Goal: Task Accomplishment & Management: Manage account settings

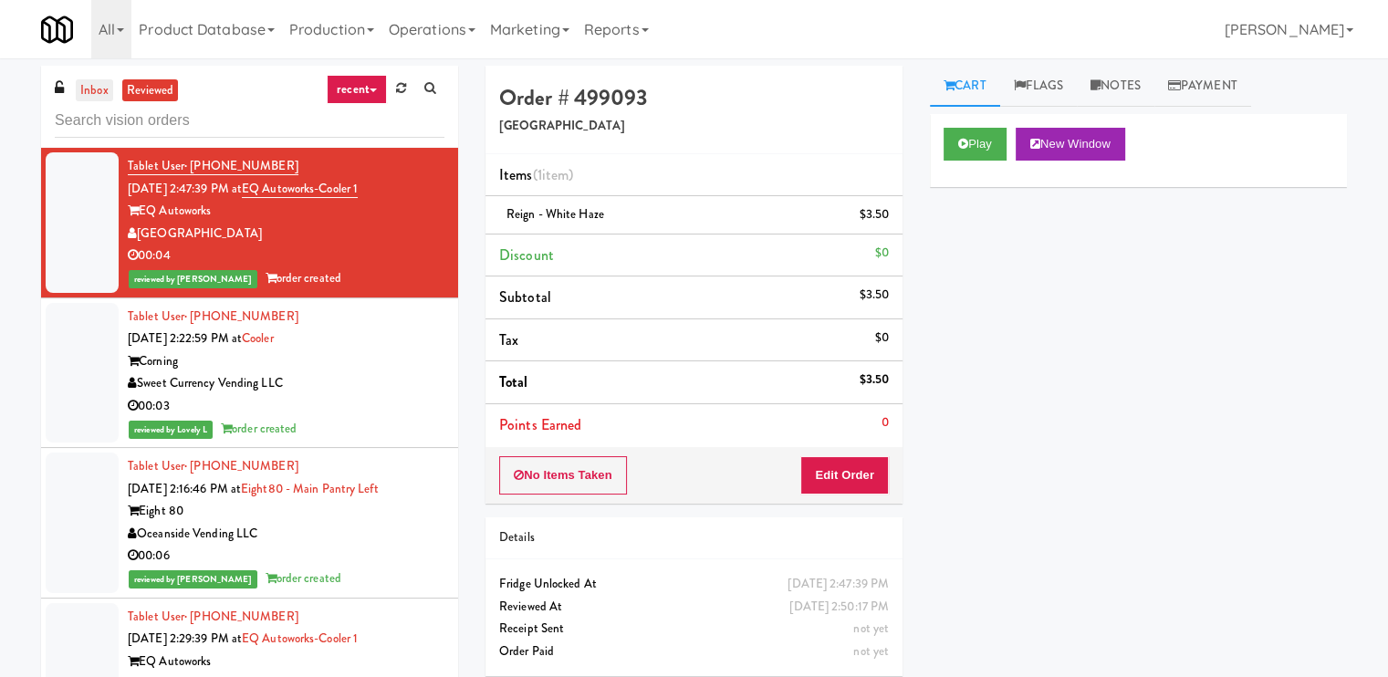
click at [89, 83] on link "inbox" at bounding box center [94, 90] width 37 height 23
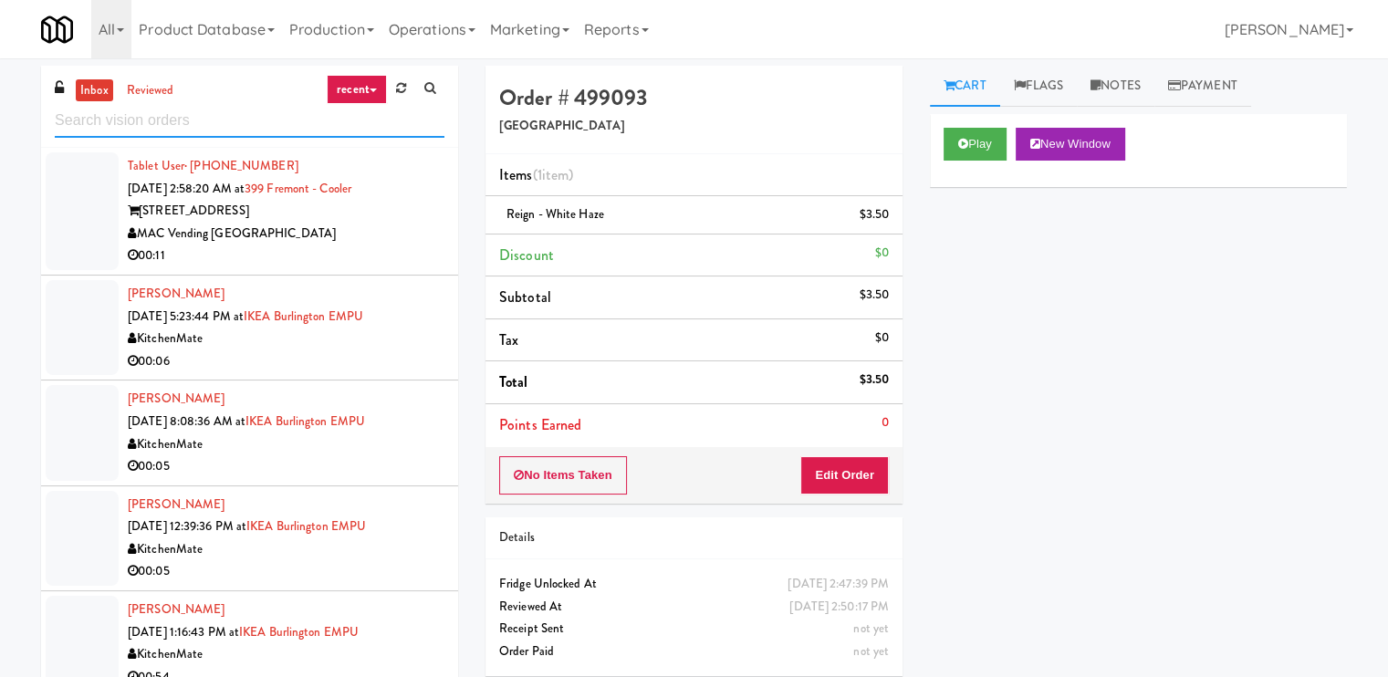
click at [192, 120] on input "text" at bounding box center [250, 121] width 390 height 34
paste input "Locale - Ambient - Left"
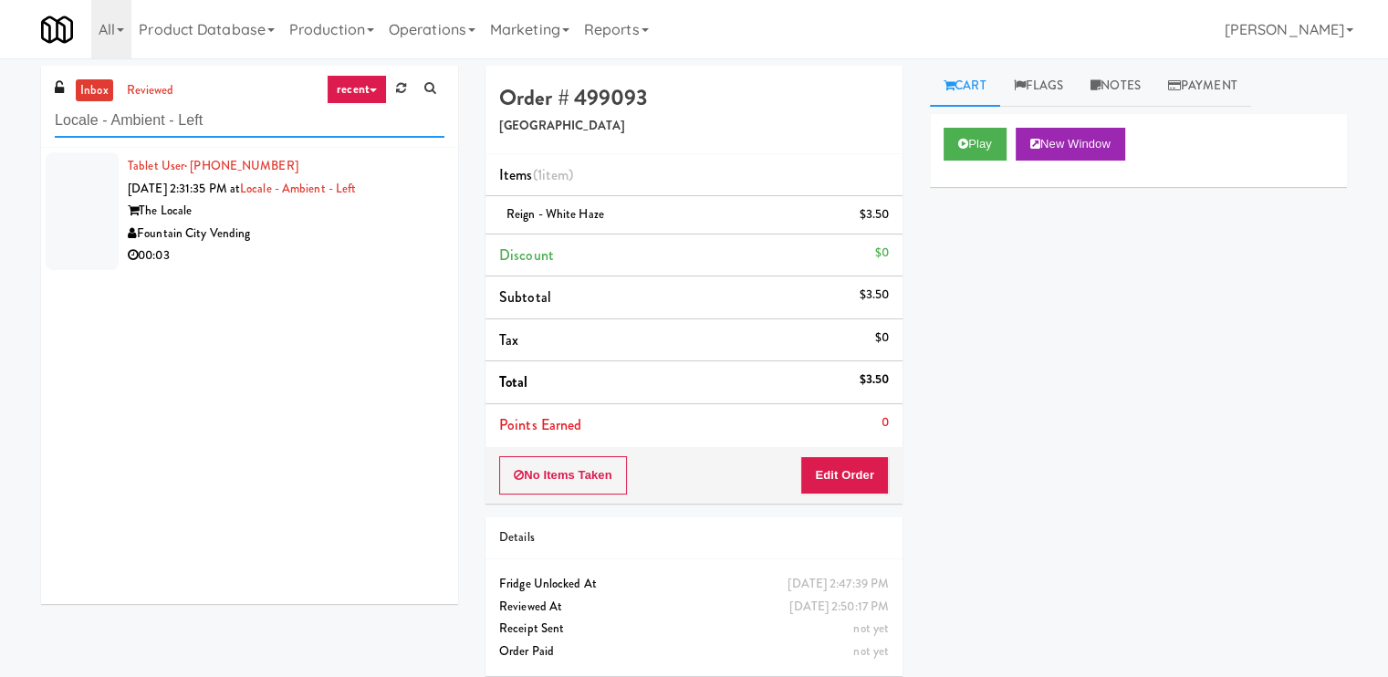
type input "Locale - Ambient - Left"
click at [356, 195] on link "Locale - Ambient - Left" at bounding box center [298, 188] width 116 height 17
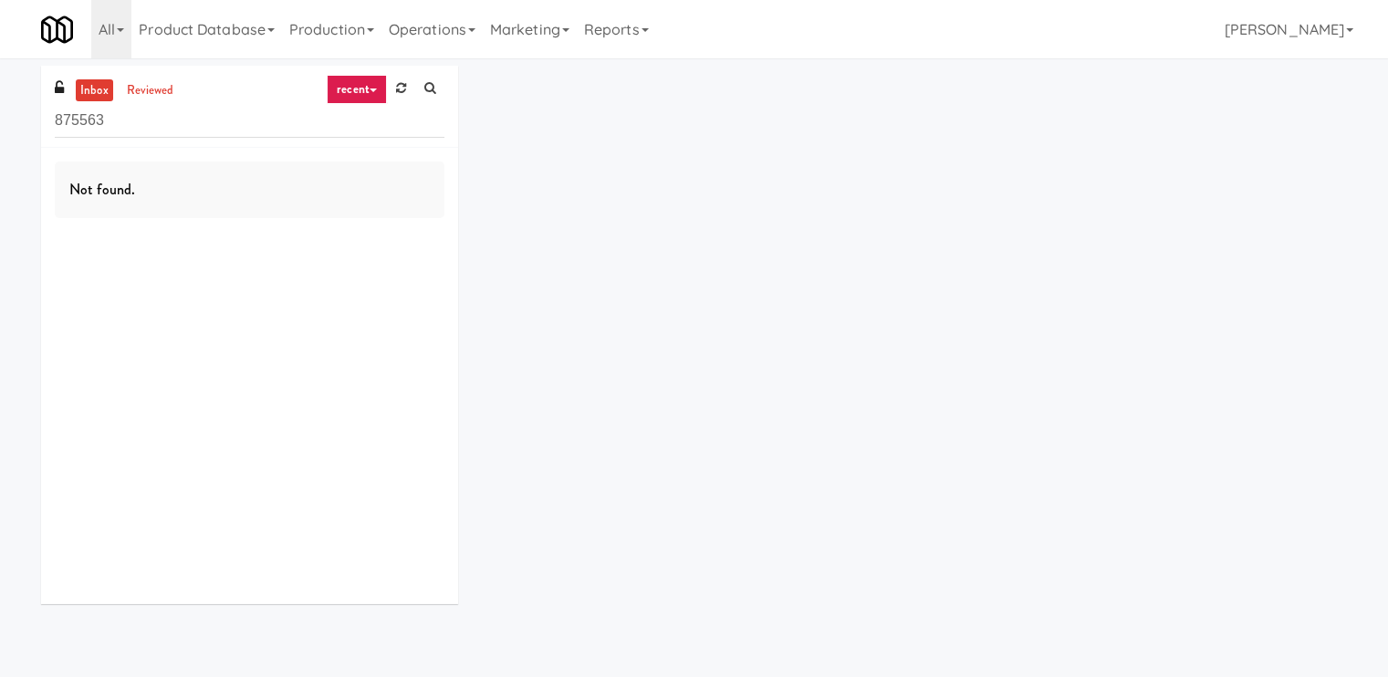
click at [184, 116] on input "875563" at bounding box center [250, 121] width 390 height 34
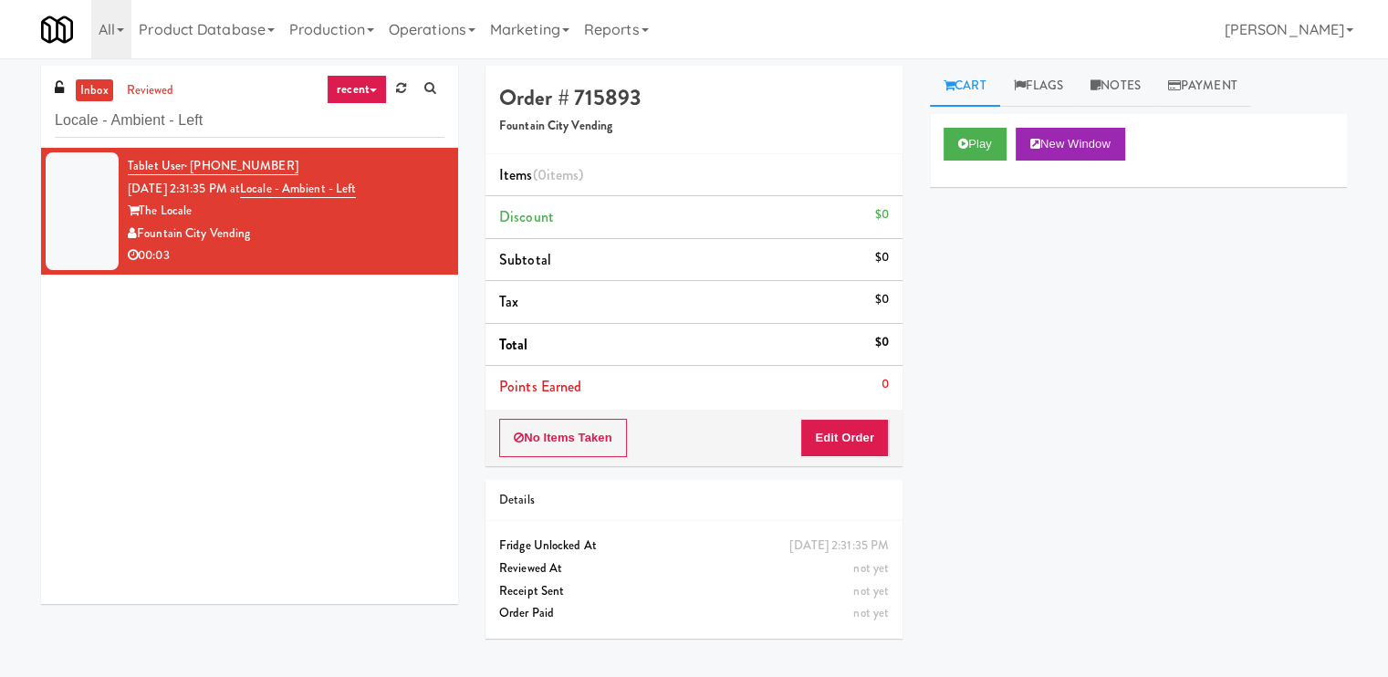
click at [360, 267] on li "Tablet User · (816) 305-7290 [DATE] 2:31:35 PM at Locale - Ambient - Left The L…" at bounding box center [249, 211] width 417 height 127
click at [964, 156] on button "Play" at bounding box center [974, 144] width 63 height 33
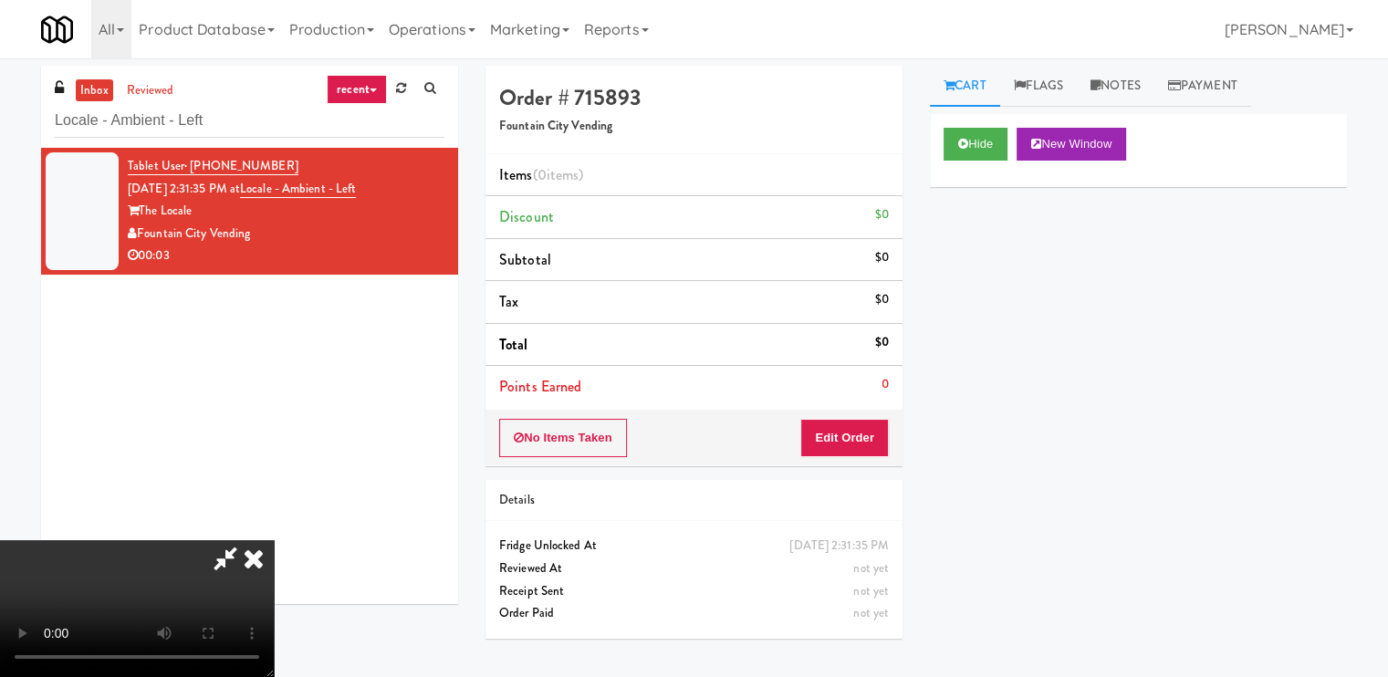
click at [274, 540] on video at bounding box center [137, 608] width 274 height 137
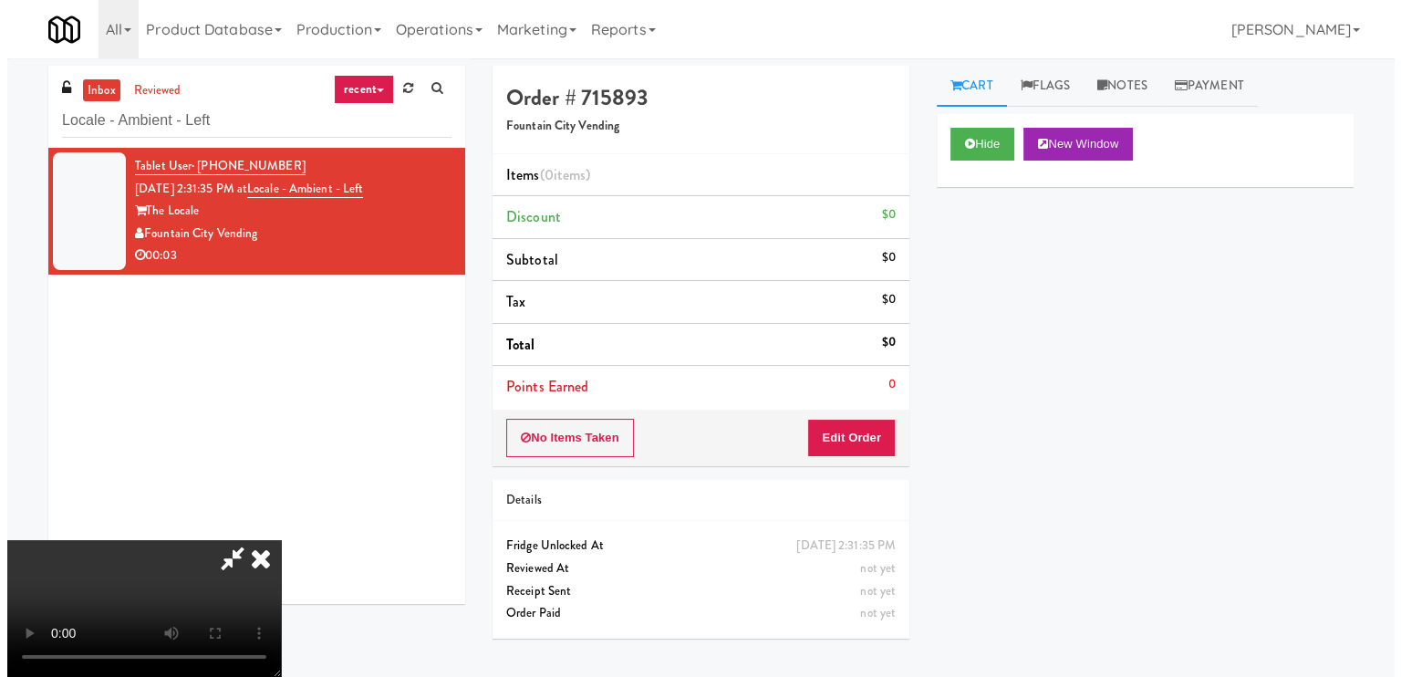
scroll to position [244, 0]
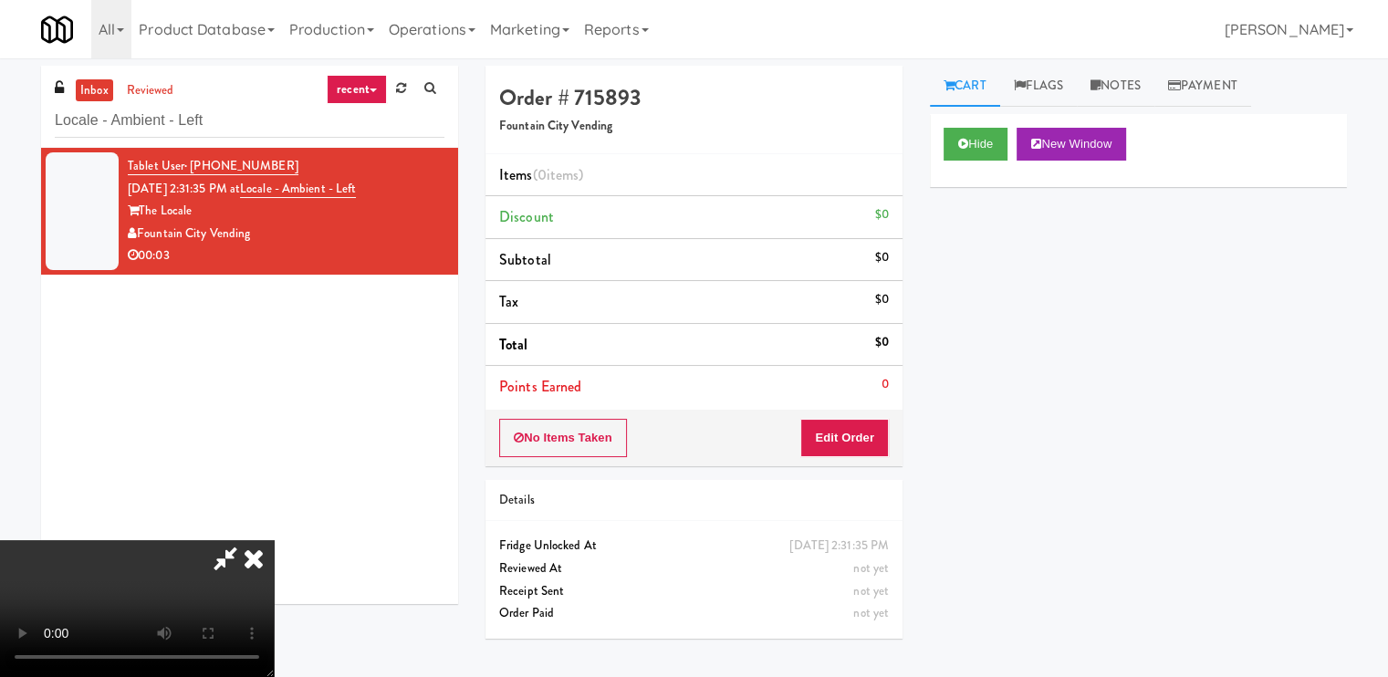
click at [274, 540] on video at bounding box center [137, 608] width 274 height 137
click at [867, 431] on button "Edit Order" at bounding box center [844, 438] width 88 height 38
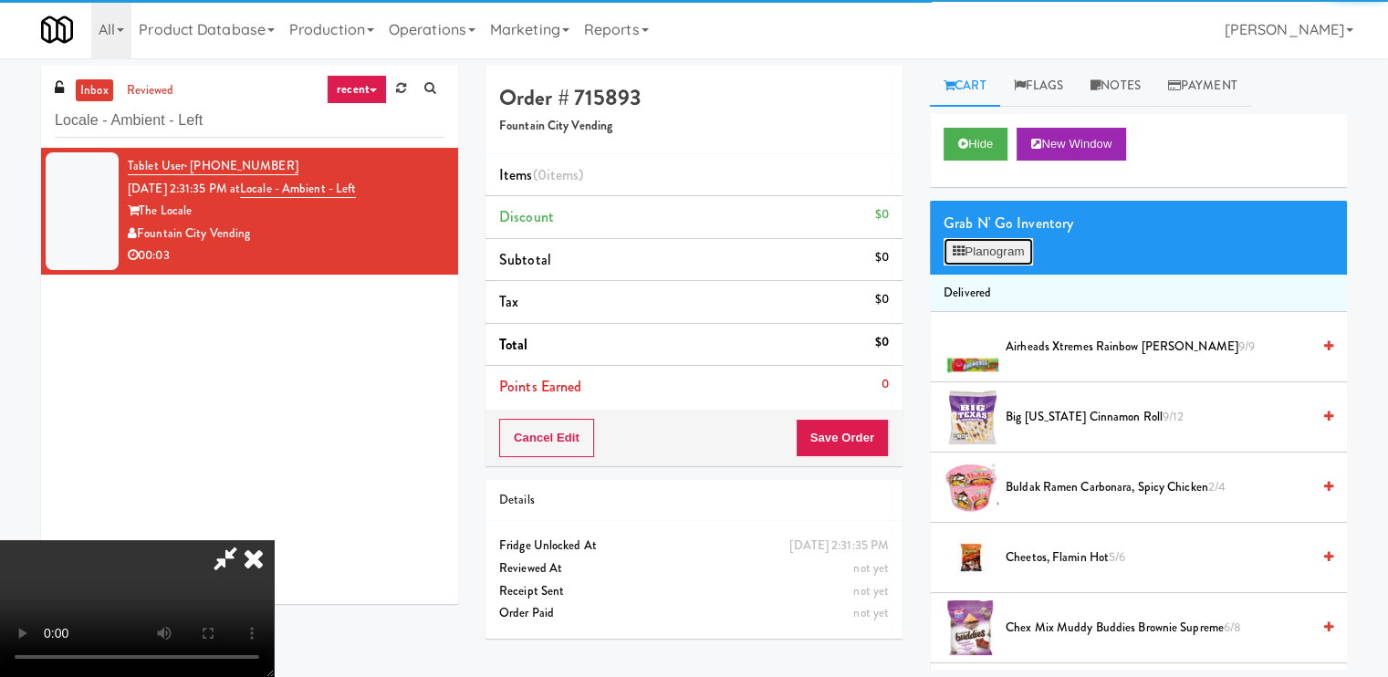
click at [944, 257] on button "Planogram" at bounding box center [987, 251] width 89 height 27
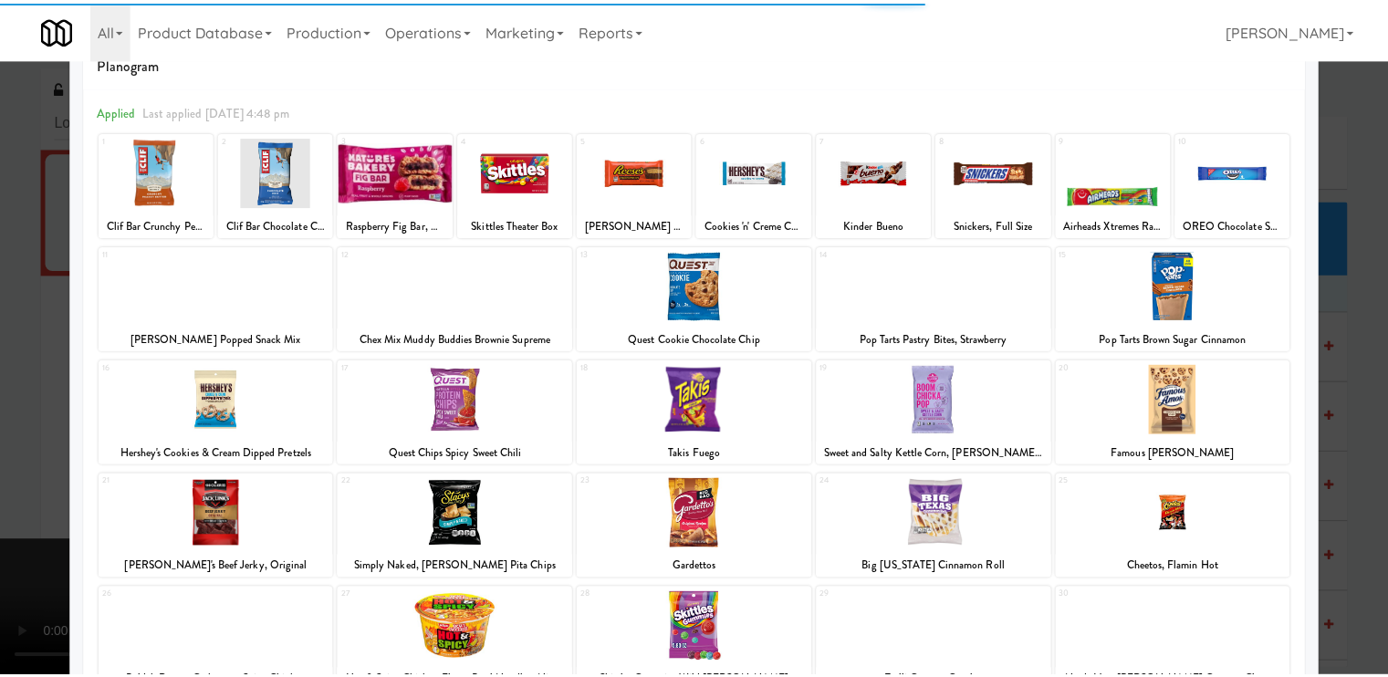
scroll to position [218, 0]
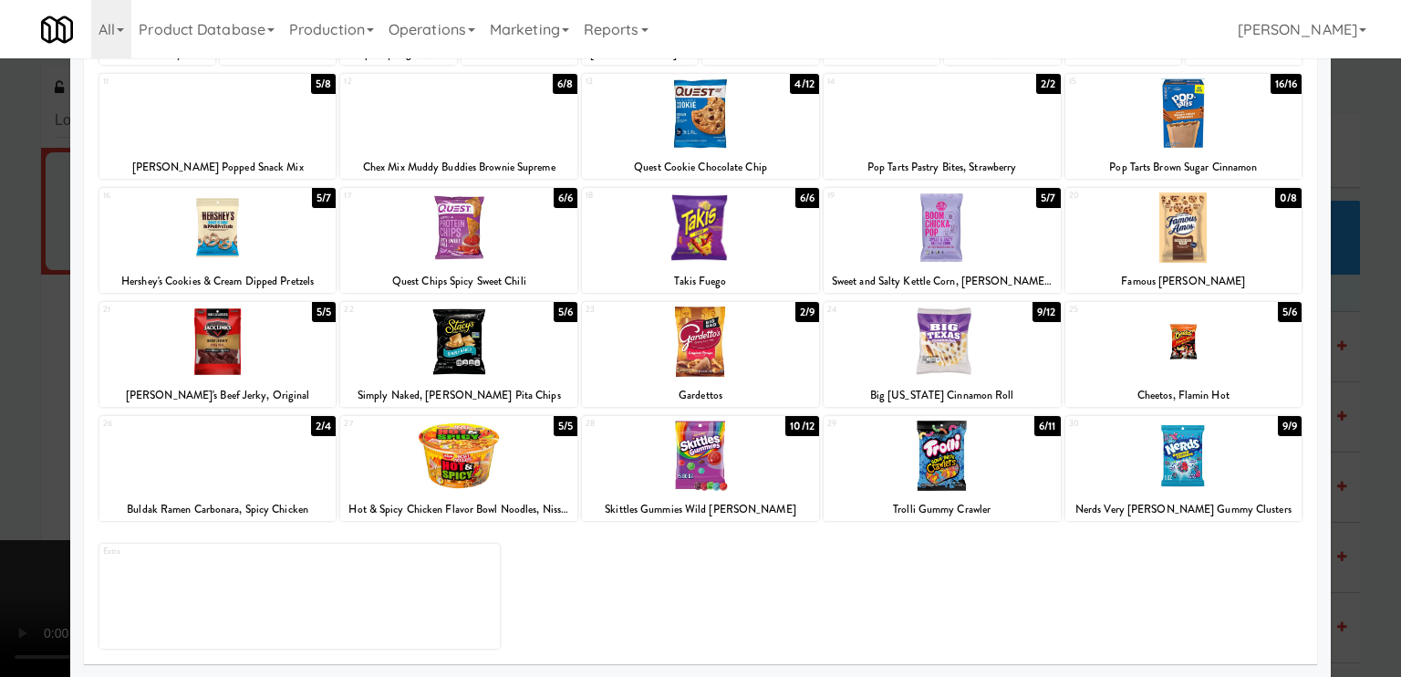
click at [249, 453] on div at bounding box center [217, 456] width 237 height 70
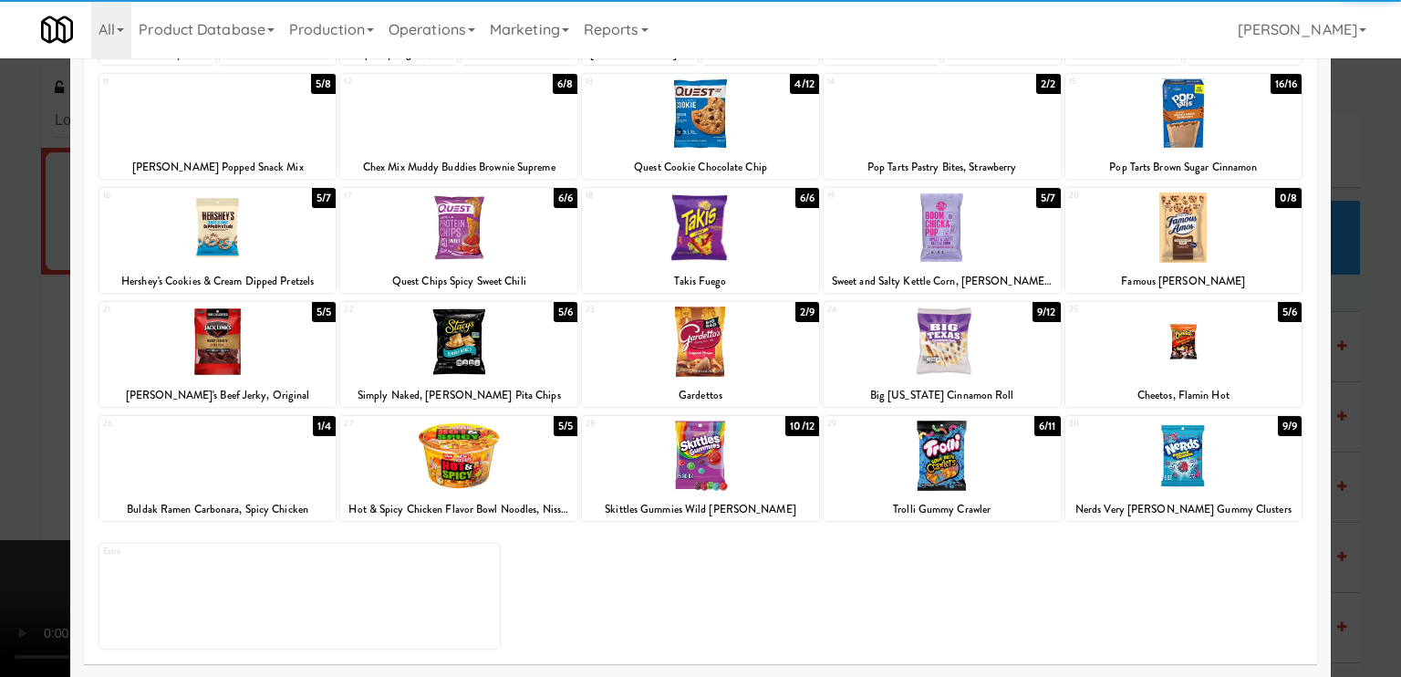
click at [3, 426] on div at bounding box center [700, 338] width 1401 height 677
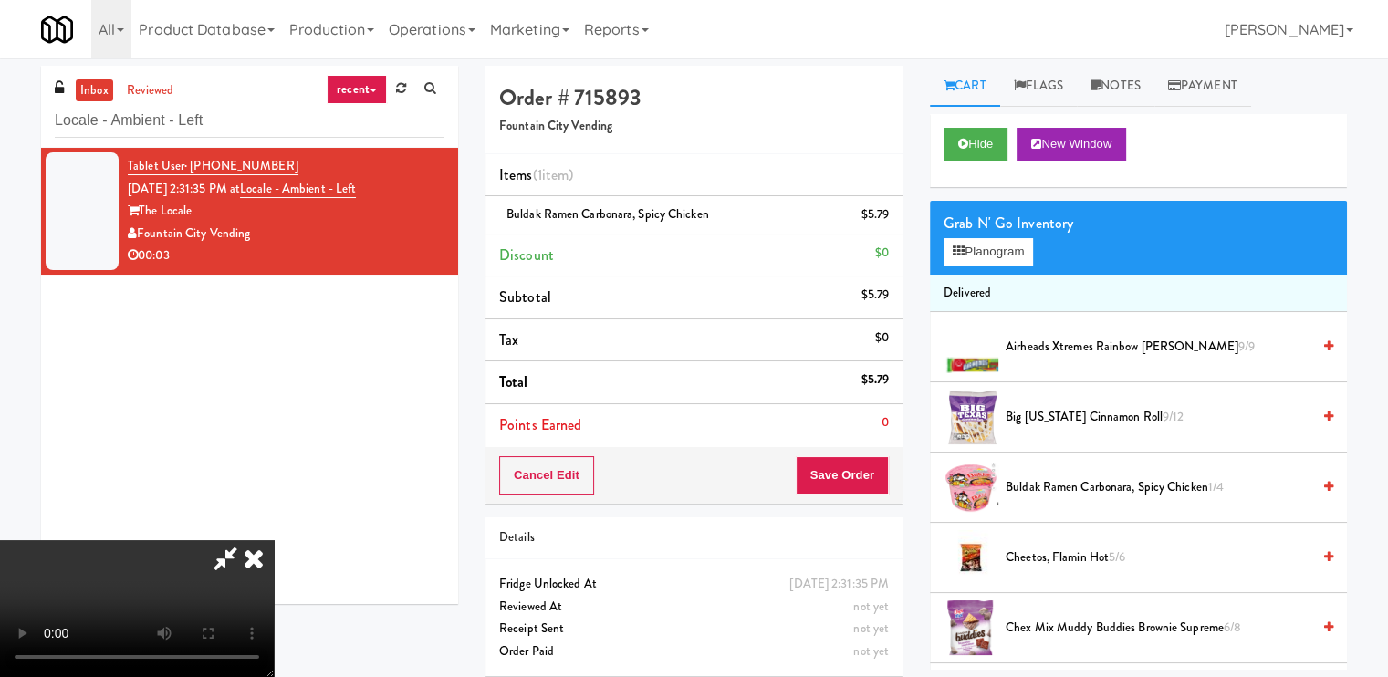
click at [274, 540] on icon at bounding box center [254, 558] width 40 height 36
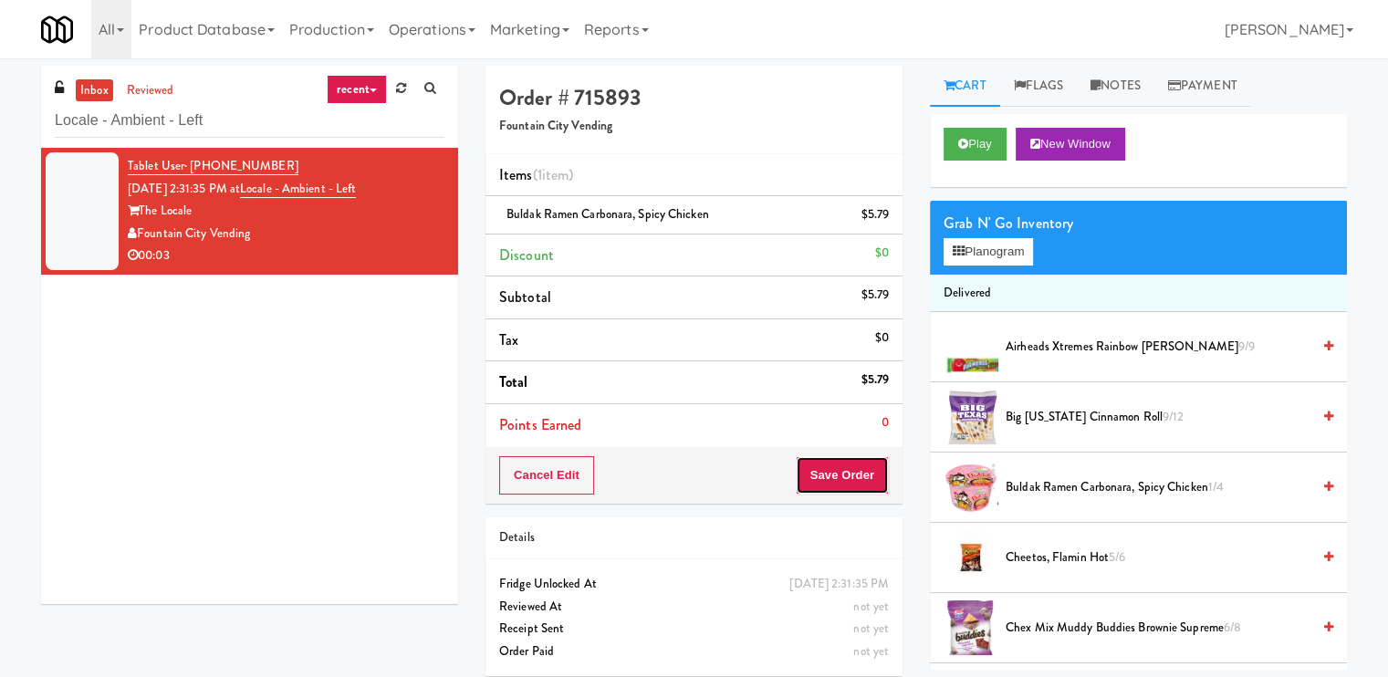
click at [843, 466] on button "Save Order" at bounding box center [841, 475] width 93 height 38
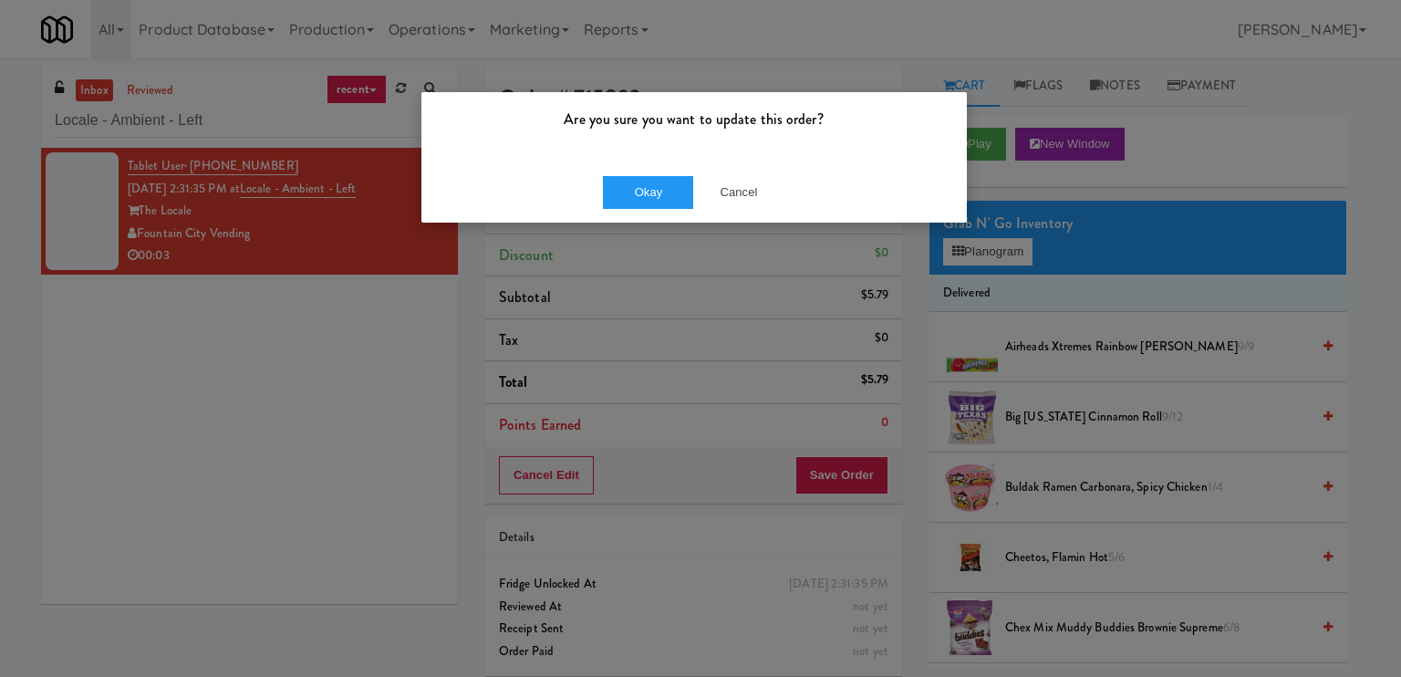
click at [628, 211] on div "Okay Cancel" at bounding box center [694, 191] width 546 height 61
click at [629, 196] on button "Okay" at bounding box center [648, 192] width 91 height 33
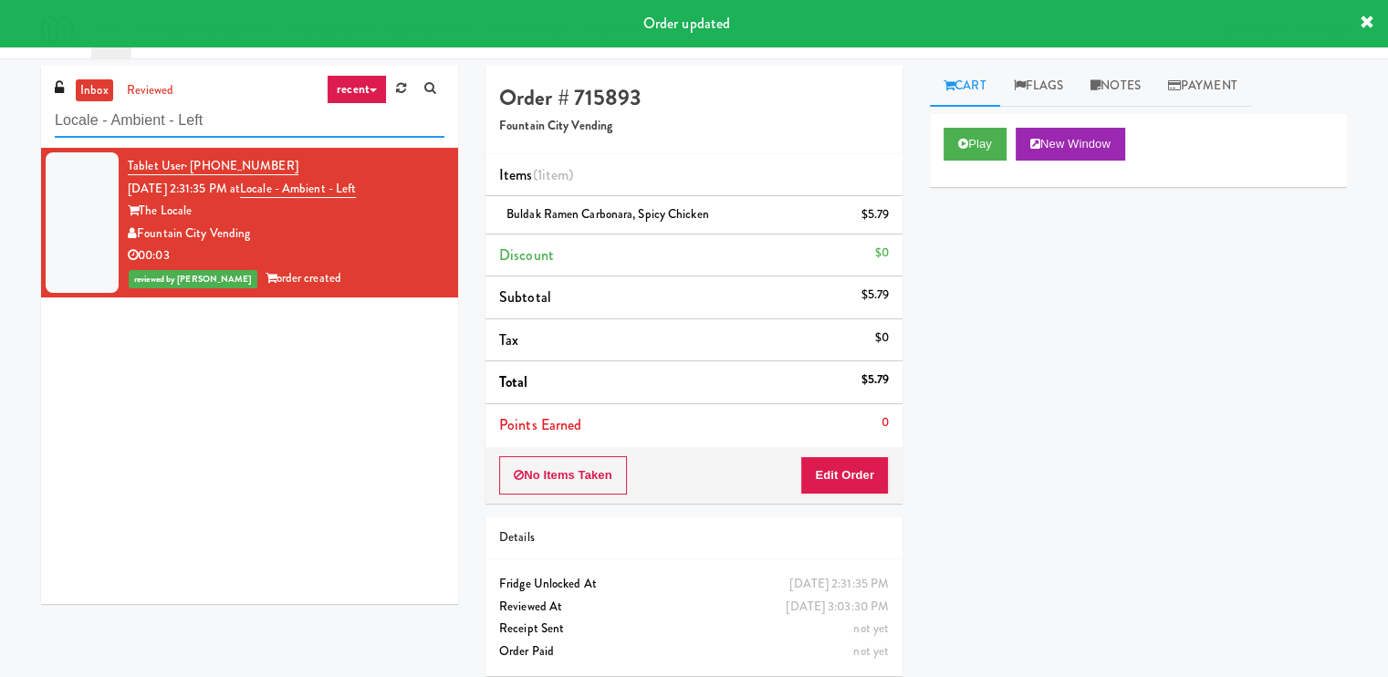
click at [278, 121] on input "Locale - Ambient - Left" at bounding box center [250, 121] width 390 height 34
paste input "222 W Erie - Right - [GEOGRAPHIC_DATA]"
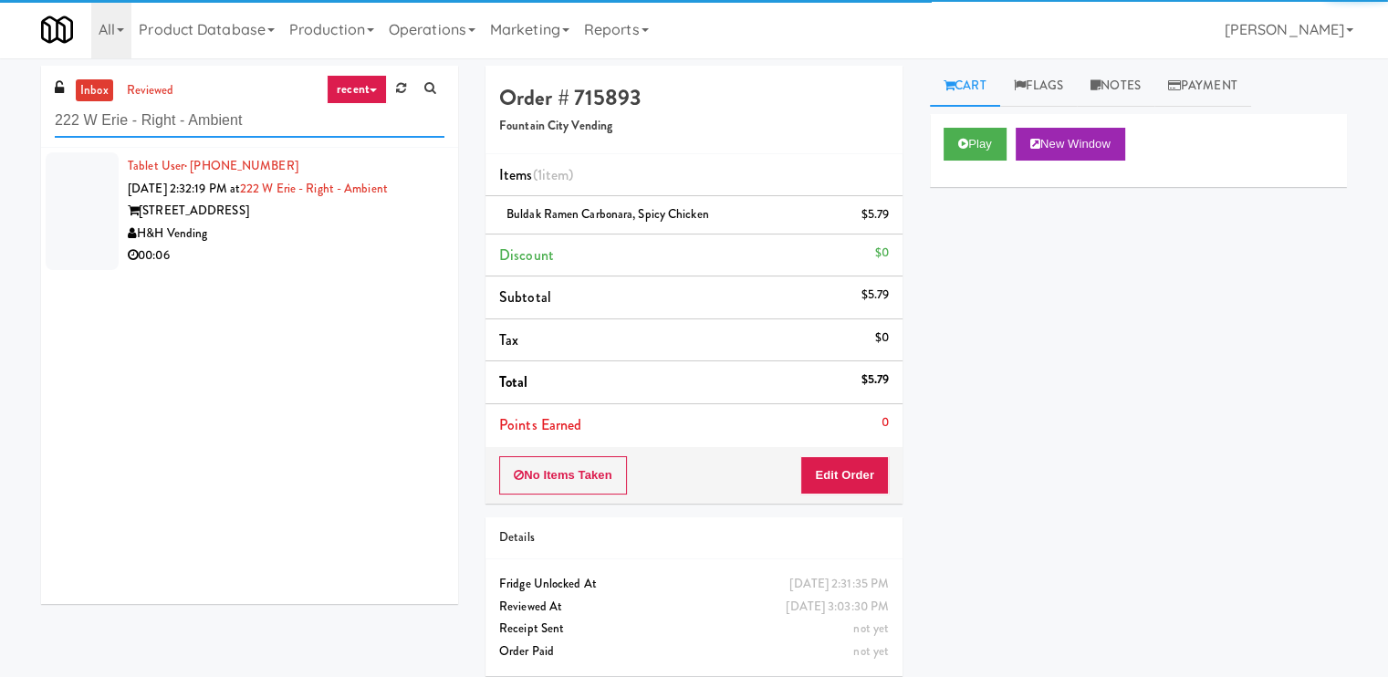
type input "222 W Erie - Right - Ambient"
click at [398, 231] on div "H&H Vending" at bounding box center [286, 234] width 317 height 23
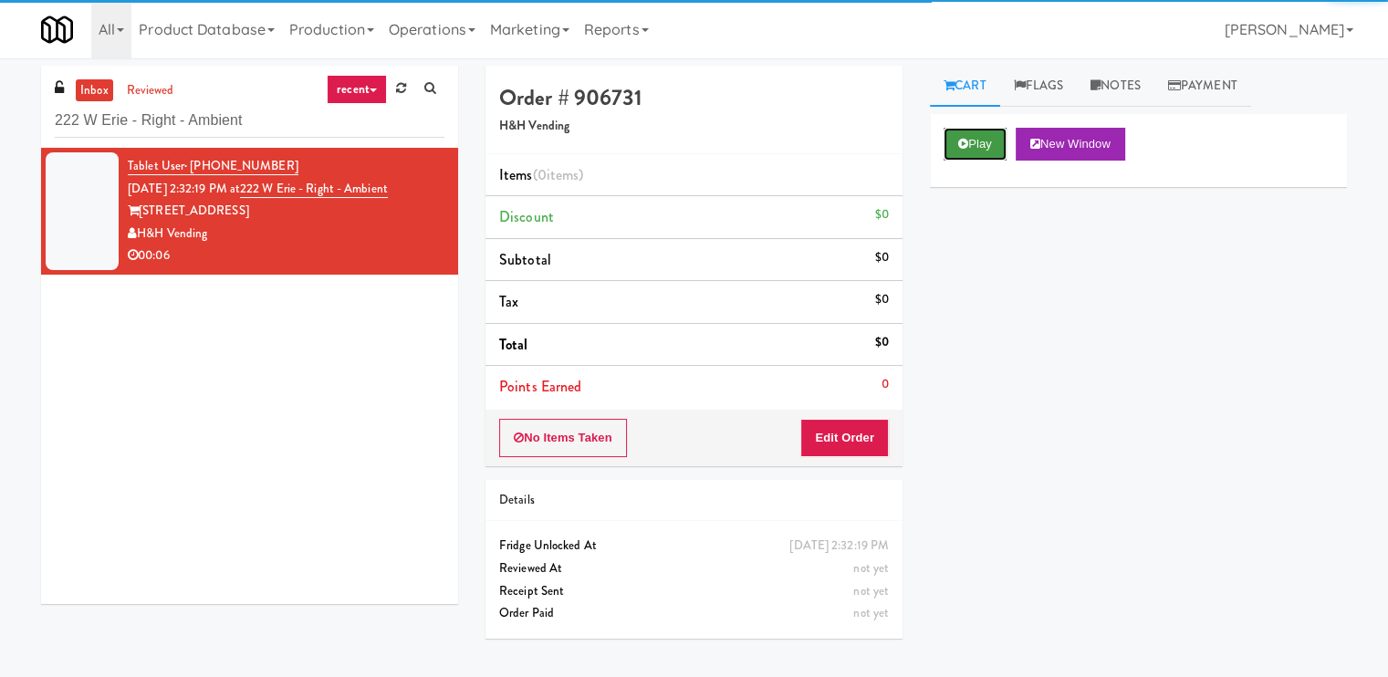
click at [959, 153] on button "Play" at bounding box center [974, 144] width 63 height 33
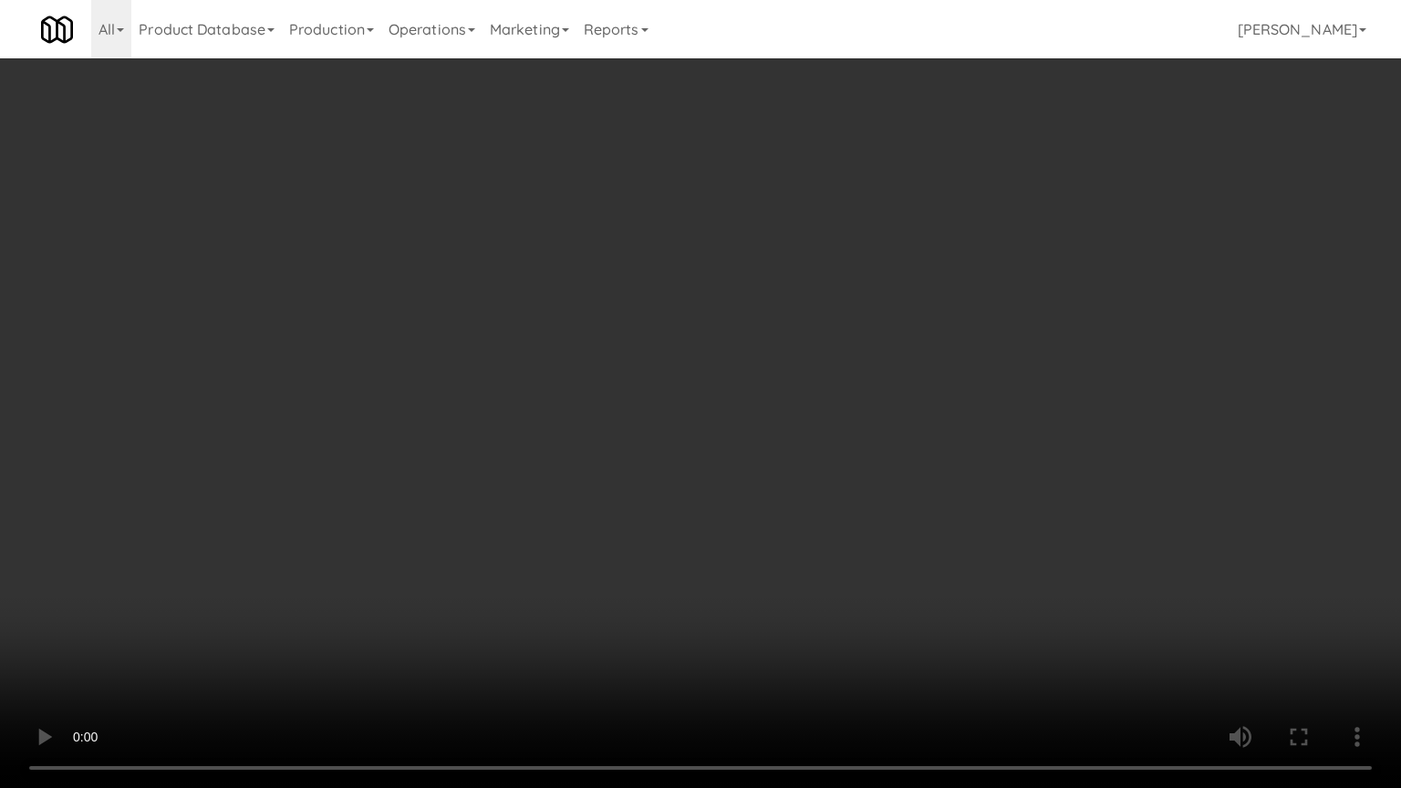
click at [752, 473] on video at bounding box center [700, 394] width 1401 height 788
click at [845, 496] on video at bounding box center [700, 394] width 1401 height 788
click at [812, 469] on video at bounding box center [700, 394] width 1401 height 788
click at [813, 467] on video at bounding box center [700, 394] width 1401 height 788
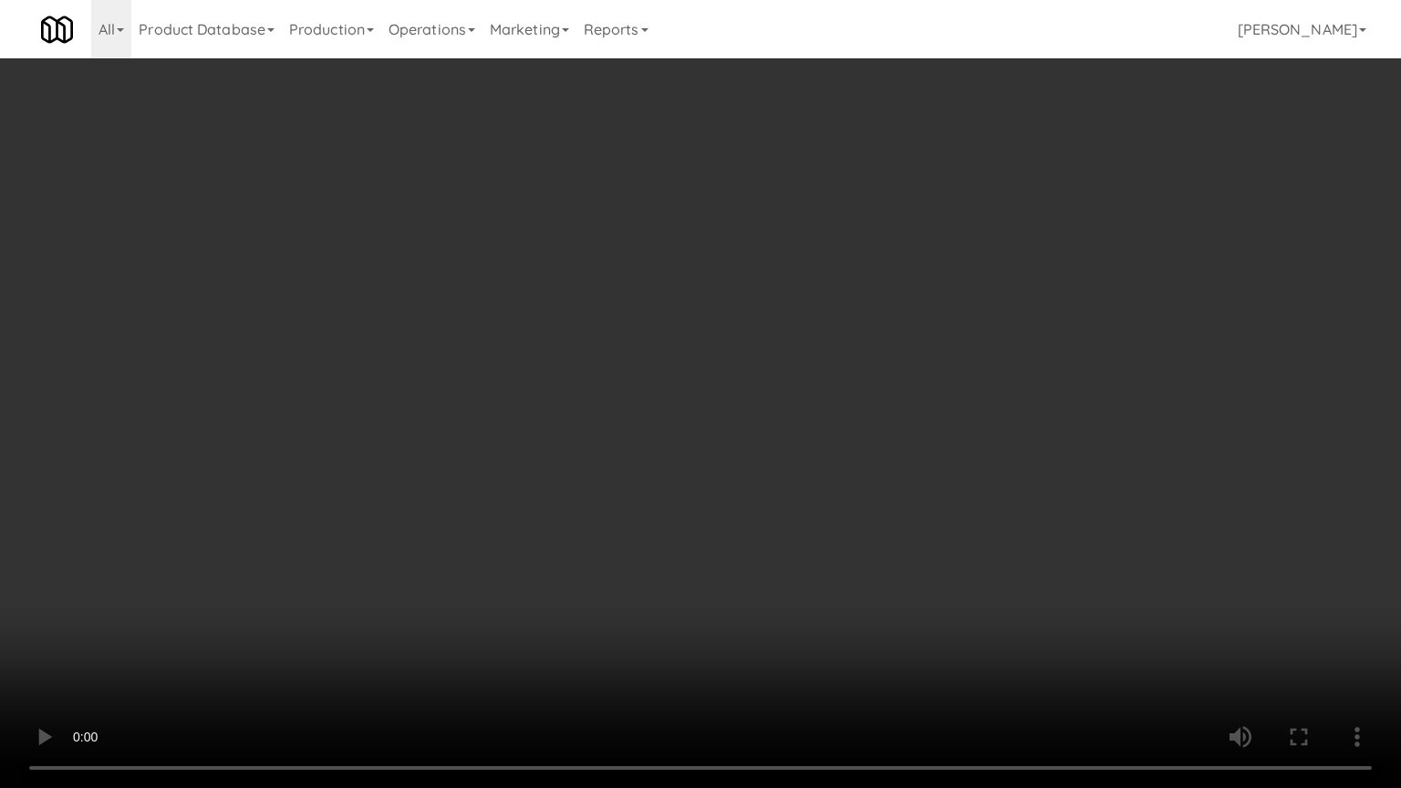
click at [813, 467] on video at bounding box center [700, 394] width 1401 height 788
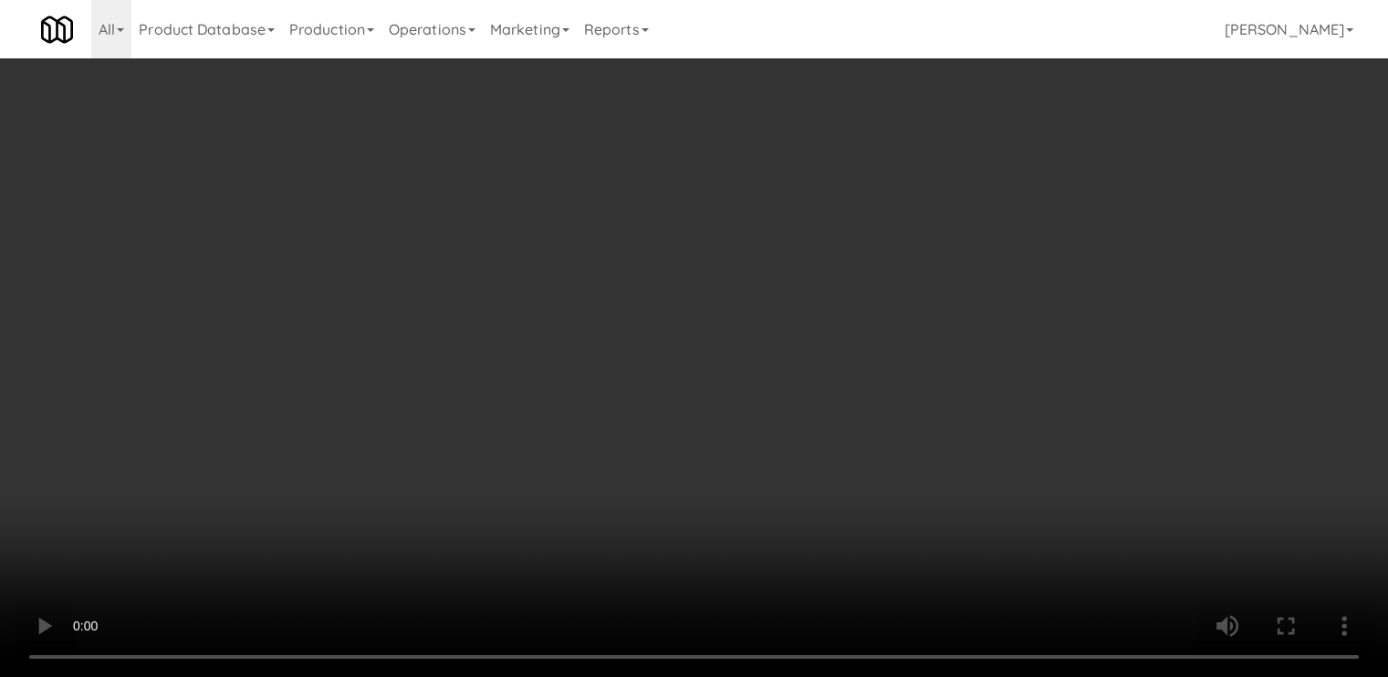
click at [639, 401] on video at bounding box center [694, 338] width 1388 height 677
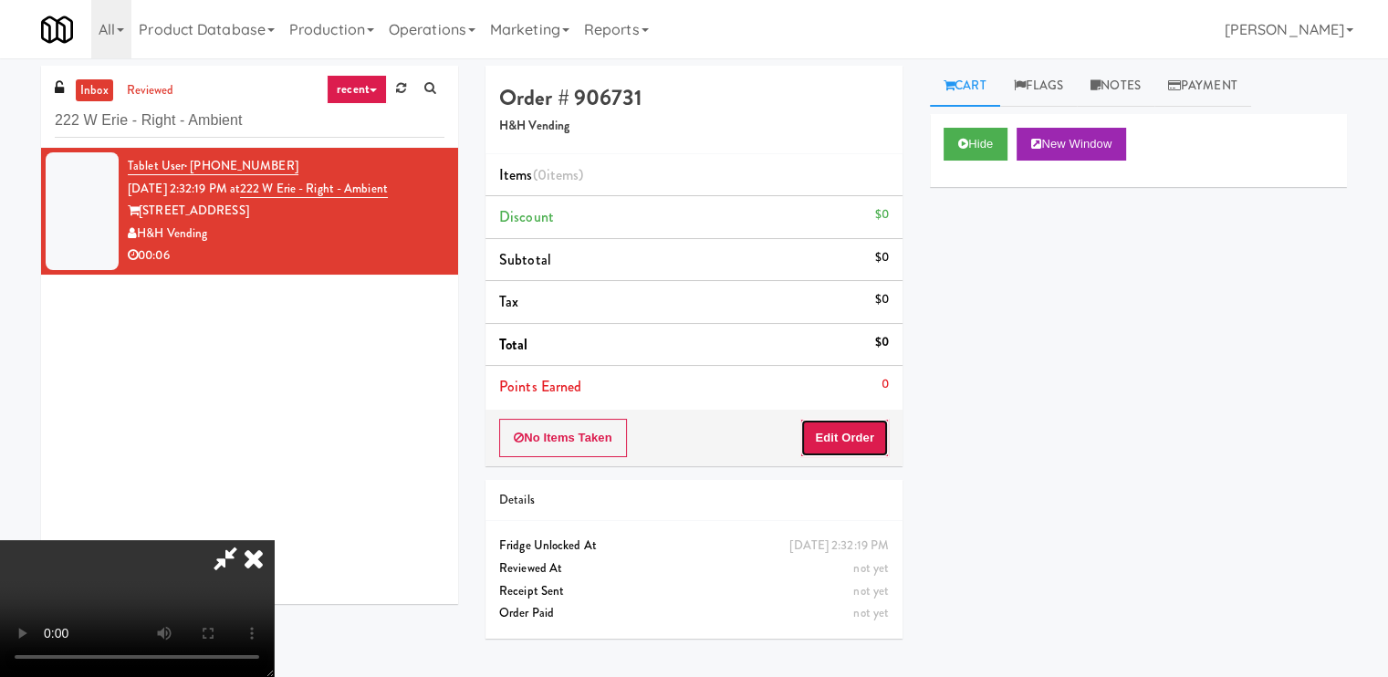
drag, startPoint x: 877, startPoint y: 432, endPoint x: 925, endPoint y: 380, distance: 71.0
click at [878, 430] on button "Edit Order" at bounding box center [844, 438] width 88 height 38
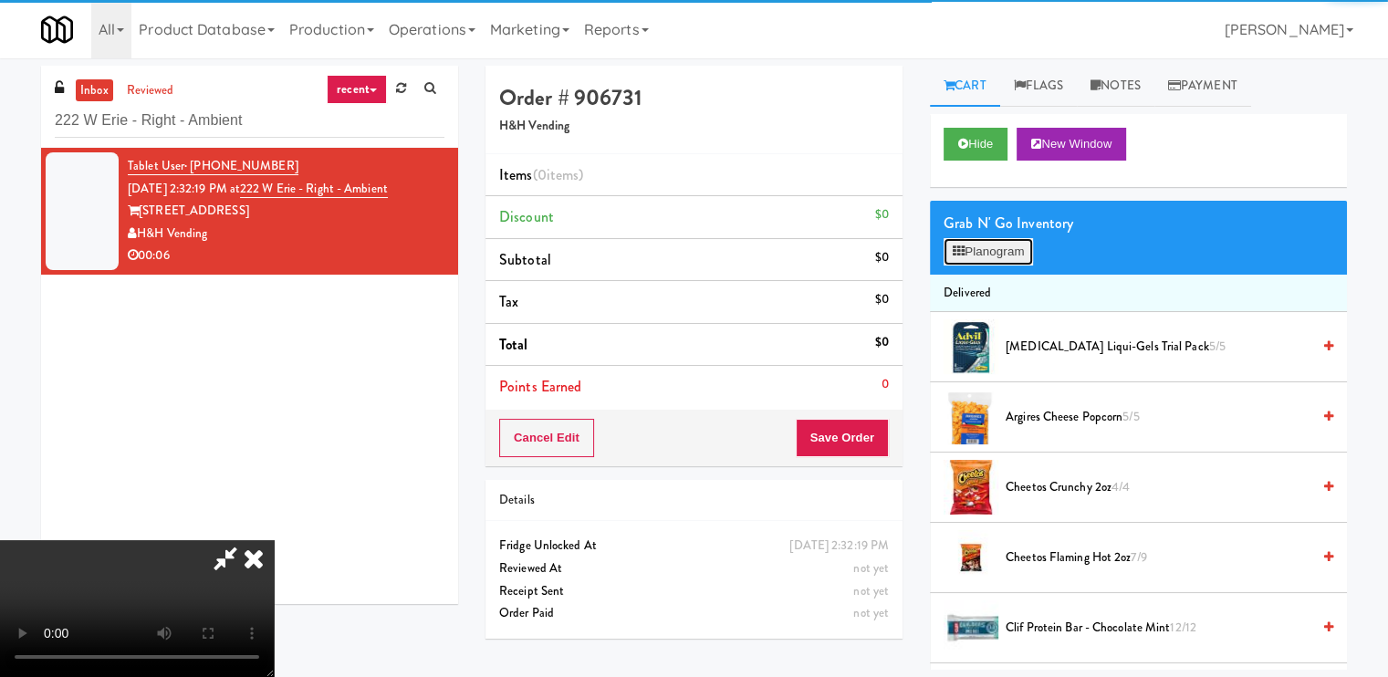
click at [986, 259] on button "Planogram" at bounding box center [987, 251] width 89 height 27
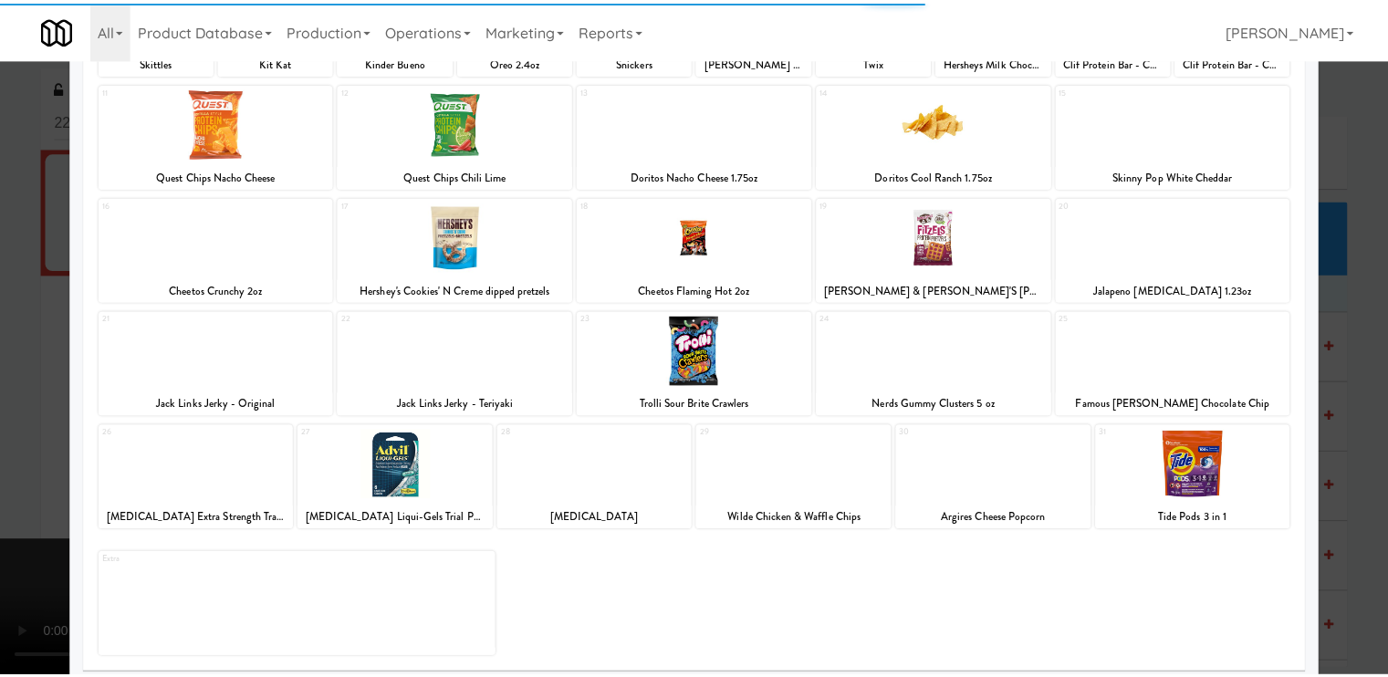
scroll to position [218, 0]
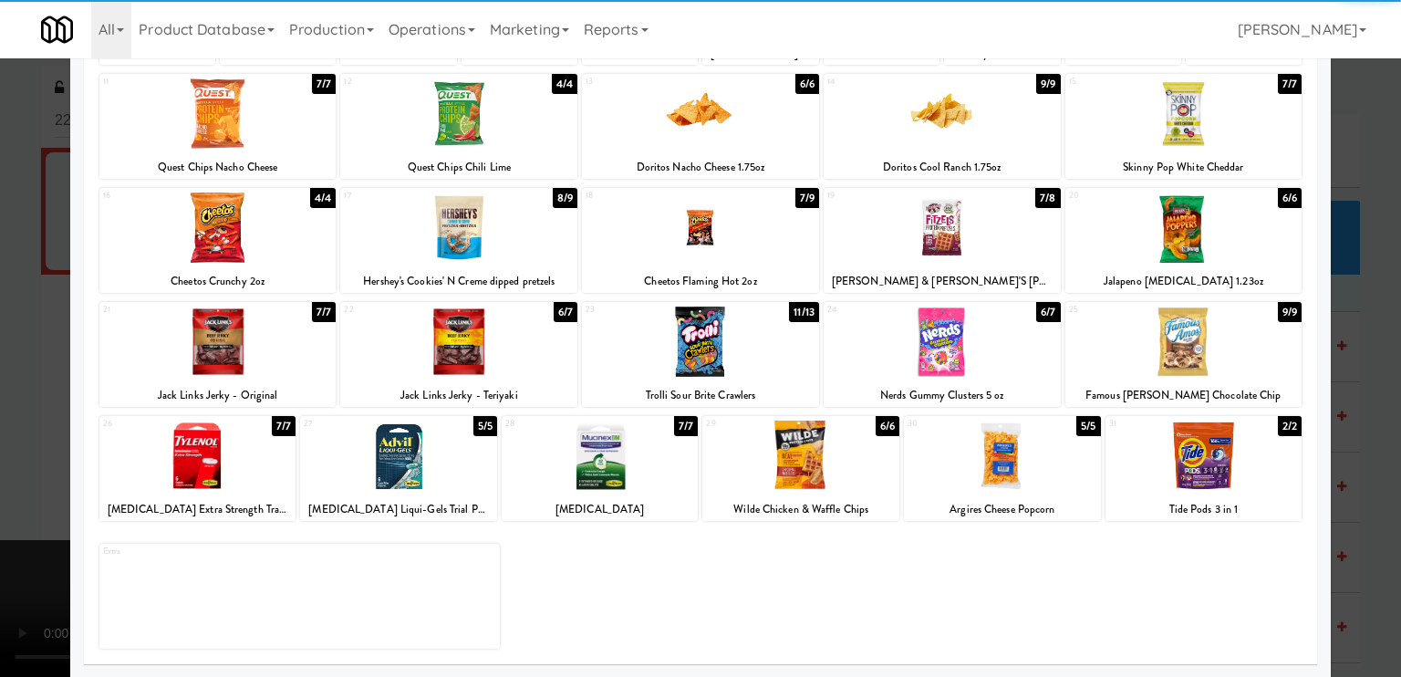
click at [932, 344] on div at bounding box center [942, 342] width 237 height 70
drag, startPoint x: 10, startPoint y: 333, endPoint x: 101, endPoint y: 331, distance: 91.2
click at [10, 331] on div at bounding box center [700, 338] width 1401 height 677
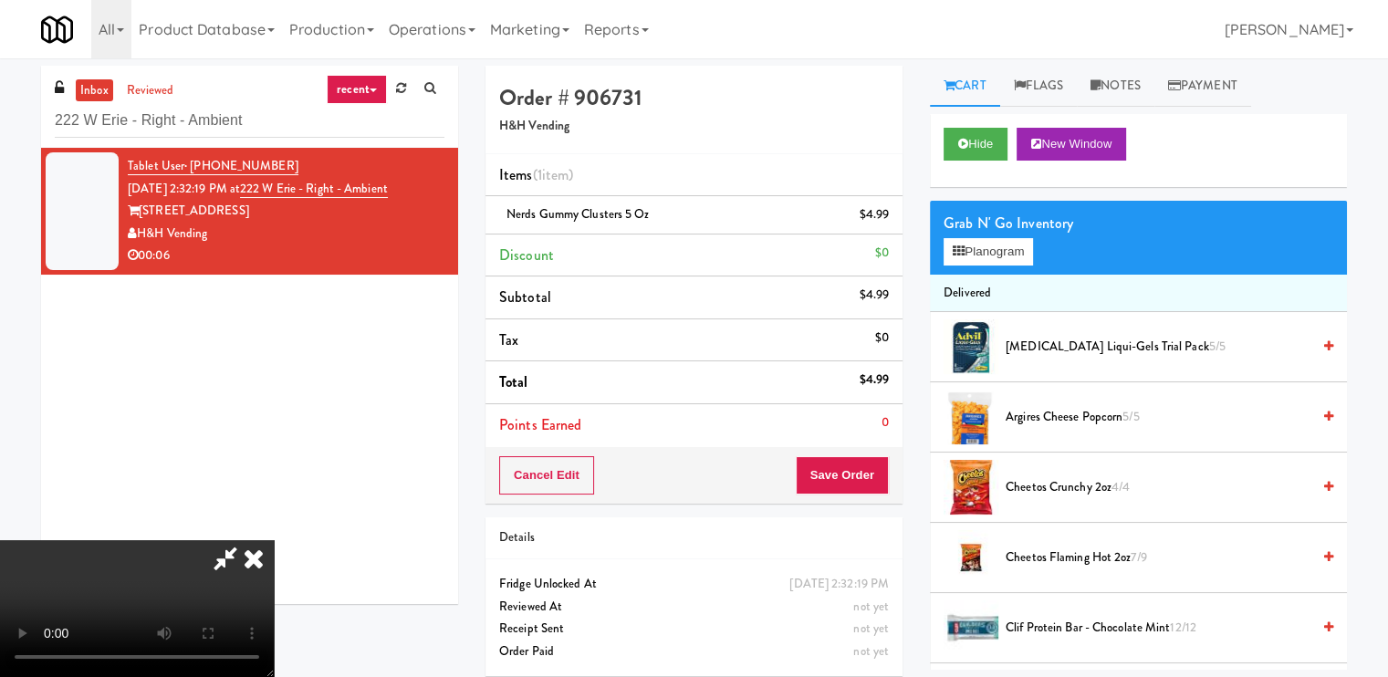
click at [274, 540] on icon at bounding box center [254, 558] width 40 height 36
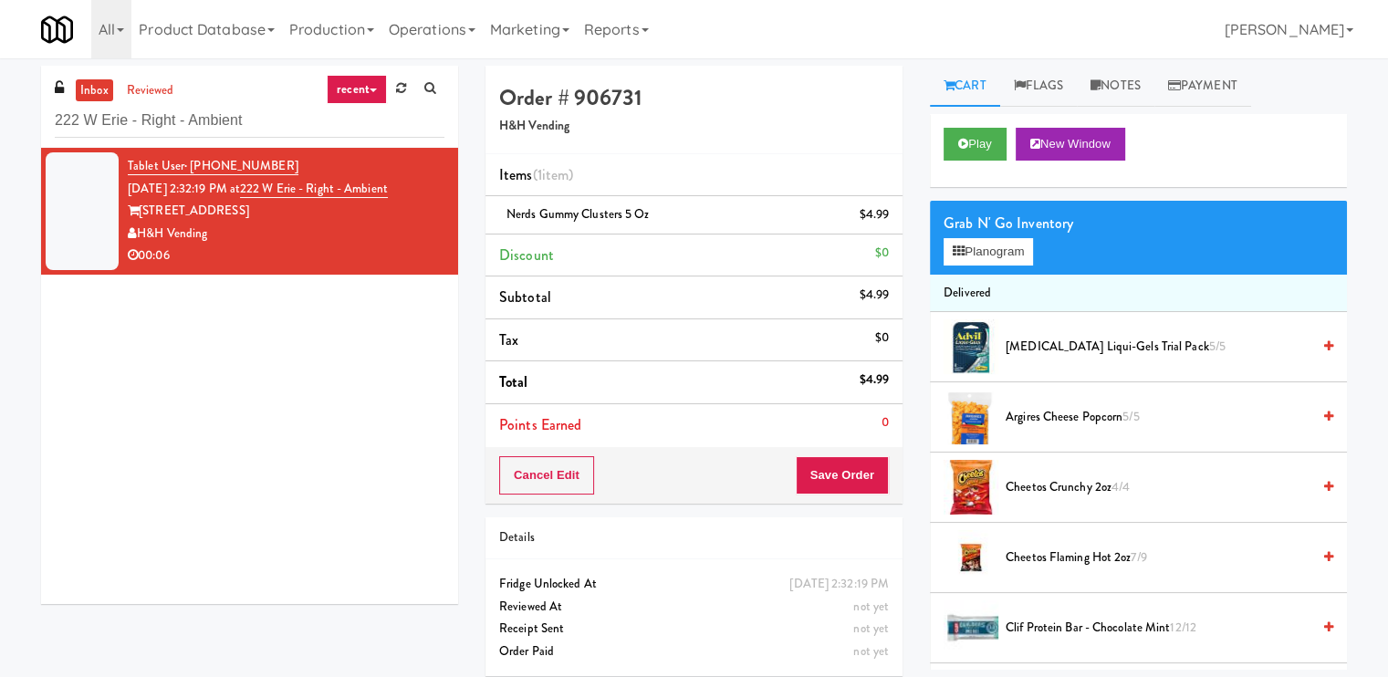
click at [836, 450] on div "Cancel Edit Save Order" at bounding box center [693, 475] width 417 height 57
click at [835, 473] on button "Save Order" at bounding box center [841, 475] width 93 height 38
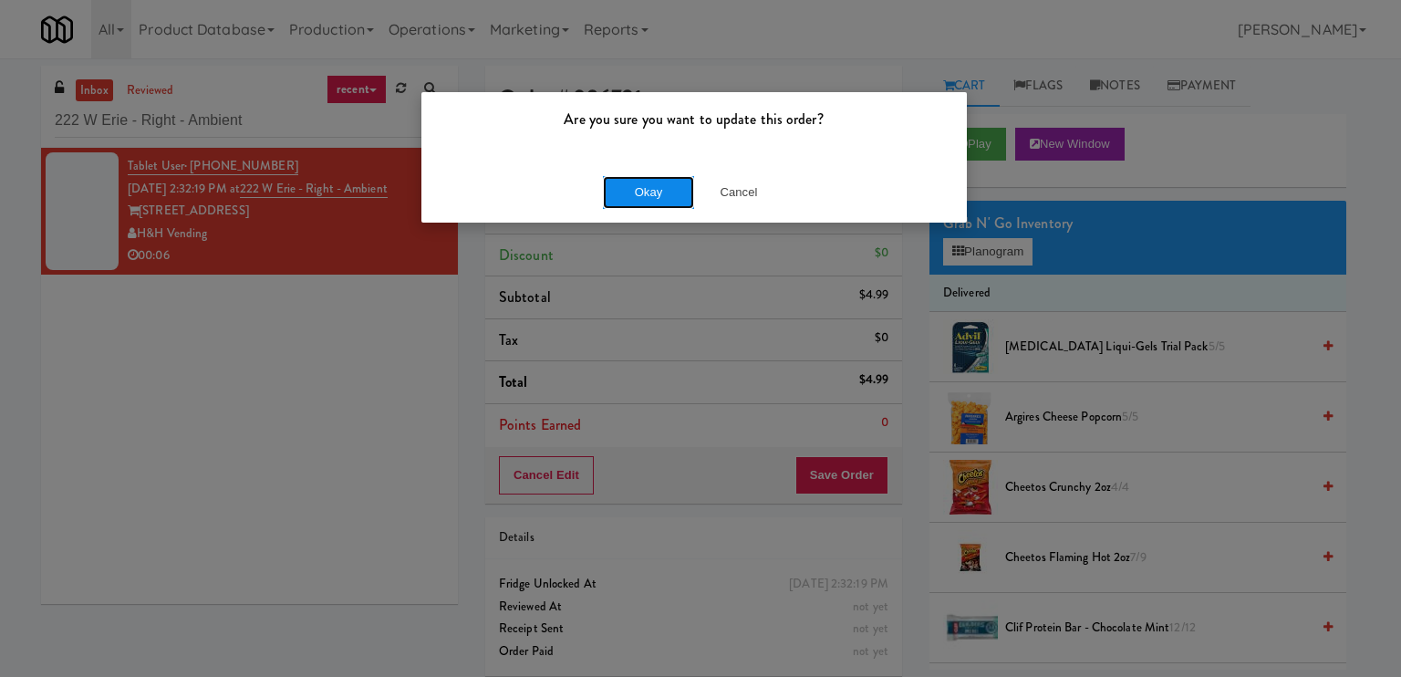
click at [648, 200] on button "Okay" at bounding box center [648, 192] width 91 height 33
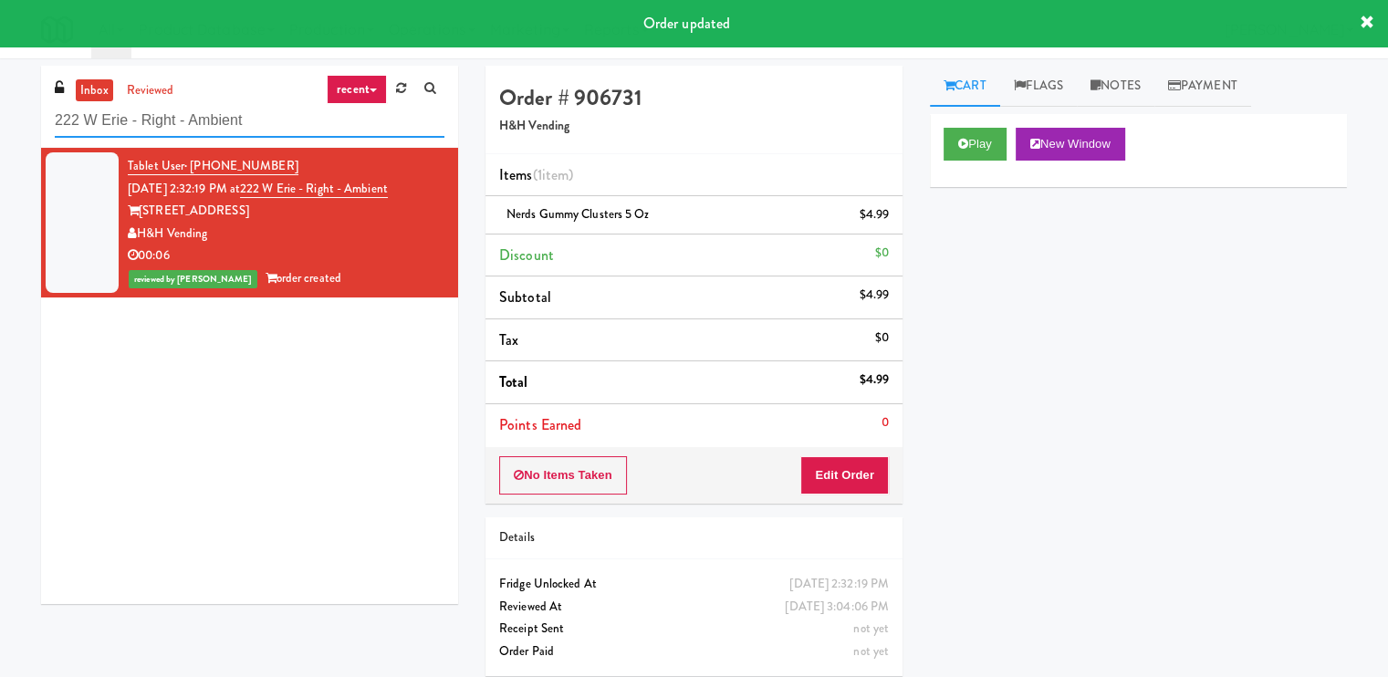
click at [372, 116] on input "222 W Erie - Right - Ambient" at bounding box center [250, 121] width 390 height 34
paste input "Staff Dormitory"
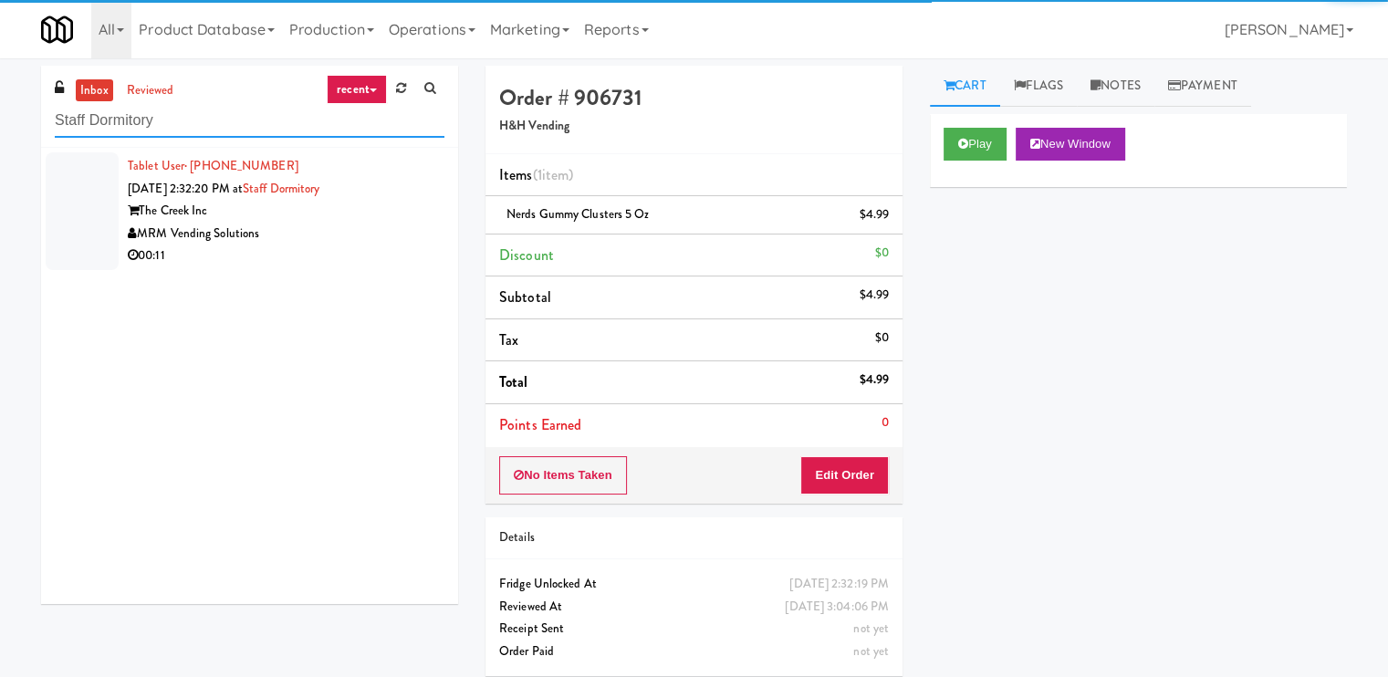
type input "Staff Dormitory"
click at [415, 234] on div "MRM Vending Solutions" at bounding box center [286, 234] width 317 height 23
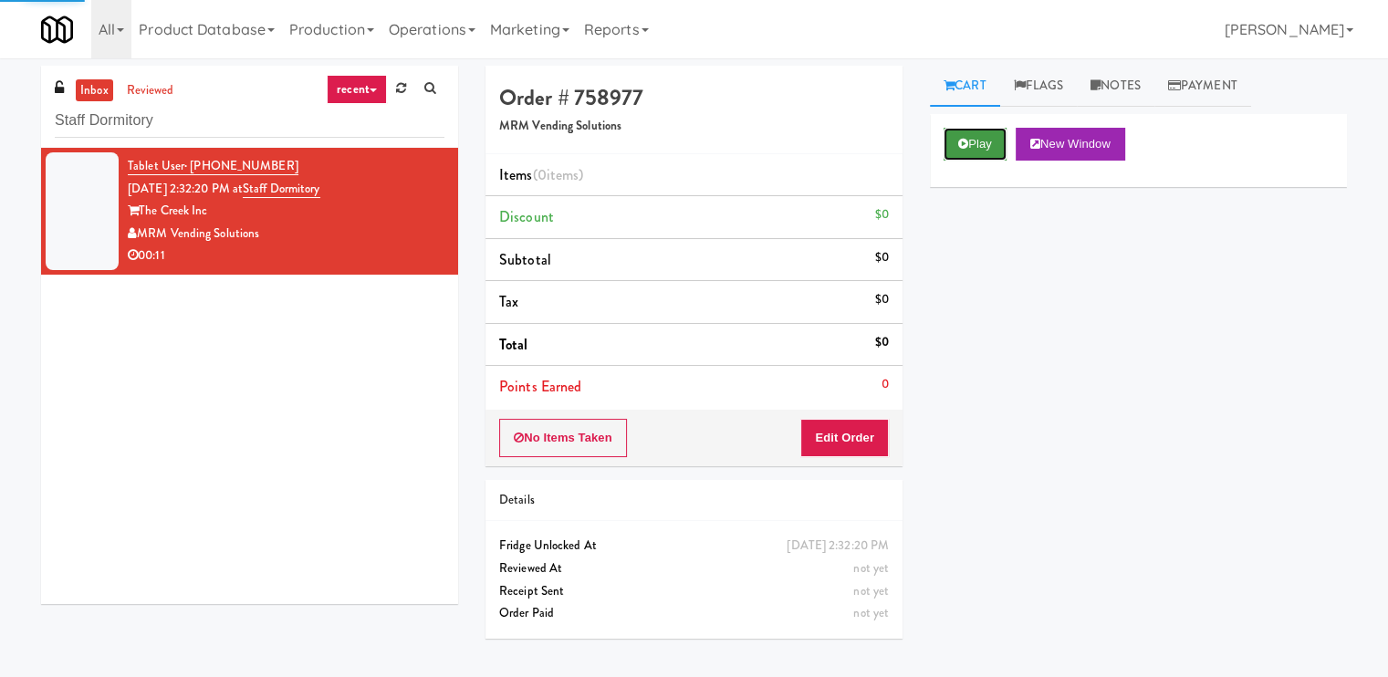
click at [961, 143] on icon at bounding box center [963, 144] width 10 height 12
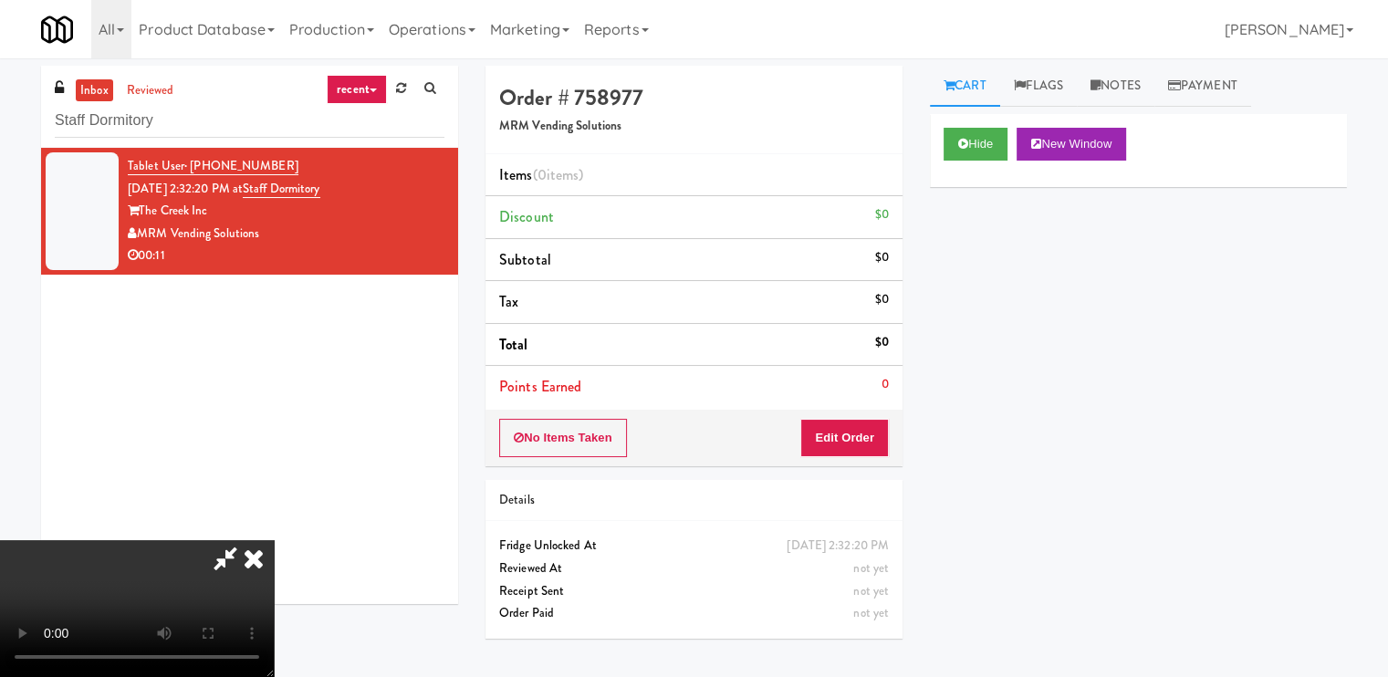
click at [274, 540] on video at bounding box center [137, 608] width 274 height 137
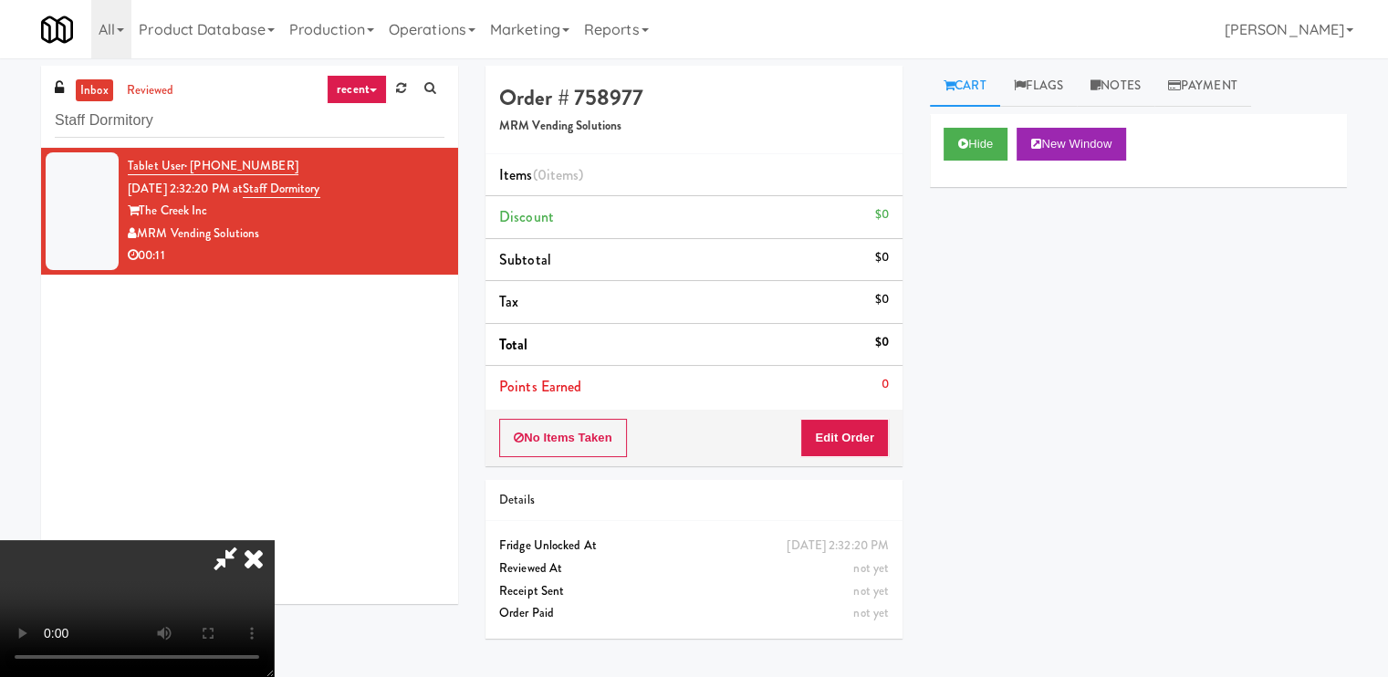
click at [274, 540] on video at bounding box center [137, 608] width 274 height 137
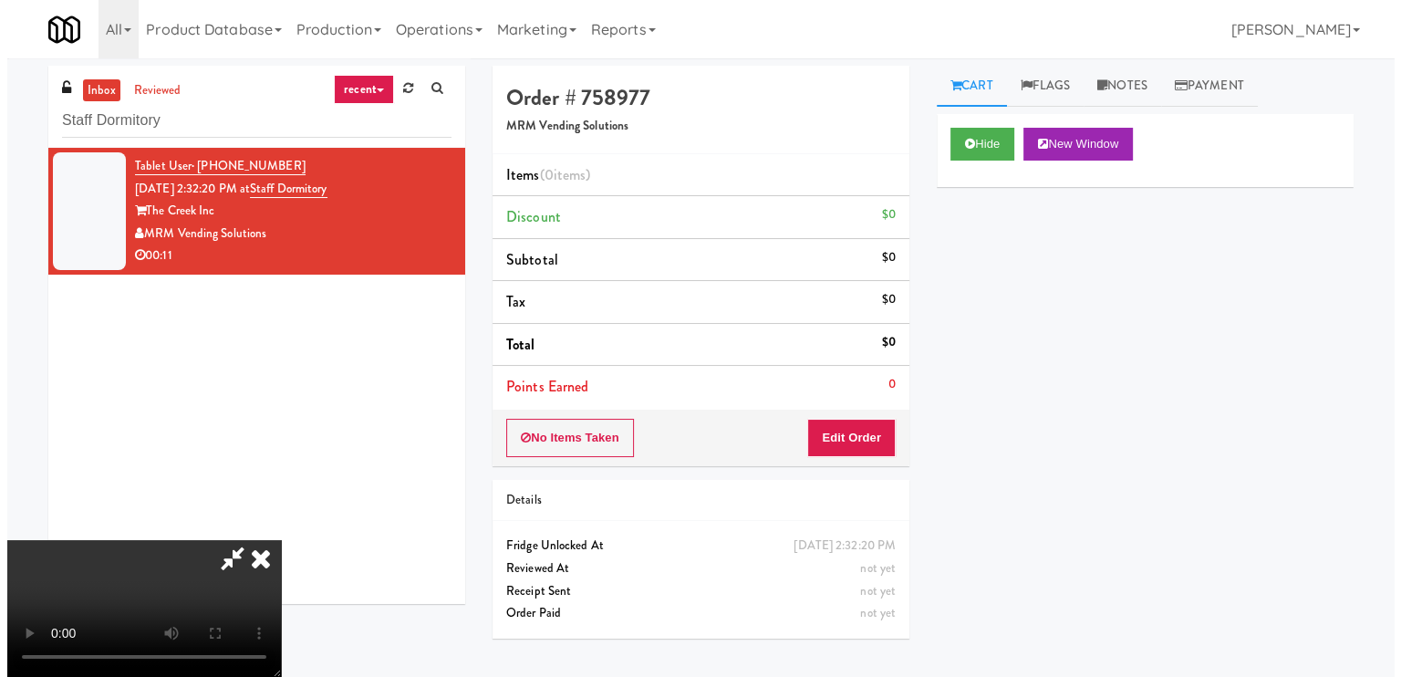
scroll to position [244, 0]
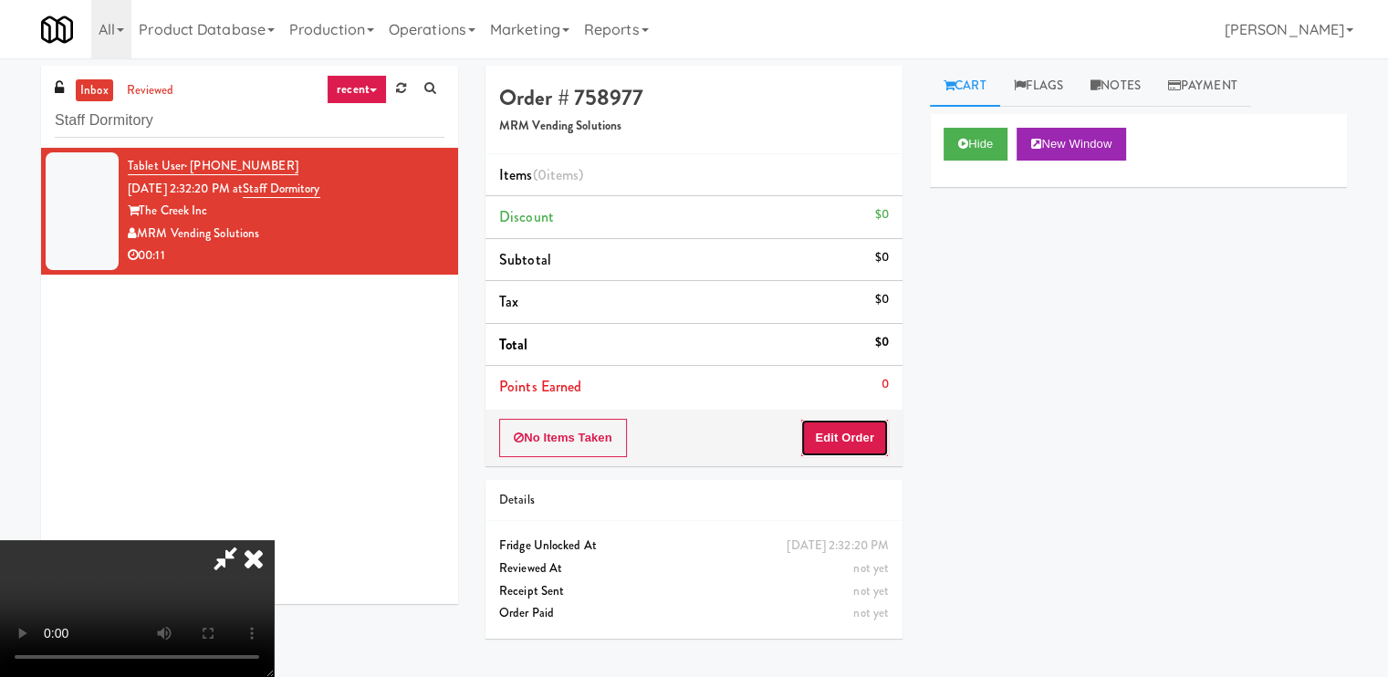
click at [878, 426] on button "Edit Order" at bounding box center [844, 438] width 88 height 38
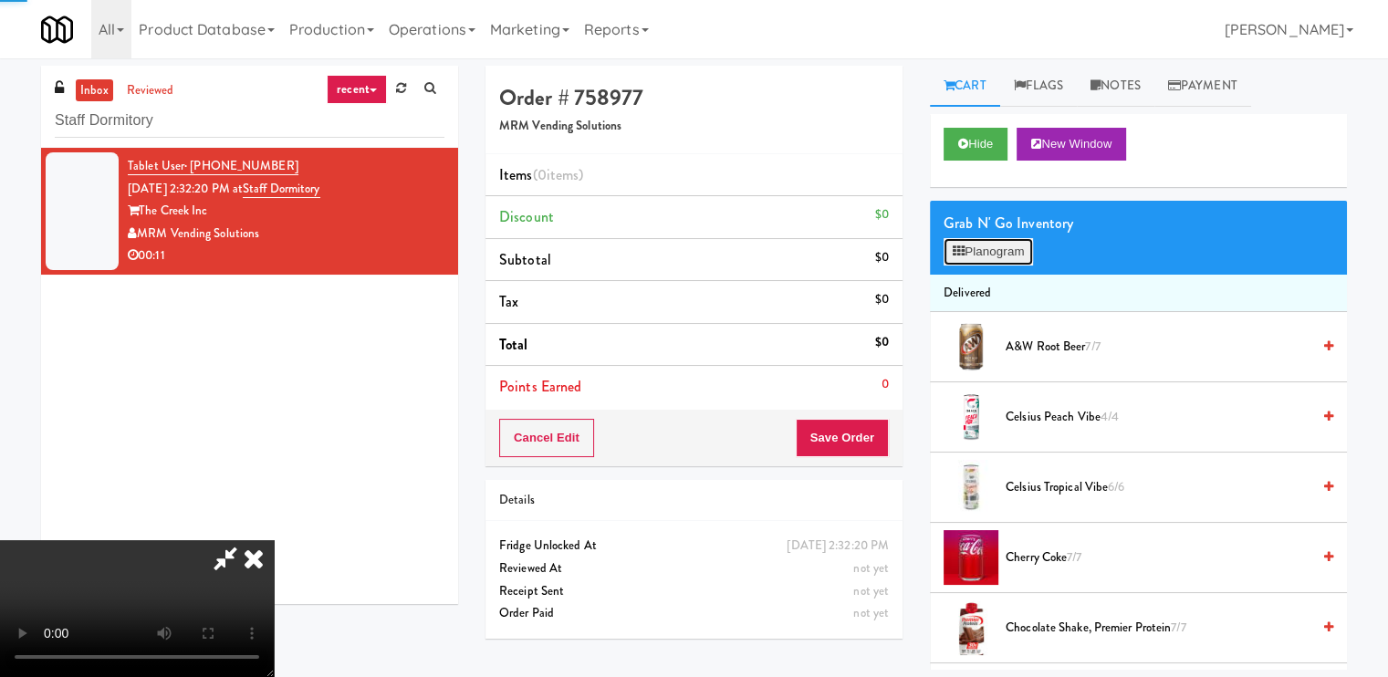
click at [985, 249] on button "Planogram" at bounding box center [987, 251] width 89 height 27
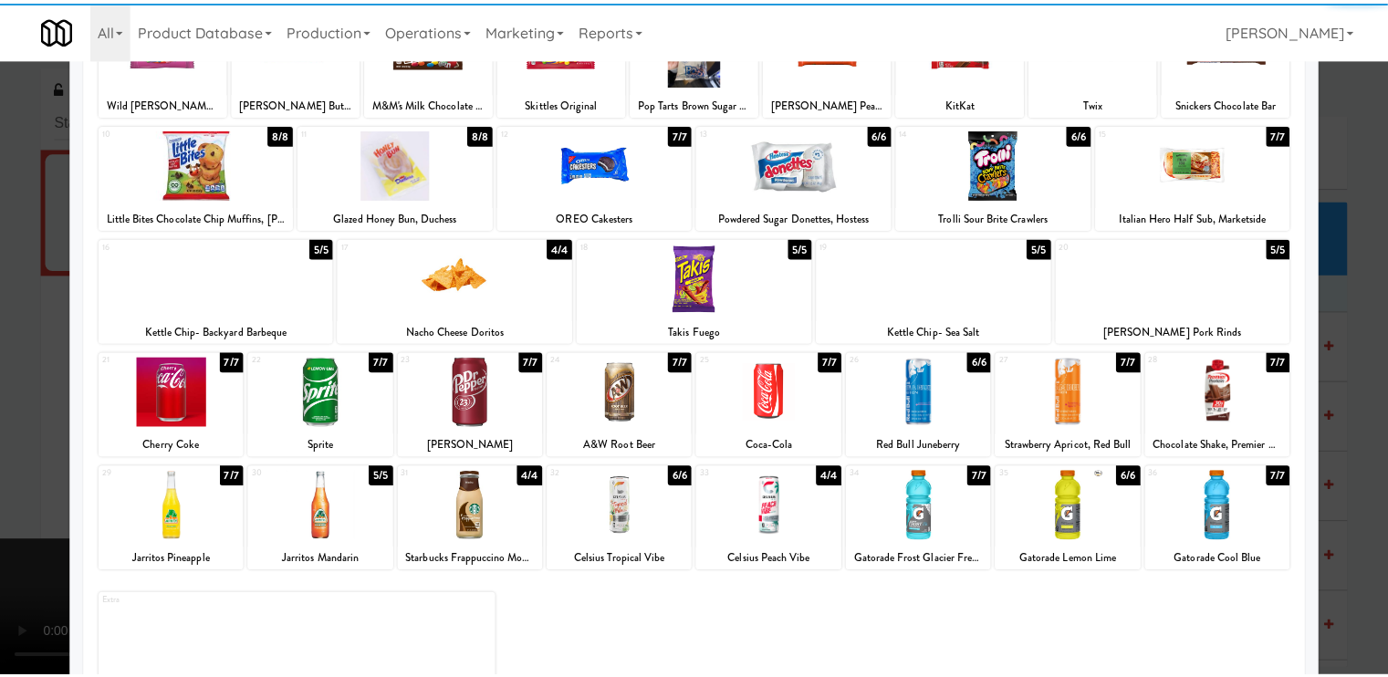
scroll to position [182, 0]
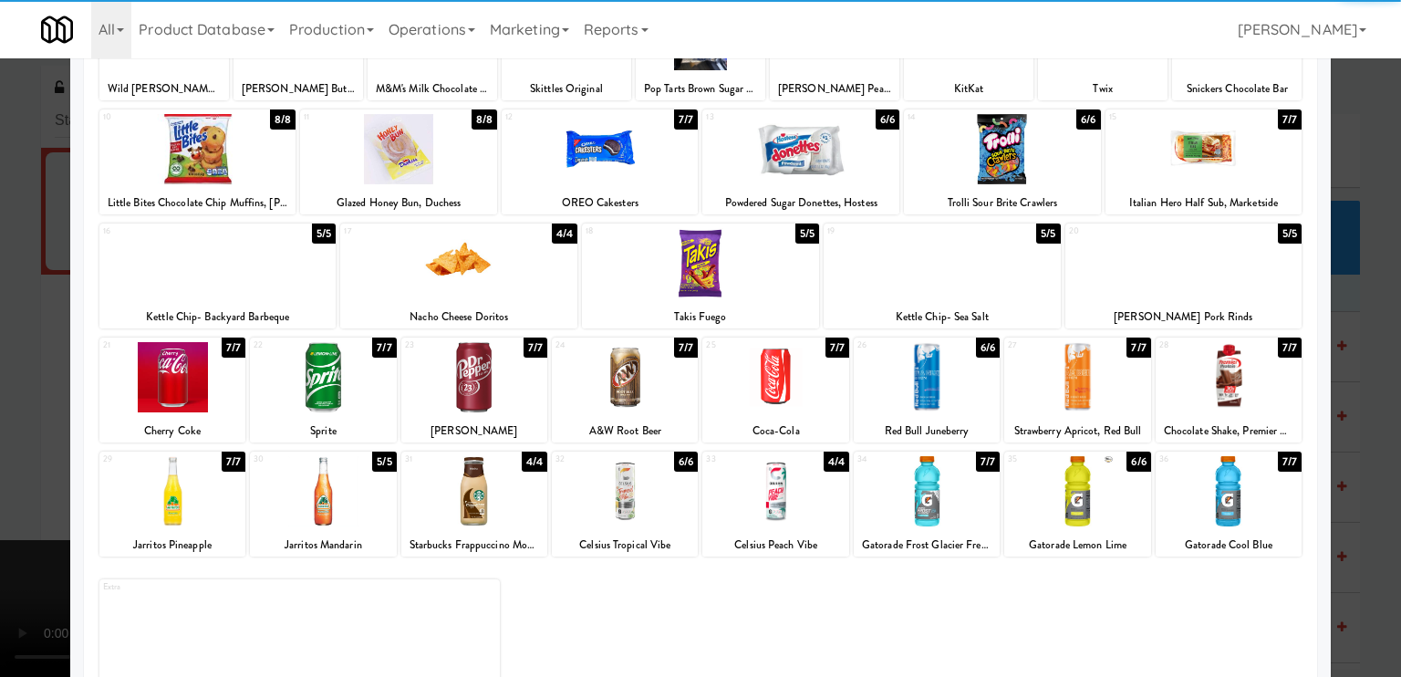
click at [1034, 360] on div at bounding box center [1077, 377] width 146 height 70
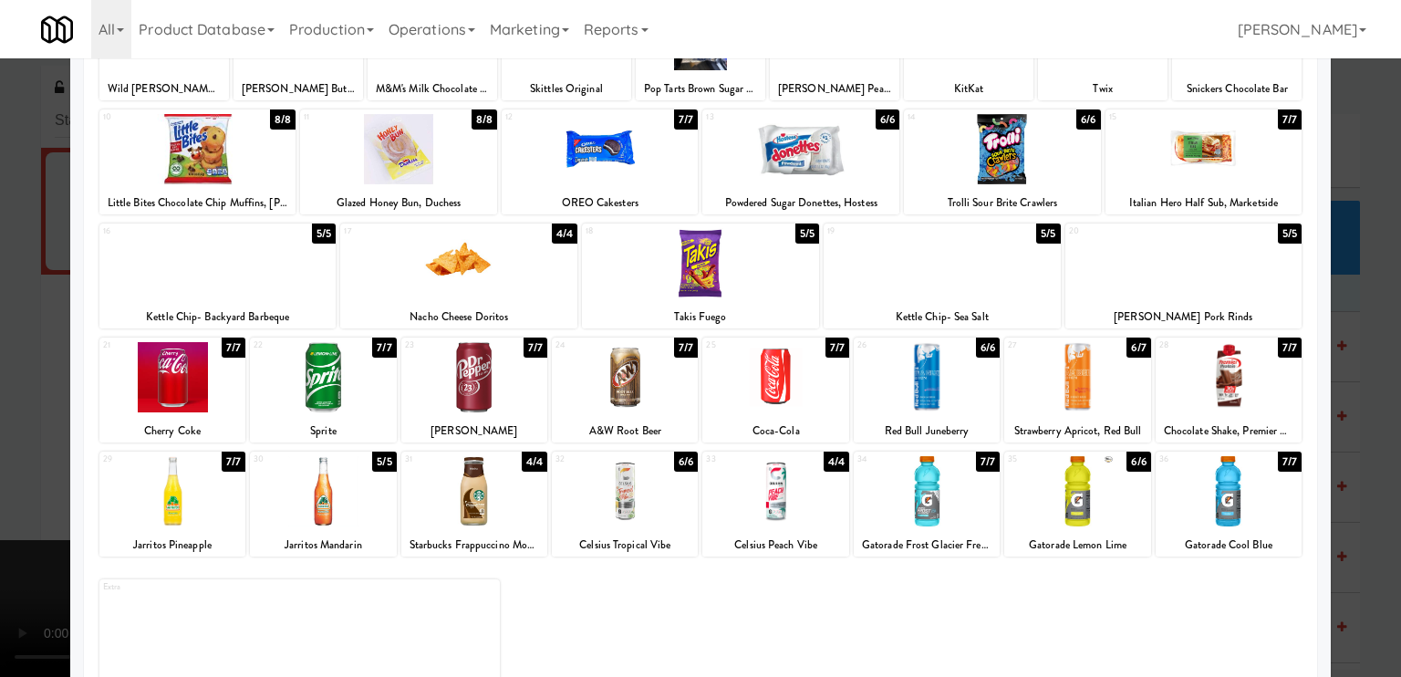
click at [920, 371] on div at bounding box center [927, 377] width 146 height 70
click at [32, 364] on div at bounding box center [700, 338] width 1401 height 677
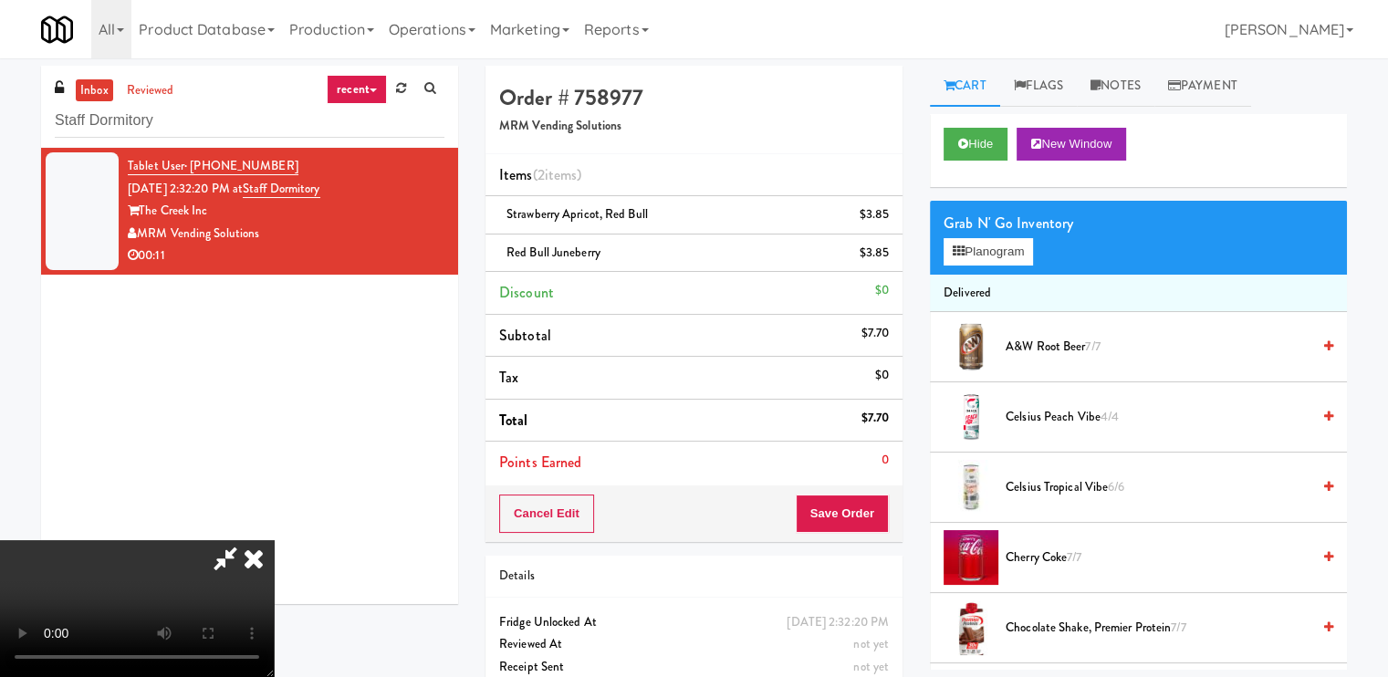
click at [274, 540] on icon at bounding box center [254, 558] width 40 height 36
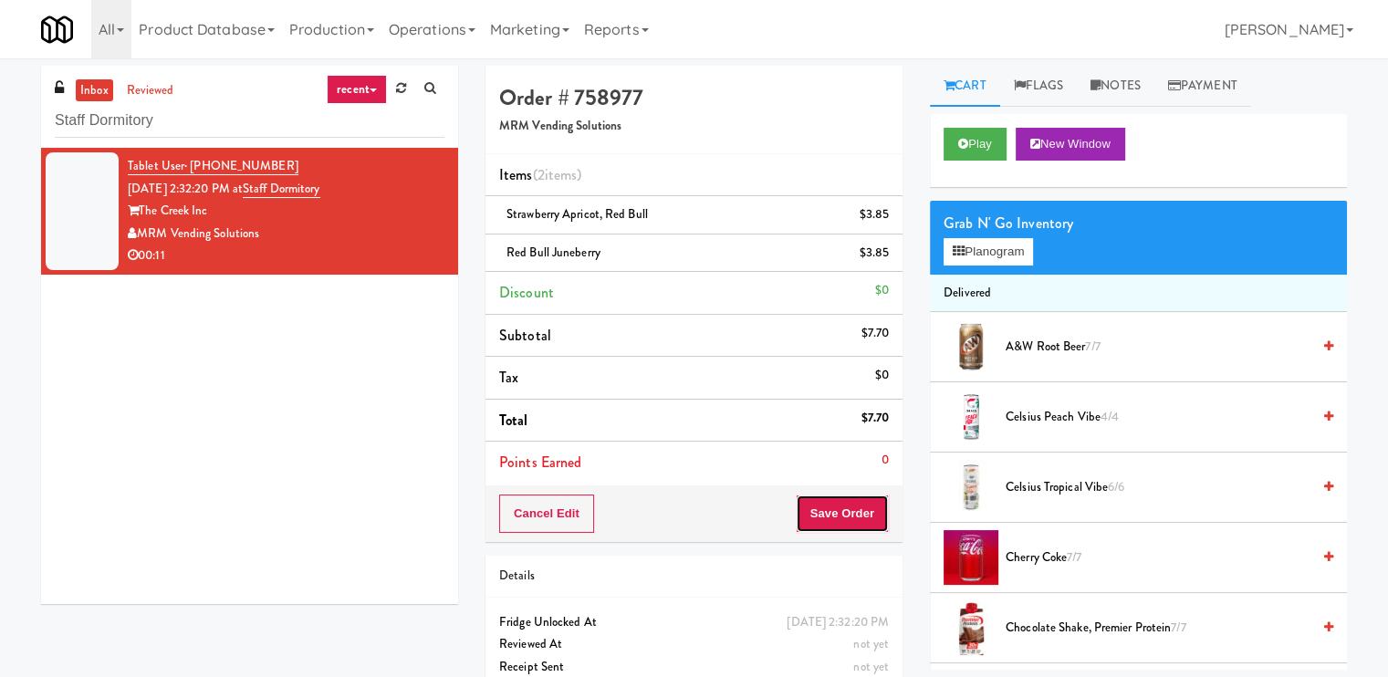
click at [849, 499] on button "Save Order" at bounding box center [841, 513] width 93 height 38
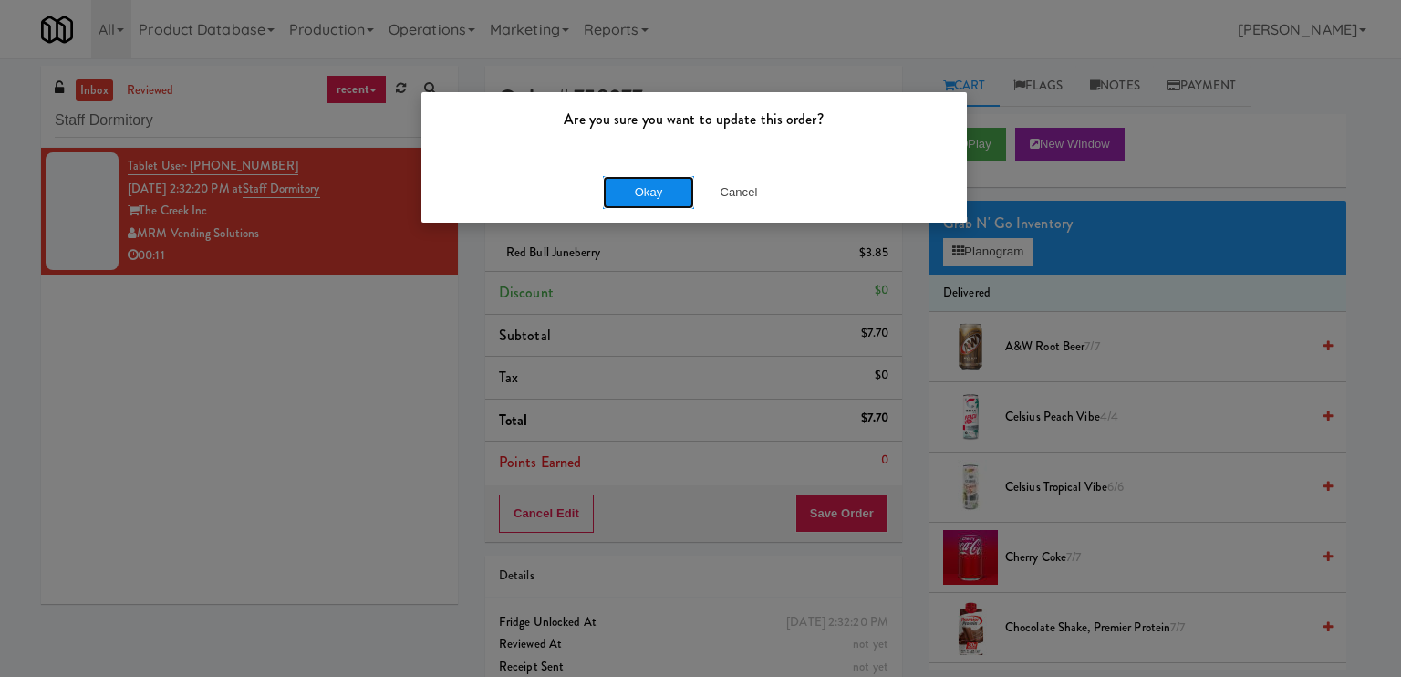
click at [650, 200] on button "Okay" at bounding box center [648, 192] width 91 height 33
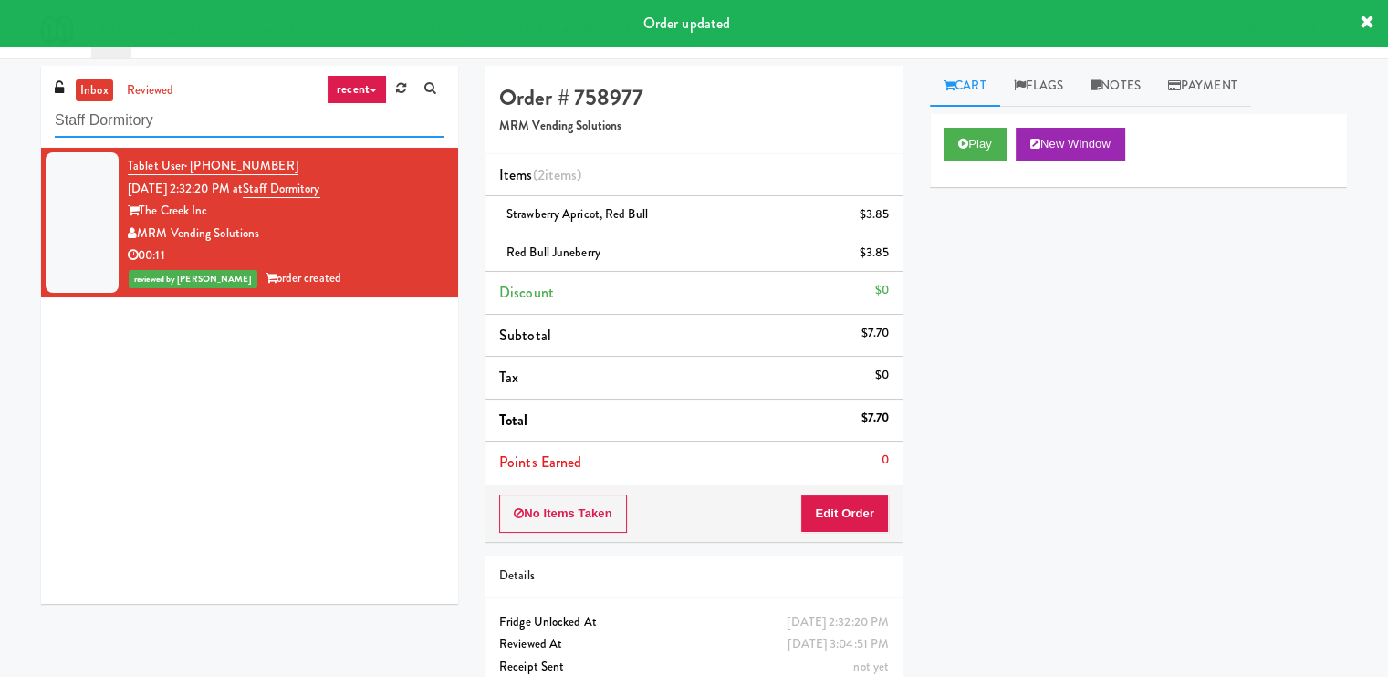
click at [199, 123] on input "Staff Dormitory" at bounding box center [250, 121] width 390 height 34
paste input "Arte KC- Drinks- Right"
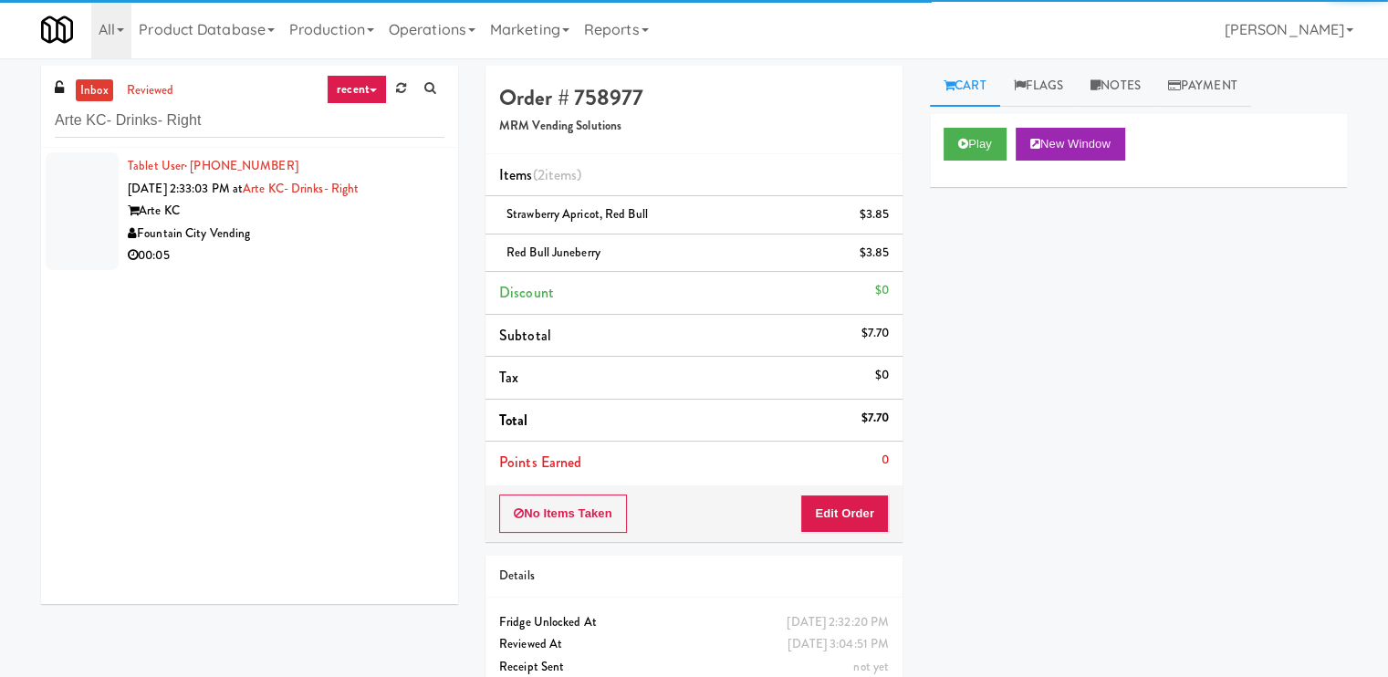
drag, startPoint x: 379, startPoint y: 234, endPoint x: 667, endPoint y: 233, distance: 288.3
click at [379, 234] on div "Fountain City Vending" at bounding box center [286, 234] width 317 height 23
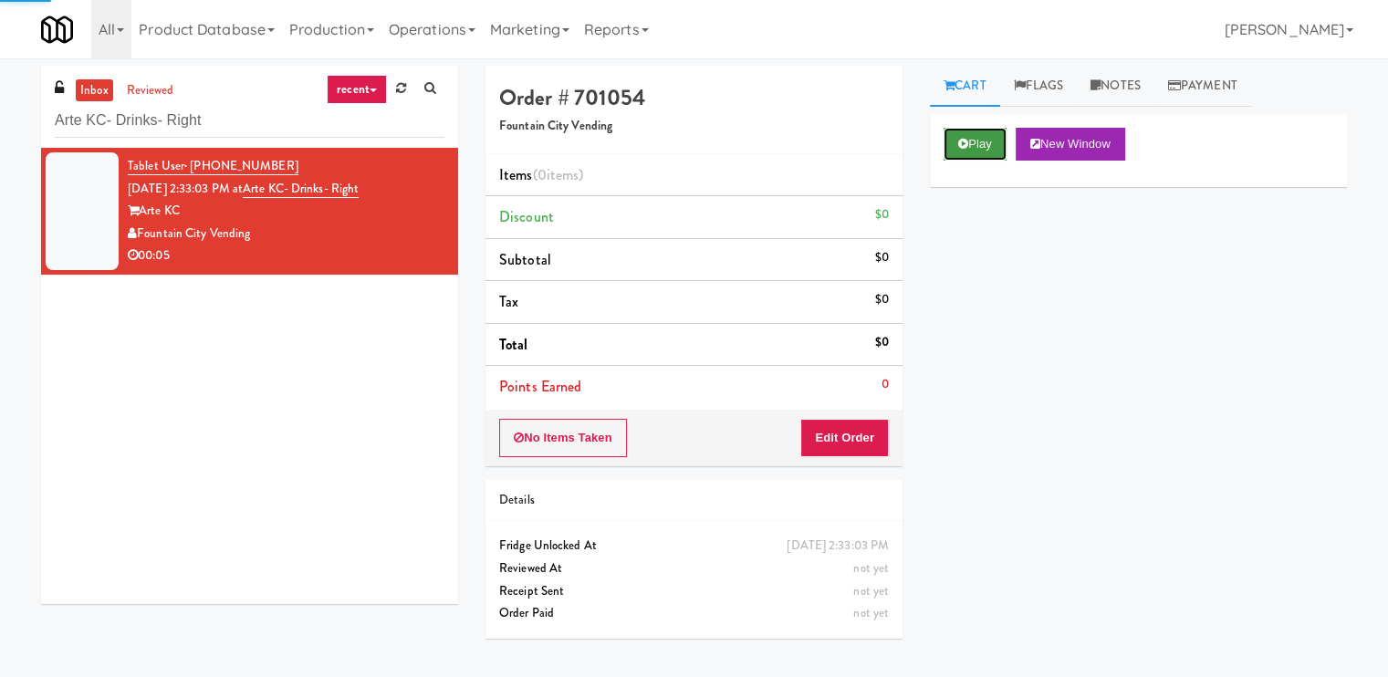
click at [980, 144] on button "Play" at bounding box center [974, 144] width 63 height 33
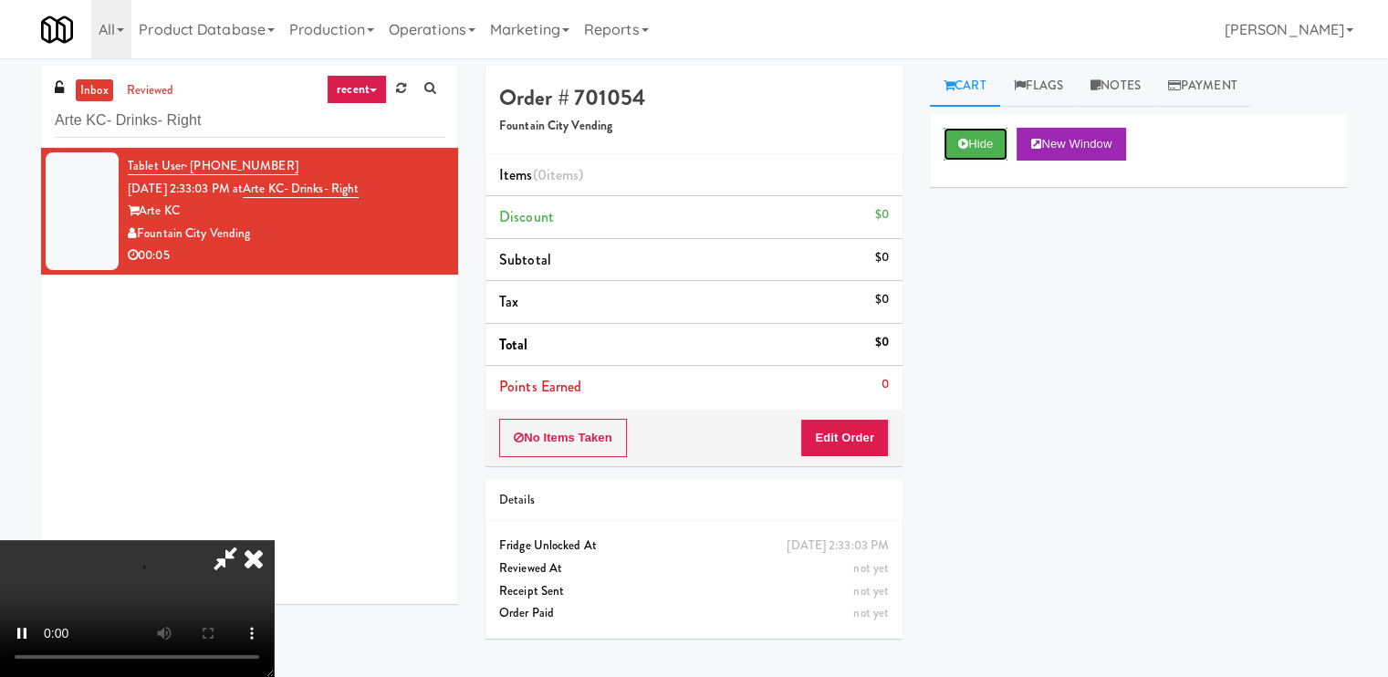
scroll to position [62, 0]
click at [274, 540] on video at bounding box center [137, 608] width 274 height 137
click at [853, 430] on button "Edit Order" at bounding box center [844, 438] width 88 height 38
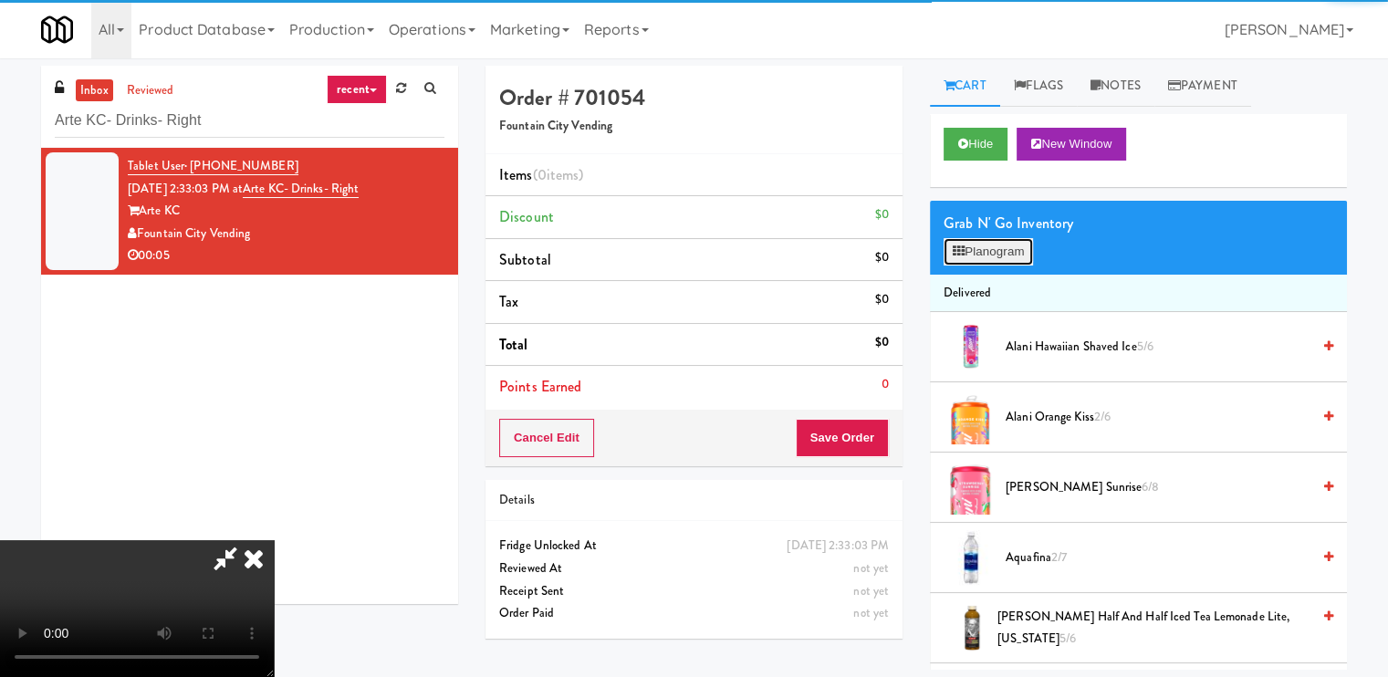
click at [994, 255] on button "Planogram" at bounding box center [987, 251] width 89 height 27
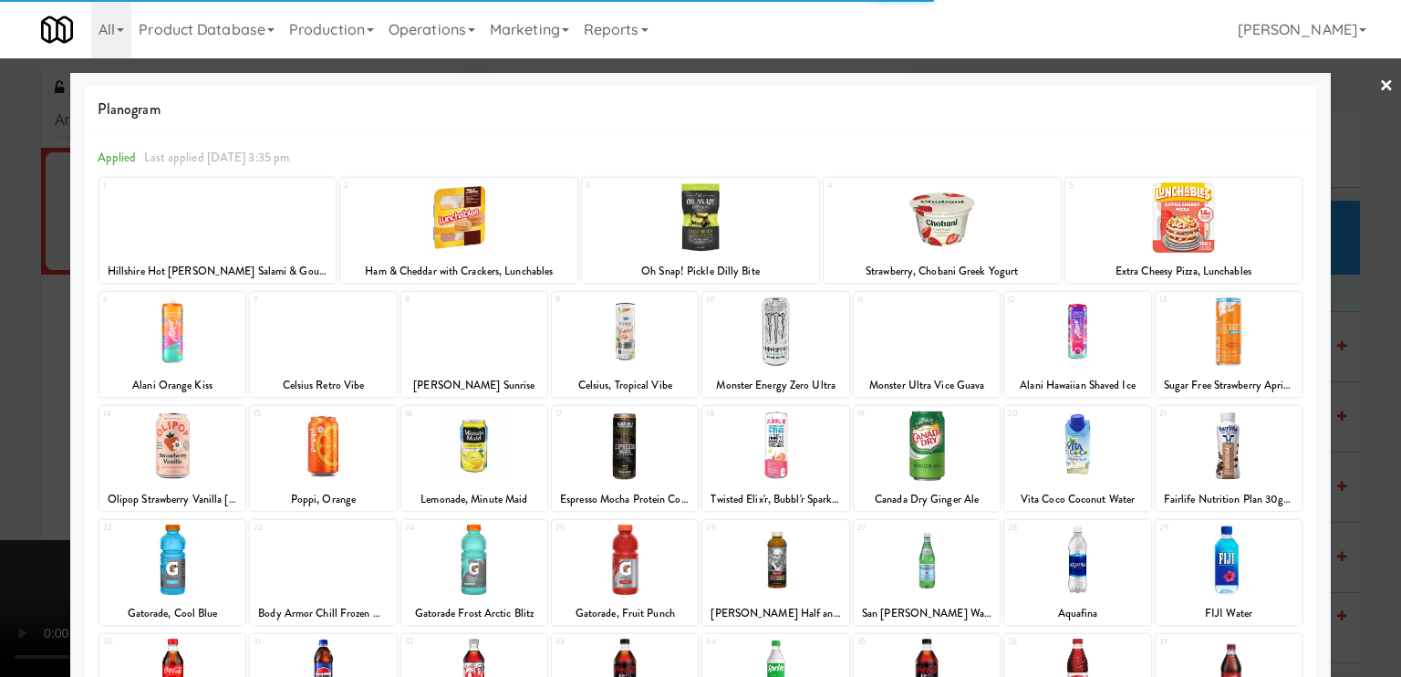
click at [1062, 332] on div at bounding box center [1077, 331] width 146 height 70
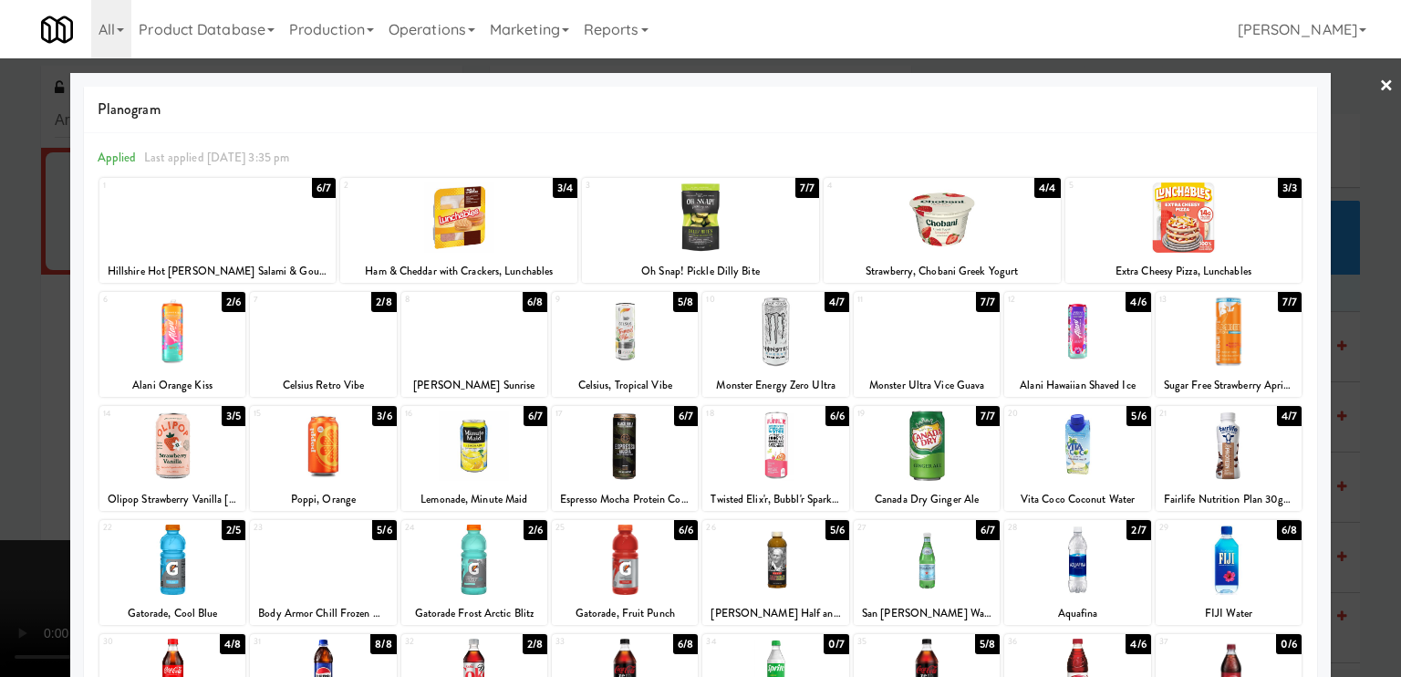
click at [0, 311] on div at bounding box center [700, 338] width 1401 height 677
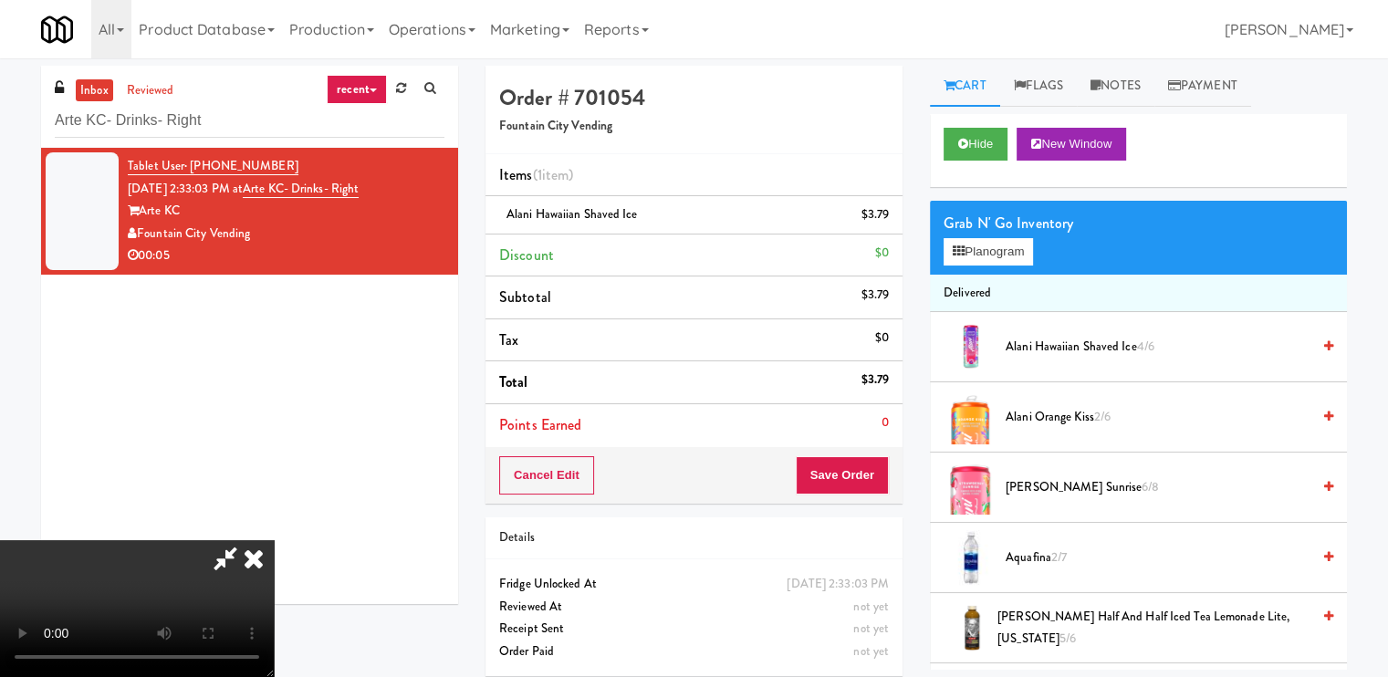
click at [274, 540] on icon at bounding box center [254, 558] width 40 height 36
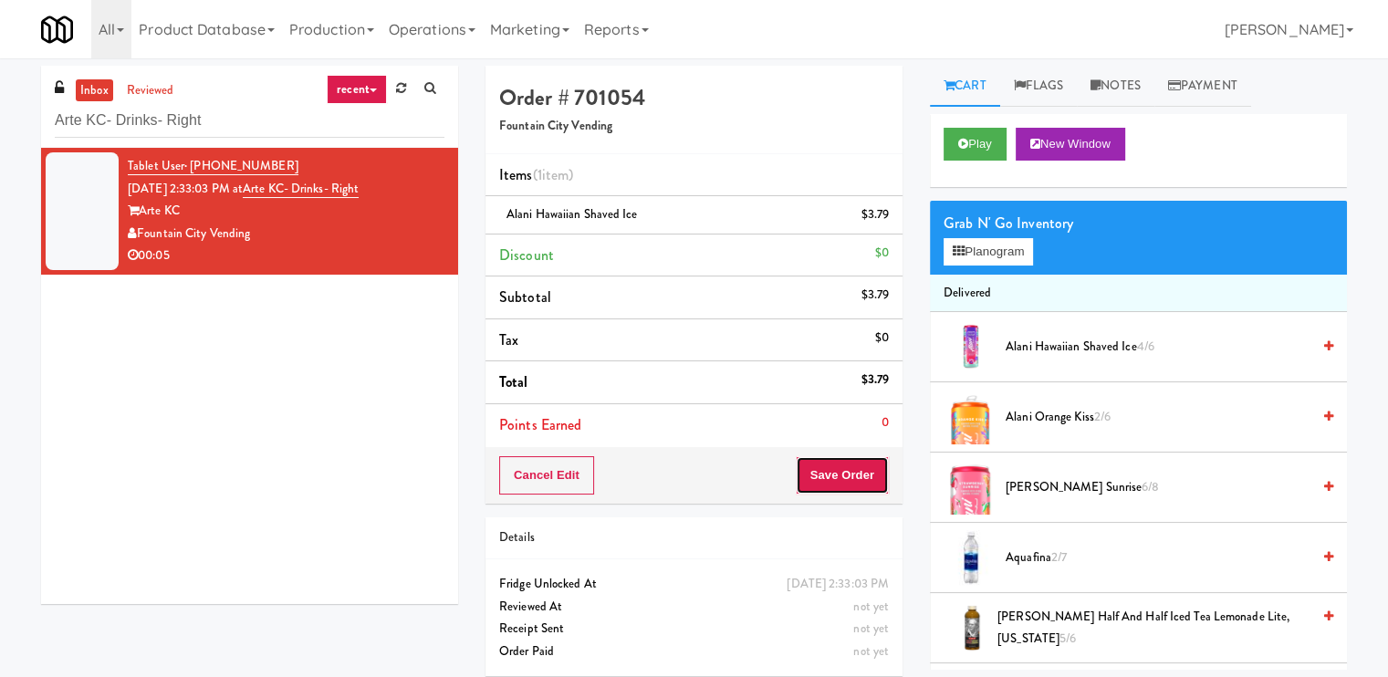
click at [859, 486] on button "Save Order" at bounding box center [841, 475] width 93 height 38
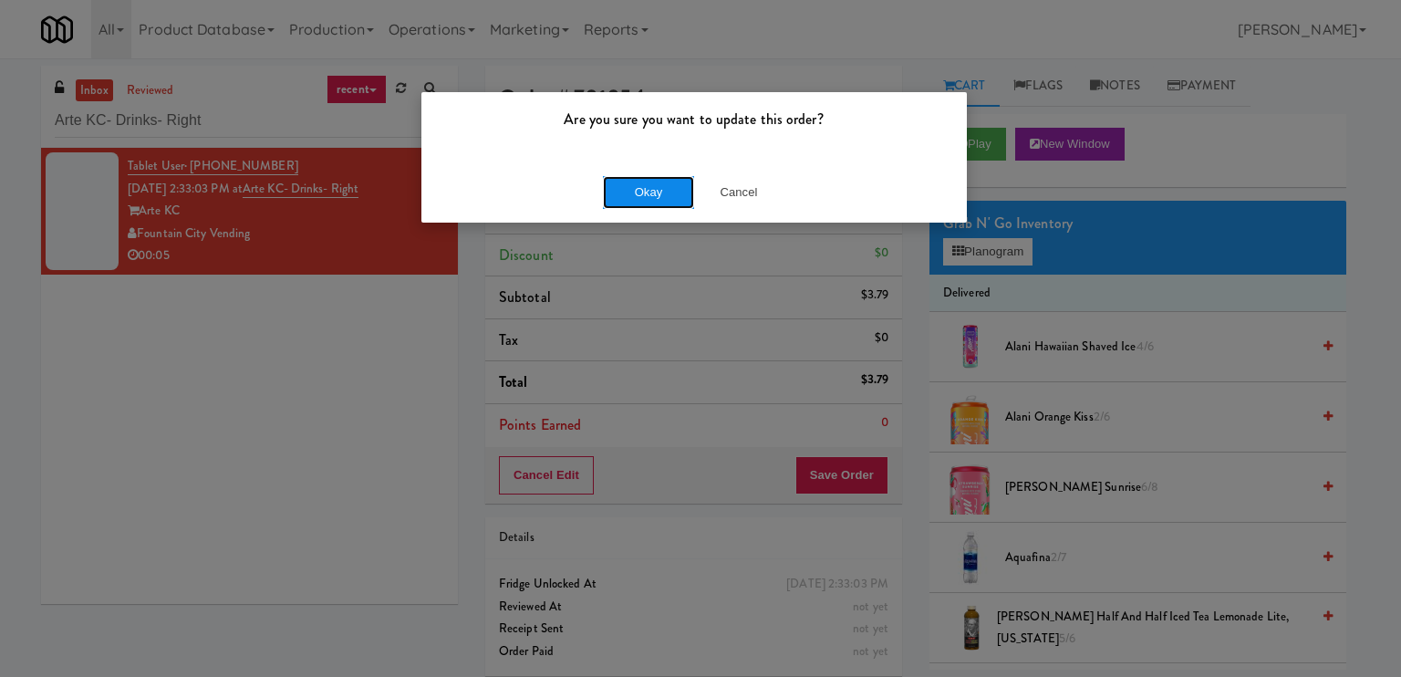
click at [609, 176] on button "Okay" at bounding box center [648, 192] width 91 height 33
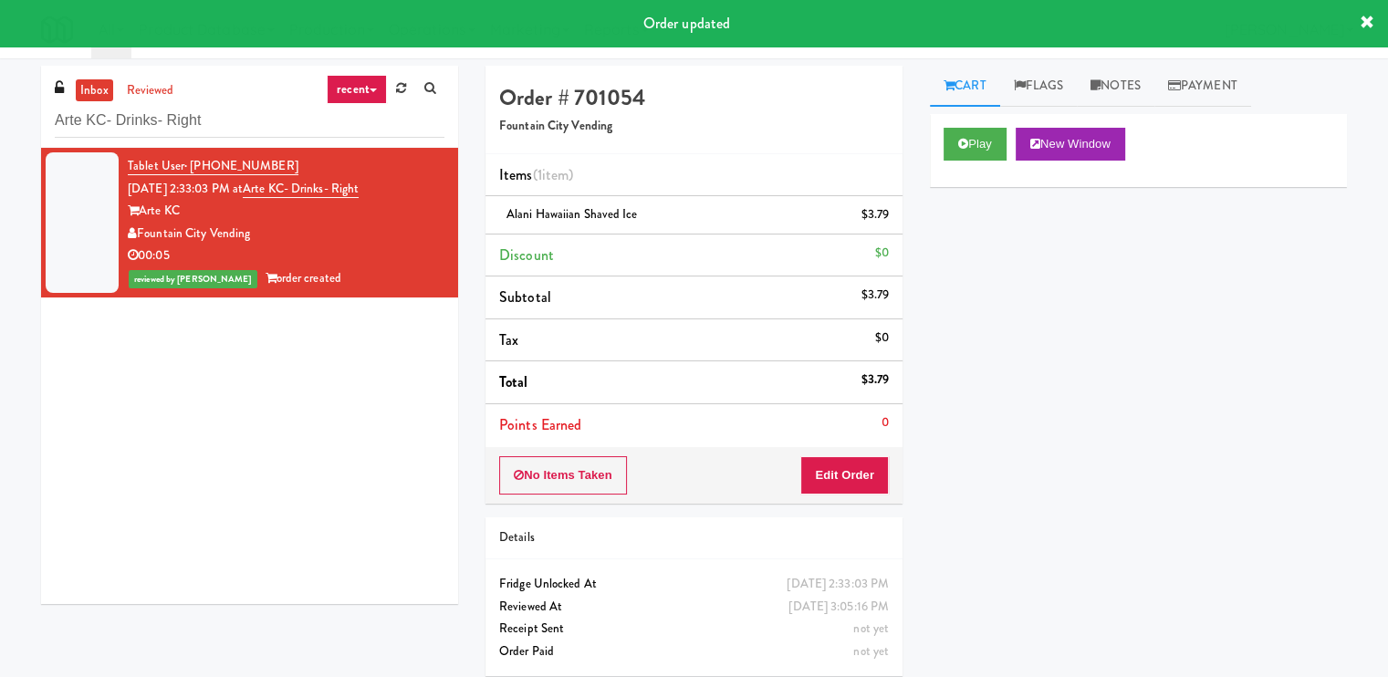
click at [278, 102] on div "Arte KC- Drinks- Right" at bounding box center [250, 120] width 390 height 36
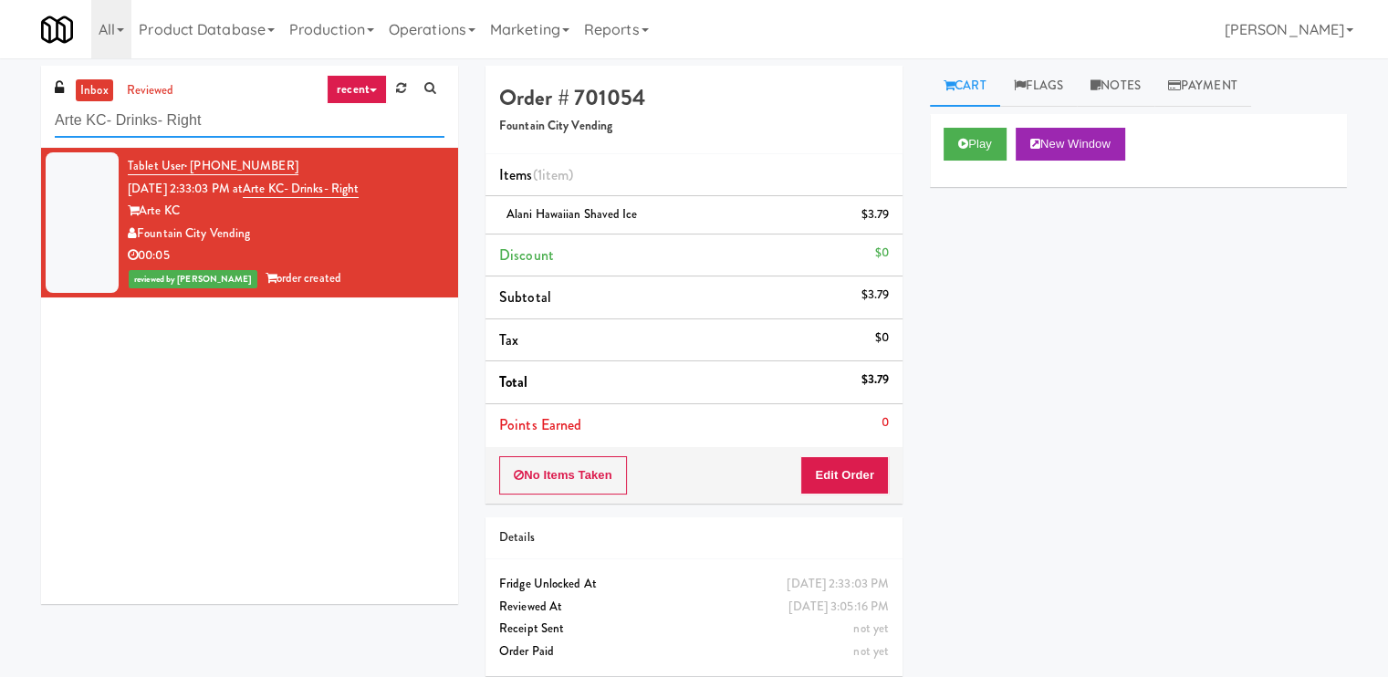
click at [273, 112] on input "Arte KC- Drinks- Right" at bounding box center [250, 121] width 390 height 34
paste input "pplewood - Cooler"
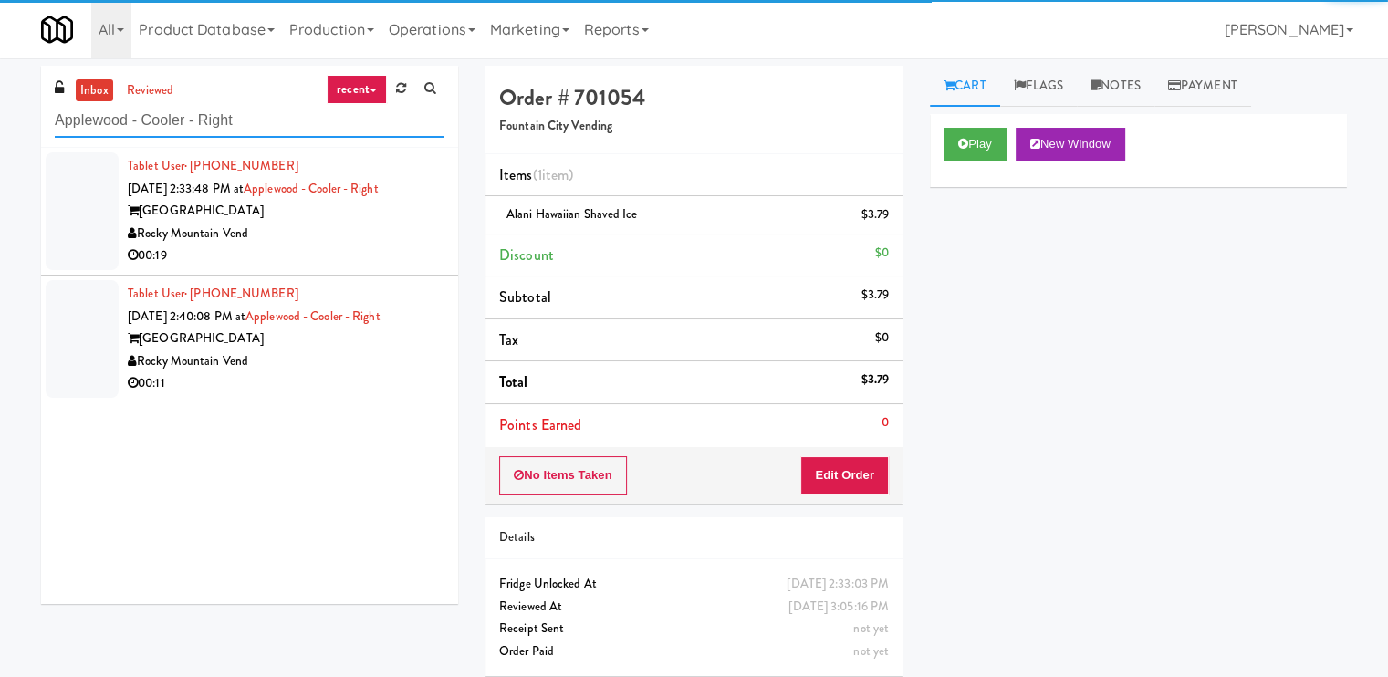
type input "Applewood - Cooler - Right"
click at [361, 212] on div "[GEOGRAPHIC_DATA]" at bounding box center [286, 211] width 317 height 23
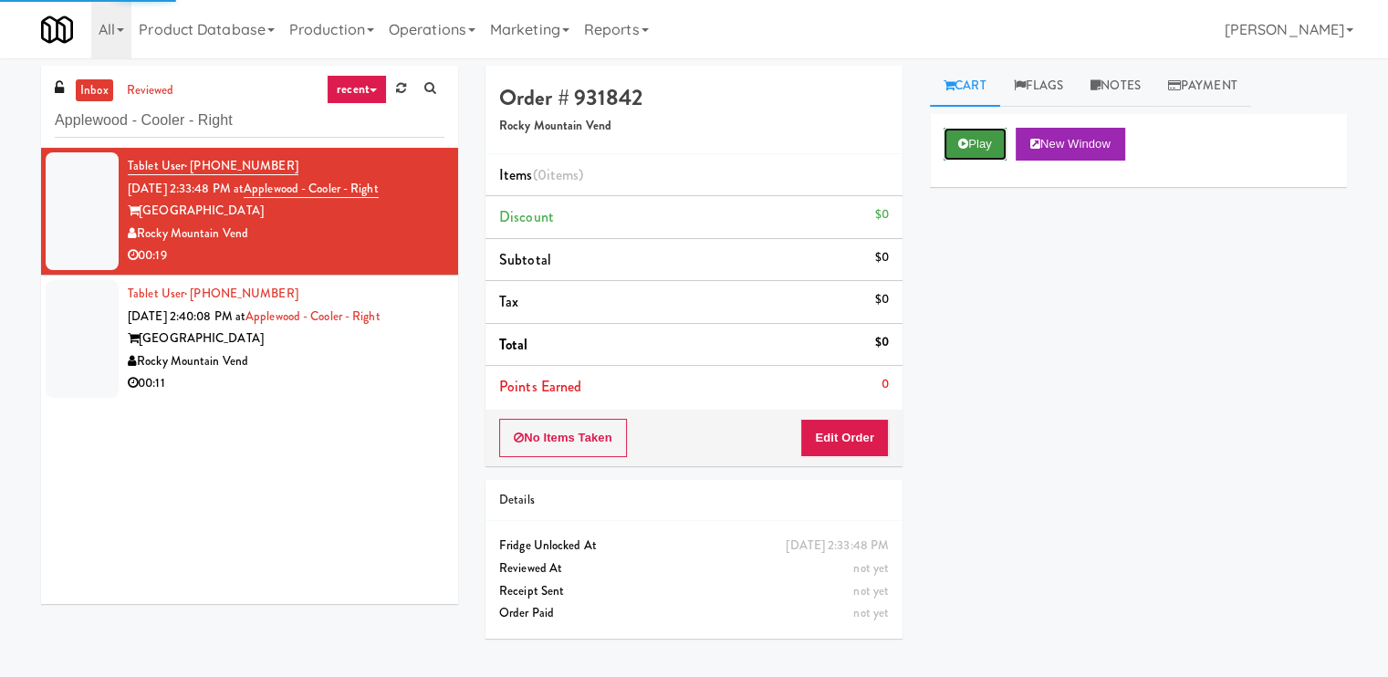
click at [967, 133] on button "Play" at bounding box center [974, 144] width 63 height 33
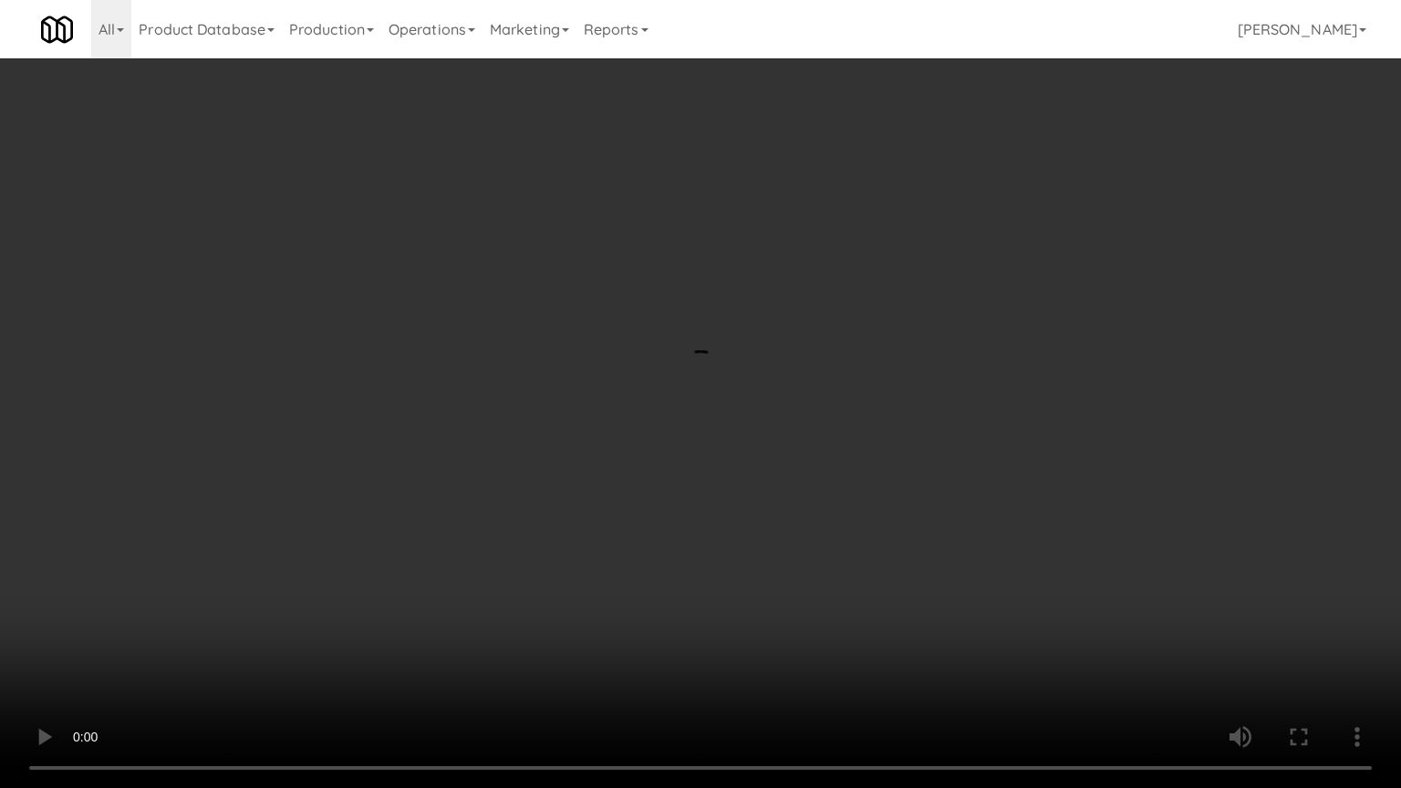
click at [1149, 584] on video at bounding box center [700, 394] width 1401 height 788
click at [1149, 582] on video at bounding box center [700, 394] width 1401 height 788
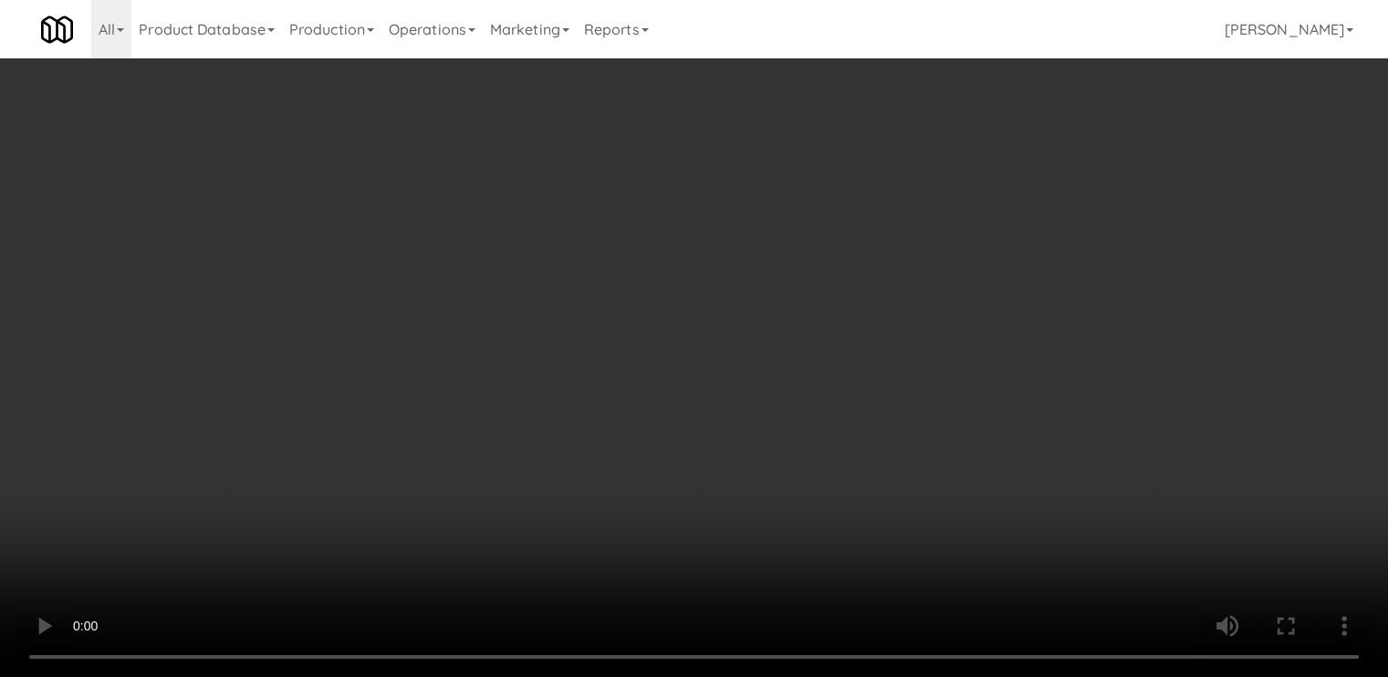
click at [889, 441] on div "No Items Taken Edit Order" at bounding box center [693, 438] width 417 height 57
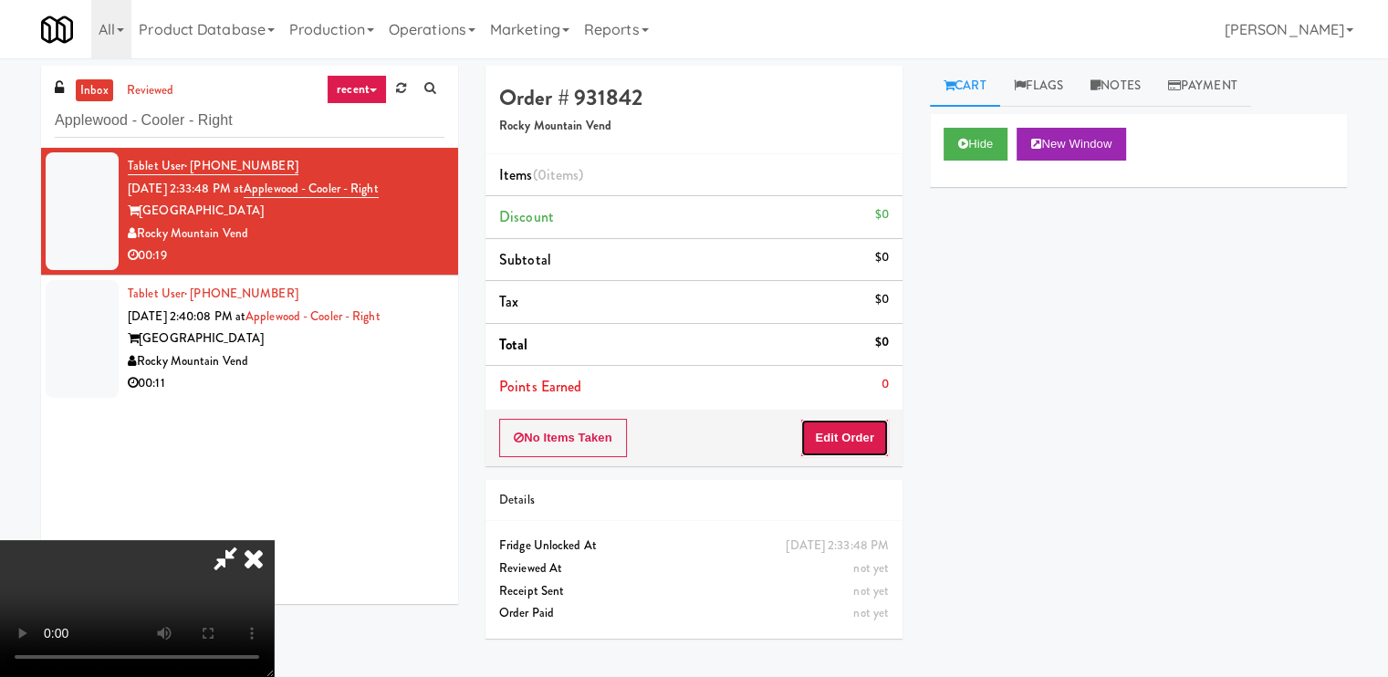
click at [883, 435] on button "Edit Order" at bounding box center [844, 438] width 88 height 38
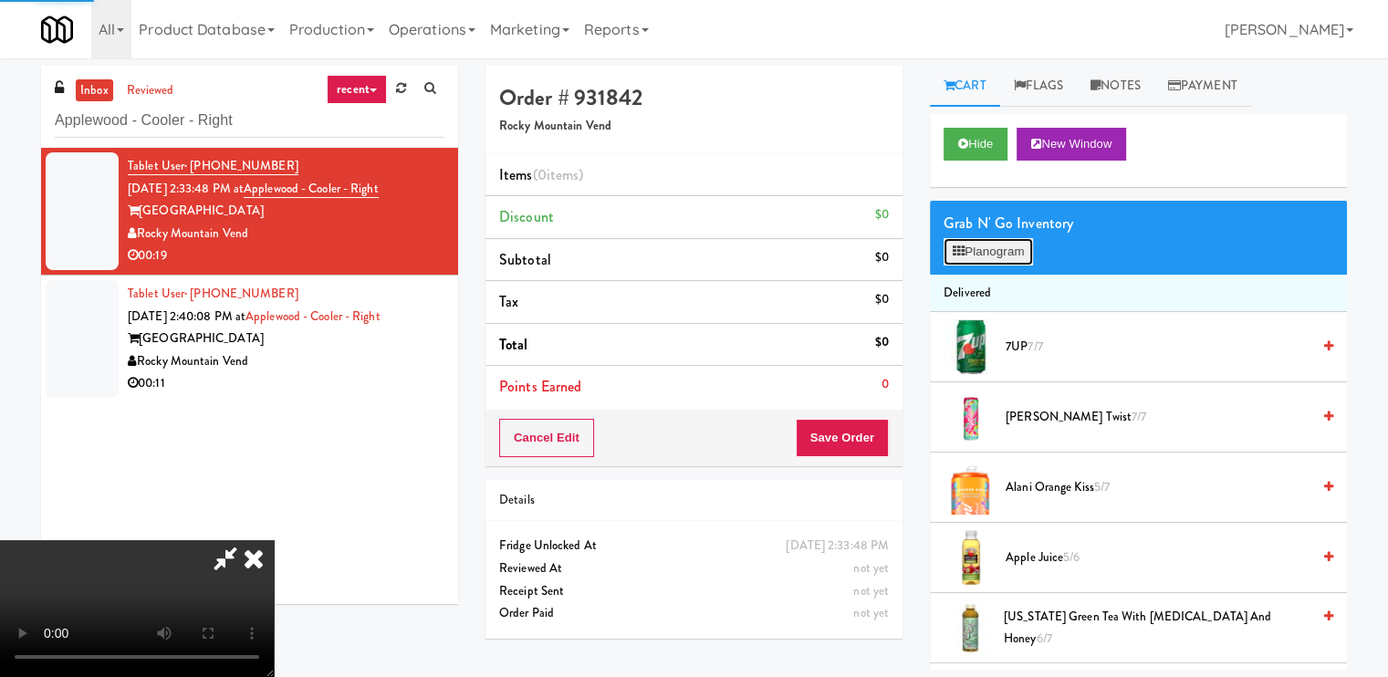
click at [987, 252] on button "Planogram" at bounding box center [987, 251] width 89 height 27
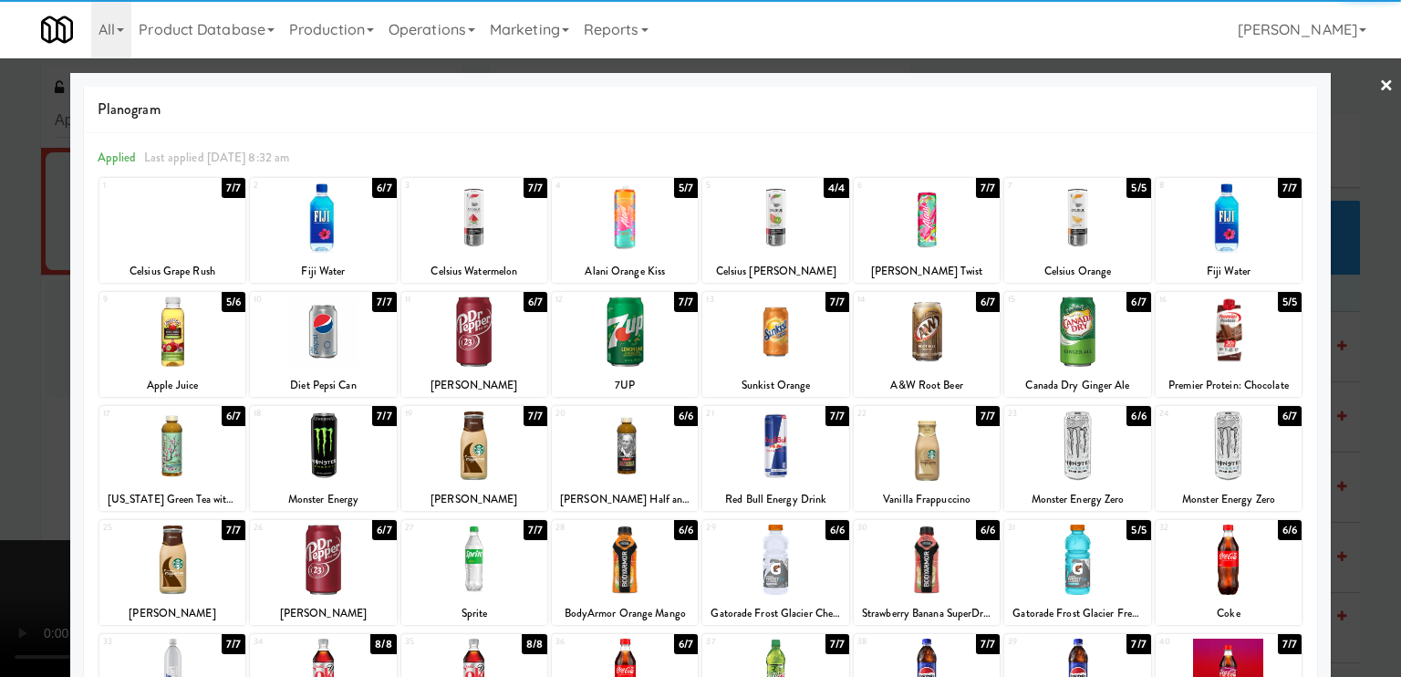
click at [1230, 551] on div at bounding box center [1229, 560] width 146 height 70
click at [0, 260] on div at bounding box center [700, 338] width 1401 height 677
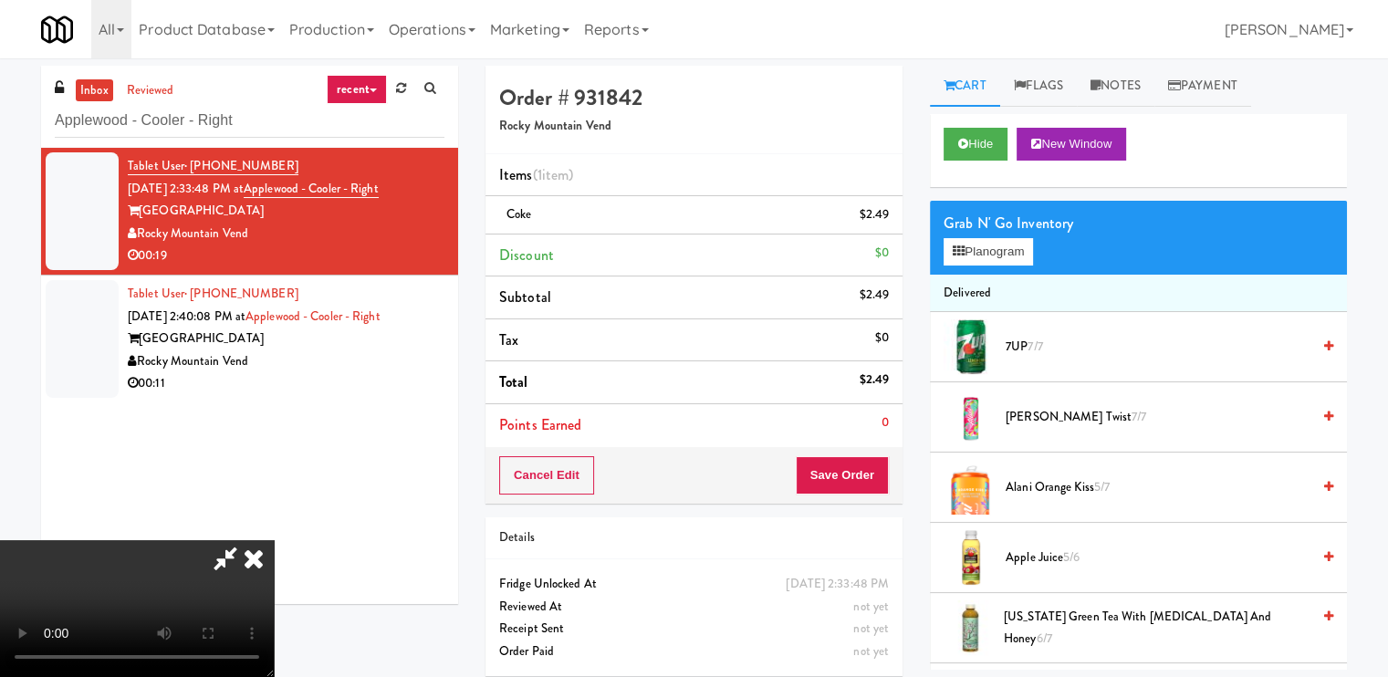
click at [274, 540] on video at bounding box center [137, 608] width 274 height 137
click at [1005, 264] on button "Planogram" at bounding box center [987, 251] width 89 height 27
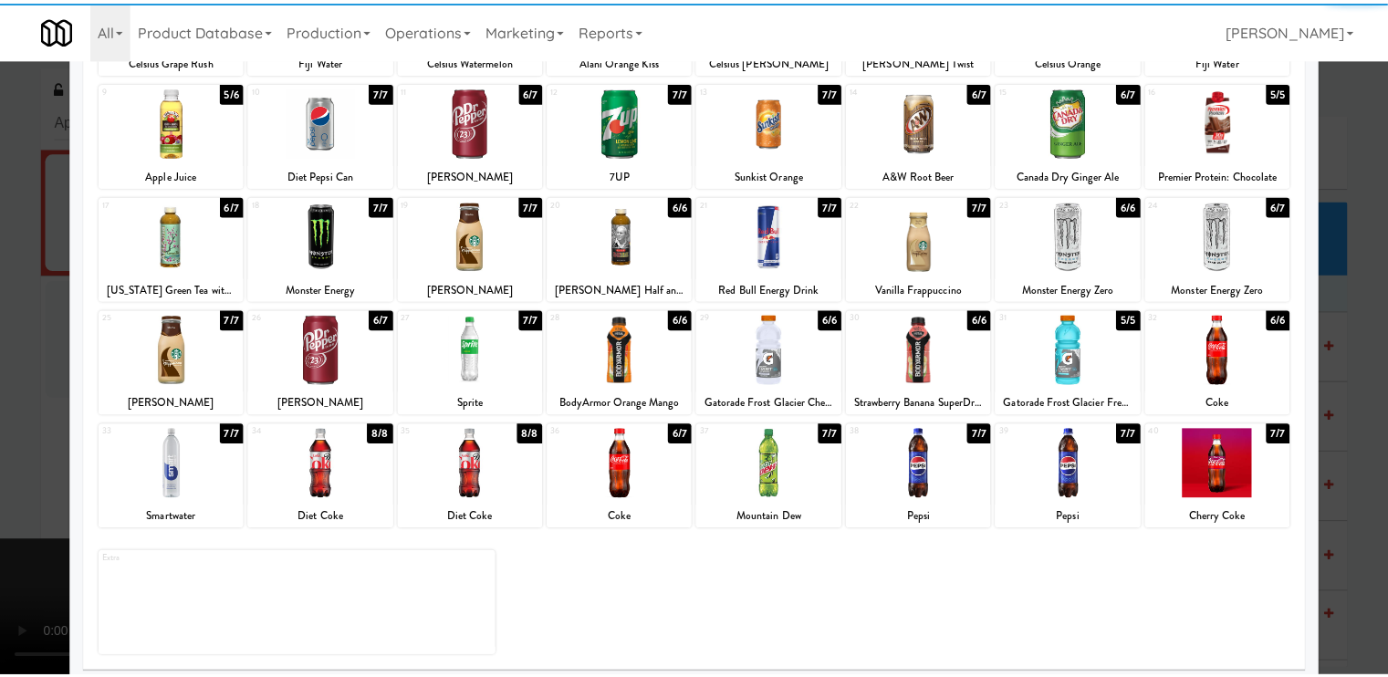
scroll to position [218, 0]
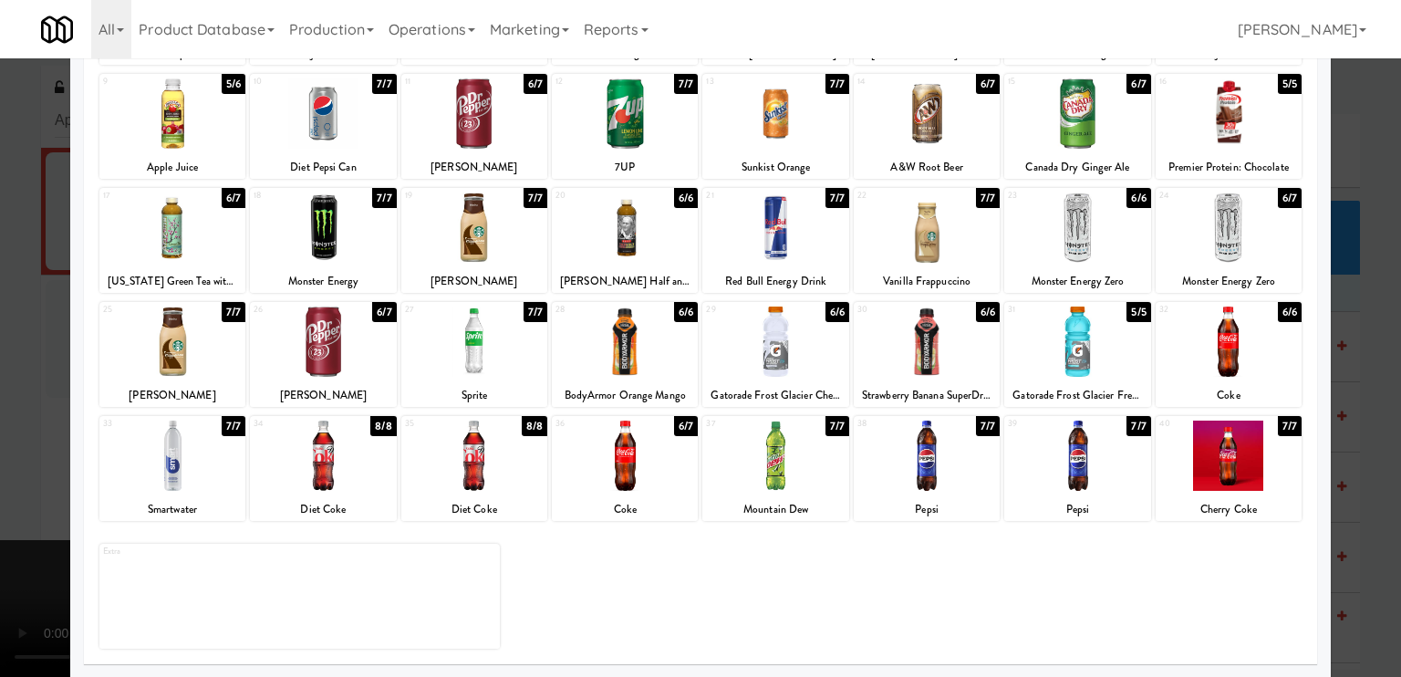
click at [470, 470] on div at bounding box center [474, 456] width 146 height 70
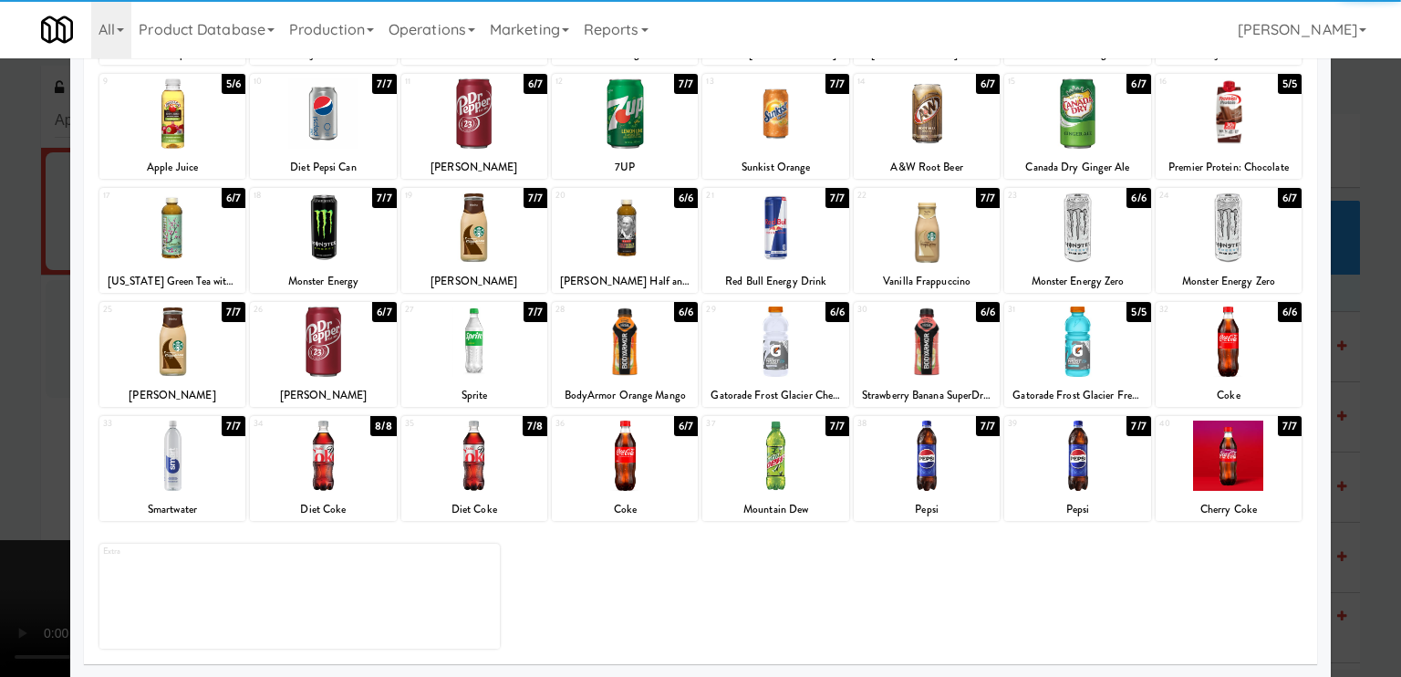
click at [0, 412] on div at bounding box center [700, 338] width 1401 height 677
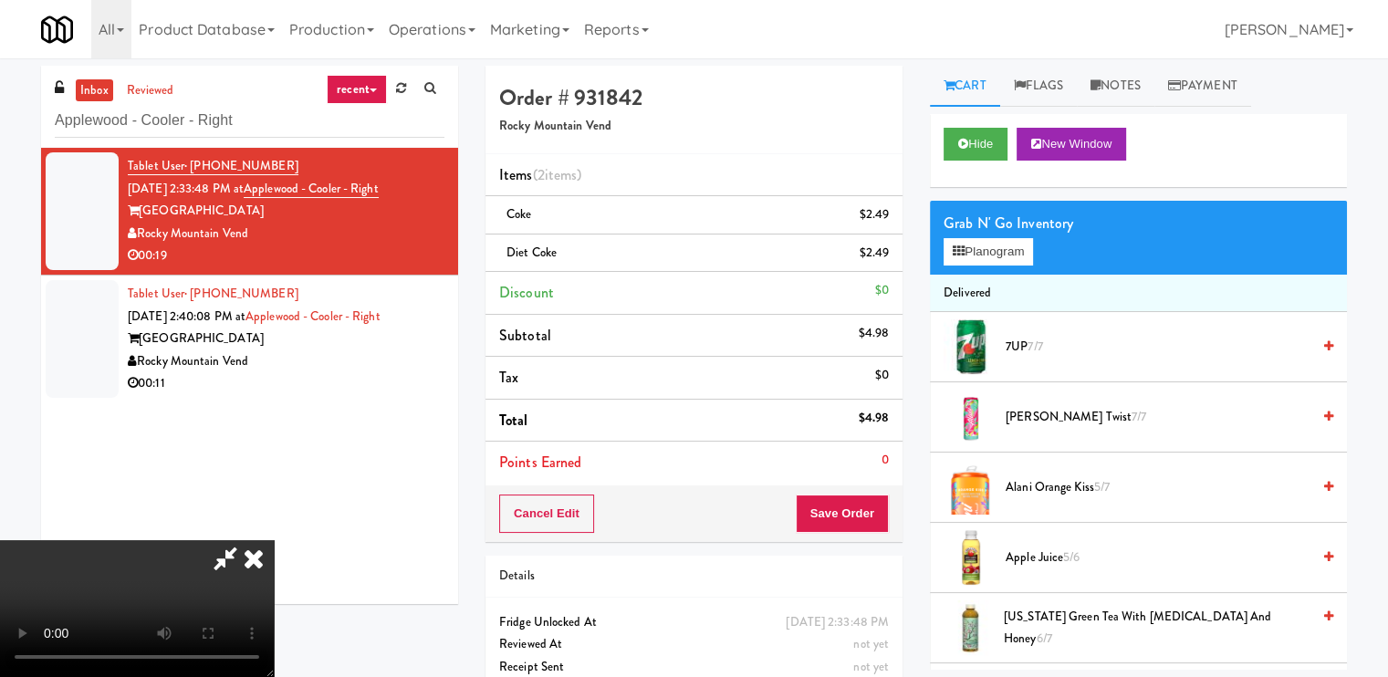
click at [204, 540] on video at bounding box center [137, 608] width 274 height 137
click at [274, 540] on video at bounding box center [137, 608] width 274 height 137
click at [993, 254] on button "Planogram" at bounding box center [987, 251] width 89 height 27
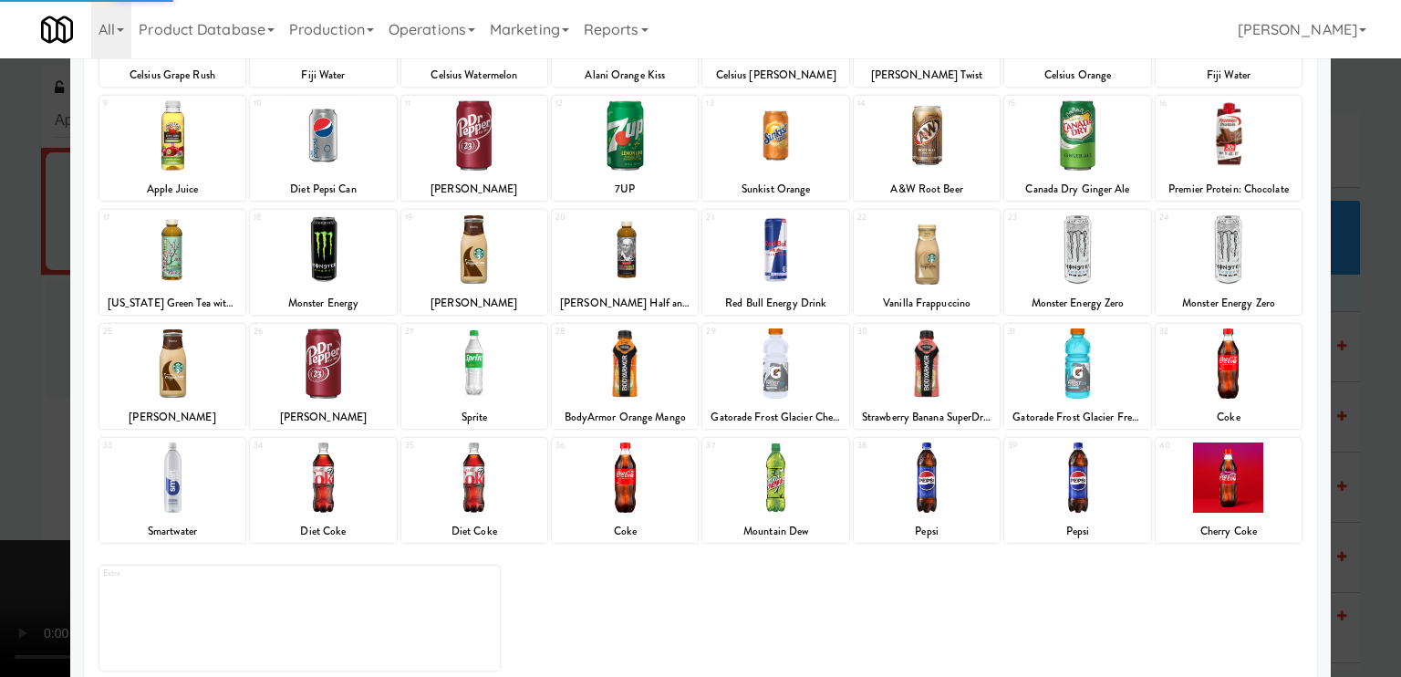
scroll to position [218, 0]
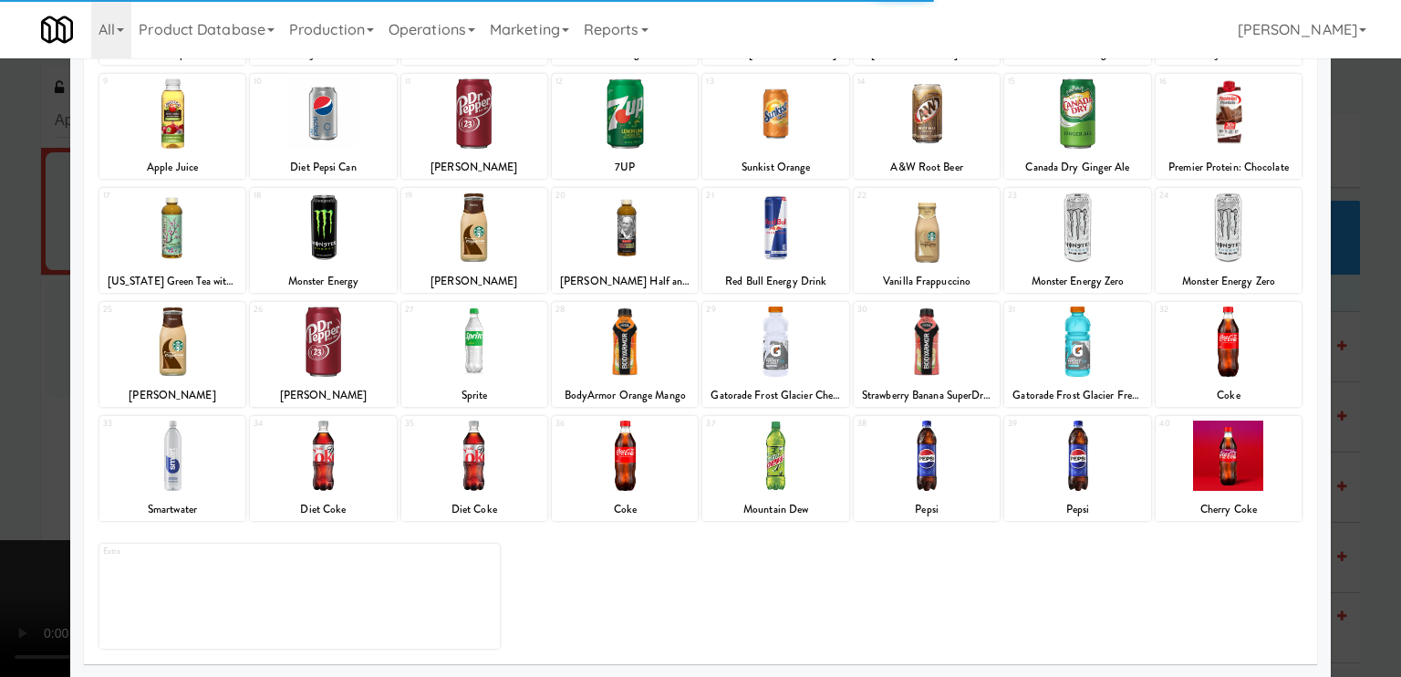
click at [478, 475] on div at bounding box center [474, 456] width 146 height 70
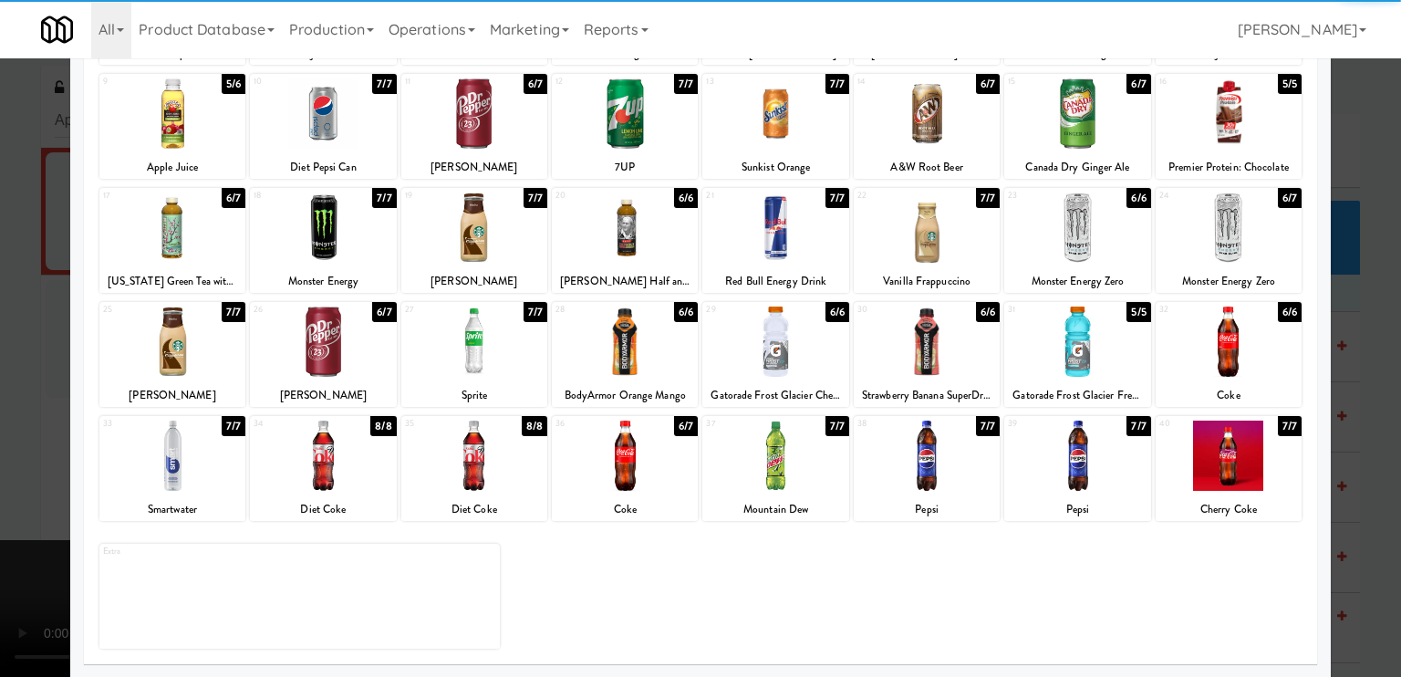
click at [0, 422] on div at bounding box center [700, 338] width 1401 height 677
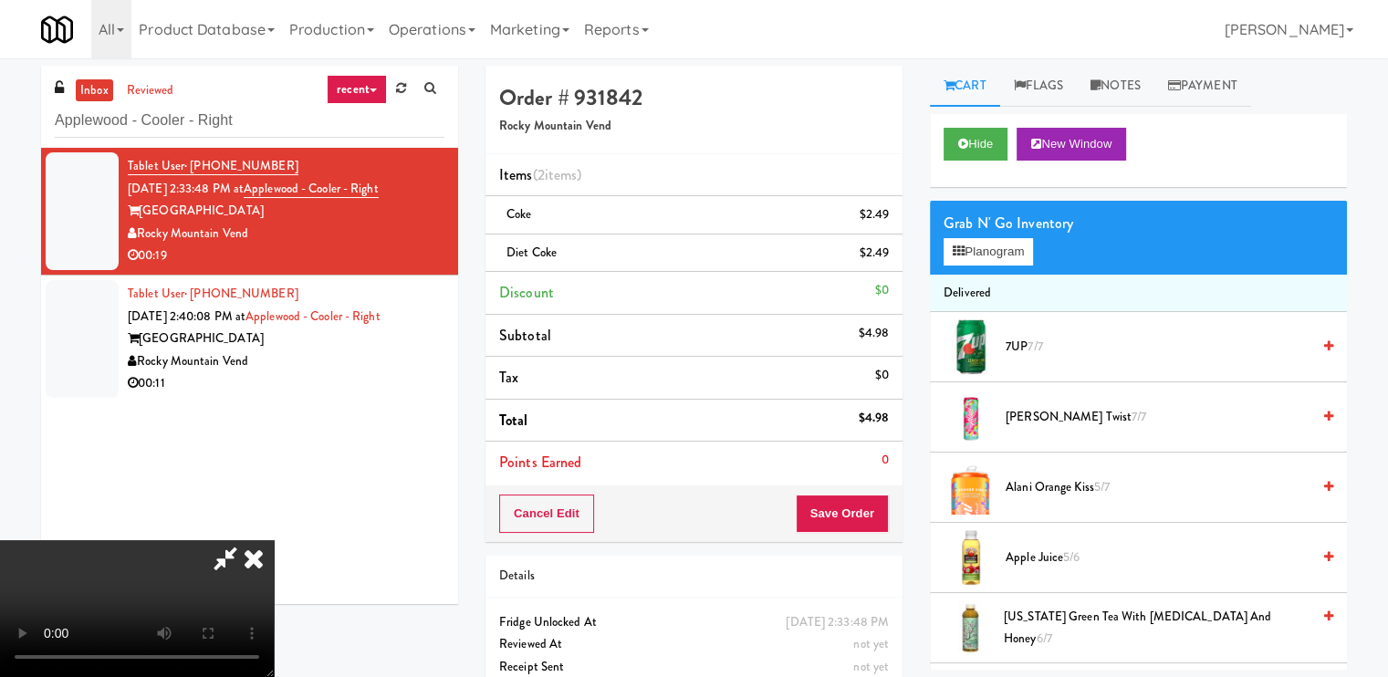
click at [274, 540] on video at bounding box center [137, 608] width 274 height 137
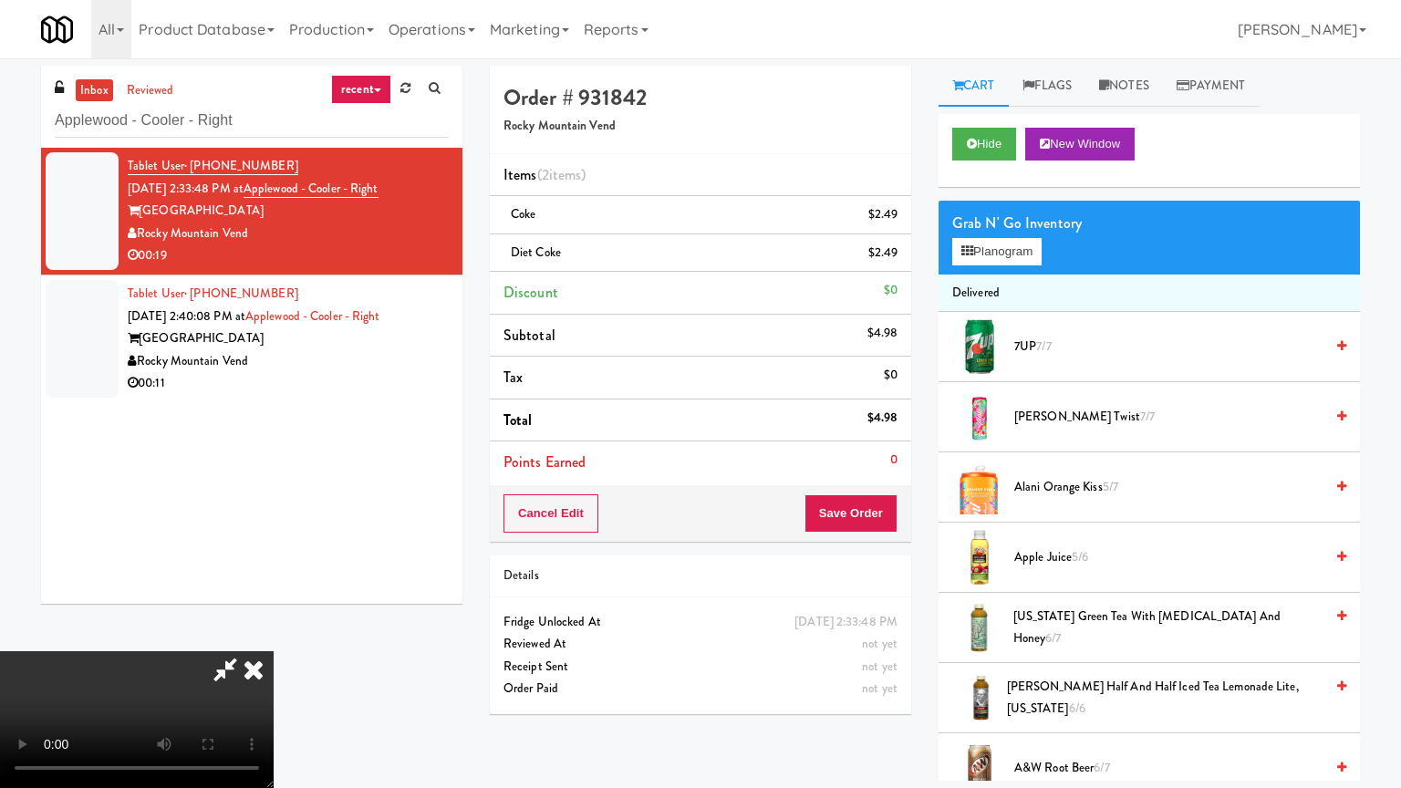
click at [274, 651] on video at bounding box center [137, 719] width 274 height 137
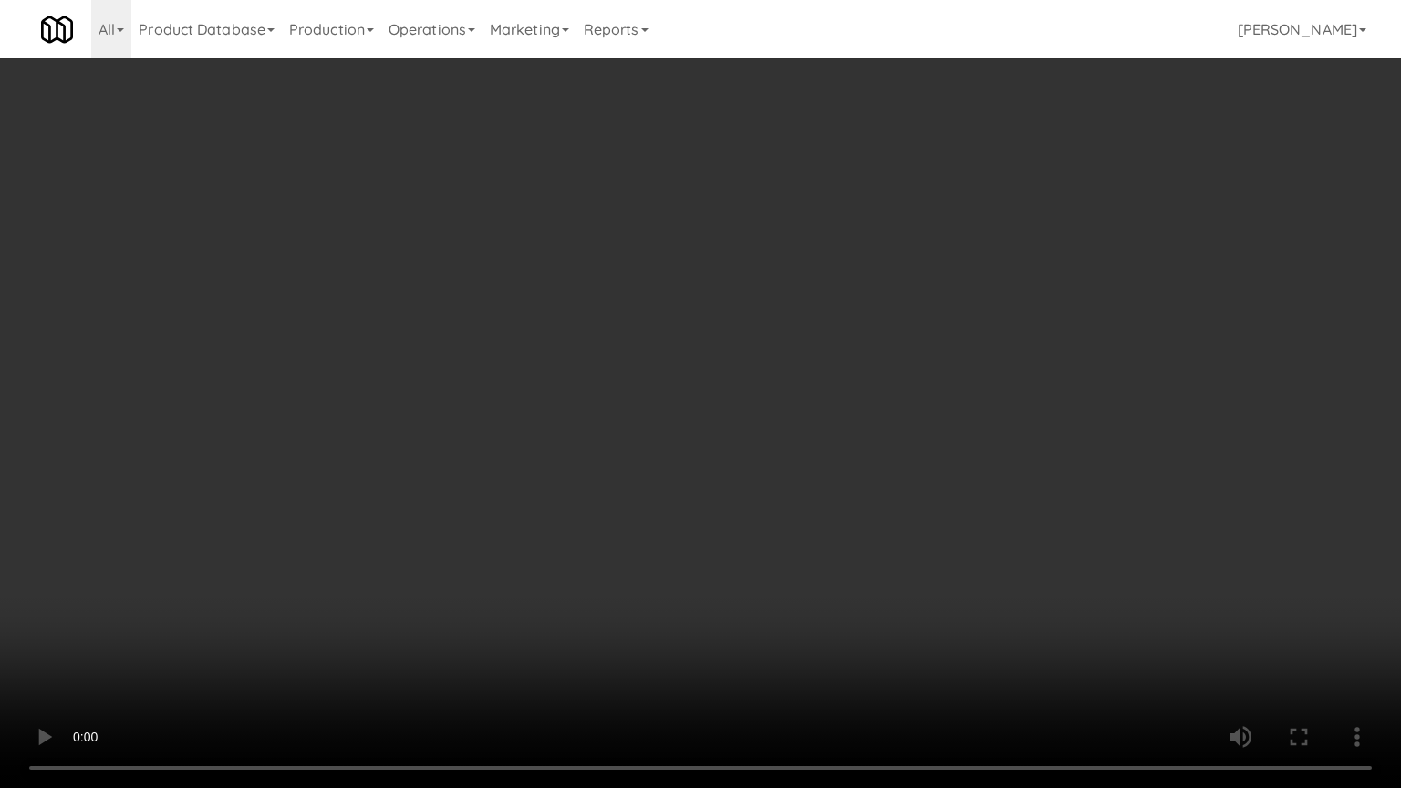
click at [948, 664] on video at bounding box center [700, 394] width 1401 height 788
click at [1045, 565] on video at bounding box center [700, 394] width 1401 height 788
click at [1049, 559] on video at bounding box center [700, 394] width 1401 height 788
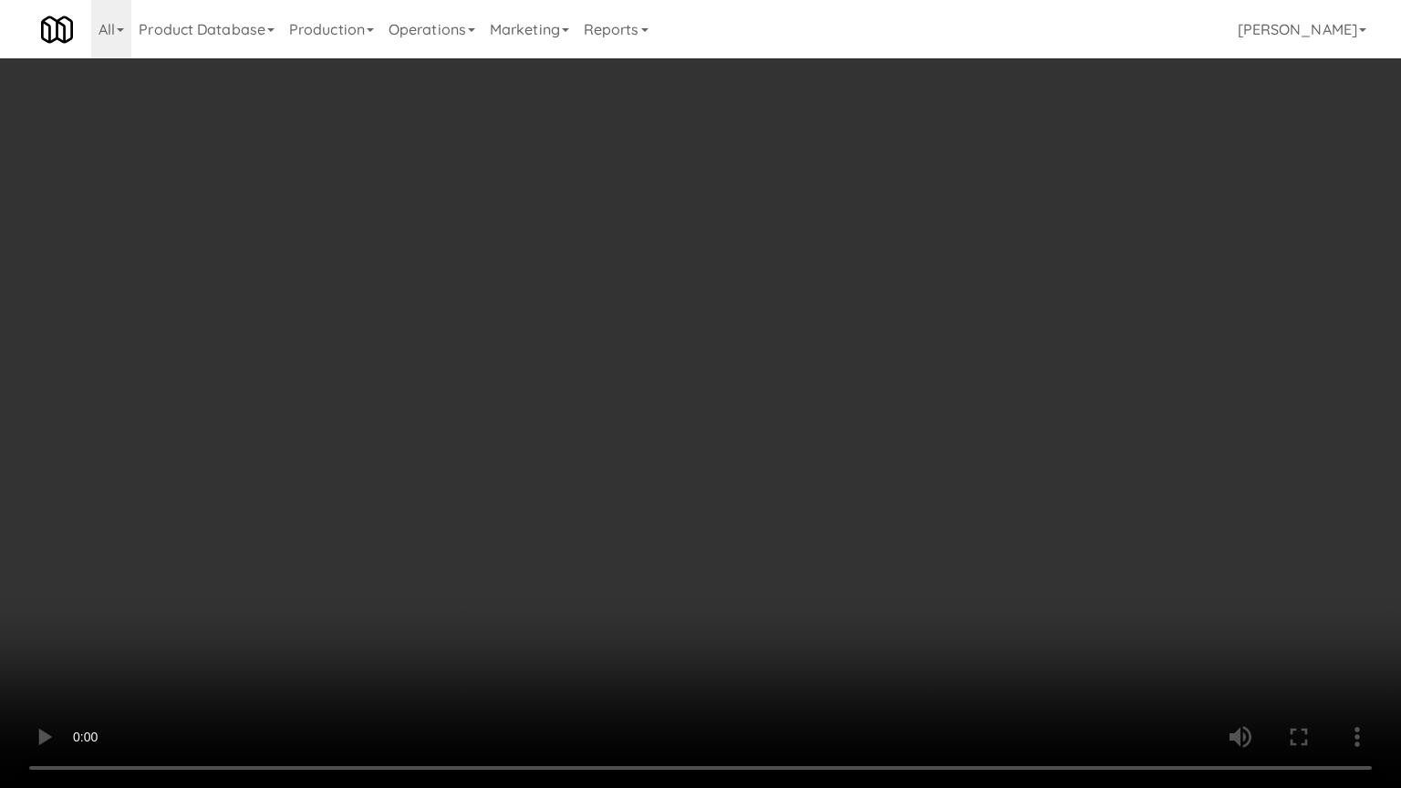
click at [1049, 559] on video at bounding box center [700, 394] width 1401 height 788
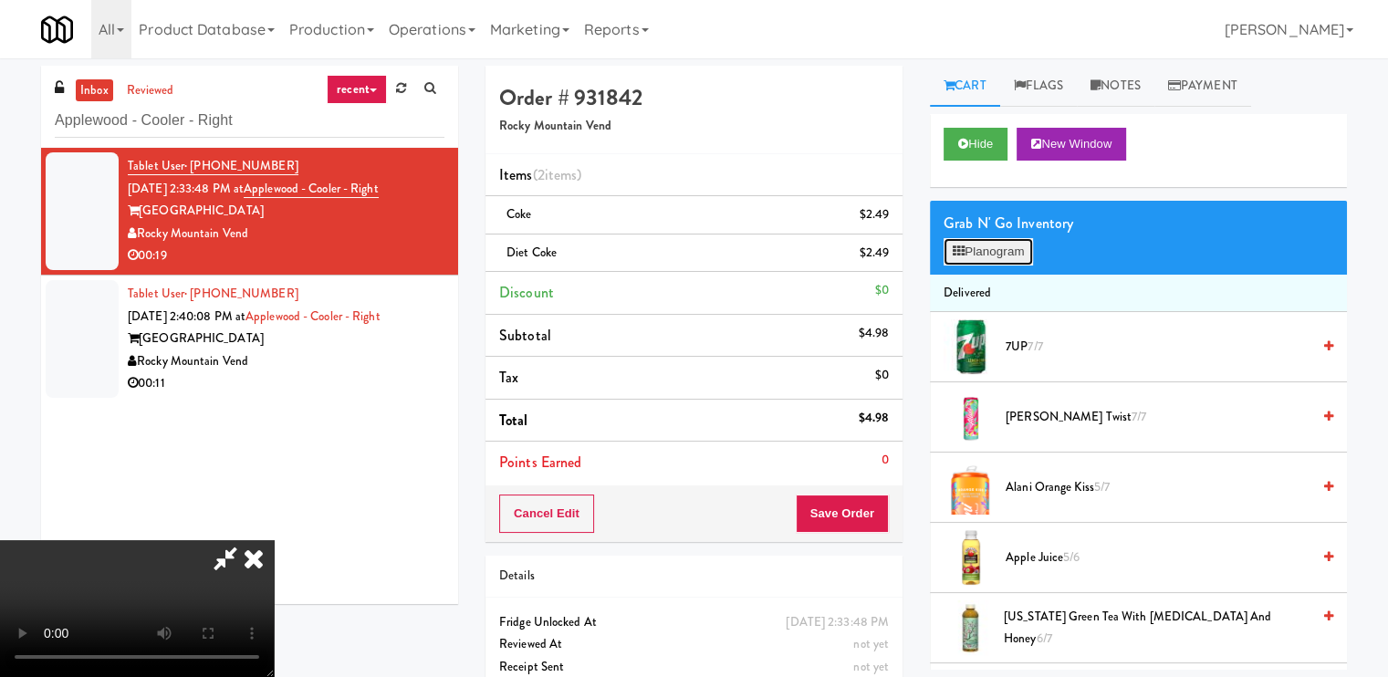
click at [978, 247] on button "Planogram" at bounding box center [987, 251] width 89 height 27
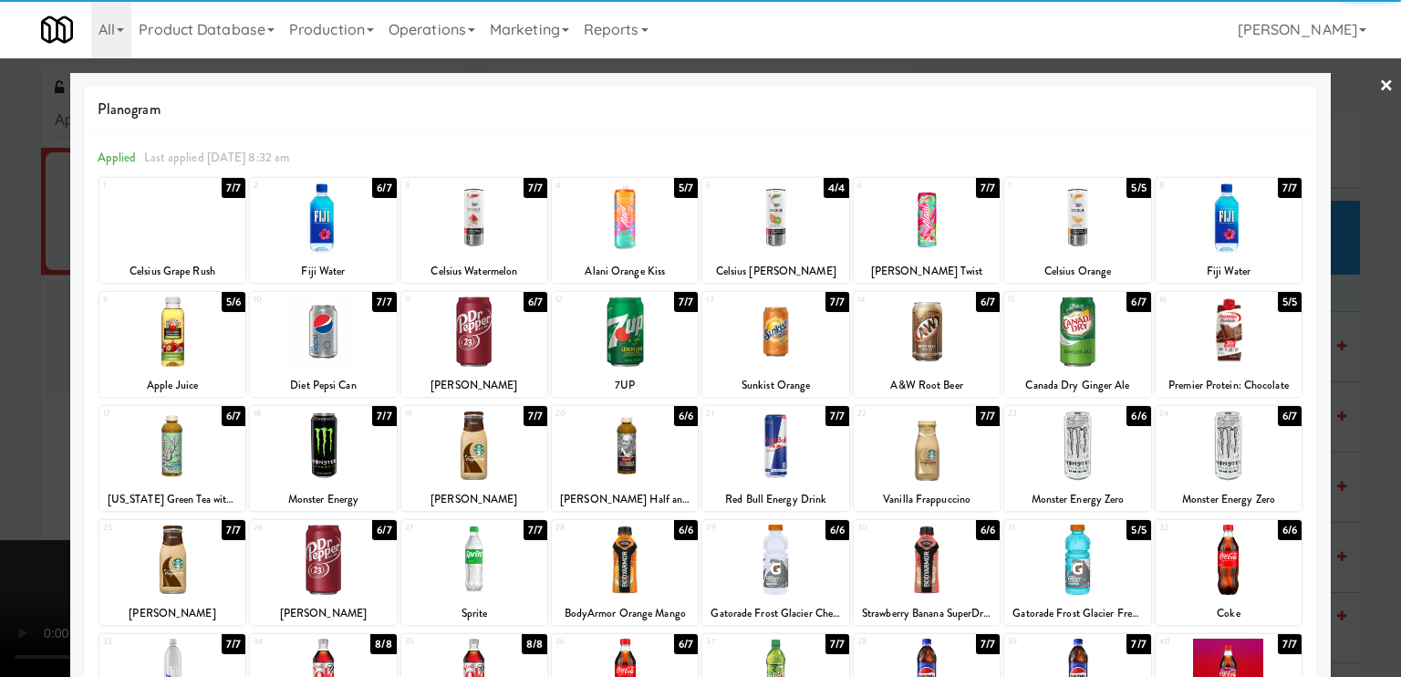
click at [467, 656] on div at bounding box center [474, 674] width 146 height 70
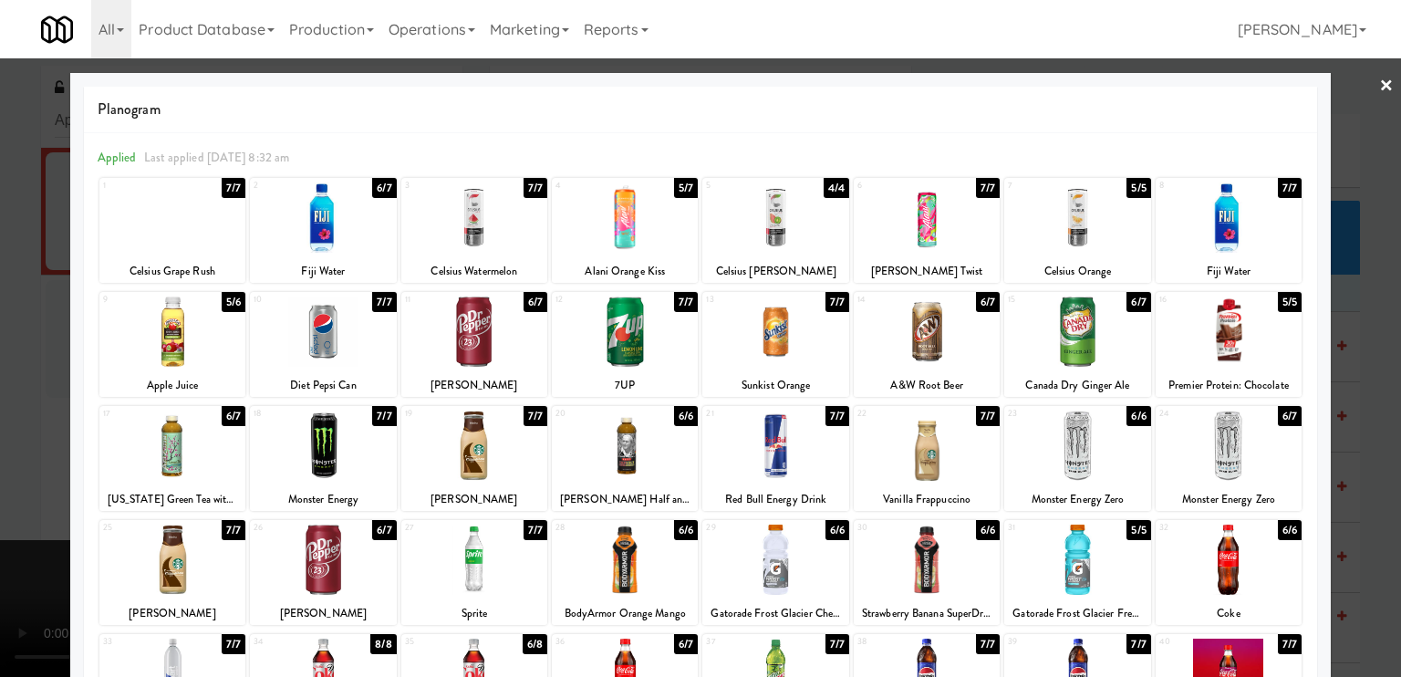
click at [1065, 324] on div at bounding box center [1077, 331] width 146 height 70
click at [0, 386] on div at bounding box center [700, 338] width 1401 height 677
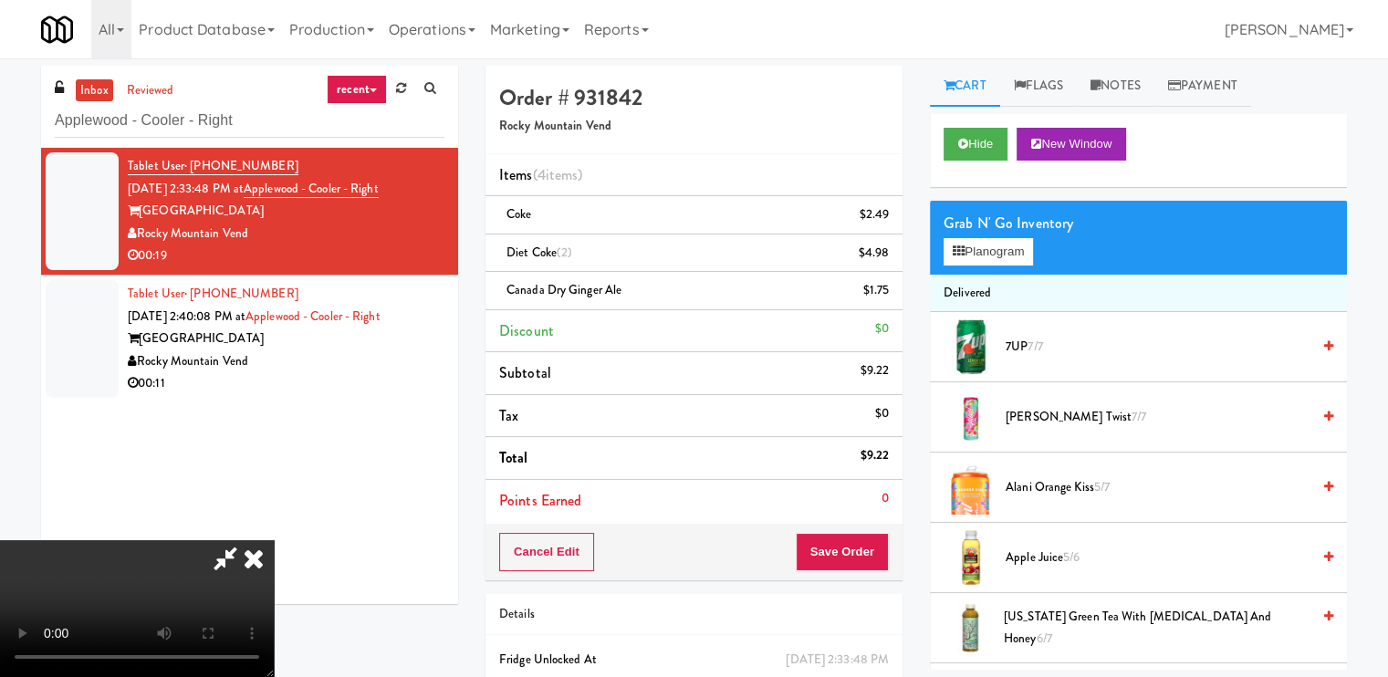
click at [274, 540] on icon at bounding box center [254, 558] width 40 height 36
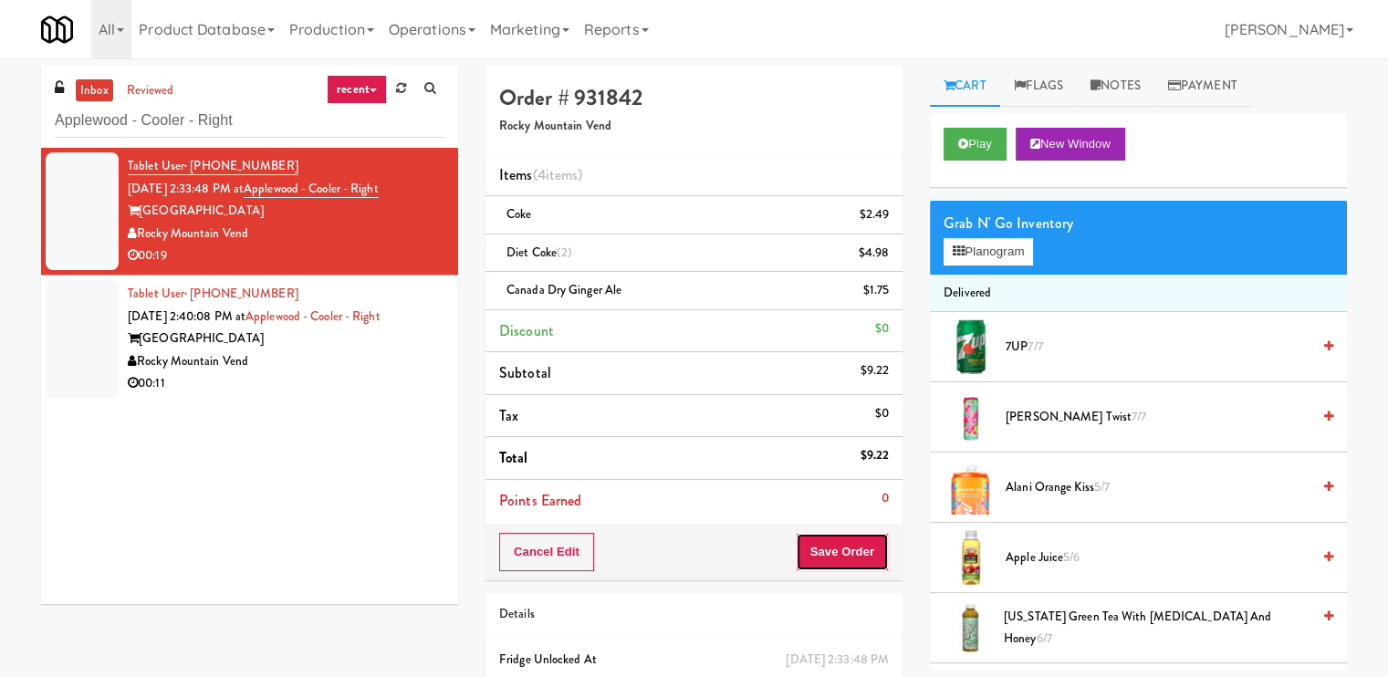
click at [820, 537] on button "Save Order" at bounding box center [841, 552] width 93 height 38
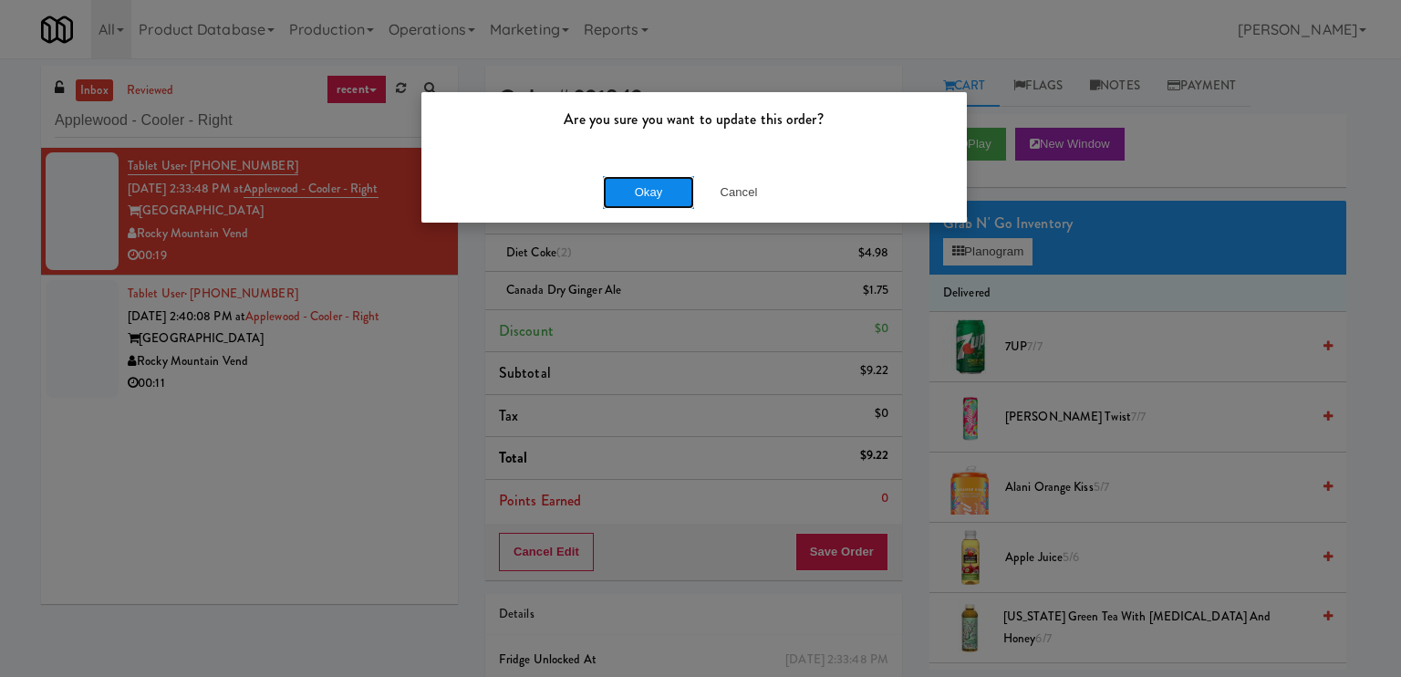
click at [627, 186] on button "Okay" at bounding box center [648, 192] width 91 height 33
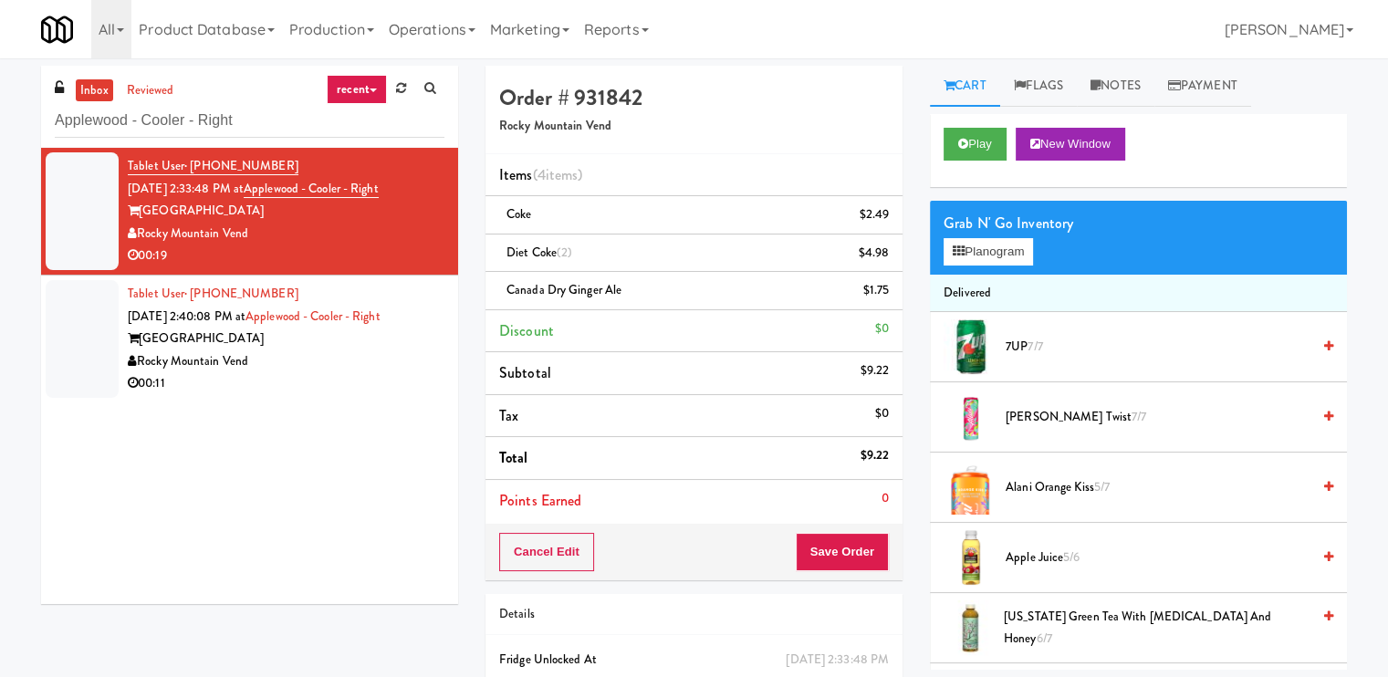
click at [353, 379] on div "00:11" at bounding box center [286, 383] width 317 height 23
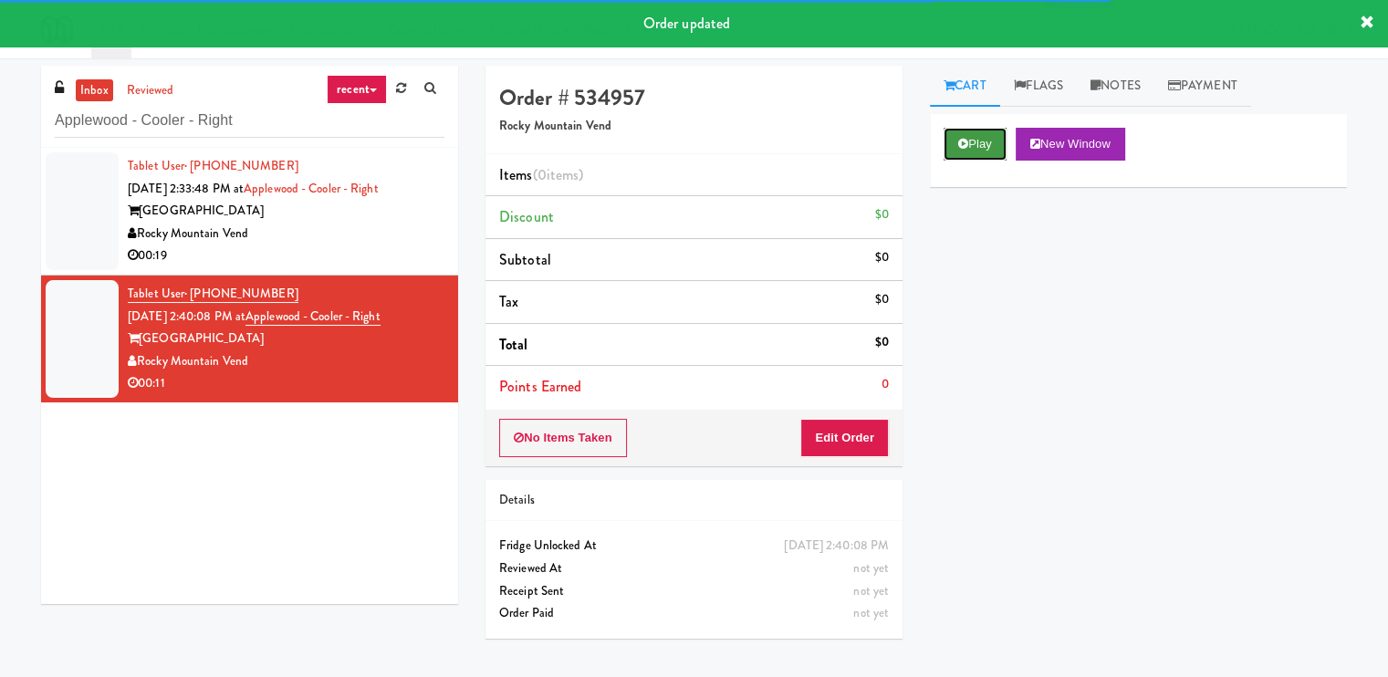
click at [993, 148] on button "Play" at bounding box center [974, 144] width 63 height 33
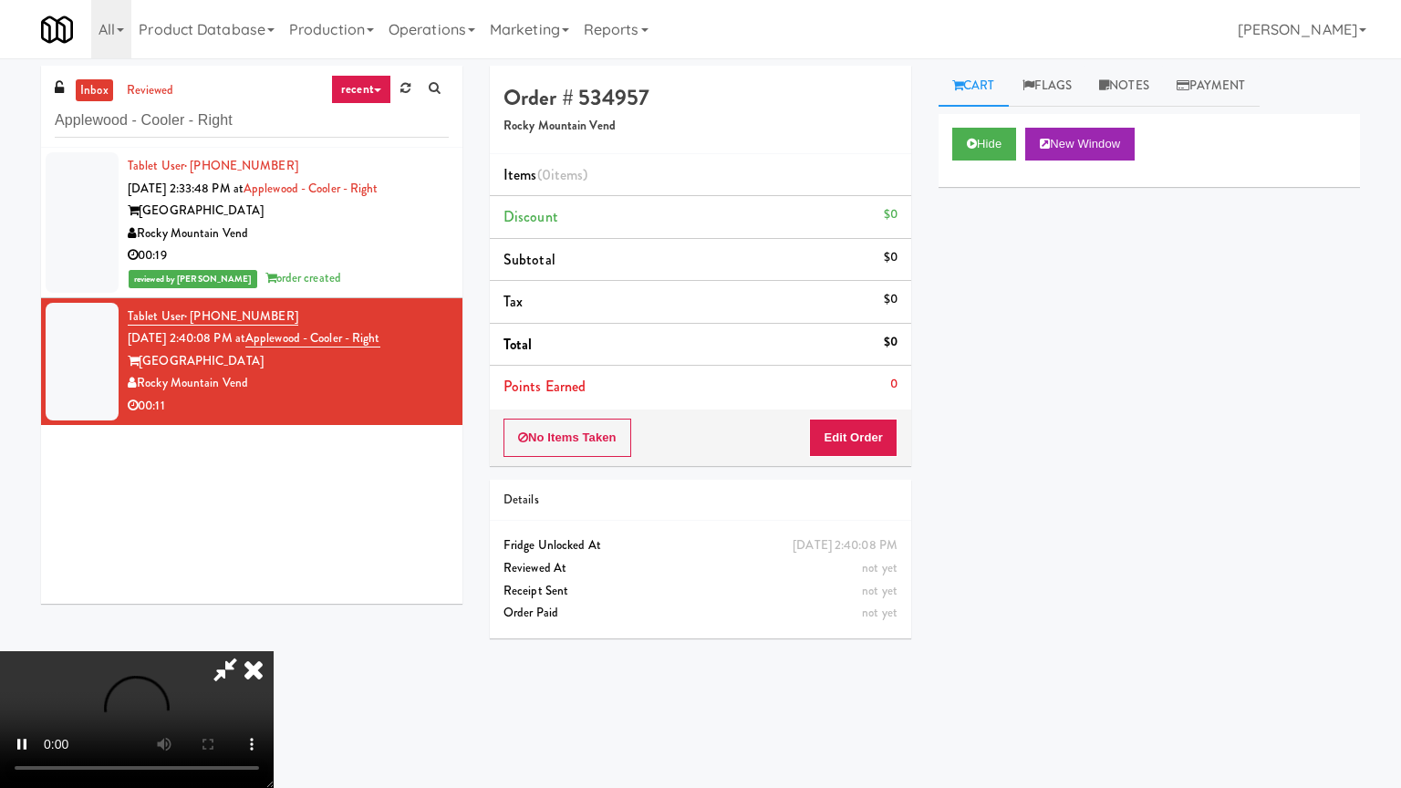
click at [274, 651] on video at bounding box center [137, 719] width 274 height 137
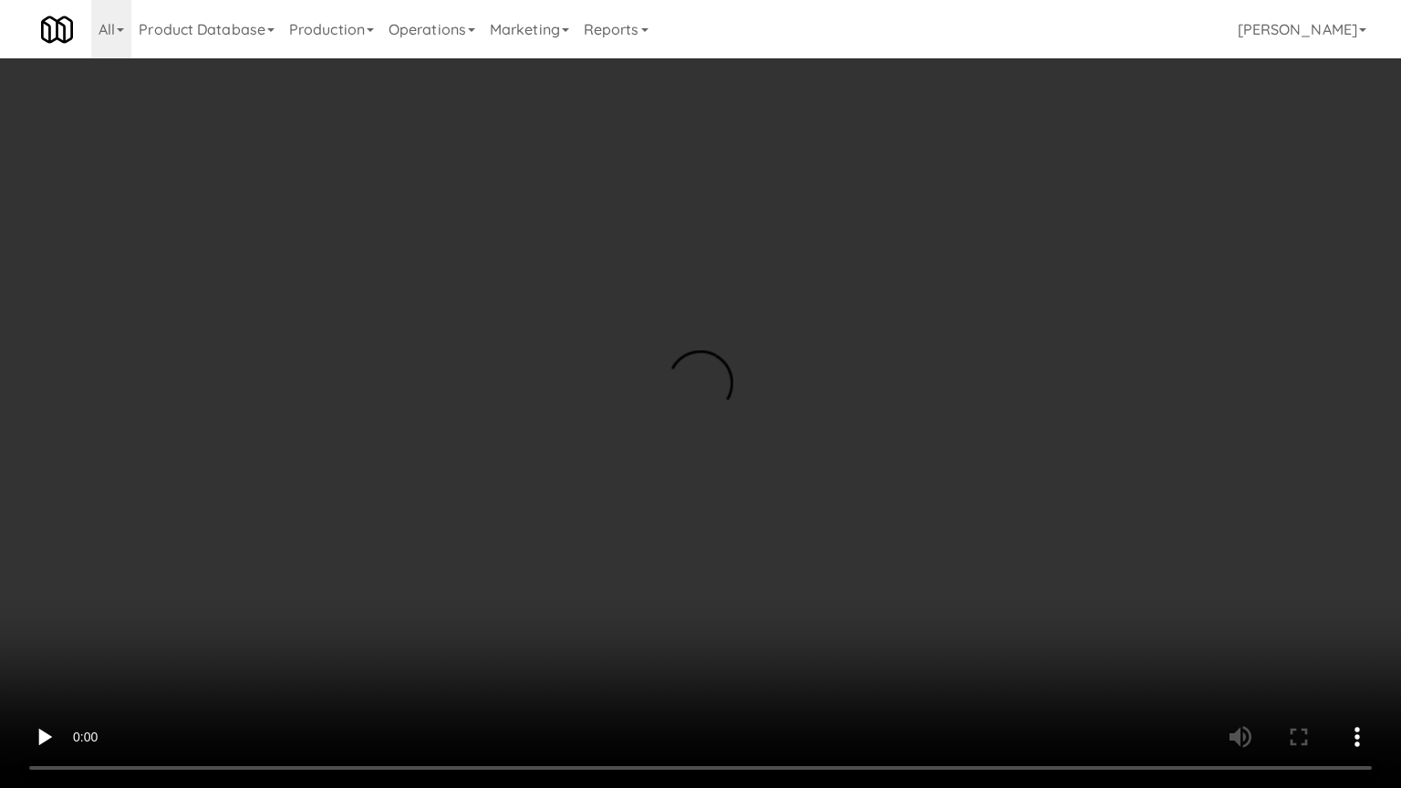
click at [904, 369] on video at bounding box center [700, 394] width 1401 height 788
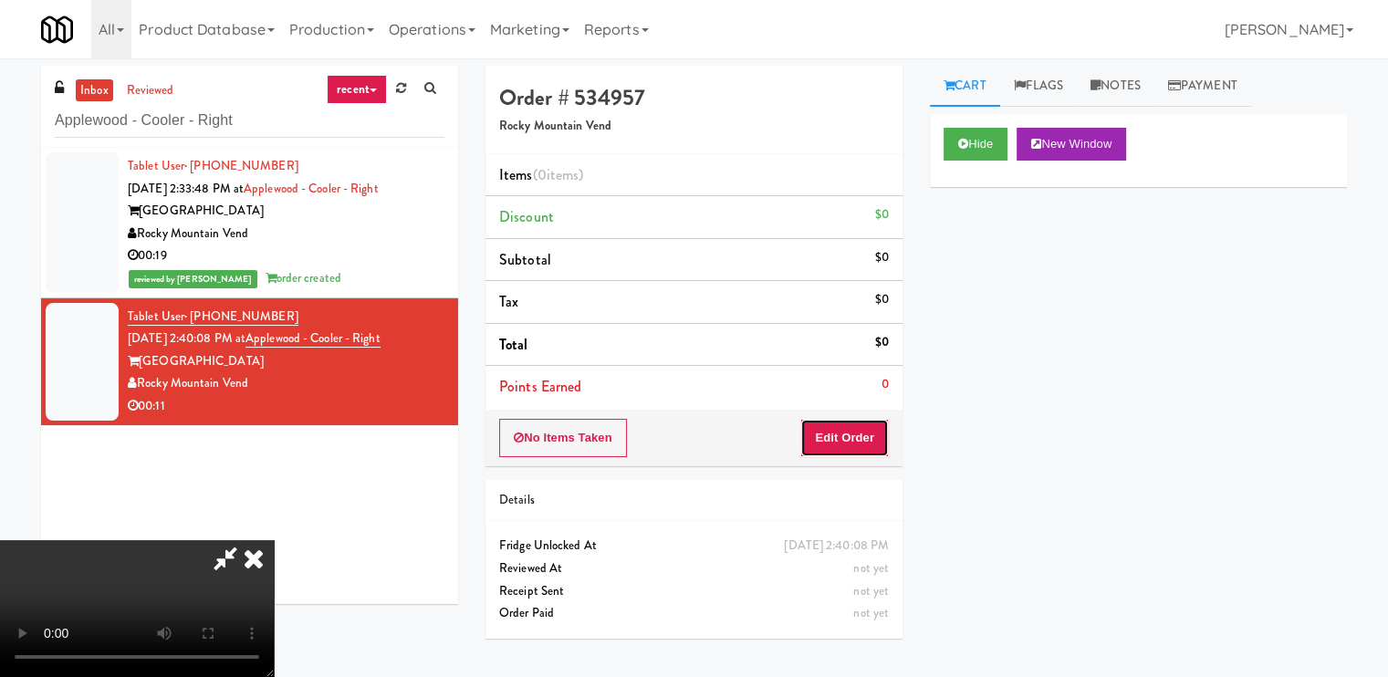
drag, startPoint x: 859, startPoint y: 431, endPoint x: 898, endPoint y: 333, distance: 104.9
click at [859, 427] on button "Edit Order" at bounding box center [844, 438] width 88 height 38
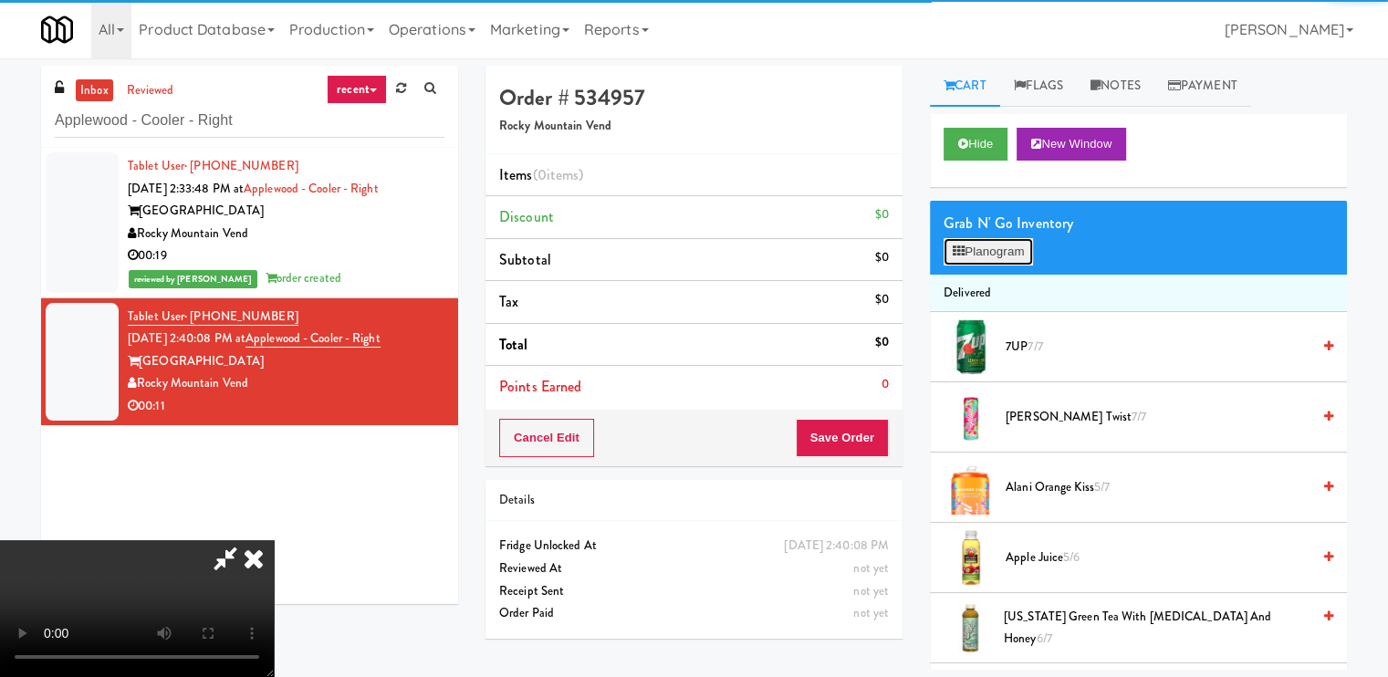
click at [946, 258] on button "Planogram" at bounding box center [987, 251] width 89 height 27
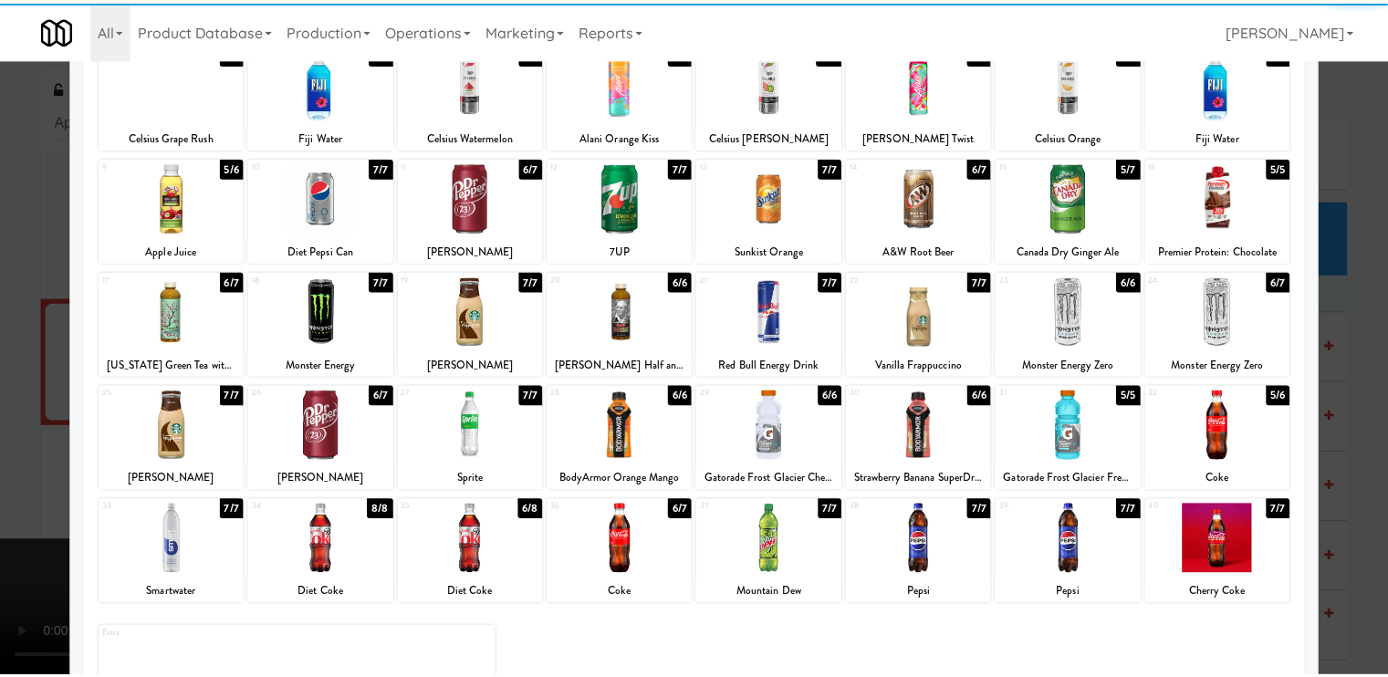
scroll to position [182, 0]
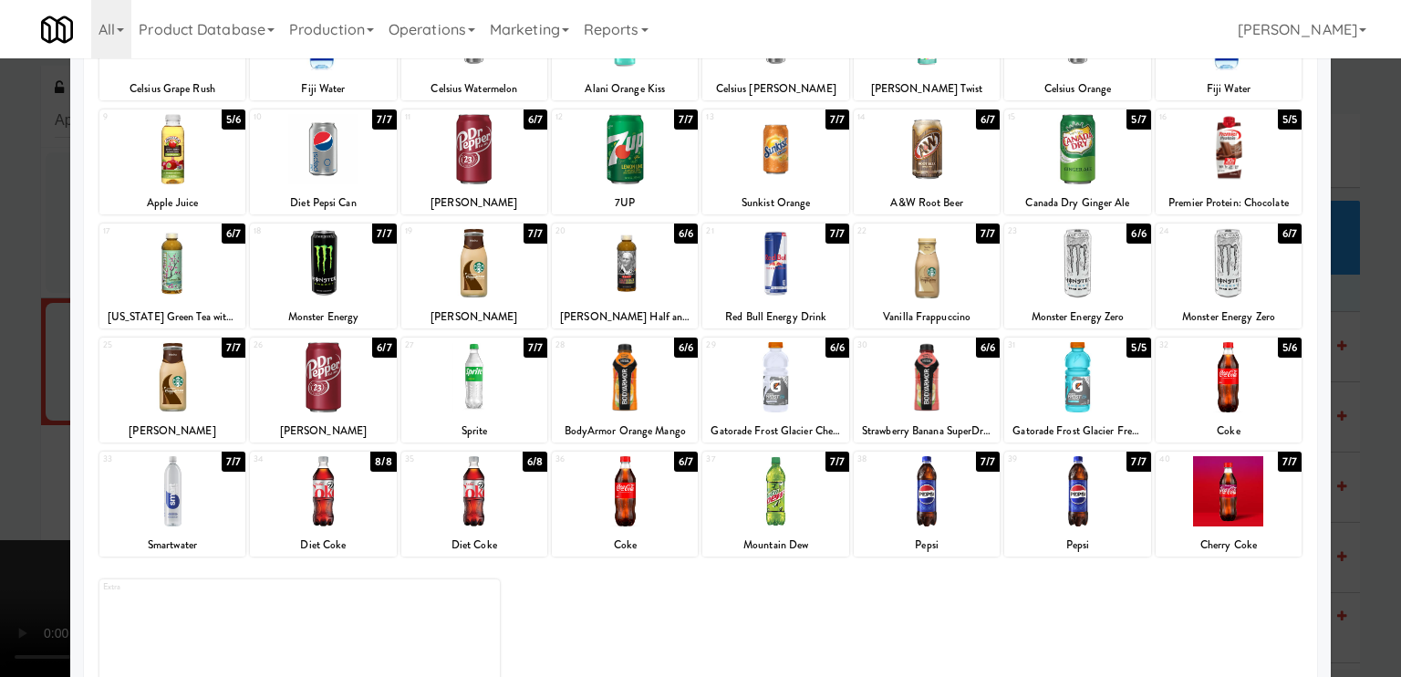
click at [298, 383] on div at bounding box center [323, 377] width 146 height 70
click at [798, 515] on div at bounding box center [775, 491] width 146 height 70
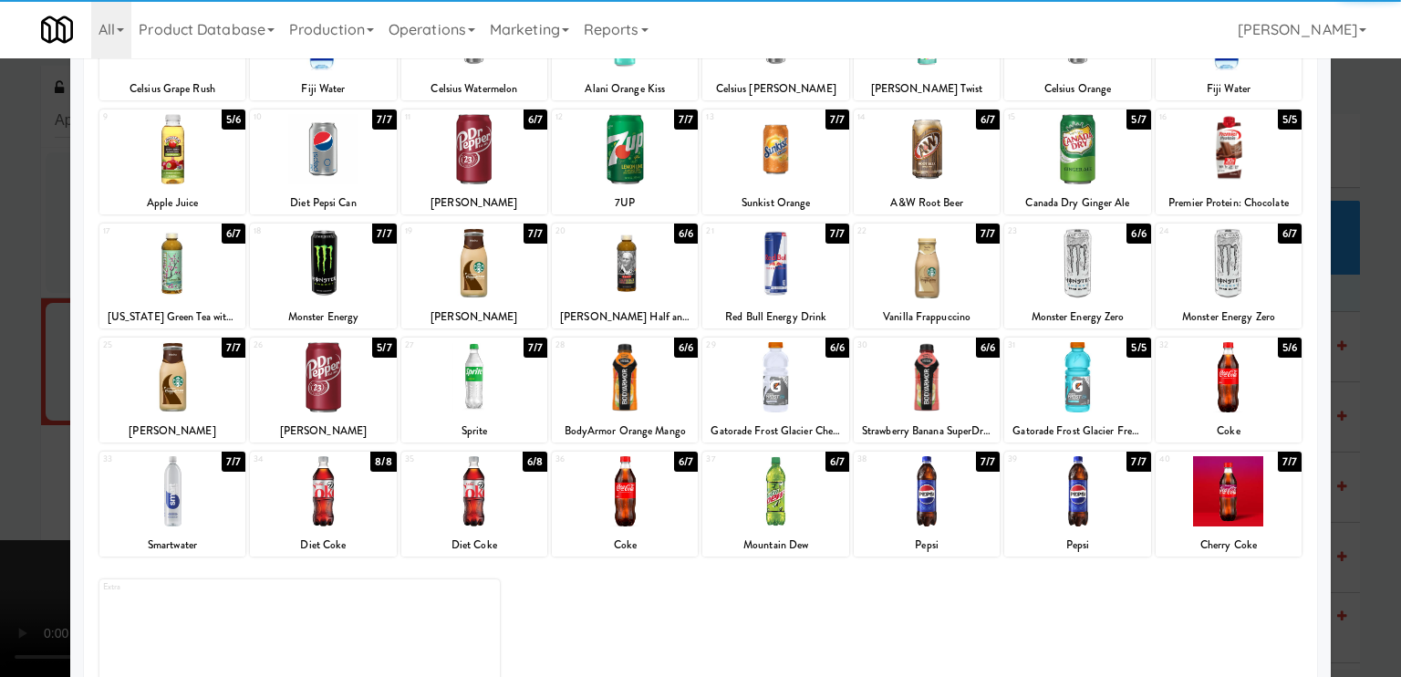
click at [9, 412] on div at bounding box center [700, 338] width 1401 height 677
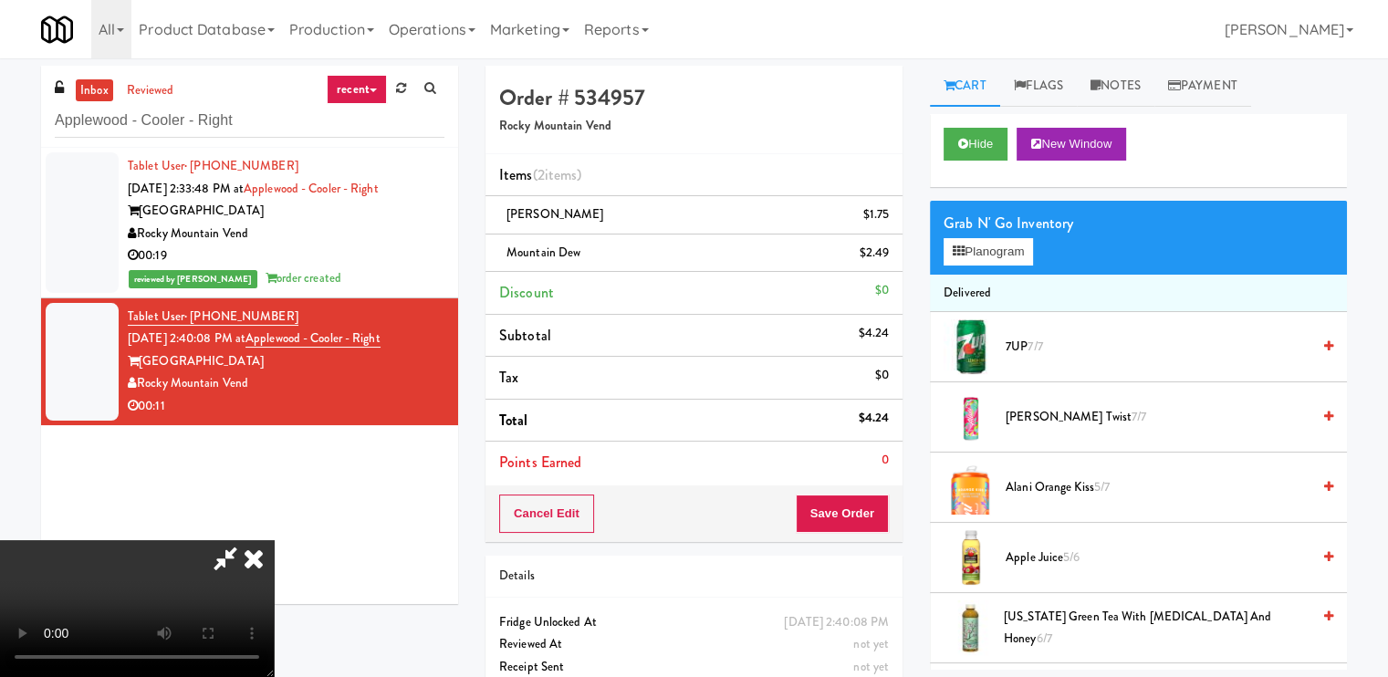
click at [274, 540] on icon at bounding box center [254, 558] width 40 height 36
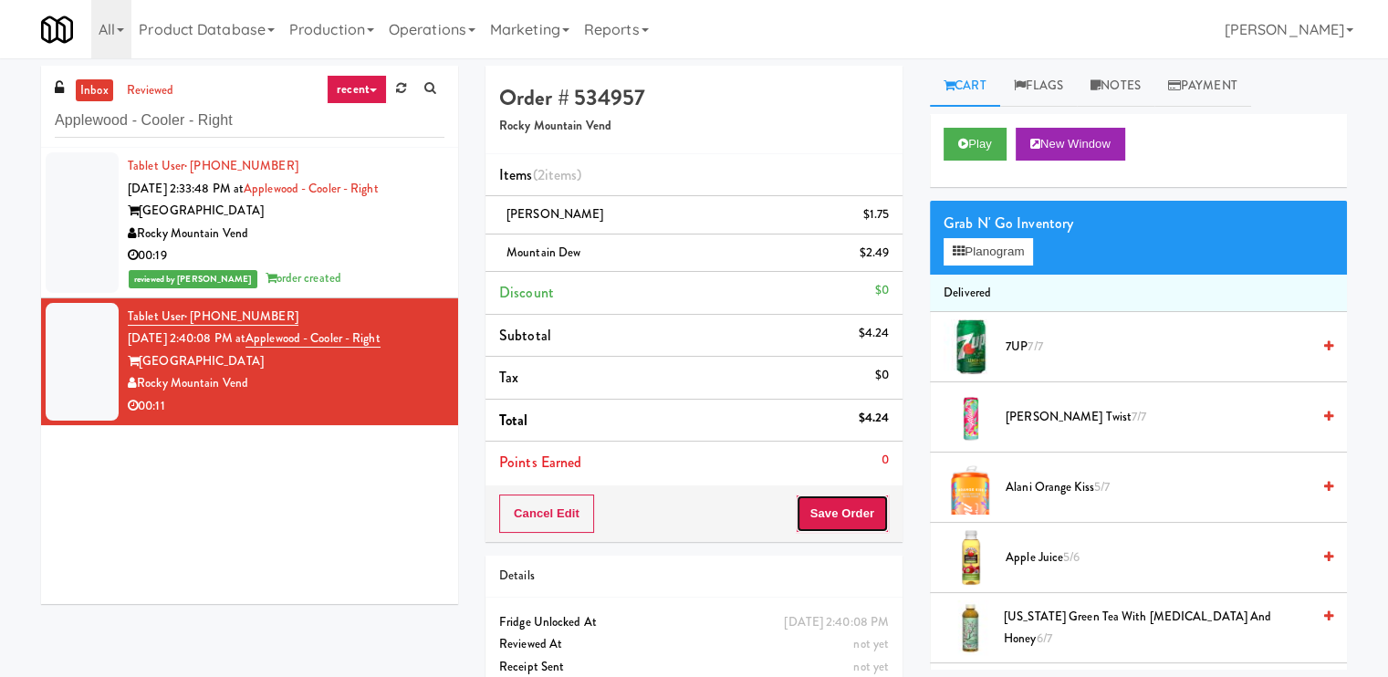
click at [827, 510] on button "Save Order" at bounding box center [841, 513] width 93 height 38
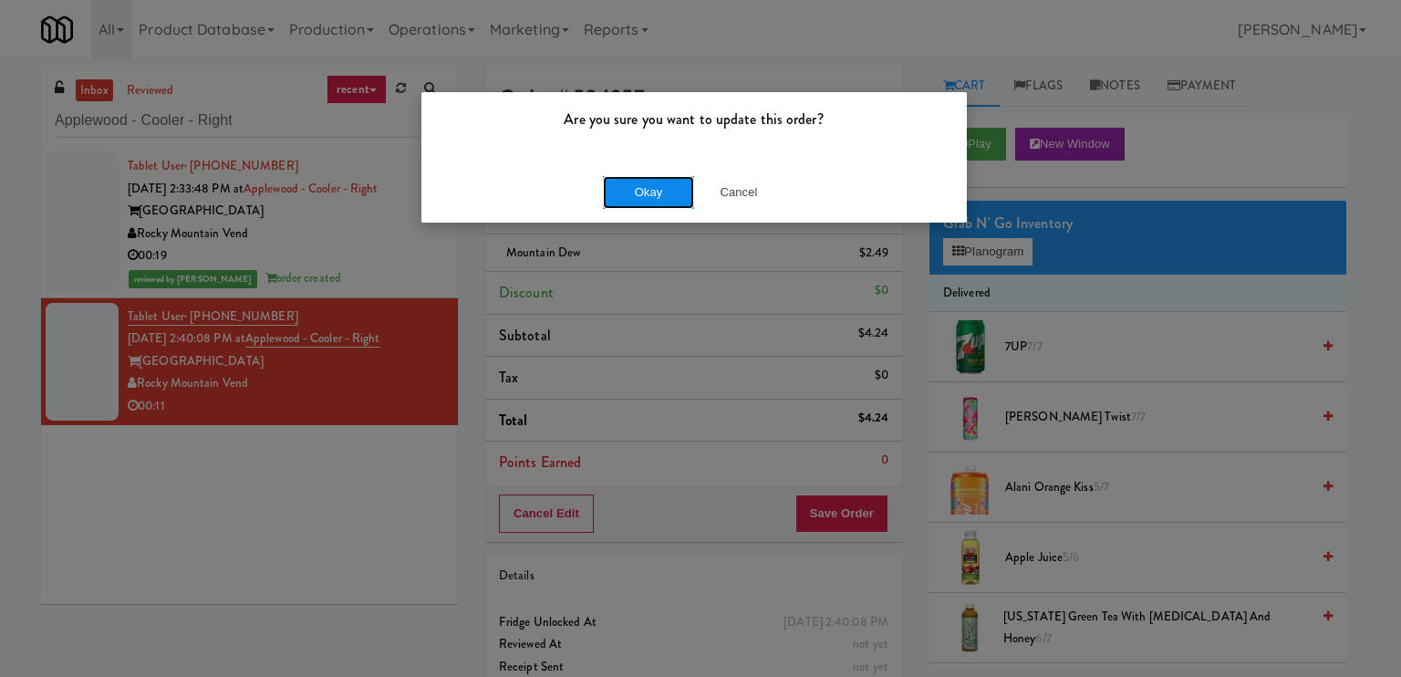
click at [662, 189] on button "Okay" at bounding box center [648, 192] width 91 height 33
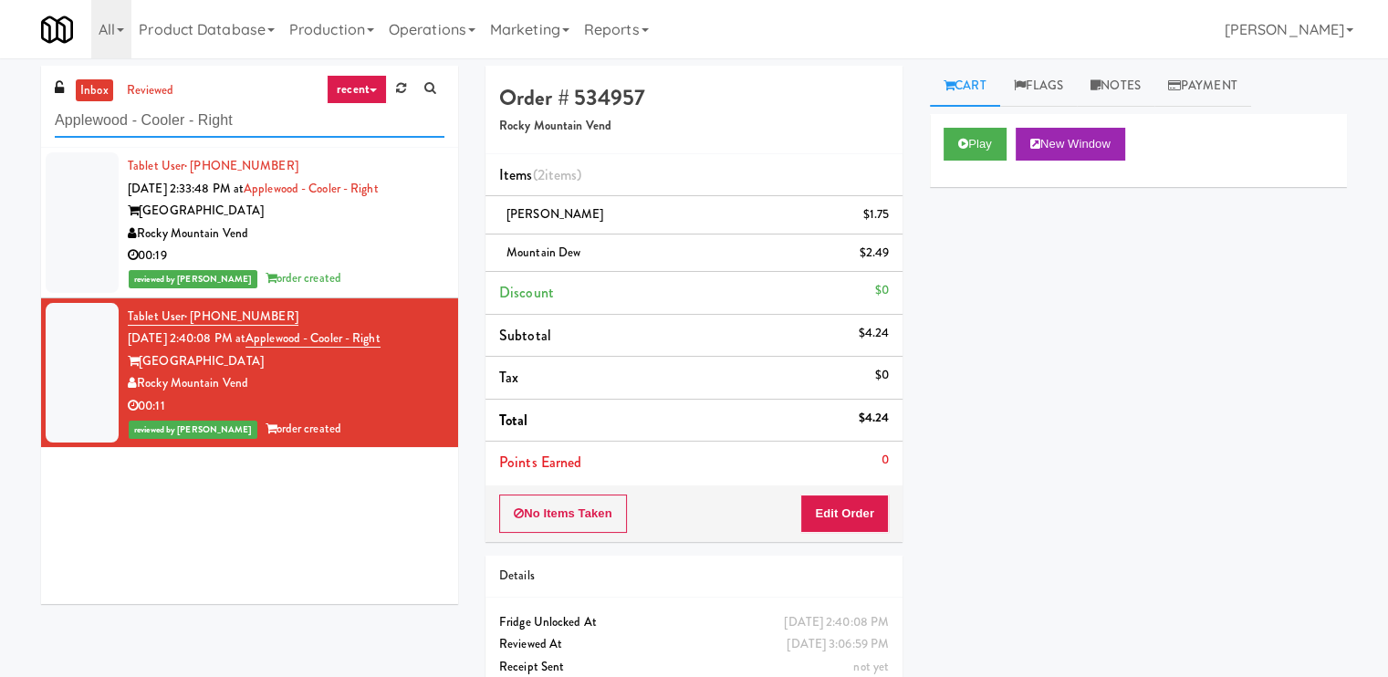
click at [182, 105] on input "Applewood - Cooler - Right" at bounding box center [250, 121] width 390 height 34
click at [182, 107] on input "Applewood - Cooler - Right" at bounding box center [250, 121] width 390 height 34
paste input "The Vue - Pantry"
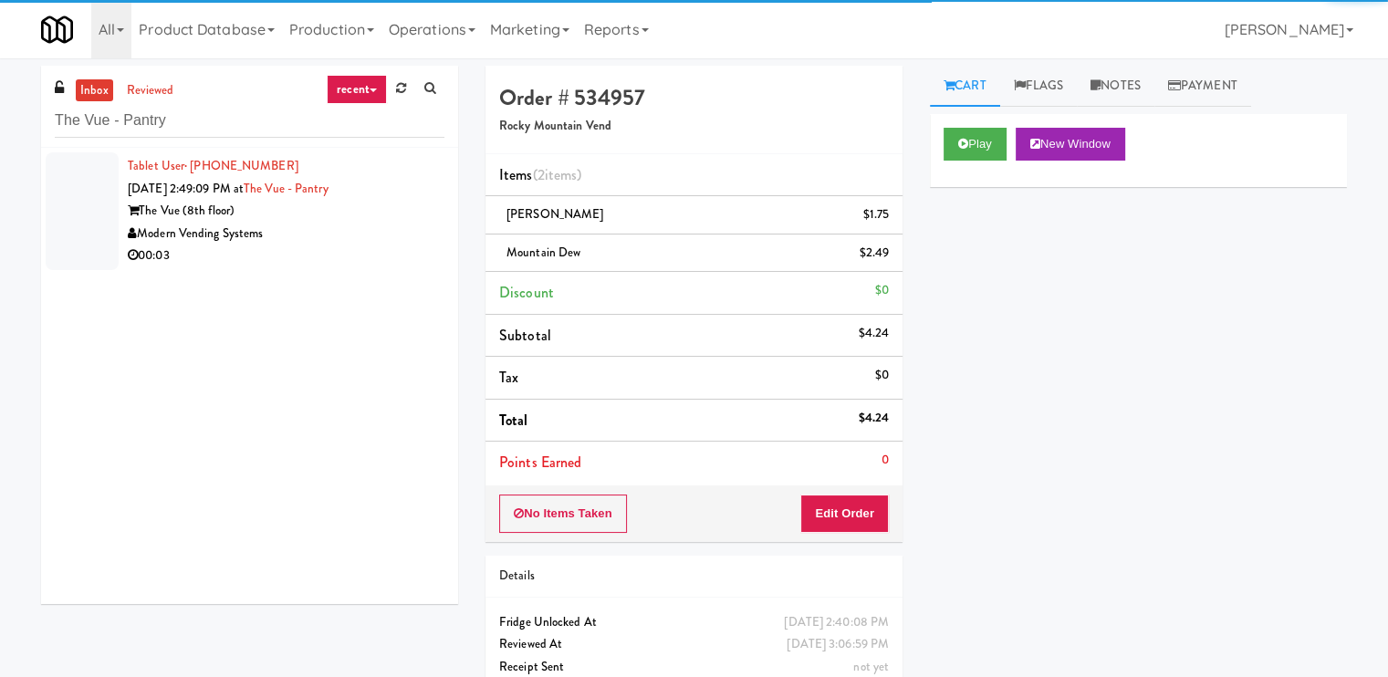
click at [357, 255] on div "00:03" at bounding box center [286, 255] width 317 height 23
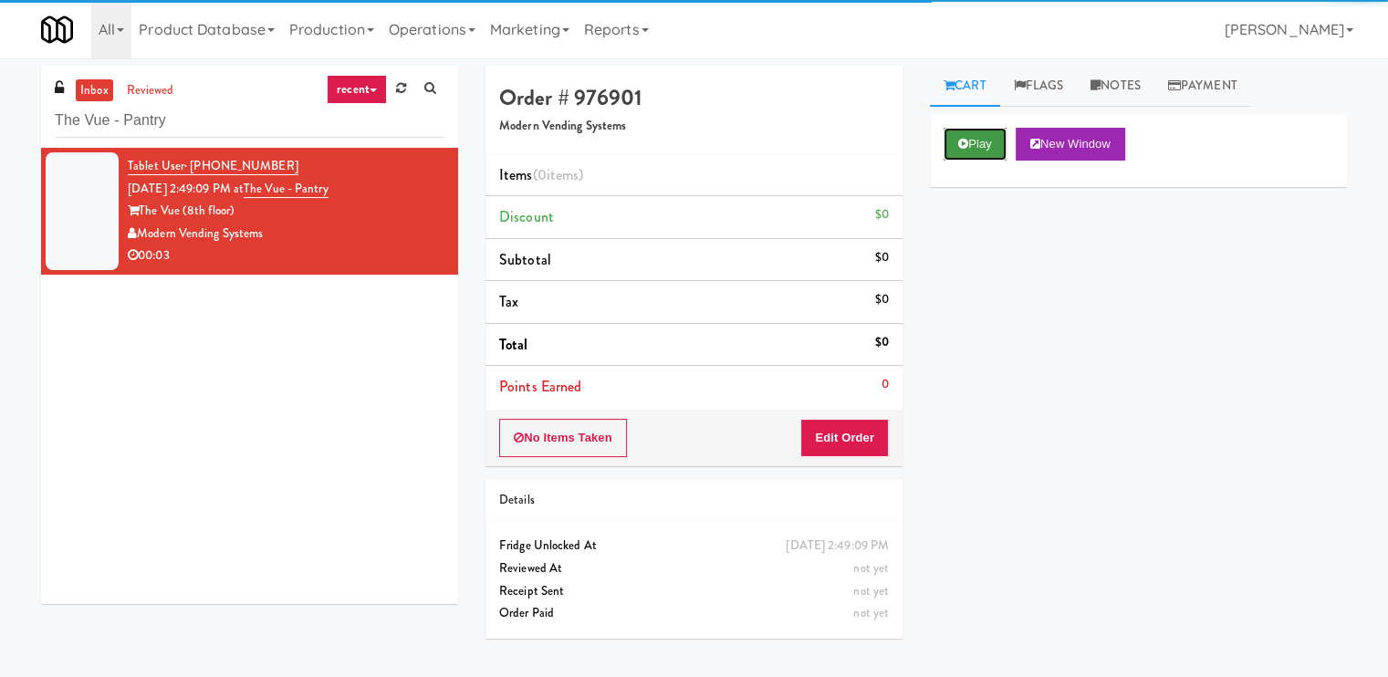
click at [979, 149] on button "Play" at bounding box center [974, 144] width 63 height 33
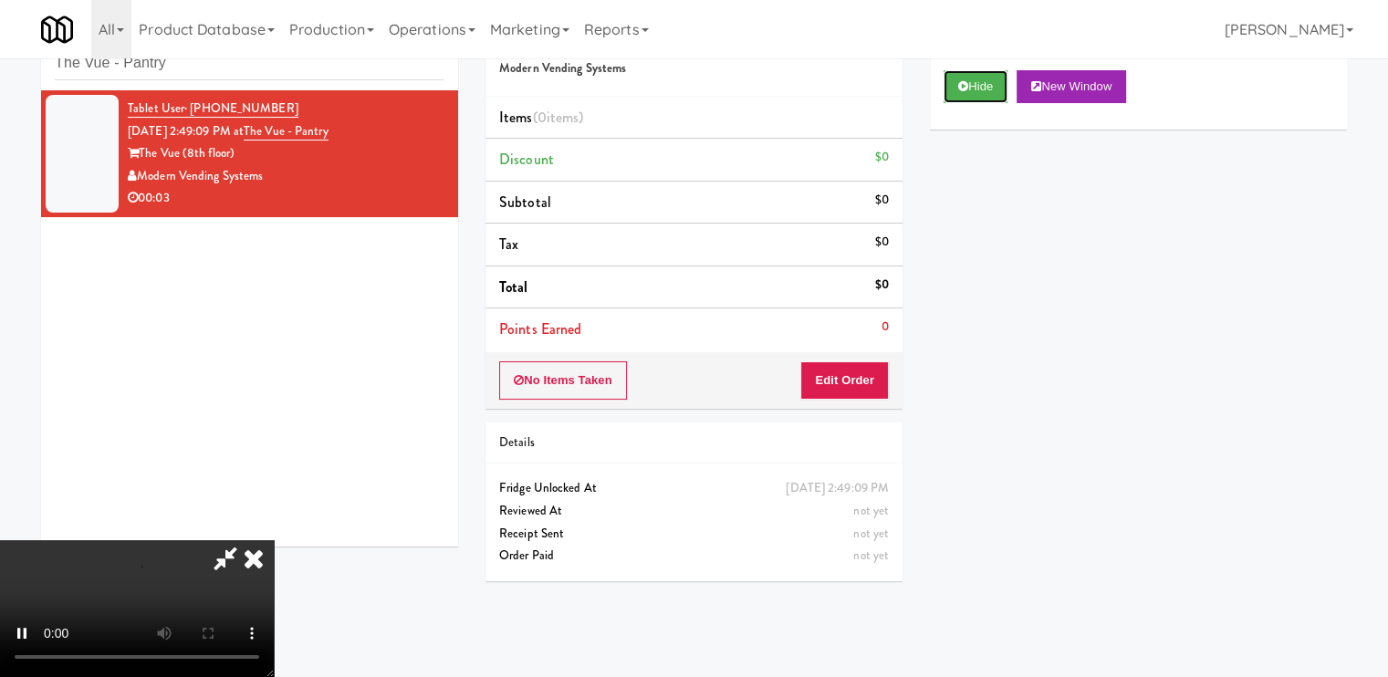
scroll to position [58, 0]
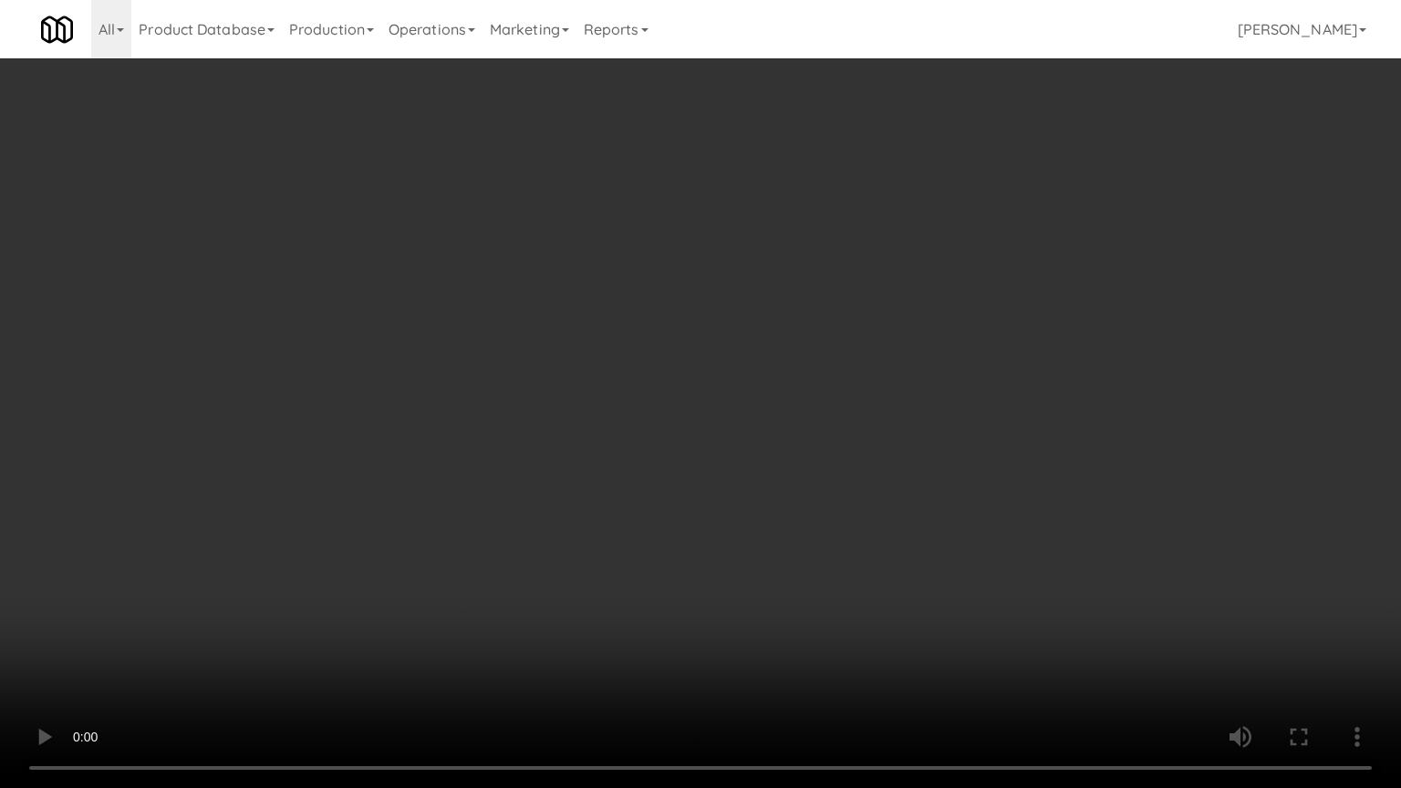
click at [888, 487] on video at bounding box center [700, 394] width 1401 height 788
click at [888, 471] on video at bounding box center [700, 394] width 1401 height 788
click at [887, 467] on video at bounding box center [700, 394] width 1401 height 788
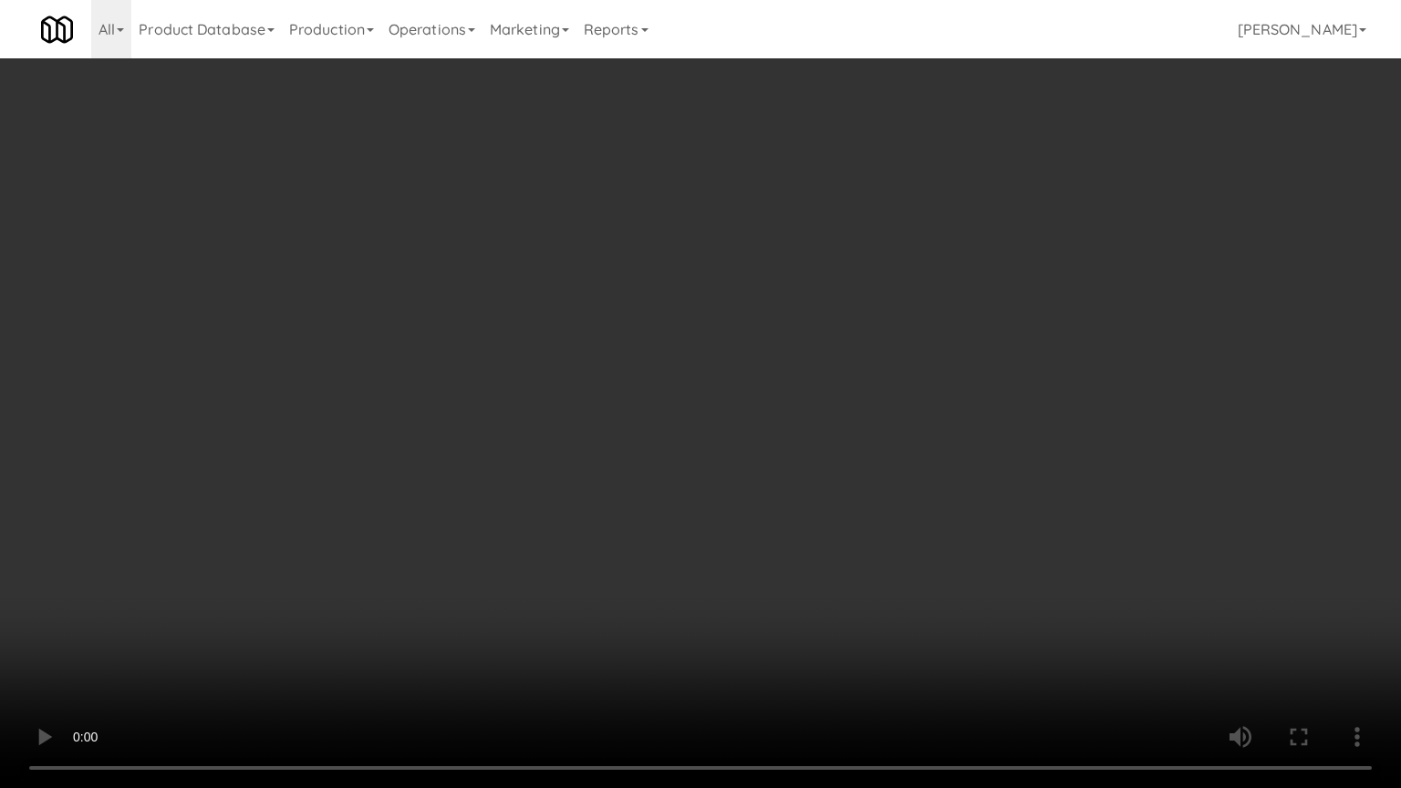
click at [887, 467] on video at bounding box center [700, 394] width 1401 height 788
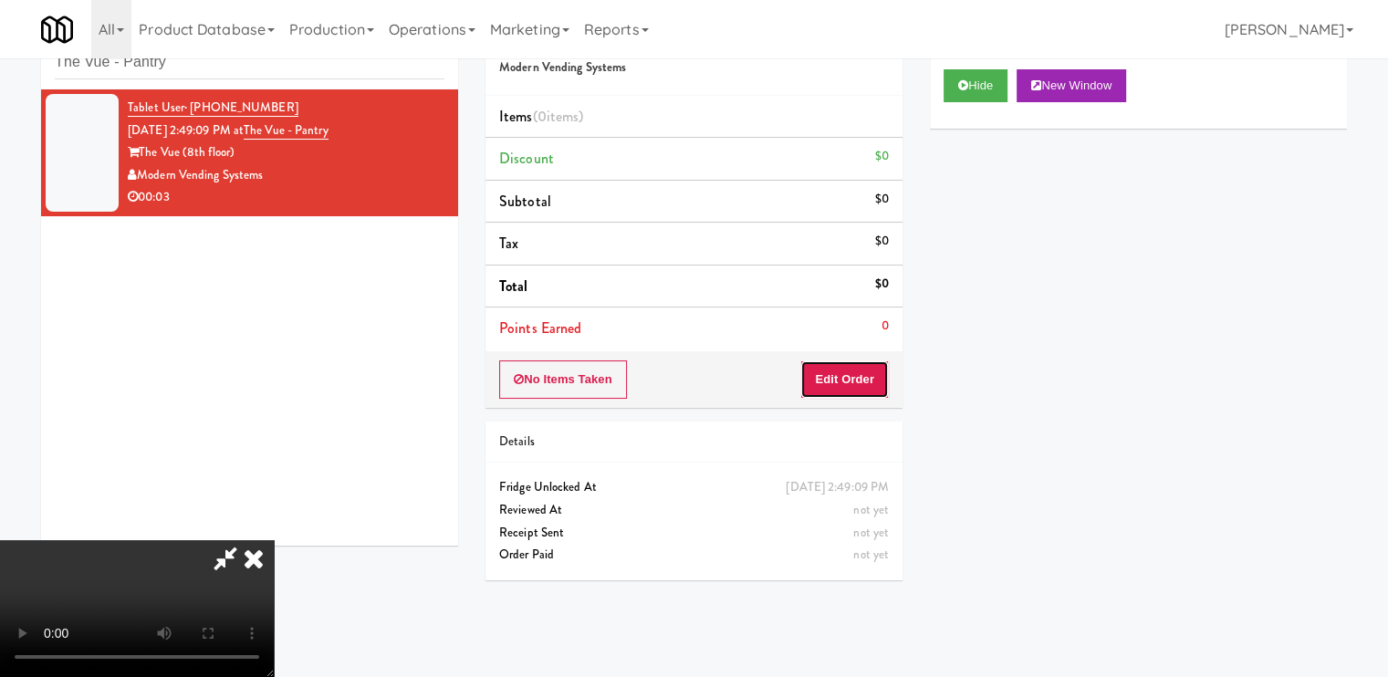
click at [859, 375] on button "Edit Order" at bounding box center [844, 379] width 88 height 38
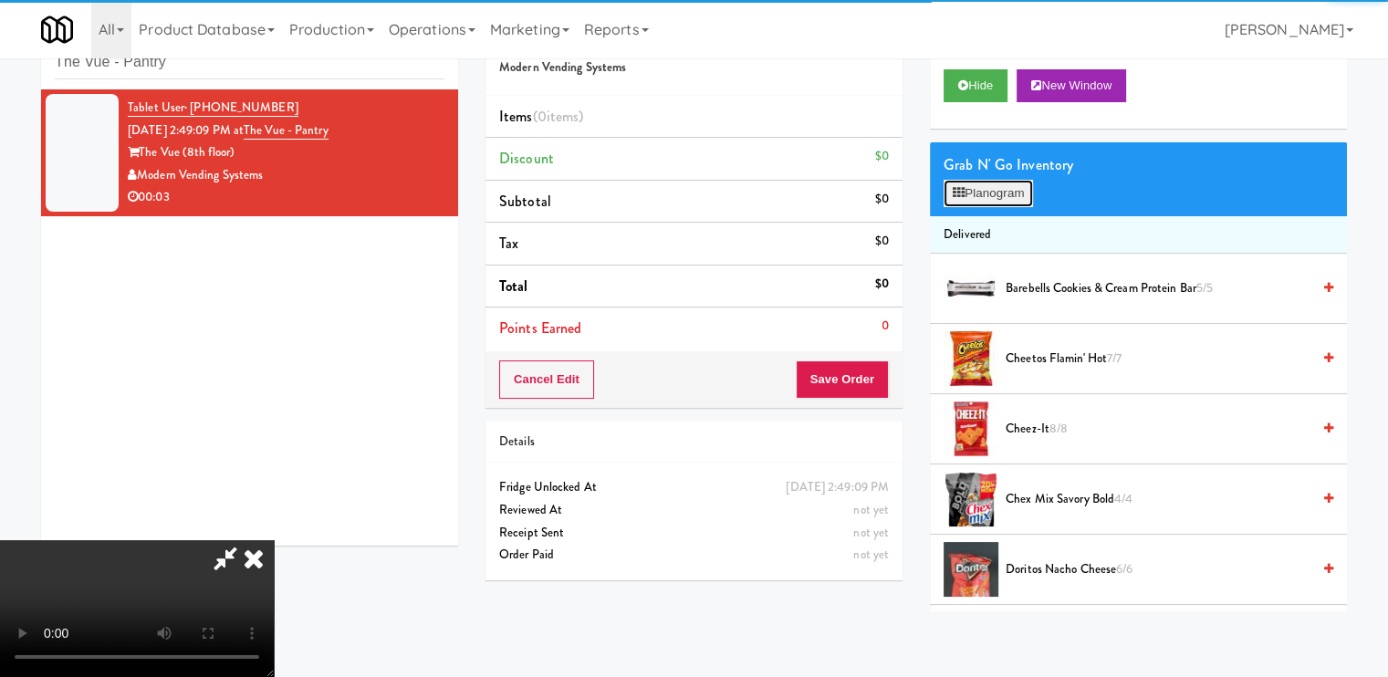
click at [981, 192] on button "Planogram" at bounding box center [987, 193] width 89 height 27
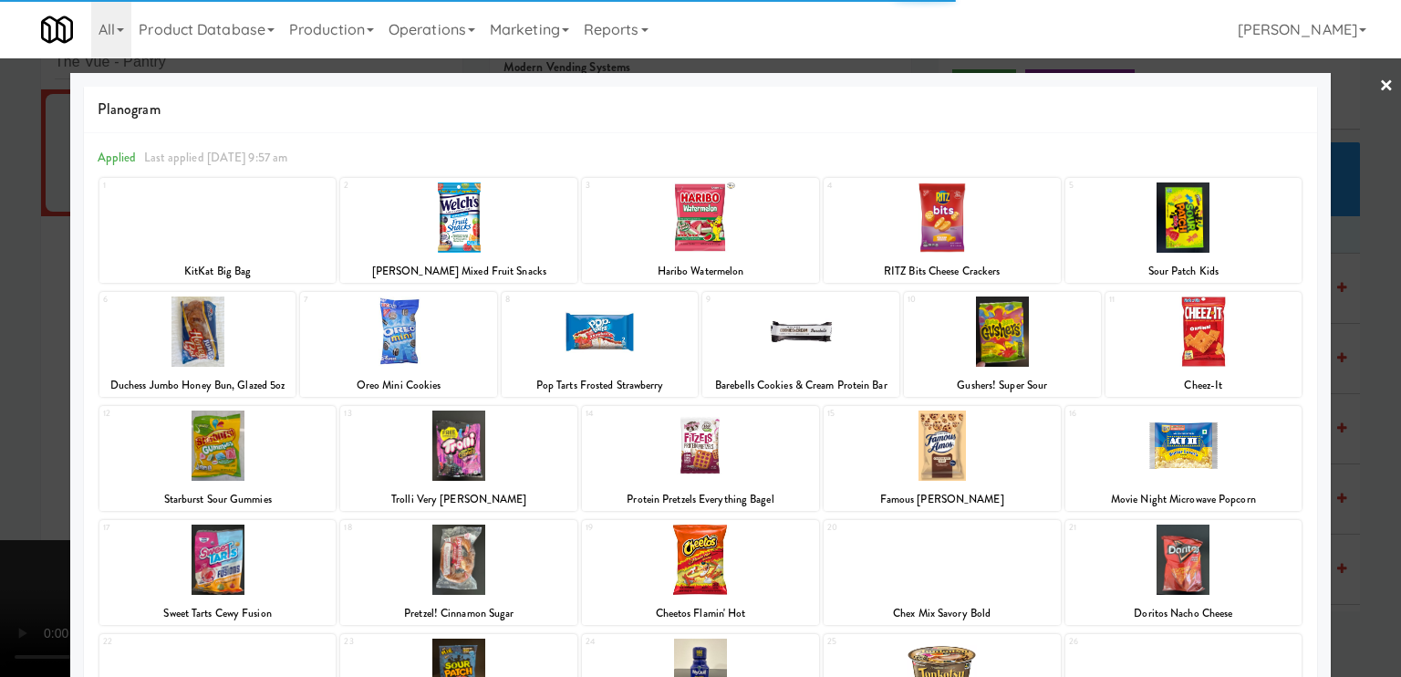
drag, startPoint x: 498, startPoint y: 225, endPoint x: 454, endPoint y: 225, distance: 43.8
click at [496, 225] on div at bounding box center [458, 217] width 237 height 70
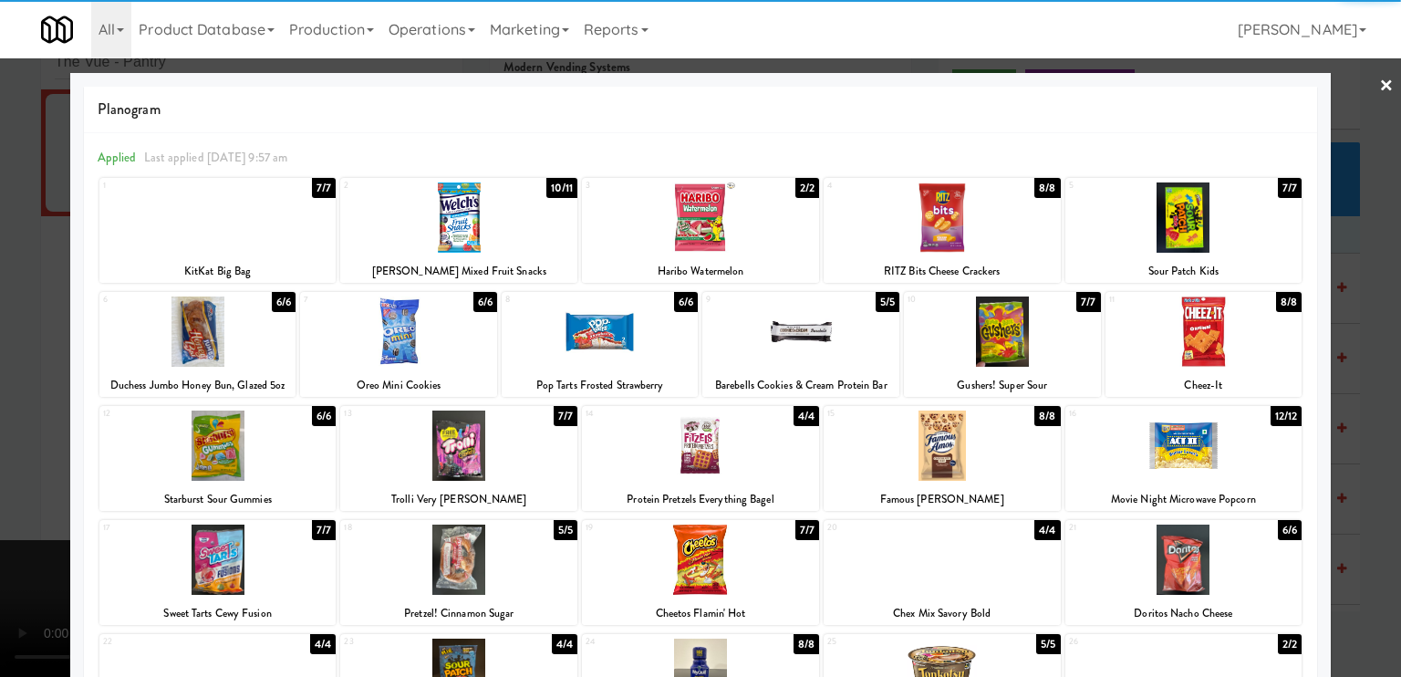
click at [1, 321] on div at bounding box center [700, 338] width 1401 height 677
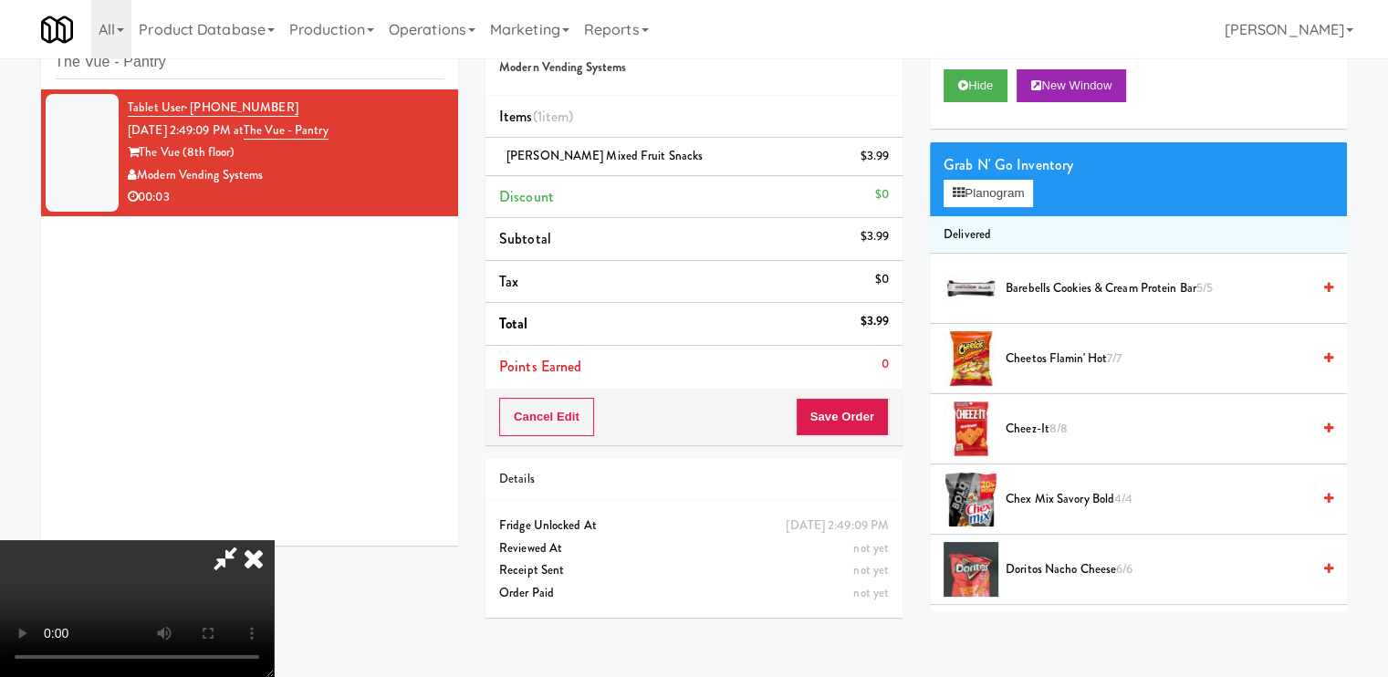
click at [274, 540] on icon at bounding box center [254, 558] width 40 height 36
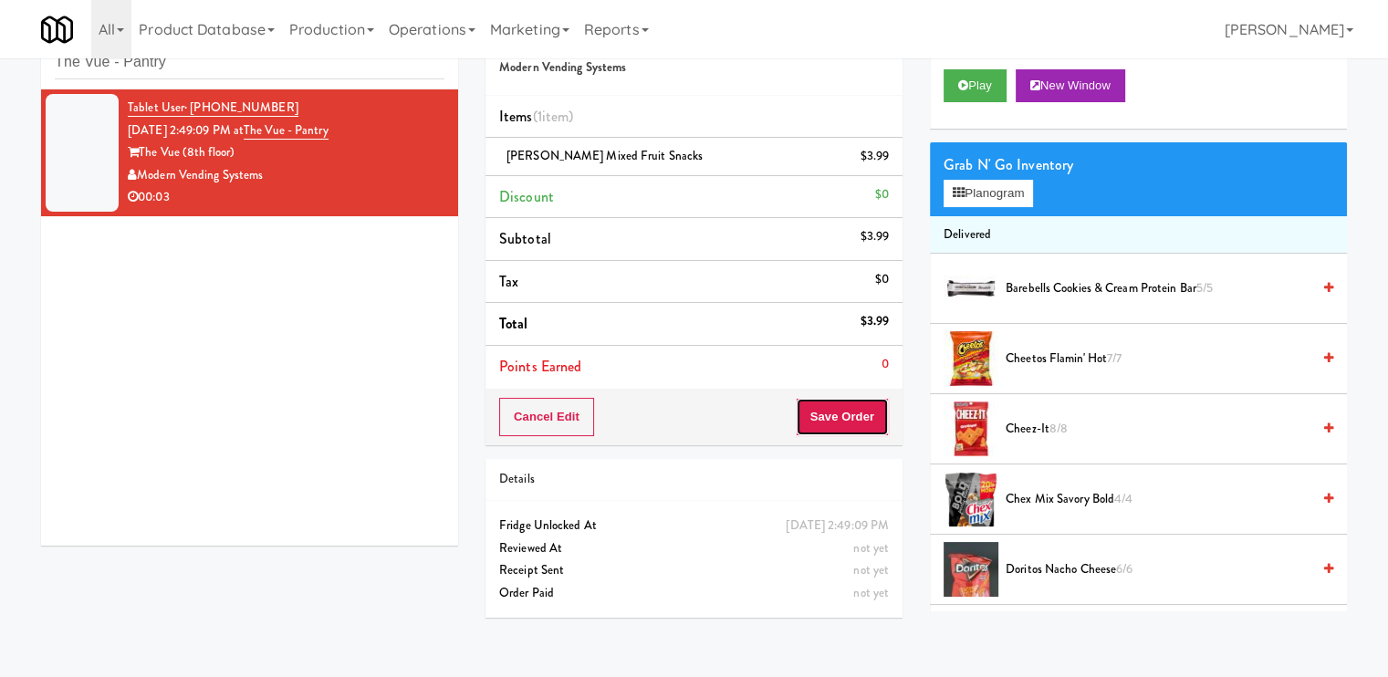
click at [826, 426] on button "Save Order" at bounding box center [841, 417] width 93 height 38
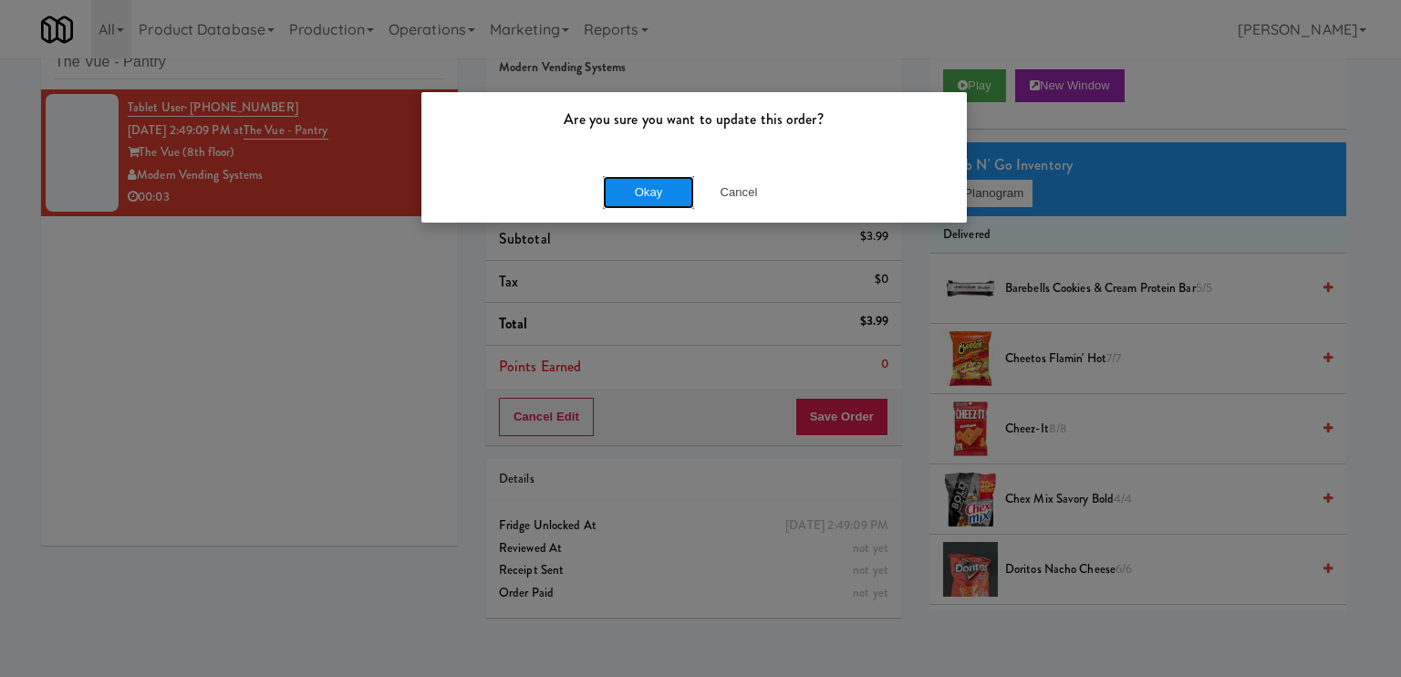
click at [645, 177] on button "Okay" at bounding box center [648, 192] width 91 height 33
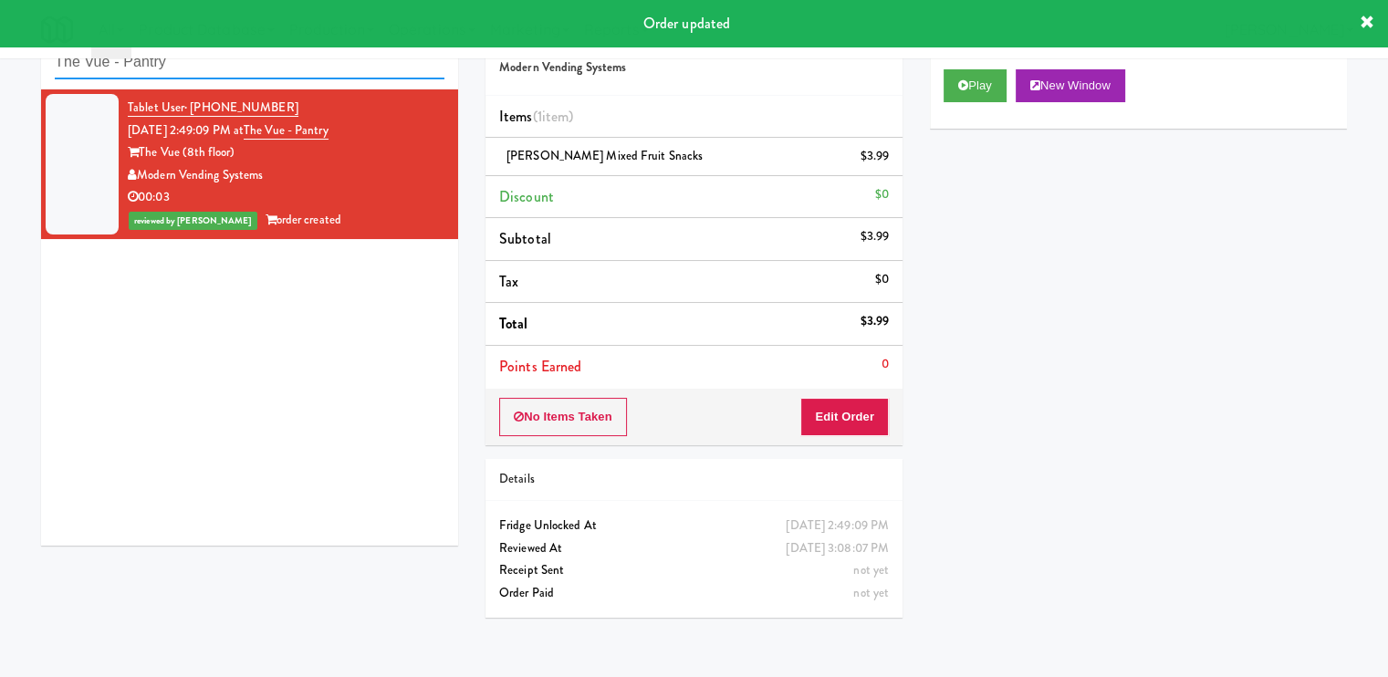
click at [373, 72] on input "The Vue - Pantry" at bounding box center [250, 63] width 390 height 34
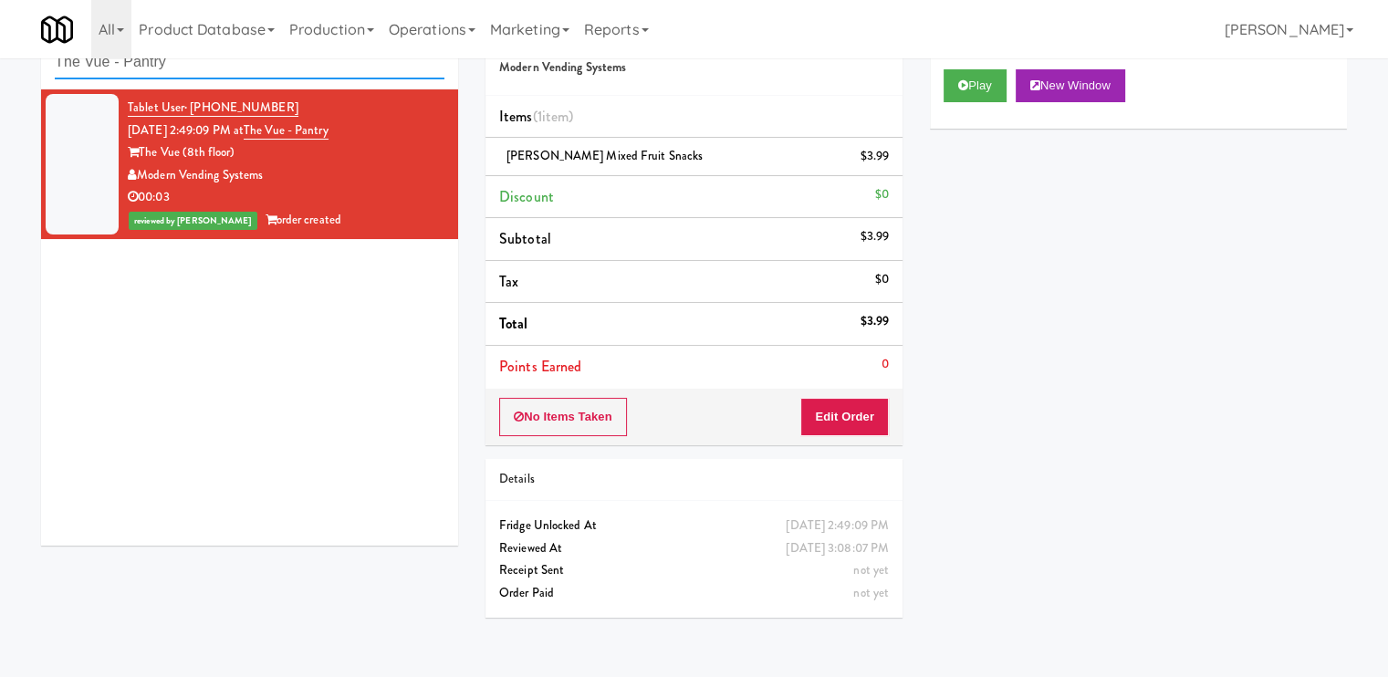
paste input "(Snack & Drink) EWR 5-TB-PUBLIC"
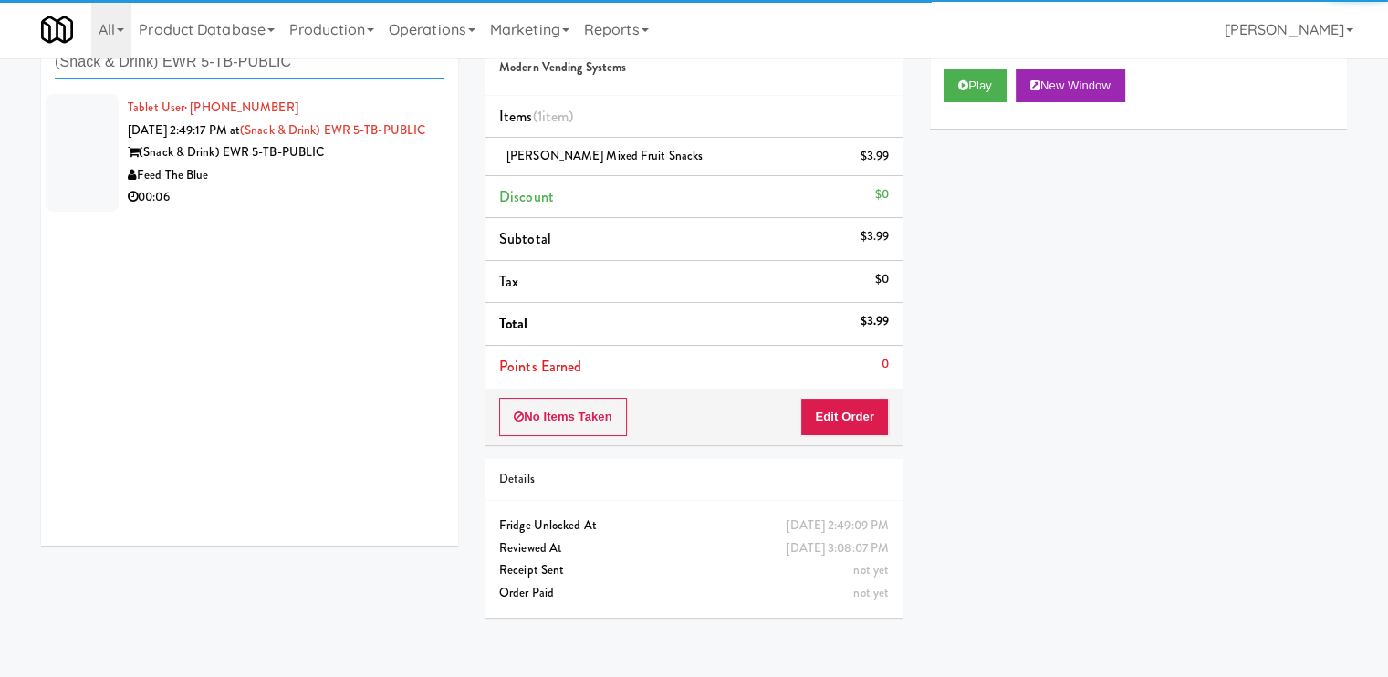
type input "(Snack & Drink) EWR 5-TB-PUBLIC"
click at [420, 160] on div "Tablet User · (862) 215-7253 [DATE] 2:49:17 PM at (Snack & Drink) EWR 5-TB-PUBL…" at bounding box center [286, 153] width 317 height 112
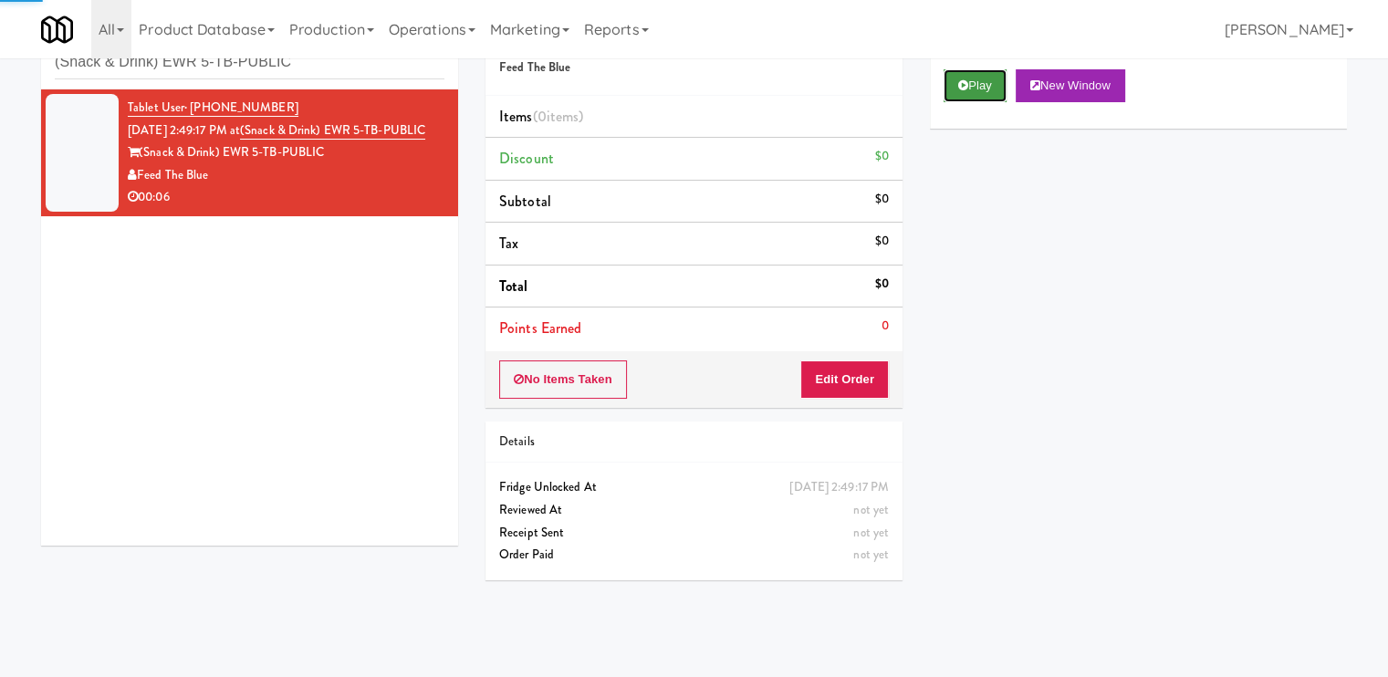
click at [960, 89] on icon at bounding box center [963, 85] width 10 height 12
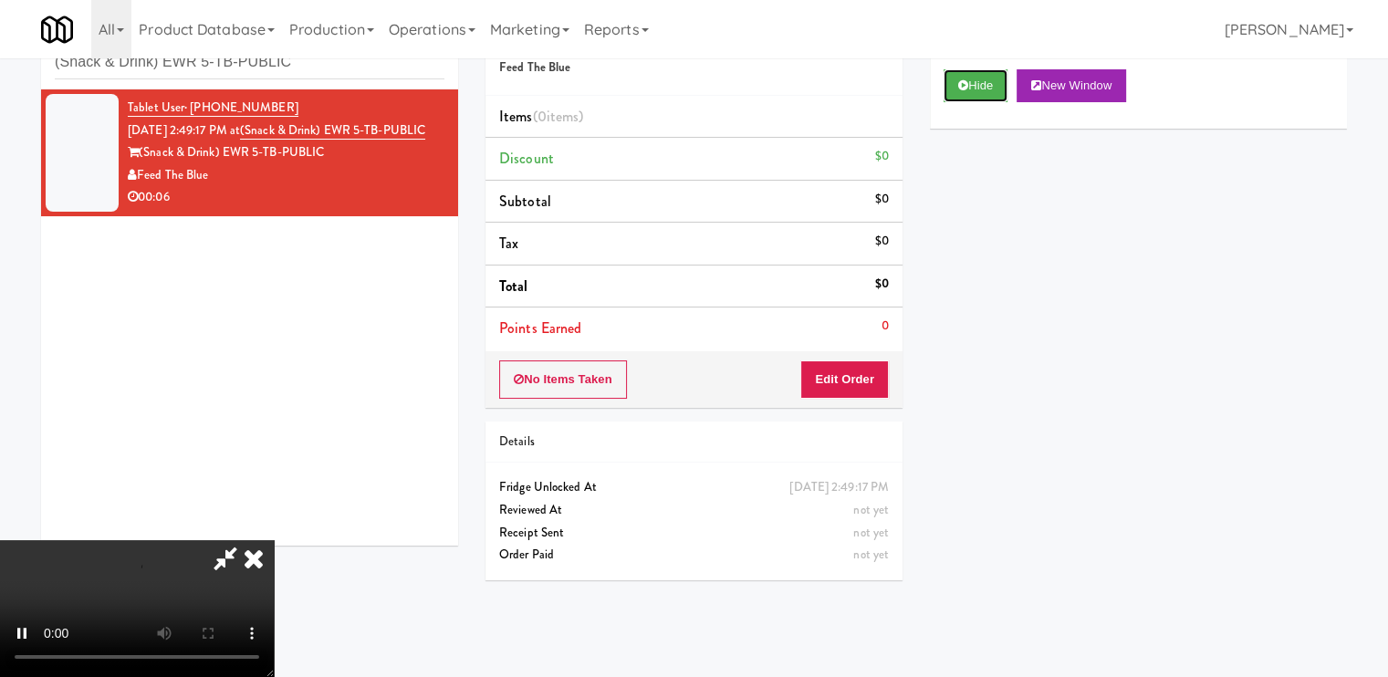
scroll to position [62, 0]
click at [274, 540] on video at bounding box center [137, 608] width 274 height 137
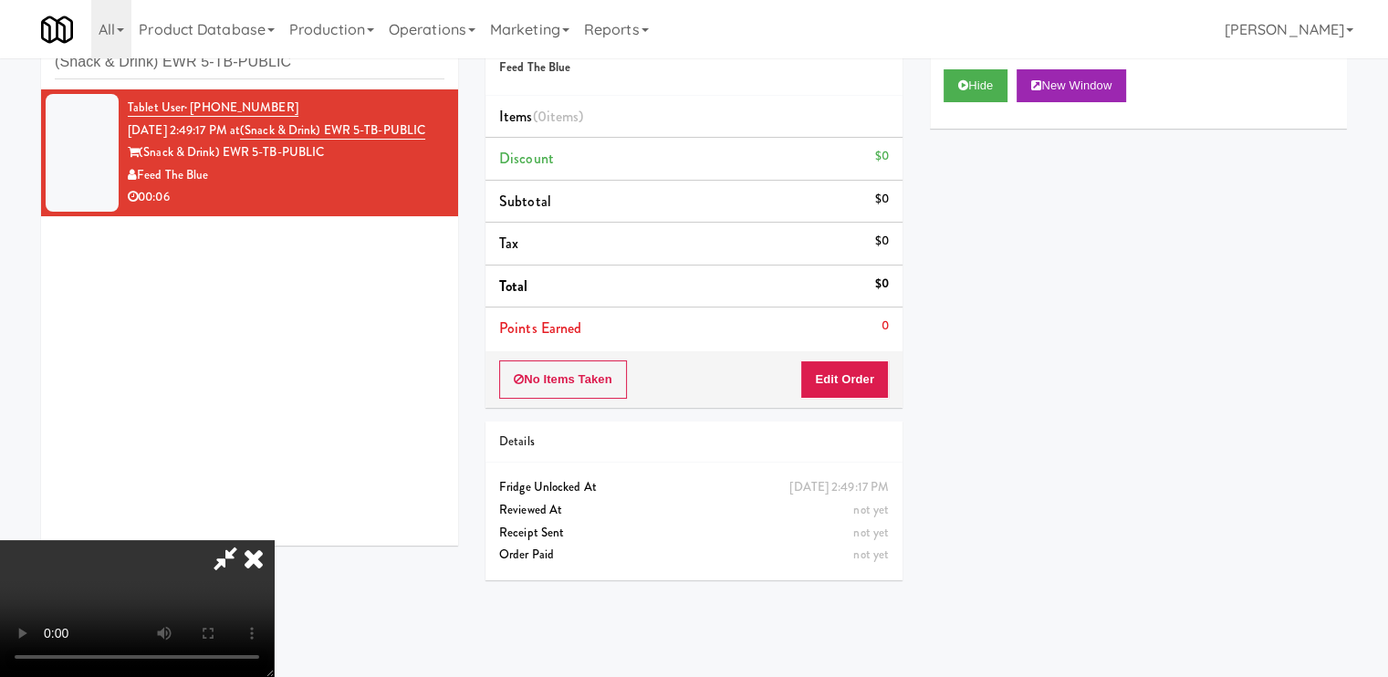
click at [274, 540] on video at bounding box center [137, 608] width 274 height 137
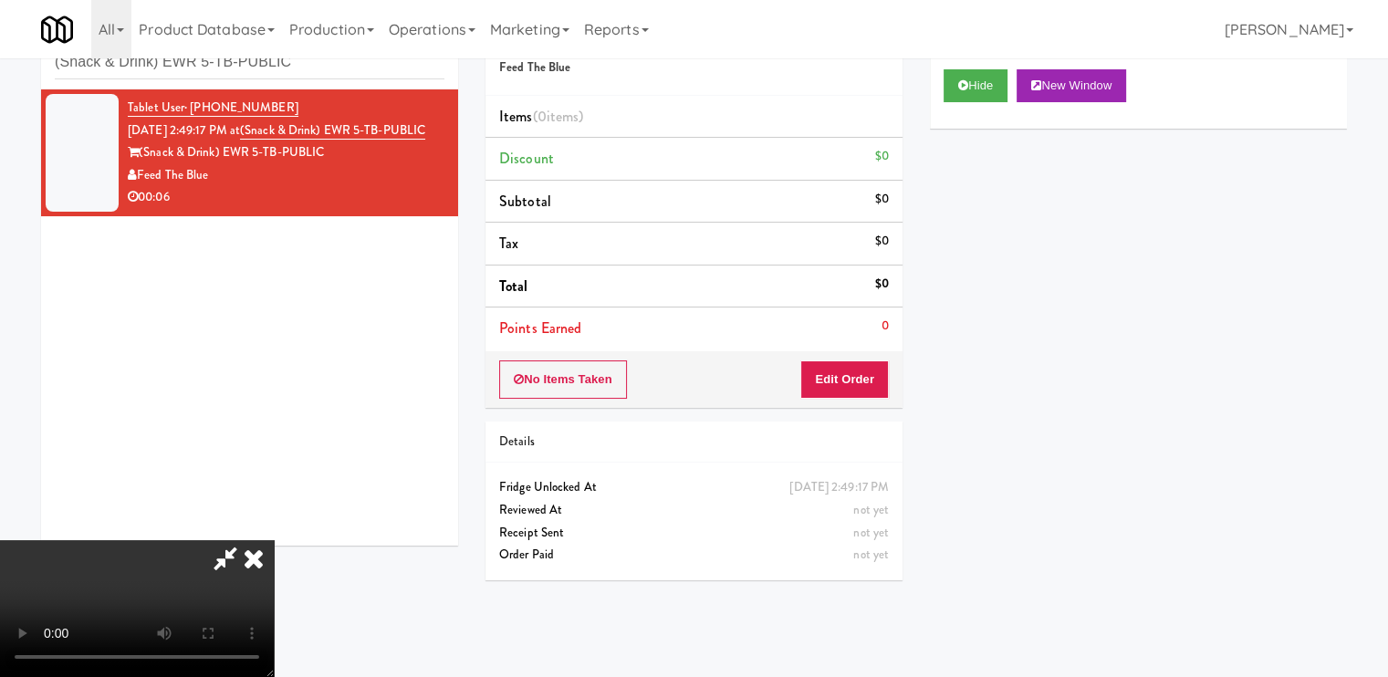
scroll to position [244, 0]
click at [274, 656] on video at bounding box center [137, 608] width 274 height 137
click at [274, 540] on video at bounding box center [137, 608] width 274 height 137
click at [849, 372] on button "Edit Order" at bounding box center [844, 379] width 88 height 38
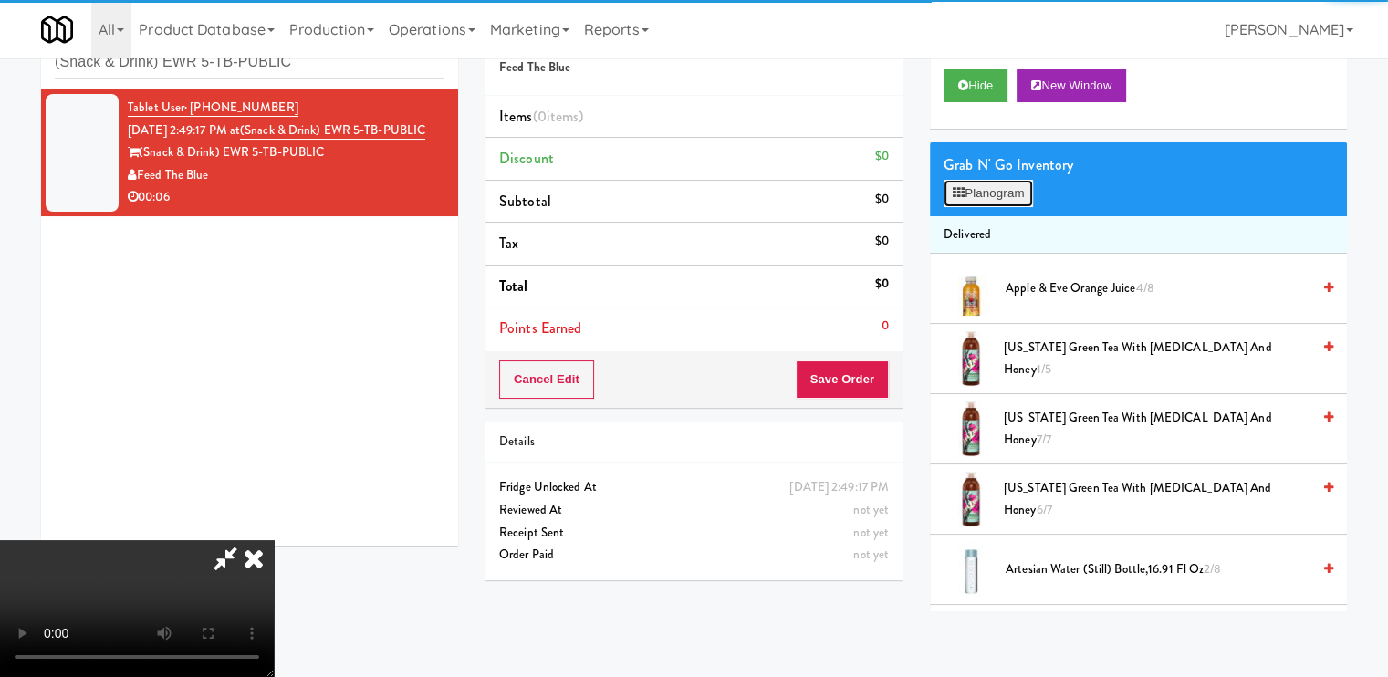
click at [1000, 200] on button "Planogram" at bounding box center [987, 193] width 89 height 27
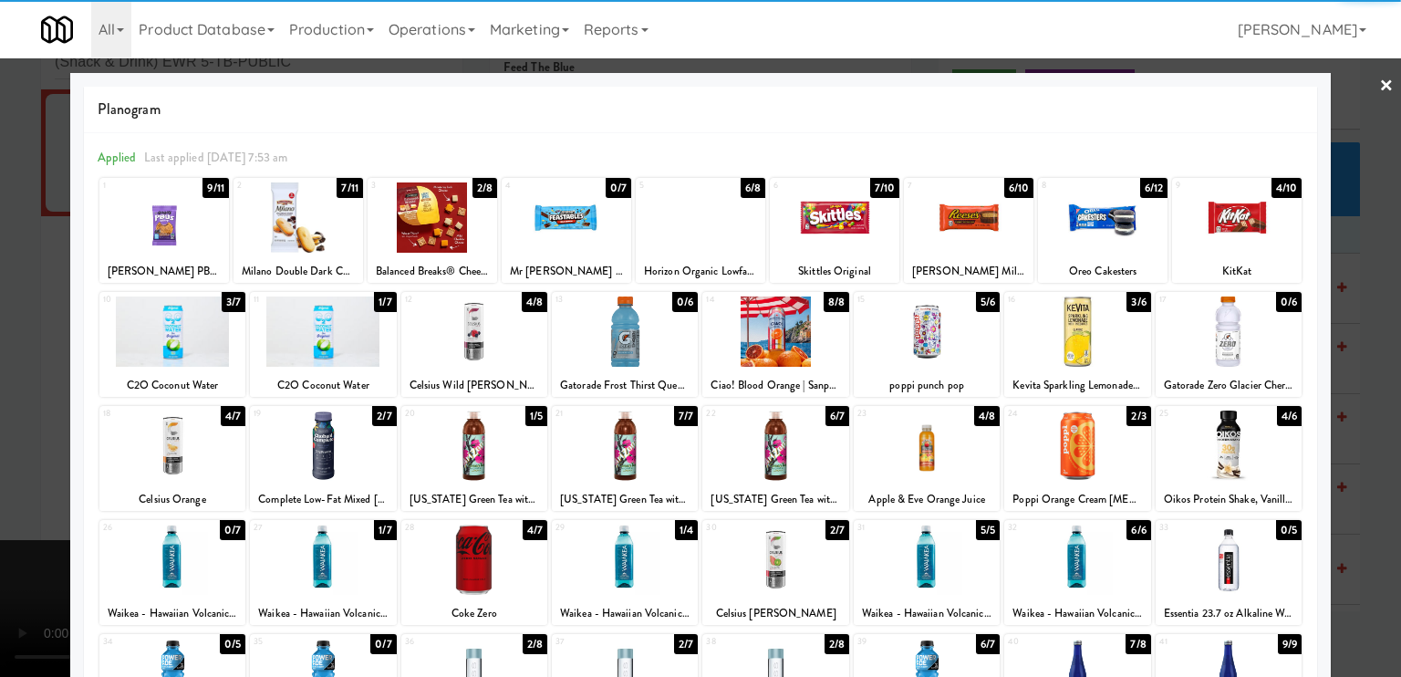
click at [1208, 225] on div at bounding box center [1237, 217] width 130 height 70
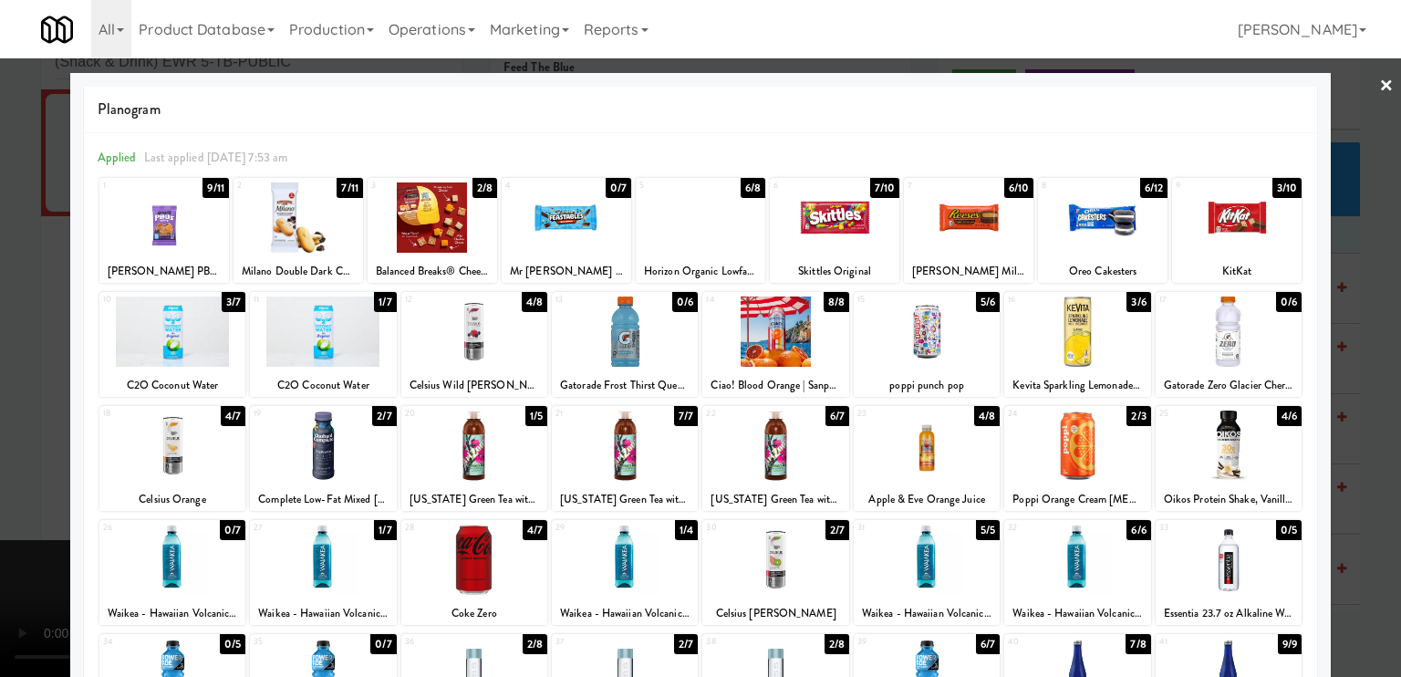
click at [0, 278] on div at bounding box center [700, 338] width 1401 height 677
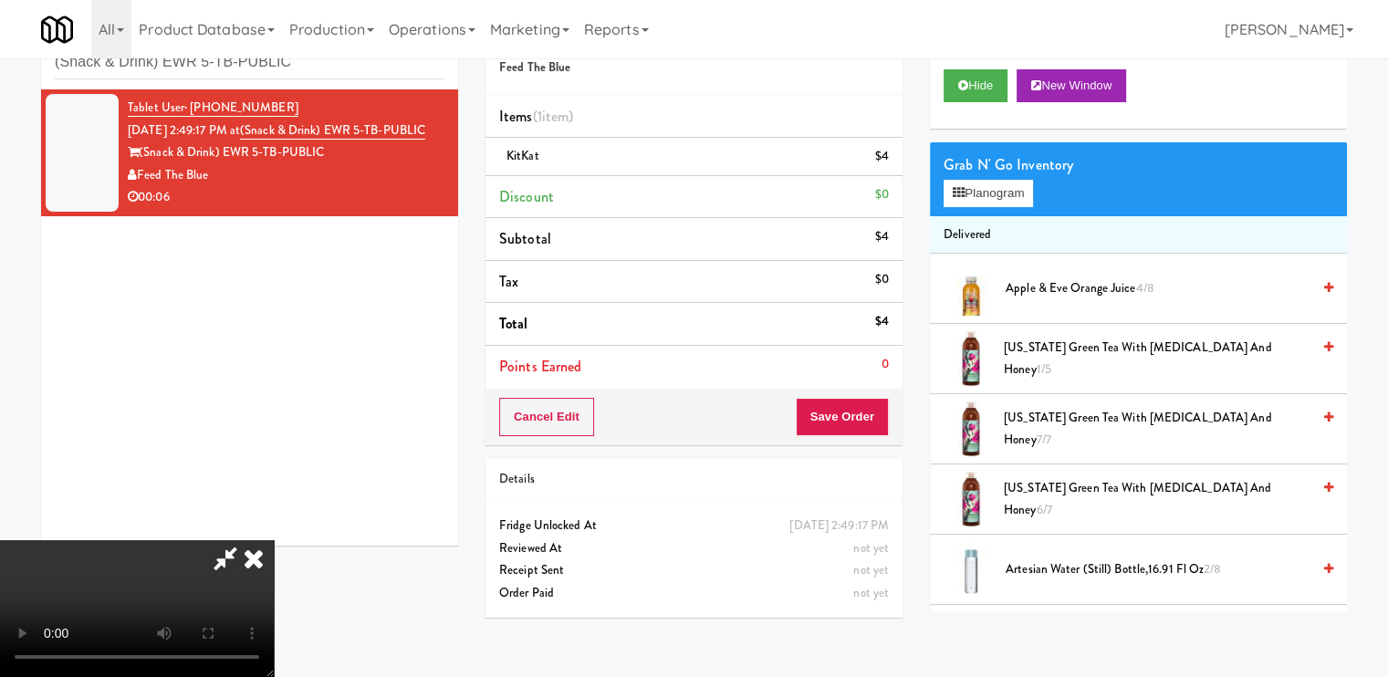
click at [274, 540] on video at bounding box center [137, 608] width 274 height 137
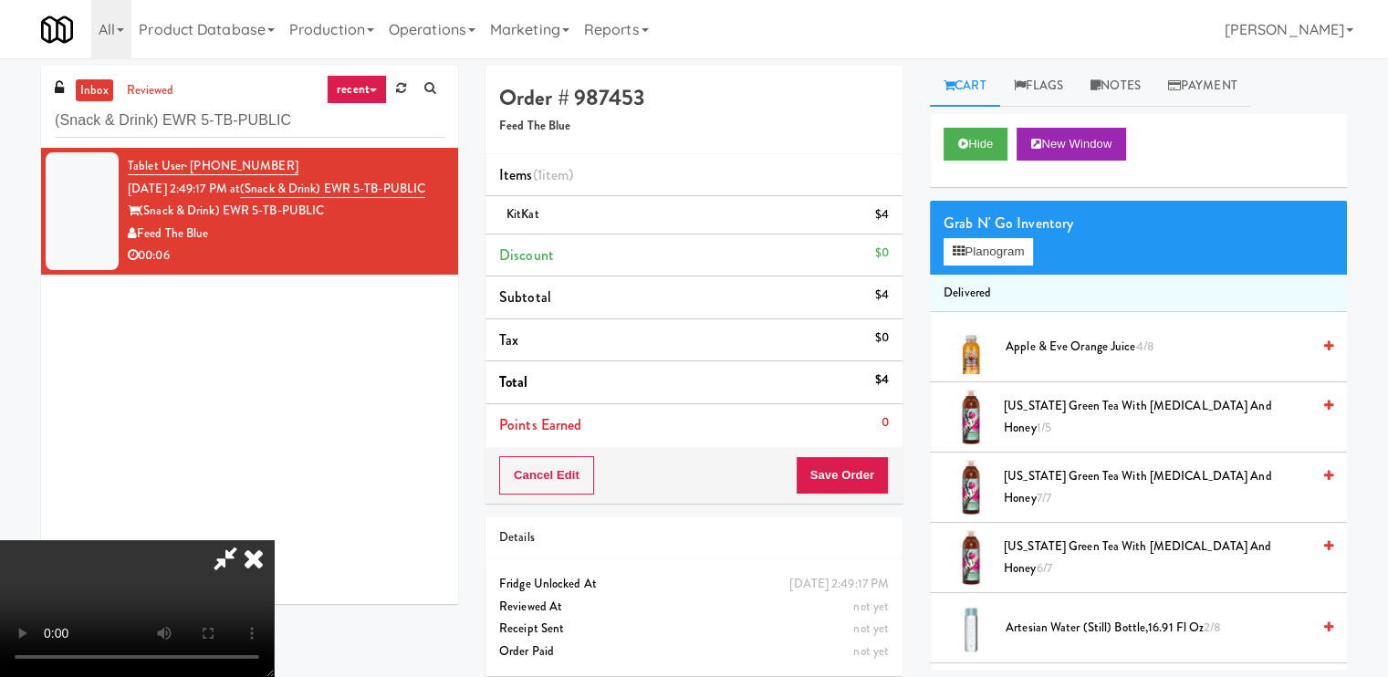
drag, startPoint x: 800, startPoint y: 74, endPoint x: 803, endPoint y: 100, distance: 26.6
click at [274, 540] on icon at bounding box center [254, 558] width 40 height 36
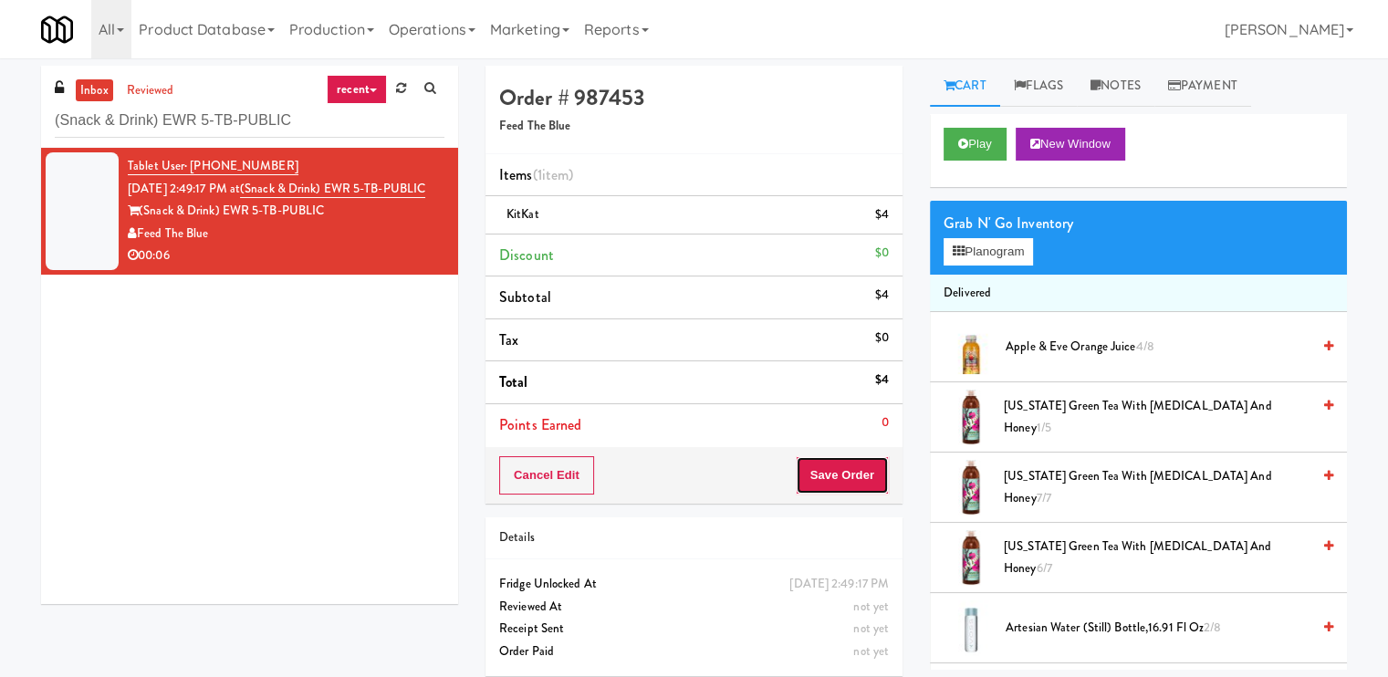
click at [826, 492] on button "Save Order" at bounding box center [841, 475] width 93 height 38
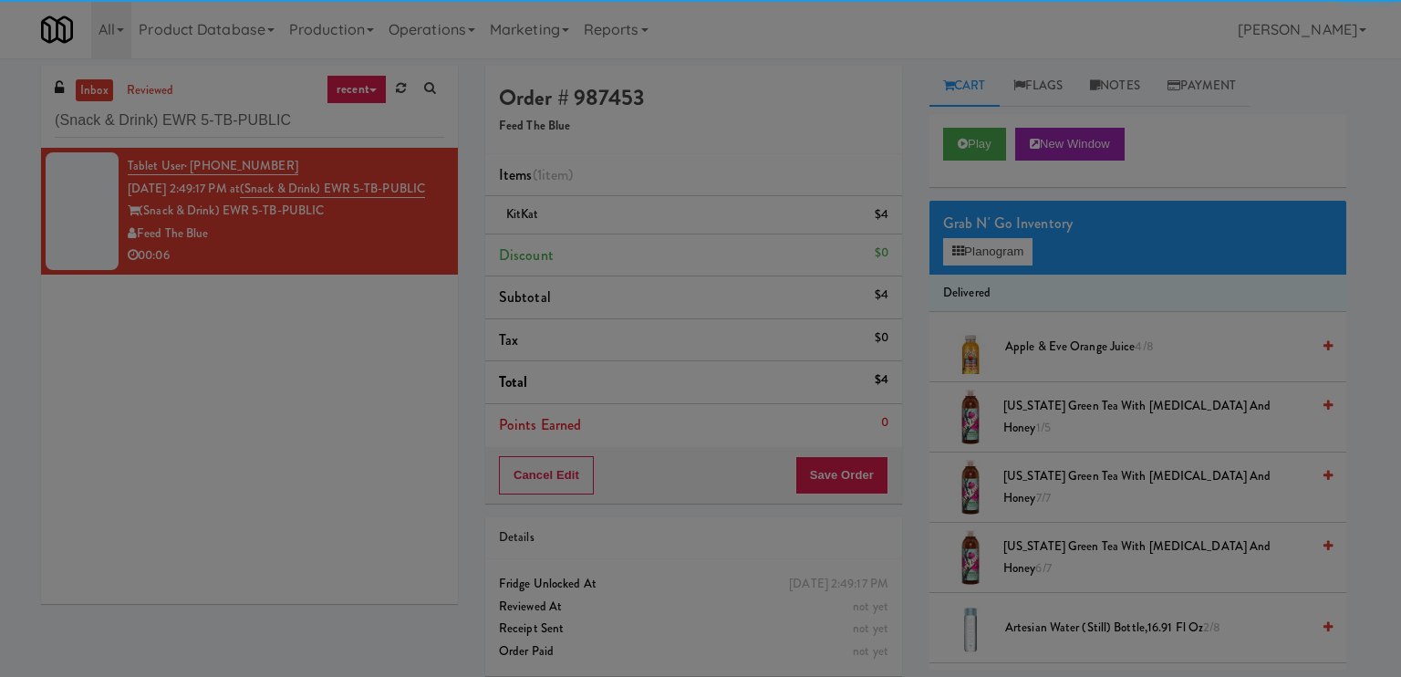
click at [822, 475] on body "Are you sure you want to update this order? Okay Cancel Okay Are you sure you w…" at bounding box center [700, 396] width 1401 height 677
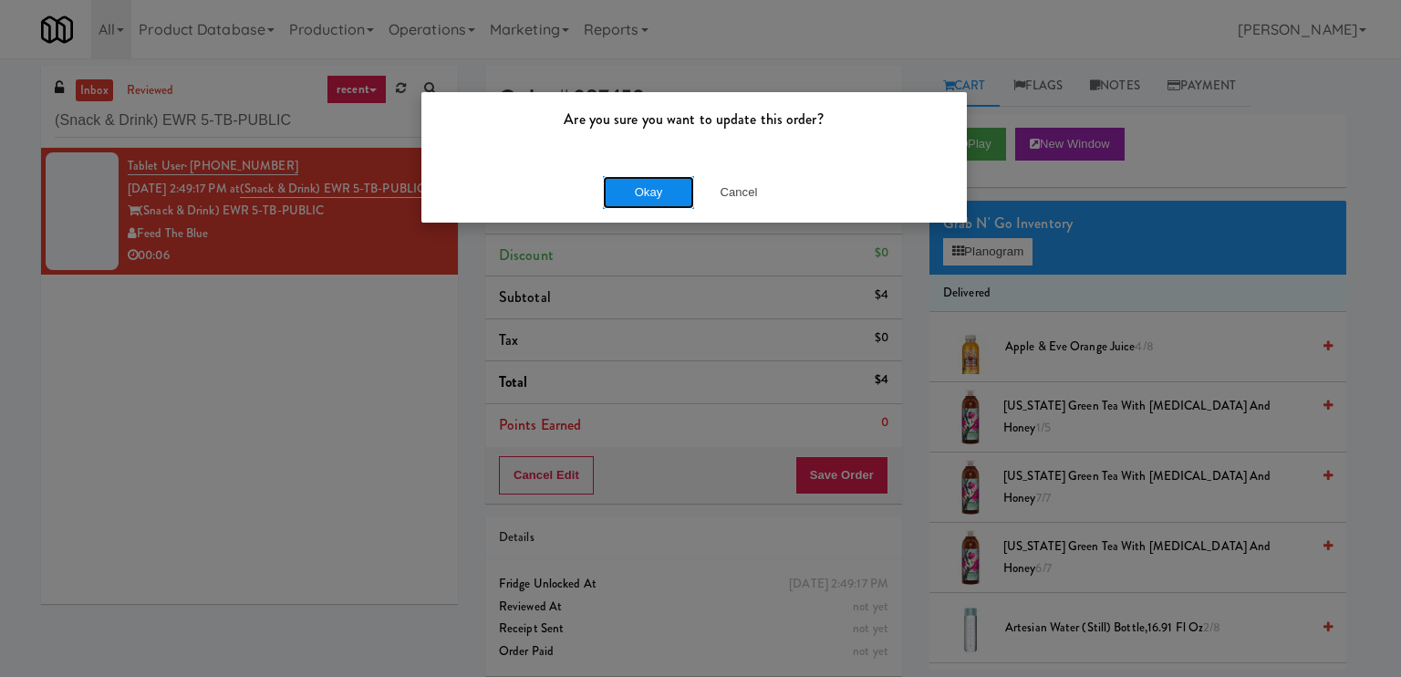
click at [655, 200] on button "Okay" at bounding box center [648, 192] width 91 height 33
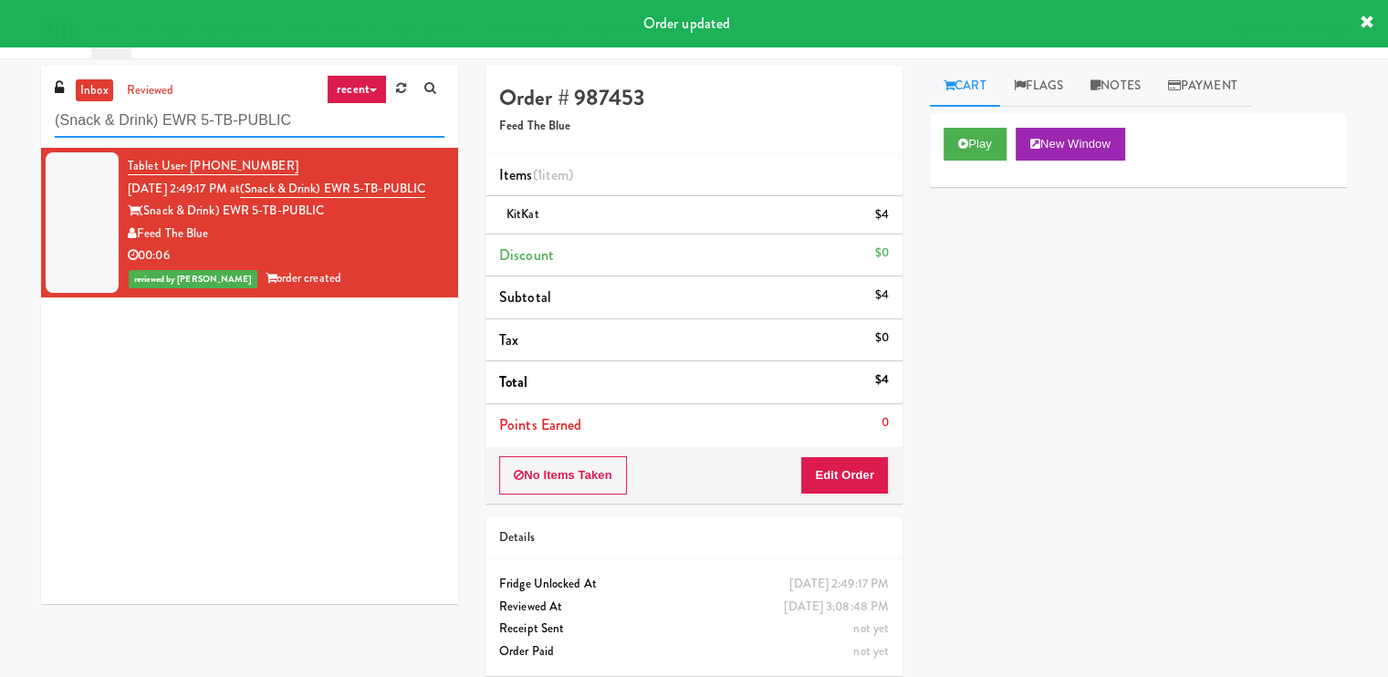
click at [358, 119] on input "(Snack & Drink) EWR 5-TB-PUBLIC" at bounding box center [250, 121] width 390 height 34
click at [357, 119] on input "(Snack & Drink) EWR 5-TB-PUBLIC" at bounding box center [250, 121] width 390 height 34
paste input "Cirrus - Cooler - Right"
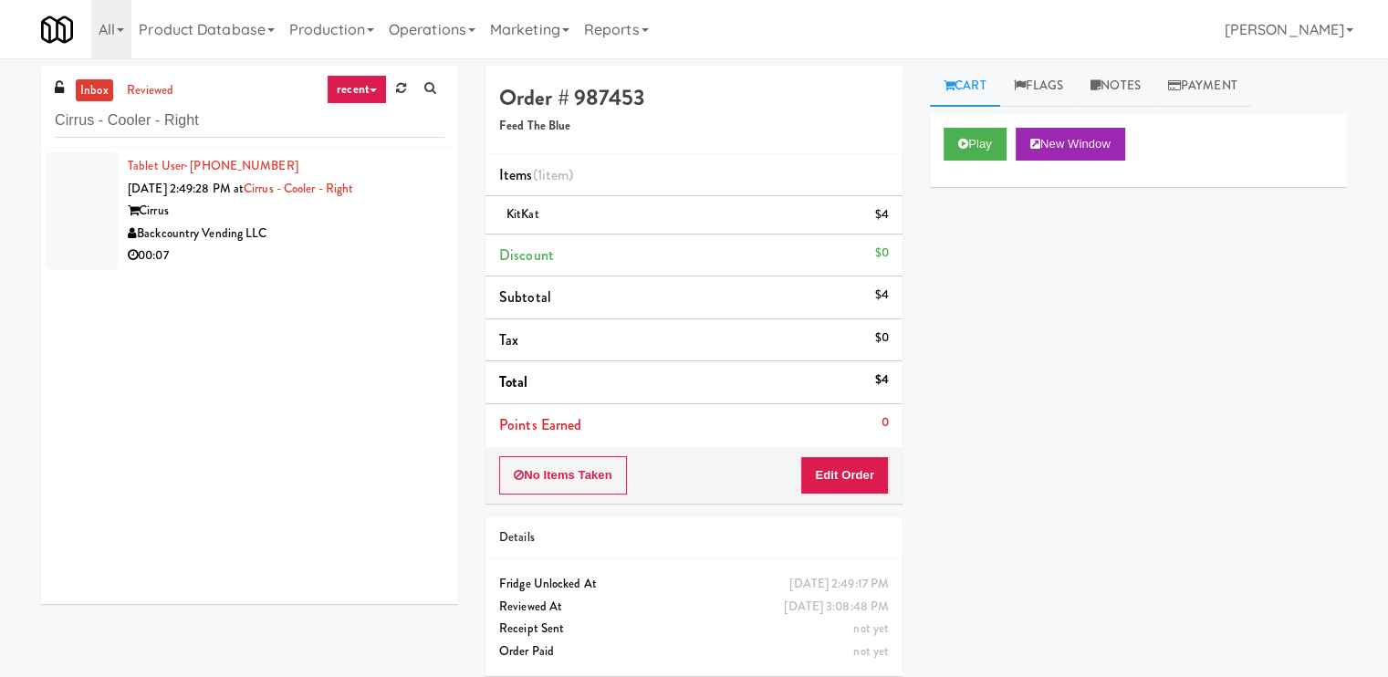
click at [408, 251] on div "00:07" at bounding box center [286, 255] width 317 height 23
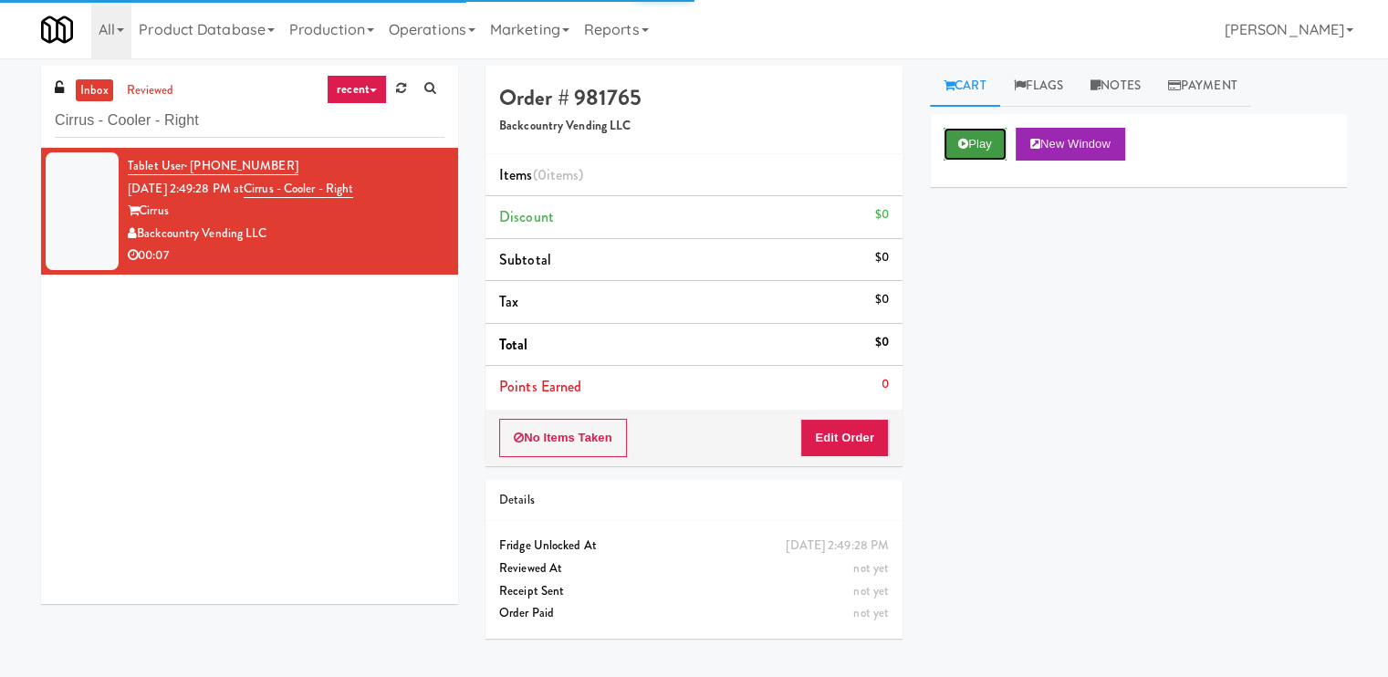
click at [975, 139] on button "Play" at bounding box center [974, 144] width 63 height 33
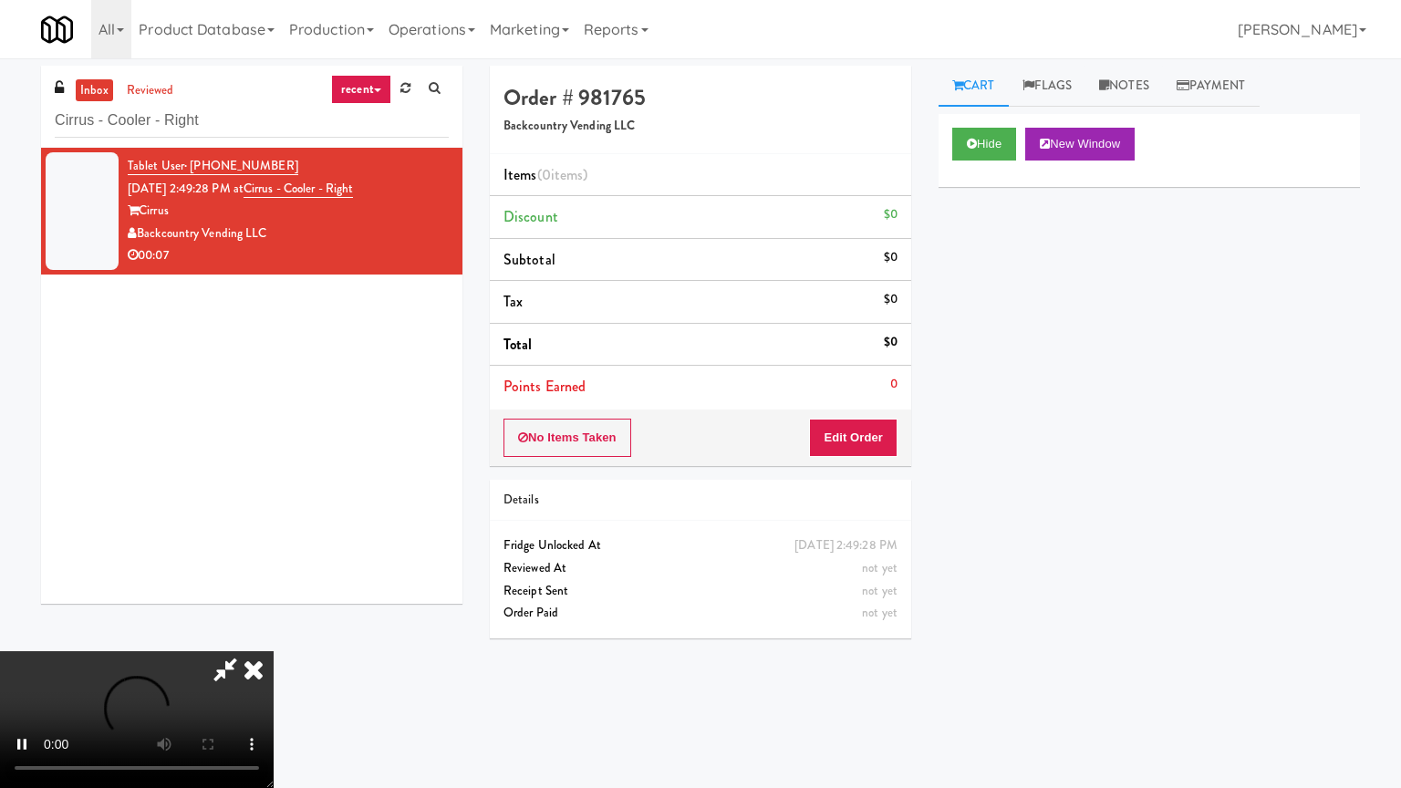
click at [274, 651] on video at bounding box center [137, 719] width 274 height 137
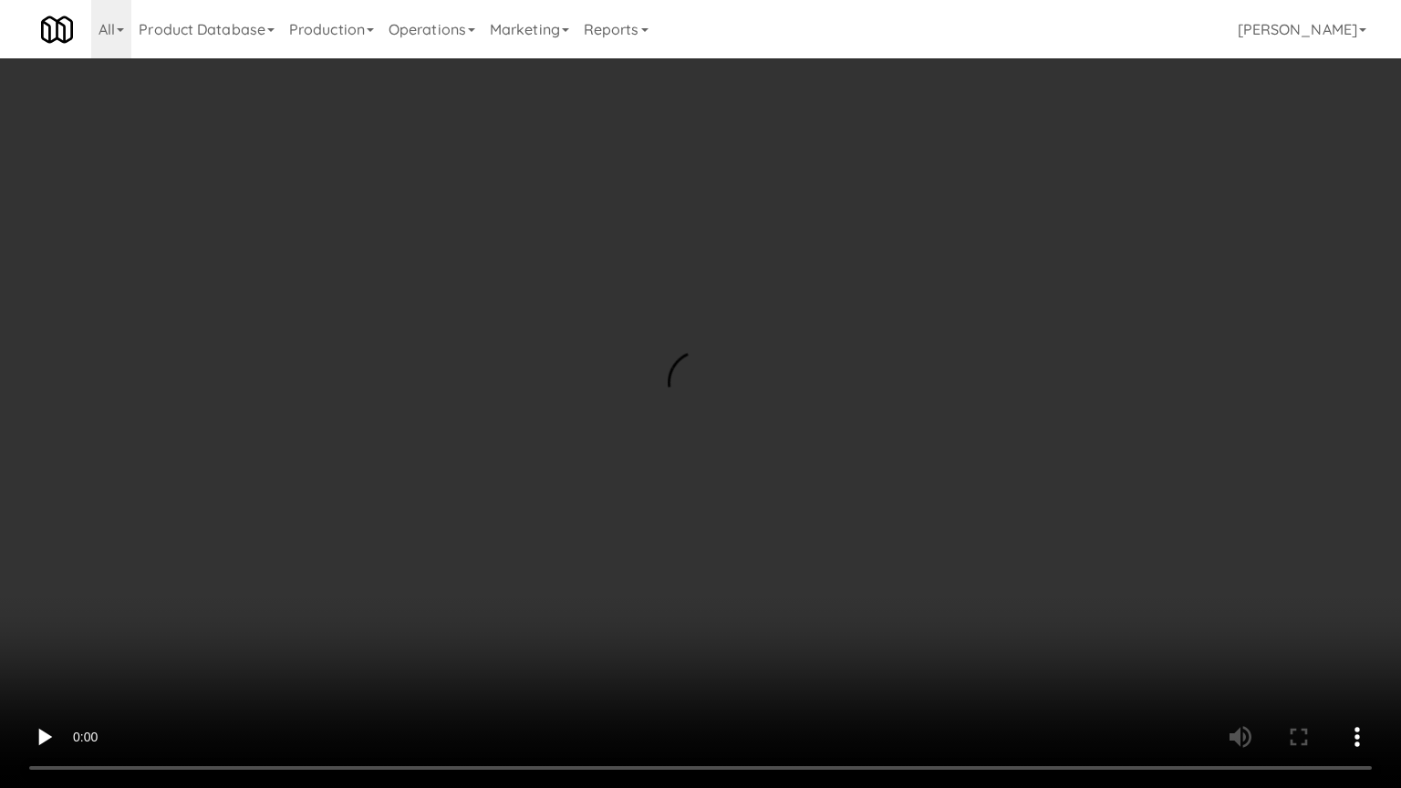
click at [957, 442] on video at bounding box center [700, 394] width 1401 height 788
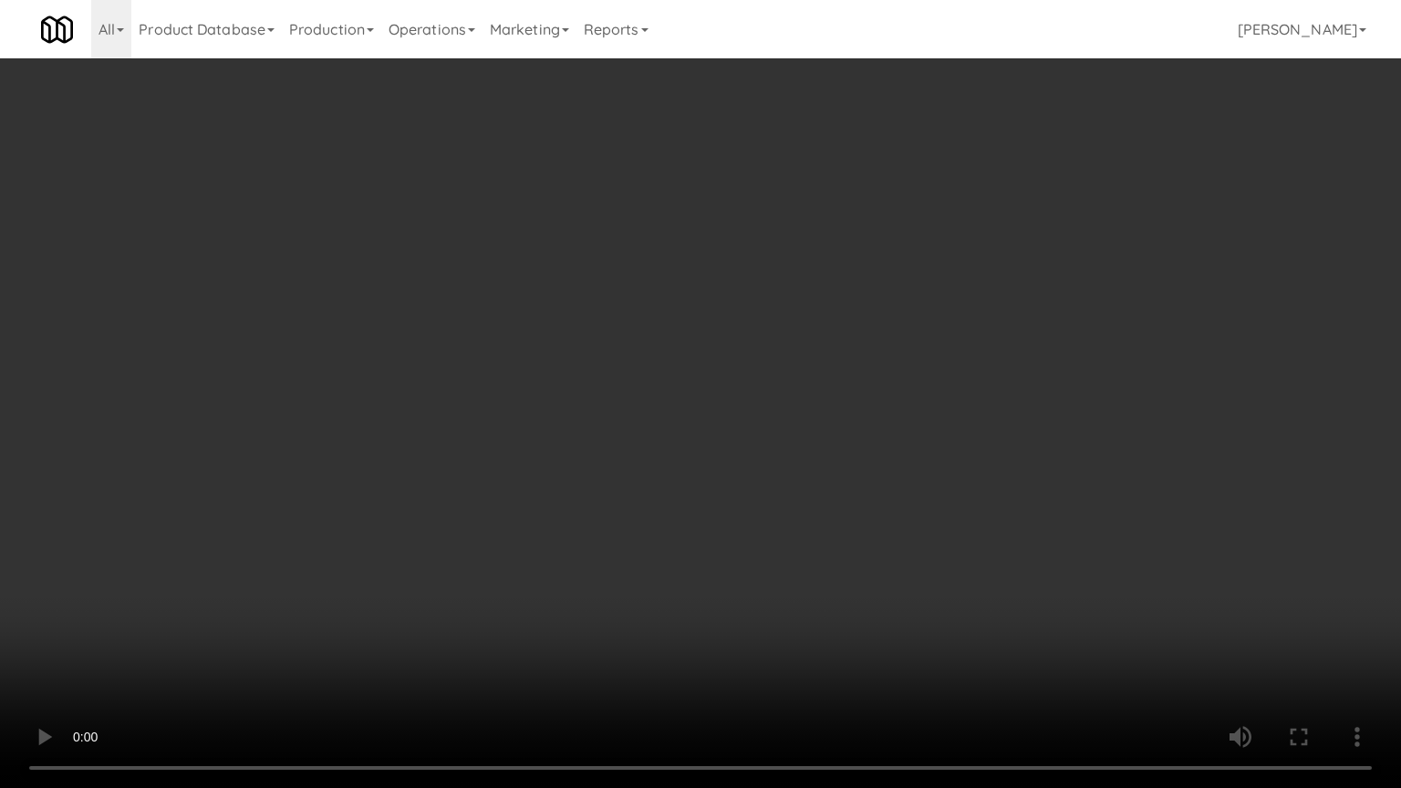
click at [957, 442] on video at bounding box center [700, 394] width 1401 height 788
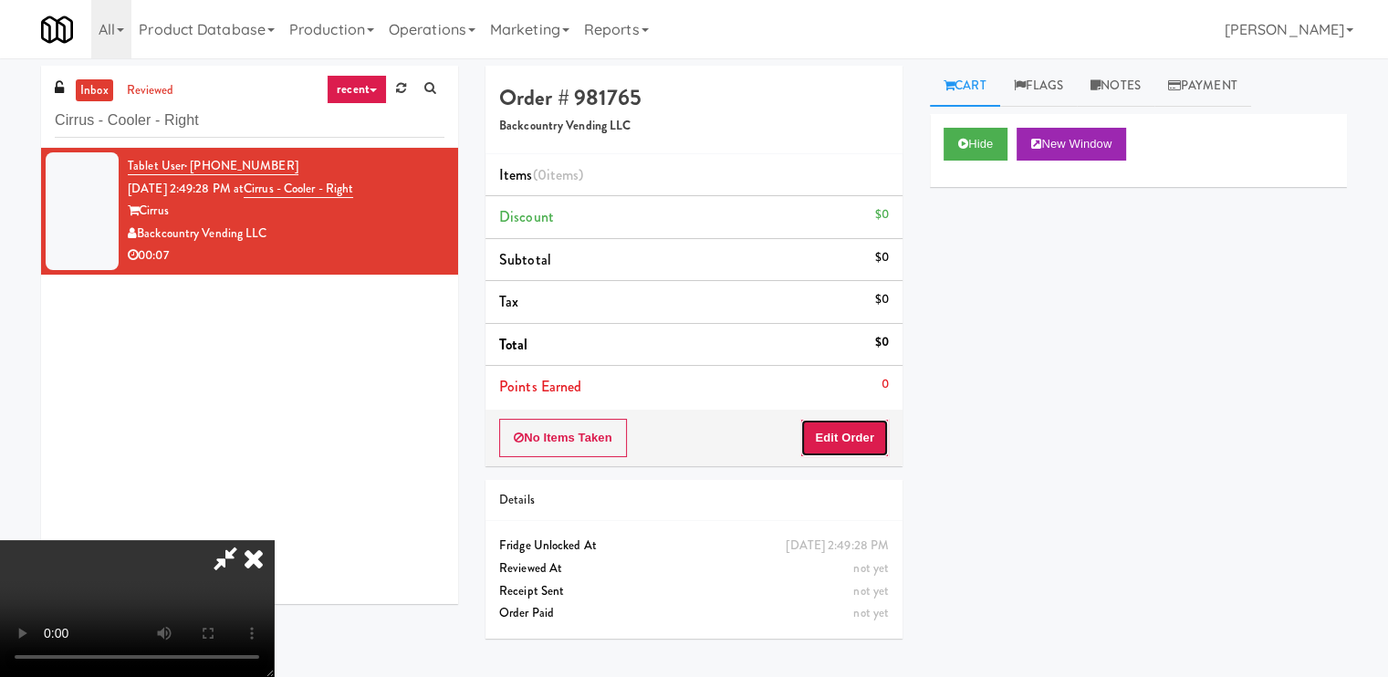
click at [872, 442] on button "Edit Order" at bounding box center [844, 438] width 88 height 38
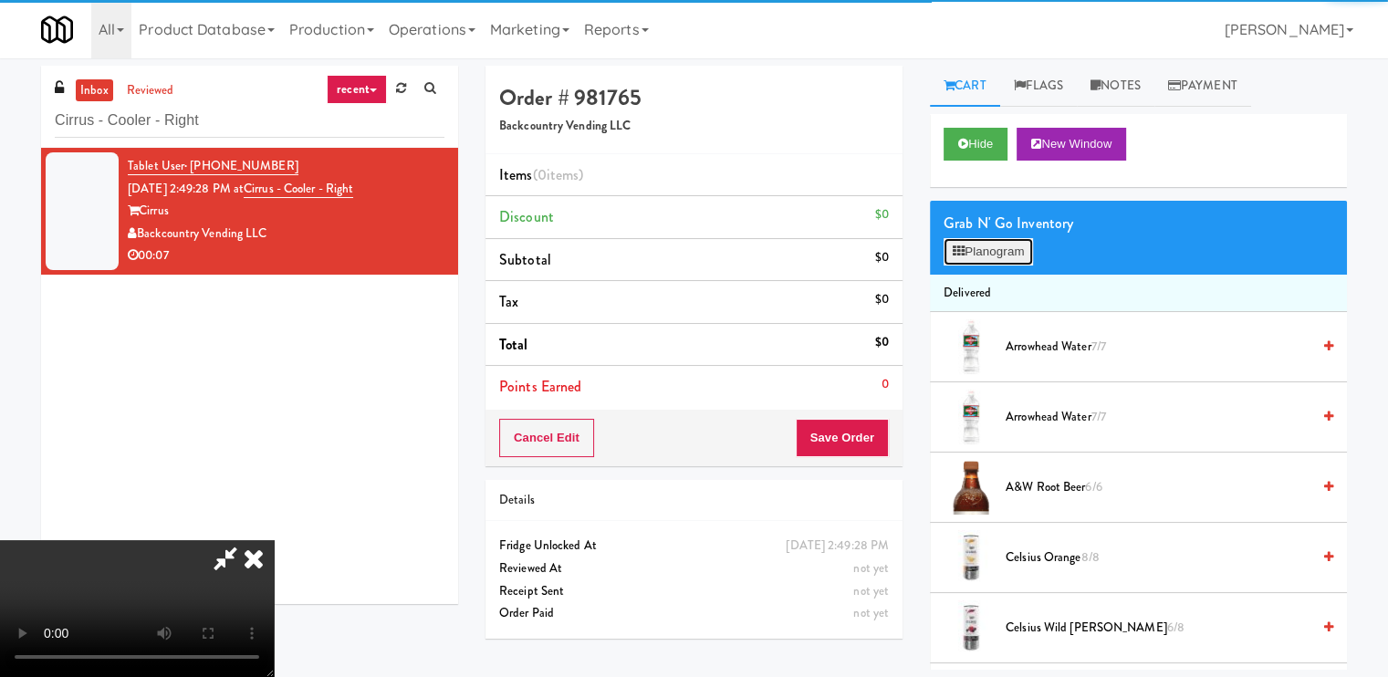
click at [971, 244] on button "Planogram" at bounding box center [987, 251] width 89 height 27
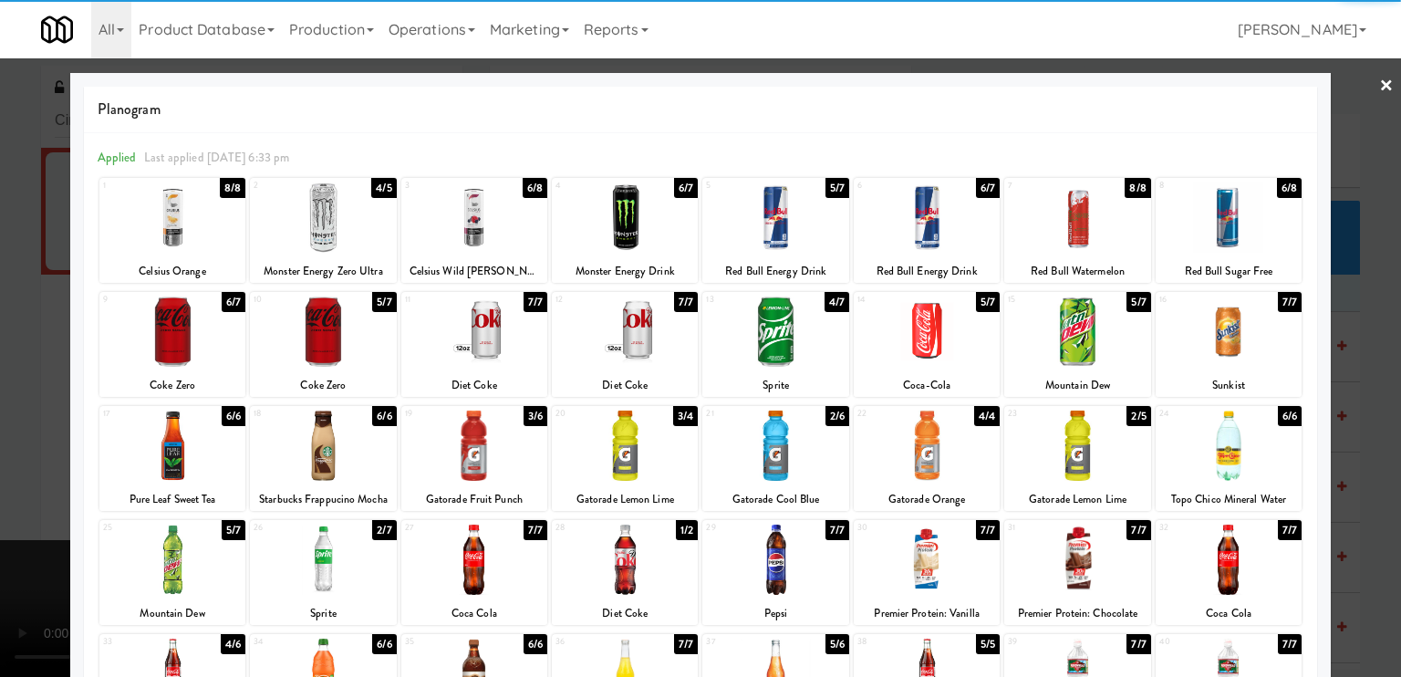
drag, startPoint x: 208, startPoint y: 213, endPoint x: 156, endPoint y: 247, distance: 62.5
click at [208, 213] on div at bounding box center [172, 217] width 146 height 70
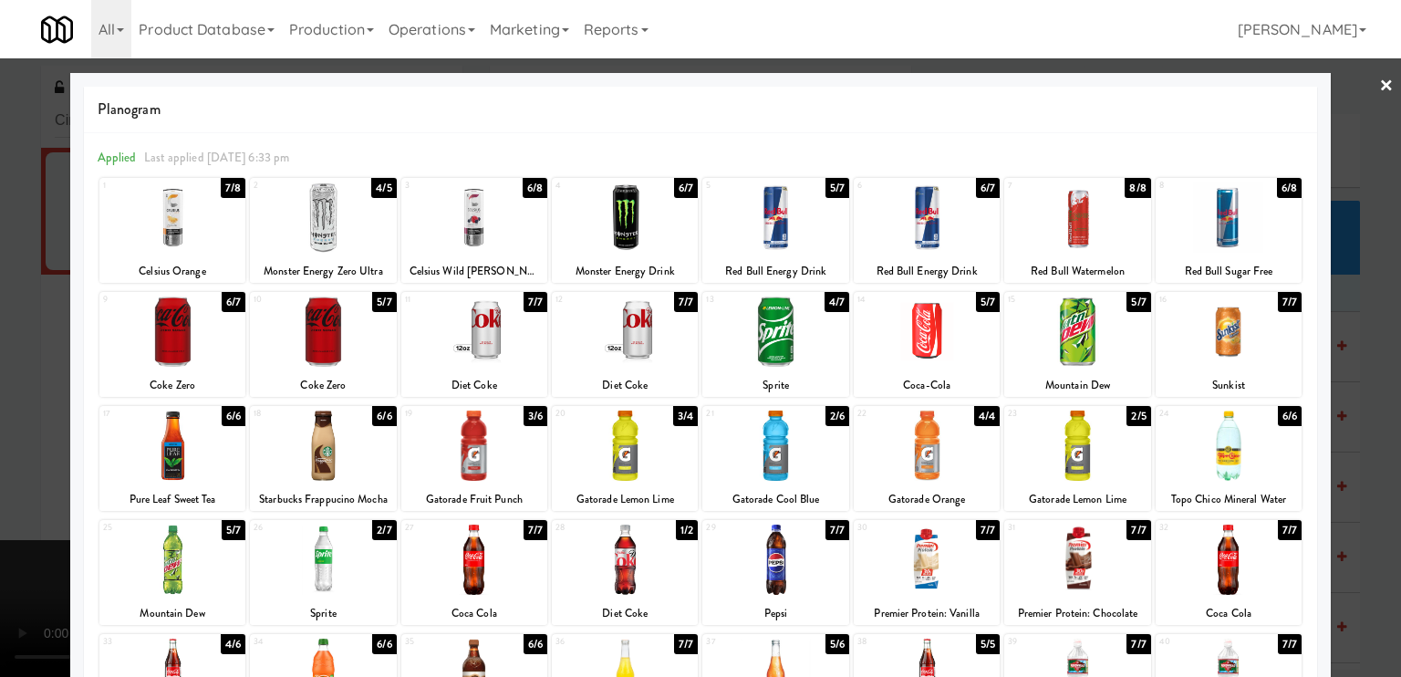
click at [0, 346] on div at bounding box center [700, 338] width 1401 height 677
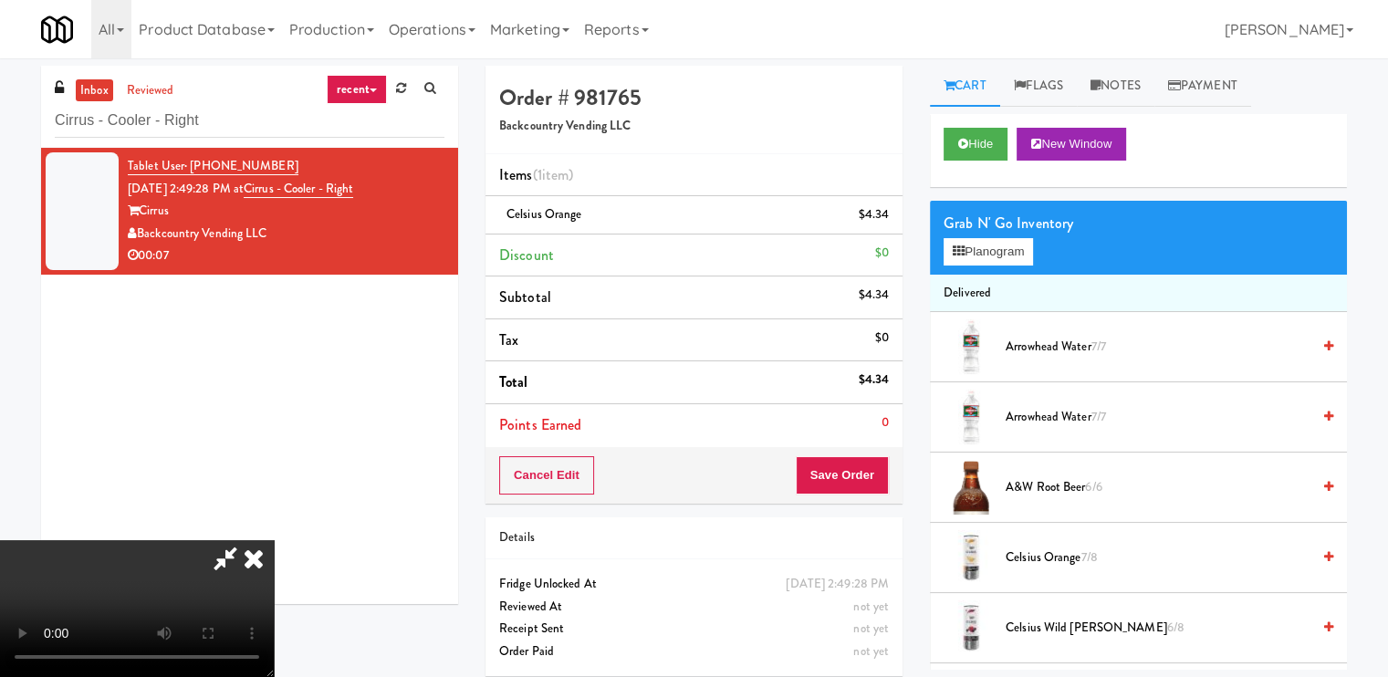
click at [274, 540] on icon at bounding box center [254, 558] width 40 height 36
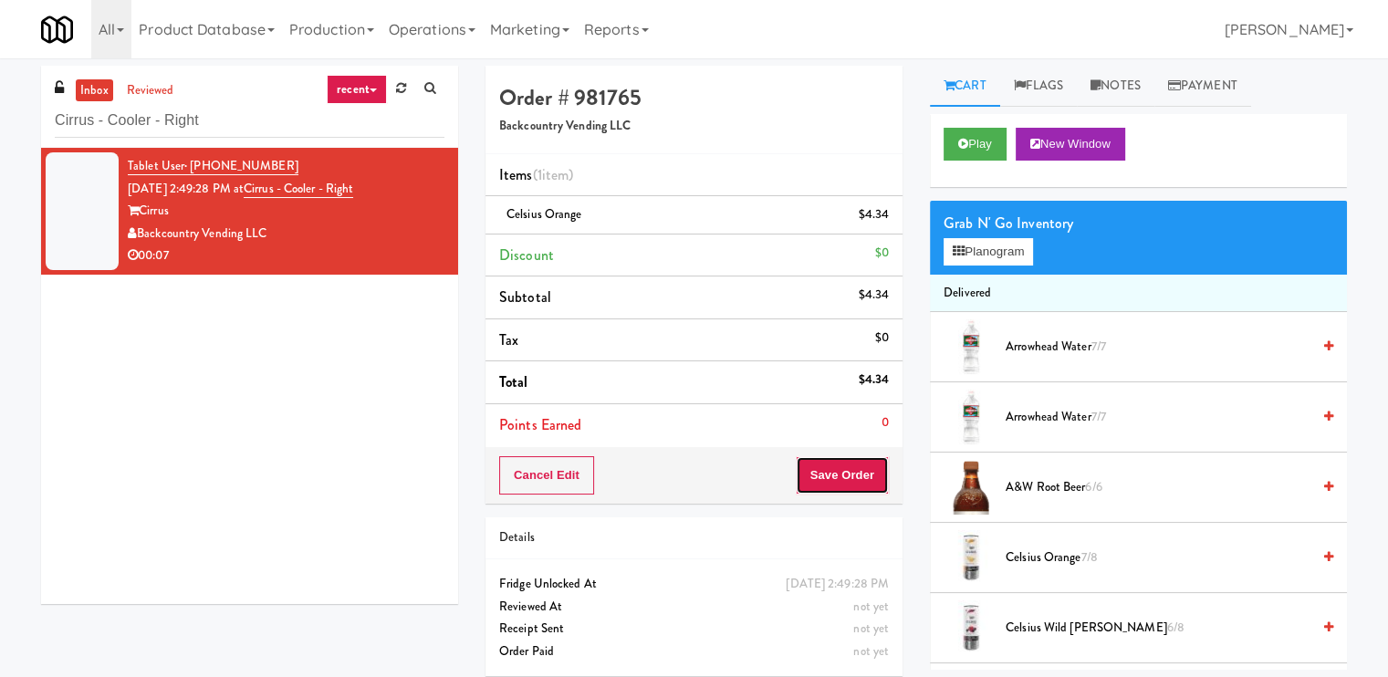
click at [831, 482] on button "Save Order" at bounding box center [841, 475] width 93 height 38
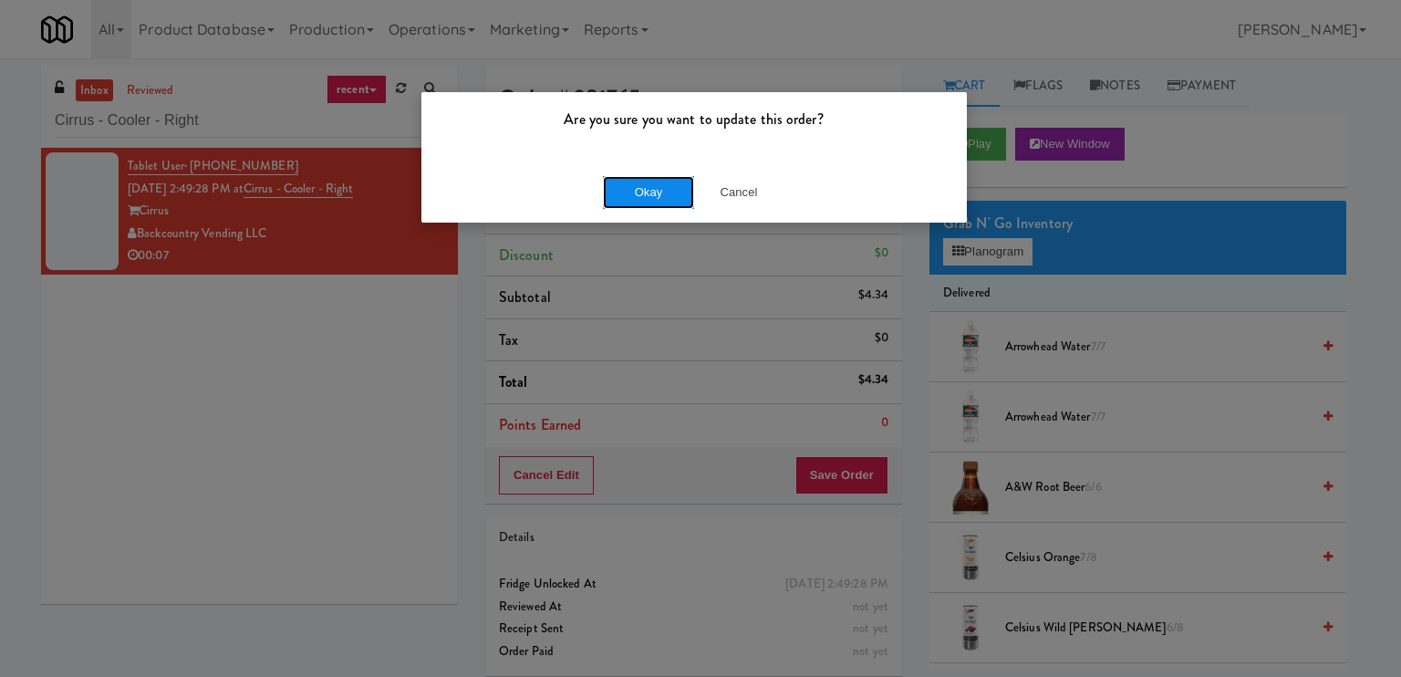
click at [628, 192] on button "Okay" at bounding box center [648, 192] width 91 height 33
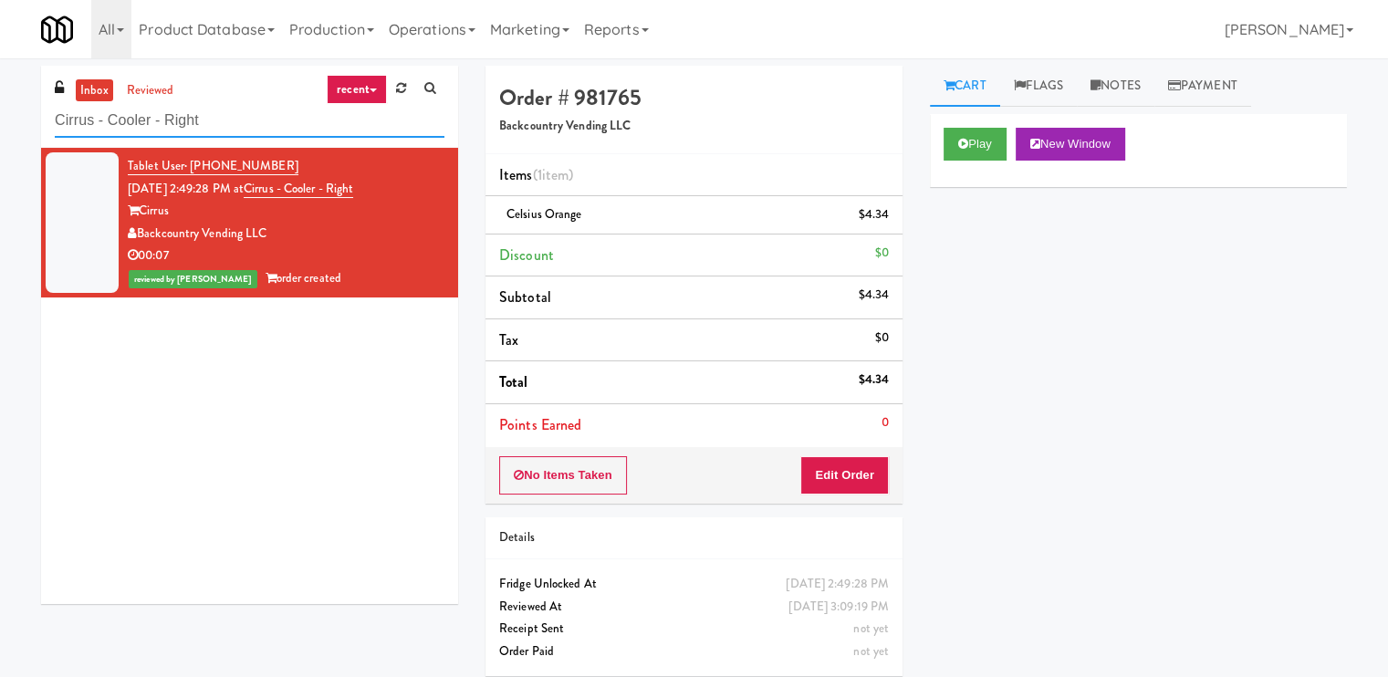
click at [307, 110] on input "Cirrus - Cooler - Right" at bounding box center [250, 121] width 390 height 34
paste input "FX-Fridge"
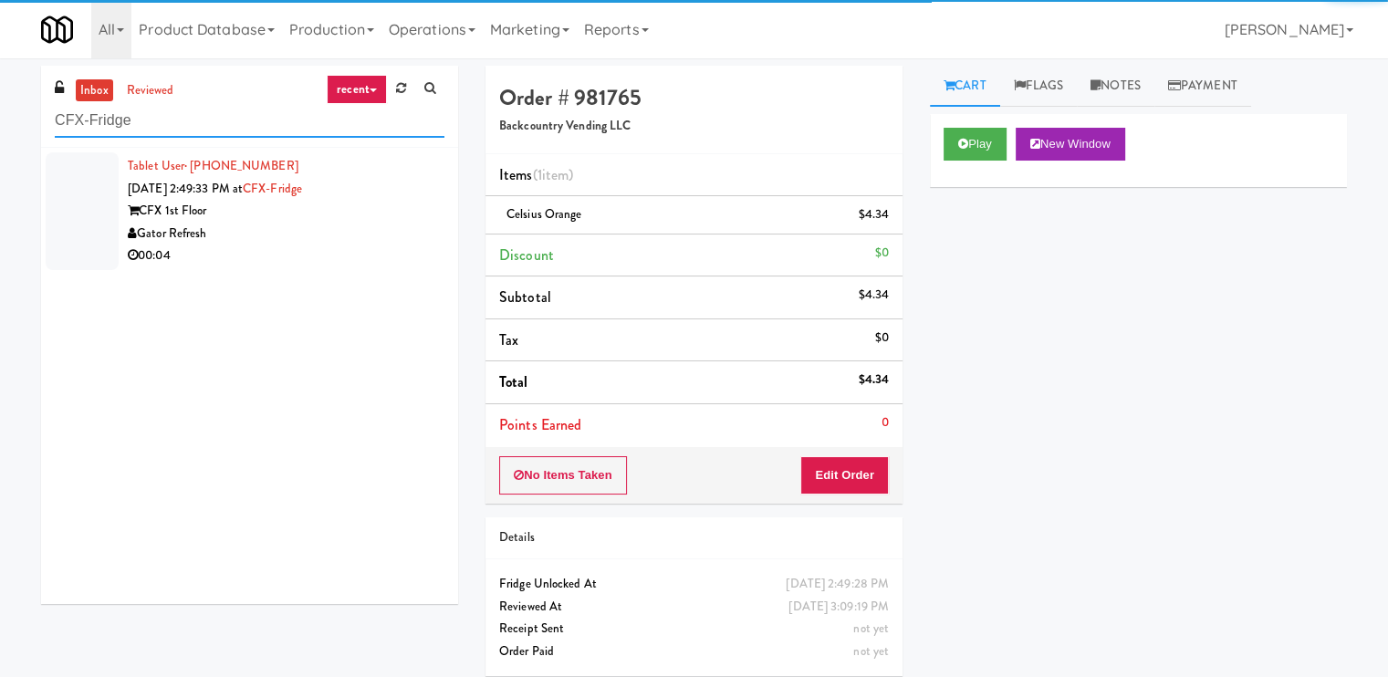
type input "CFX-Fridge"
click at [387, 228] on div "Gator Refresh" at bounding box center [286, 234] width 317 height 23
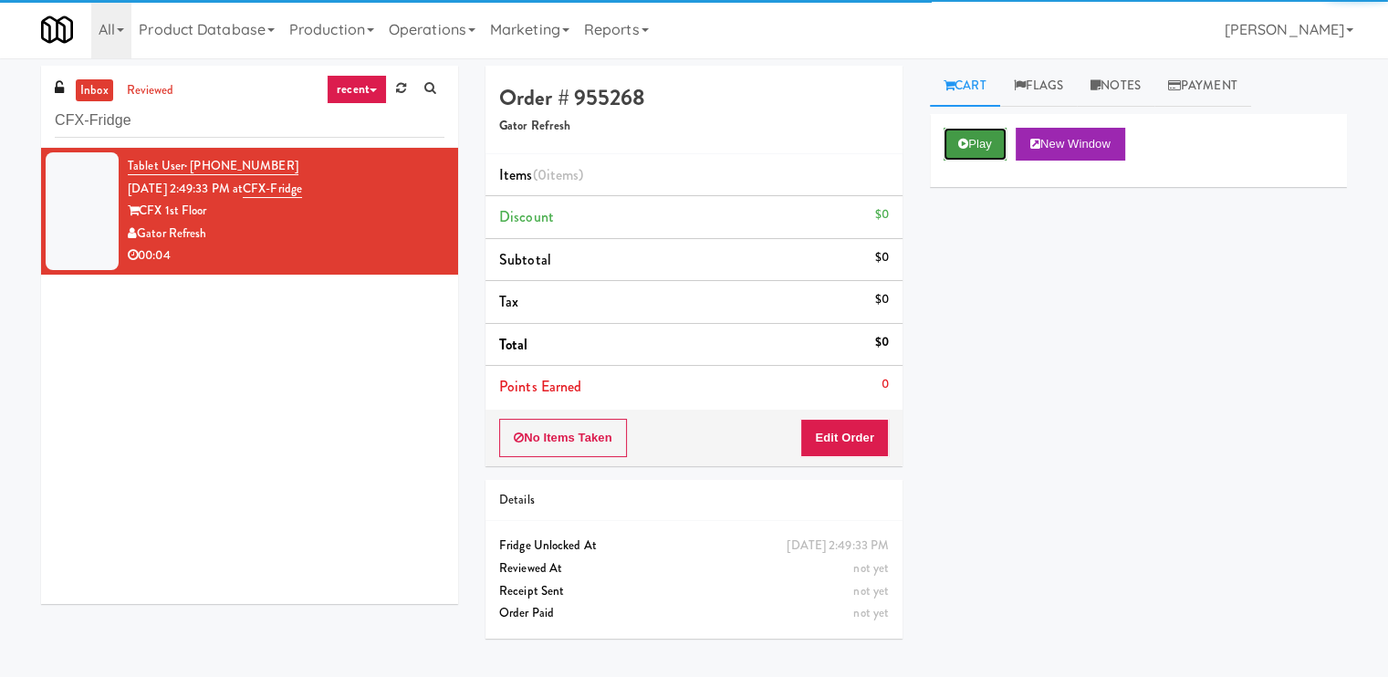
click at [956, 146] on button "Play" at bounding box center [974, 144] width 63 height 33
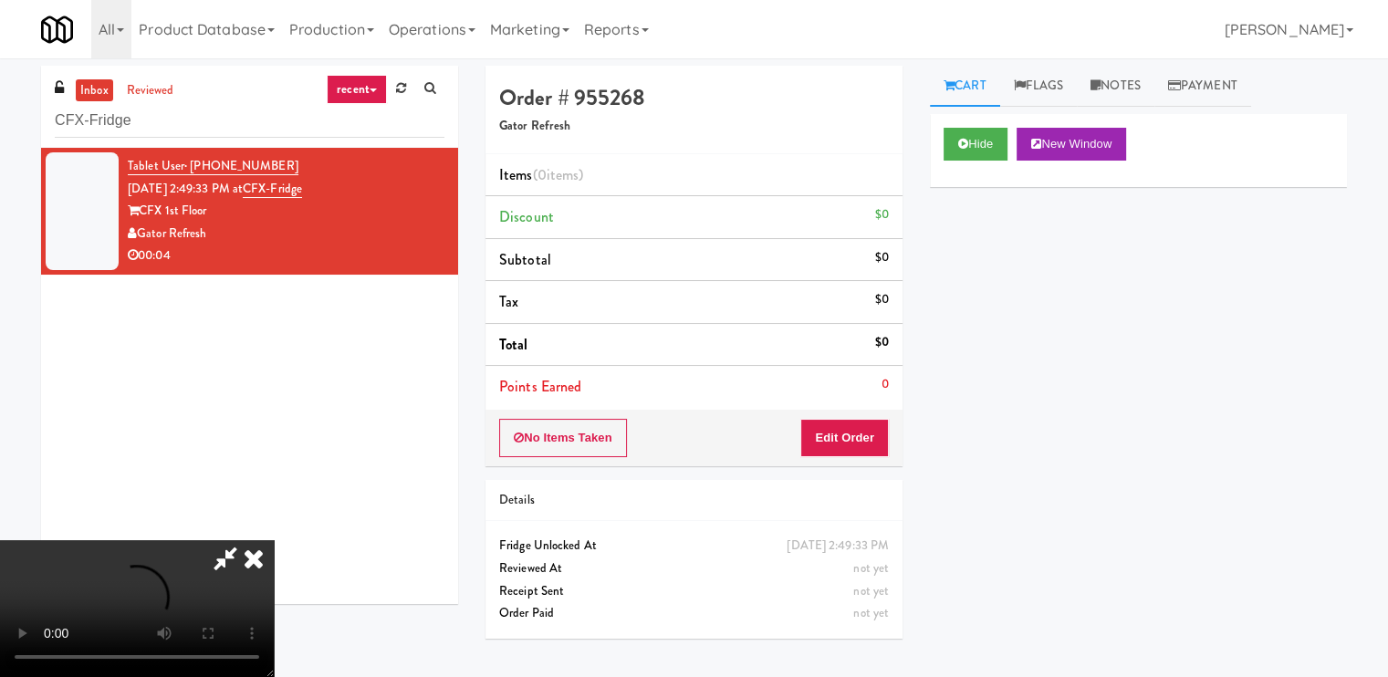
click at [274, 540] on video at bounding box center [137, 608] width 274 height 137
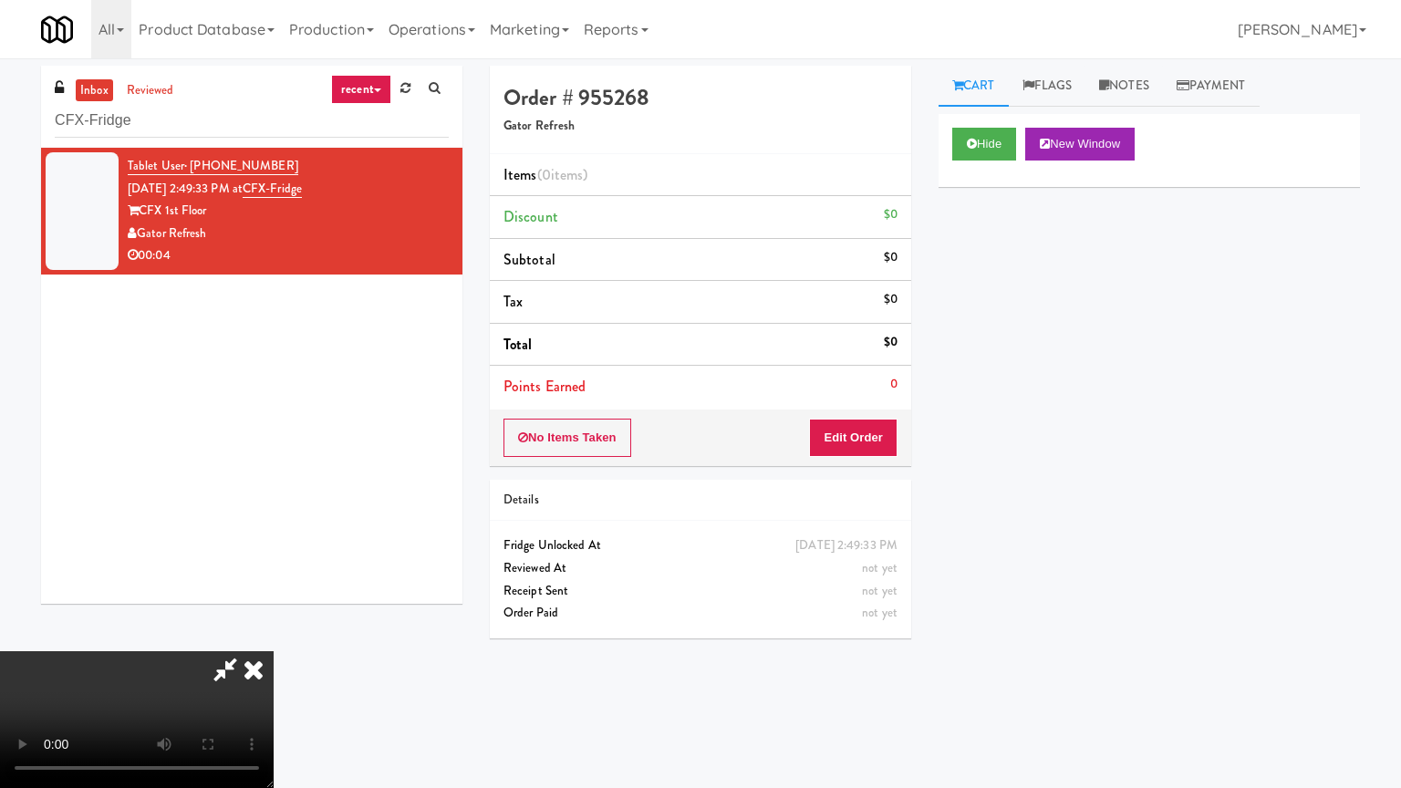
click at [274, 651] on video at bounding box center [137, 719] width 274 height 137
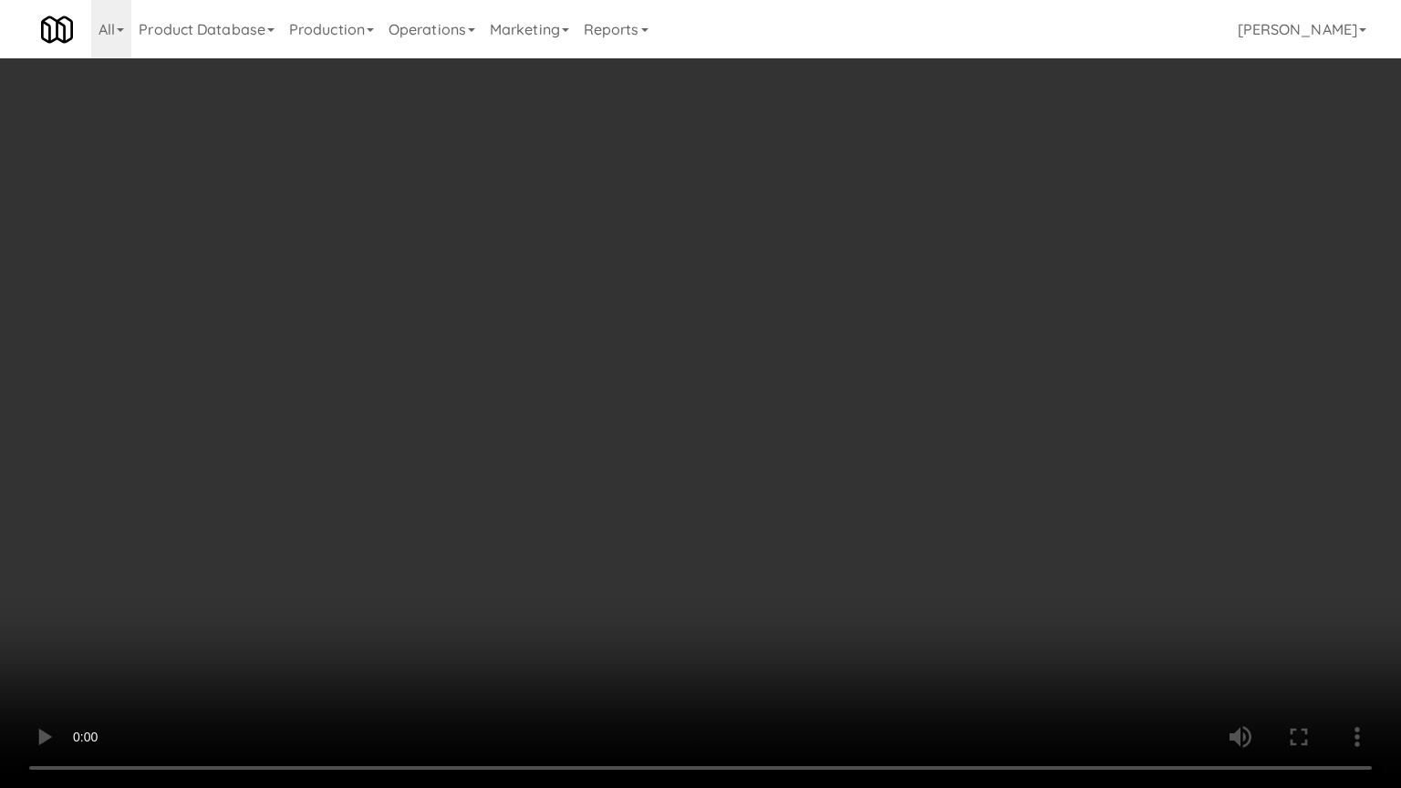
click at [730, 590] on video at bounding box center [700, 394] width 1401 height 788
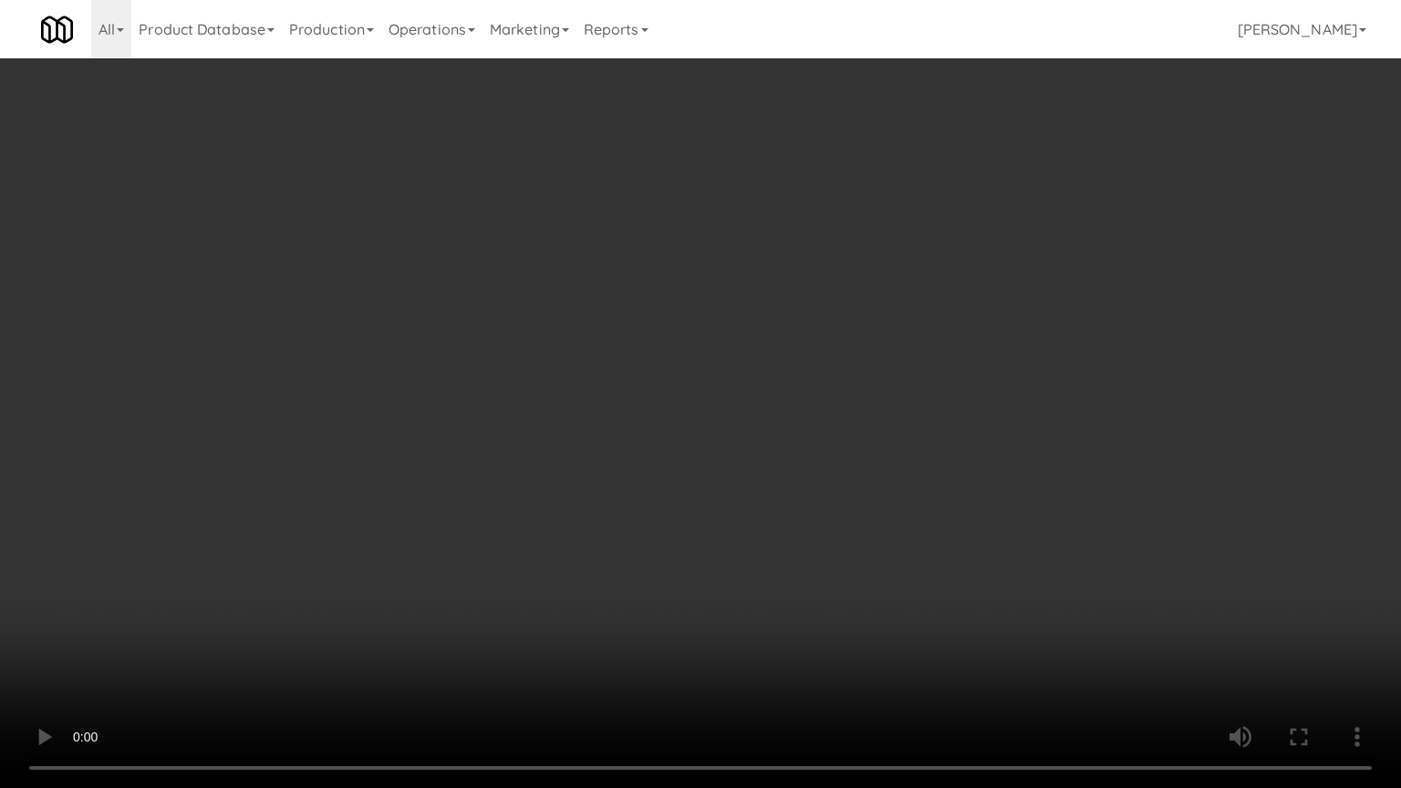
click at [730, 590] on video at bounding box center [700, 394] width 1401 height 788
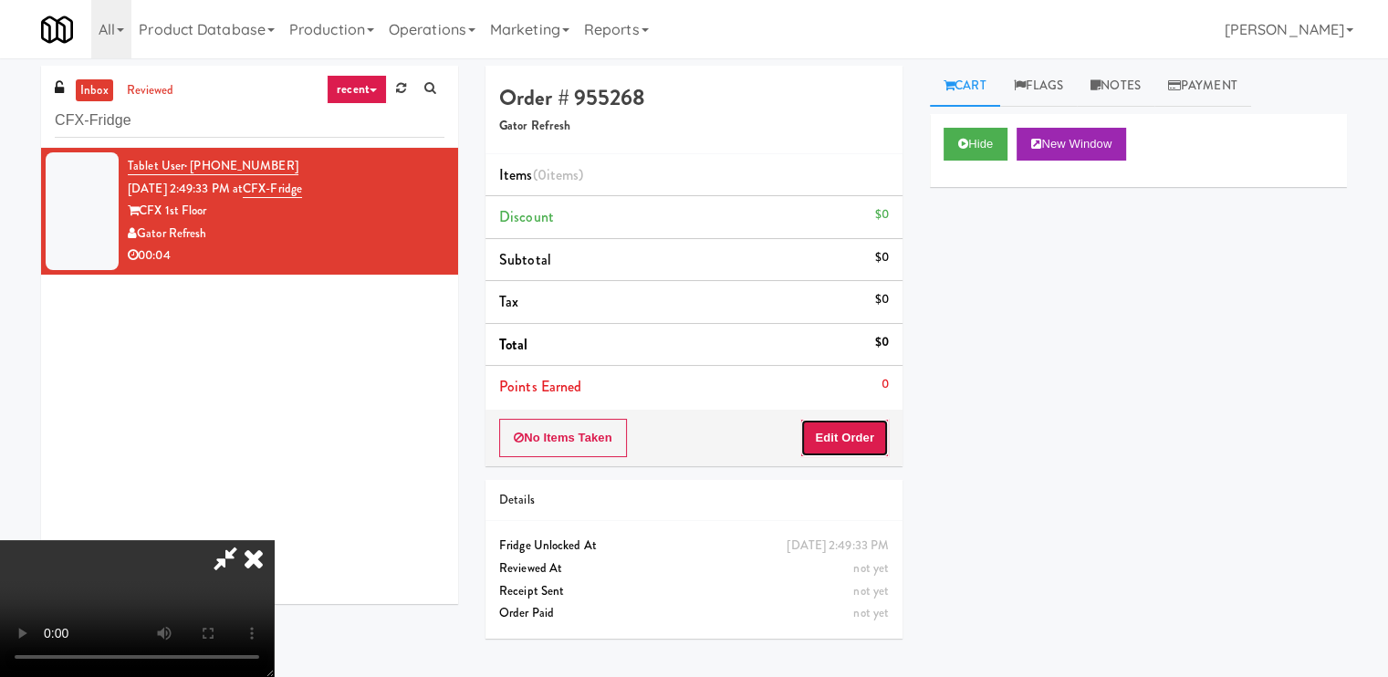
click at [868, 444] on button "Edit Order" at bounding box center [844, 438] width 88 height 38
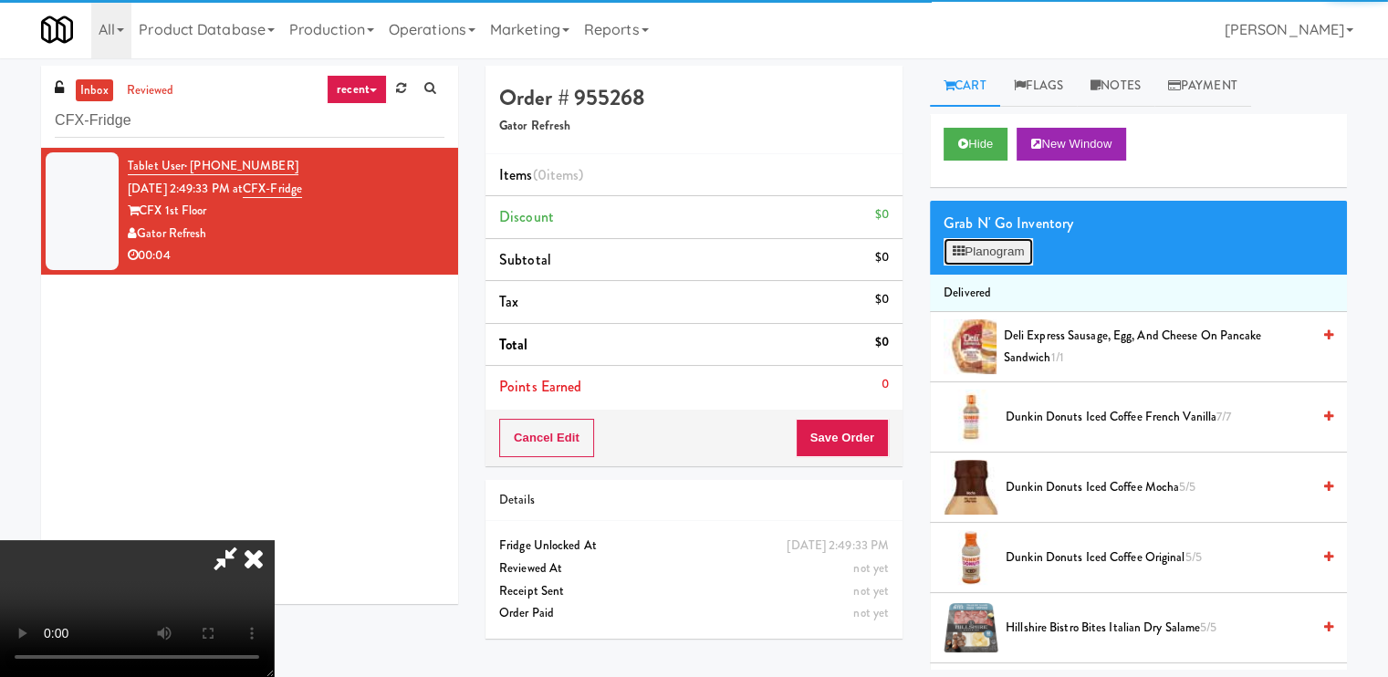
click at [991, 255] on button "Planogram" at bounding box center [987, 251] width 89 height 27
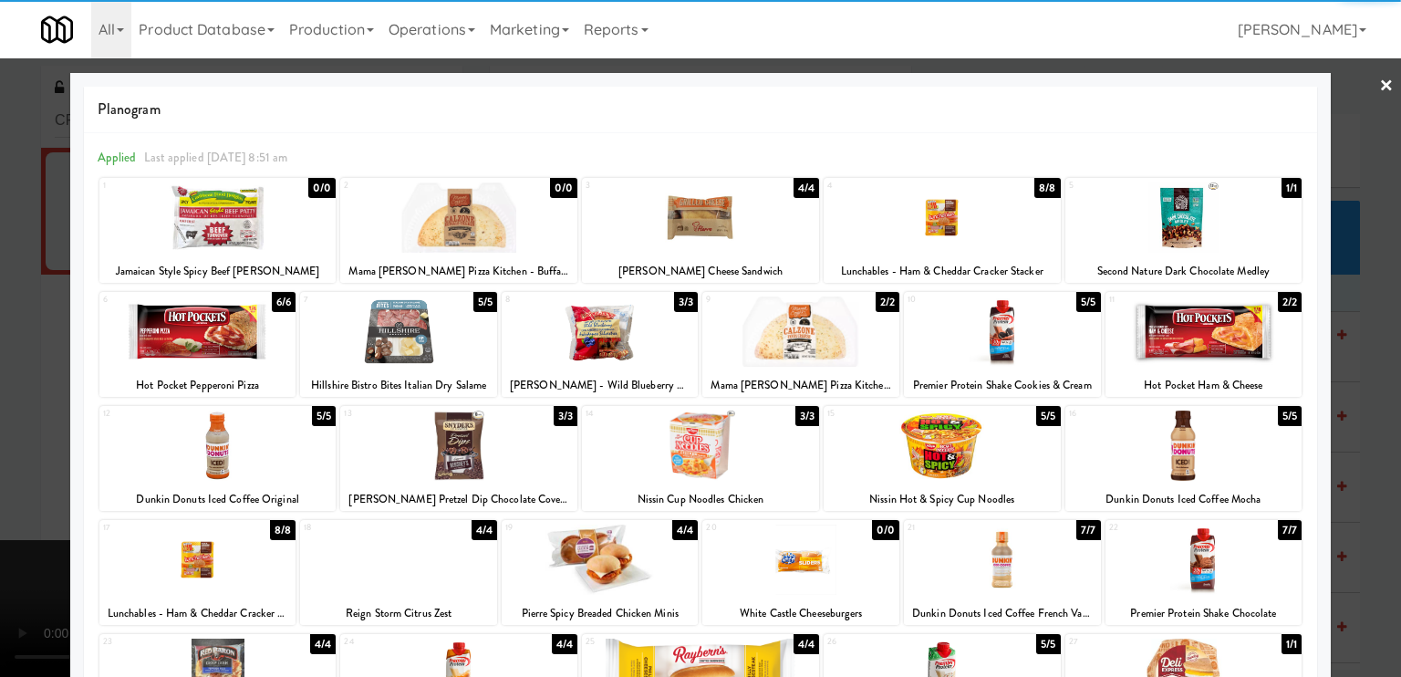
click at [234, 342] on div at bounding box center [197, 331] width 197 height 70
click at [4, 378] on div at bounding box center [700, 338] width 1401 height 677
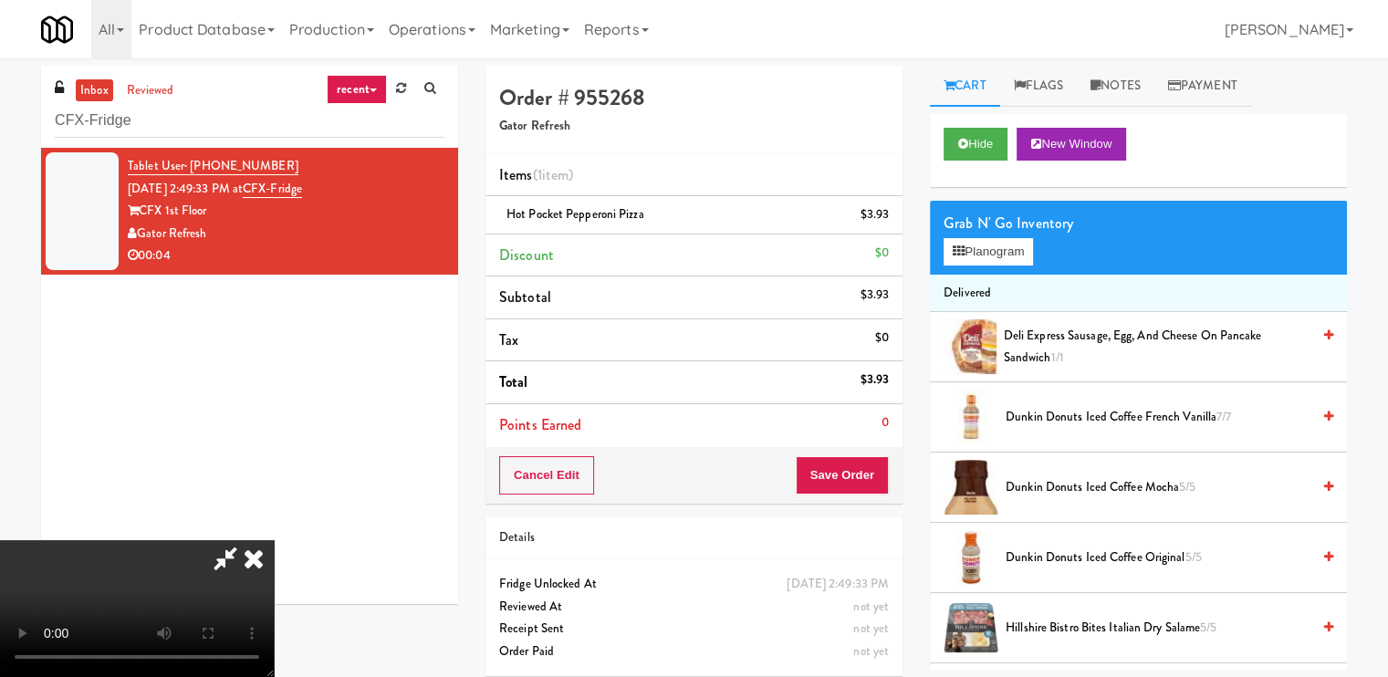
click at [274, 654] on video at bounding box center [137, 608] width 274 height 137
drag, startPoint x: 564, startPoint y: 455, endPoint x: 574, endPoint y: 453, distance: 10.2
click at [274, 540] on video at bounding box center [137, 608] width 274 height 137
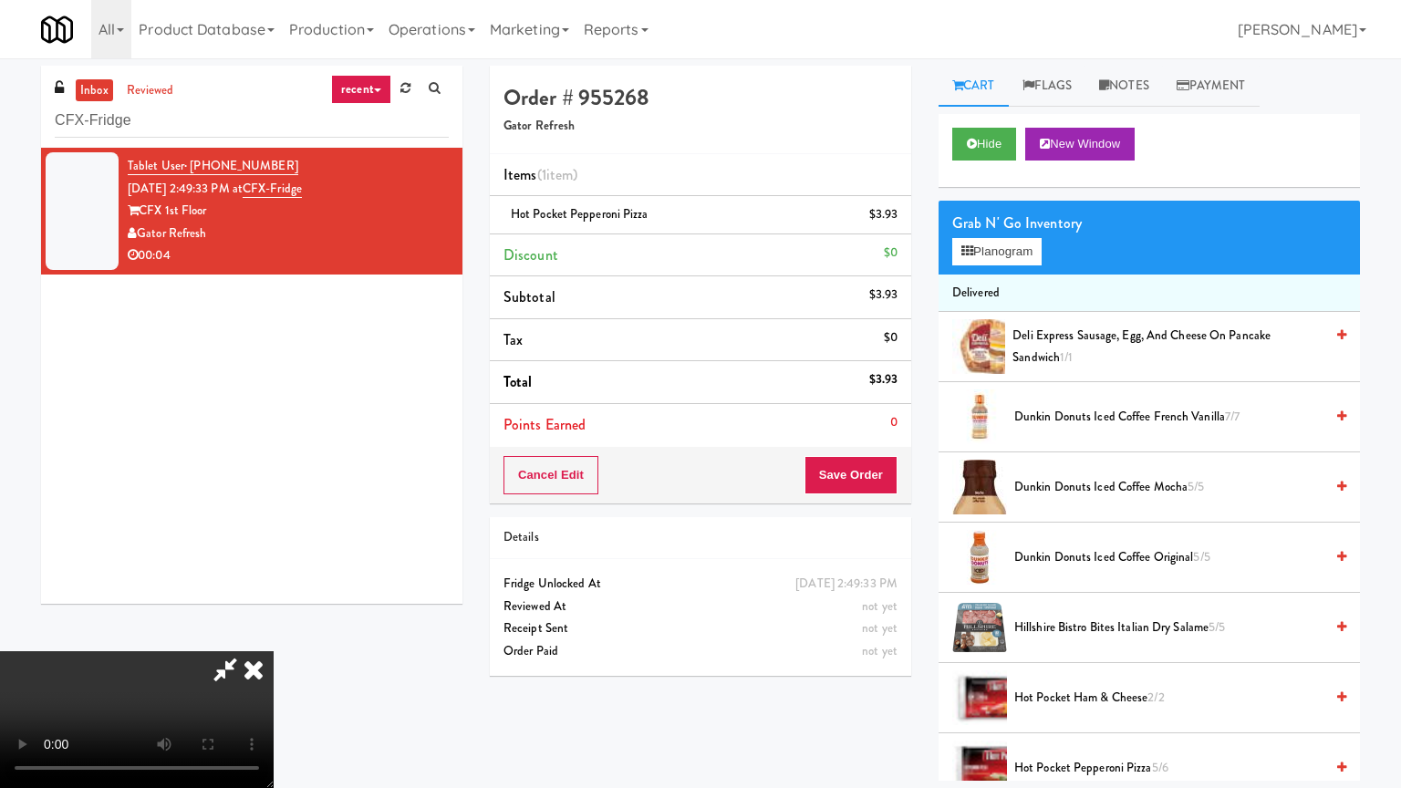
click at [274, 651] on video at bounding box center [137, 719] width 274 height 137
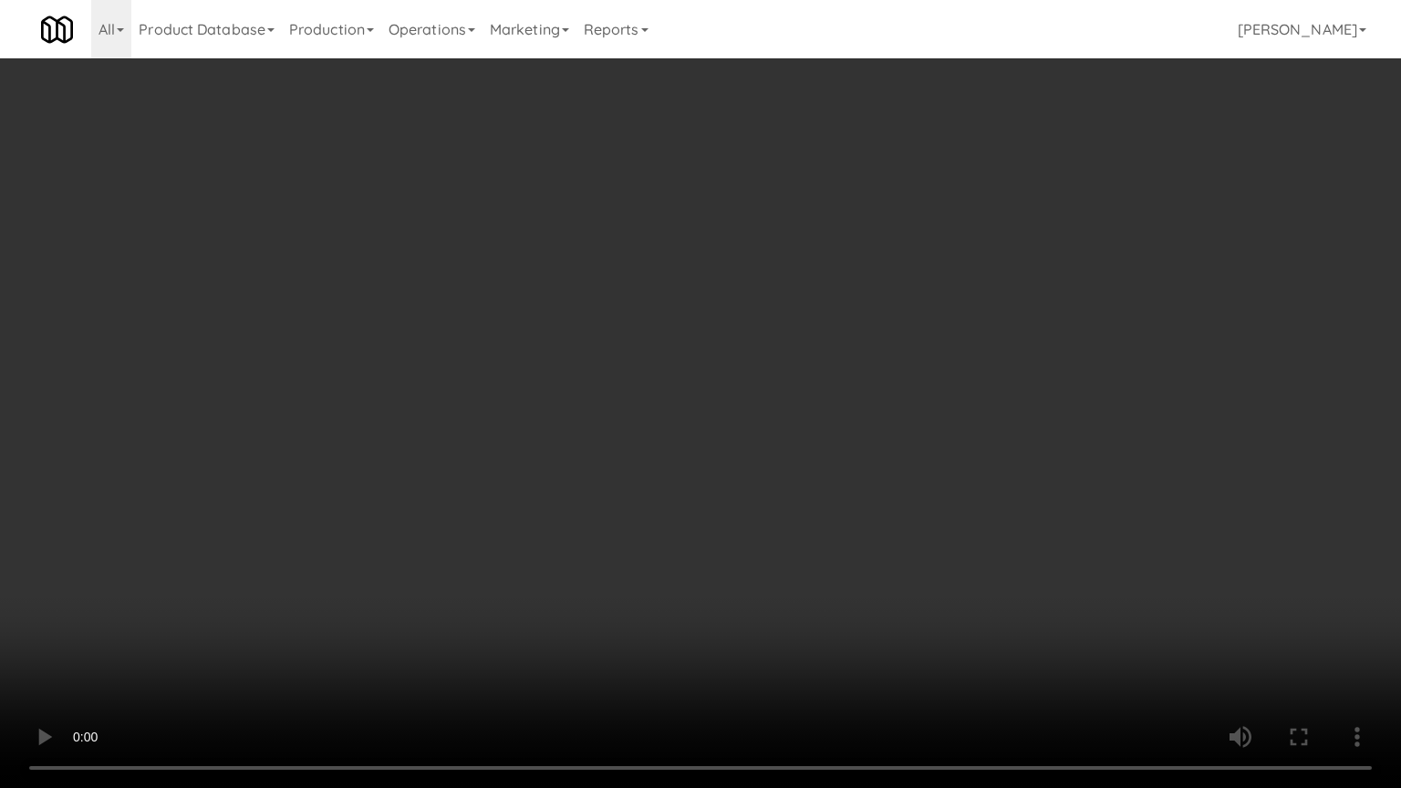
click at [716, 527] on video at bounding box center [700, 394] width 1401 height 788
click at [717, 526] on video at bounding box center [700, 394] width 1401 height 788
click at [717, 525] on video at bounding box center [700, 394] width 1401 height 788
click at [717, 522] on video at bounding box center [700, 394] width 1401 height 788
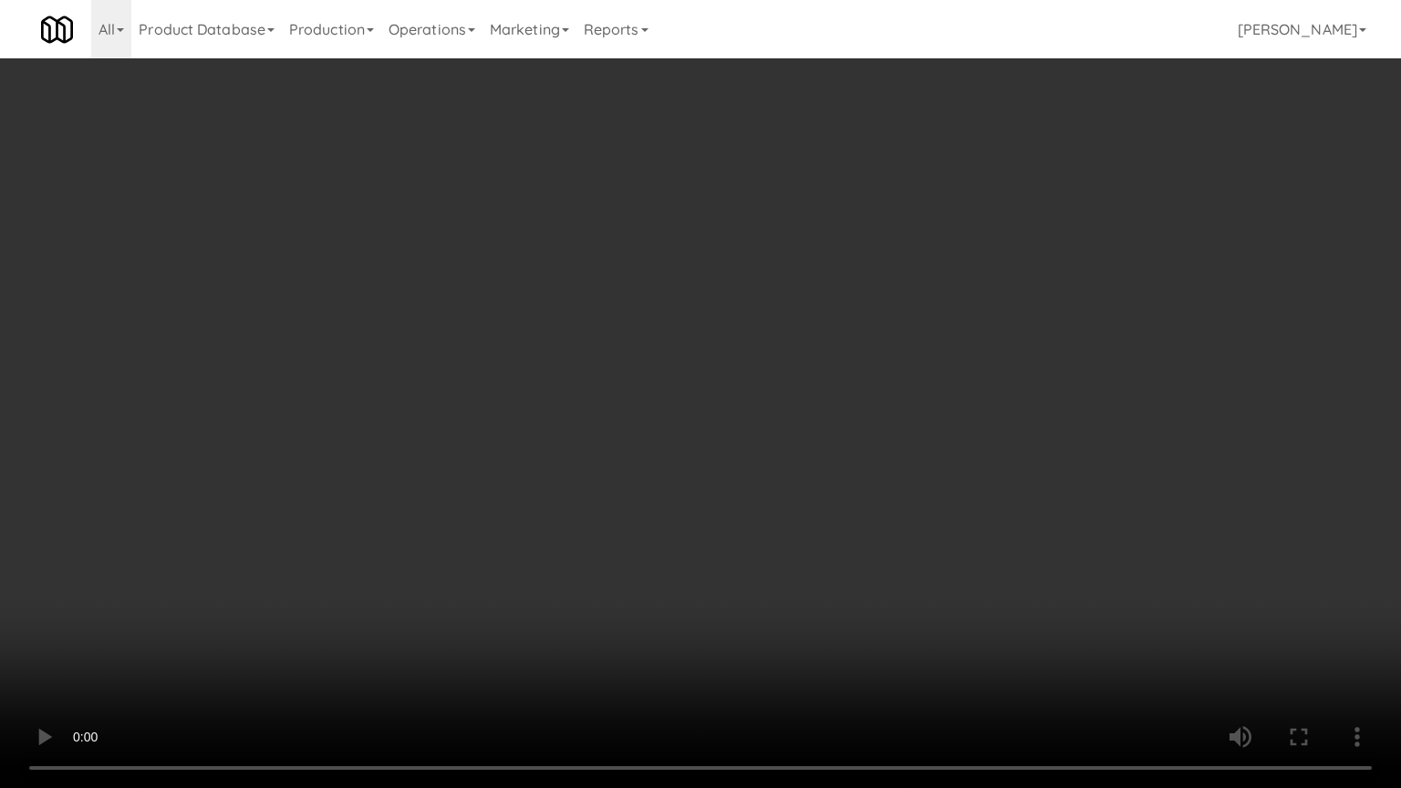
click at [717, 522] on video at bounding box center [700, 394] width 1401 height 788
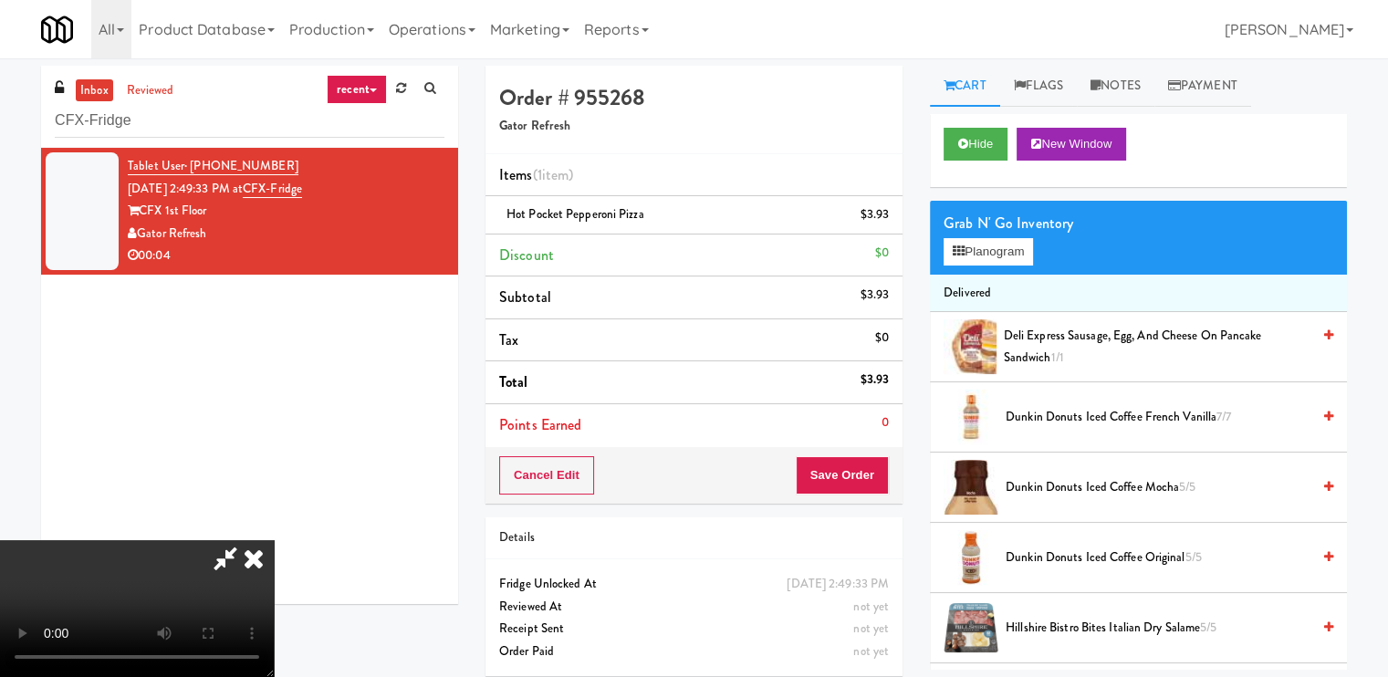
drag, startPoint x: 814, startPoint y: 233, endPoint x: 816, endPoint y: 292, distance: 59.3
click at [274, 540] on icon at bounding box center [254, 558] width 40 height 36
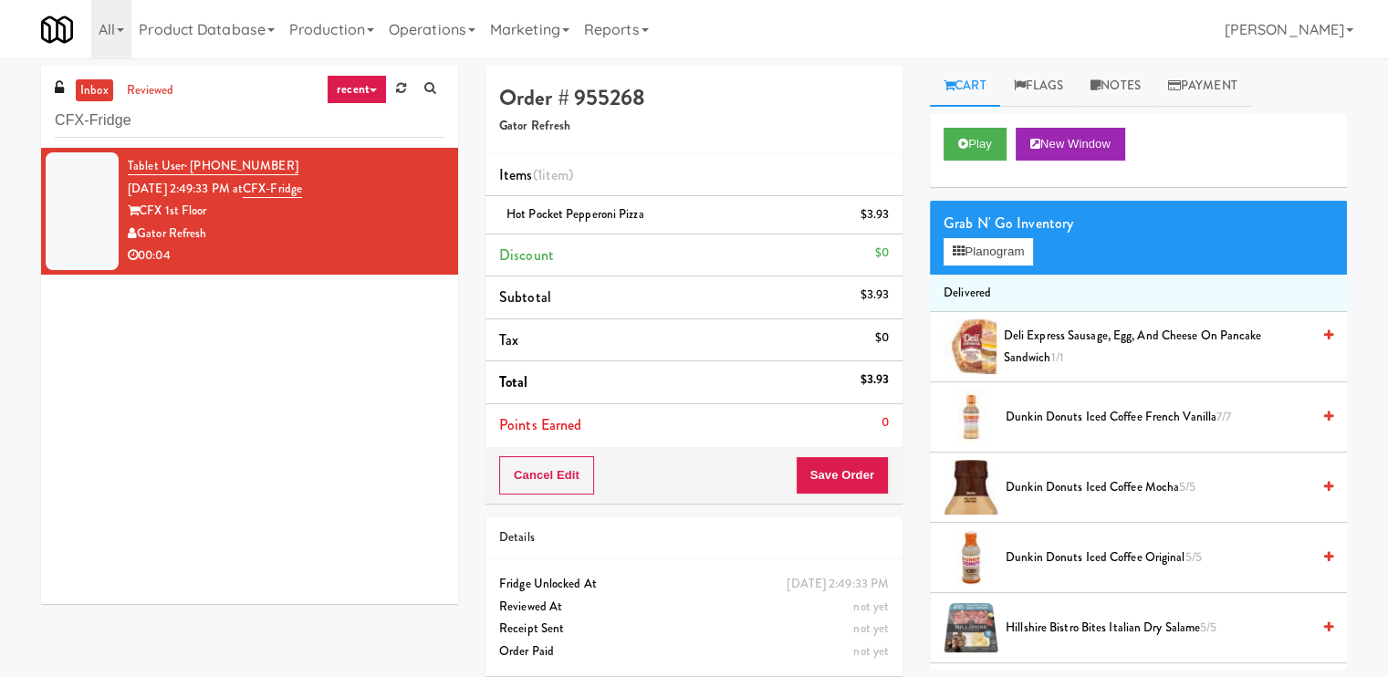
click at [837, 447] on div "Cancel Edit Save Order" at bounding box center [693, 475] width 417 height 57
click at [836, 463] on button "Save Order" at bounding box center [841, 475] width 93 height 38
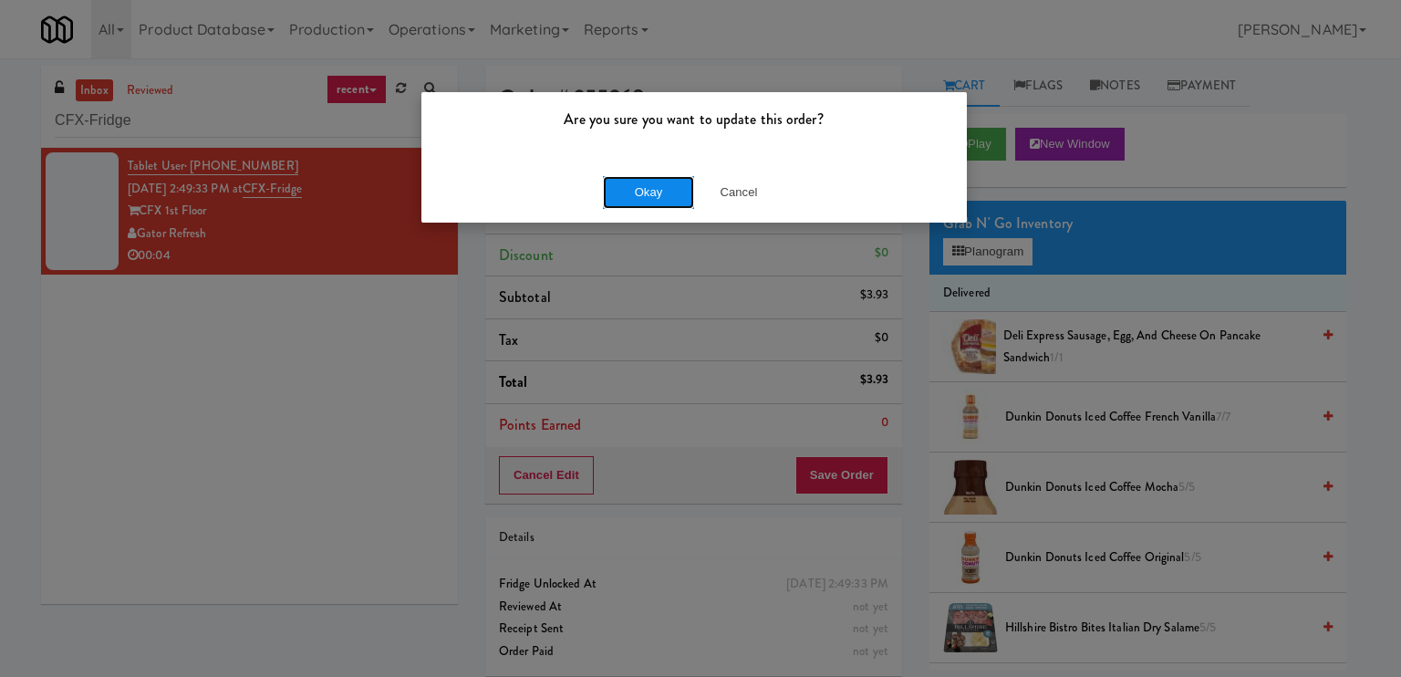
click at [620, 185] on button "Okay" at bounding box center [648, 192] width 91 height 33
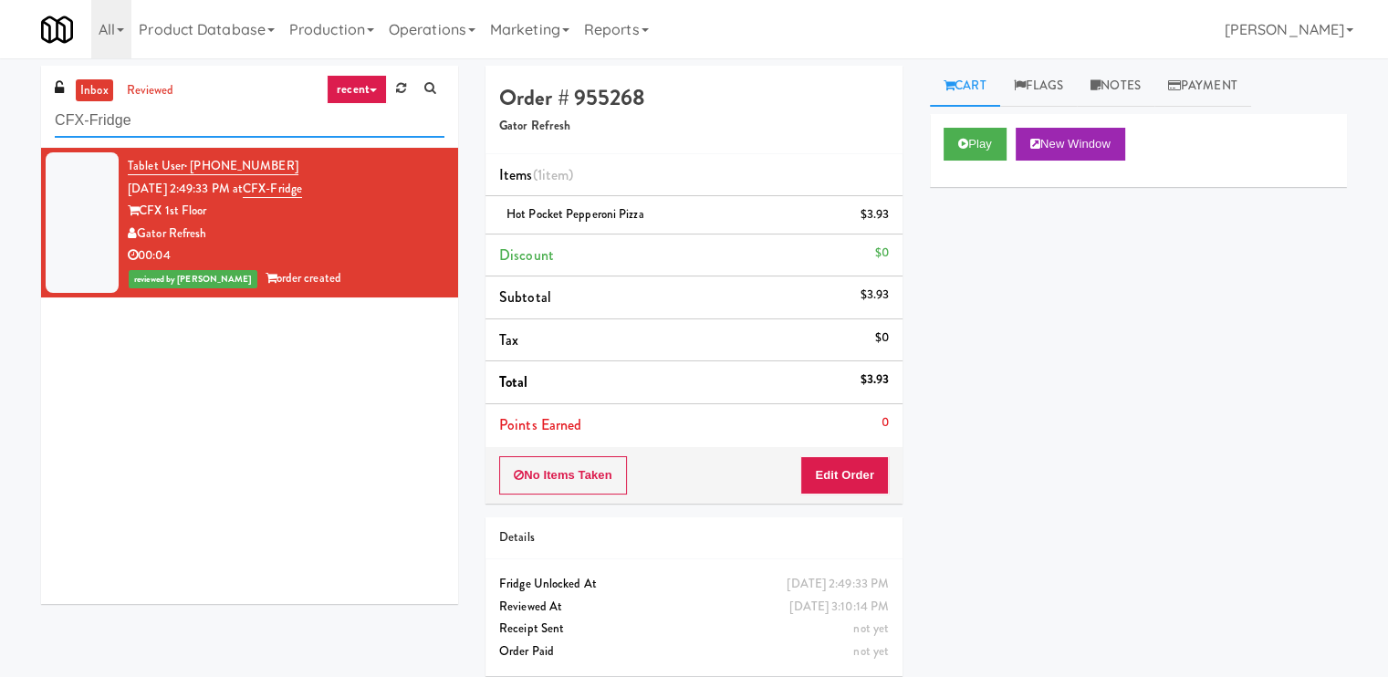
click at [317, 120] on input "CFX-Fridge" at bounding box center [250, 121] width 390 height 34
paste input "Gallery 64 - Cooler - Left"
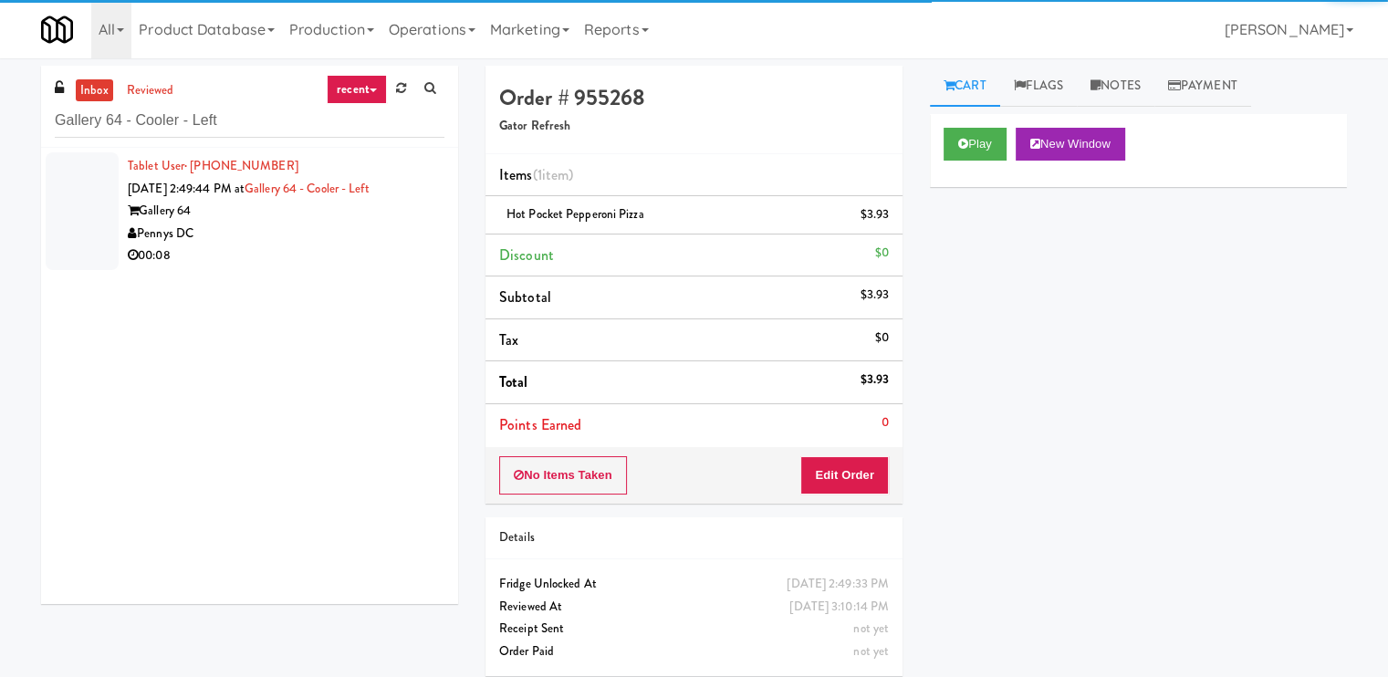
click at [402, 214] on div "Gallery 64" at bounding box center [286, 211] width 317 height 23
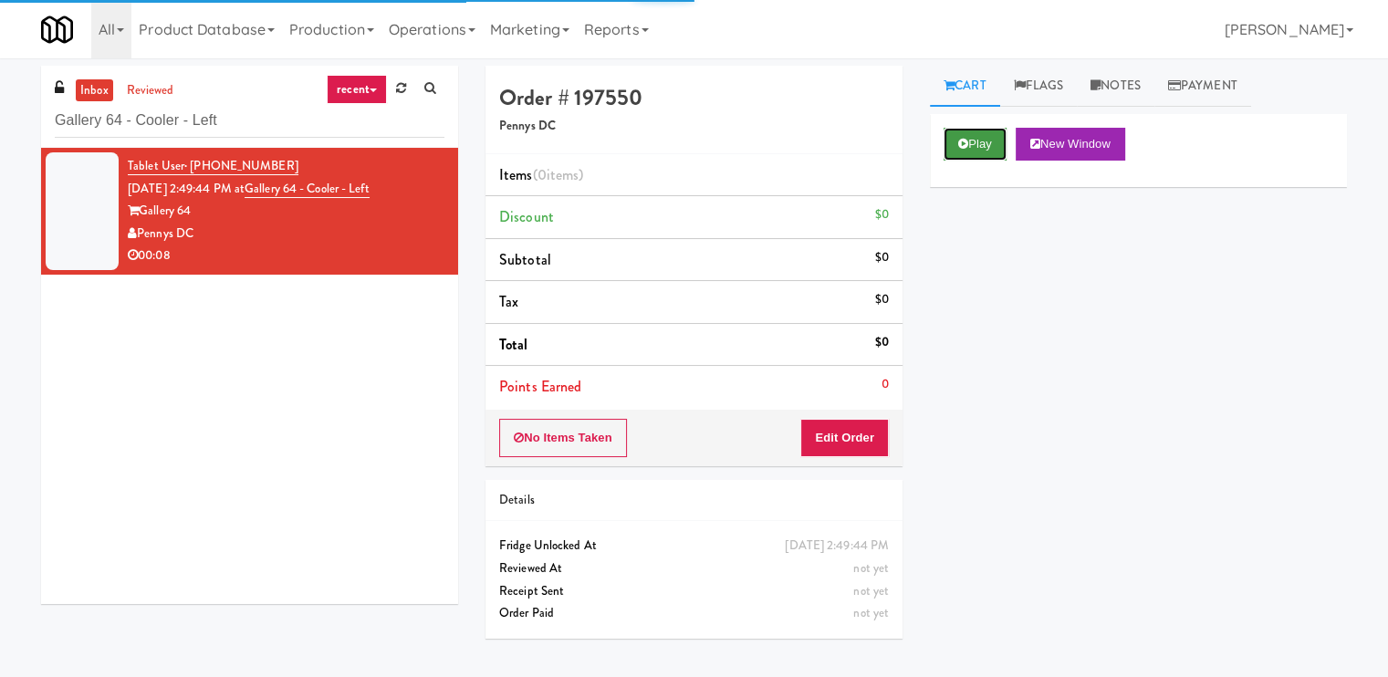
click at [990, 145] on button "Play" at bounding box center [974, 144] width 63 height 33
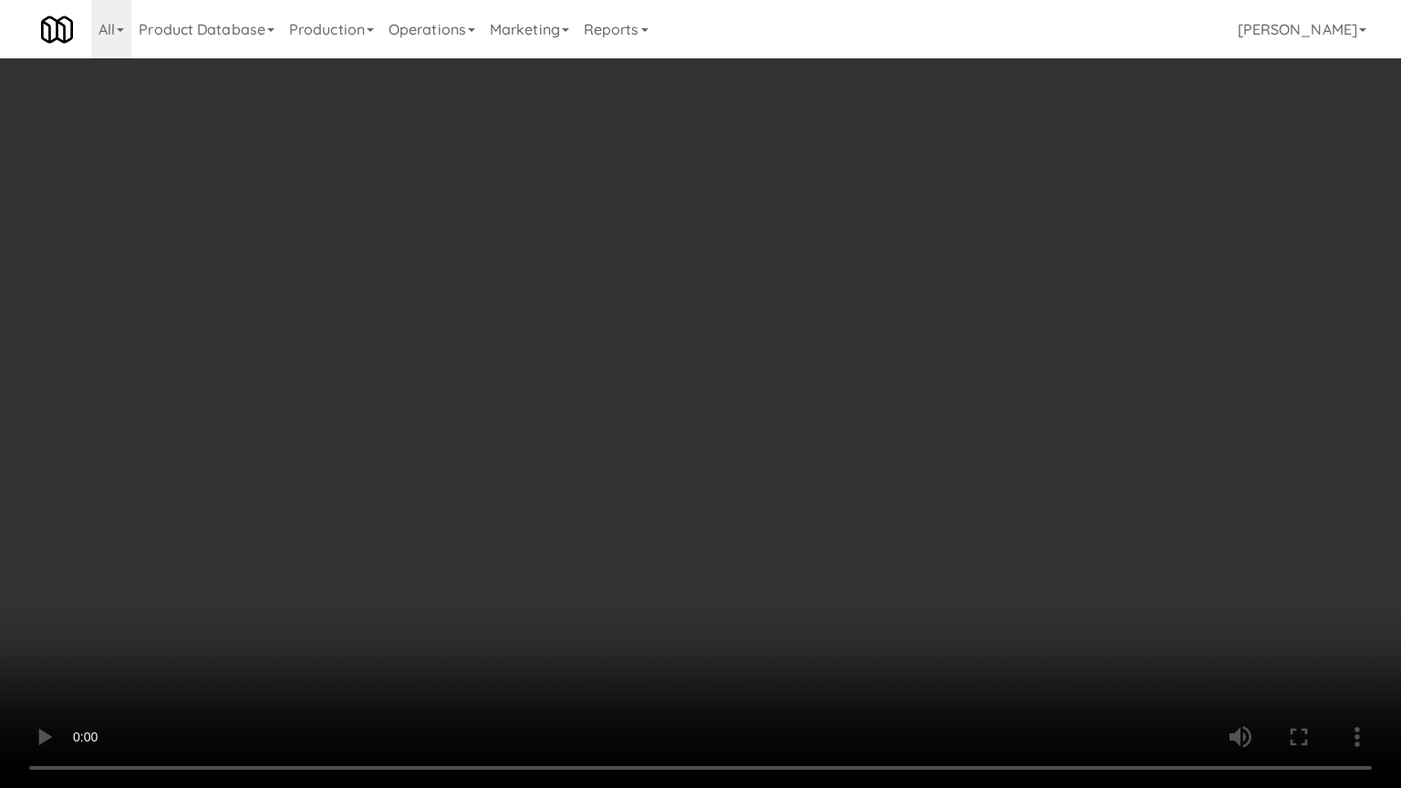
click at [981, 418] on video at bounding box center [700, 394] width 1401 height 788
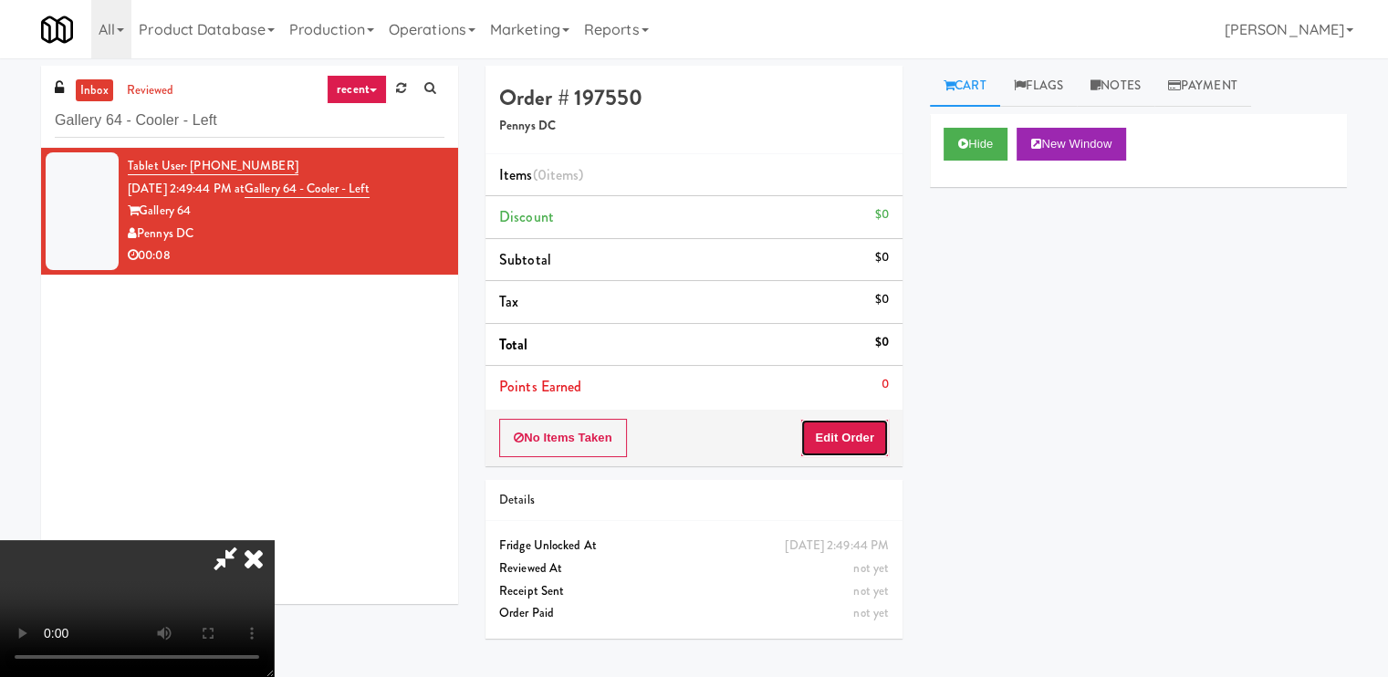
click at [862, 437] on button "Edit Order" at bounding box center [844, 438] width 88 height 38
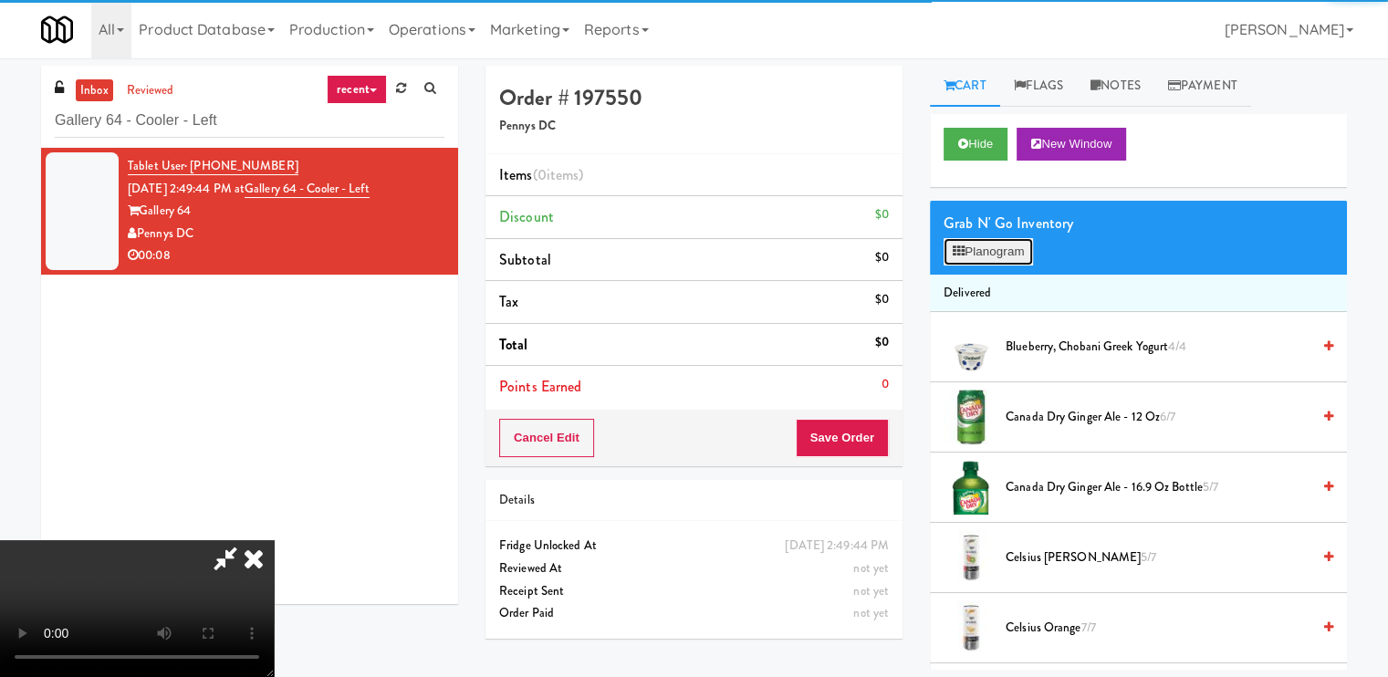
click at [952, 241] on button "Planogram" at bounding box center [987, 251] width 89 height 27
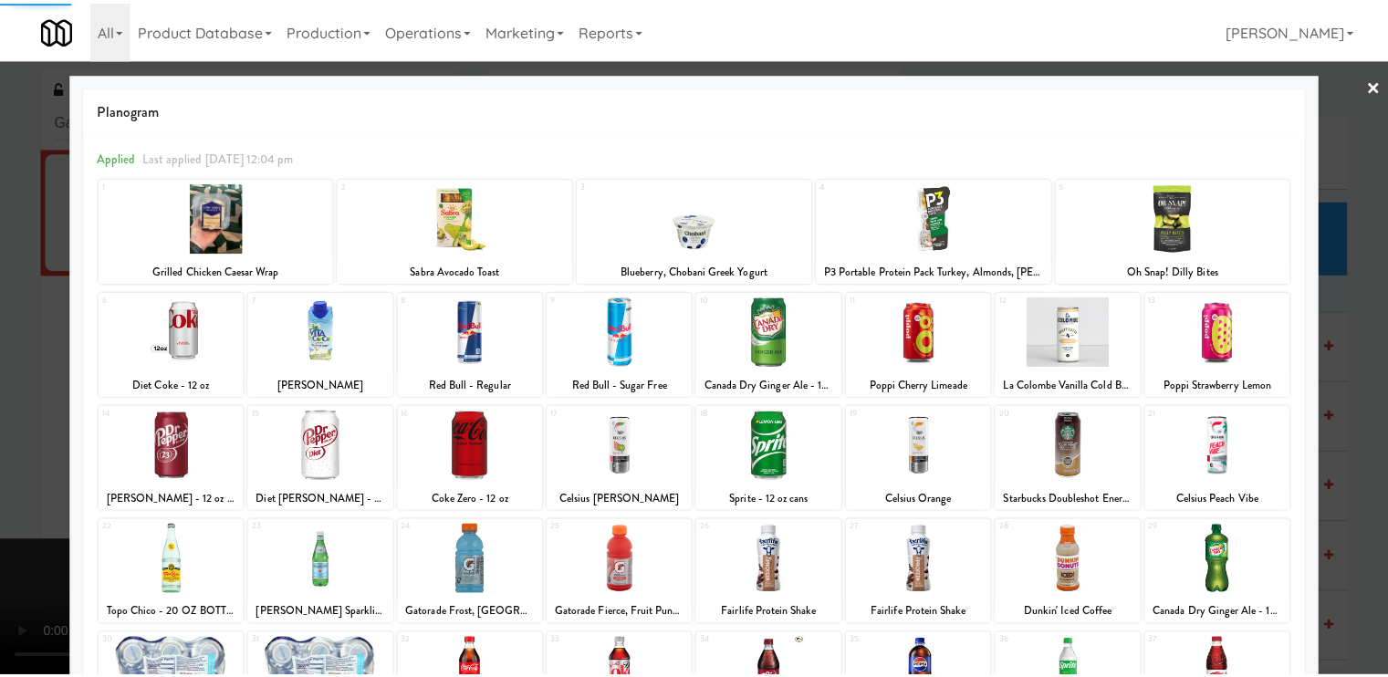
scroll to position [218, 0]
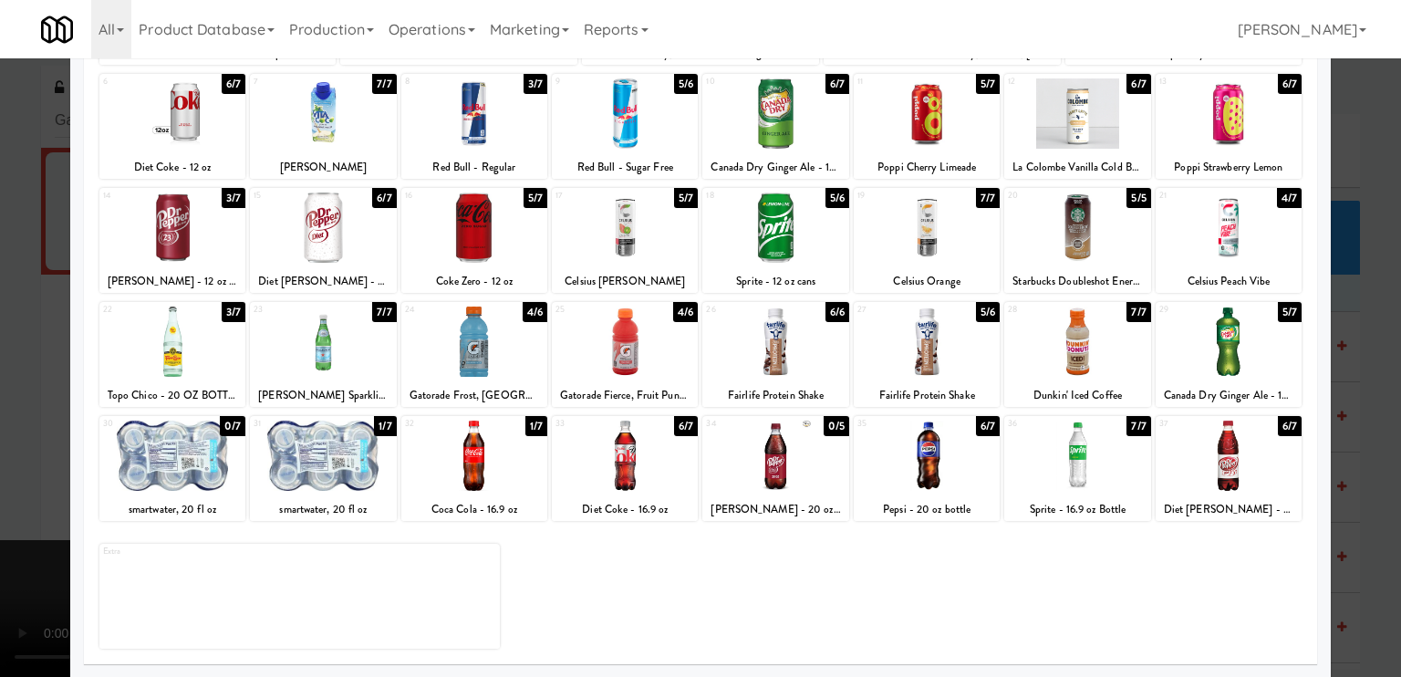
click at [1062, 462] on div at bounding box center [1077, 456] width 146 height 70
click at [0, 379] on div at bounding box center [700, 338] width 1401 height 677
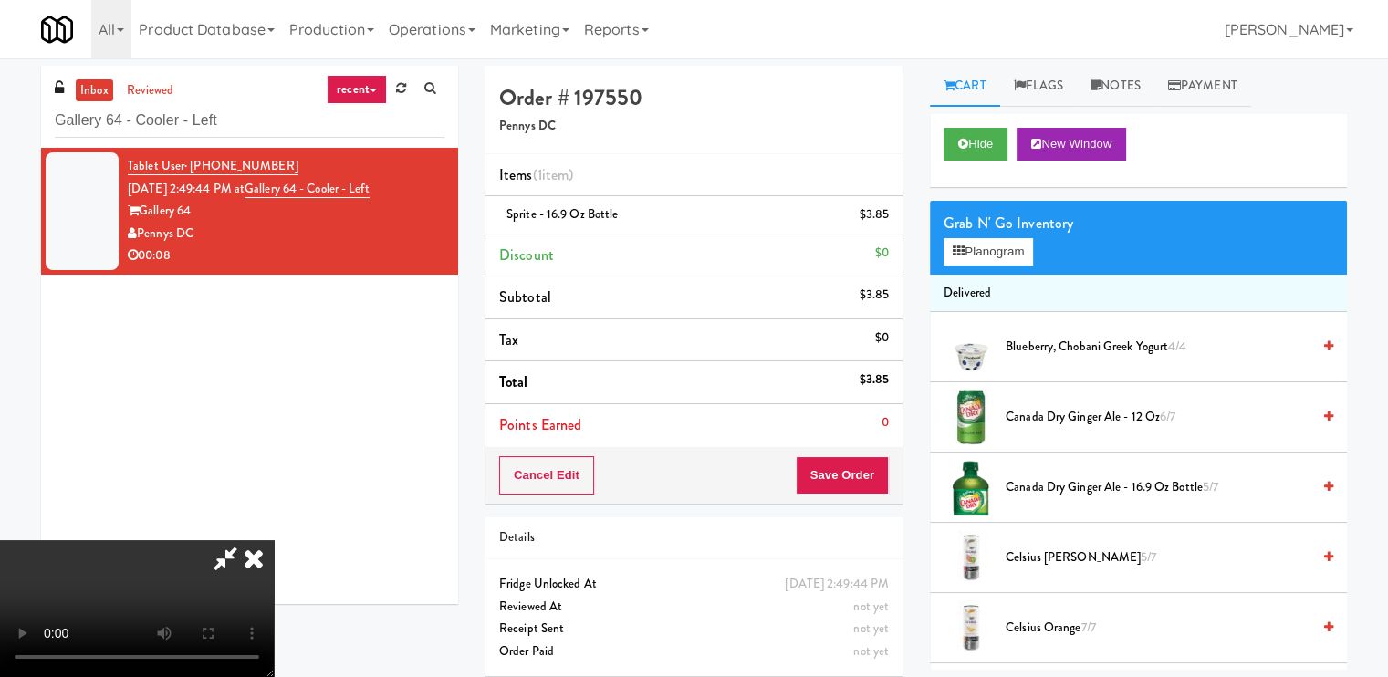
click at [274, 540] on icon at bounding box center [254, 558] width 40 height 36
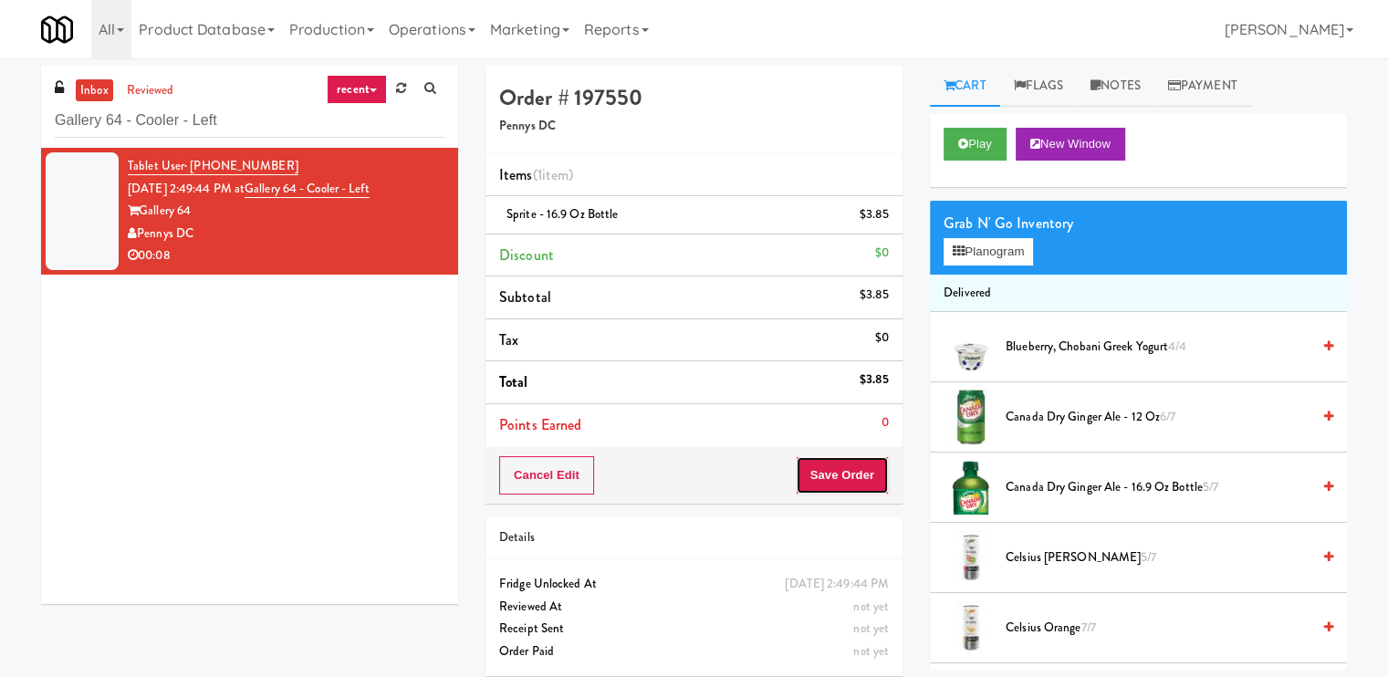
click at [822, 466] on button "Save Order" at bounding box center [841, 475] width 93 height 38
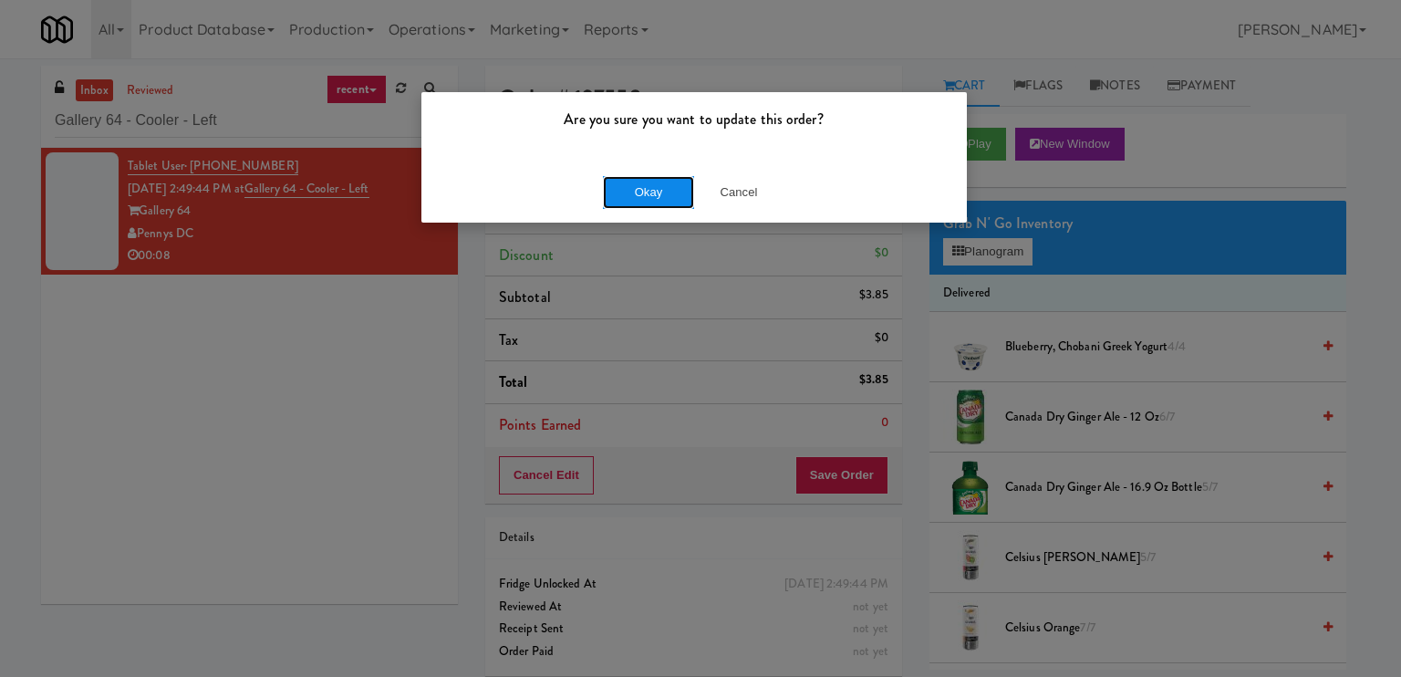
click at [654, 183] on button "Okay" at bounding box center [648, 192] width 91 height 33
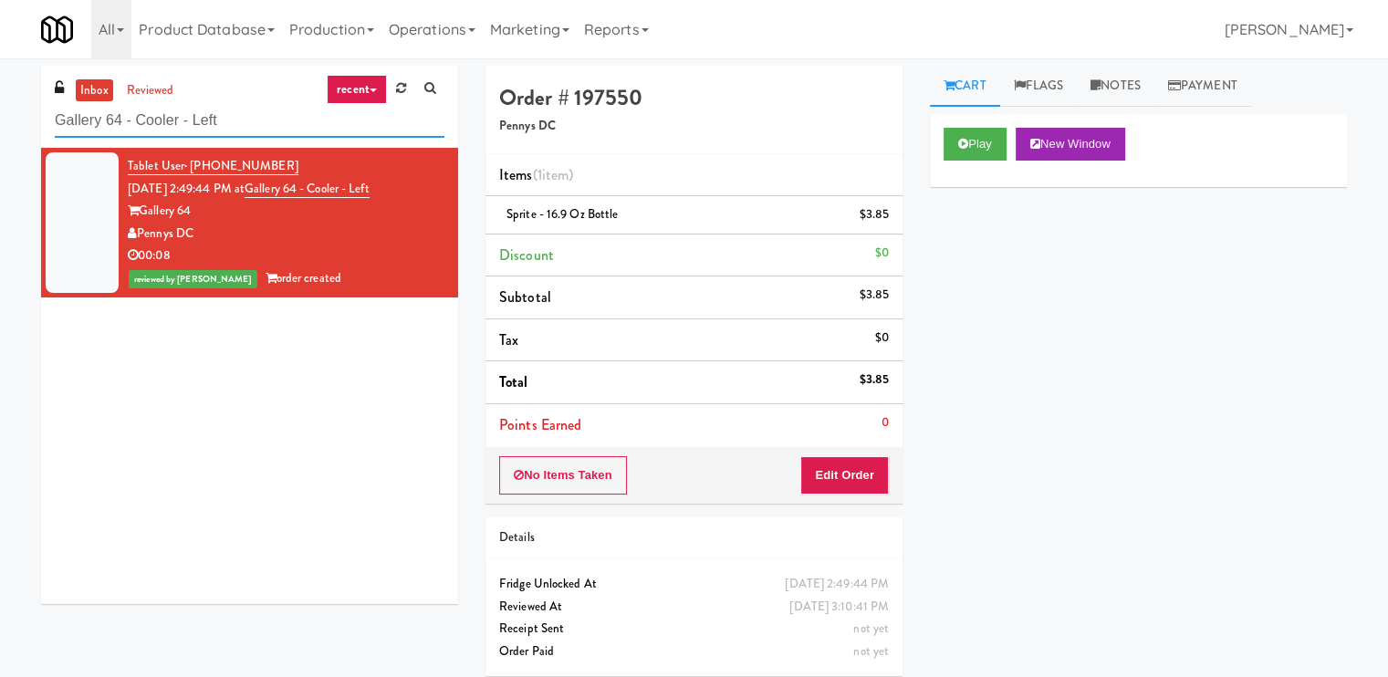
click at [213, 135] on input "Gallery 64 - Cooler - Left" at bounding box center [250, 121] width 390 height 34
paste input "VY - Pantry - Righ"
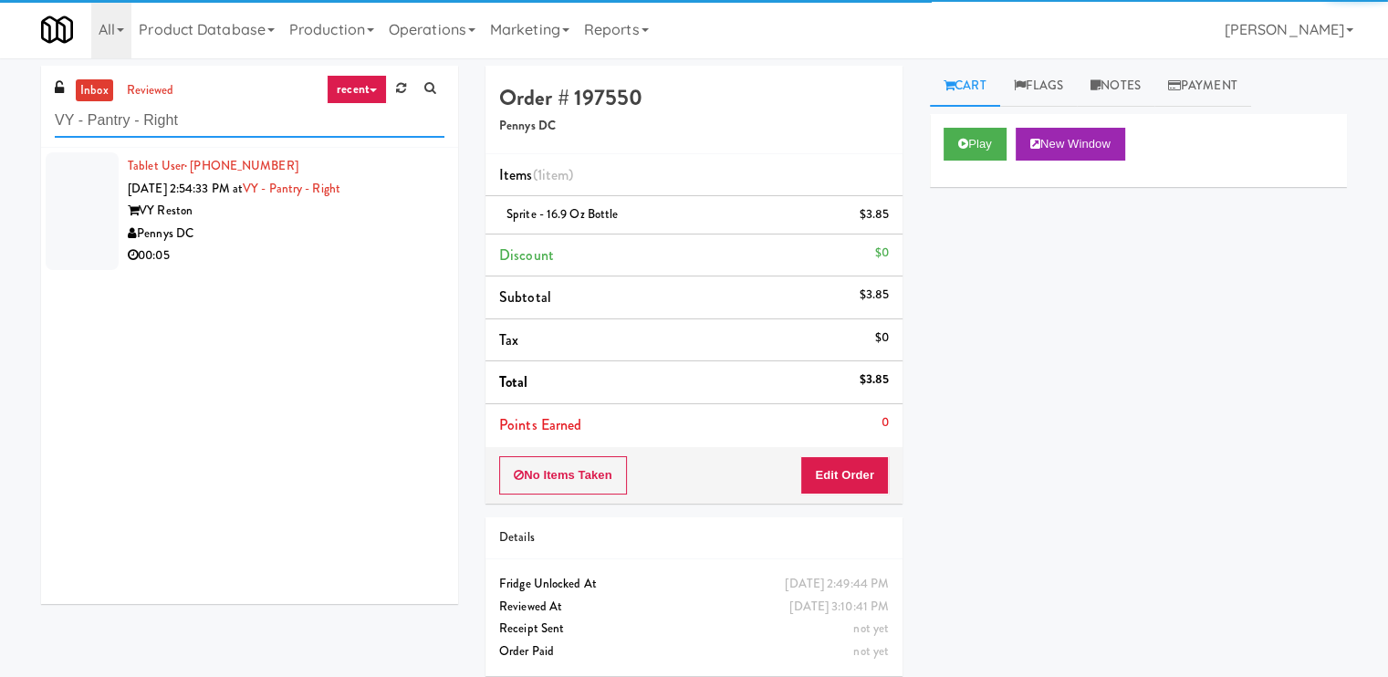
type input "VY - Pantry - Right"
click at [394, 246] on div "00:05" at bounding box center [286, 255] width 317 height 23
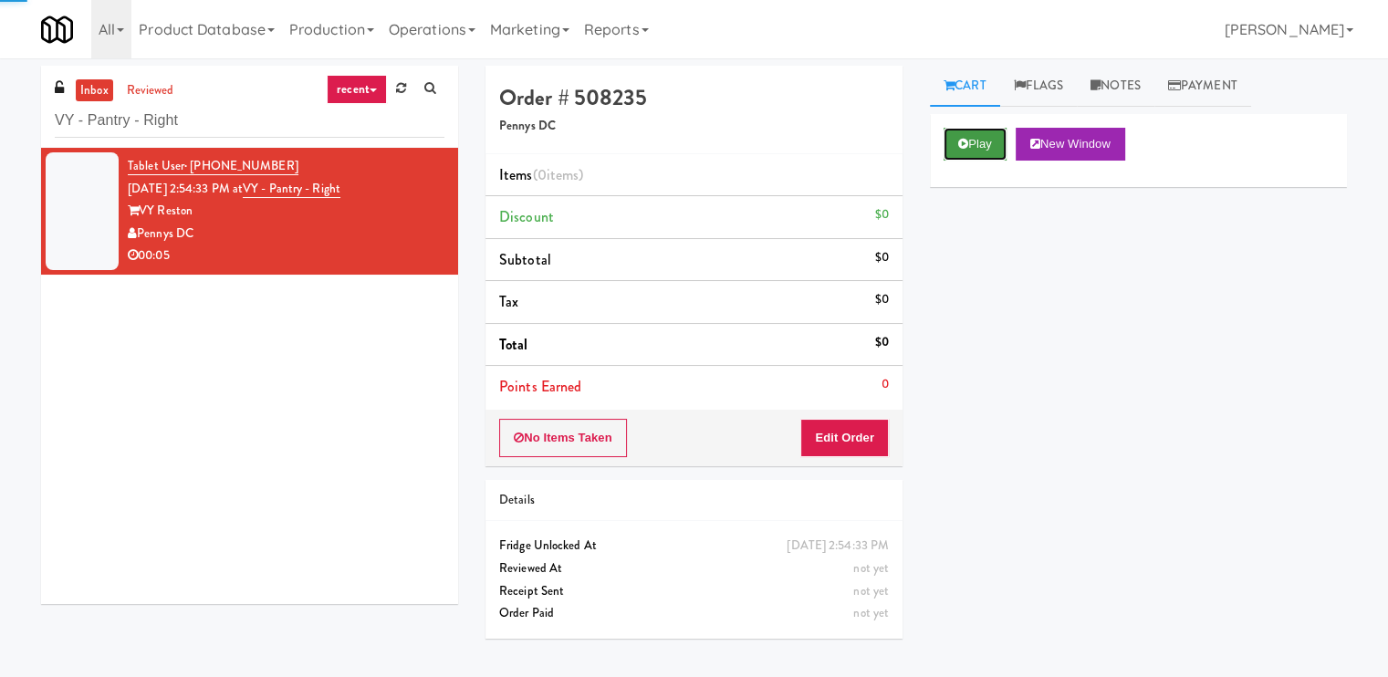
click at [963, 143] on icon at bounding box center [963, 144] width 10 height 12
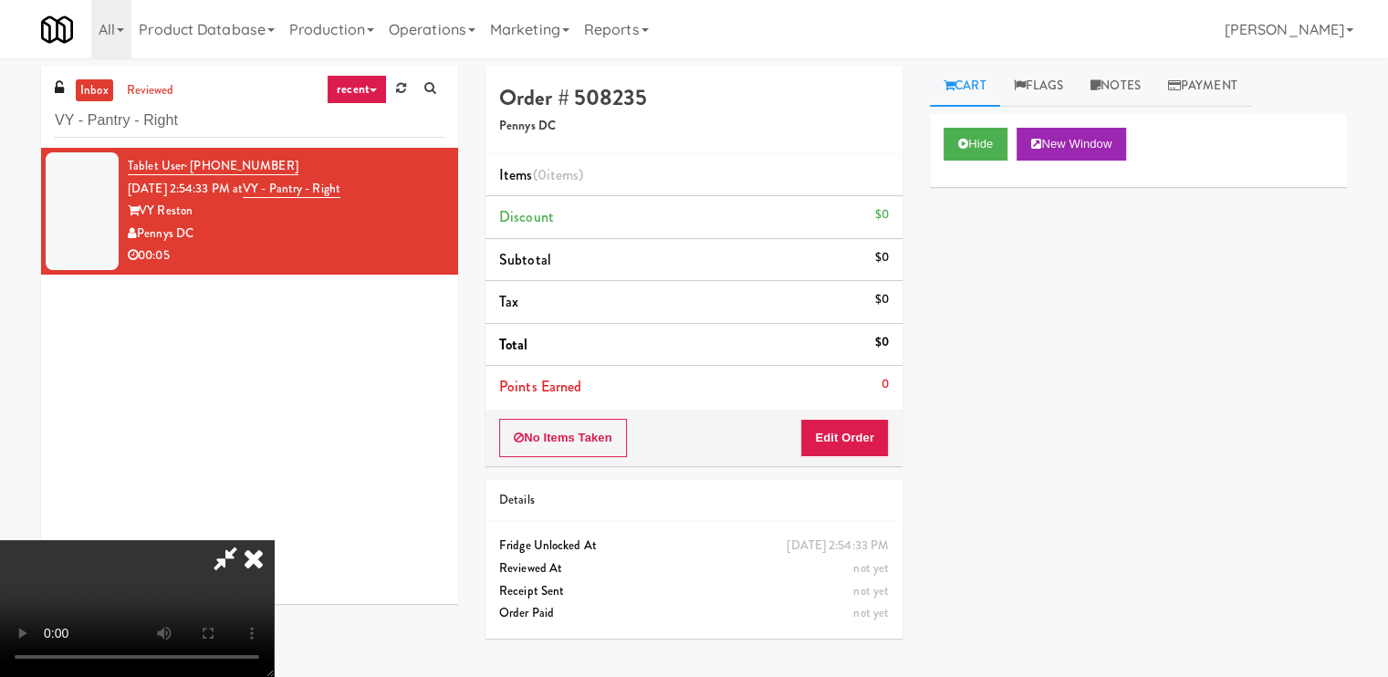
click at [274, 540] on video at bounding box center [137, 608] width 274 height 137
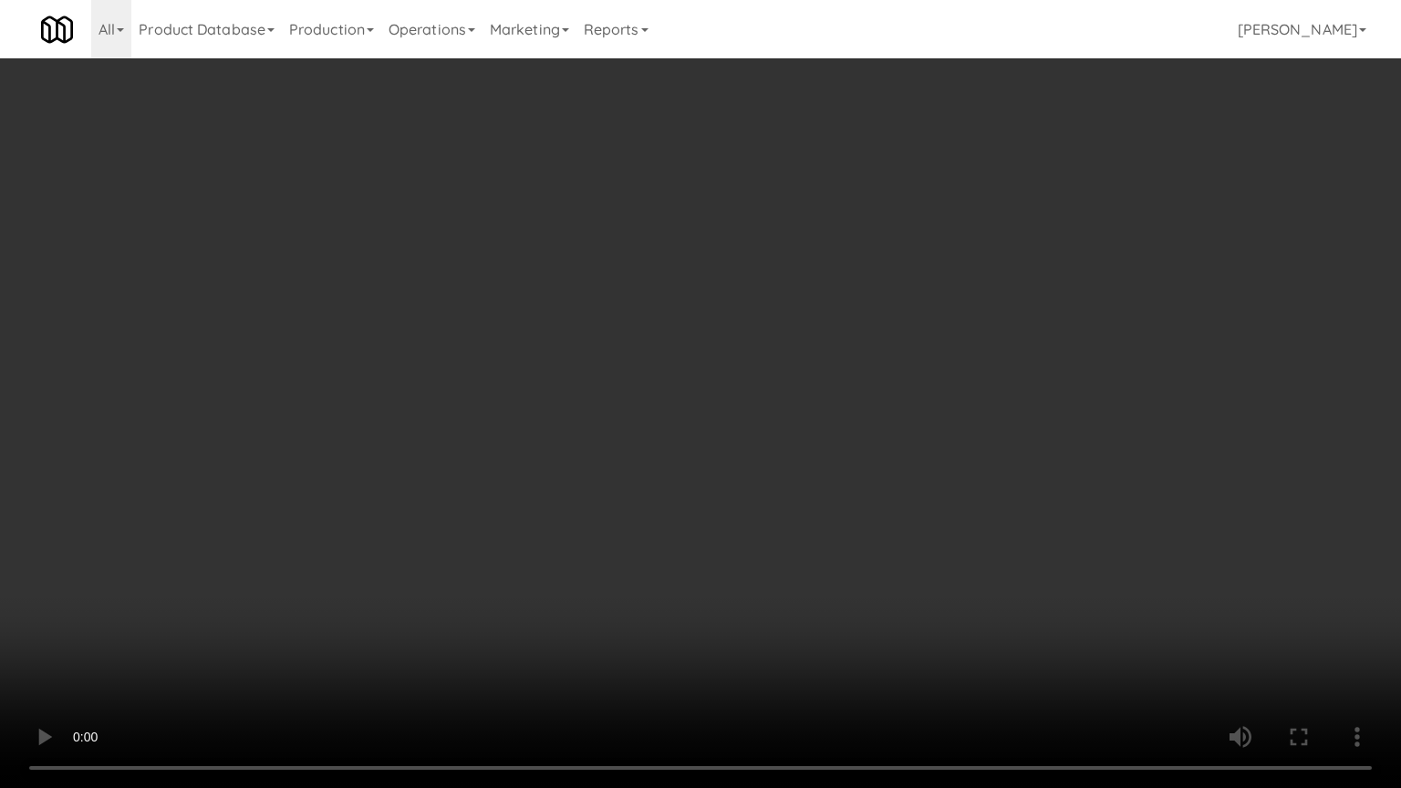
click at [755, 647] on video at bounding box center [700, 394] width 1401 height 788
click at [901, 555] on video at bounding box center [700, 394] width 1401 height 788
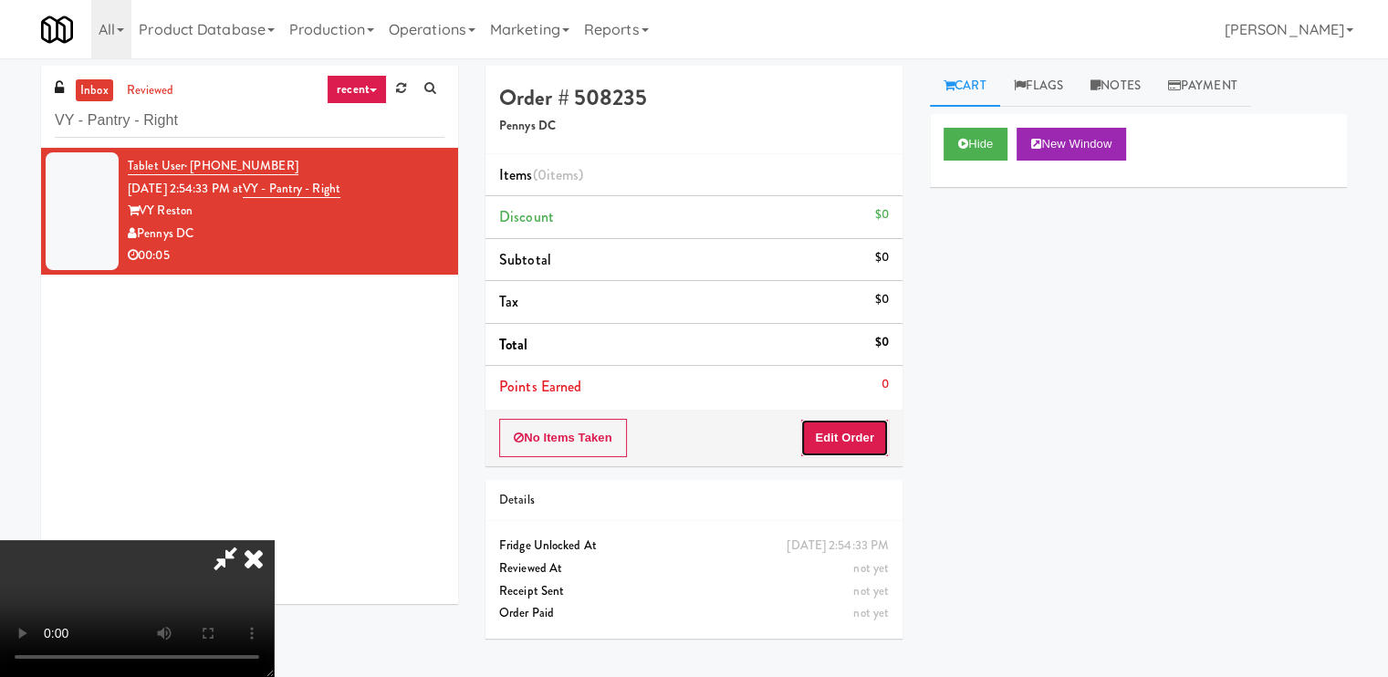
click at [881, 426] on button "Edit Order" at bounding box center [844, 438] width 88 height 38
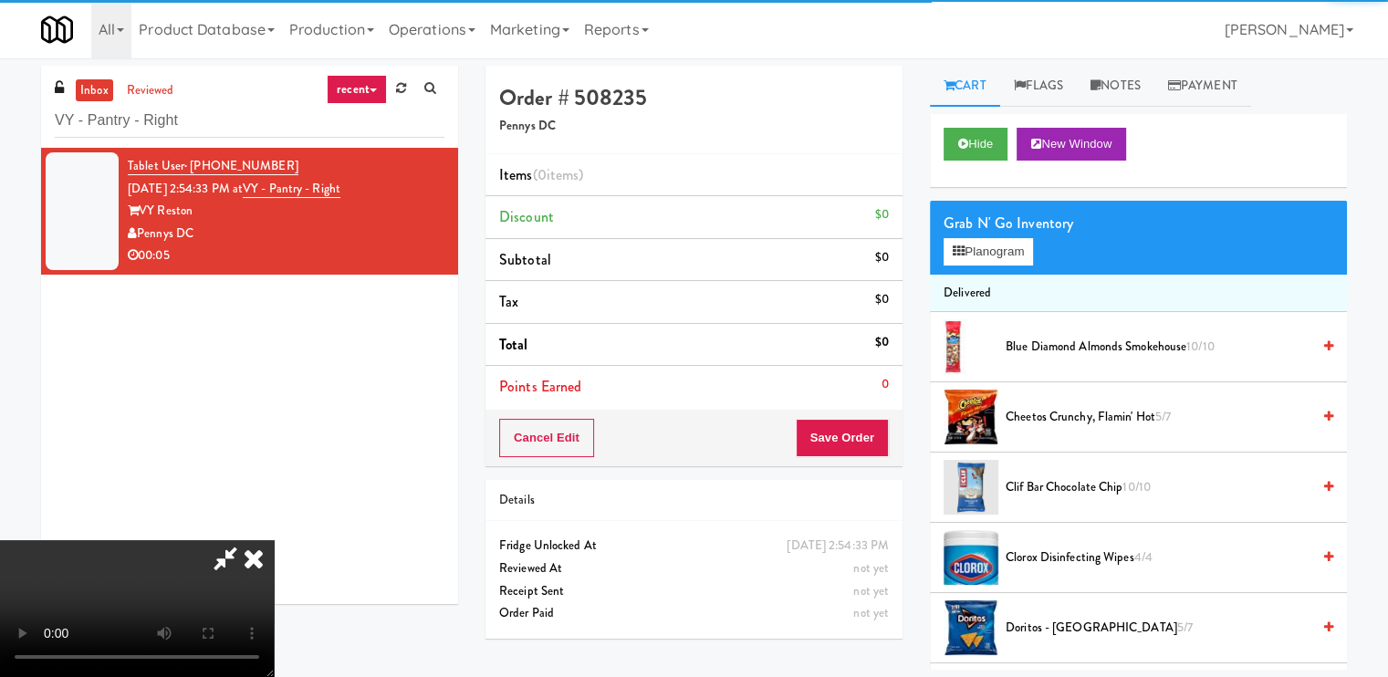
click at [1004, 275] on li "Delivered" at bounding box center [1138, 294] width 417 height 38
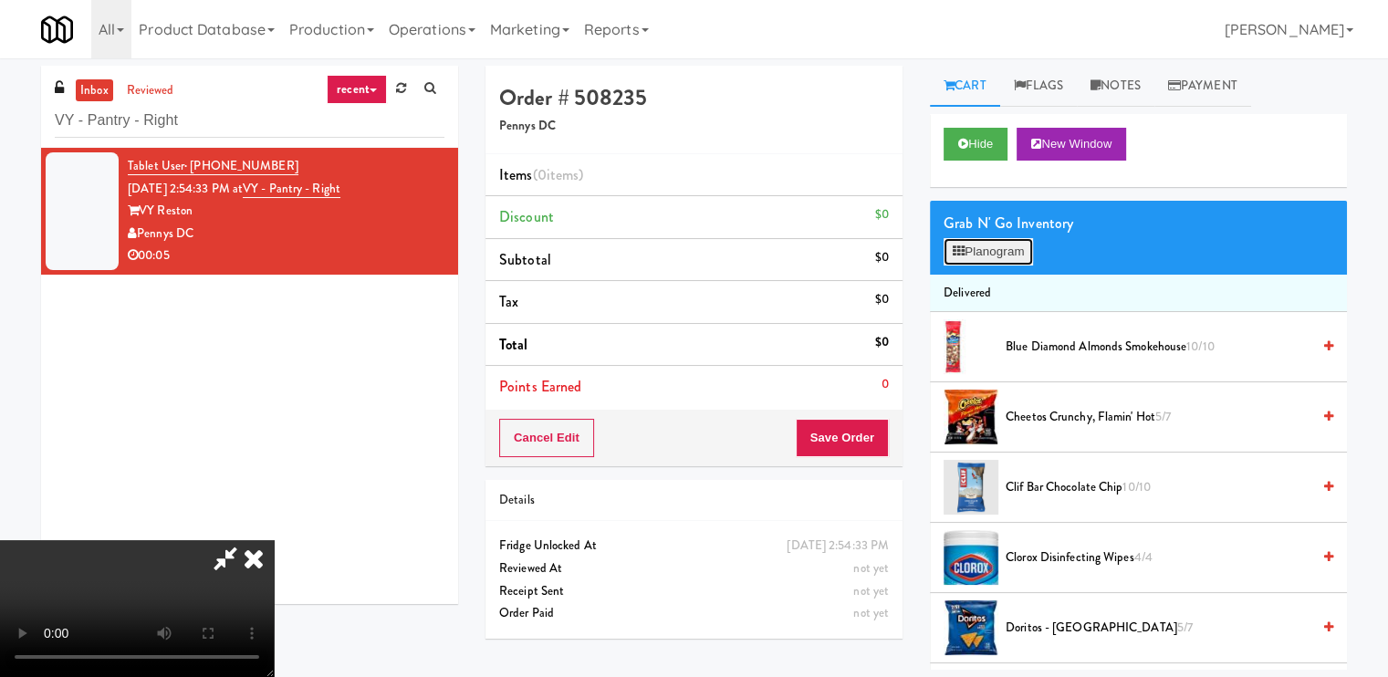
click at [1004, 264] on button "Planogram" at bounding box center [987, 251] width 89 height 27
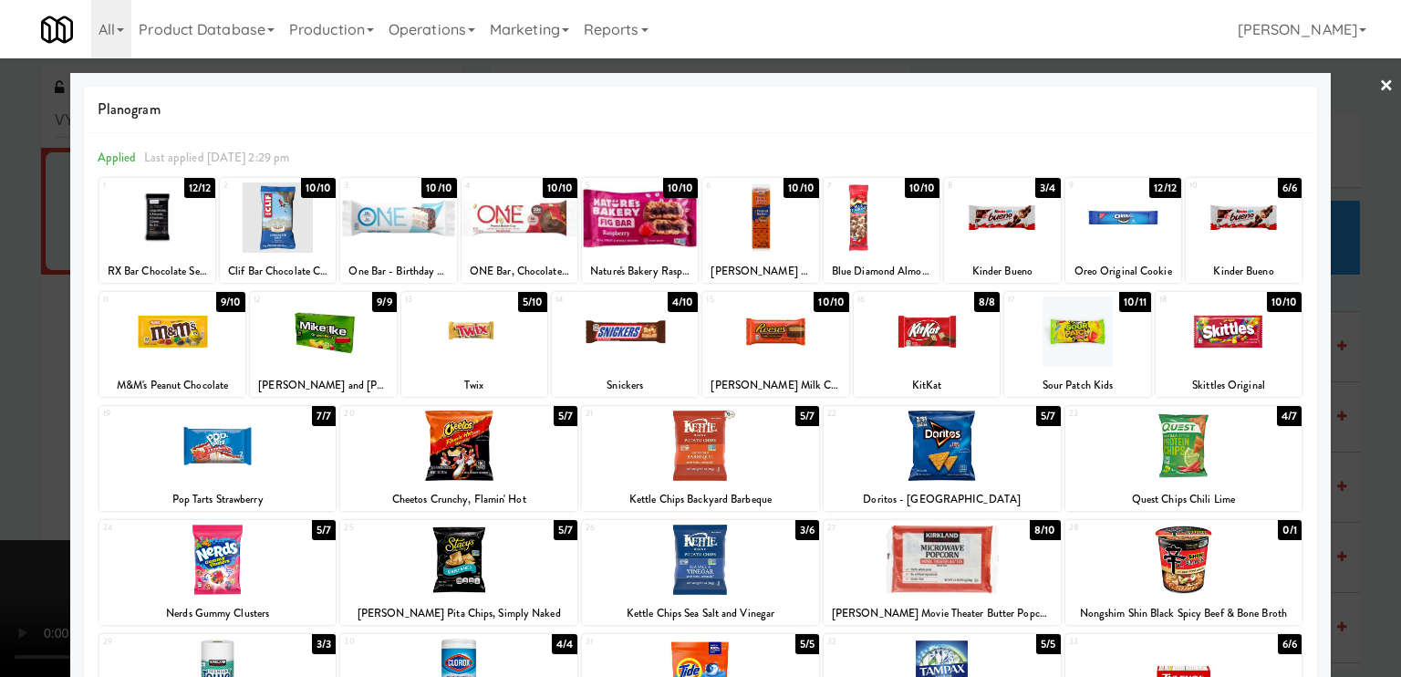
click at [1200, 332] on div at bounding box center [1229, 331] width 146 height 70
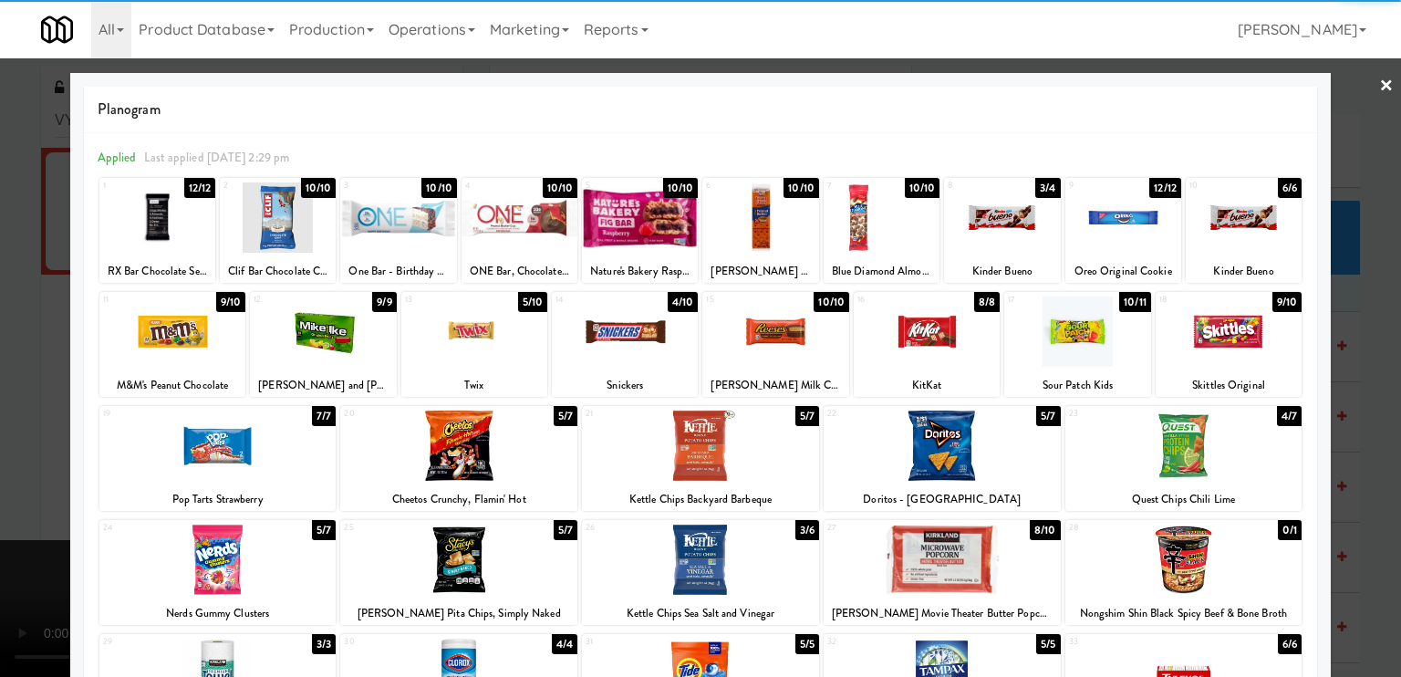
drag, startPoint x: 9, startPoint y: 361, endPoint x: 57, endPoint y: 360, distance: 47.4
click at [11, 360] on div at bounding box center [700, 338] width 1401 height 677
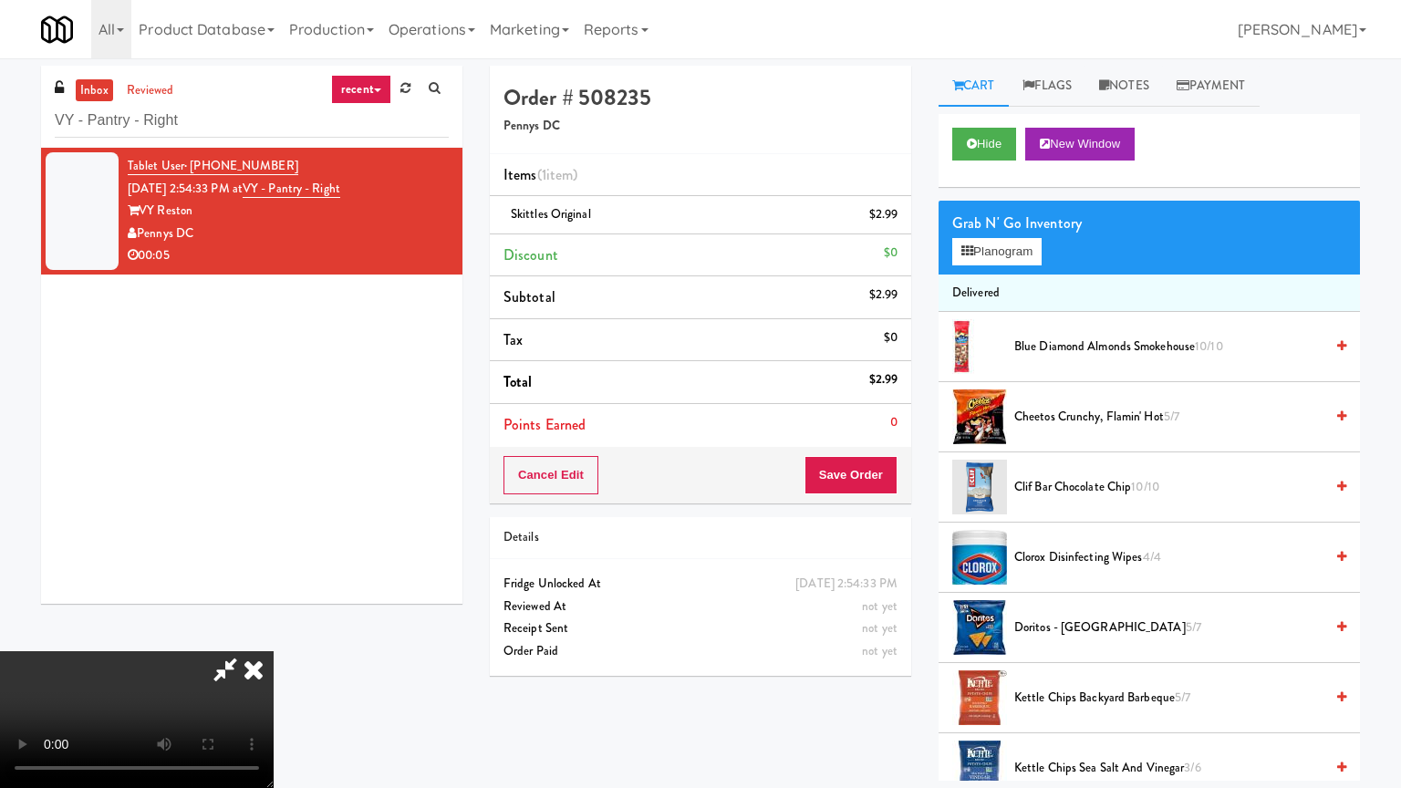
click at [274, 651] on video at bounding box center [137, 719] width 274 height 137
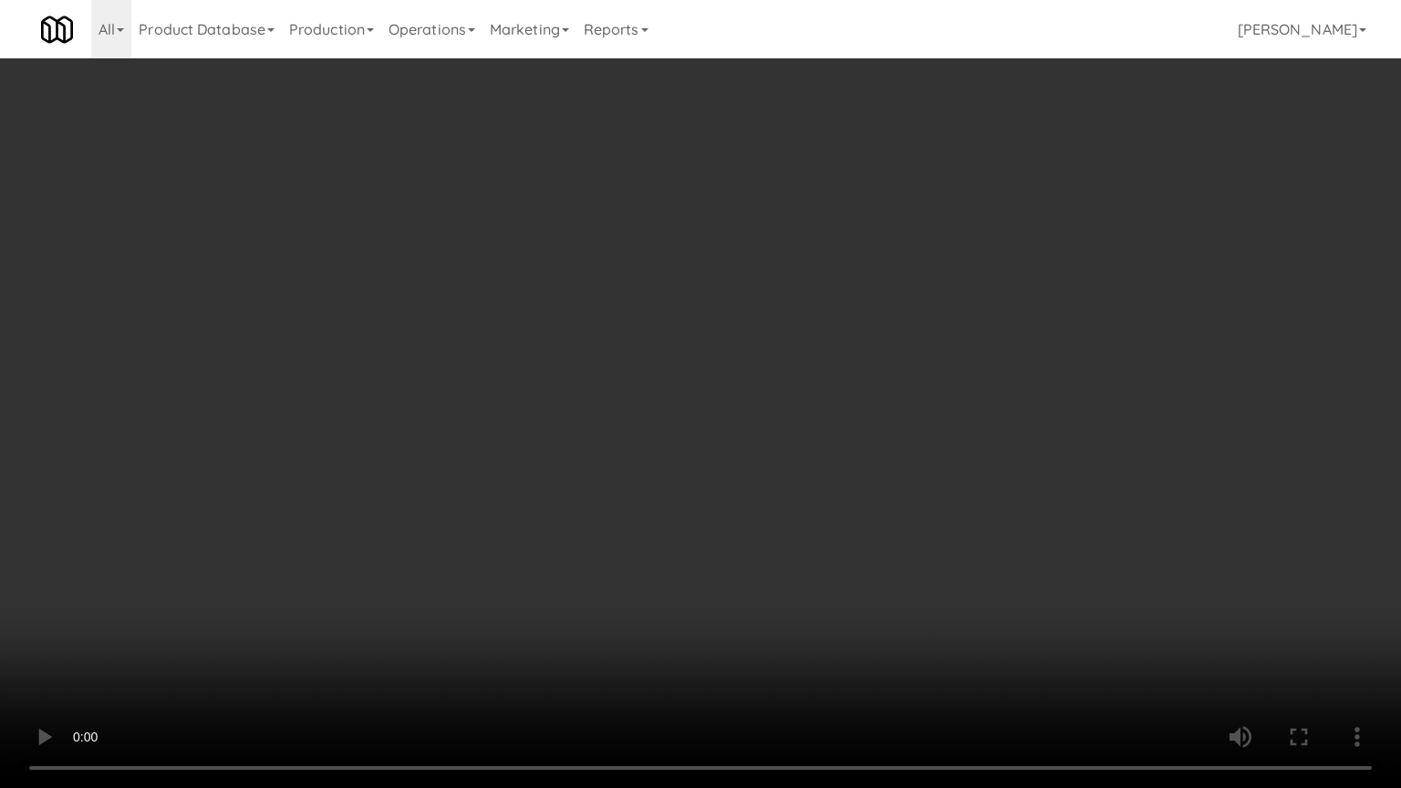
click at [865, 558] on video at bounding box center [700, 394] width 1401 height 788
drag, startPoint x: 995, startPoint y: 448, endPoint x: 1005, endPoint y: 443, distance: 11.0
click at [1003, 445] on video at bounding box center [700, 394] width 1401 height 788
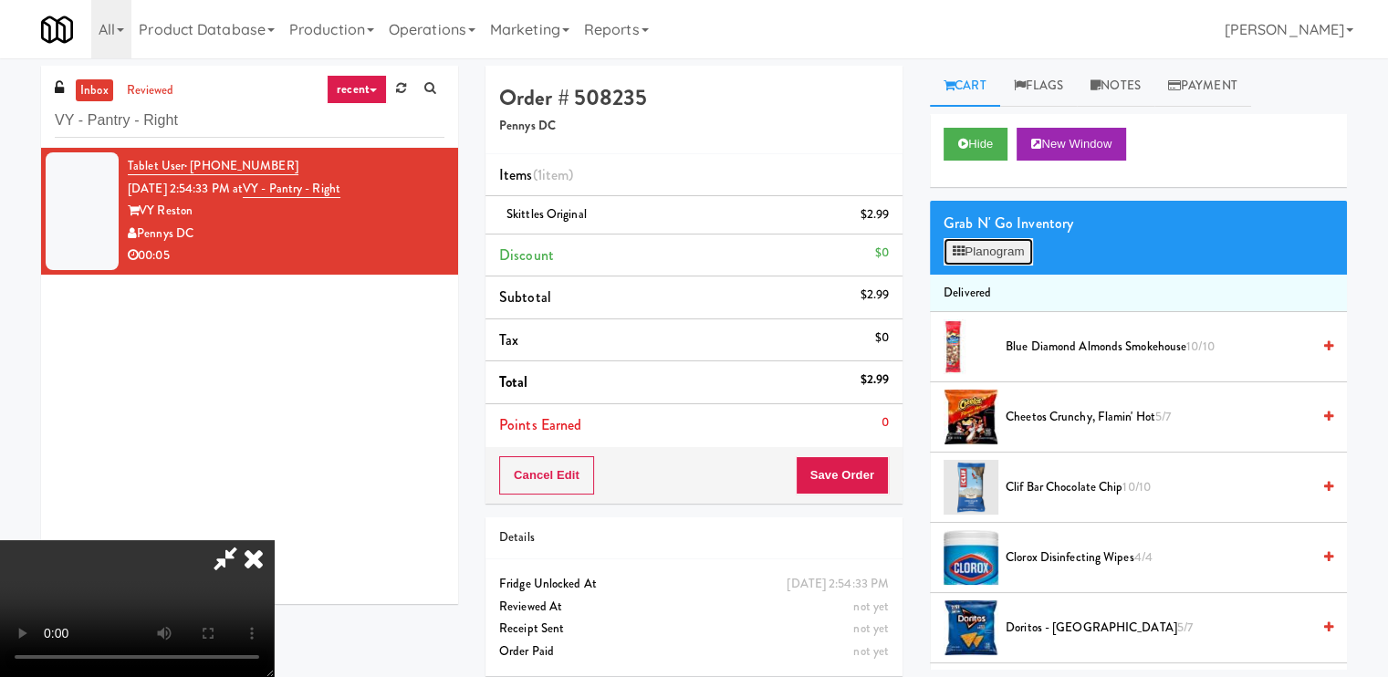
click at [1014, 241] on button "Planogram" at bounding box center [987, 251] width 89 height 27
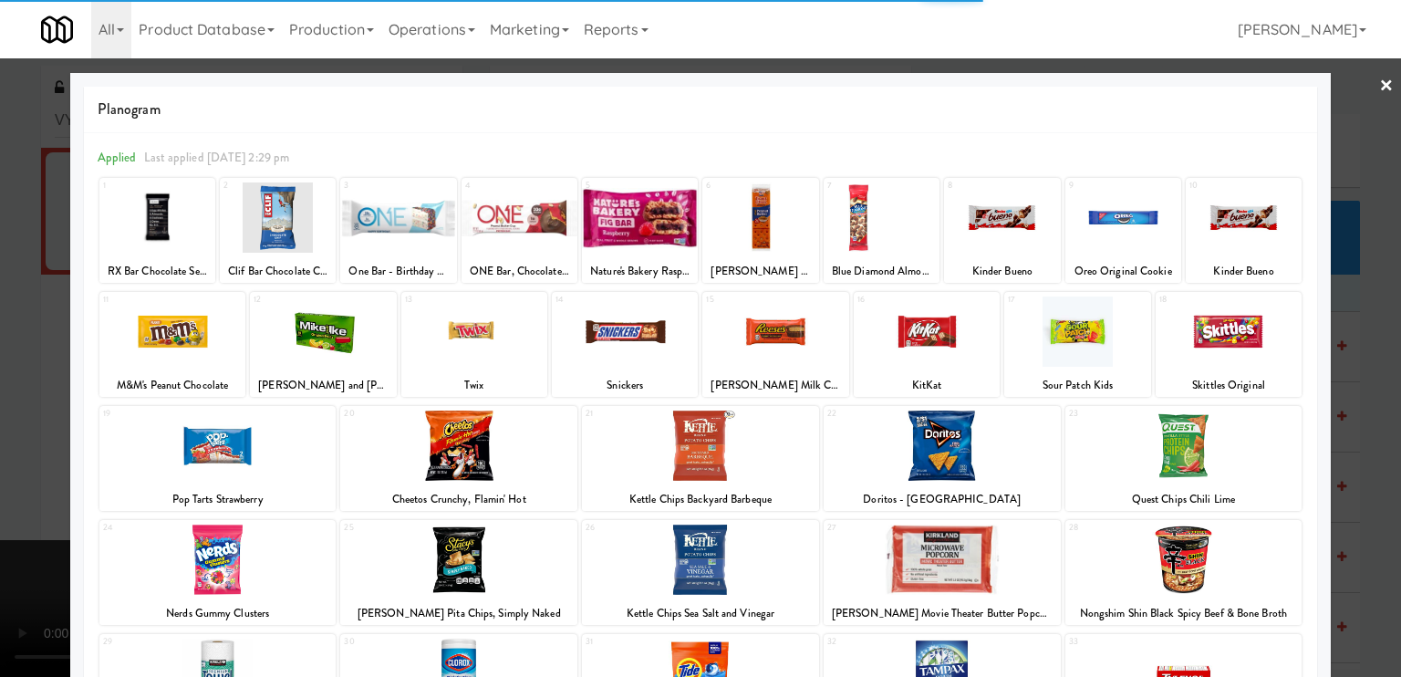
click at [1379, 82] on link "×" at bounding box center [1386, 86] width 15 height 57
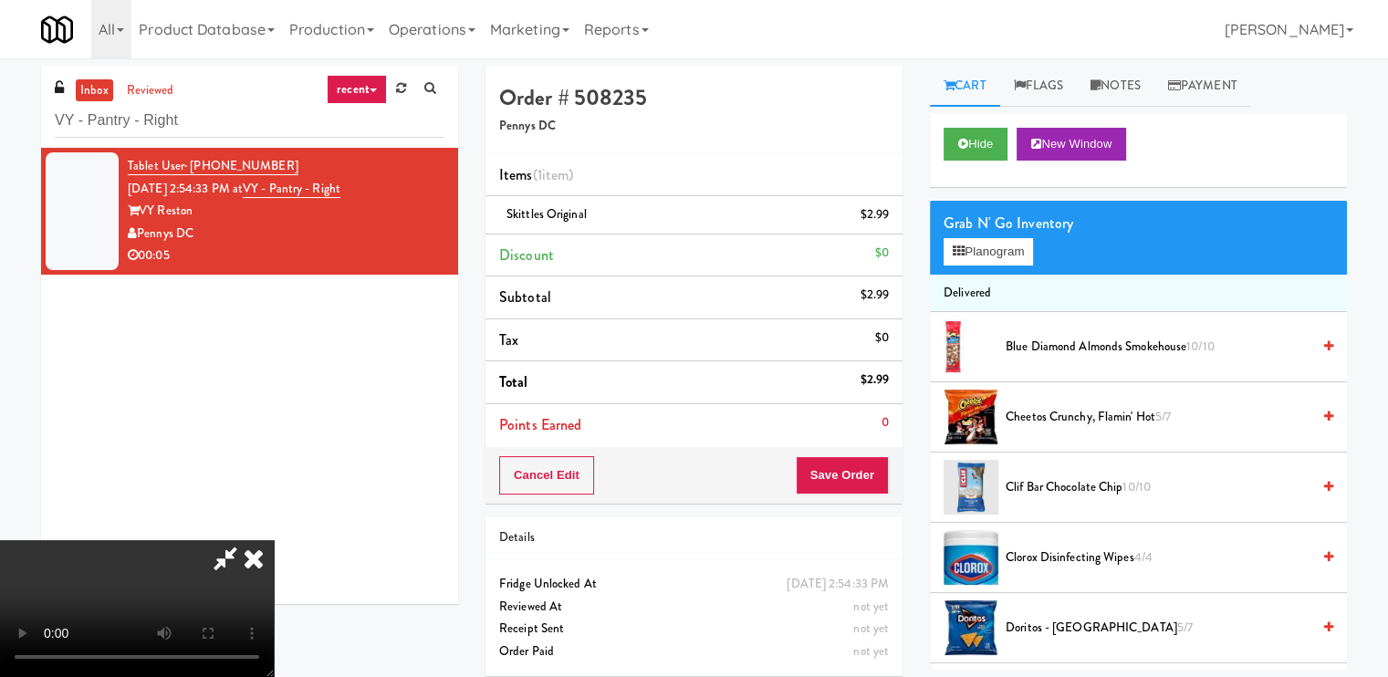
drag, startPoint x: 805, startPoint y: 229, endPoint x: 807, endPoint y: 241, distance: 12.2
click at [274, 540] on div at bounding box center [137, 608] width 274 height 137
click at [274, 540] on icon at bounding box center [254, 558] width 40 height 36
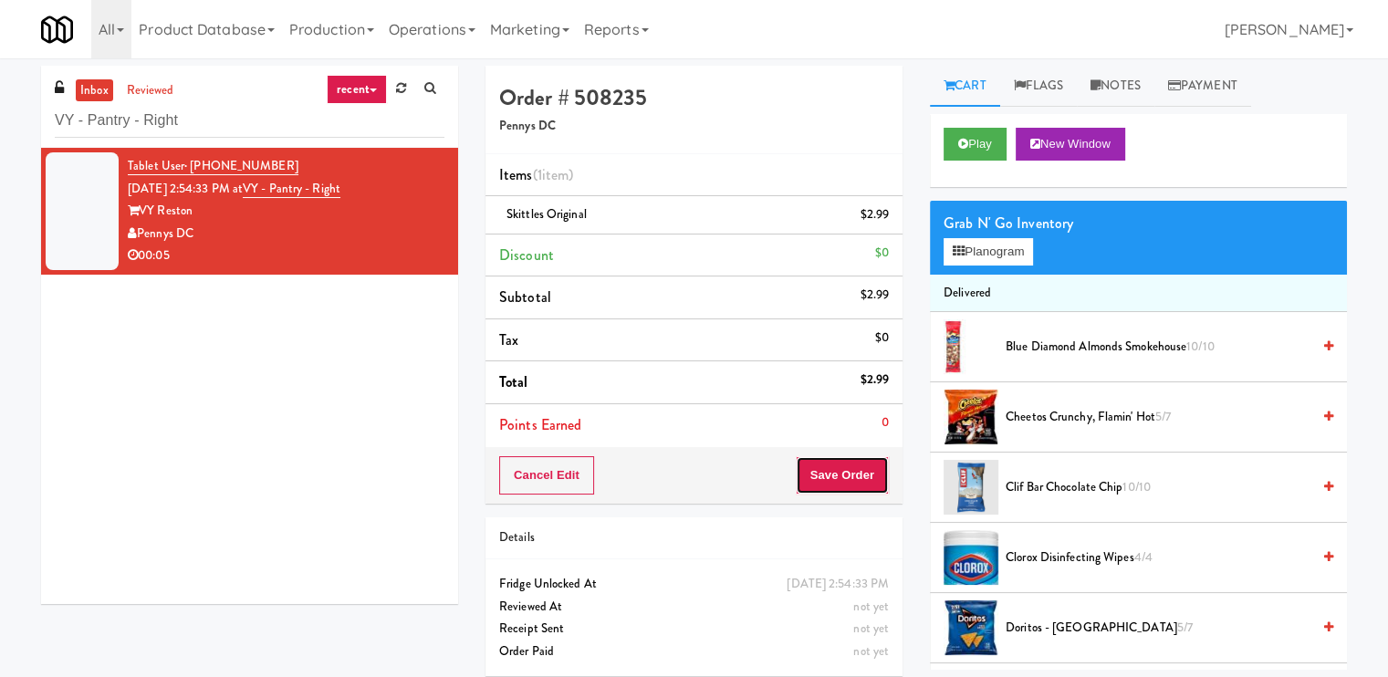
click at [813, 477] on button "Save Order" at bounding box center [841, 475] width 93 height 38
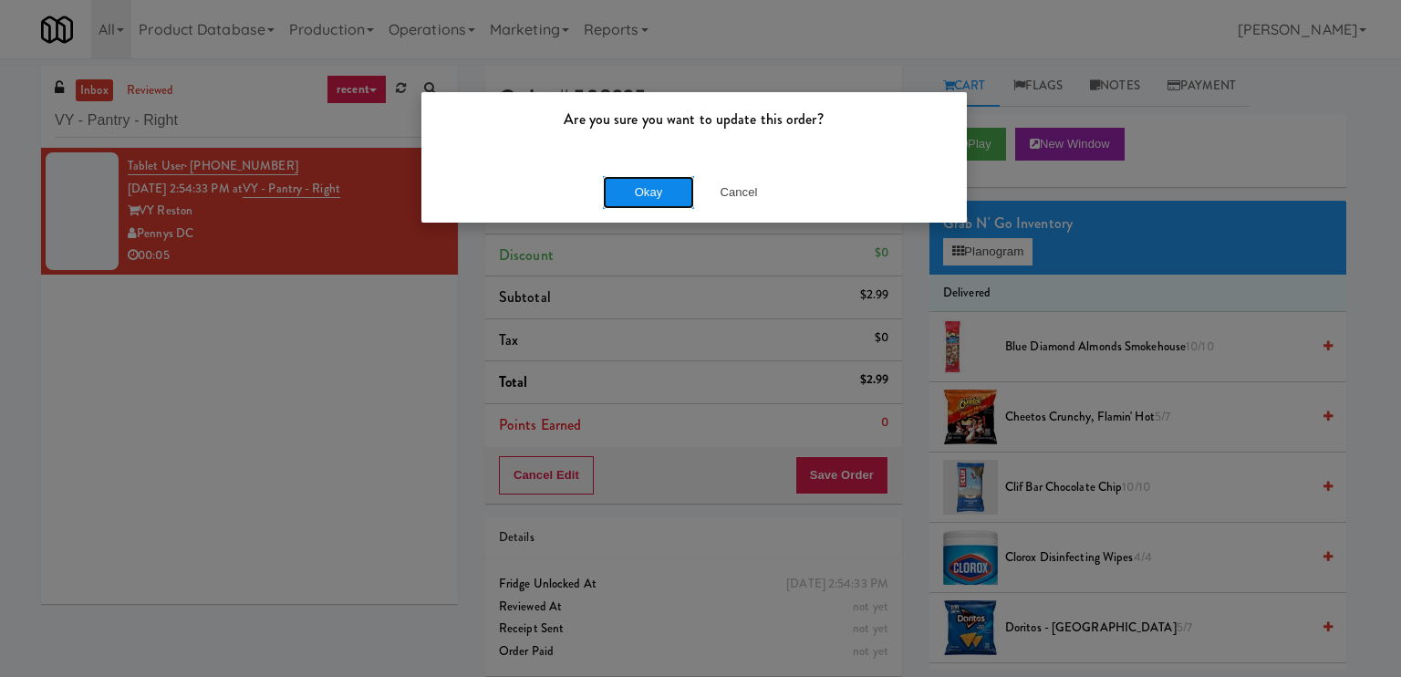
click at [643, 189] on button "Okay" at bounding box center [648, 192] width 91 height 33
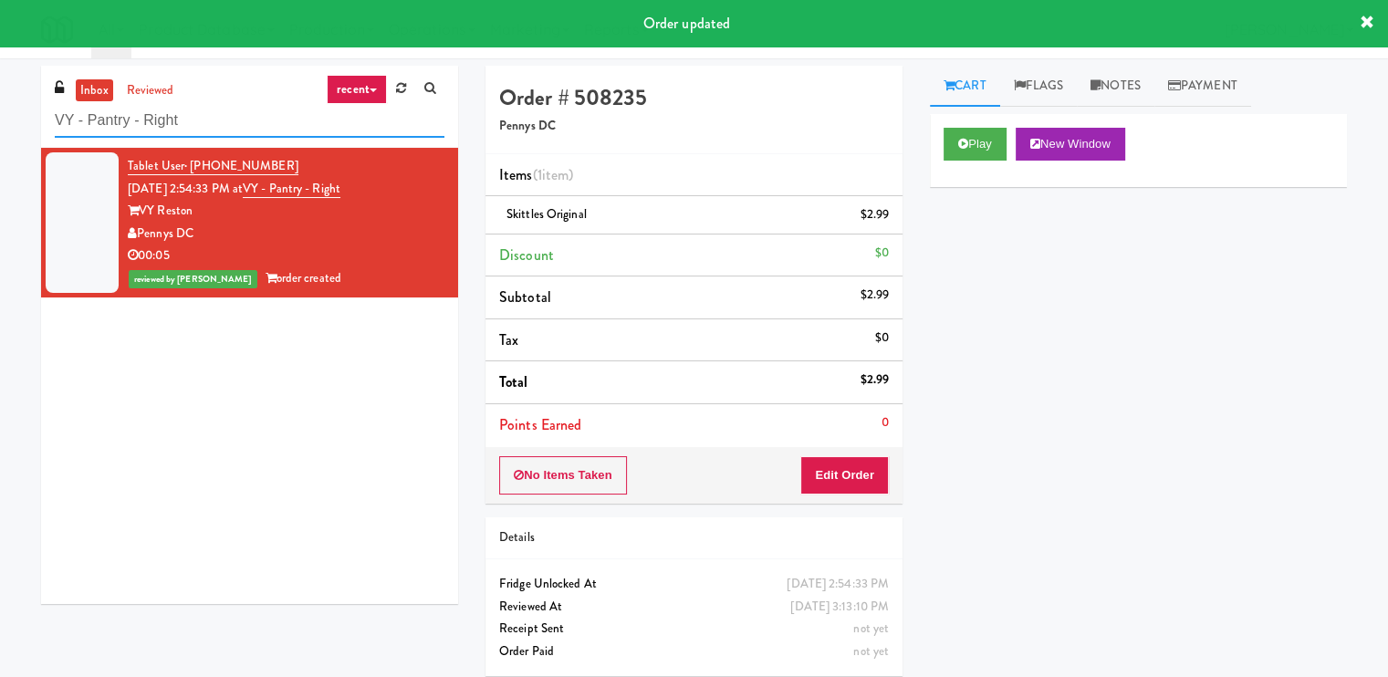
click at [275, 130] on input "VY - Pantry - Right" at bounding box center [250, 121] width 390 height 34
paste input "White Furniture 01"
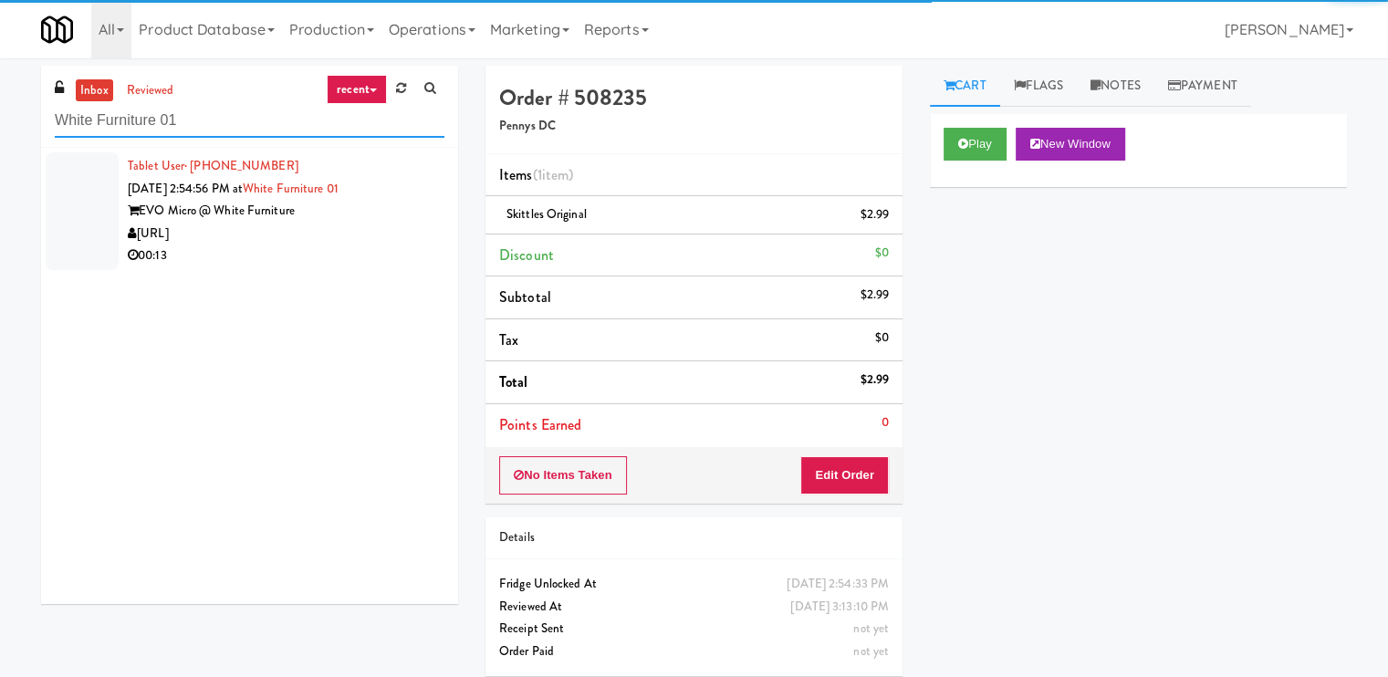
type input "White Furniture 01"
click at [393, 247] on div "00:13" at bounding box center [286, 255] width 317 height 23
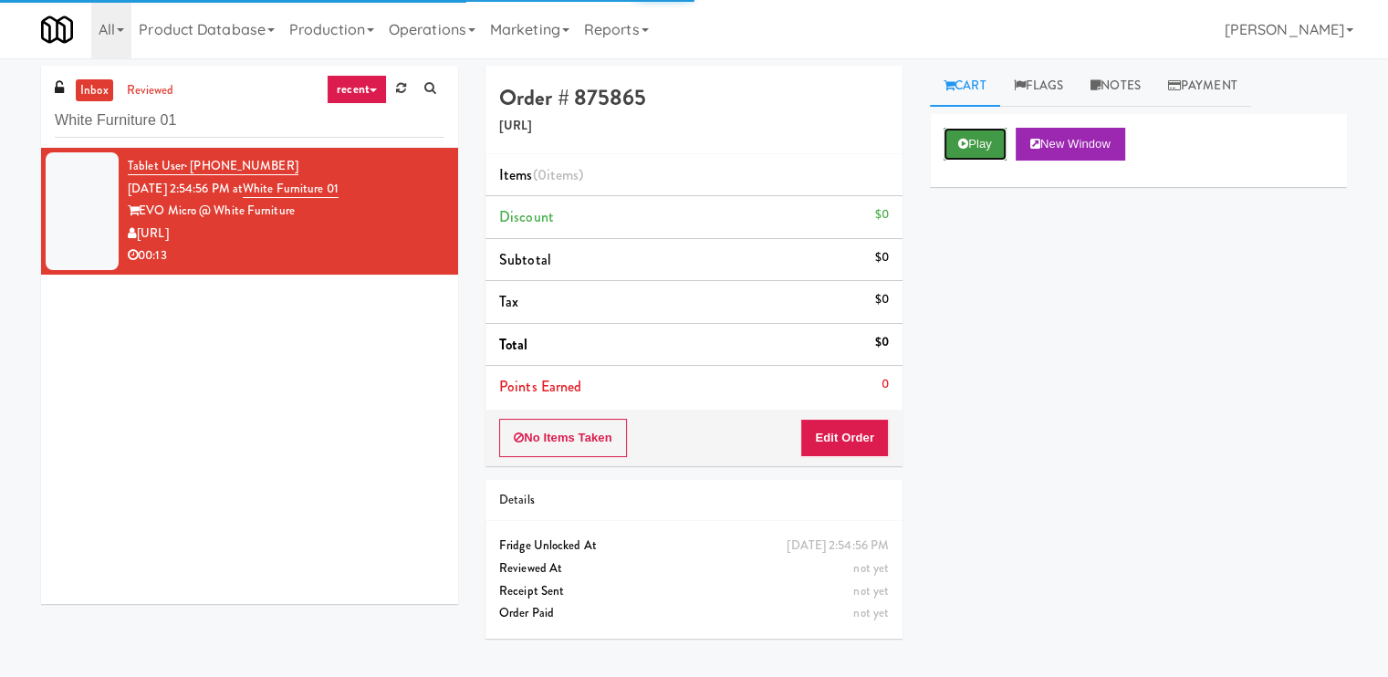
click at [980, 140] on button "Play" at bounding box center [974, 144] width 63 height 33
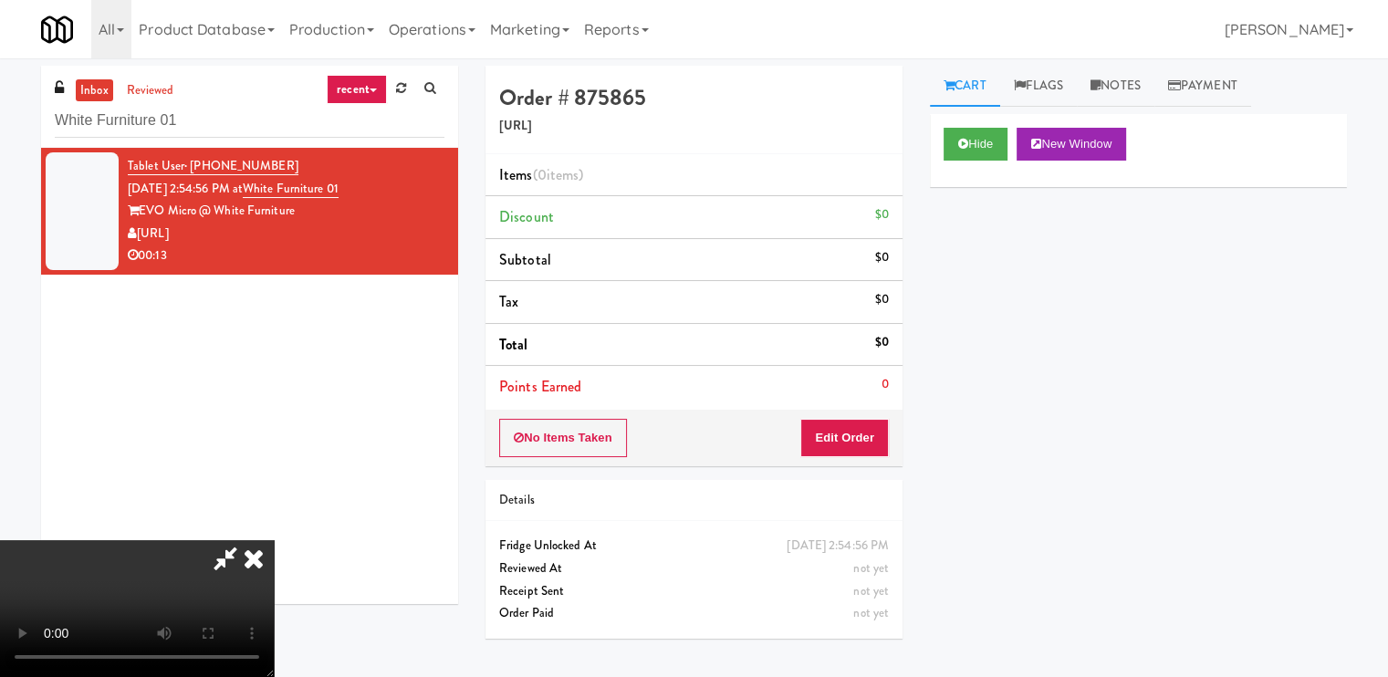
drag, startPoint x: 650, startPoint y: 372, endPoint x: 653, endPoint y: 361, distance: 11.5
click at [274, 540] on video at bounding box center [137, 608] width 274 height 137
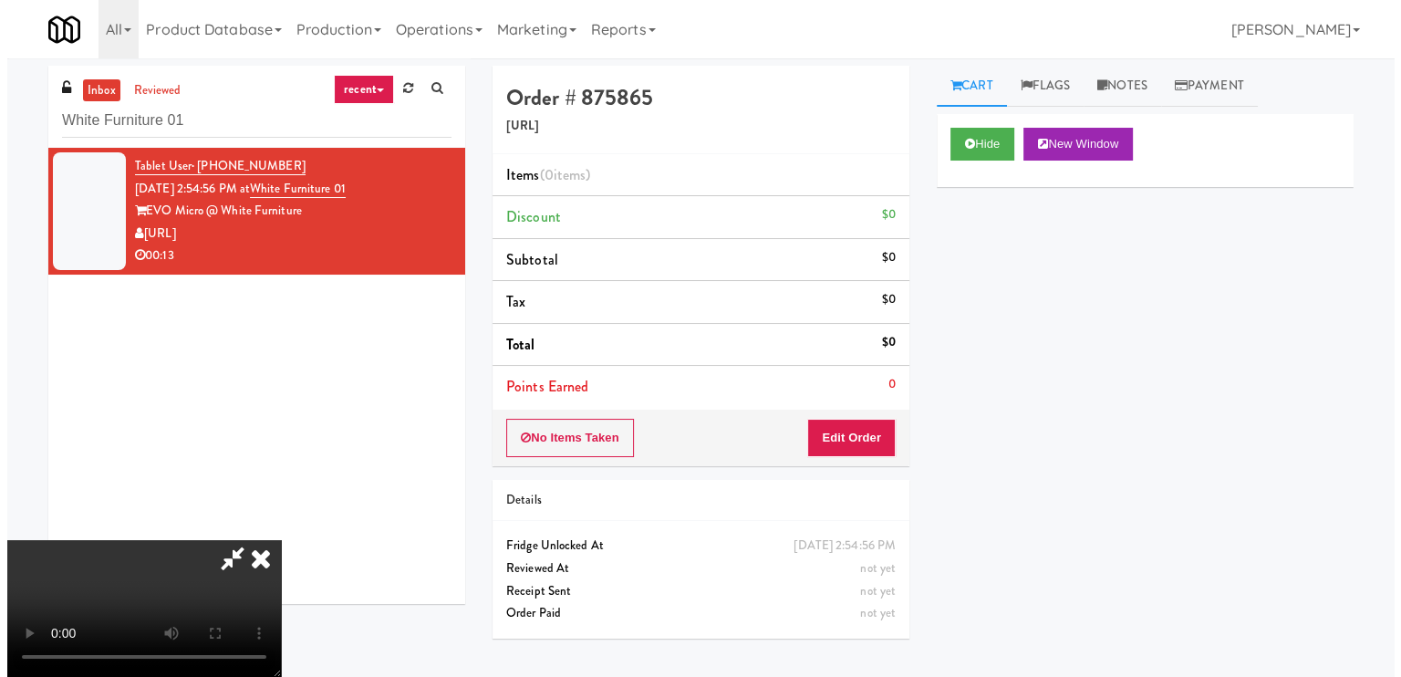
scroll to position [0, 0]
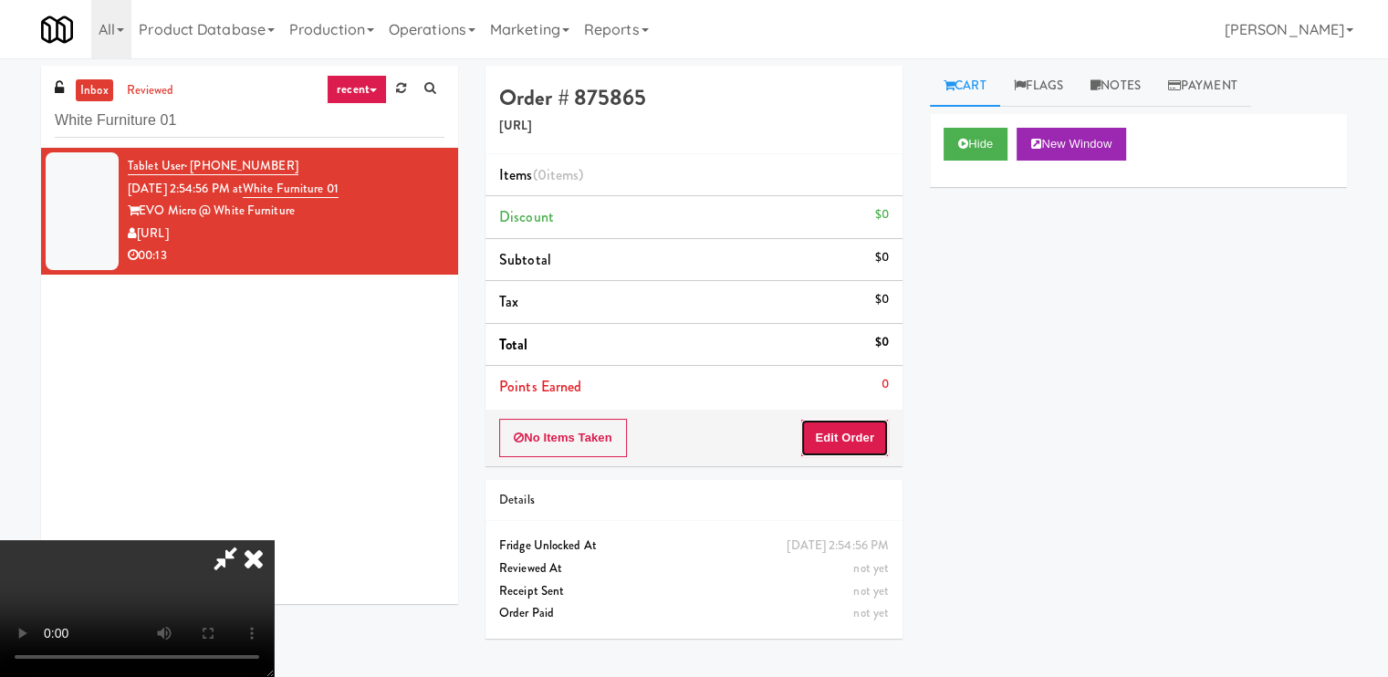
click at [867, 427] on button "Edit Order" at bounding box center [844, 438] width 88 height 38
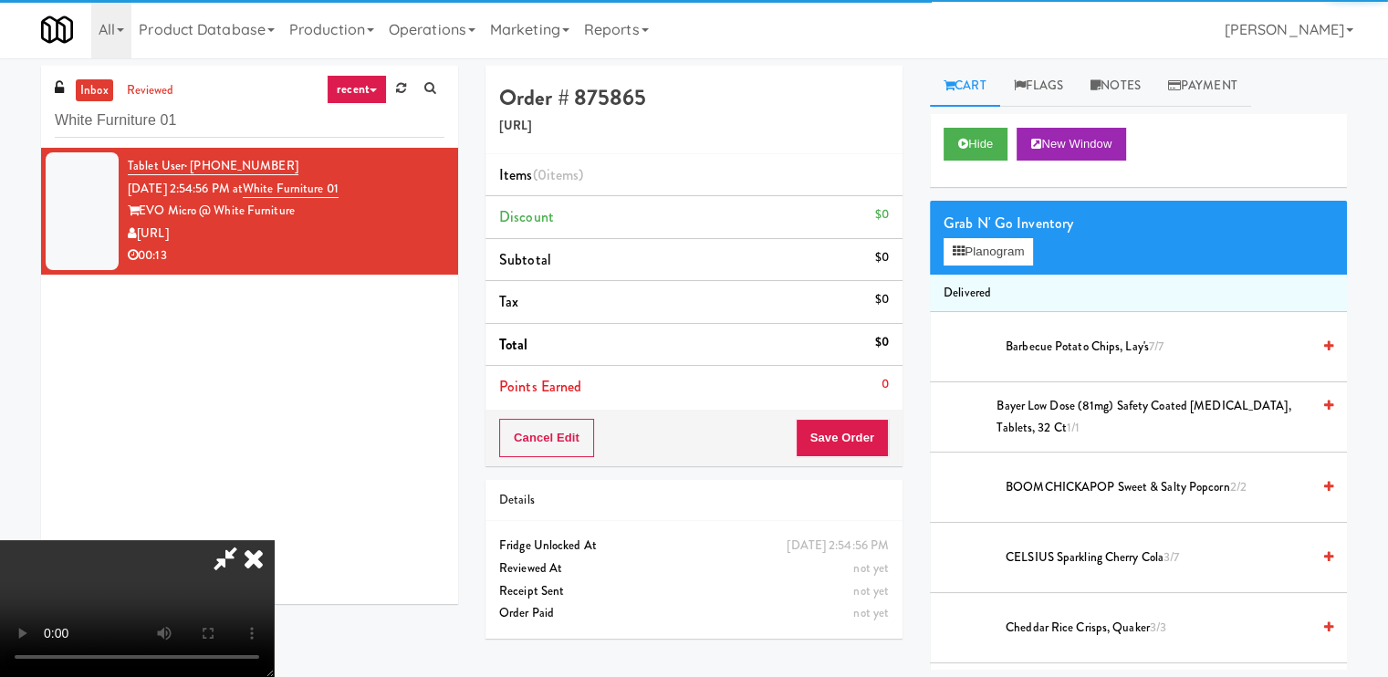
click at [971, 269] on div "Grab N' Go Inventory Planogram" at bounding box center [1138, 238] width 417 height 74
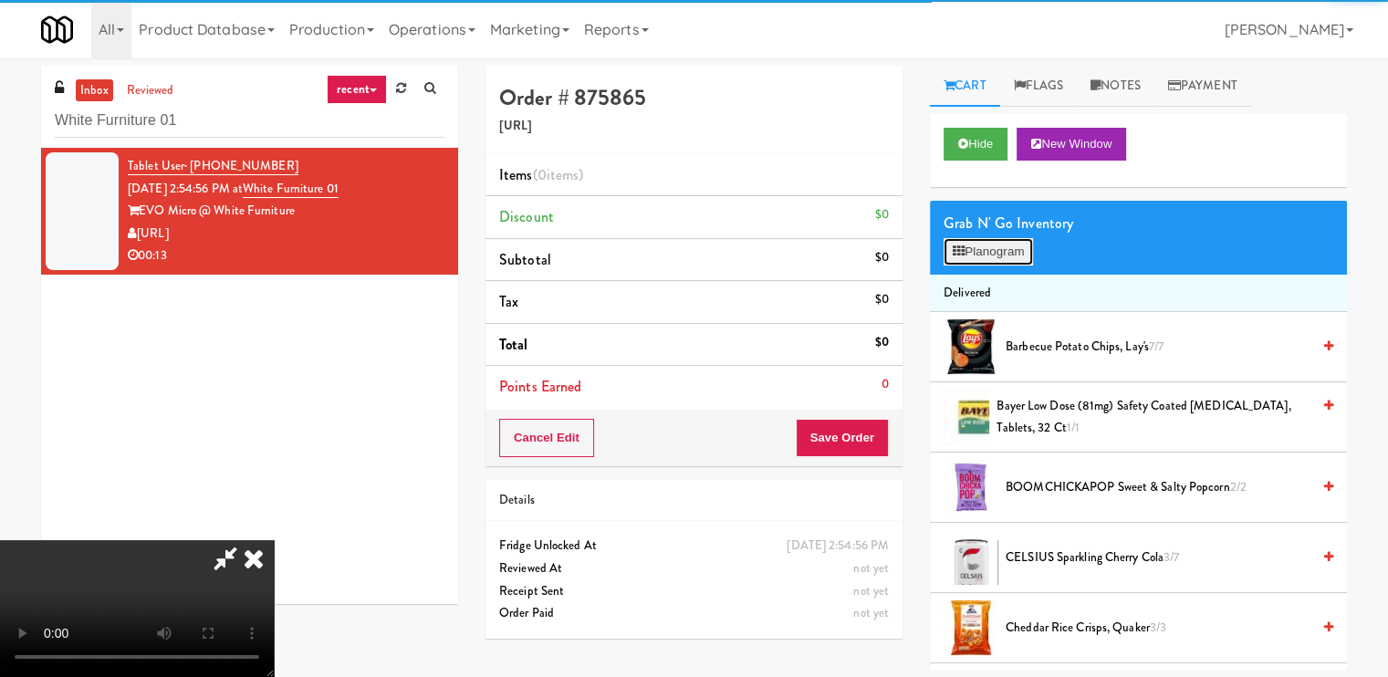
click at [974, 260] on button "Planogram" at bounding box center [987, 251] width 89 height 27
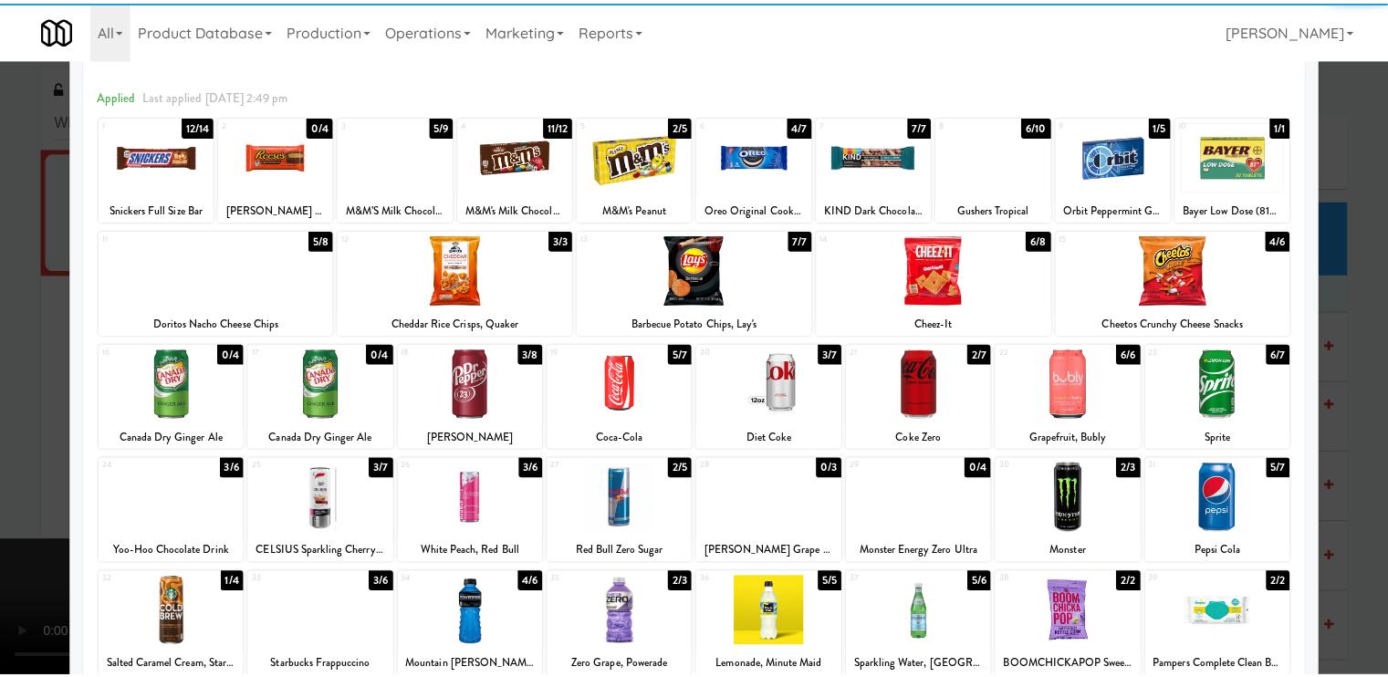
scroll to position [218, 0]
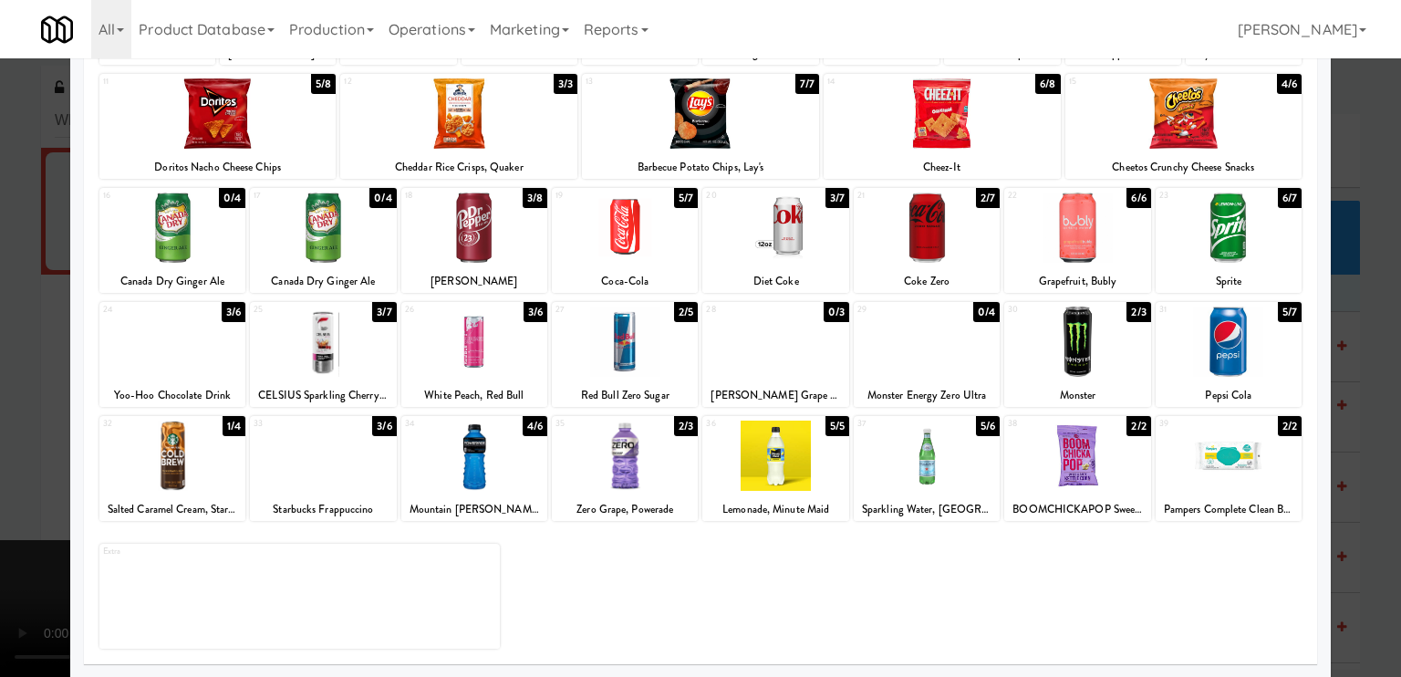
click at [32, 459] on div at bounding box center [700, 338] width 1401 height 677
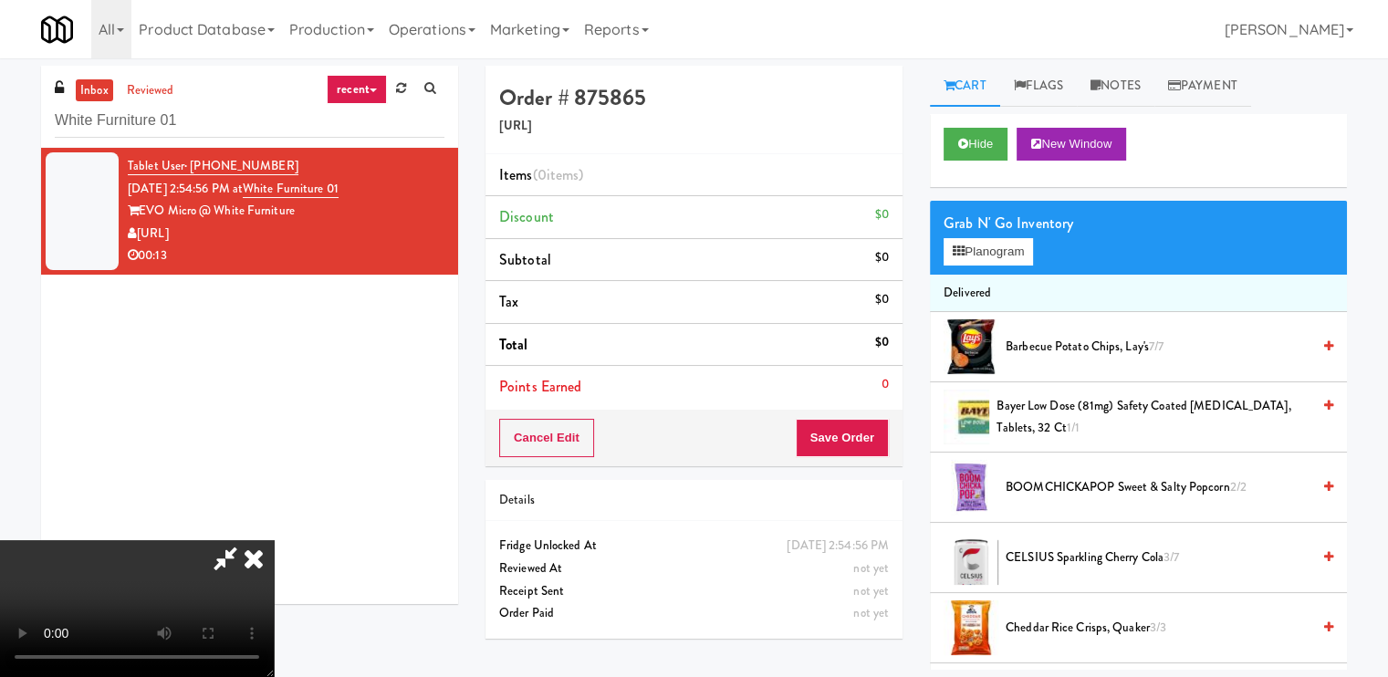
scroll to position [244, 0]
click at [965, 265] on div "Grab N' Go Inventory Planogram" at bounding box center [1138, 238] width 417 height 74
click at [974, 262] on button "Planogram" at bounding box center [987, 251] width 89 height 27
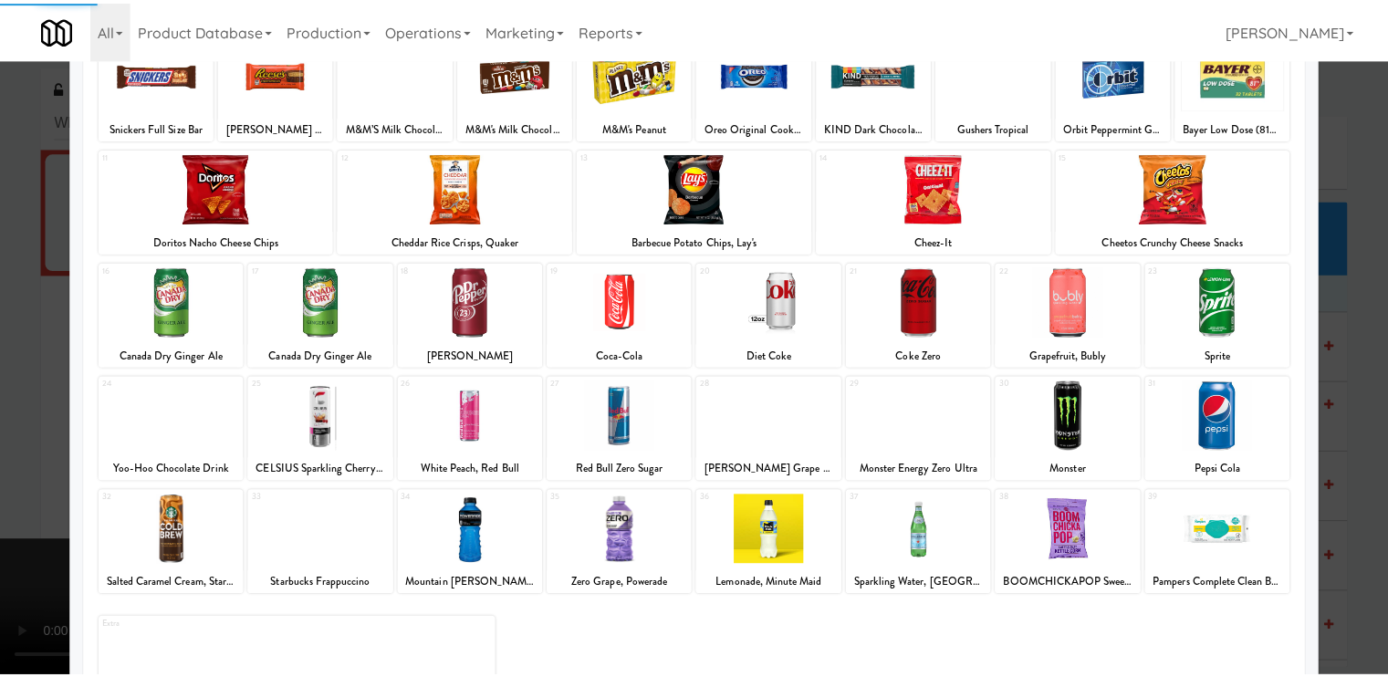
scroll to position [182, 0]
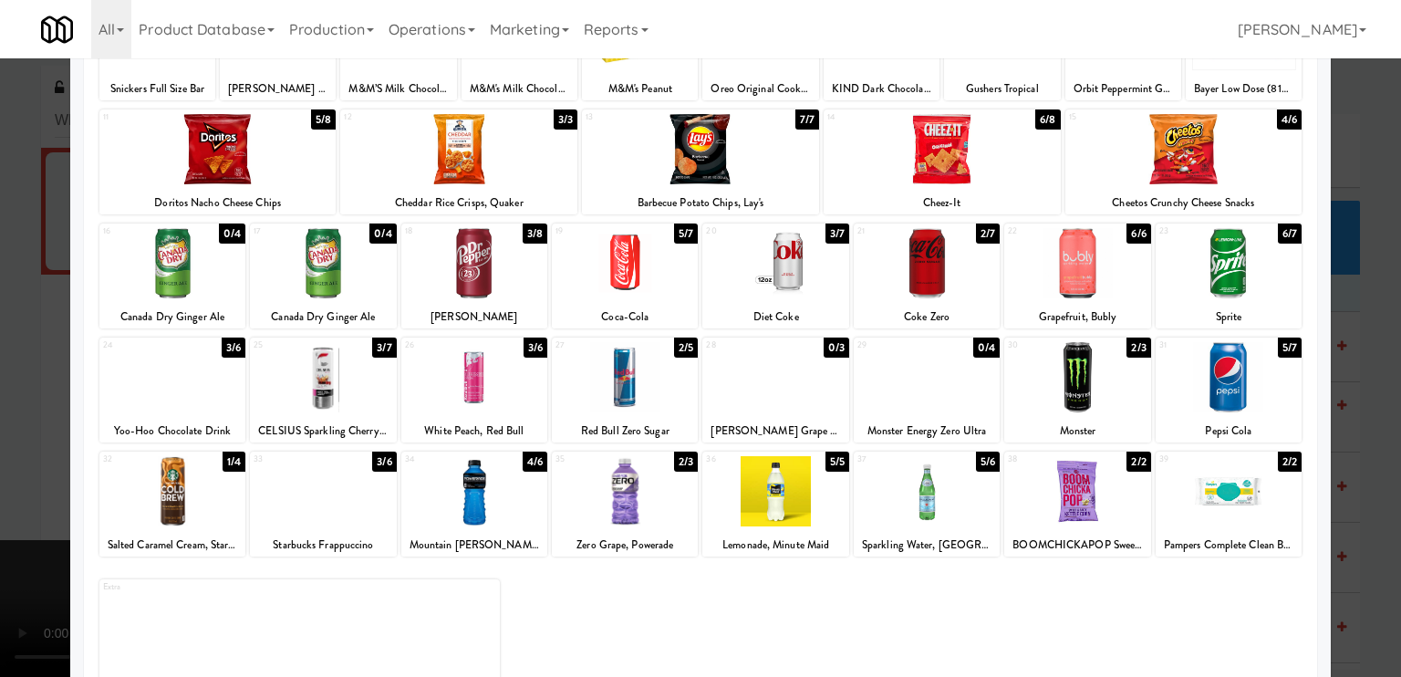
click at [57, 508] on div at bounding box center [700, 338] width 1401 height 677
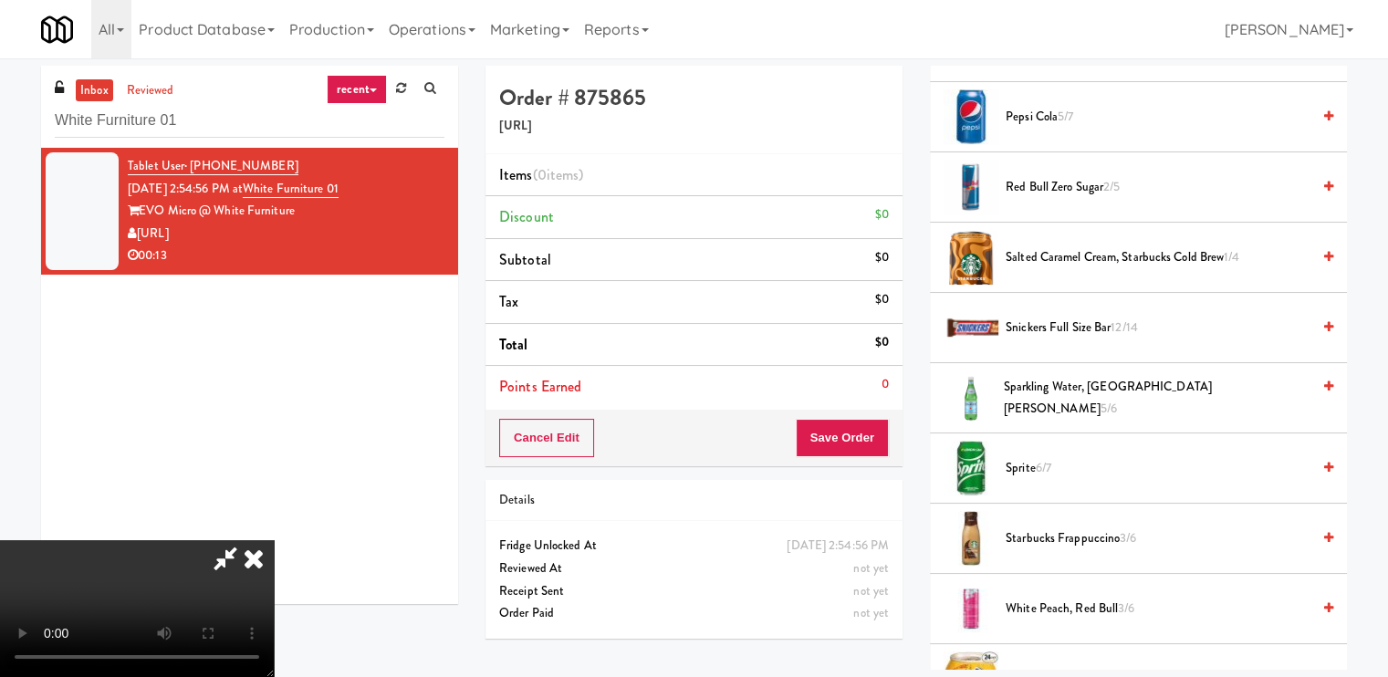
scroll to position [2234, 0]
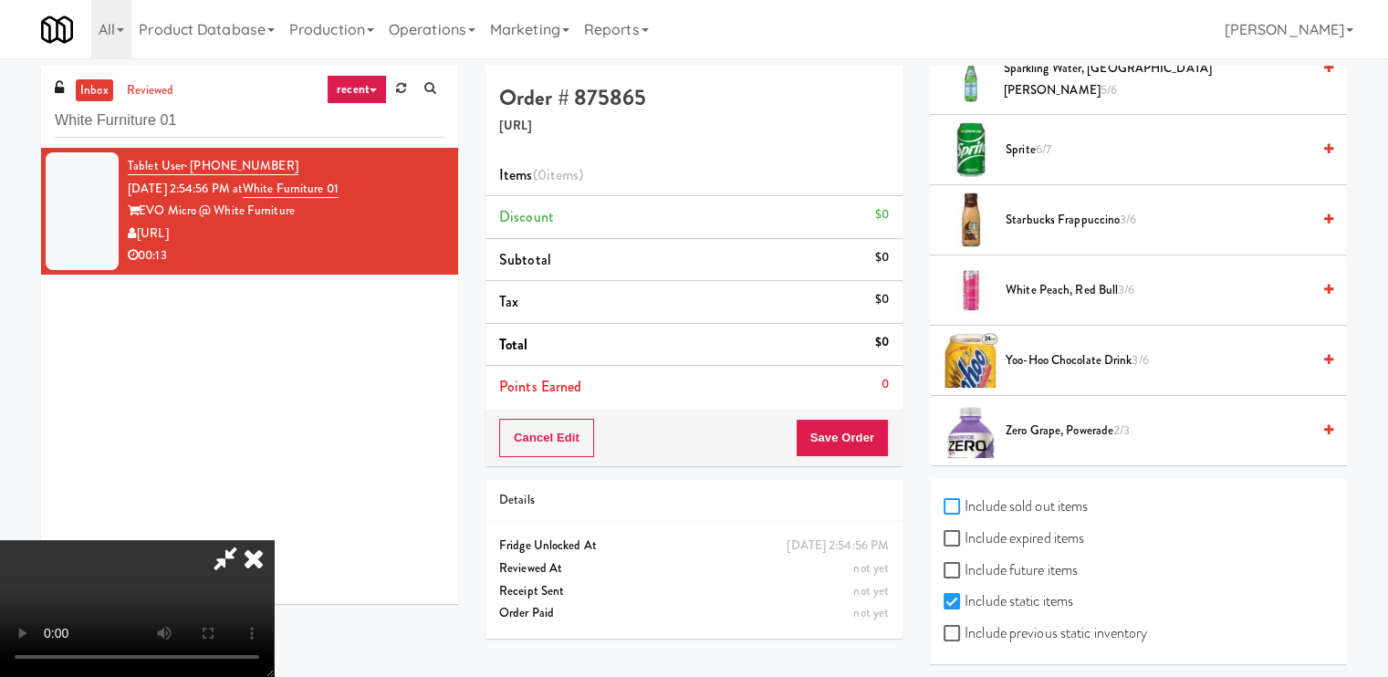
click at [951, 500] on input "Include sold out items" at bounding box center [953, 507] width 21 height 15
checkbox input "true"
click at [951, 532] on input "Include expired items" at bounding box center [953, 539] width 21 height 15
checkbox input "true"
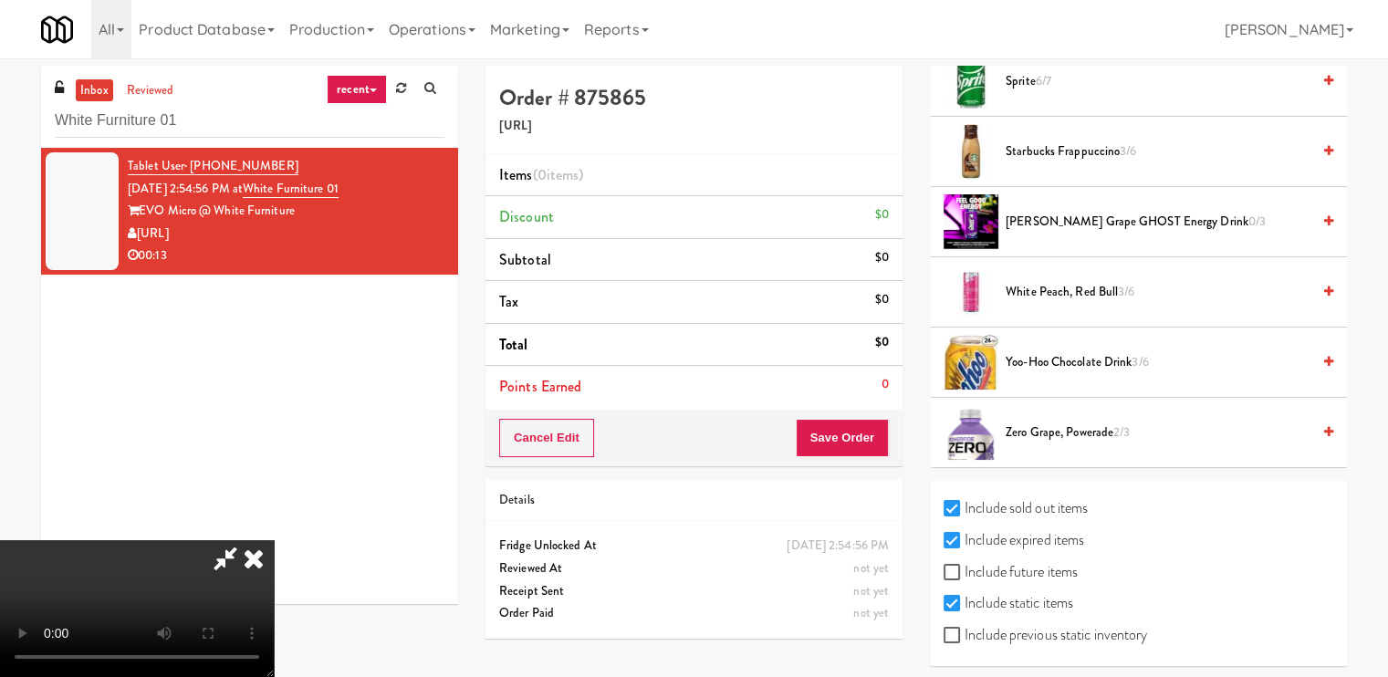
scroll to position [2584, 0]
click at [951, 629] on input "Include previous static inventory" at bounding box center [953, 635] width 21 height 15
checkbox input "true"
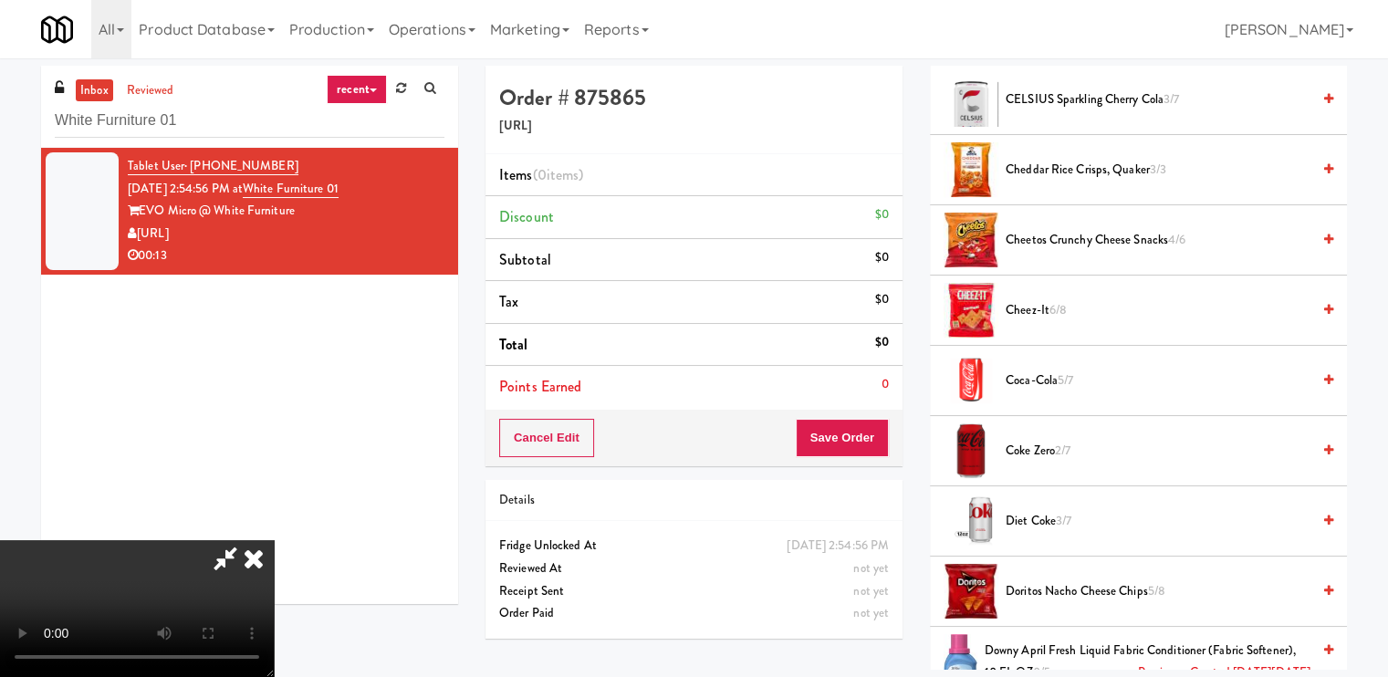
scroll to position [0, 0]
drag, startPoint x: 800, startPoint y: 76, endPoint x: 923, endPoint y: 133, distance: 135.9
click at [274, 540] on icon at bounding box center [254, 558] width 40 height 36
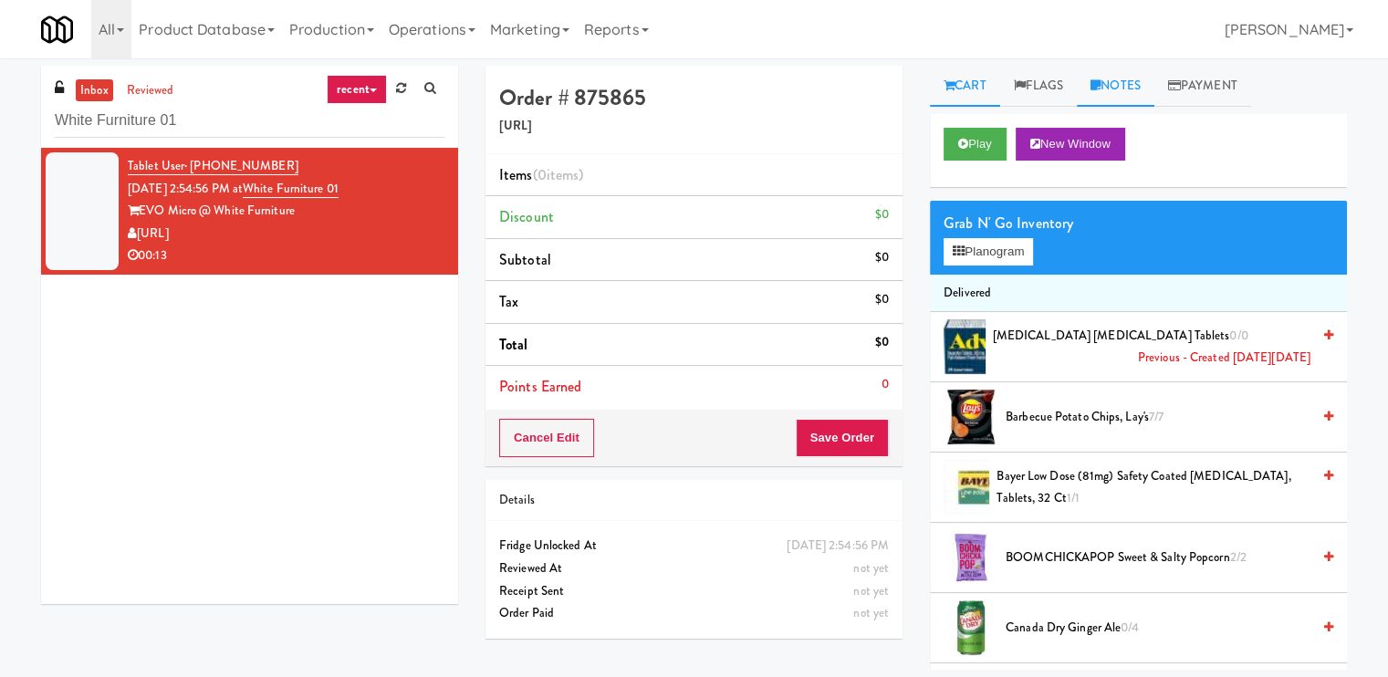
click at [1130, 94] on link "Notes" at bounding box center [1115, 86] width 78 height 41
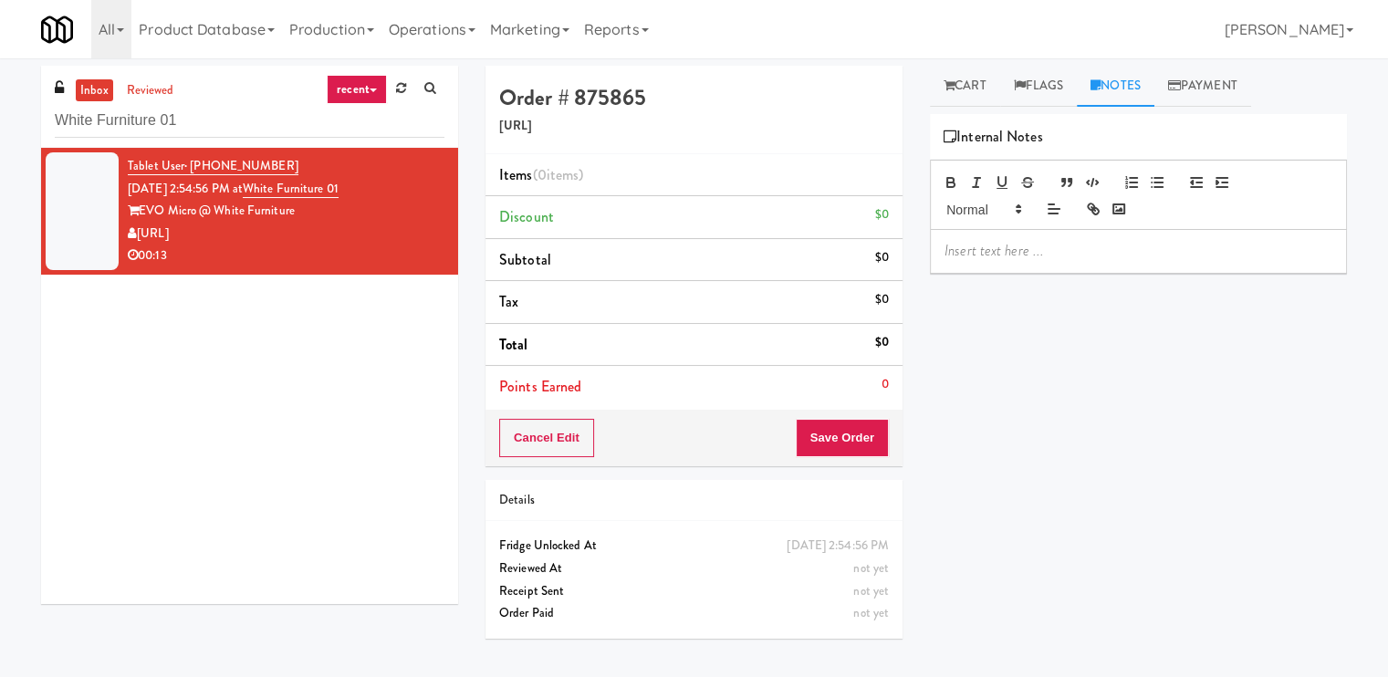
click at [1080, 236] on div at bounding box center [1137, 251] width 415 height 42
drag, startPoint x: 982, startPoint y: 273, endPoint x: 945, endPoint y: 275, distance: 37.4
click at [945, 275] on span "Mark: Planogram/inventory discrepancy, Wrong variant for (blank). Customer took…" at bounding box center [1136, 271] width 385 height 62
drag, startPoint x: 1100, startPoint y: 270, endPoint x: 1188, endPoint y: 275, distance: 87.7
click at [1188, 275] on span "Mark: Planogram/inventory discrepancy, Wrong variant for Starbucks. Customer to…" at bounding box center [1132, 271] width 376 height 62
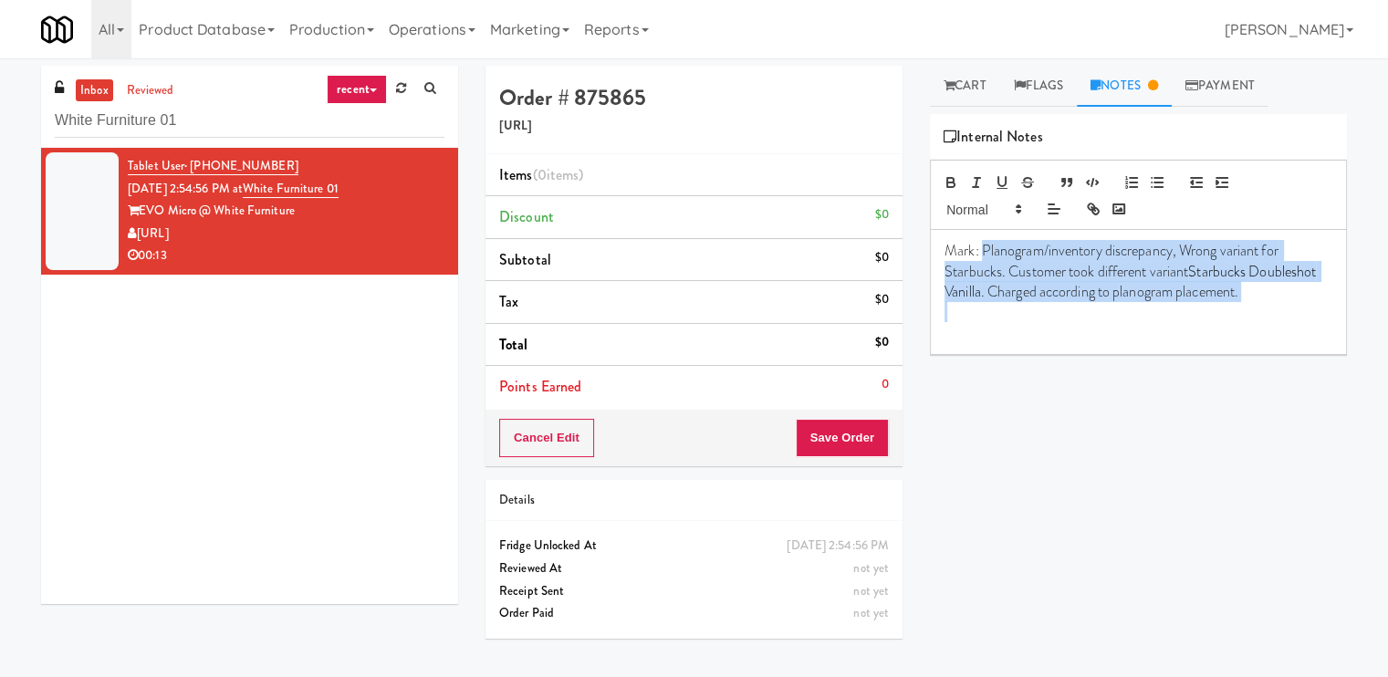
drag, startPoint x: 1273, startPoint y: 306, endPoint x: 985, endPoint y: 248, distance: 293.9
click at [985, 248] on div "Mark: Planogram/inventory discrepancy, Wrong variant for Starbucks. Customer to…" at bounding box center [1137, 292] width 415 height 124
copy p "Planogram/inventory discrepancy, Wrong variant for Starbucks. Customer took dif…"
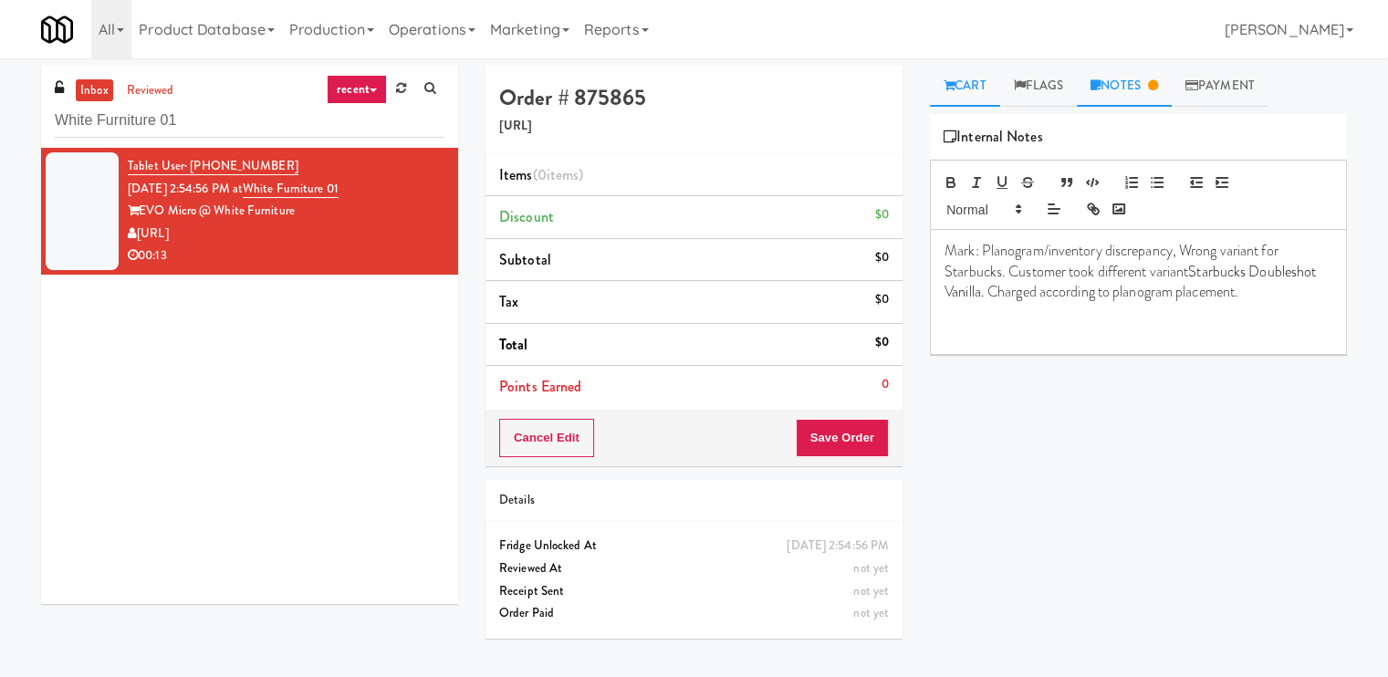
click at [969, 86] on link "Cart" at bounding box center [965, 86] width 70 height 41
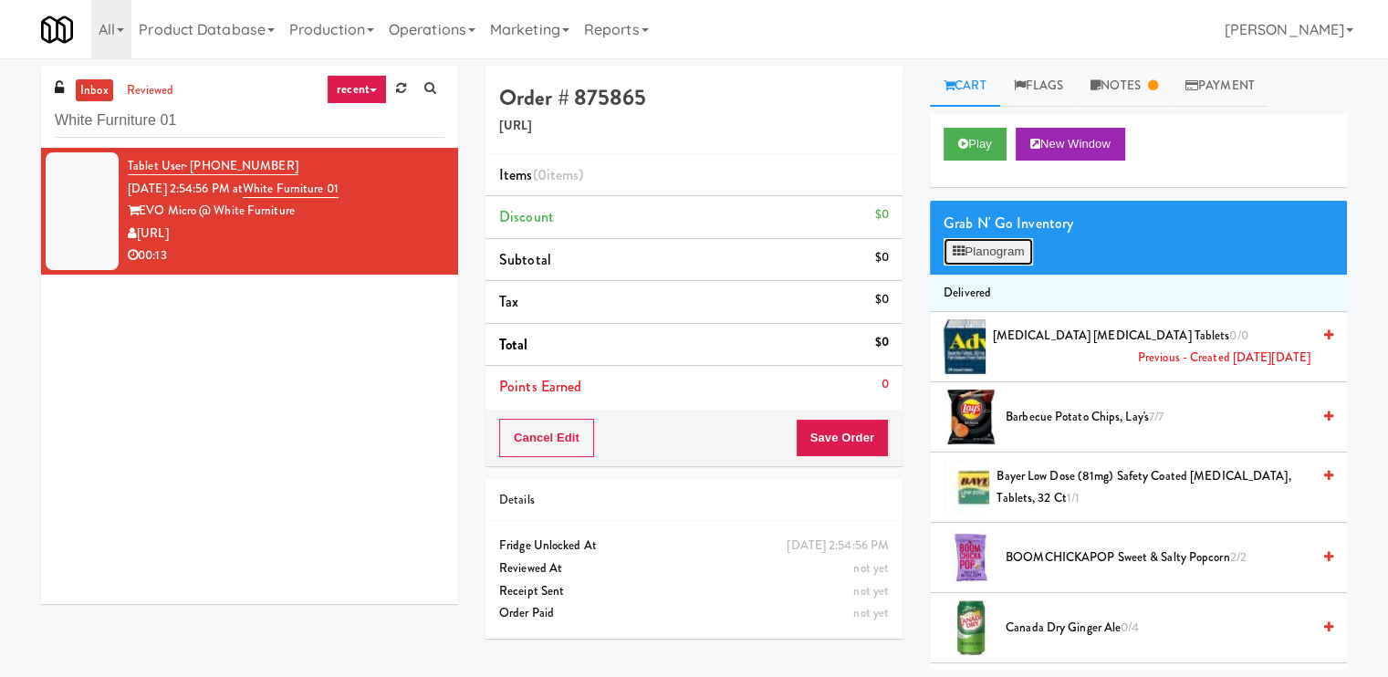
click at [993, 248] on button "Planogram" at bounding box center [987, 251] width 89 height 27
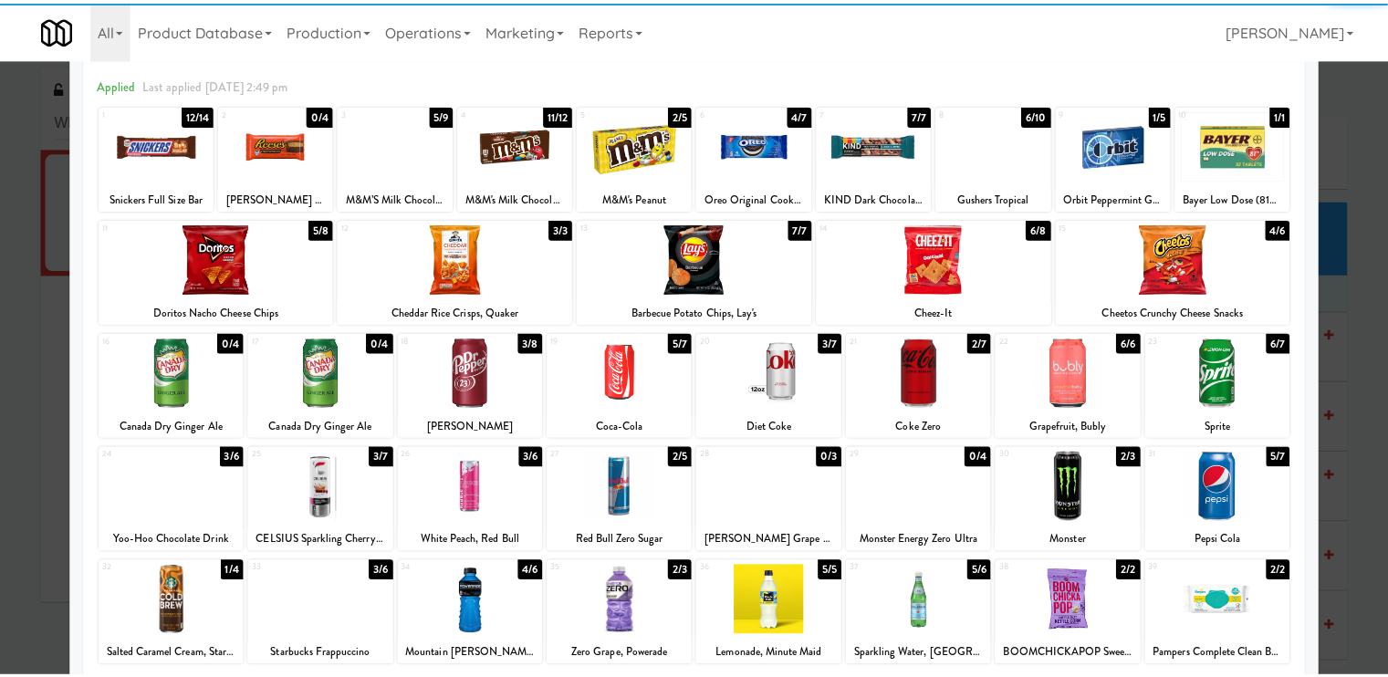
scroll to position [218, 0]
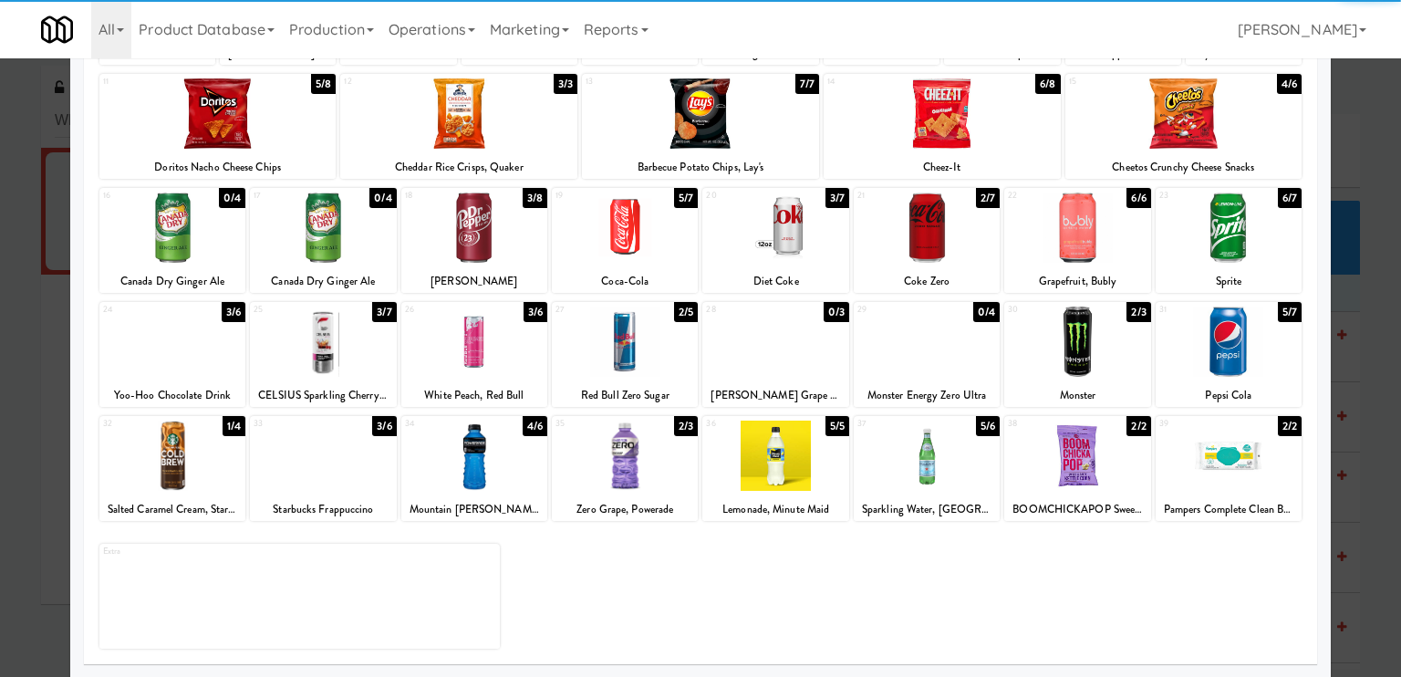
click at [158, 445] on div at bounding box center [172, 456] width 146 height 70
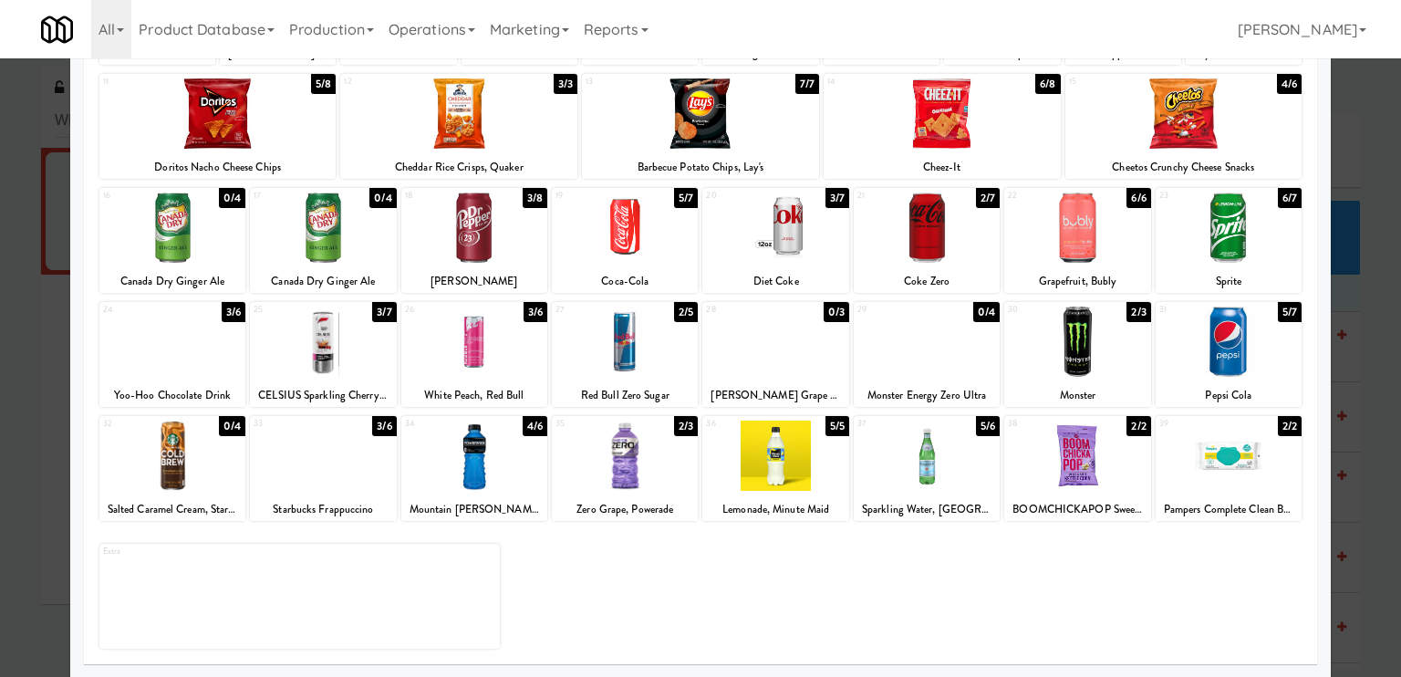
click at [29, 404] on div at bounding box center [700, 338] width 1401 height 677
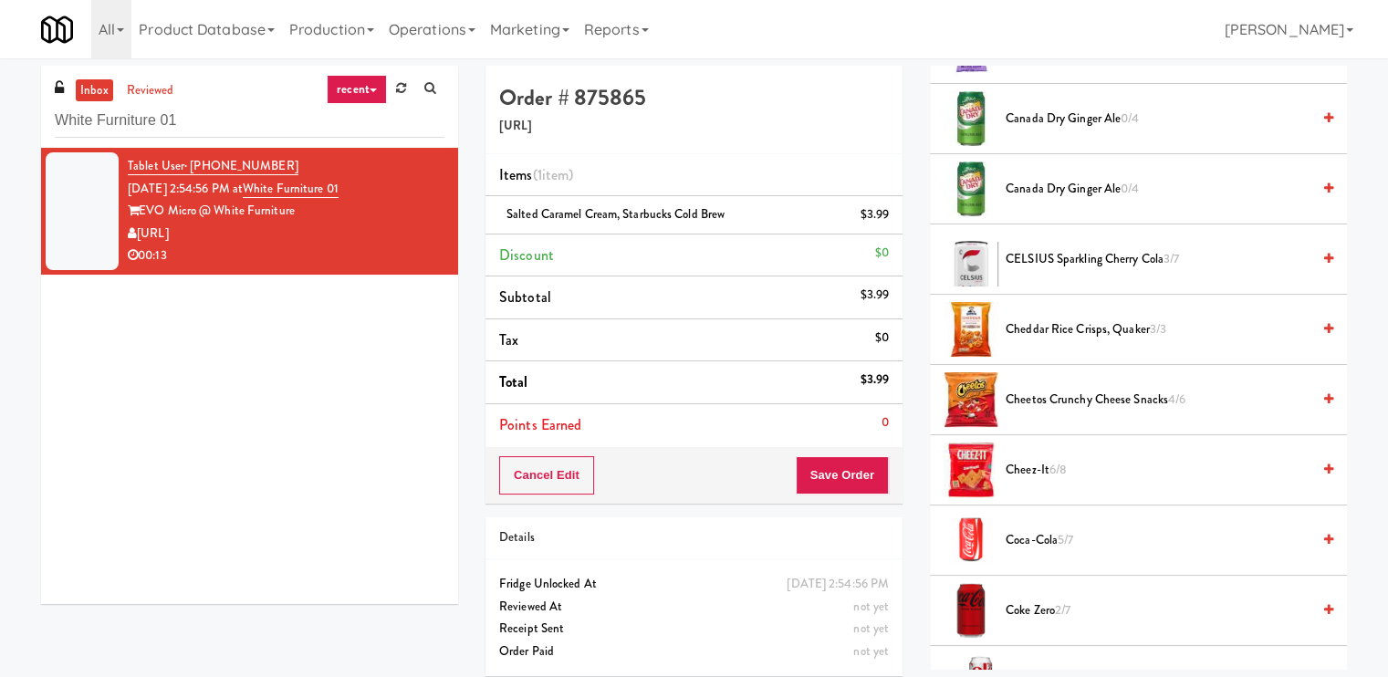
scroll to position [639, 0]
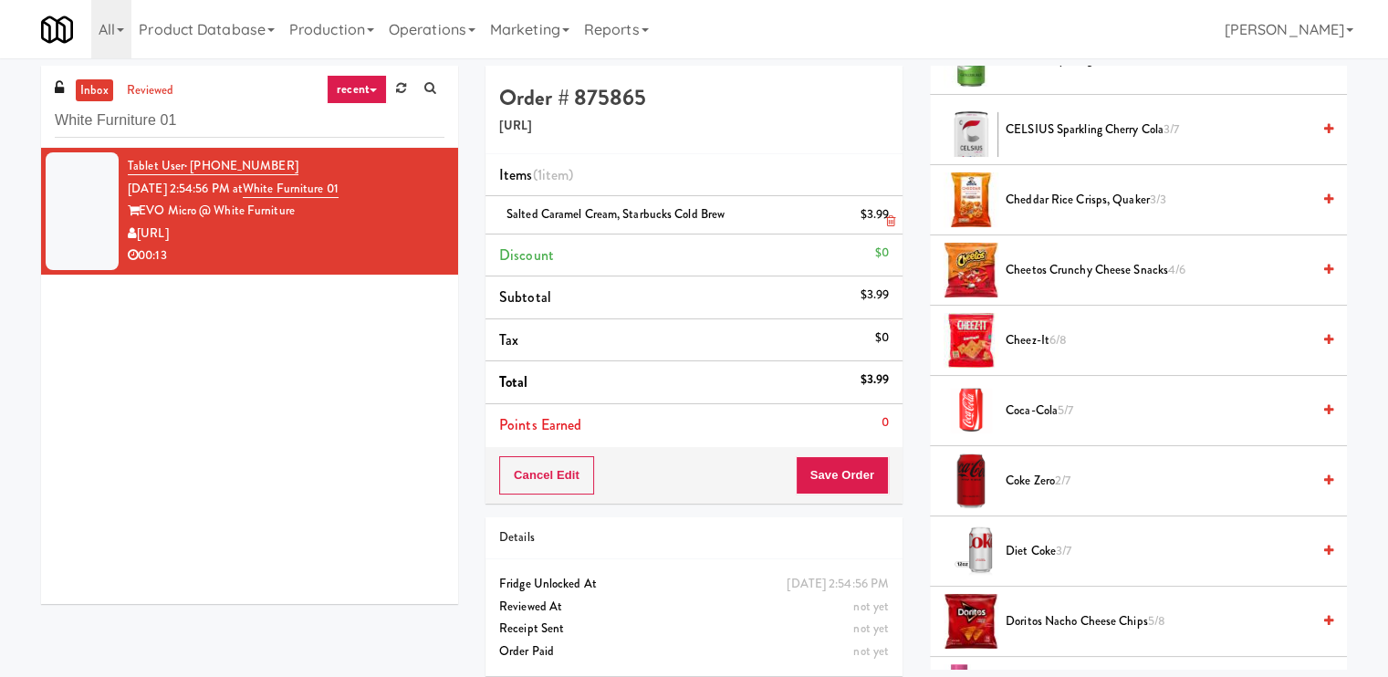
click at [769, 204] on div "Salted Caramel Cream, Starbucks Cold Brew $3.99" at bounding box center [694, 214] width 390 height 23
copy span "Salted Caramel Cream, Starbucks Cold Brew"
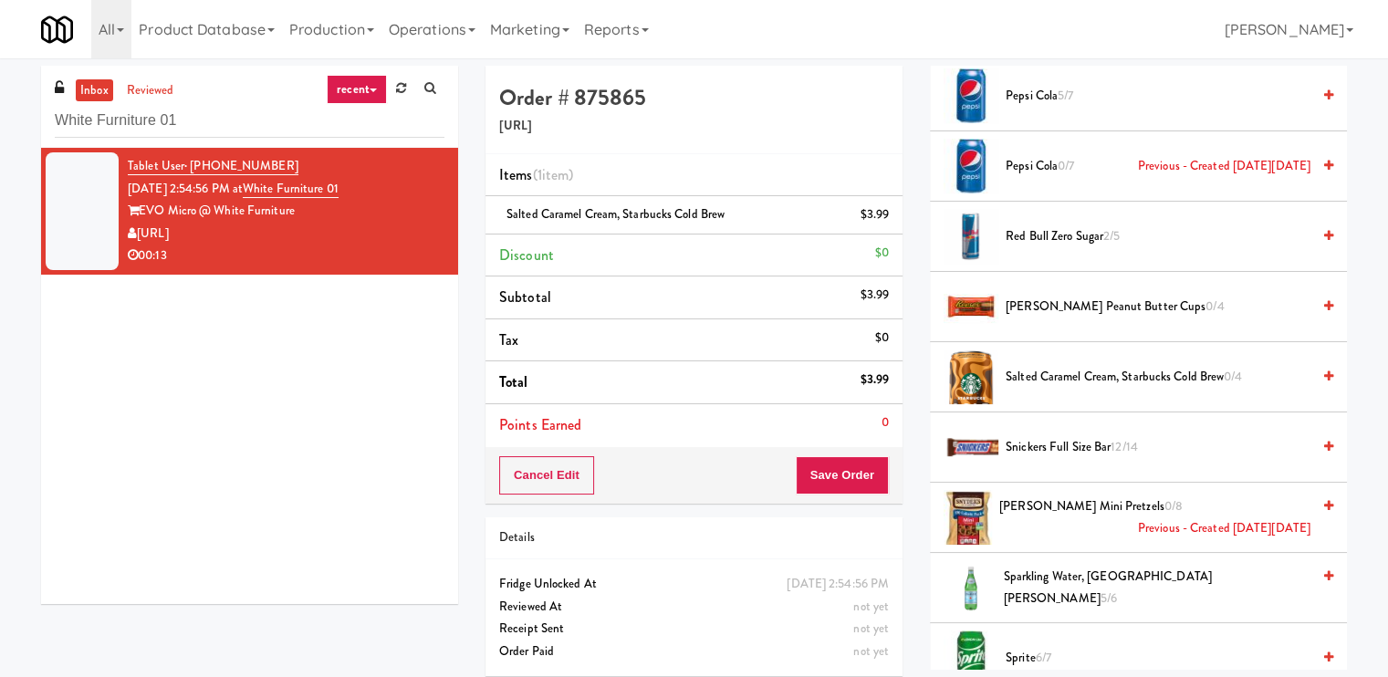
click at [1320, 372] on li "Salted Caramel Cream, Starbucks Cold Brew 0/4" at bounding box center [1138, 377] width 417 height 70
click at [1324, 370] on icon at bounding box center [1328, 376] width 9 height 12
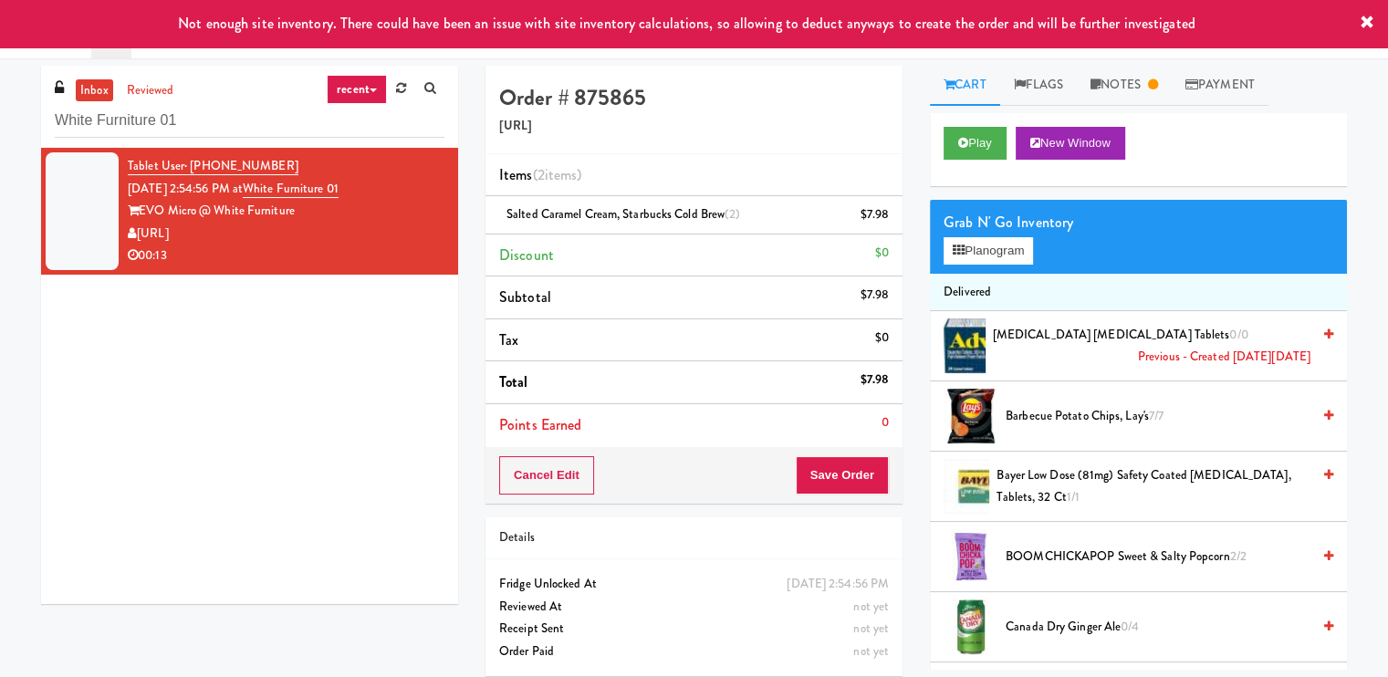
scroll to position [0, 0]
click at [982, 156] on button "Play" at bounding box center [974, 144] width 63 height 33
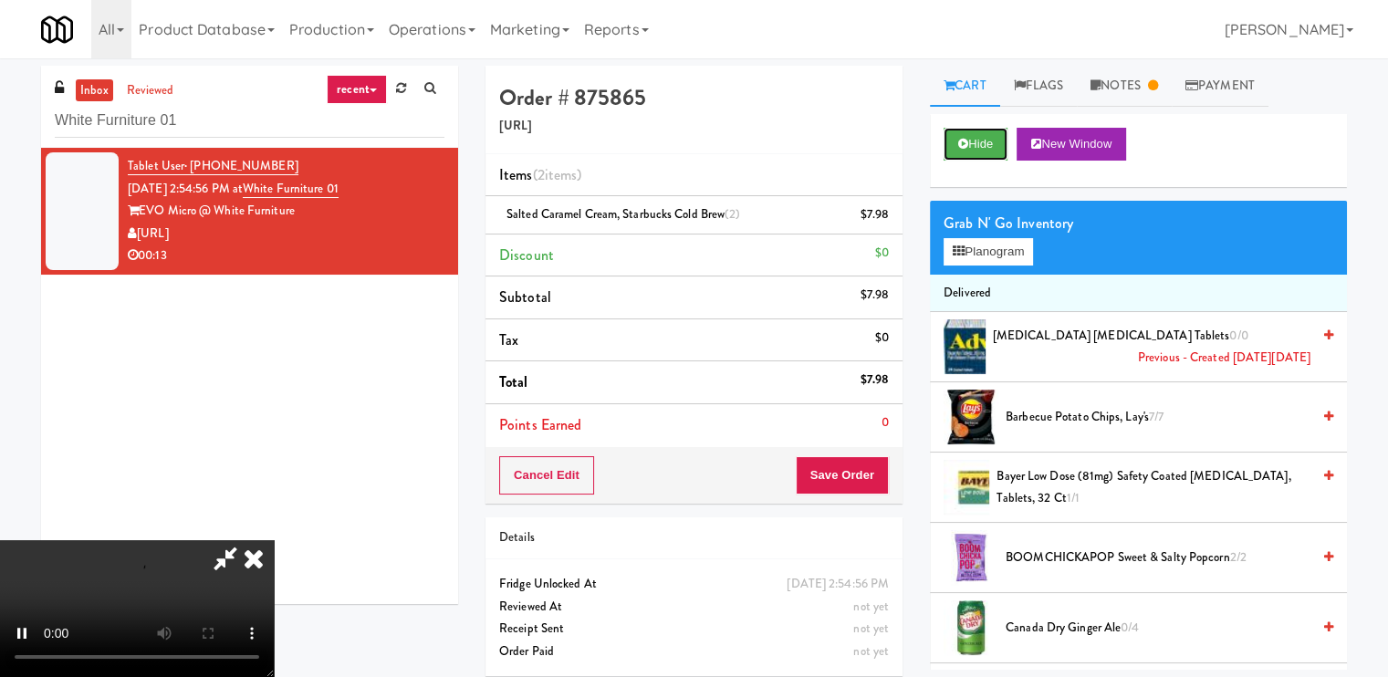
scroll to position [244, 0]
click at [274, 540] on video at bounding box center [137, 608] width 274 height 137
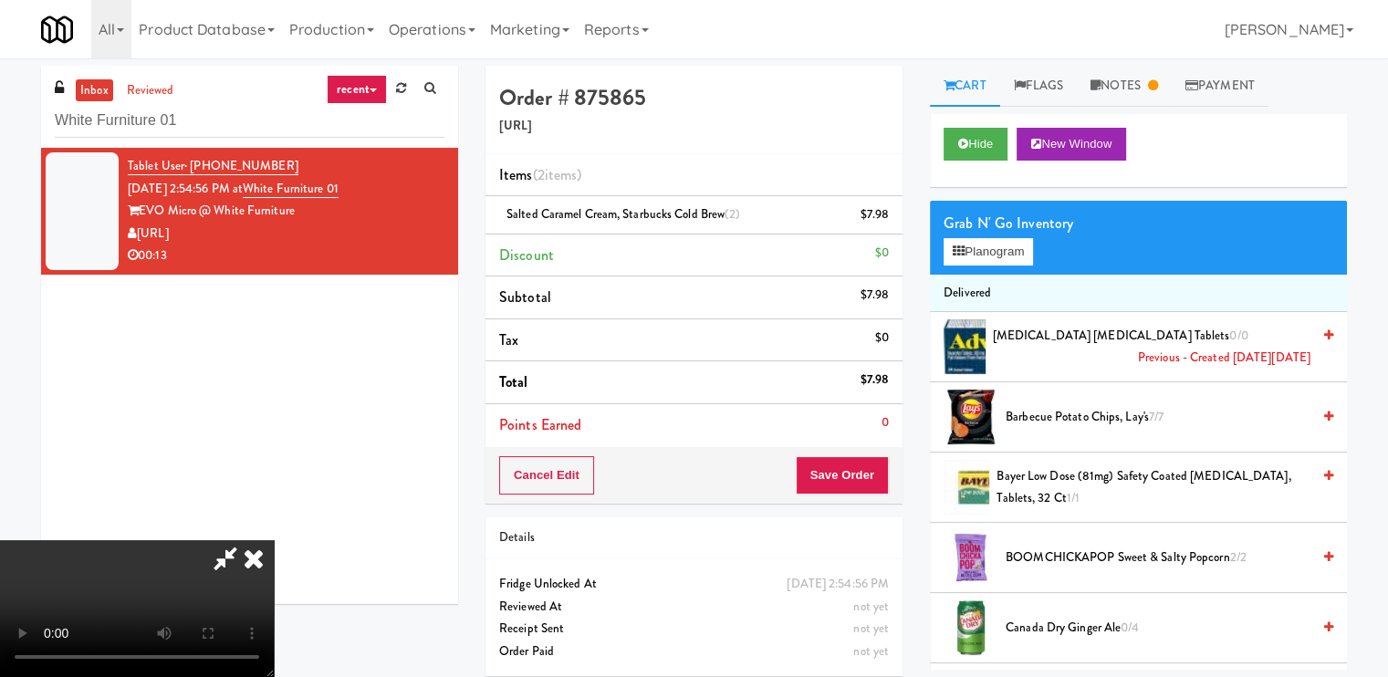
click at [274, 540] on video at bounding box center [137, 608] width 274 height 137
click at [1157, 84] on icon at bounding box center [1153, 85] width 10 height 12
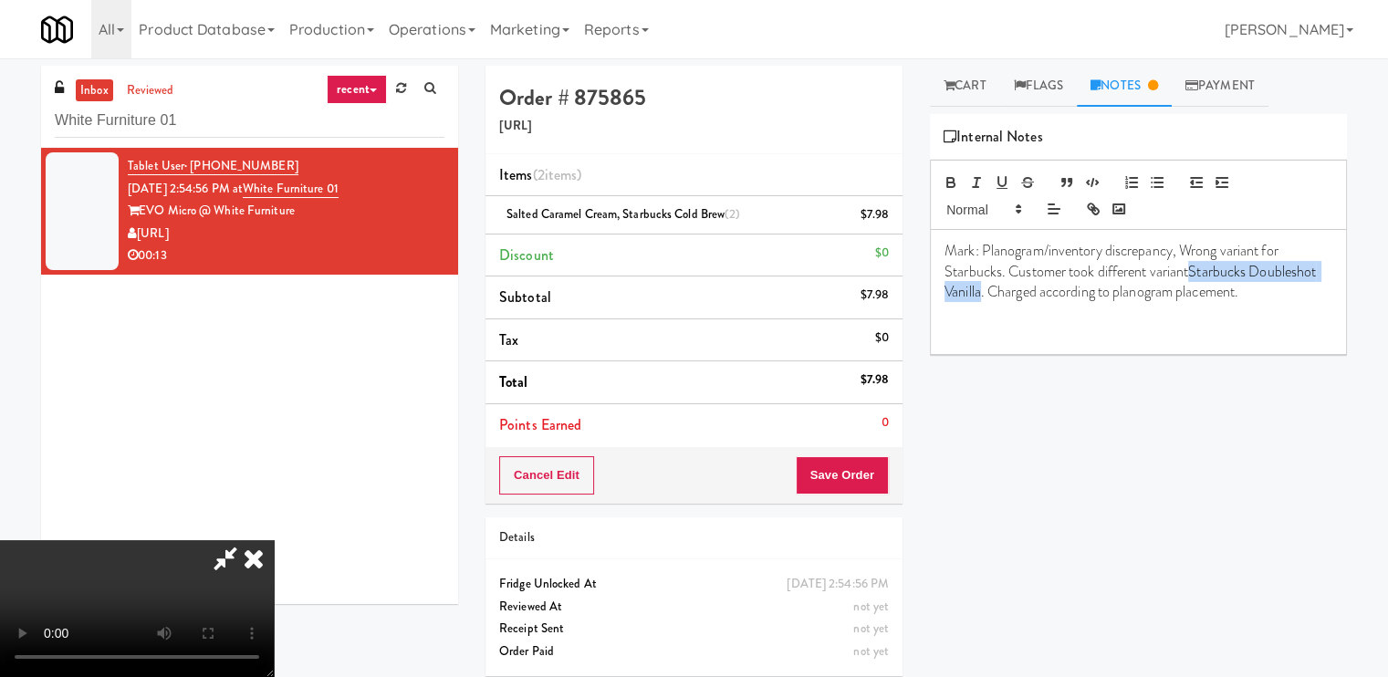
drag, startPoint x: 1193, startPoint y: 269, endPoint x: 980, endPoint y: 296, distance: 215.2
click at [980, 296] on p "Mark: Planogram/inventory discrepancy, Wrong variant for Starbucks. Customer to…" at bounding box center [1138, 271] width 388 height 61
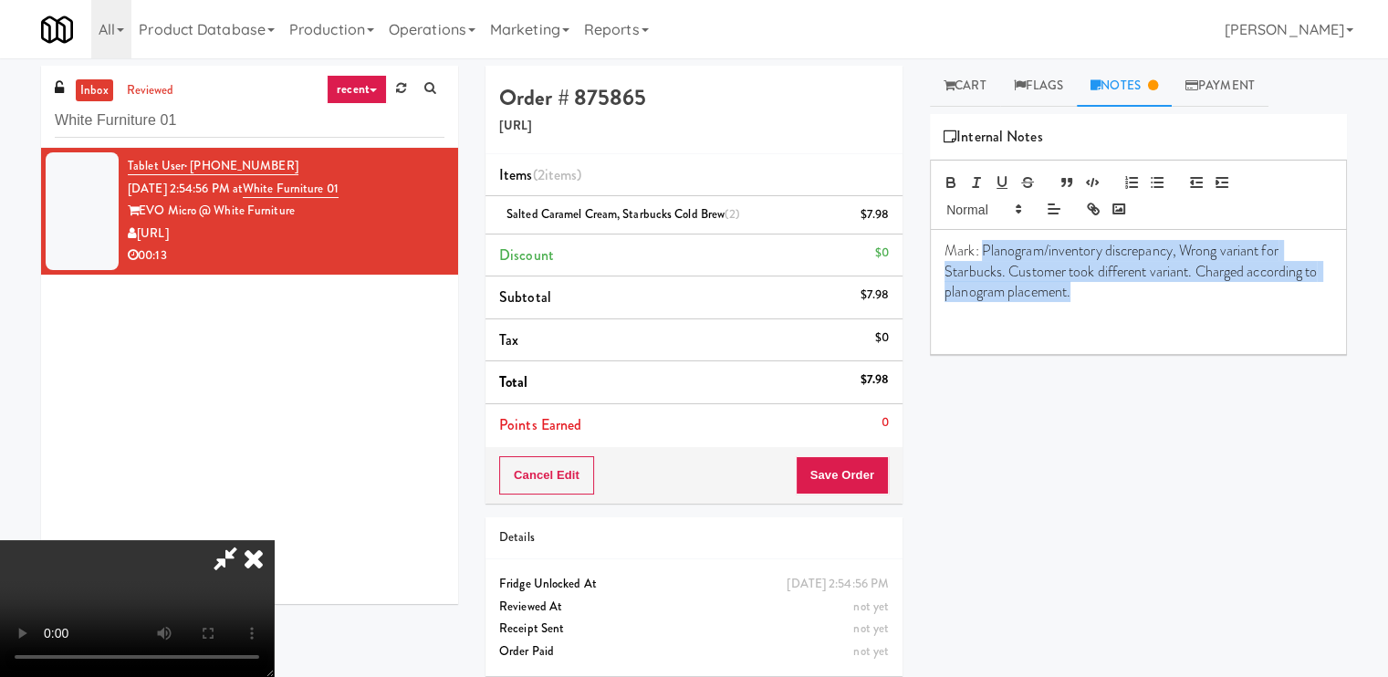
drag, startPoint x: 1142, startPoint y: 298, endPoint x: 982, endPoint y: 236, distance: 171.3
click at [982, 236] on div "Mark: Planogram/inventory discrepancy, Wrong variant for Starbucks. Customer to…" at bounding box center [1137, 292] width 415 height 124
copy span "Planogram/inventory discrepancy, Wrong variant for Starbucks. Customer took dif…"
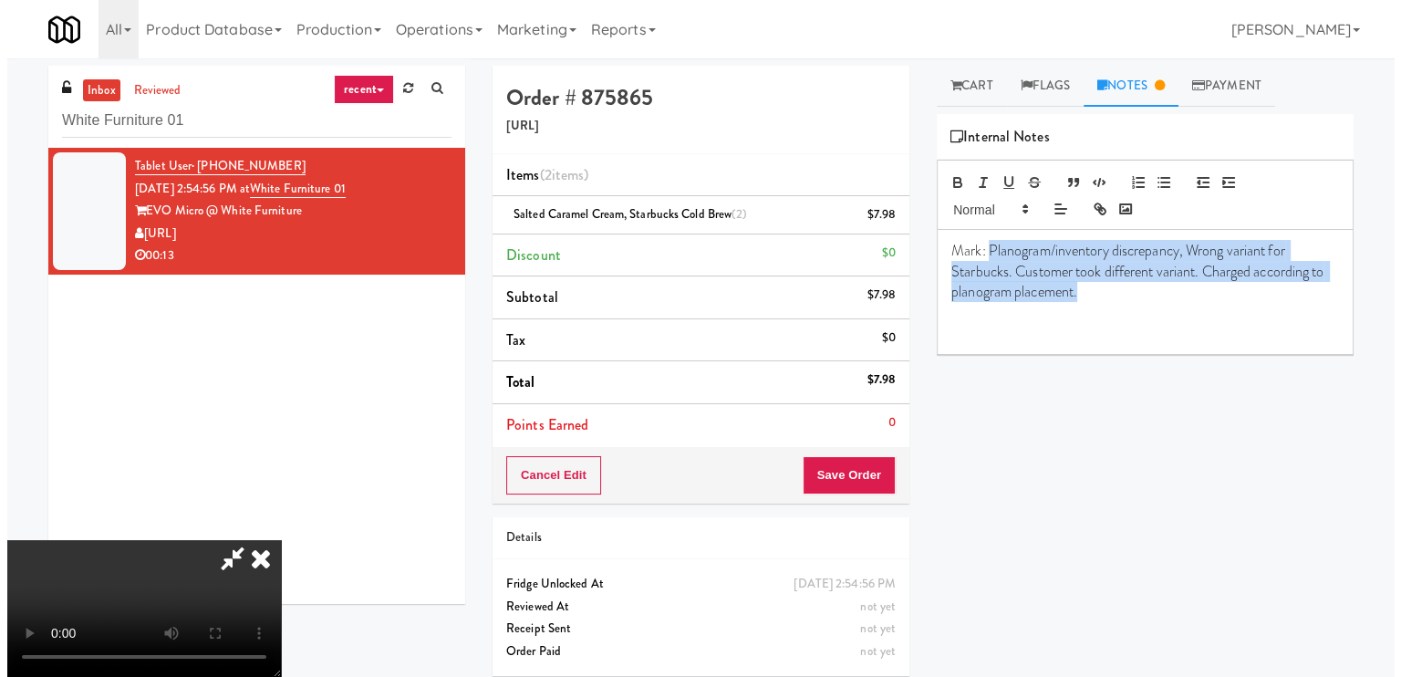
scroll to position [0, 0]
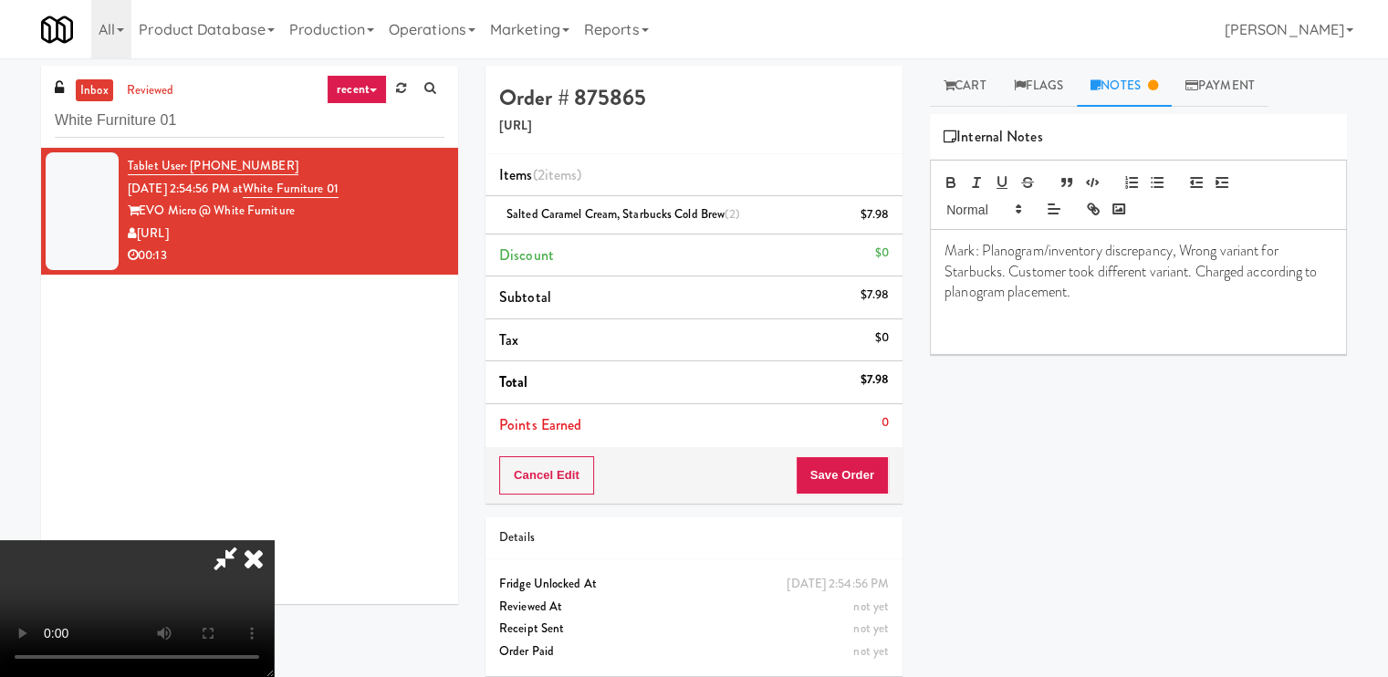
click at [274, 540] on icon at bounding box center [254, 558] width 40 height 36
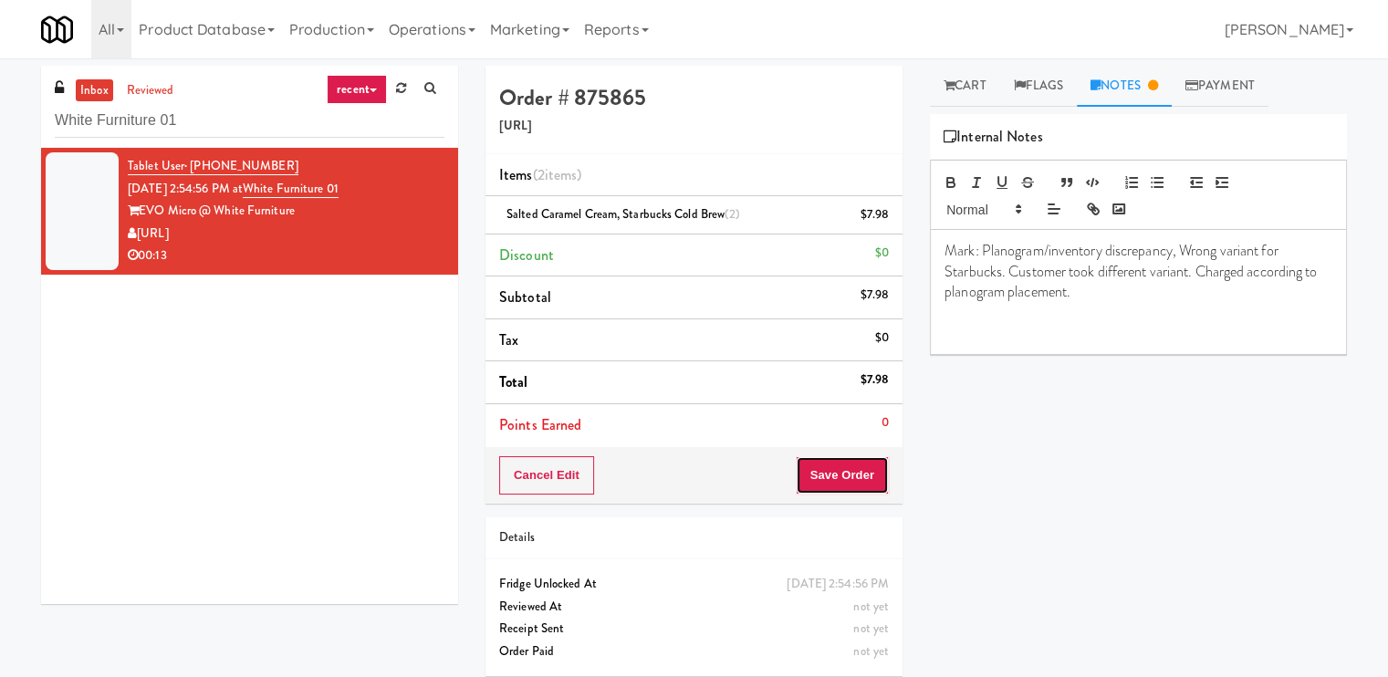
click at [826, 479] on button "Save Order" at bounding box center [841, 475] width 93 height 38
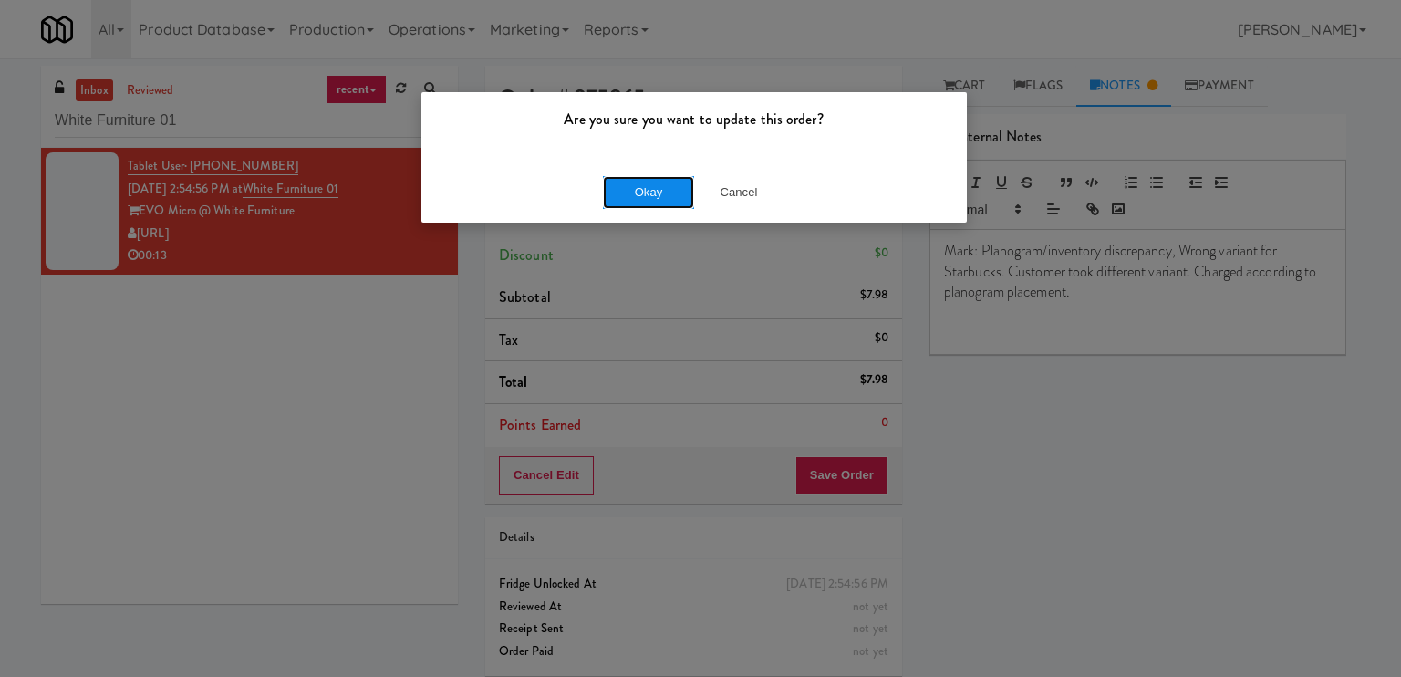
click at [667, 185] on button "Okay" at bounding box center [648, 192] width 91 height 33
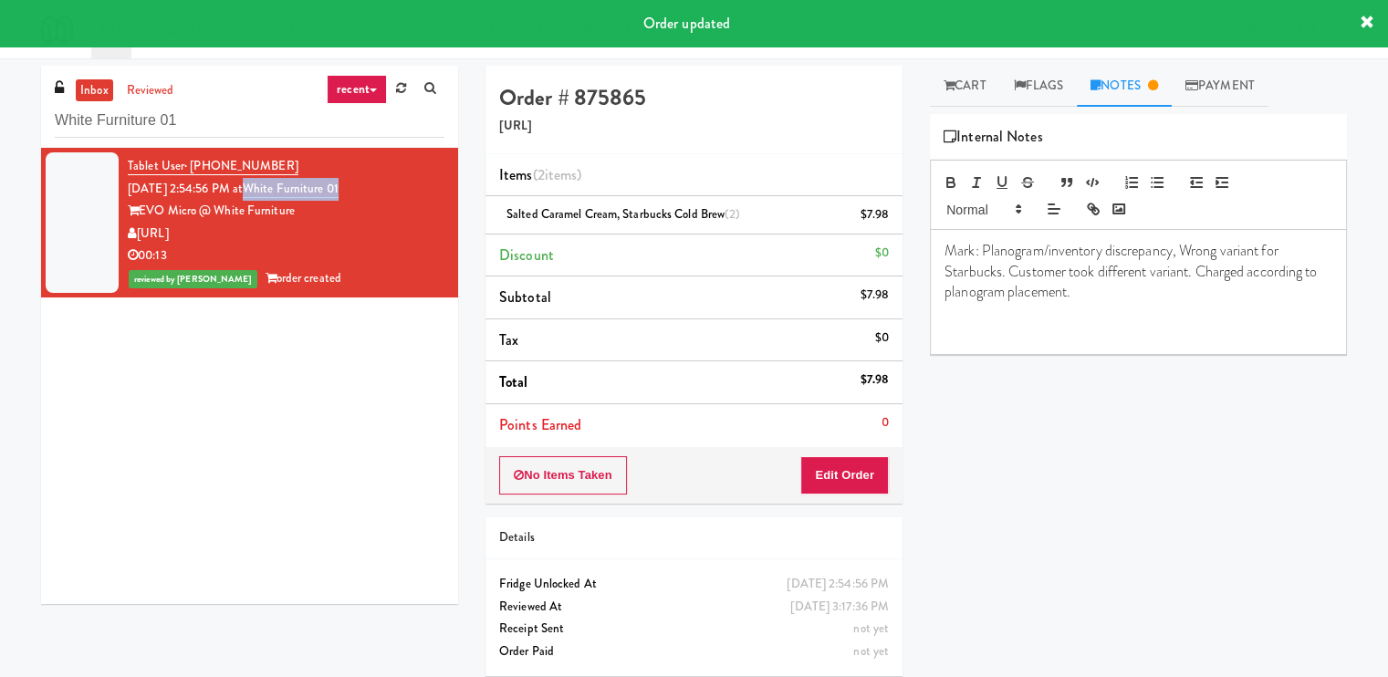
drag, startPoint x: 378, startPoint y: 183, endPoint x: 271, endPoint y: 178, distance: 106.9
click at [271, 178] on div "Tablet User · (984) 289-1749 [DATE] 2:54:56 PM at White Furniture 01 EVO Micro …" at bounding box center [286, 222] width 317 height 135
copy link "White Furniture 01"
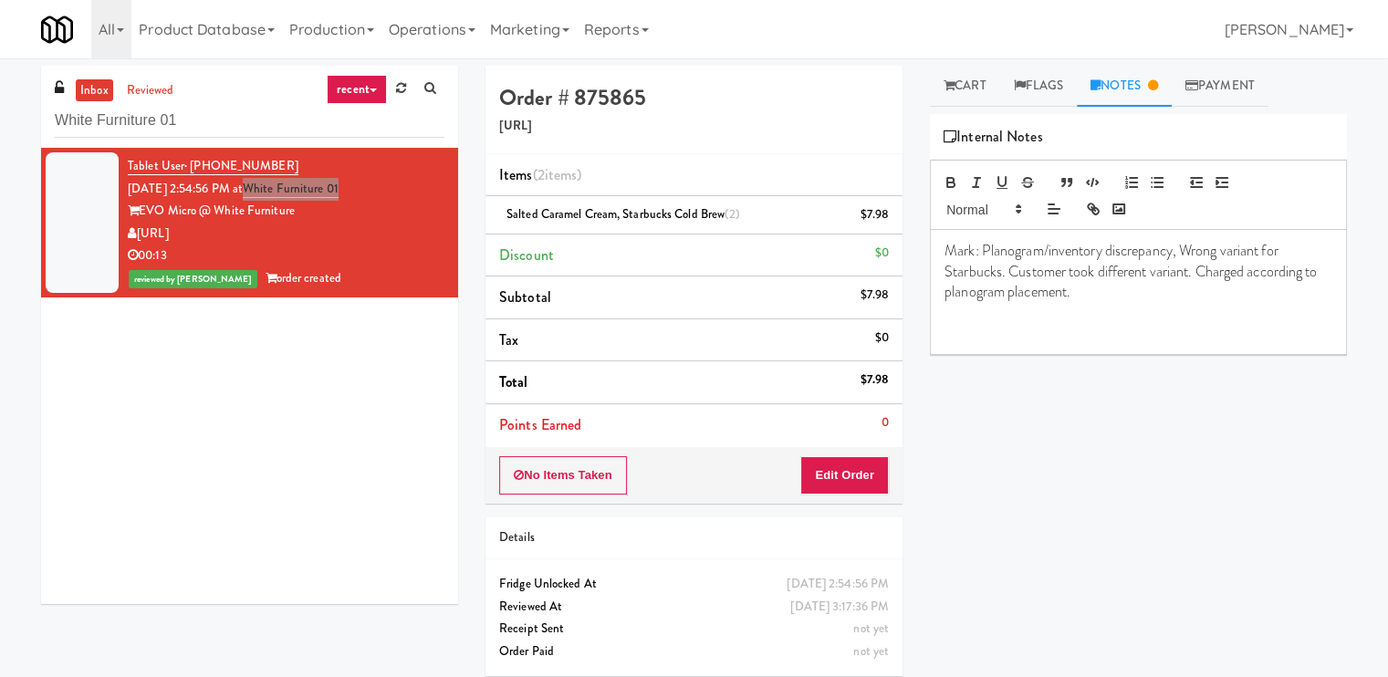
drag, startPoint x: 248, startPoint y: 225, endPoint x: 140, endPoint y: 226, distance: 108.6
click at [140, 226] on div "[URL]" at bounding box center [286, 234] width 317 height 23
copy div "[URL]"
drag, startPoint x: 388, startPoint y: 185, endPoint x: 275, endPoint y: 192, distance: 113.4
click at [275, 192] on div "Tablet User · (984) 289-1749 [DATE] 2:54:56 PM at White Furniture 01 EVO Micro …" at bounding box center [286, 222] width 317 height 135
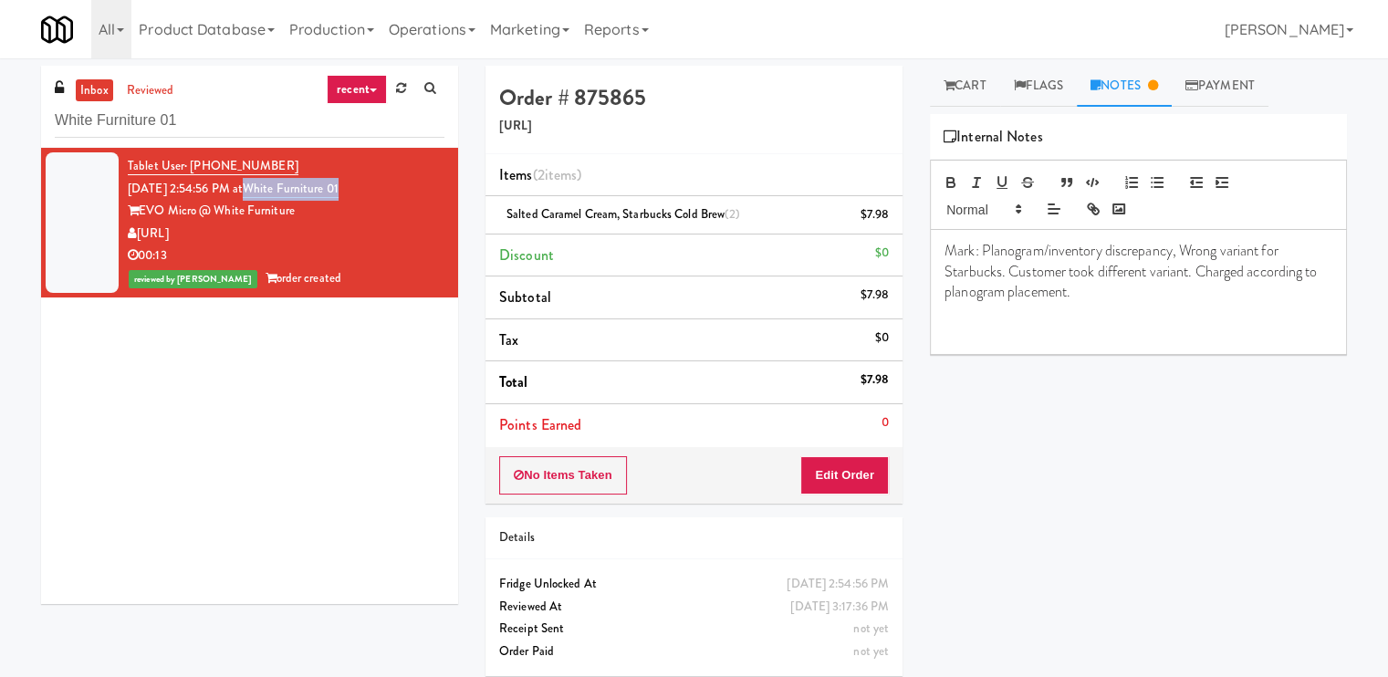
copy link "White Furniture 01"
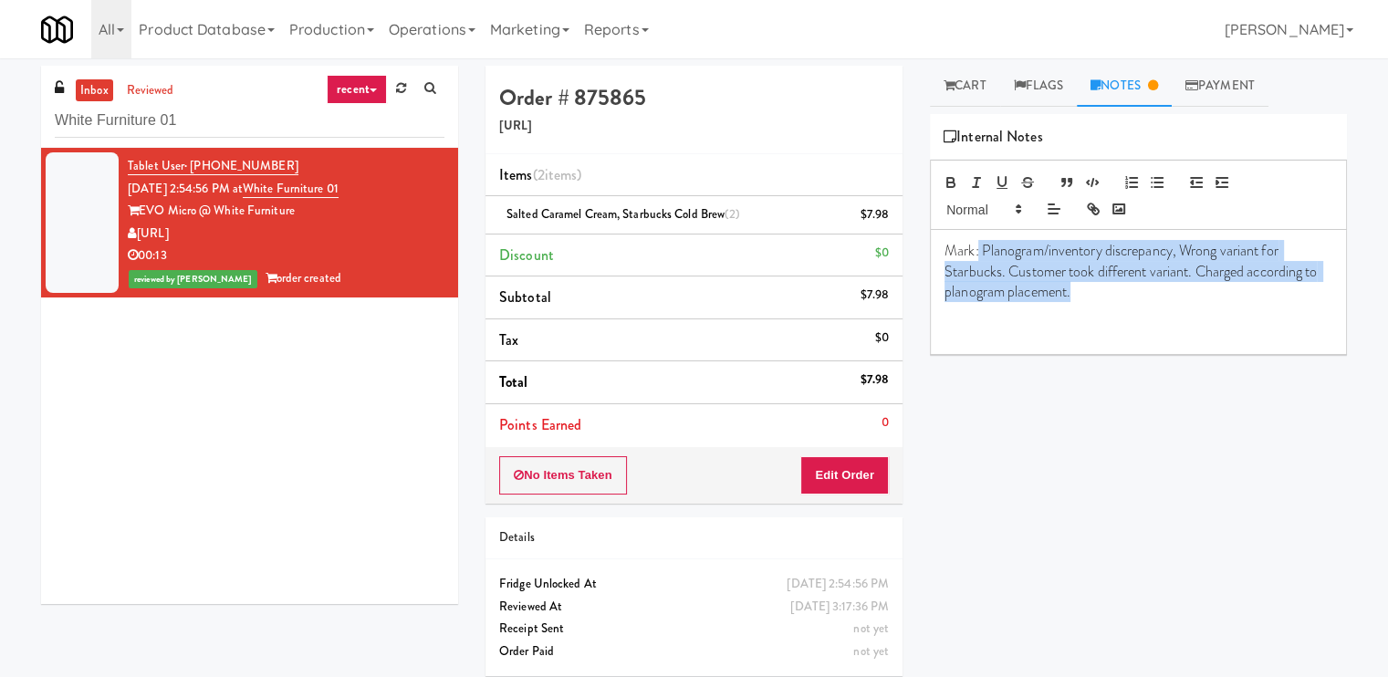
drag, startPoint x: 1138, startPoint y: 286, endPoint x: 979, endPoint y: 248, distance: 163.1
click at [979, 248] on p "Mark: Planogram/inventory discrepancy, Wrong variant for Starbucks. Customer to…" at bounding box center [1138, 271] width 388 height 61
copy span "Planogram/inventory discrepancy, Wrong variant for Starbucks. Customer took dif…"
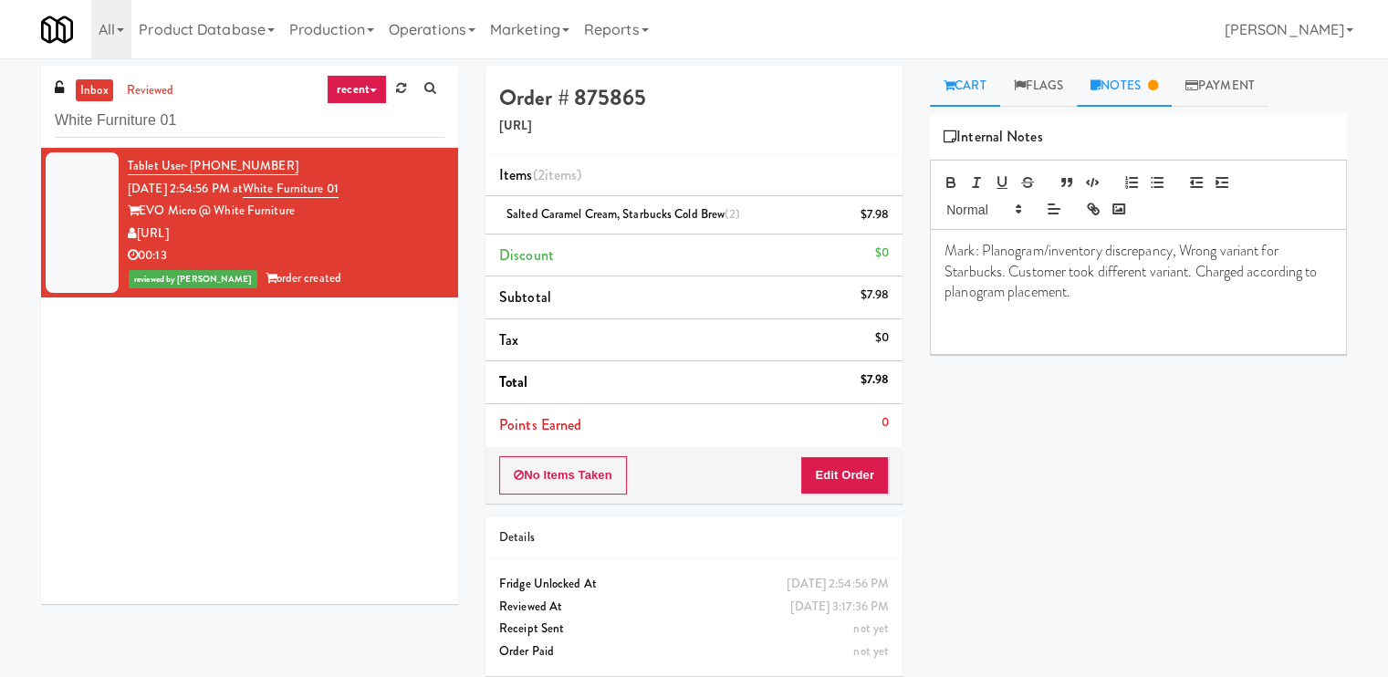
click at [992, 91] on link "Cart" at bounding box center [965, 86] width 70 height 41
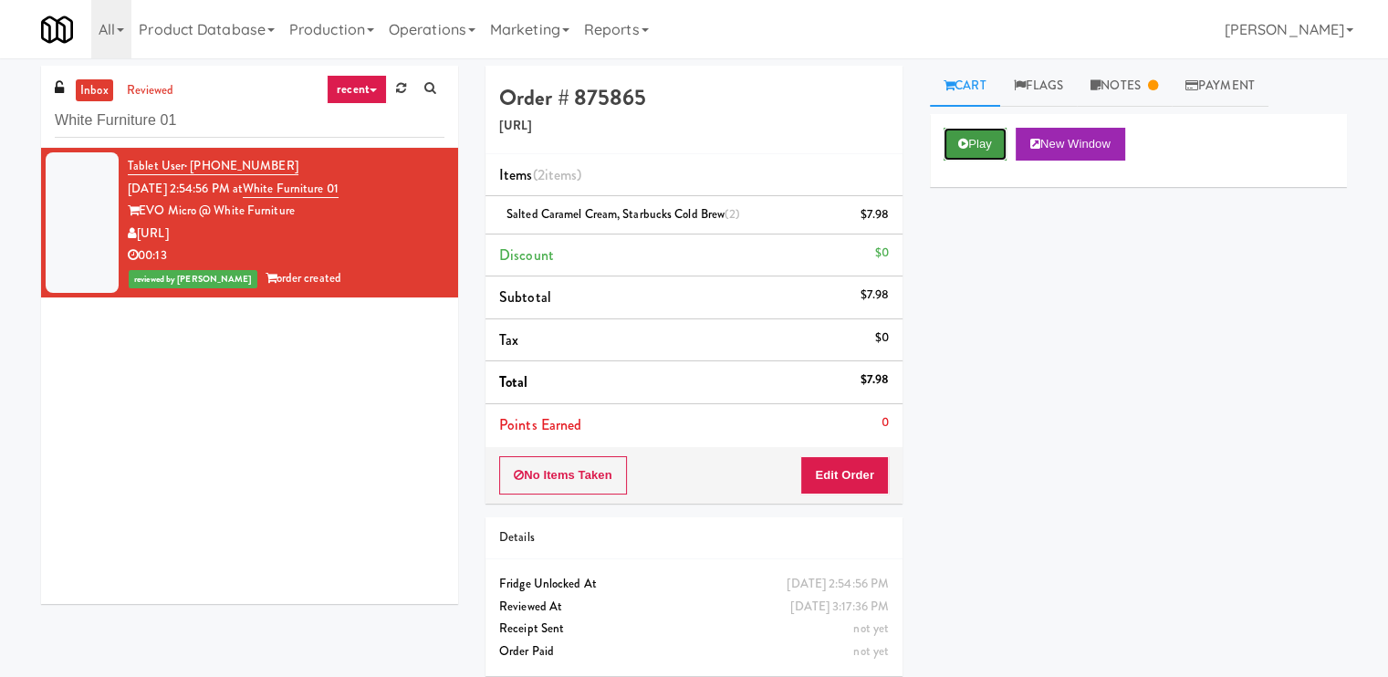
click at [992, 152] on button "Play" at bounding box center [974, 144] width 63 height 33
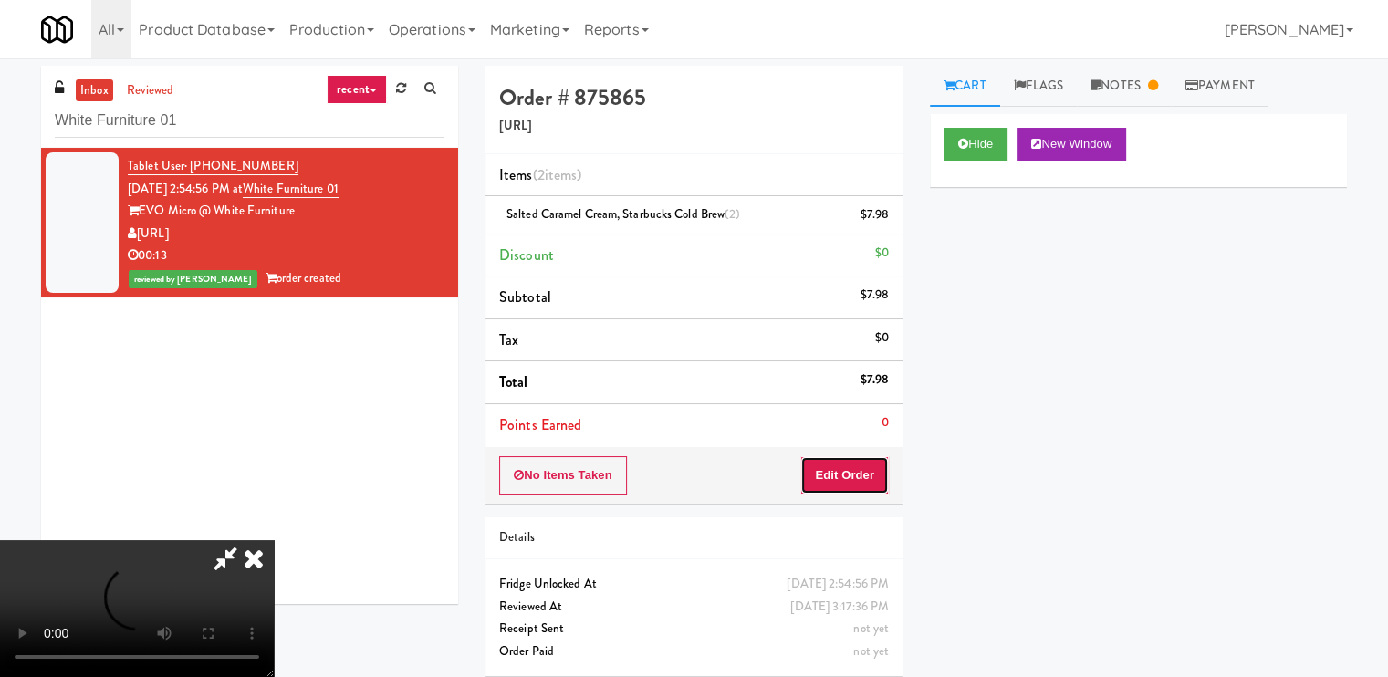
click at [869, 474] on button "Edit Order" at bounding box center [844, 475] width 88 height 38
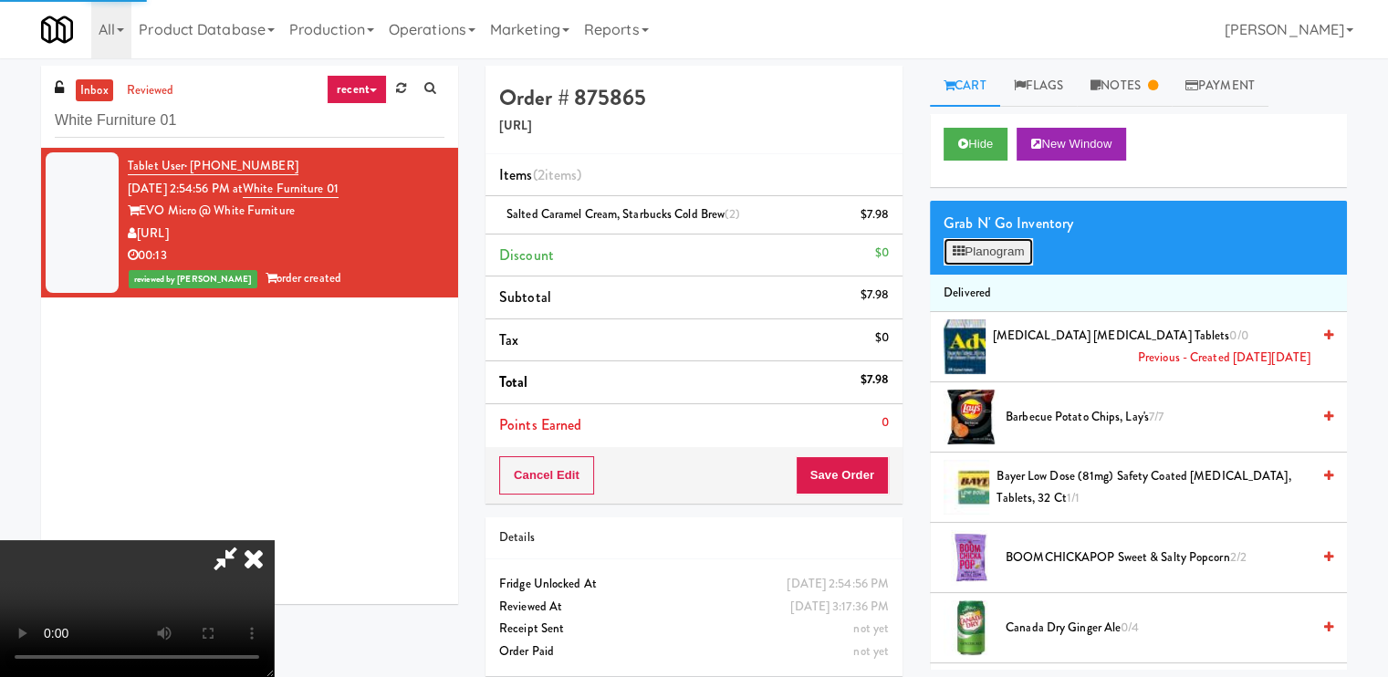
click at [1000, 238] on button "Planogram" at bounding box center [987, 251] width 89 height 27
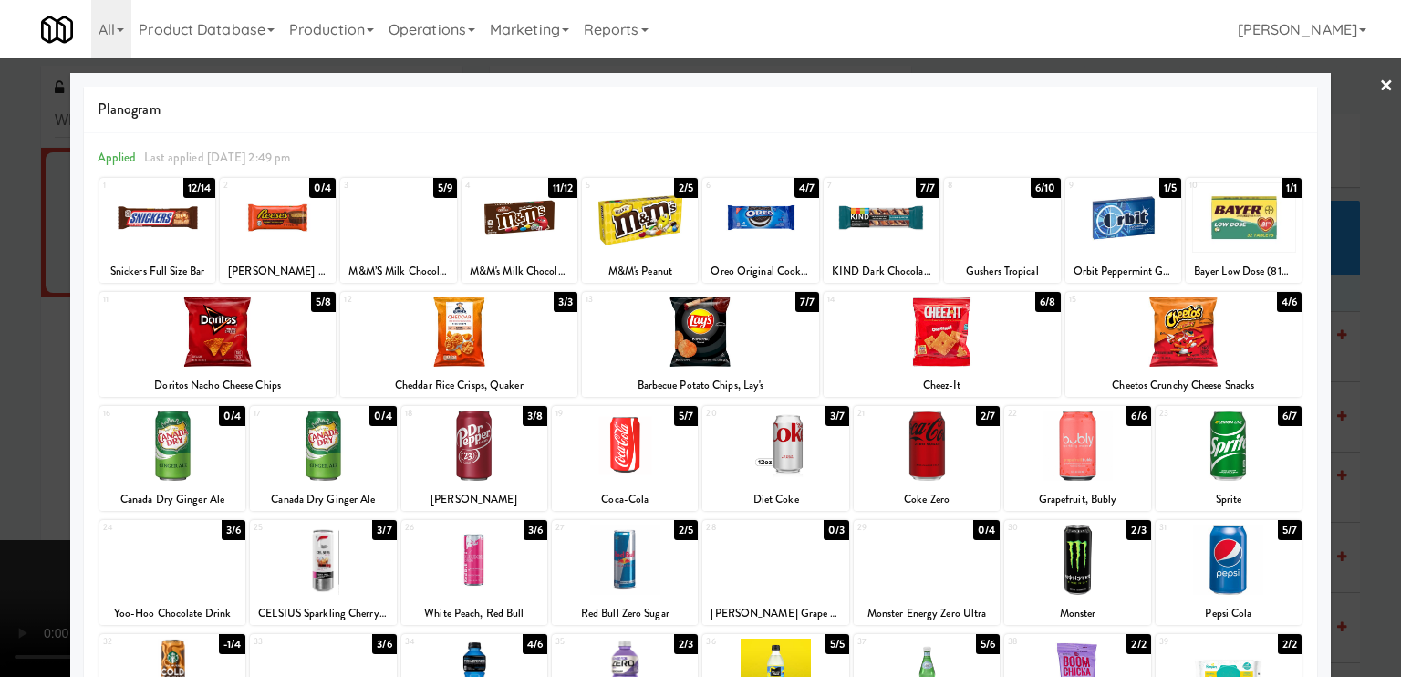
click at [1379, 76] on link "×" at bounding box center [1386, 86] width 15 height 57
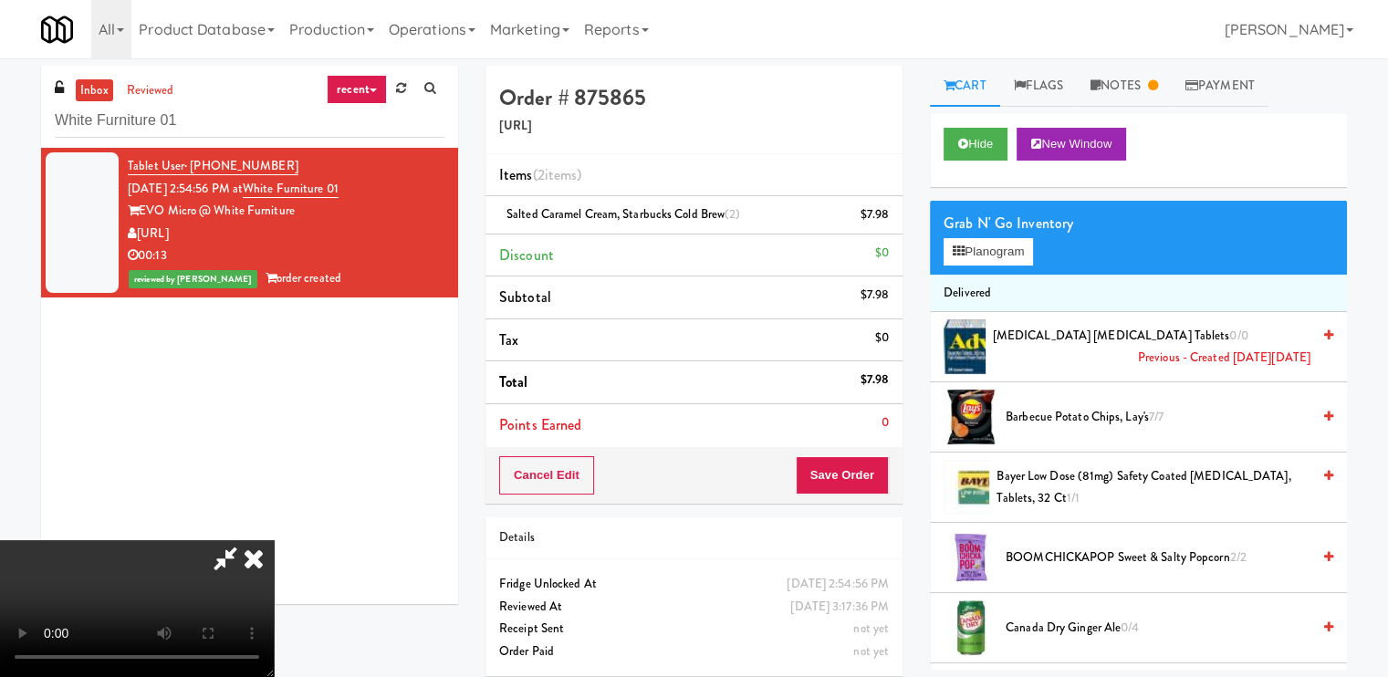
drag, startPoint x: 789, startPoint y: 76, endPoint x: 801, endPoint y: 243, distance: 167.4
click at [274, 540] on div at bounding box center [137, 608] width 274 height 137
click at [274, 540] on icon at bounding box center [254, 558] width 40 height 36
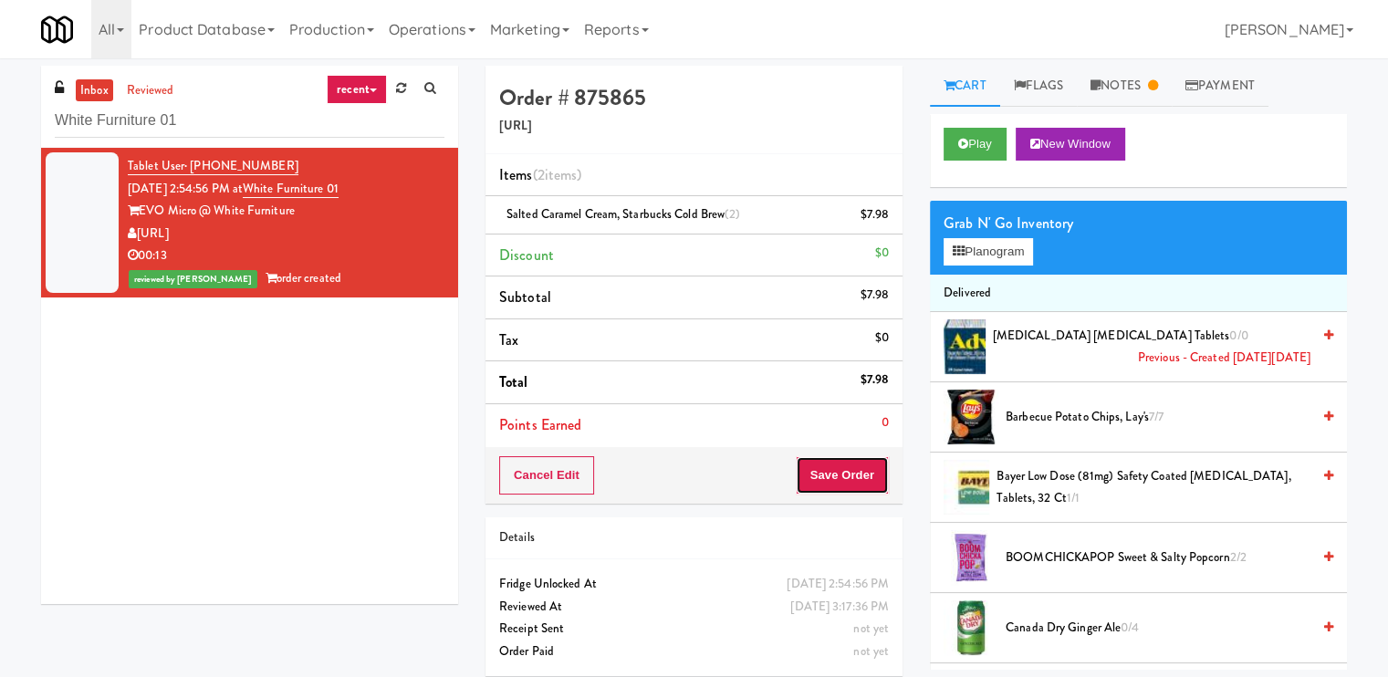
click at [854, 482] on button "Save Order" at bounding box center [841, 475] width 93 height 38
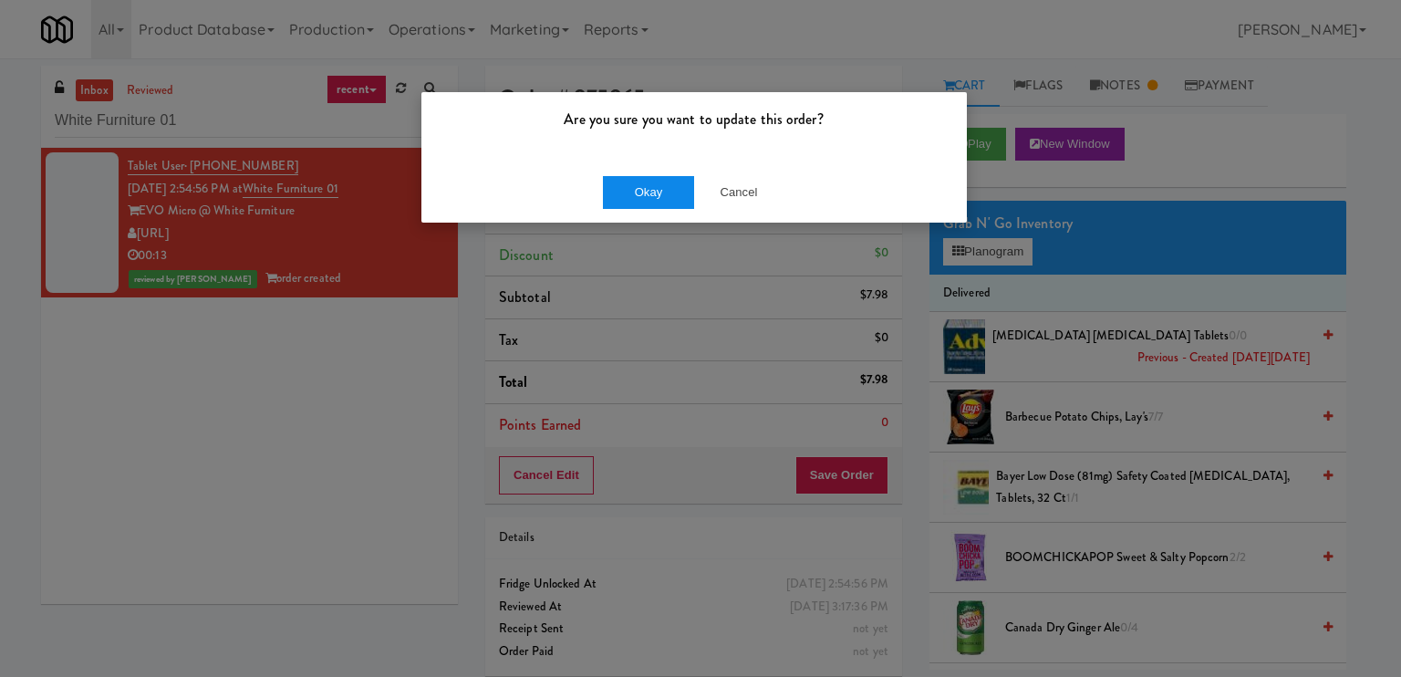
click at [635, 175] on div "Okay Cancel" at bounding box center [694, 191] width 546 height 61
click at [642, 184] on button "Okay" at bounding box center [648, 192] width 91 height 33
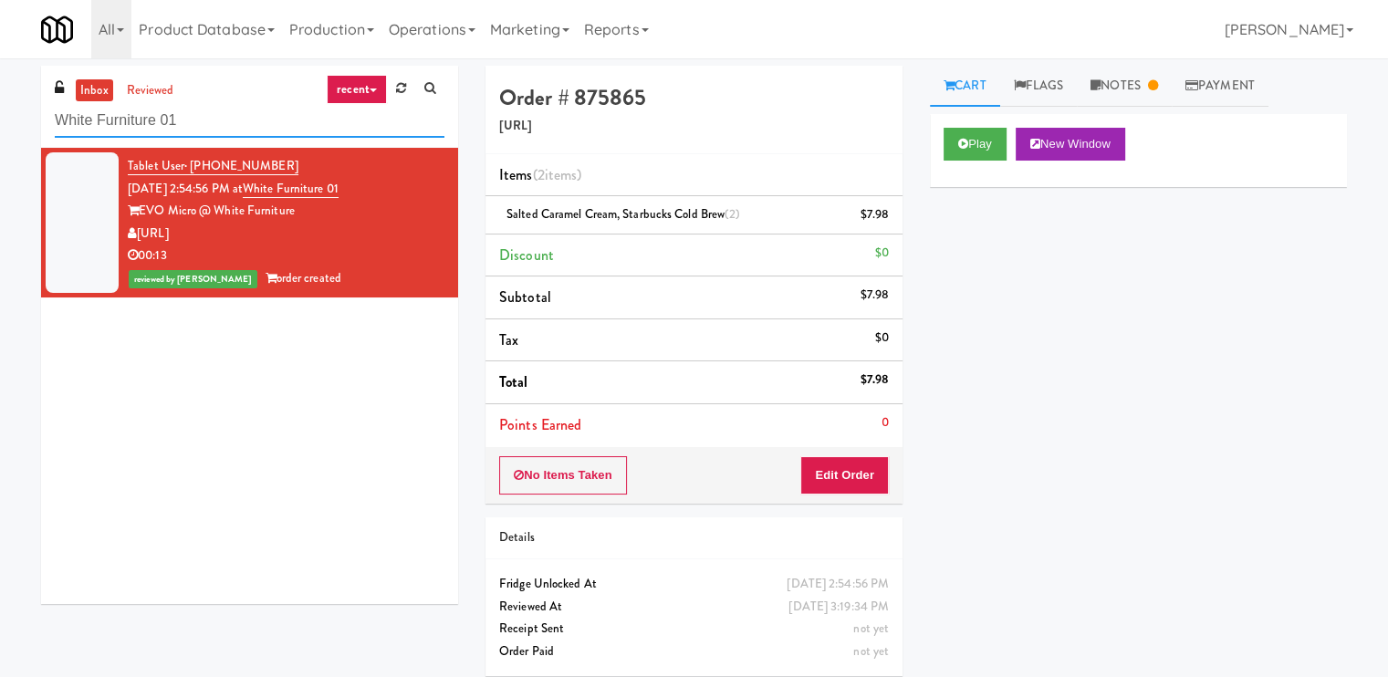
click at [184, 124] on input "White Furniture 01" at bounding box center [250, 121] width 390 height 34
paste input "[PERSON_NAME]-Accurate 2"
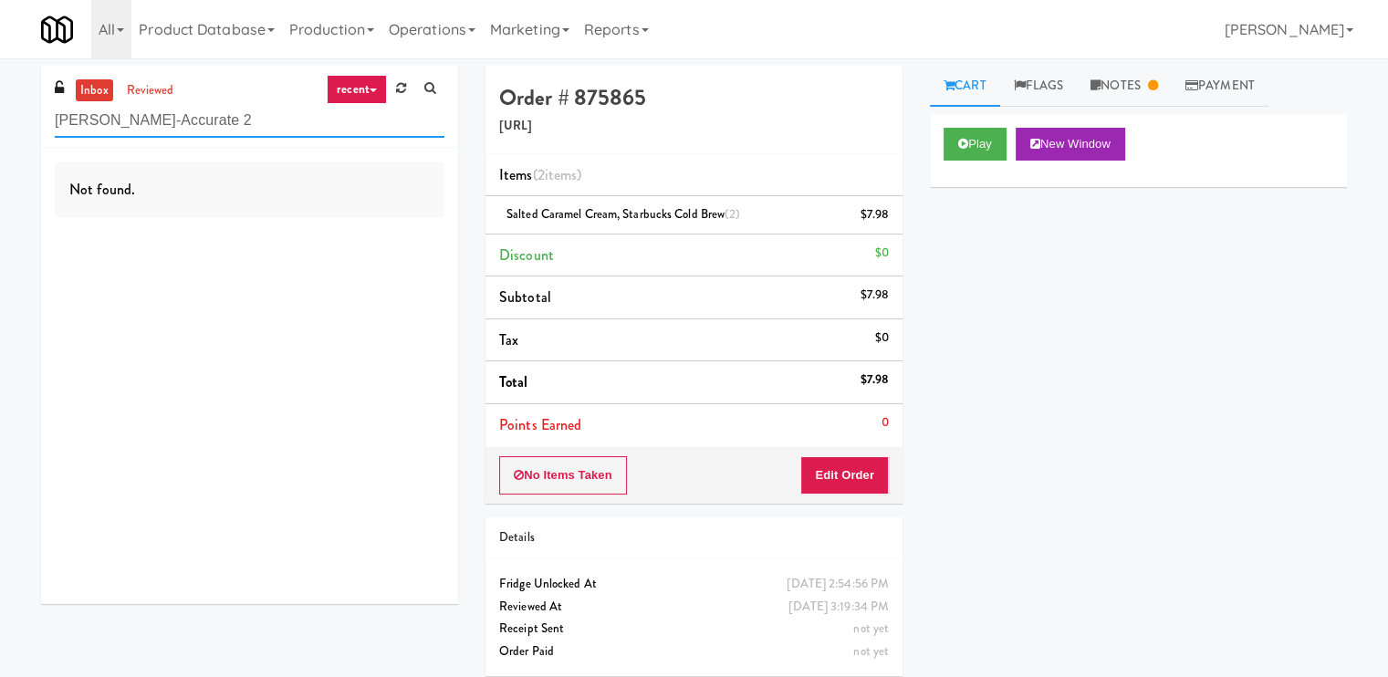
click at [244, 128] on input "[PERSON_NAME]-Accurate 2" at bounding box center [250, 121] width 390 height 34
paste input "Pyramid Center - Cooler - Left"
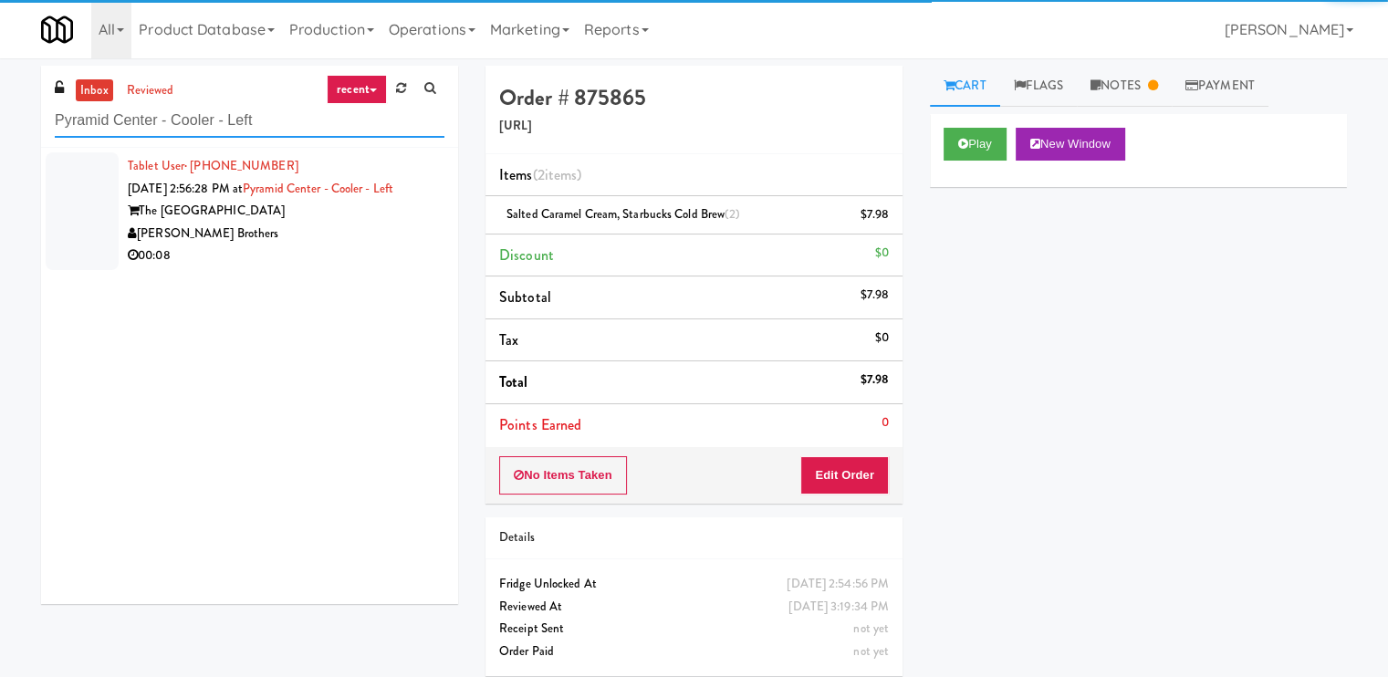
type input "Pyramid Center - Cooler - Left"
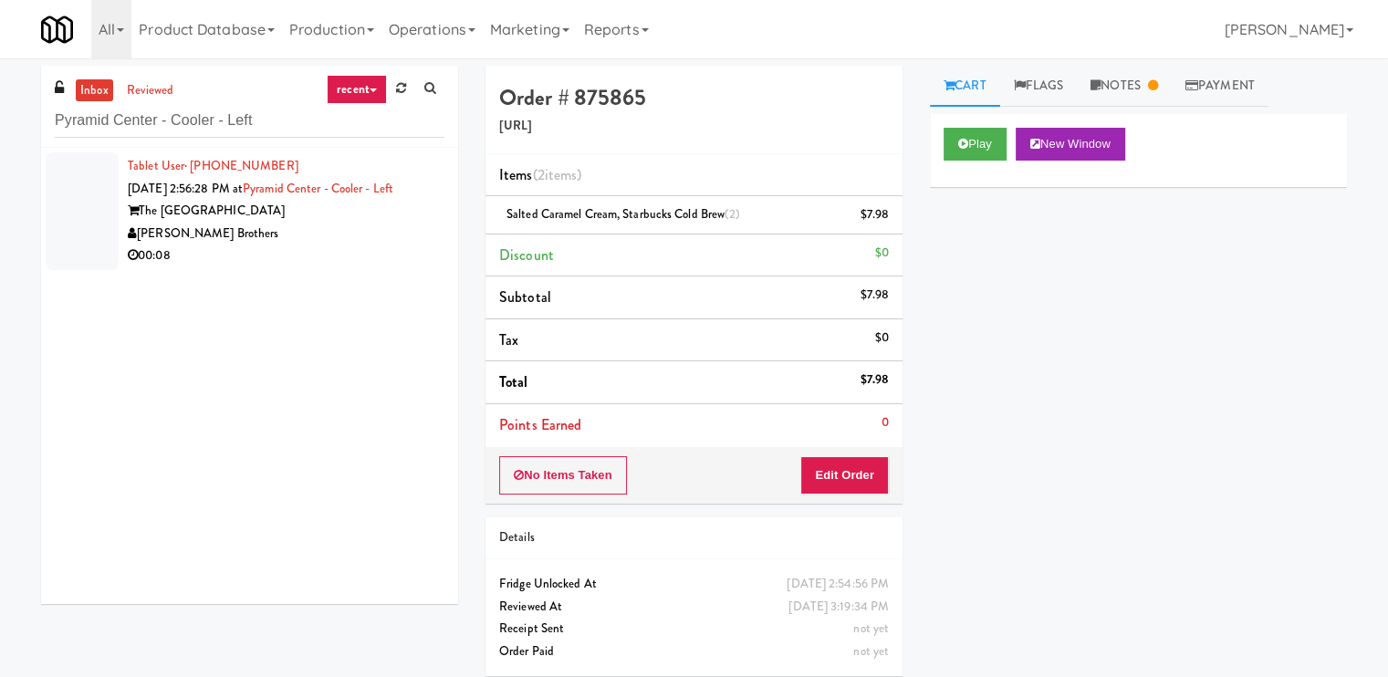
drag, startPoint x: 384, startPoint y: 280, endPoint x: 378, endPoint y: 270, distance: 11.9
click at [383, 280] on div "Tablet User · (732) 678-6594 [DATE] 2:56:28 PM at [GEOGRAPHIC_DATA] - Cooler - …" at bounding box center [249, 376] width 417 height 456
click at [374, 264] on div "00:08" at bounding box center [286, 255] width 317 height 23
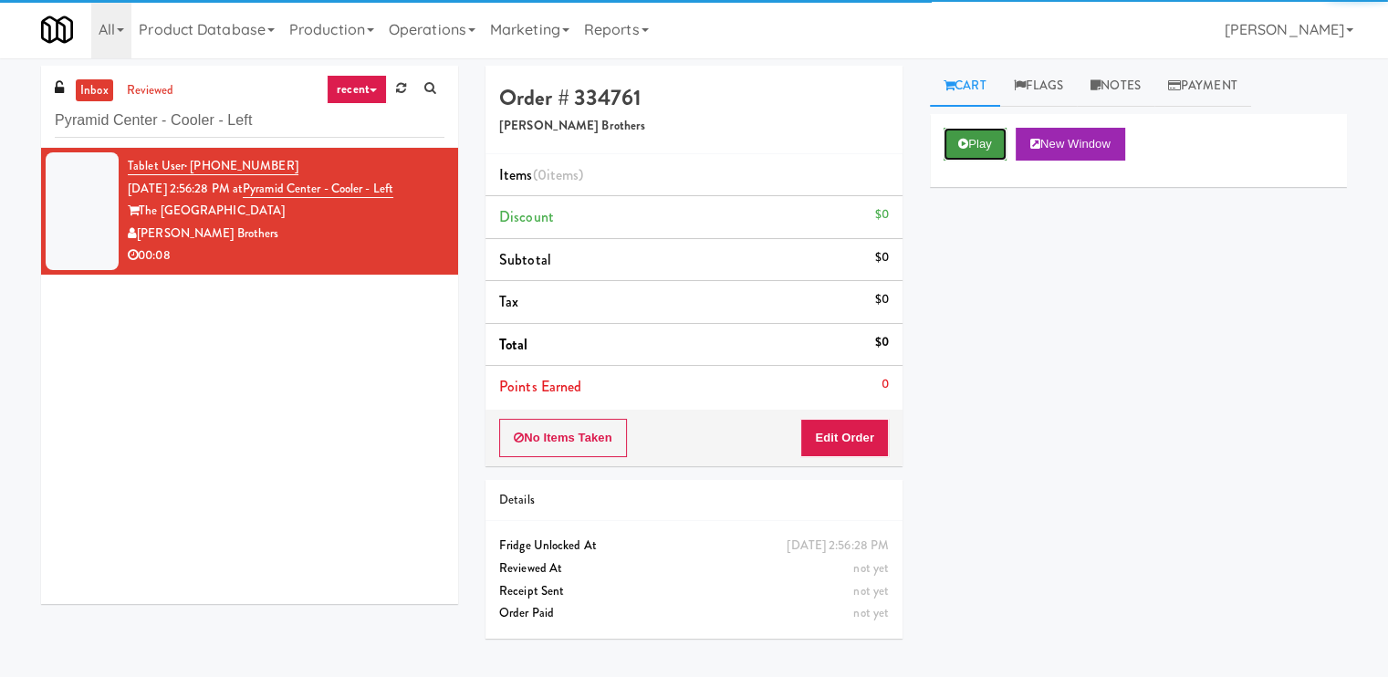
click at [988, 142] on button "Play" at bounding box center [974, 144] width 63 height 33
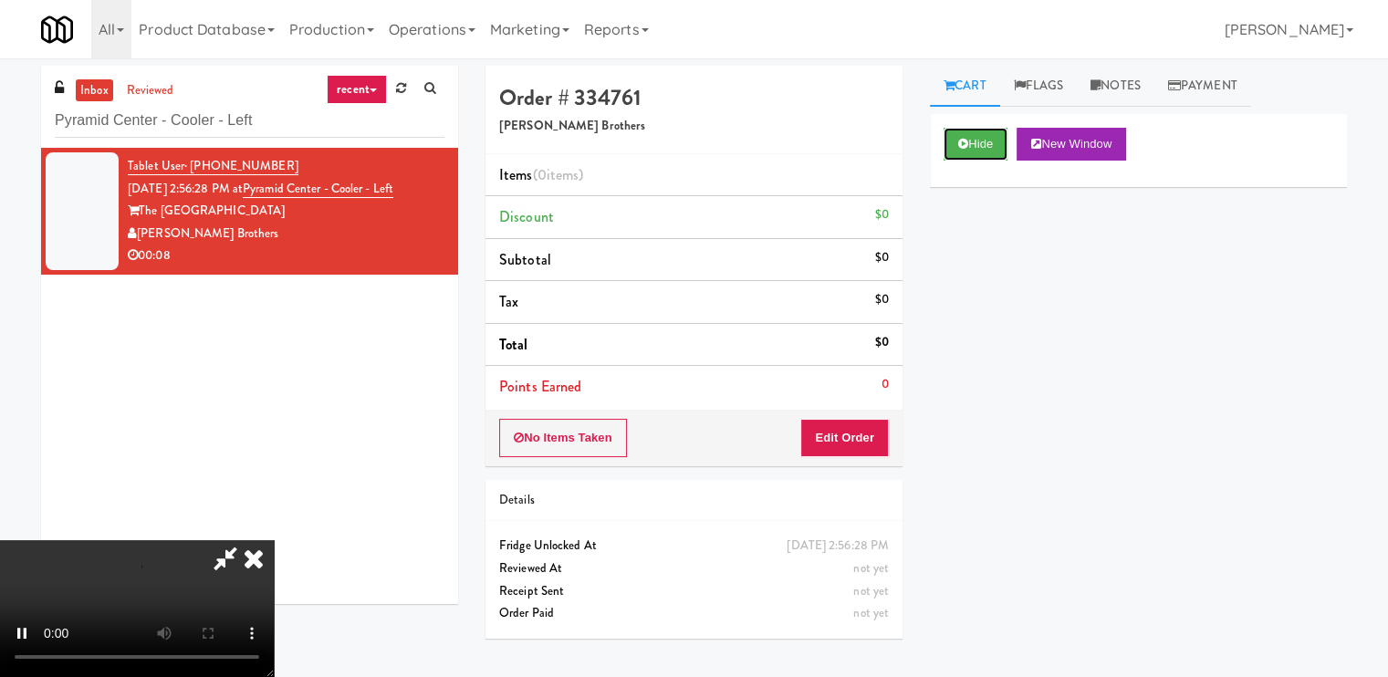
scroll to position [244, 0]
click at [274, 540] on video at bounding box center [137, 608] width 274 height 137
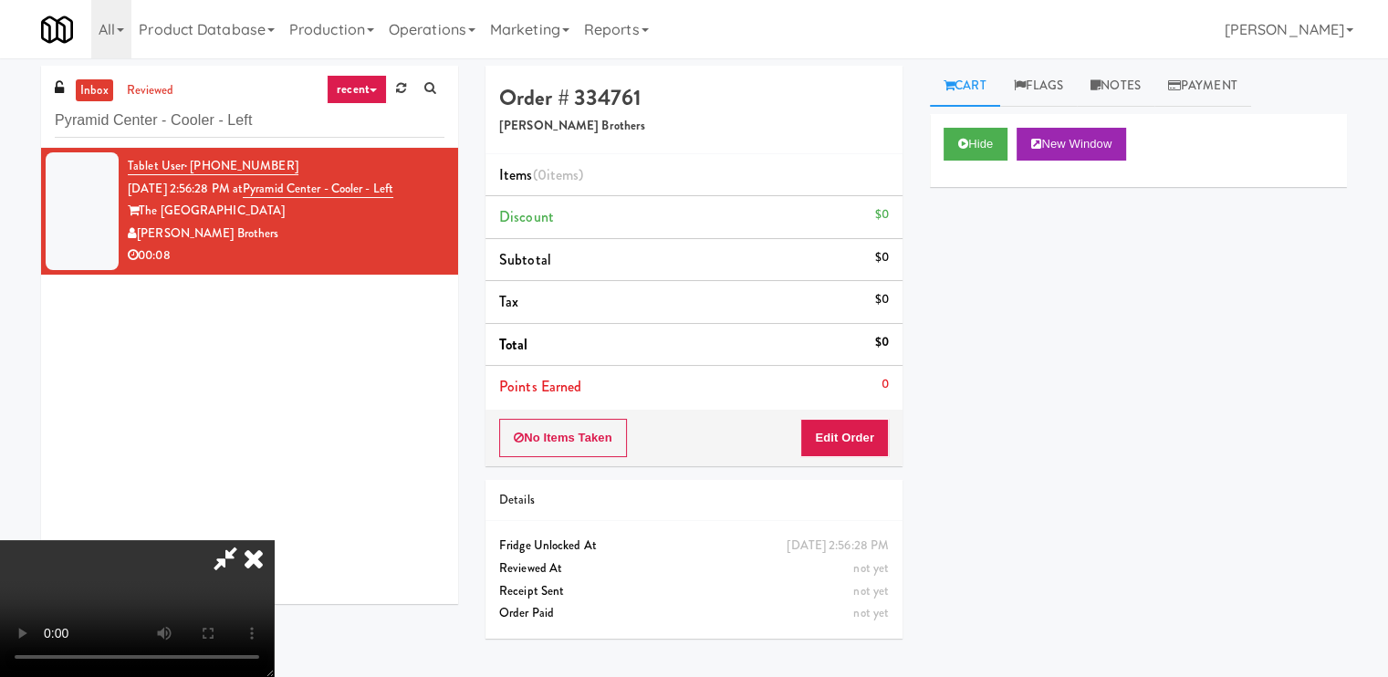
click at [274, 540] on video at bounding box center [137, 608] width 274 height 137
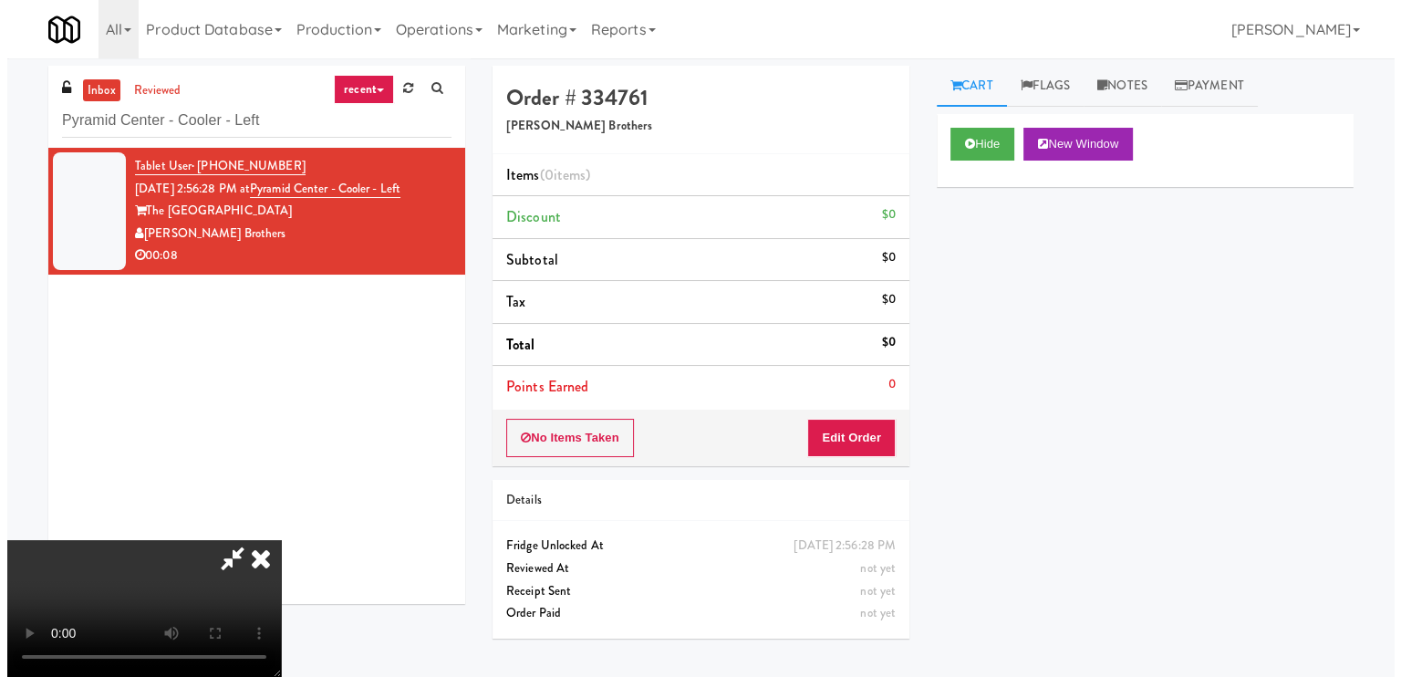
scroll to position [182, 0]
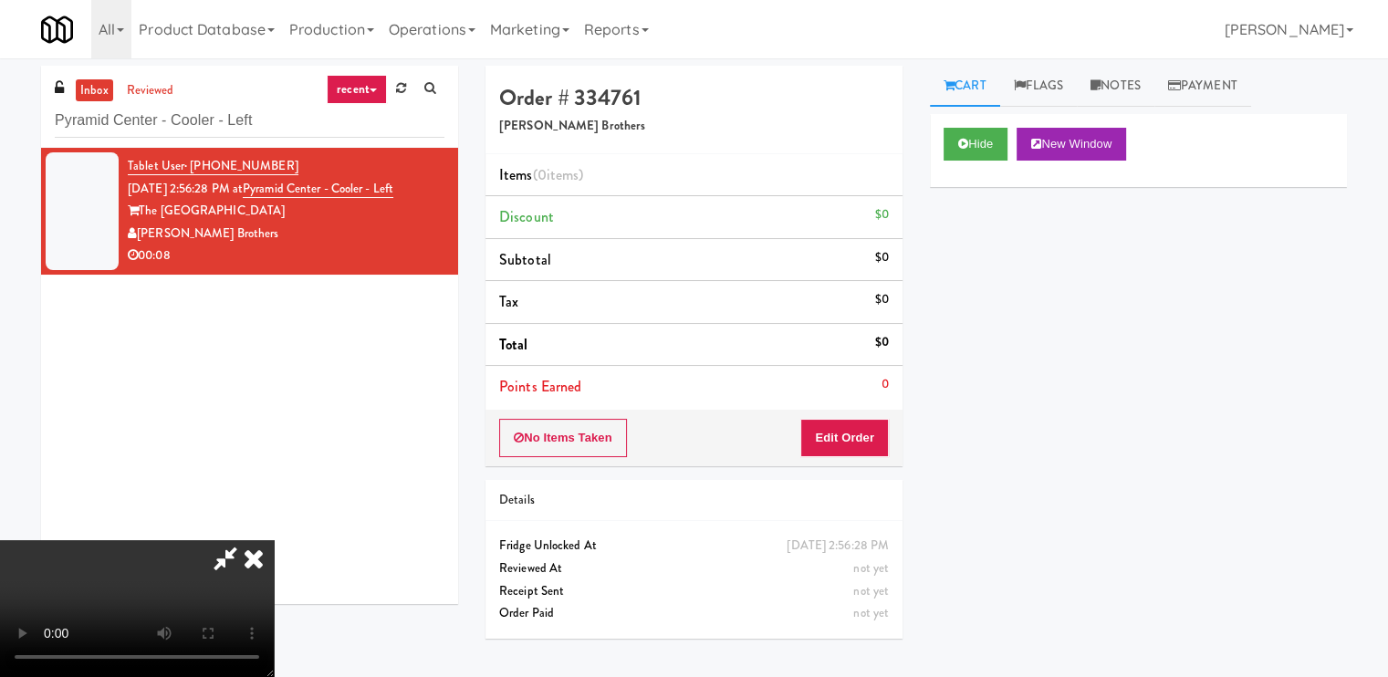
click at [274, 540] on video at bounding box center [137, 608] width 274 height 137
click at [877, 413] on div "No Items Taken Edit Order" at bounding box center [693, 438] width 417 height 57
click at [871, 430] on button "Edit Order" at bounding box center [844, 438] width 88 height 38
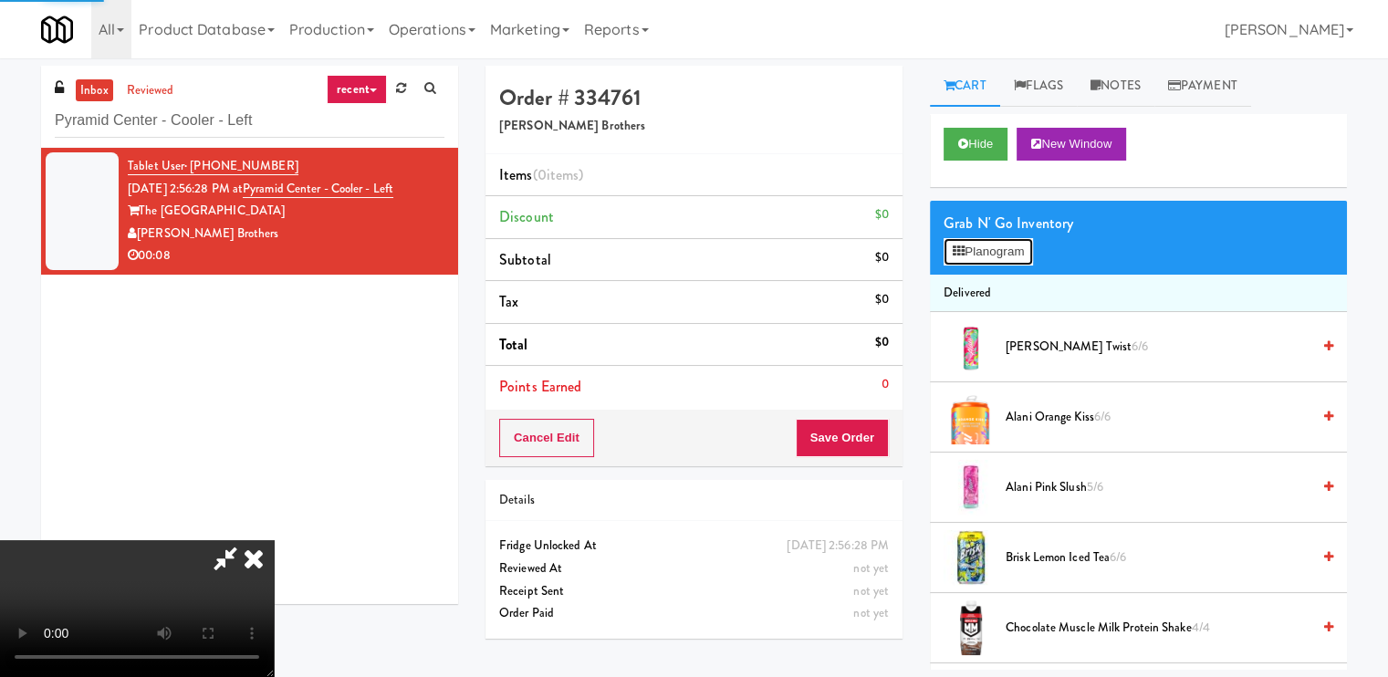
click at [976, 255] on button "Planogram" at bounding box center [987, 251] width 89 height 27
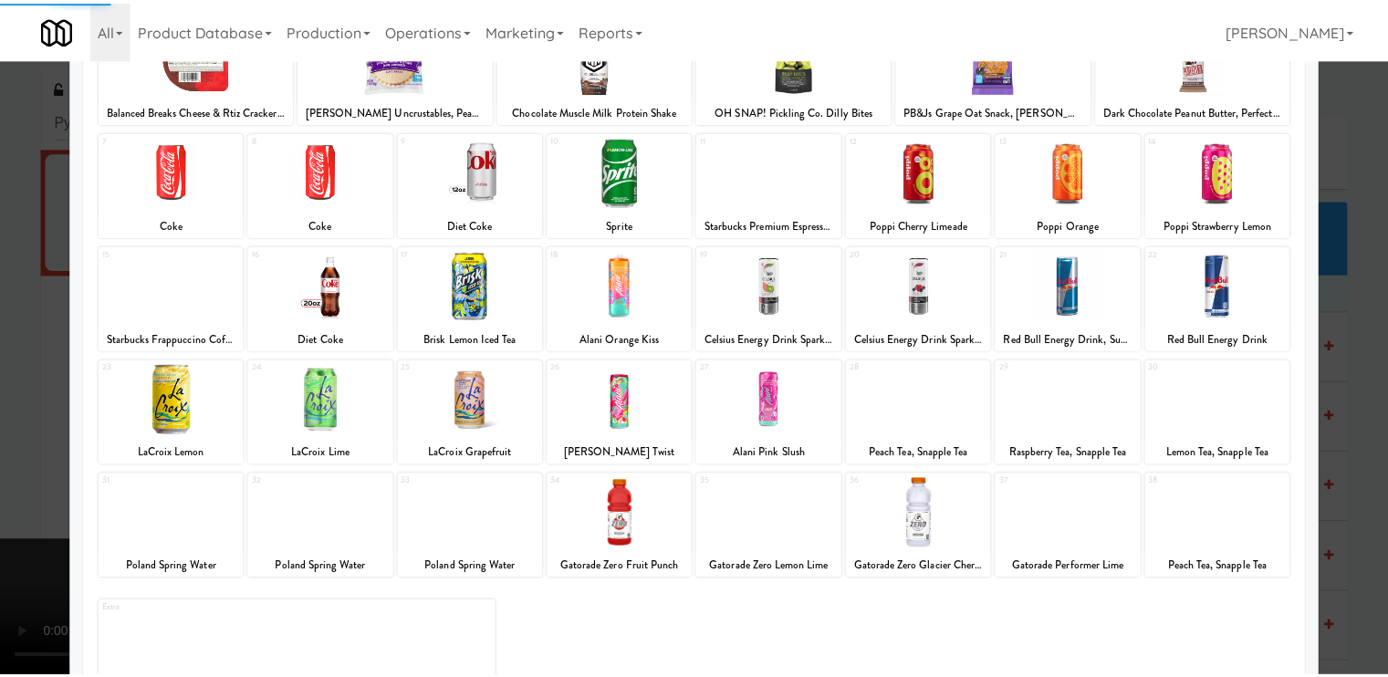
scroll to position [182, 0]
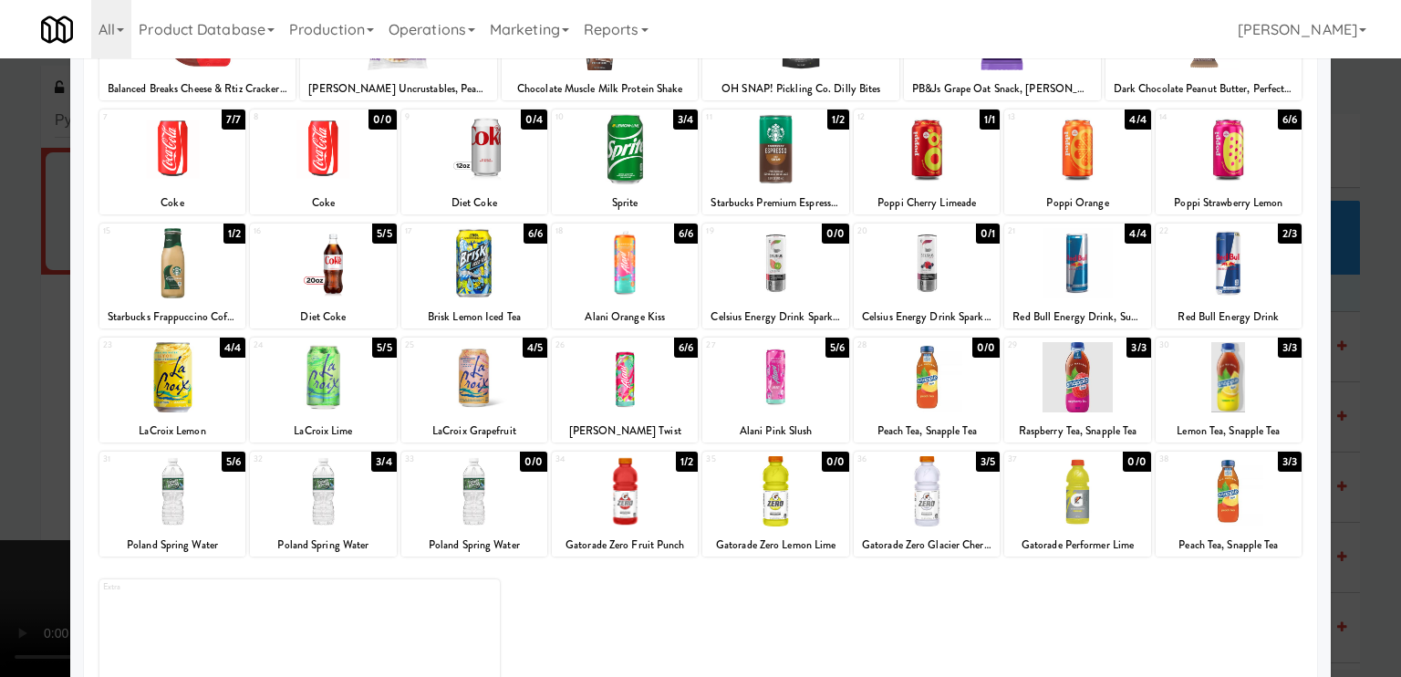
click at [749, 286] on div at bounding box center [775, 263] width 146 height 70
click at [30, 398] on div at bounding box center [700, 338] width 1401 height 677
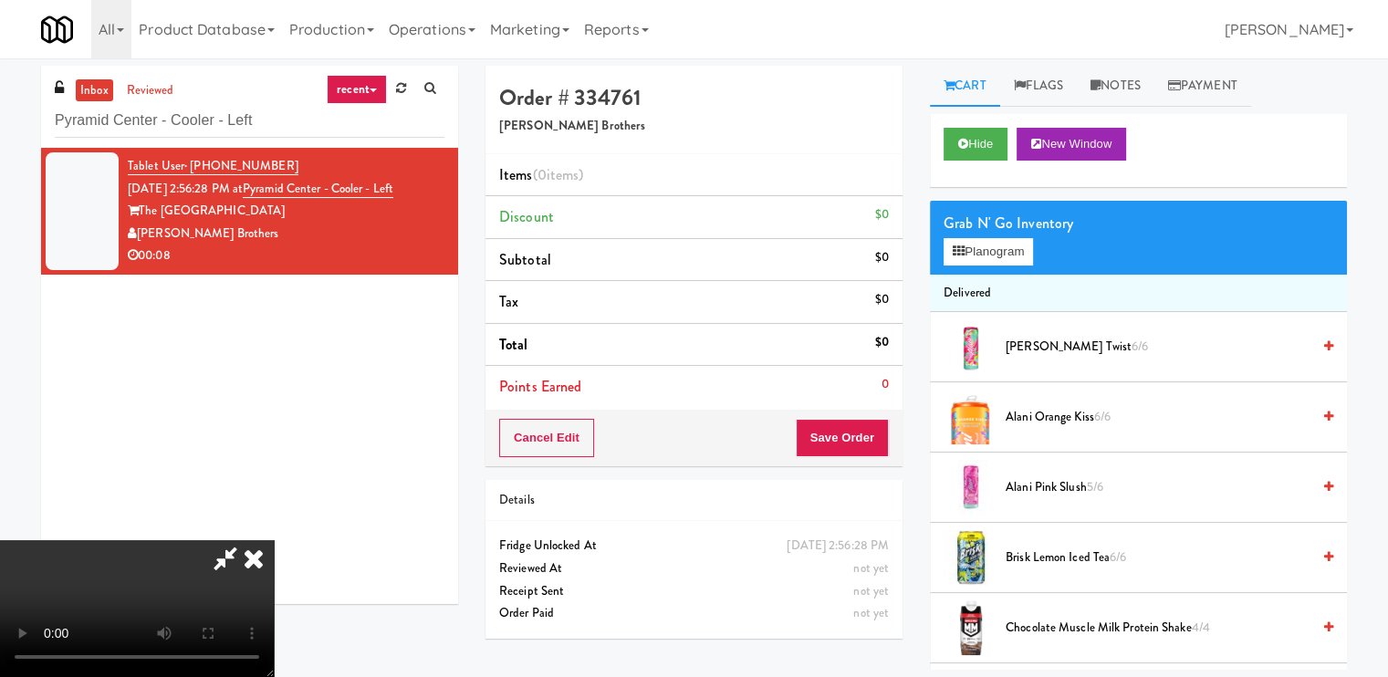
scroll to position [153, 0]
click at [184, 540] on video at bounding box center [137, 608] width 274 height 137
click at [197, 540] on video at bounding box center [137, 608] width 274 height 137
click at [986, 256] on button "Planogram" at bounding box center [987, 251] width 89 height 27
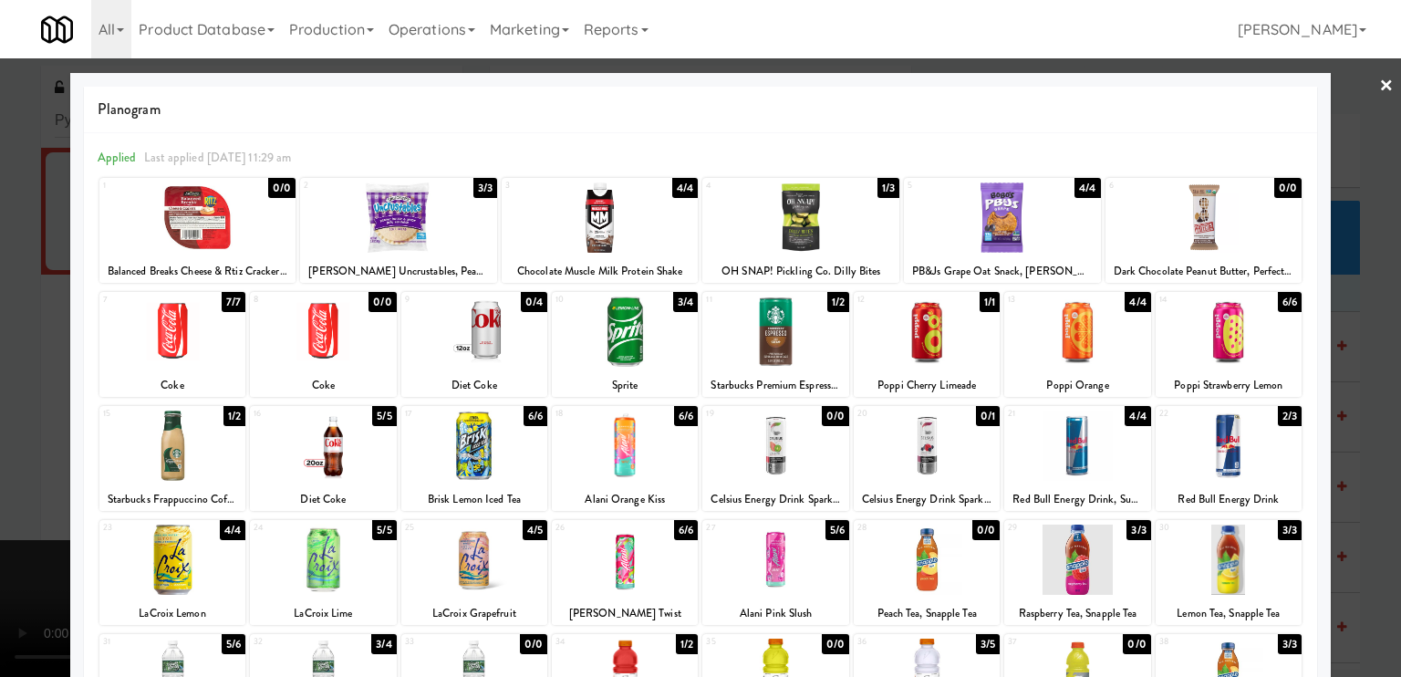
drag, startPoint x: 0, startPoint y: 390, endPoint x: 84, endPoint y: 452, distance: 104.9
click at [0, 390] on div at bounding box center [700, 338] width 1401 height 677
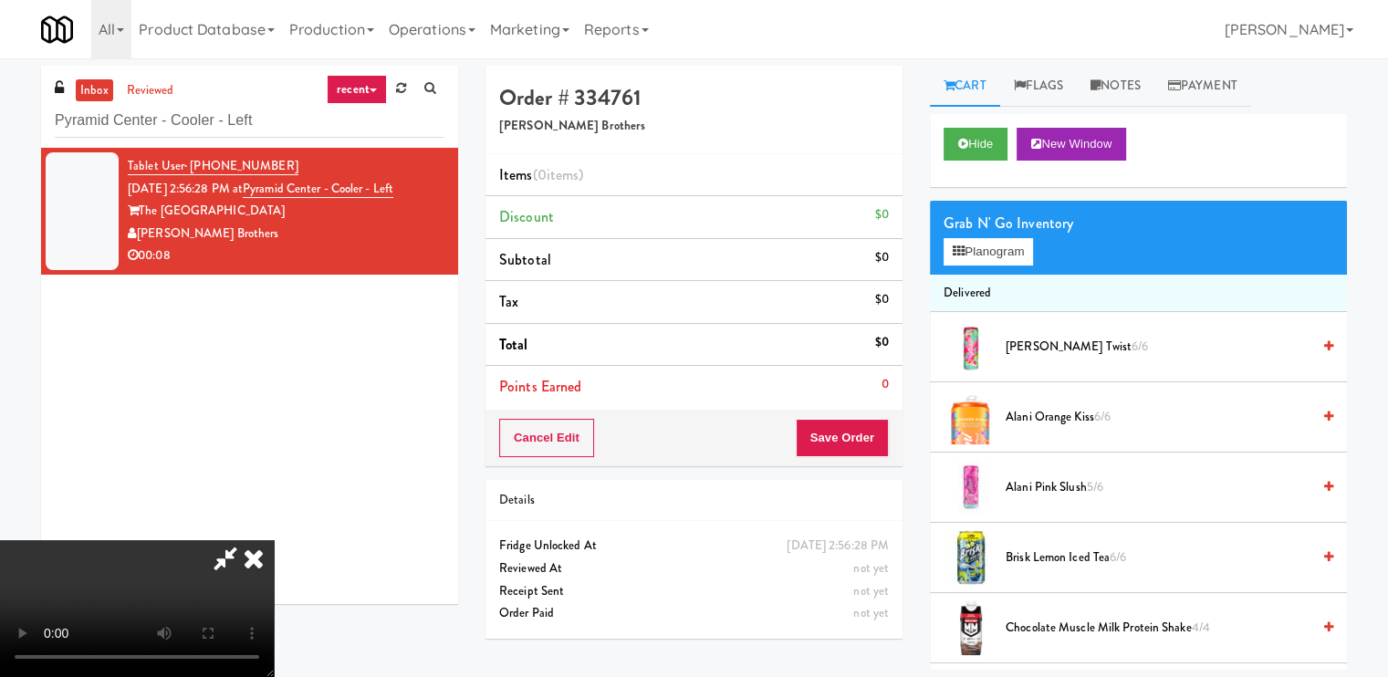
scroll to position [62, 0]
click at [274, 540] on video at bounding box center [137, 608] width 274 height 137
click at [990, 255] on button "Planogram" at bounding box center [987, 251] width 89 height 27
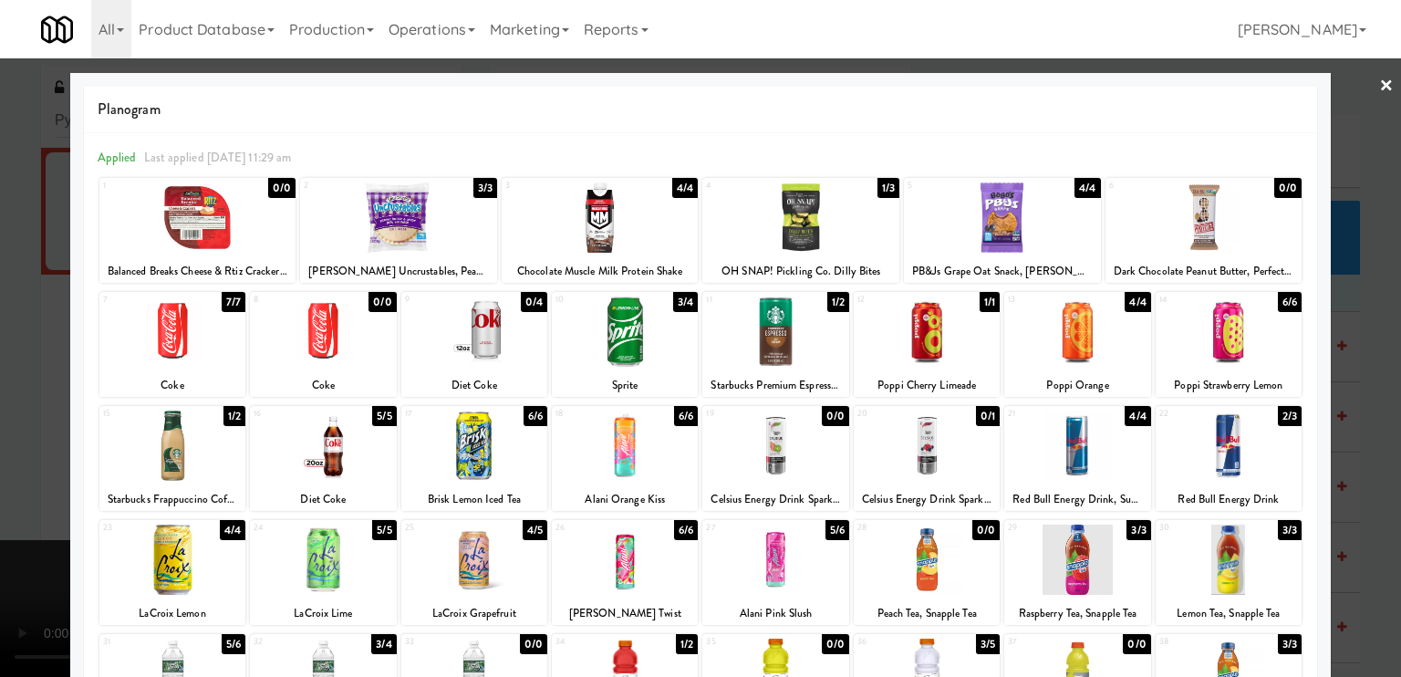
click at [4, 397] on div at bounding box center [700, 338] width 1401 height 677
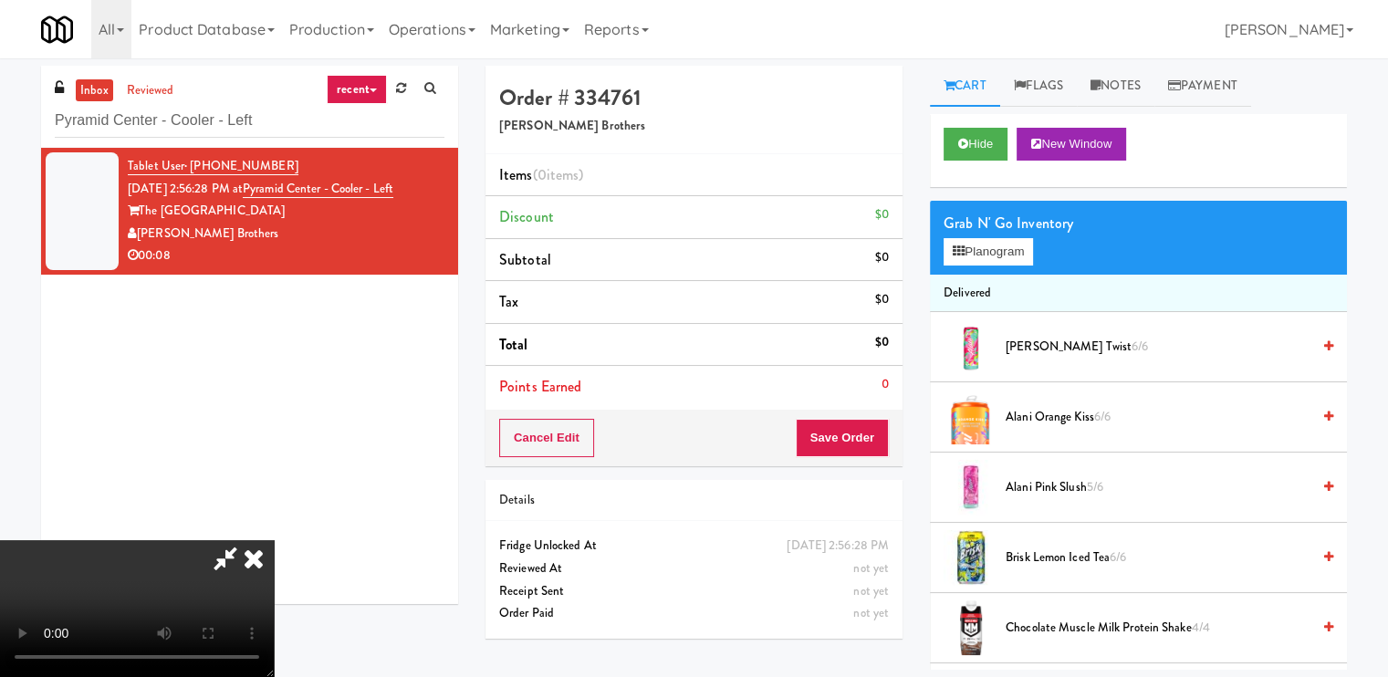
click at [195, 540] on video at bounding box center [137, 608] width 274 height 137
click at [960, 243] on button "Planogram" at bounding box center [987, 251] width 89 height 27
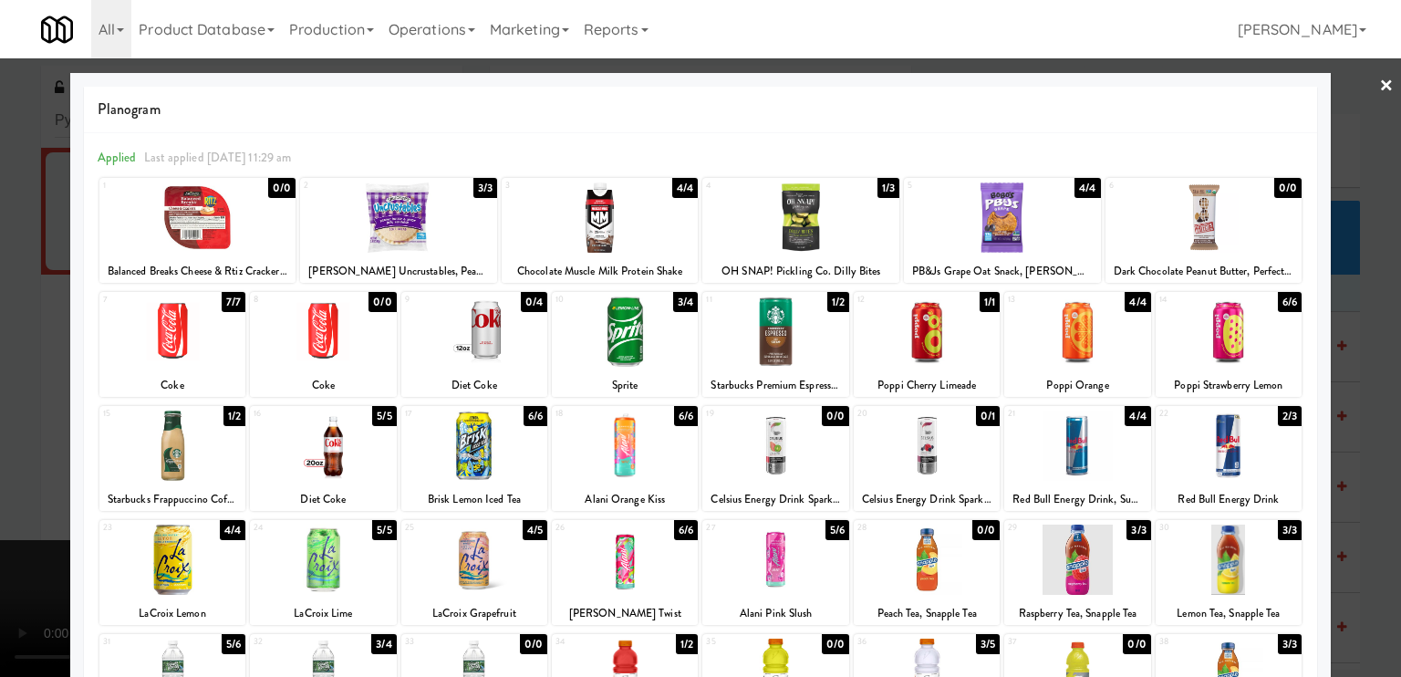
click at [34, 430] on div at bounding box center [700, 338] width 1401 height 677
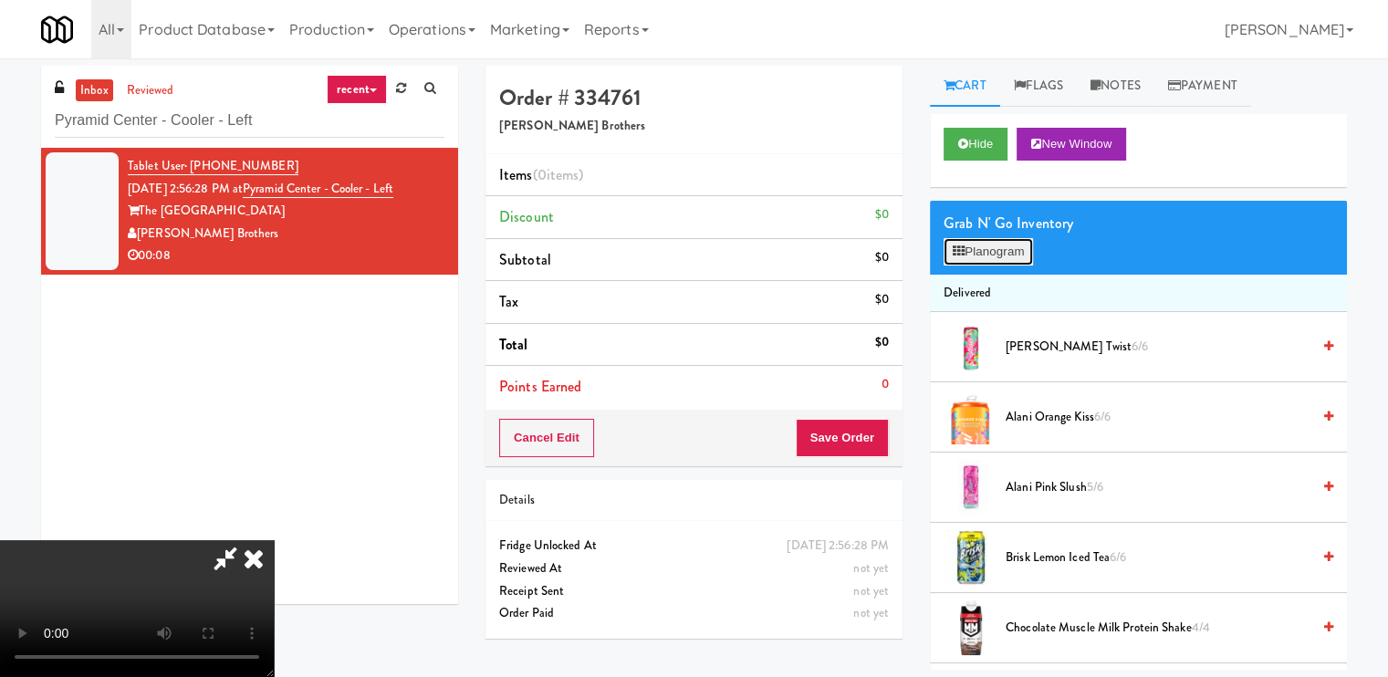
click at [1018, 244] on button "Planogram" at bounding box center [987, 251] width 89 height 27
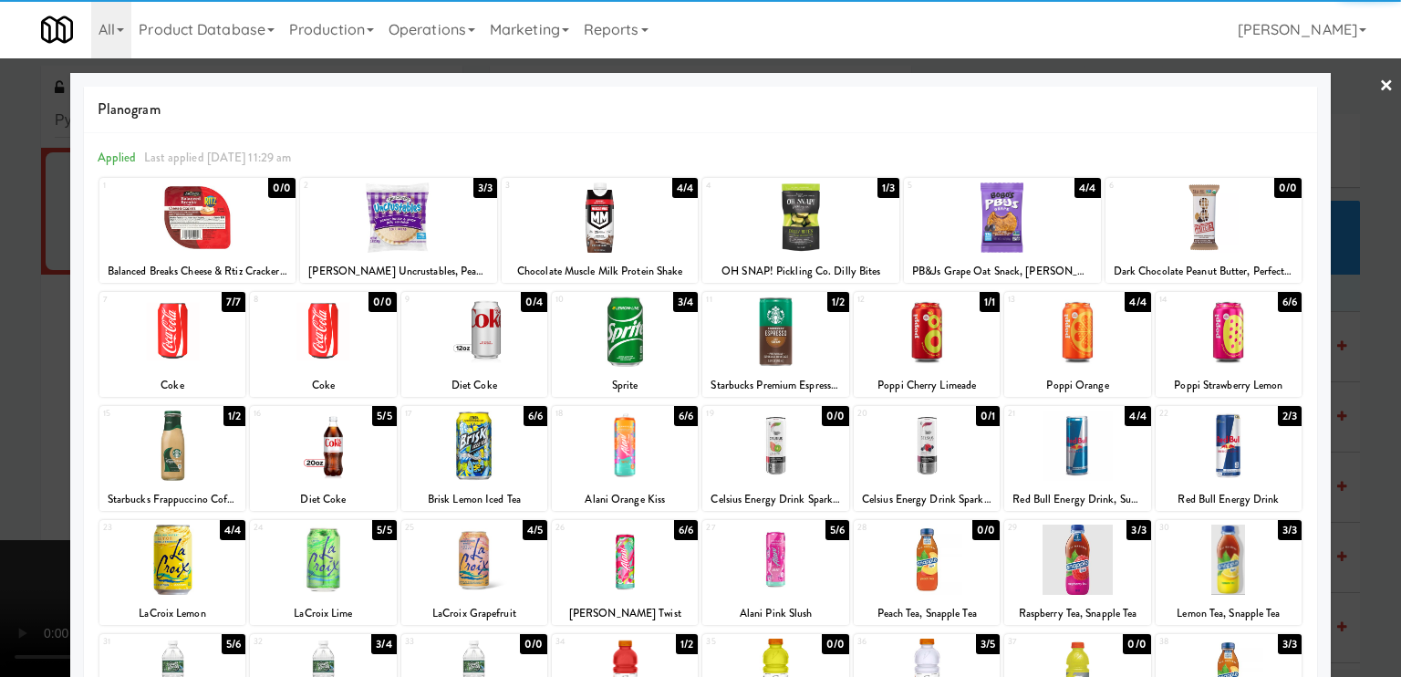
click at [0, 405] on div at bounding box center [700, 338] width 1401 height 677
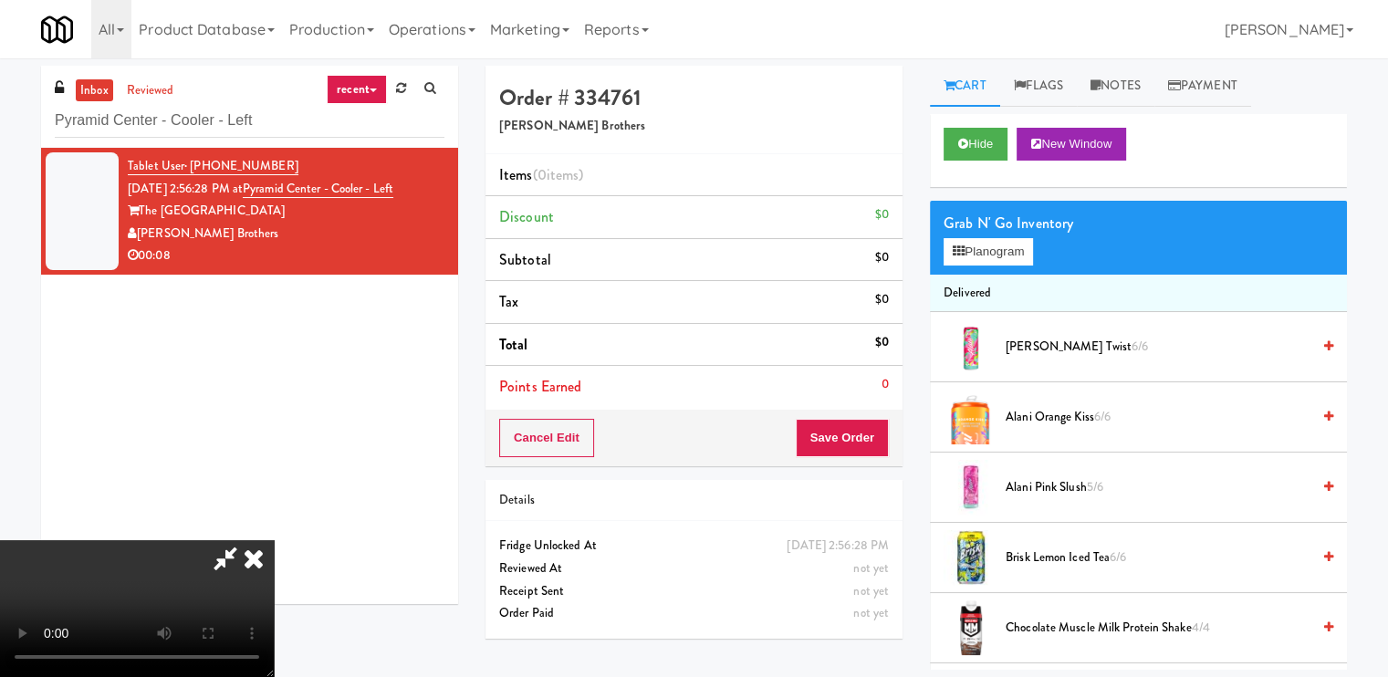
scroll to position [153, 0]
click at [274, 540] on video at bounding box center [137, 608] width 274 height 137
click at [951, 252] on button "Planogram" at bounding box center [987, 251] width 89 height 27
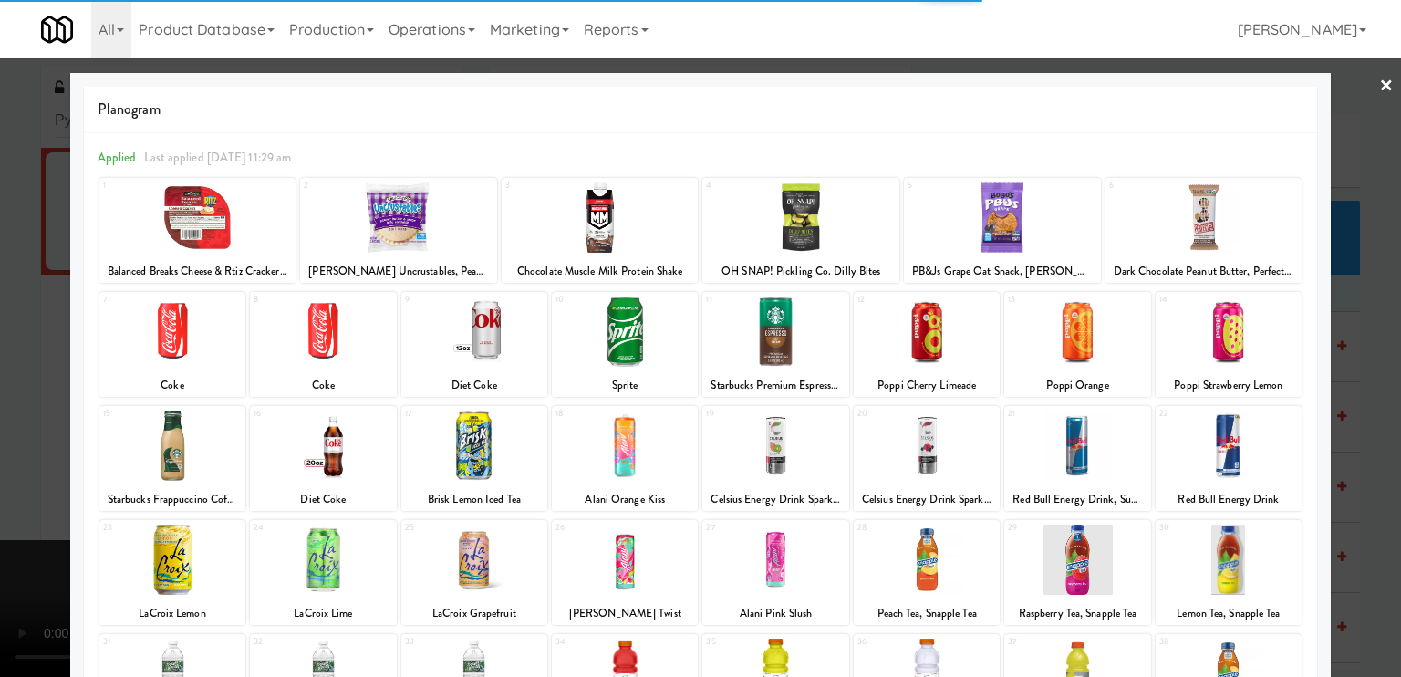
click at [0, 396] on div at bounding box center [700, 338] width 1401 height 677
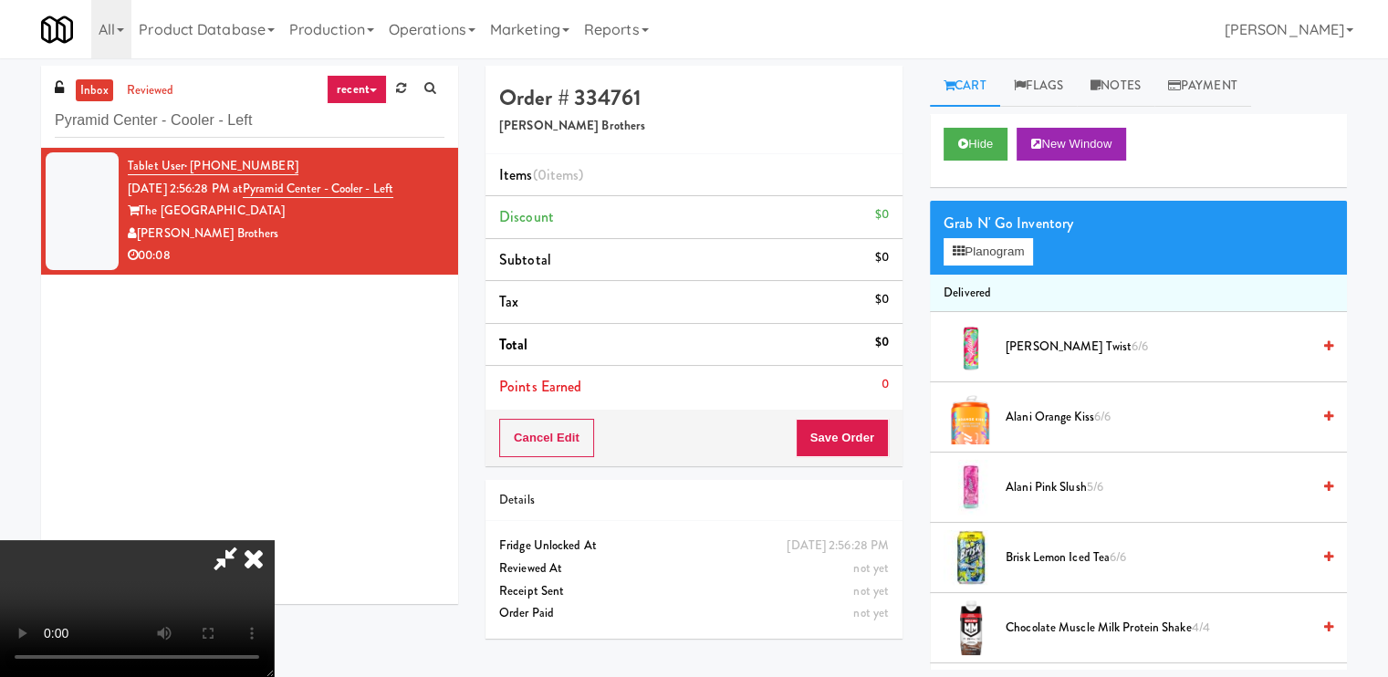
scroll to position [244, 0]
click at [274, 540] on video at bounding box center [137, 608] width 274 height 137
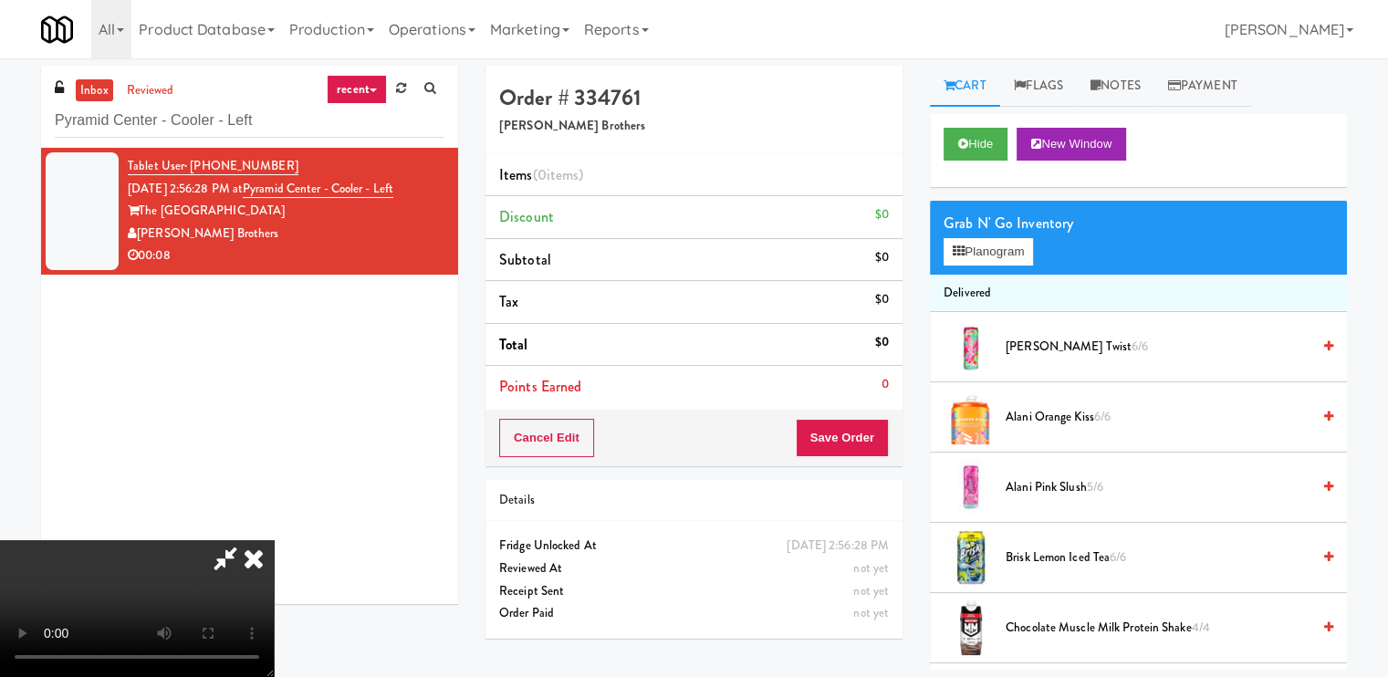
click at [274, 540] on video at bounding box center [137, 608] width 274 height 137
click at [274, 540] on icon at bounding box center [254, 558] width 40 height 36
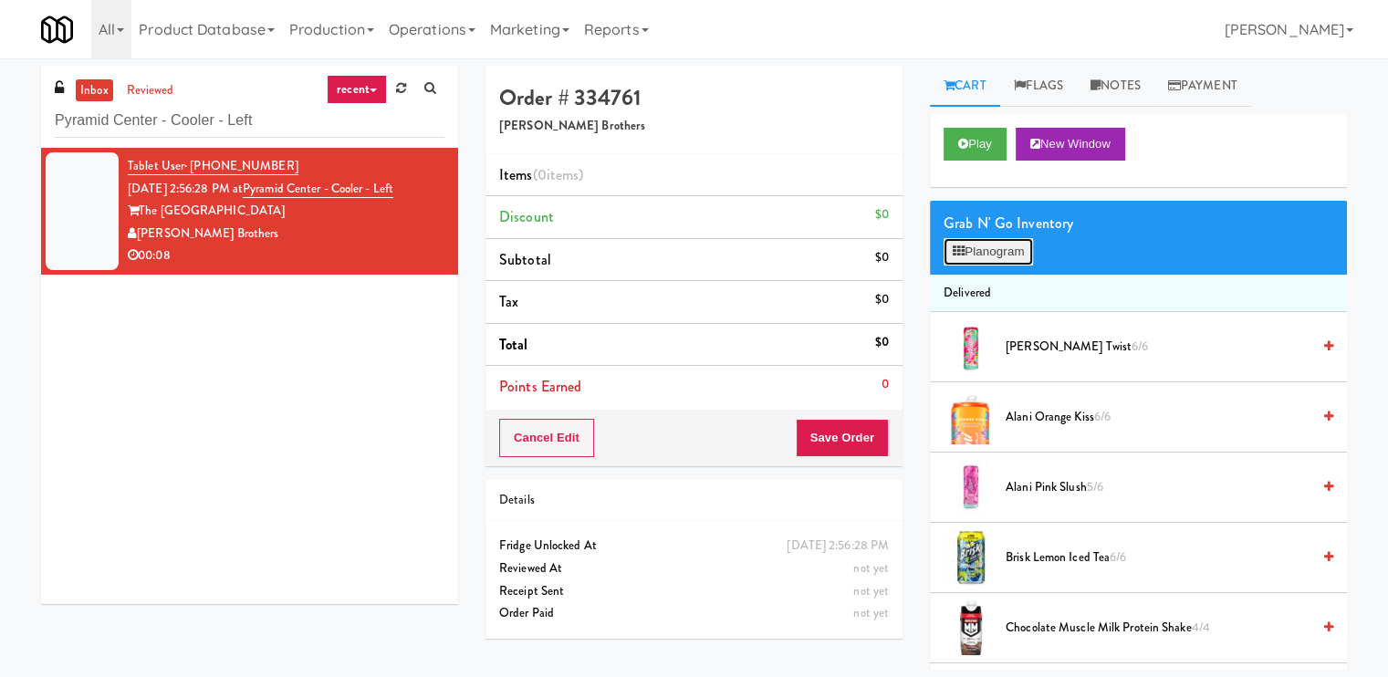
click at [1017, 253] on button "Planogram" at bounding box center [987, 251] width 89 height 27
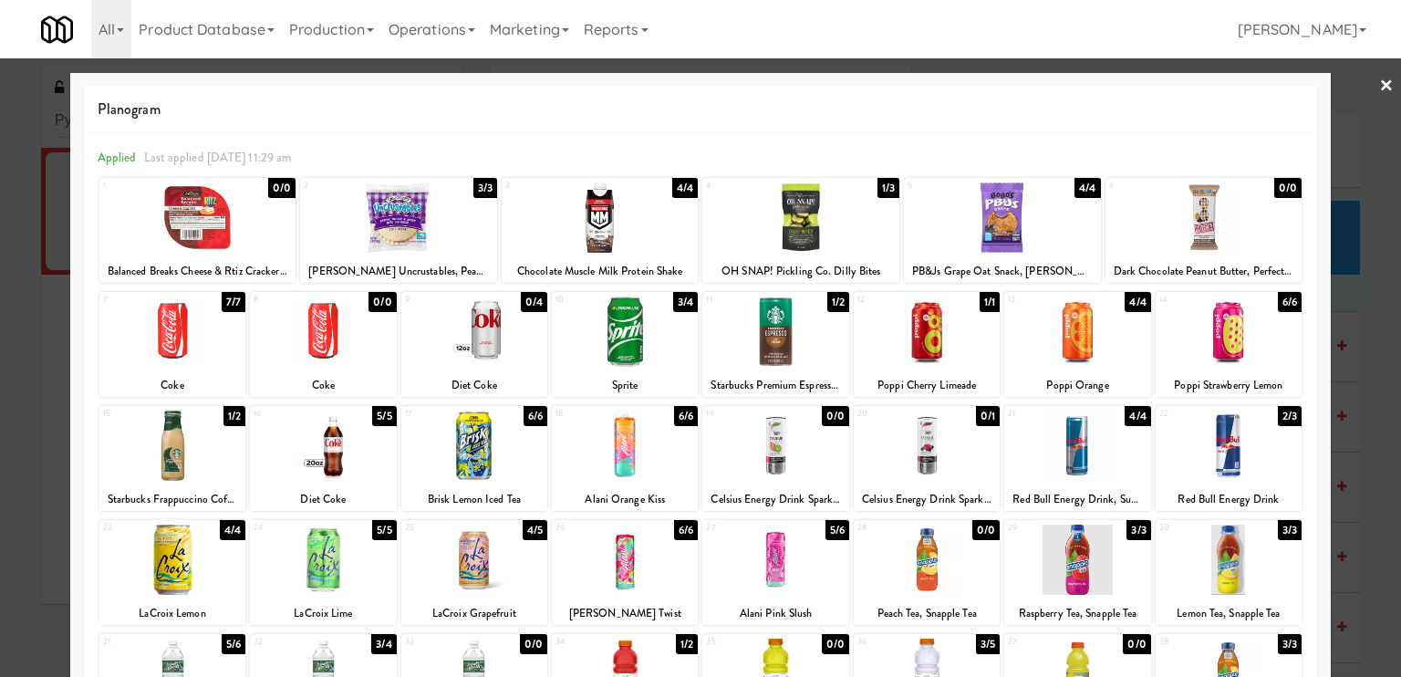
click at [795, 448] on div at bounding box center [775, 446] width 146 height 70
click at [771, 499] on div "Celsius Energy Drink Sparkling Kiwi Guava" at bounding box center [775, 499] width 140 height 23
copy div "Celsius Energy Drink Sparkling Kiwi Guava"
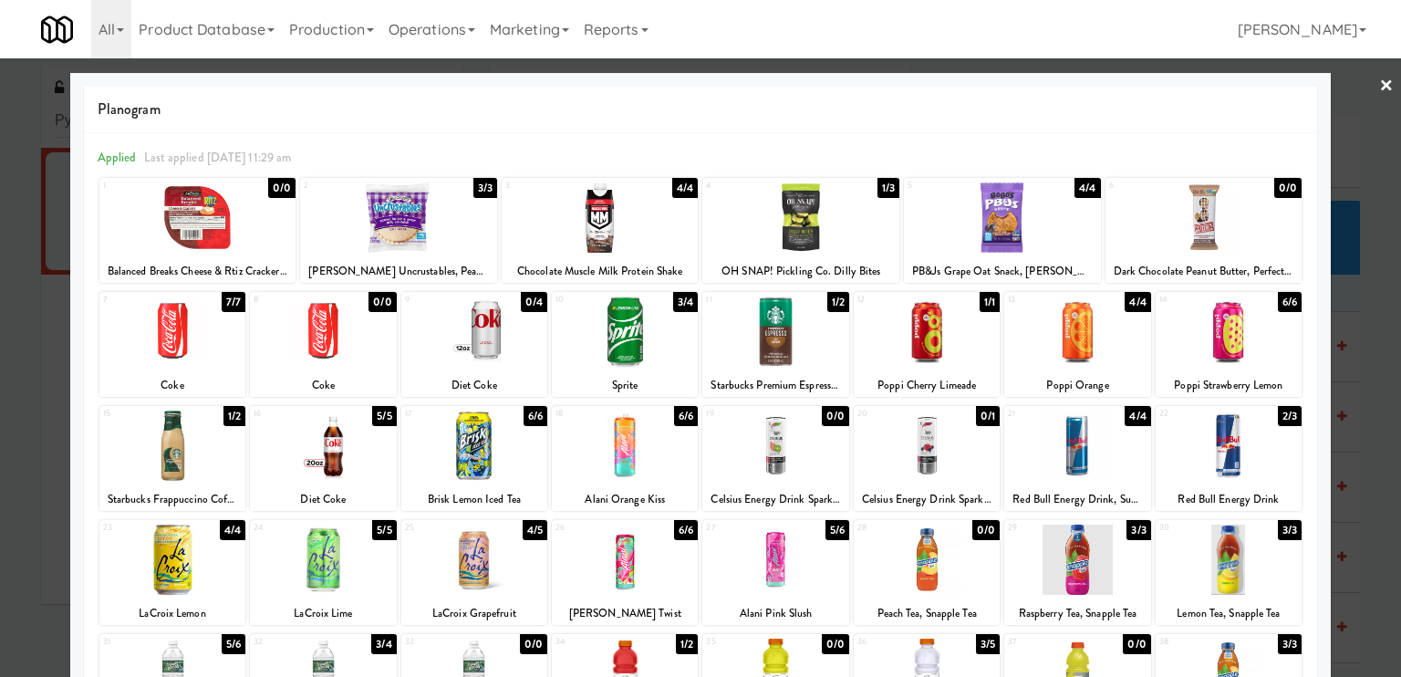
click at [1363, 83] on div at bounding box center [700, 338] width 1401 height 677
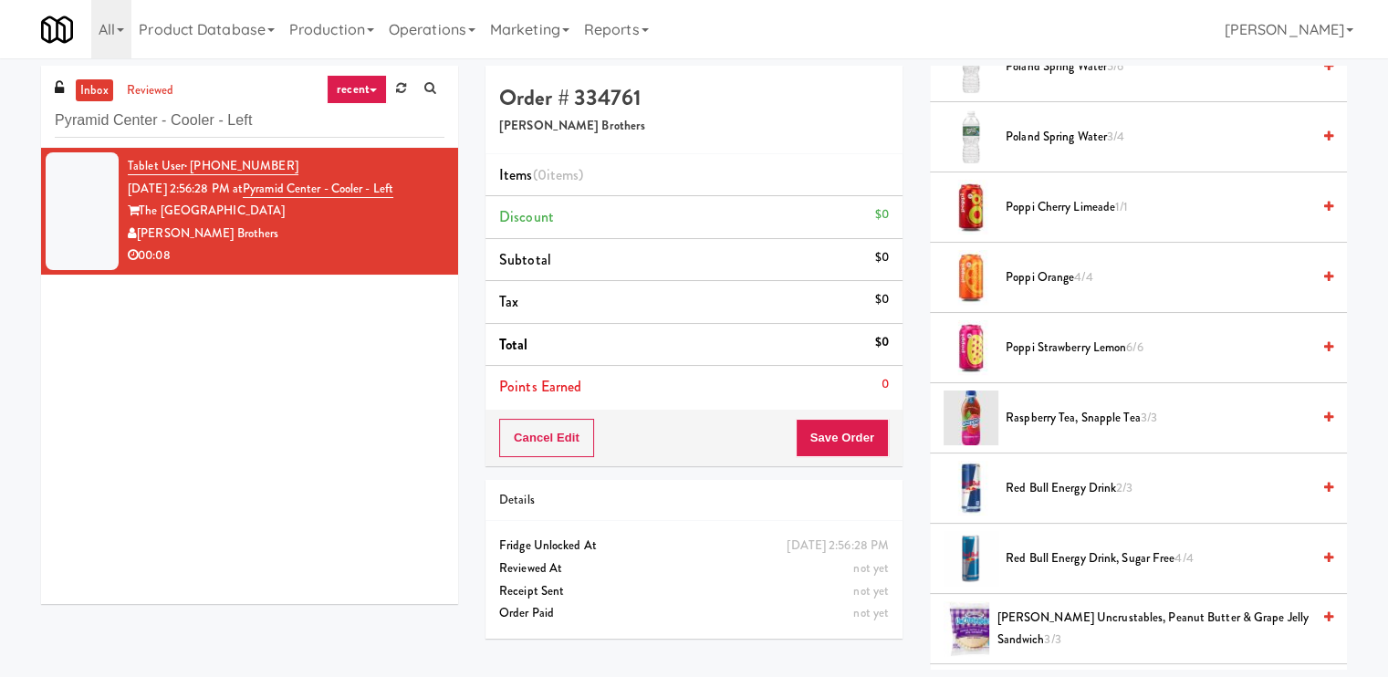
scroll to position [1814, 0]
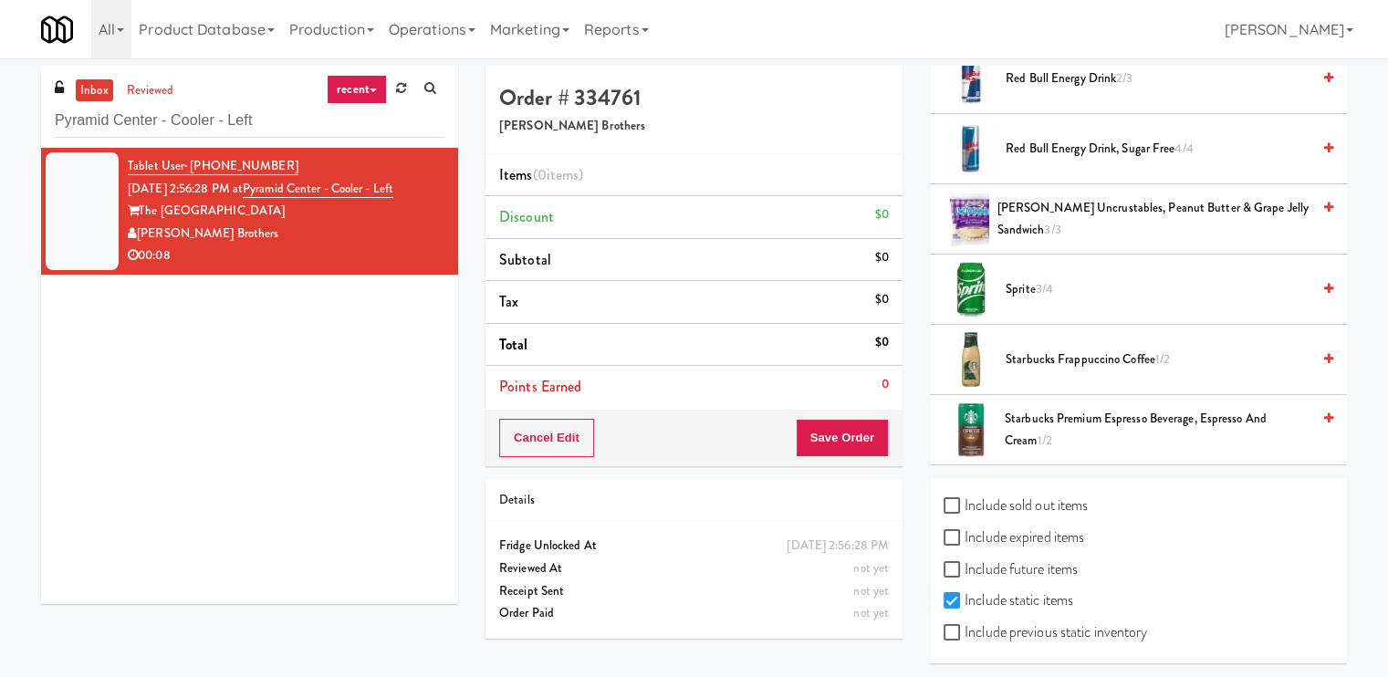
click at [997, 500] on label "Include sold out items" at bounding box center [1015, 505] width 144 height 27
click at [964, 500] on input "Include sold out items" at bounding box center [953, 506] width 21 height 15
checkbox input "true"
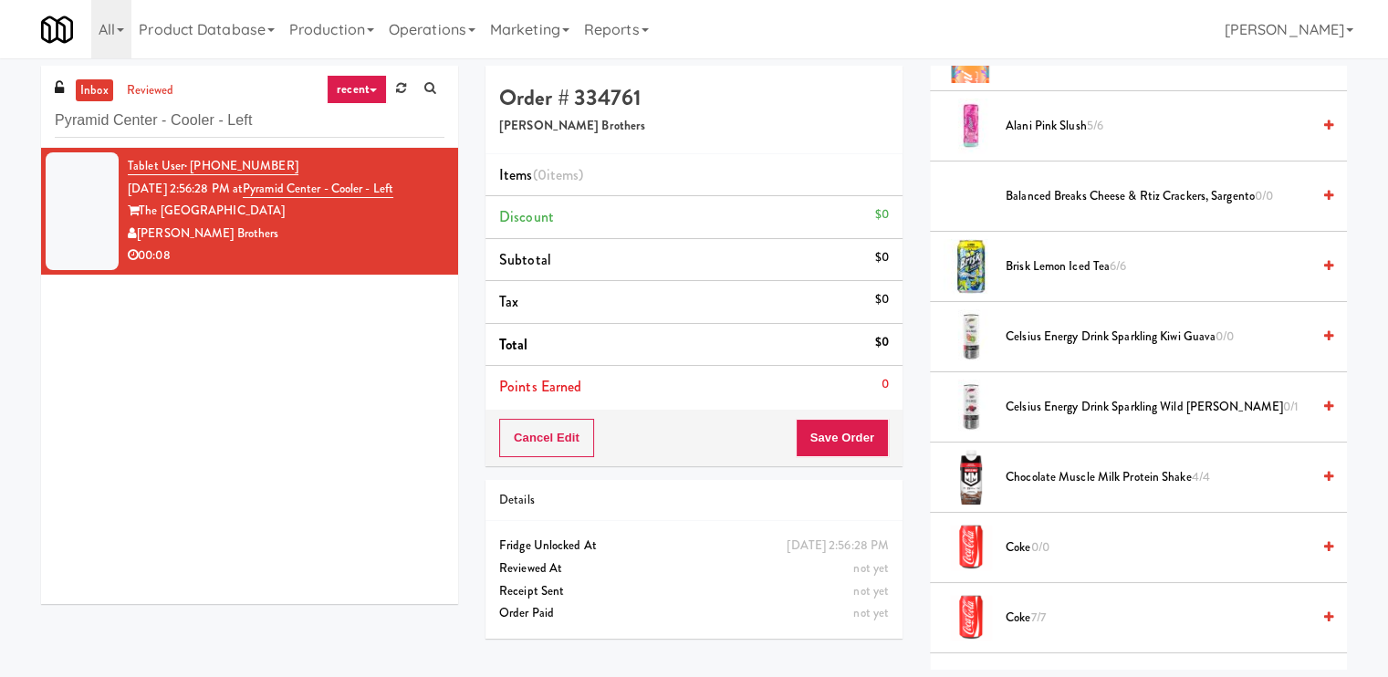
scroll to position [354, 0]
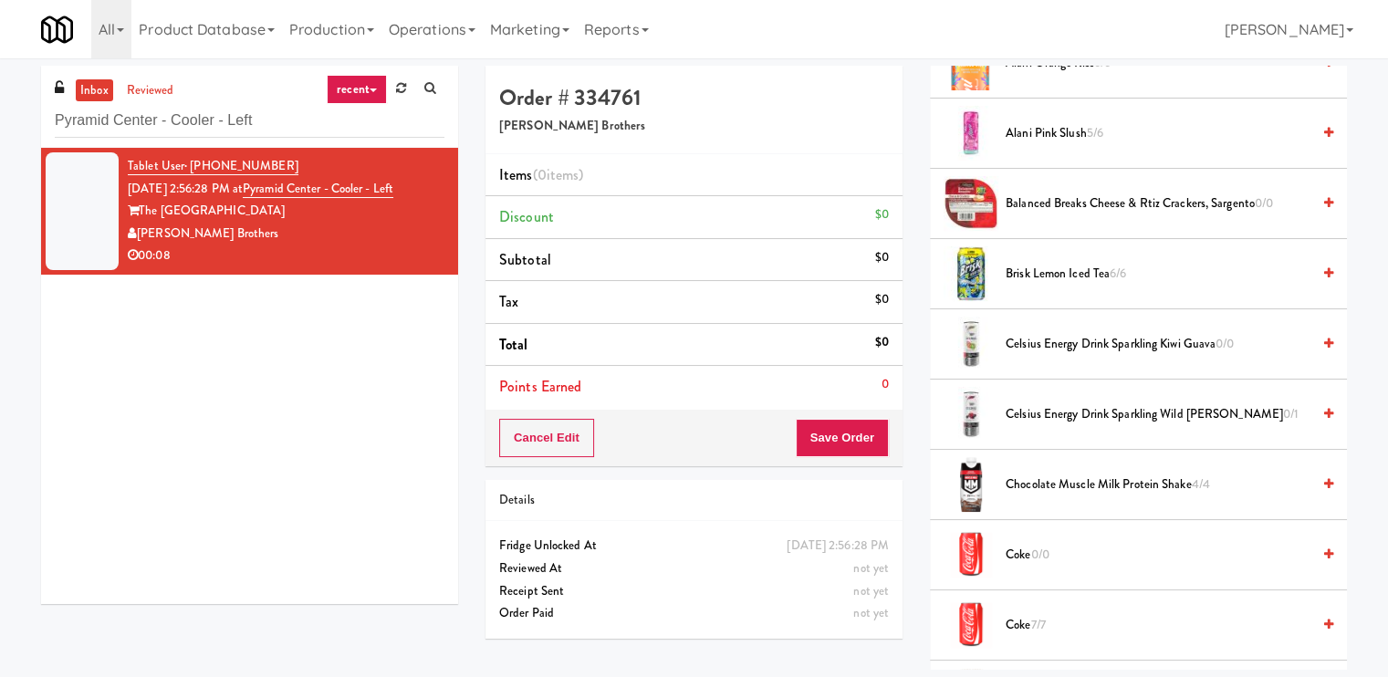
click at [1306, 338] on div "Celsius Energy Drink Sparkling Kiwi Guava 0/0" at bounding box center [1165, 344] width 335 height 23
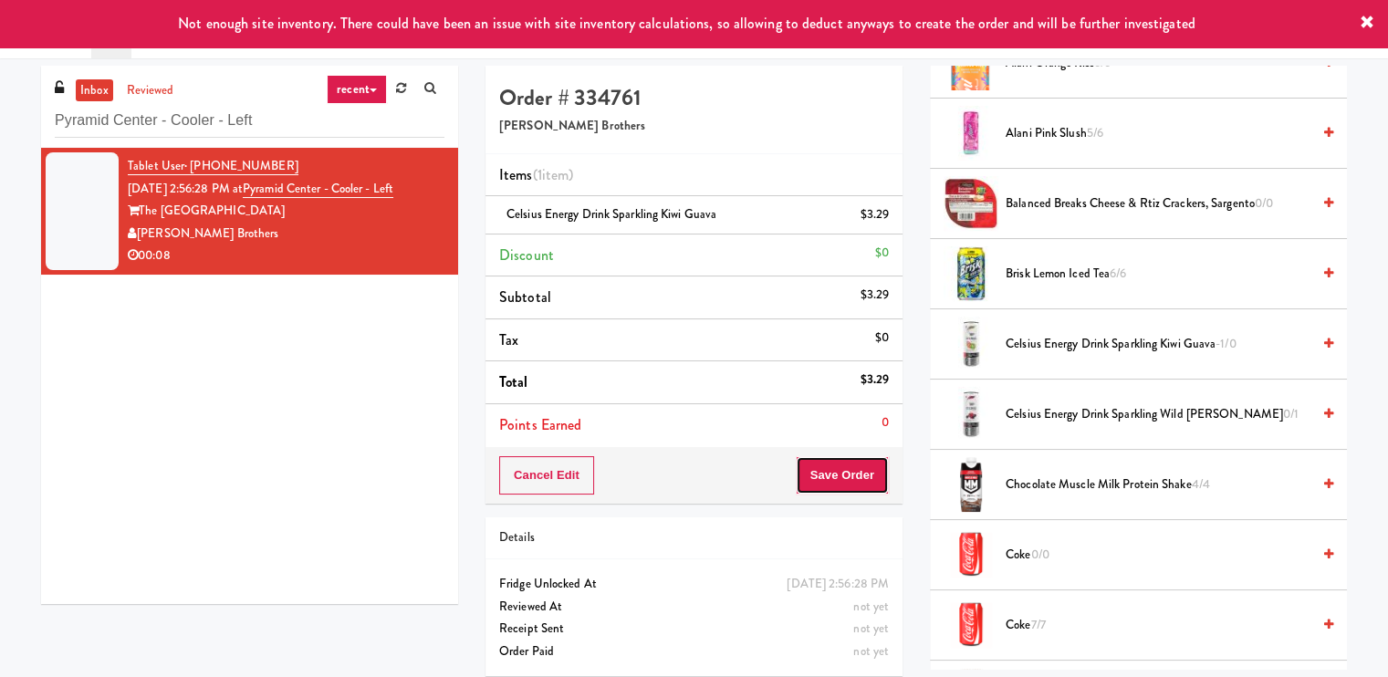
click at [835, 469] on button "Save Order" at bounding box center [841, 475] width 93 height 38
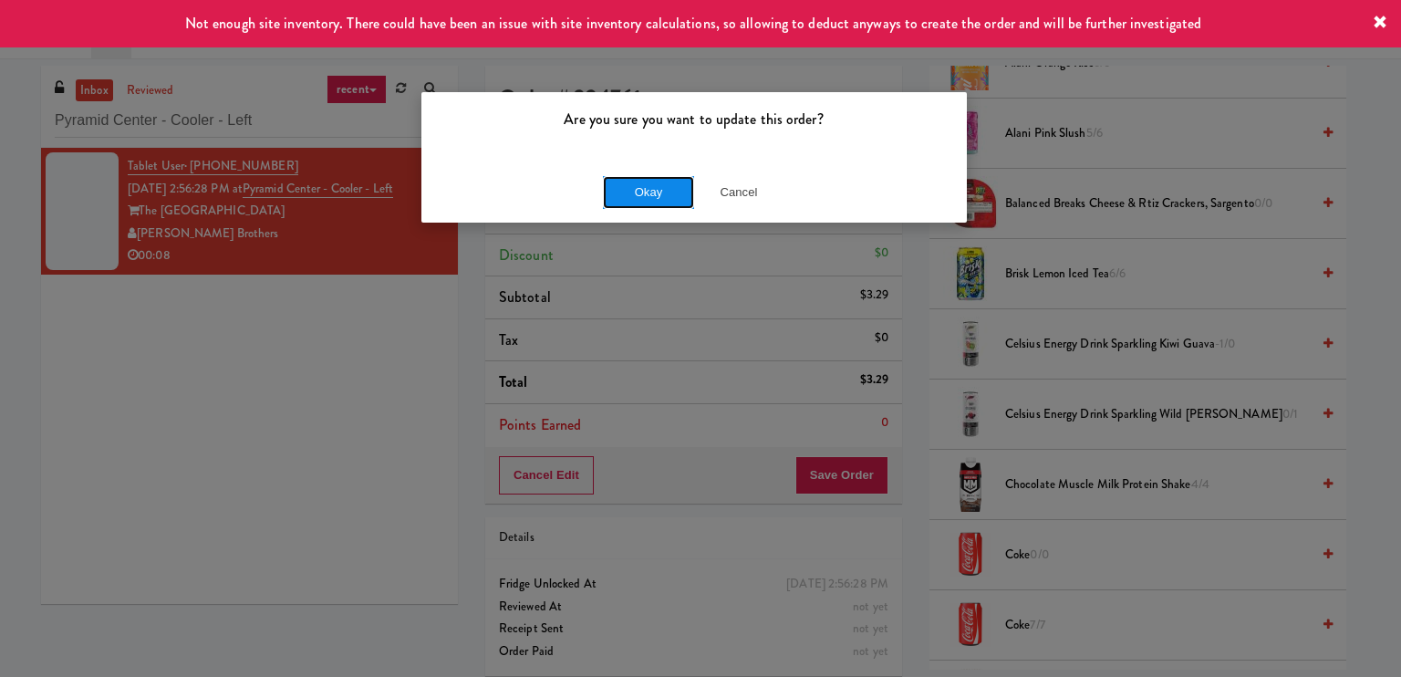
click at [646, 189] on button "Okay" at bounding box center [648, 192] width 91 height 33
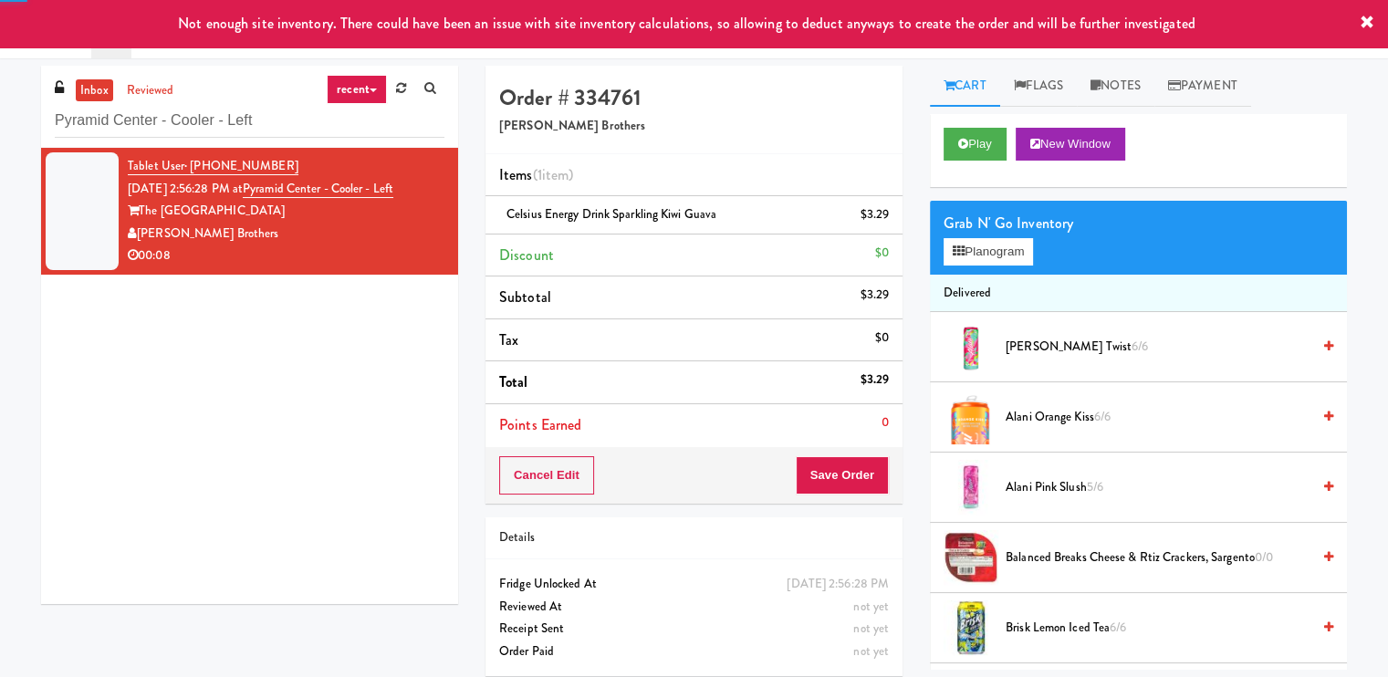
scroll to position [0, 0]
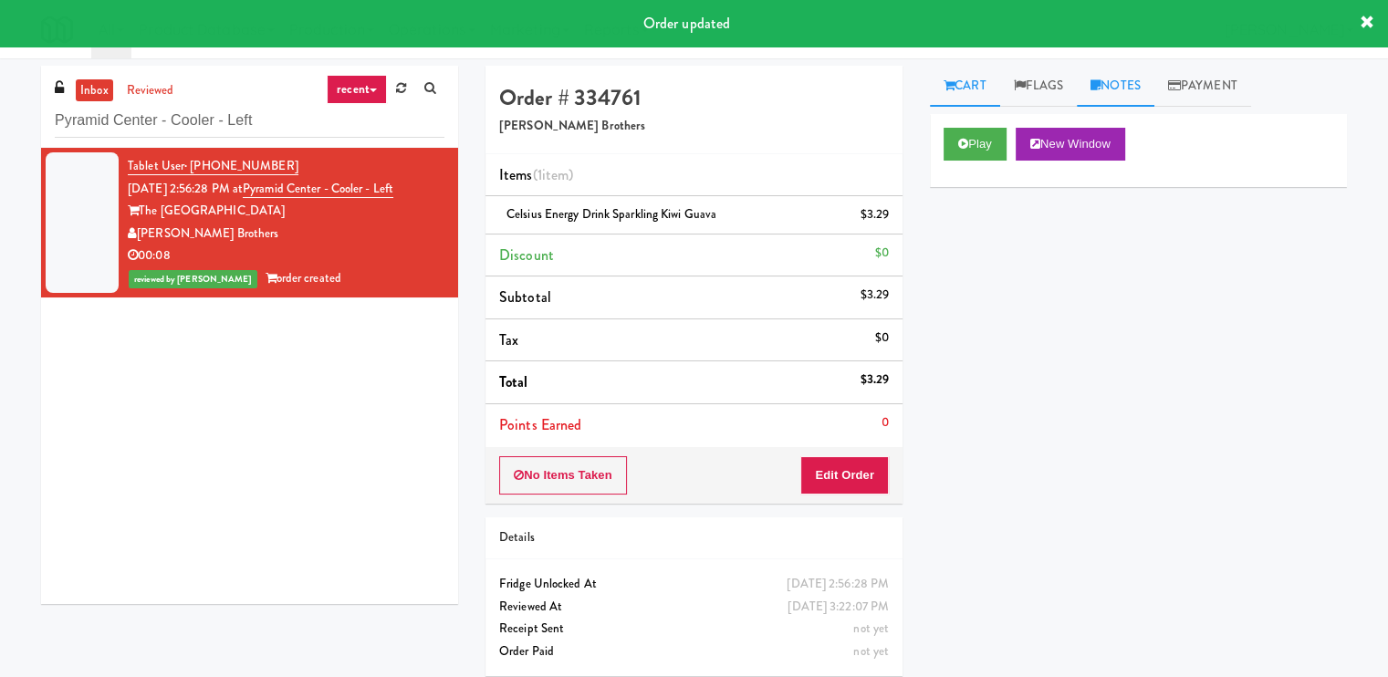
click at [1128, 82] on link "Notes" at bounding box center [1115, 86] width 78 height 41
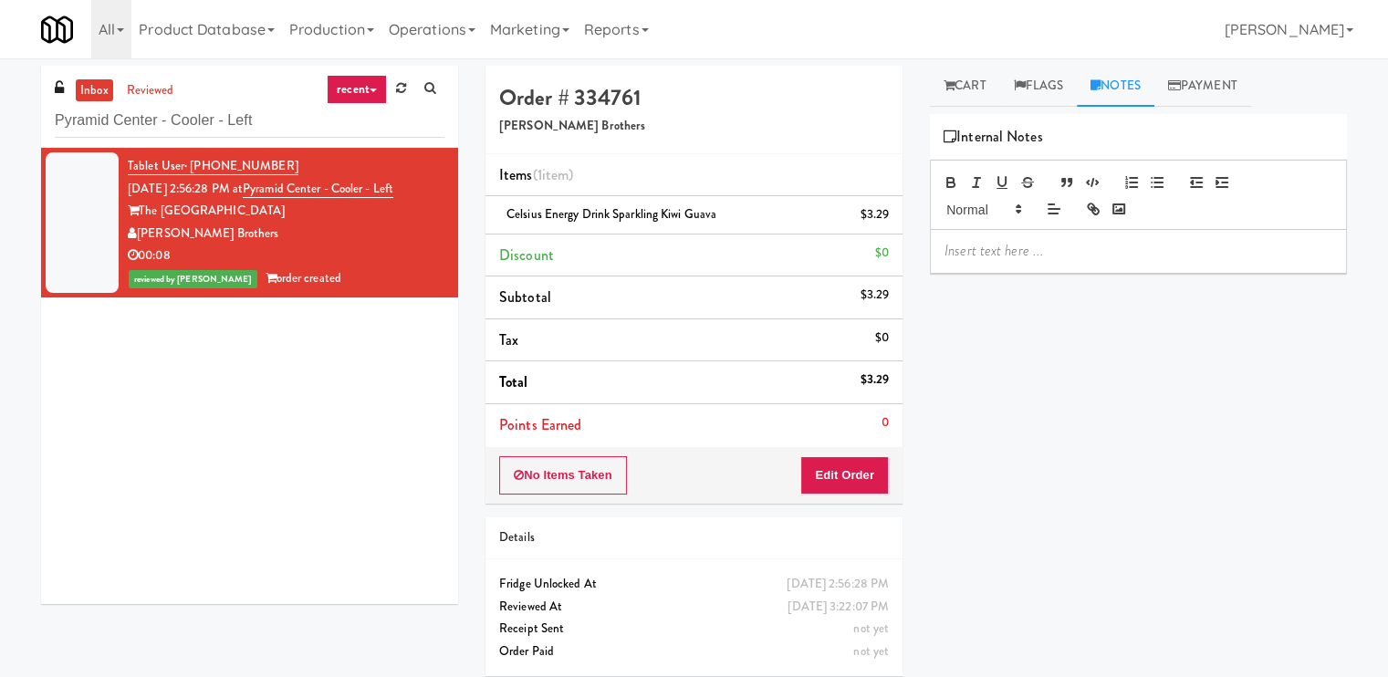
click at [1000, 244] on p at bounding box center [1138, 251] width 388 height 20
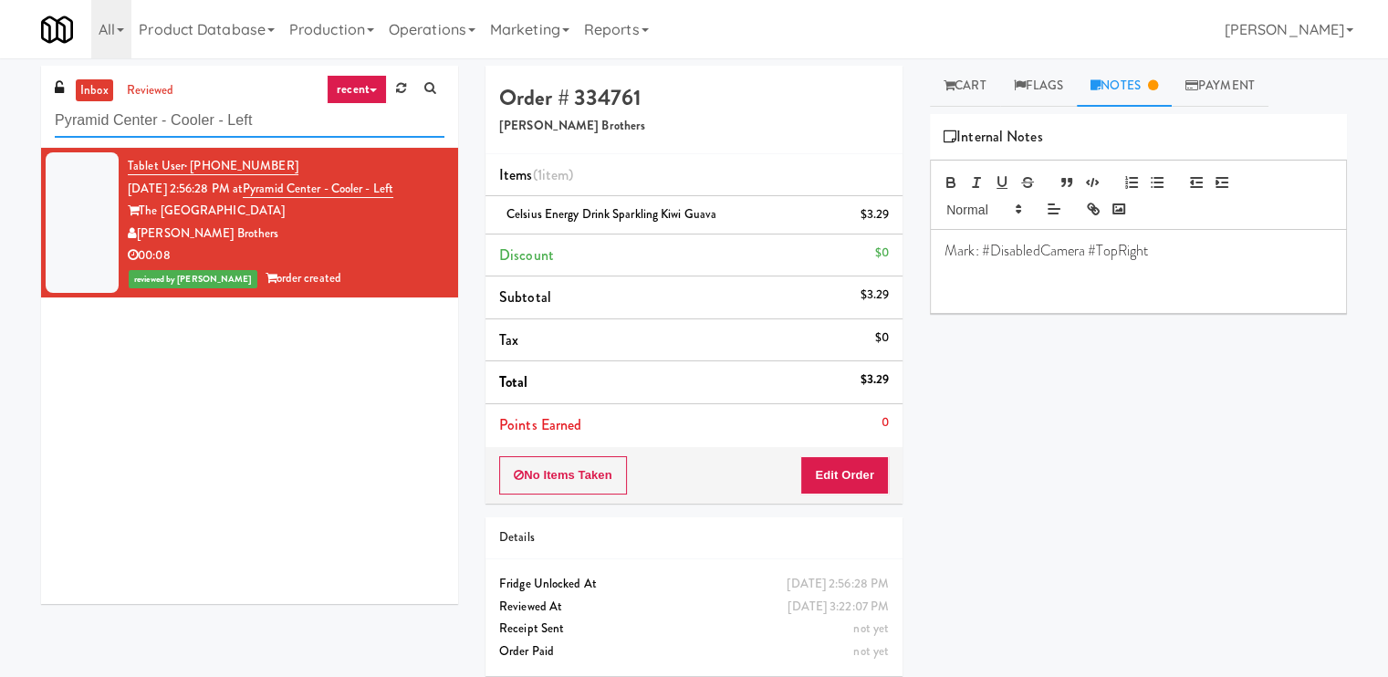
click at [230, 120] on input "Pyramid Center - Cooler - Left" at bounding box center [250, 121] width 390 height 34
paste input "[PERSON_NAME] Injury Attorneys - Cooler"
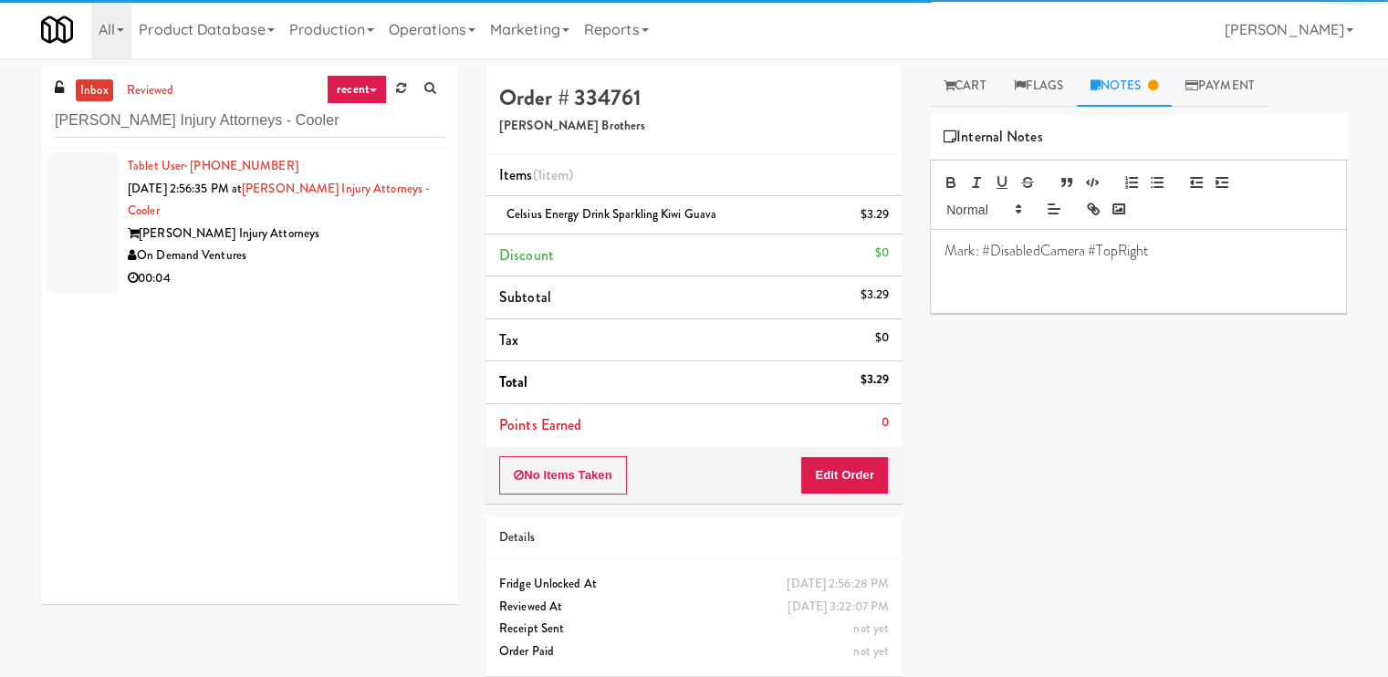
click at [343, 240] on div "[PERSON_NAME] Injury Attorneys" at bounding box center [286, 234] width 317 height 23
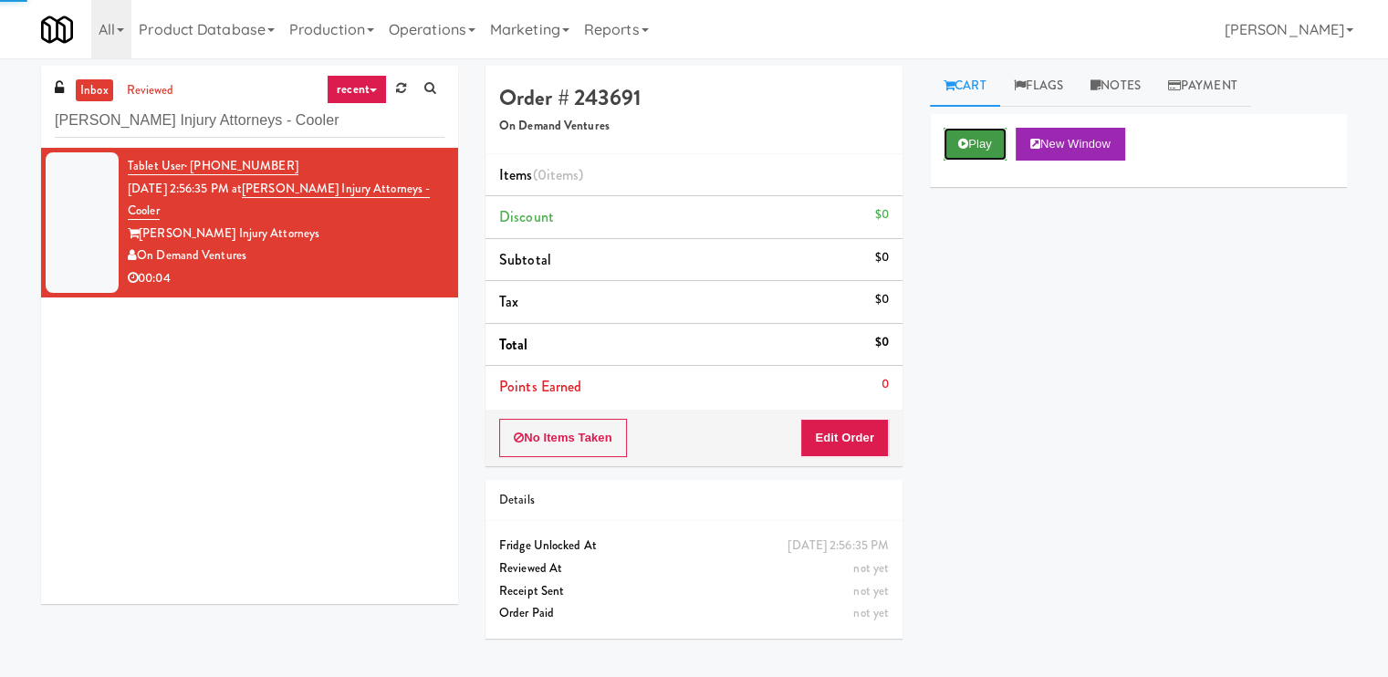
click at [992, 128] on button "Play" at bounding box center [974, 144] width 63 height 33
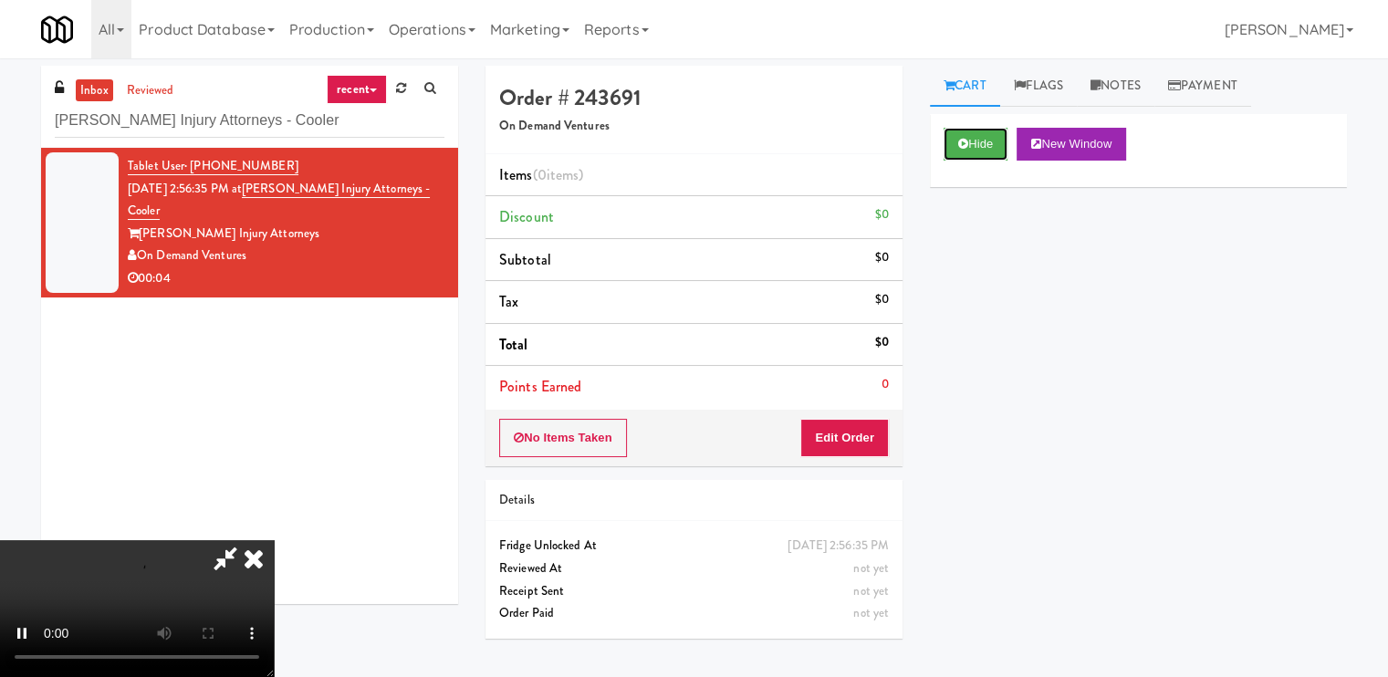
scroll to position [244, 0]
click at [274, 540] on video at bounding box center [137, 608] width 274 height 137
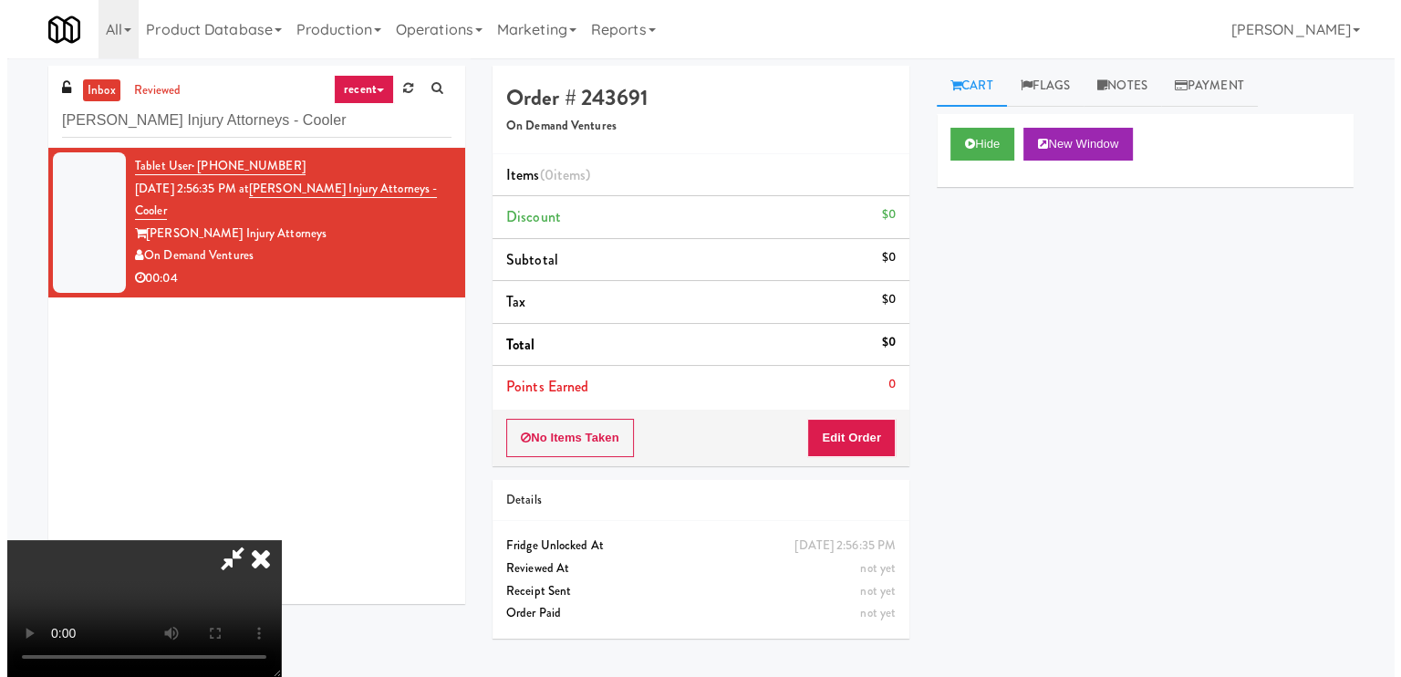
scroll to position [182, 0]
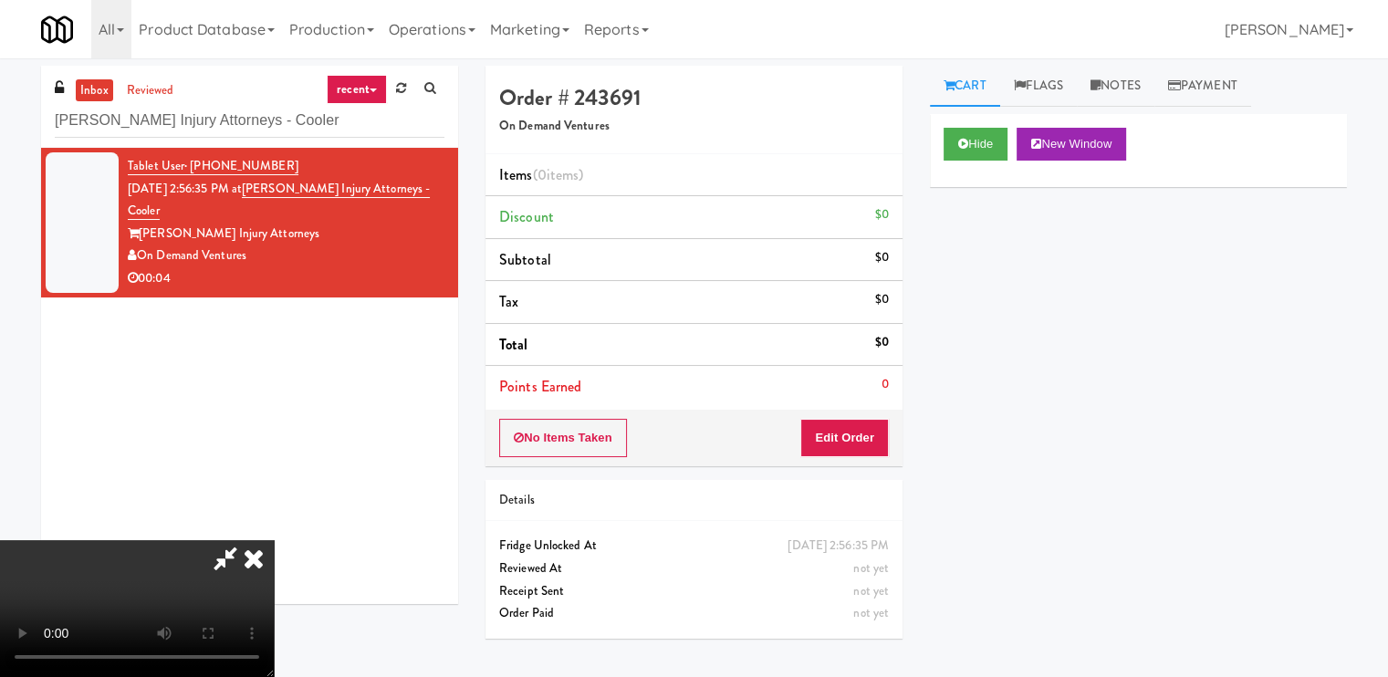
click at [274, 540] on video at bounding box center [137, 608] width 274 height 137
drag, startPoint x: 650, startPoint y: 416, endPoint x: 763, endPoint y: 400, distance: 114.2
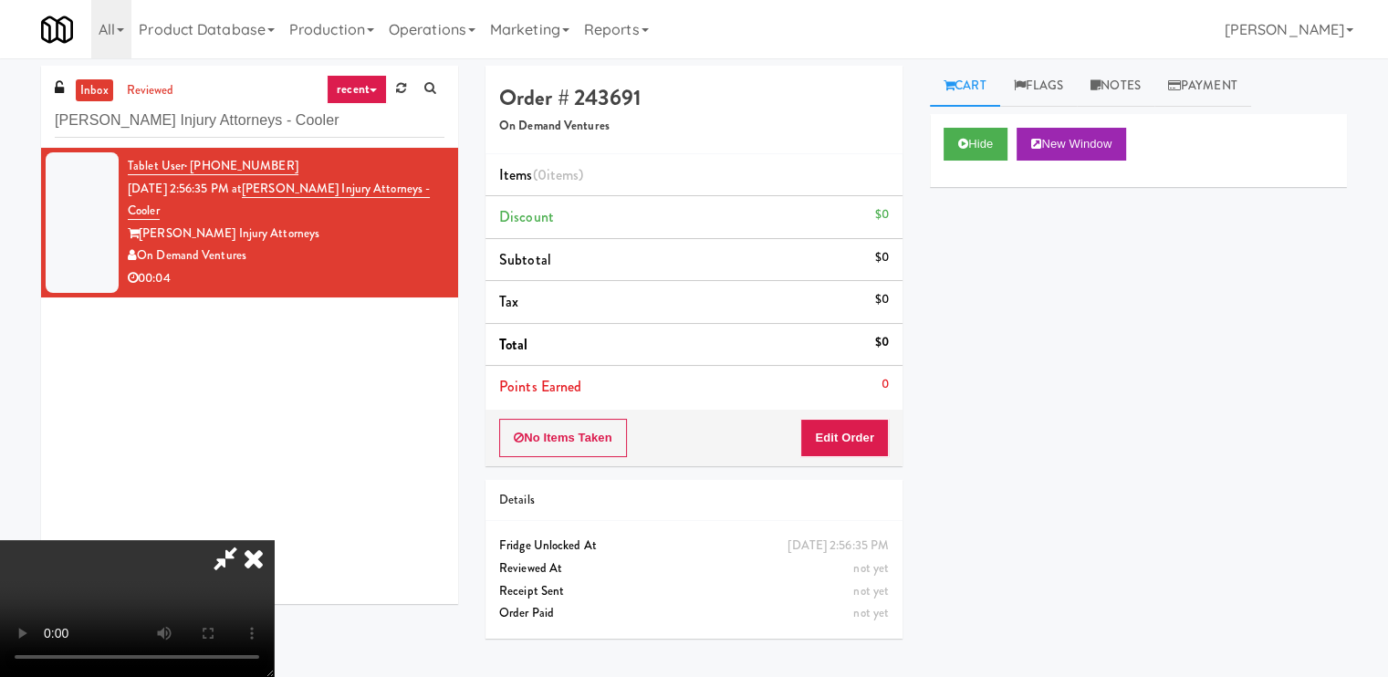
click at [274, 540] on video at bounding box center [137, 608] width 274 height 137
click at [879, 425] on button "Edit Order" at bounding box center [844, 438] width 88 height 38
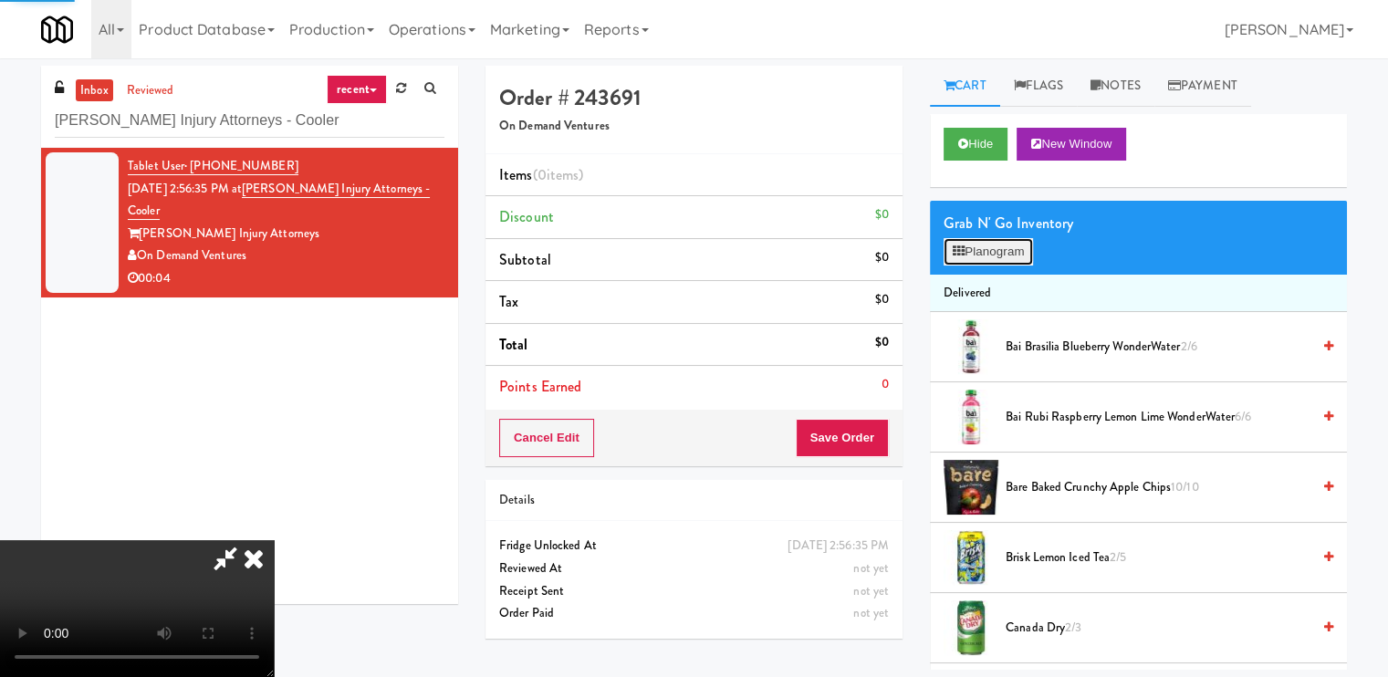
click at [982, 251] on button "Planogram" at bounding box center [987, 251] width 89 height 27
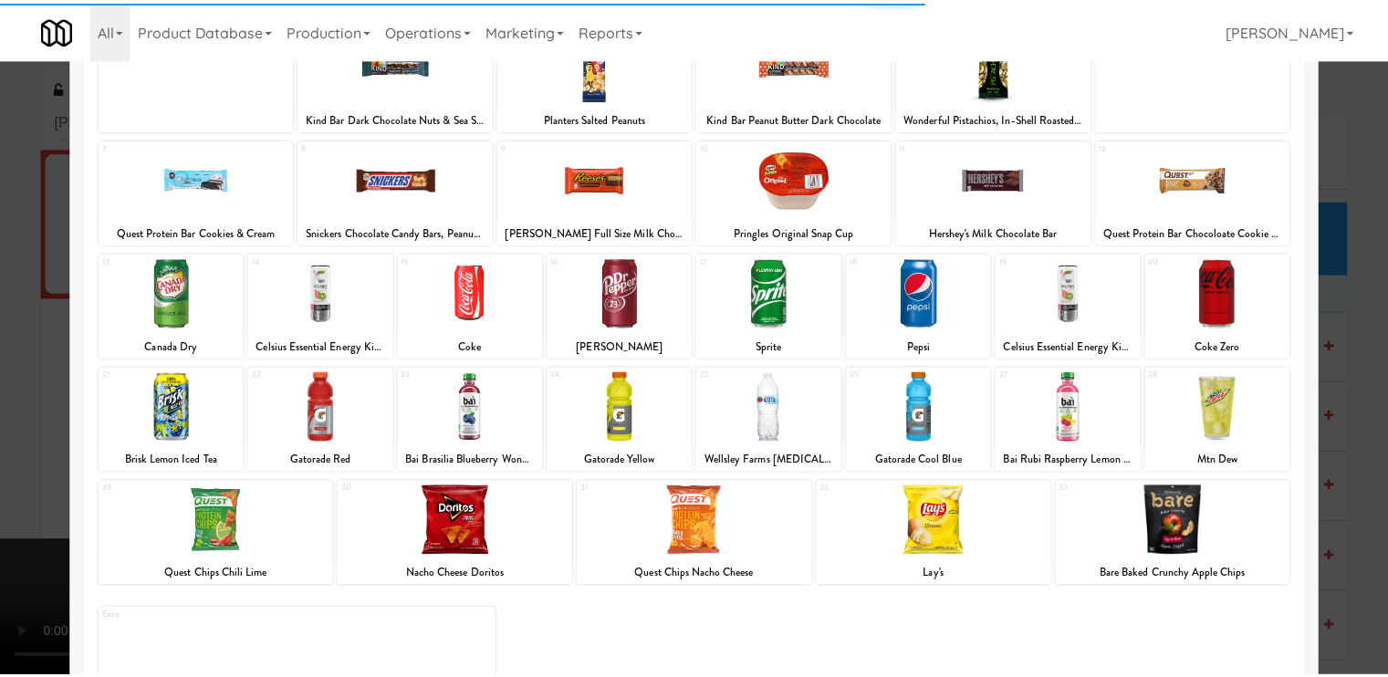
scroll to position [182, 0]
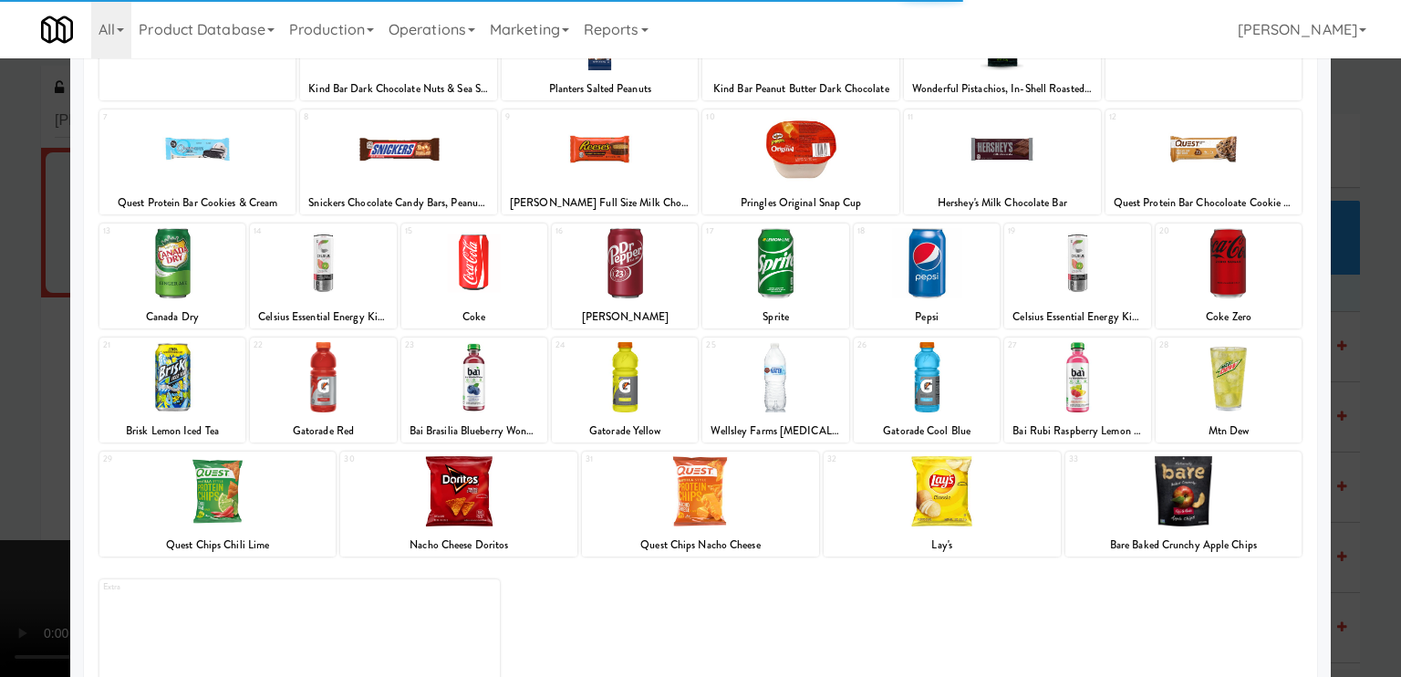
click at [604, 273] on div at bounding box center [625, 263] width 146 height 70
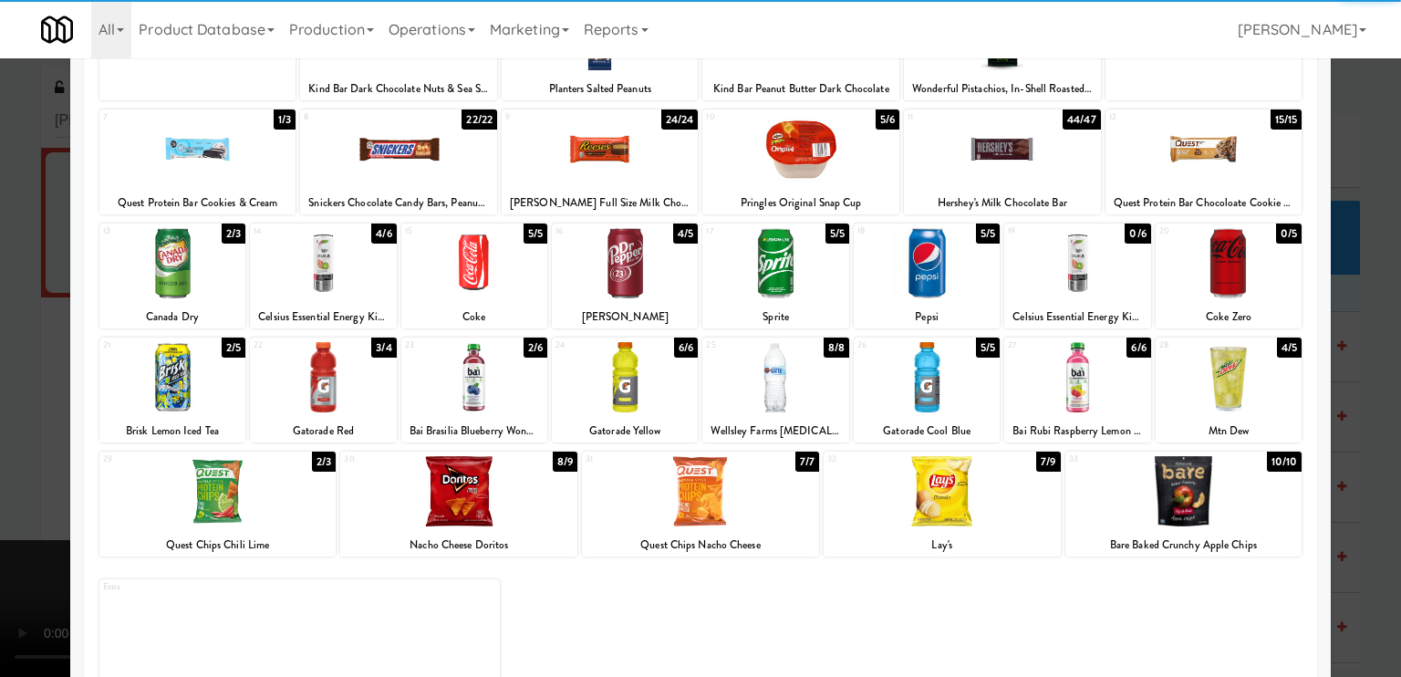
drag, startPoint x: 0, startPoint y: 366, endPoint x: 240, endPoint y: 299, distance: 249.0
click at [20, 355] on div at bounding box center [700, 338] width 1401 height 677
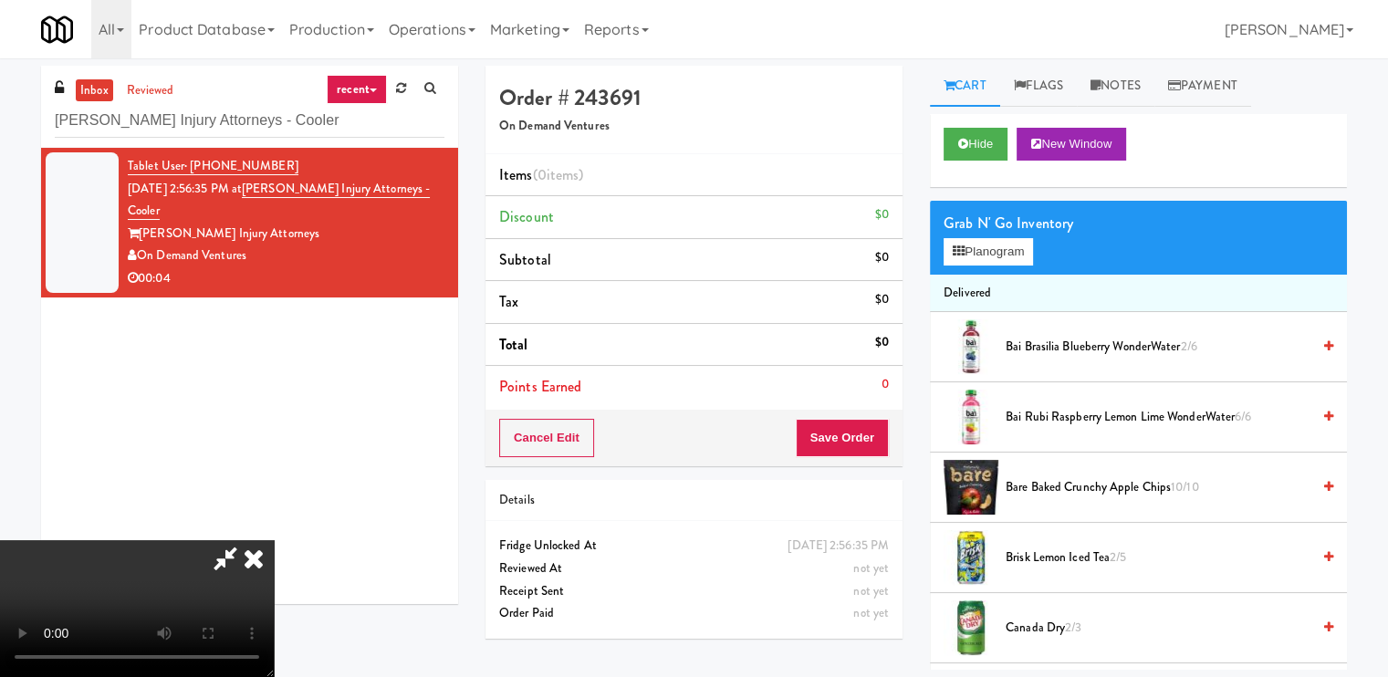
click at [274, 540] on icon at bounding box center [254, 558] width 40 height 36
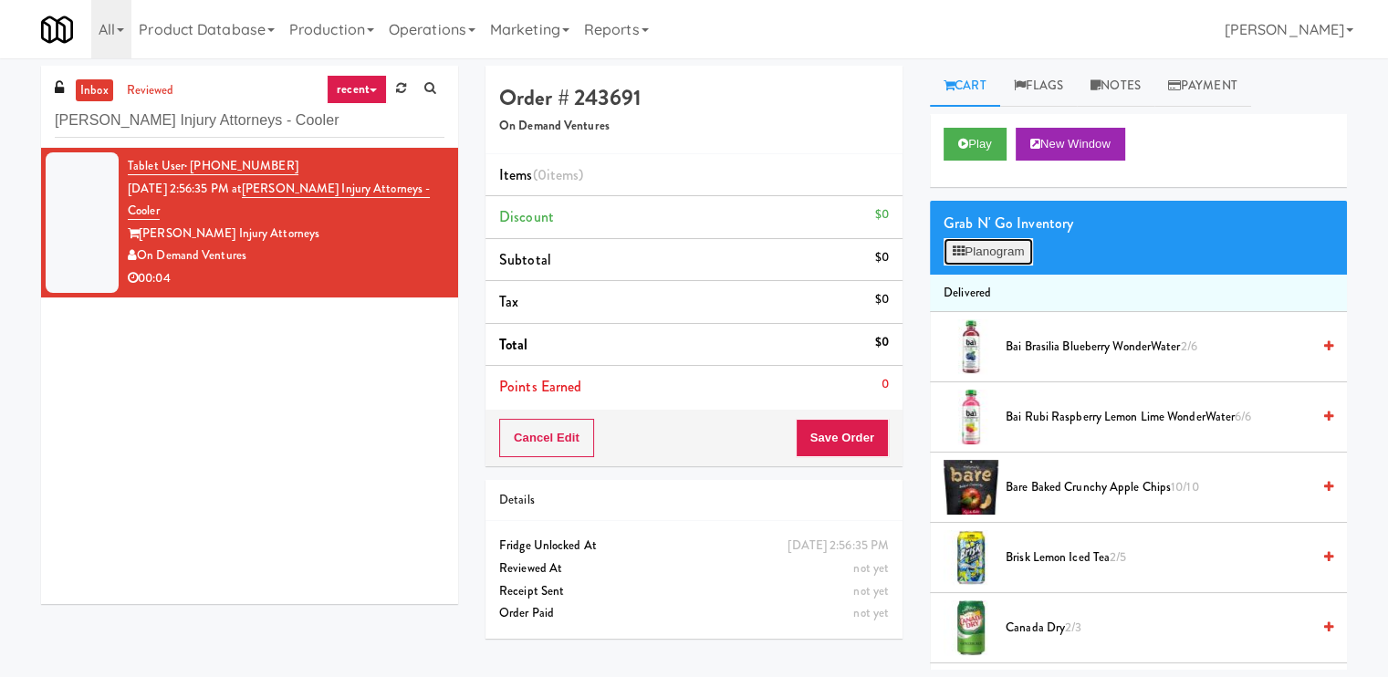
click at [1029, 246] on button "Planogram" at bounding box center [987, 251] width 89 height 27
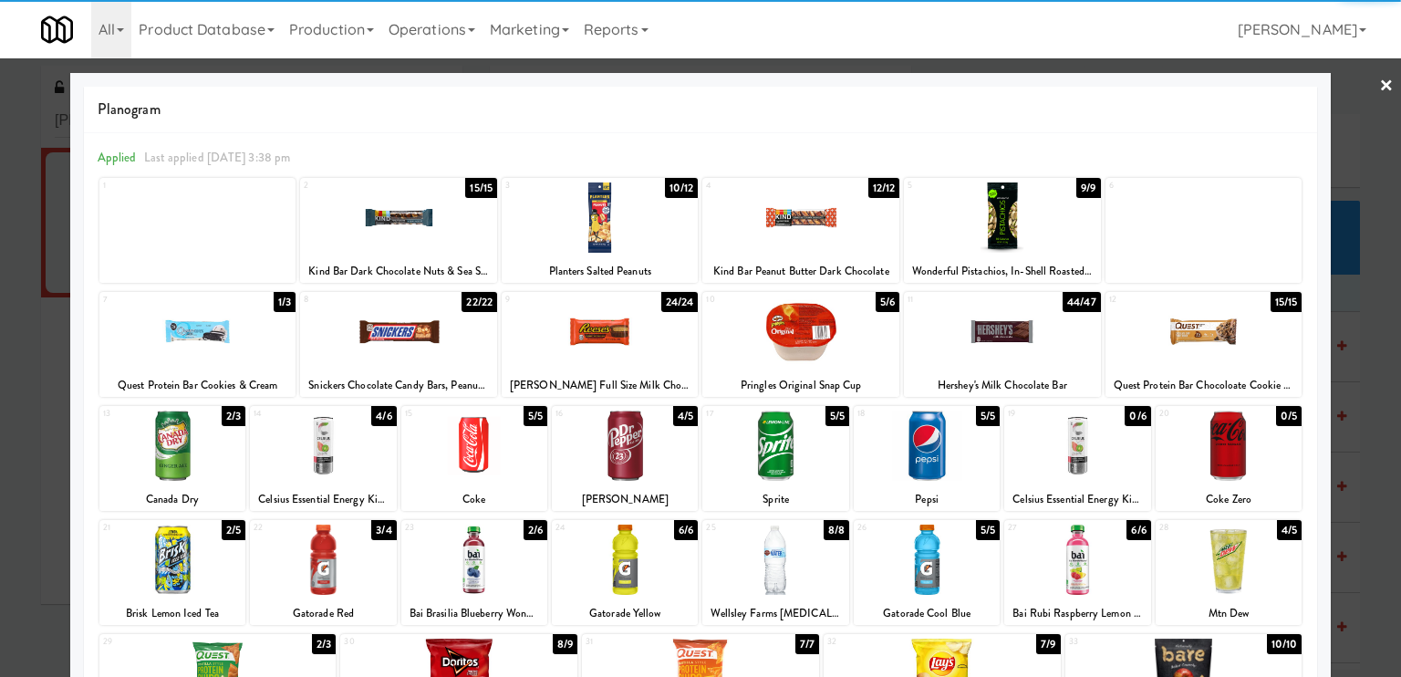
click at [607, 441] on div at bounding box center [625, 446] width 146 height 70
click at [41, 381] on div at bounding box center [700, 338] width 1401 height 677
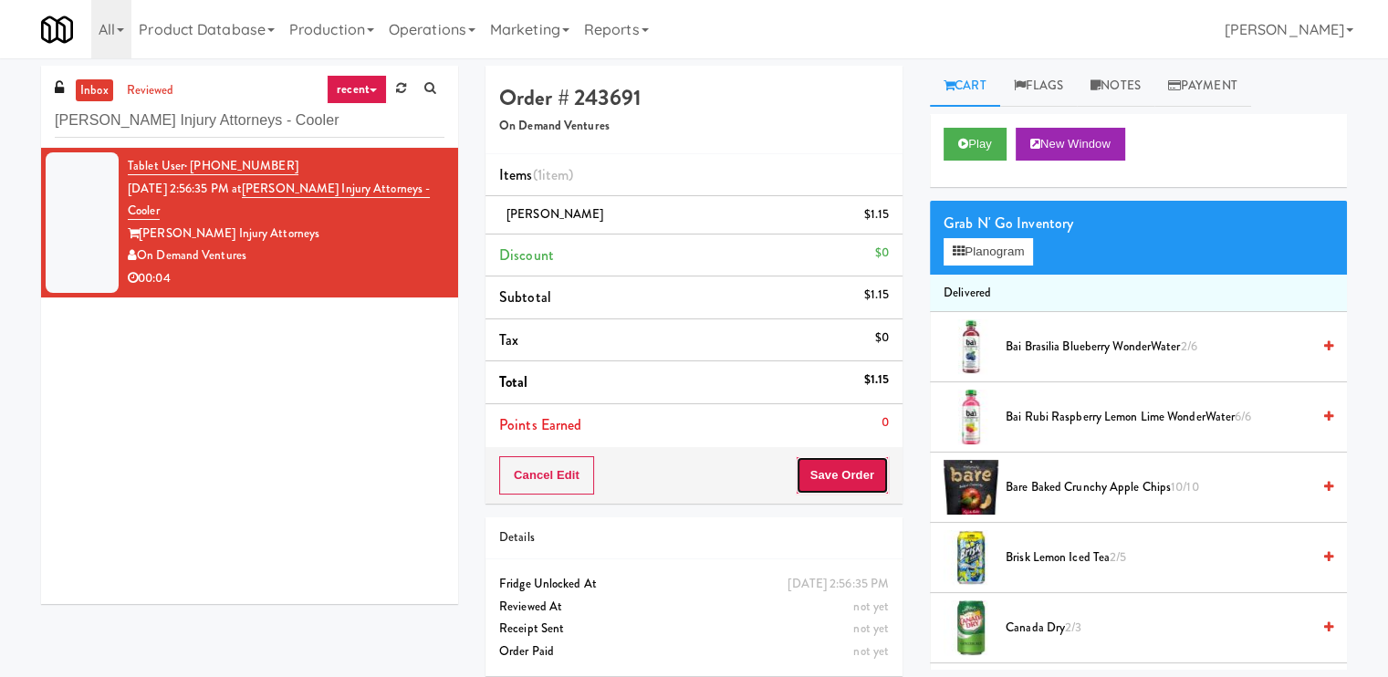
click at [807, 463] on button "Save Order" at bounding box center [841, 475] width 93 height 38
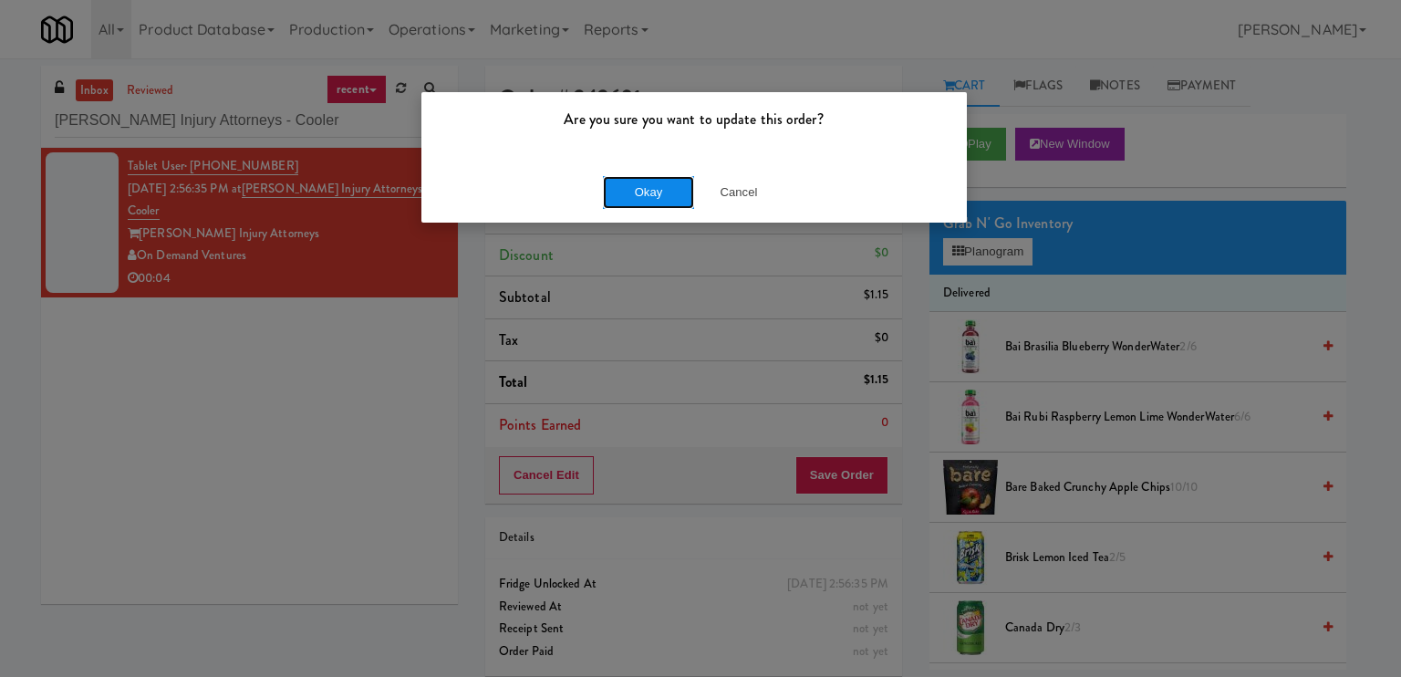
click at [629, 189] on button "Okay" at bounding box center [648, 192] width 91 height 33
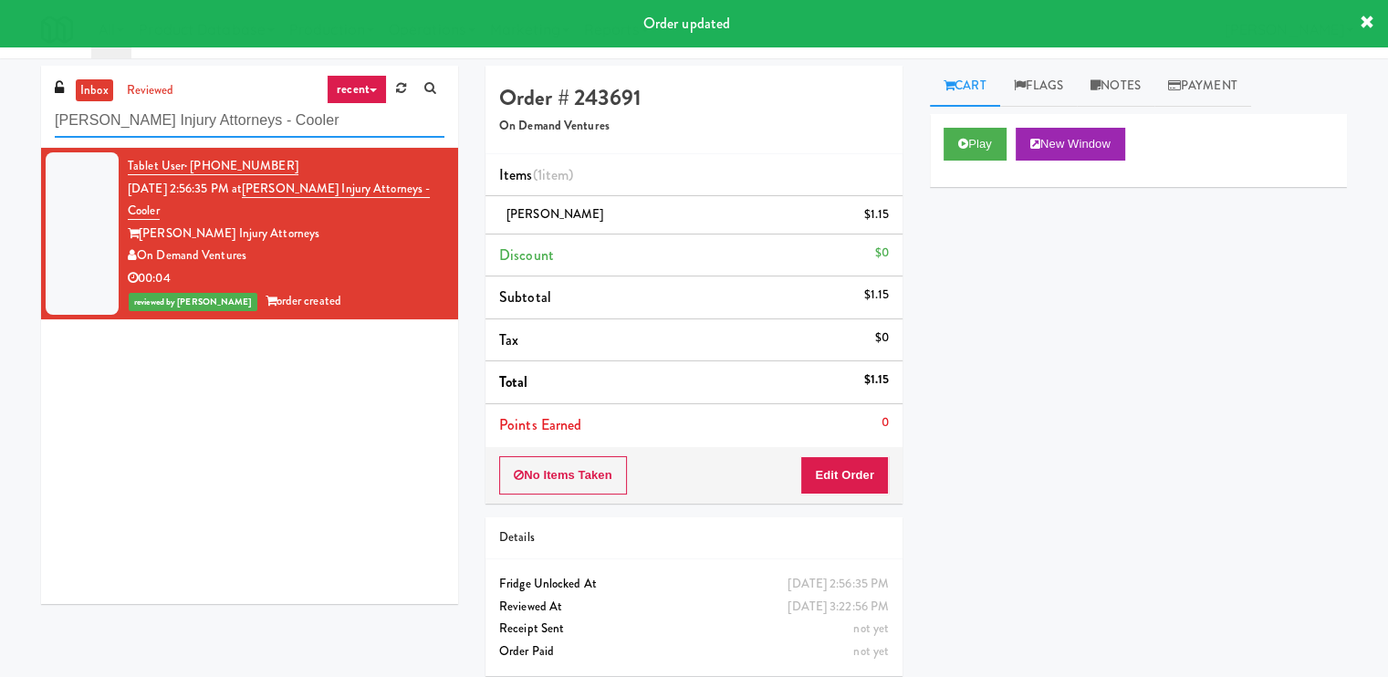
click at [345, 117] on input "[PERSON_NAME] Injury Attorneys - Cooler" at bounding box center [250, 121] width 390 height 34
paste input "Nova"
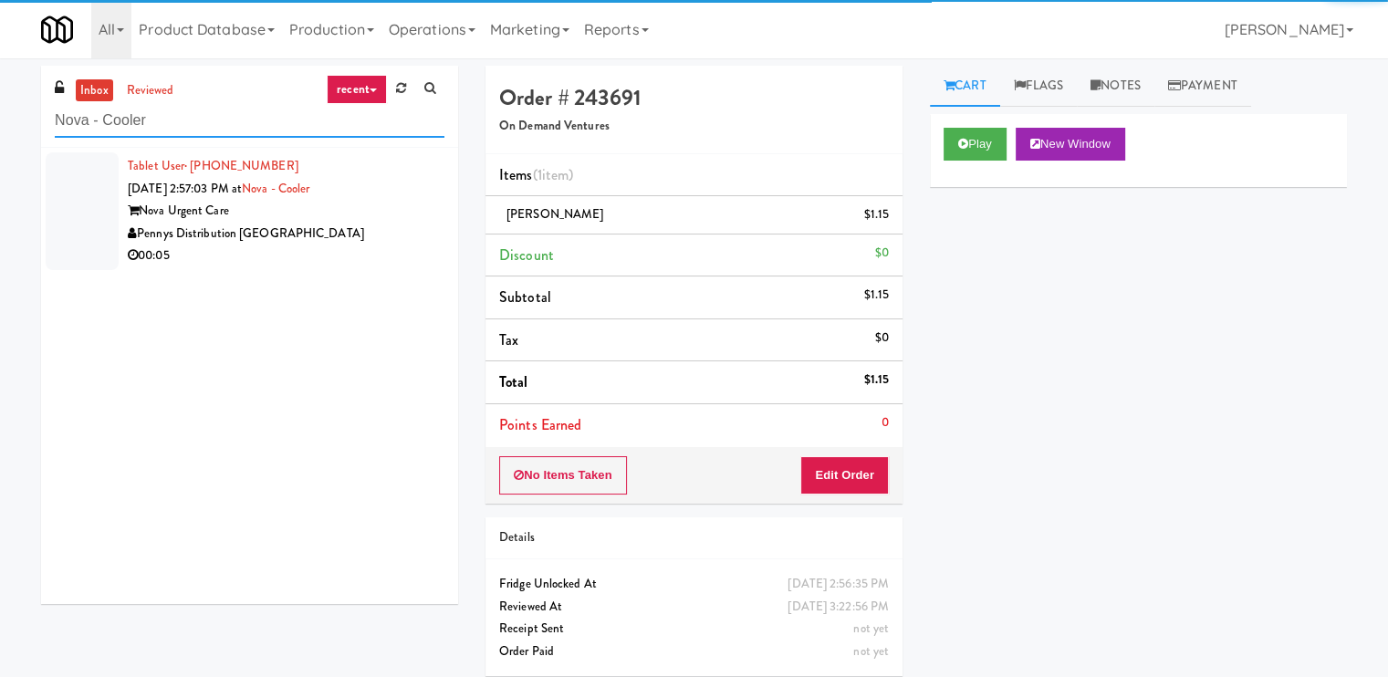
type input "Nova - Cooler"
click at [369, 234] on div "Pennys Distribution [GEOGRAPHIC_DATA]" at bounding box center [286, 234] width 317 height 23
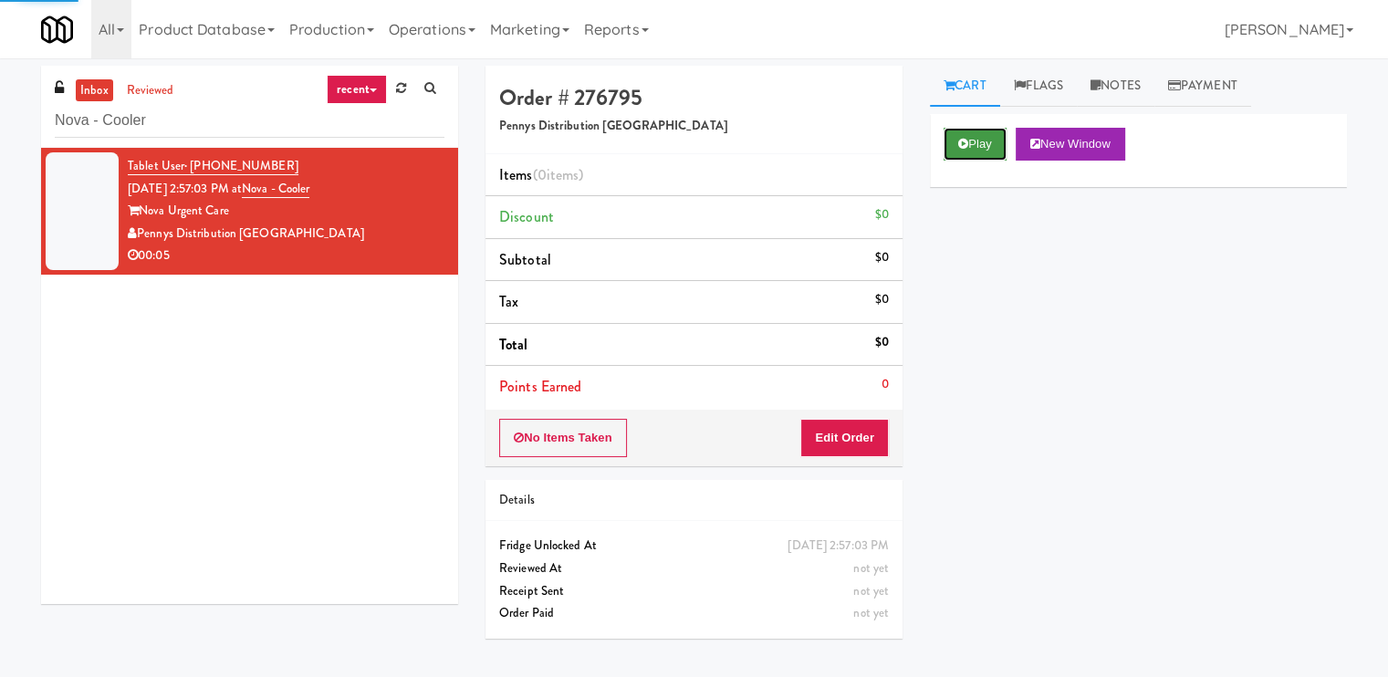
click at [961, 136] on button "Play" at bounding box center [974, 144] width 63 height 33
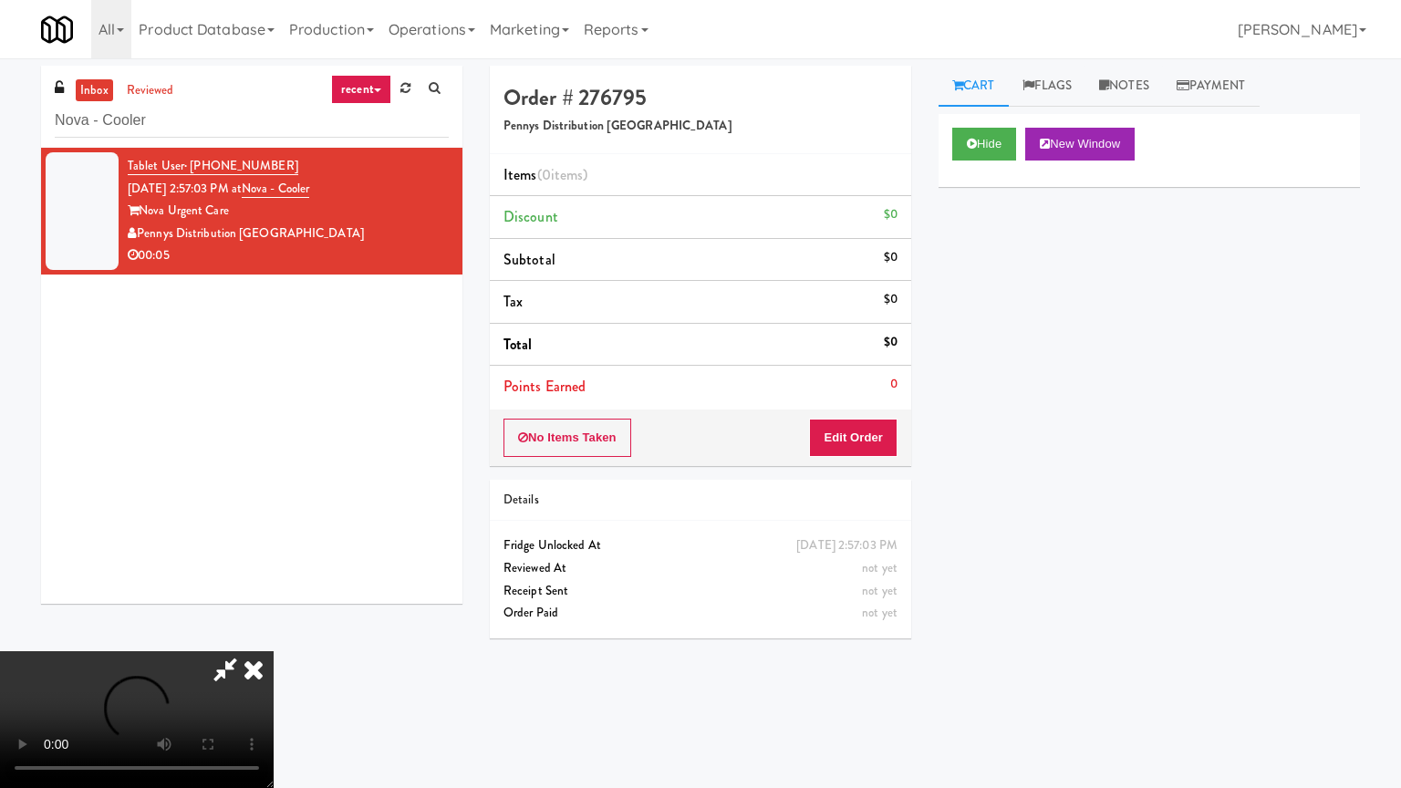
click at [274, 651] on video at bounding box center [137, 719] width 274 height 137
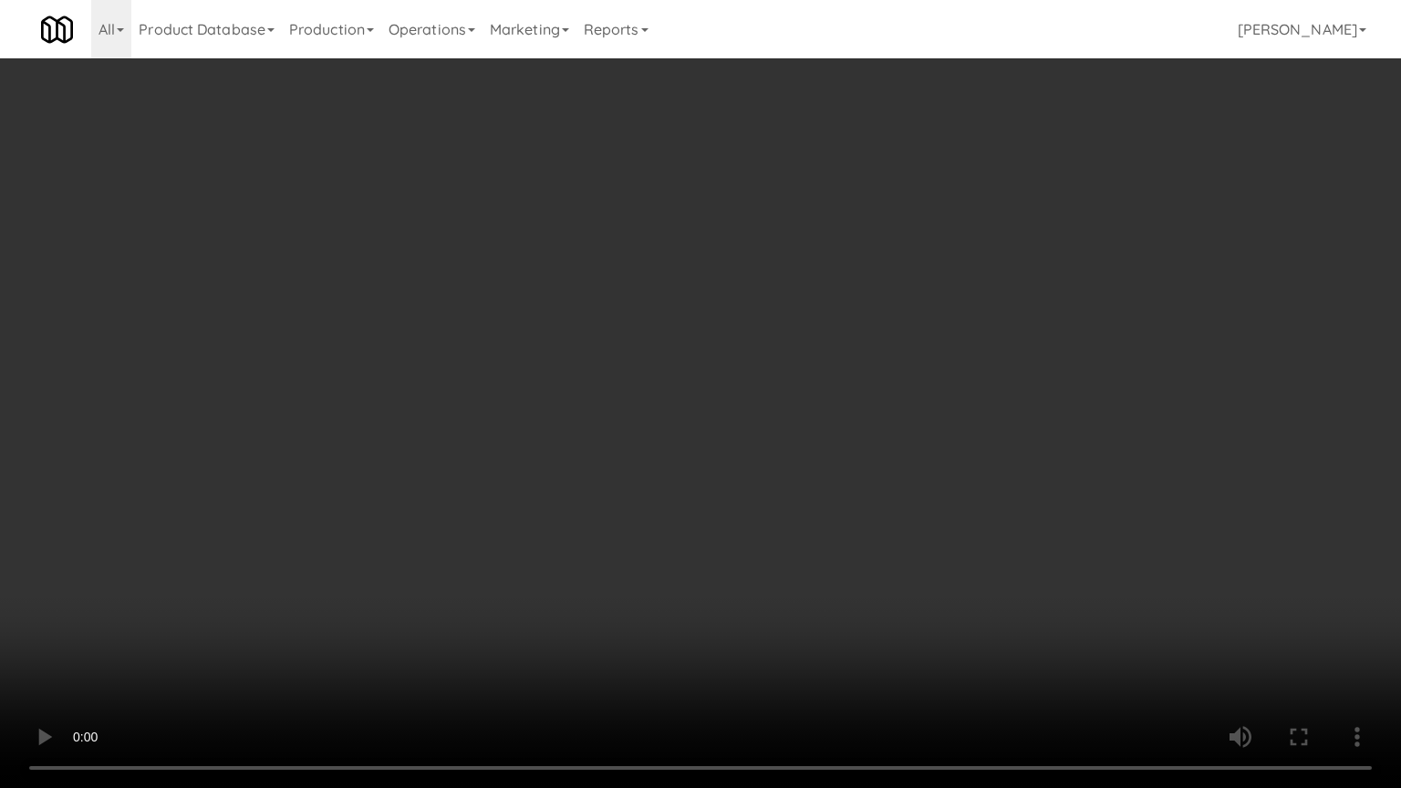
click at [795, 601] on video at bounding box center [700, 394] width 1401 height 788
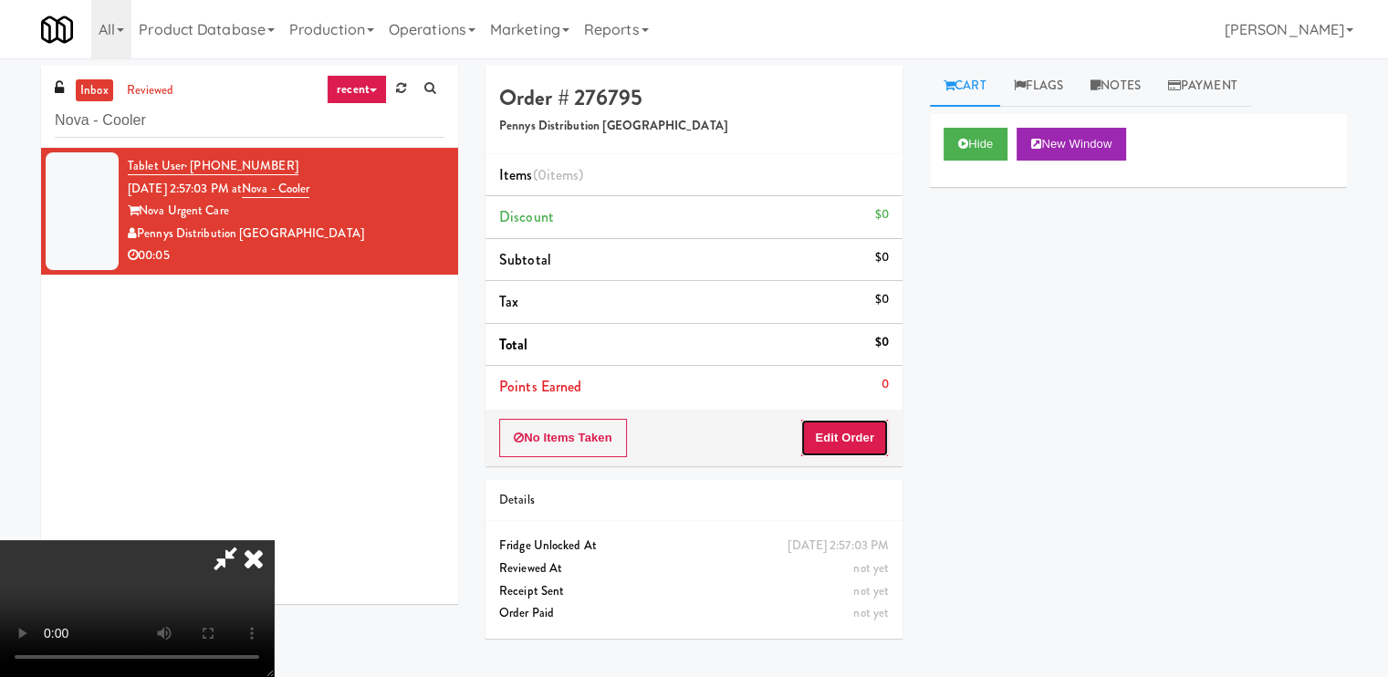
click at [876, 436] on button "Edit Order" at bounding box center [844, 438] width 88 height 38
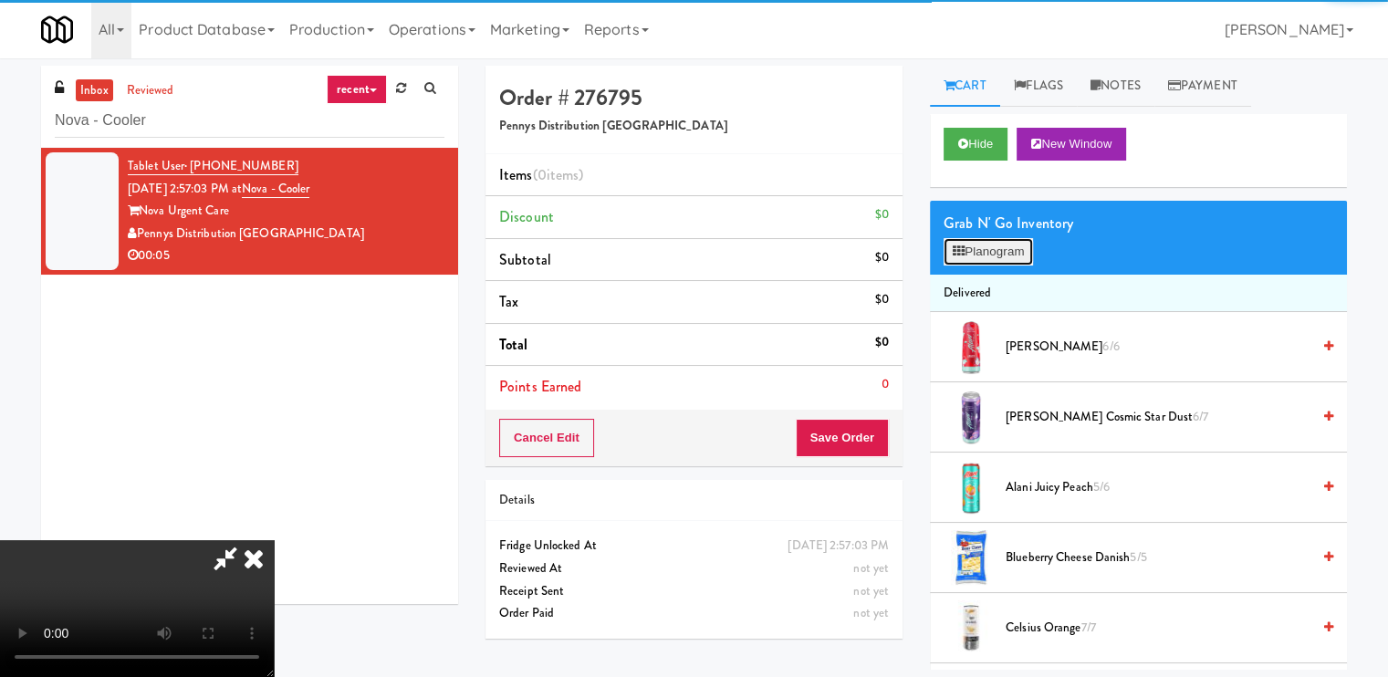
click at [986, 239] on button "Planogram" at bounding box center [987, 251] width 89 height 27
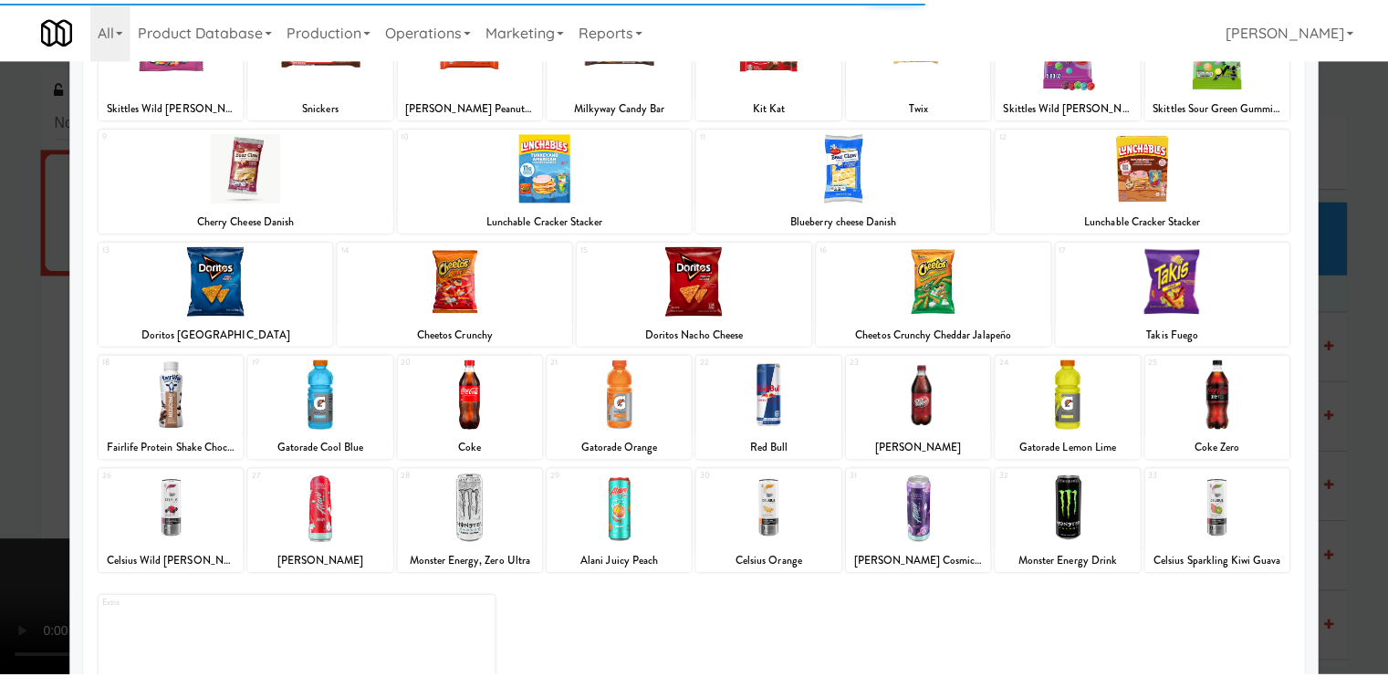
scroll to position [182, 0]
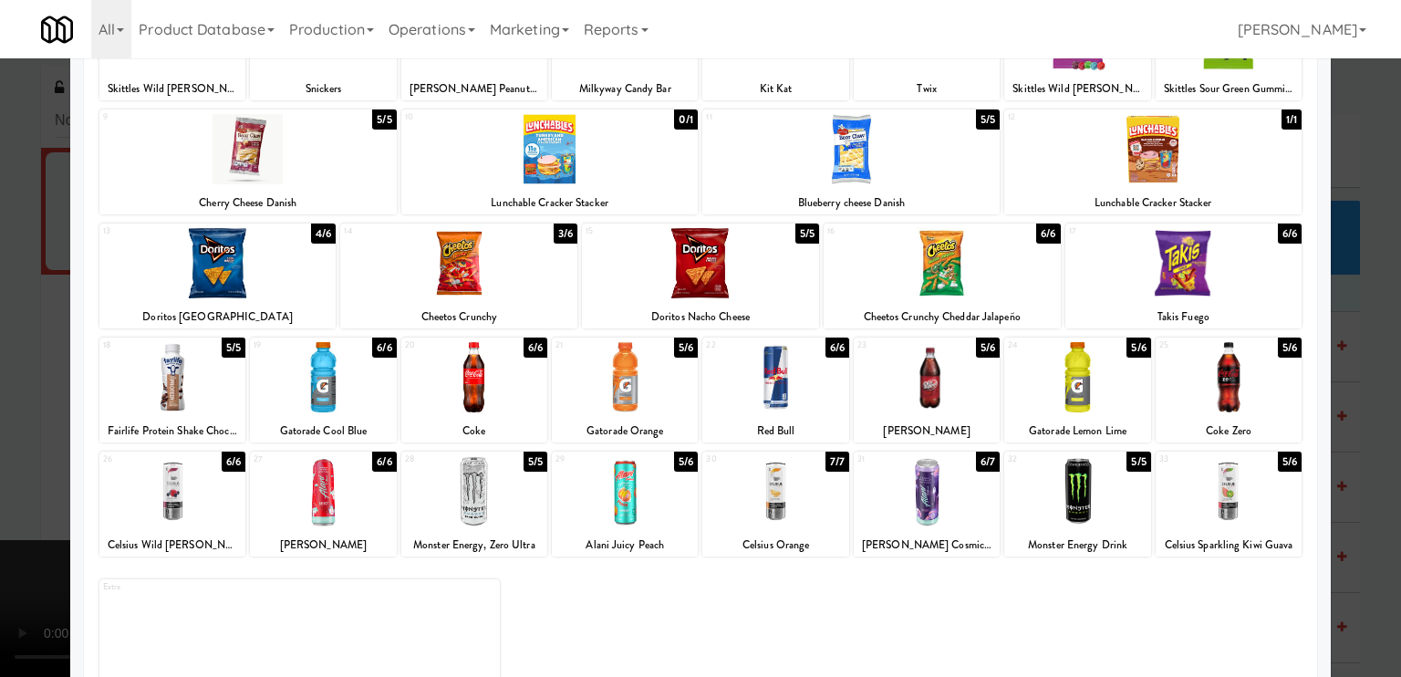
click at [730, 492] on div at bounding box center [775, 491] width 146 height 70
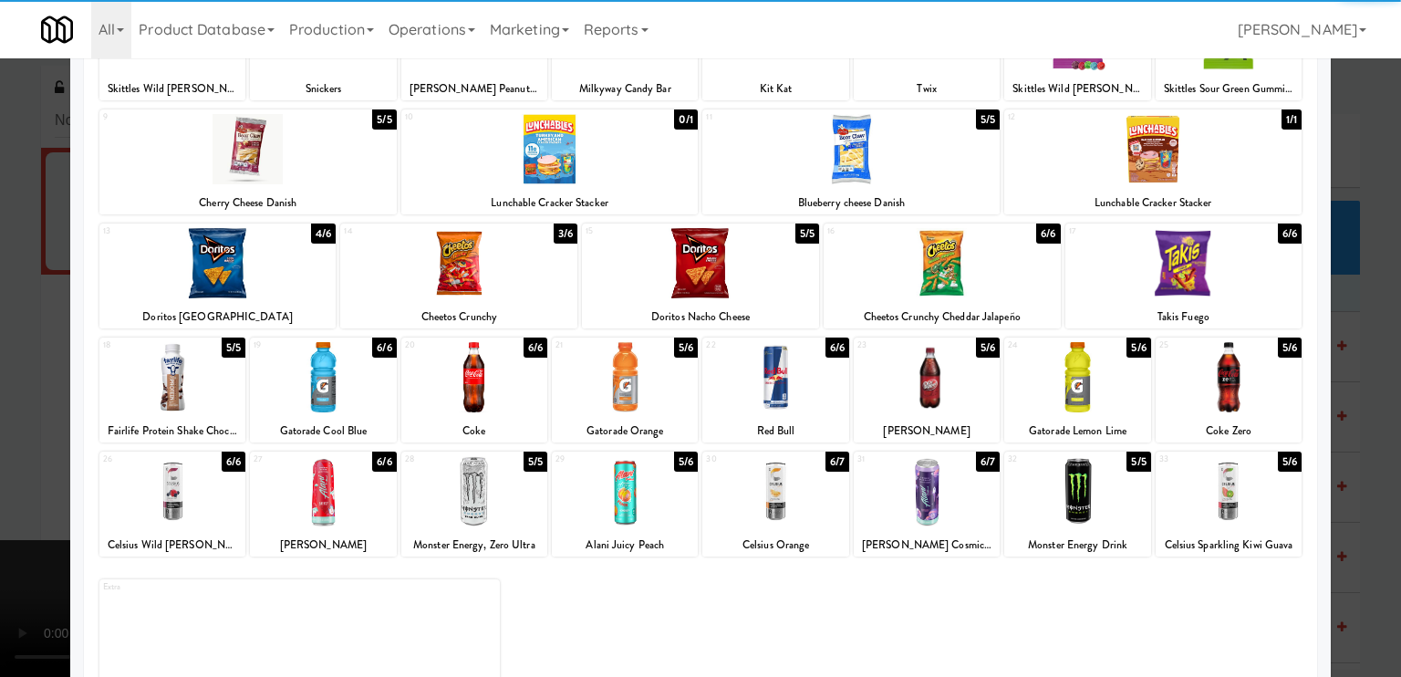
click at [0, 508] on div at bounding box center [700, 338] width 1401 height 677
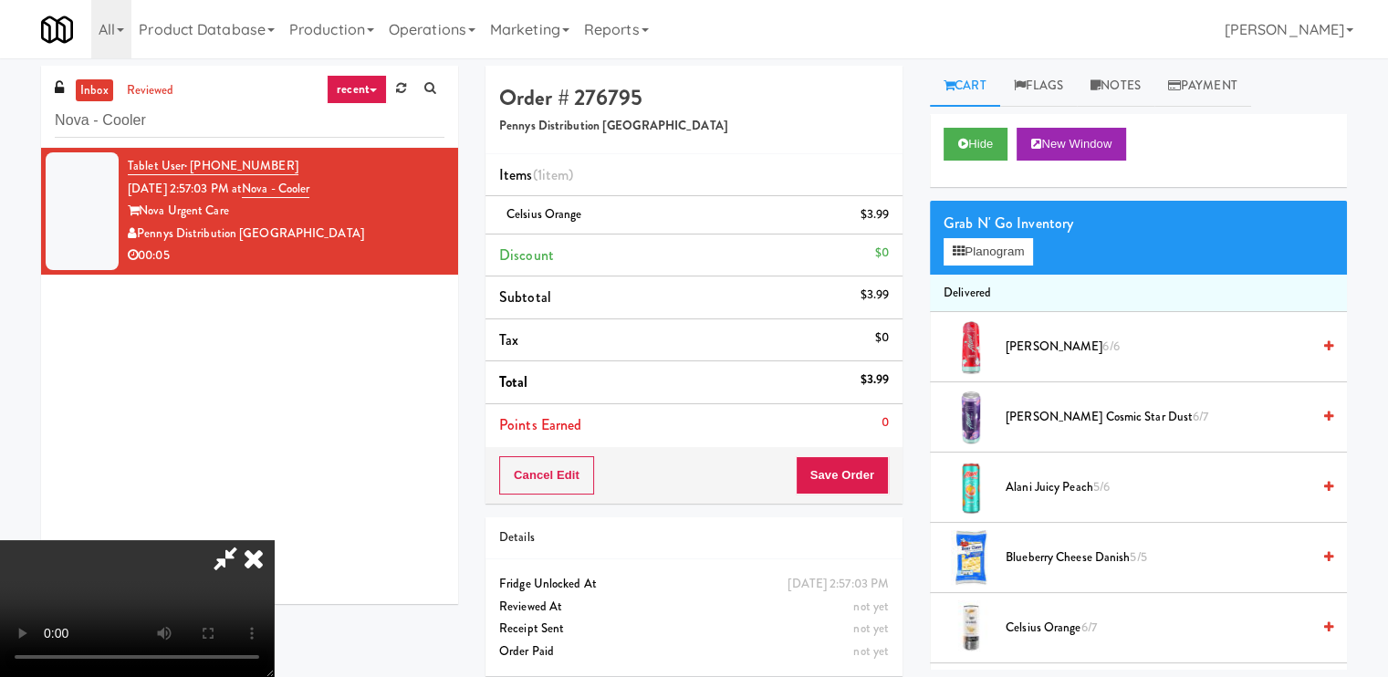
drag, startPoint x: 482, startPoint y: 535, endPoint x: 486, endPoint y: 525, distance: 11.0
click at [274, 540] on video at bounding box center [137, 608] width 274 height 137
click at [246, 540] on icon at bounding box center [225, 558] width 42 height 36
click at [844, 473] on button "Save Order" at bounding box center [841, 475] width 93 height 38
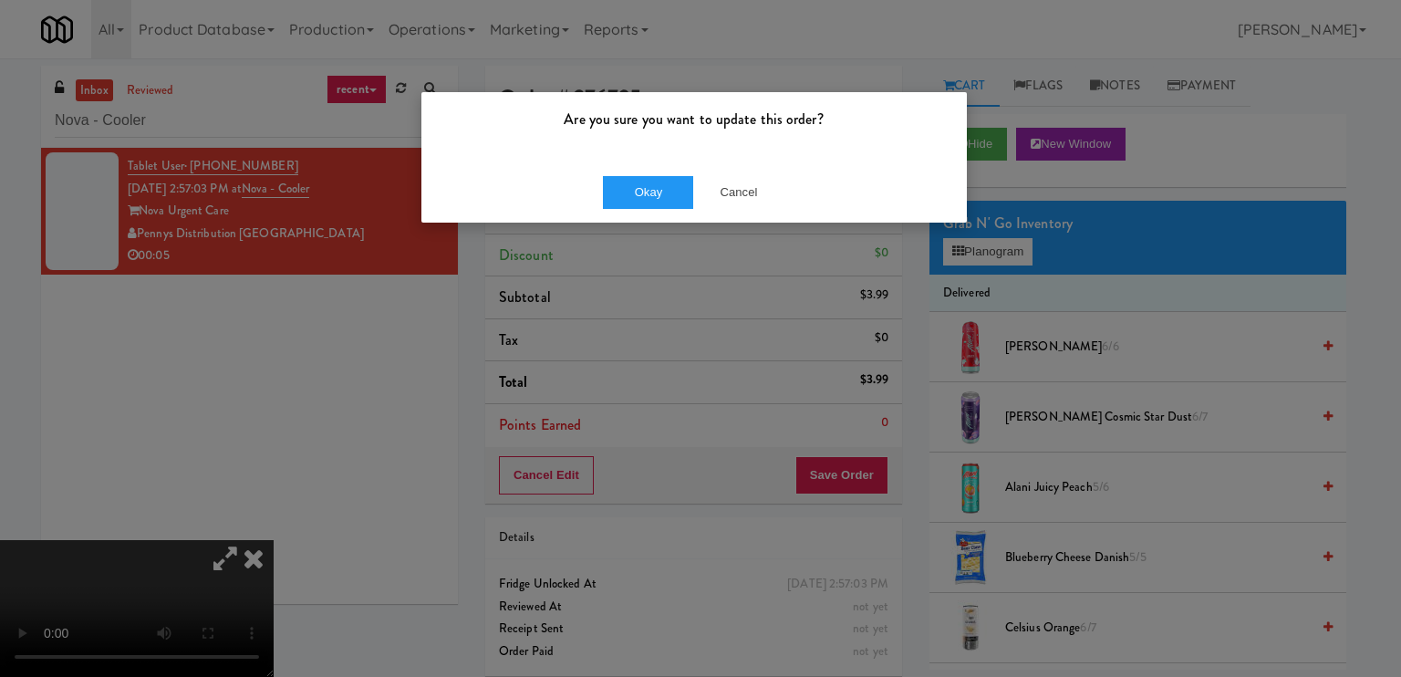
click at [592, 189] on div "Okay Cancel" at bounding box center [694, 191] width 546 height 61
click at [622, 187] on button "Okay" at bounding box center [648, 192] width 91 height 33
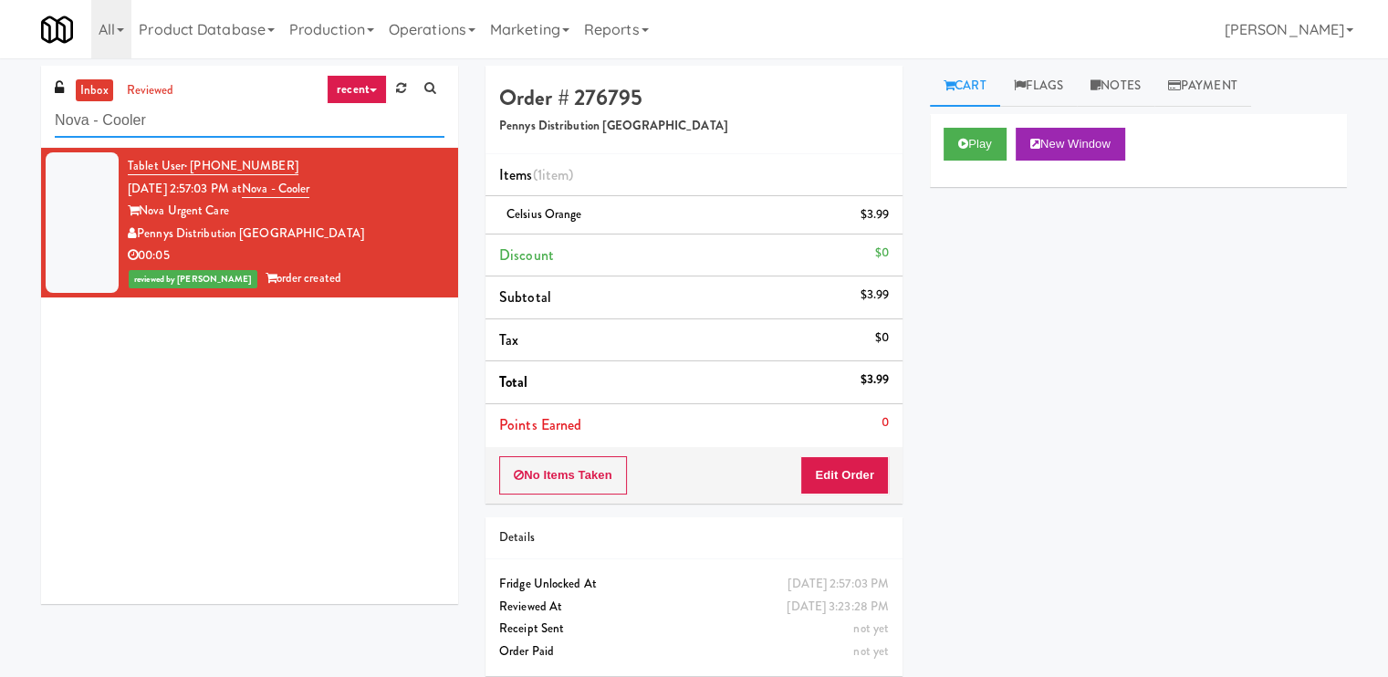
click at [144, 134] on input "Nova - Cooler" at bounding box center [250, 121] width 390 height 34
click at [144, 130] on input "Nova - Cooler" at bounding box center [250, 121] width 390 height 34
paste input "[PERSON_NAME]-Accurate 2"
click at [144, 125] on input "Nova - [PERSON_NAME]-Accurate 2" at bounding box center [250, 121] width 390 height 34
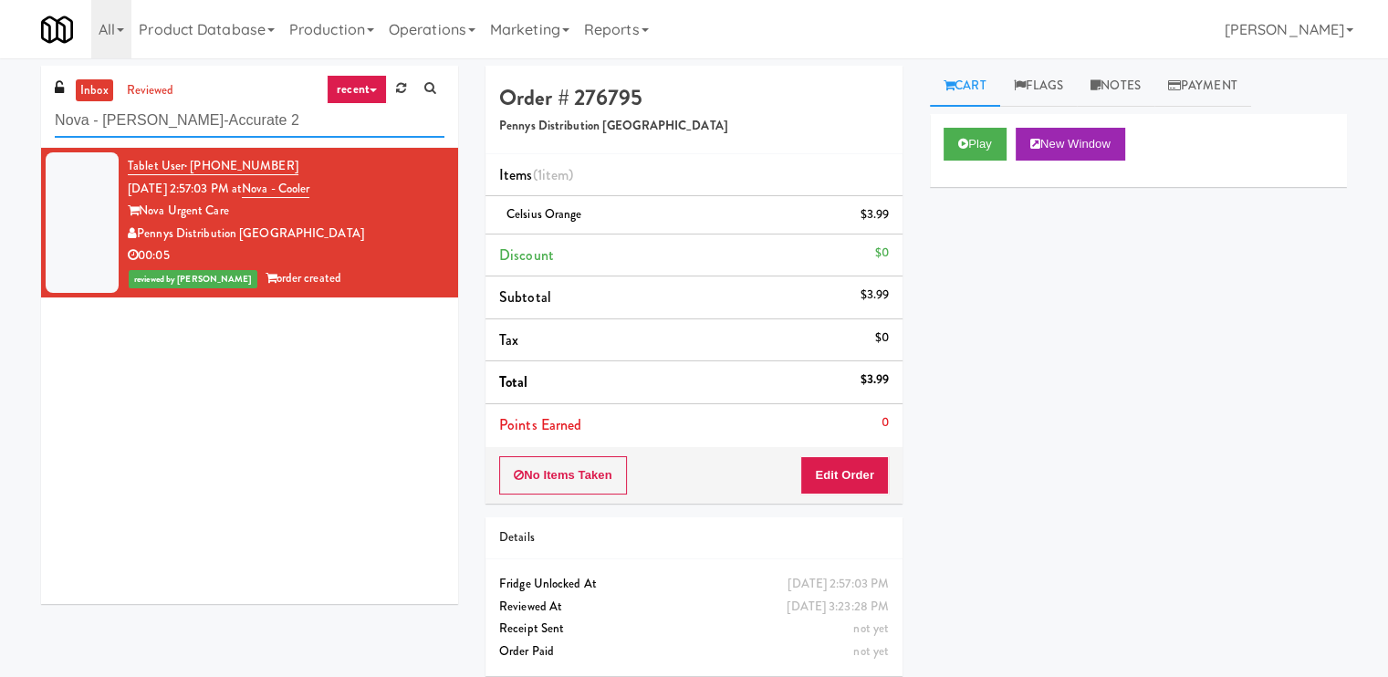
click at [145, 125] on input "Nova - [PERSON_NAME]-Accurate 2" at bounding box center [250, 121] width 390 height 34
paste input "text"
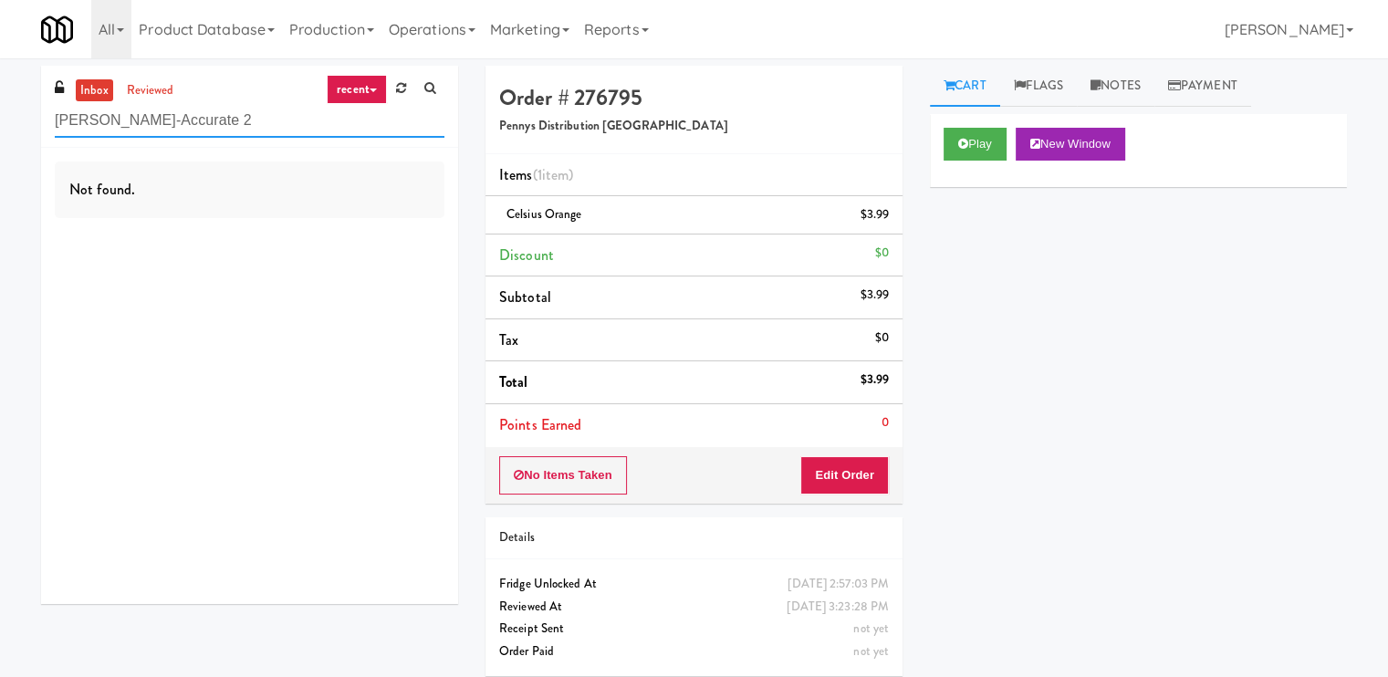
click at [273, 125] on input "[PERSON_NAME]-Accurate 2" at bounding box center [250, 121] width 390 height 34
paste input "[PERSON_NAME] Right"
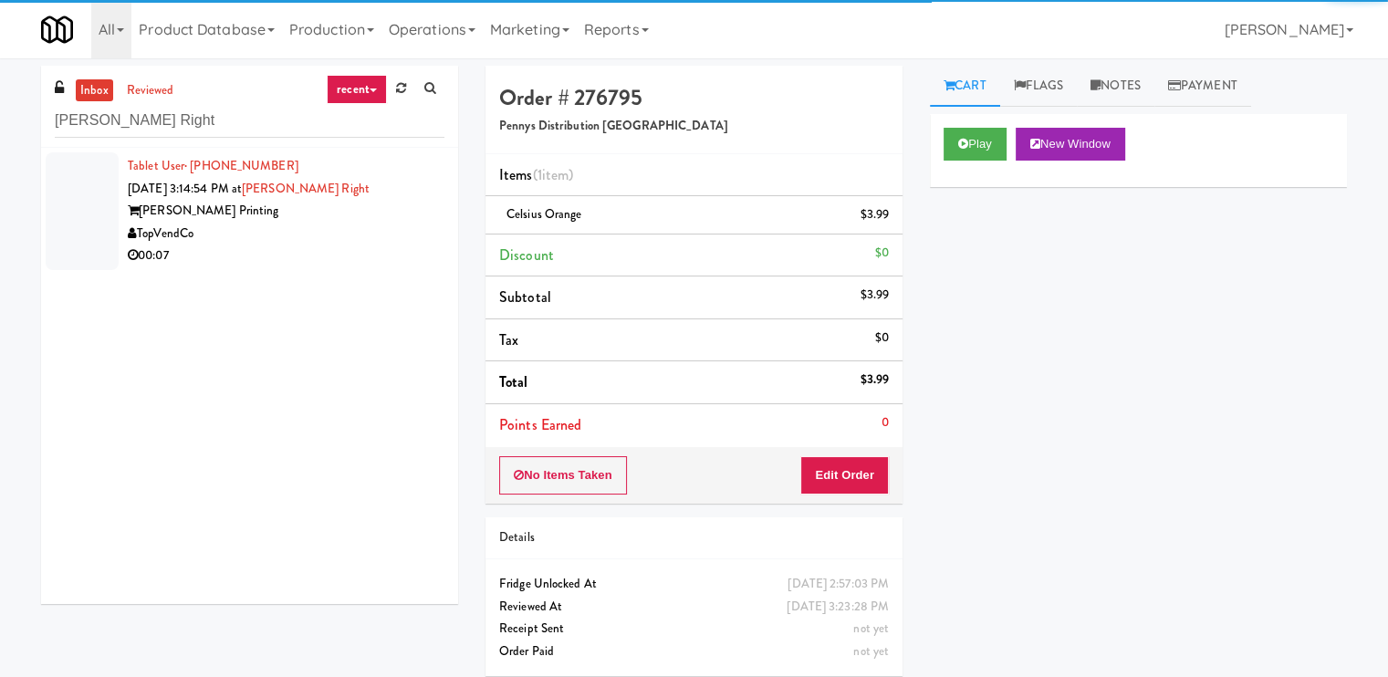
click at [350, 234] on div "TopVendCo" at bounding box center [286, 234] width 317 height 23
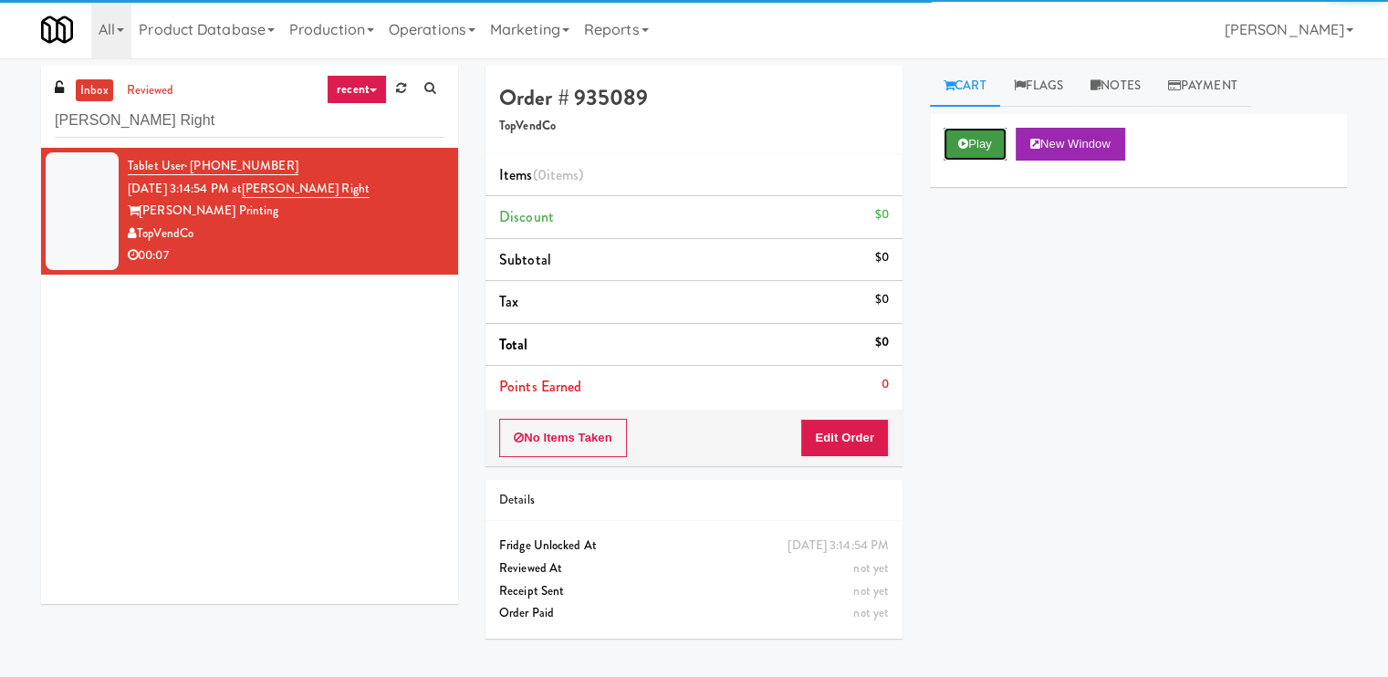
click at [973, 158] on button "Play" at bounding box center [974, 144] width 63 height 33
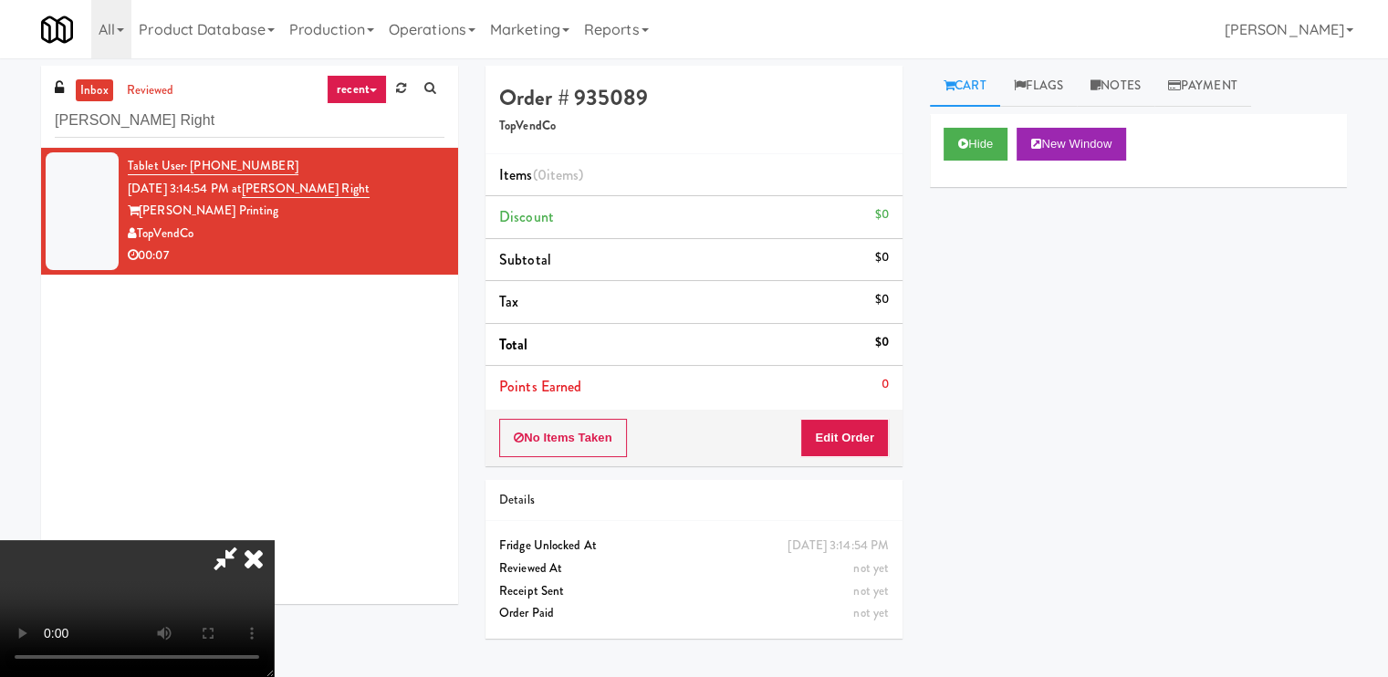
click at [274, 540] on video at bounding box center [137, 608] width 274 height 137
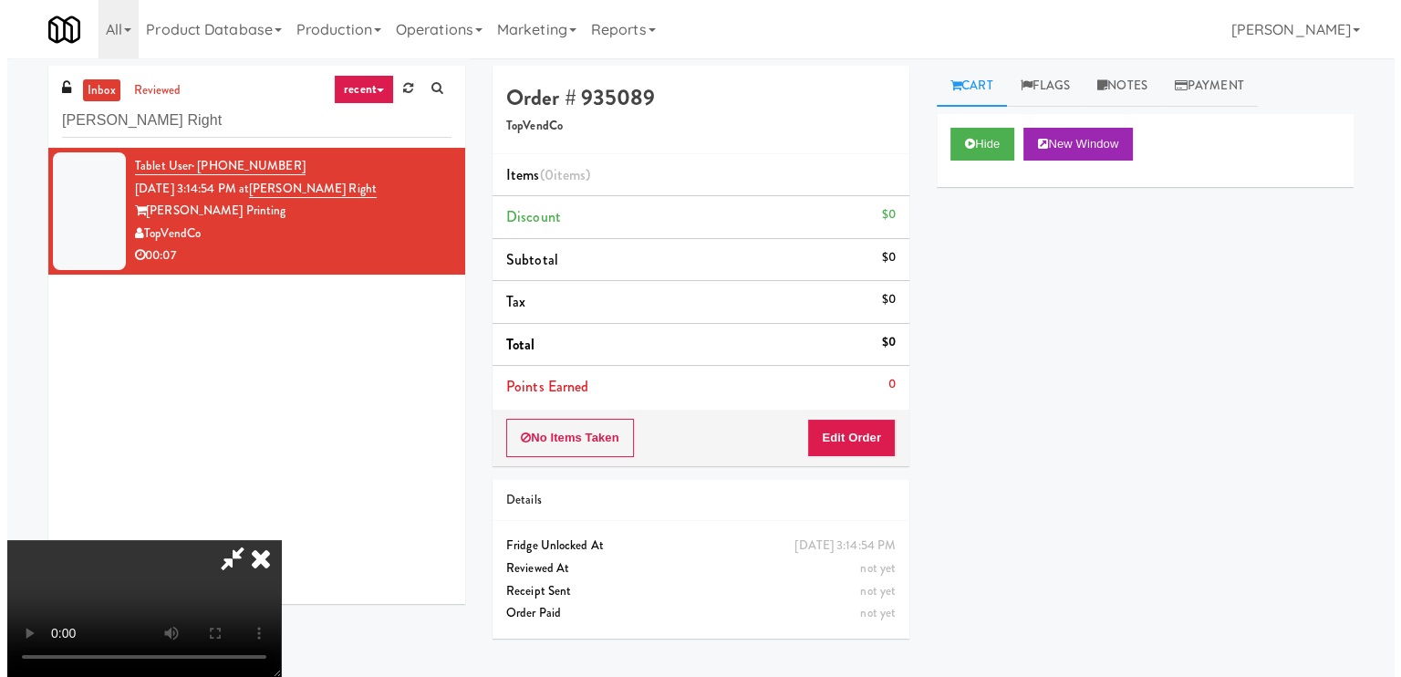
scroll to position [62, 0]
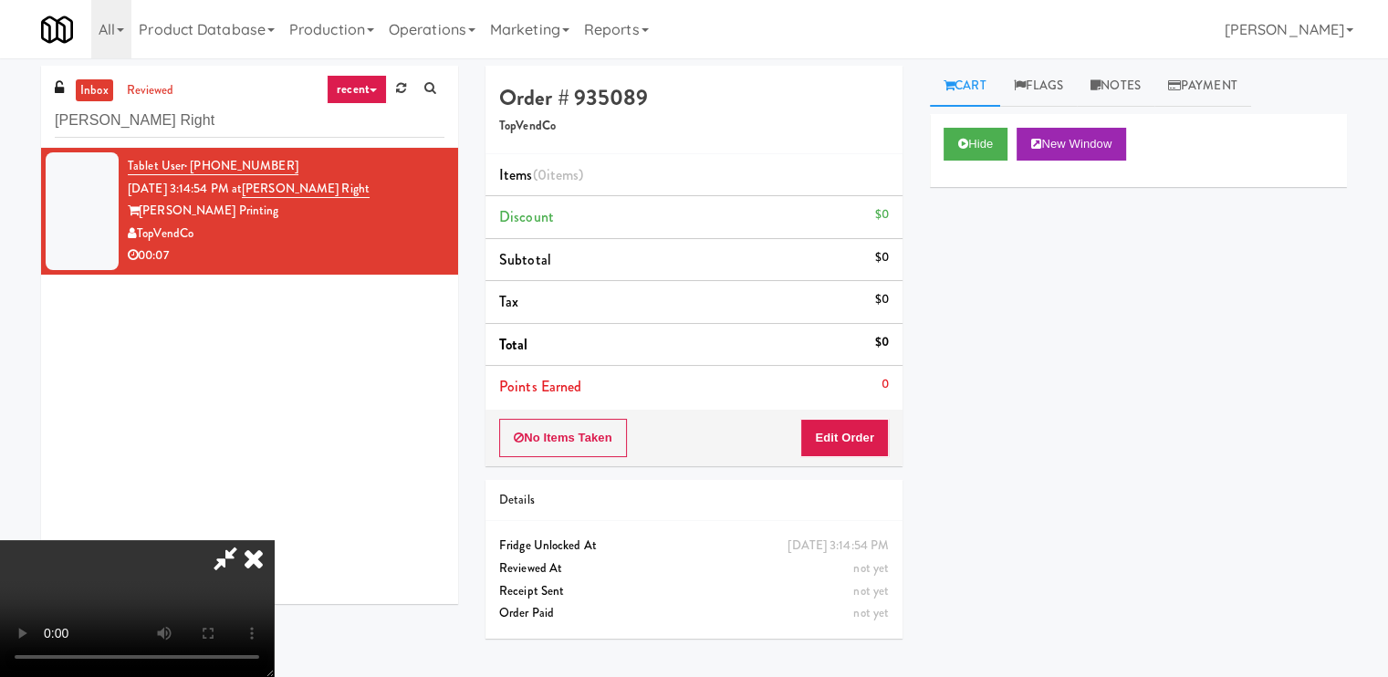
click at [274, 540] on video at bounding box center [137, 608] width 274 height 137
click at [869, 435] on button "Edit Order" at bounding box center [844, 438] width 88 height 38
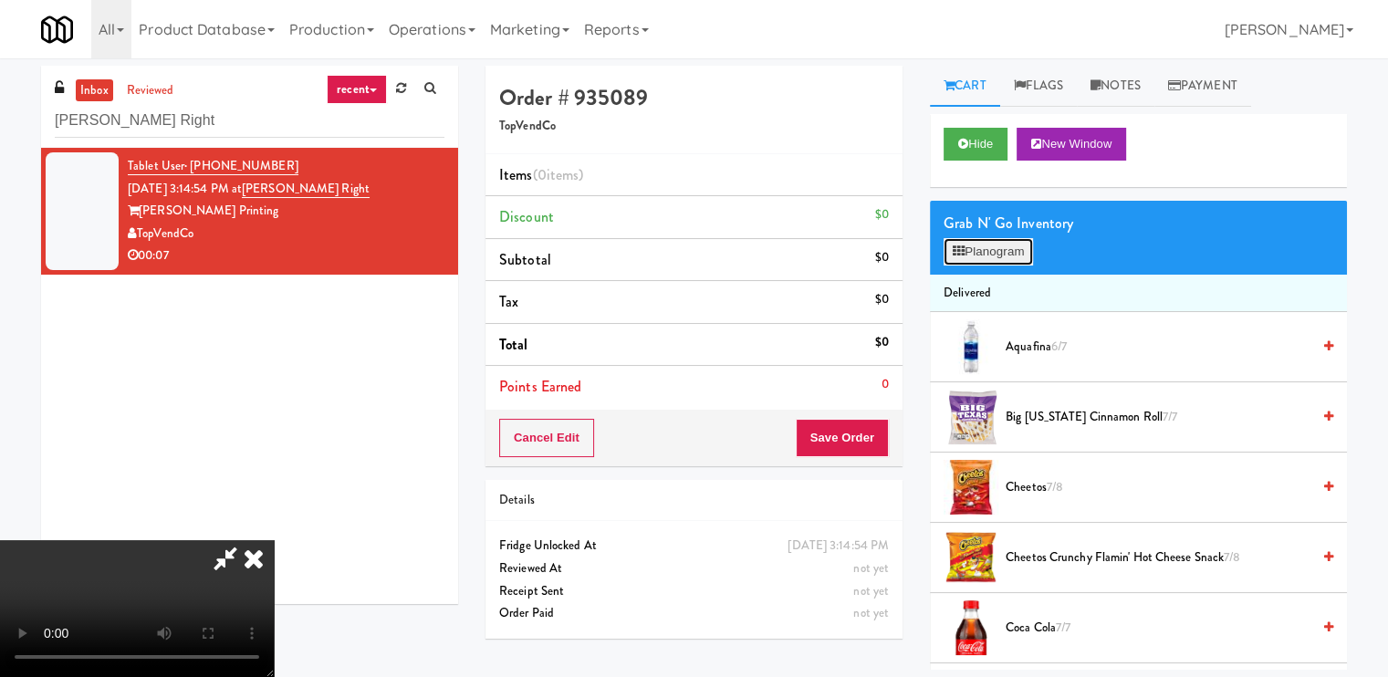
click at [985, 244] on button "Planogram" at bounding box center [987, 251] width 89 height 27
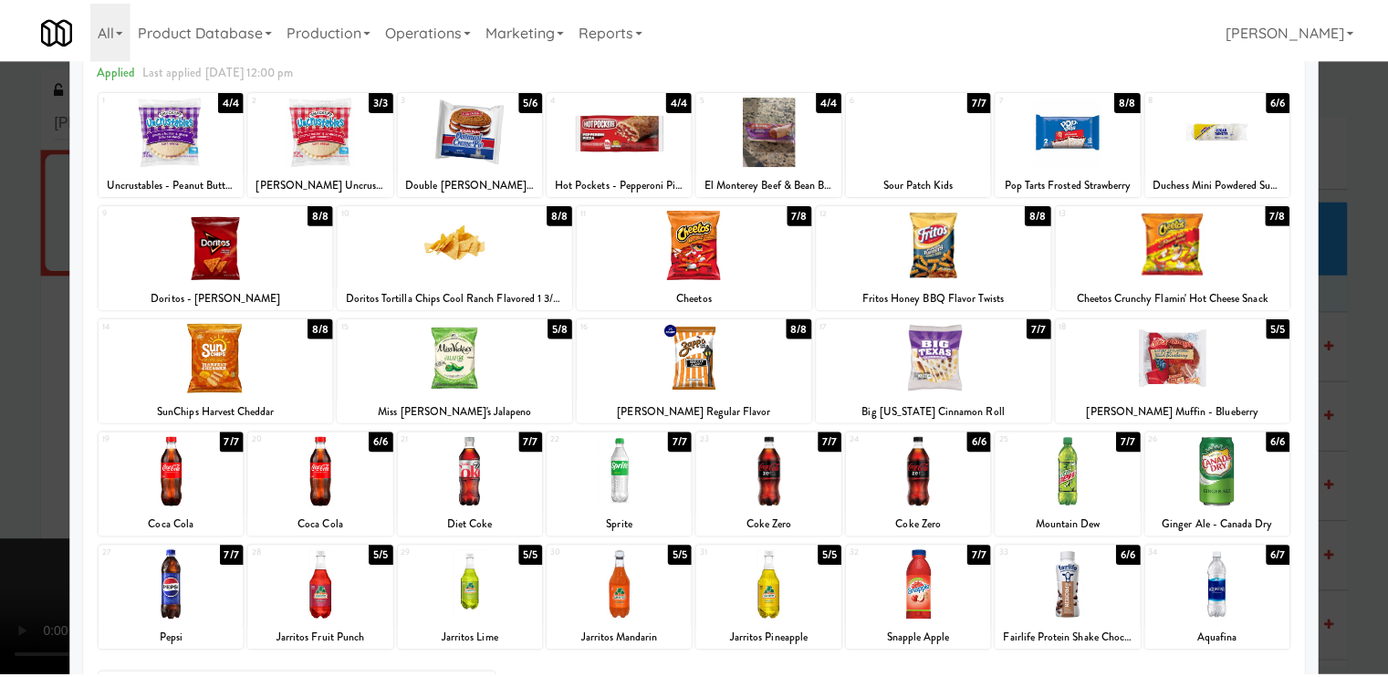
scroll to position [91, 0]
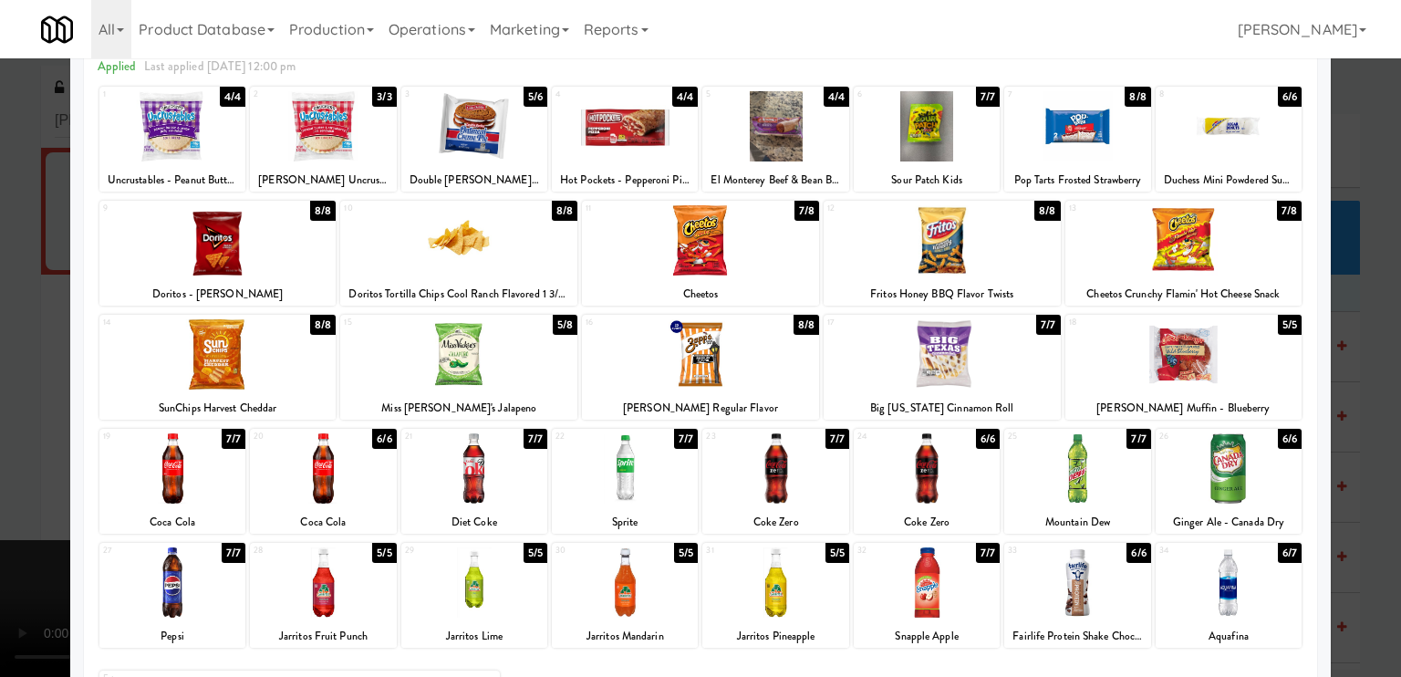
click at [463, 481] on div at bounding box center [474, 468] width 146 height 70
drag, startPoint x: 4, startPoint y: 476, endPoint x: 16, endPoint y: 472, distance: 12.7
click at [5, 475] on div at bounding box center [700, 338] width 1401 height 677
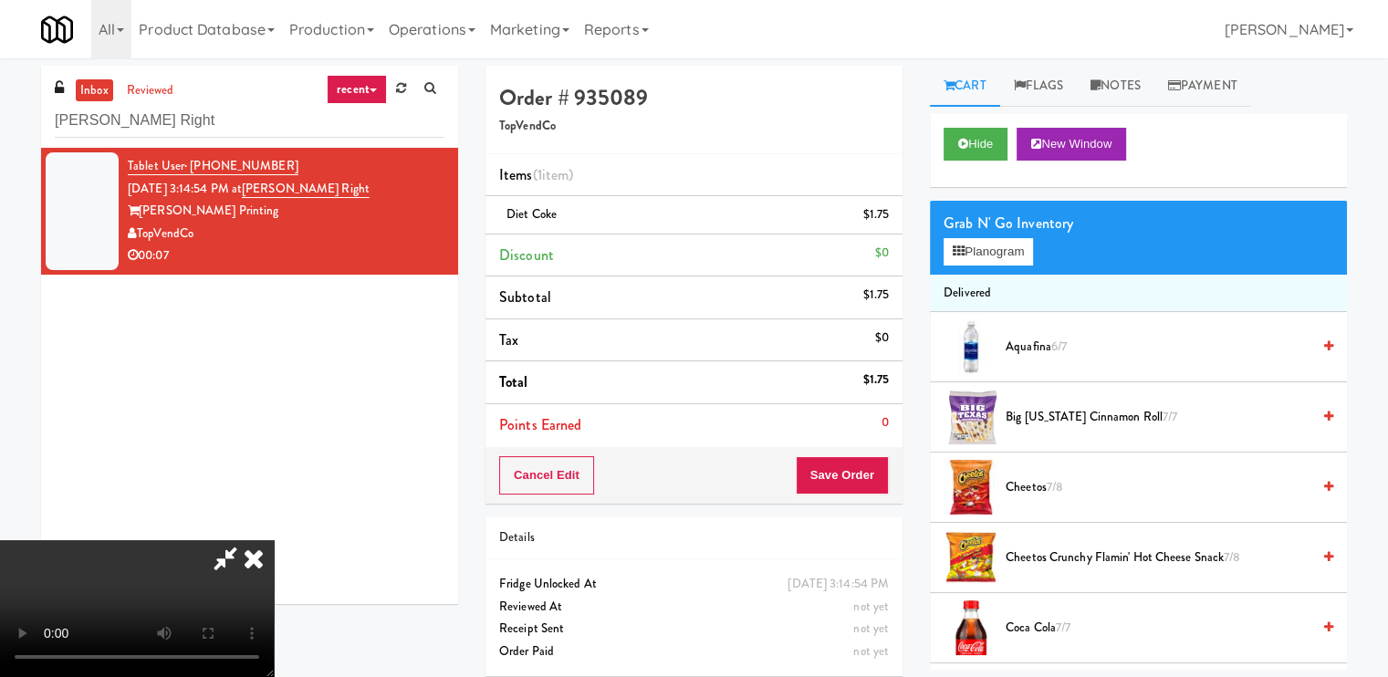
click at [274, 540] on icon at bounding box center [254, 558] width 40 height 36
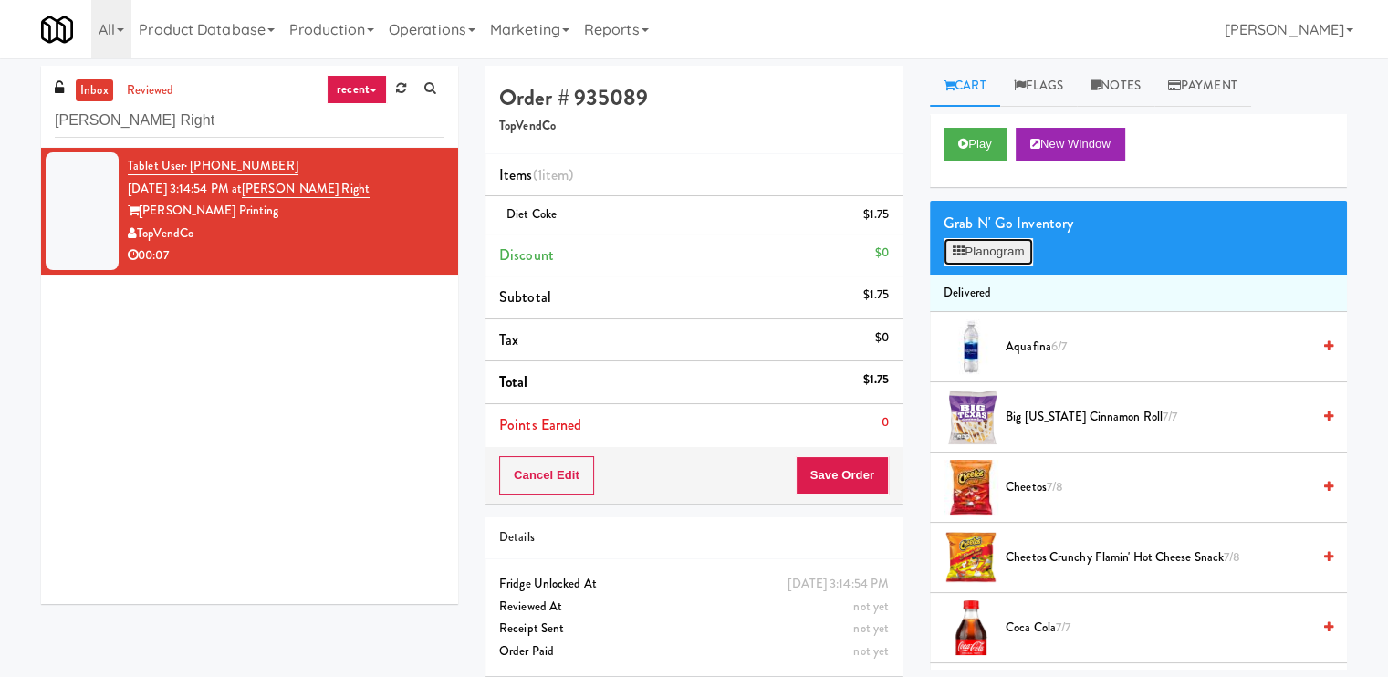
click at [998, 248] on button "Planogram" at bounding box center [987, 251] width 89 height 27
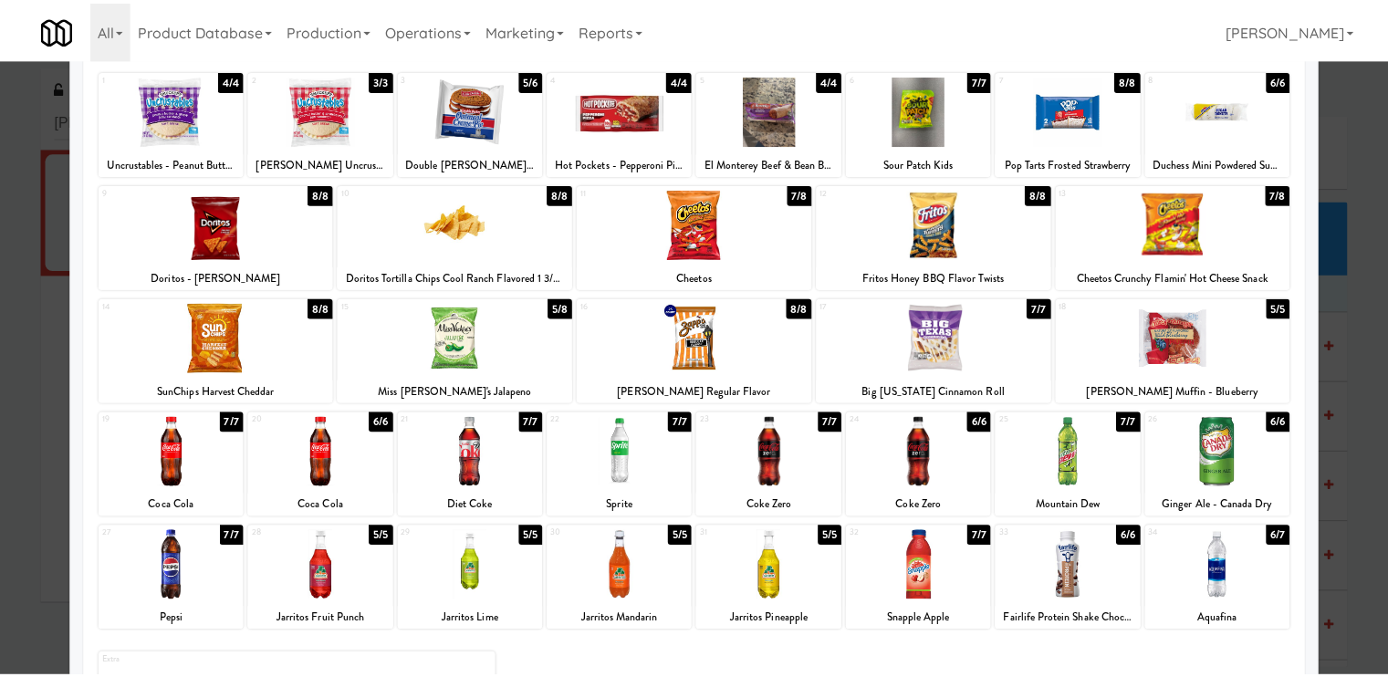
scroll to position [218, 0]
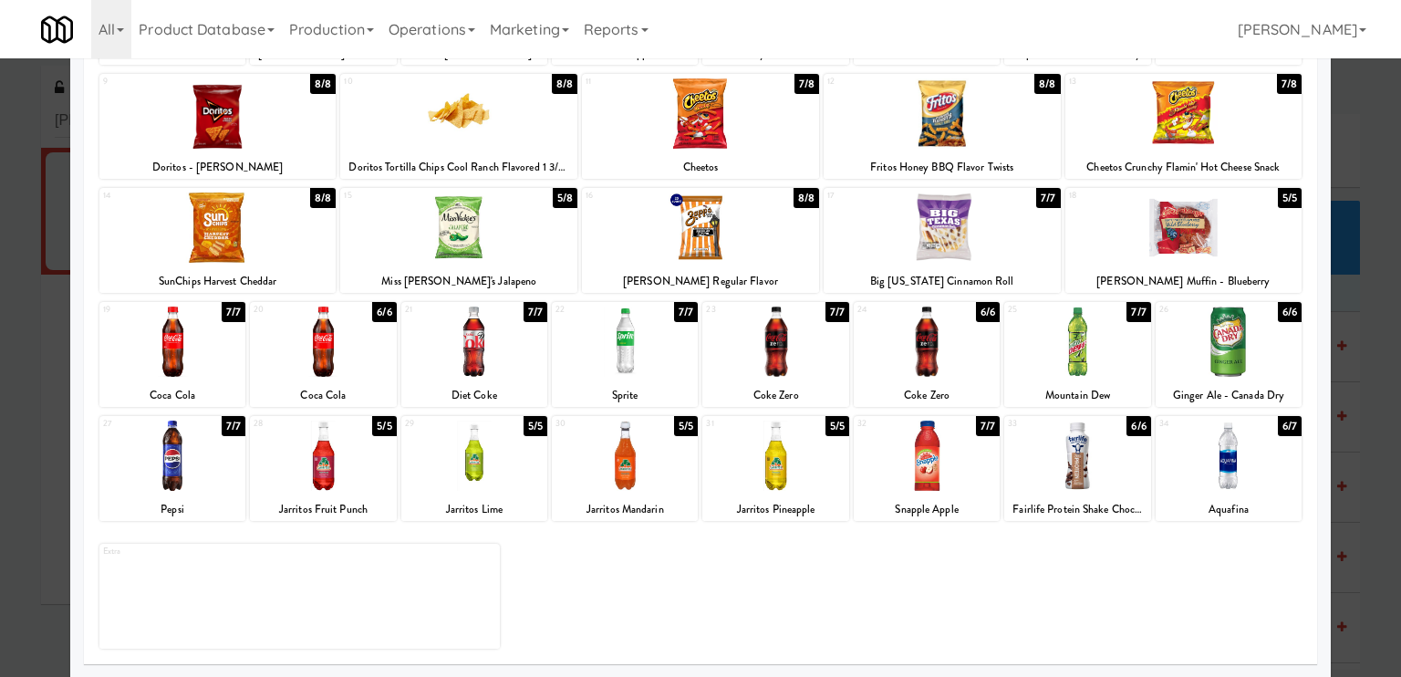
click at [0, 342] on div at bounding box center [700, 338] width 1401 height 677
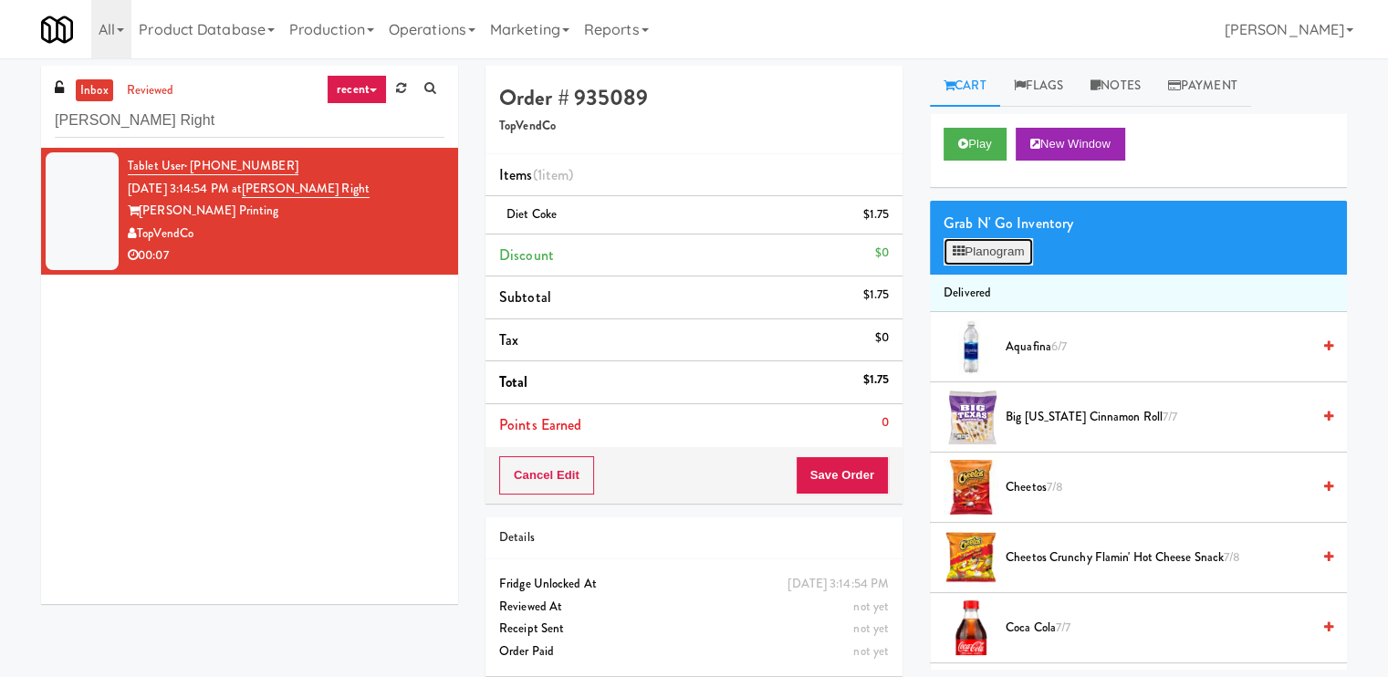
click at [1023, 254] on button "Planogram" at bounding box center [987, 251] width 89 height 27
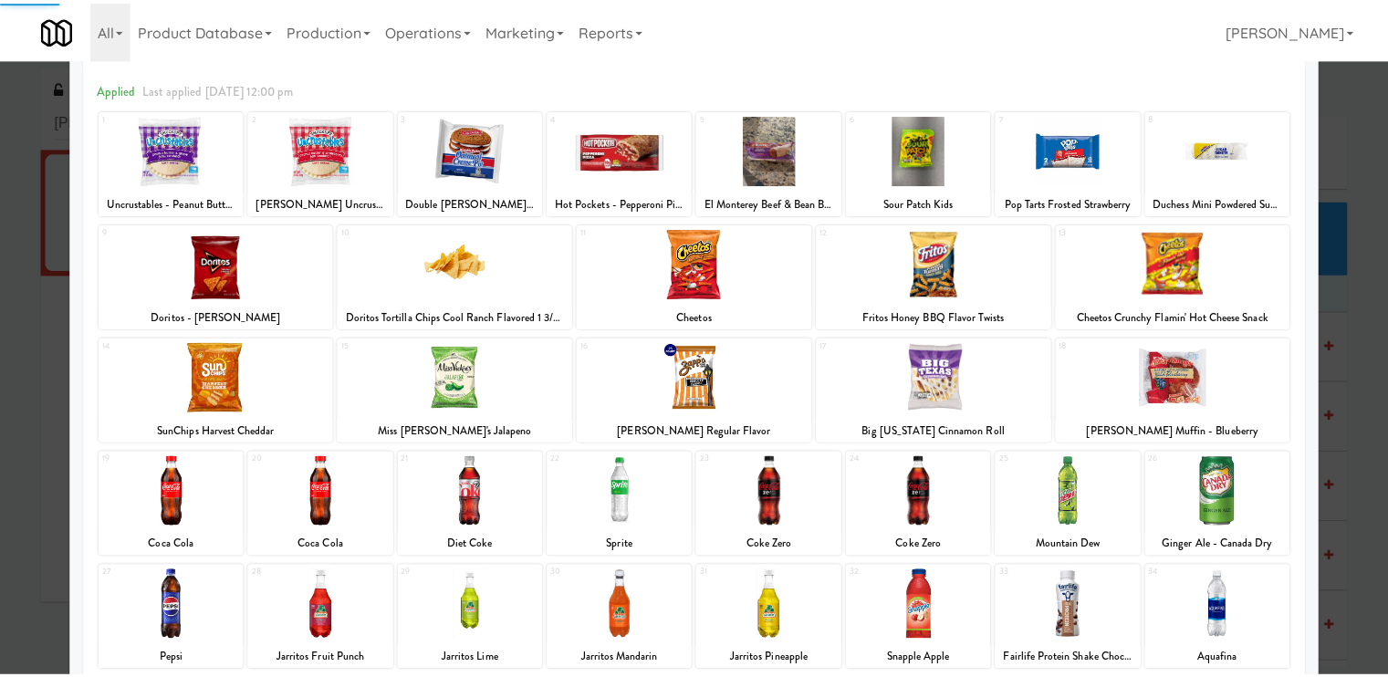
scroll to position [218, 0]
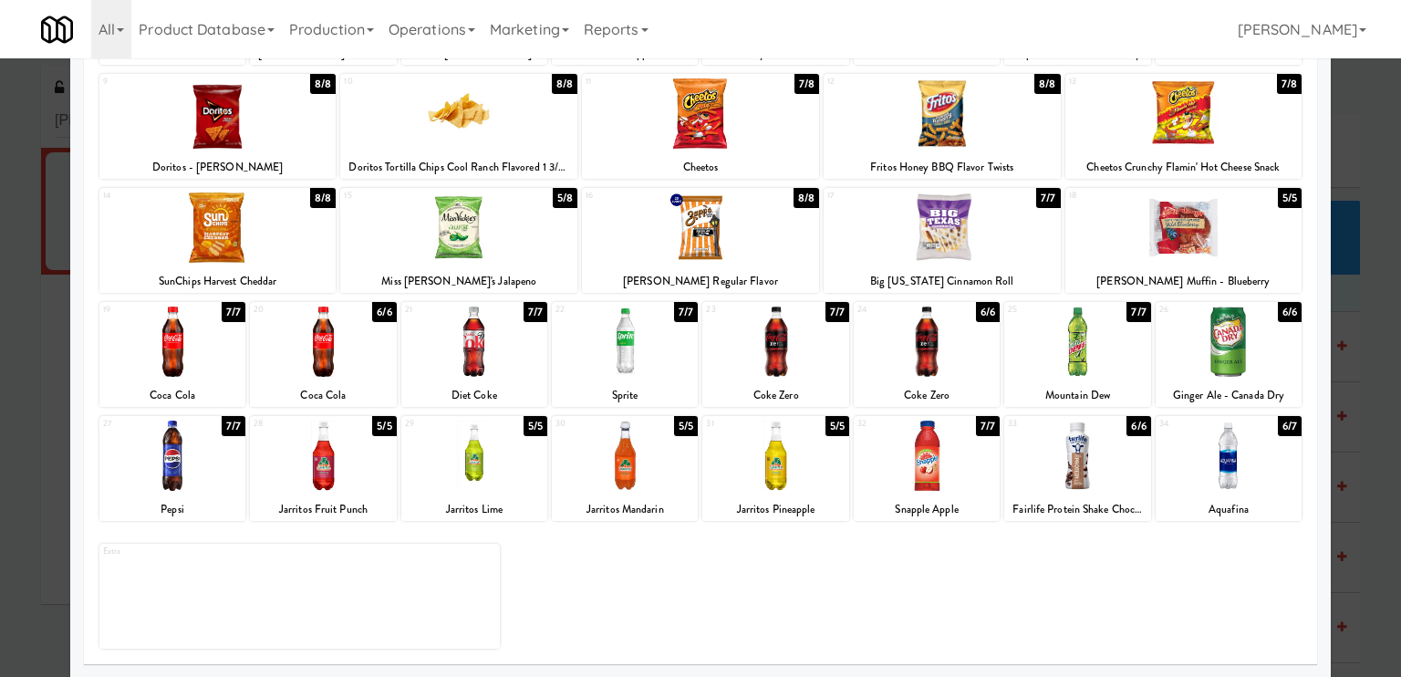
drag, startPoint x: 54, startPoint y: 386, endPoint x: 144, endPoint y: 382, distance: 90.4
click at [54, 384] on div at bounding box center [700, 338] width 1401 height 677
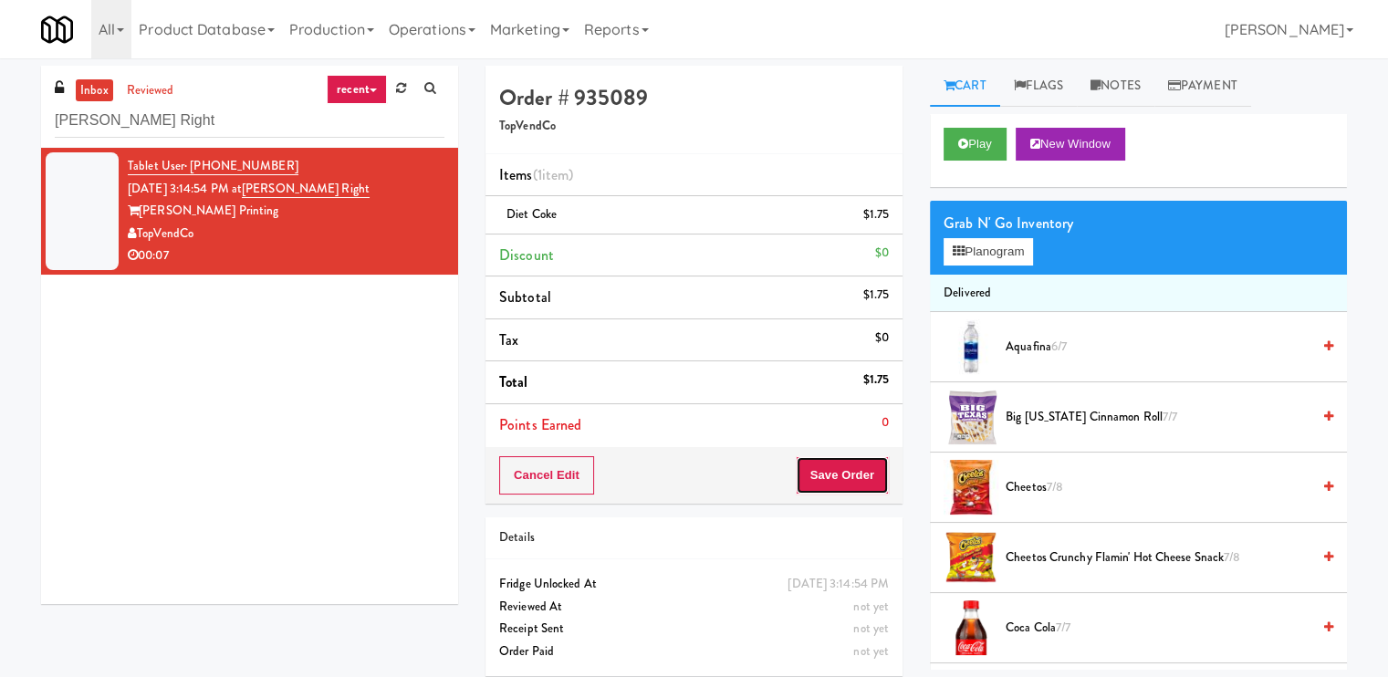
click at [817, 466] on button "Save Order" at bounding box center [841, 475] width 93 height 38
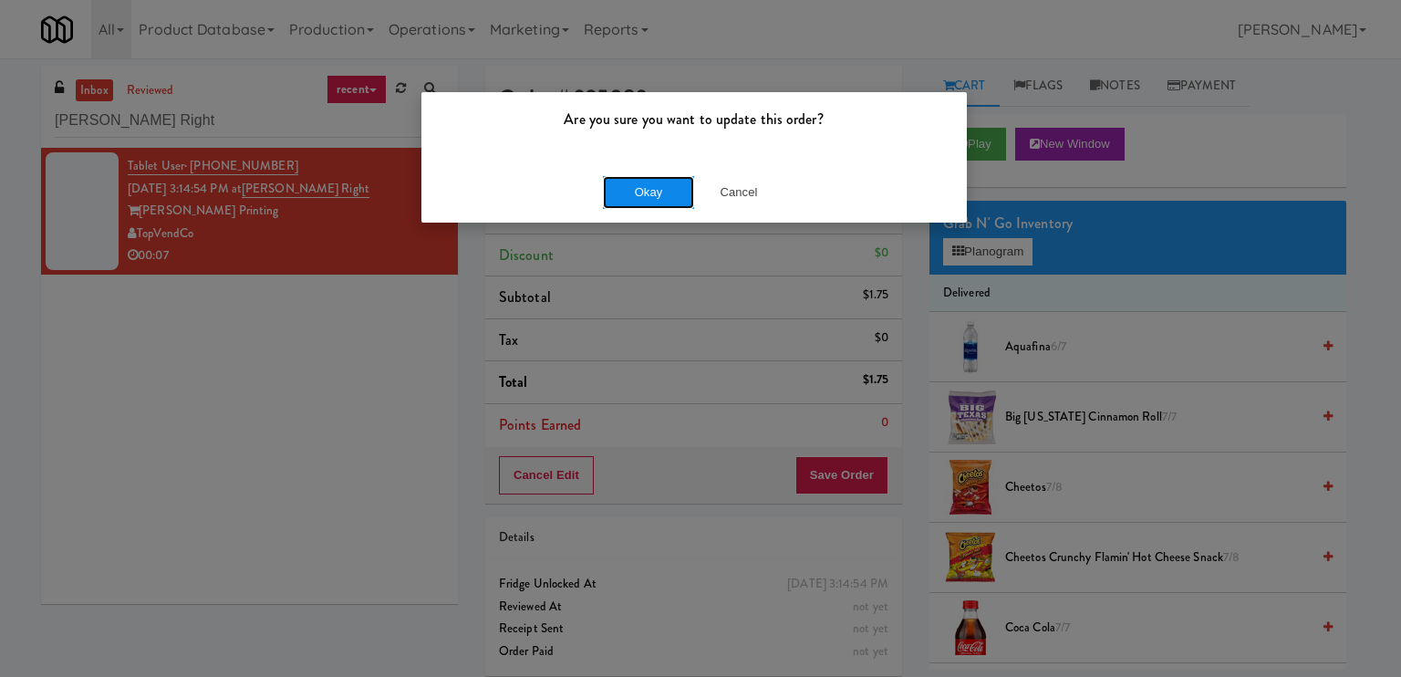
click at [623, 185] on button "Okay" at bounding box center [648, 192] width 91 height 33
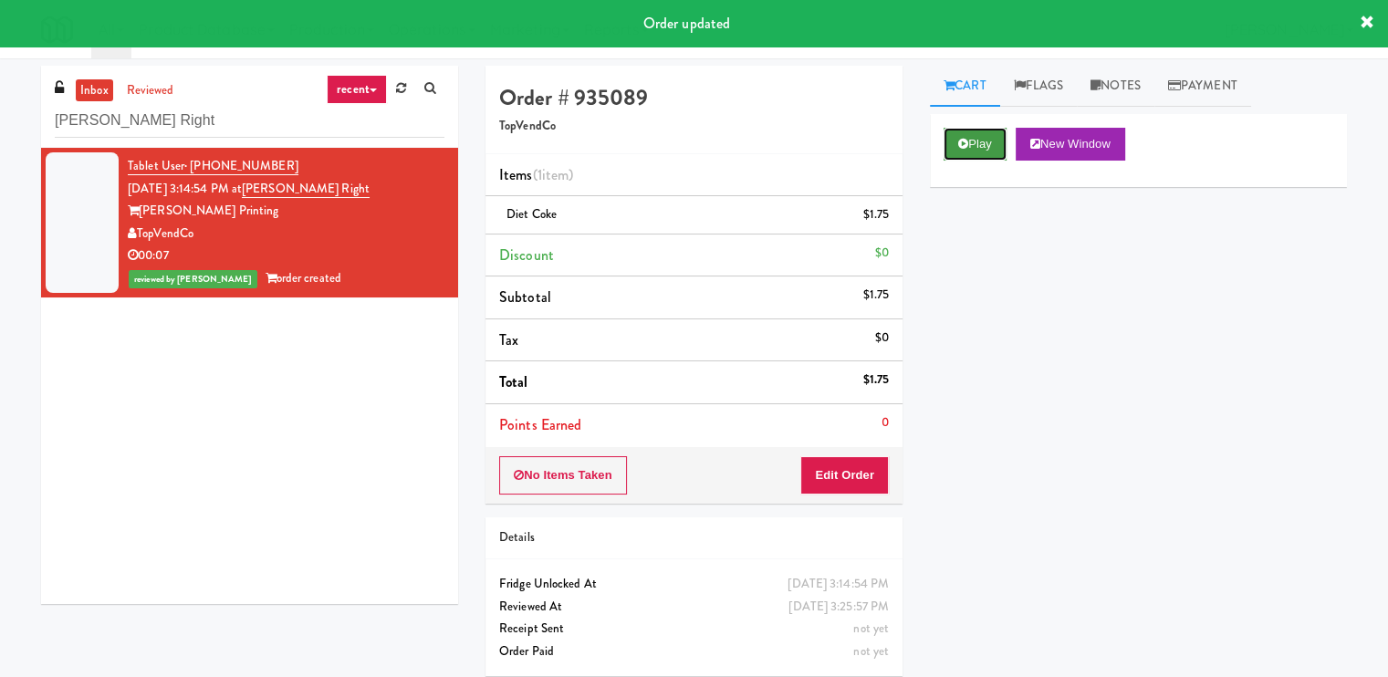
click at [972, 155] on button "Play" at bounding box center [974, 144] width 63 height 33
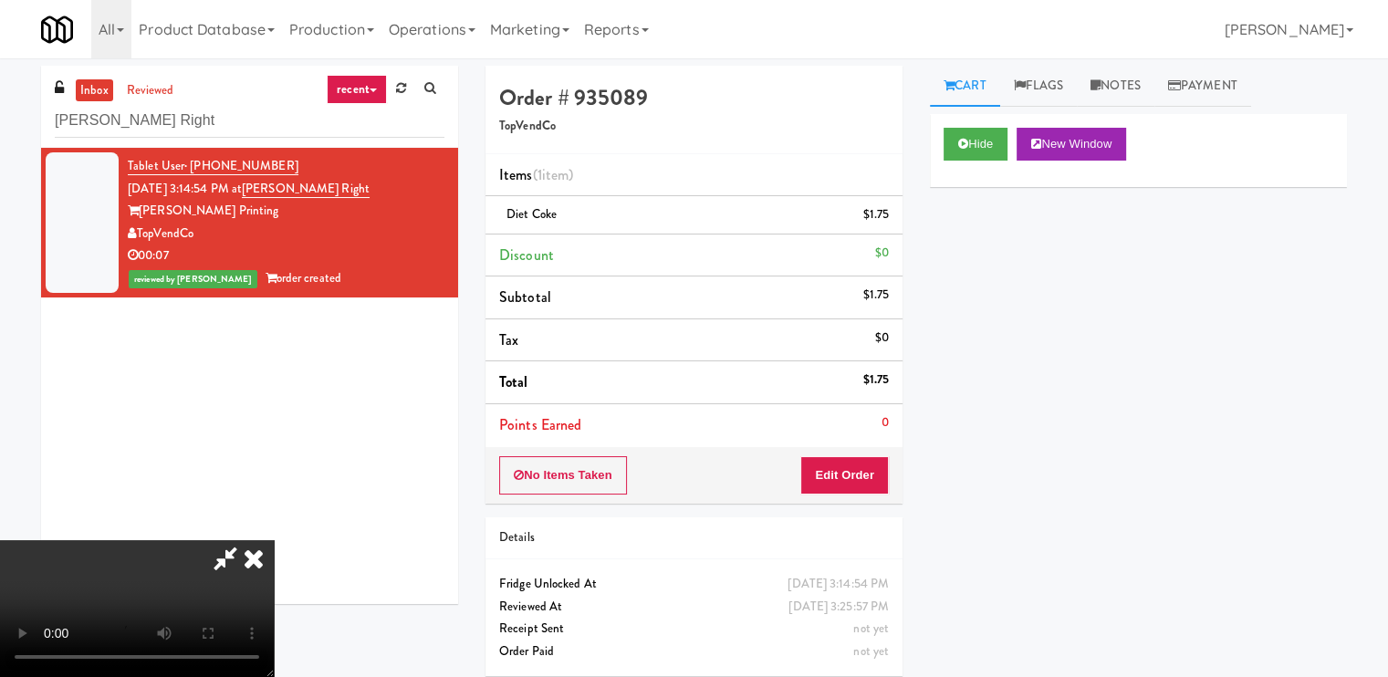
click at [274, 540] on icon at bounding box center [254, 558] width 40 height 36
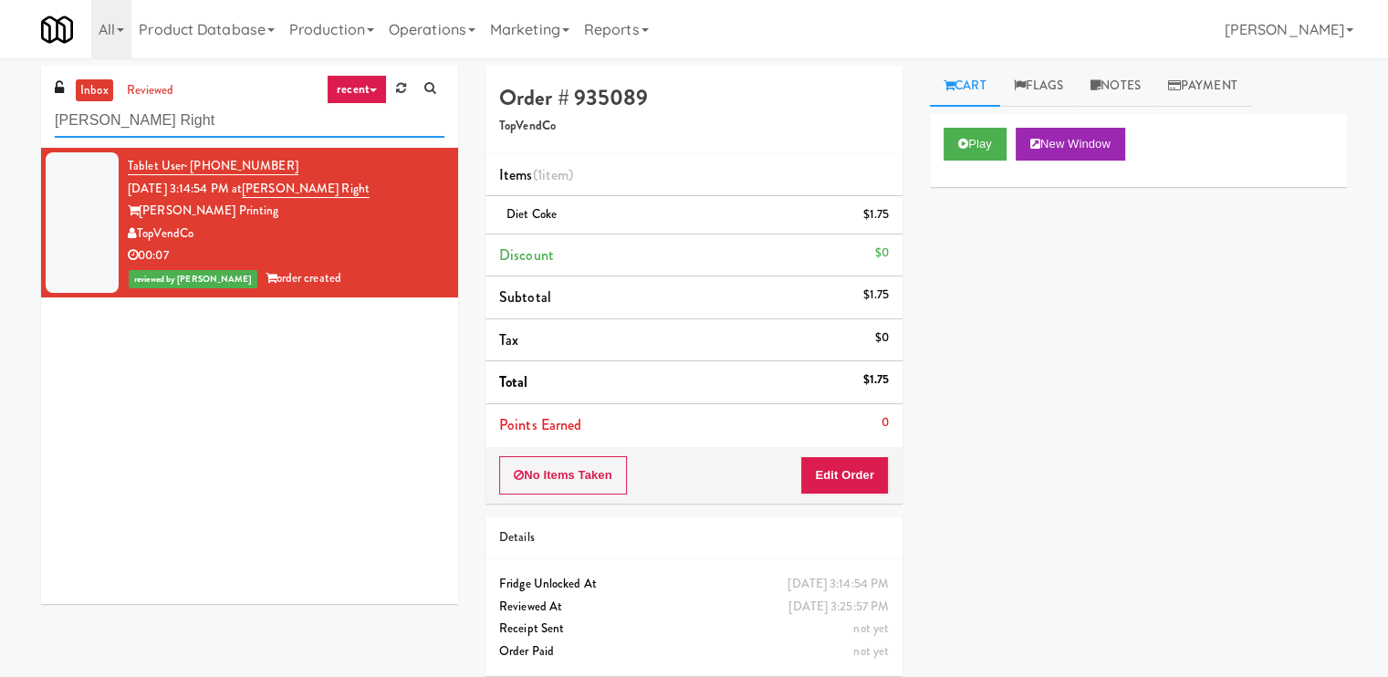
click at [298, 121] on input "[PERSON_NAME] Right" at bounding box center [250, 121] width 390 height 34
paste input "SVNC Maintenance"
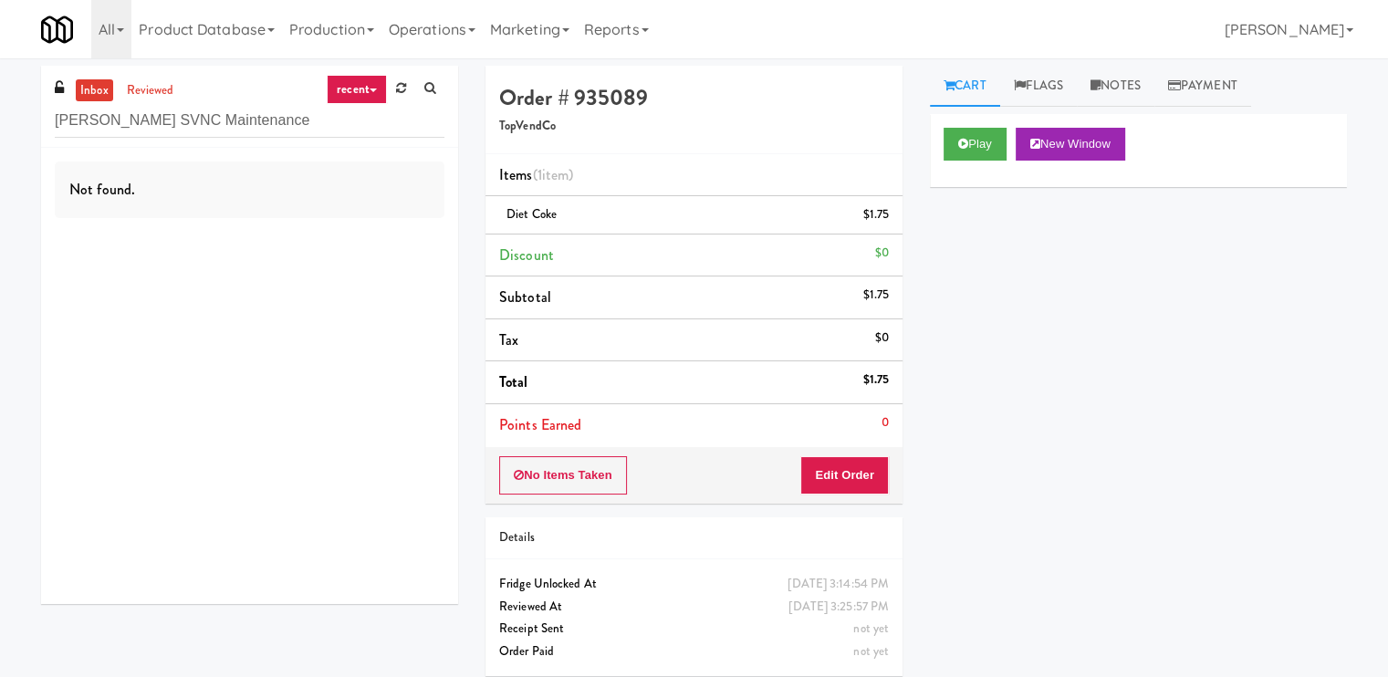
click at [332, 262] on div "Not found." at bounding box center [249, 376] width 417 height 456
click at [230, 120] on input "[PERSON_NAME] SVNC Maintenance" at bounding box center [250, 121] width 390 height 34
paste input "Spring & [PERSON_NAME] - Combo Cooler B"
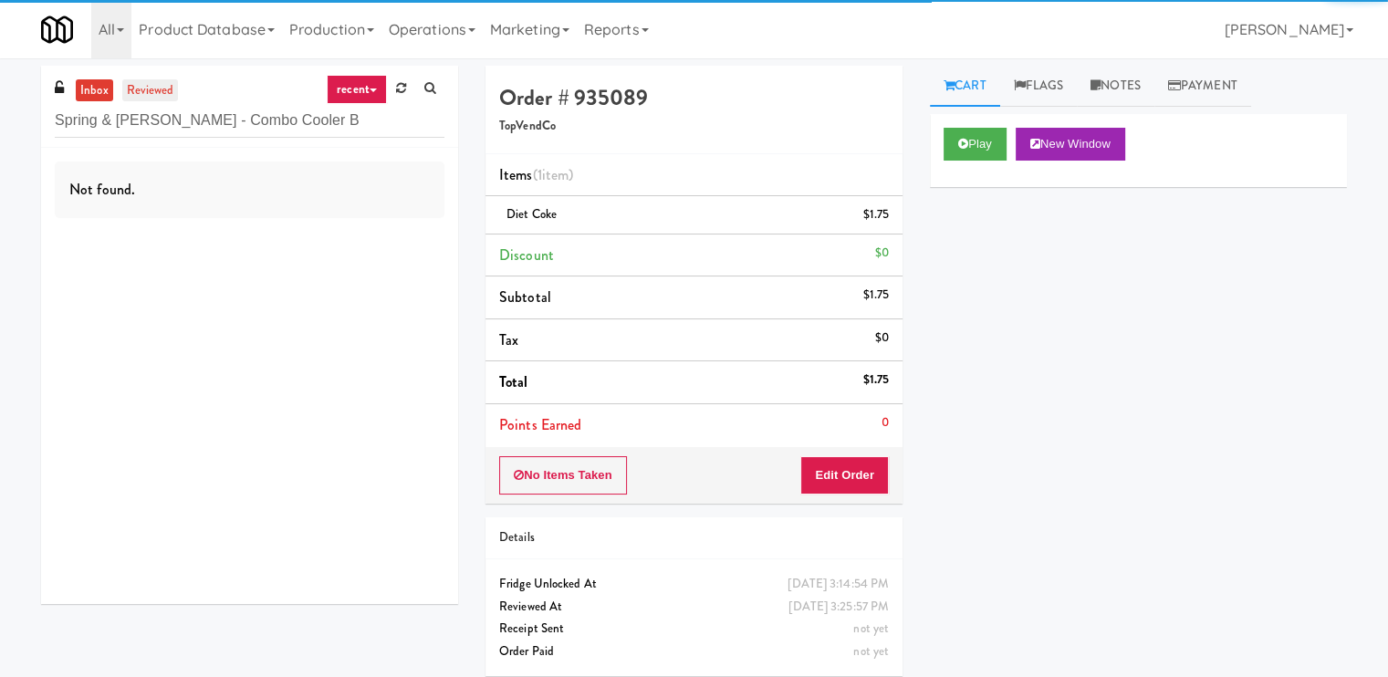
click at [151, 94] on link "reviewed" at bounding box center [150, 90] width 57 height 23
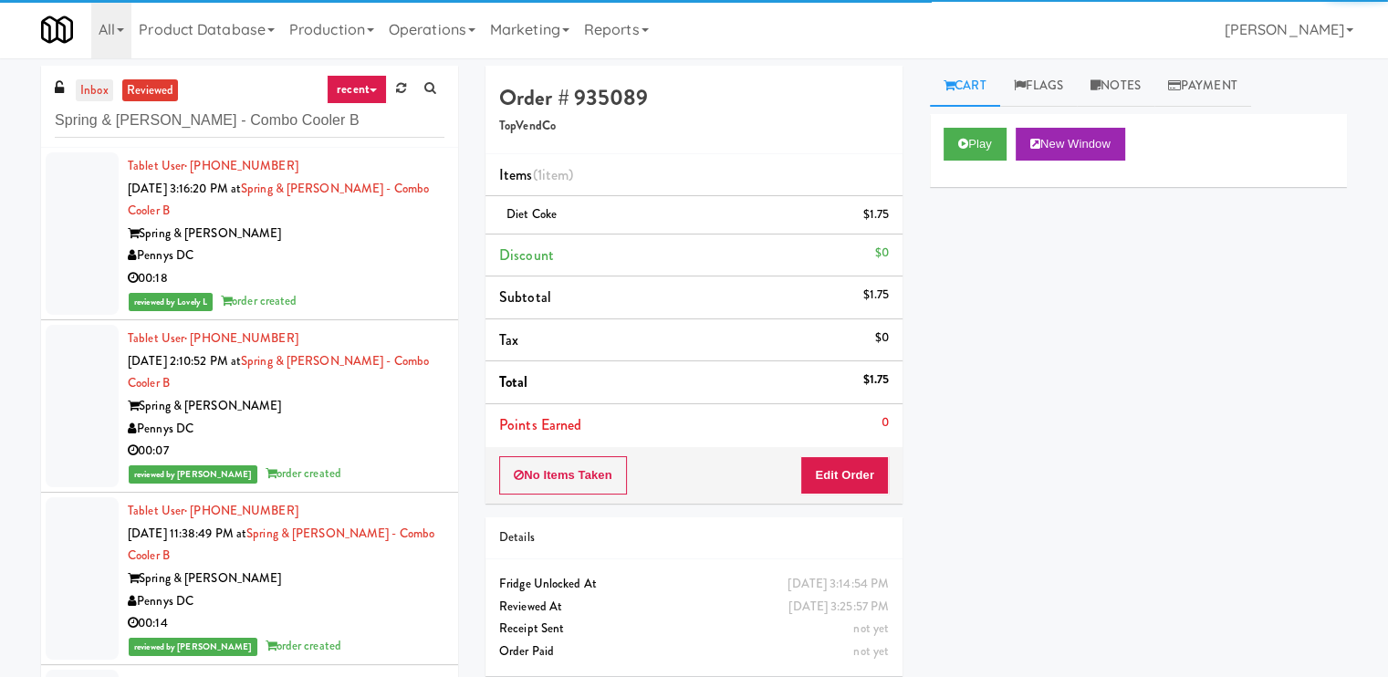
click at [88, 94] on link "inbox" at bounding box center [94, 90] width 37 height 23
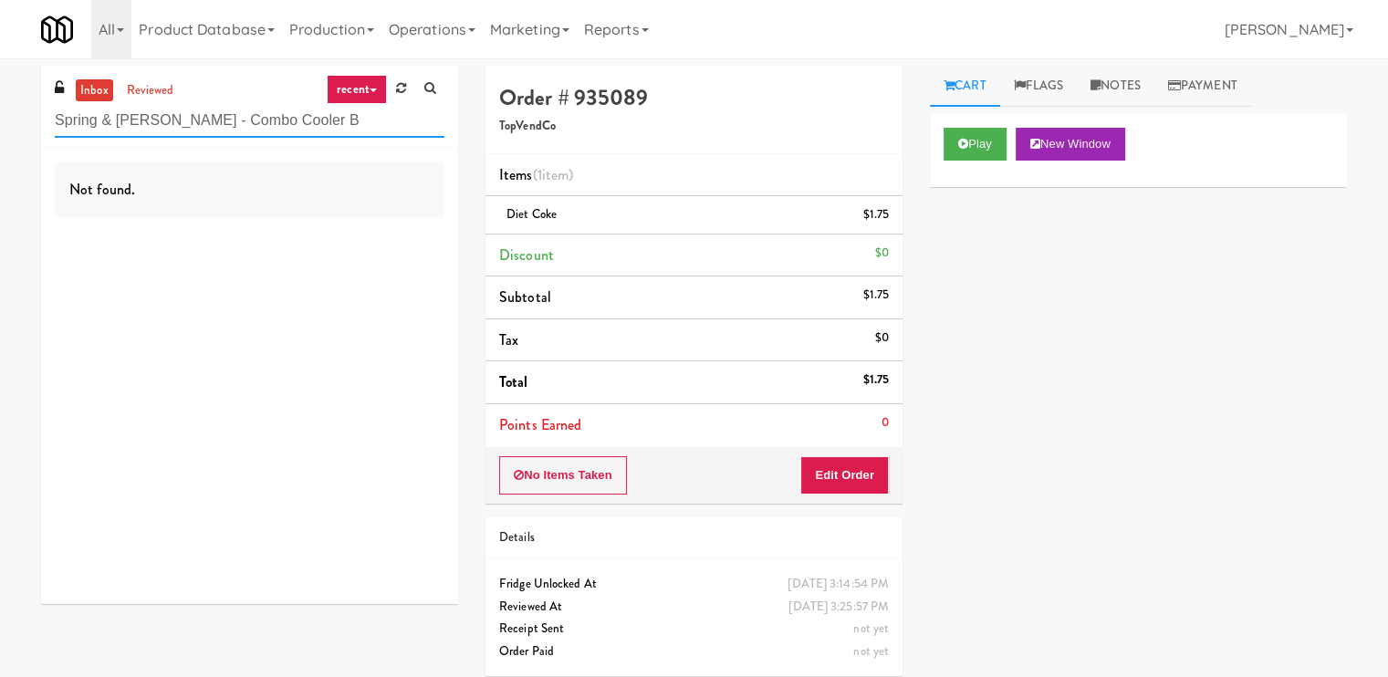
click at [288, 125] on input "Spring & [PERSON_NAME] - Combo Cooler B" at bounding box center [250, 121] width 390 height 34
click at [289, 127] on input "Spring & [PERSON_NAME] - Combo Cooler B" at bounding box center [250, 121] width 390 height 34
click at [347, 135] on input "Spring & [PERSON_NAME] - Combo Cooler B" at bounding box center [250, 121] width 390 height 34
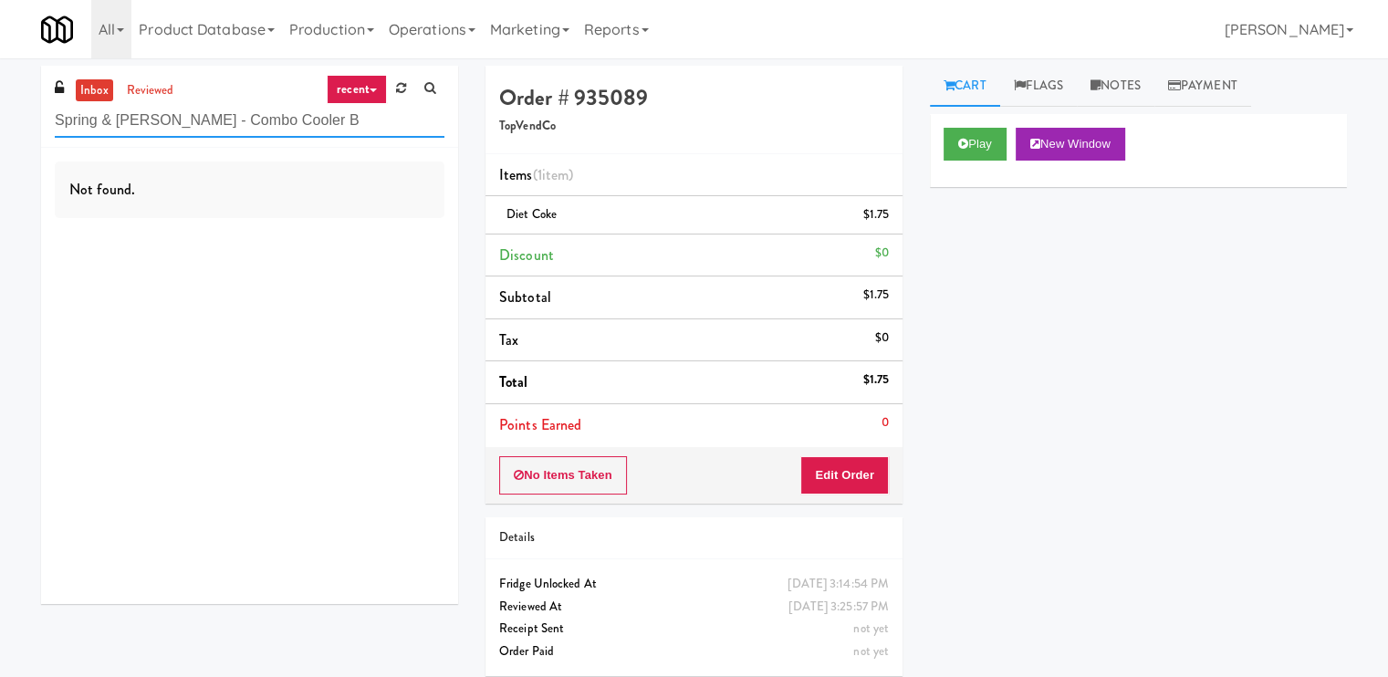
click at [345, 134] on input "Spring & [PERSON_NAME] - Combo Cooler B" at bounding box center [250, 121] width 390 height 34
paste input "Fridge Right-2 Columbus"
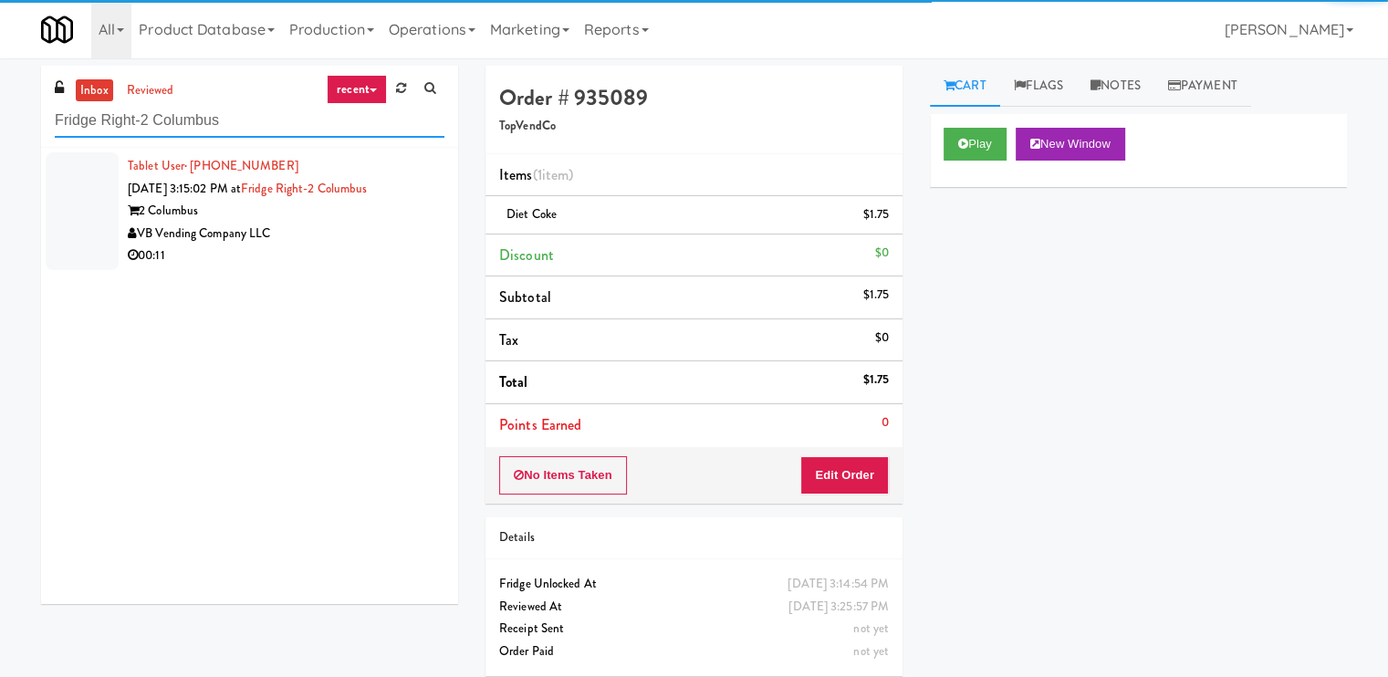
type input "Fridge Right-2 Columbus"
click at [376, 207] on div "2 Columbus" at bounding box center [286, 211] width 317 height 23
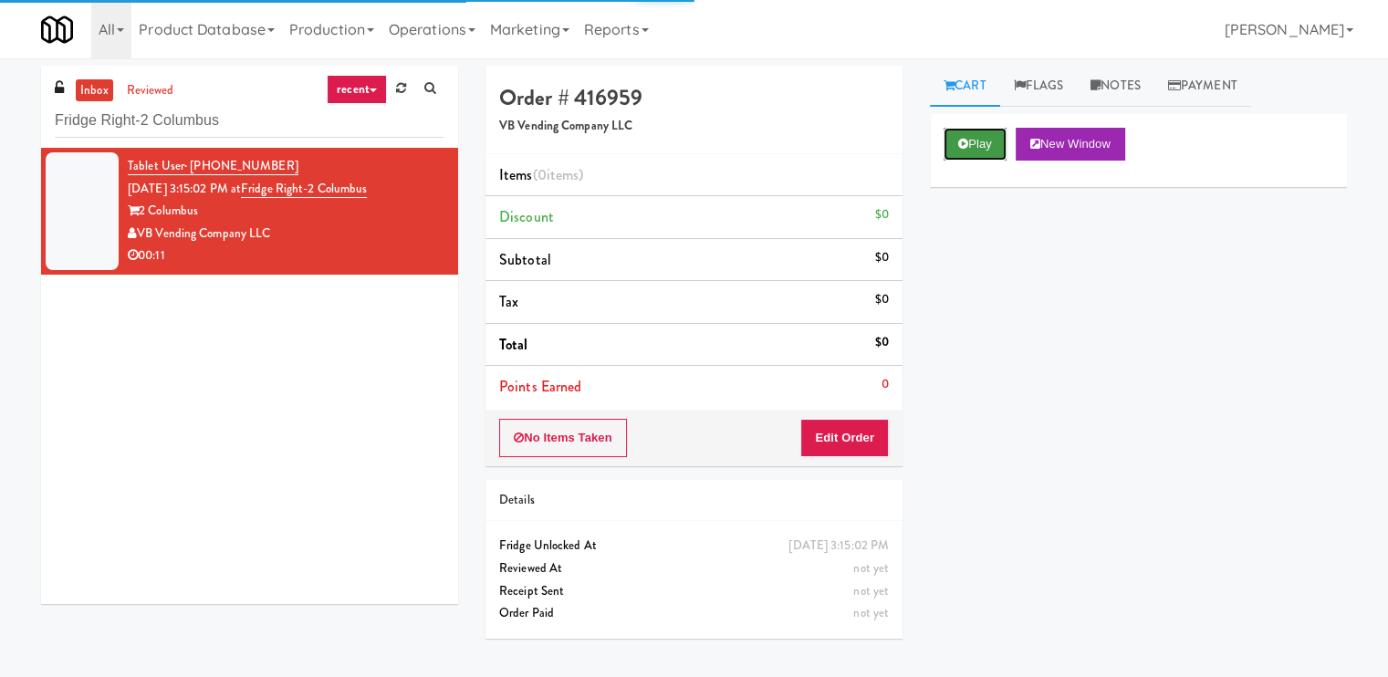
click at [974, 139] on button "Play" at bounding box center [974, 144] width 63 height 33
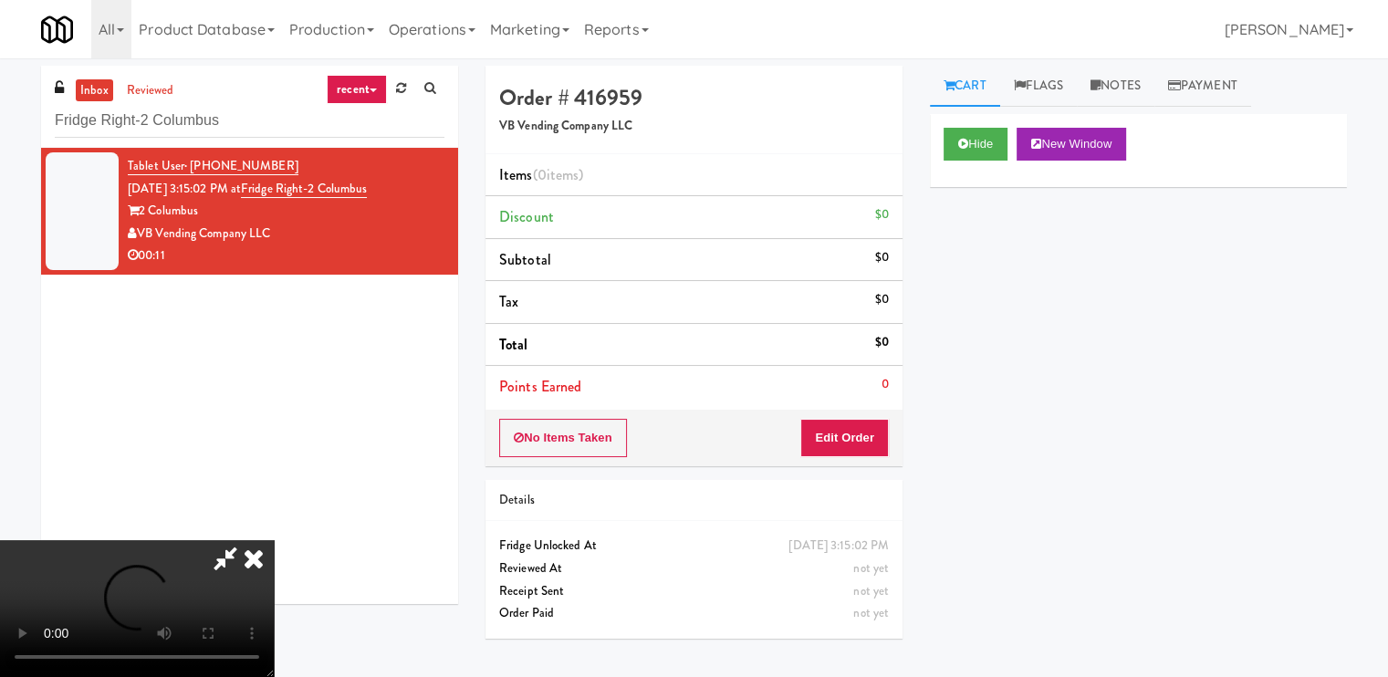
drag, startPoint x: 646, startPoint y: 527, endPoint x: 1023, endPoint y: 199, distance: 499.8
click at [274, 540] on video at bounding box center [137, 608] width 274 height 137
click at [1142, 78] on link "Notes" at bounding box center [1115, 86] width 78 height 41
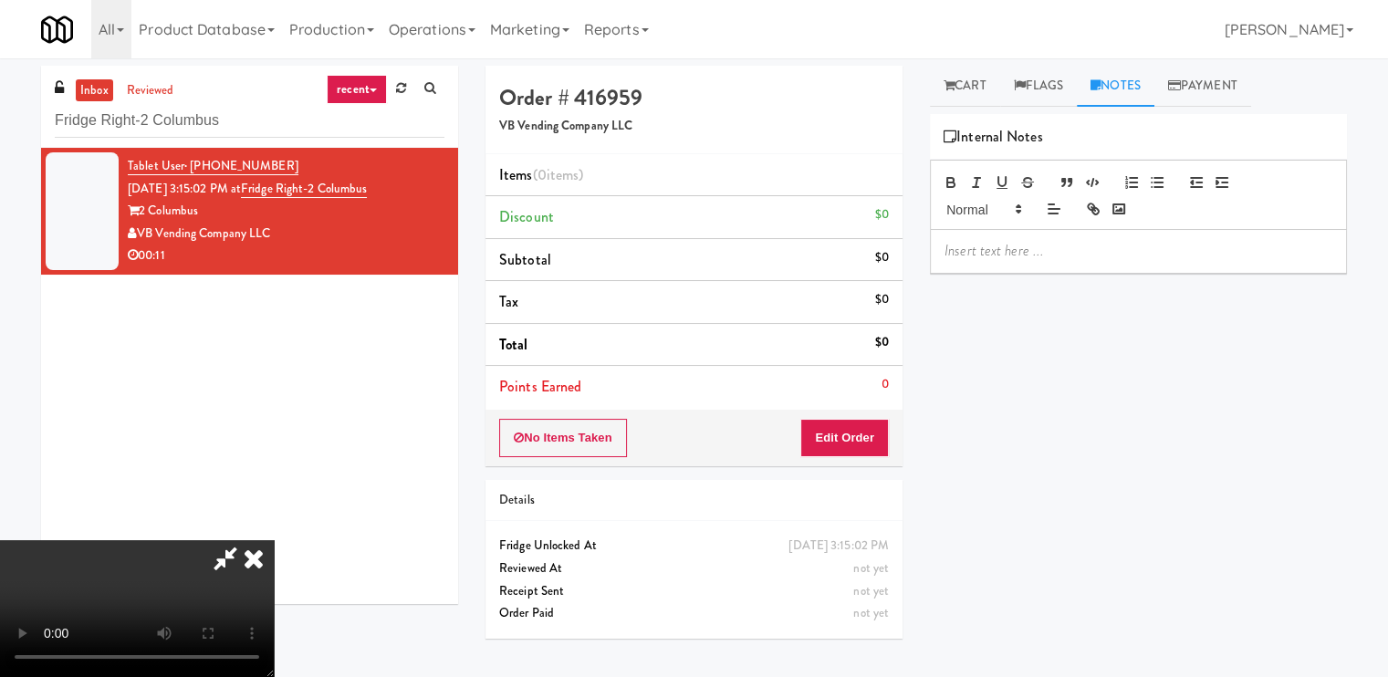
click at [1012, 256] on p at bounding box center [1138, 251] width 388 height 20
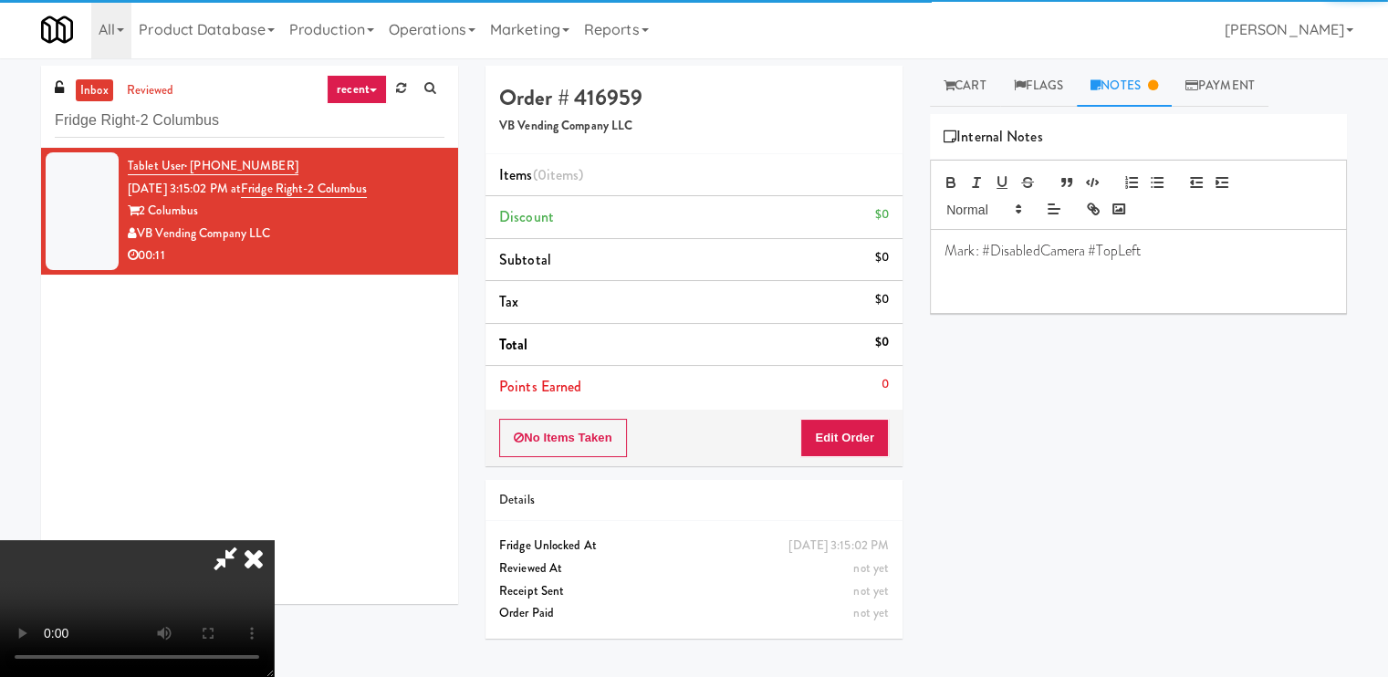
drag, startPoint x: 958, startPoint y: 78, endPoint x: 923, endPoint y: 154, distance: 84.1
click at [956, 78] on link "Cart" at bounding box center [965, 86] width 70 height 41
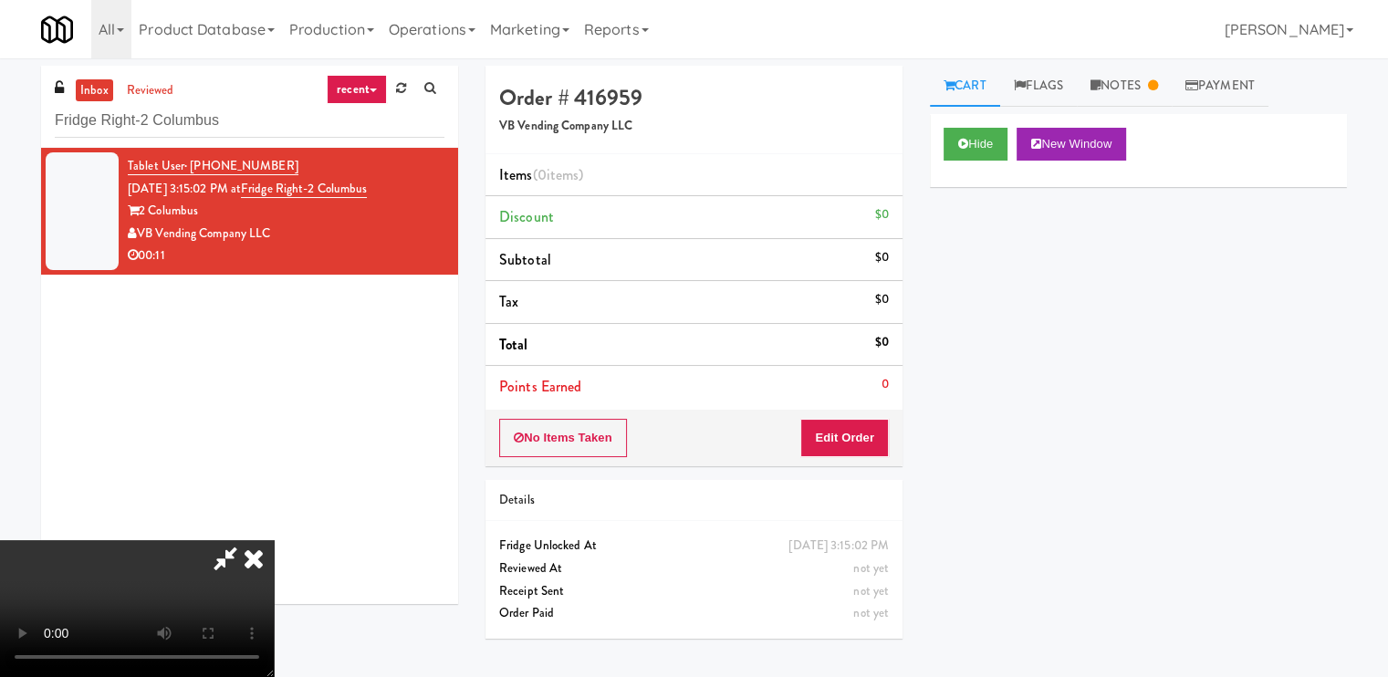
click at [274, 540] on video at bounding box center [137, 608] width 274 height 137
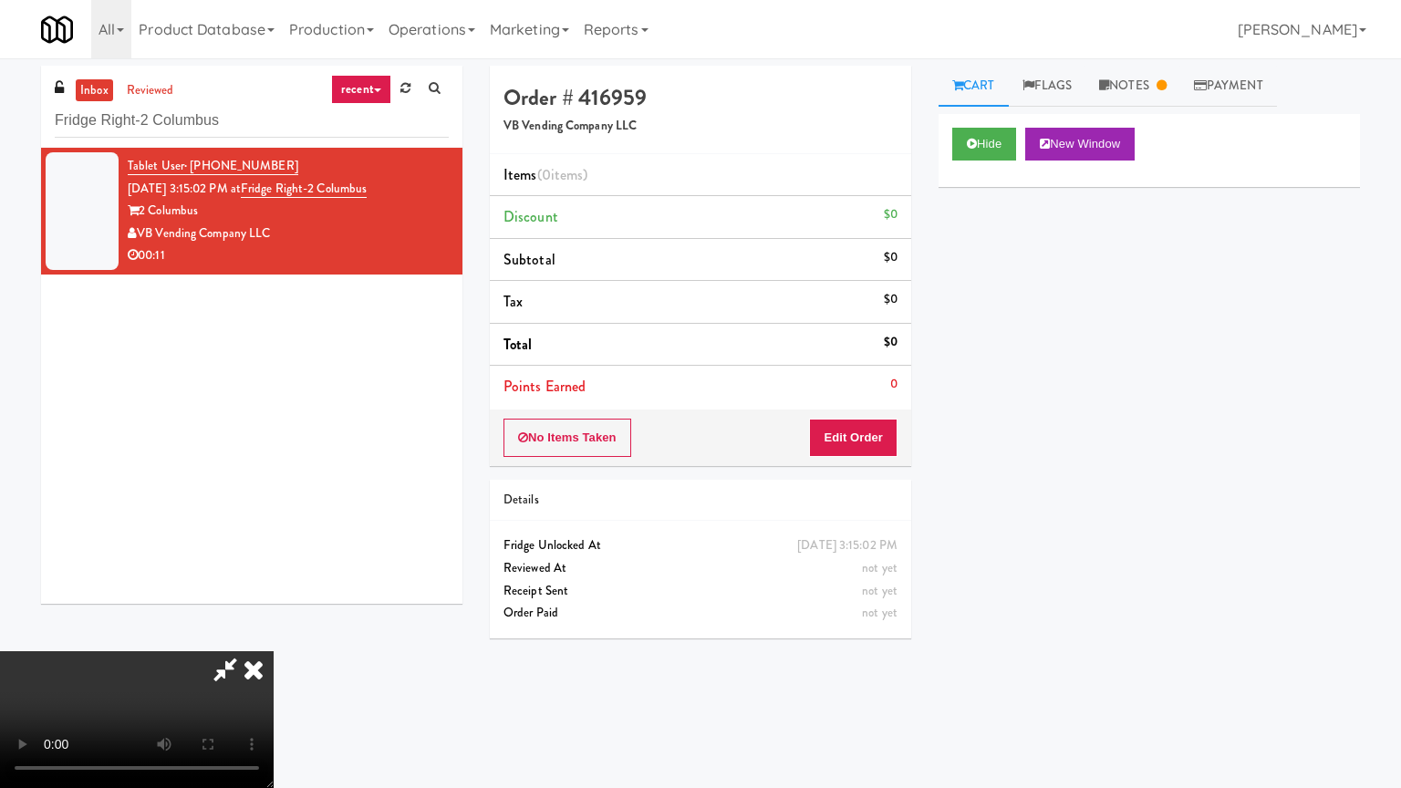
click at [274, 651] on video at bounding box center [137, 719] width 274 height 137
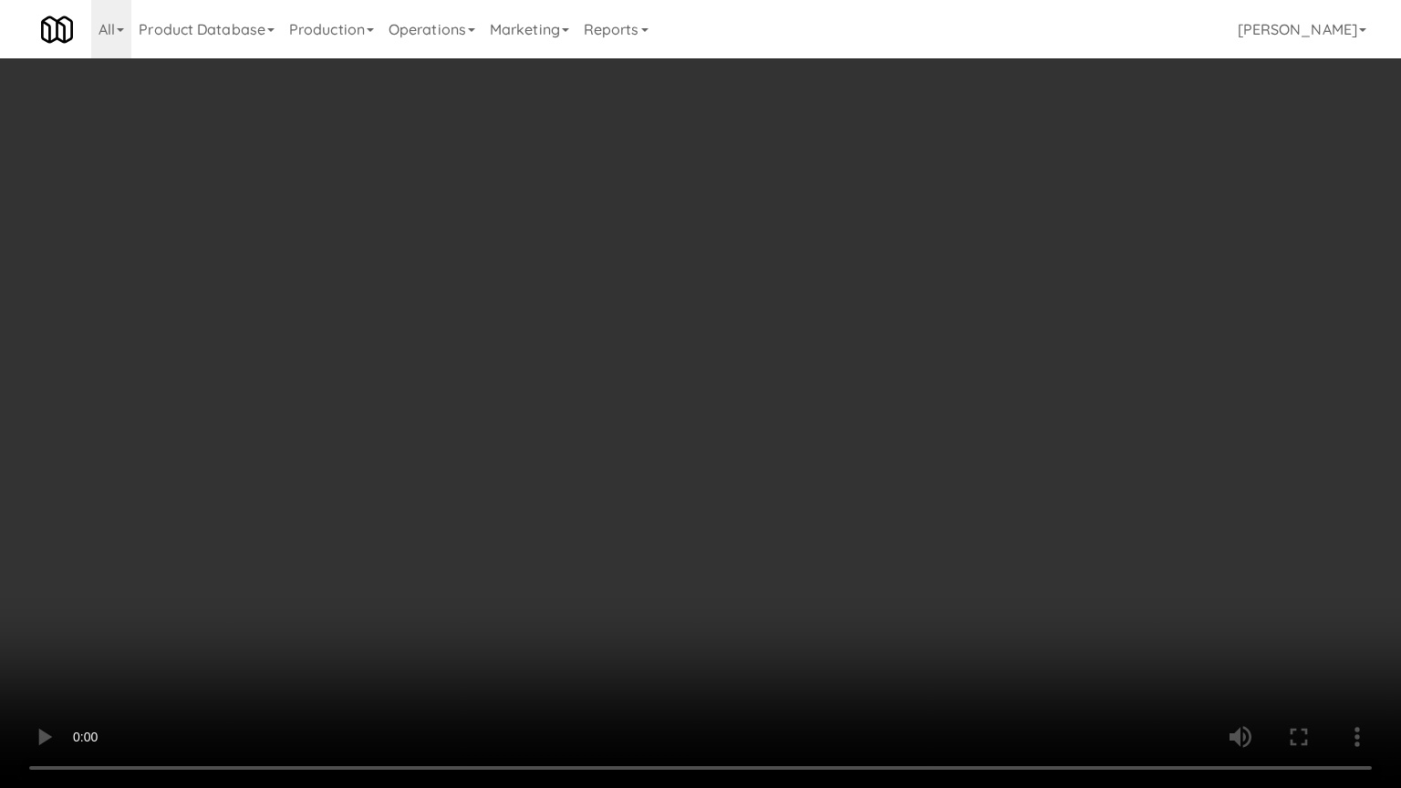
click at [845, 452] on video at bounding box center [700, 394] width 1401 height 788
click at [862, 432] on video at bounding box center [700, 394] width 1401 height 788
click at [1036, 478] on video at bounding box center [700, 394] width 1401 height 788
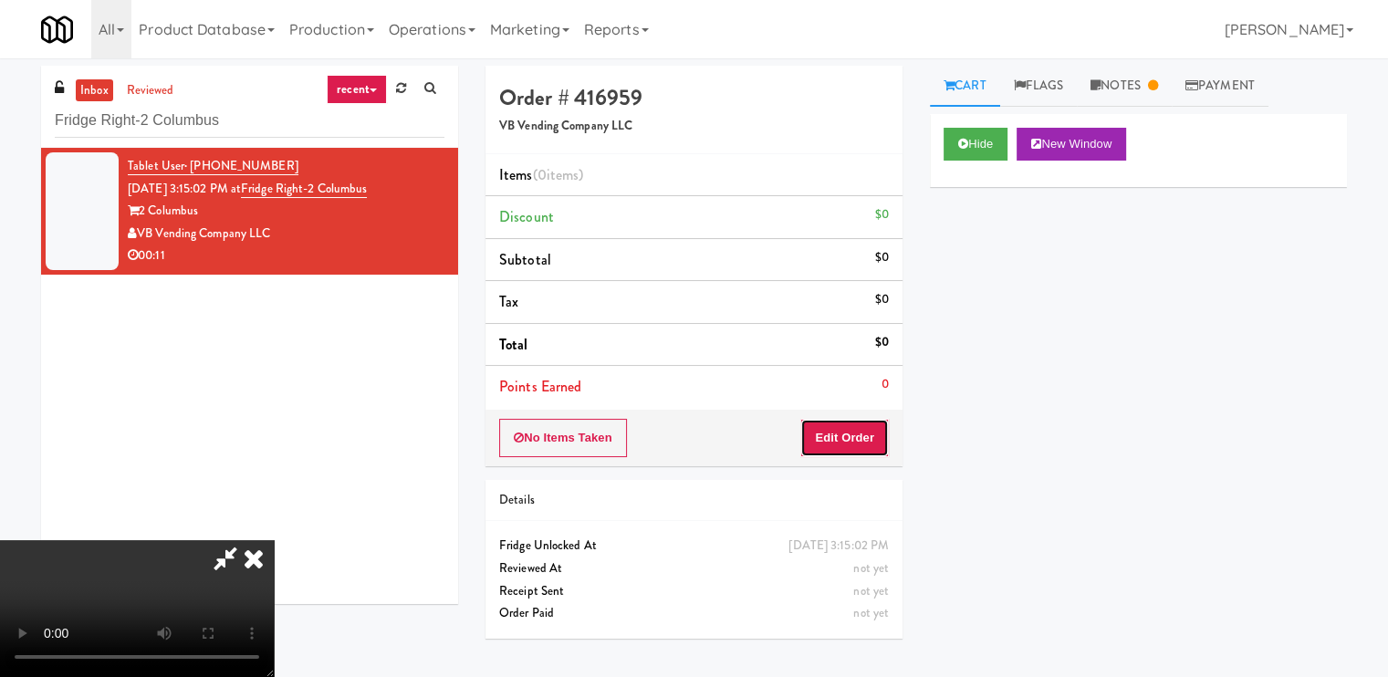
click at [875, 438] on button "Edit Order" at bounding box center [844, 438] width 88 height 38
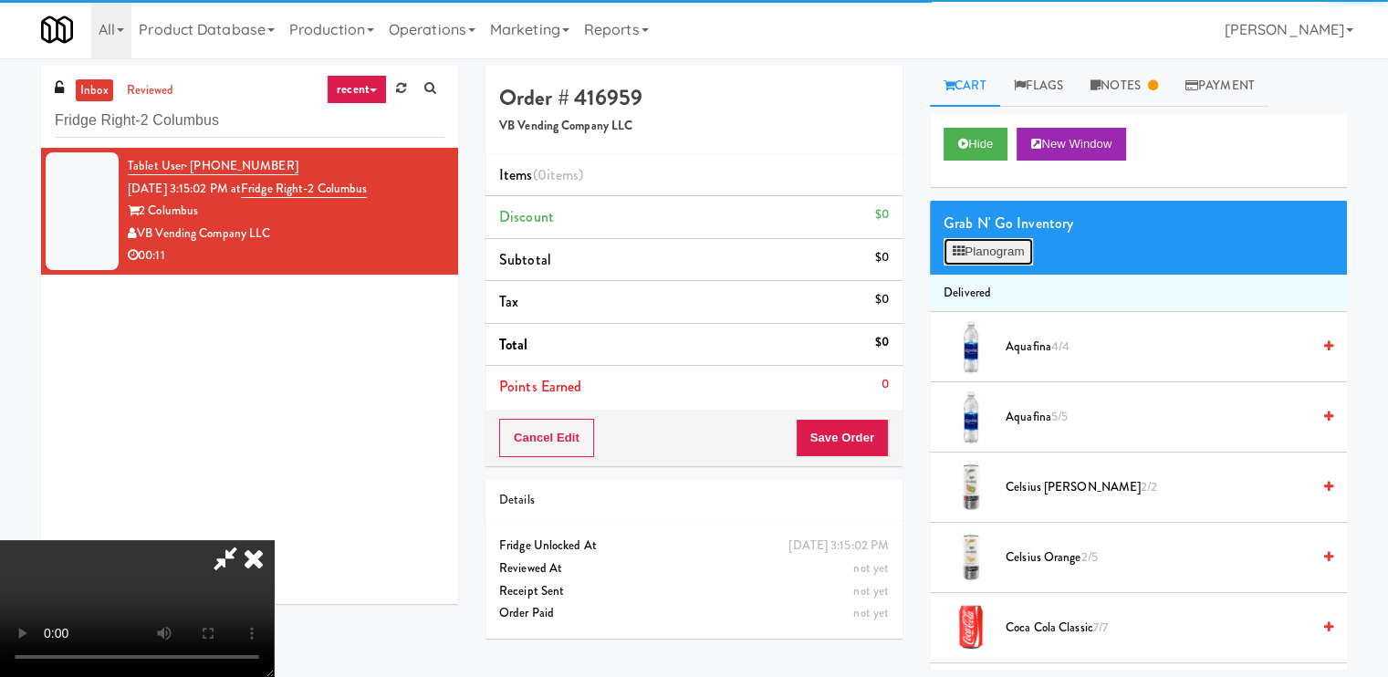
click at [1028, 247] on button "Planogram" at bounding box center [987, 251] width 89 height 27
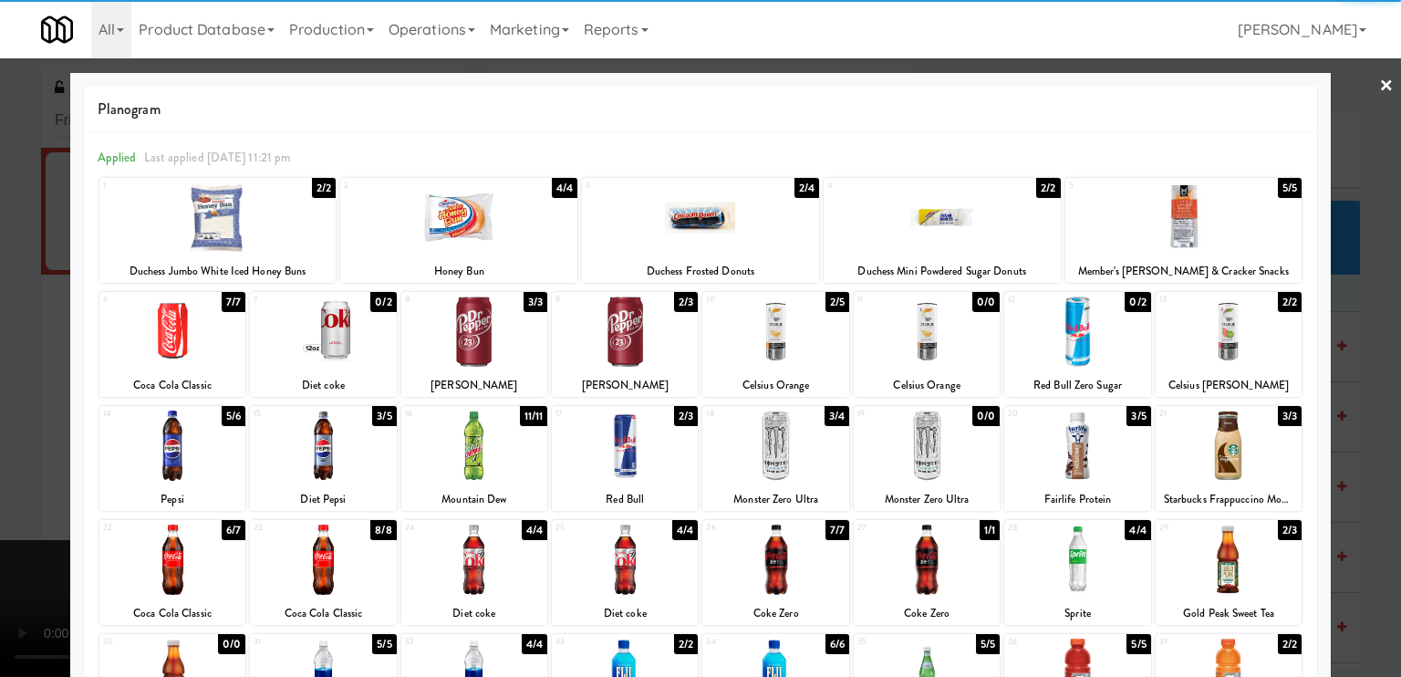
click at [945, 455] on div at bounding box center [927, 446] width 146 height 70
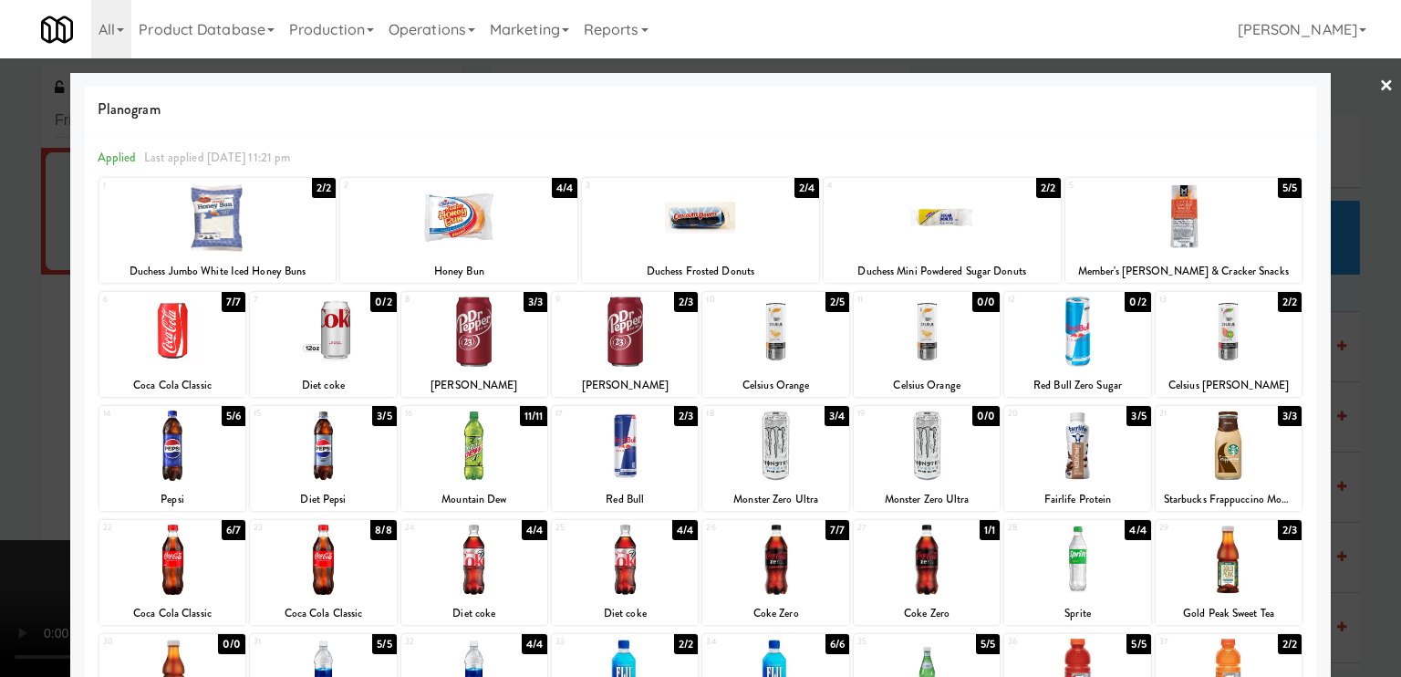
click at [0, 437] on div at bounding box center [700, 338] width 1401 height 677
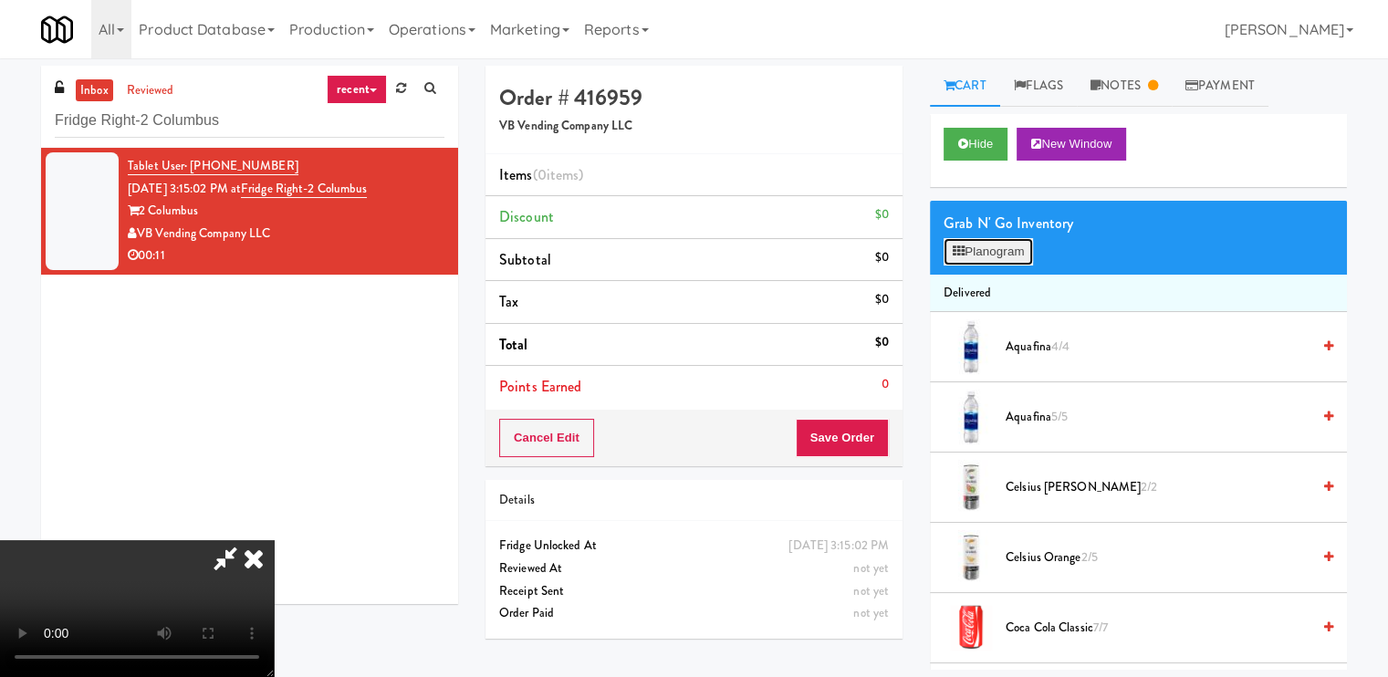
click at [956, 252] on icon at bounding box center [958, 251] width 12 height 12
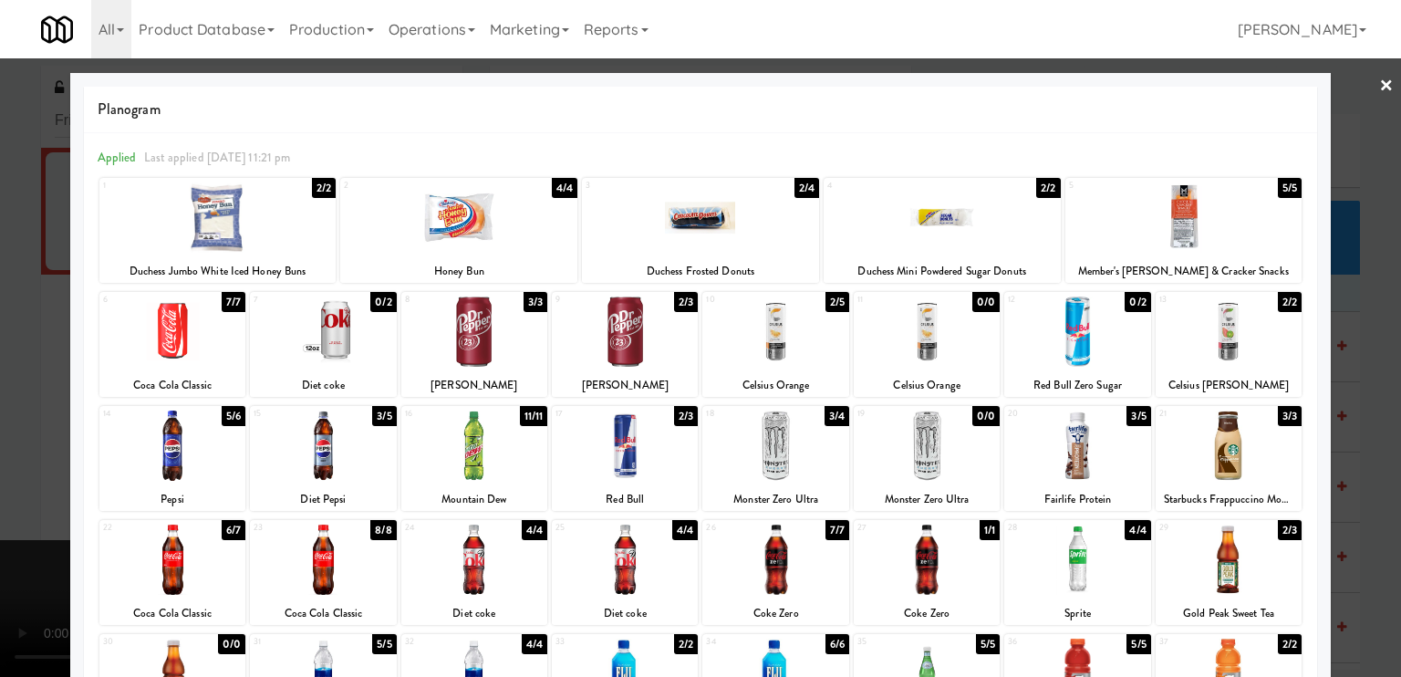
click at [819, 456] on div at bounding box center [775, 446] width 146 height 70
drag, startPoint x: 1372, startPoint y: 87, endPoint x: 1202, endPoint y: 115, distance: 172.0
click at [1379, 87] on link "×" at bounding box center [1386, 86] width 15 height 57
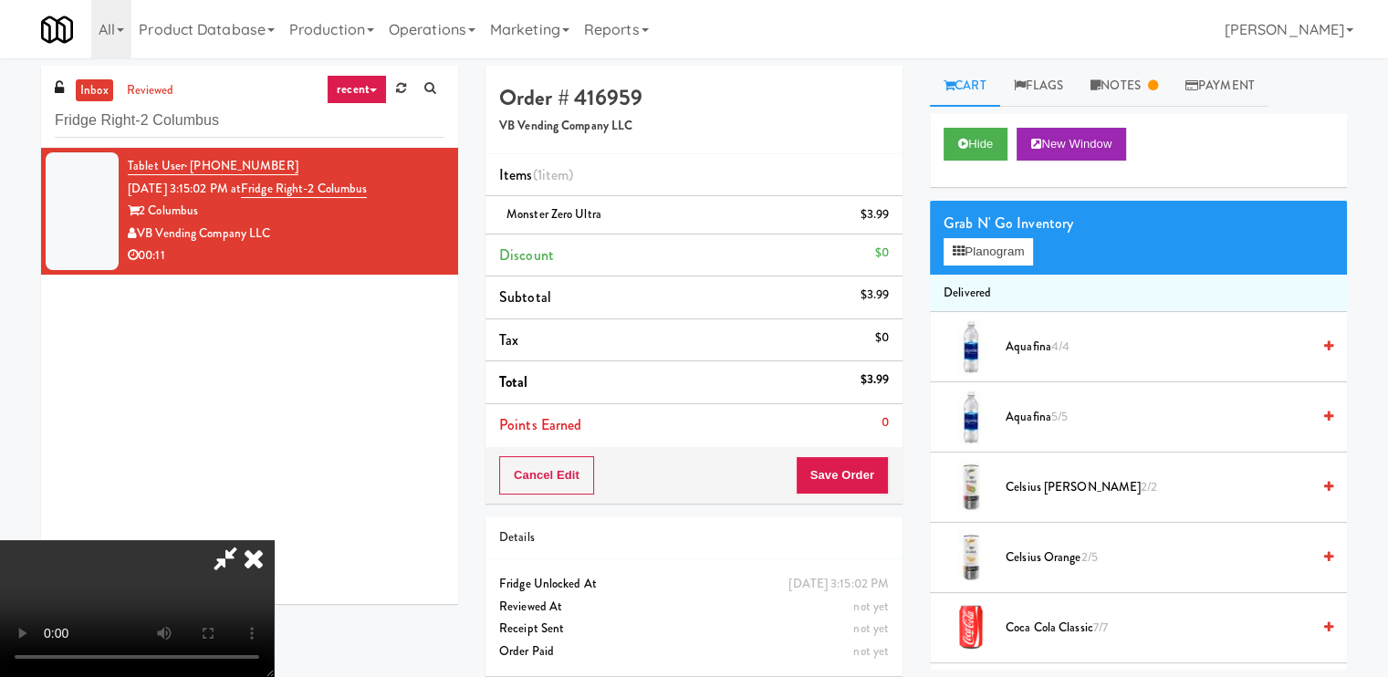
click at [274, 540] on icon at bounding box center [254, 558] width 40 height 36
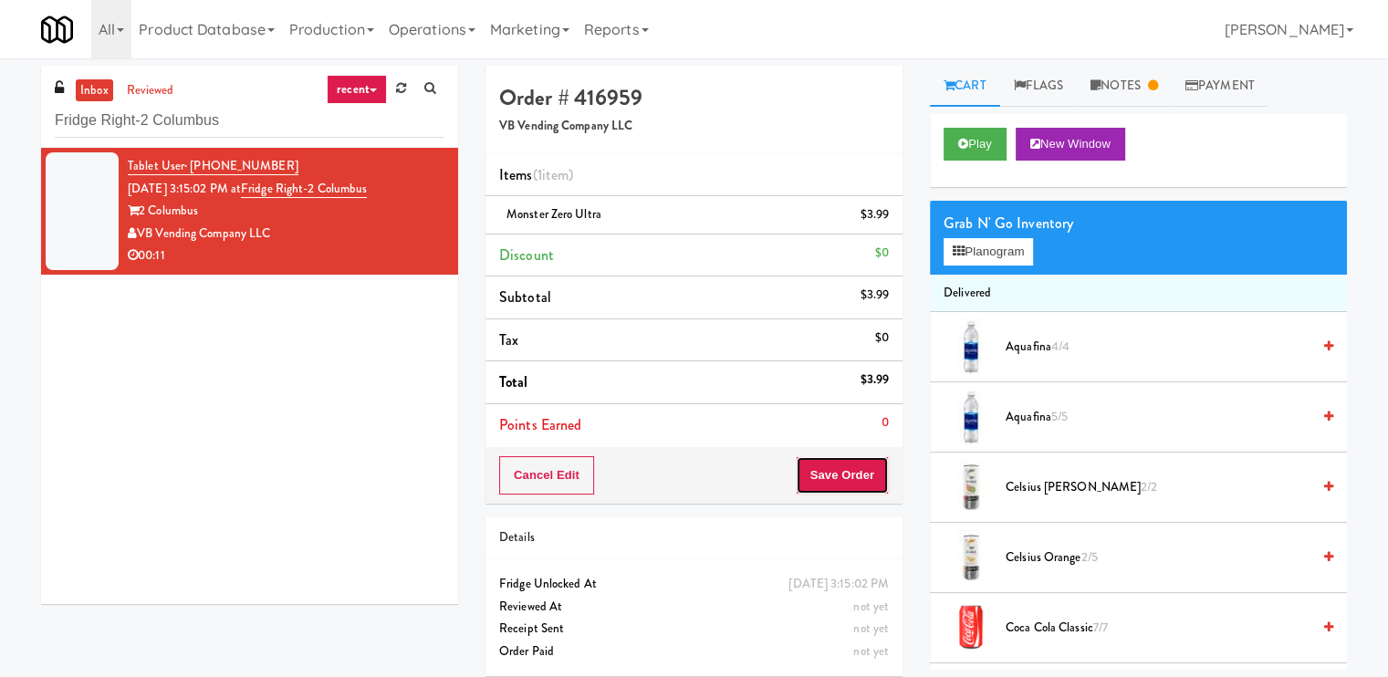
click at [848, 471] on button "Save Order" at bounding box center [841, 475] width 93 height 38
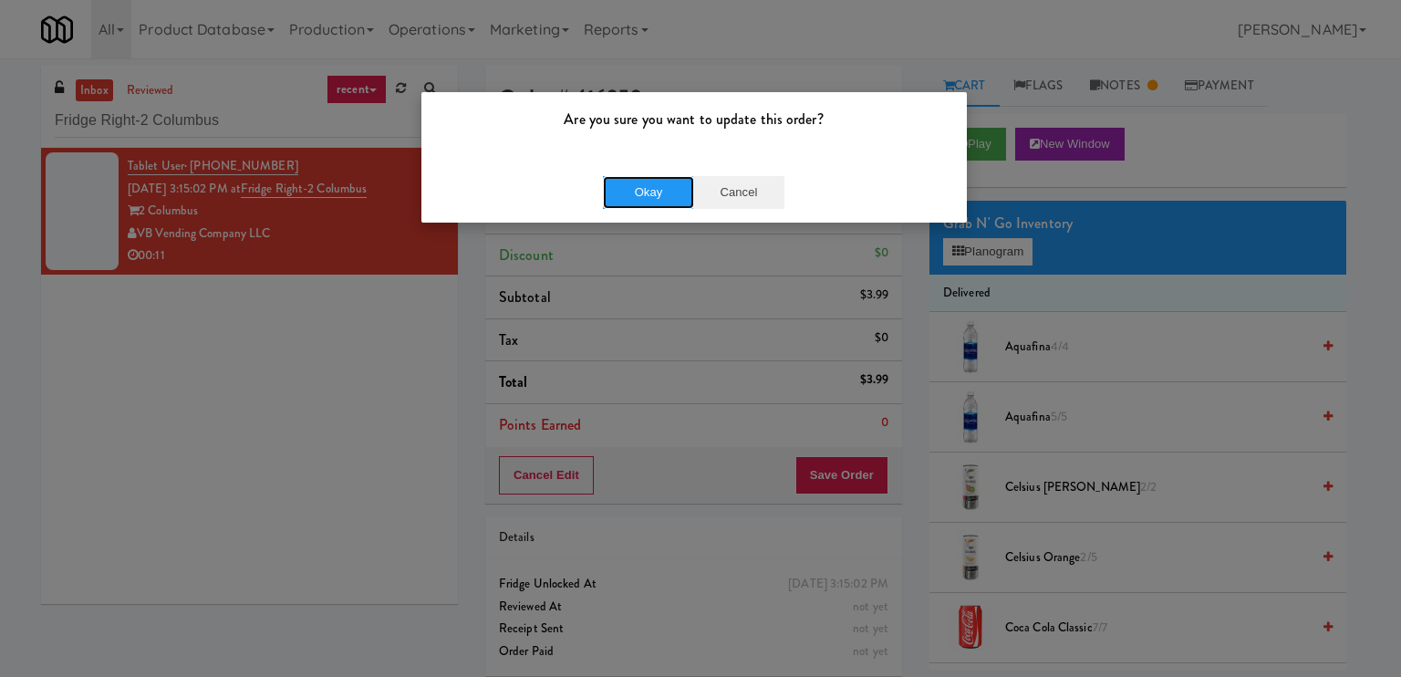
drag, startPoint x: 658, startPoint y: 189, endPoint x: 709, endPoint y: 178, distance: 52.2
click at [664, 187] on button "Okay" at bounding box center [648, 192] width 91 height 33
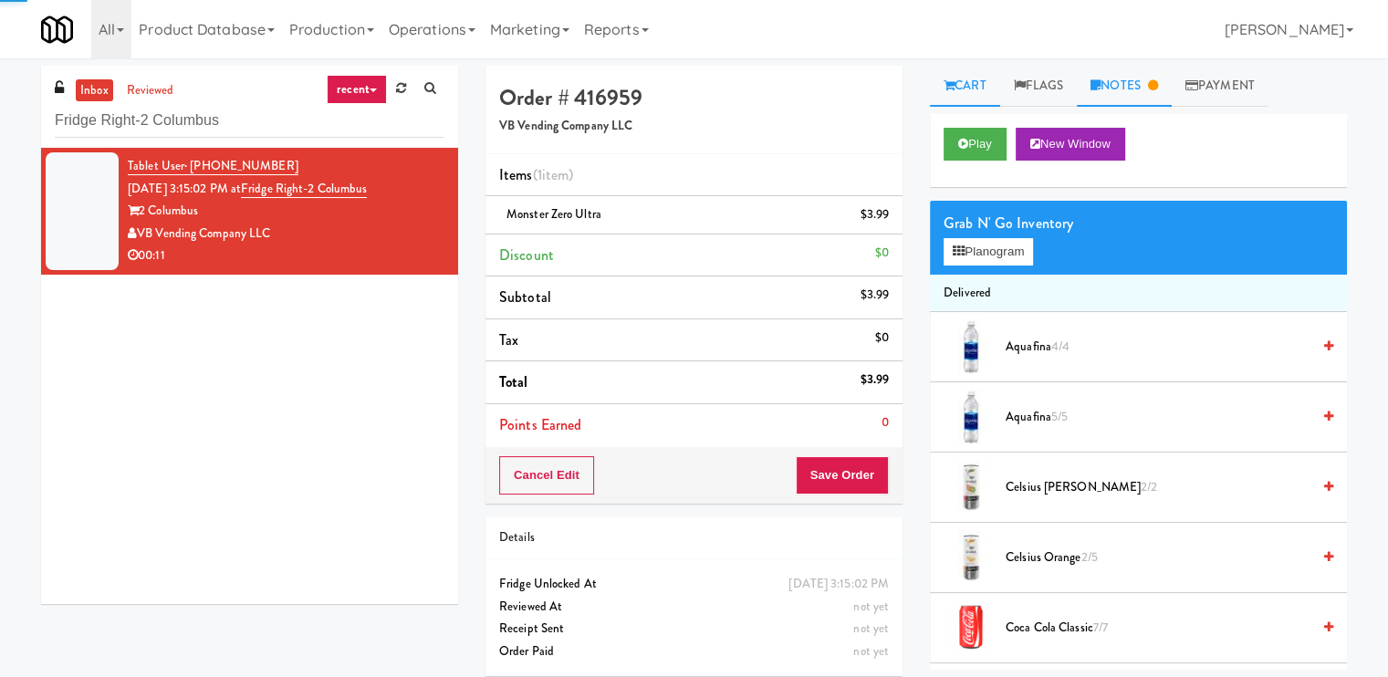
click at [1115, 90] on link "Notes" at bounding box center [1123, 86] width 95 height 41
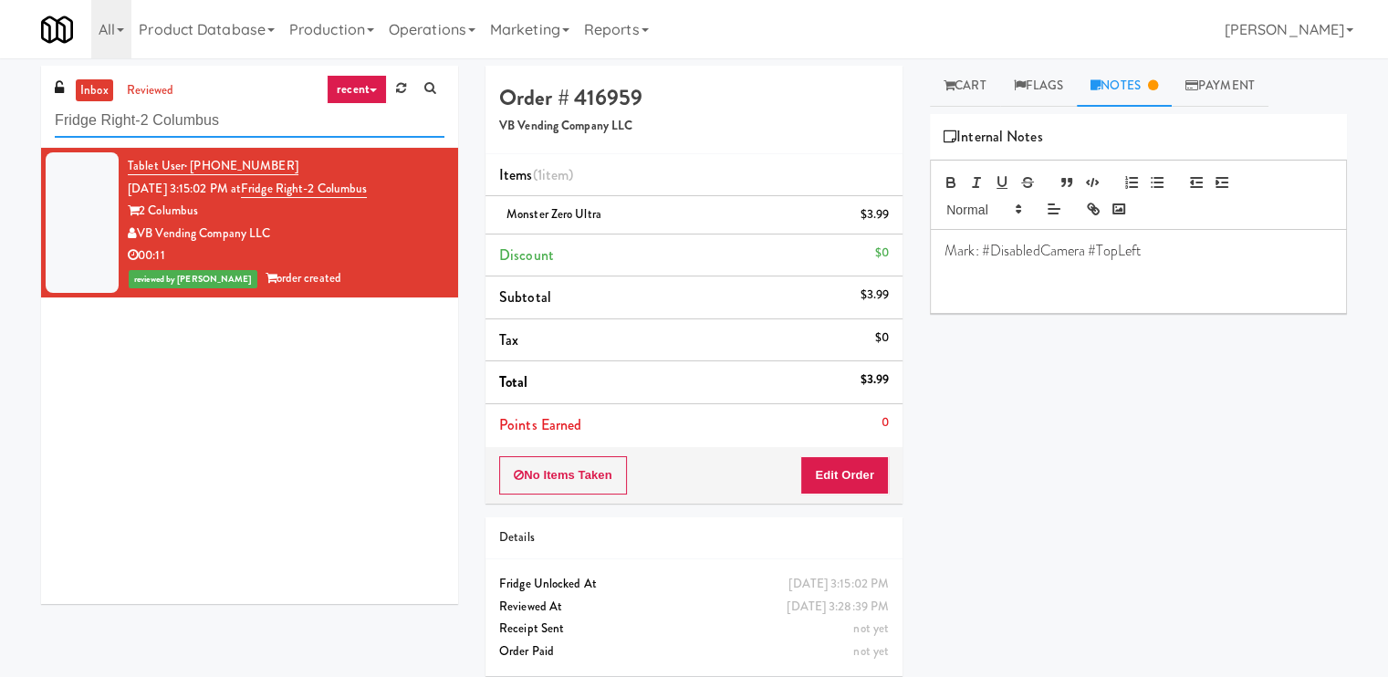
click at [283, 130] on input "Fridge Right-2 Columbus" at bounding box center [250, 121] width 390 height 34
paste input "eLofts - Pantry"
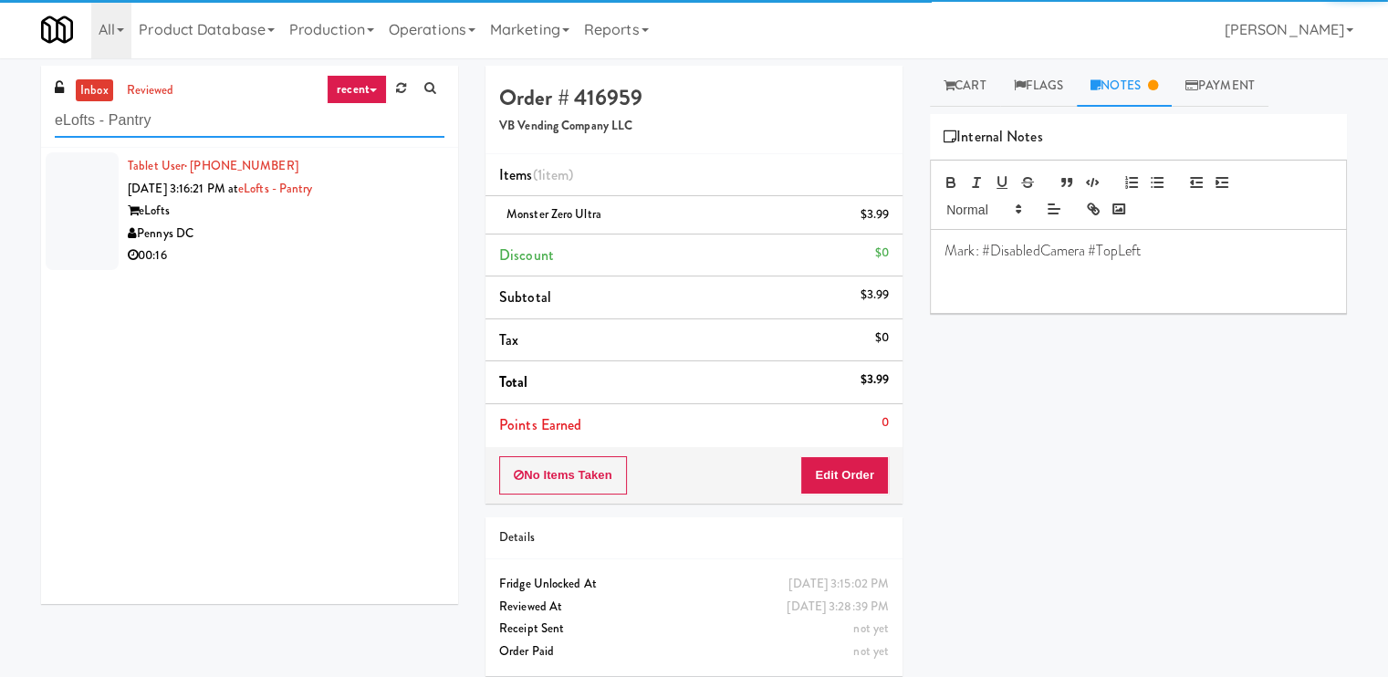
type input "eLofts - Pantry"
click at [322, 234] on div "Pennys DC" at bounding box center [286, 234] width 317 height 23
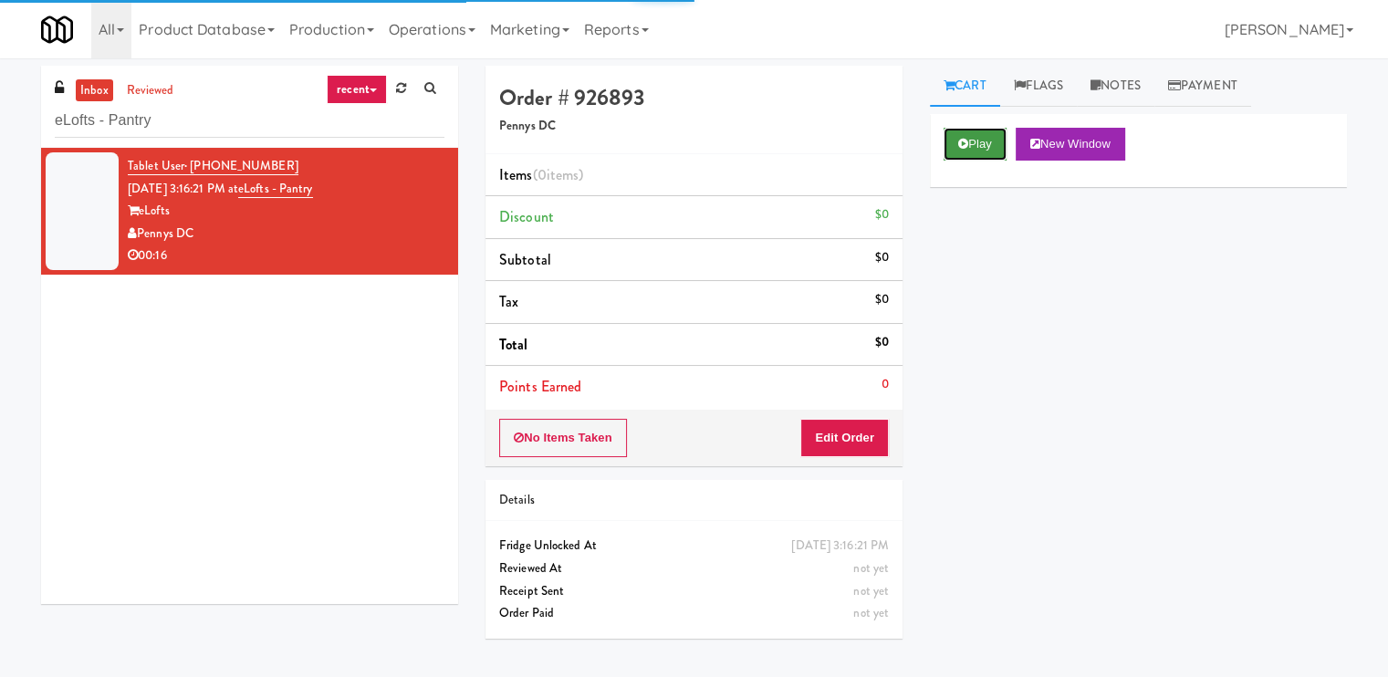
click at [993, 155] on button "Play" at bounding box center [974, 144] width 63 height 33
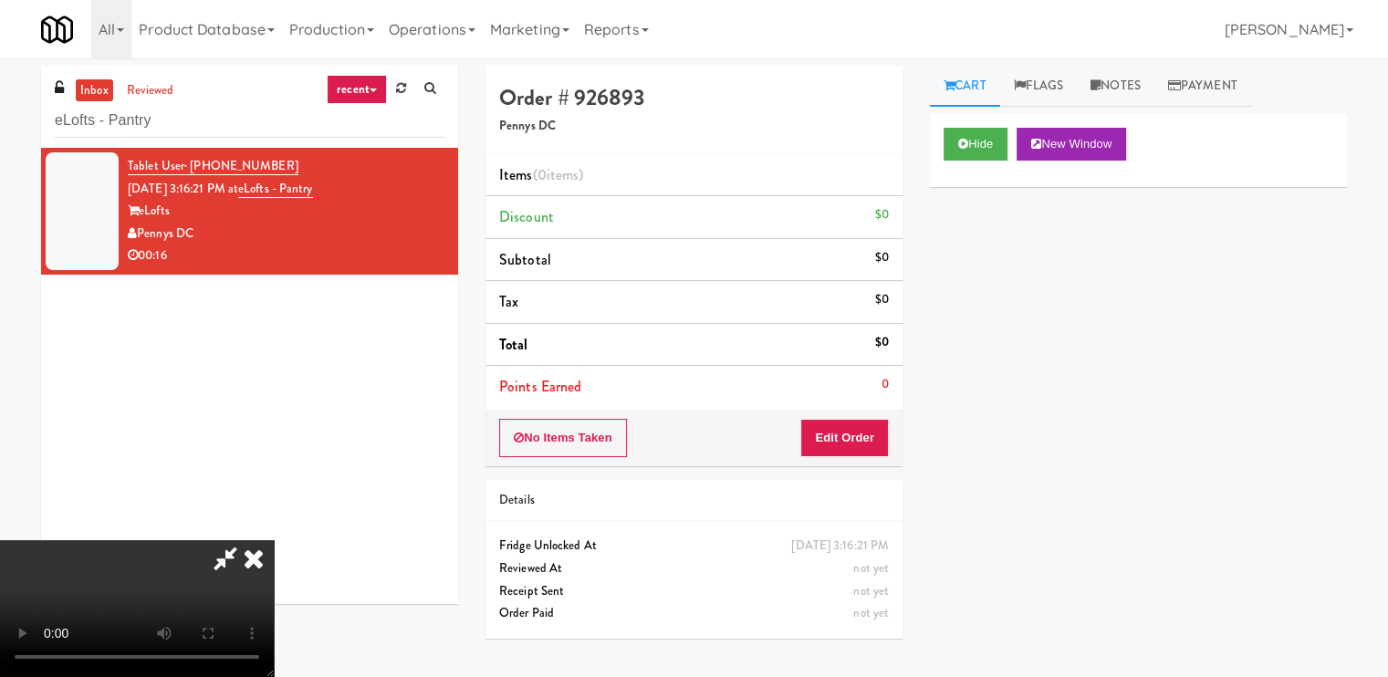
click at [274, 540] on video at bounding box center [137, 608] width 274 height 137
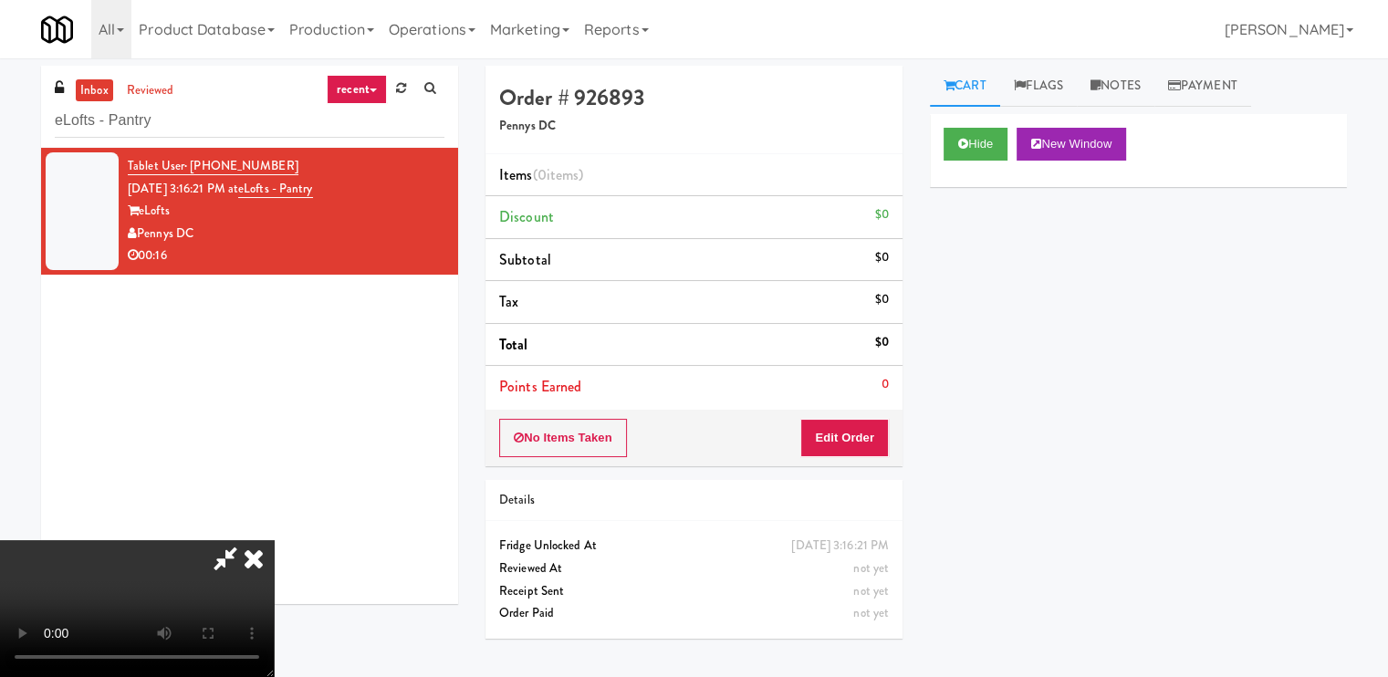
click at [274, 540] on video at bounding box center [137, 608] width 274 height 137
click at [866, 439] on button "Edit Order" at bounding box center [844, 438] width 88 height 38
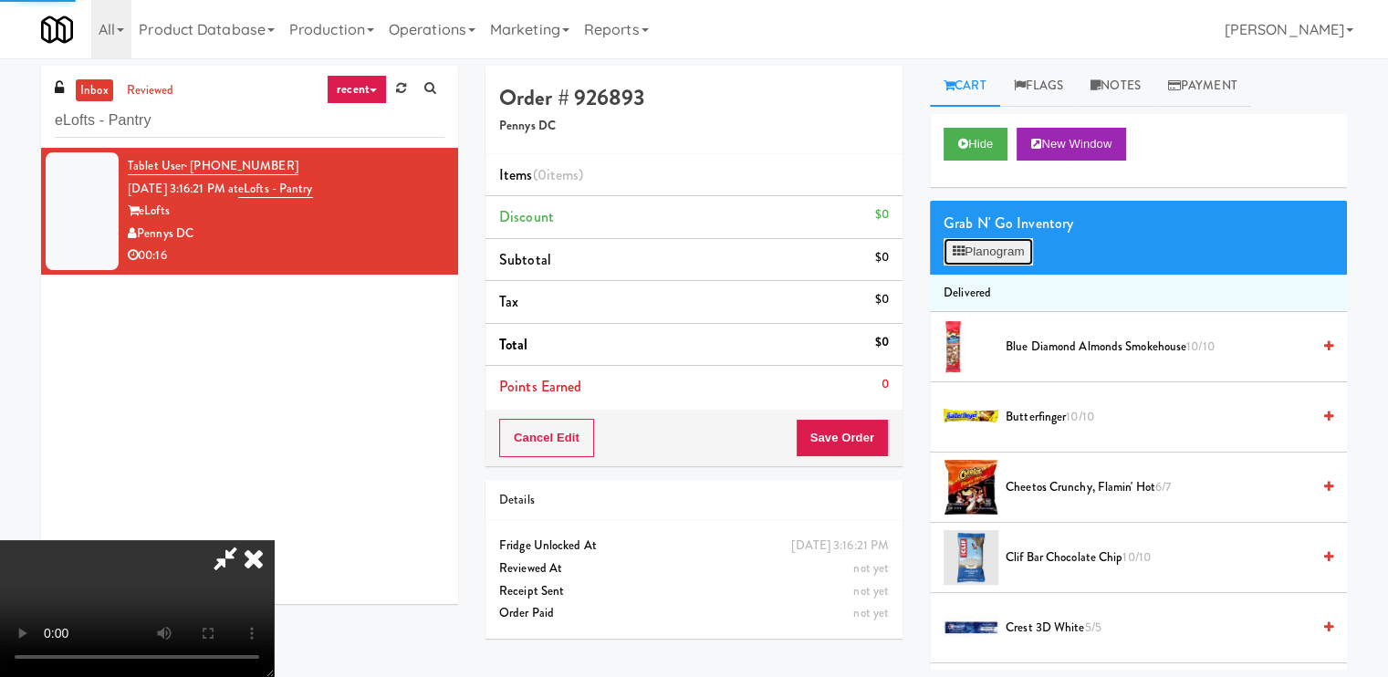
click at [1028, 243] on button "Planogram" at bounding box center [987, 251] width 89 height 27
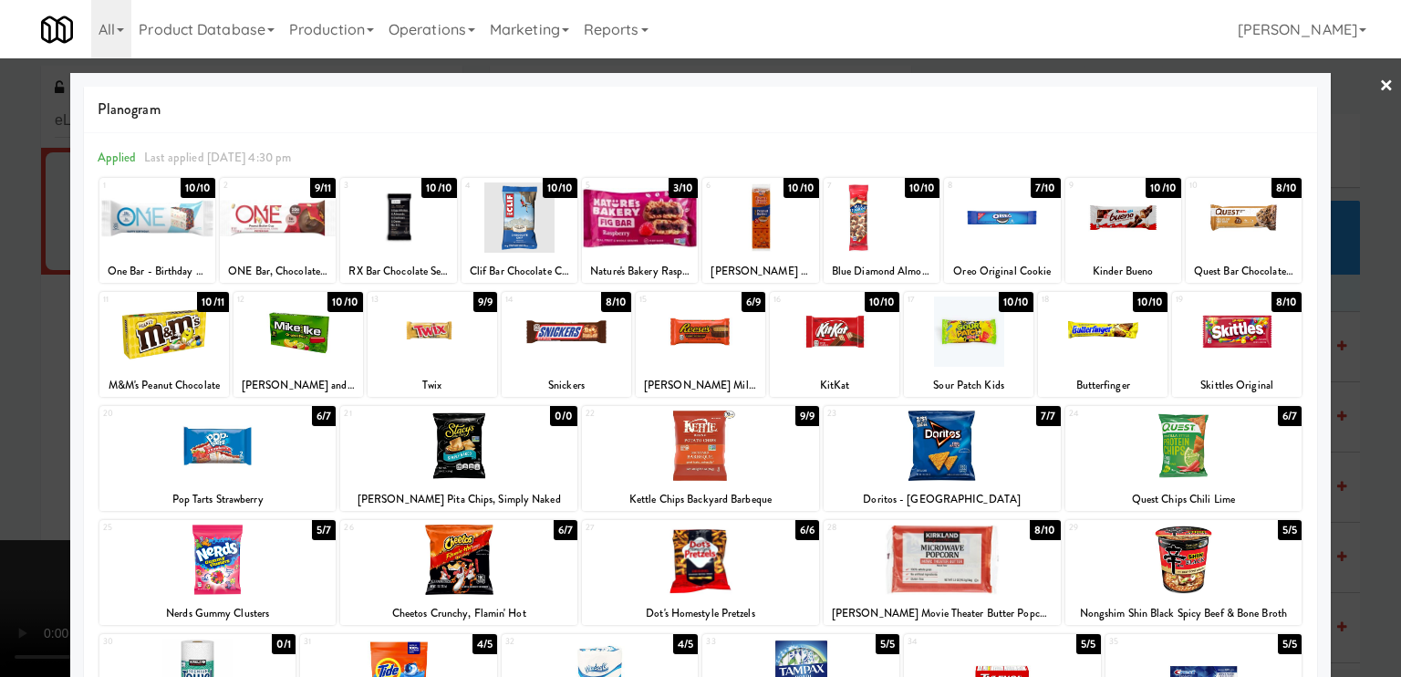
click at [30, 355] on div at bounding box center [700, 338] width 1401 height 677
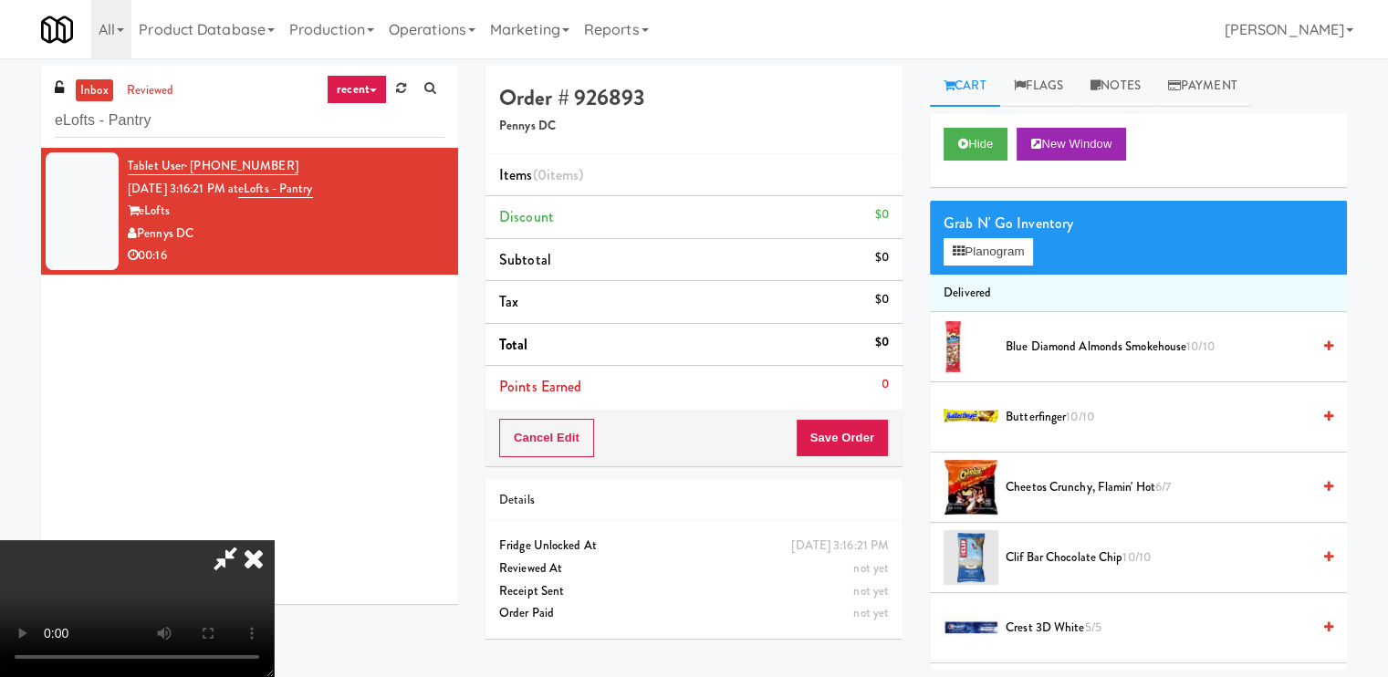
click at [274, 540] on video at bounding box center [137, 608] width 274 height 137
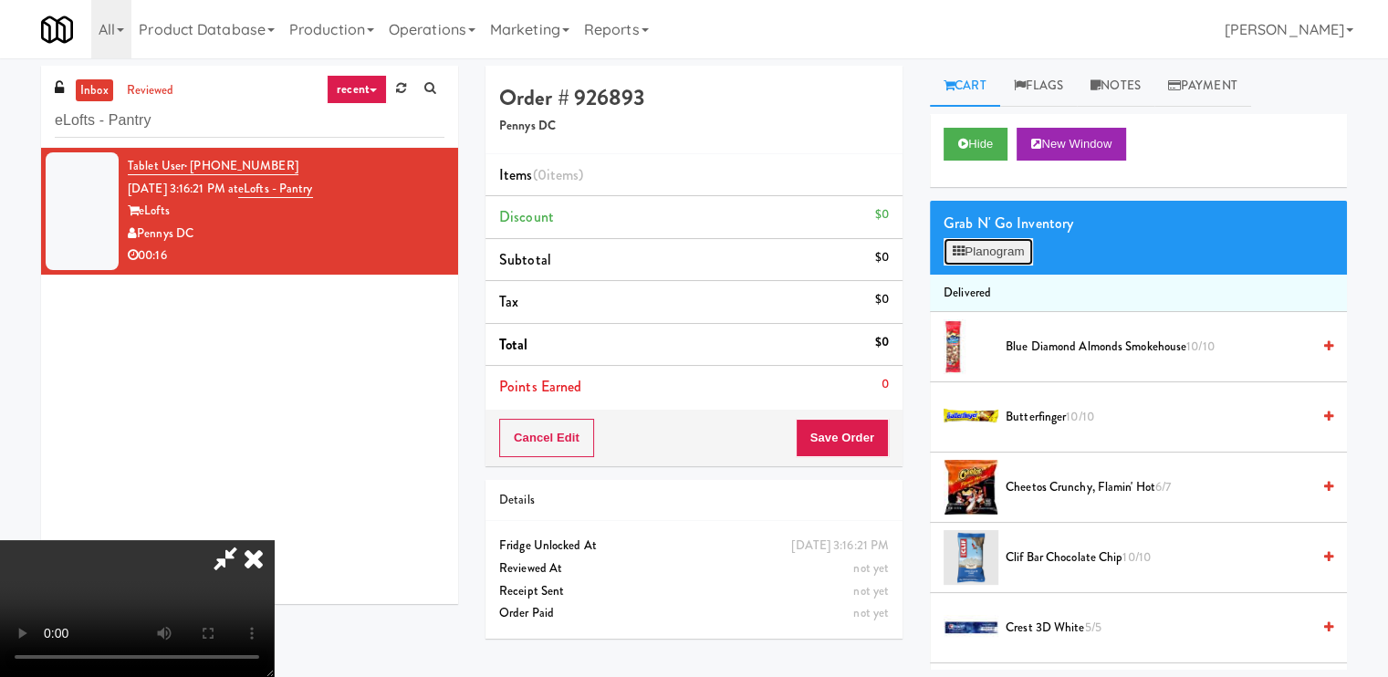
click at [970, 255] on button "Planogram" at bounding box center [987, 251] width 89 height 27
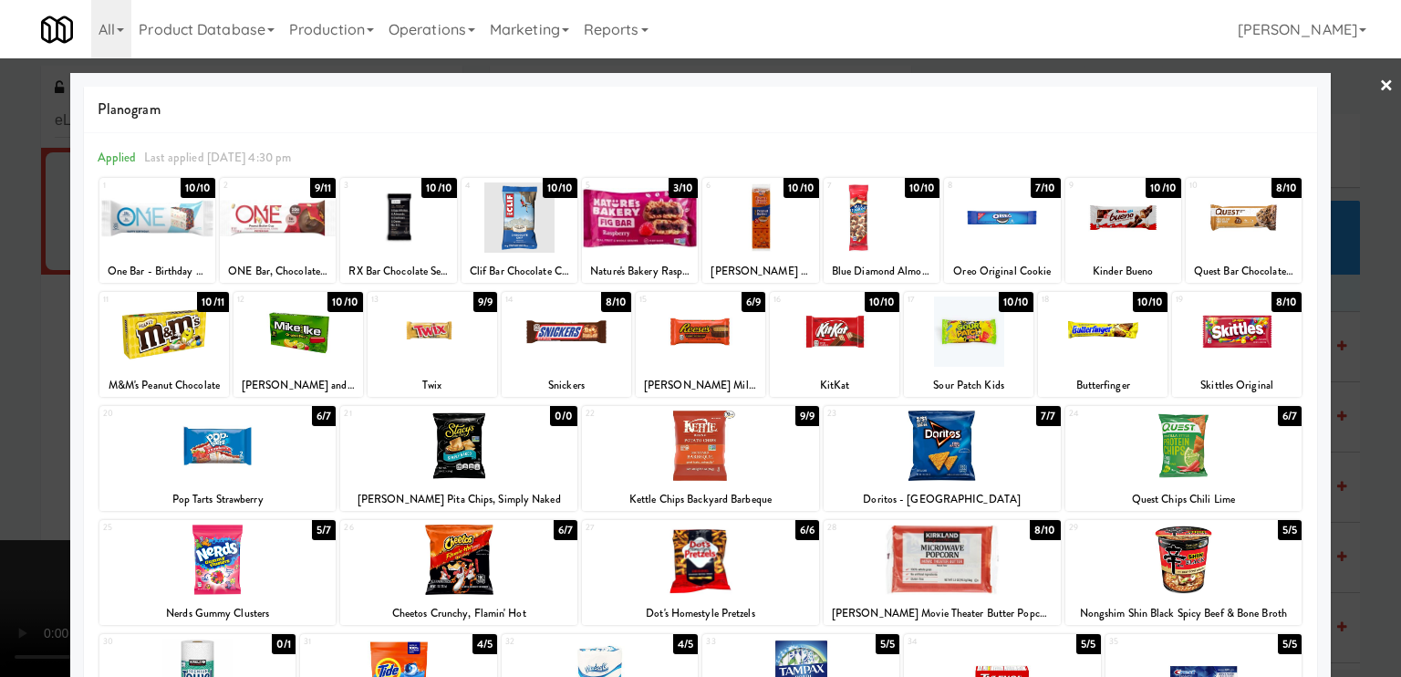
click at [1109, 223] on div at bounding box center [1123, 217] width 116 height 70
click at [0, 302] on div at bounding box center [700, 338] width 1401 height 677
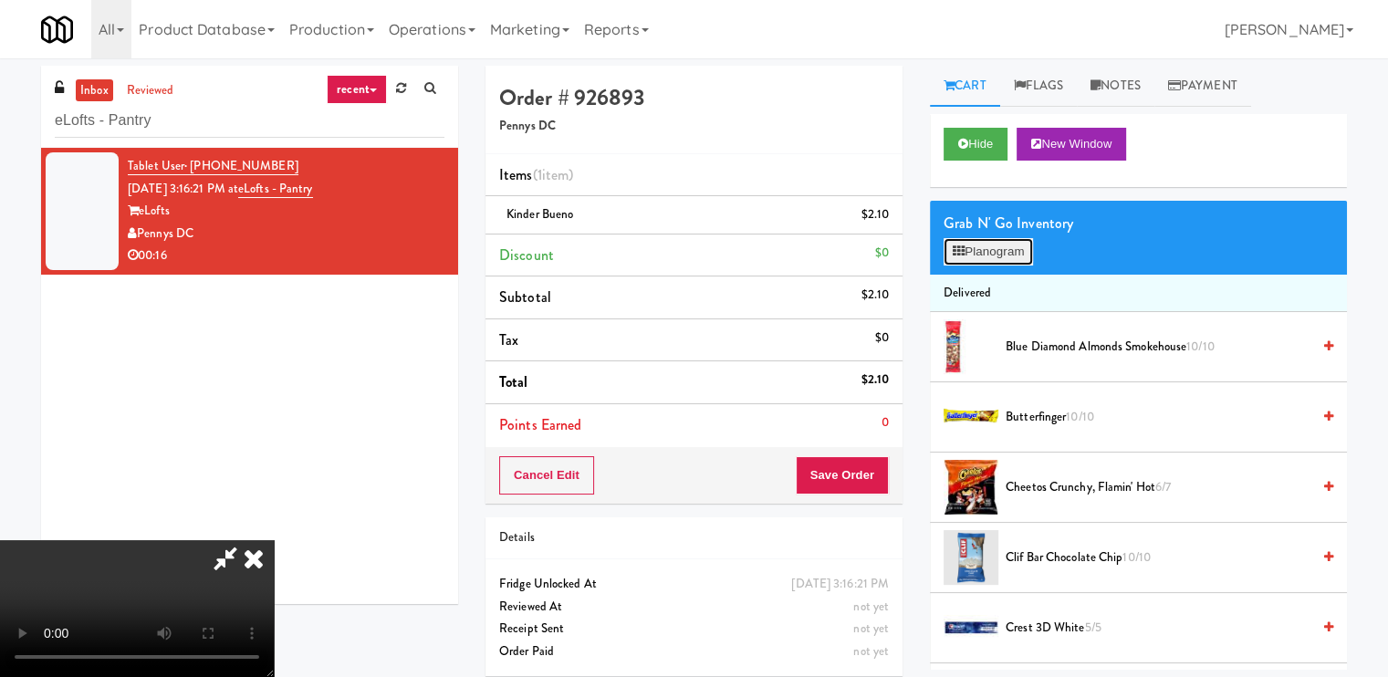
click at [982, 250] on button "Planogram" at bounding box center [987, 251] width 89 height 27
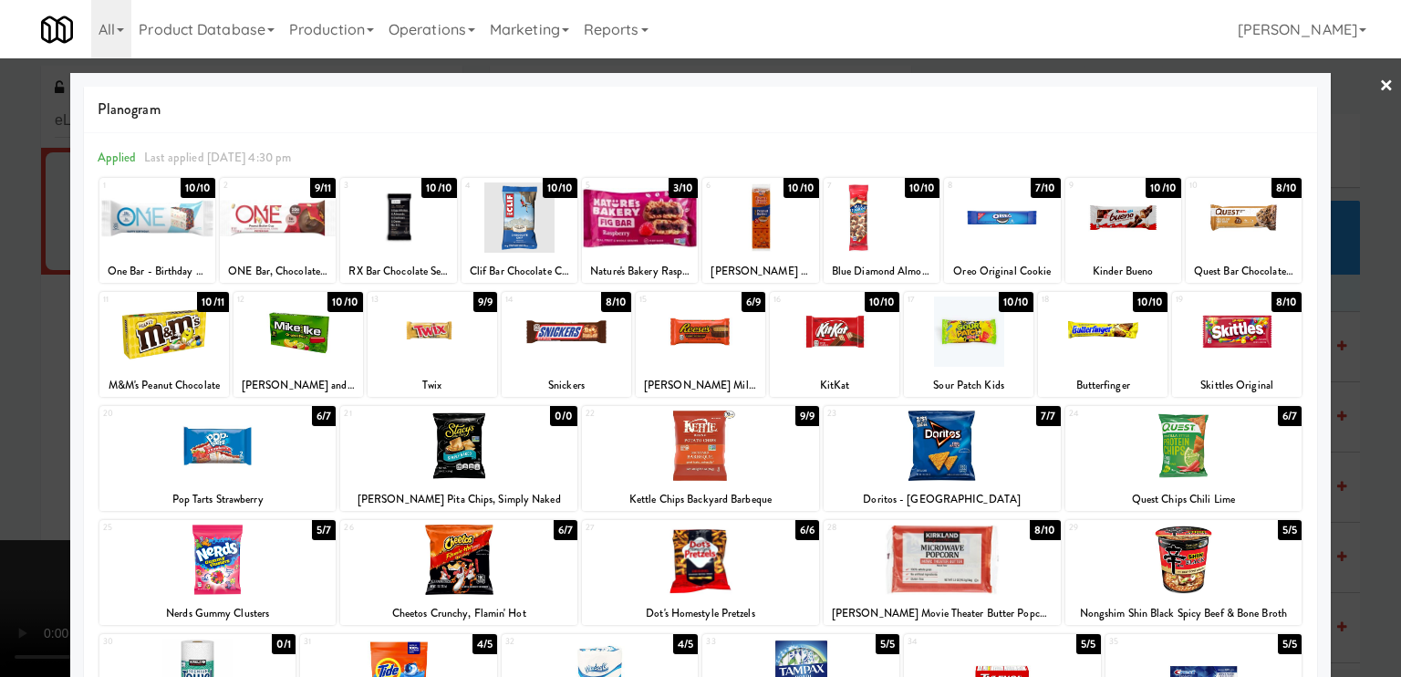
click at [1379, 84] on link "×" at bounding box center [1386, 86] width 15 height 57
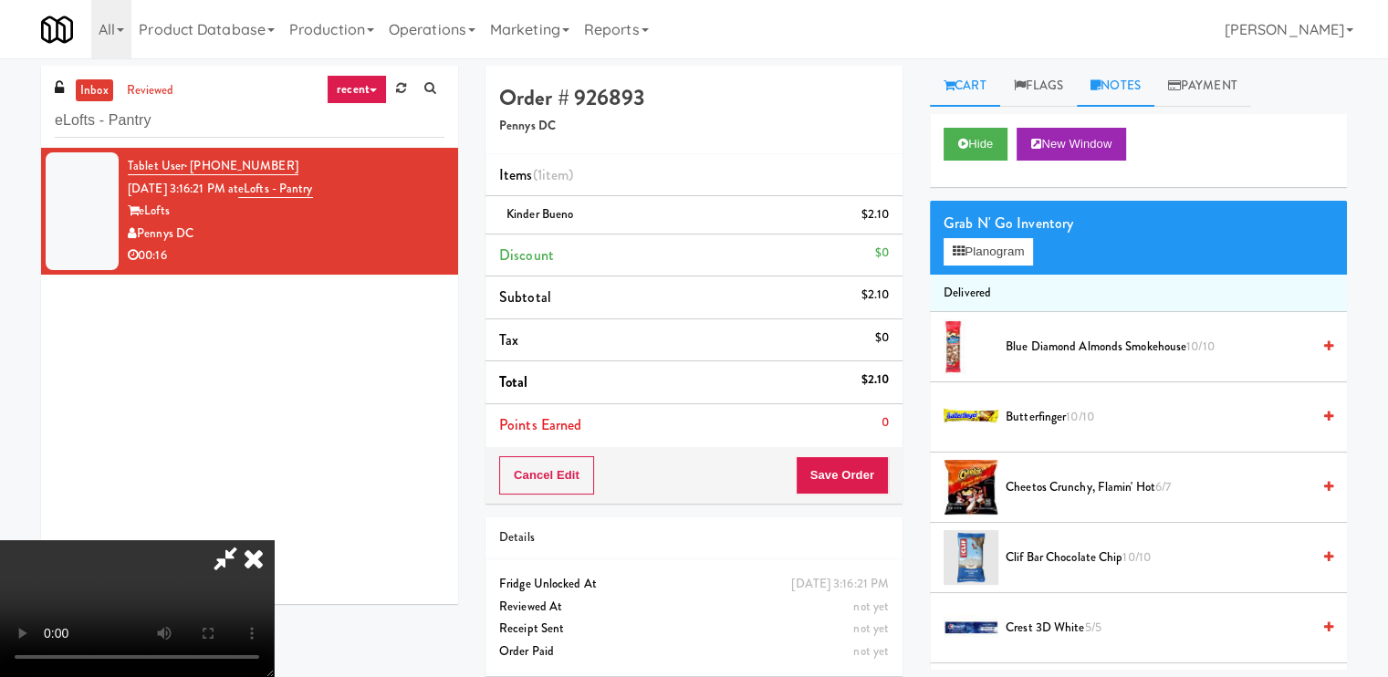
click at [1113, 78] on link "Notes" at bounding box center [1115, 86] width 78 height 41
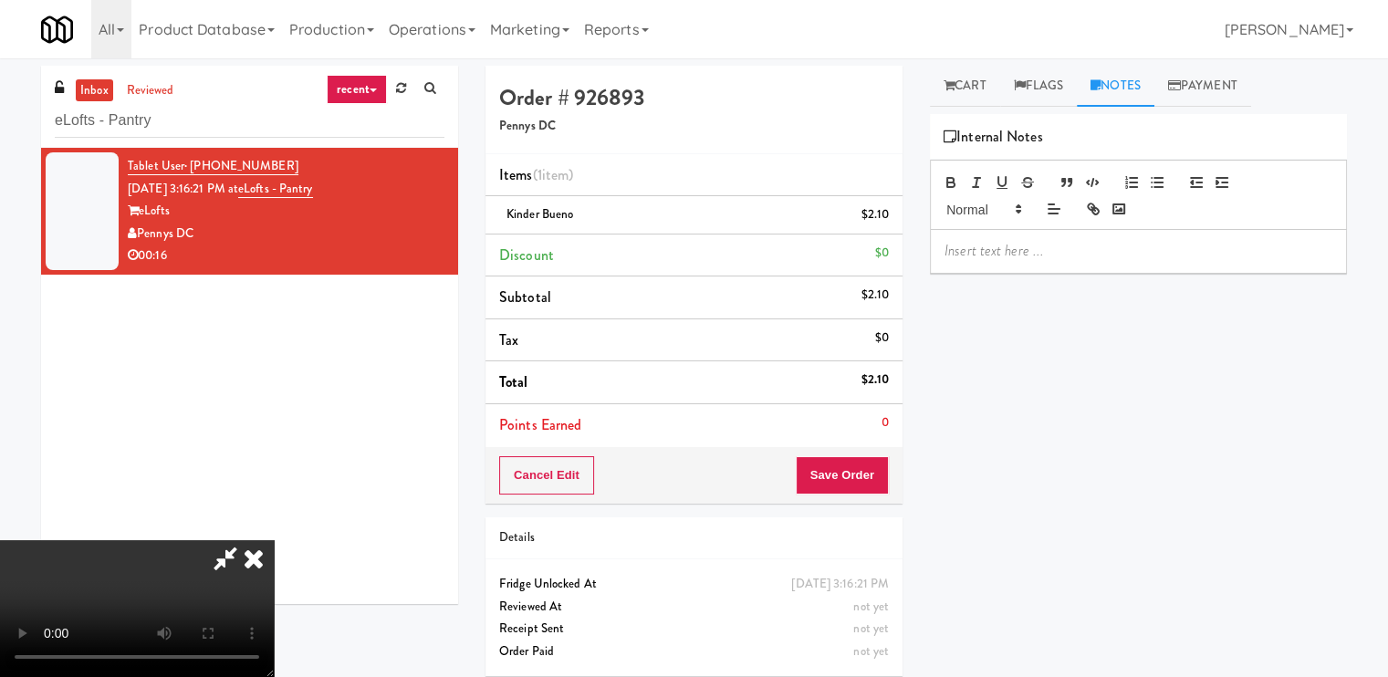
click at [274, 540] on icon at bounding box center [254, 558] width 40 height 36
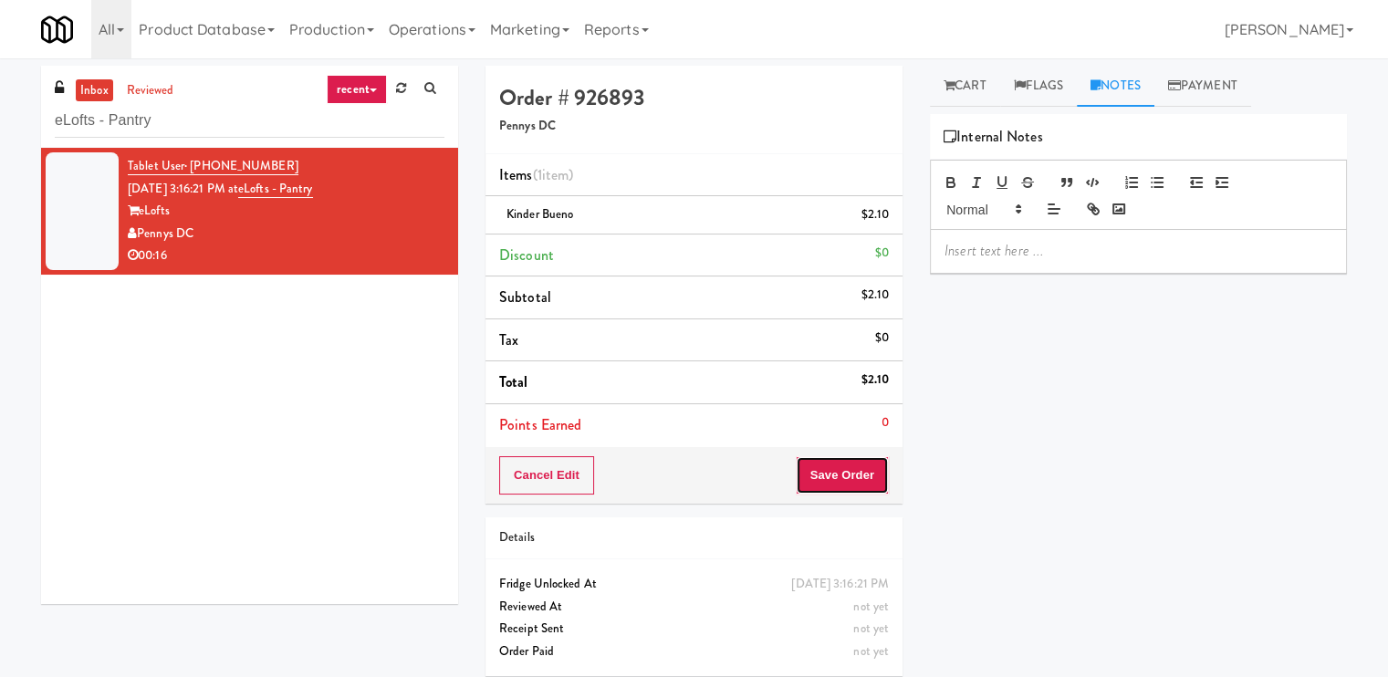
click at [857, 466] on button "Save Order" at bounding box center [841, 475] width 93 height 38
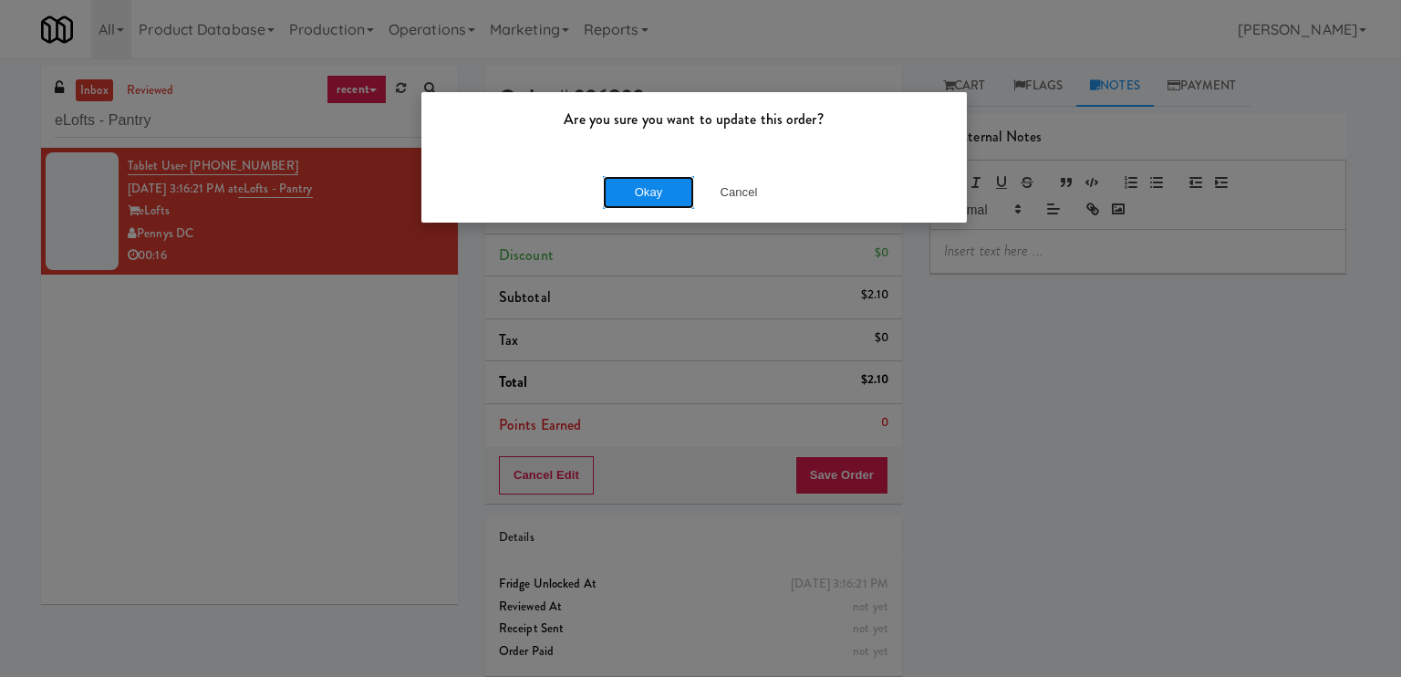
click at [667, 189] on button "Okay" at bounding box center [648, 192] width 91 height 33
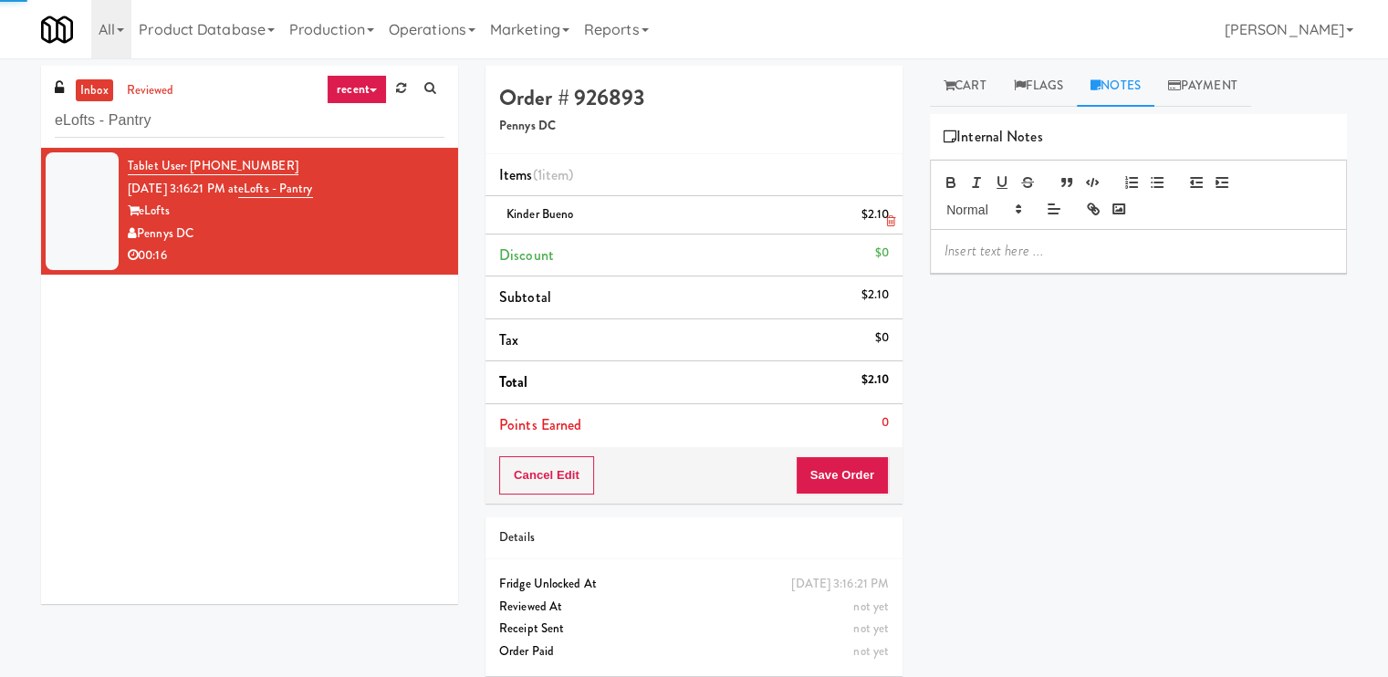
click at [627, 206] on div "Kinder Bueno $2.10" at bounding box center [694, 214] width 390 height 23
click at [627, 205] on div "Kinder Bueno $2.10" at bounding box center [694, 214] width 390 height 23
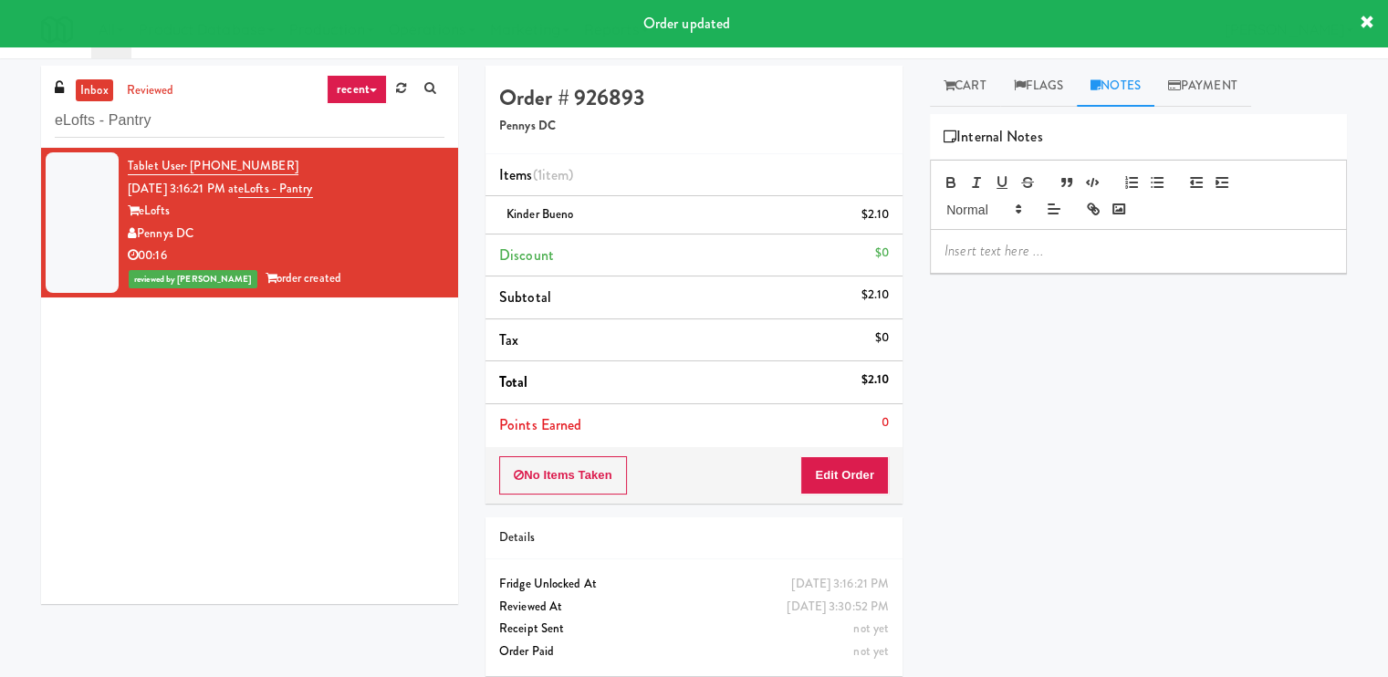
click at [634, 214] on div "Kinder Bueno $2.10" at bounding box center [694, 214] width 390 height 23
click at [633, 214] on div "Kinder Bueno $2.10" at bounding box center [694, 214] width 390 height 23
copy span "Kinder Bueno"
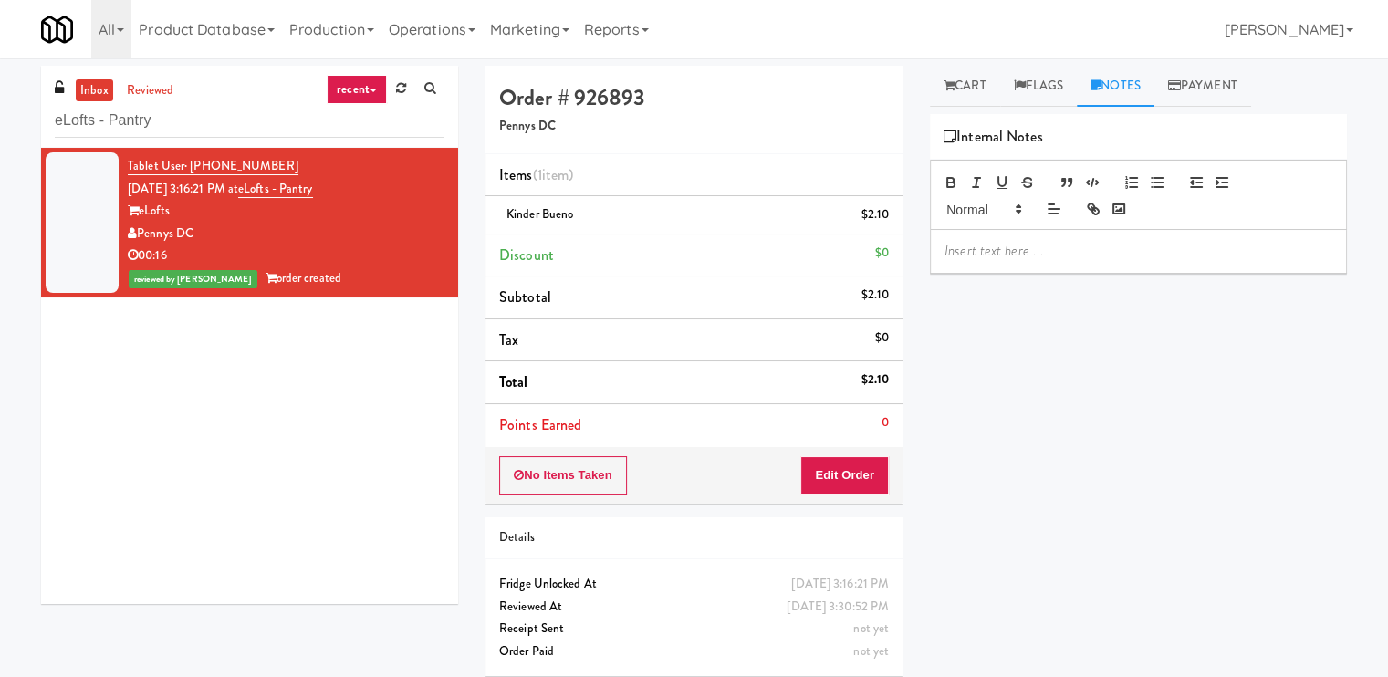
click at [1079, 249] on p at bounding box center [1138, 251] width 388 height 20
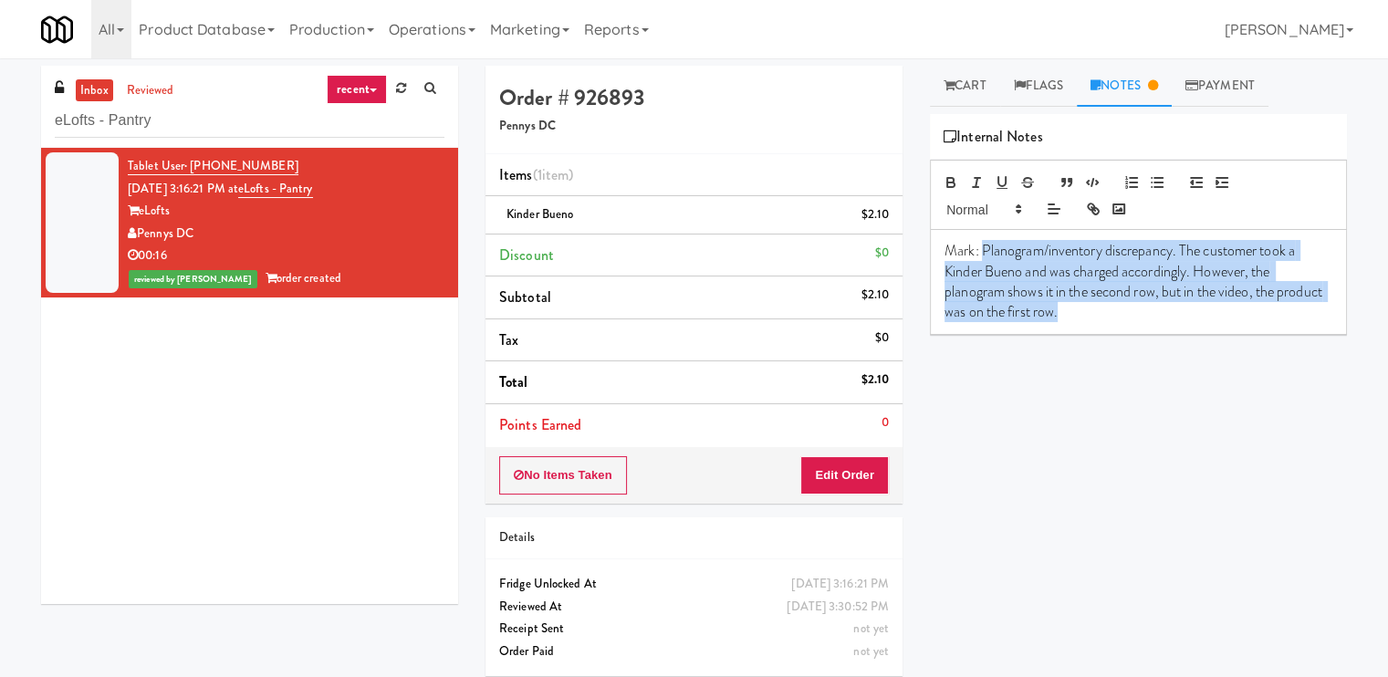
drag, startPoint x: 1135, startPoint y: 309, endPoint x: 983, endPoint y: 251, distance: 162.3
click at [983, 251] on p "Mark: Planogram/inventory discrepancy. The customer took a Kinder Bueno and was…" at bounding box center [1138, 282] width 388 height 82
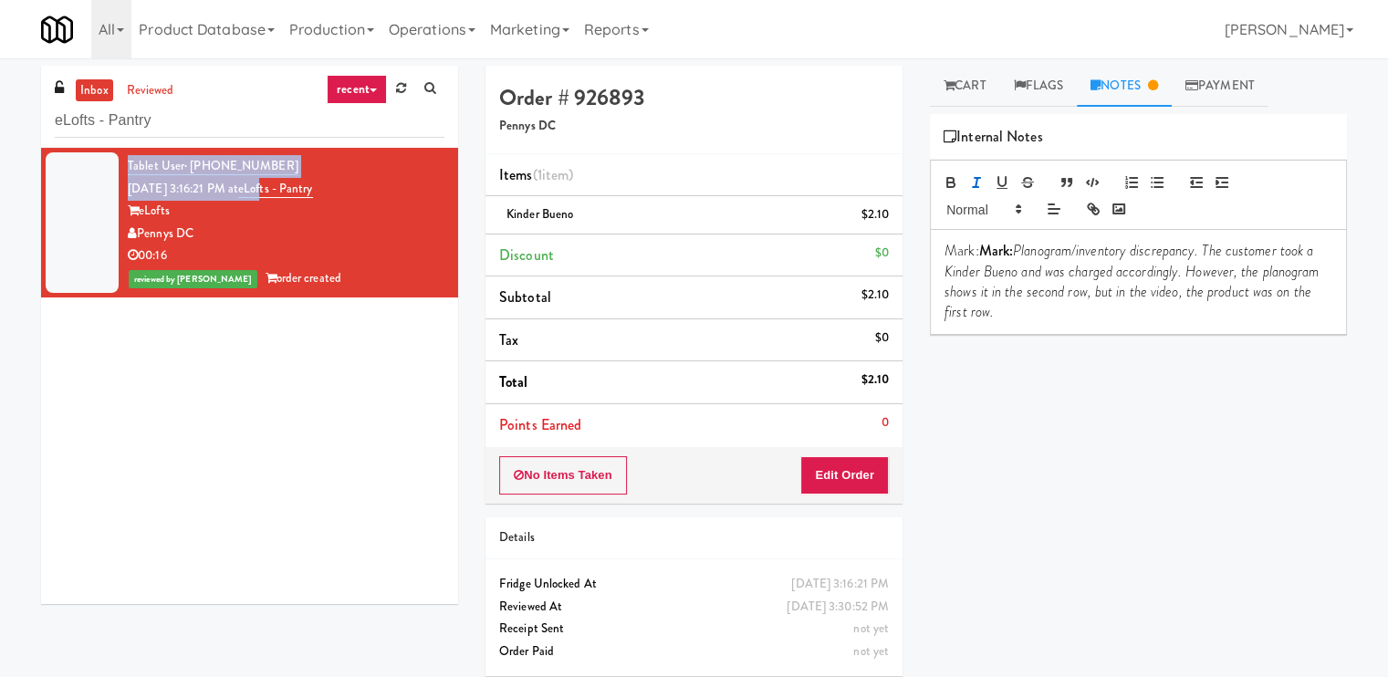
drag, startPoint x: 376, startPoint y: 176, endPoint x: 288, endPoint y: 190, distance: 88.6
click at [287, 190] on div "Tablet User · (202) 384-6371 [DATE] 3:16:21 PM at eLofts - Pantry eLofts Pennys…" at bounding box center [286, 222] width 317 height 135
click at [346, 196] on div "Tablet User · (202) 384-6371 [DATE] 3:16:21 PM at eLofts - Pantry eLofts Pennys…" at bounding box center [286, 222] width 317 height 135
drag, startPoint x: 350, startPoint y: 192, endPoint x: 208, endPoint y: 233, distance: 148.1
click at [275, 196] on div "Tablet User · (202) 384-6371 [DATE] 3:16:21 PM at eLofts - Pantry eLofts Pennys…" at bounding box center [286, 222] width 317 height 135
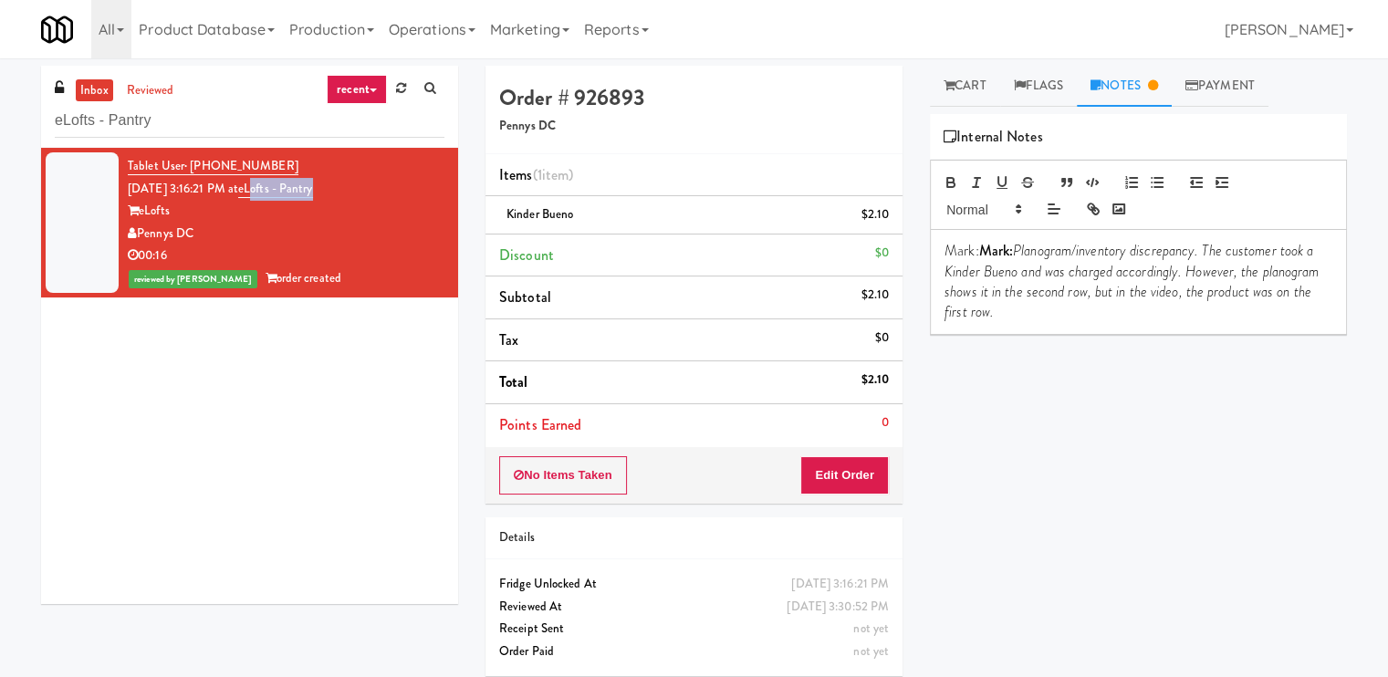
drag, startPoint x: 213, startPoint y: 235, endPoint x: 140, endPoint y: 236, distance: 72.1
click at [140, 236] on div "Pennys DC" at bounding box center [286, 234] width 317 height 23
copy div "Pennys DC"
drag, startPoint x: 379, startPoint y: 177, endPoint x: 306, endPoint y: 196, distance: 76.3
click at [273, 188] on div "Tablet User · (202) 384-6371 [DATE] 3:16:21 PM at eLofts - Pantry eLofts Pennys…" at bounding box center [286, 222] width 317 height 135
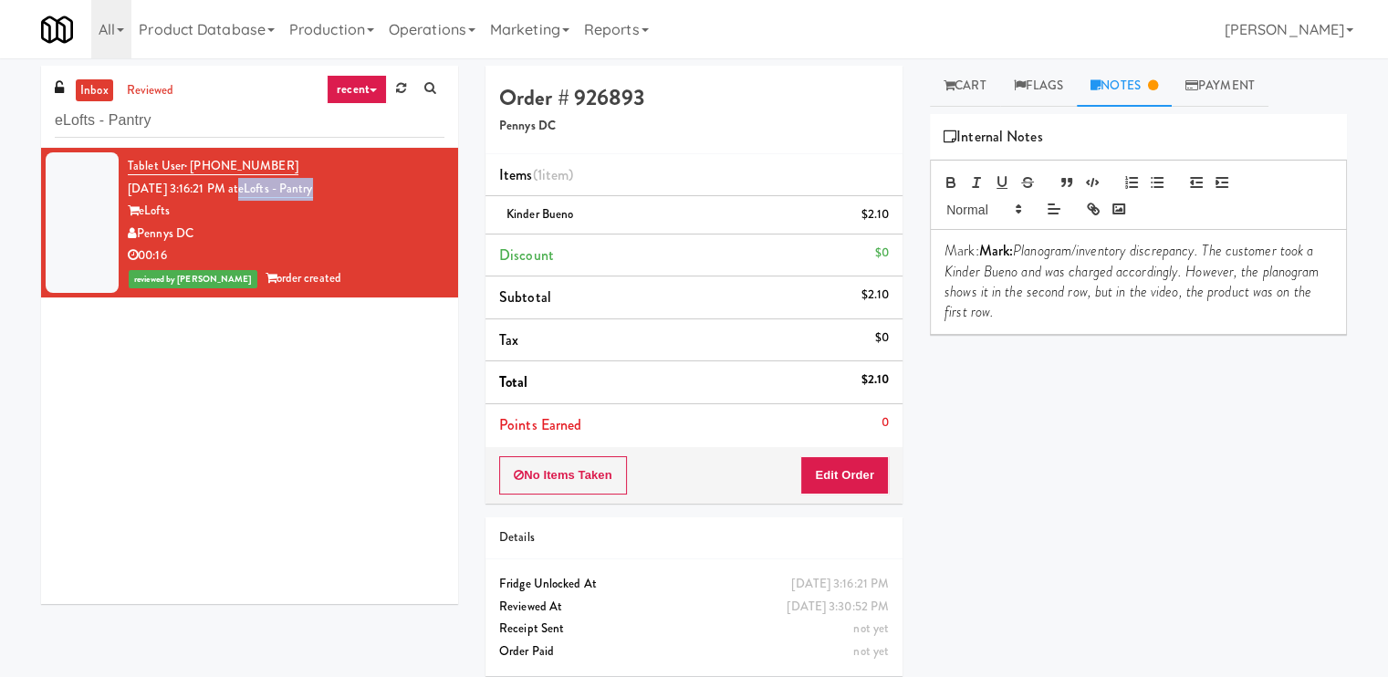
drag, startPoint x: 354, startPoint y: 182, endPoint x: 265, endPoint y: 188, distance: 88.7
click at [265, 188] on div "Tablet User · (202) 384-6371 [DATE] 3:16:21 PM at eLofts - Pantry eLofts Pennys…" at bounding box center [286, 222] width 317 height 135
drag, startPoint x: 1014, startPoint y: 251, endPoint x: 983, endPoint y: 258, distance: 31.9
click at [983, 258] on strong "Mark:" at bounding box center [996, 250] width 35 height 21
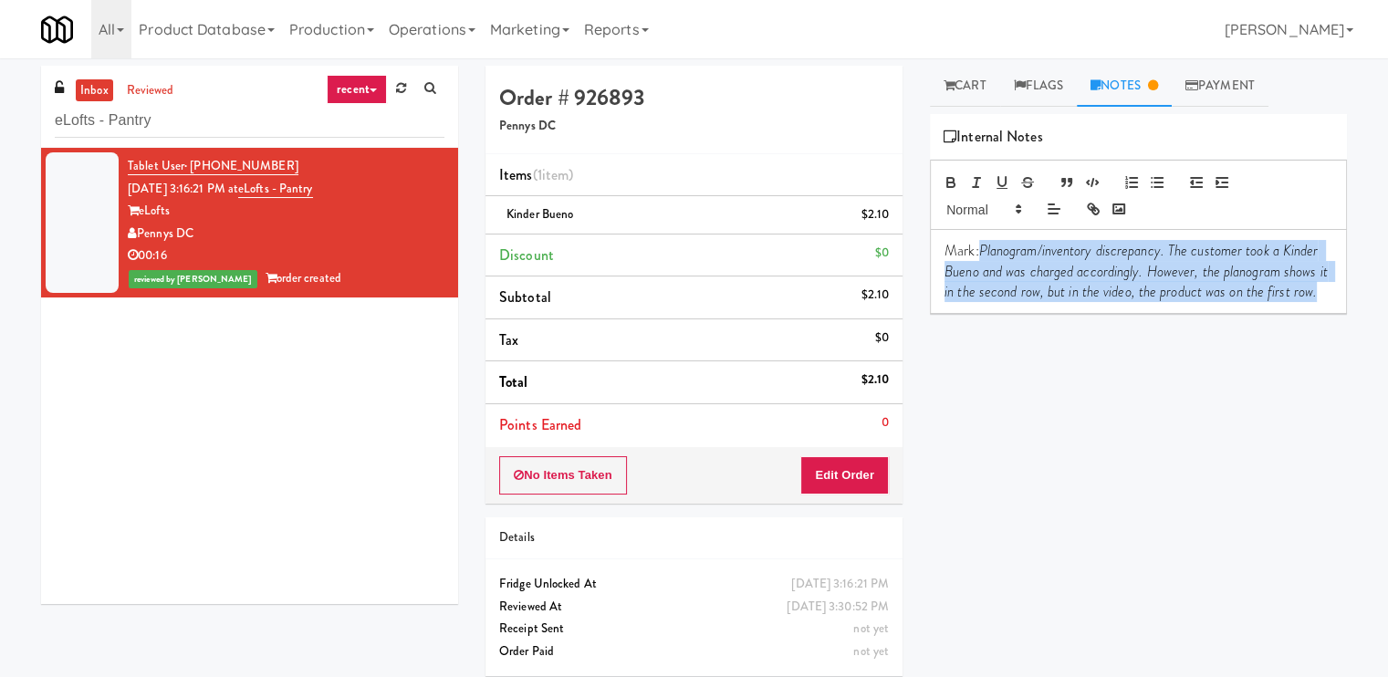
drag, startPoint x: 1010, startPoint y: 320, endPoint x: 984, endPoint y: 254, distance: 71.3
click at [984, 254] on p "Mark: Planogram/inventory discrepancy. The customer took a Kinder Bueno and was…" at bounding box center [1138, 271] width 388 height 61
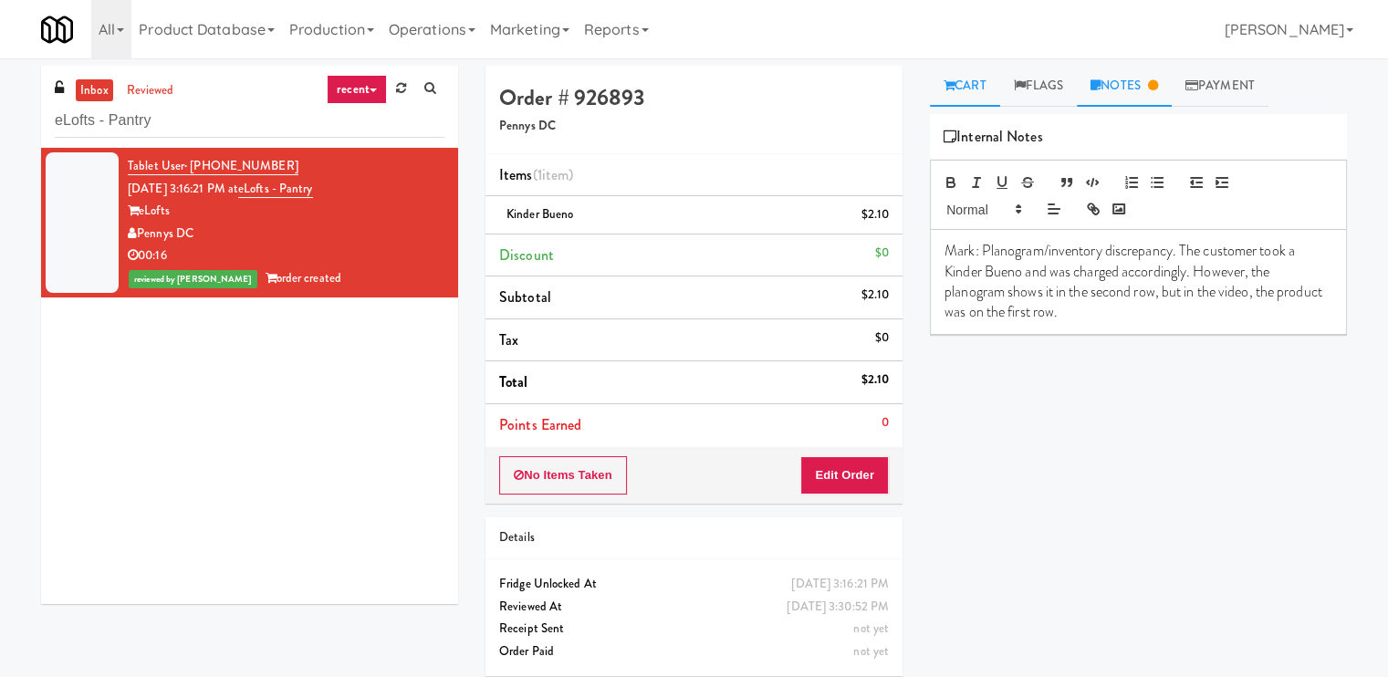
click at [952, 82] on icon at bounding box center [948, 85] width 11 height 12
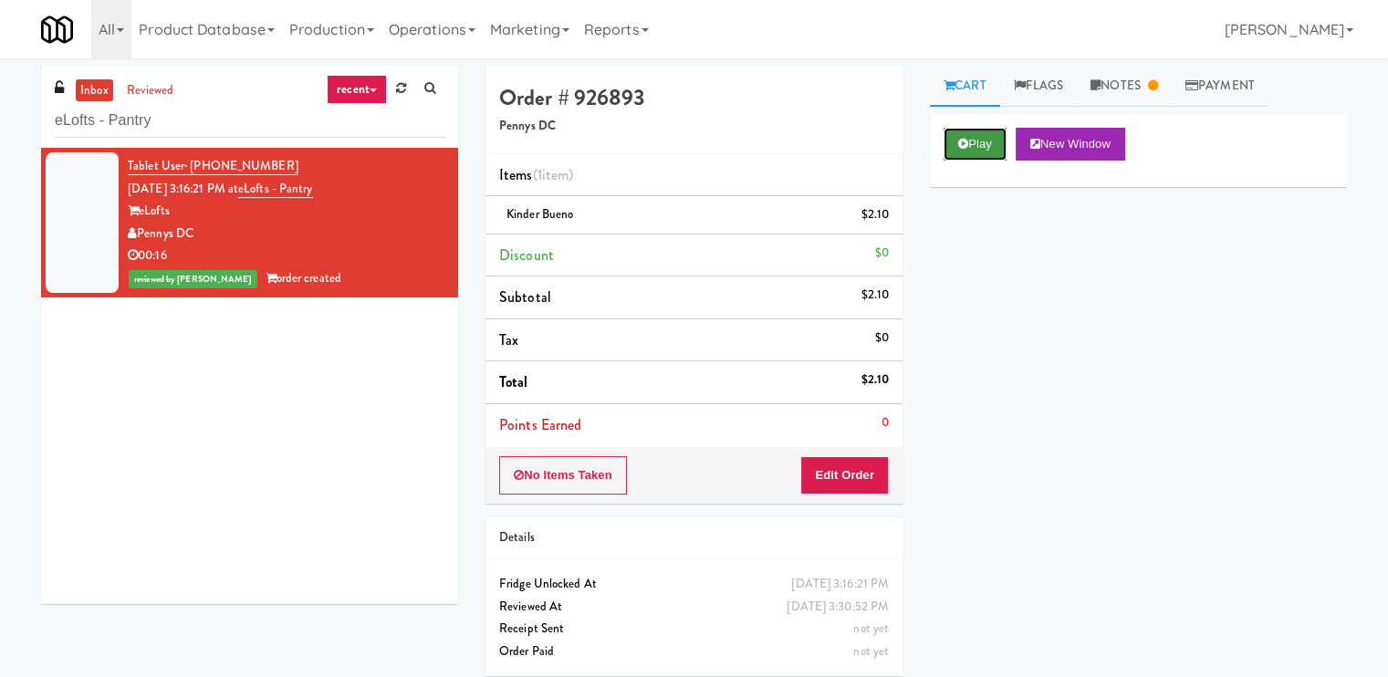
click at [986, 152] on button "Play" at bounding box center [974, 144] width 63 height 33
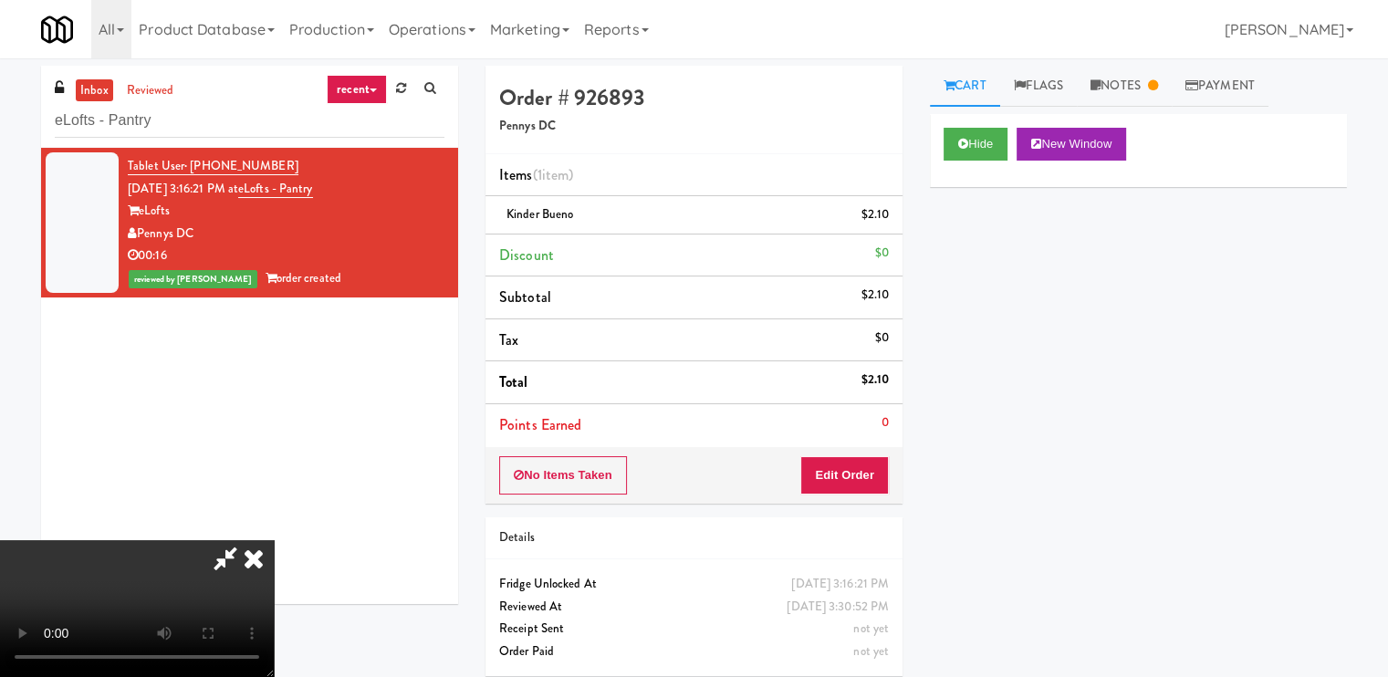
click at [274, 540] on video at bounding box center [137, 608] width 274 height 137
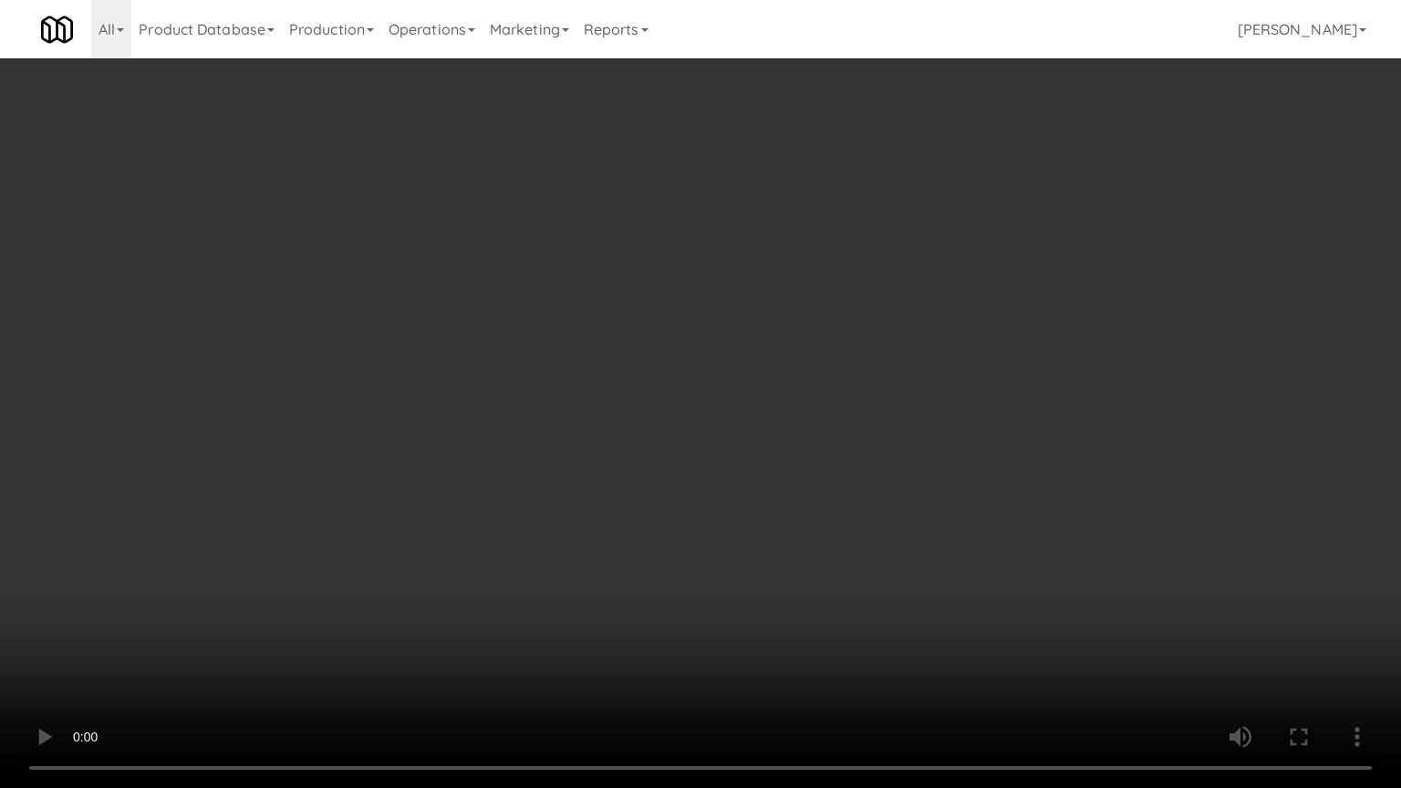
click at [659, 463] on video at bounding box center [700, 394] width 1401 height 788
click at [669, 447] on video at bounding box center [700, 394] width 1401 height 788
click at [606, 566] on video at bounding box center [700, 394] width 1401 height 788
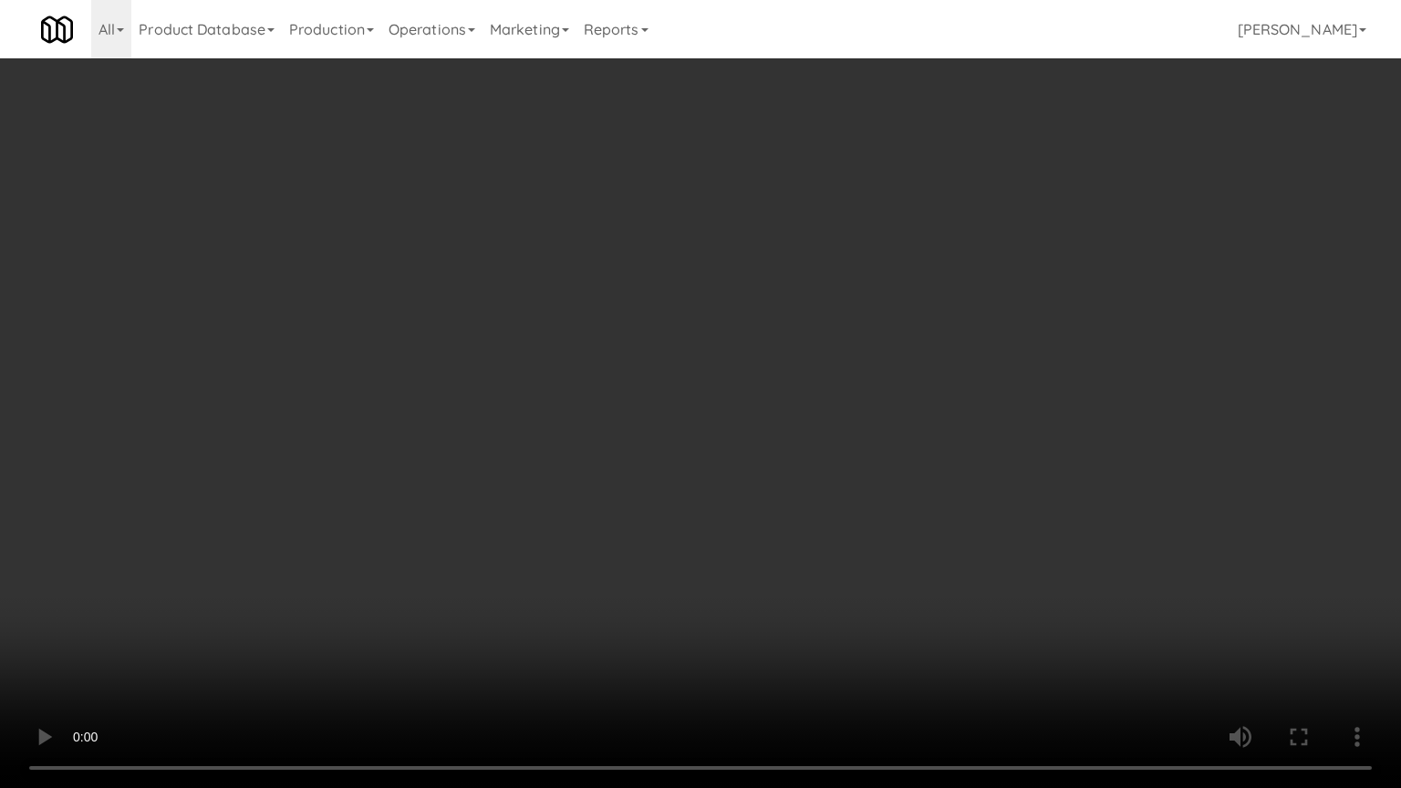
click at [606, 566] on video at bounding box center [700, 394] width 1401 height 788
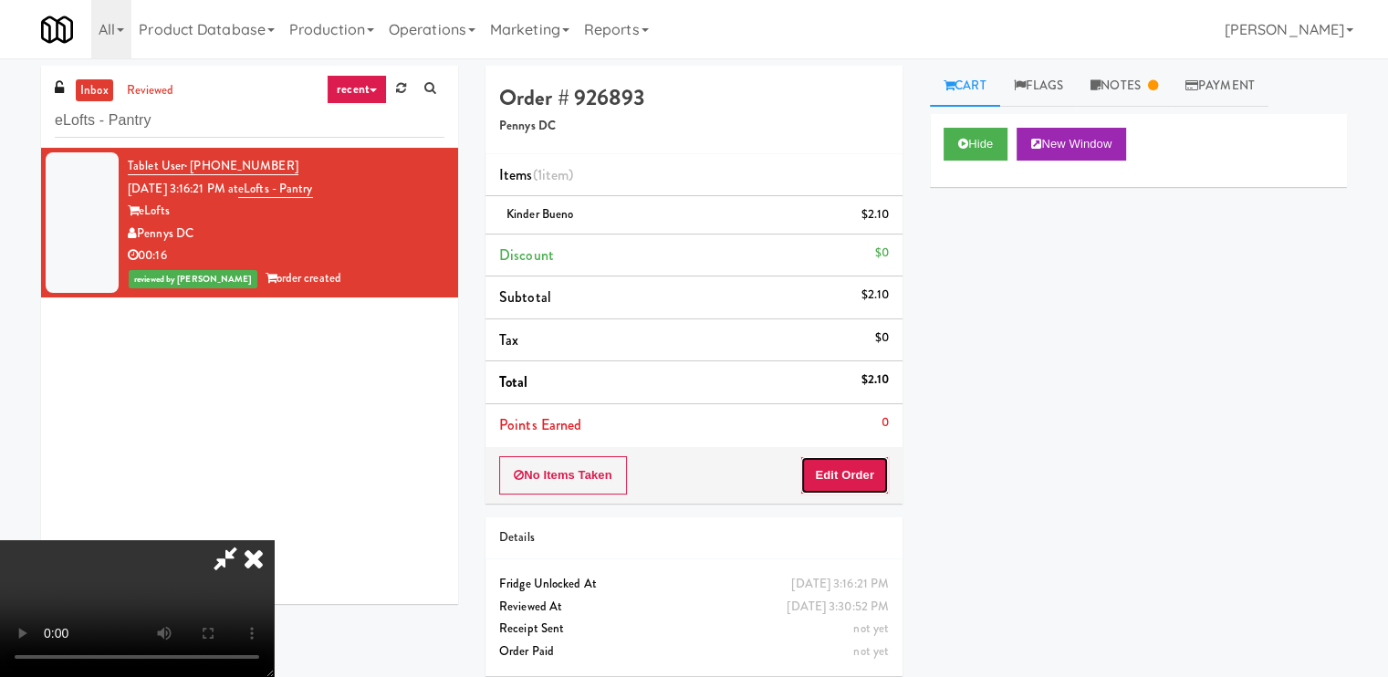
drag, startPoint x: 870, startPoint y: 473, endPoint x: 924, endPoint y: 430, distance: 69.4
click at [871, 468] on button "Edit Order" at bounding box center [844, 475] width 88 height 38
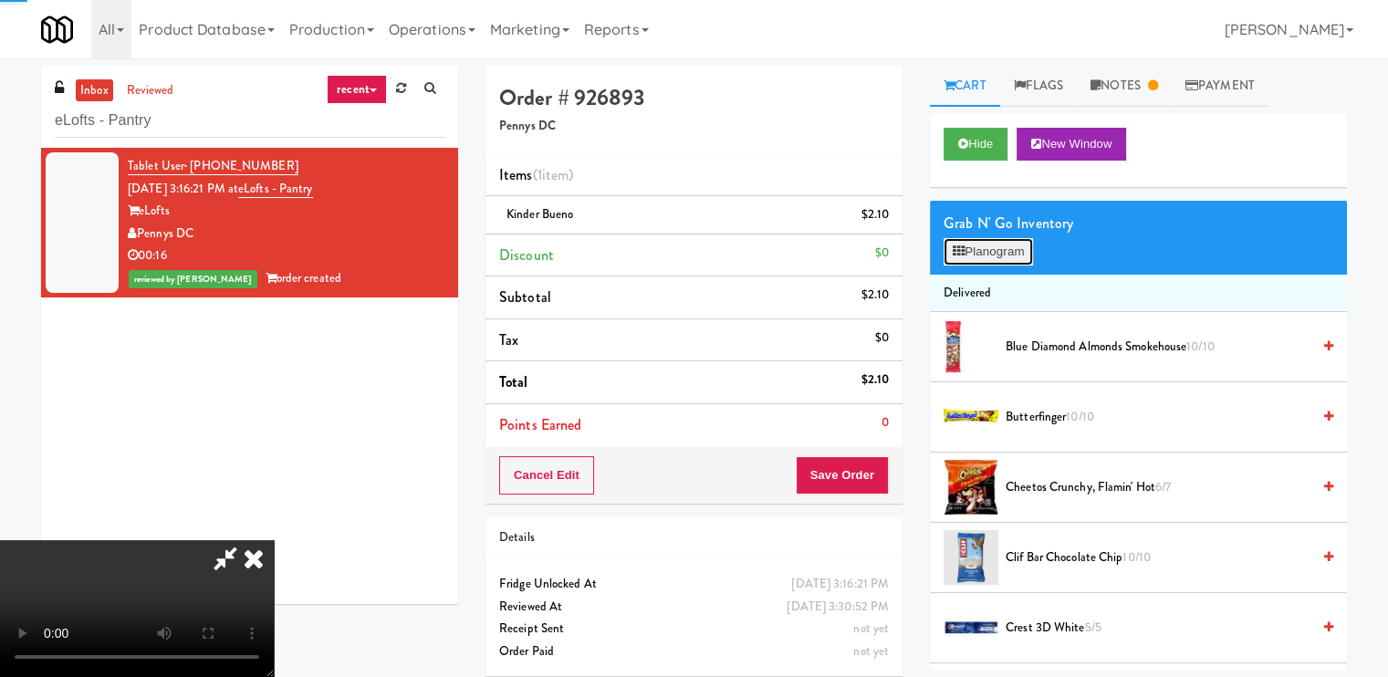
click at [974, 246] on button "Planogram" at bounding box center [987, 251] width 89 height 27
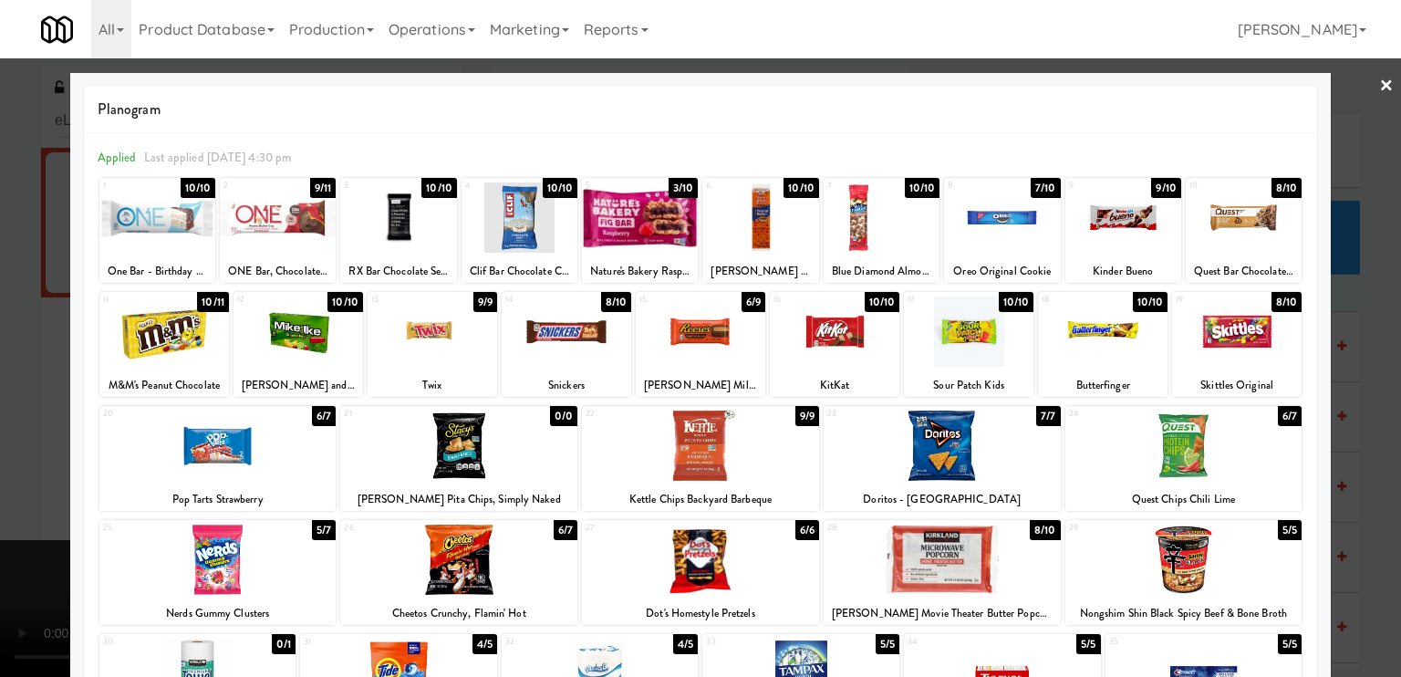
click at [1379, 80] on link "×" at bounding box center [1386, 86] width 15 height 57
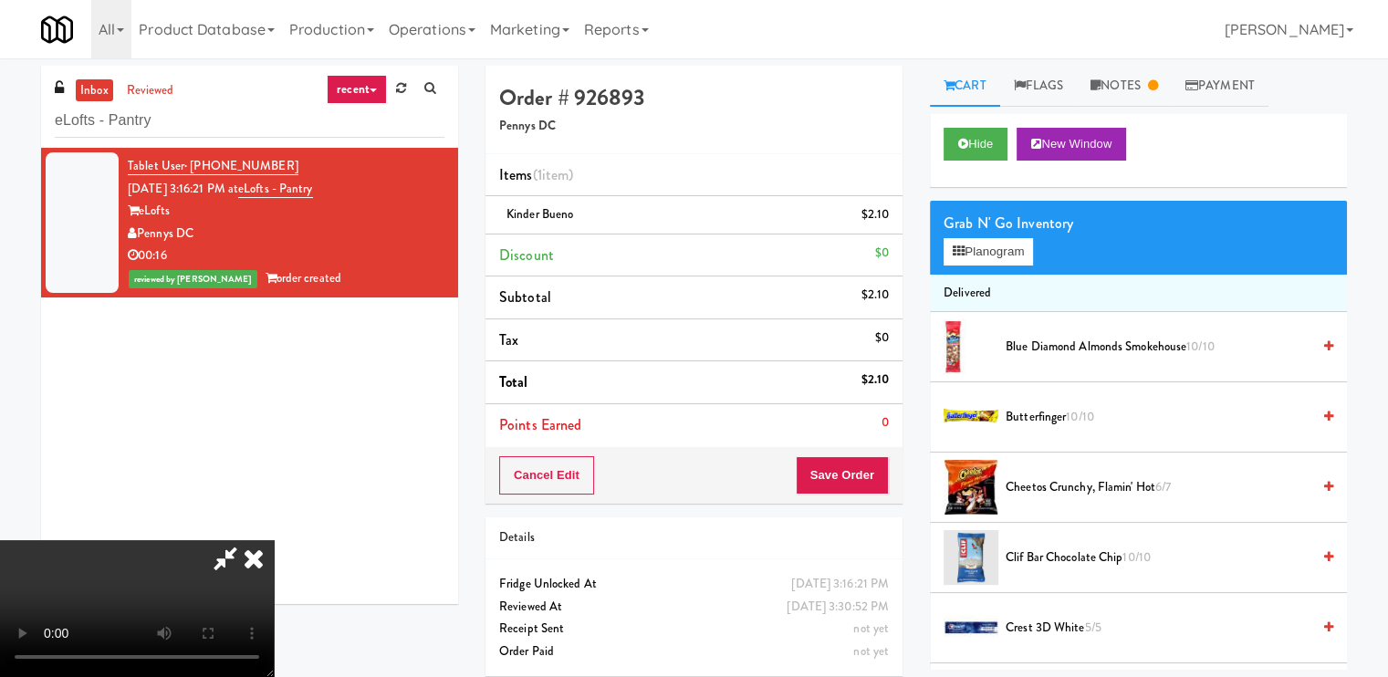
click at [274, 540] on icon at bounding box center [254, 558] width 40 height 36
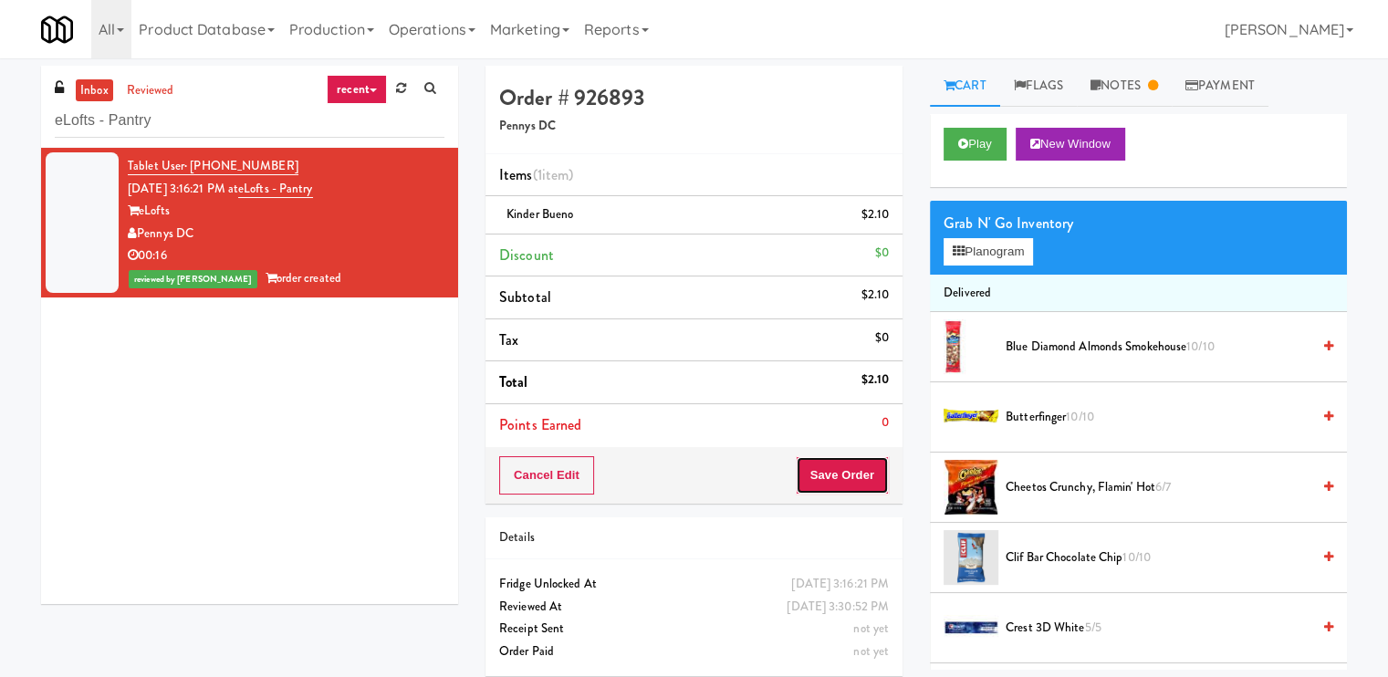
click at [828, 473] on button "Save Order" at bounding box center [841, 475] width 93 height 38
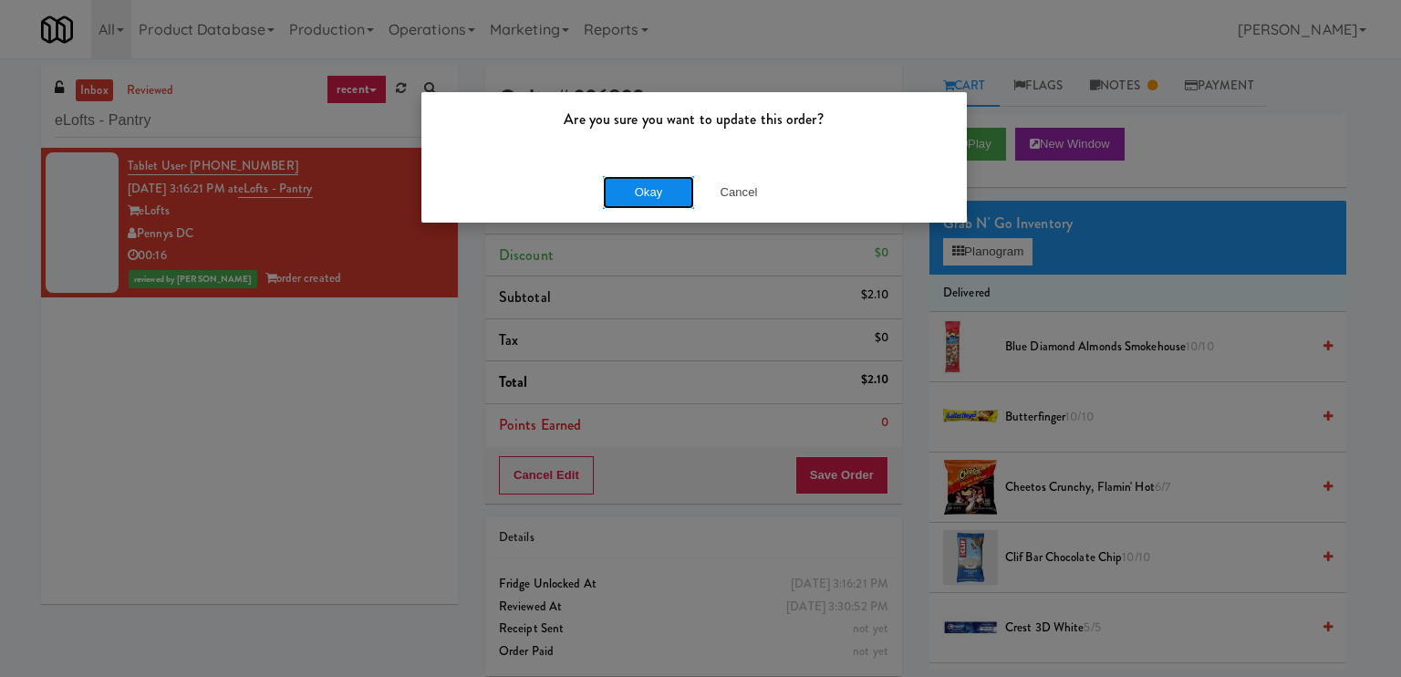
click at [660, 187] on button "Okay" at bounding box center [648, 192] width 91 height 33
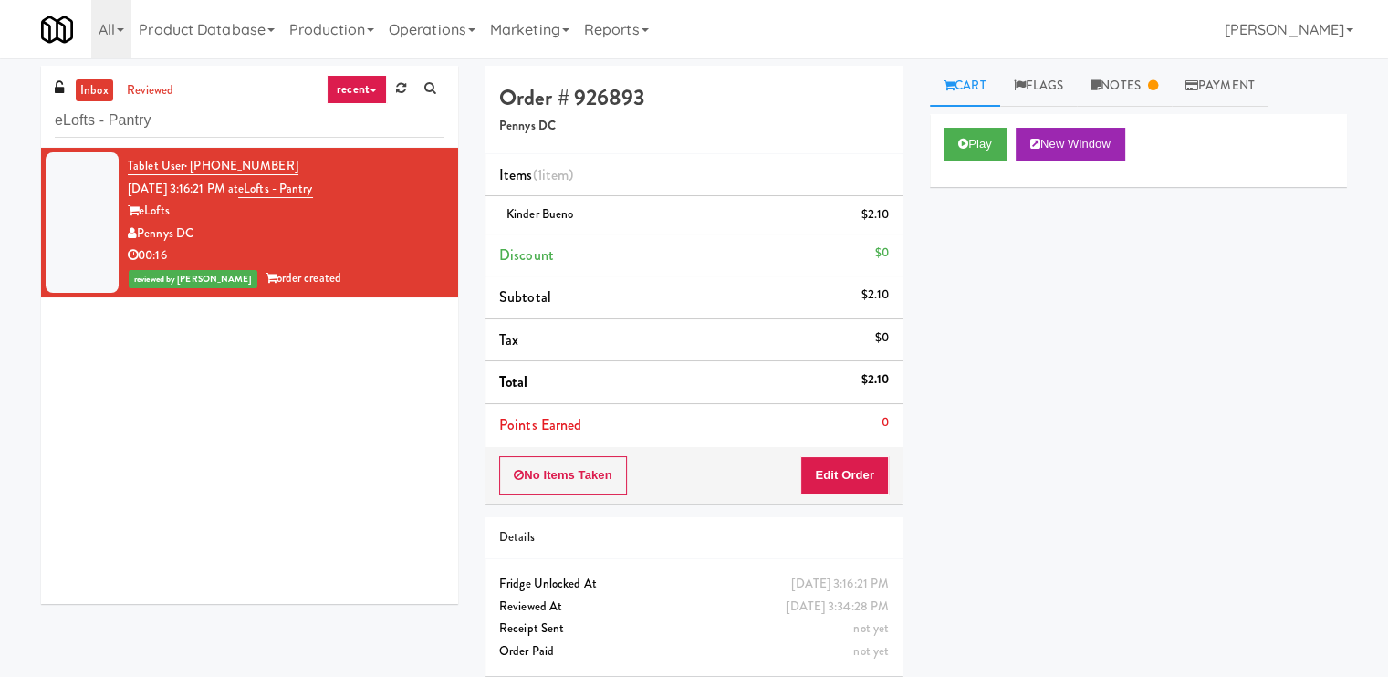
drag, startPoint x: 274, startPoint y: 91, endPoint x: 272, endPoint y: 101, distance: 10.2
click at [273, 99] on div "inbox reviewed recent all unclear take inventory issue suspicious failed recent…" at bounding box center [249, 107] width 417 height 82
click at [272, 102] on div "eLofts - Pantry" at bounding box center [250, 120] width 390 height 36
click at [269, 113] on input "eLofts - Pantry" at bounding box center [250, 121] width 390 height 34
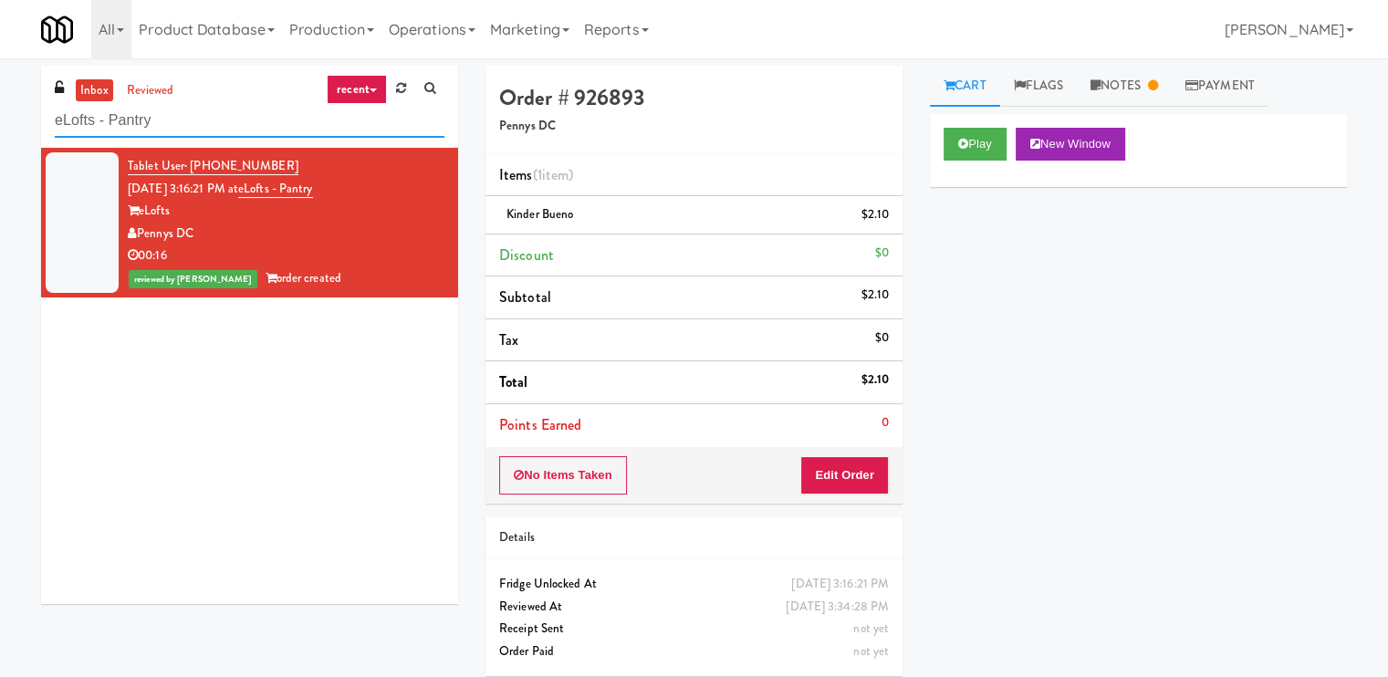
click at [269, 113] on input "eLofts - Pantry" at bounding box center [250, 121] width 390 height 34
paste input "250 Residences-Cooler"
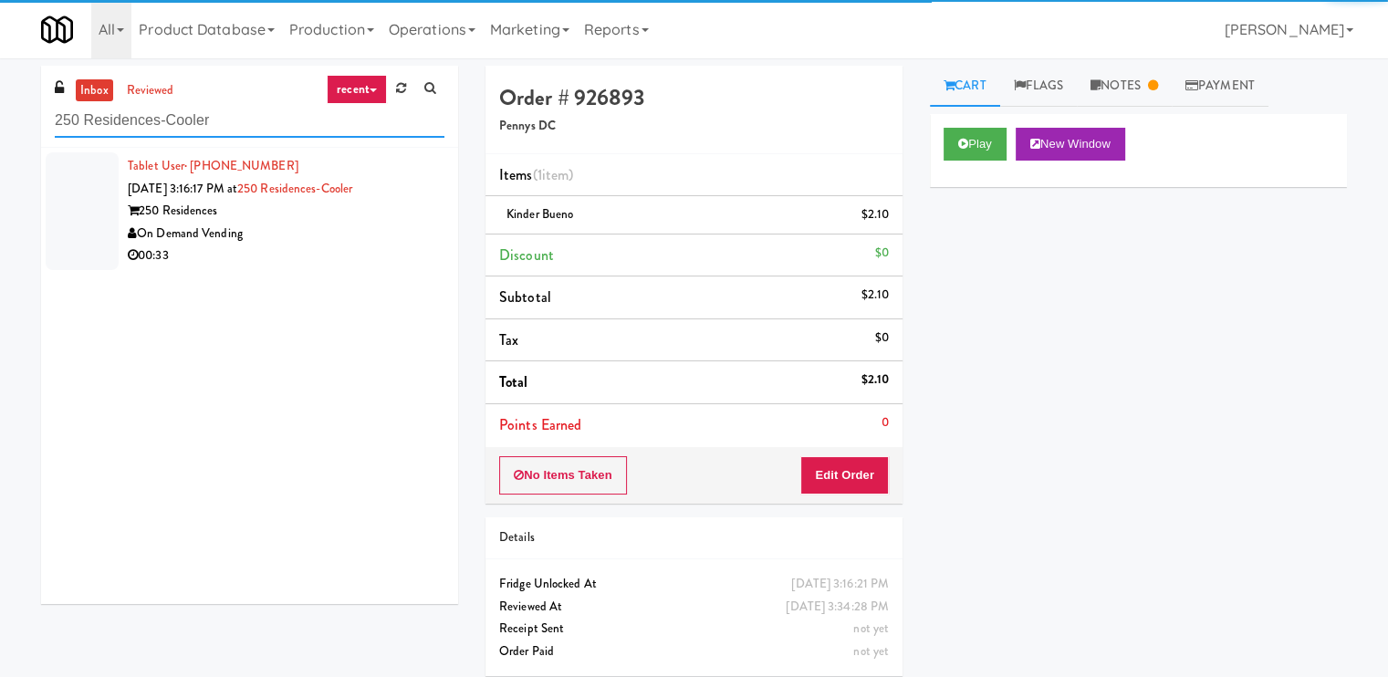
type input "250 Residences-Cooler"
click at [370, 230] on div "On Demand Vending" at bounding box center [286, 234] width 317 height 23
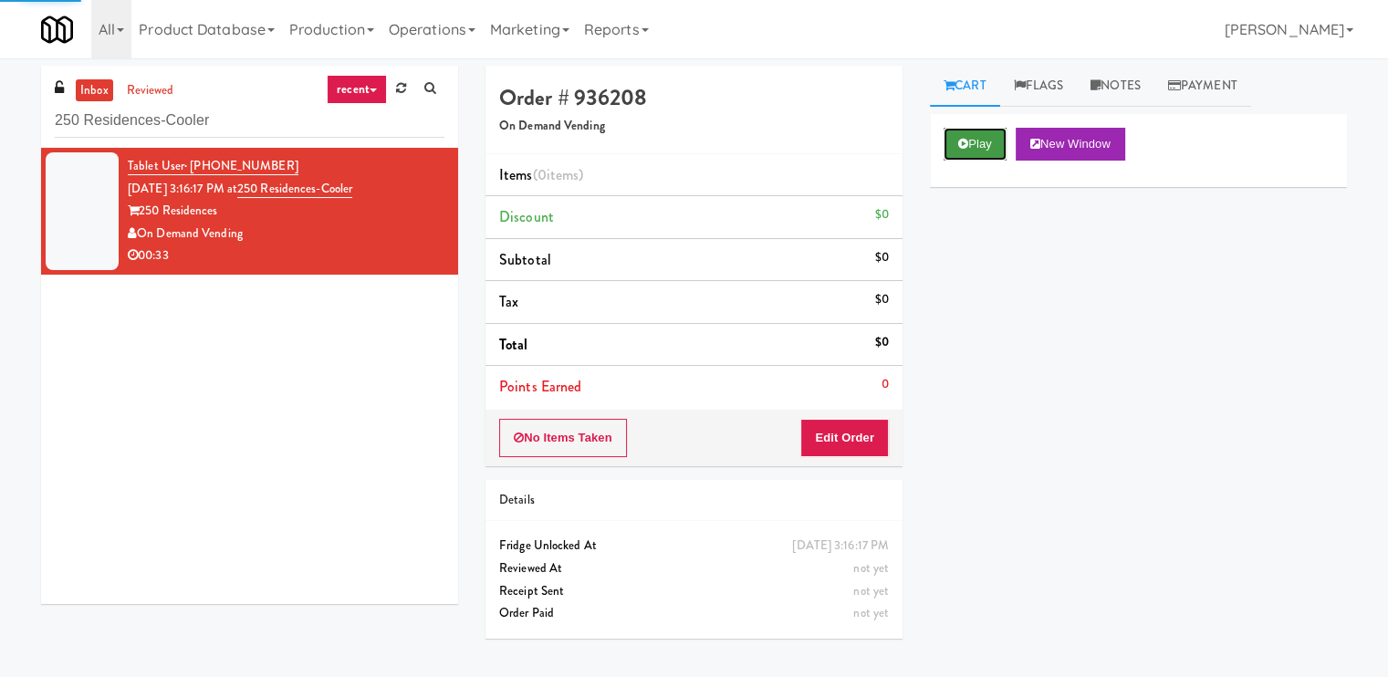
click at [996, 130] on button "Play" at bounding box center [974, 144] width 63 height 33
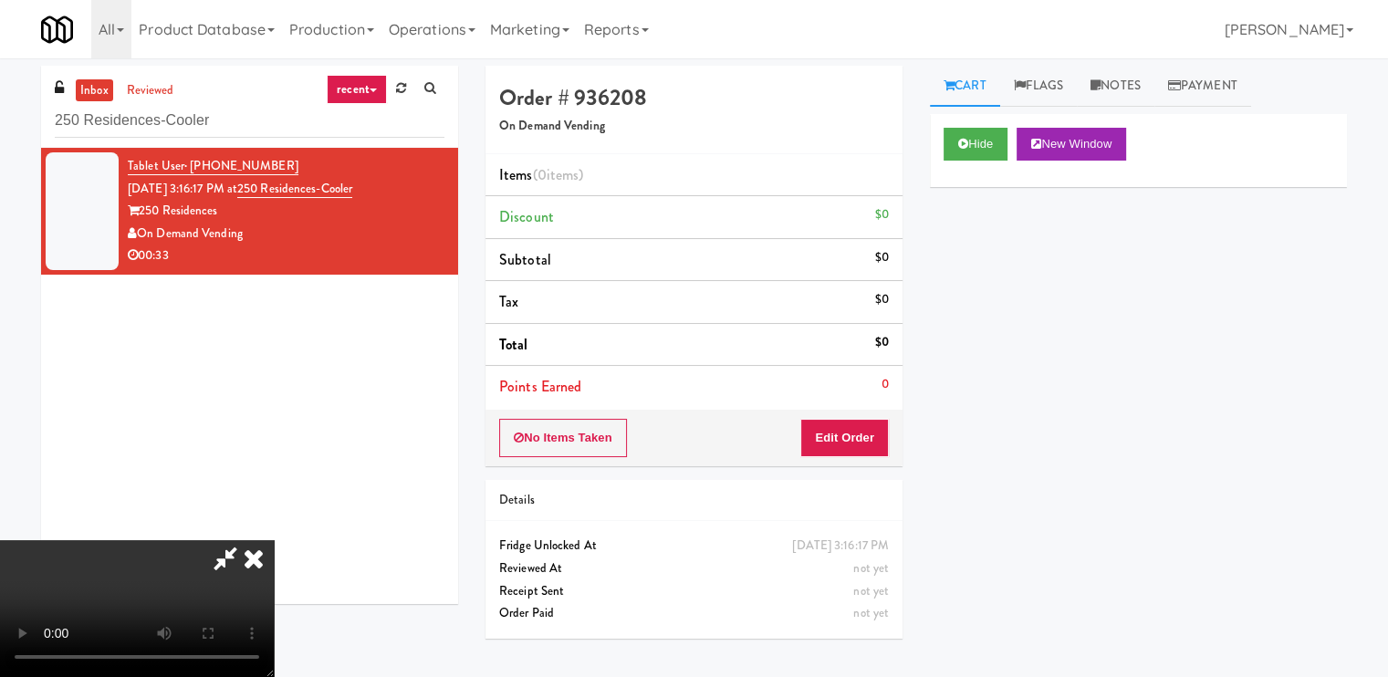
click at [274, 540] on video at bounding box center [137, 608] width 274 height 137
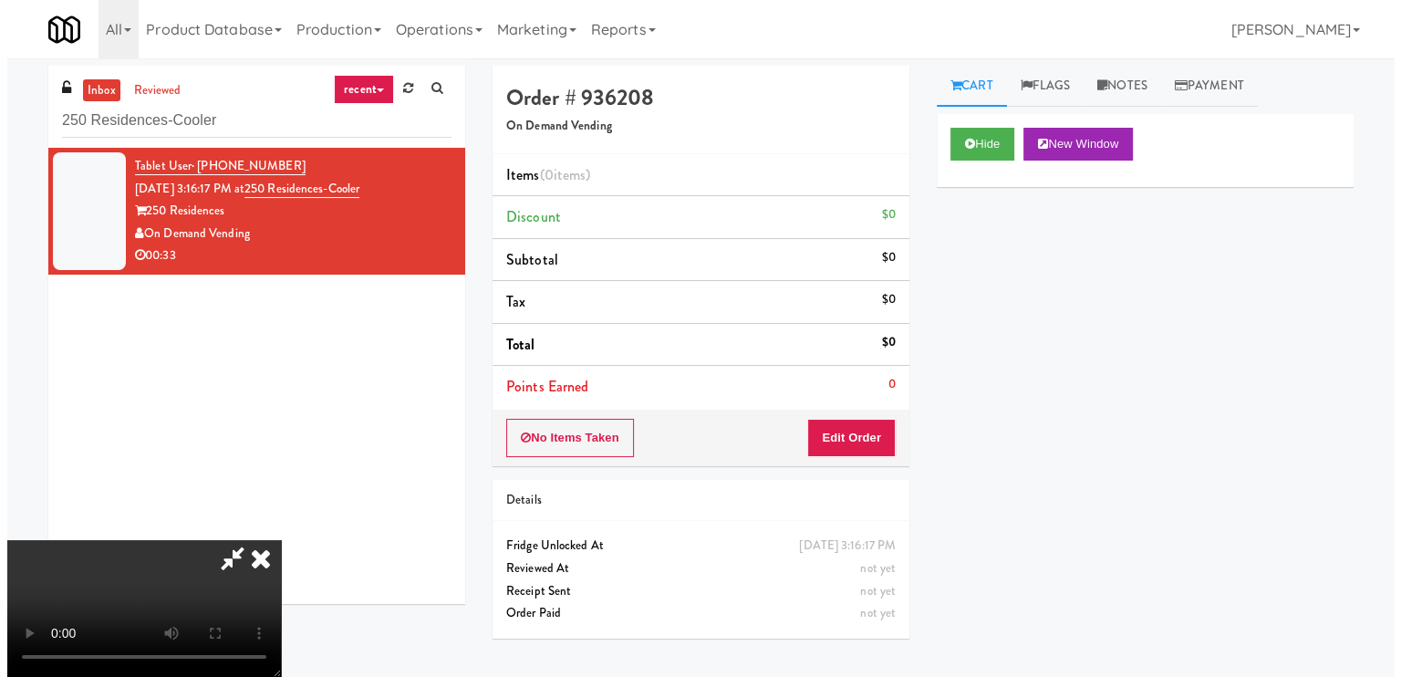
scroll to position [244, 0]
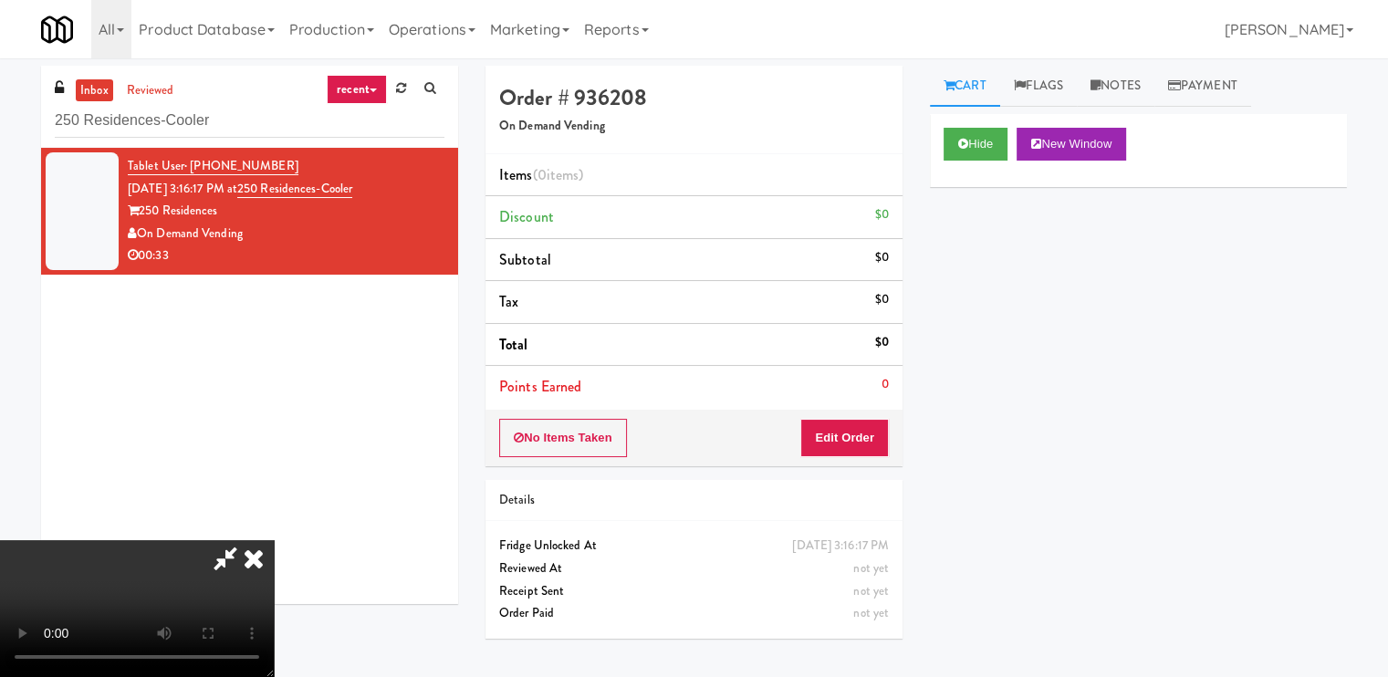
click at [274, 540] on video at bounding box center [137, 608] width 274 height 137
click at [860, 443] on button "Edit Order" at bounding box center [844, 438] width 88 height 38
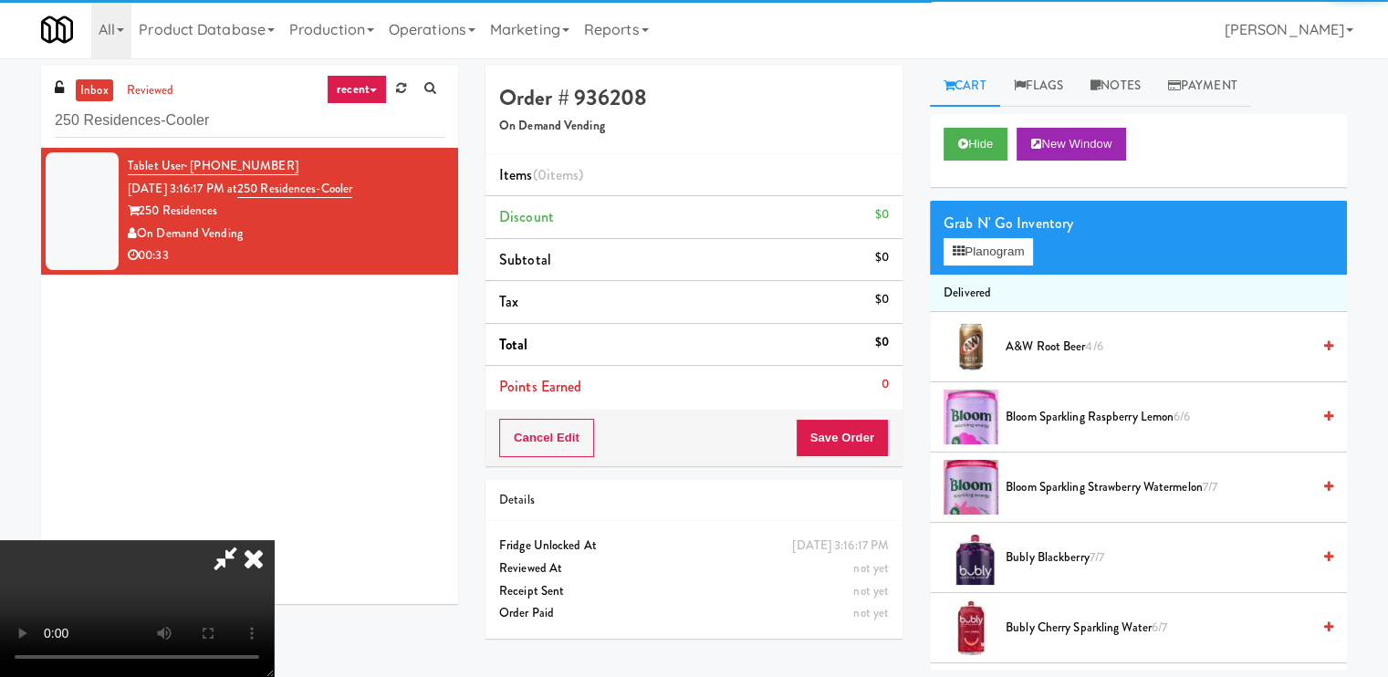
click at [274, 540] on video at bounding box center [137, 608] width 274 height 137
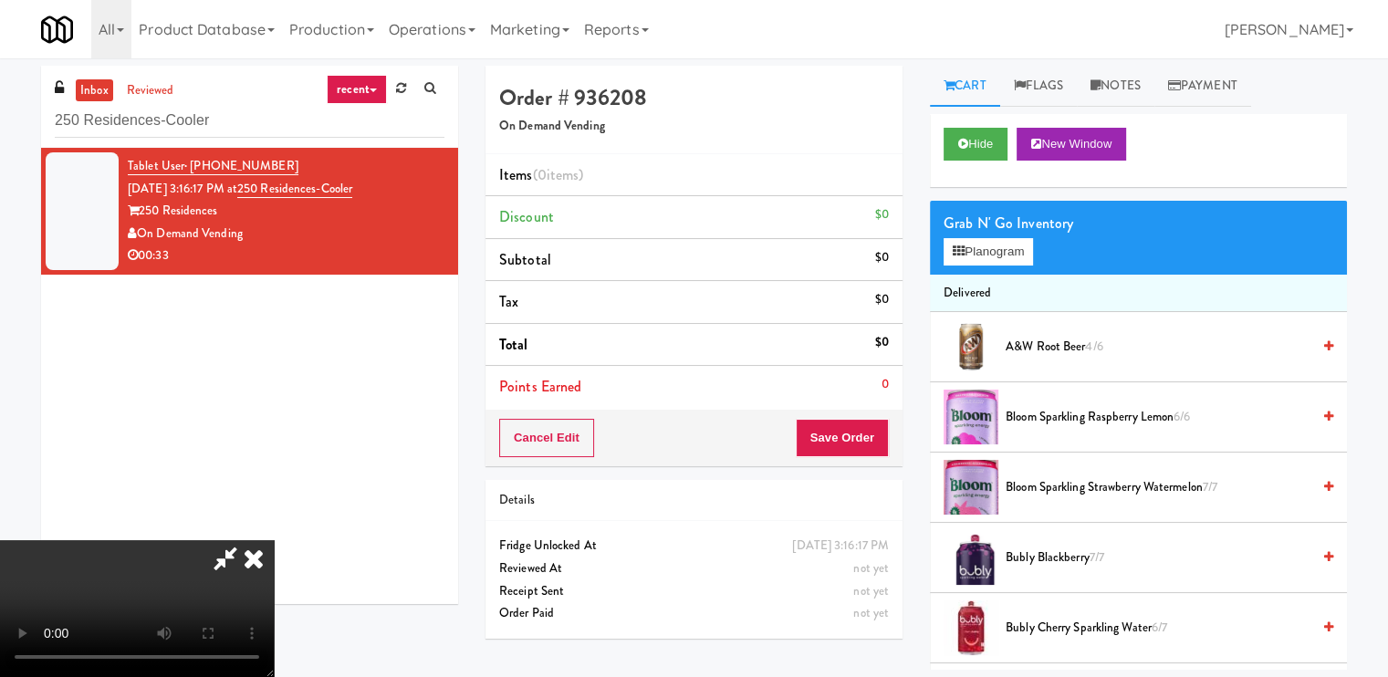
click at [274, 540] on video at bounding box center [137, 608] width 274 height 137
click at [977, 250] on button "Planogram" at bounding box center [987, 251] width 89 height 27
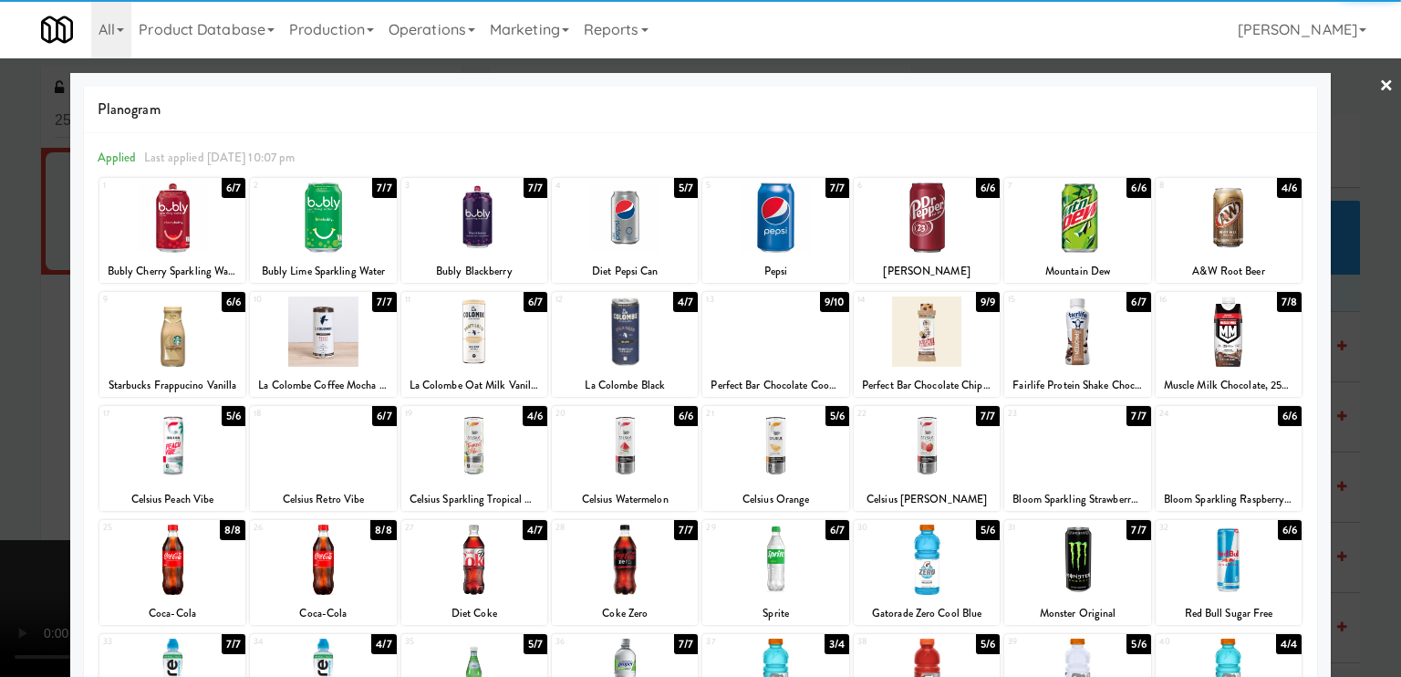
scroll to position [218, 0]
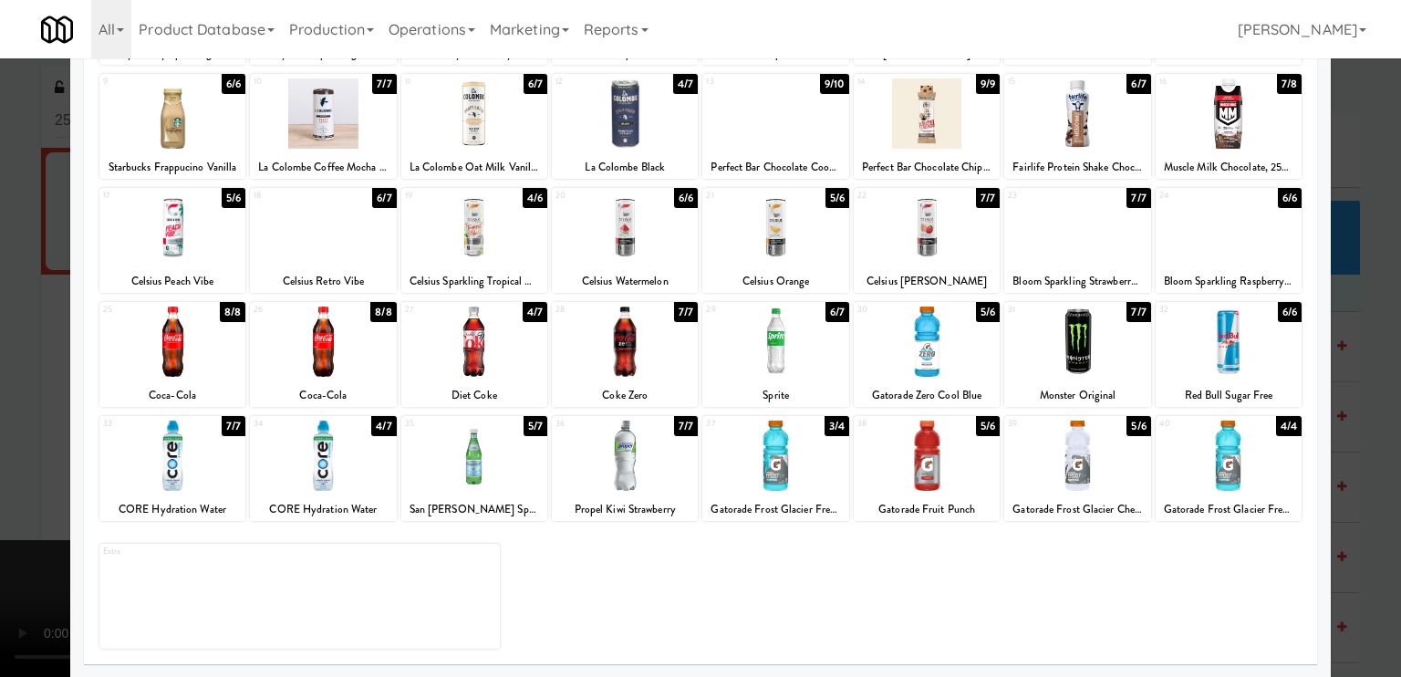
click at [447, 369] on div at bounding box center [474, 342] width 146 height 70
drag, startPoint x: 460, startPoint y: 360, endPoint x: 460, endPoint y: 392, distance: 31.9
click at [460, 360] on div at bounding box center [474, 342] width 146 height 70
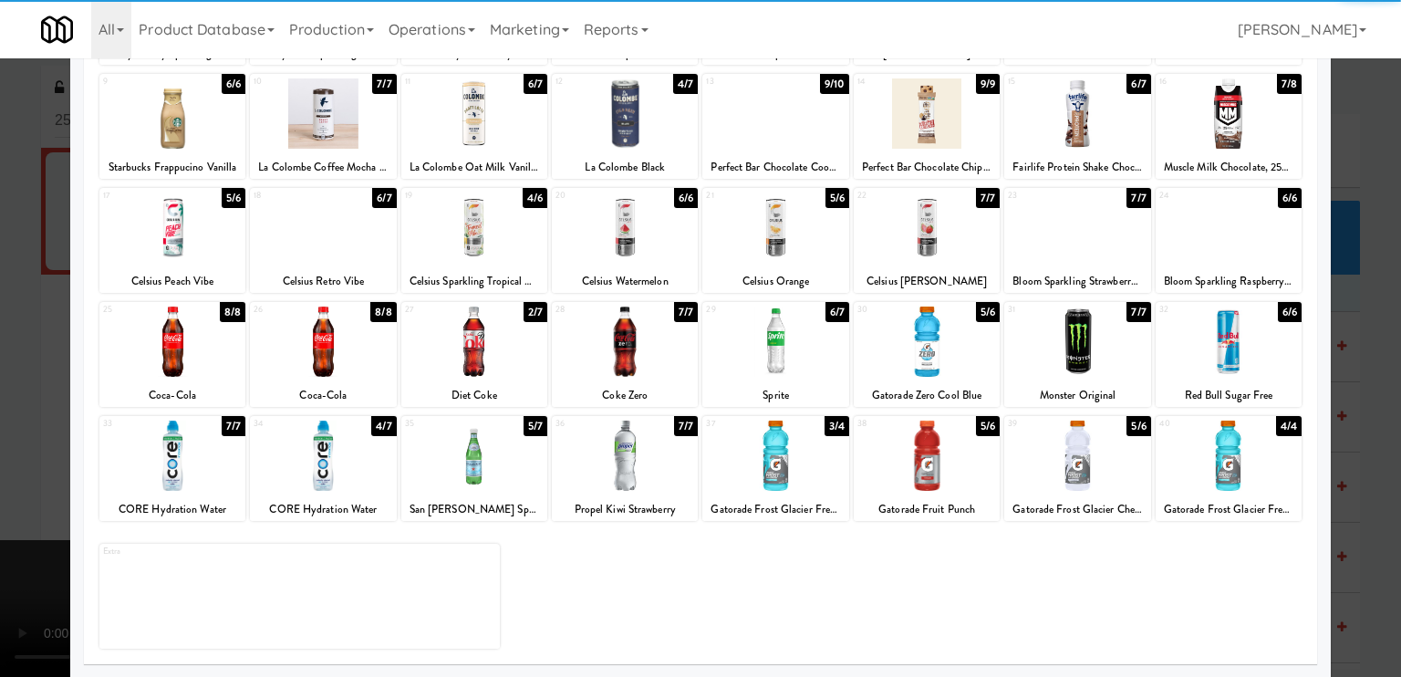
click at [473, 461] on div at bounding box center [474, 456] width 146 height 70
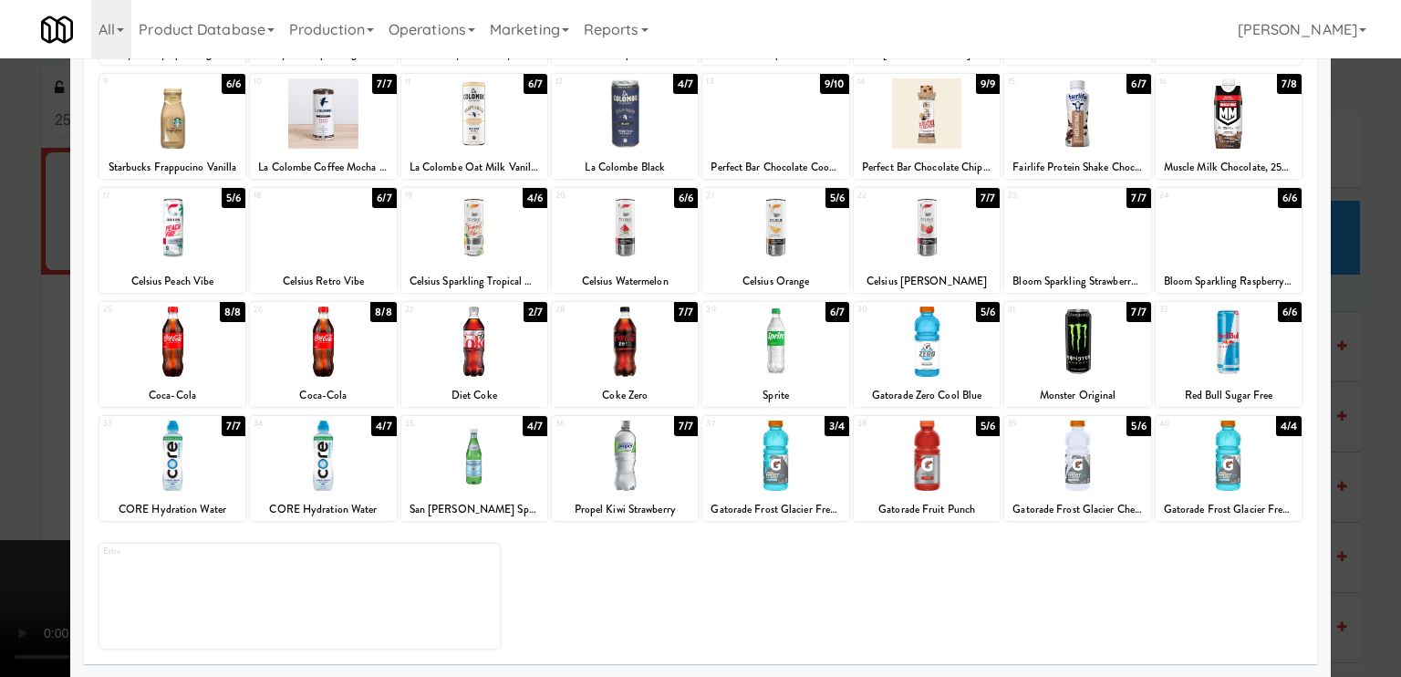
click at [901, 467] on div at bounding box center [927, 456] width 146 height 70
click at [36, 404] on div at bounding box center [700, 338] width 1401 height 677
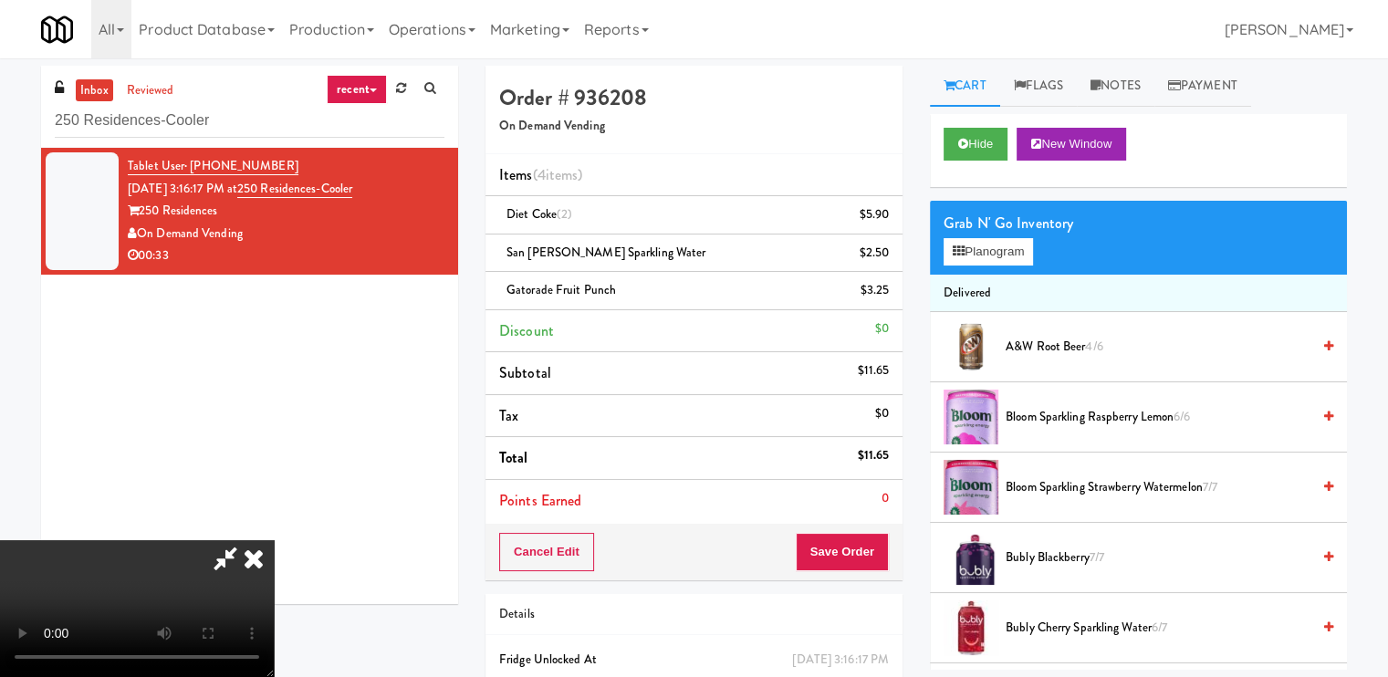
click at [274, 540] on video at bounding box center [137, 608] width 274 height 137
click at [961, 251] on icon at bounding box center [958, 251] width 12 height 12
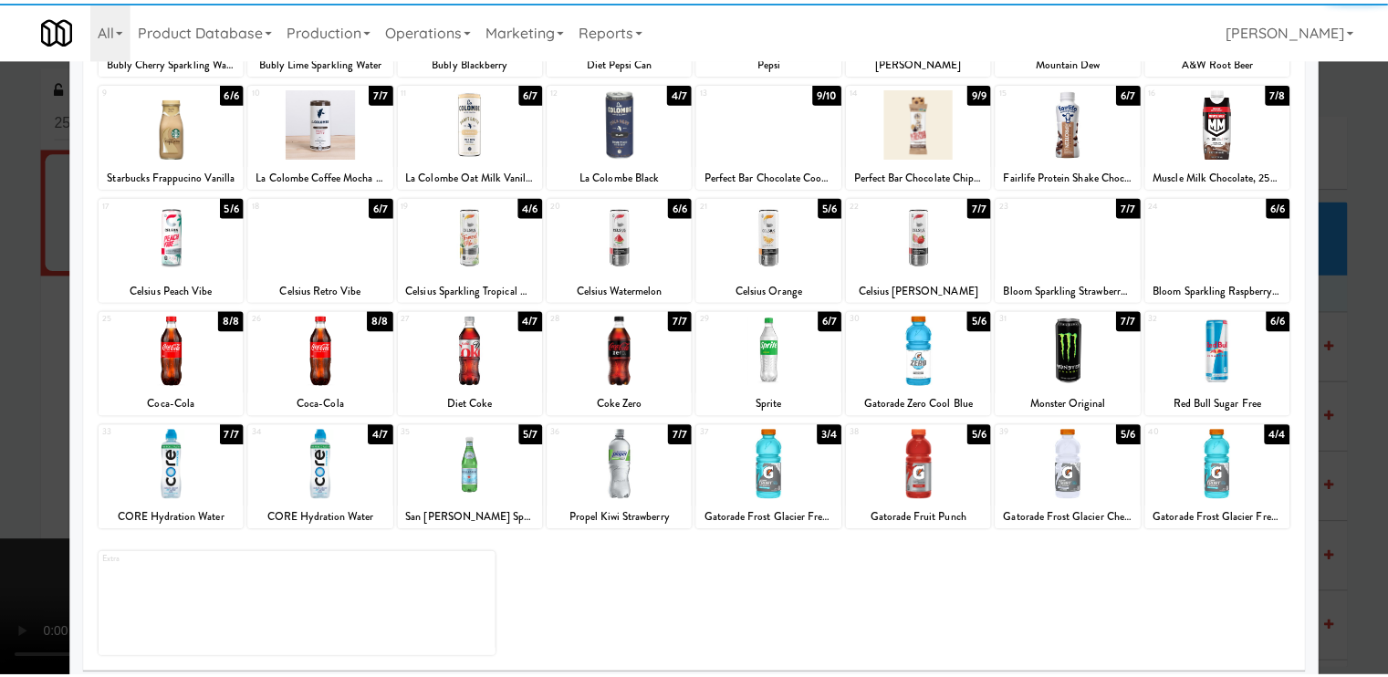
scroll to position [218, 0]
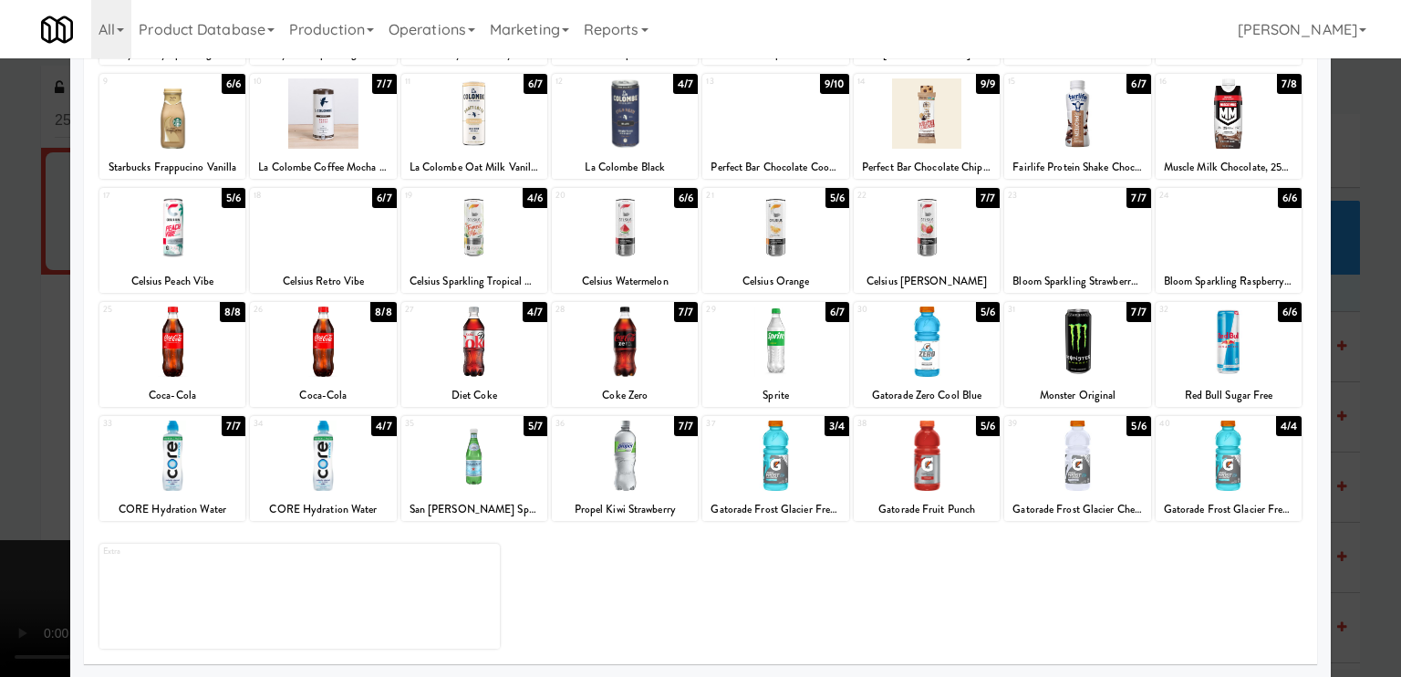
click at [490, 464] on div at bounding box center [474, 456] width 146 height 70
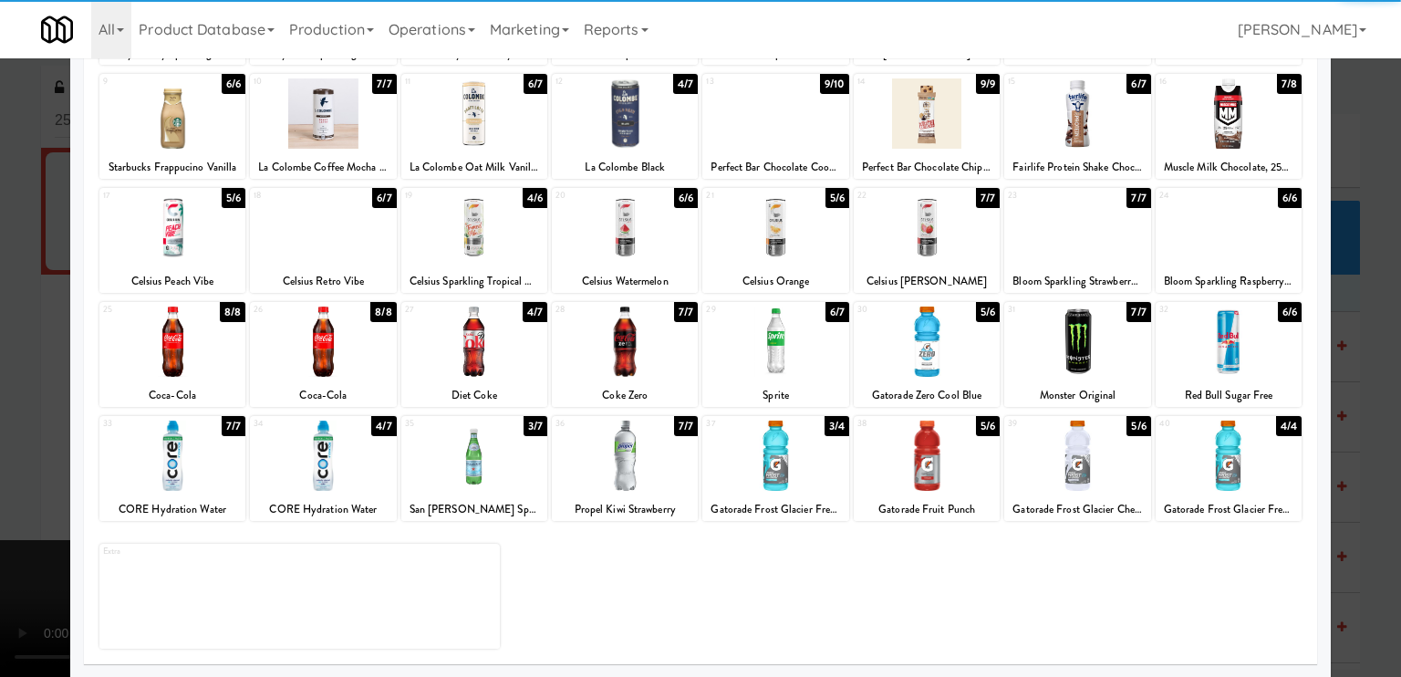
click at [0, 438] on div at bounding box center [700, 338] width 1401 height 677
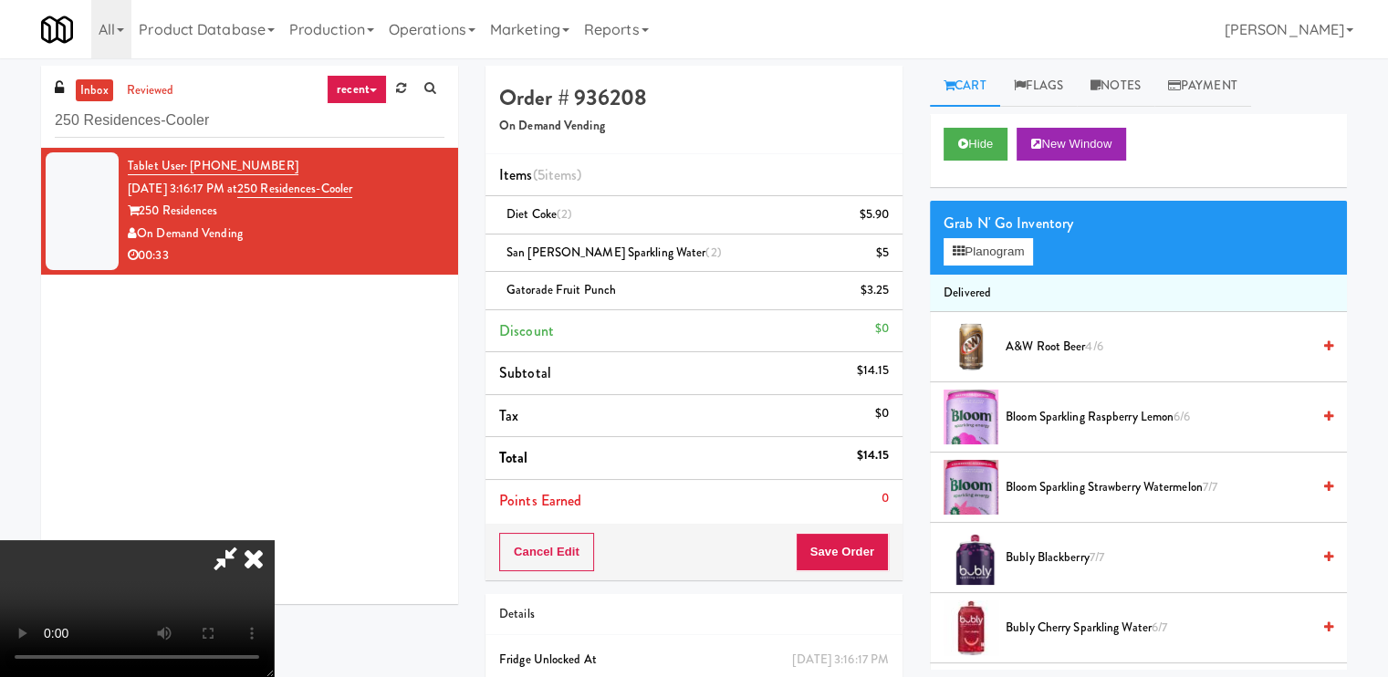
click at [274, 540] on video at bounding box center [137, 608] width 274 height 137
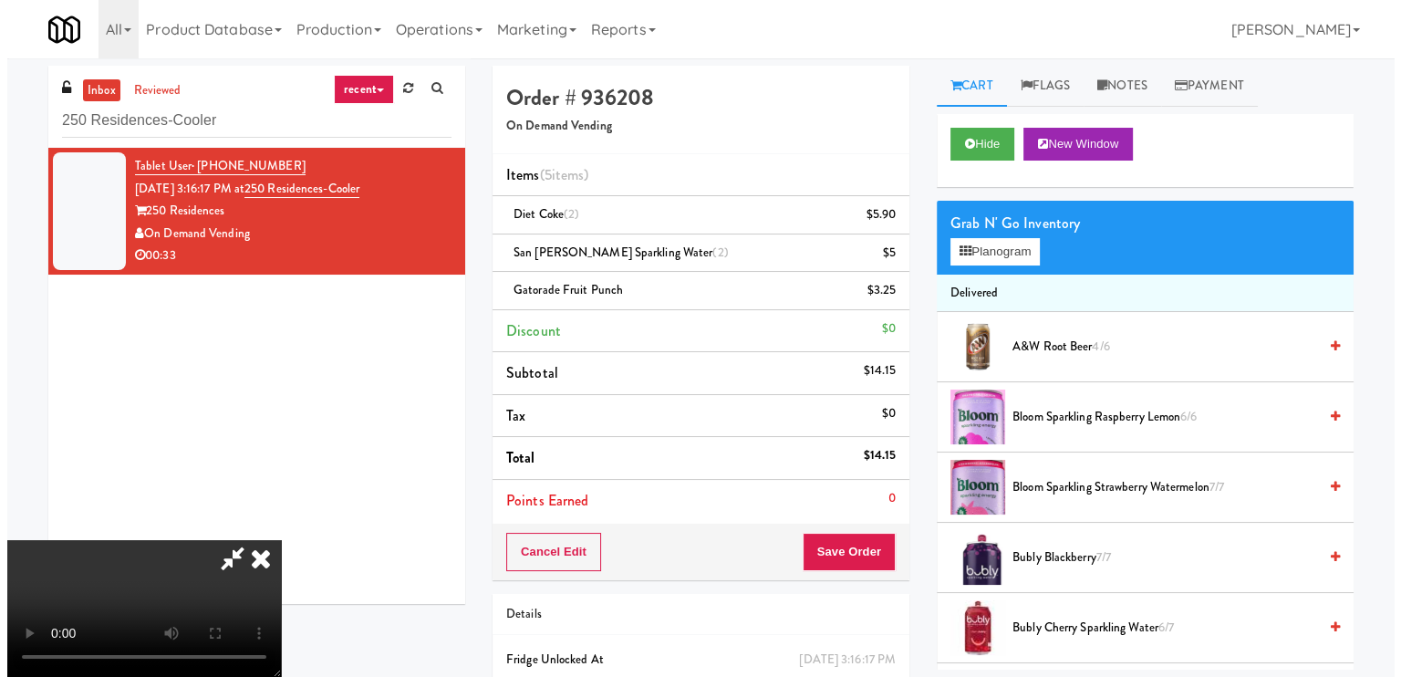
scroll to position [244, 0]
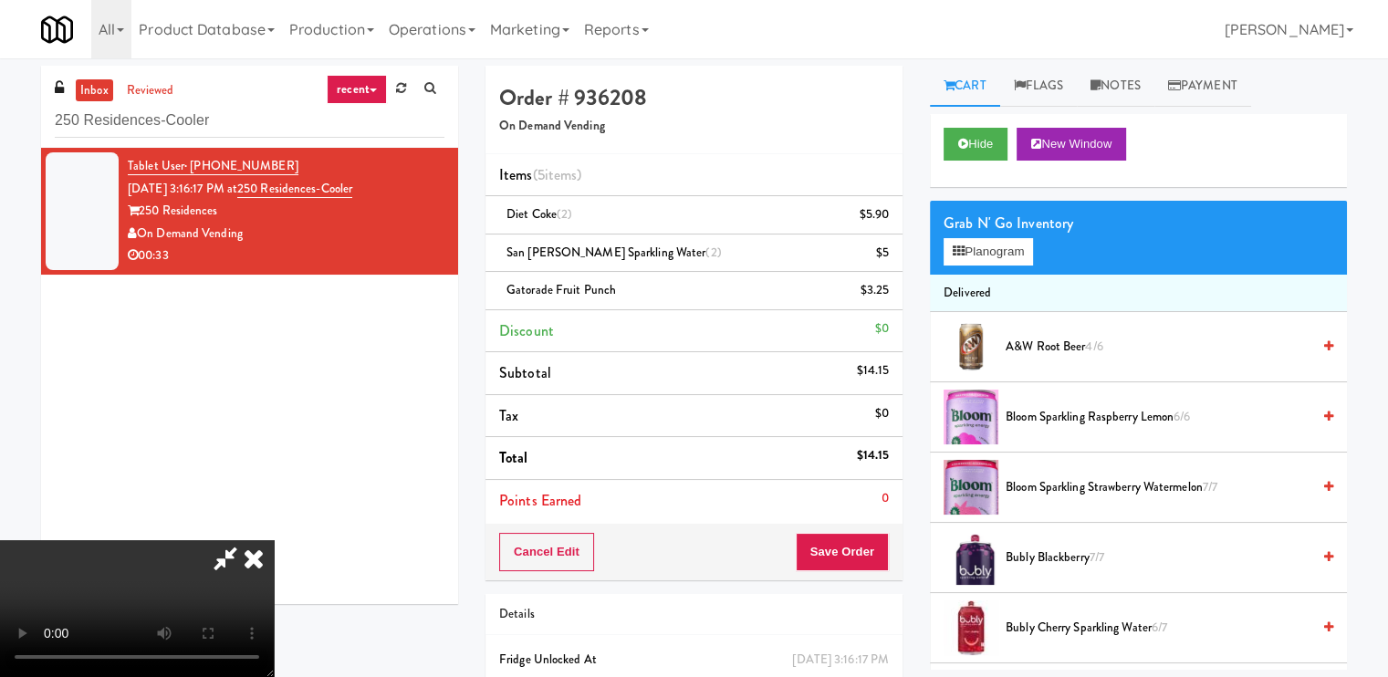
click at [274, 540] on video at bounding box center [137, 608] width 274 height 137
click at [971, 254] on button "Planogram" at bounding box center [987, 251] width 89 height 27
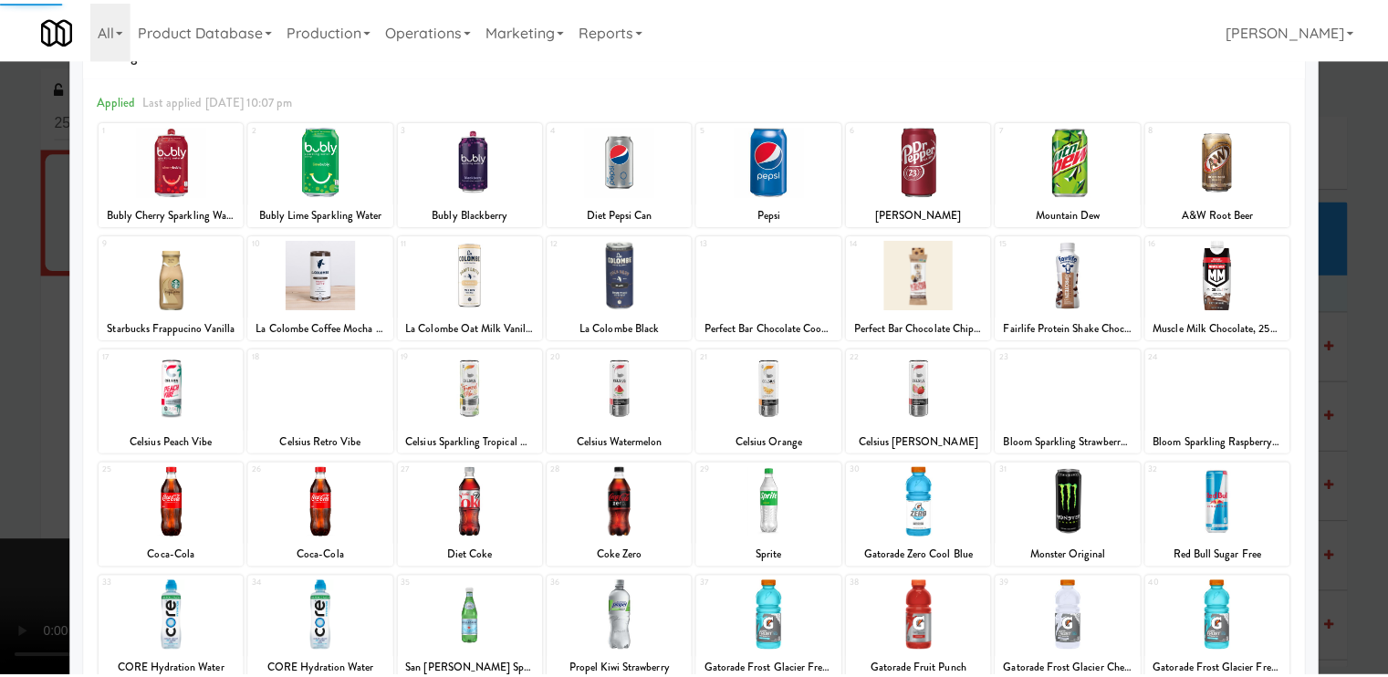
scroll to position [218, 0]
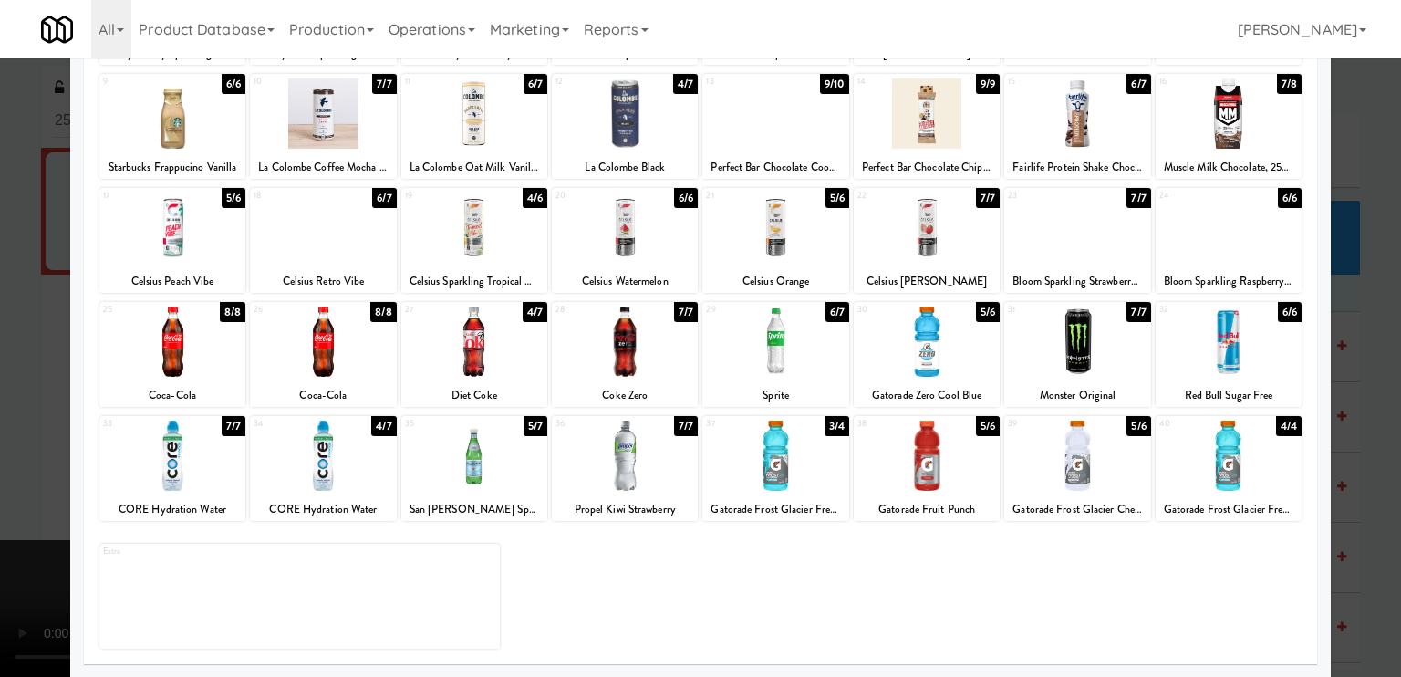
click at [1193, 449] on div at bounding box center [1229, 456] width 146 height 70
click at [0, 395] on div at bounding box center [700, 338] width 1401 height 677
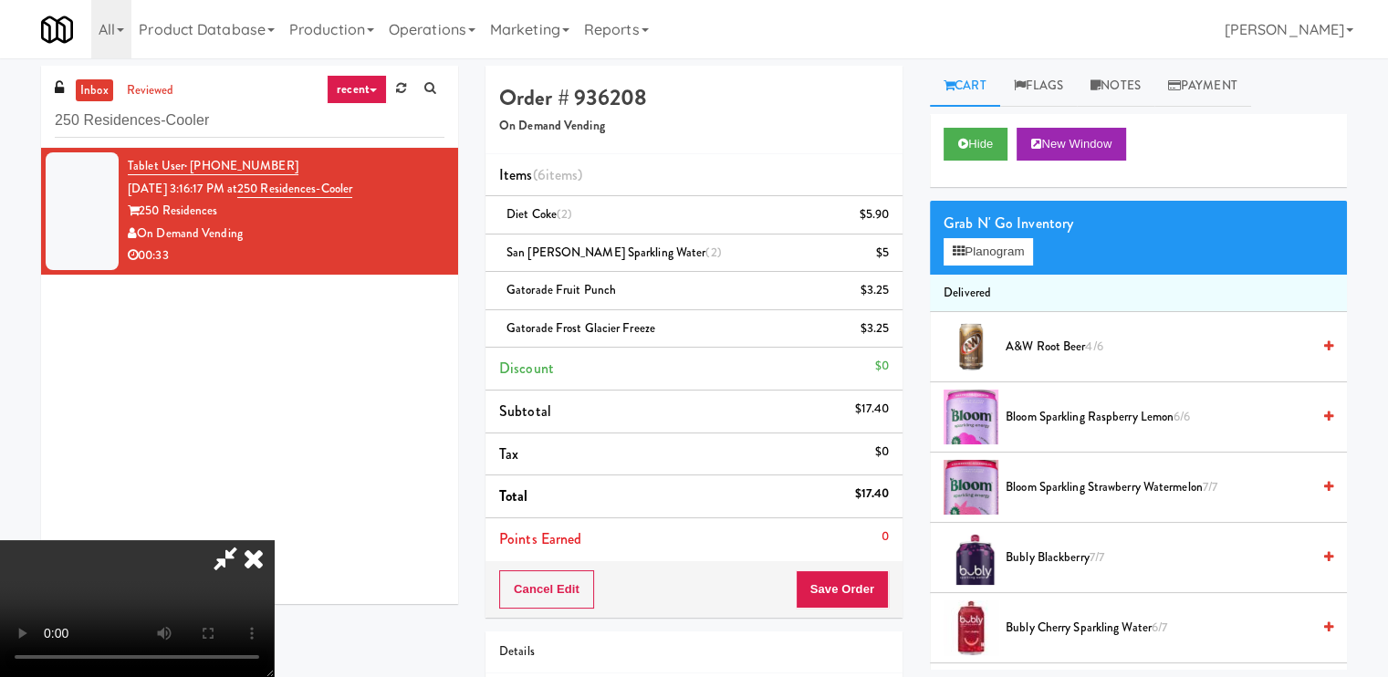
click at [192, 540] on video at bounding box center [137, 608] width 274 height 137
click at [274, 540] on video at bounding box center [137, 608] width 274 height 137
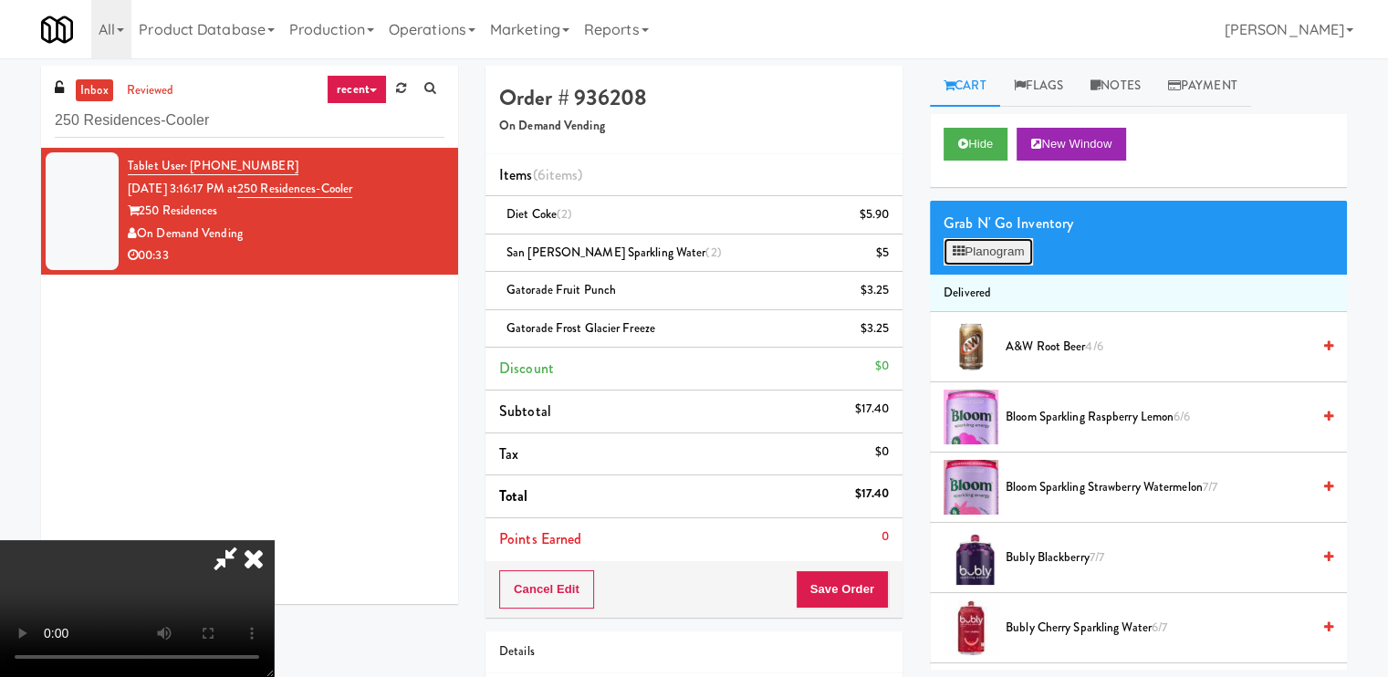
click at [1020, 242] on button "Planogram" at bounding box center [987, 251] width 89 height 27
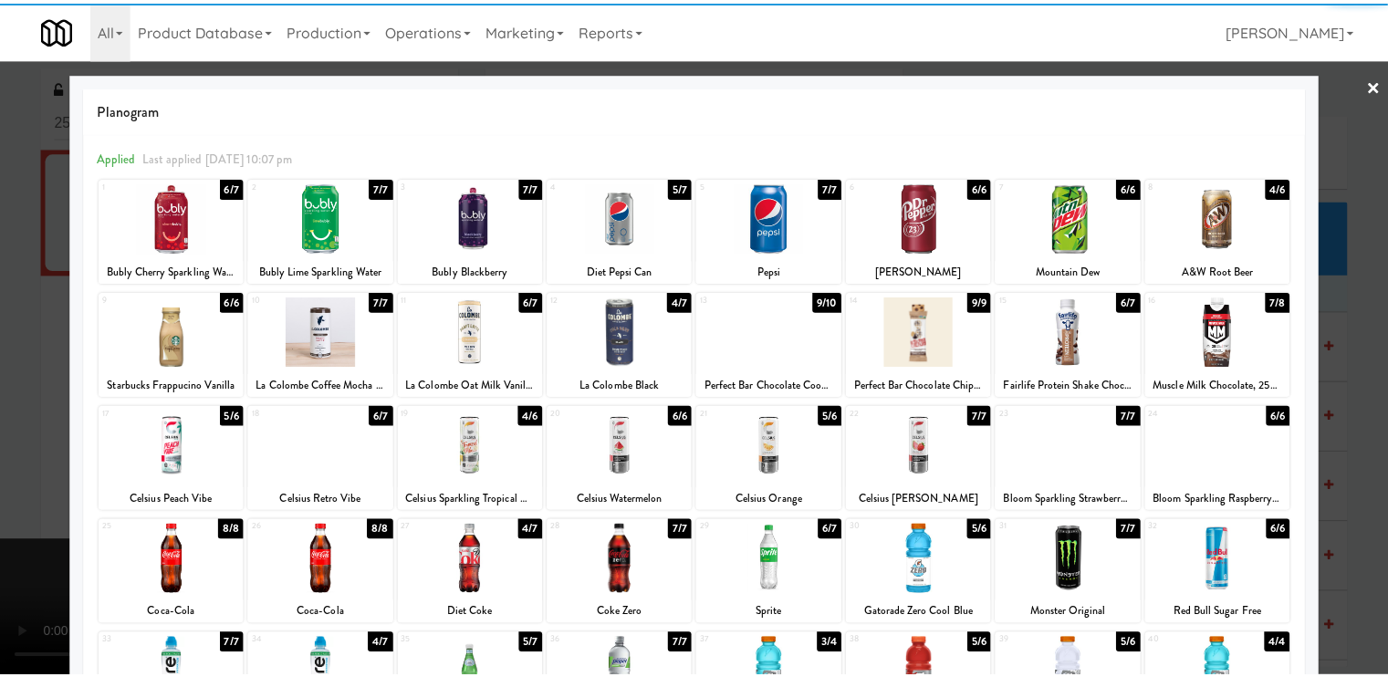
scroll to position [182, 0]
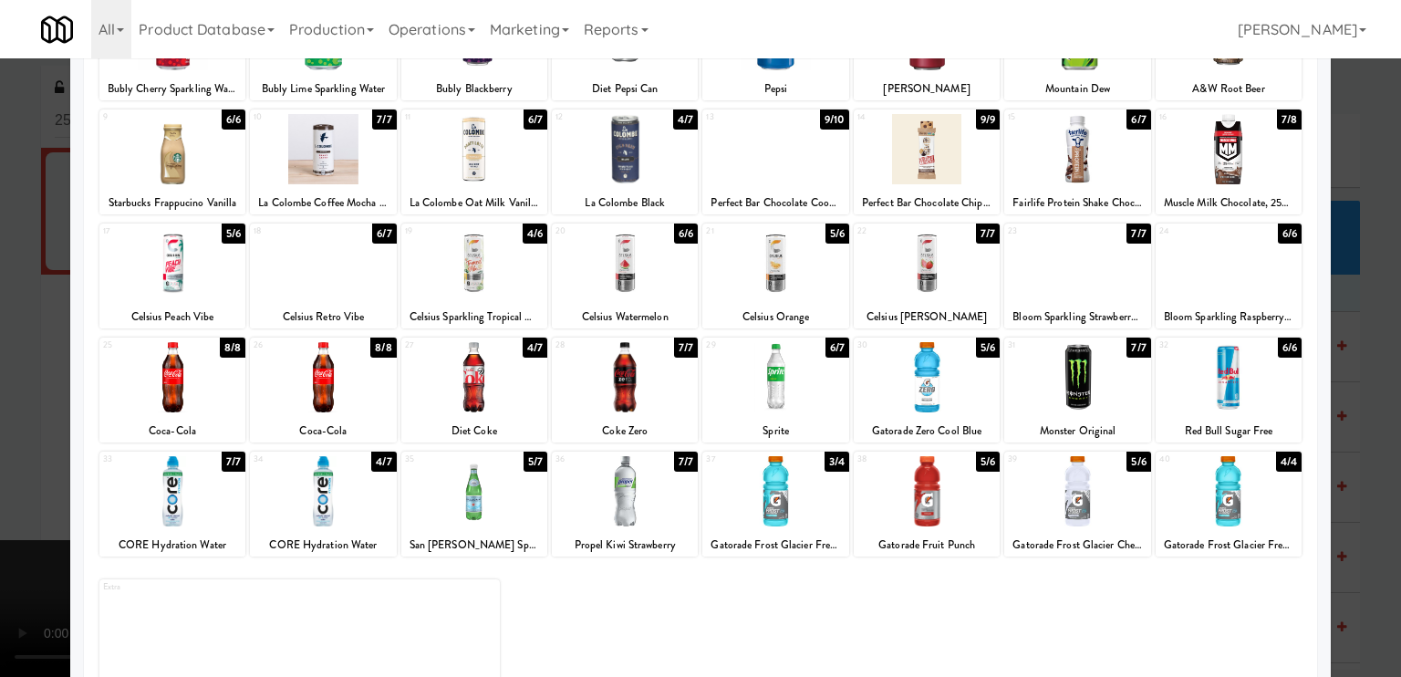
click at [929, 392] on div at bounding box center [927, 377] width 146 height 70
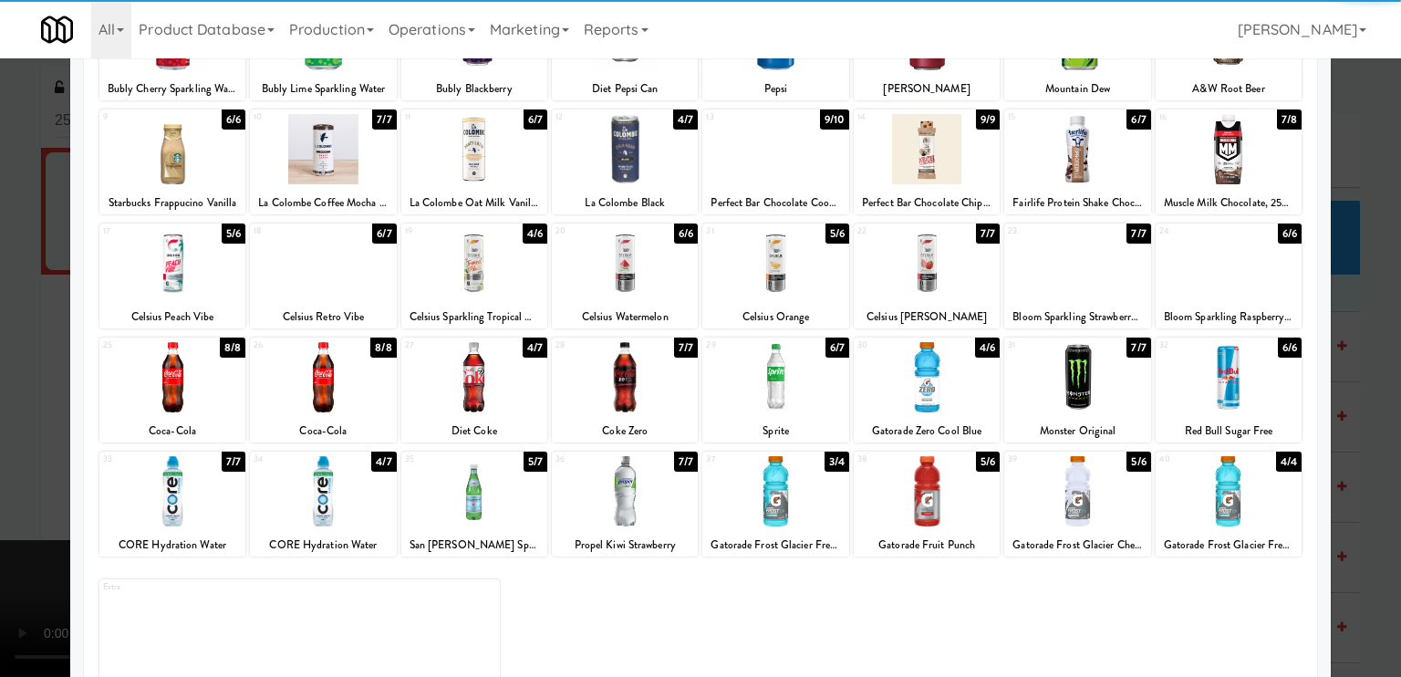
click at [0, 363] on div at bounding box center [700, 338] width 1401 height 677
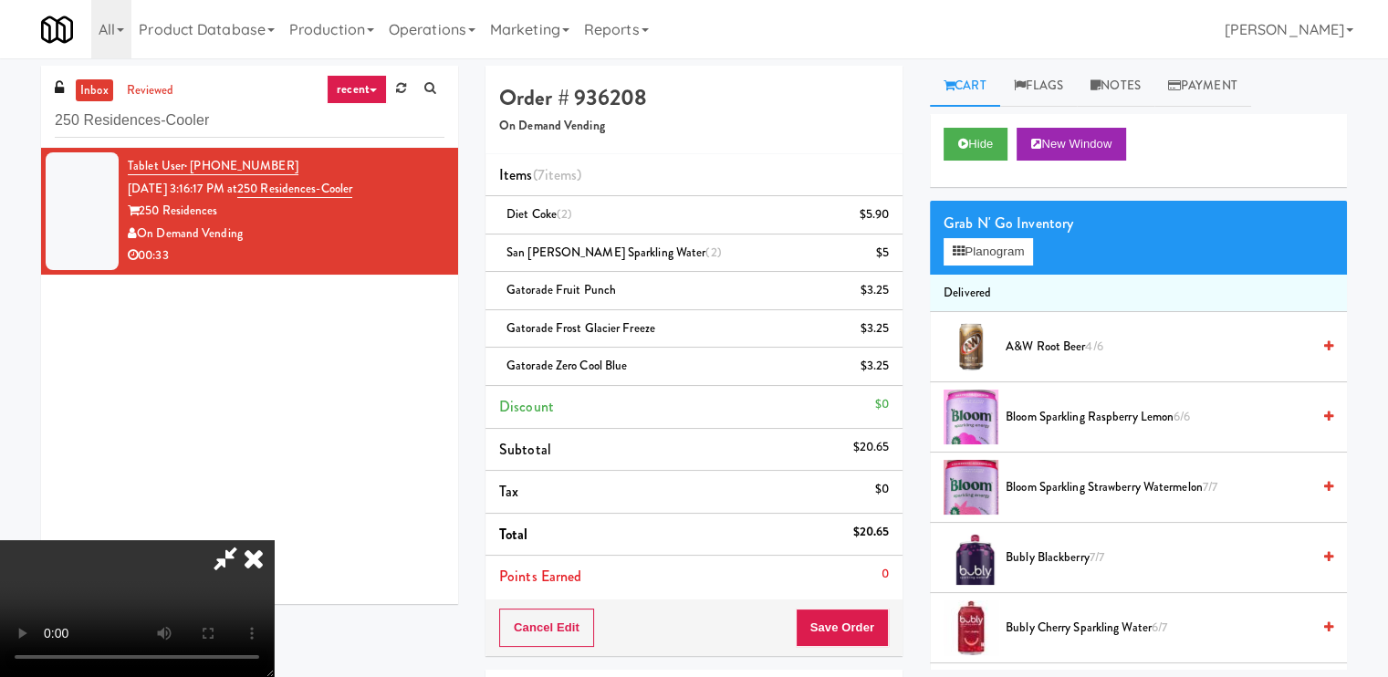
click at [243, 540] on video at bounding box center [137, 608] width 274 height 137
click at [274, 540] on icon at bounding box center [254, 558] width 40 height 36
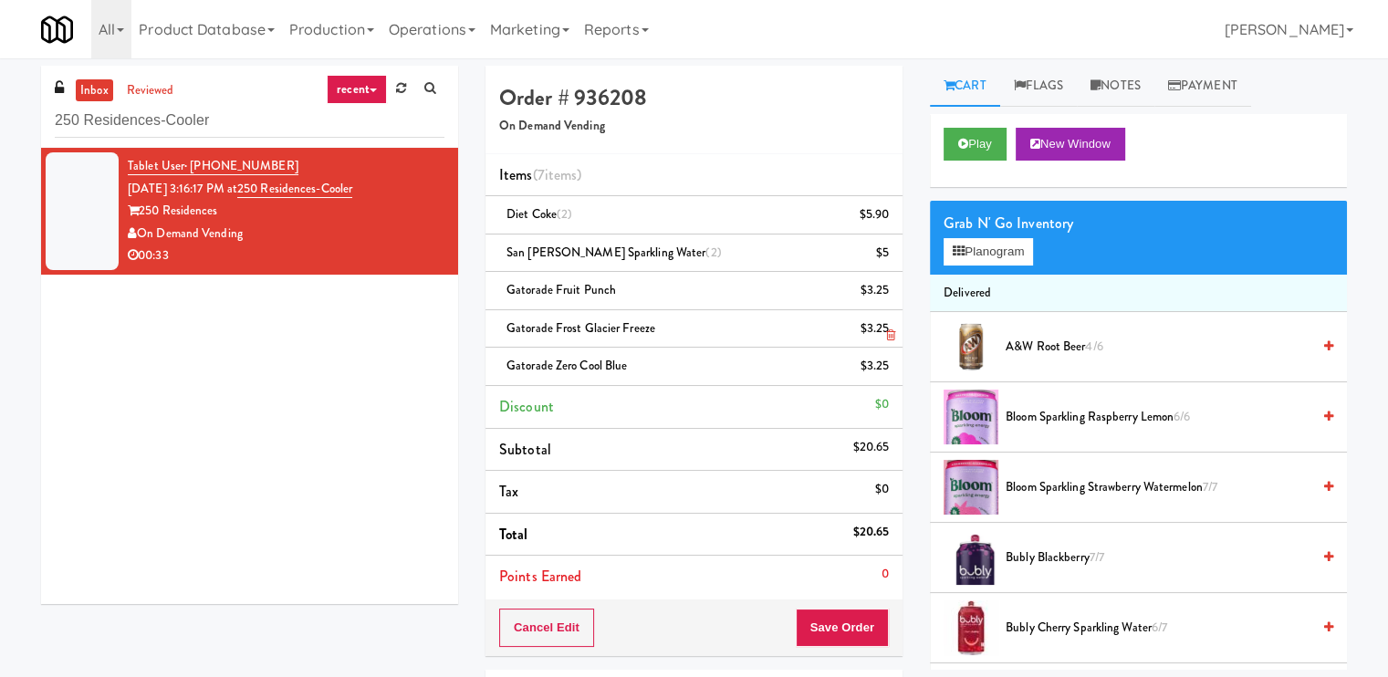
click at [890, 334] on icon at bounding box center [890, 335] width 9 height 12
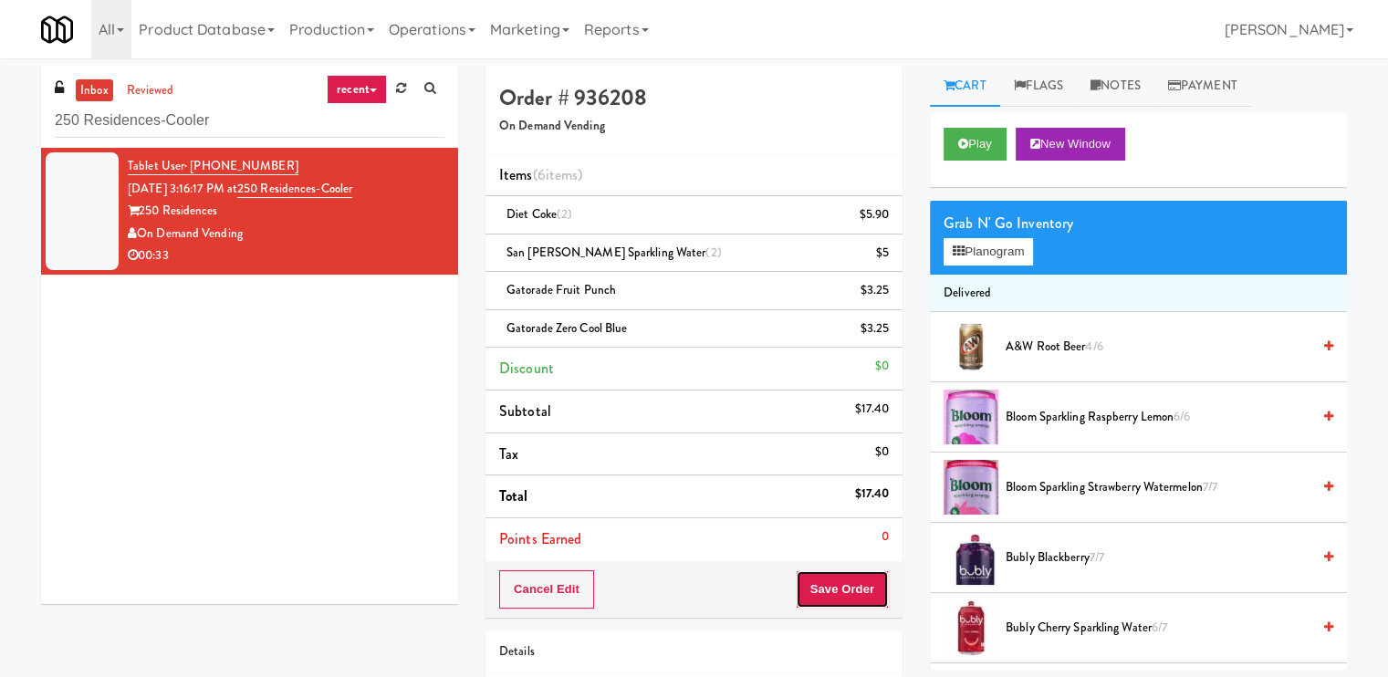
click at [839, 584] on button "Save Order" at bounding box center [841, 589] width 93 height 38
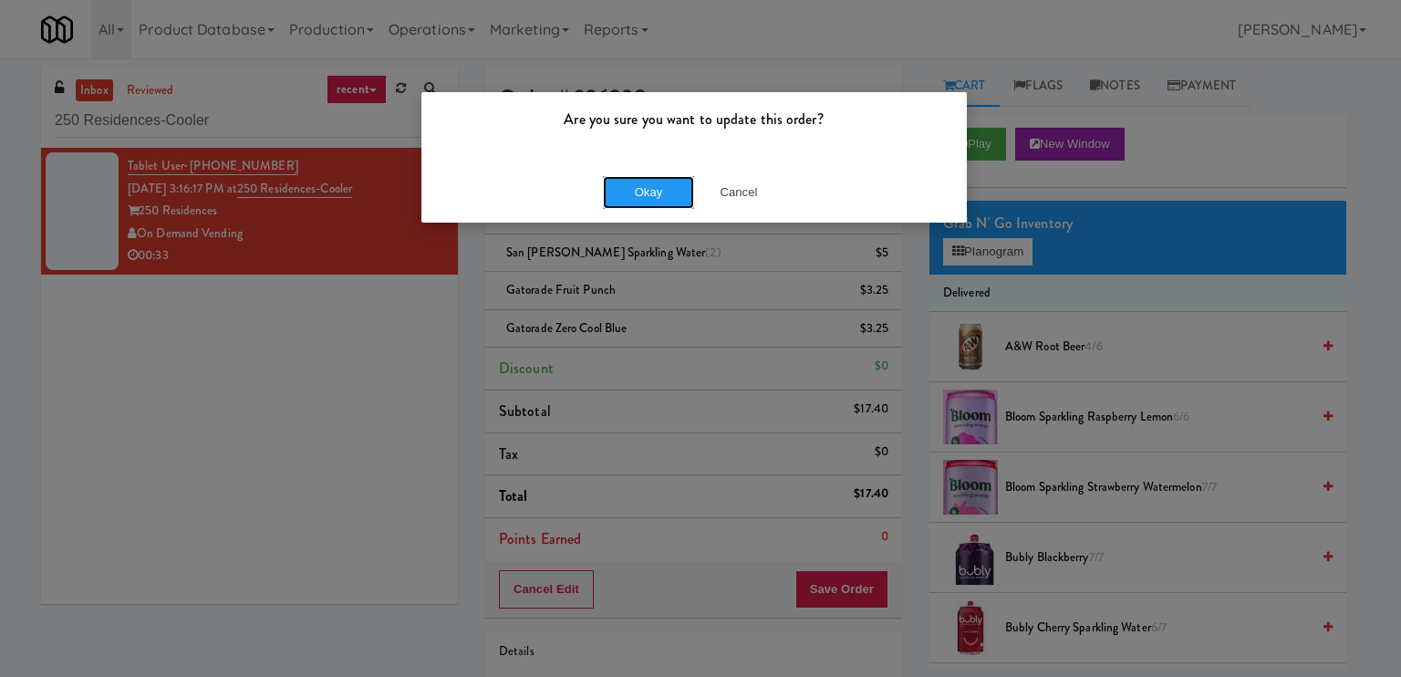
drag, startPoint x: 645, startPoint y: 189, endPoint x: 653, endPoint y: 94, distance: 95.2
click at [645, 187] on button "Okay" at bounding box center [648, 192] width 91 height 33
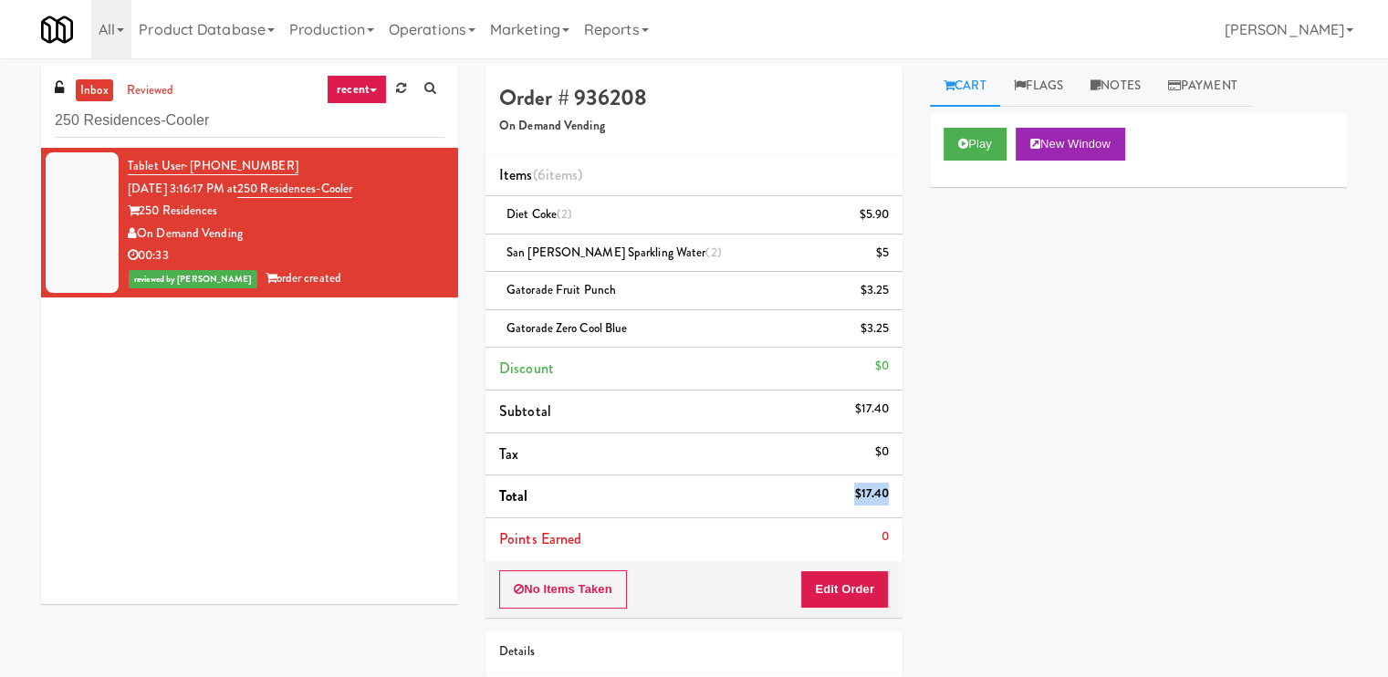
drag, startPoint x: 847, startPoint y: 491, endPoint x: 887, endPoint y: 496, distance: 40.5
click at [887, 496] on li "Total $17.40" at bounding box center [693, 496] width 417 height 43
drag, startPoint x: 330, startPoint y: 153, endPoint x: 191, endPoint y: 157, distance: 139.6
click at [191, 157] on li "Tablet User · (309) 453-1981 [DATE] 3:16:17 PM at 250 Residences-Cooler 250 Res…" at bounding box center [249, 223] width 417 height 150
drag, startPoint x: 387, startPoint y: 186, endPoint x: 266, endPoint y: 186, distance: 120.4
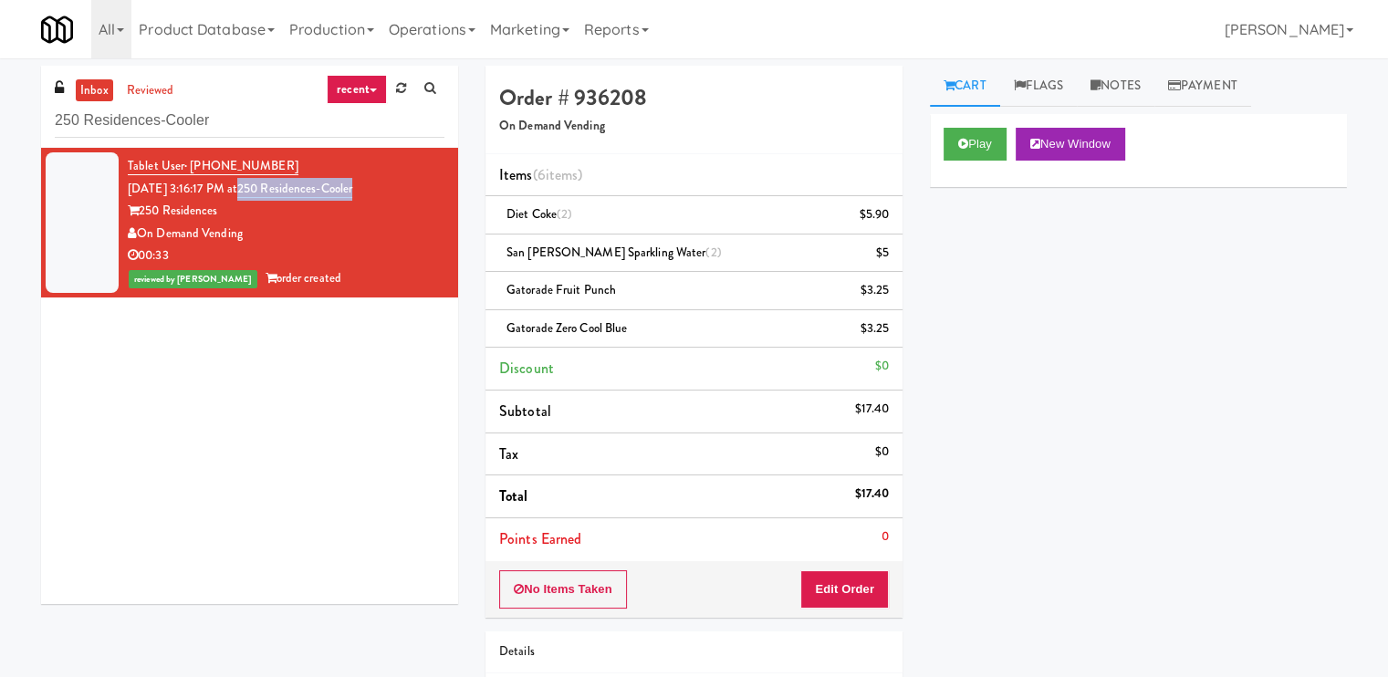
click at [266, 186] on div "Tablet User · (309) 453-1981 [DATE] 3:16:17 PM at 250 Residences-Cooler 250 Res…" at bounding box center [286, 222] width 317 height 135
drag, startPoint x: 265, startPoint y: 229, endPoint x: 139, endPoint y: 229, distance: 126.8
click at [139, 229] on div "On Demand Vending" at bounding box center [286, 234] width 317 height 23
click at [1135, 82] on link "Notes" at bounding box center [1115, 86] width 78 height 41
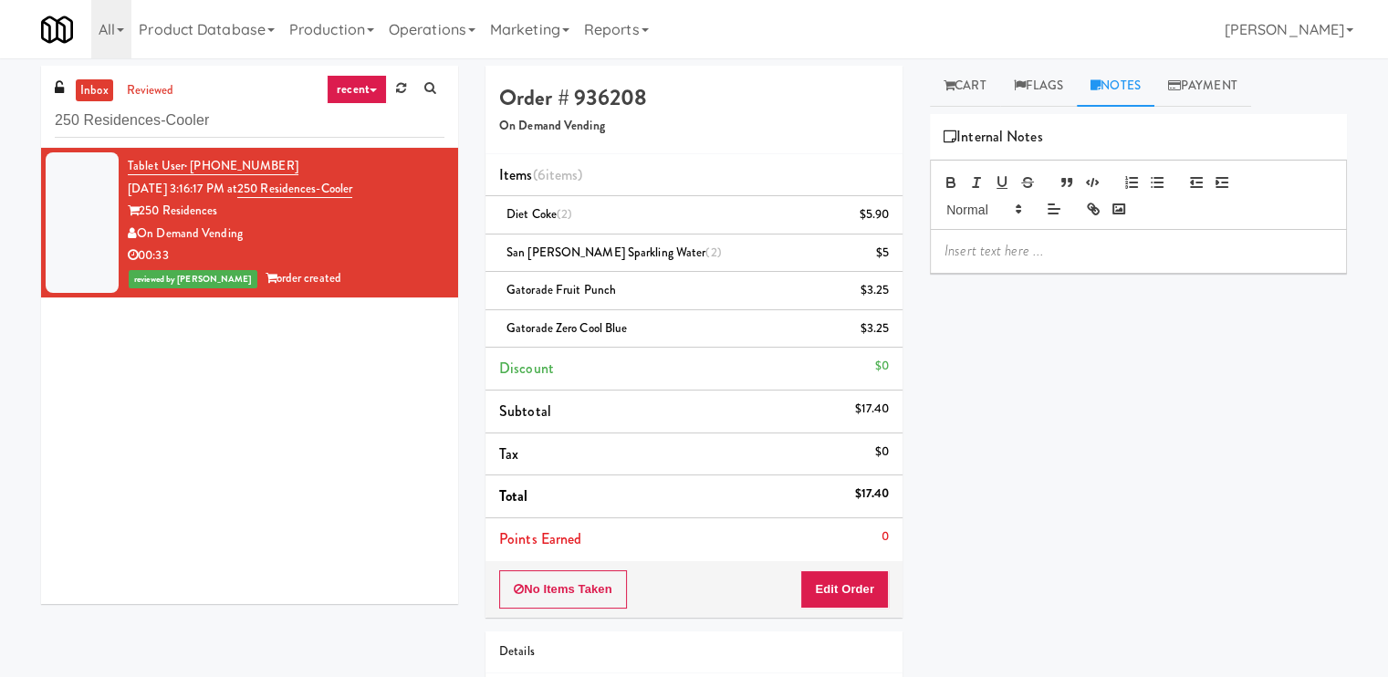
click at [1073, 260] on p at bounding box center [1138, 251] width 388 height 20
click at [978, 83] on link "Cart" at bounding box center [965, 86] width 70 height 41
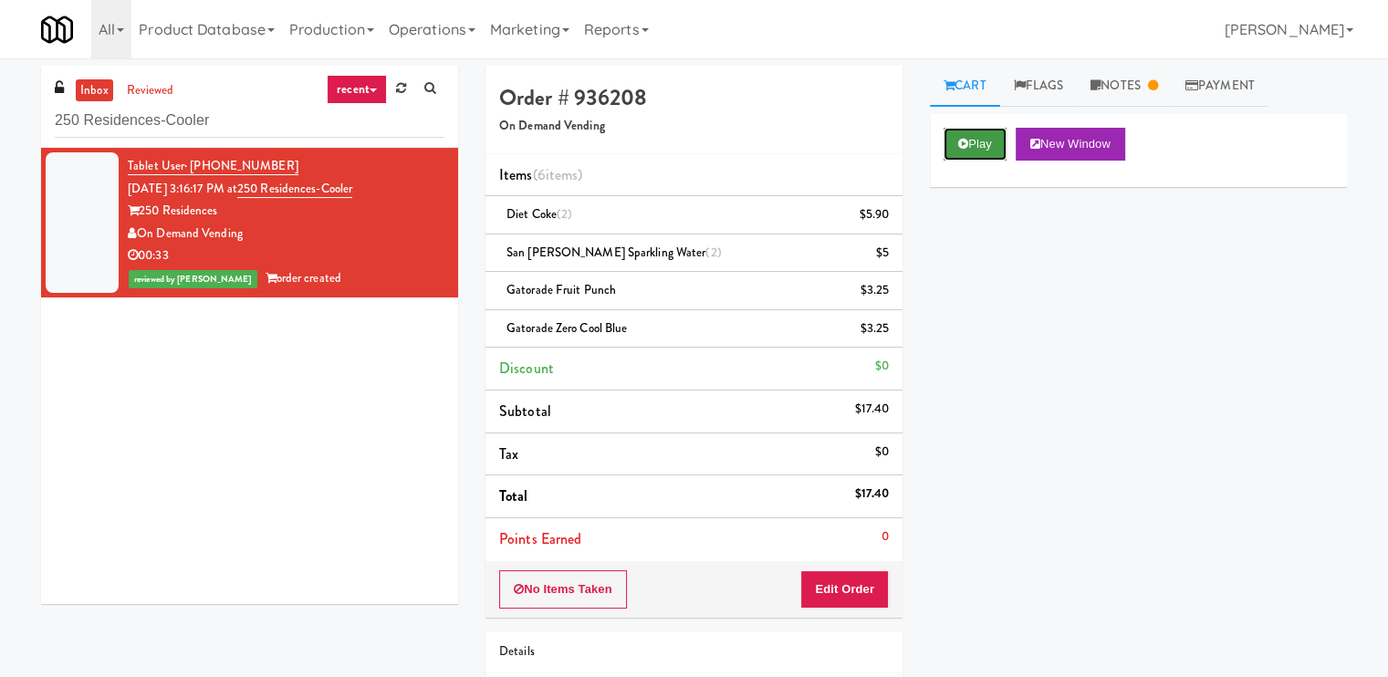
click at [961, 130] on button "Play" at bounding box center [974, 144] width 63 height 33
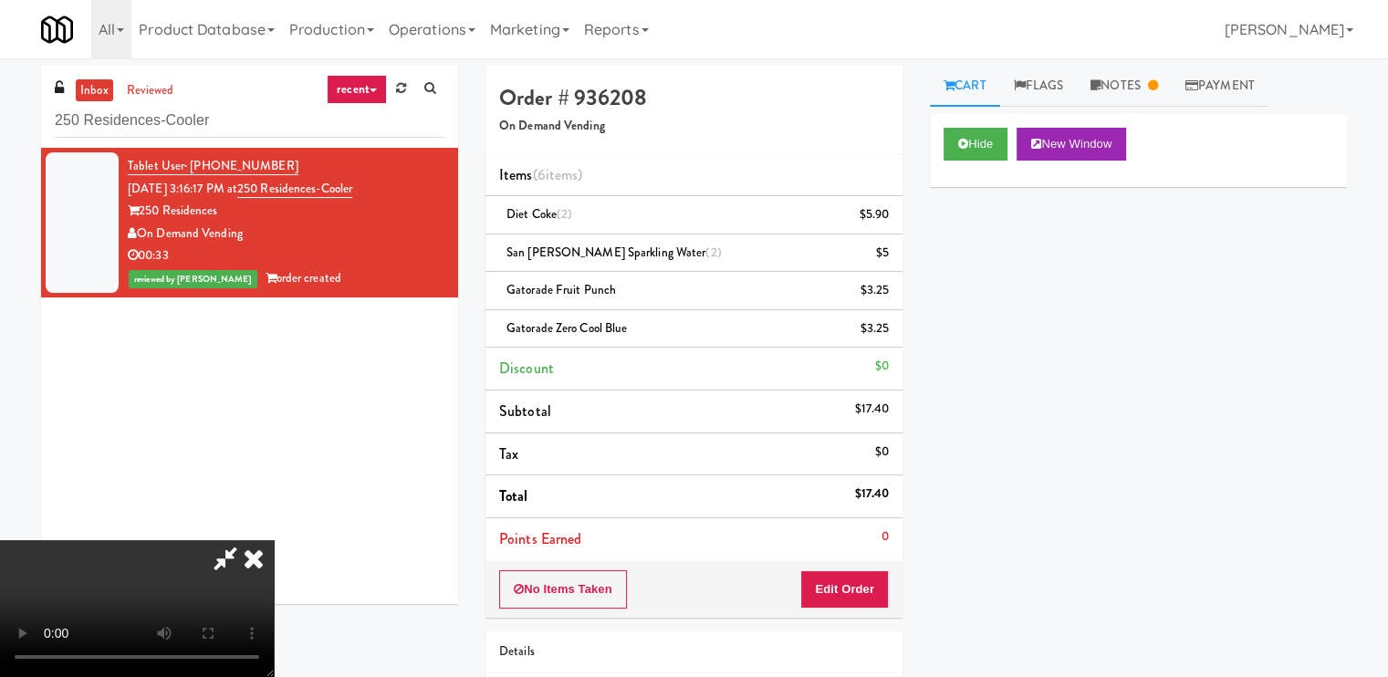
click at [274, 540] on icon at bounding box center [254, 558] width 40 height 36
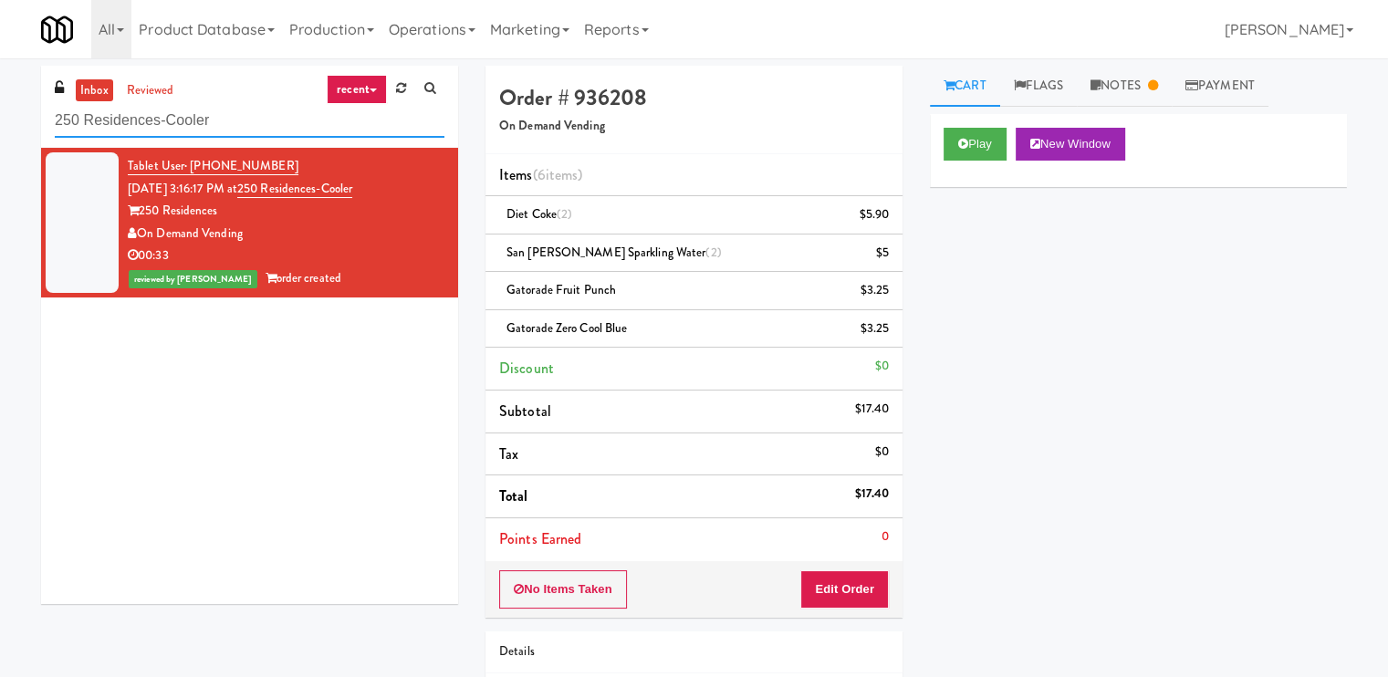
click at [226, 120] on input "250 Residences-Cooler" at bounding box center [250, 121] width 390 height 34
paste input "HaNoBe - w/ Gym"
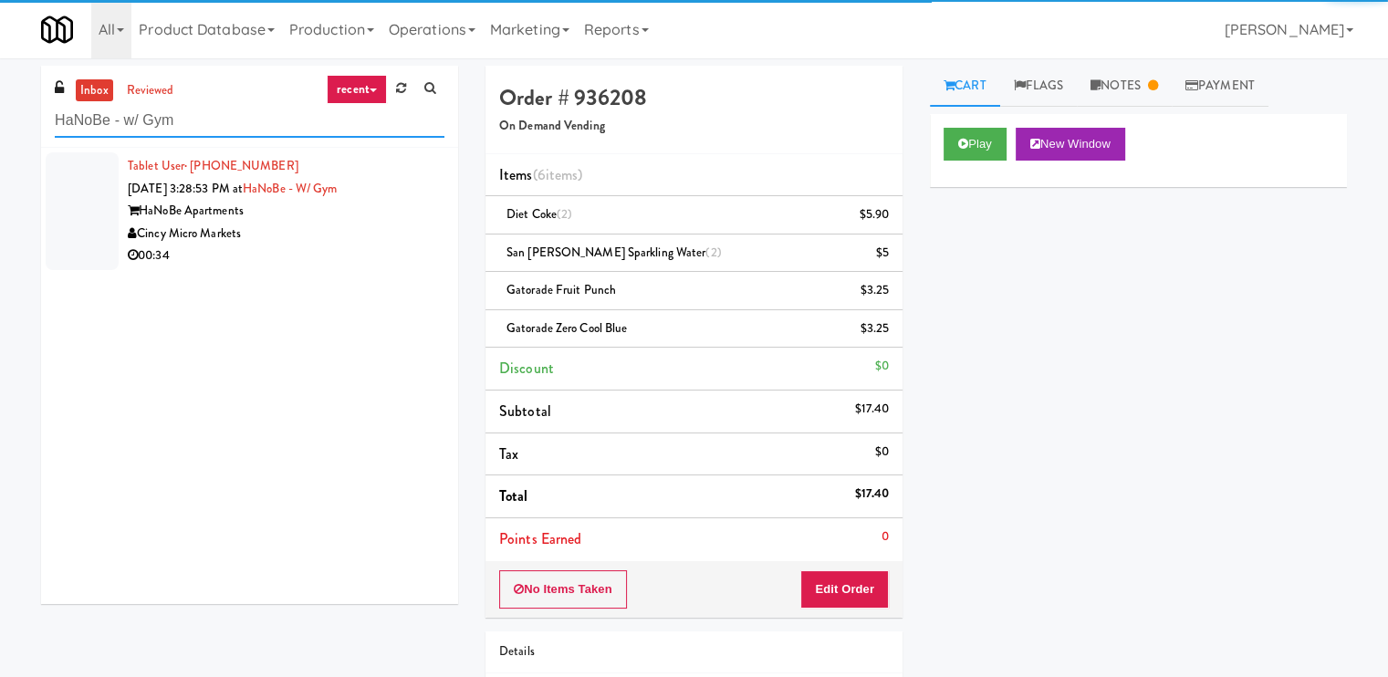
type input "HaNoBe - w/ Gym"
click at [342, 225] on div "Cincy Micro Markets" at bounding box center [286, 234] width 317 height 23
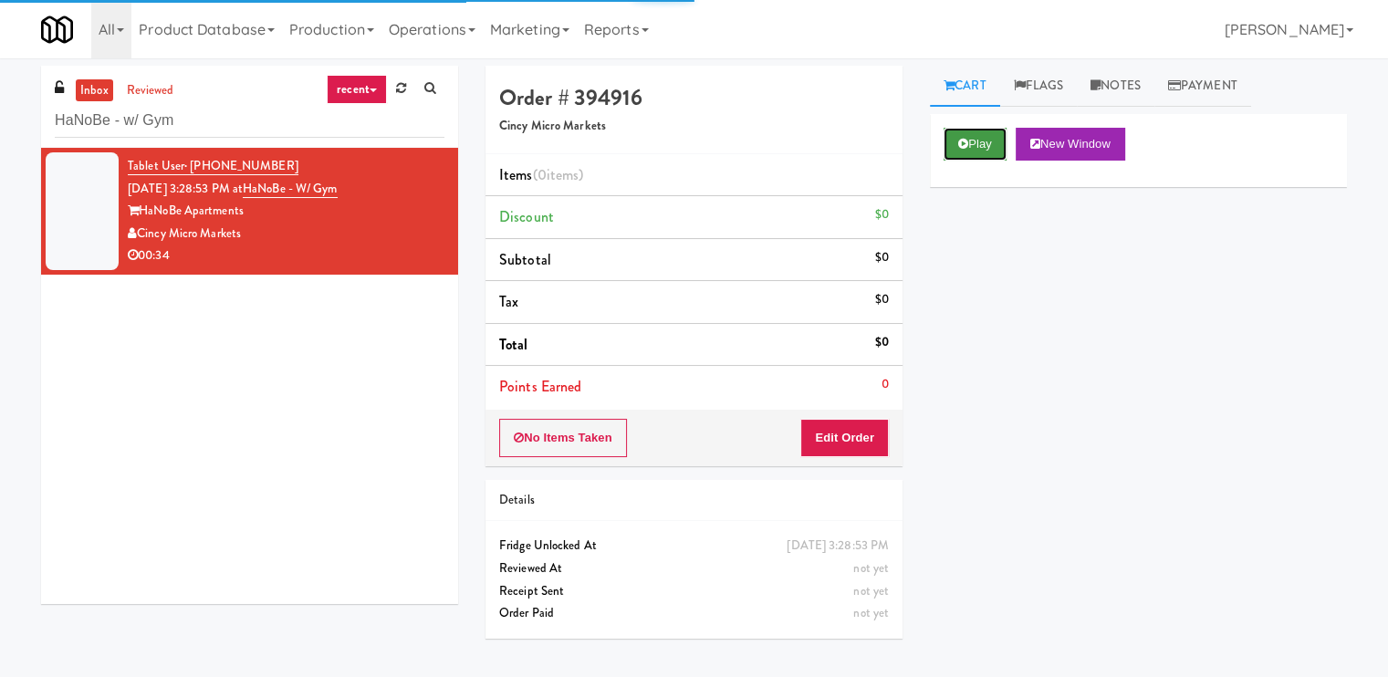
click at [976, 141] on button "Play" at bounding box center [974, 144] width 63 height 33
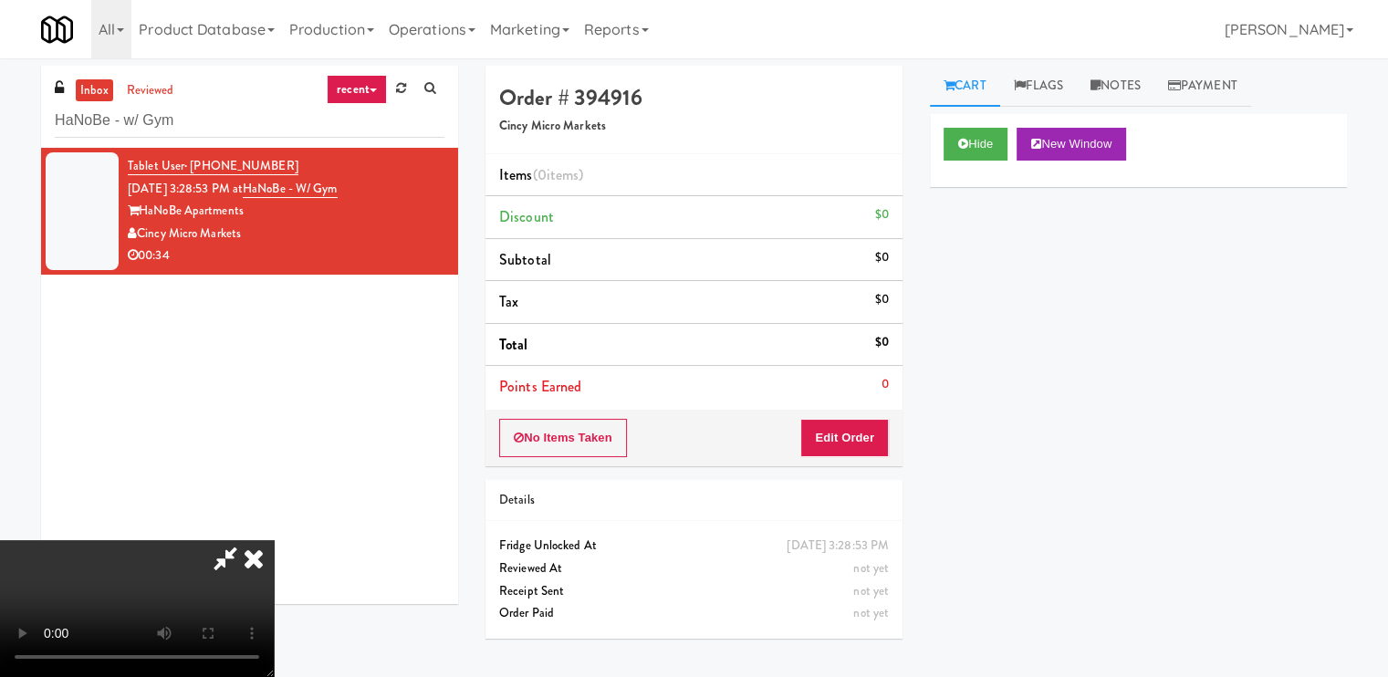
scroll to position [62, 0]
click at [274, 543] on video at bounding box center [137, 608] width 274 height 137
click at [274, 542] on video at bounding box center [137, 608] width 274 height 137
click at [274, 540] on video at bounding box center [137, 608] width 274 height 137
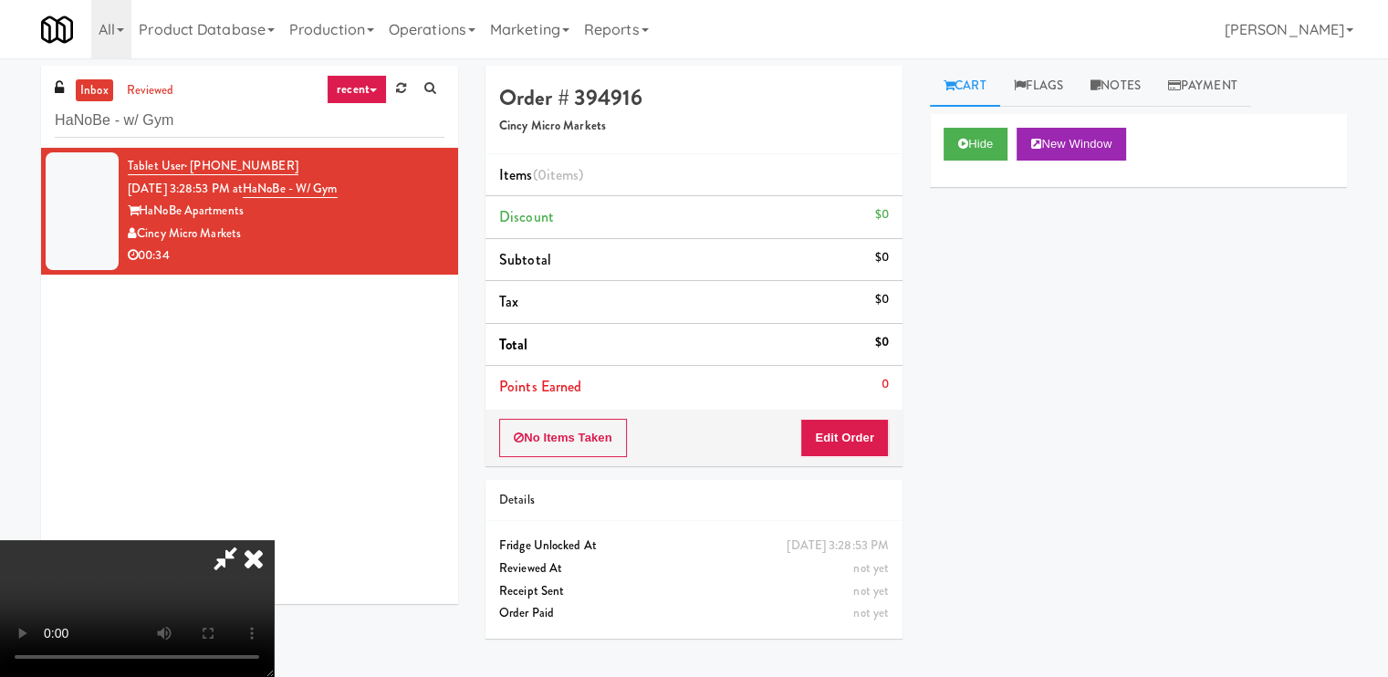
click at [274, 540] on video at bounding box center [137, 608] width 274 height 137
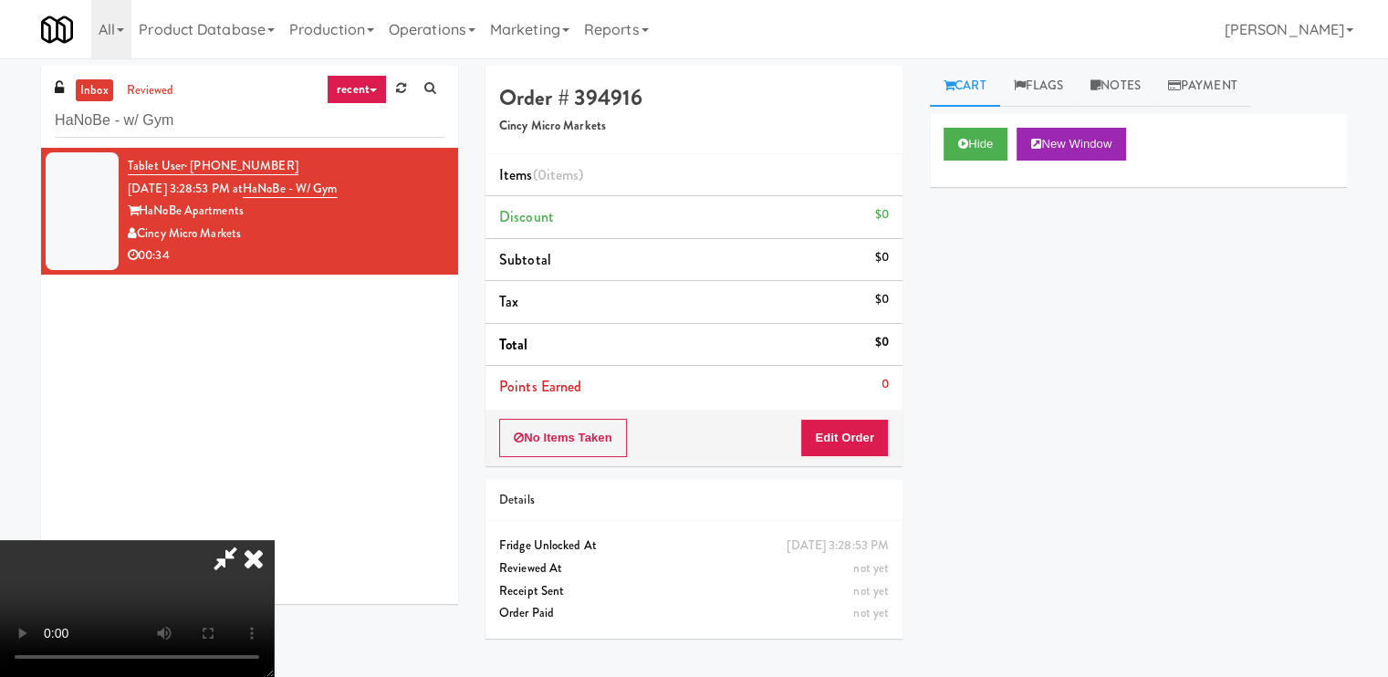
click at [274, 540] on video at bounding box center [137, 608] width 274 height 137
drag, startPoint x: 508, startPoint y: 445, endPoint x: 537, endPoint y: 439, distance: 29.9
click at [274, 540] on video at bounding box center [137, 608] width 274 height 137
click at [853, 429] on button "Edit Order" at bounding box center [844, 438] width 88 height 38
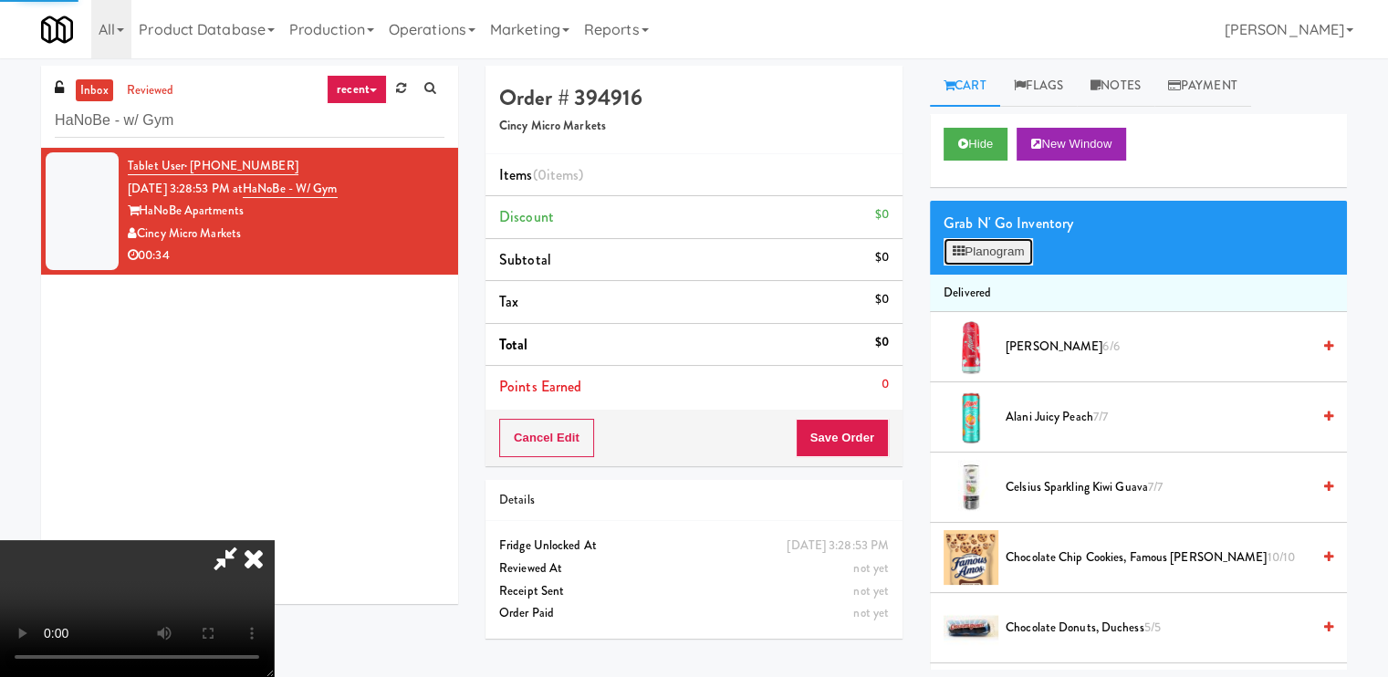
click at [994, 249] on button "Planogram" at bounding box center [987, 251] width 89 height 27
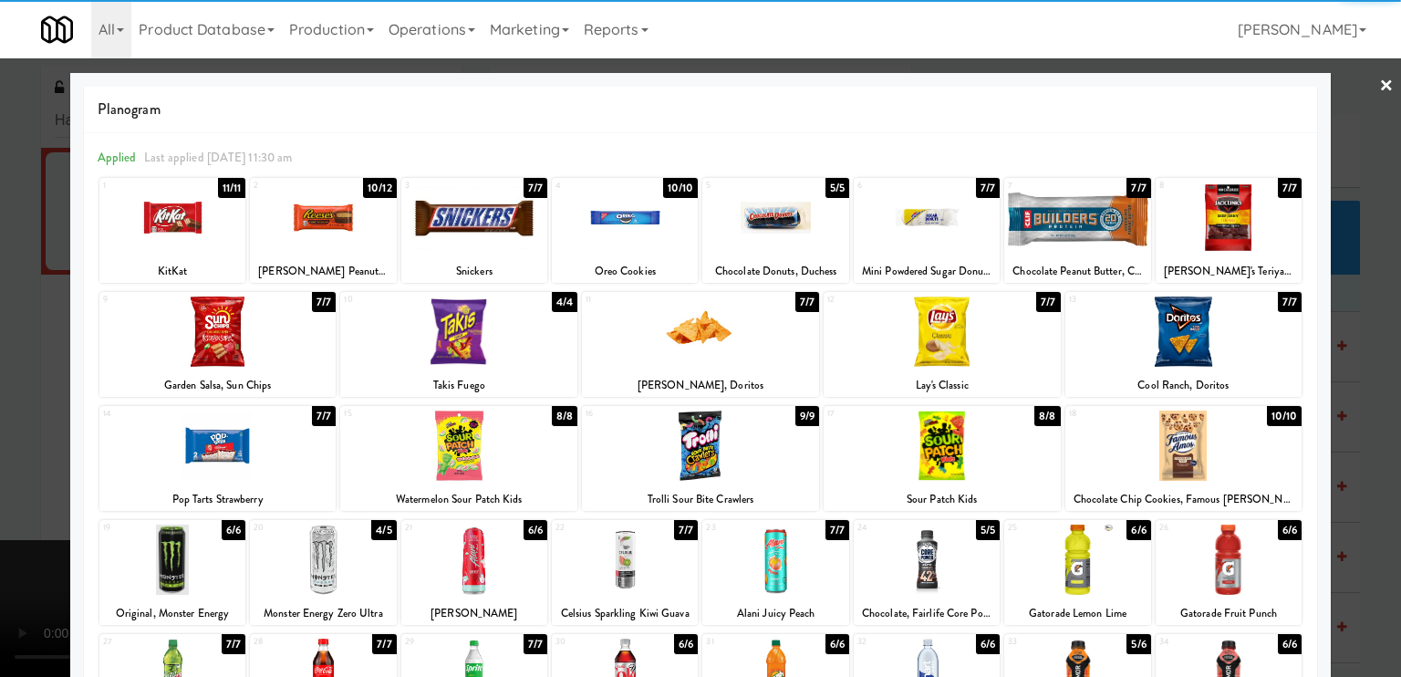
drag, startPoint x: 201, startPoint y: 326, endPoint x: 536, endPoint y: 410, distance: 346.0
click at [202, 324] on div at bounding box center [217, 331] width 237 height 70
click at [698, 437] on div at bounding box center [700, 446] width 237 height 70
drag, startPoint x: 0, startPoint y: 470, endPoint x: 140, endPoint y: 449, distance: 142.0
click at [0, 470] on div at bounding box center [700, 338] width 1401 height 677
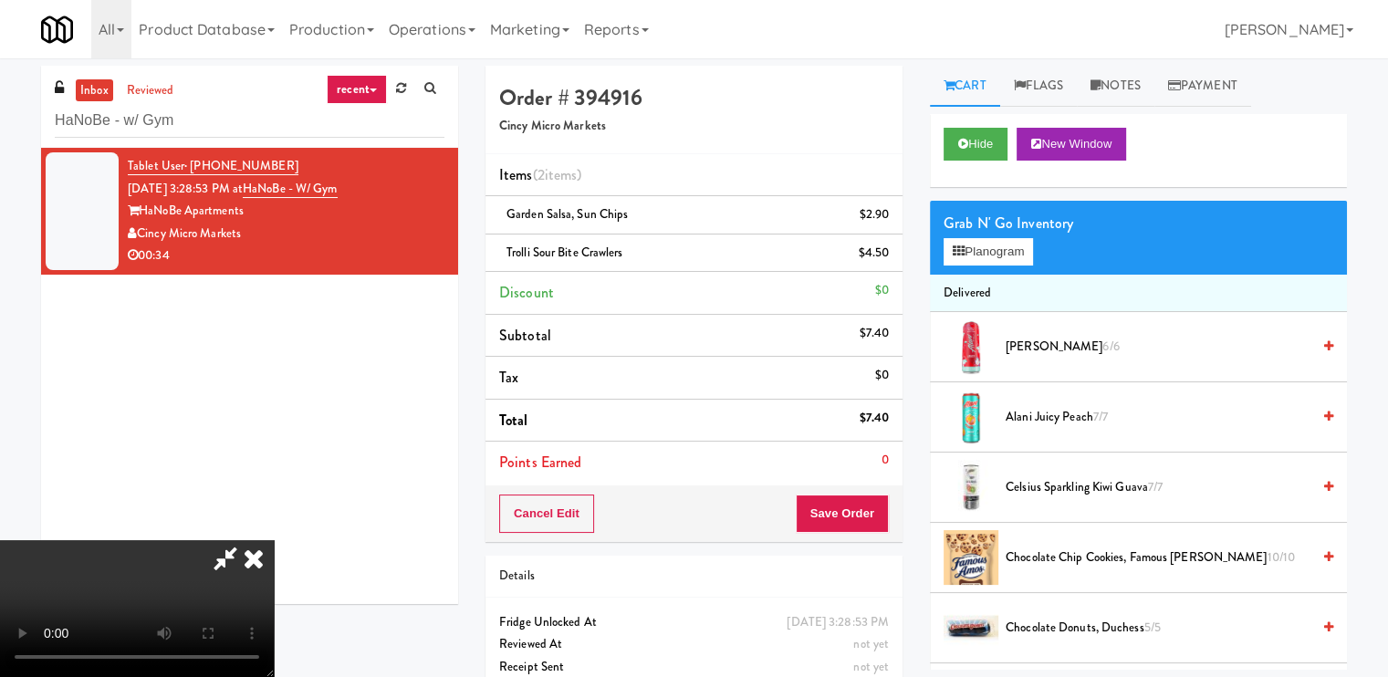
click at [274, 540] on video at bounding box center [137, 608] width 274 height 137
click at [963, 247] on icon at bounding box center [958, 251] width 12 height 12
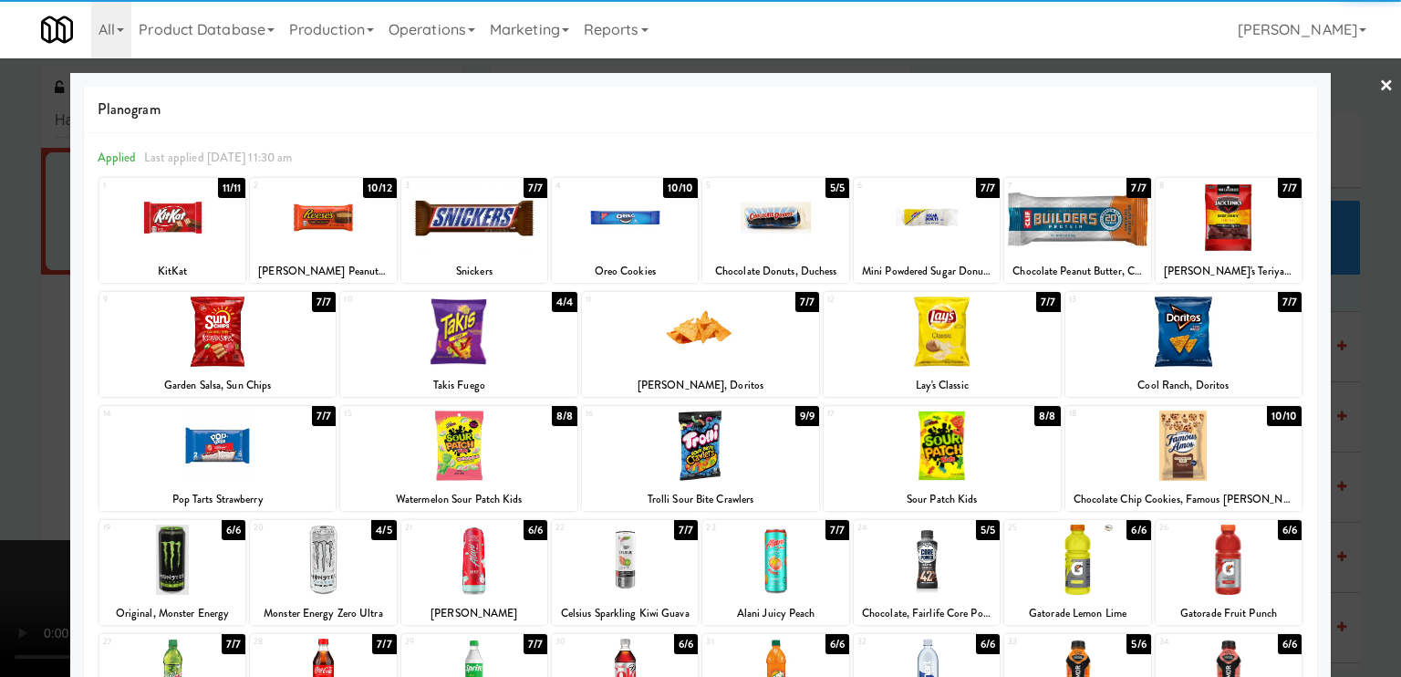
click at [357, 236] on div at bounding box center [323, 217] width 146 height 70
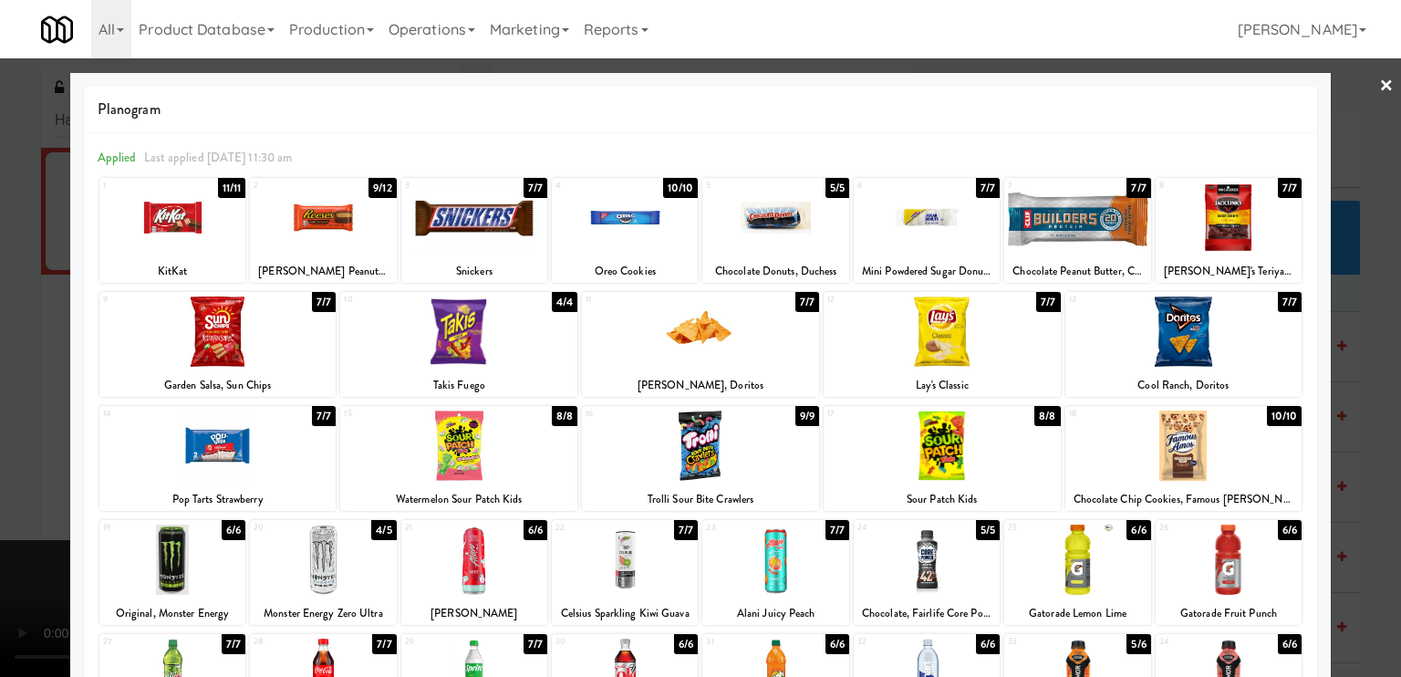
drag, startPoint x: 0, startPoint y: 307, endPoint x: 546, endPoint y: 450, distance: 564.7
click at [4, 304] on div at bounding box center [700, 338] width 1401 height 677
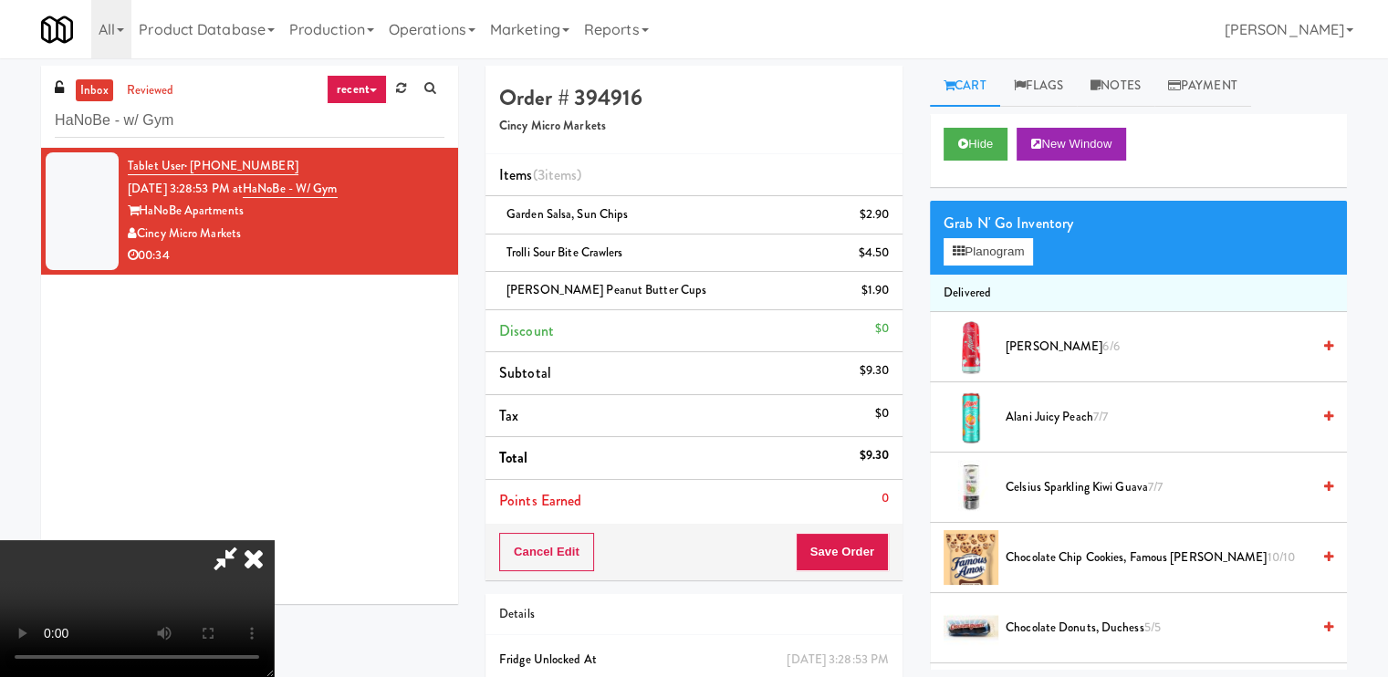
scroll to position [244, 0]
drag, startPoint x: 369, startPoint y: 535, endPoint x: 358, endPoint y: 528, distance: 13.2
click at [274, 540] on video at bounding box center [137, 608] width 274 height 137
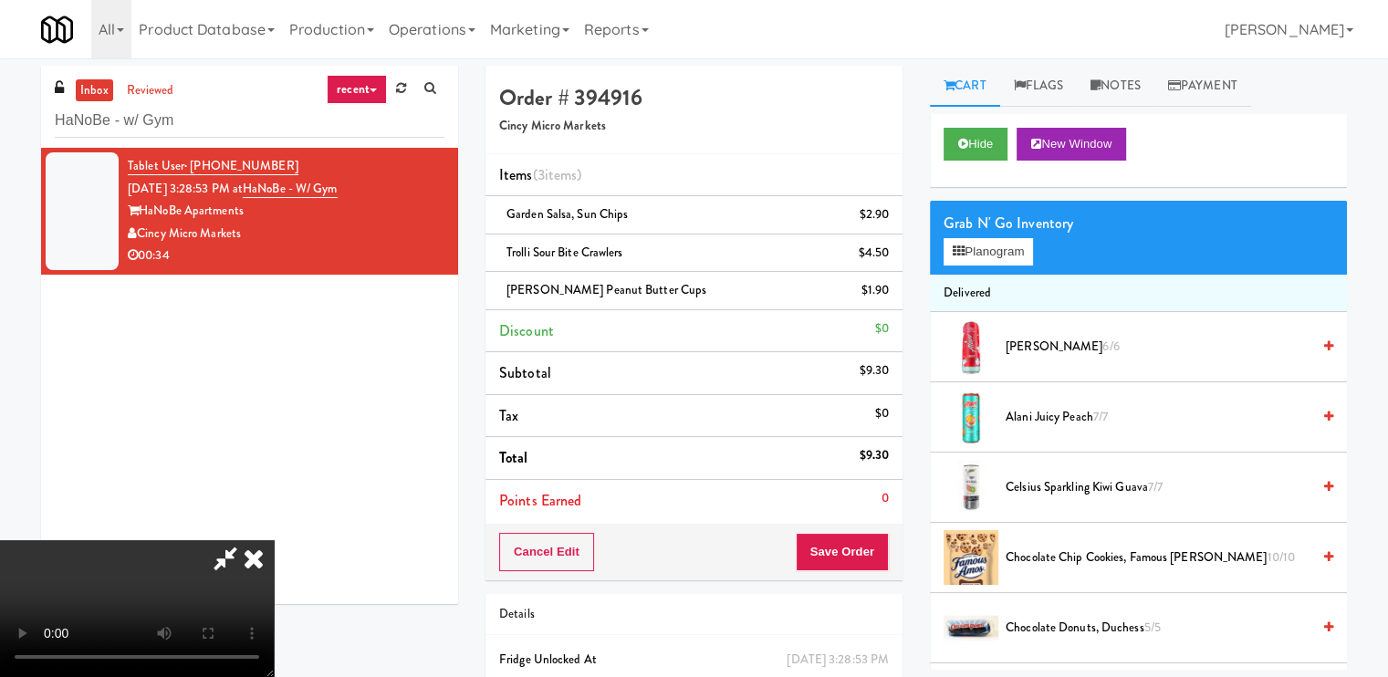
click at [274, 540] on video at bounding box center [137, 608] width 274 height 137
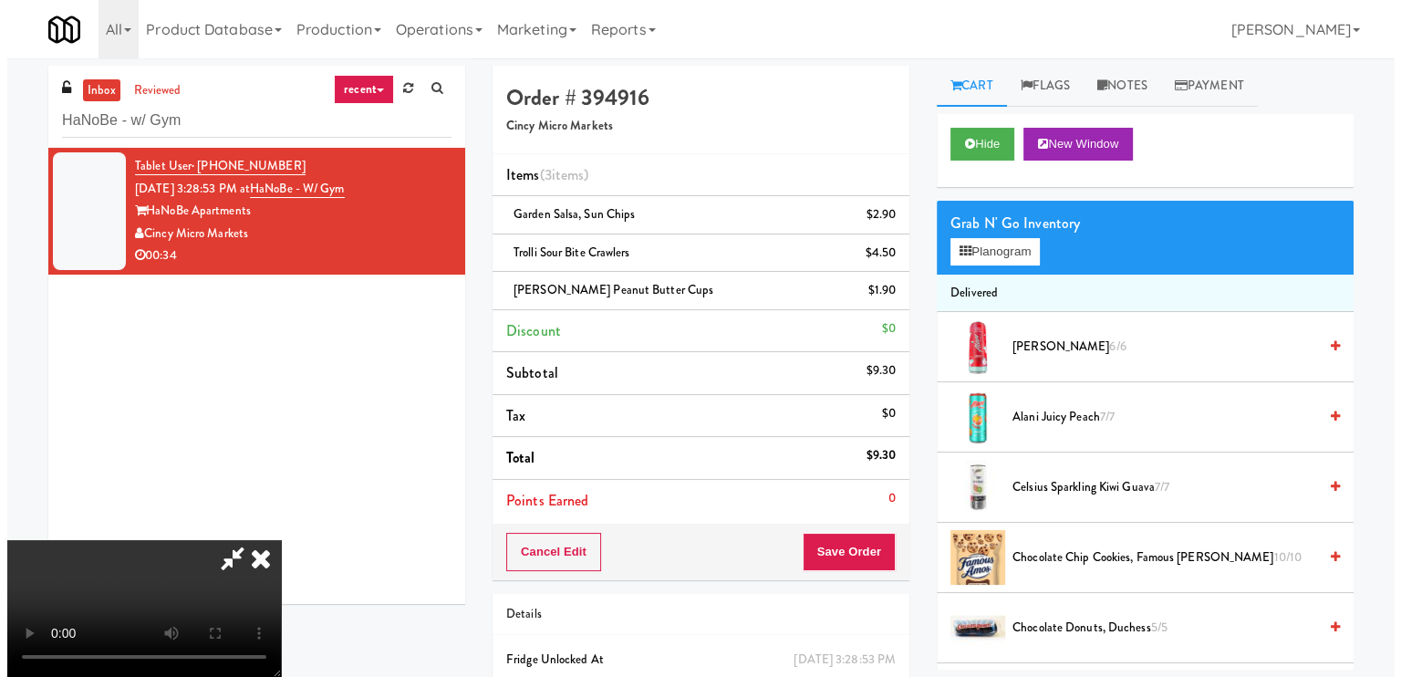
scroll to position [0, 0]
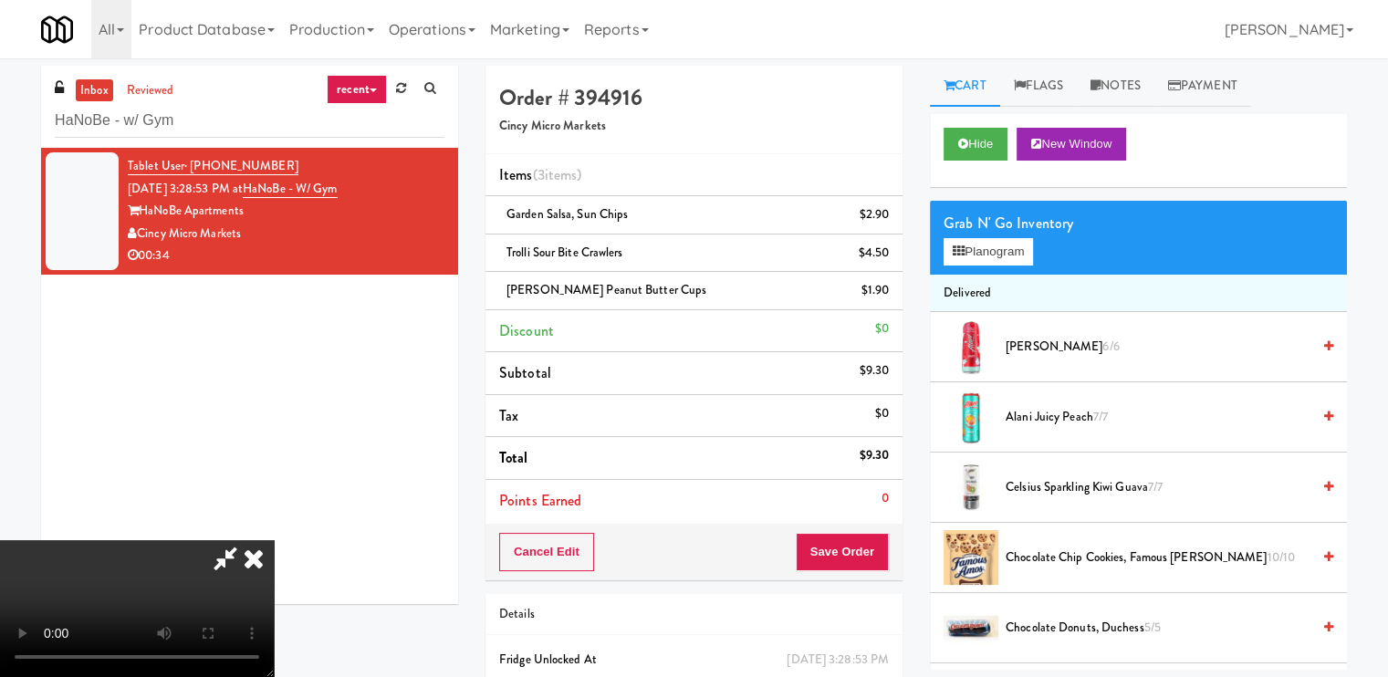
click at [274, 540] on icon at bounding box center [254, 558] width 40 height 36
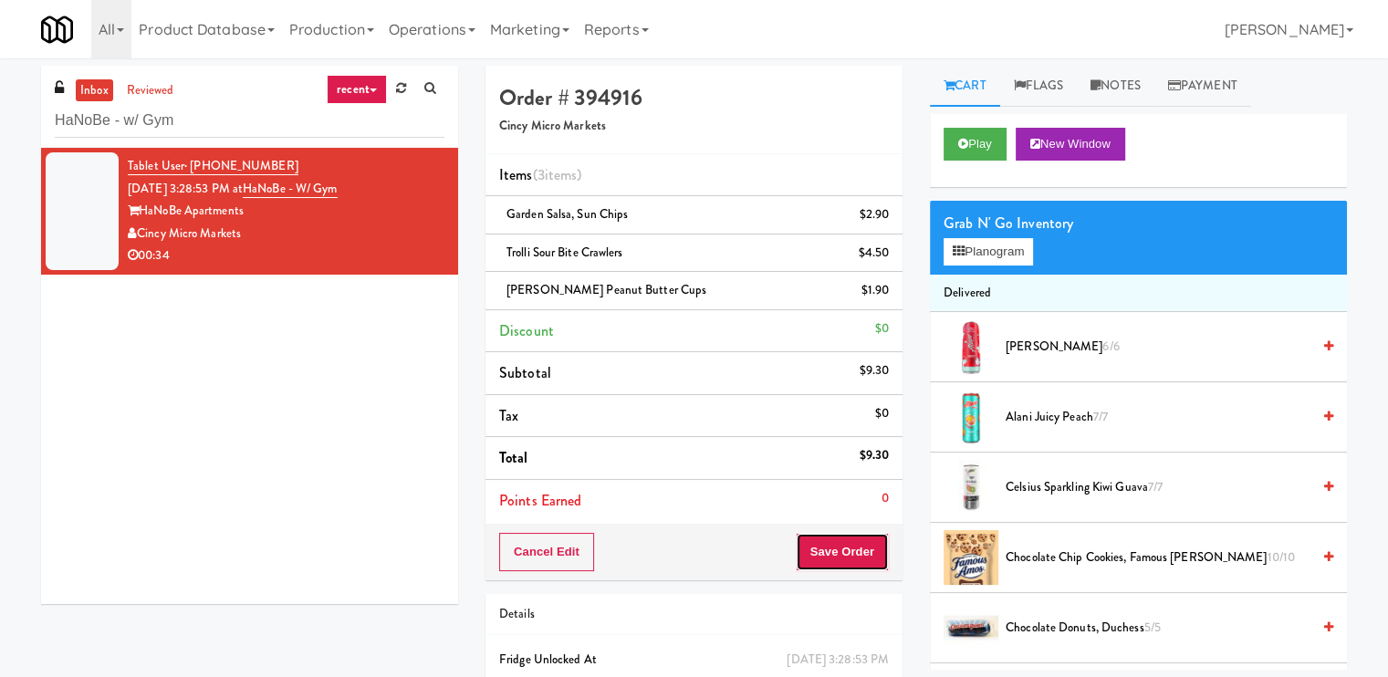
click at [847, 538] on button "Save Order" at bounding box center [841, 552] width 93 height 38
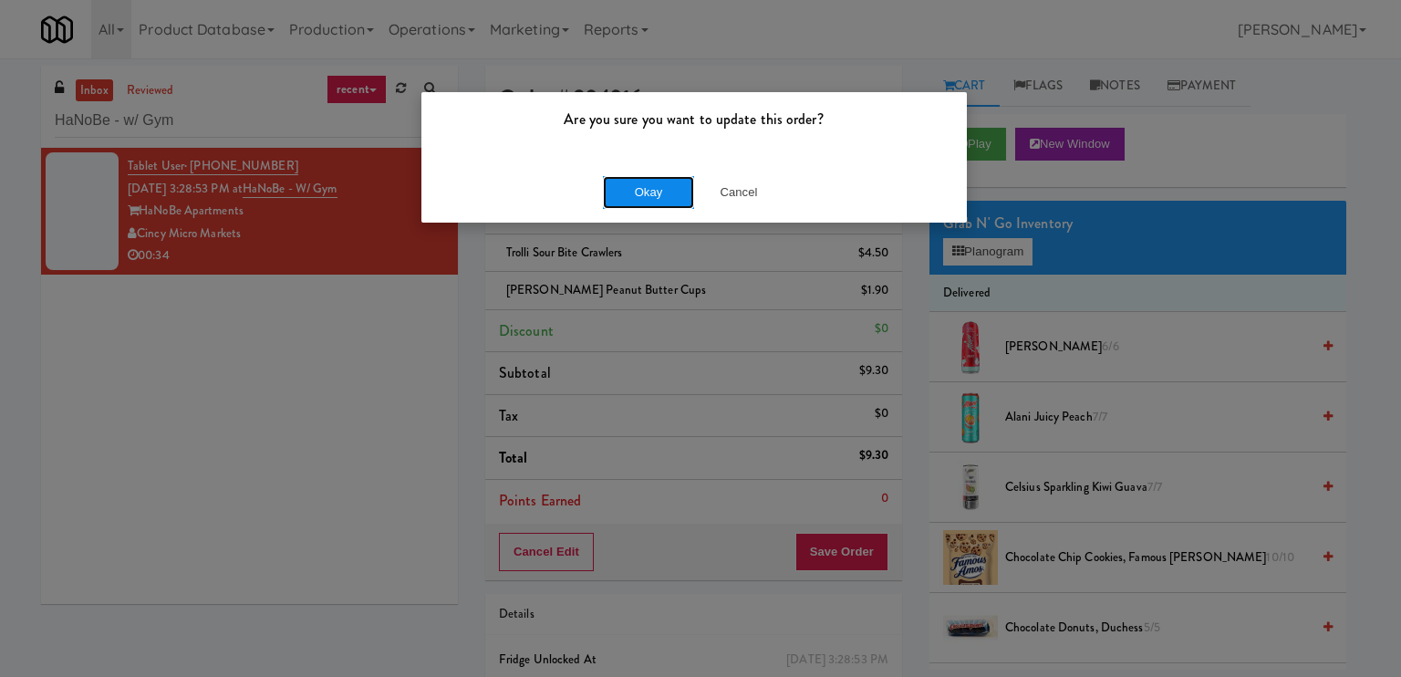
click at [638, 193] on button "Okay" at bounding box center [648, 192] width 91 height 33
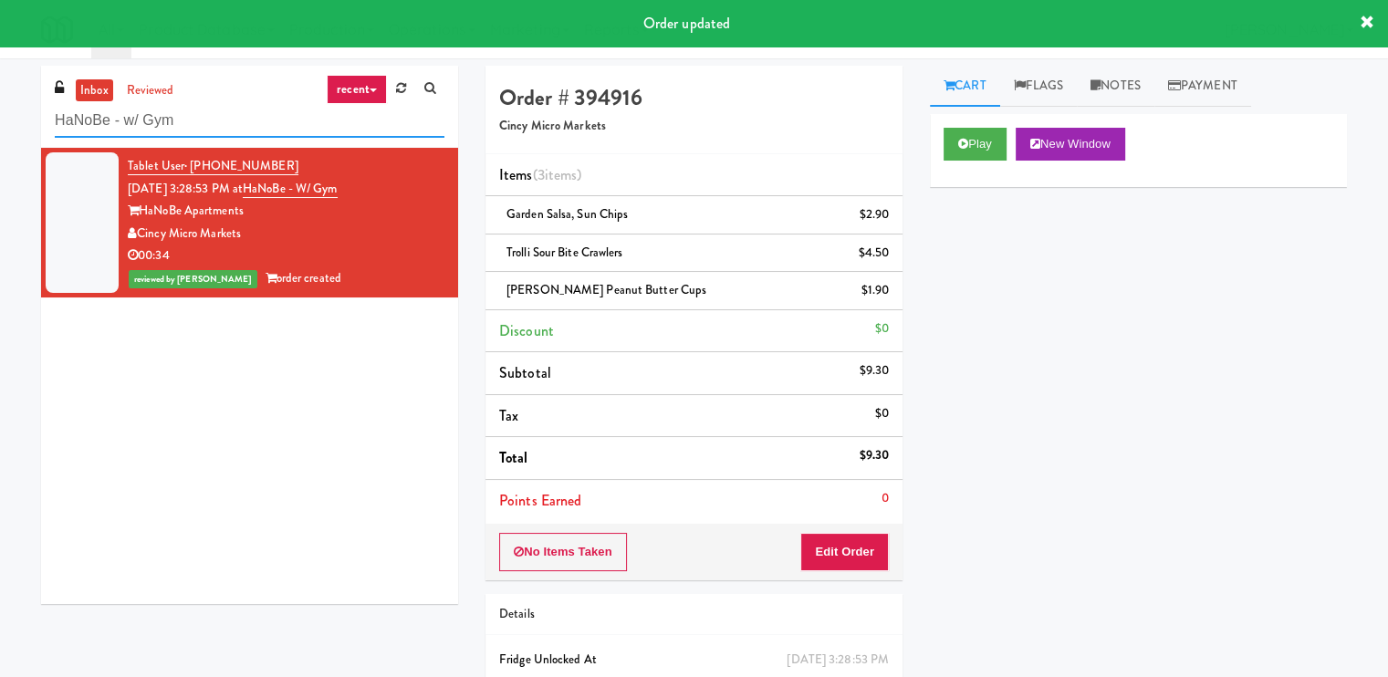
click at [279, 121] on input "HaNoBe - w/ Gym" at bounding box center [250, 121] width 390 height 34
paste input "WPW - Left - Fridge"
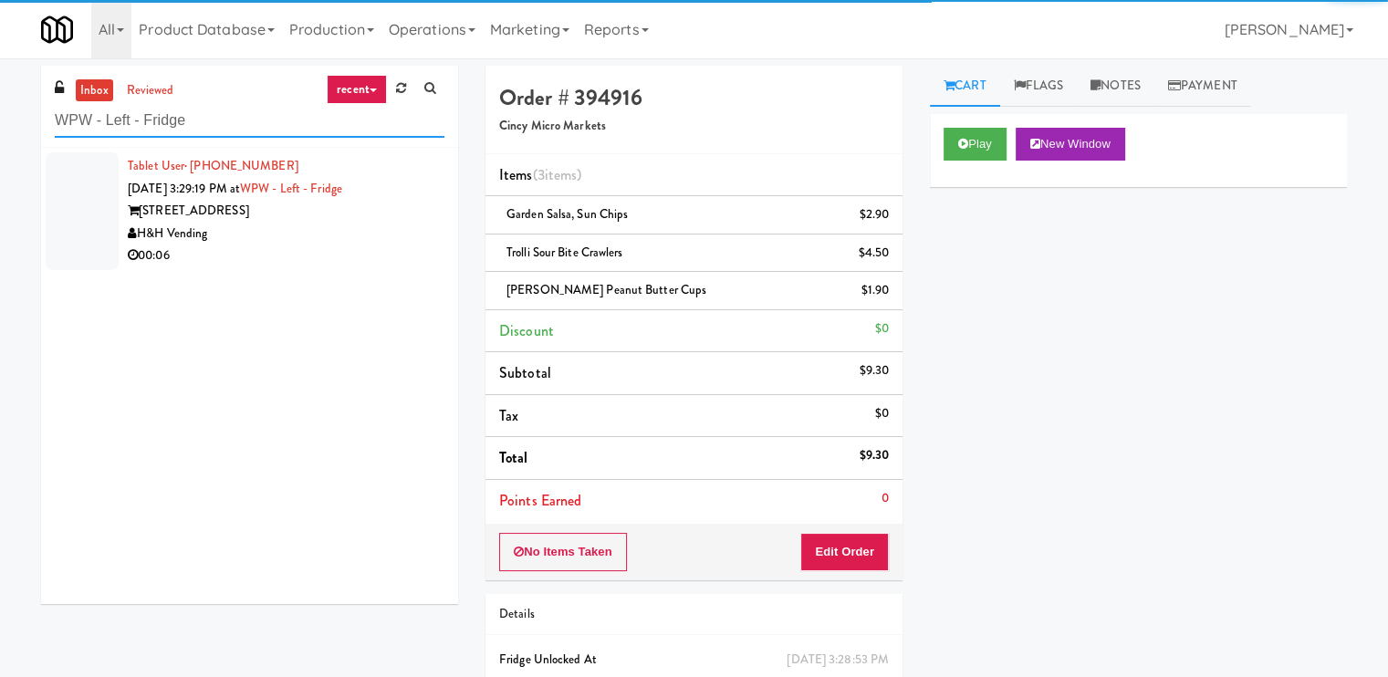
type input "WPW - Left - Fridge"
click at [382, 245] on div "00:06" at bounding box center [286, 255] width 317 height 23
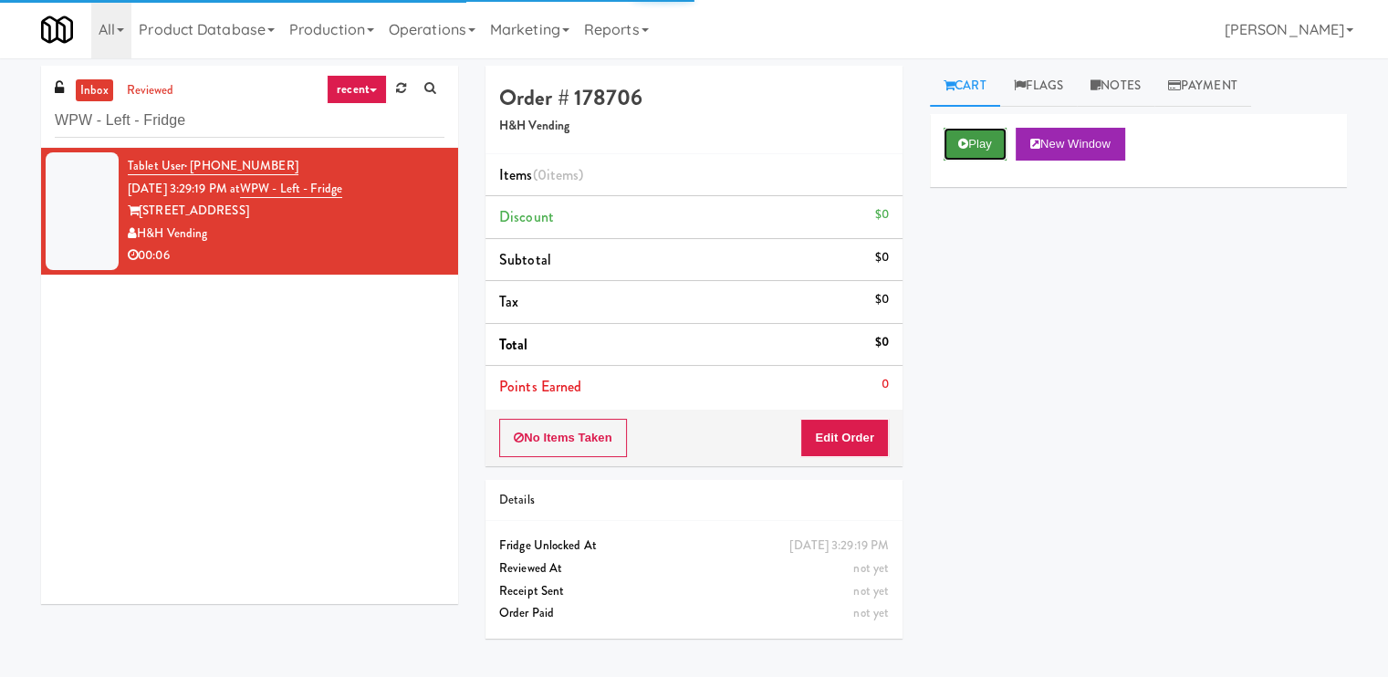
click at [968, 130] on button "Play" at bounding box center [974, 144] width 63 height 33
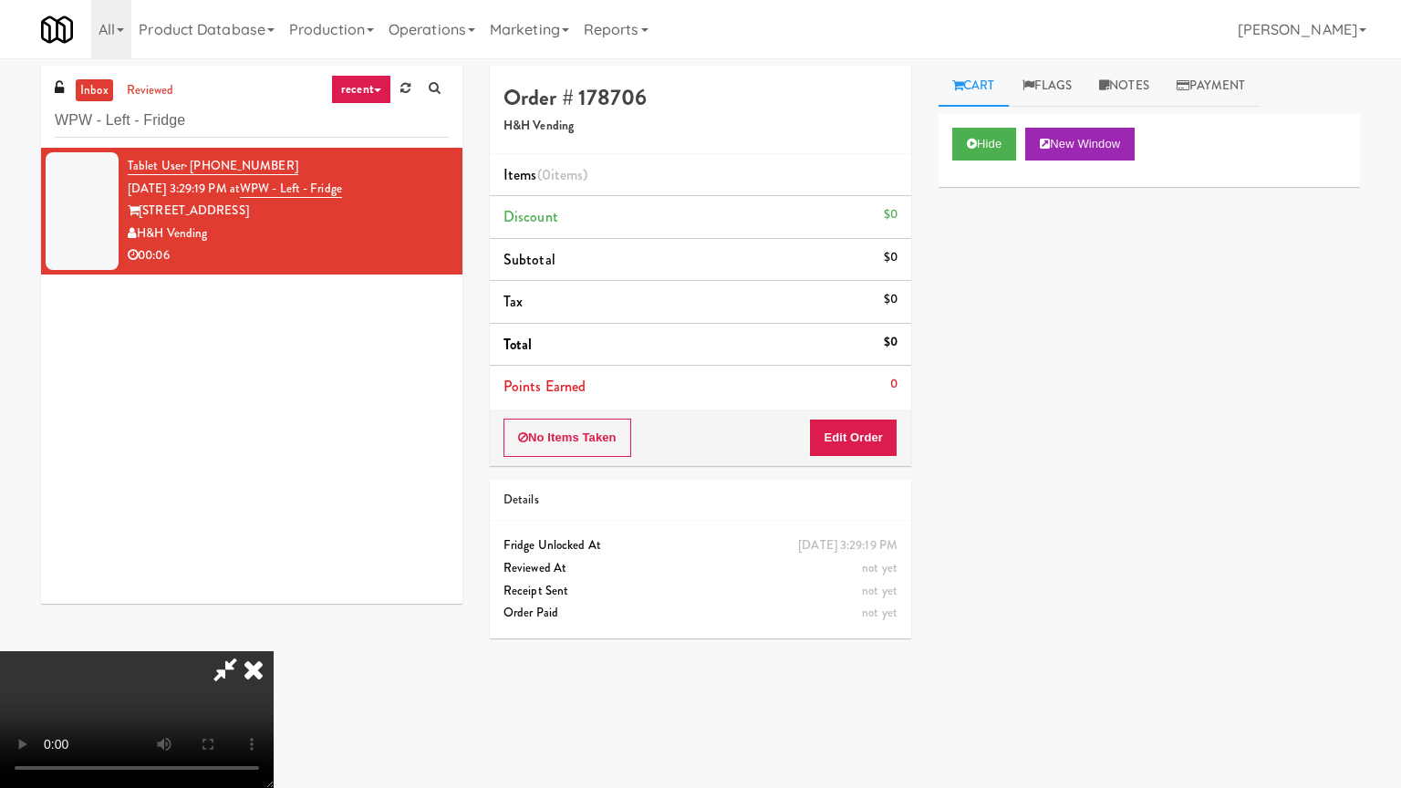
click at [274, 651] on video at bounding box center [137, 719] width 274 height 137
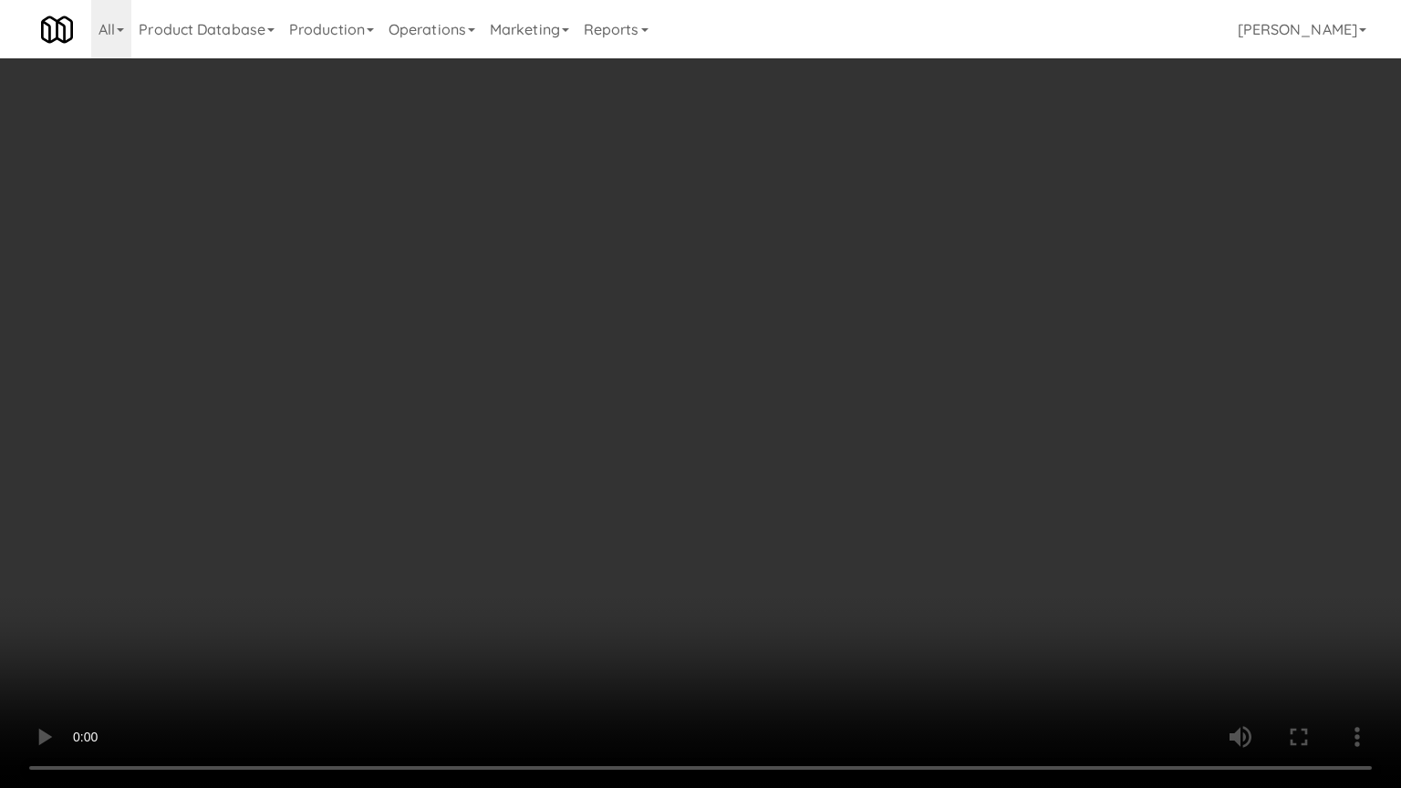
click at [767, 582] on video at bounding box center [700, 394] width 1401 height 788
click at [766, 572] on video at bounding box center [700, 394] width 1401 height 788
click at [766, 569] on video at bounding box center [700, 394] width 1401 height 788
click at [772, 561] on video at bounding box center [700, 394] width 1401 height 788
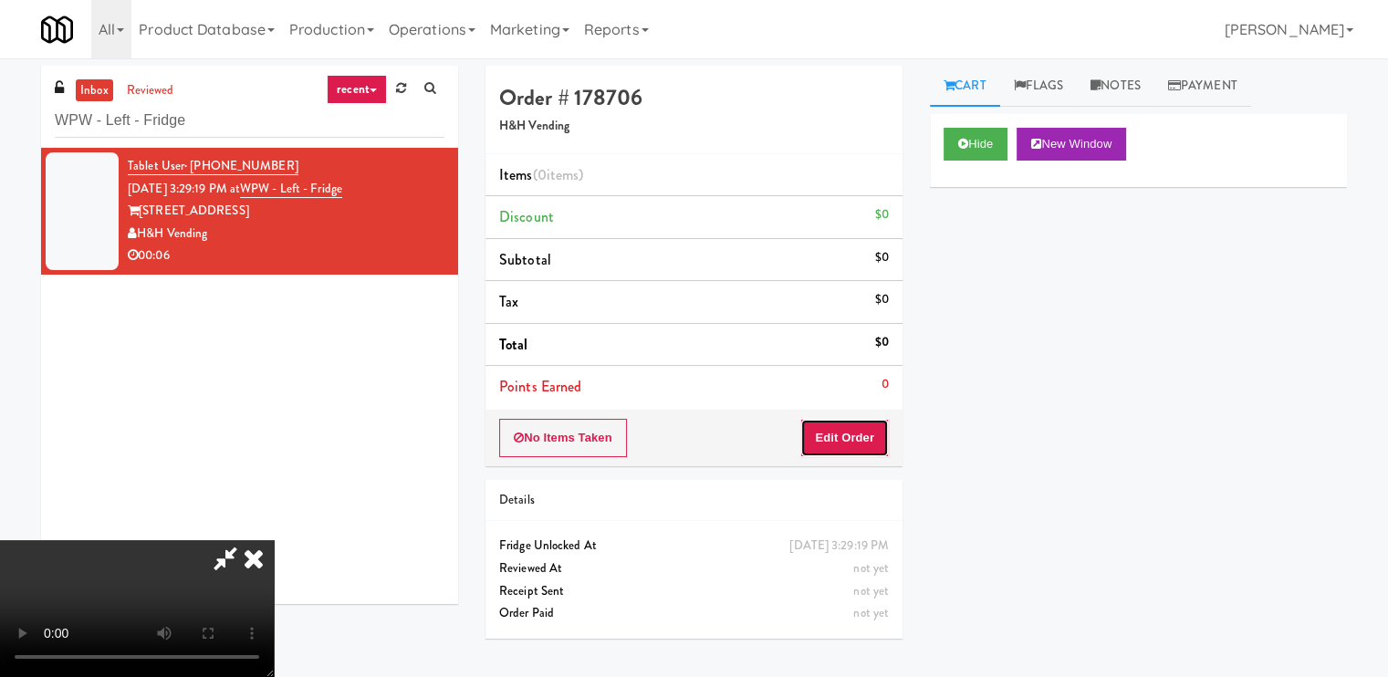
click at [873, 430] on button "Edit Order" at bounding box center [844, 438] width 88 height 38
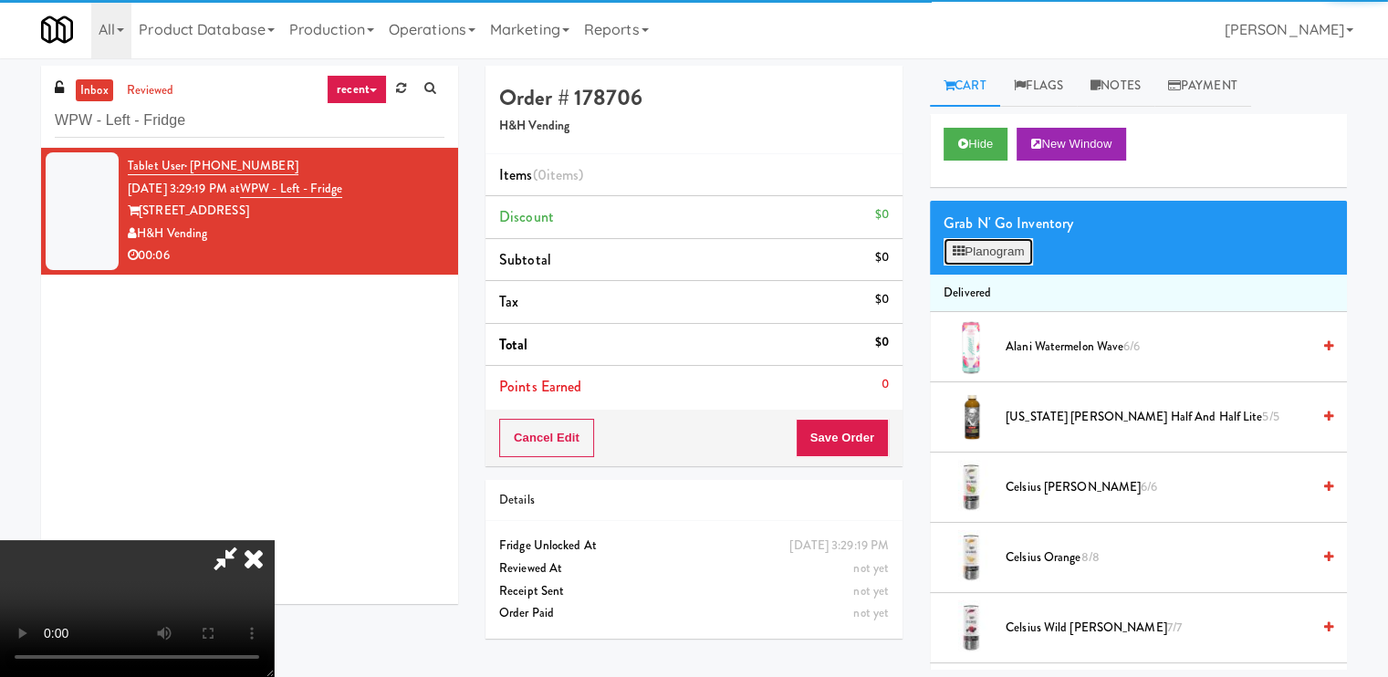
click at [1001, 240] on button "Planogram" at bounding box center [987, 251] width 89 height 27
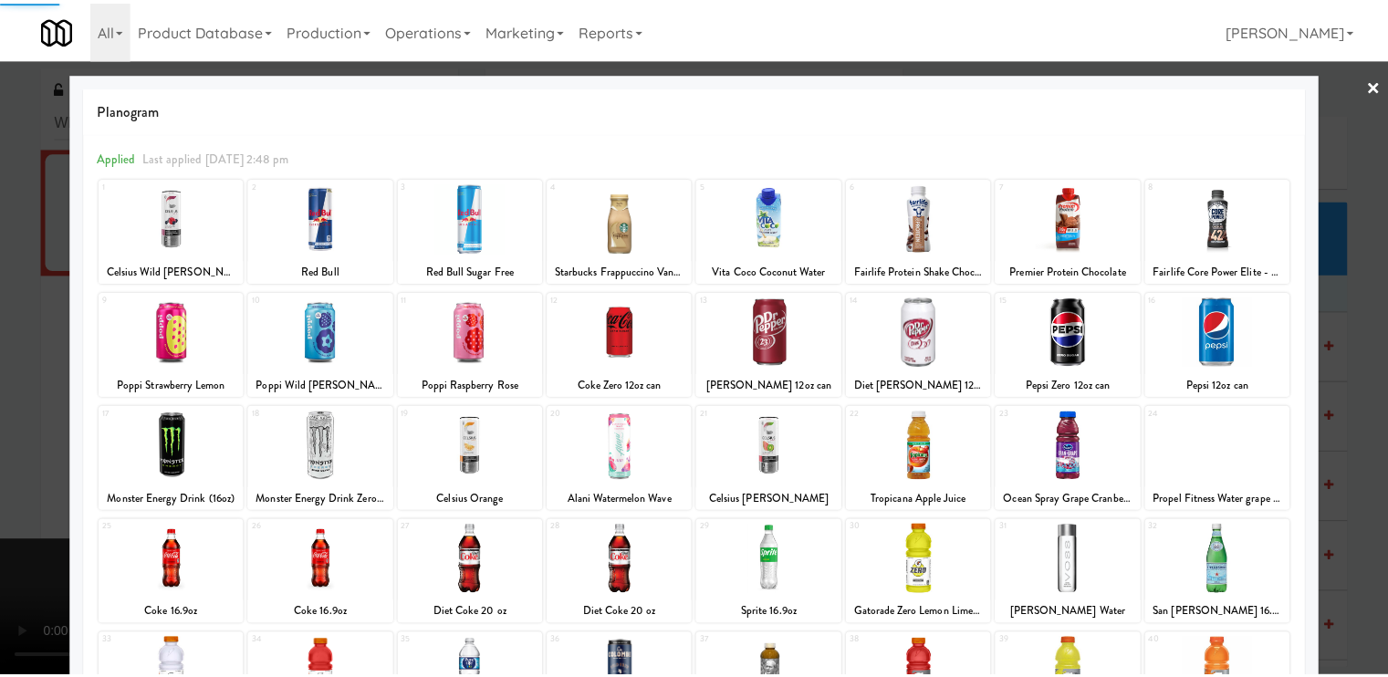
scroll to position [182, 0]
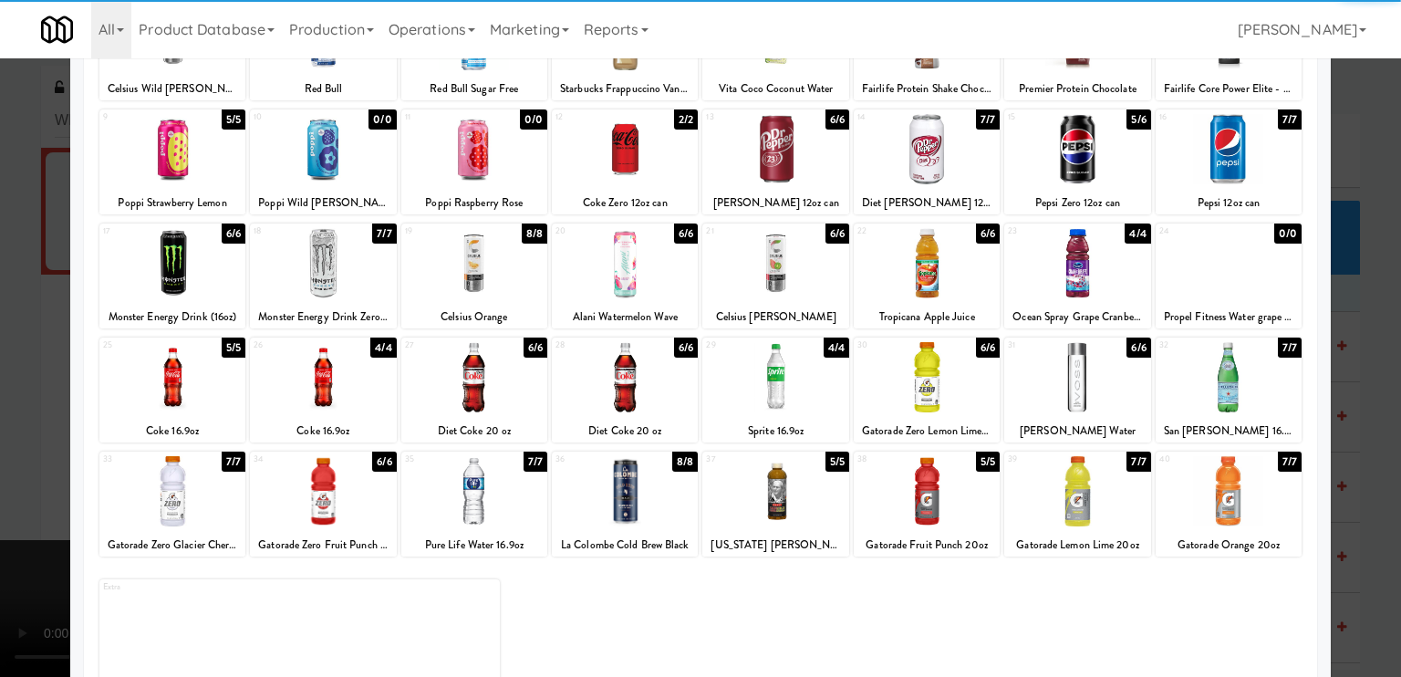
drag, startPoint x: 1065, startPoint y: 366, endPoint x: 1017, endPoint y: 364, distance: 47.5
click at [1065, 364] on div at bounding box center [1077, 377] width 146 height 70
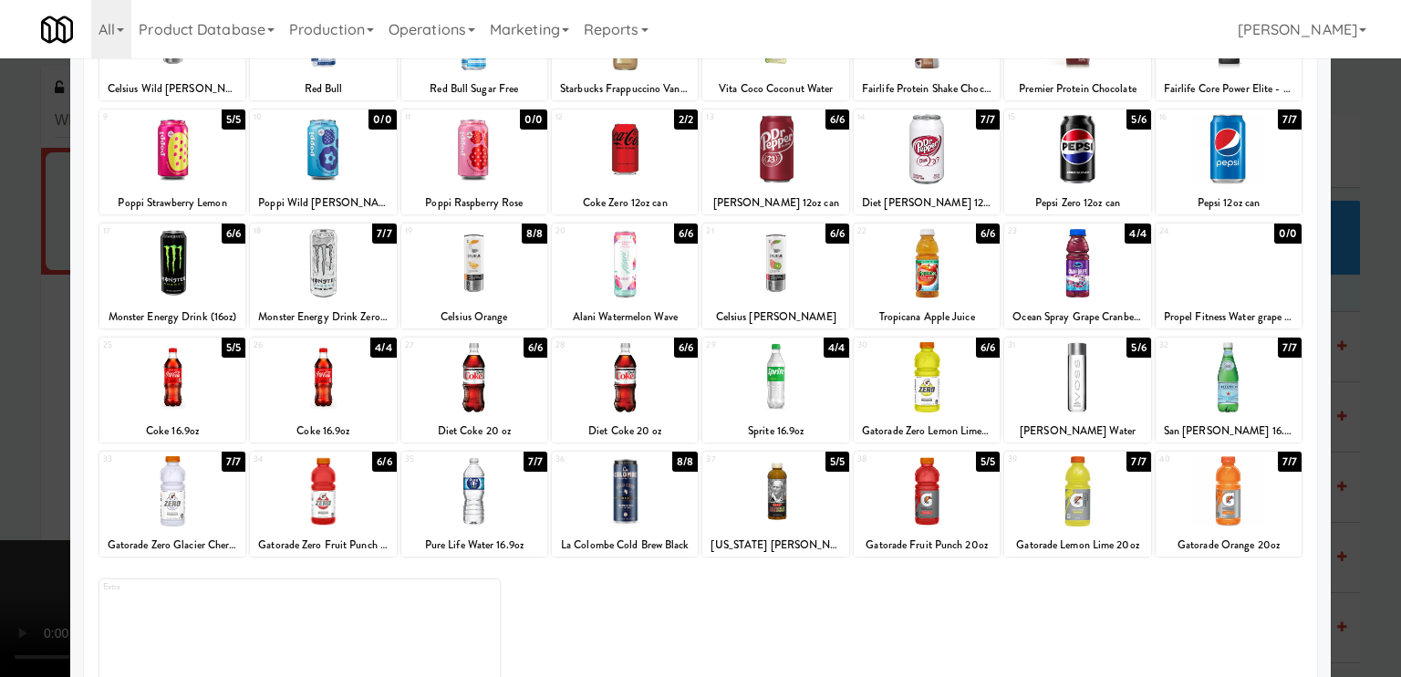
drag, startPoint x: 18, startPoint y: 362, endPoint x: 120, endPoint y: 419, distance: 116.0
click at [19, 362] on div at bounding box center [700, 338] width 1401 height 677
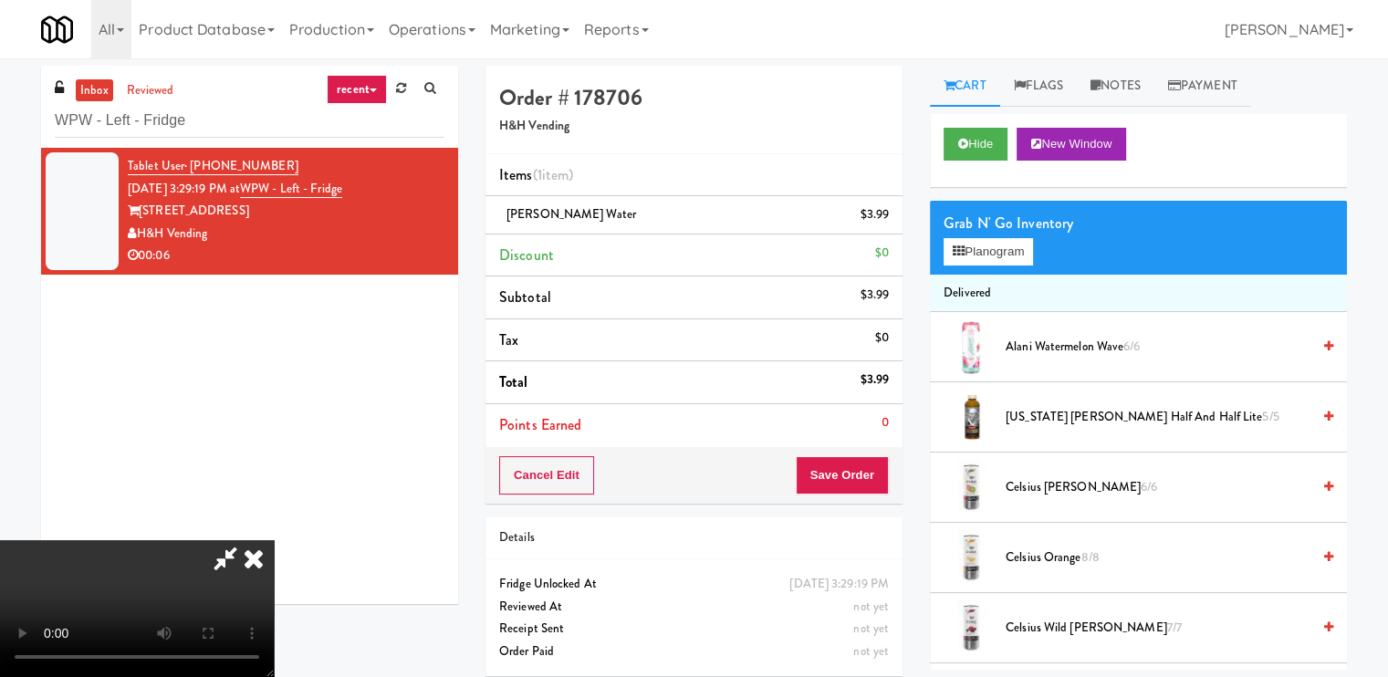
click at [274, 540] on video at bounding box center [137, 608] width 274 height 137
click at [954, 254] on icon at bounding box center [958, 251] width 12 height 12
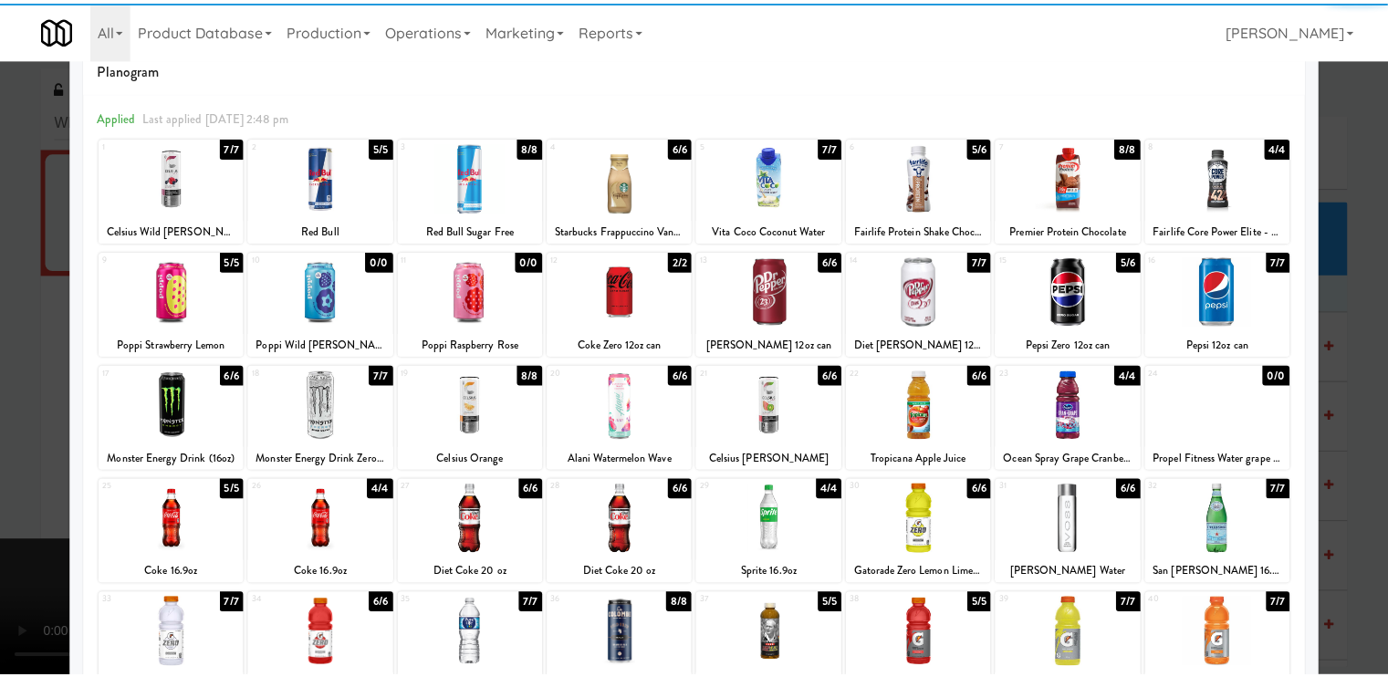
scroll to position [91, 0]
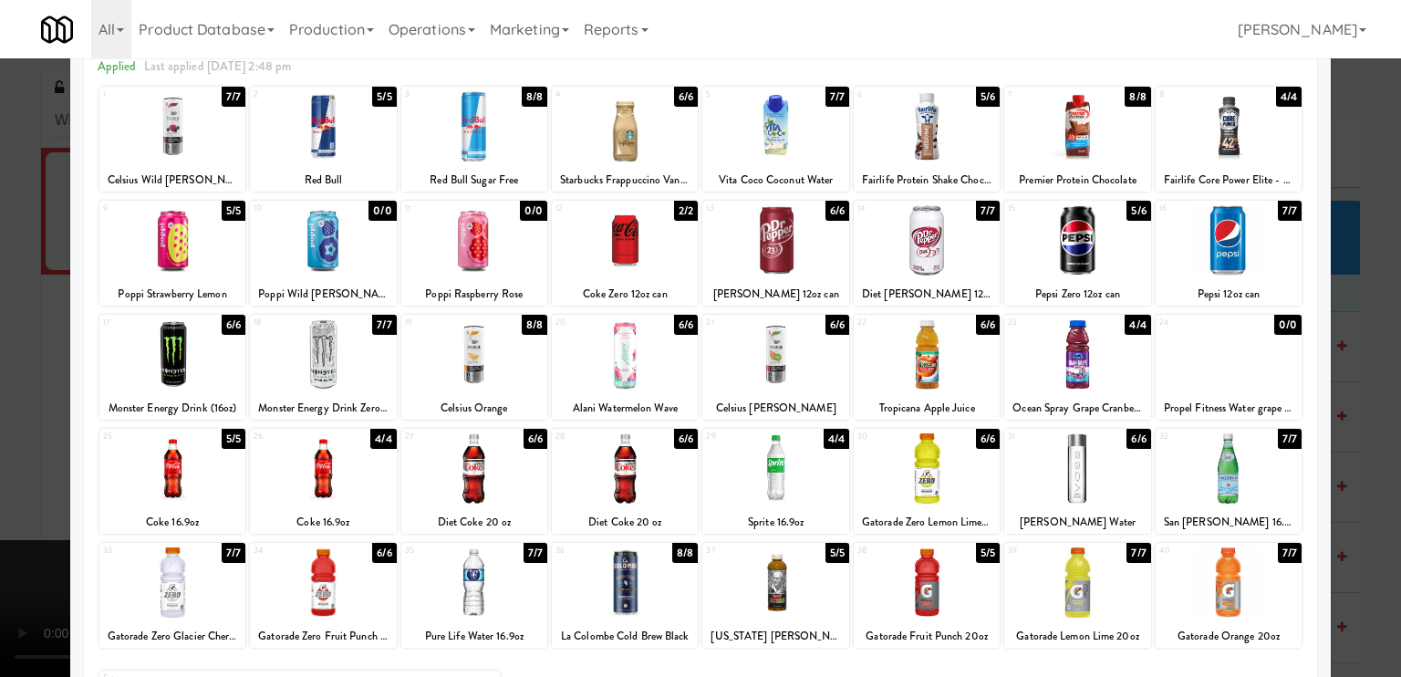
click at [0, 348] on div at bounding box center [700, 338] width 1401 height 677
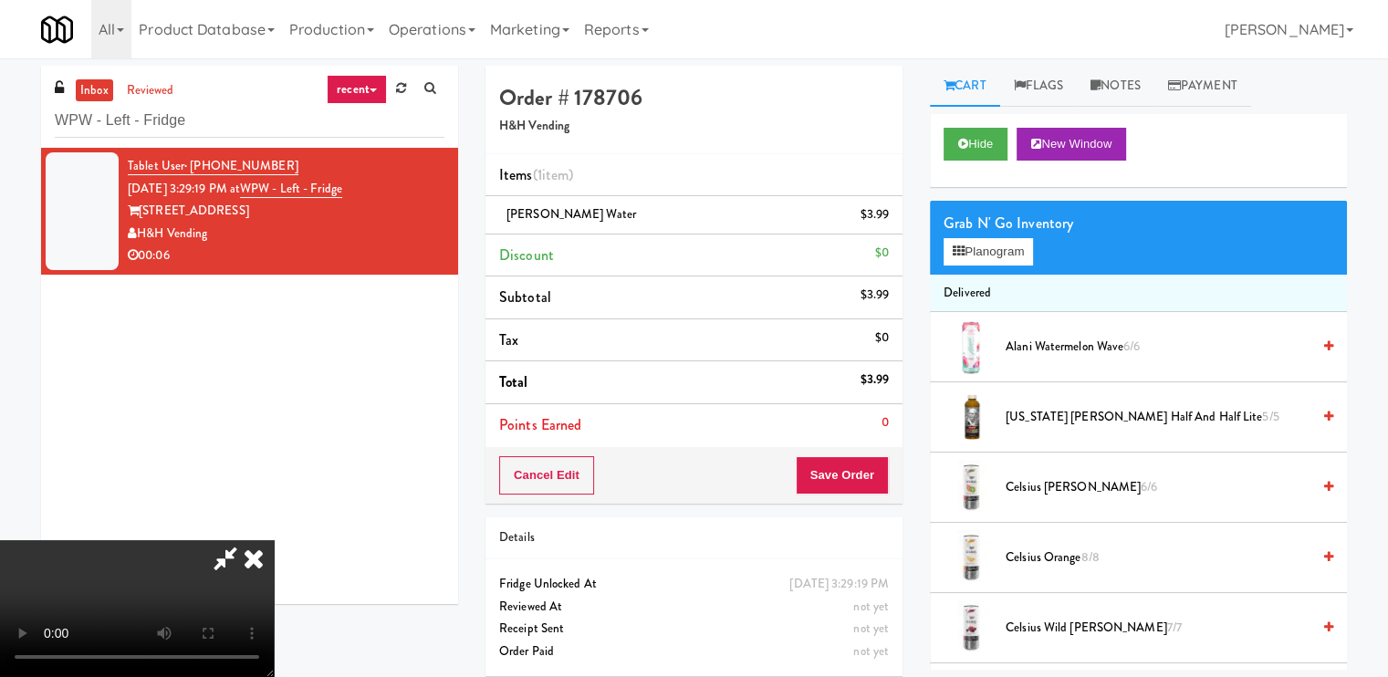
click at [106, 540] on video at bounding box center [137, 608] width 274 height 137
click at [875, 470] on button "Save Order" at bounding box center [841, 475] width 93 height 38
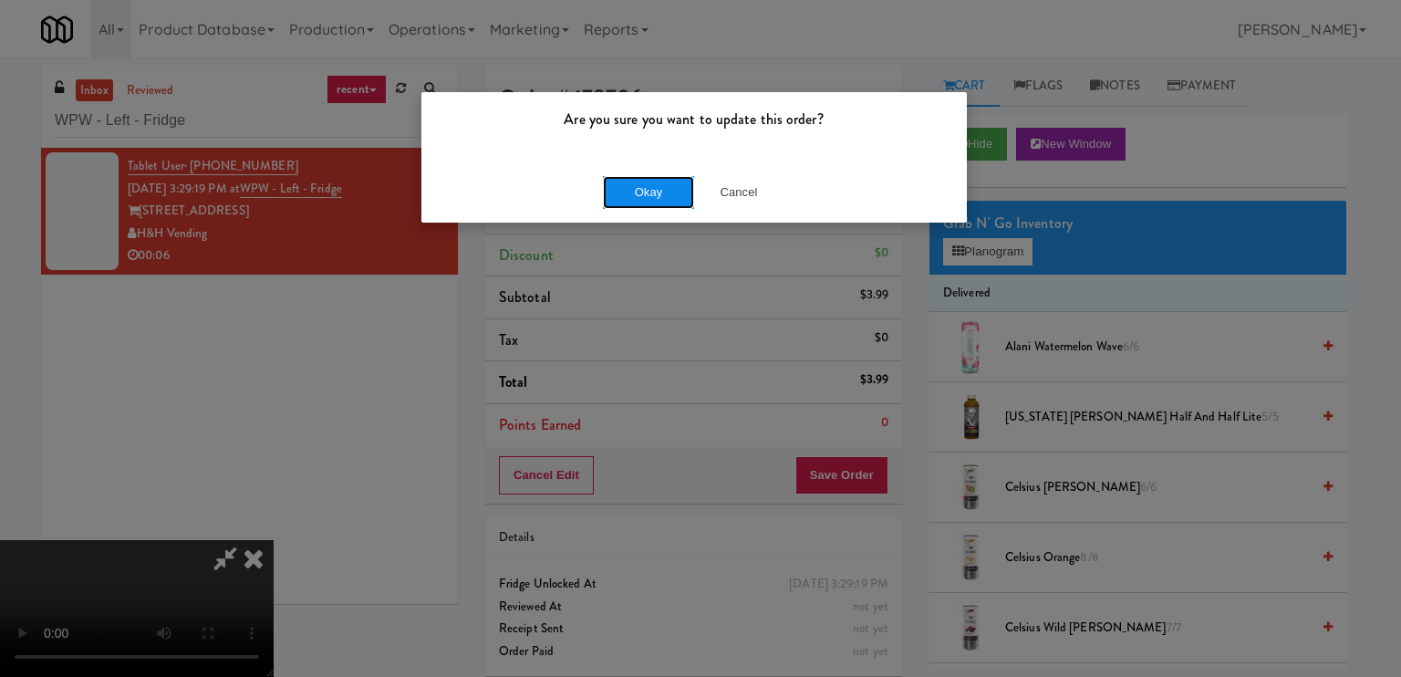
click at [660, 182] on button "Okay" at bounding box center [648, 192] width 91 height 33
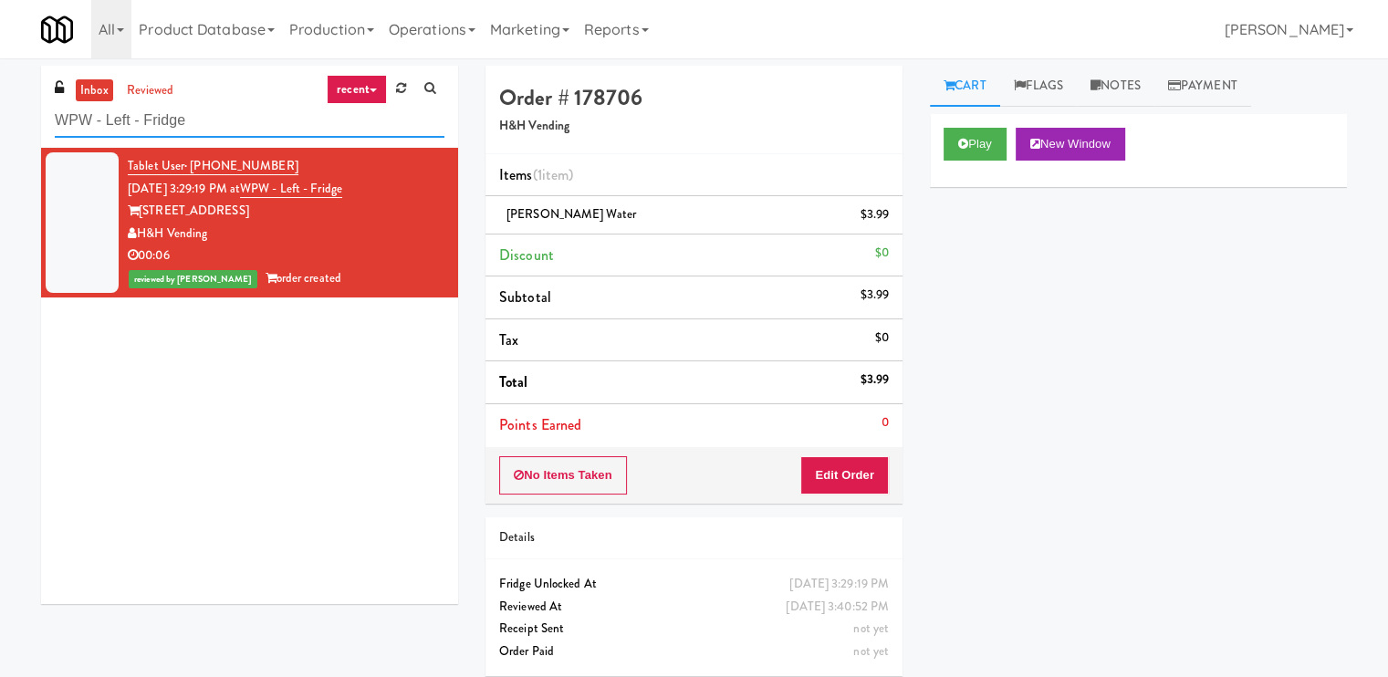
click at [212, 132] on input "WPW - Left - Fridge" at bounding box center [250, 121] width 390 height 34
paste input "Capital Plaza - Combo"
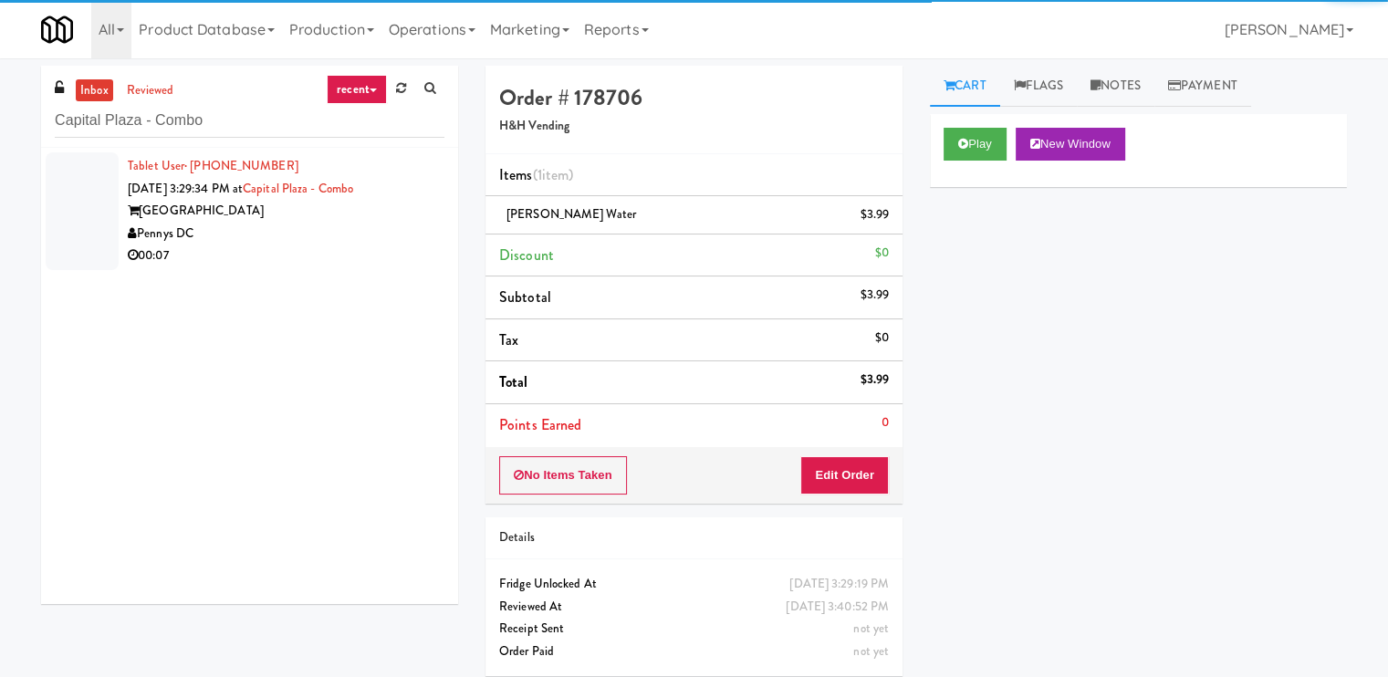
click at [359, 244] on div "00:07" at bounding box center [286, 255] width 317 height 23
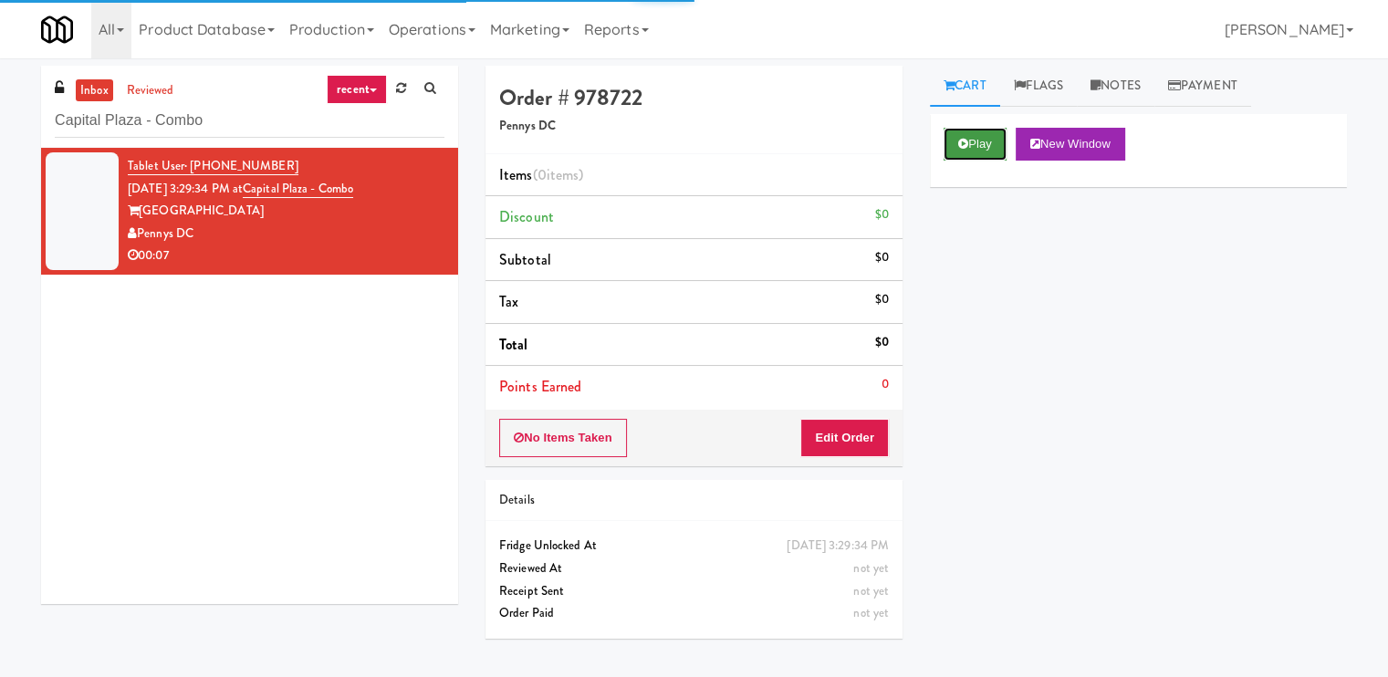
click at [973, 139] on button "Play" at bounding box center [974, 144] width 63 height 33
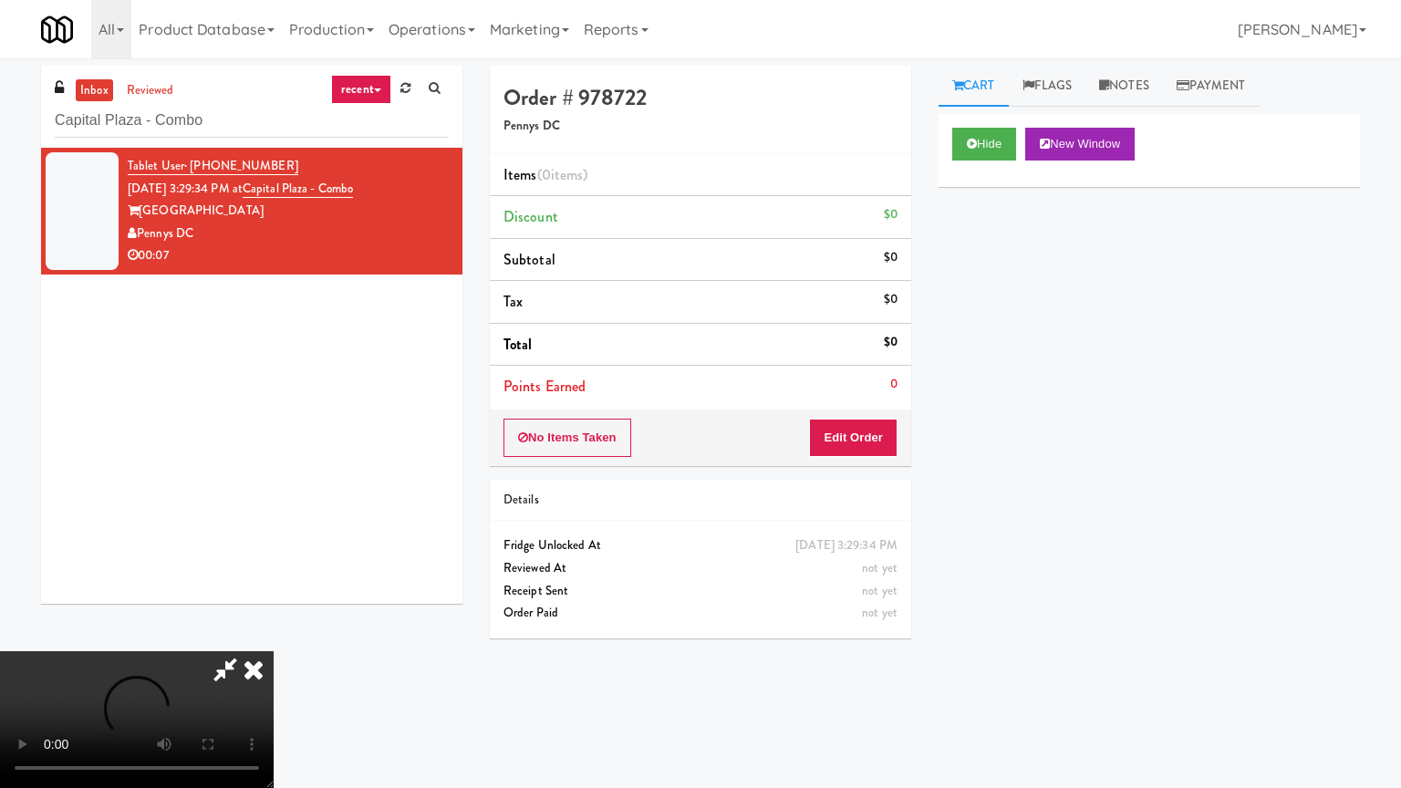
click at [274, 651] on video at bounding box center [137, 719] width 274 height 137
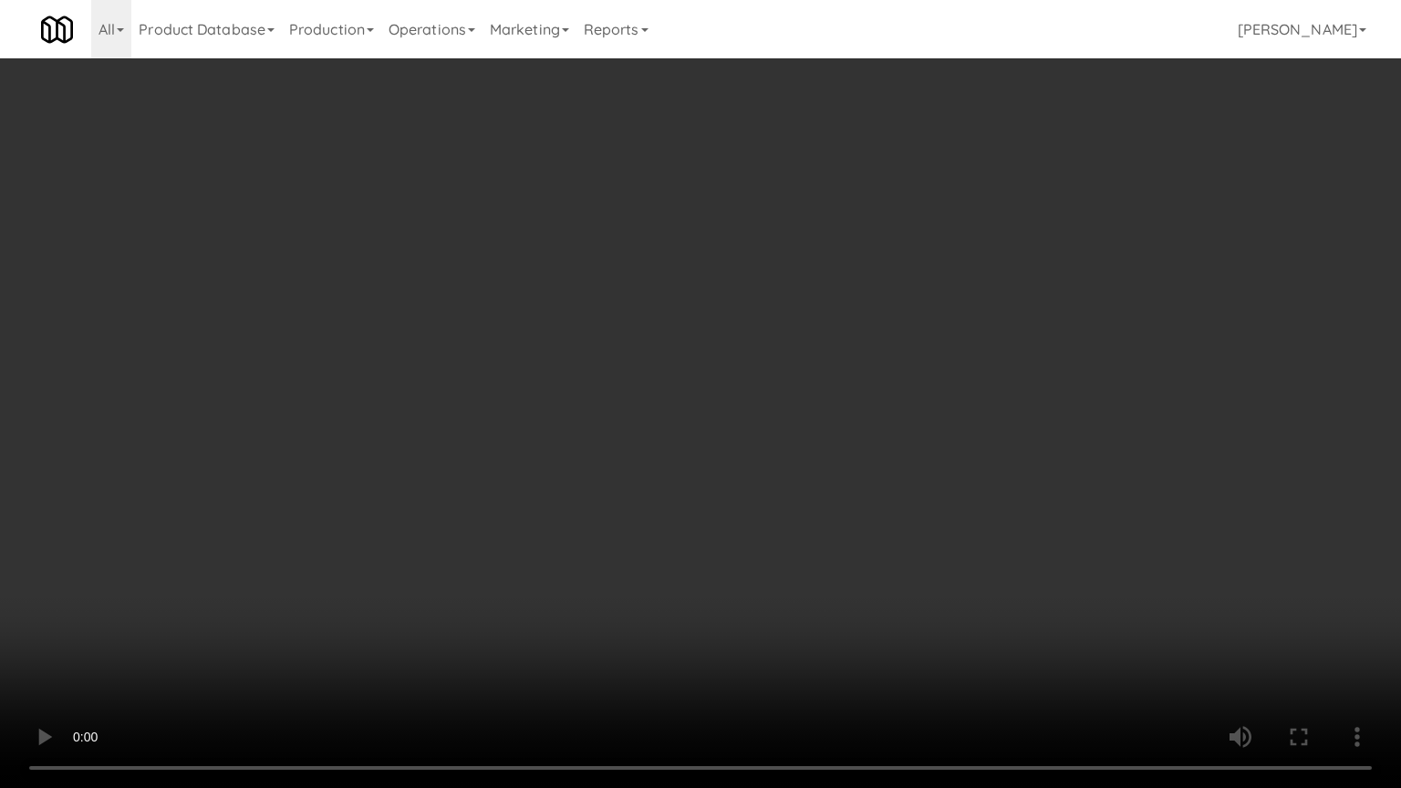
click at [985, 359] on video at bounding box center [700, 394] width 1401 height 788
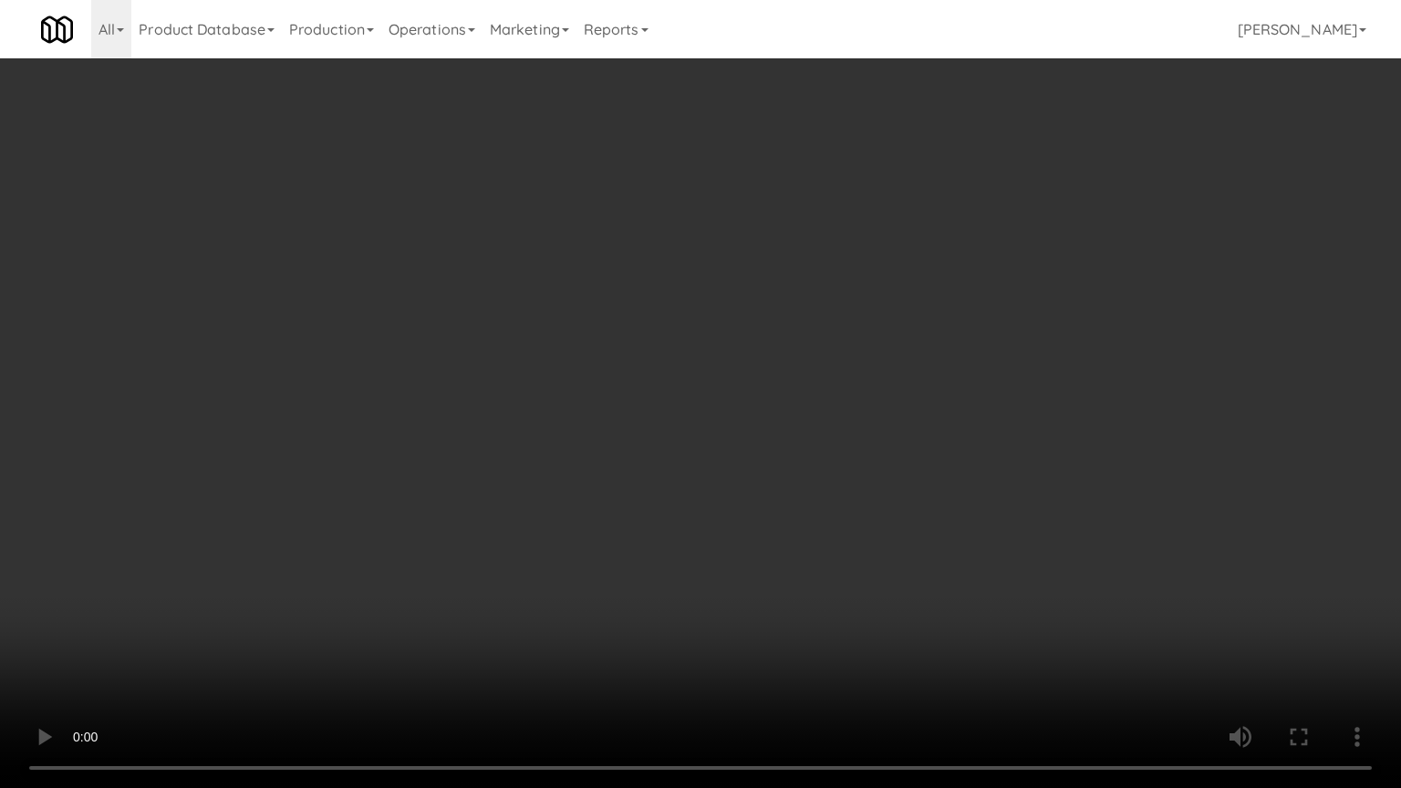
click at [985, 359] on video at bounding box center [700, 394] width 1401 height 788
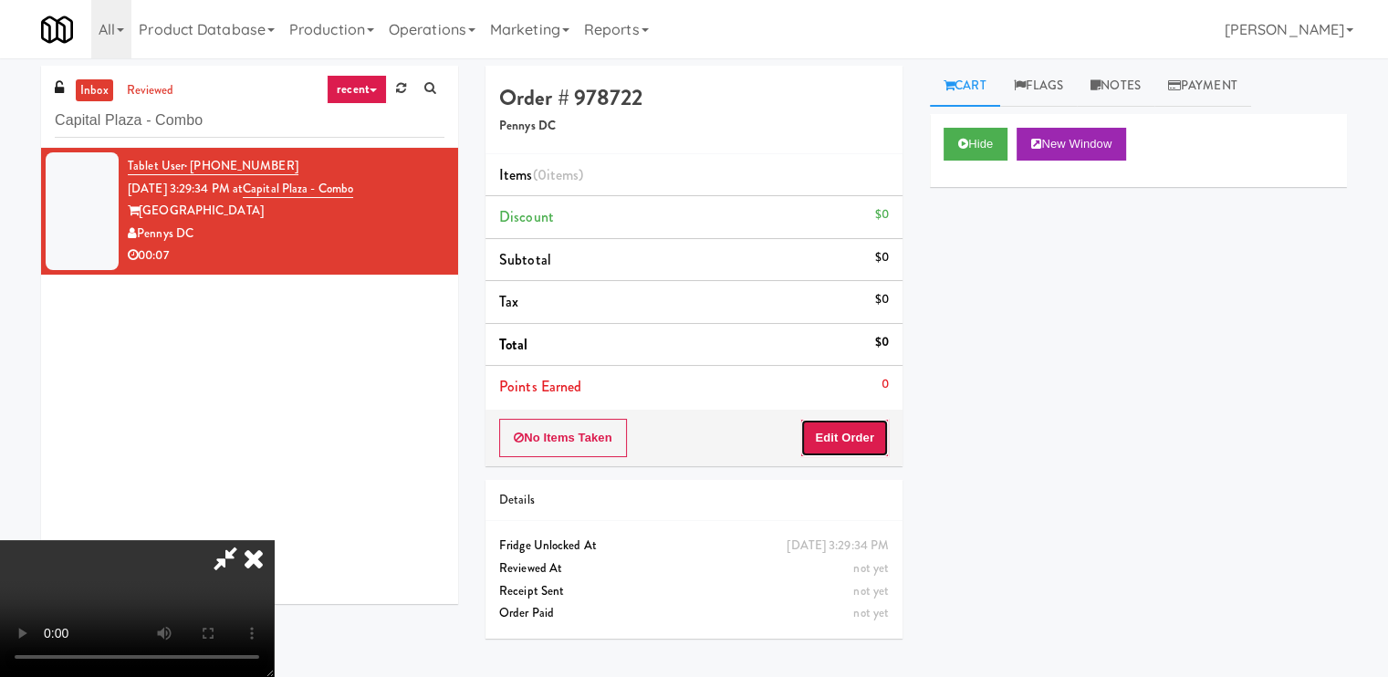
click at [879, 443] on button "Edit Order" at bounding box center [844, 438] width 88 height 38
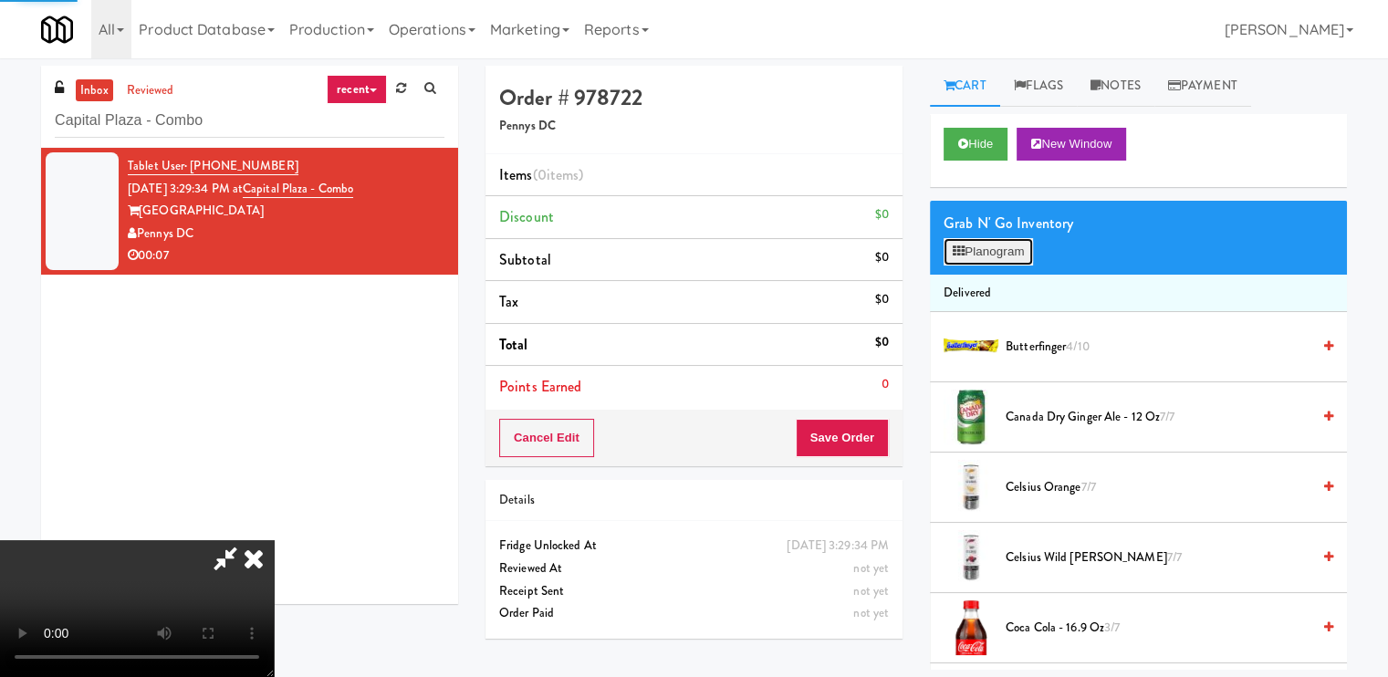
click at [1002, 255] on button "Planogram" at bounding box center [987, 251] width 89 height 27
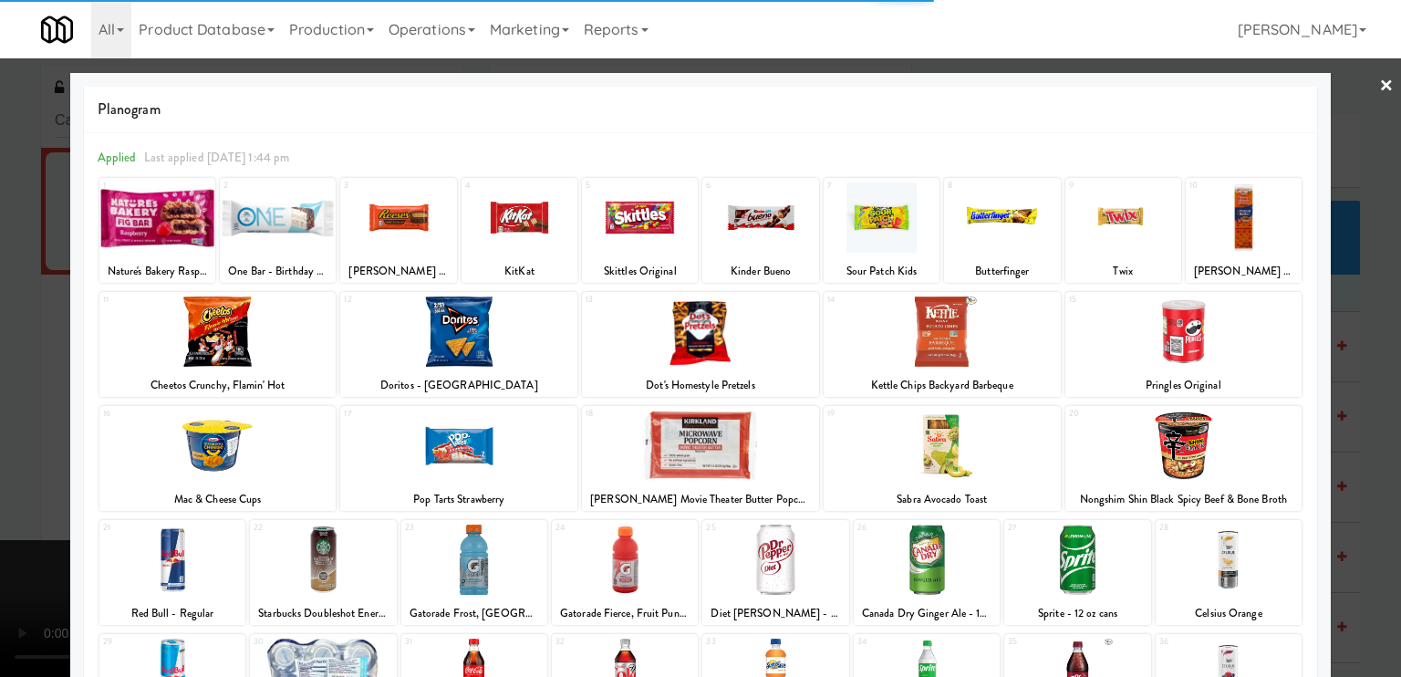
click at [436, 340] on div at bounding box center [458, 331] width 237 height 70
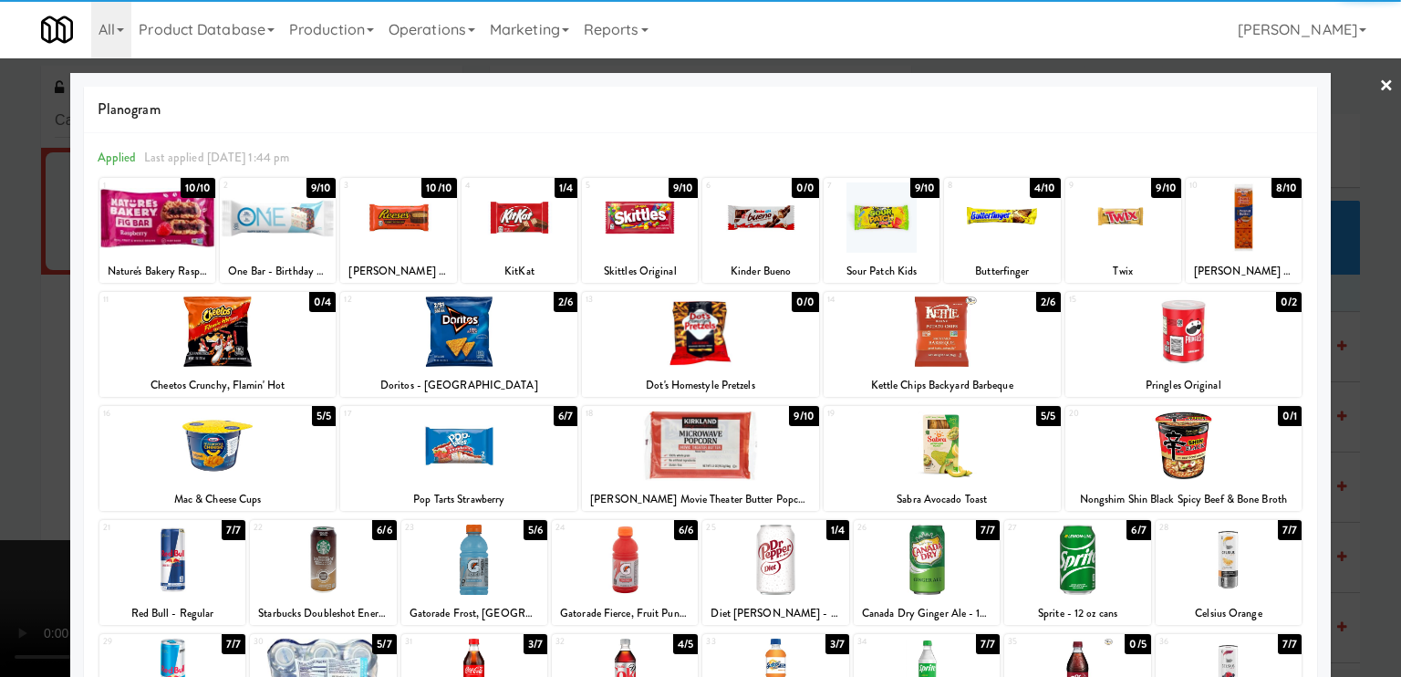
click at [771, 546] on div at bounding box center [775, 560] width 146 height 70
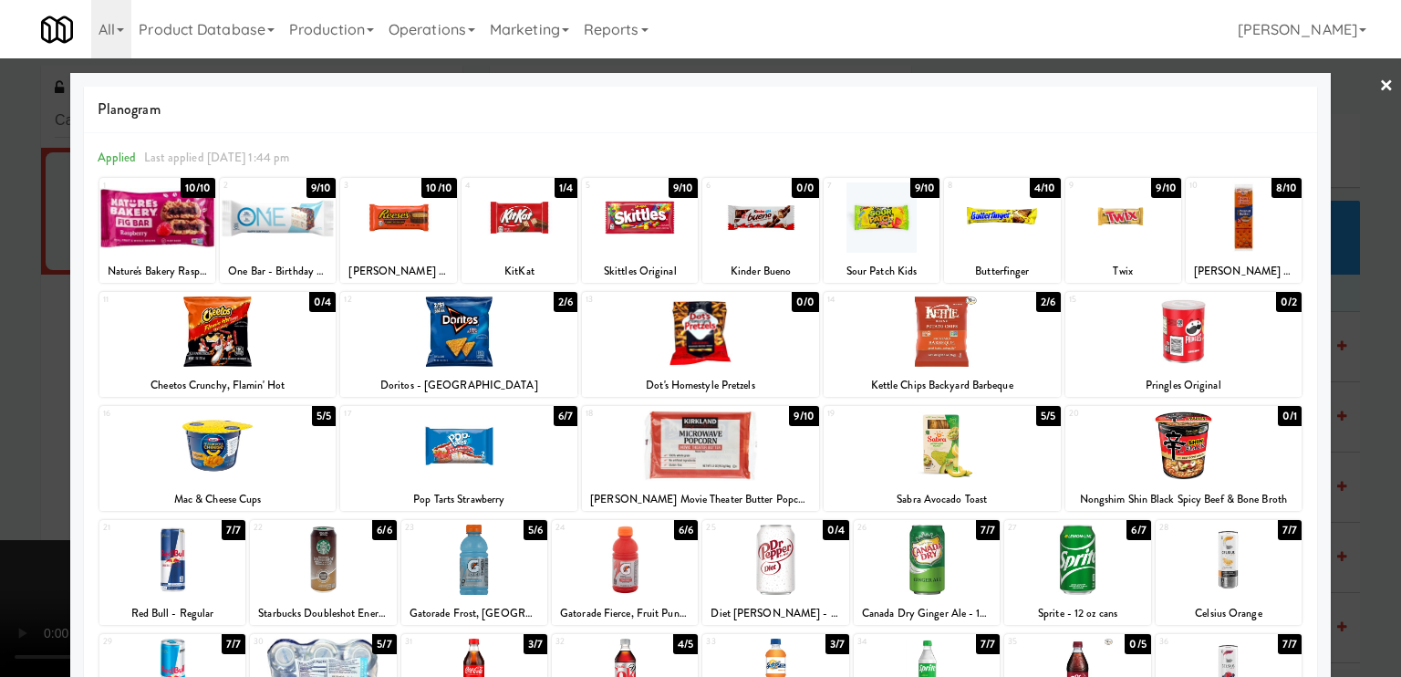
drag, startPoint x: 0, startPoint y: 493, endPoint x: 55, endPoint y: 494, distance: 54.7
click at [0, 492] on div at bounding box center [700, 338] width 1401 height 677
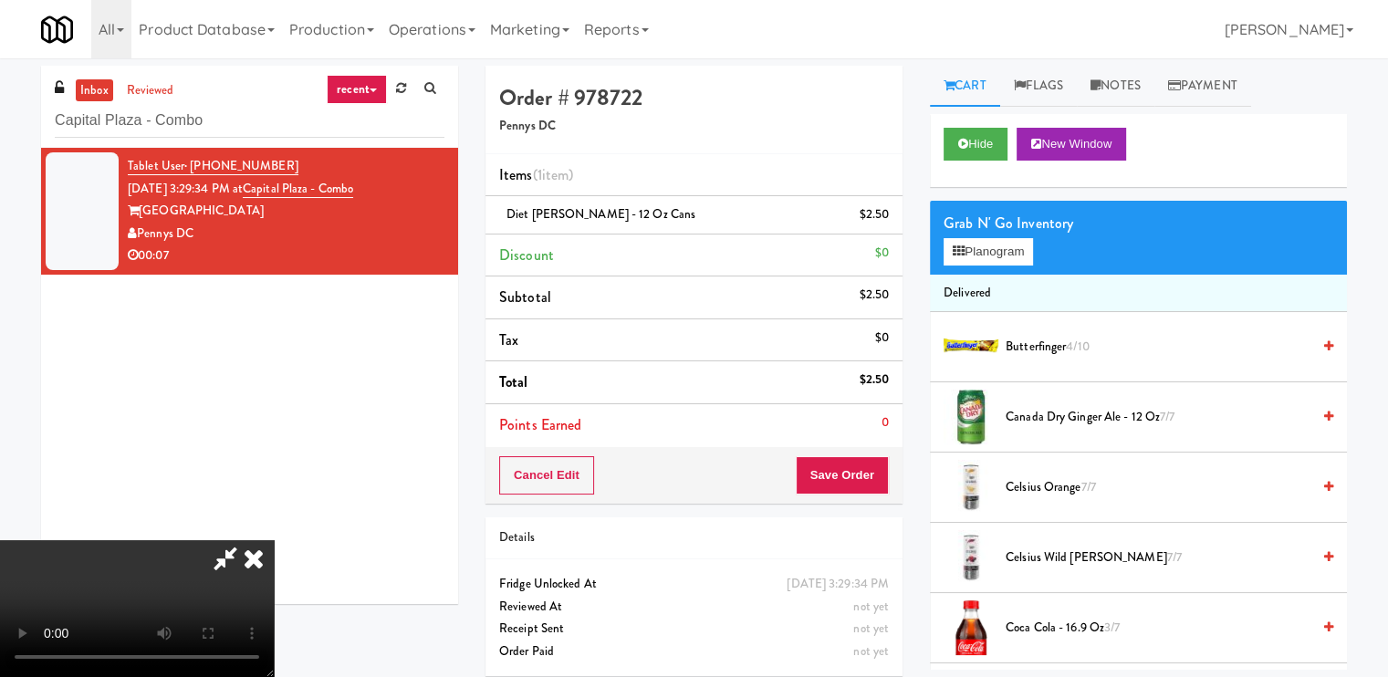
click at [274, 540] on video at bounding box center [137, 608] width 274 height 137
click at [274, 540] on icon at bounding box center [254, 558] width 40 height 36
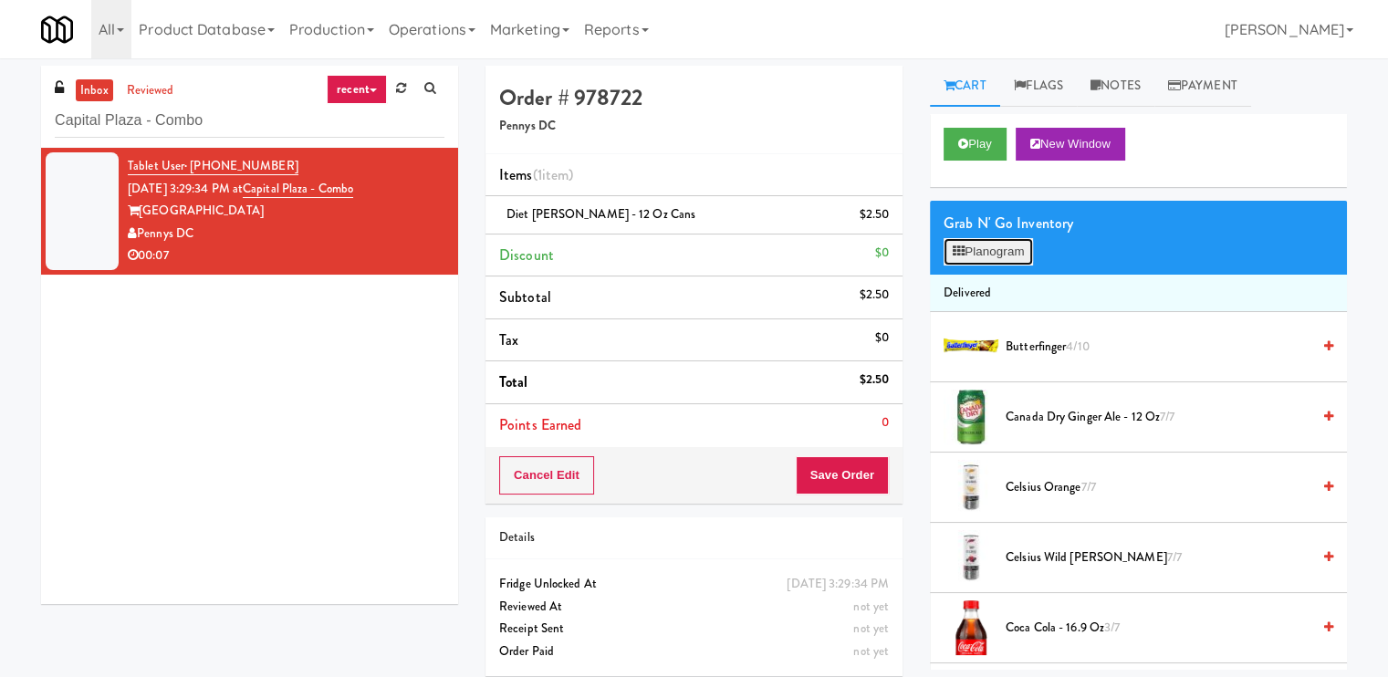
click at [1019, 249] on button "Planogram" at bounding box center [987, 251] width 89 height 27
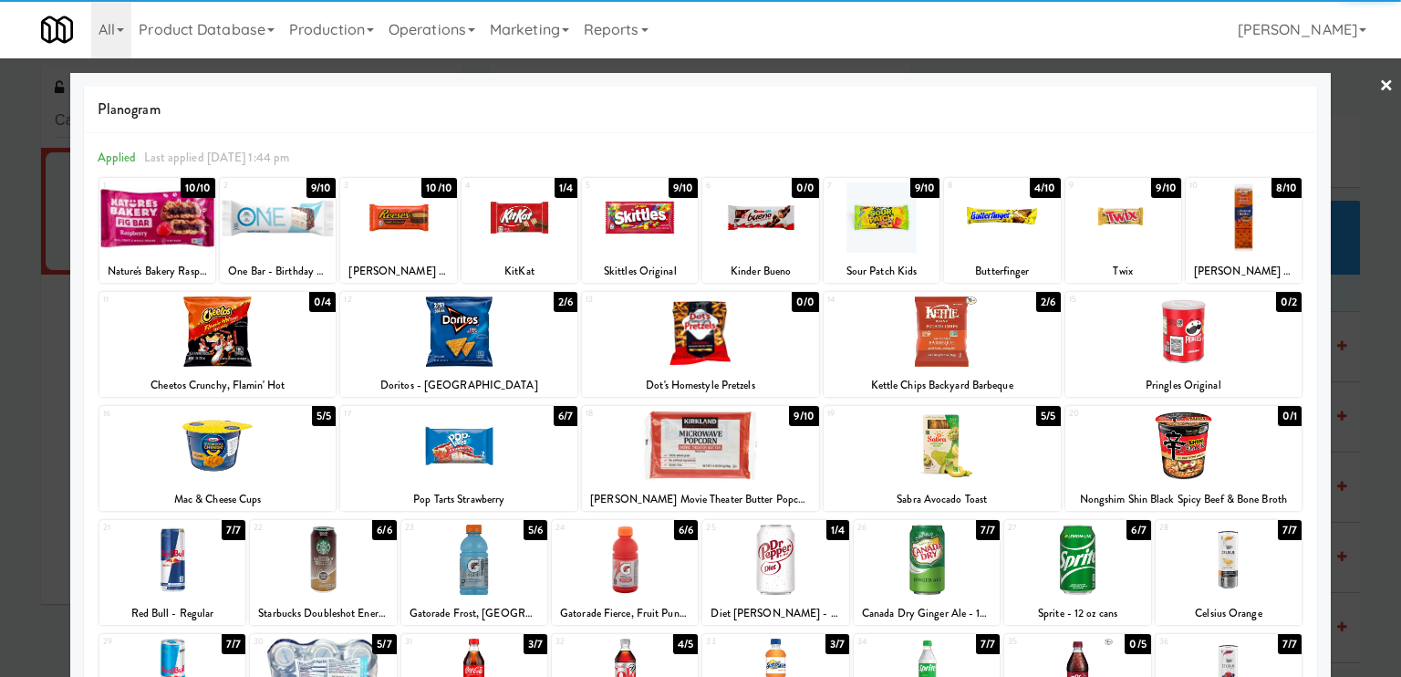
click at [453, 345] on div at bounding box center [458, 331] width 237 height 70
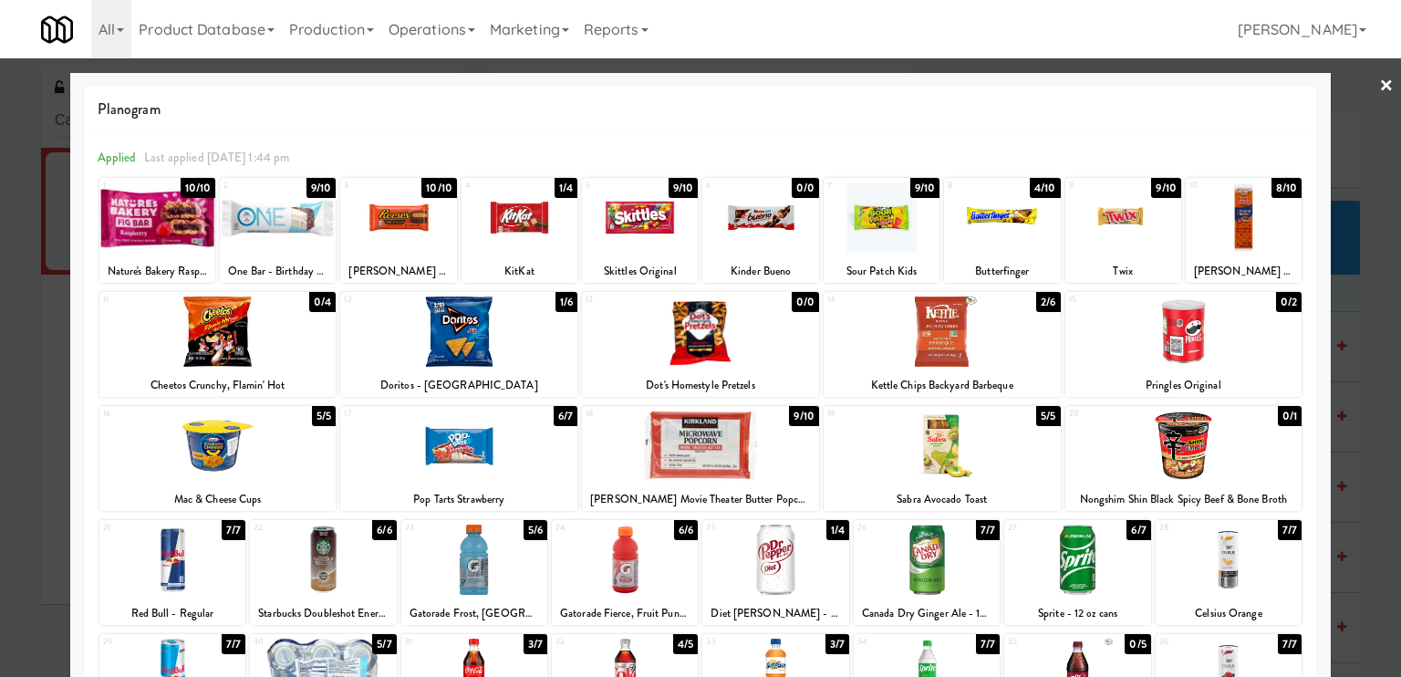
click at [0, 327] on div at bounding box center [700, 338] width 1401 height 677
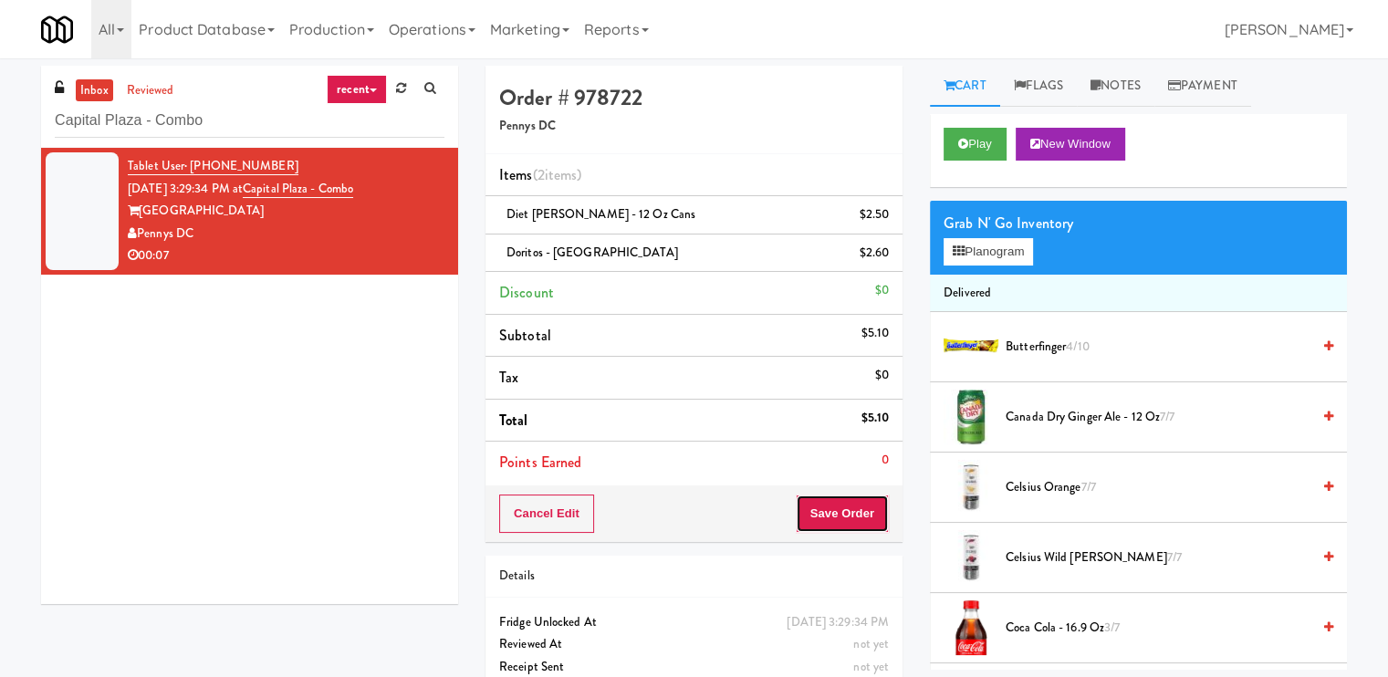
click at [829, 499] on button "Save Order" at bounding box center [841, 513] width 93 height 38
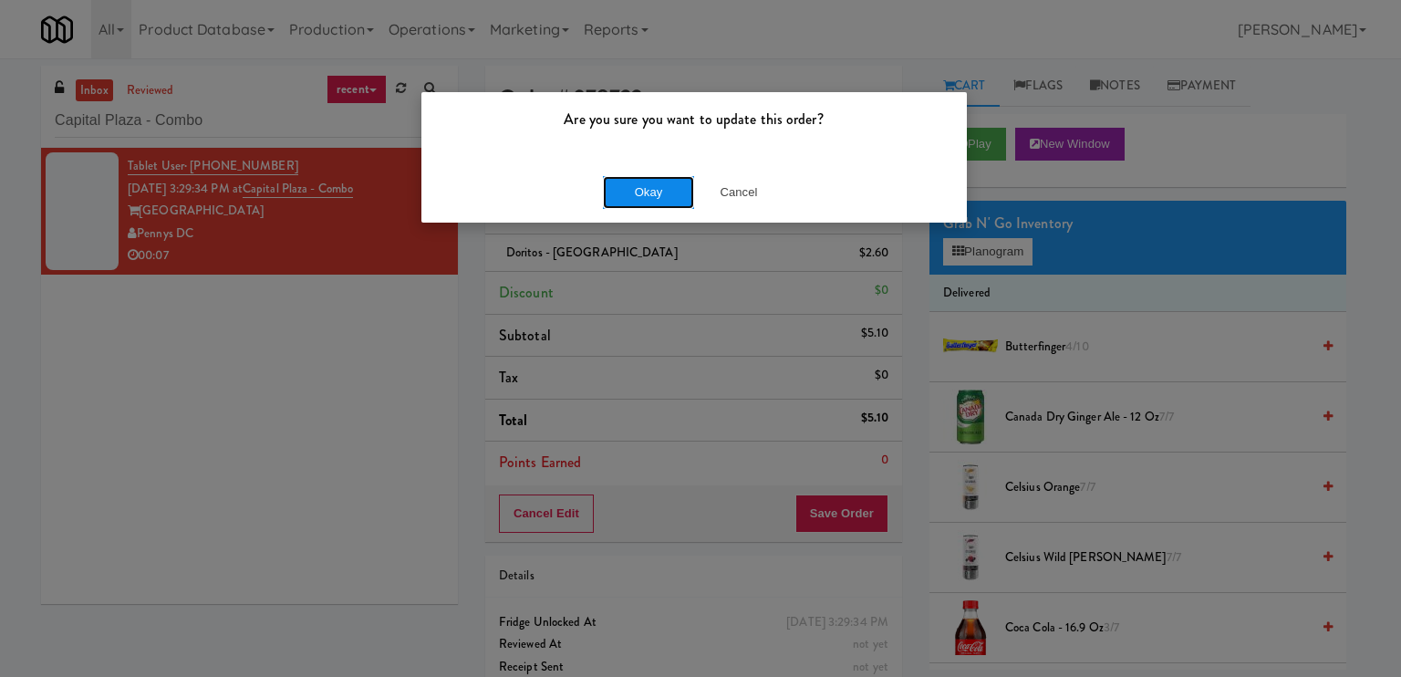
click at [635, 189] on button "Okay" at bounding box center [648, 192] width 91 height 33
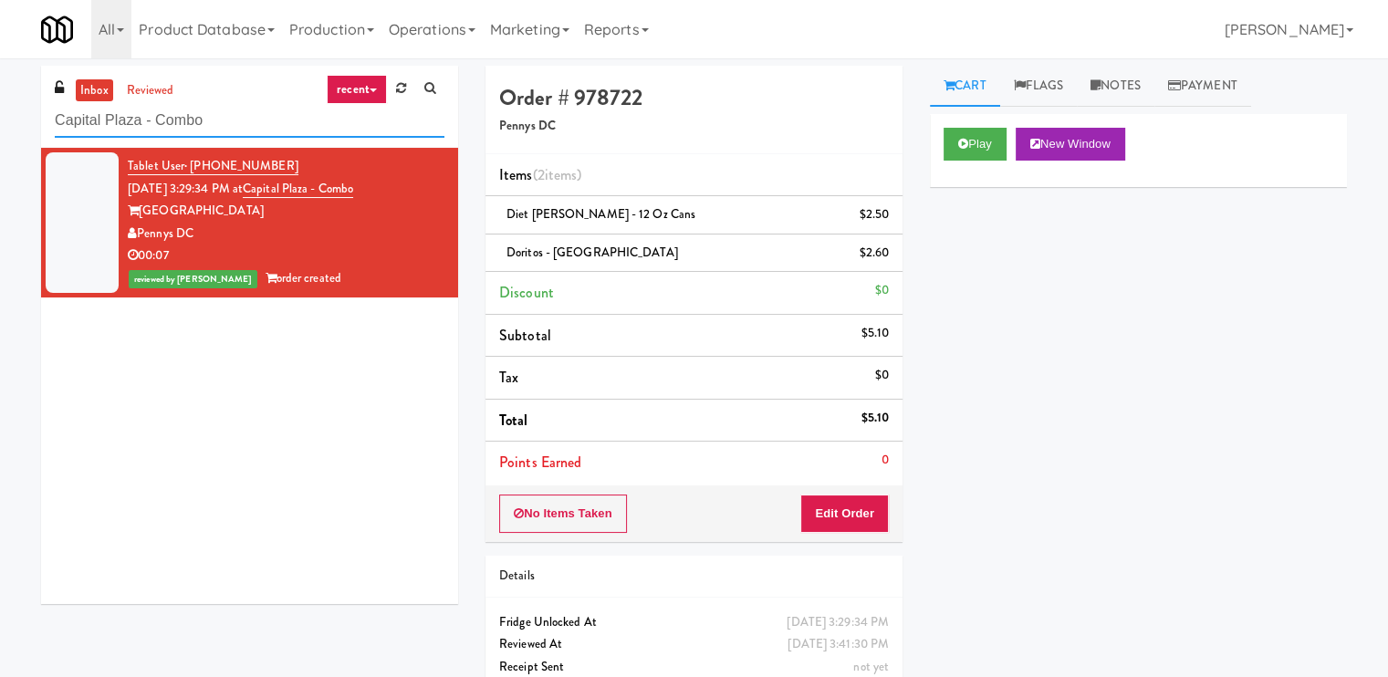
click at [266, 120] on input "Capital Plaza - Combo" at bounding box center [250, 121] width 390 height 34
paste input "BestMed W 11th"
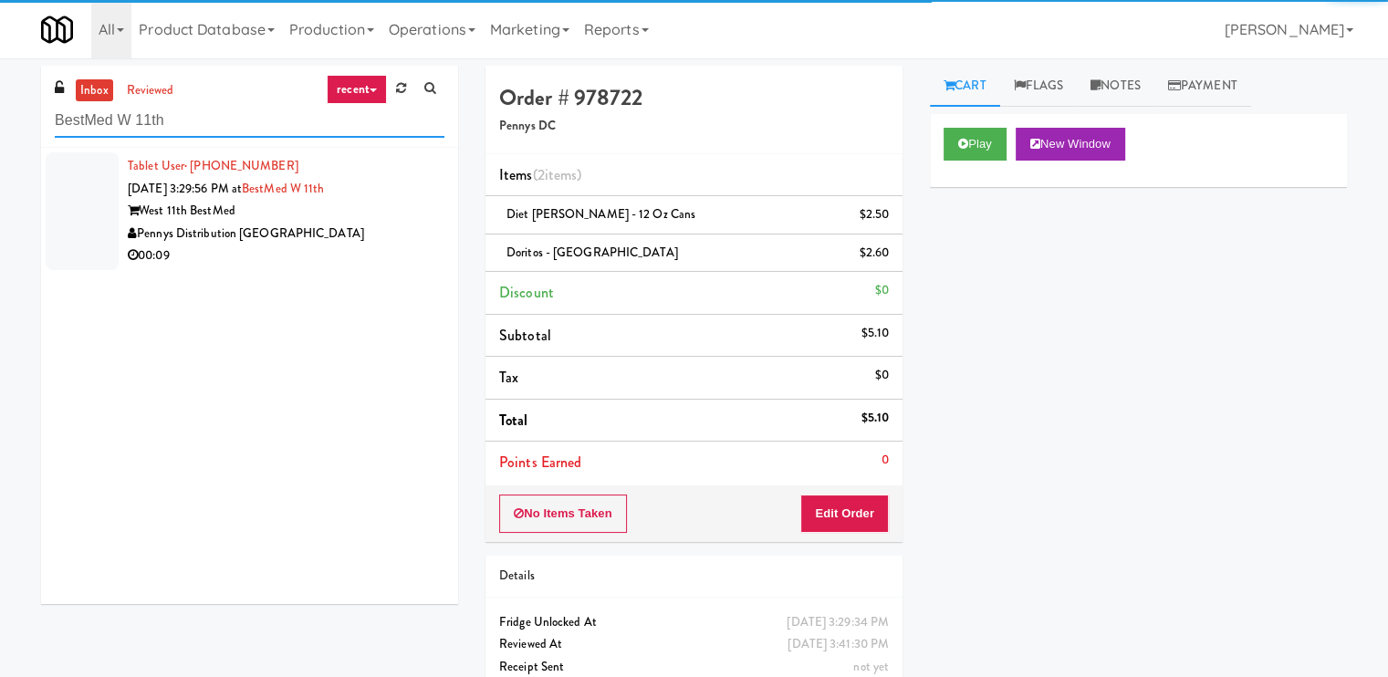
type input "BestMed W 11th"
click at [372, 254] on div "00:09" at bounding box center [286, 255] width 317 height 23
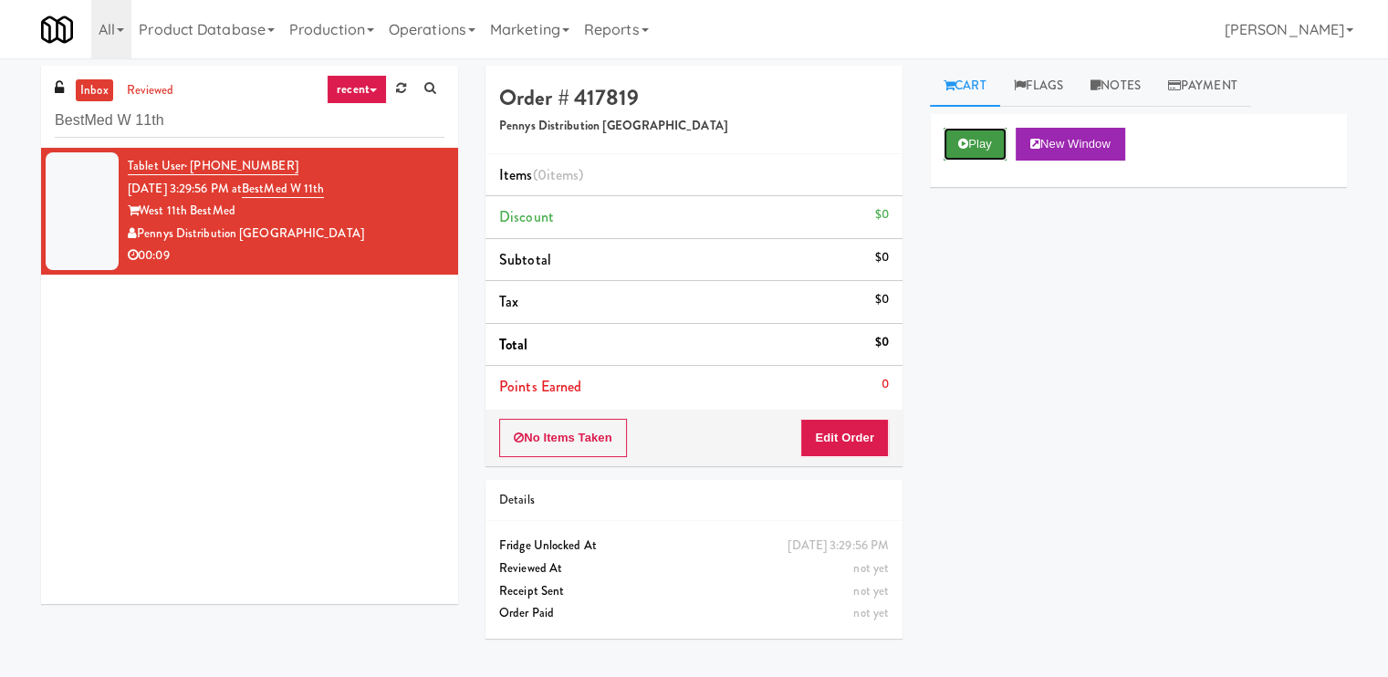
click at [989, 141] on button "Play" at bounding box center [974, 144] width 63 height 33
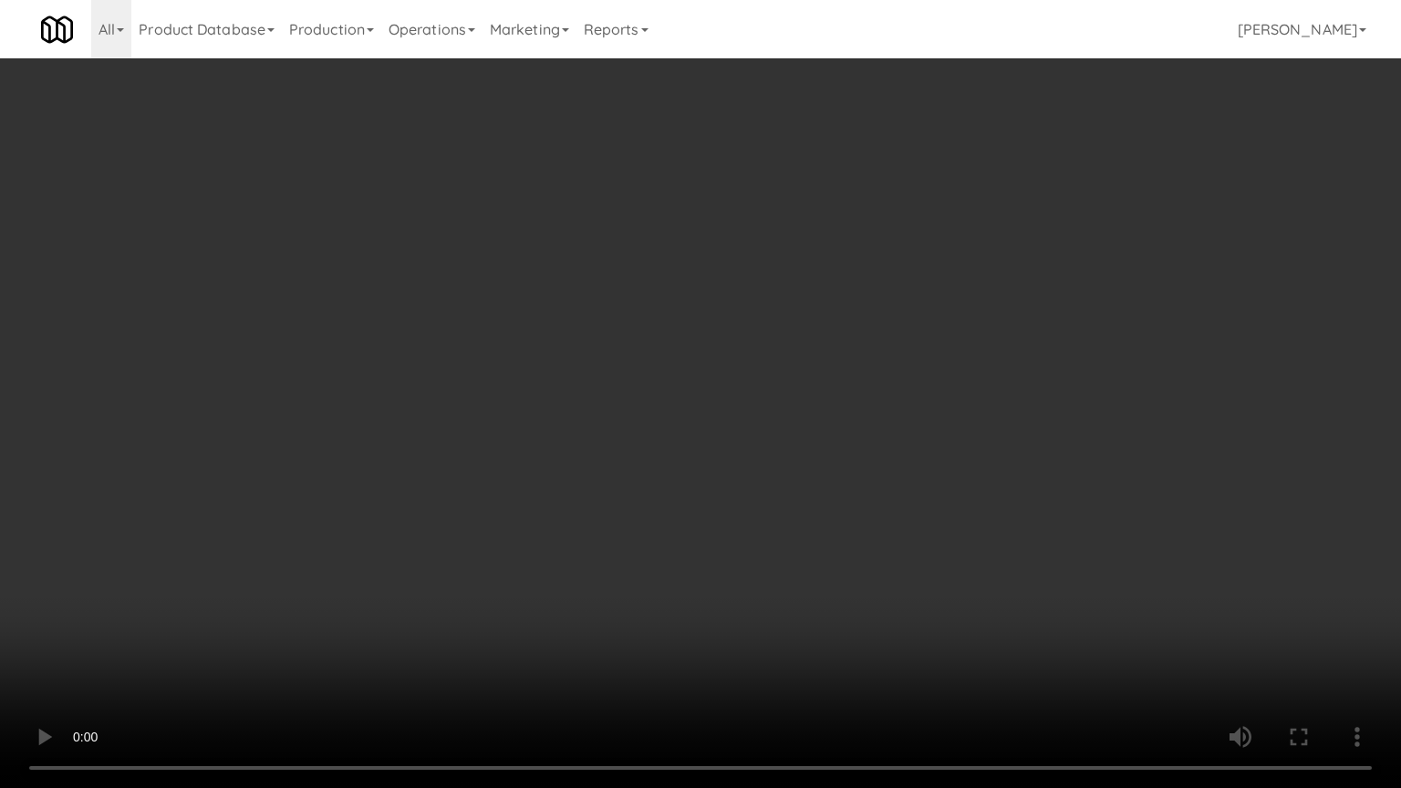
click at [795, 496] on video at bounding box center [700, 394] width 1401 height 788
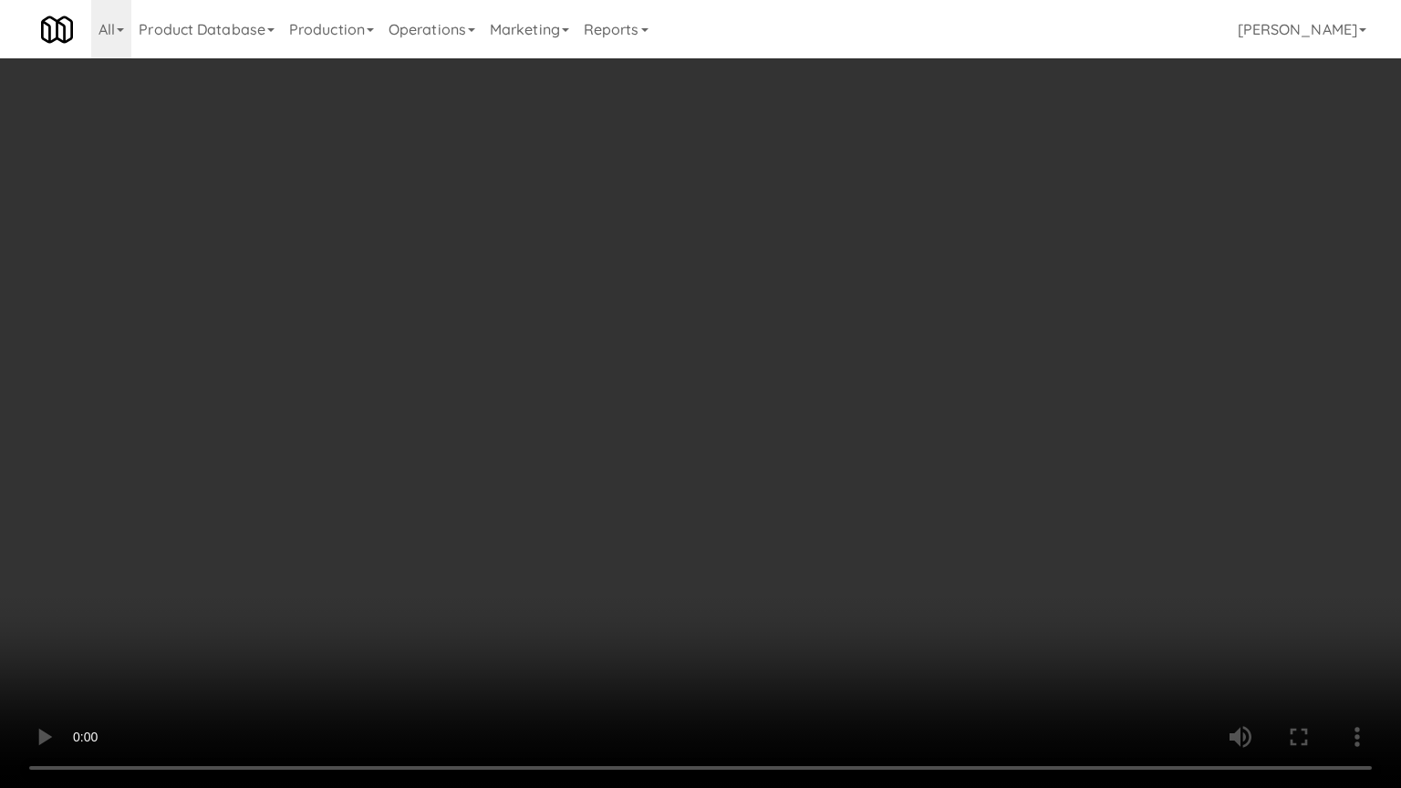
click at [795, 496] on video at bounding box center [700, 394] width 1401 height 788
click at [795, 495] on video at bounding box center [700, 394] width 1401 height 788
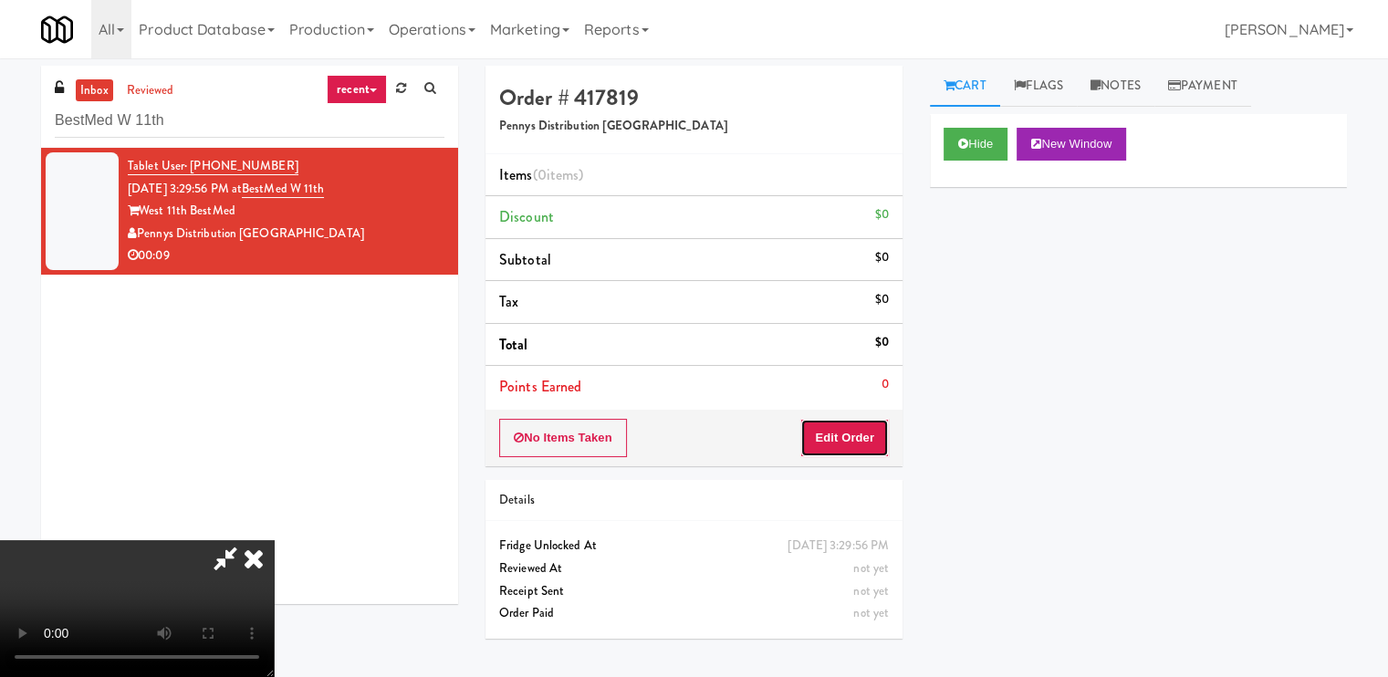
drag, startPoint x: 852, startPoint y: 438, endPoint x: 918, endPoint y: 379, distance: 88.5
click at [859, 431] on button "Edit Order" at bounding box center [844, 438] width 88 height 38
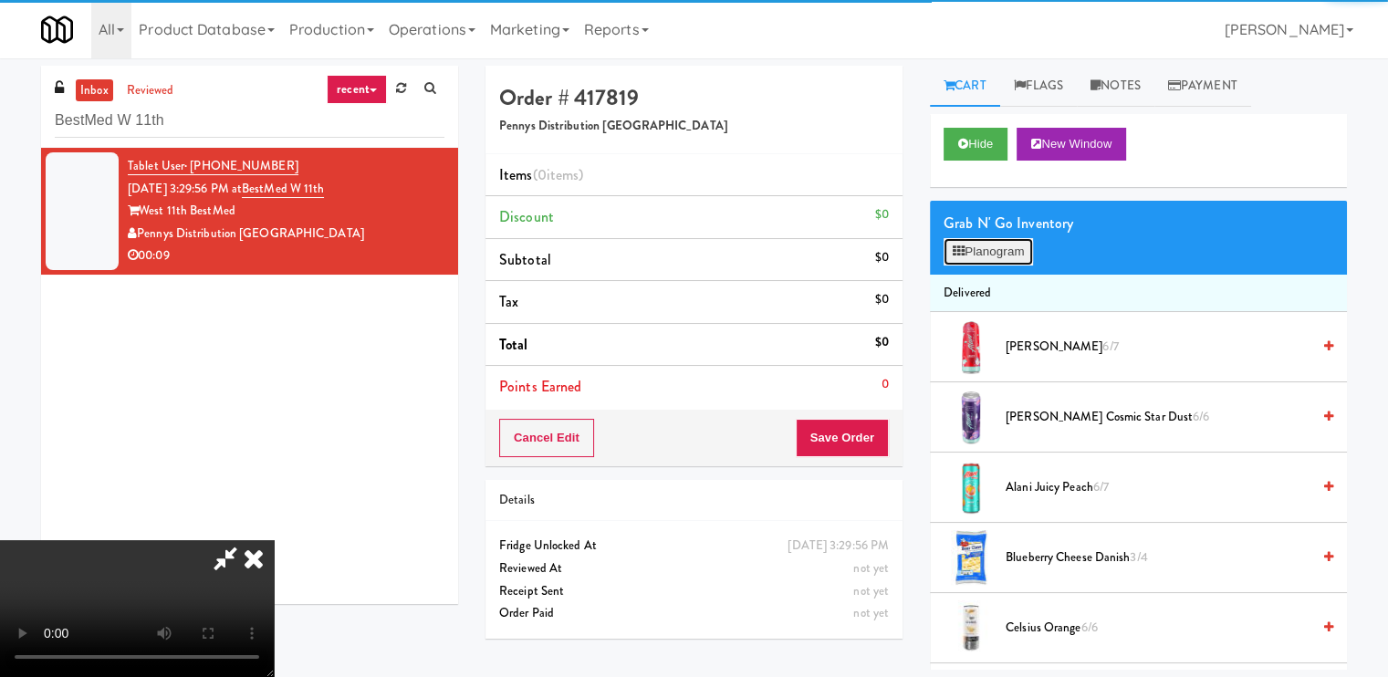
click at [973, 246] on button "Planogram" at bounding box center [987, 251] width 89 height 27
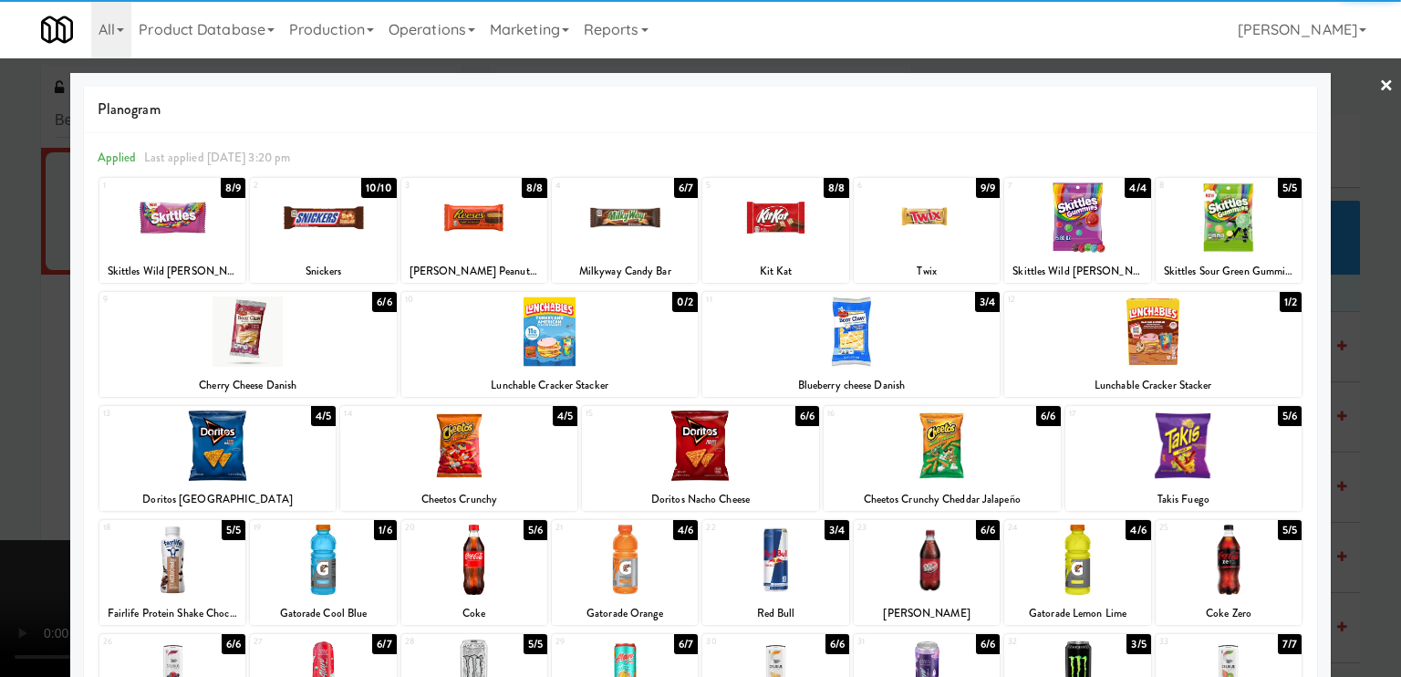
click at [727, 452] on div at bounding box center [700, 446] width 237 height 70
drag, startPoint x: 0, startPoint y: 430, endPoint x: 386, endPoint y: 409, distance: 386.4
click at [0, 429] on div at bounding box center [700, 338] width 1401 height 677
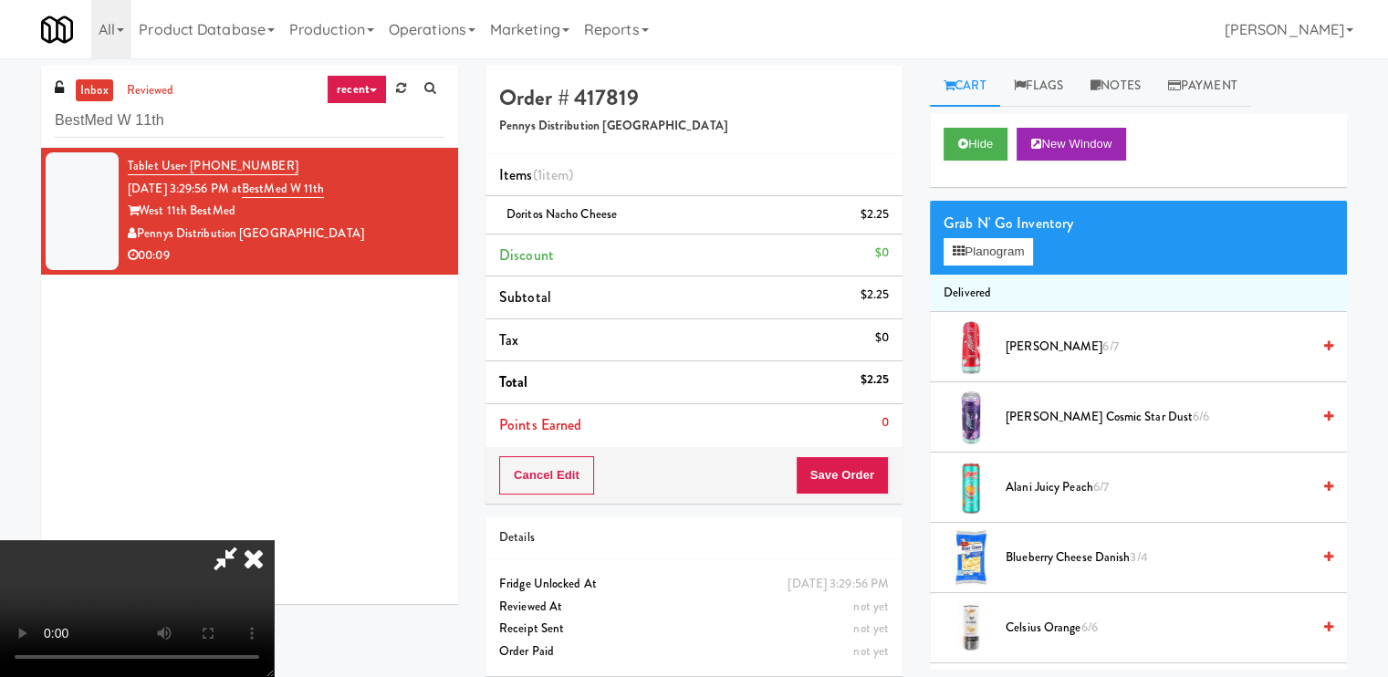
drag, startPoint x: 809, startPoint y: 231, endPoint x: 825, endPoint y: 259, distance: 32.3
click at [274, 540] on icon at bounding box center [254, 558] width 40 height 36
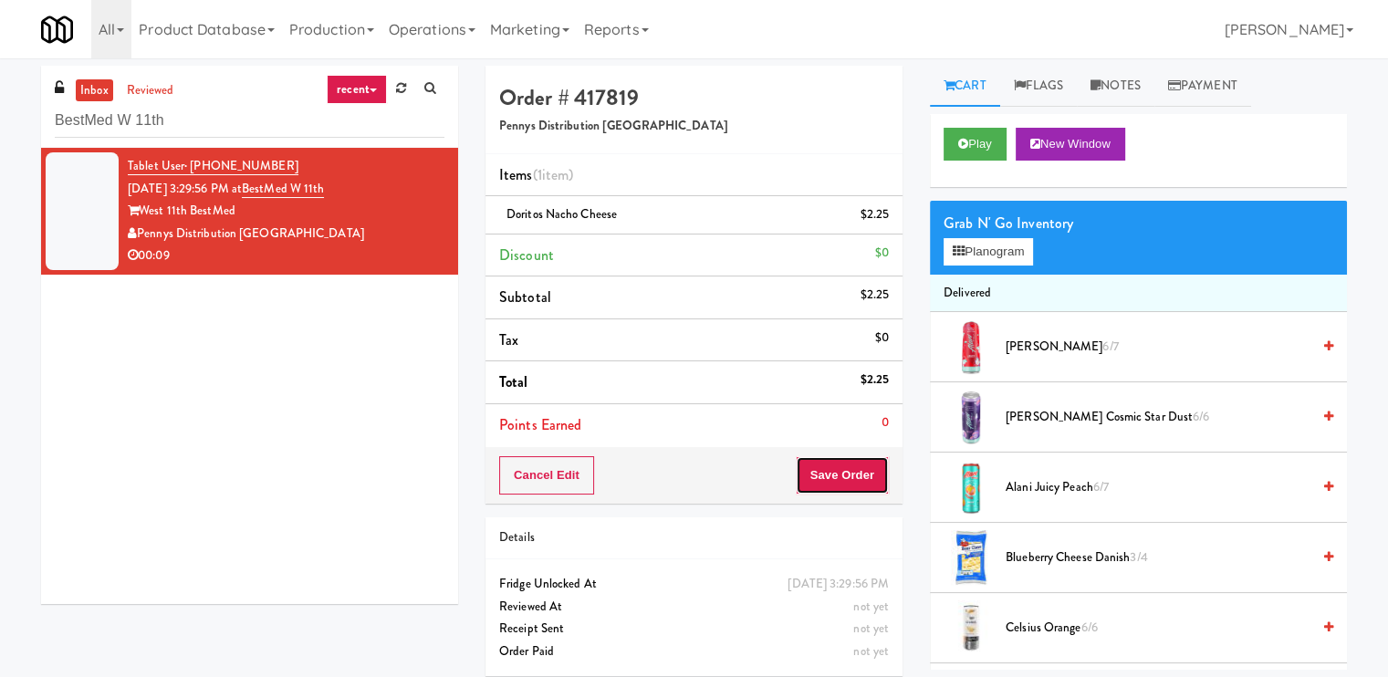
click at [868, 462] on button "Save Order" at bounding box center [841, 475] width 93 height 38
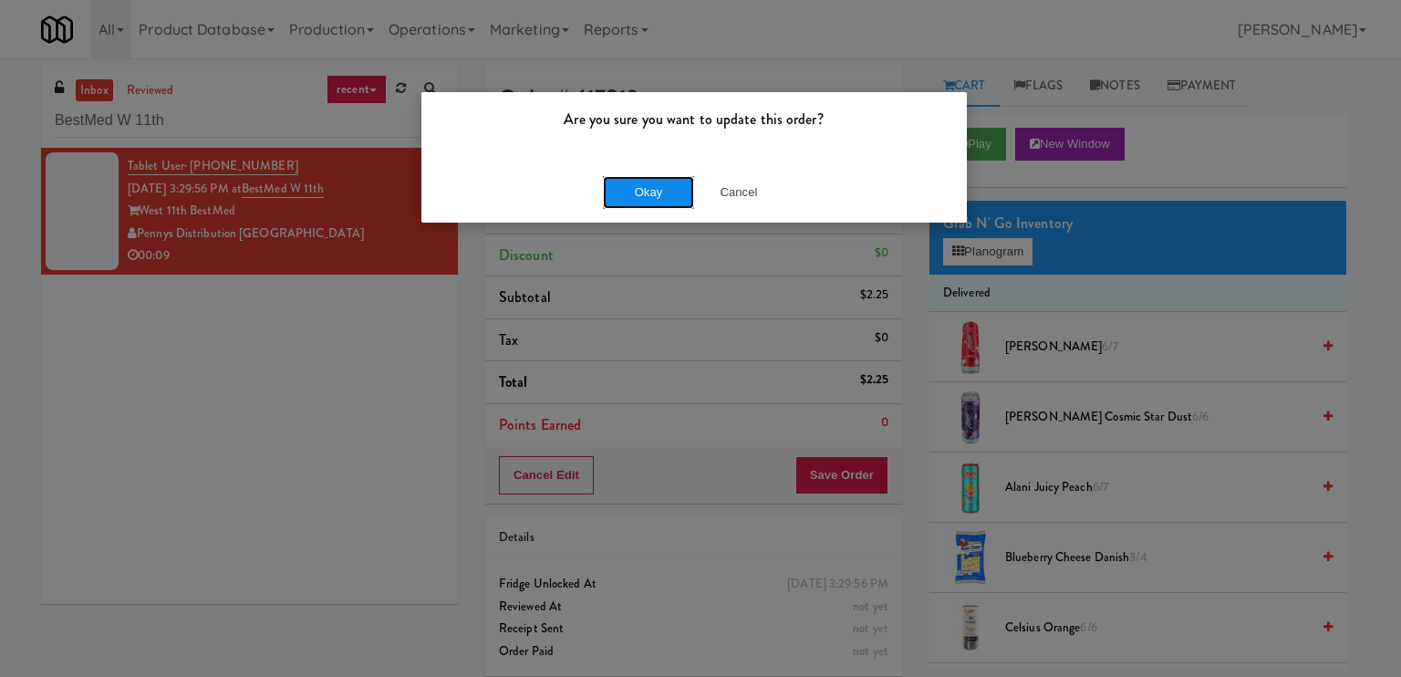
click at [635, 181] on button "Okay" at bounding box center [648, 192] width 91 height 33
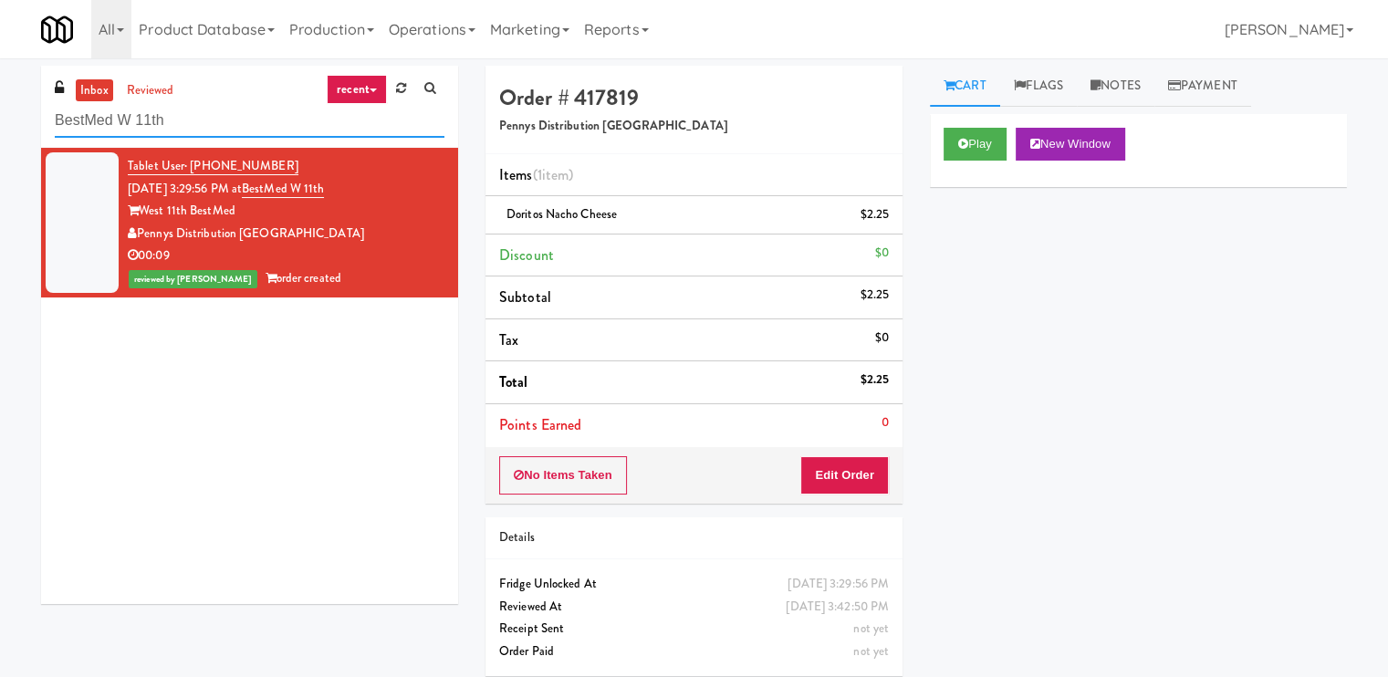
click at [200, 114] on input "BestMed W 11th" at bounding box center [250, 121] width 390 height 34
click at [248, 112] on input "BestMed W 11th" at bounding box center [250, 121] width 390 height 34
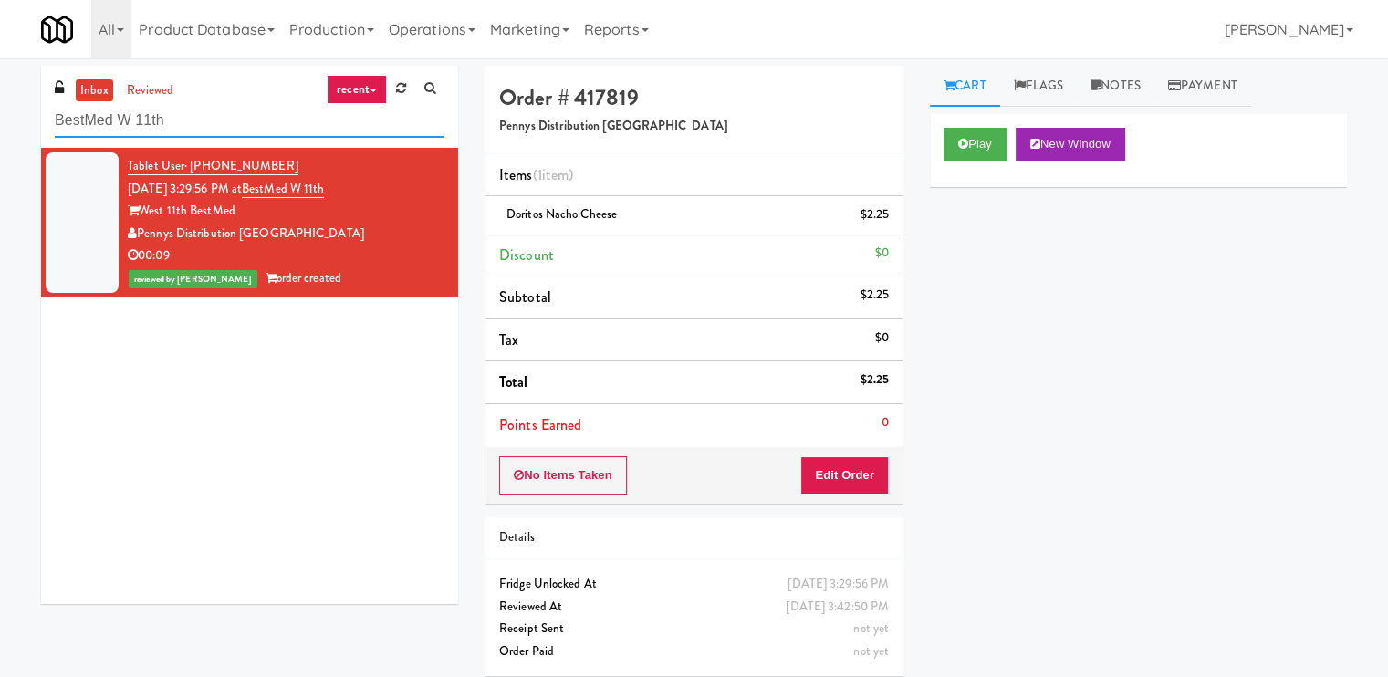
paste input "Limitless Philly - Cooler"
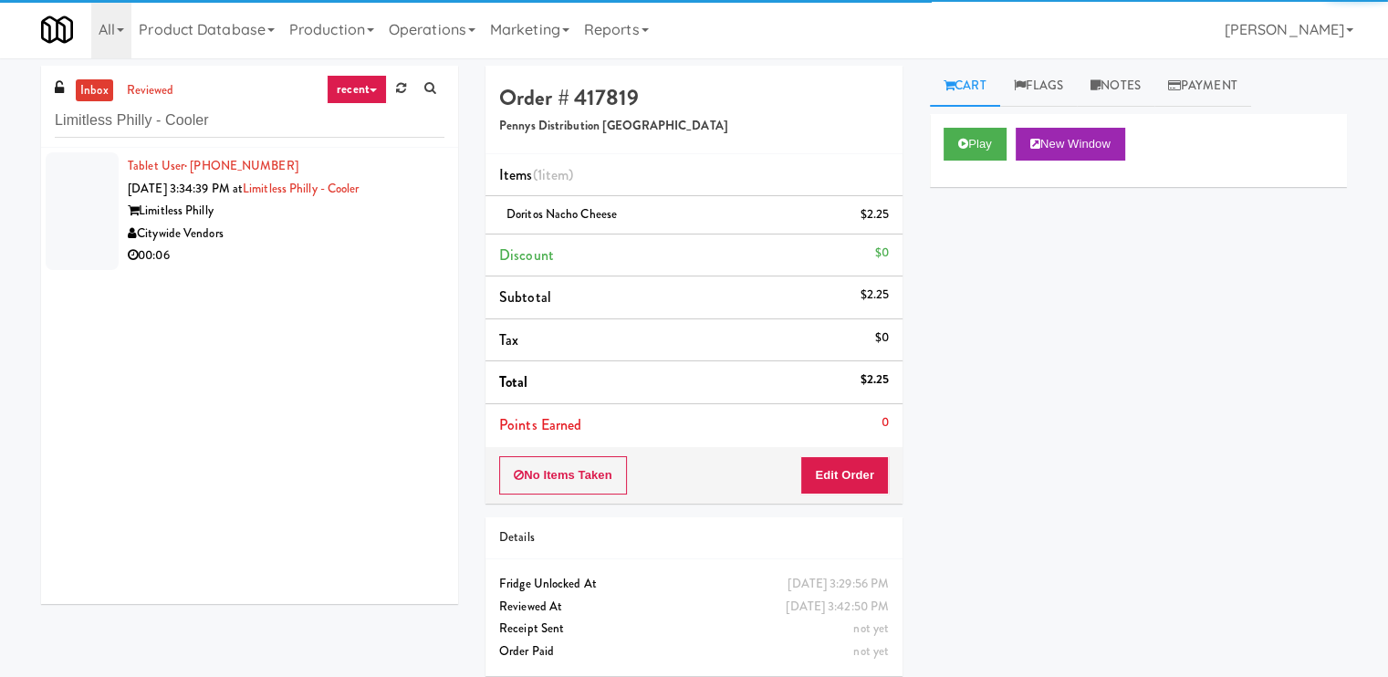
click at [344, 223] on div "Citywide Vendors" at bounding box center [286, 234] width 317 height 23
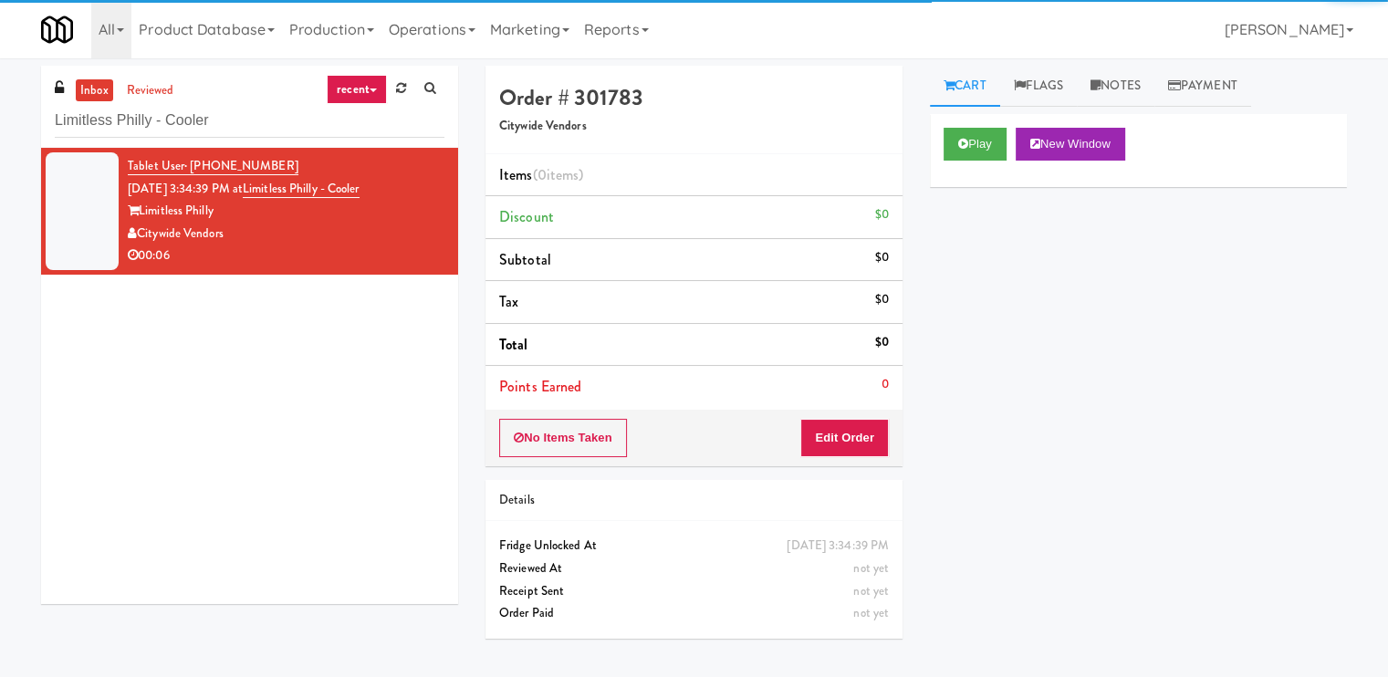
click at [939, 153] on div "Play New Window" at bounding box center [1138, 150] width 417 height 73
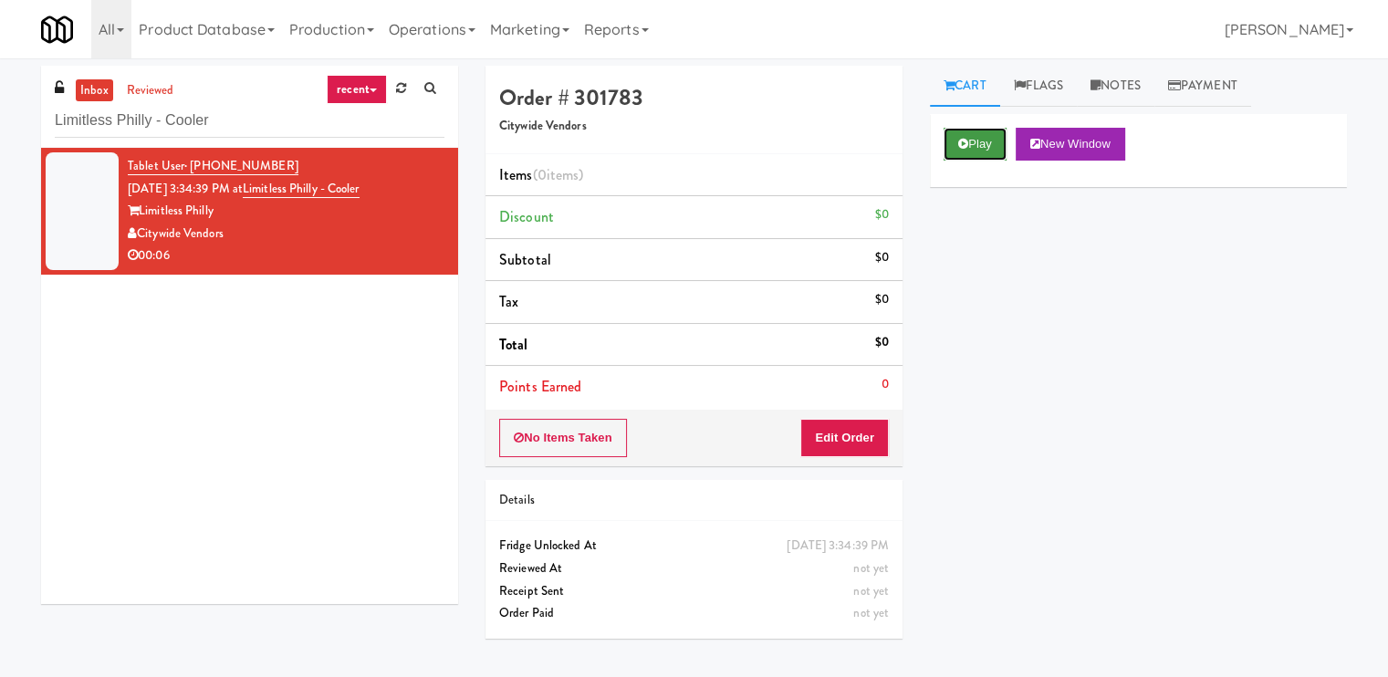
click at [944, 153] on button "Play" at bounding box center [974, 144] width 63 height 33
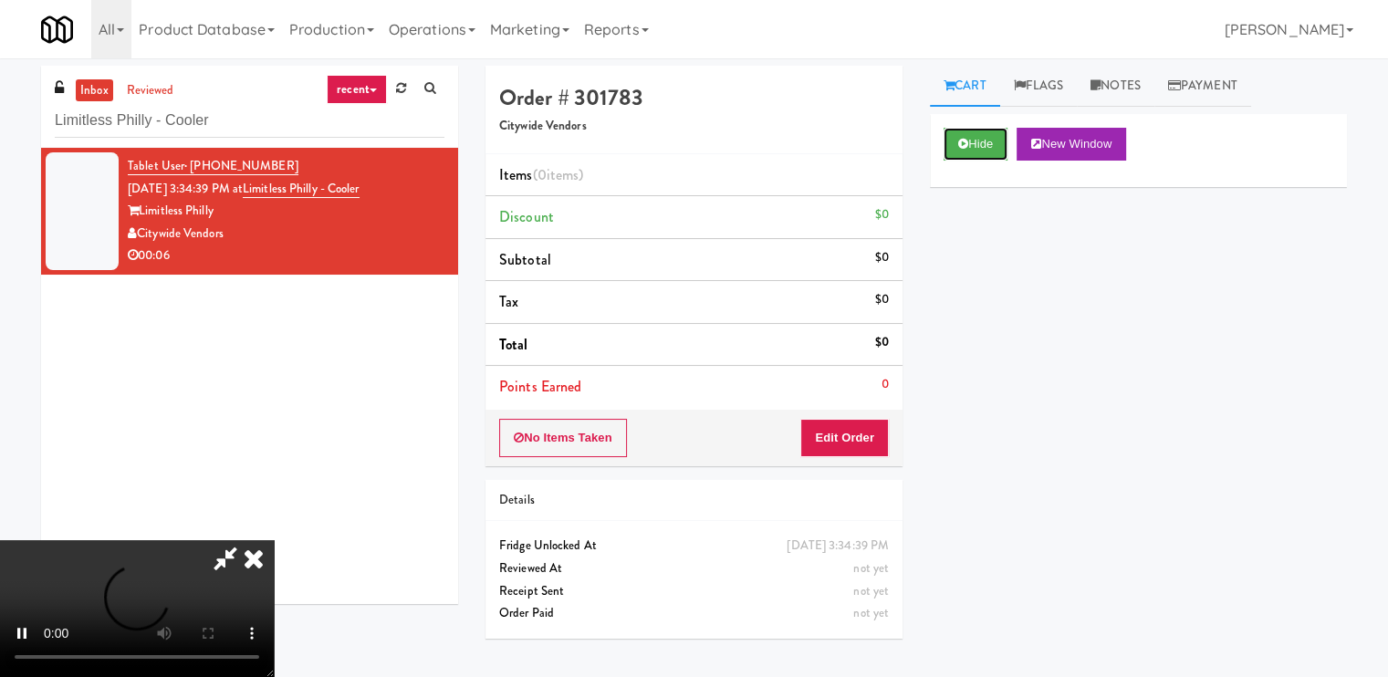
scroll to position [153, 0]
click at [274, 540] on video at bounding box center [137, 608] width 274 height 137
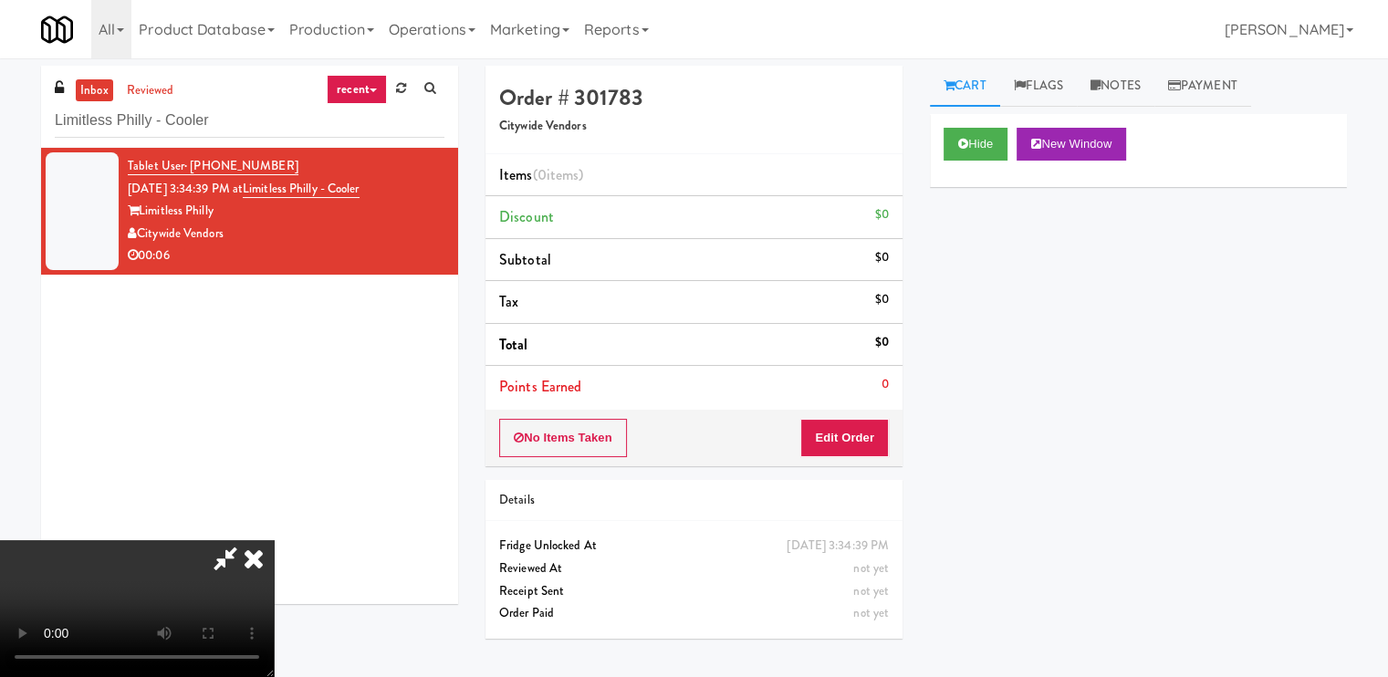
click at [274, 540] on video at bounding box center [137, 608] width 274 height 137
click at [872, 422] on button "Edit Order" at bounding box center [844, 438] width 88 height 38
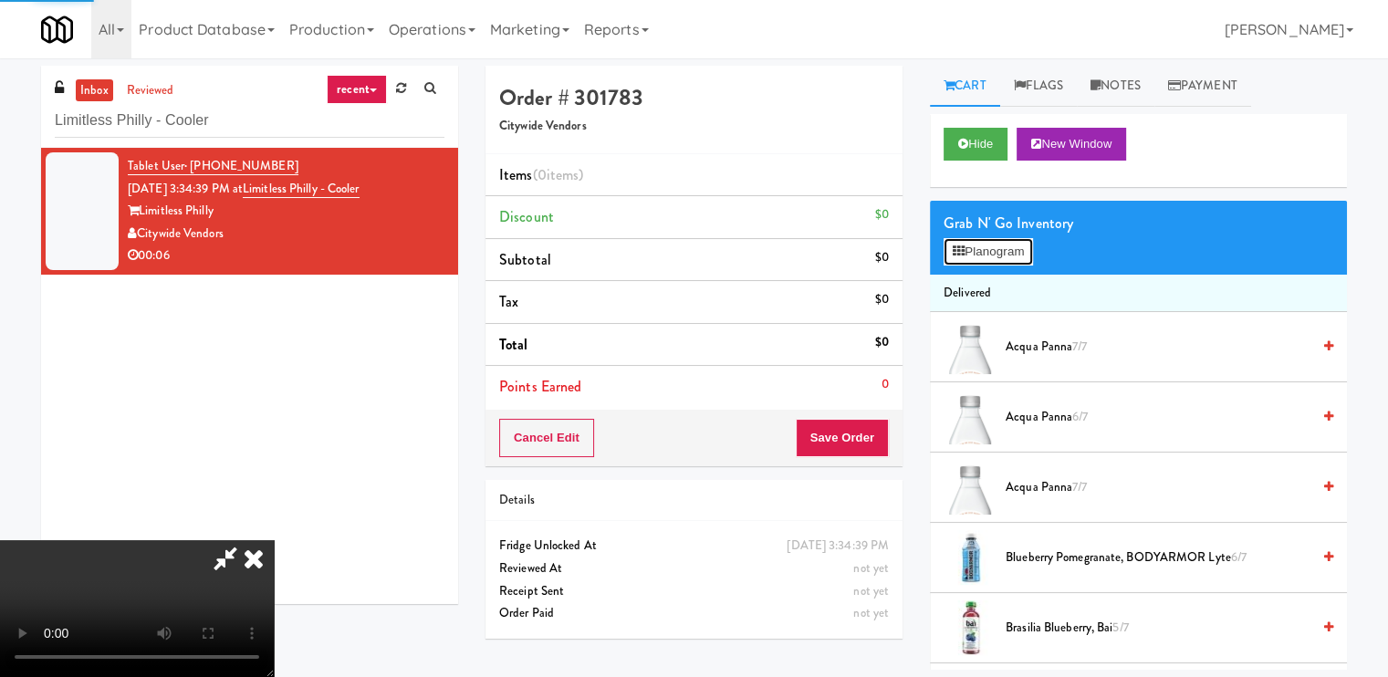
click at [978, 254] on button "Planogram" at bounding box center [987, 251] width 89 height 27
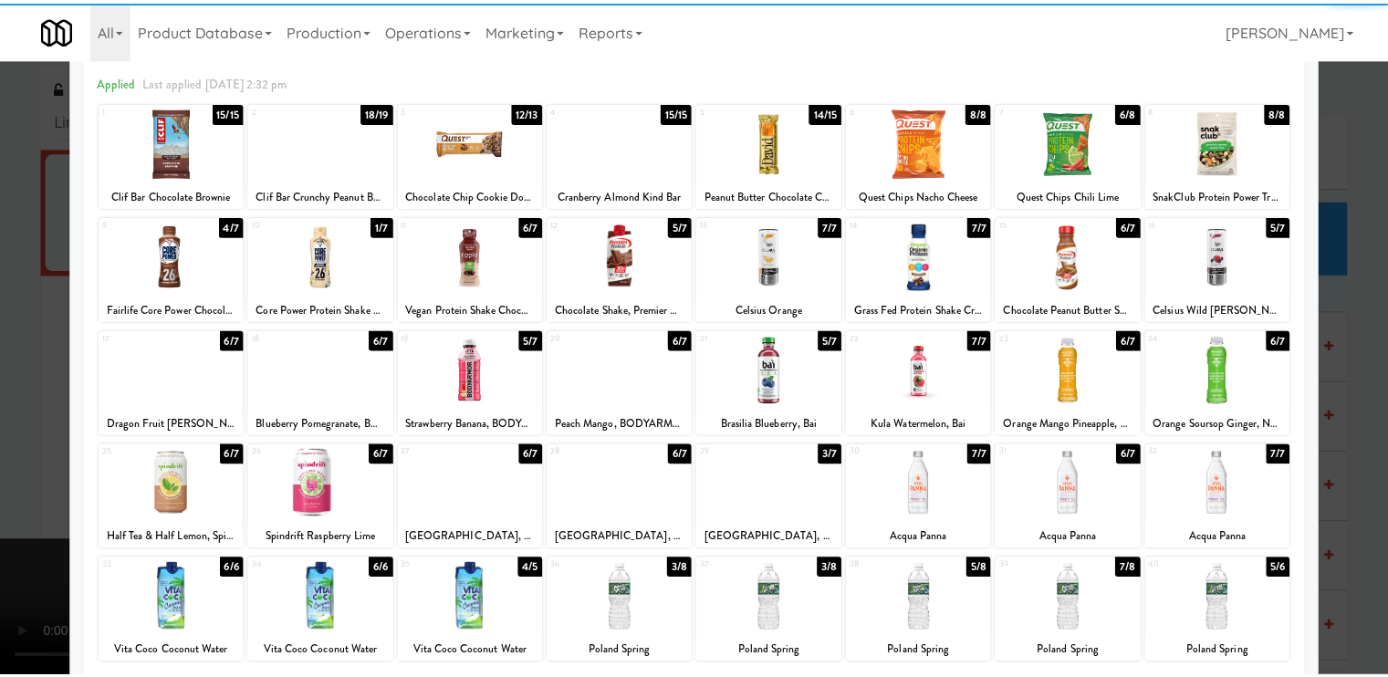
scroll to position [218, 0]
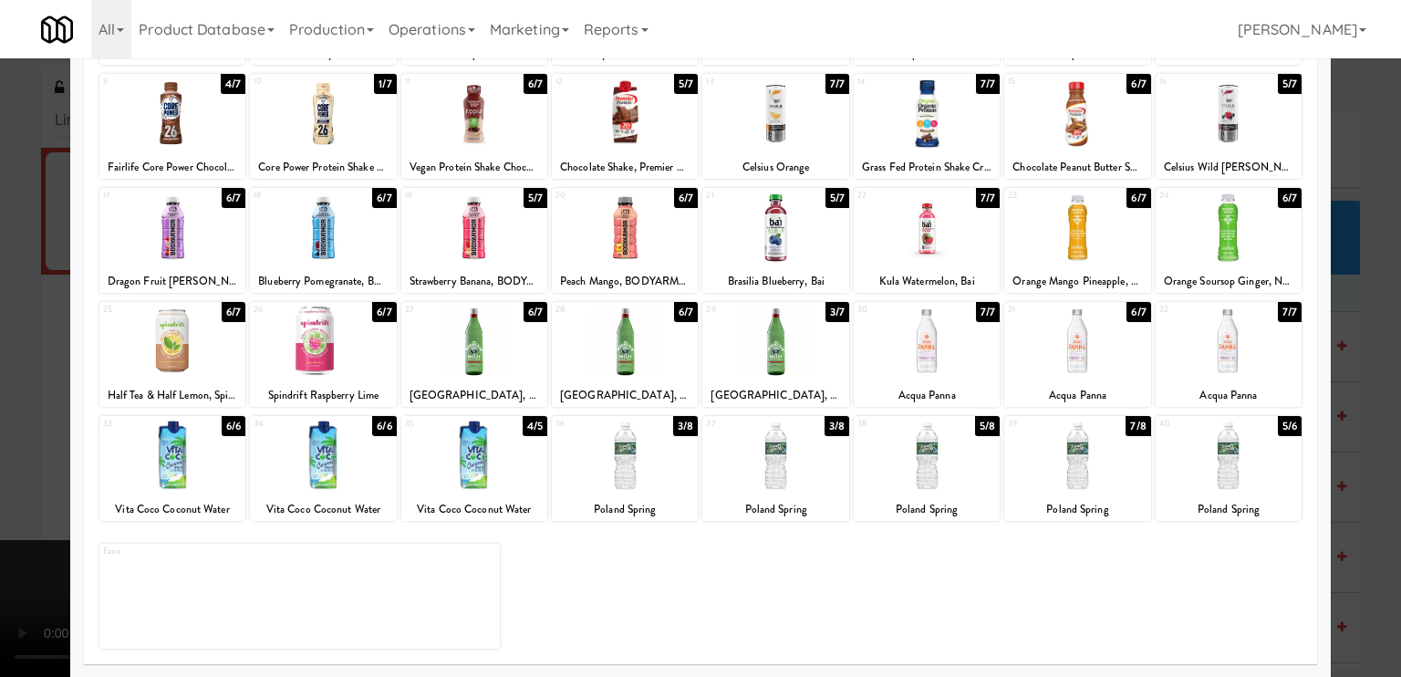
click at [757, 475] on div at bounding box center [775, 456] width 146 height 70
click at [0, 429] on div at bounding box center [700, 338] width 1401 height 677
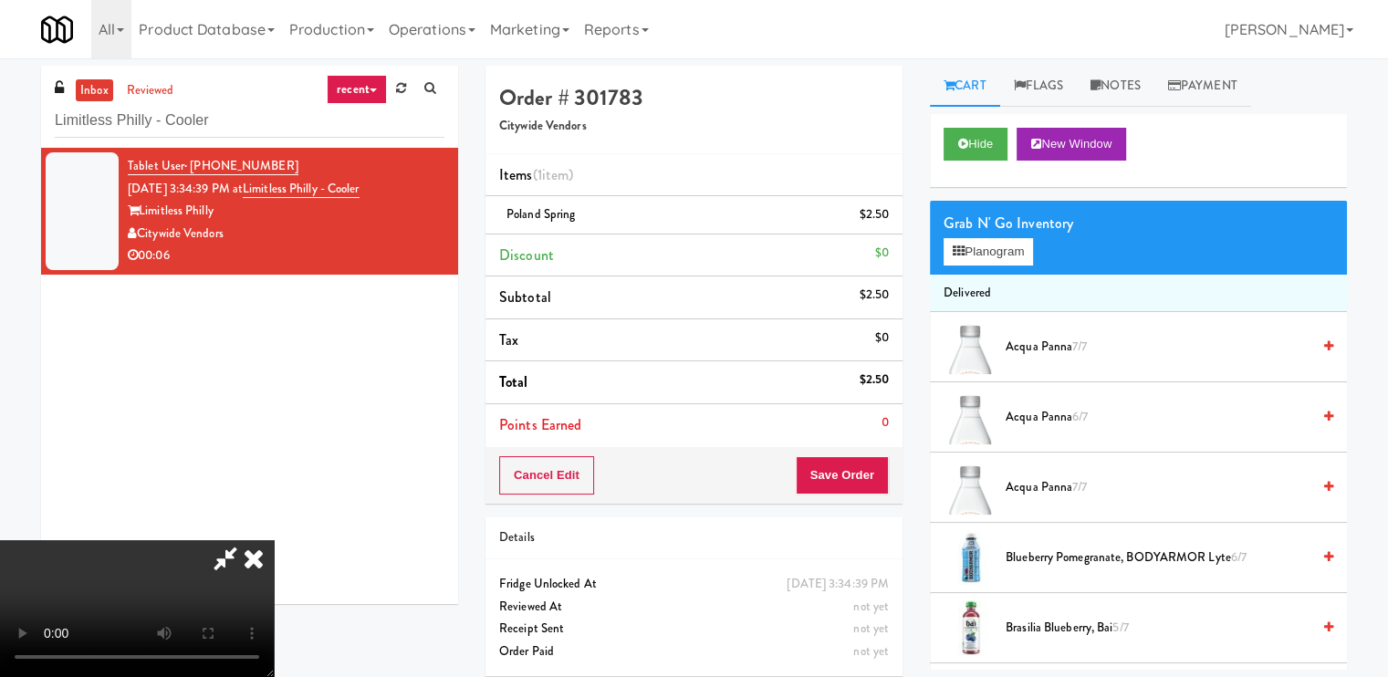
click at [274, 540] on icon at bounding box center [254, 558] width 40 height 36
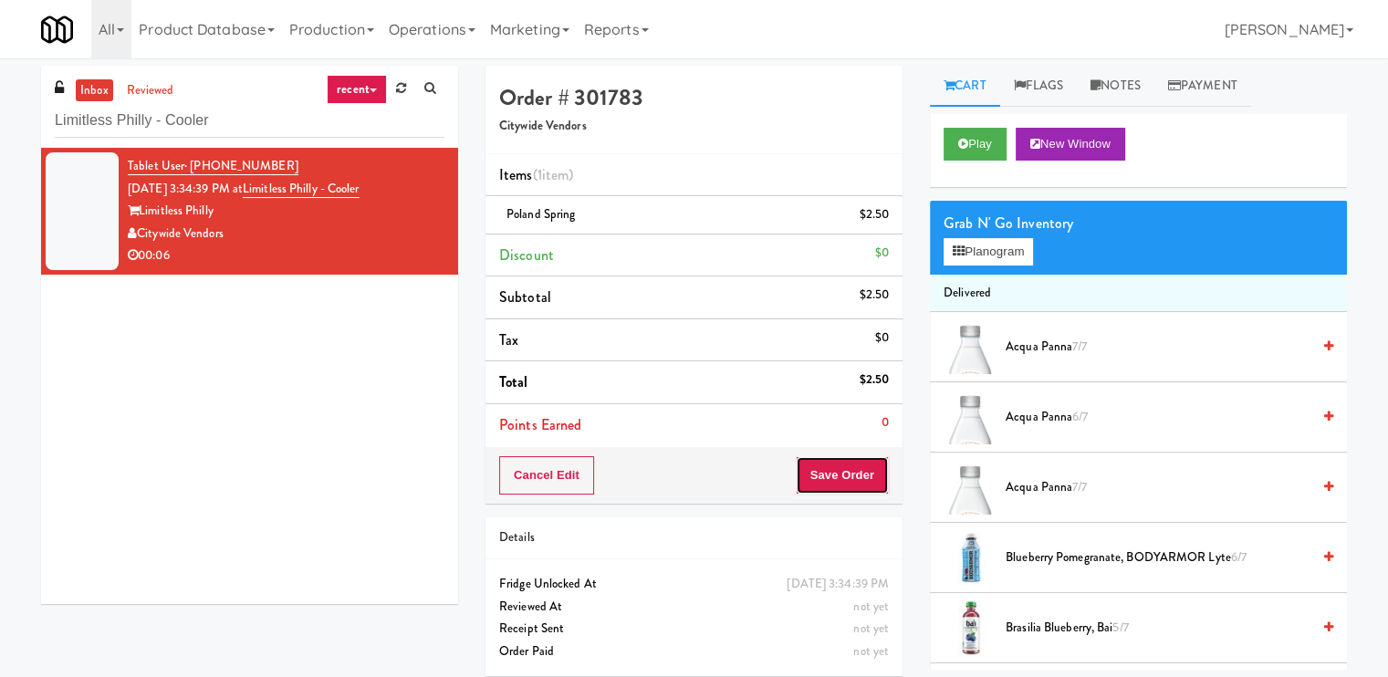
click at [865, 461] on button "Save Order" at bounding box center [841, 475] width 93 height 38
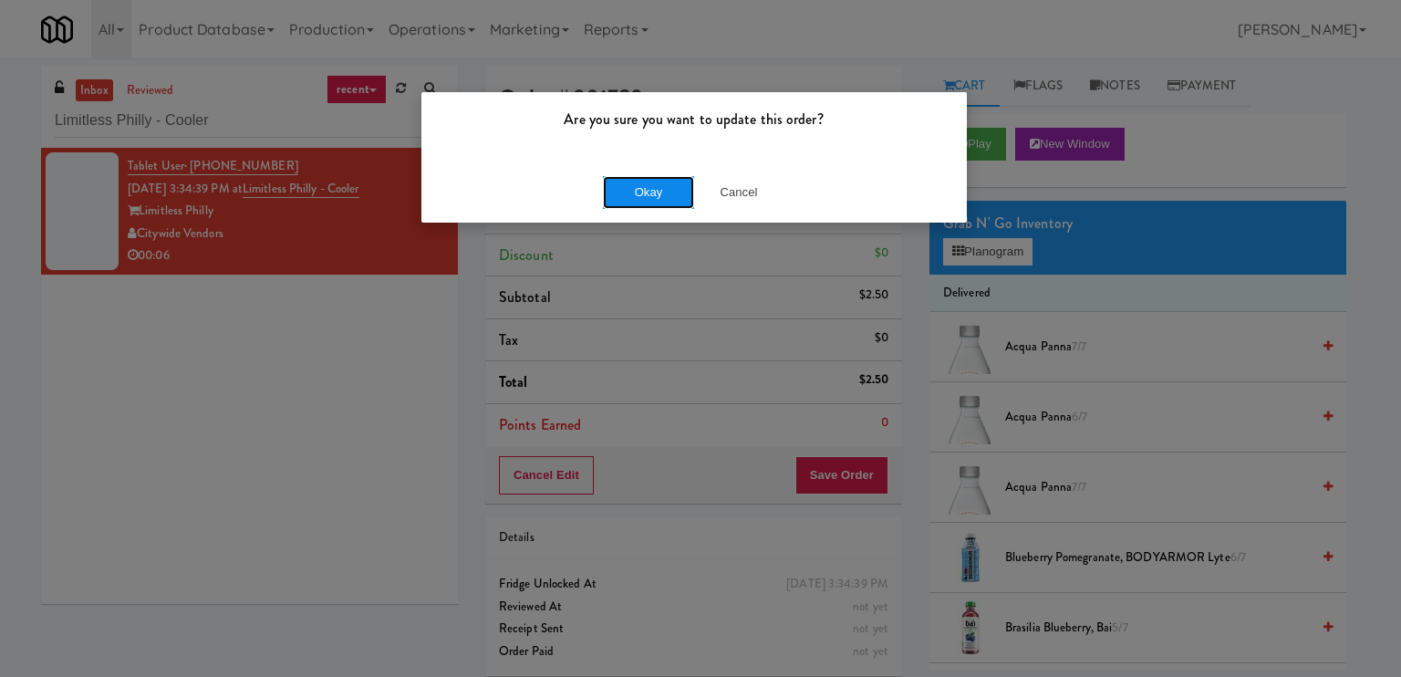
click at [630, 200] on button "Okay" at bounding box center [648, 192] width 91 height 33
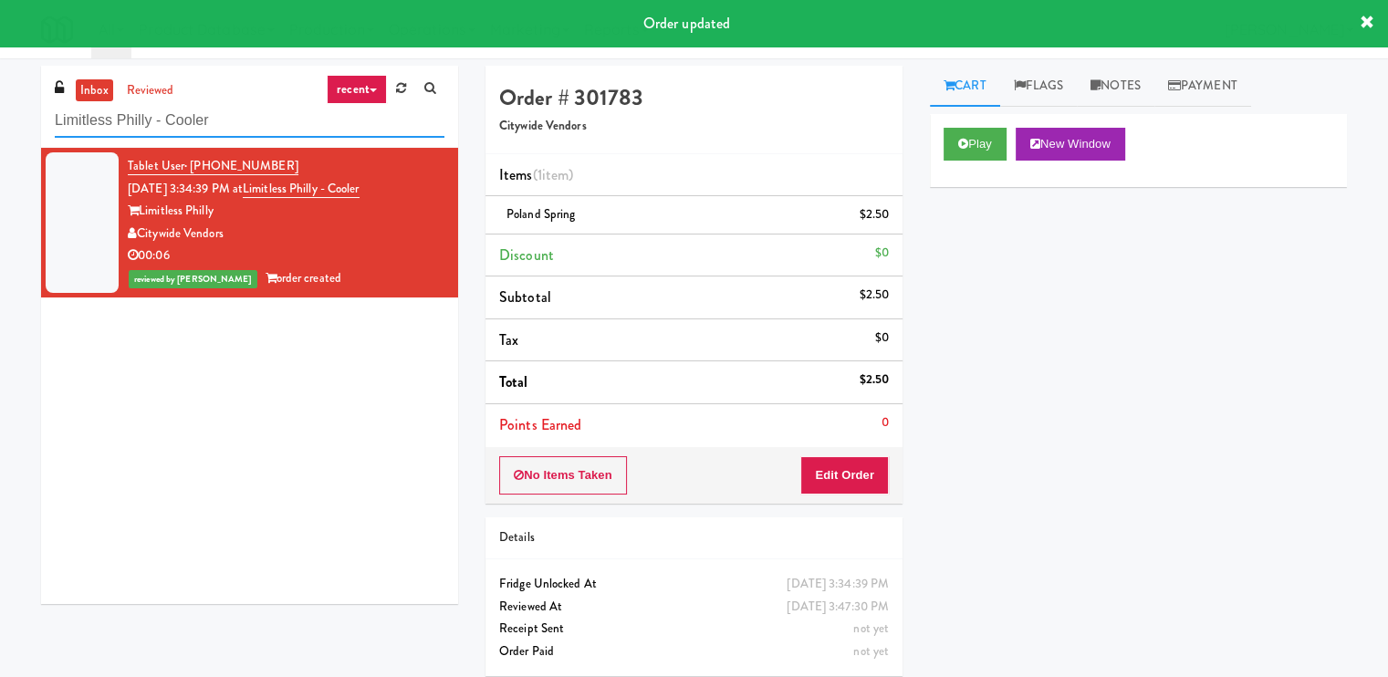
click at [356, 130] on input "Limitless Philly - Cooler" at bounding box center [250, 121] width 390 height 34
paste input "680 LSD Pantry"
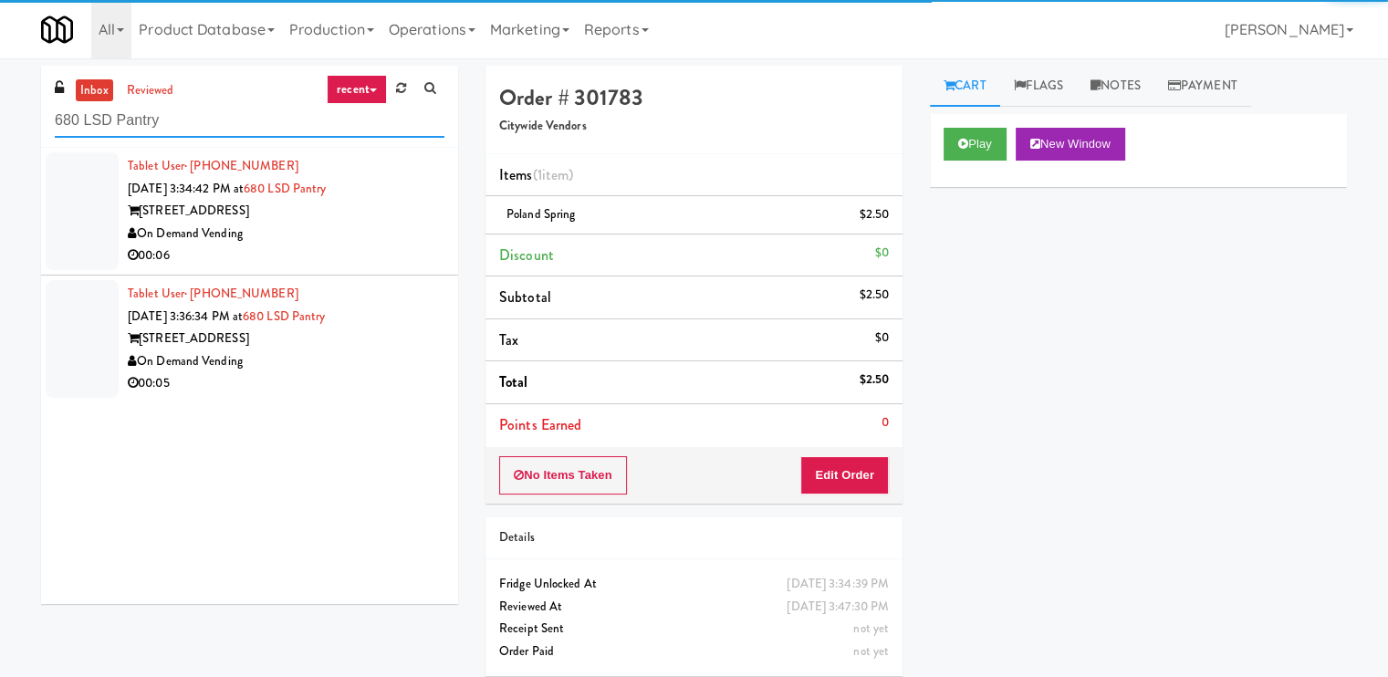
type input "680 LSD Pantry"
drag, startPoint x: 352, startPoint y: 236, endPoint x: 431, endPoint y: 237, distance: 79.4
click at [353, 236] on div "On Demand Vending" at bounding box center [286, 234] width 317 height 23
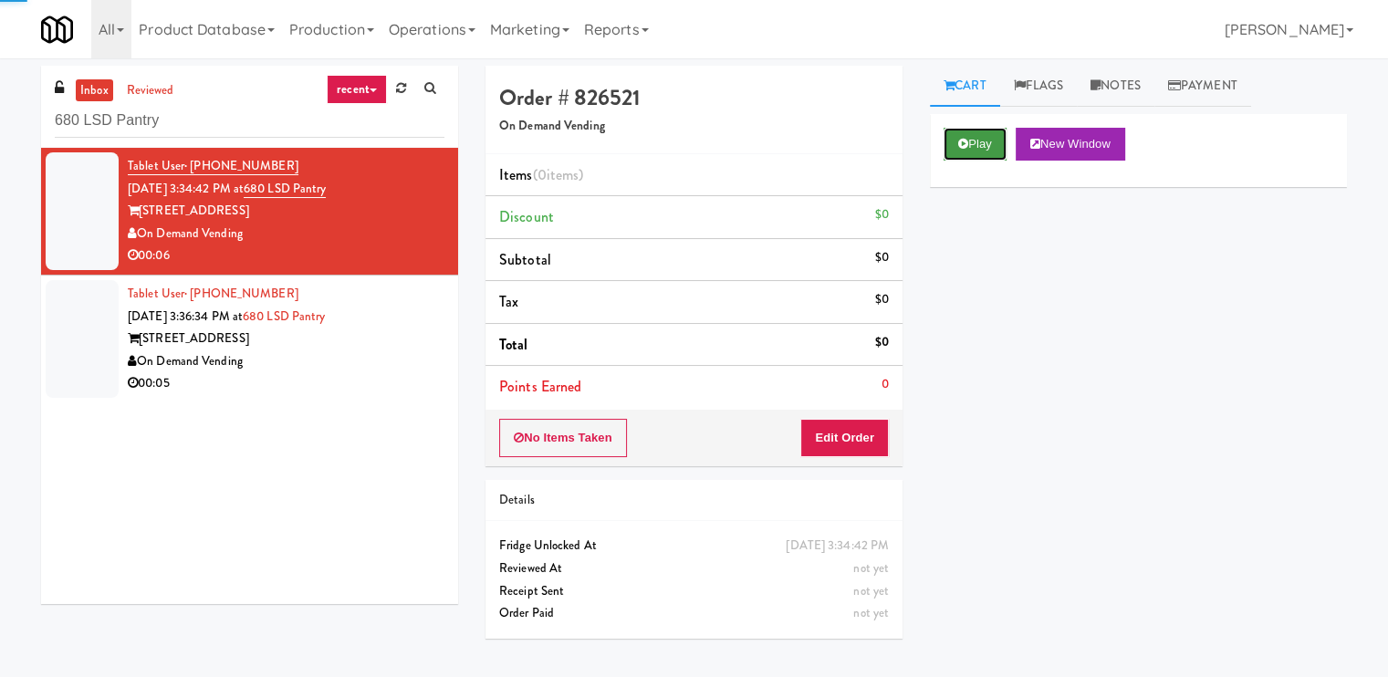
click at [974, 138] on button "Play" at bounding box center [974, 144] width 63 height 33
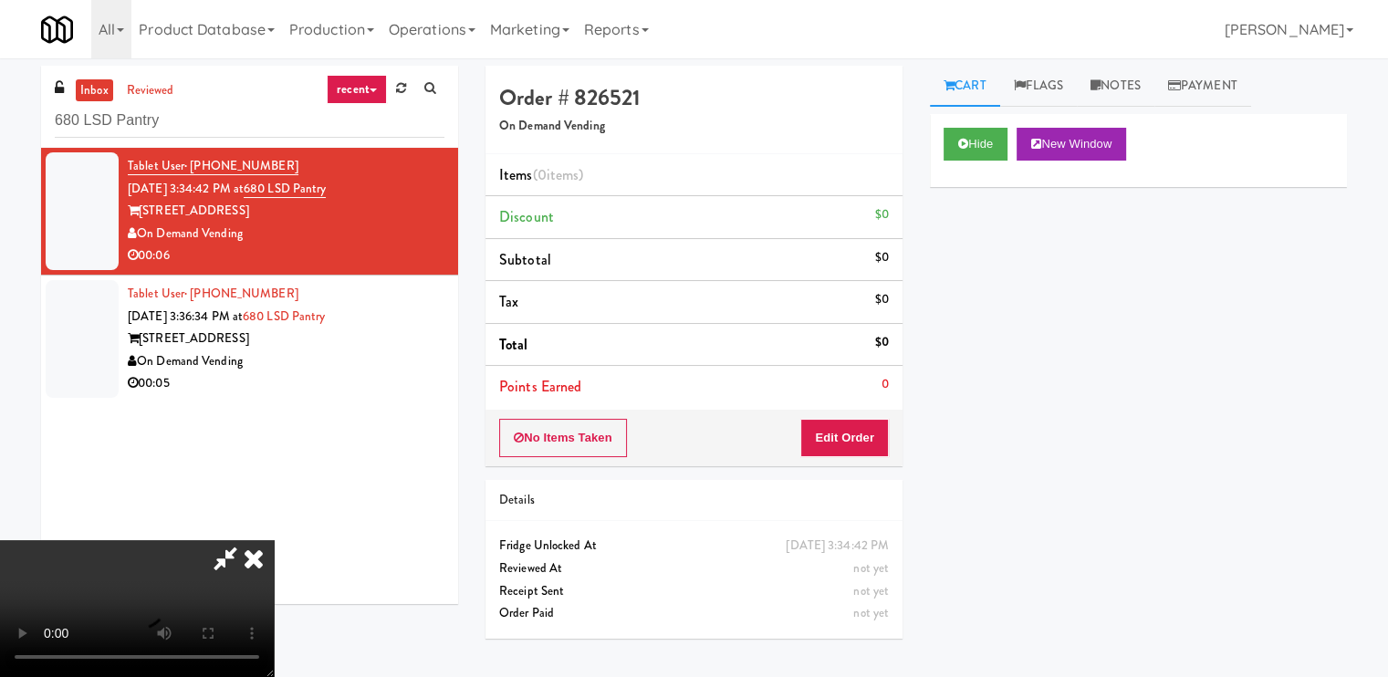
drag, startPoint x: 595, startPoint y: 406, endPoint x: 1154, endPoint y: 65, distance: 655.1
click at [274, 540] on video at bounding box center [137, 608] width 274 height 137
drag, startPoint x: 1146, startPoint y: 80, endPoint x: 1123, endPoint y: 76, distance: 23.3
click at [1146, 79] on link "Notes" at bounding box center [1115, 86] width 78 height 41
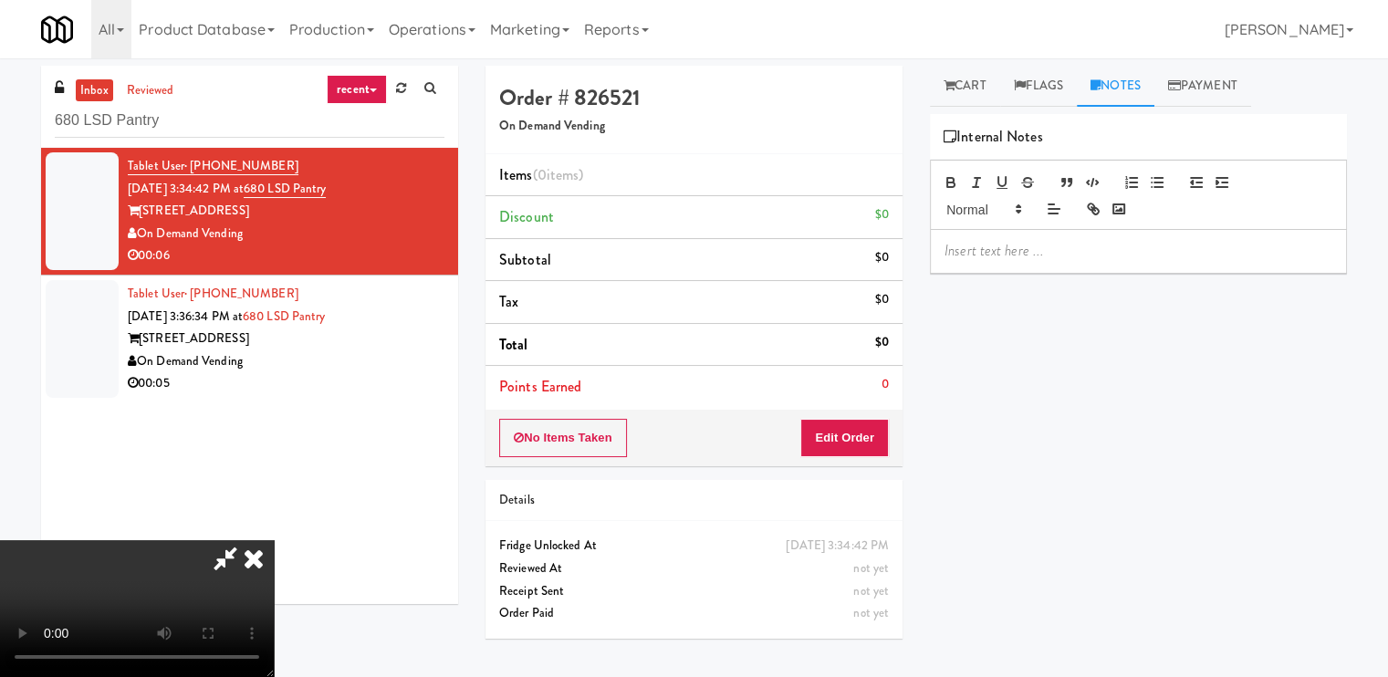
click at [971, 244] on p at bounding box center [1138, 251] width 388 height 20
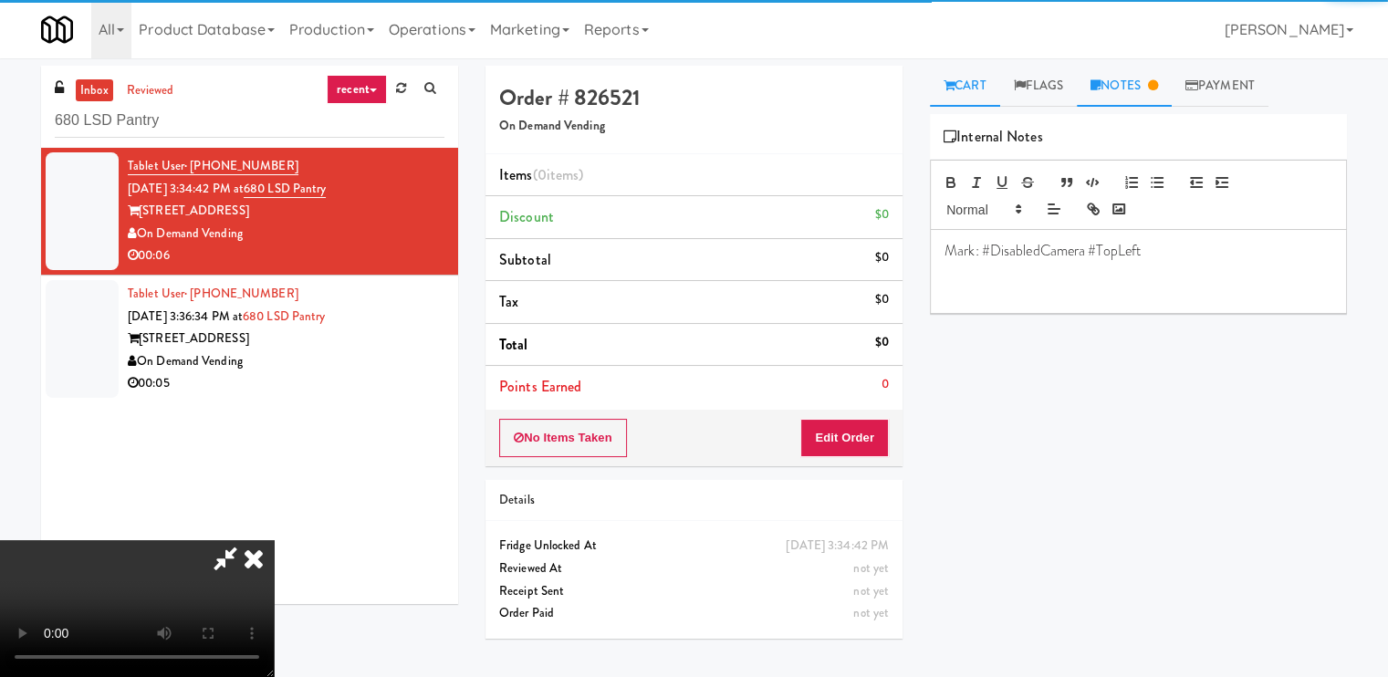
click at [971, 86] on link "Cart" at bounding box center [965, 86] width 70 height 41
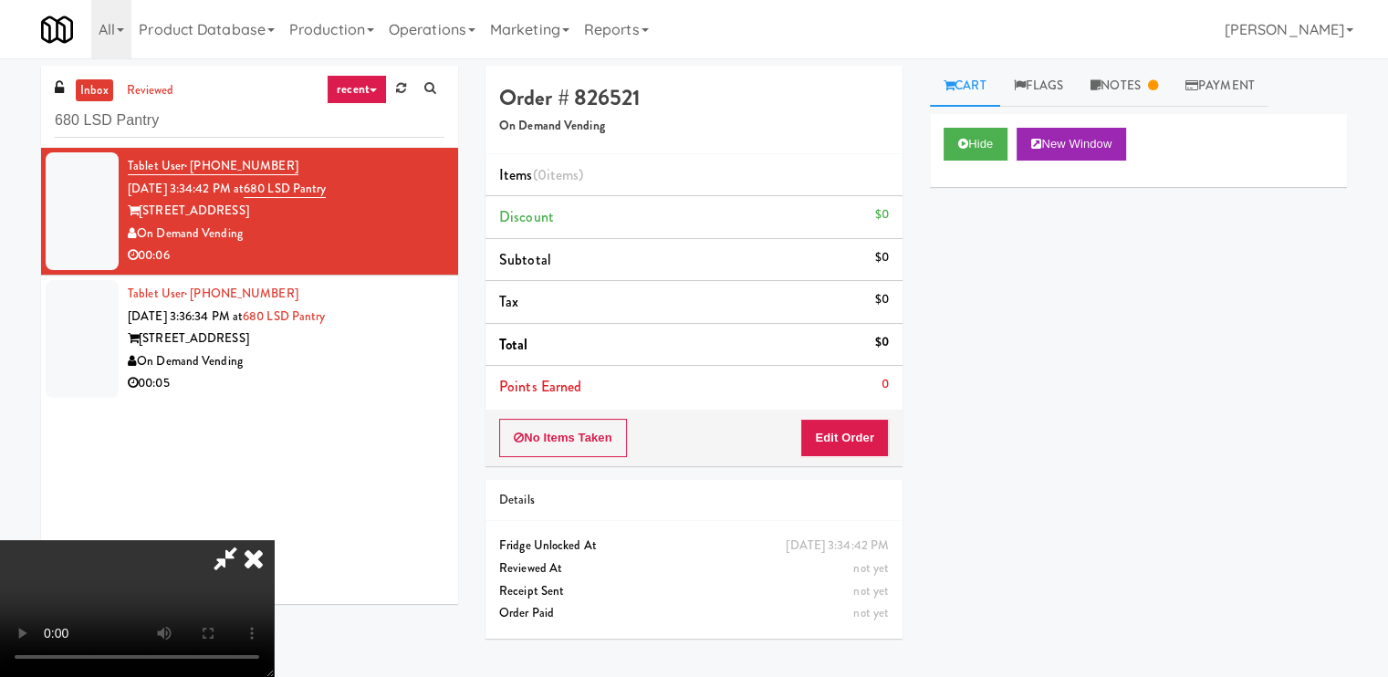
drag, startPoint x: 446, startPoint y: 507, endPoint x: 501, endPoint y: 525, distance: 57.4
click at [274, 540] on video at bounding box center [137, 608] width 274 height 137
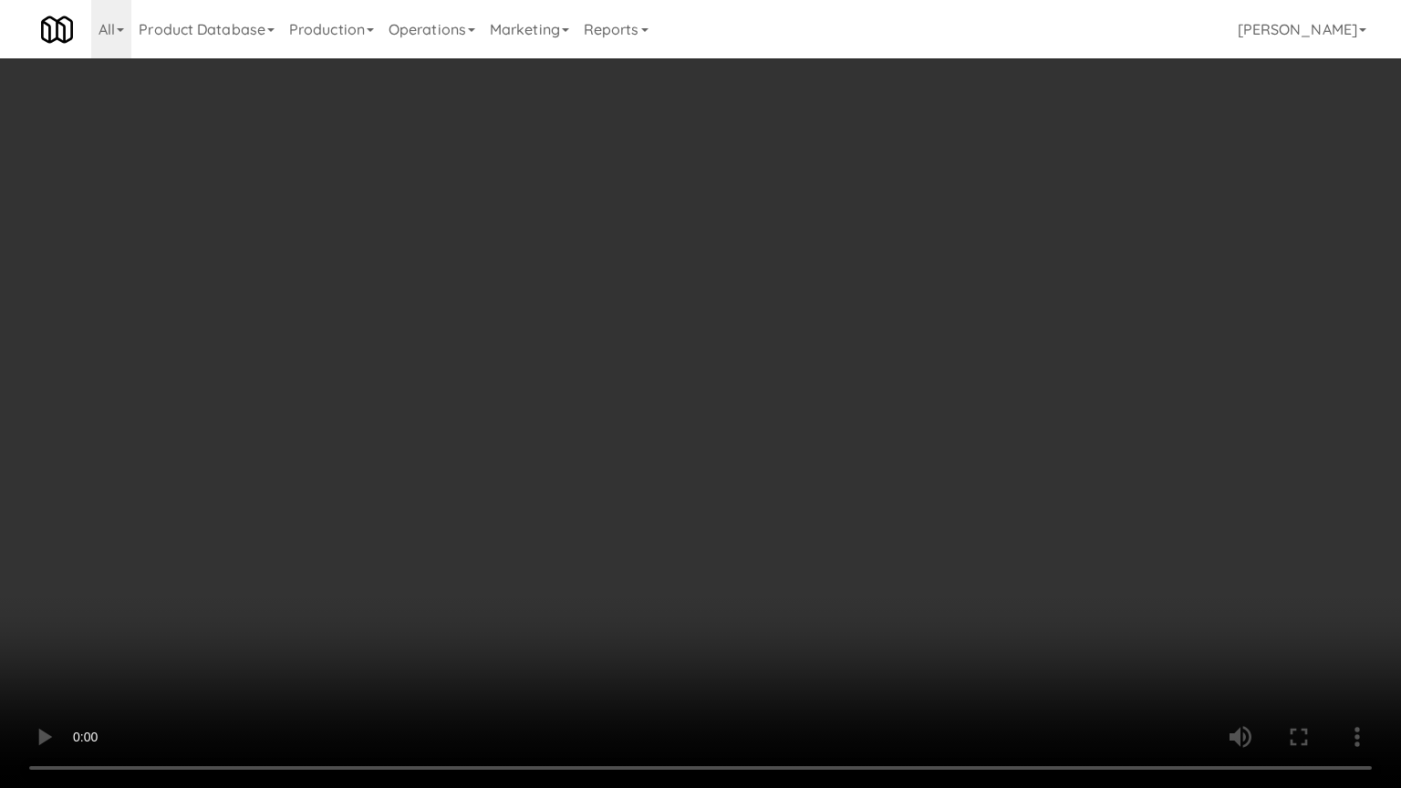
click at [830, 440] on video at bounding box center [700, 394] width 1401 height 788
click at [828, 441] on video at bounding box center [700, 394] width 1401 height 788
click at [890, 518] on video at bounding box center [700, 394] width 1401 height 788
click at [901, 504] on video at bounding box center [700, 394] width 1401 height 788
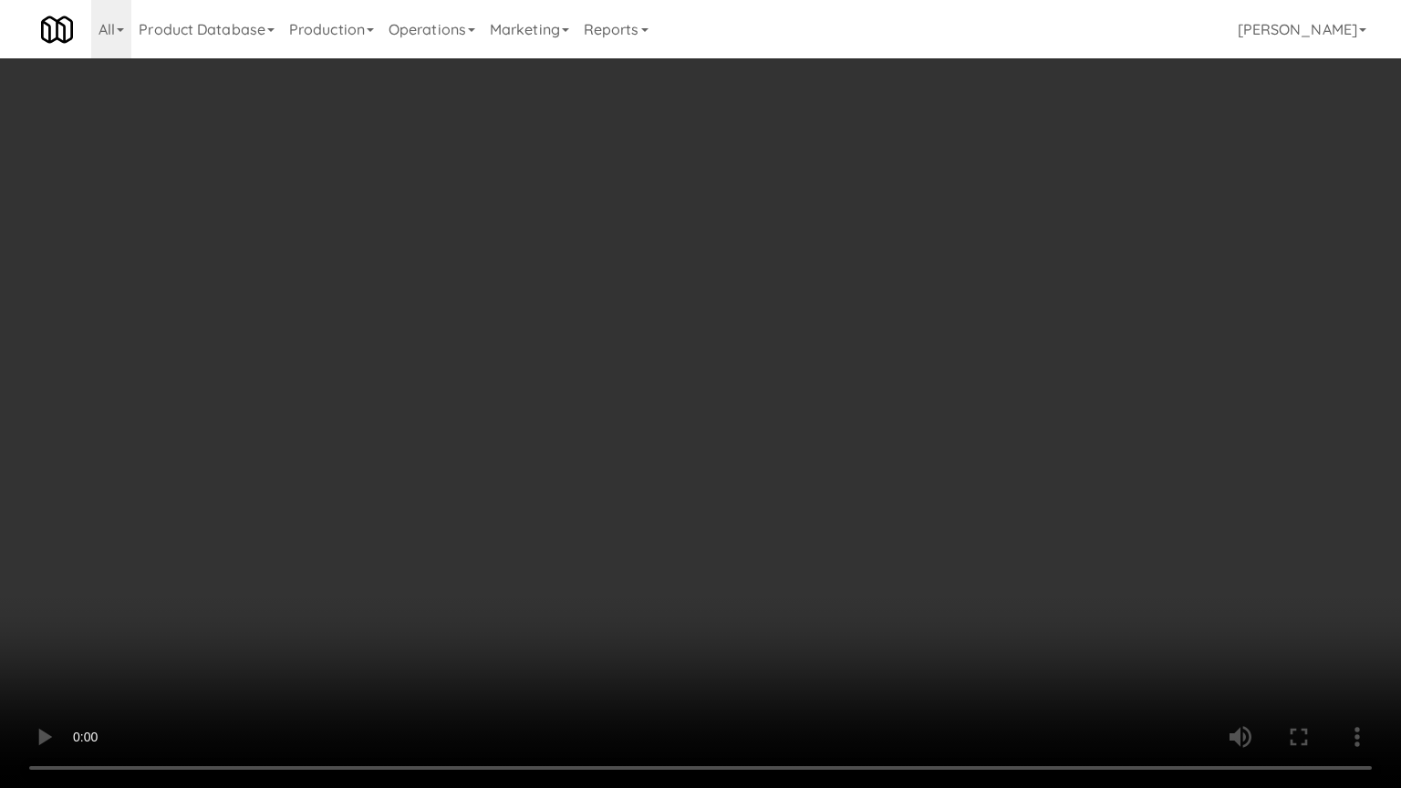
click at [900, 529] on video at bounding box center [700, 394] width 1401 height 788
click at [901, 525] on video at bounding box center [700, 394] width 1401 height 788
click at [902, 522] on video at bounding box center [700, 394] width 1401 height 788
click at [903, 522] on video at bounding box center [700, 394] width 1401 height 788
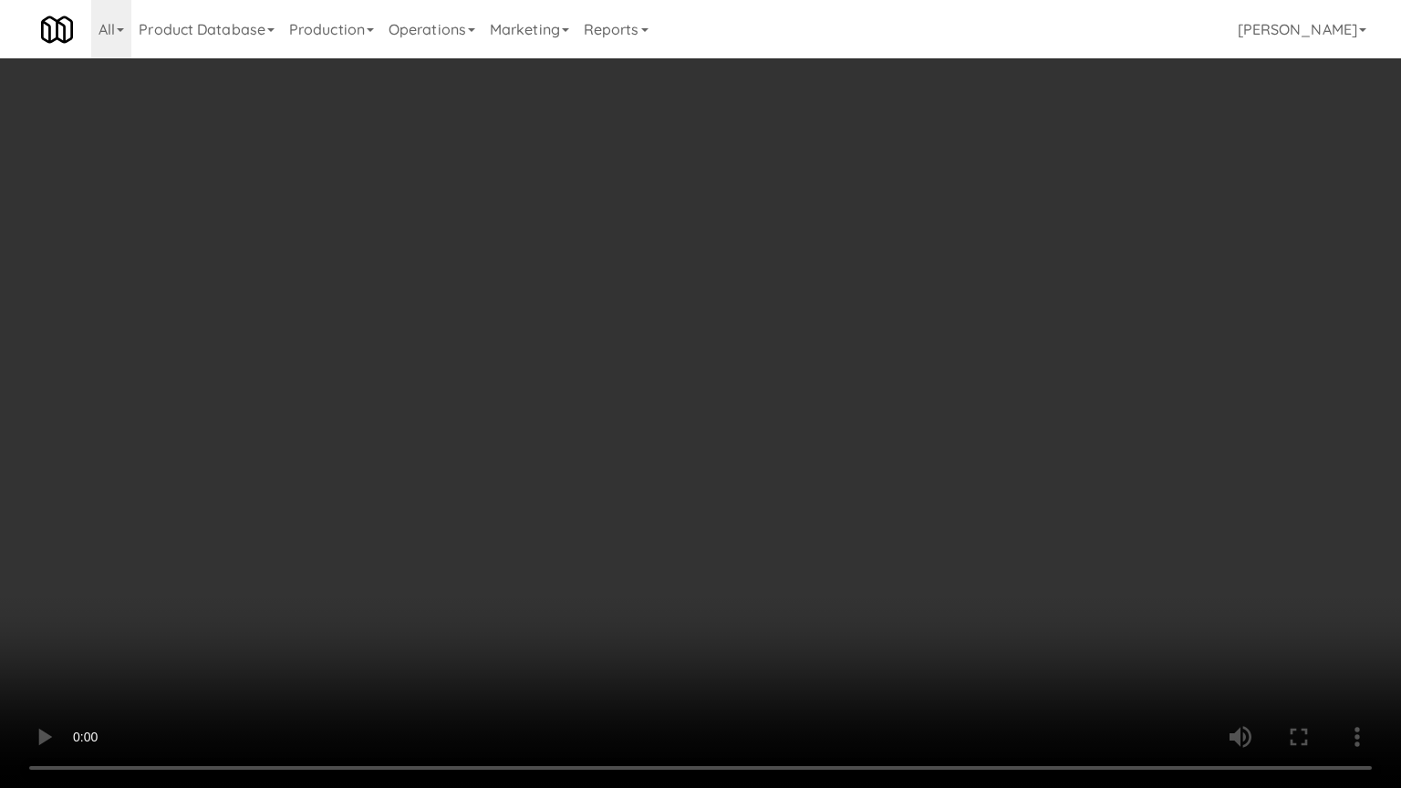
click at [903, 522] on video at bounding box center [700, 394] width 1401 height 788
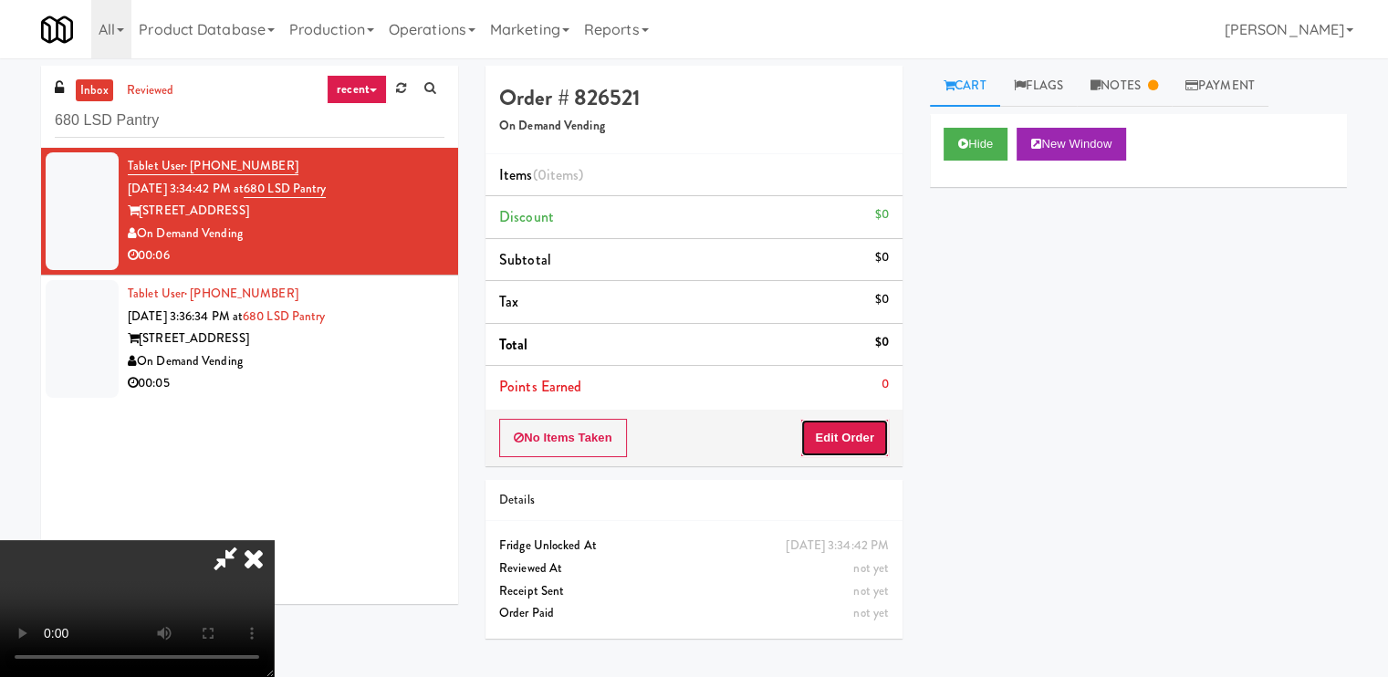
click at [884, 426] on button "Edit Order" at bounding box center [844, 438] width 88 height 38
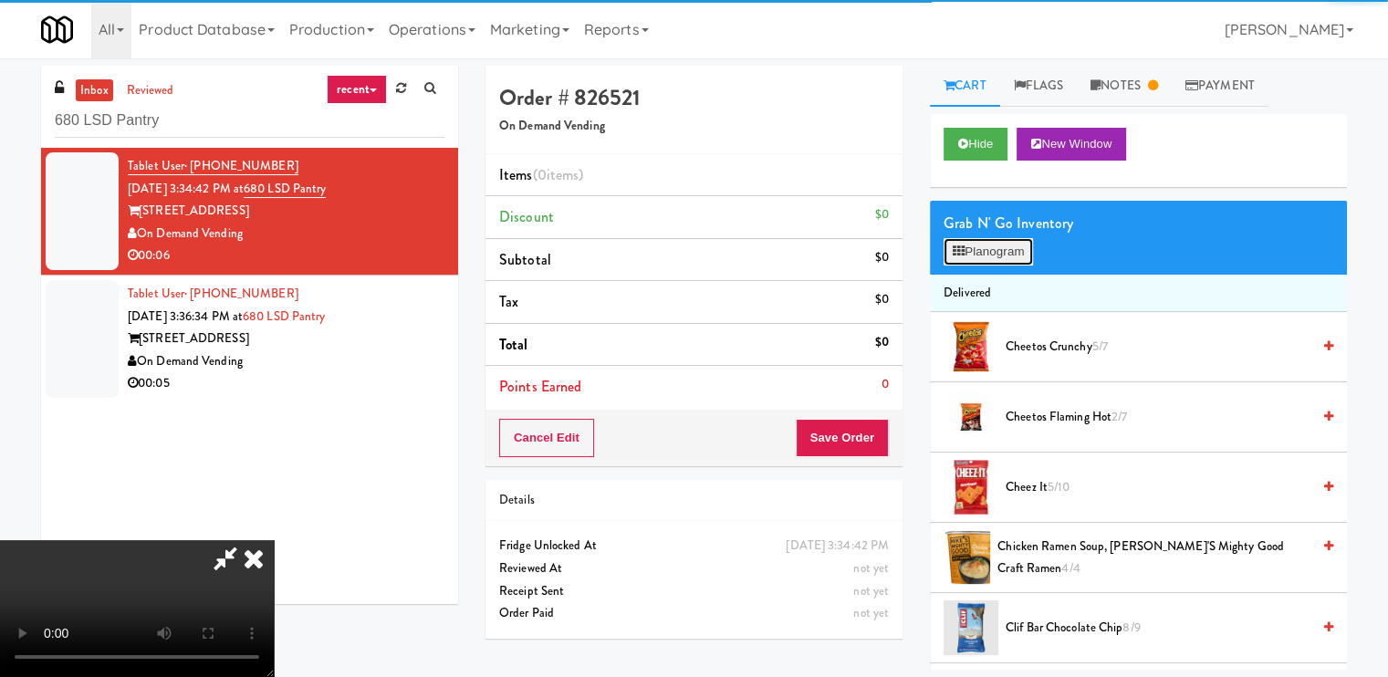
click at [992, 238] on button "Planogram" at bounding box center [987, 251] width 89 height 27
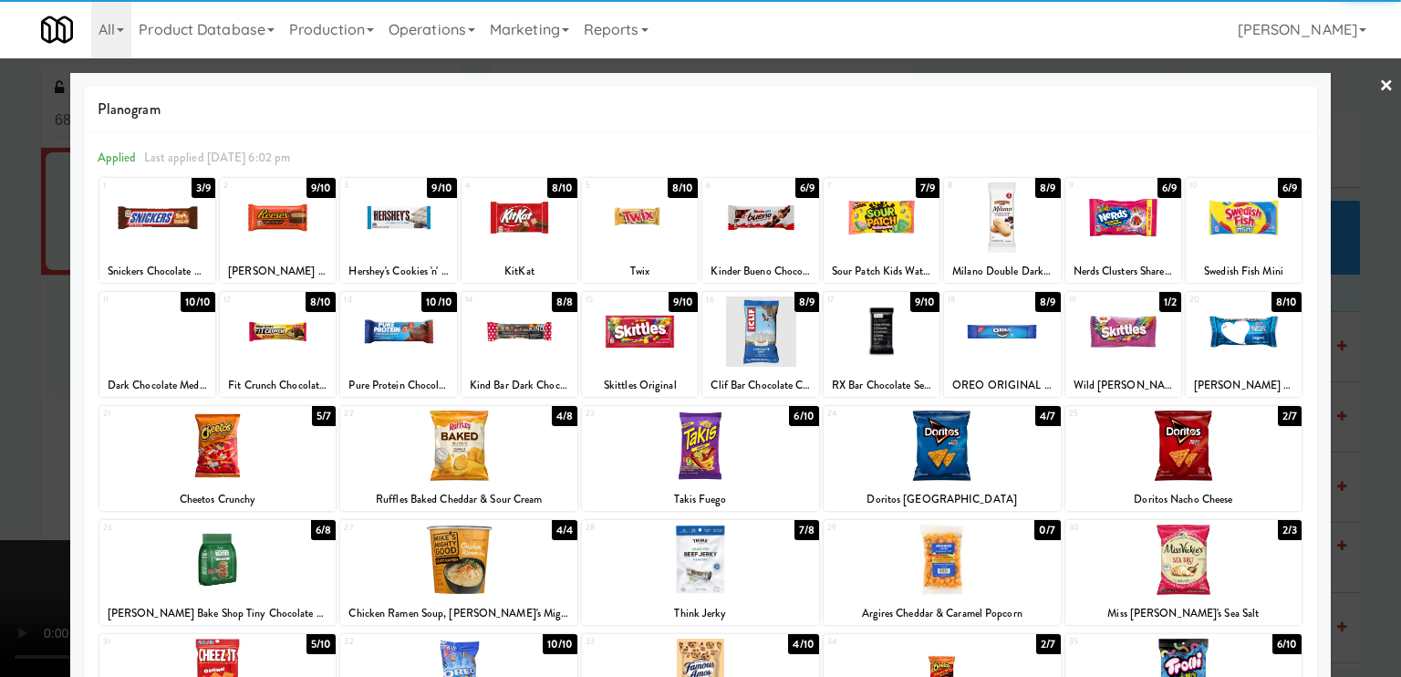
click at [701, 465] on div at bounding box center [700, 446] width 237 height 70
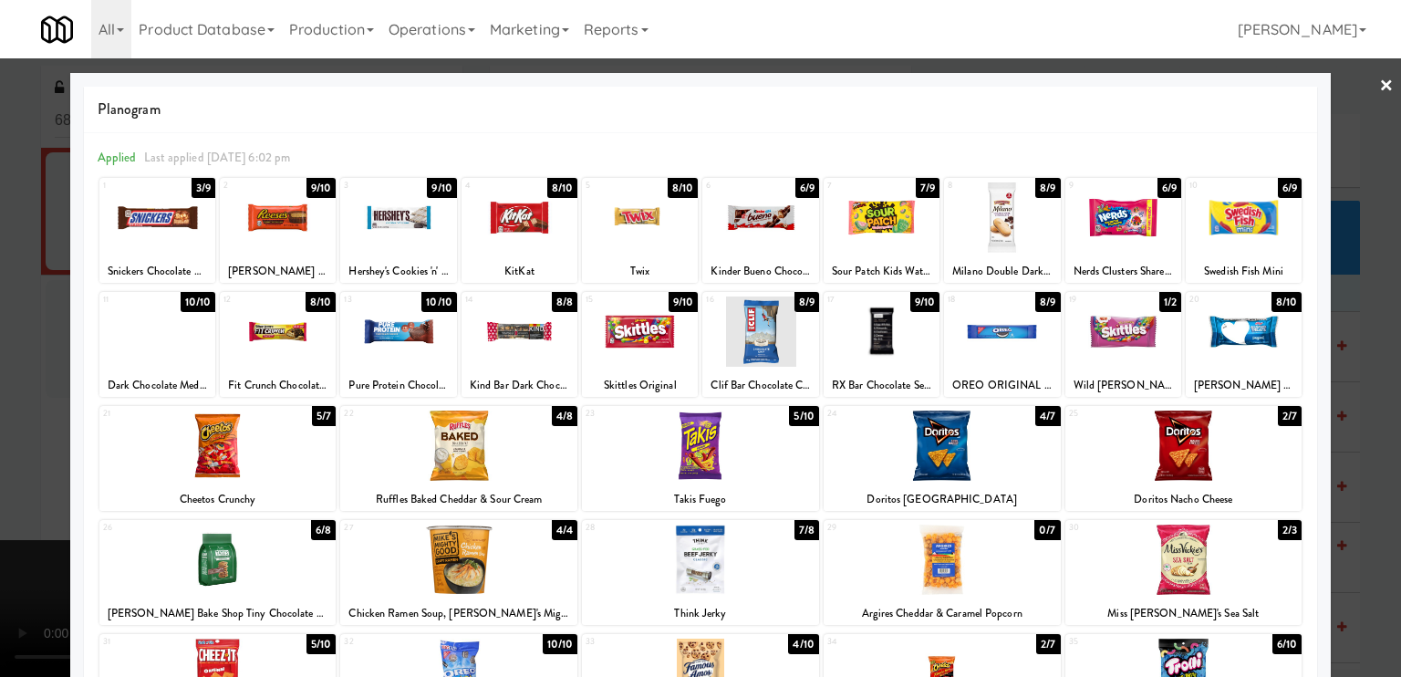
drag, startPoint x: 654, startPoint y: 342, endPoint x: 412, endPoint y: 357, distance: 242.2
click at [650, 342] on div at bounding box center [640, 331] width 116 height 70
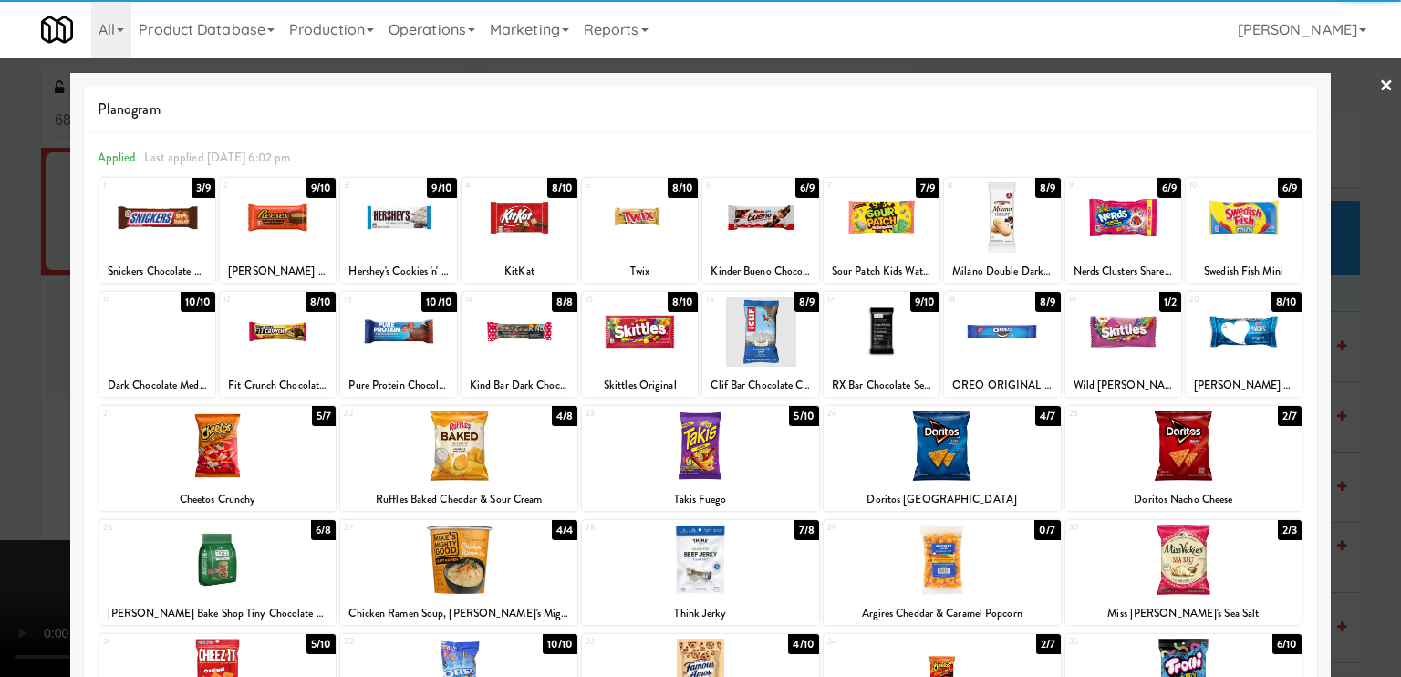
click at [36, 378] on div at bounding box center [700, 338] width 1401 height 677
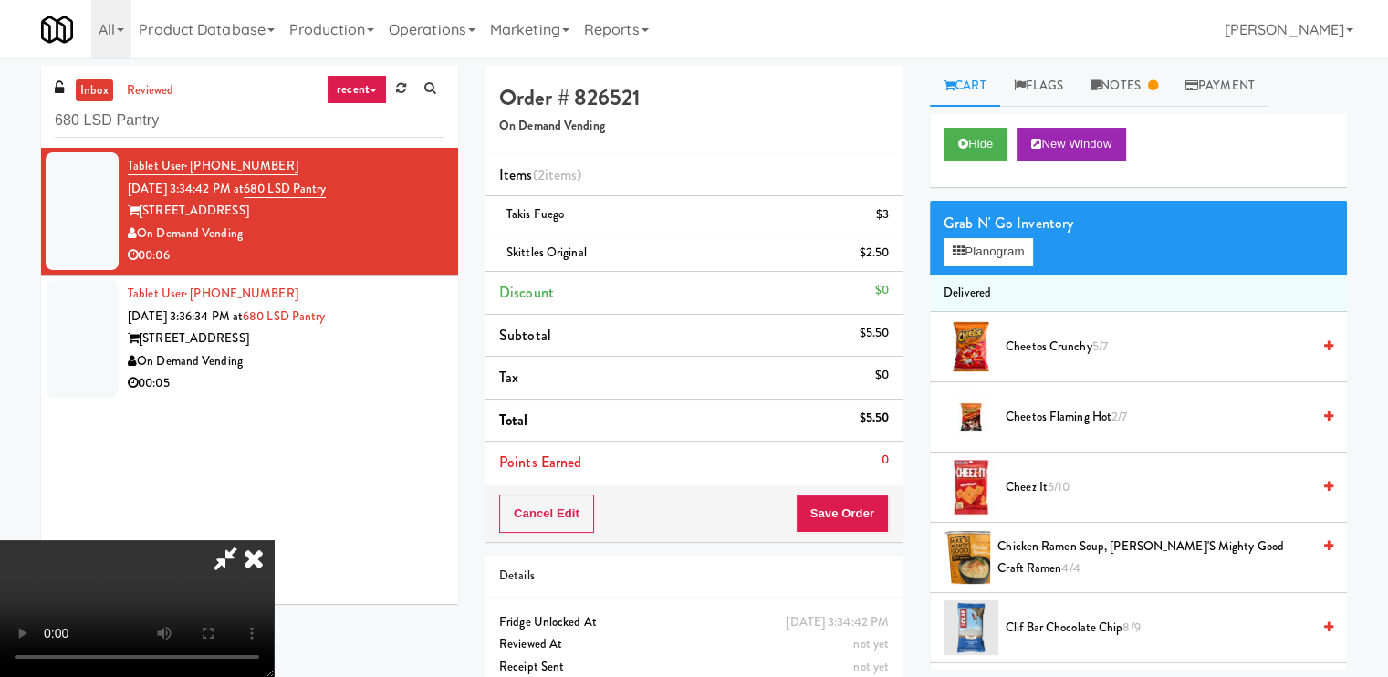
click at [274, 540] on video at bounding box center [137, 608] width 274 height 137
click at [858, 521] on button "Save Order" at bounding box center [841, 513] width 93 height 38
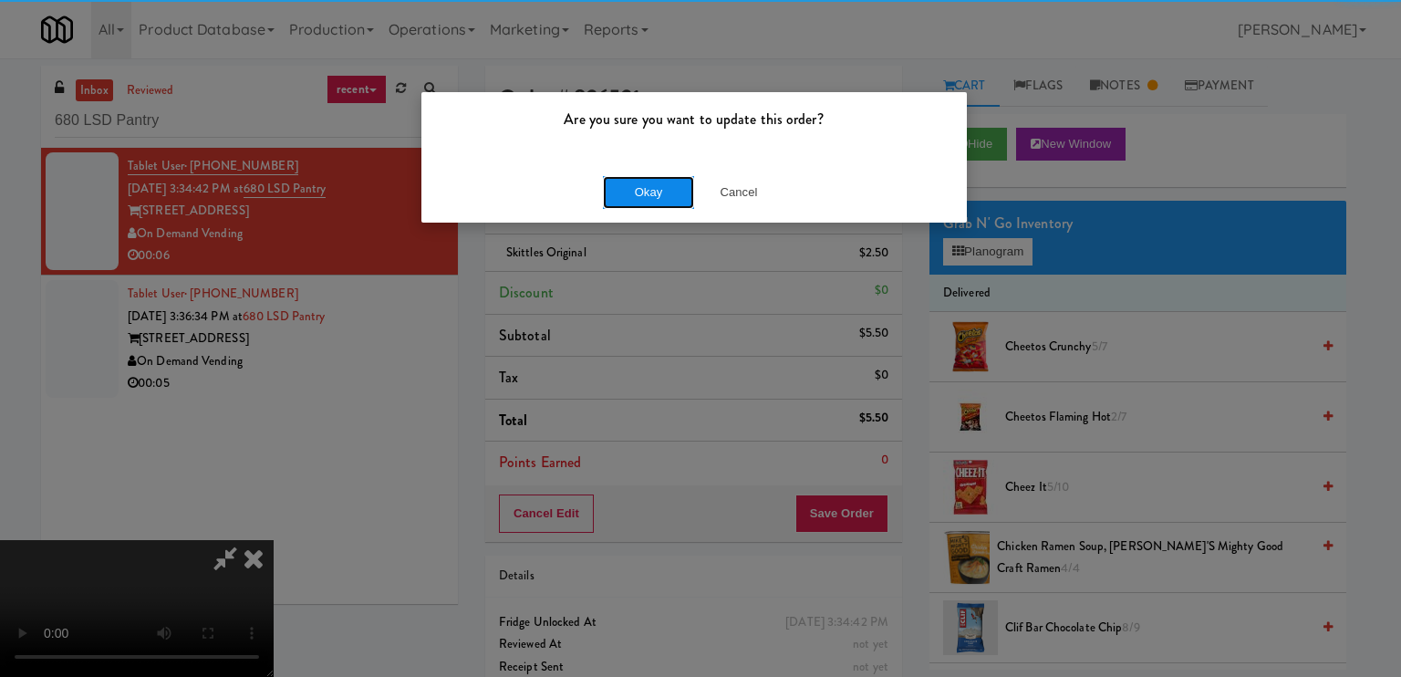
click at [652, 176] on button "Okay" at bounding box center [648, 192] width 91 height 33
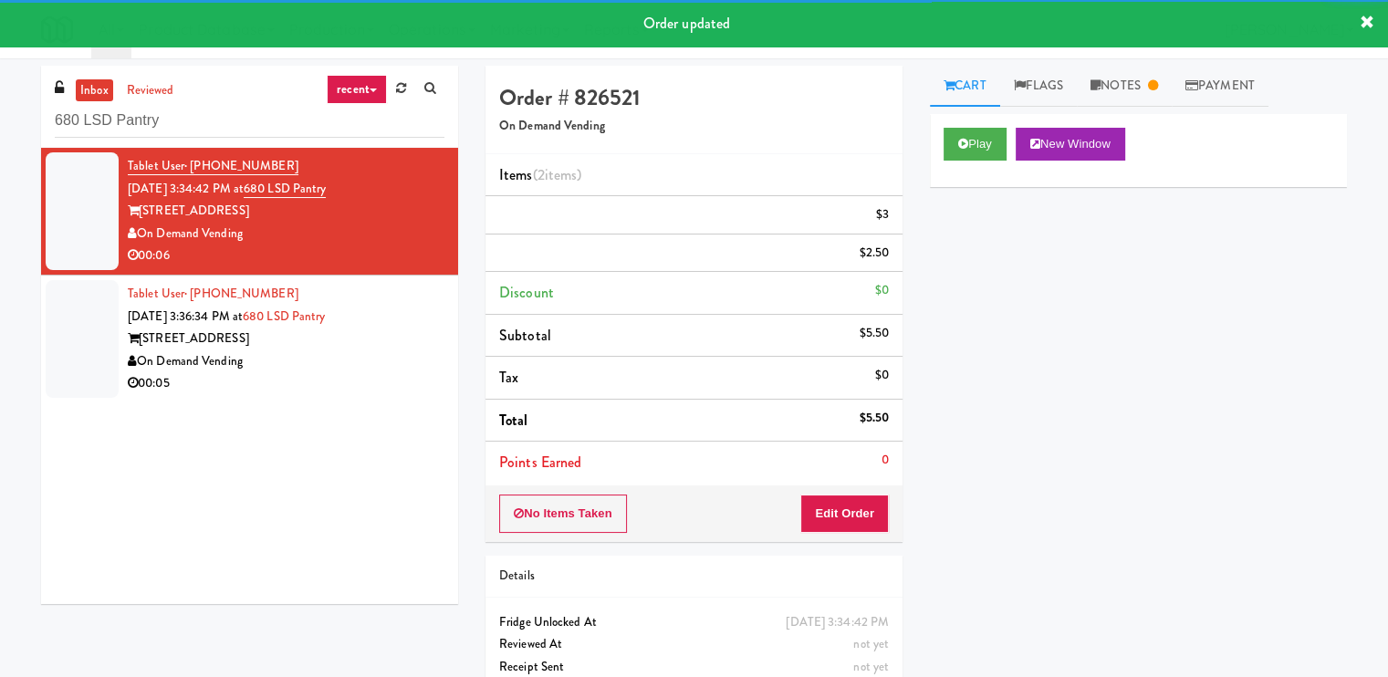
click at [345, 344] on div "Tablet User · (847) 951-5177 [DATE] 3:36:34 PM at 680 LSD Pantry [STREET_ADDRES…" at bounding box center [286, 339] width 317 height 112
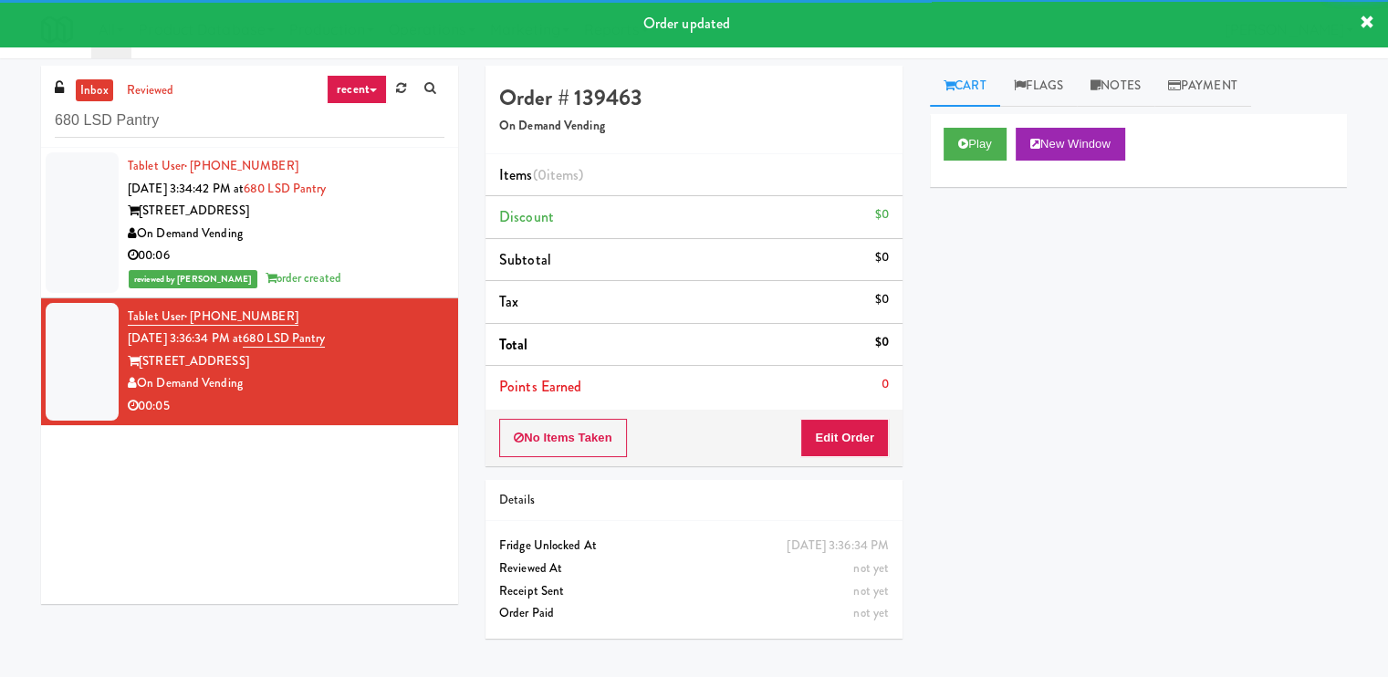
click at [988, 164] on div "Play New Window" at bounding box center [1138, 150] width 417 height 73
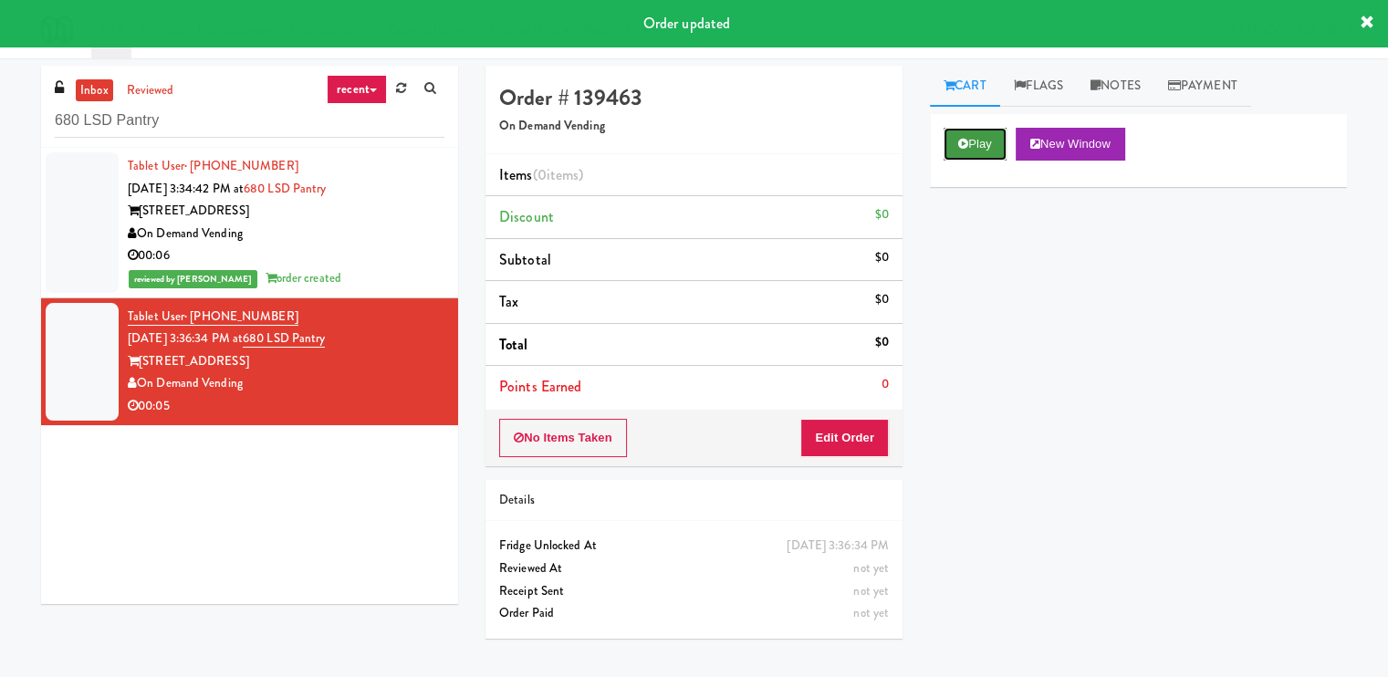
click at [977, 141] on button "Play" at bounding box center [974, 144] width 63 height 33
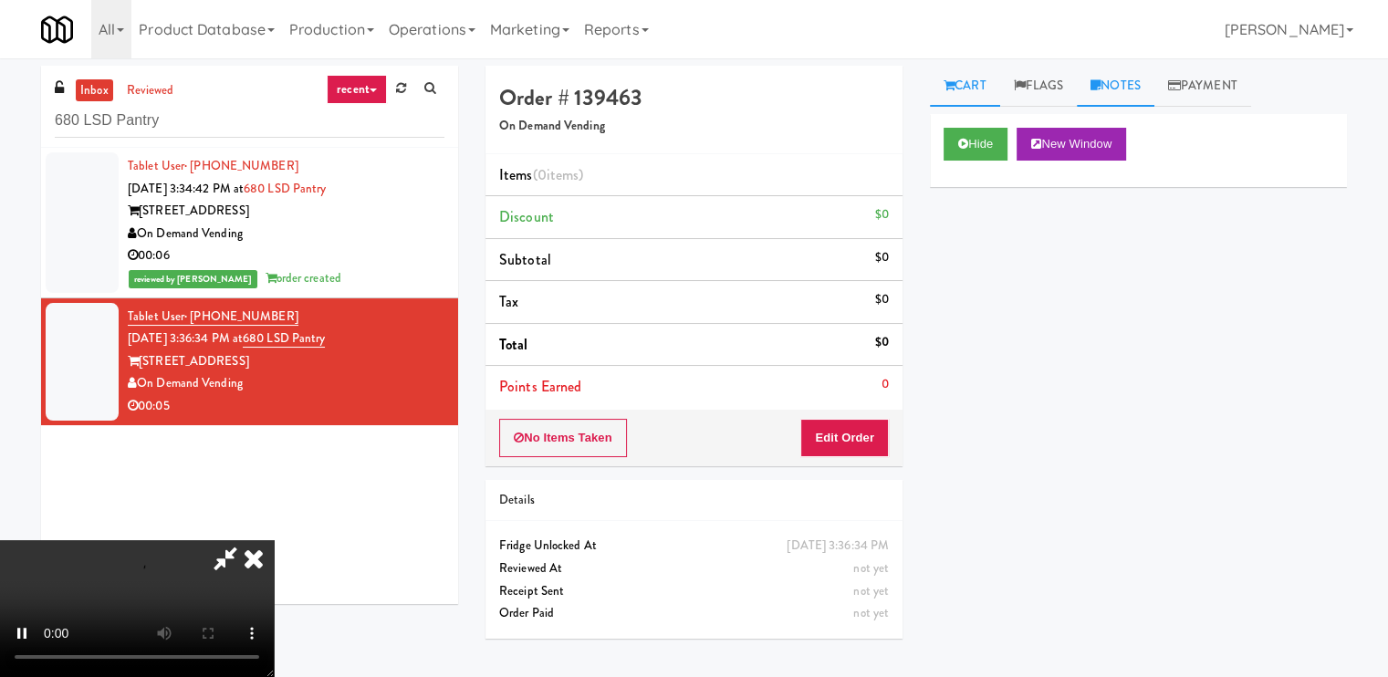
click at [1122, 86] on link "Notes" at bounding box center [1115, 86] width 78 height 41
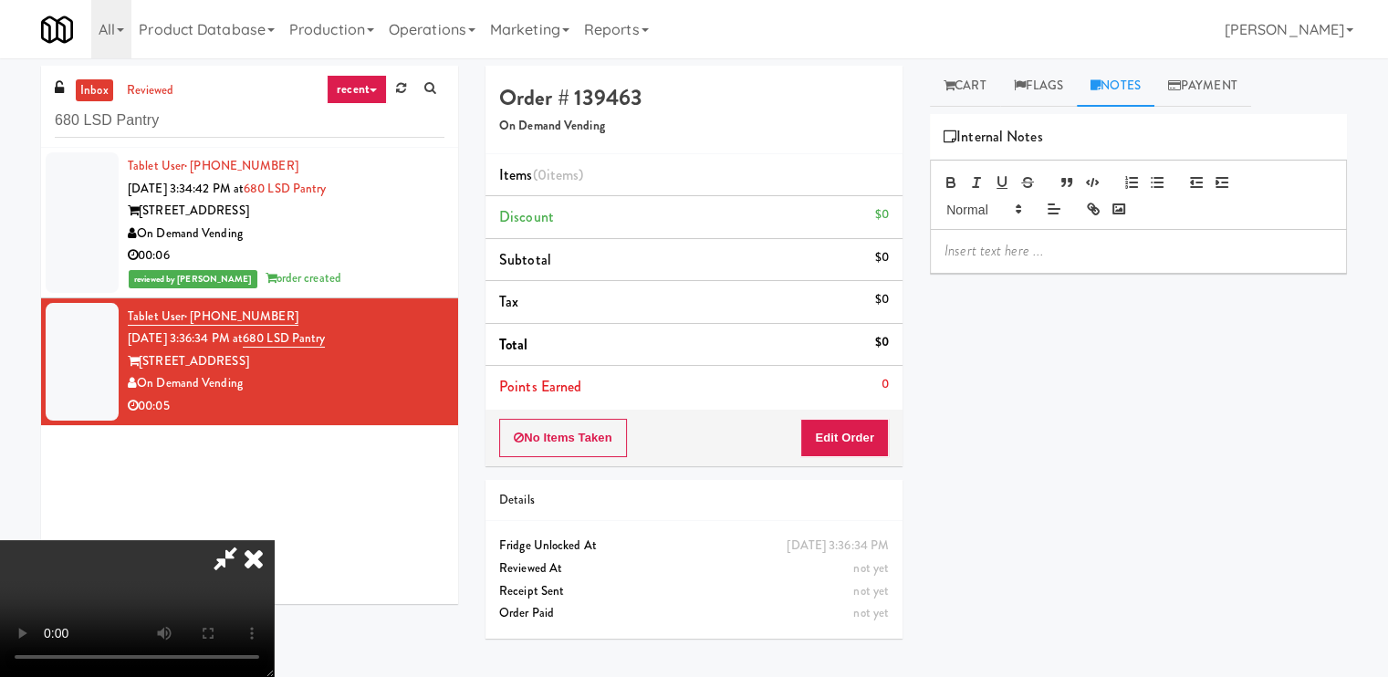
click at [1051, 248] on p at bounding box center [1138, 251] width 388 height 20
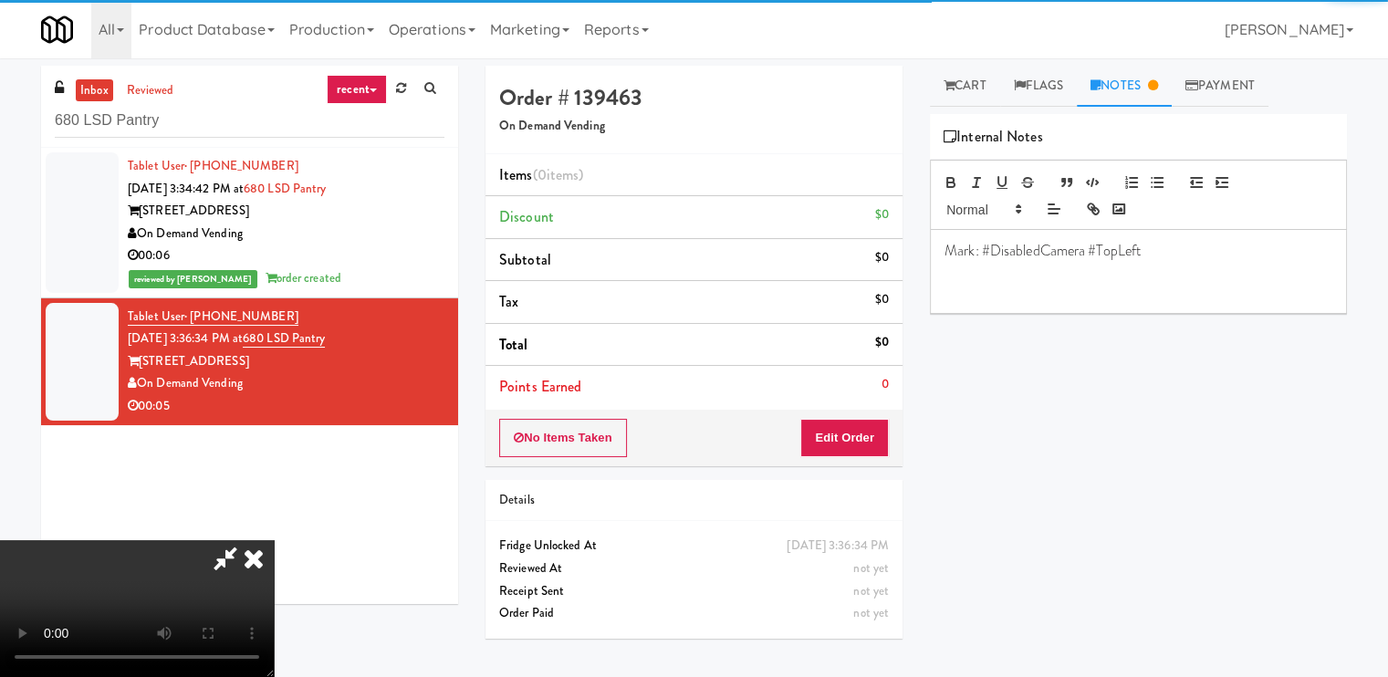
click at [274, 540] on video at bounding box center [137, 608] width 274 height 137
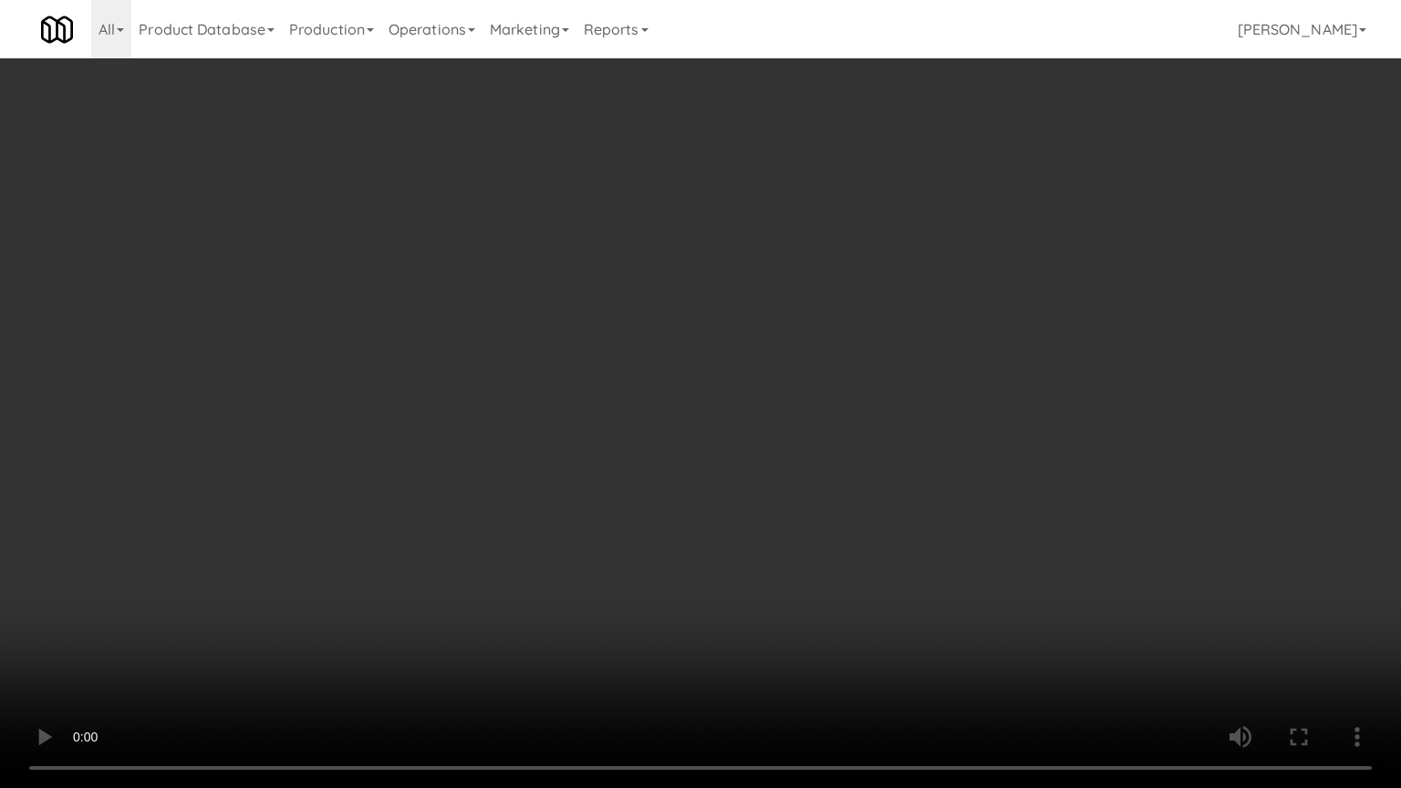
click at [790, 544] on video at bounding box center [700, 394] width 1401 height 788
click at [792, 537] on video at bounding box center [700, 394] width 1401 height 788
click at [794, 534] on video at bounding box center [700, 394] width 1401 height 788
click at [794, 533] on video at bounding box center [700, 394] width 1401 height 788
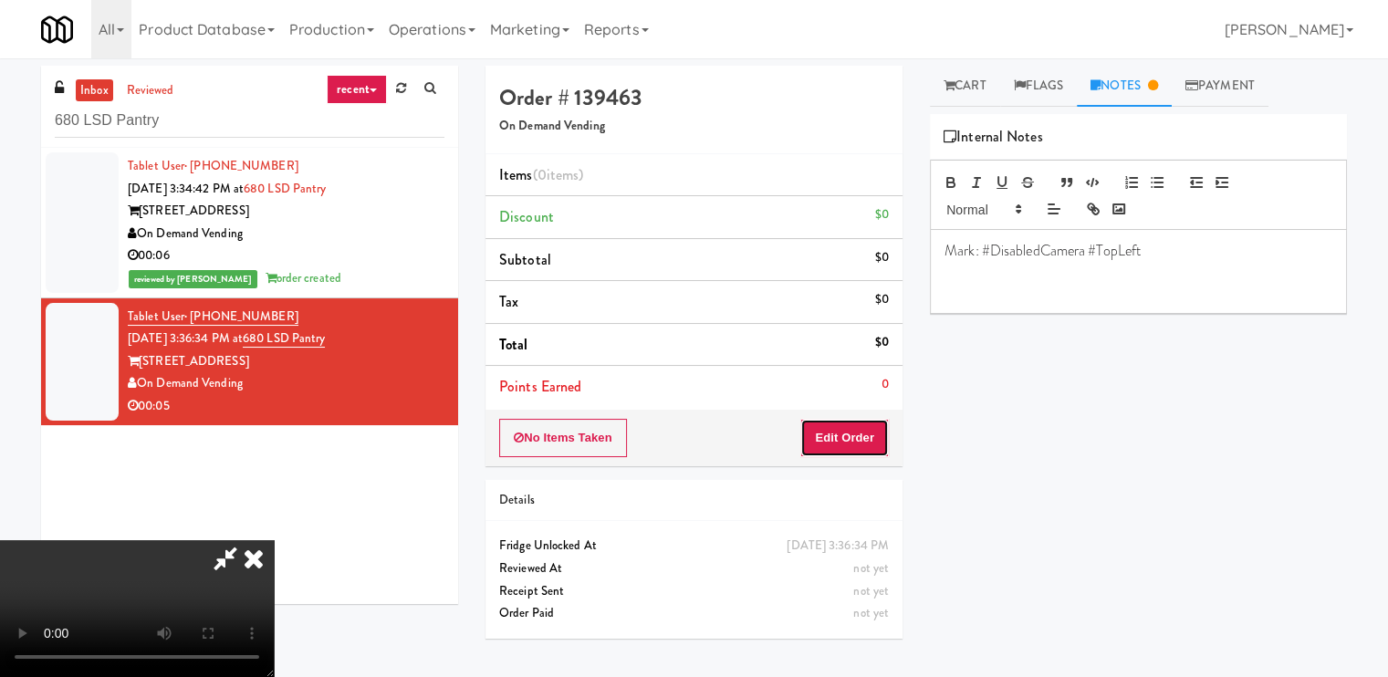
drag, startPoint x: 860, startPoint y: 431, endPoint x: 972, endPoint y: 304, distance: 169.4
click at [869, 426] on button "Edit Order" at bounding box center [844, 438] width 88 height 38
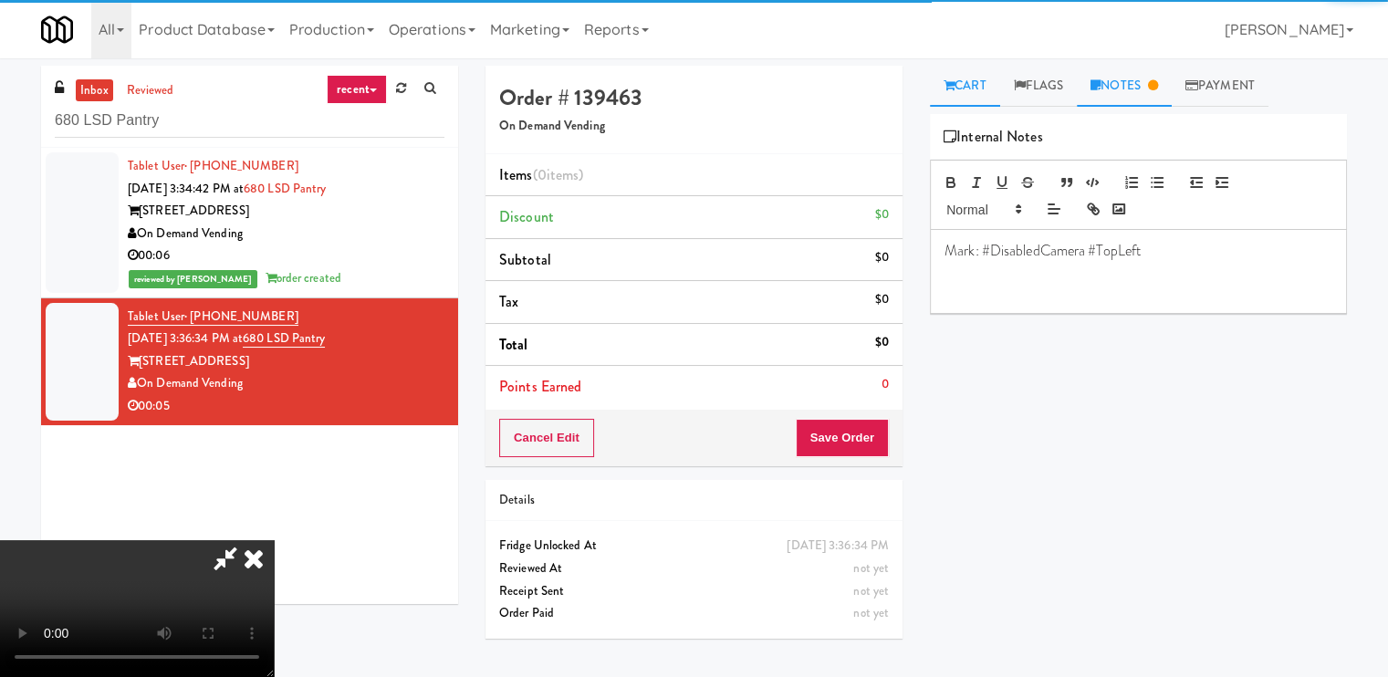
click at [982, 94] on link "Cart" at bounding box center [965, 86] width 70 height 41
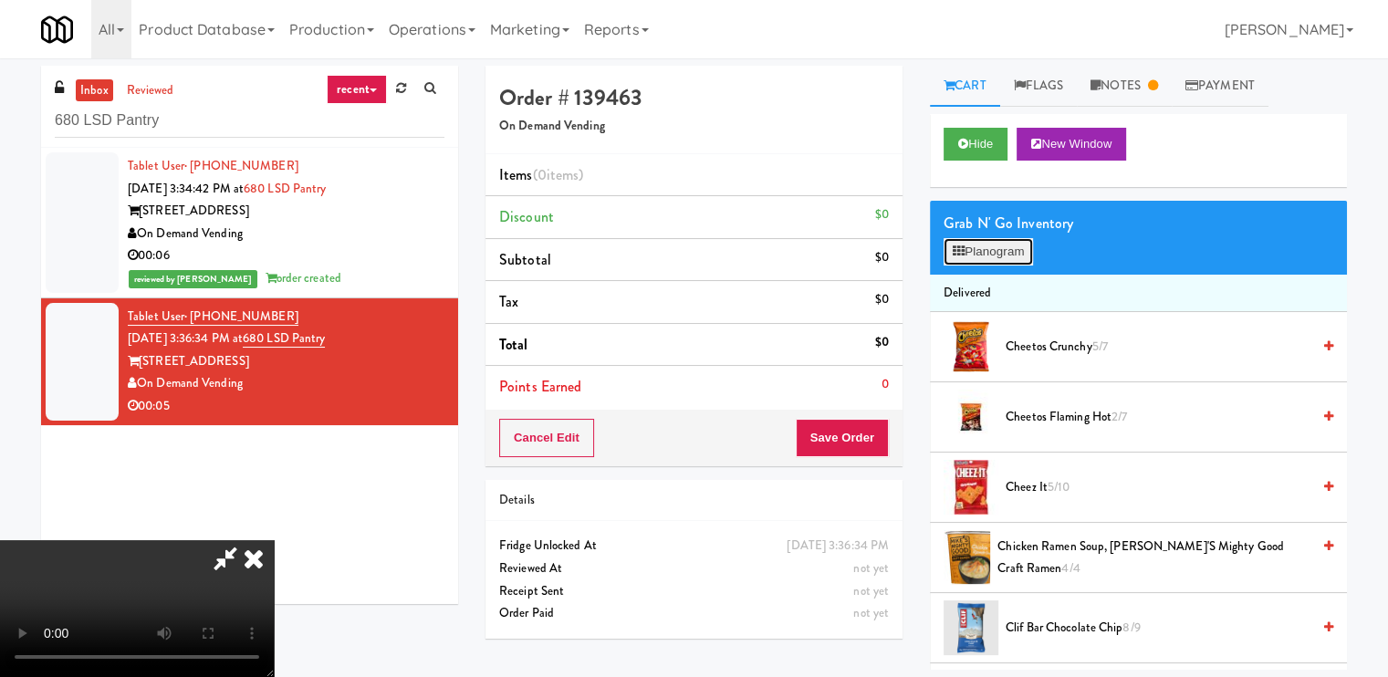
click at [982, 240] on button "Planogram" at bounding box center [987, 251] width 89 height 27
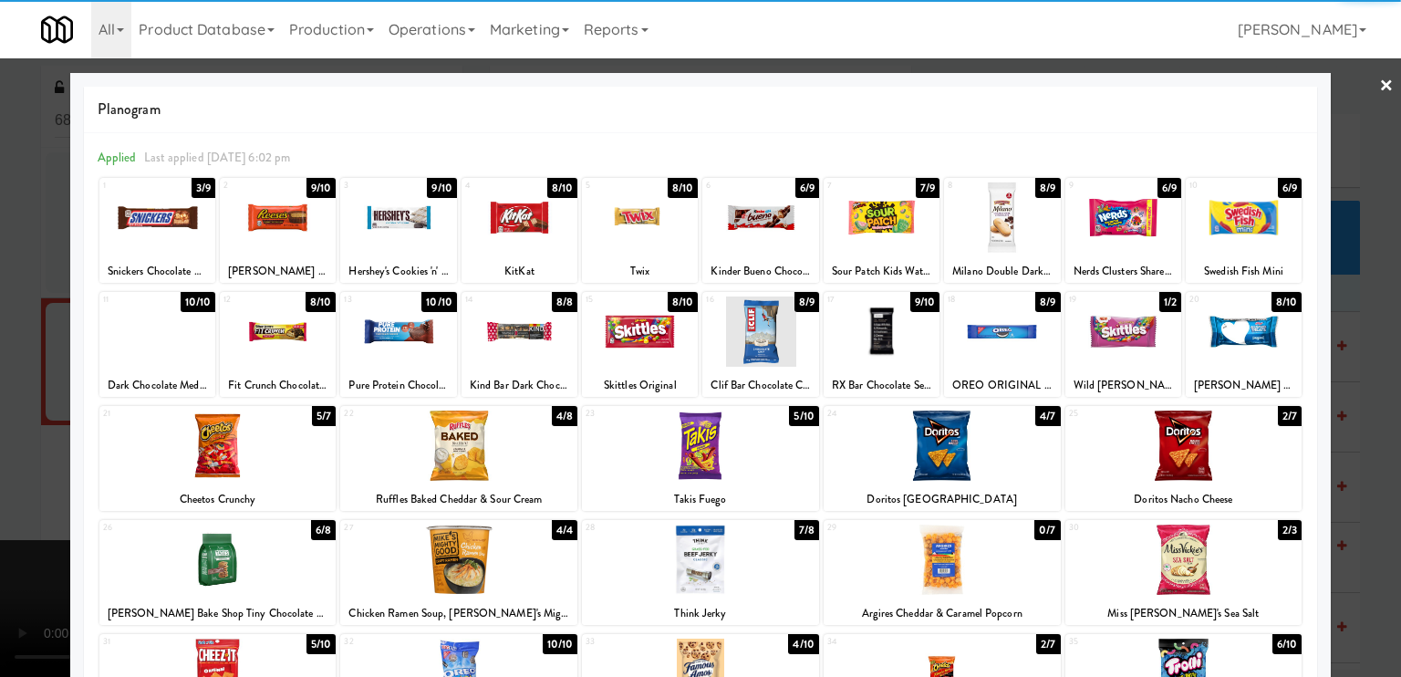
click at [402, 224] on div at bounding box center [398, 217] width 116 height 70
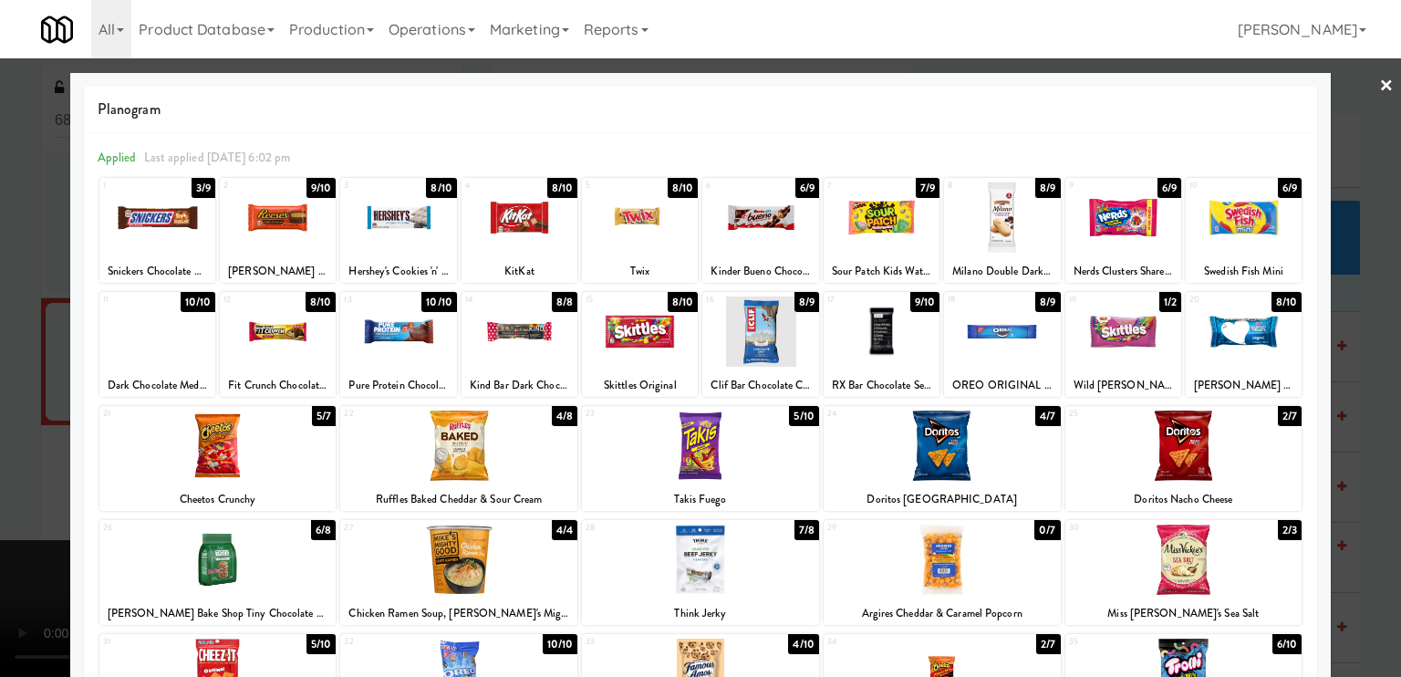
click at [402, 224] on div at bounding box center [398, 217] width 116 height 70
drag, startPoint x: 1367, startPoint y: 80, endPoint x: 1343, endPoint y: 85, distance: 25.0
click at [1379, 79] on link "×" at bounding box center [1386, 86] width 15 height 57
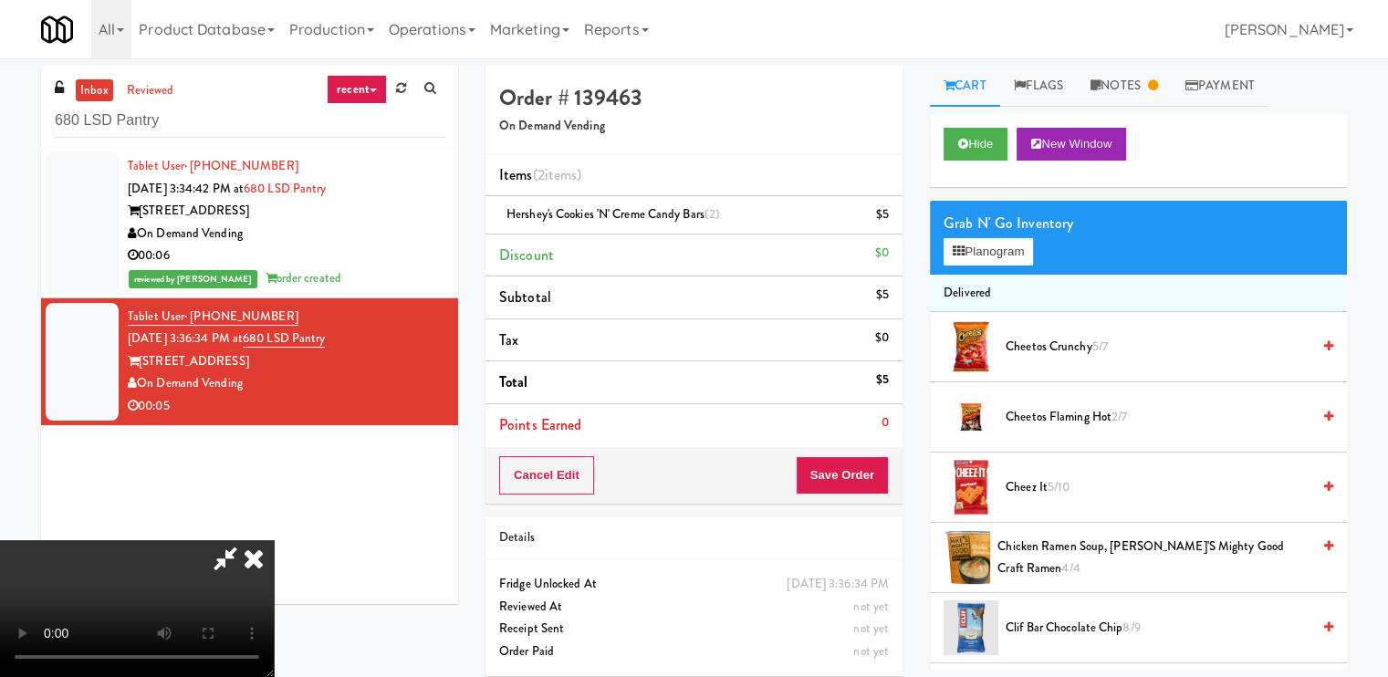
click at [274, 540] on icon at bounding box center [254, 558] width 40 height 36
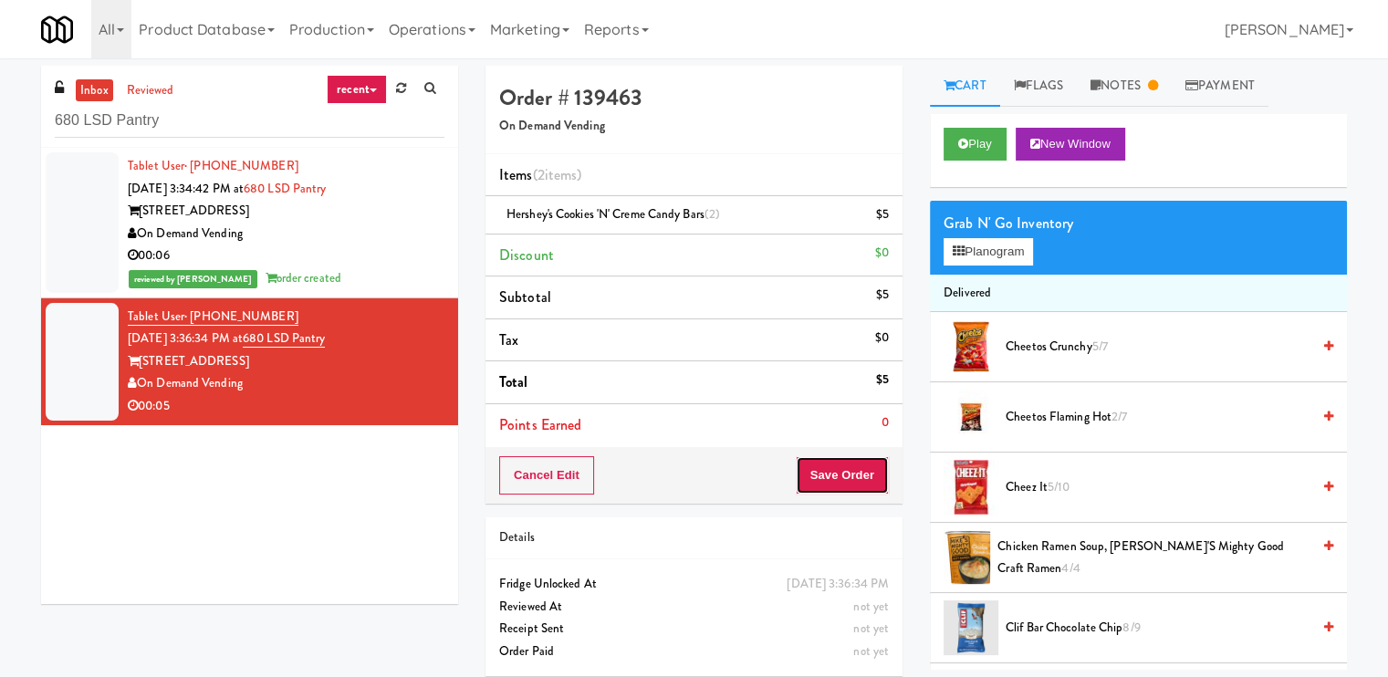
click at [837, 479] on button "Save Order" at bounding box center [841, 475] width 93 height 38
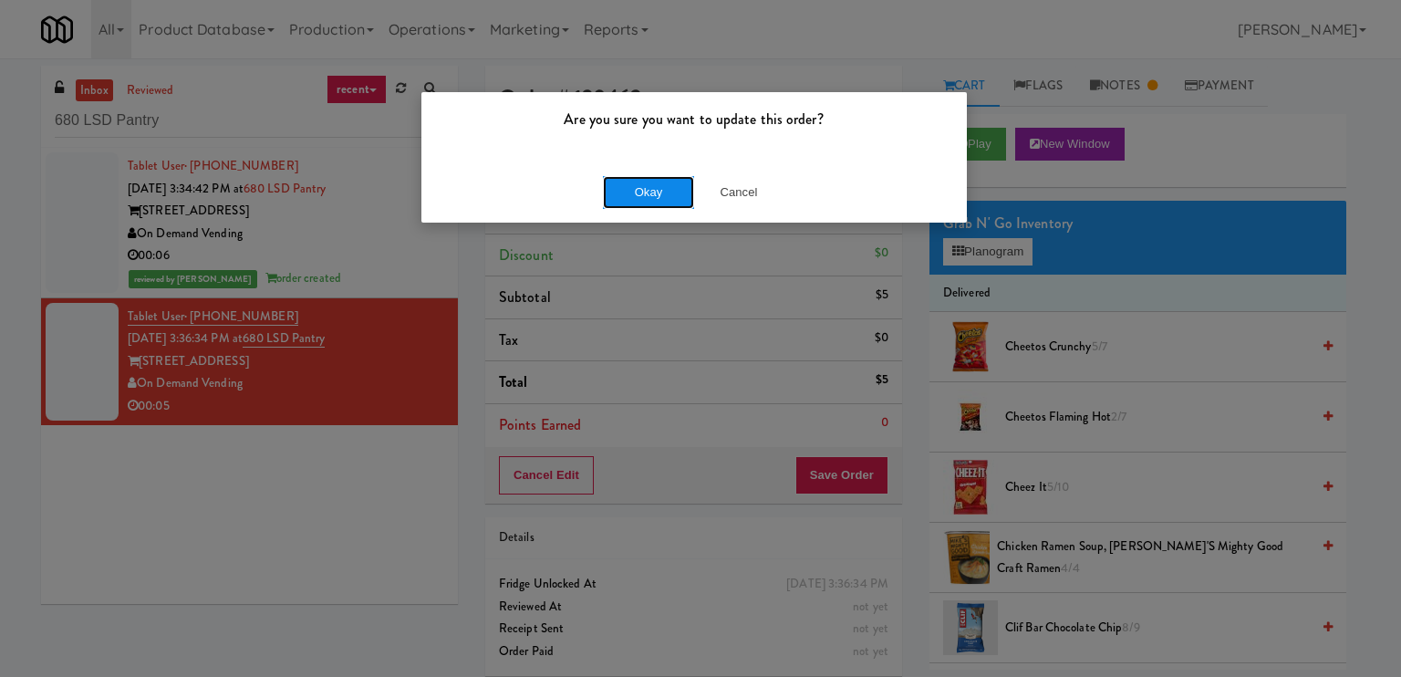
click at [637, 197] on button "Okay" at bounding box center [648, 192] width 91 height 33
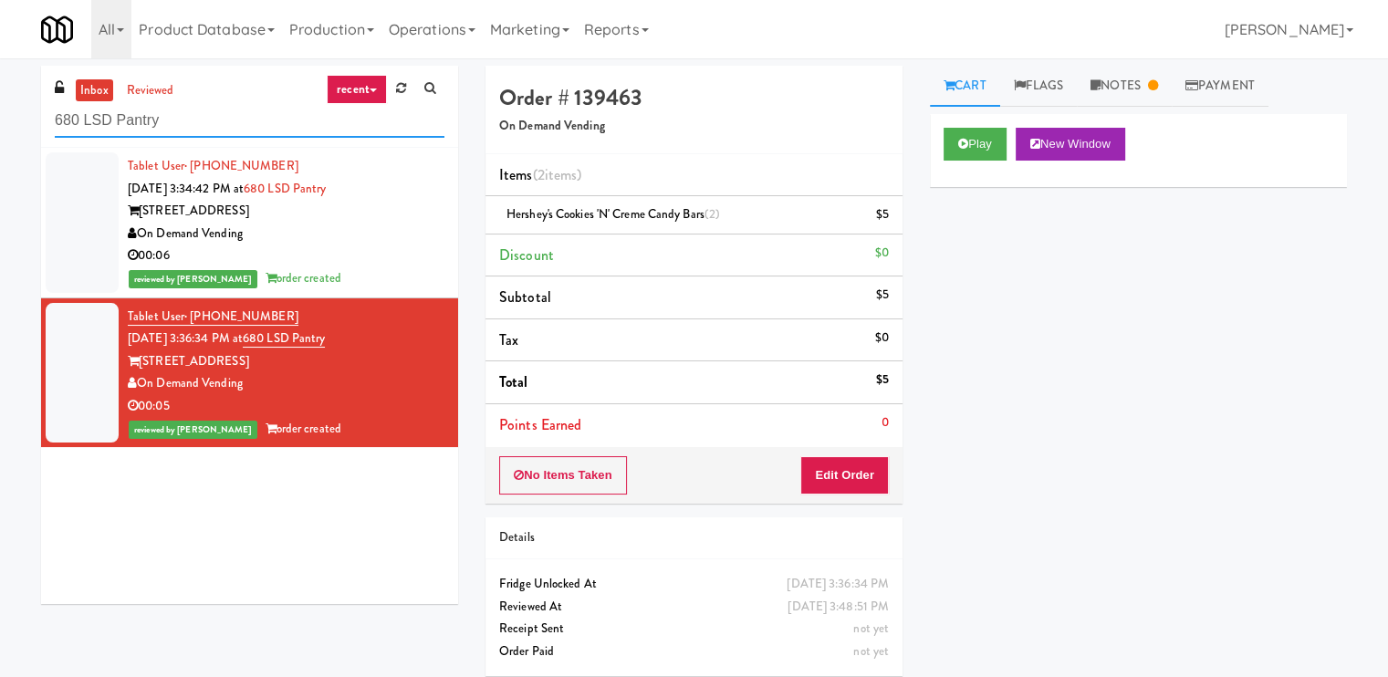
click at [336, 136] on input "680 LSD Pantry" at bounding box center [250, 121] width 390 height 34
click at [335, 136] on input "680 LSD Pantry" at bounding box center [250, 121] width 390 height 34
paste input "VY - Cooler - Left"
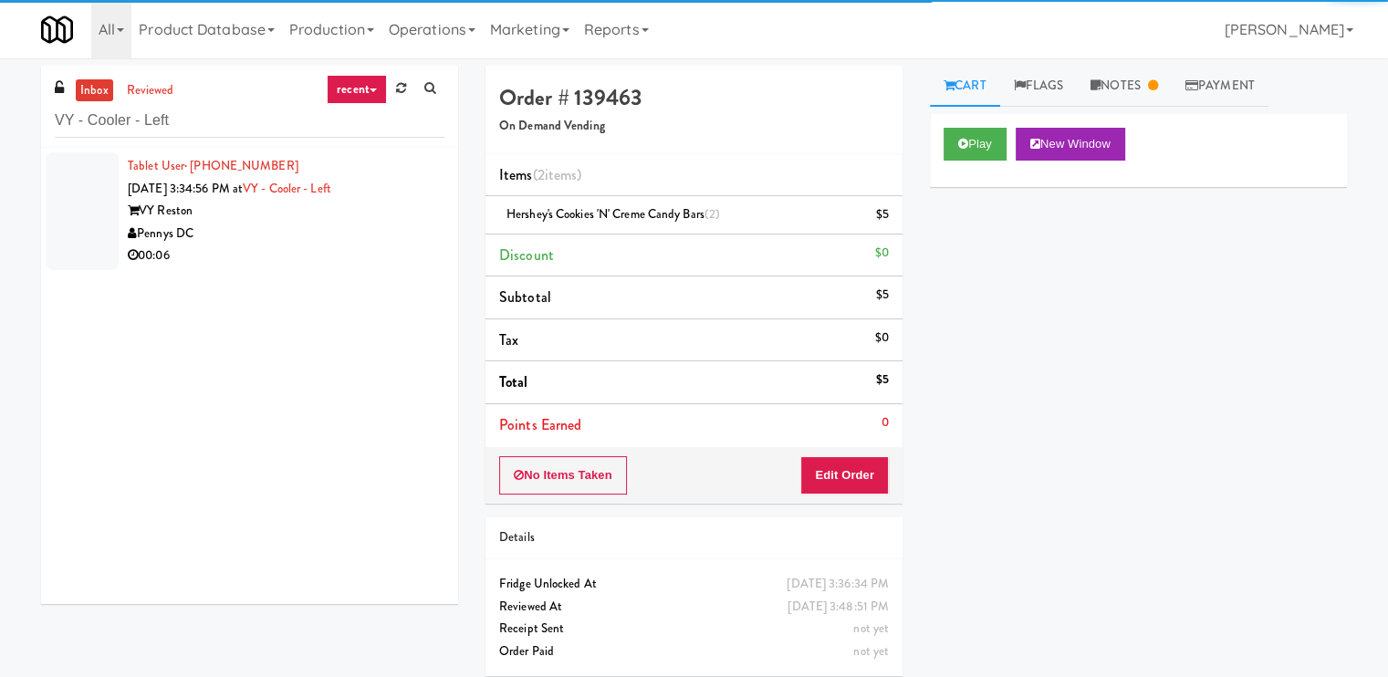
click at [415, 242] on div "Pennys DC" at bounding box center [286, 234] width 317 height 23
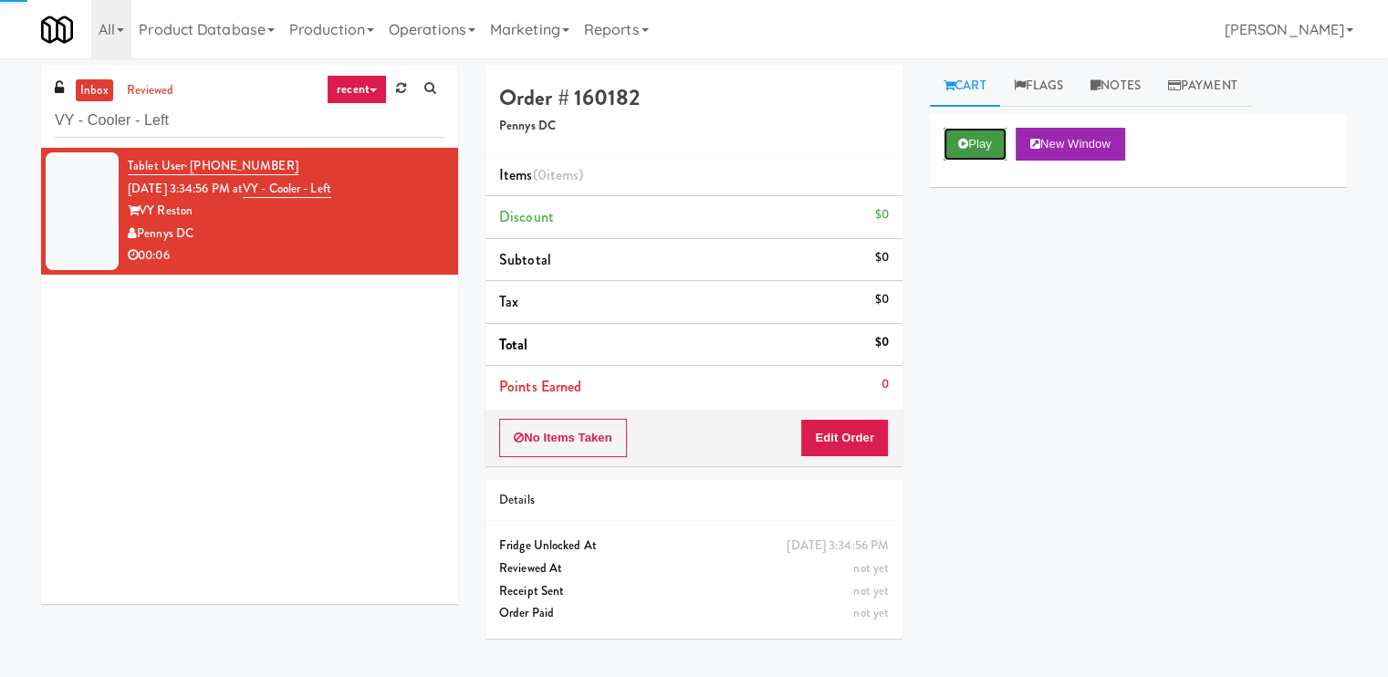
click at [994, 132] on button "Play" at bounding box center [974, 144] width 63 height 33
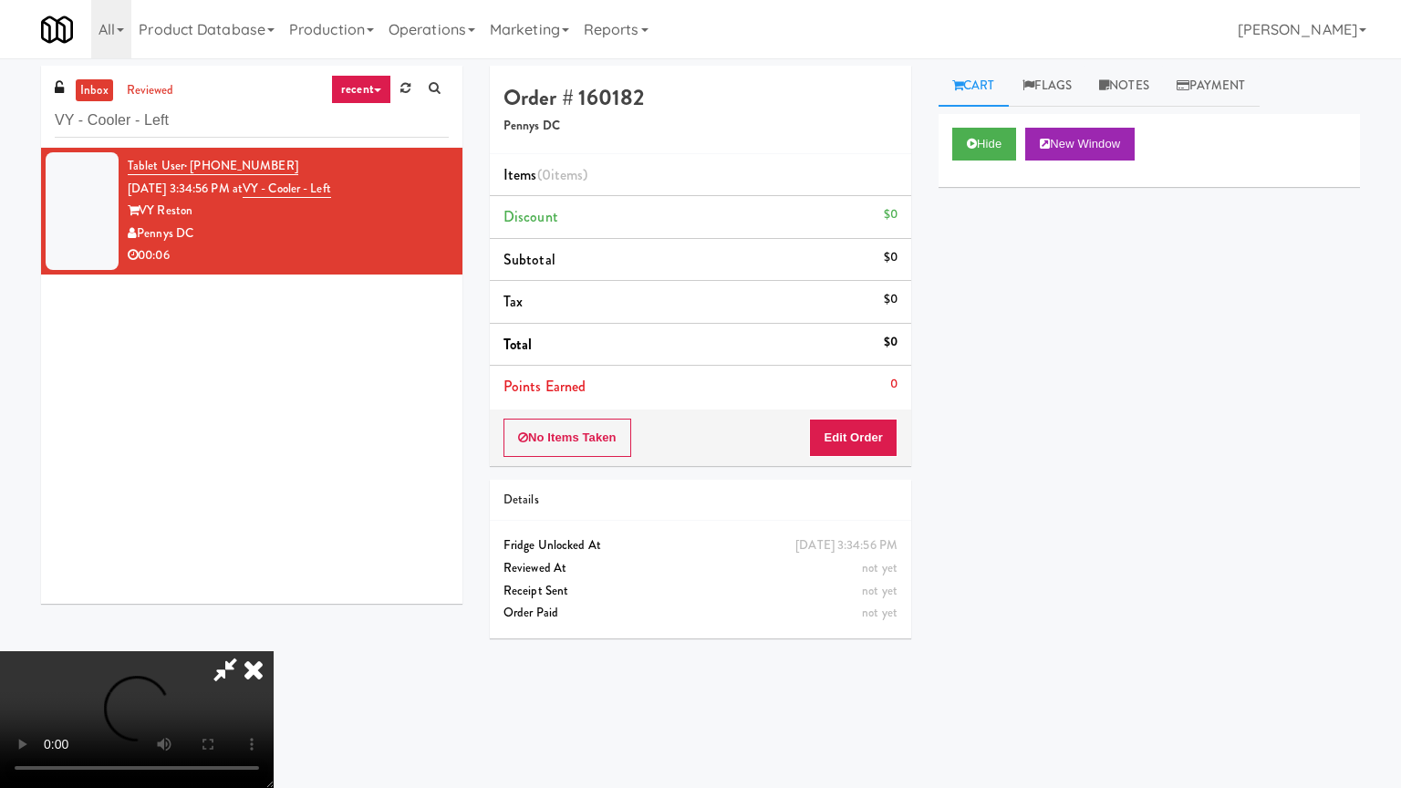
click at [274, 651] on video at bounding box center [137, 719] width 274 height 137
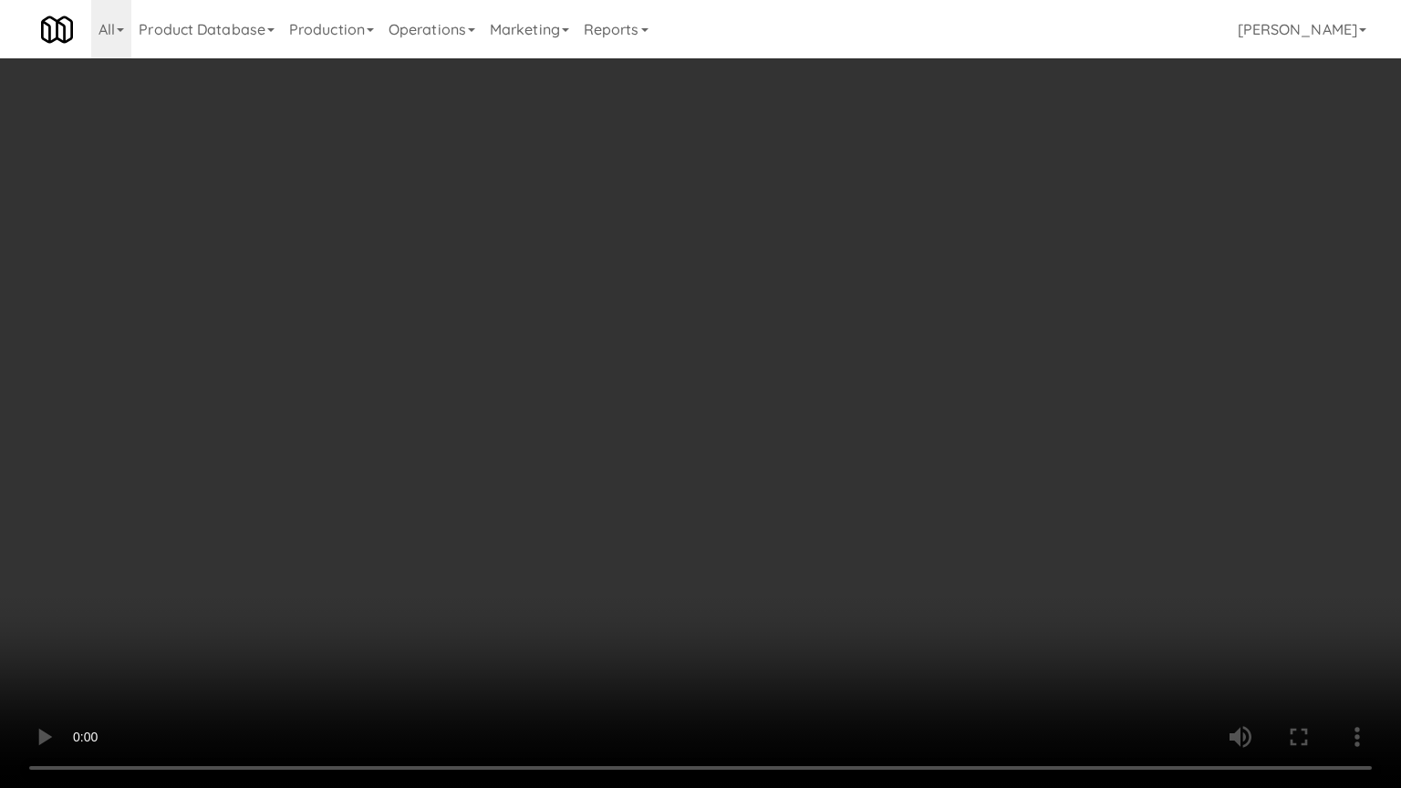
click at [1184, 444] on video at bounding box center [700, 394] width 1401 height 788
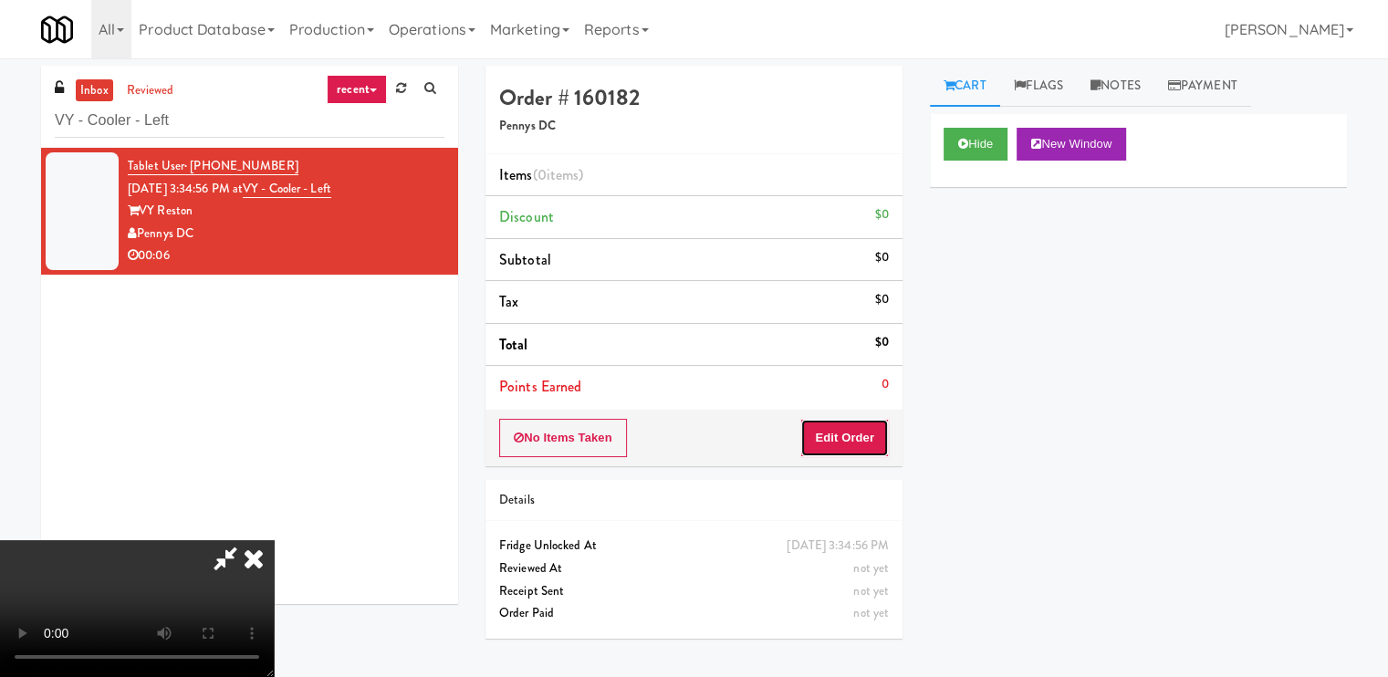
click at [879, 452] on button "Edit Order" at bounding box center [844, 438] width 88 height 38
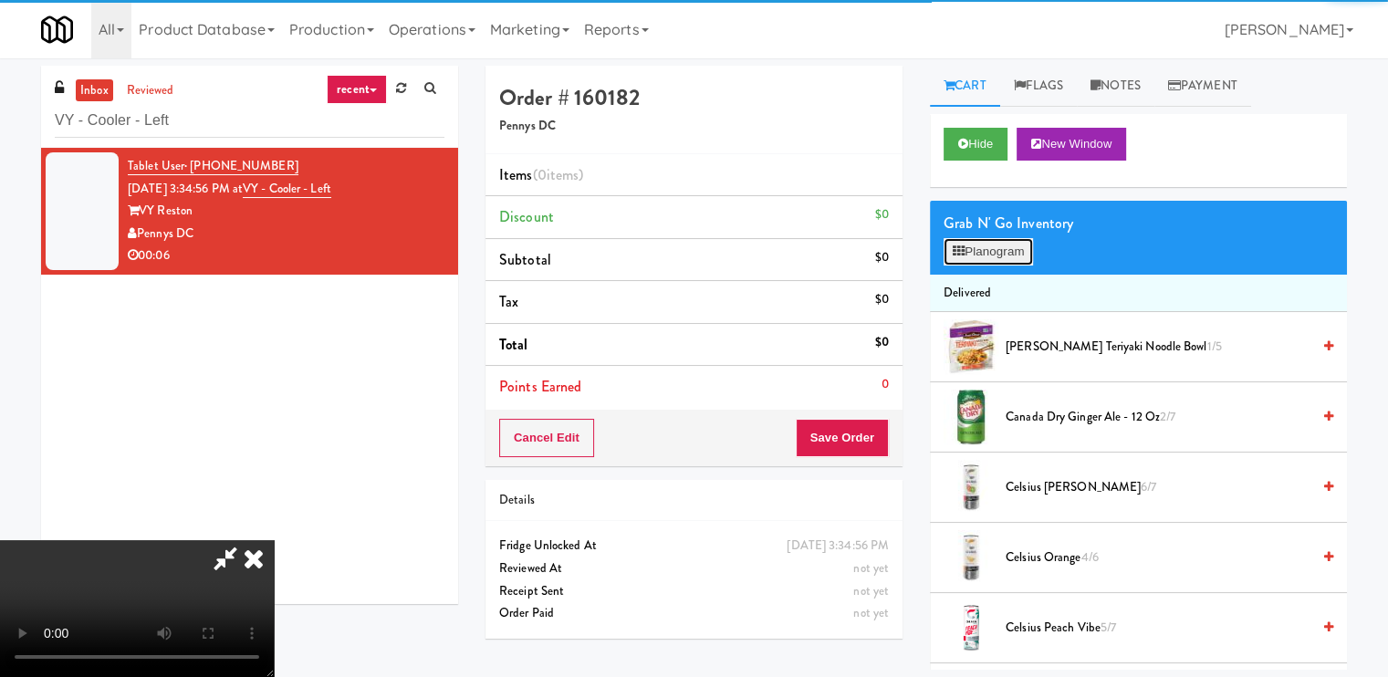
click at [993, 262] on button "Planogram" at bounding box center [987, 251] width 89 height 27
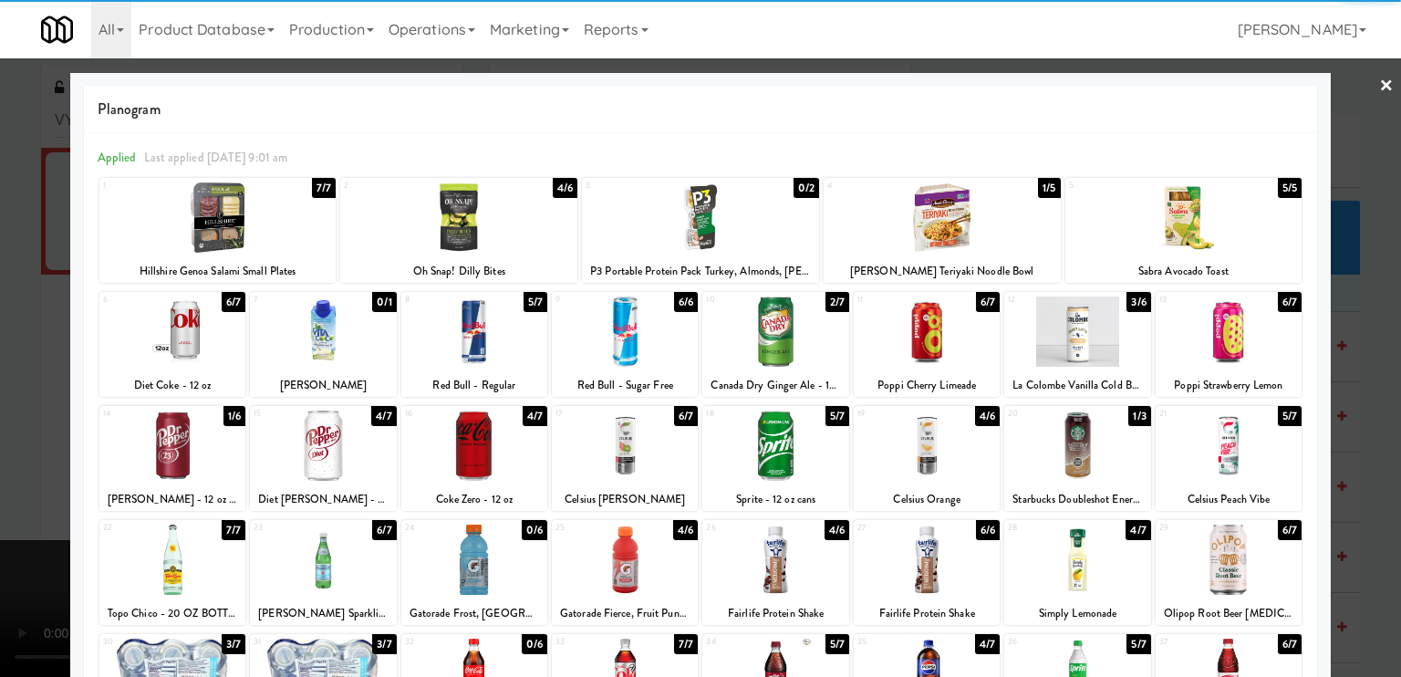
click at [785, 361] on div at bounding box center [775, 331] width 146 height 70
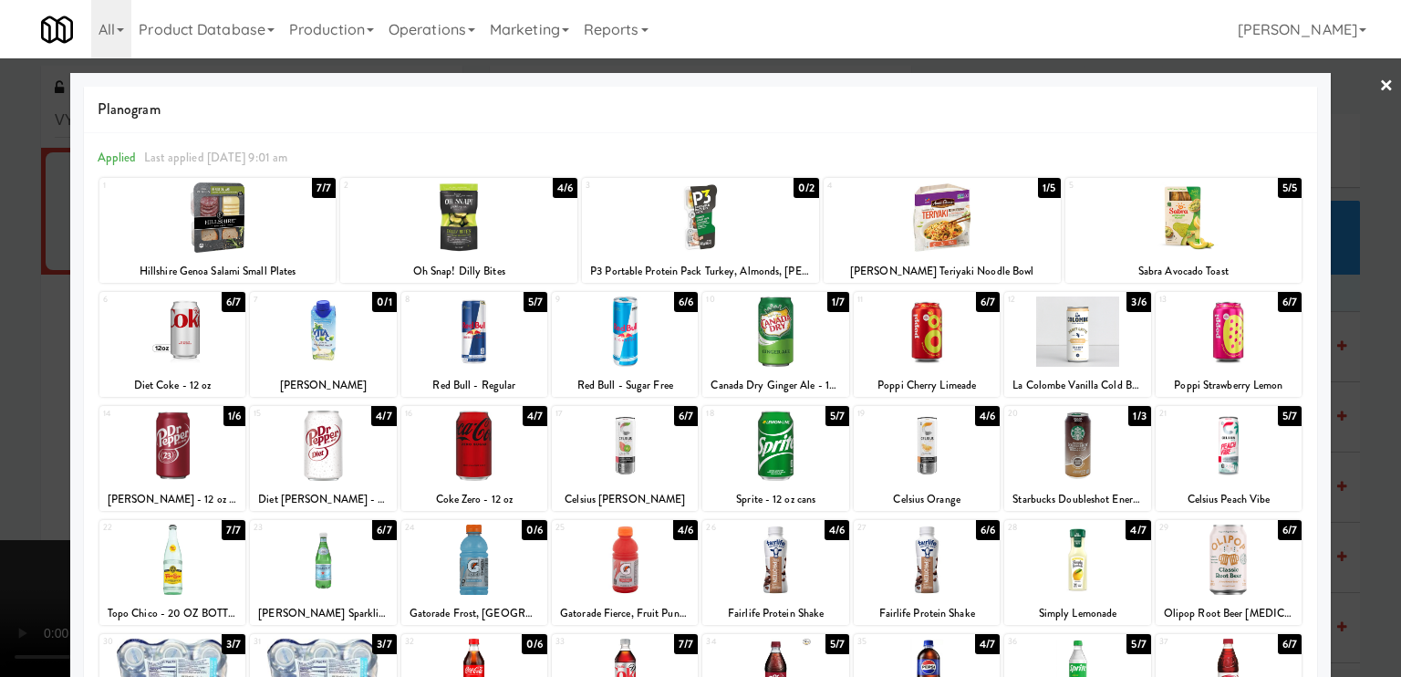
click at [84, 415] on div "Applied Last applied [DATE] 9:01 am 1 7/7 Hillshire Genoa Salami Small Plates 2…" at bounding box center [700, 508] width 1233 height 750
click at [16, 418] on div at bounding box center [700, 338] width 1401 height 677
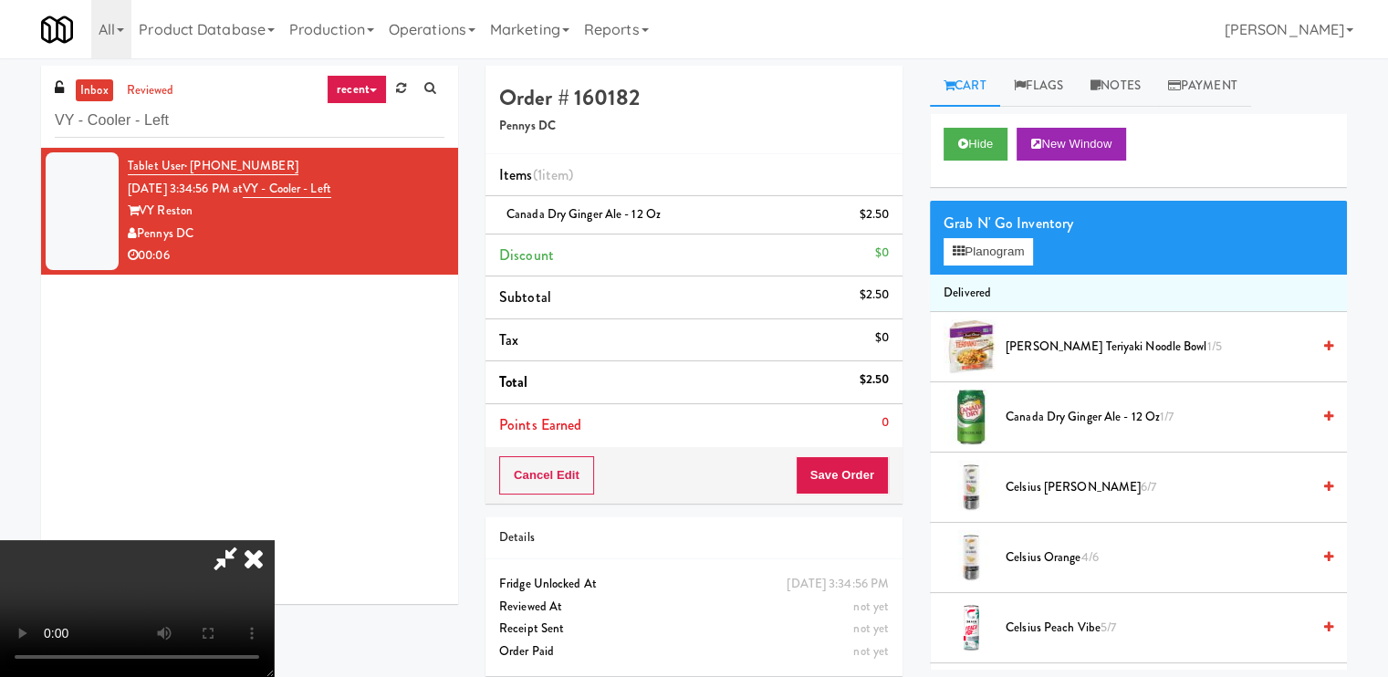
drag, startPoint x: 806, startPoint y: 226, endPoint x: 814, endPoint y: 235, distance: 11.7
click at [274, 540] on icon at bounding box center [254, 558] width 40 height 36
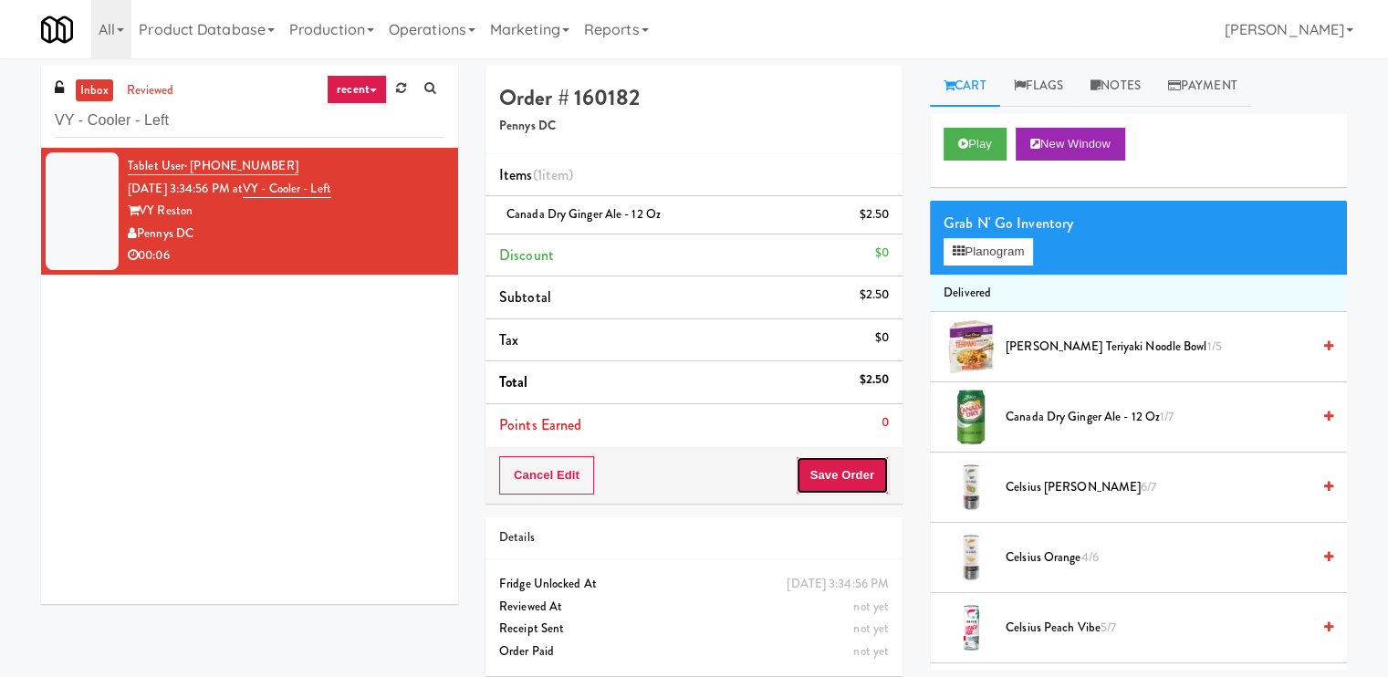
click at [858, 461] on button "Save Order" at bounding box center [841, 475] width 93 height 38
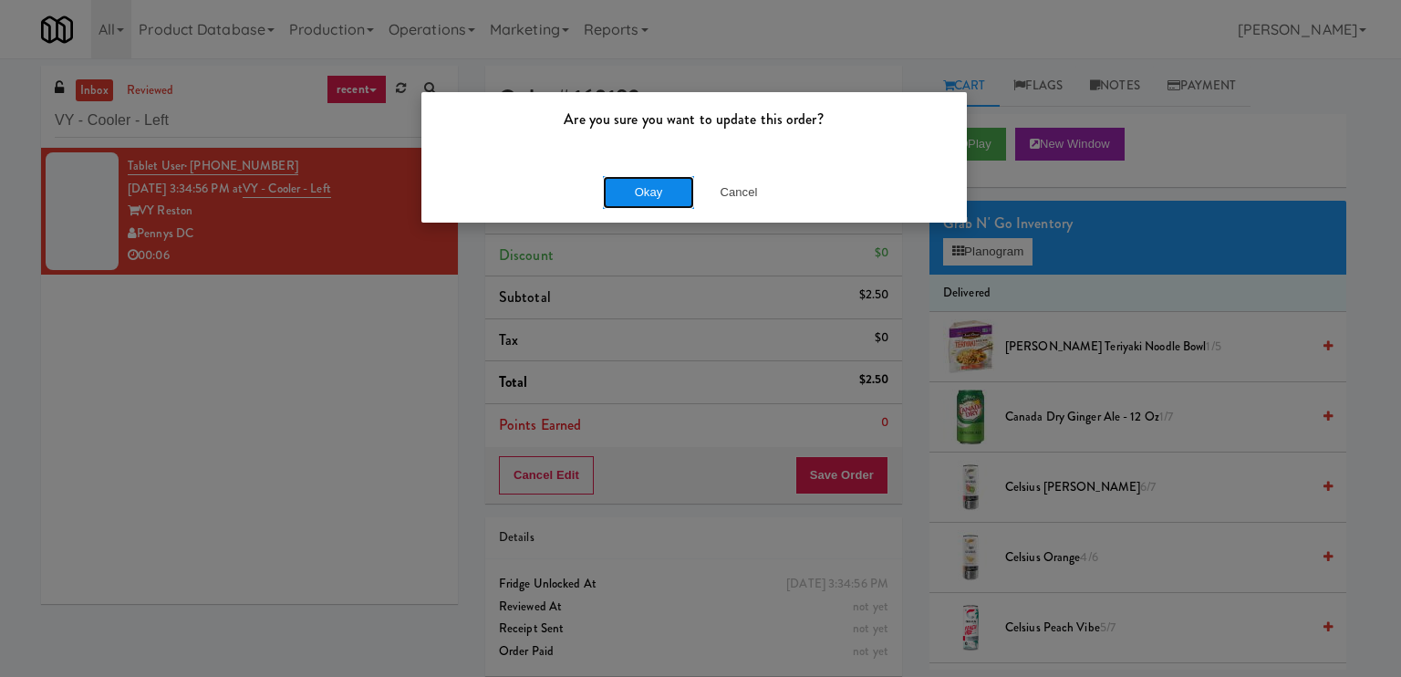
click at [660, 192] on button "Okay" at bounding box center [648, 192] width 91 height 33
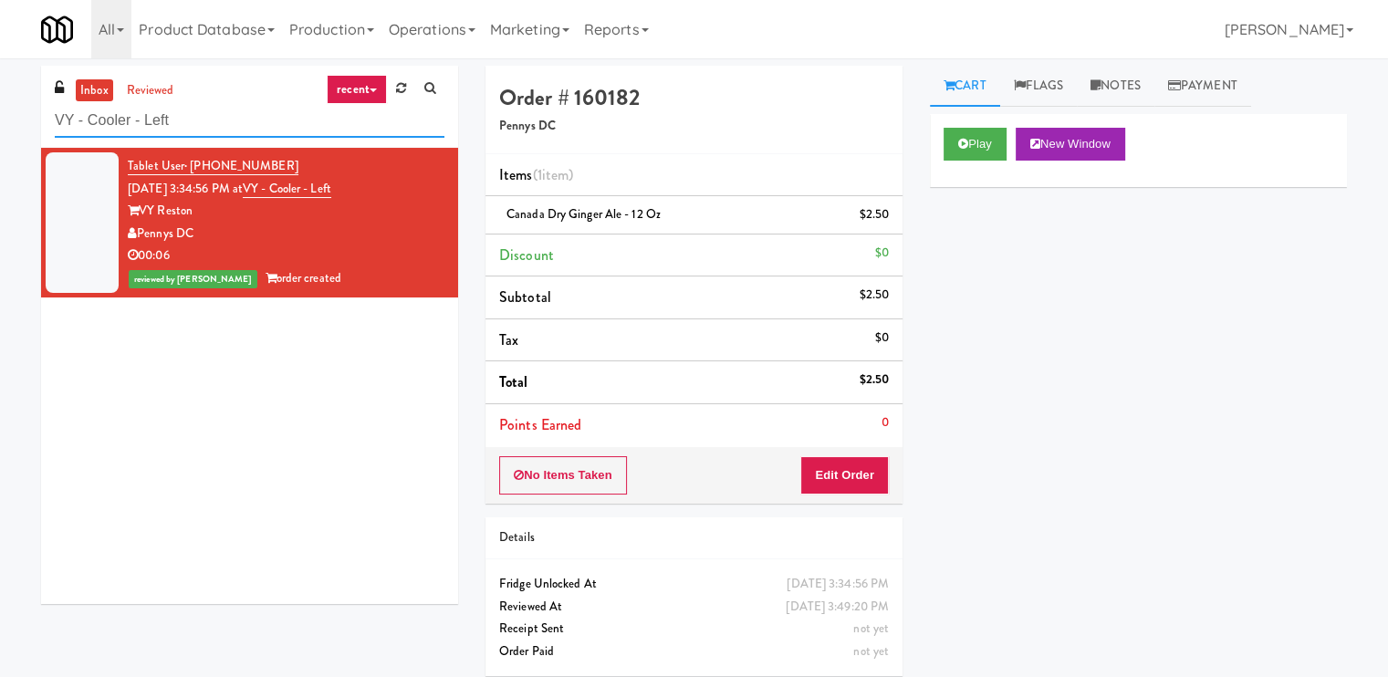
click at [259, 127] on input "VY - Cooler - Left" at bounding box center [250, 121] width 390 height 34
click at [261, 127] on input "VY - Cooler - Left" at bounding box center [250, 121] width 390 height 34
paste input "Healthtrax Cafe Drinks"
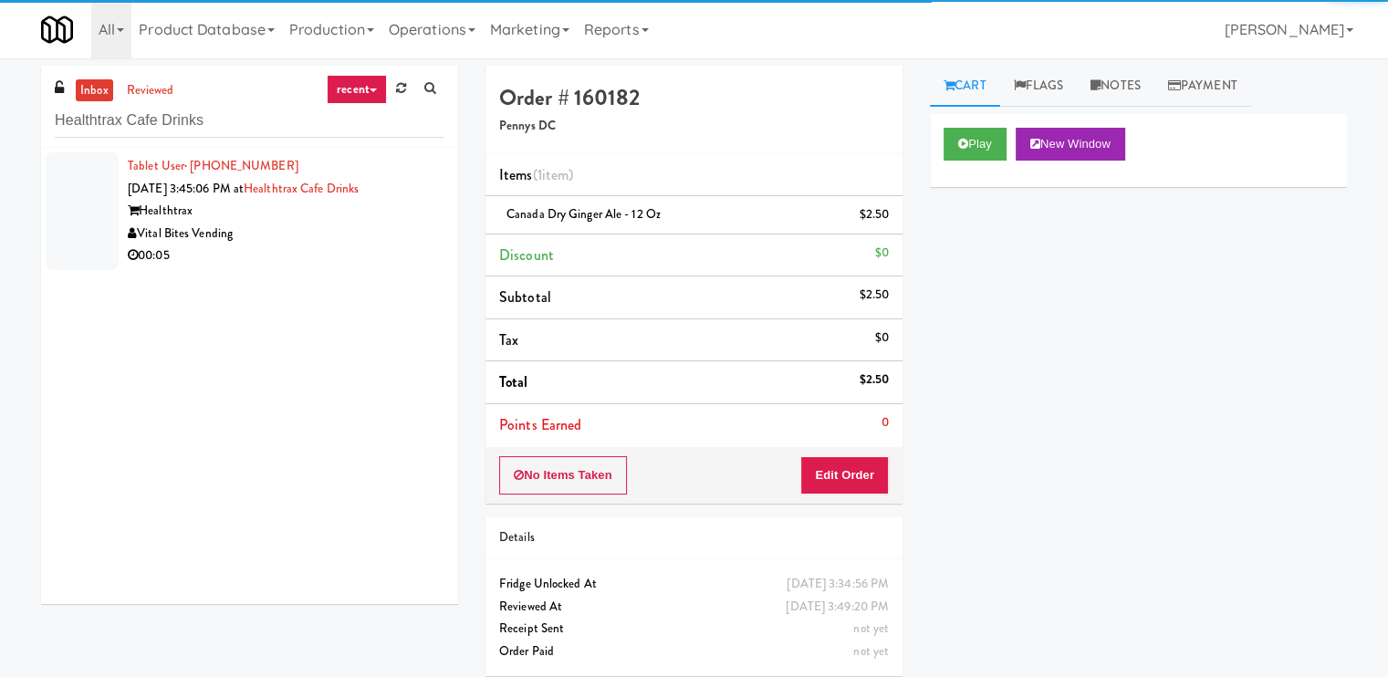
click at [367, 251] on div "00:05" at bounding box center [286, 255] width 317 height 23
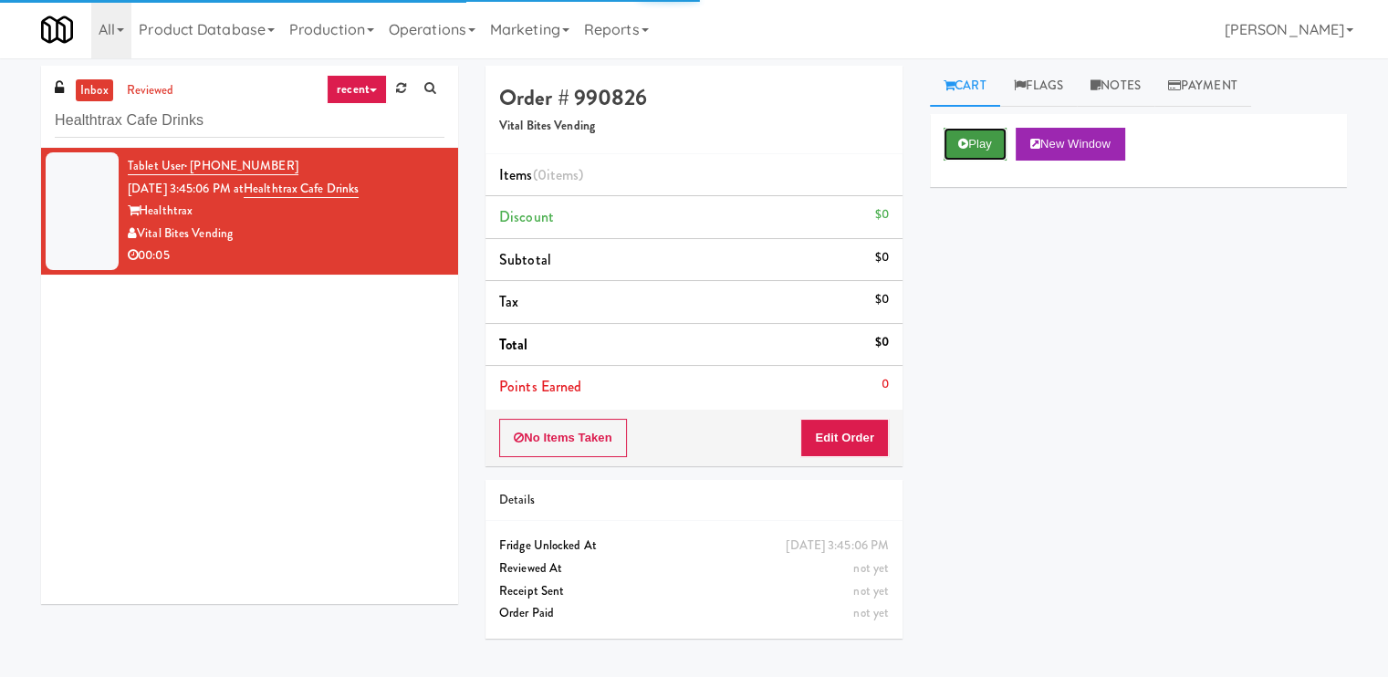
click at [969, 134] on button "Play" at bounding box center [974, 144] width 63 height 33
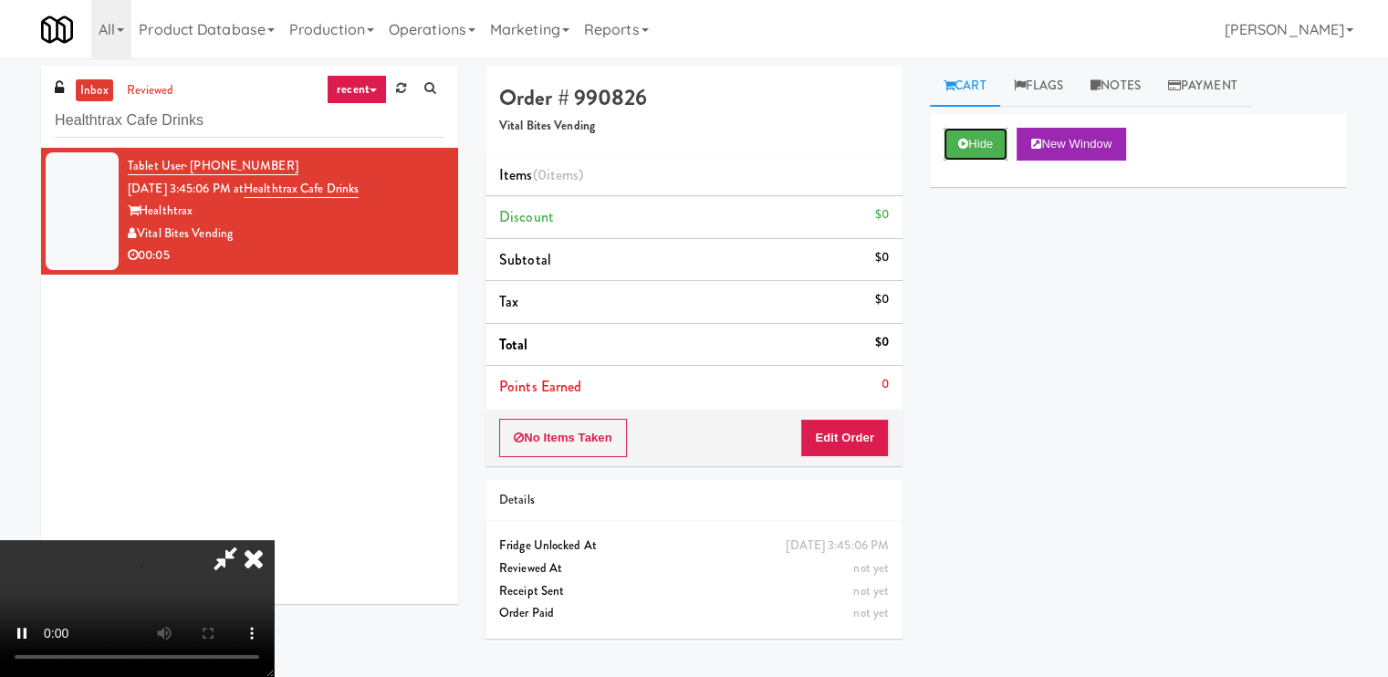
scroll to position [244, 0]
click at [274, 540] on video at bounding box center [137, 608] width 274 height 137
click at [880, 427] on button "Edit Order" at bounding box center [844, 438] width 88 height 38
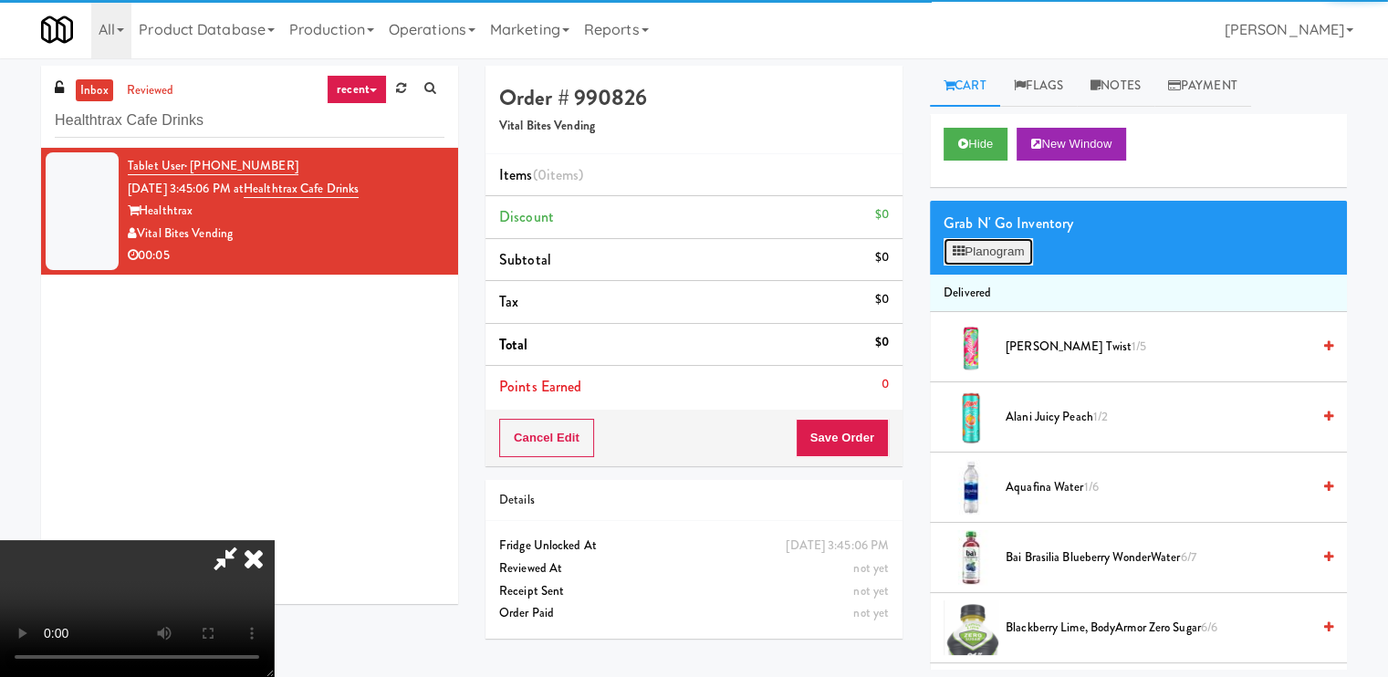
click at [993, 247] on button "Planogram" at bounding box center [987, 251] width 89 height 27
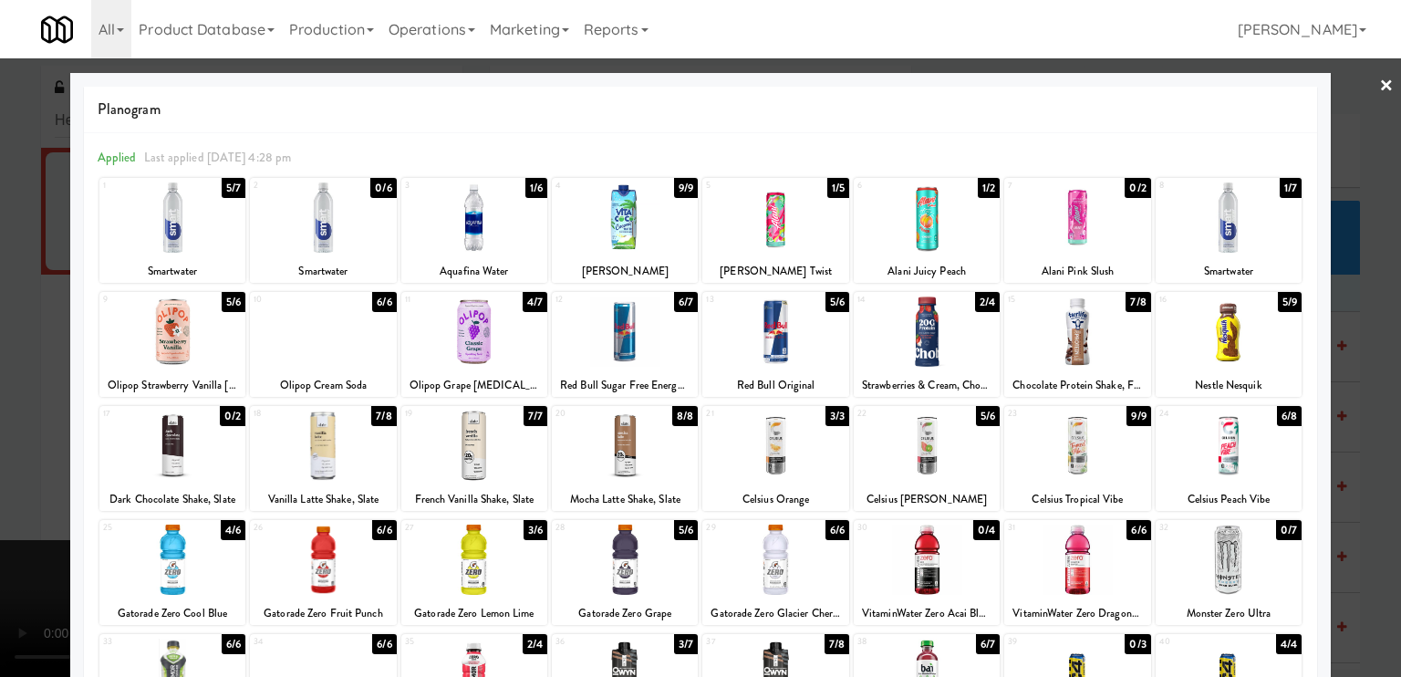
click at [261, 232] on div at bounding box center [323, 217] width 146 height 70
click at [525, 246] on div at bounding box center [474, 217] width 146 height 70
drag, startPoint x: 203, startPoint y: 239, endPoint x: 30, endPoint y: 263, distance: 174.9
click at [203, 239] on div at bounding box center [172, 217] width 146 height 70
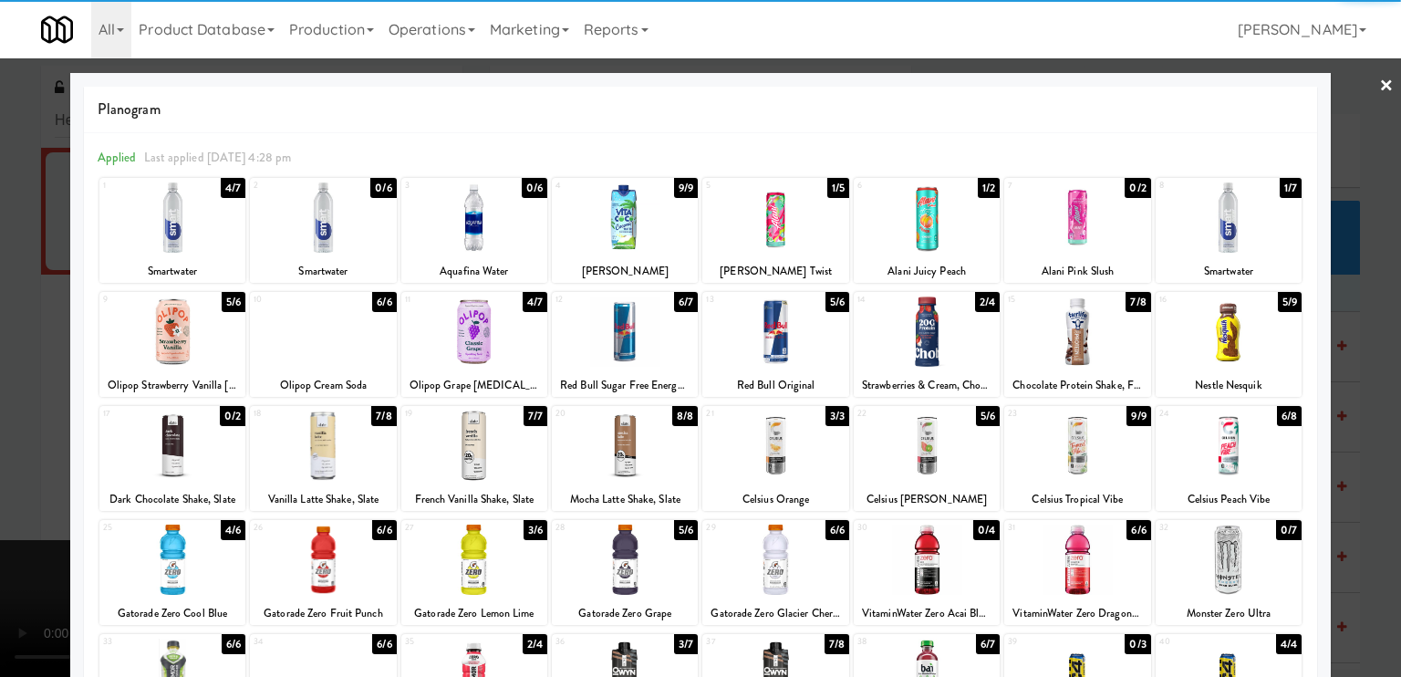
click at [22, 275] on div at bounding box center [700, 338] width 1401 height 677
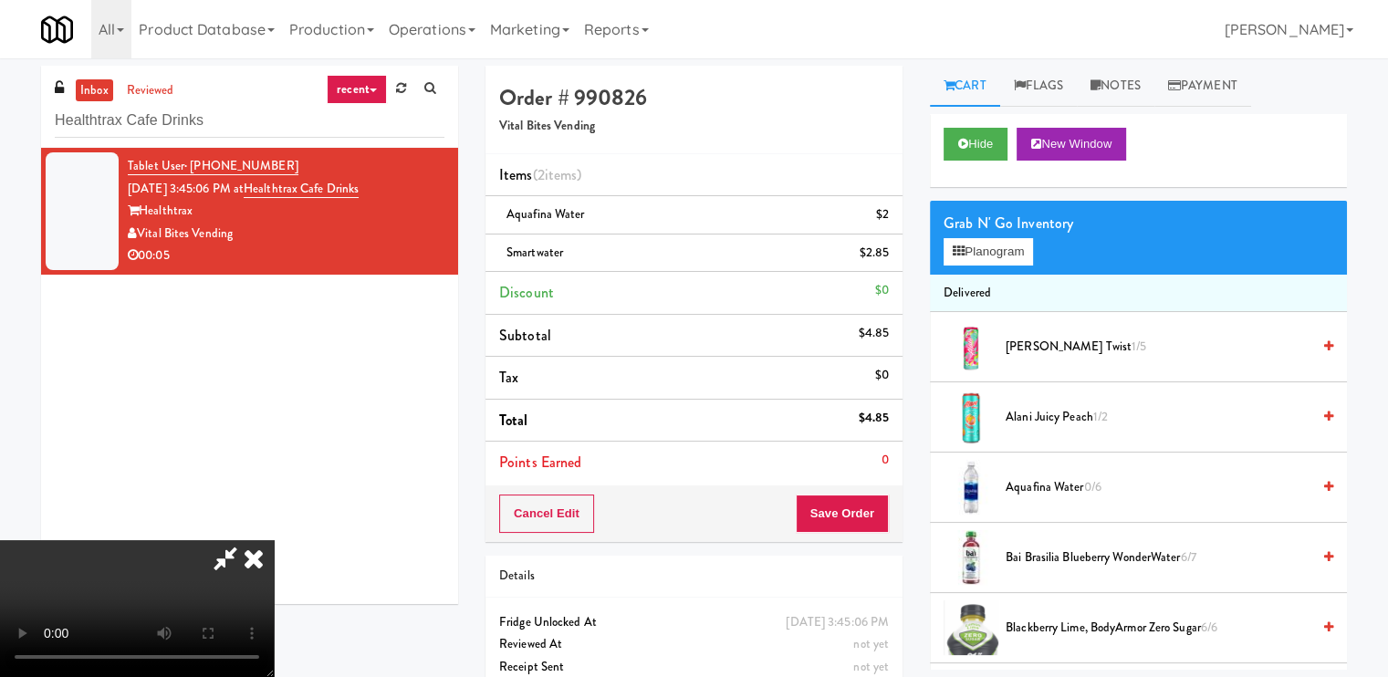
click at [274, 540] on icon at bounding box center [254, 558] width 40 height 36
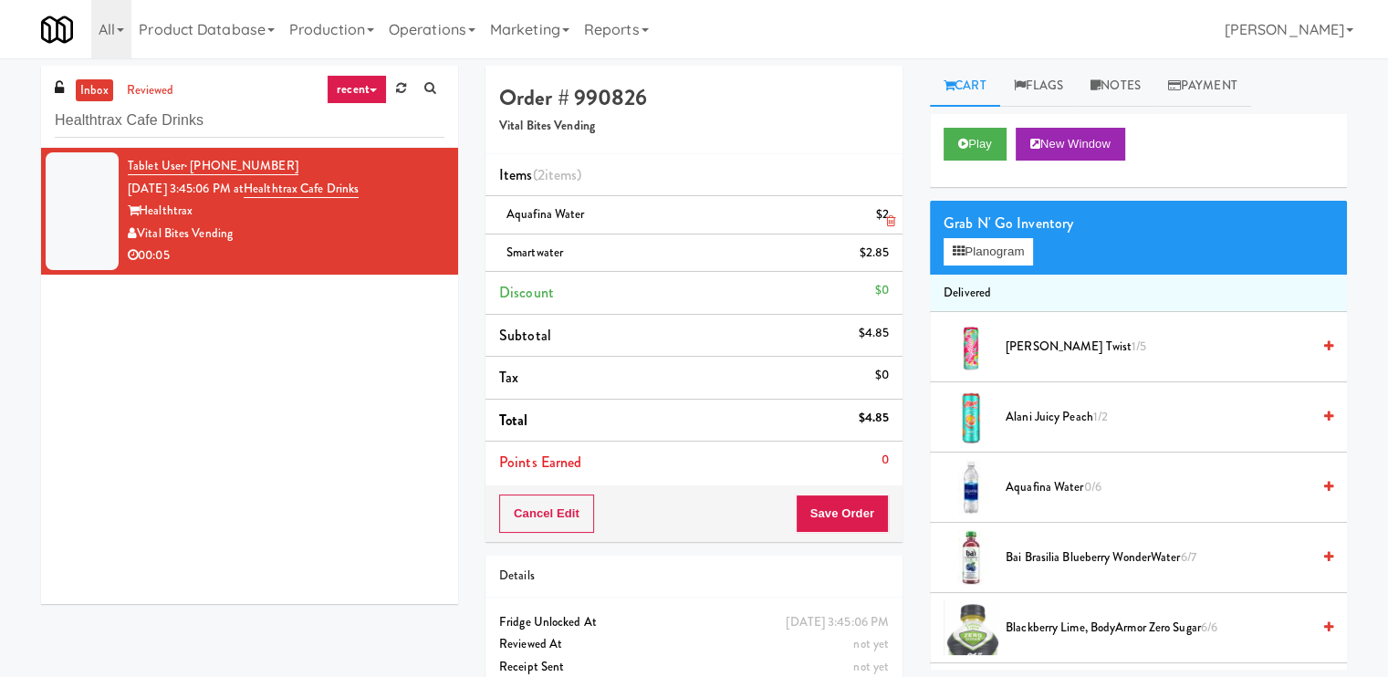
click at [886, 212] on link at bounding box center [886, 222] width 16 height 23
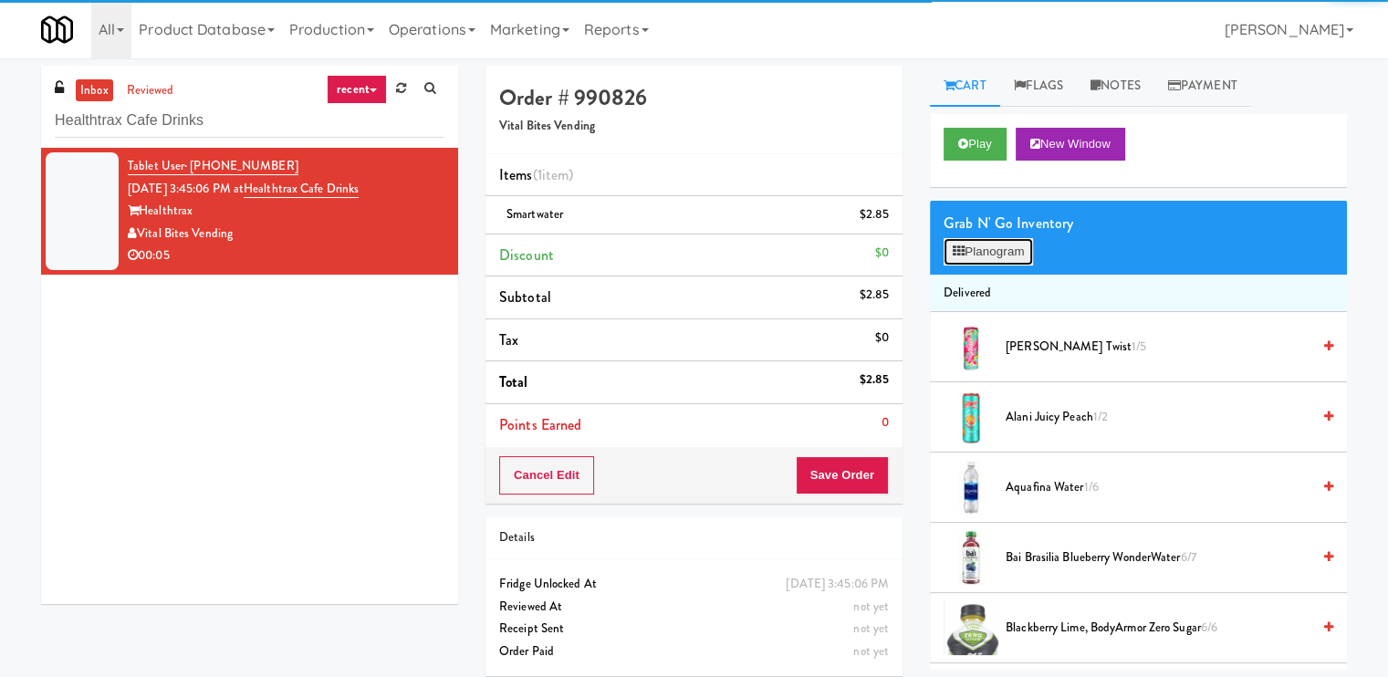
click at [974, 247] on button "Planogram" at bounding box center [987, 251] width 89 height 27
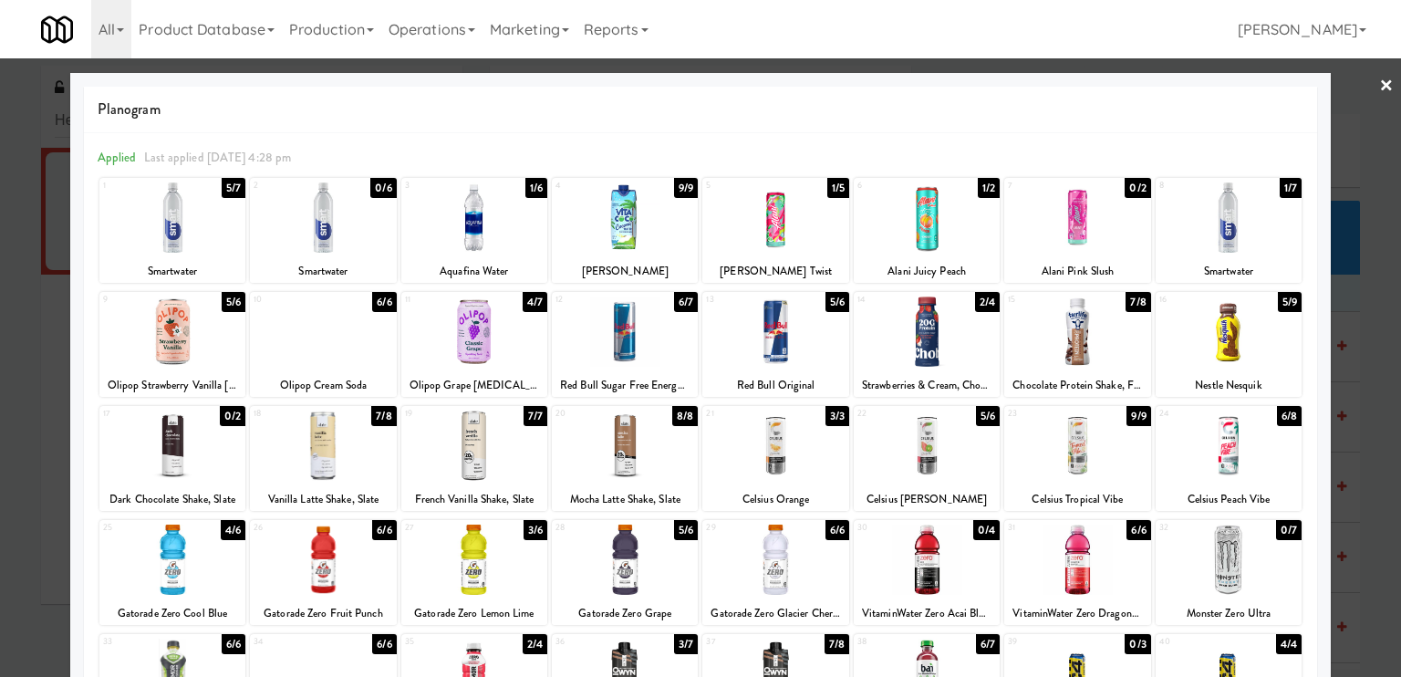
click at [1379, 82] on link "×" at bounding box center [1386, 86] width 15 height 57
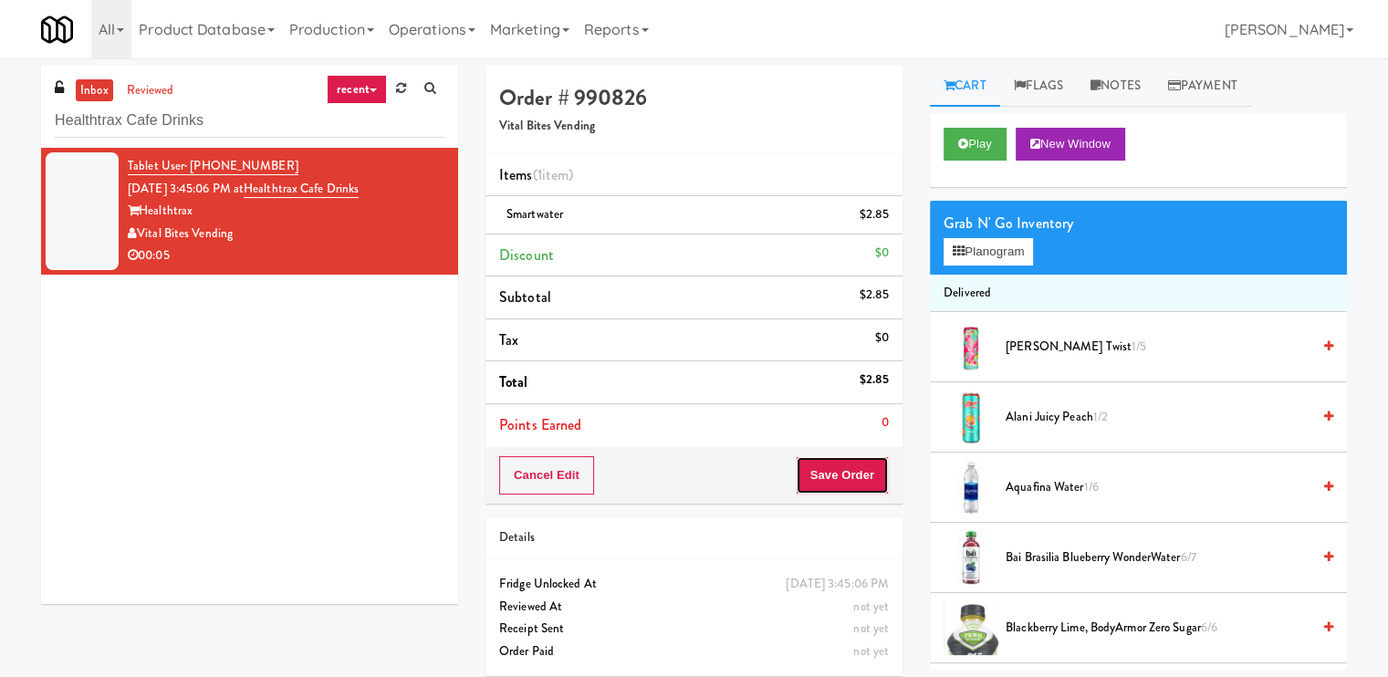
click at [826, 470] on button "Save Order" at bounding box center [841, 475] width 93 height 38
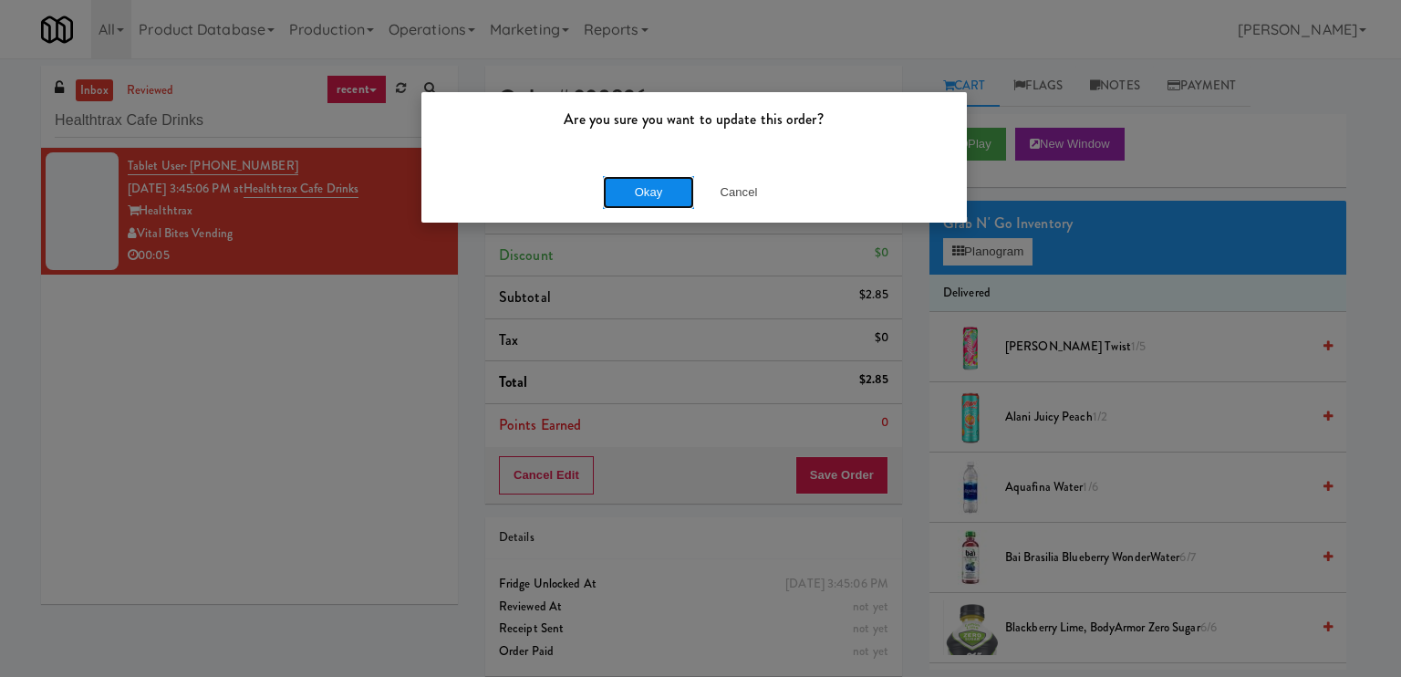
click at [642, 198] on button "Okay" at bounding box center [648, 192] width 91 height 33
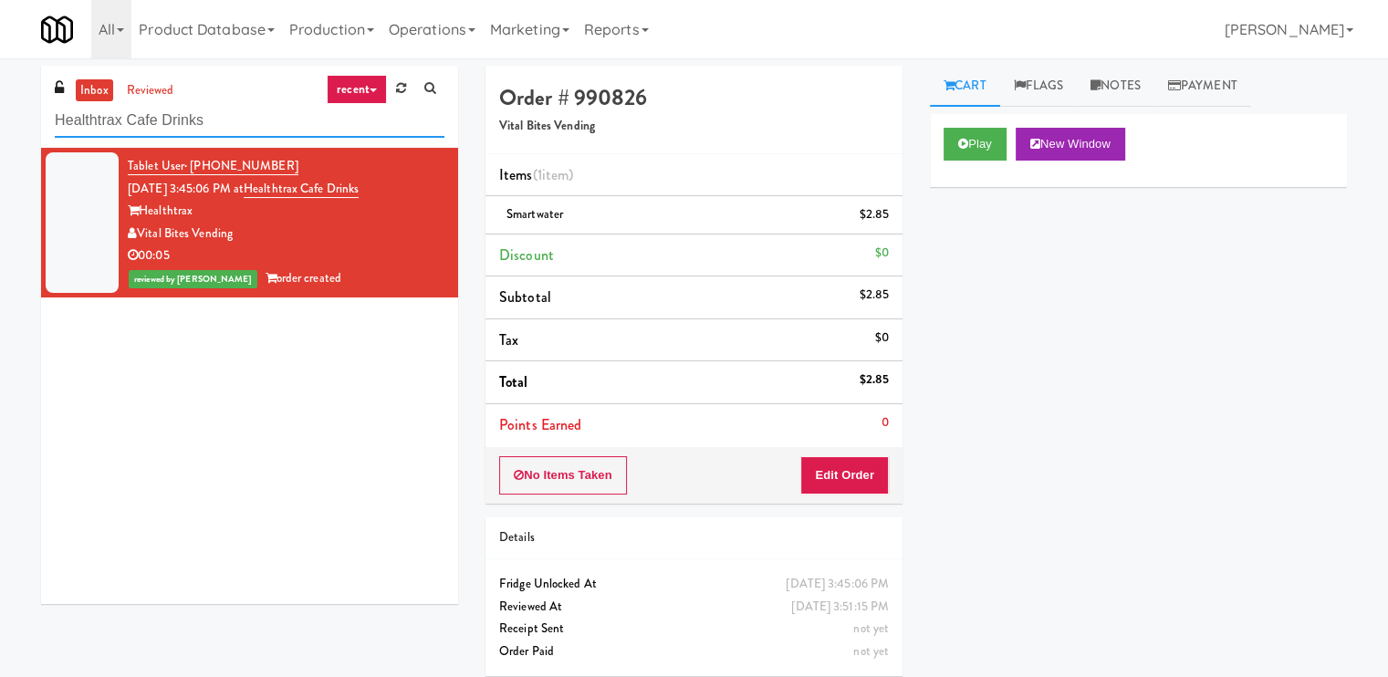
click at [256, 127] on input "Healthtrax Cafe Drinks" at bounding box center [250, 121] width 390 height 34
paste input "Pickleball Cooler"
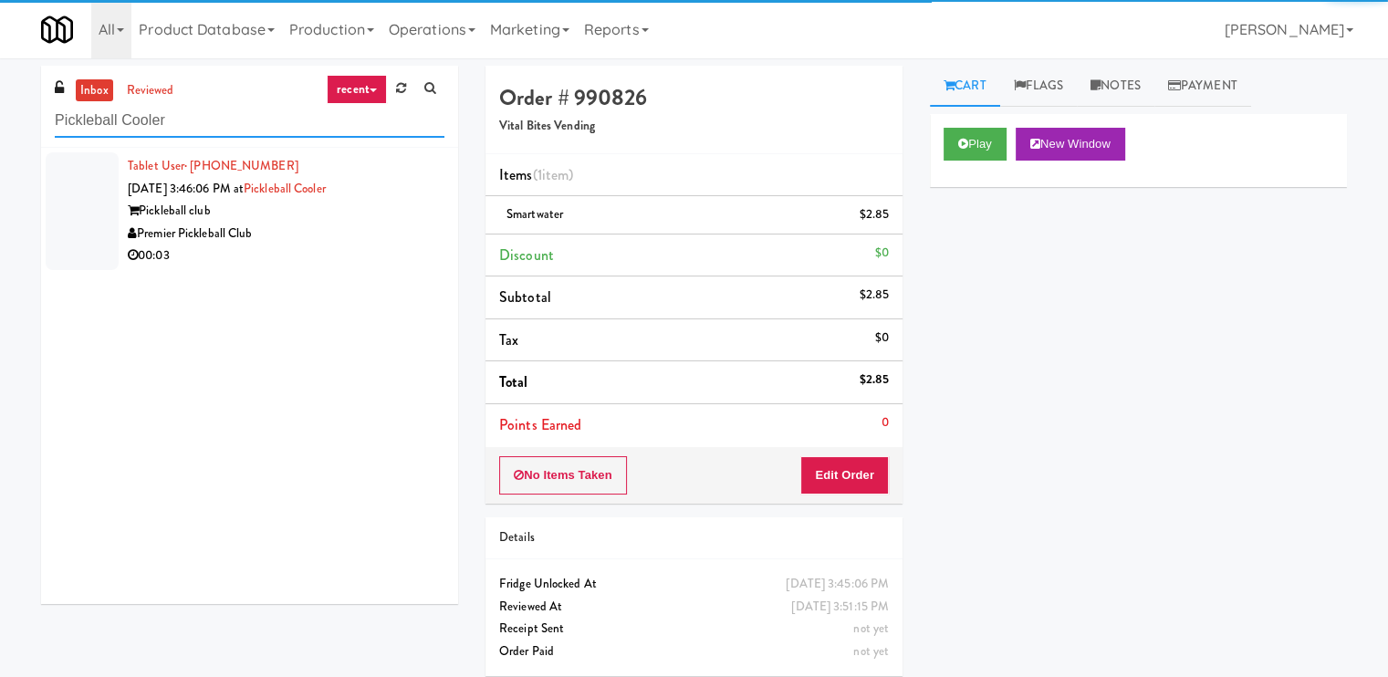
type input "Pickleball Cooler"
click at [401, 261] on div "00:03" at bounding box center [286, 255] width 317 height 23
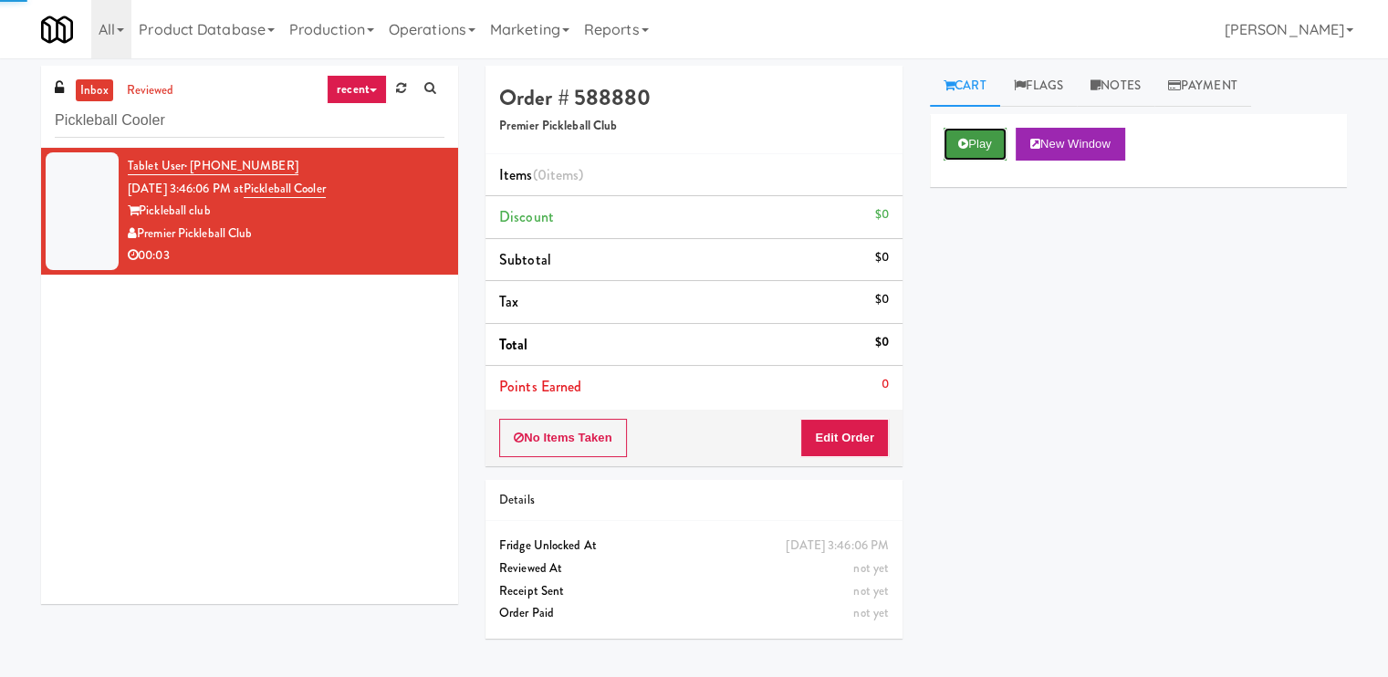
click at [981, 141] on button "Play" at bounding box center [974, 144] width 63 height 33
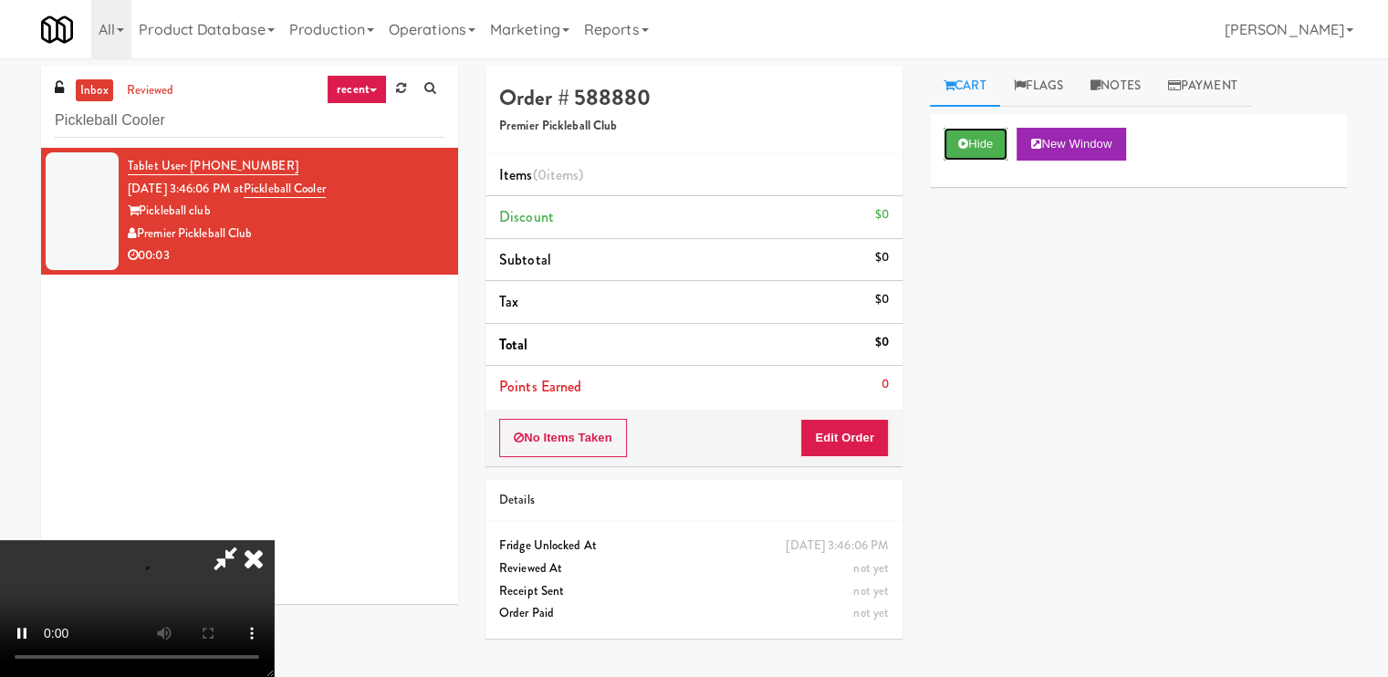
scroll to position [62, 0]
click at [274, 540] on video at bounding box center [137, 608] width 274 height 137
click at [1097, 76] on link "Notes" at bounding box center [1115, 86] width 78 height 41
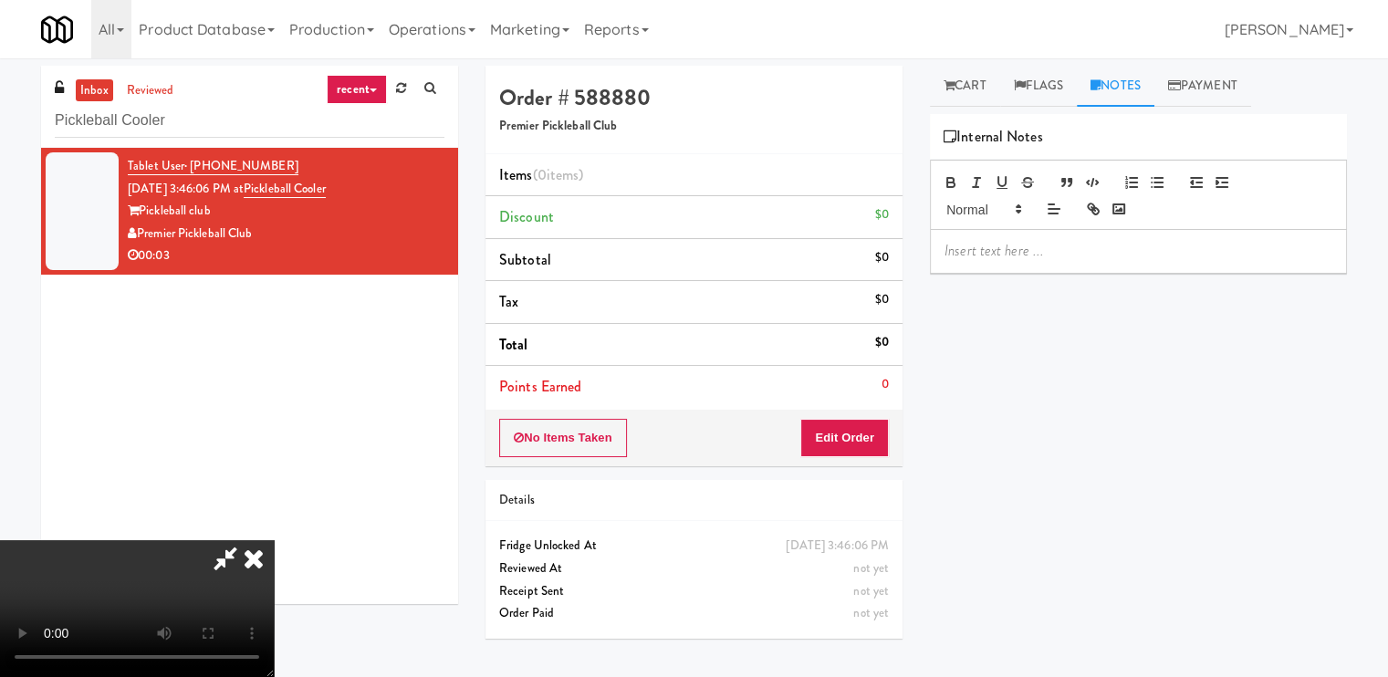
click at [1008, 257] on p at bounding box center [1138, 251] width 388 height 20
drag, startPoint x: 1025, startPoint y: 257, endPoint x: 982, endPoint y: 255, distance: 43.9
click at [982, 255] on p "Mark: Poor" at bounding box center [1138, 251] width 388 height 20
paste div
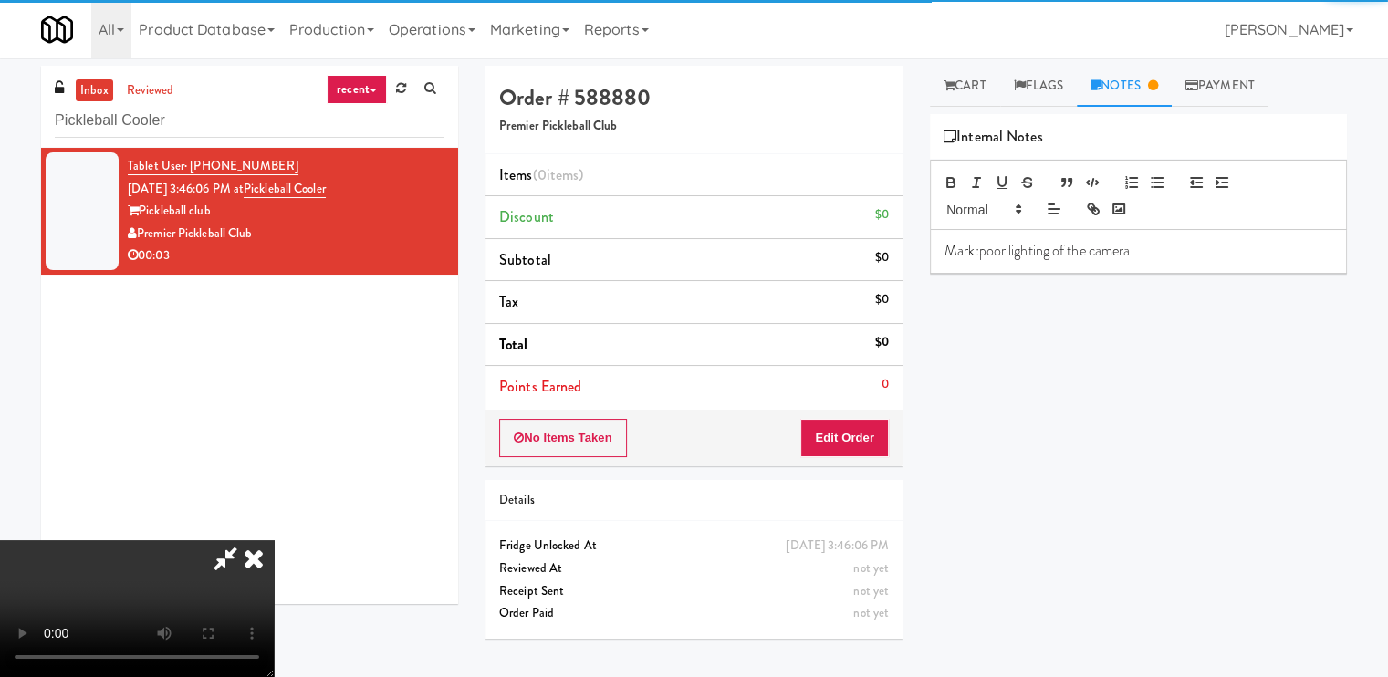
click at [985, 255] on span "poor lighting of the camera" at bounding box center [1054, 250] width 151 height 21
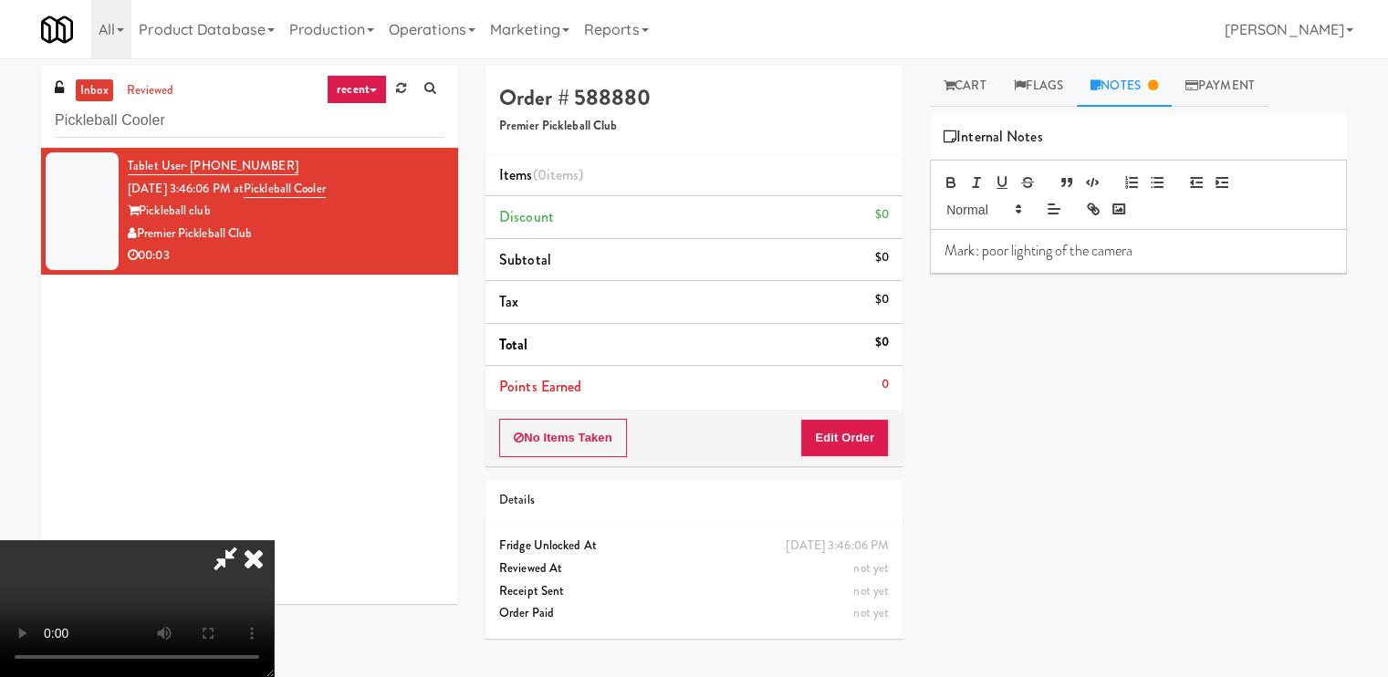
scroll to position [244, 0]
click at [274, 540] on video at bounding box center [137, 608] width 274 height 137
click at [994, 250] on span "oor lighting of the camera" at bounding box center [1061, 250] width 144 height 21
click at [986, 251] on p "Mark: p oor lighting of the camera" at bounding box center [1138, 251] width 388 height 20
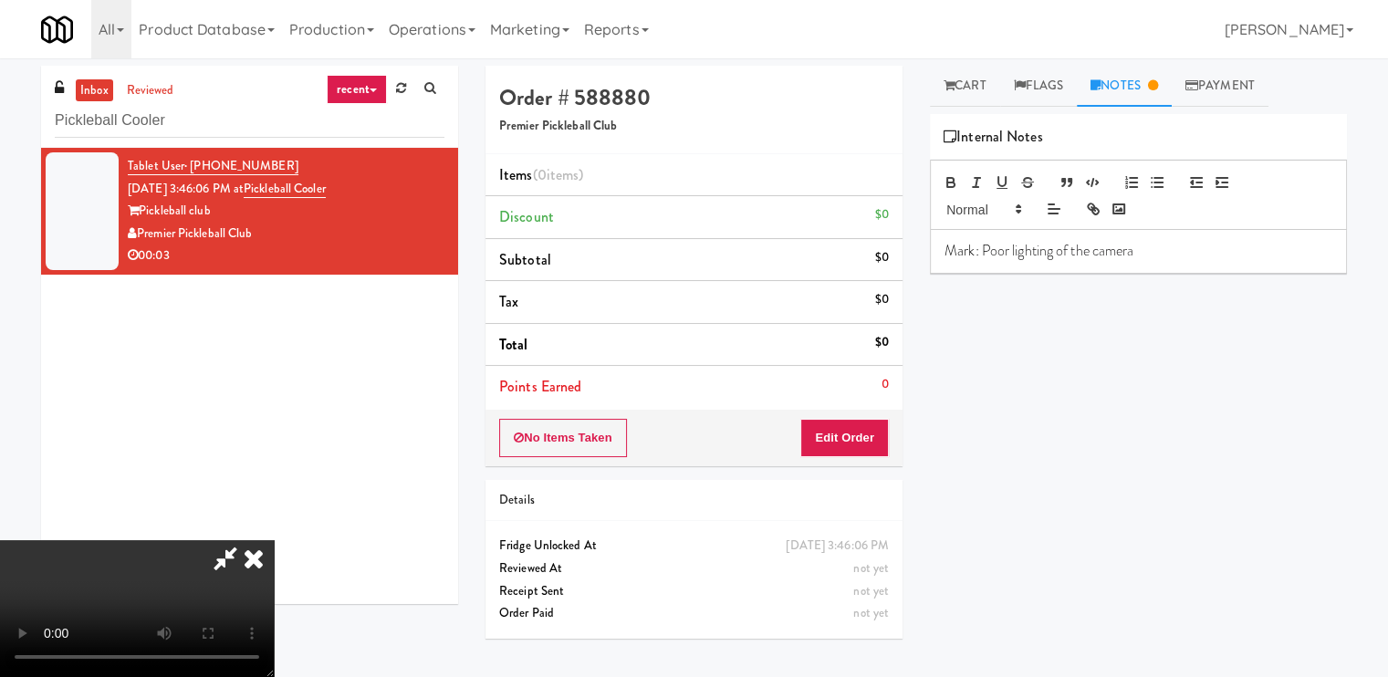
click at [274, 540] on video at bounding box center [137, 608] width 274 height 137
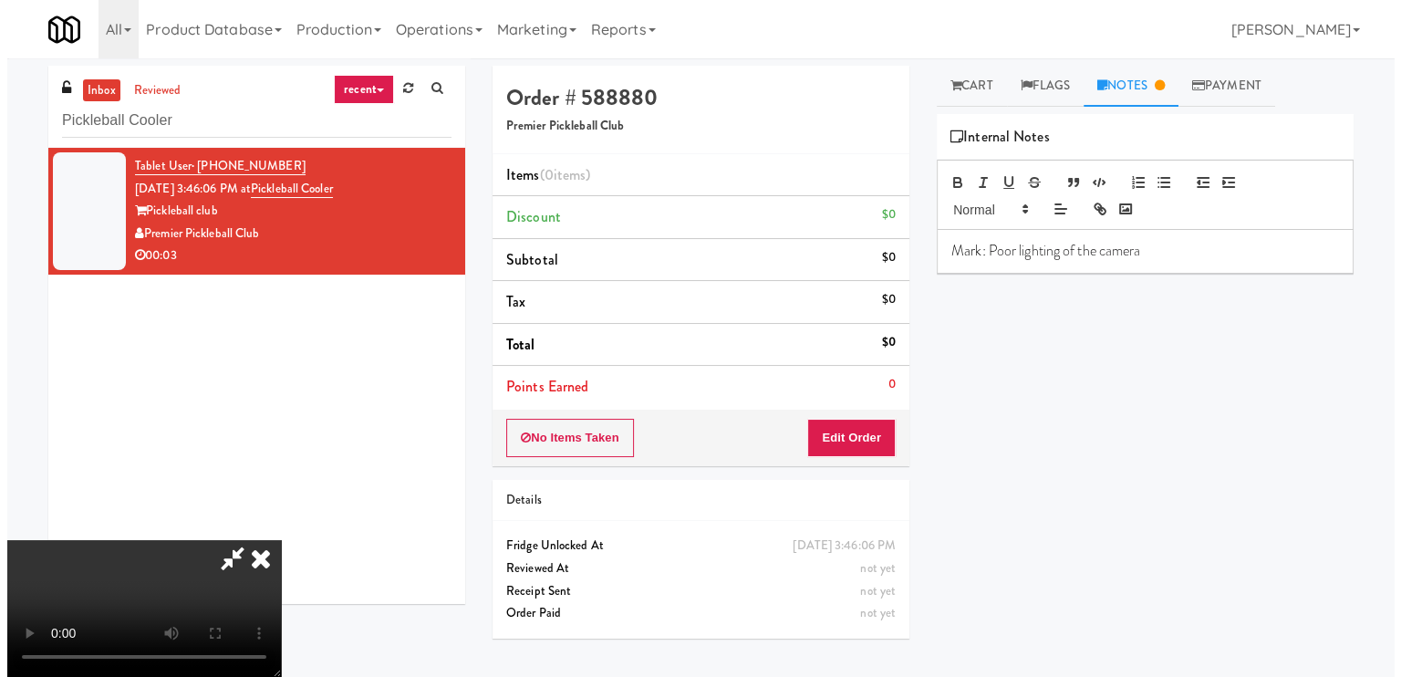
scroll to position [0, 0]
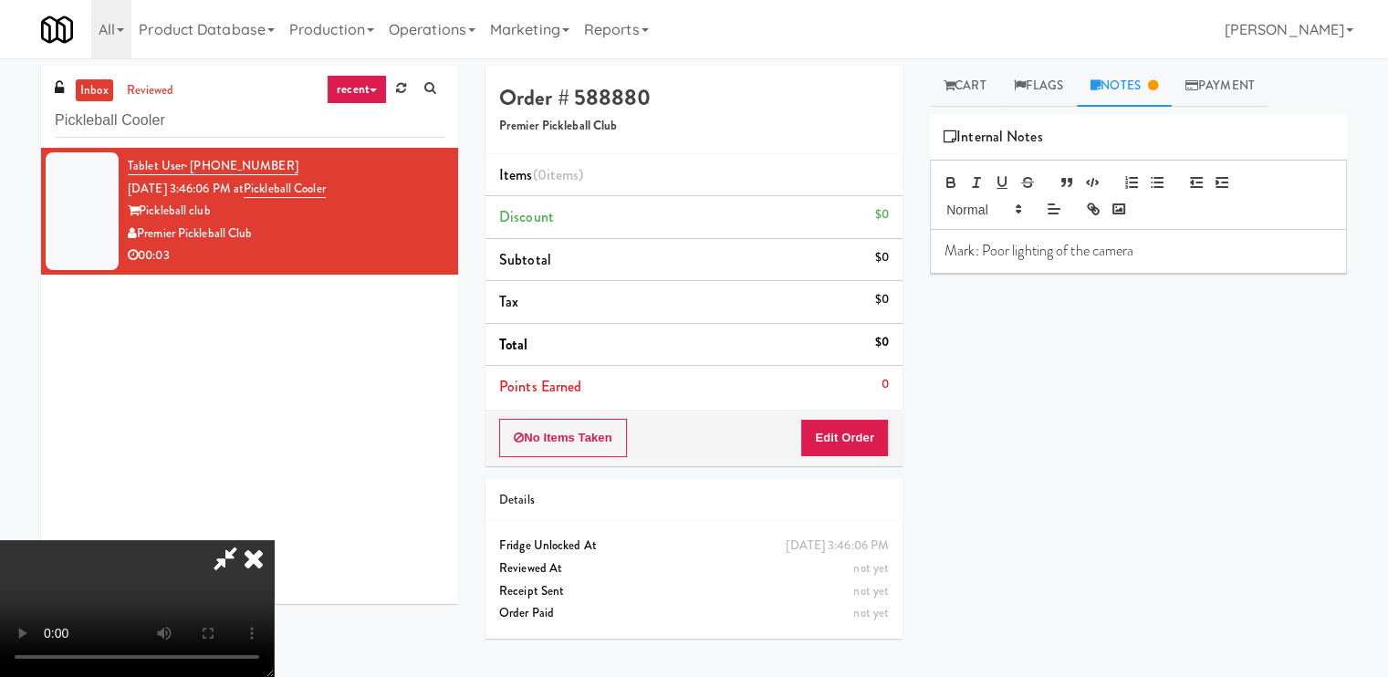
click at [274, 540] on icon at bounding box center [254, 558] width 40 height 36
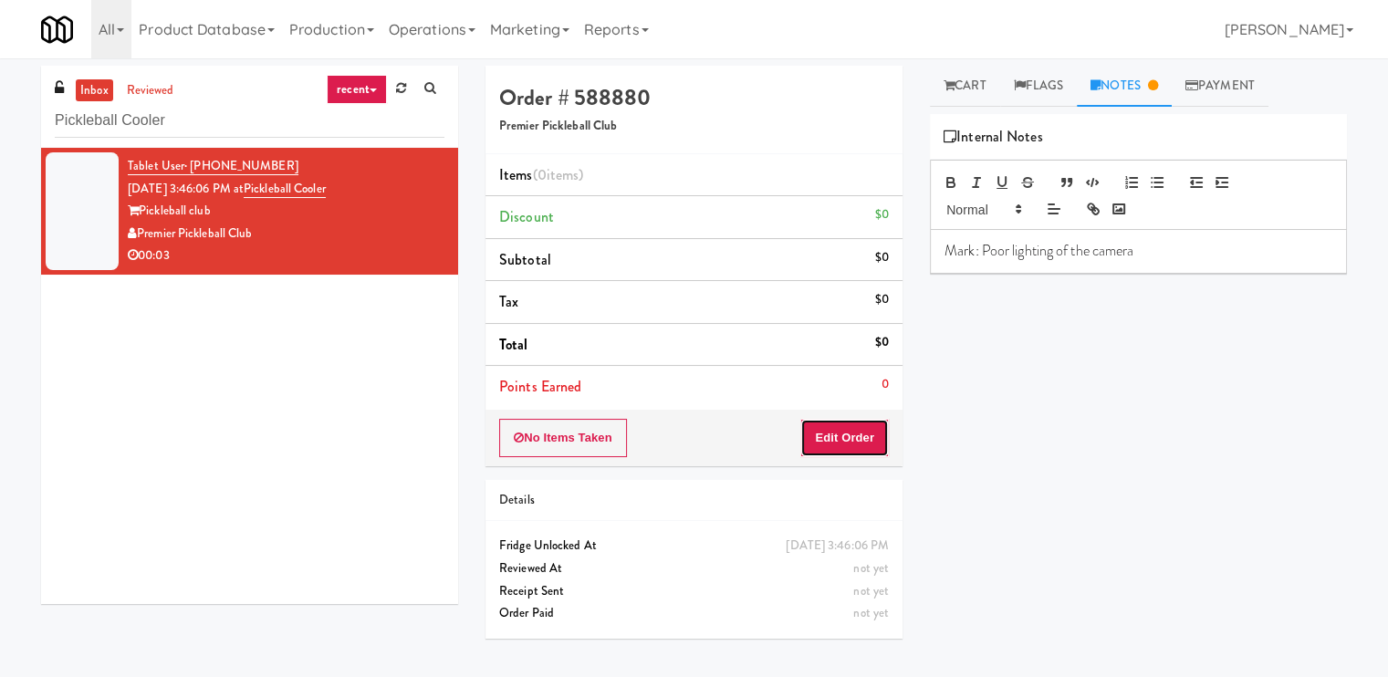
click at [855, 441] on button "Edit Order" at bounding box center [844, 438] width 88 height 38
click at [974, 79] on link "Cart" at bounding box center [965, 86] width 70 height 41
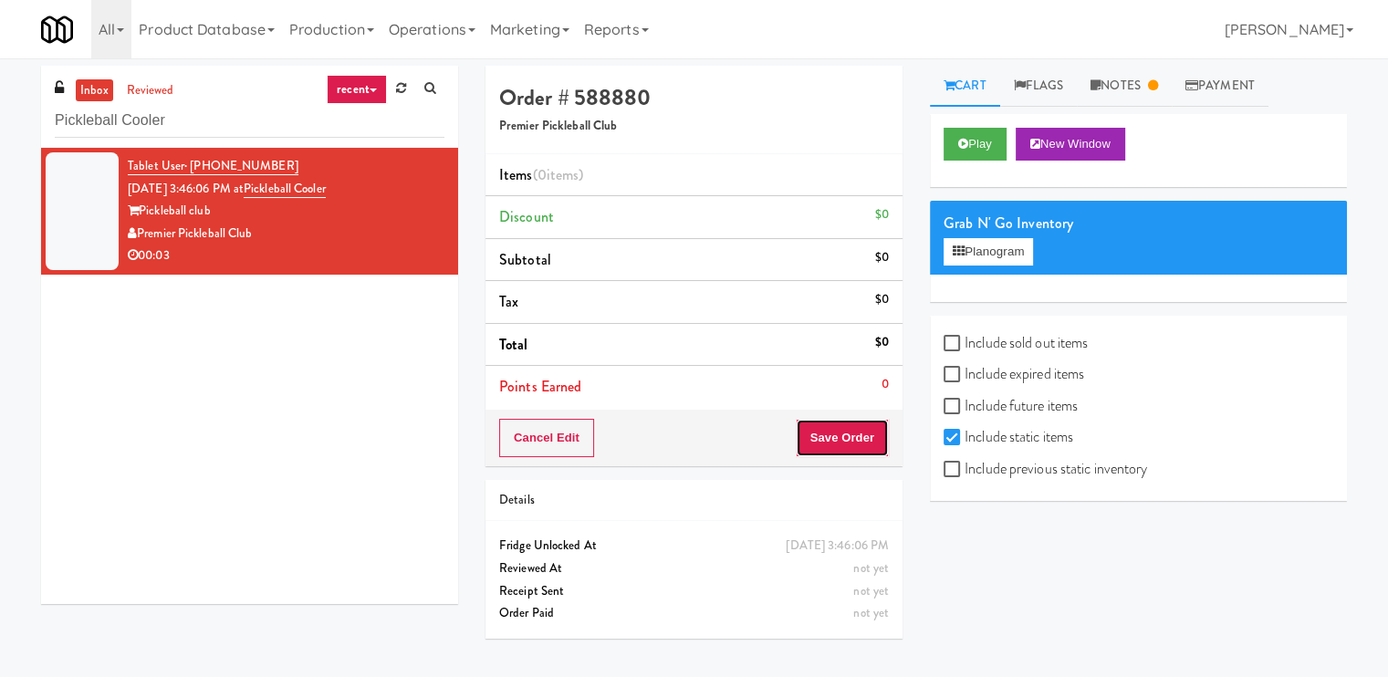
click at [837, 431] on button "Save Order" at bounding box center [841, 438] width 93 height 38
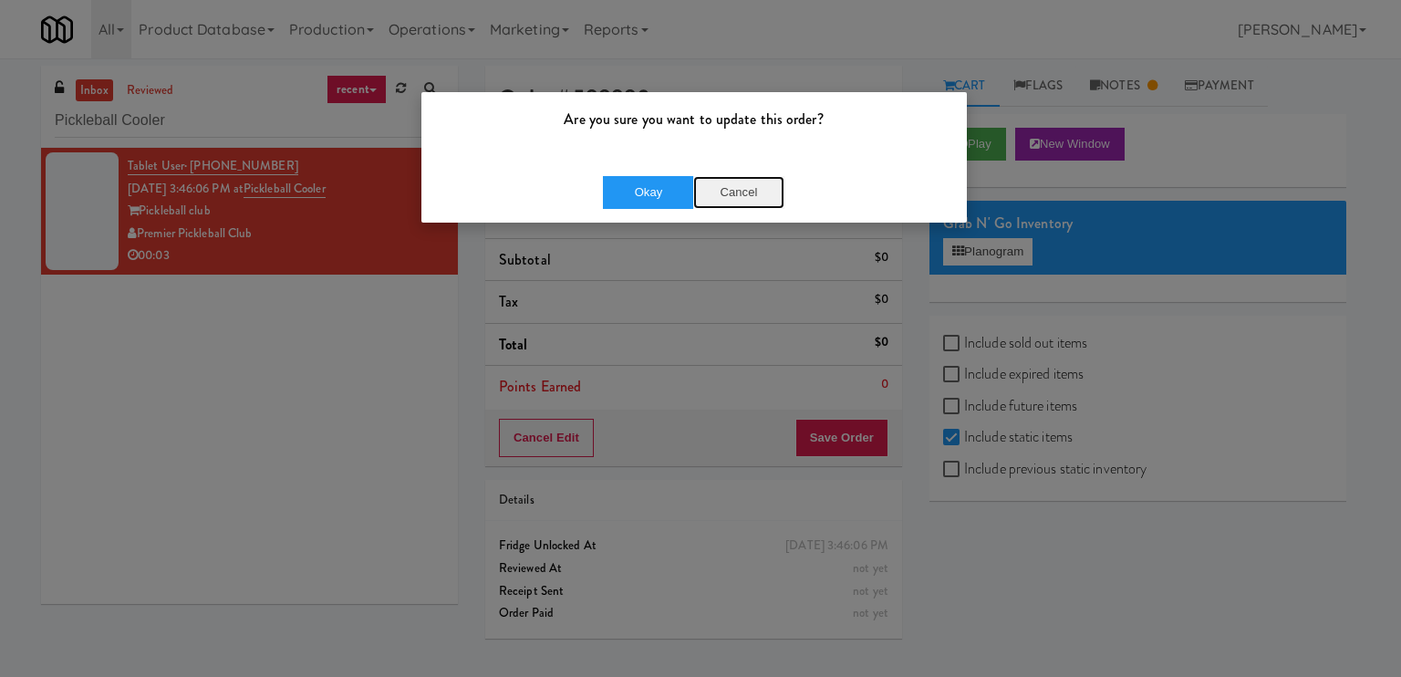
click at [733, 189] on button "Cancel" at bounding box center [738, 192] width 91 height 33
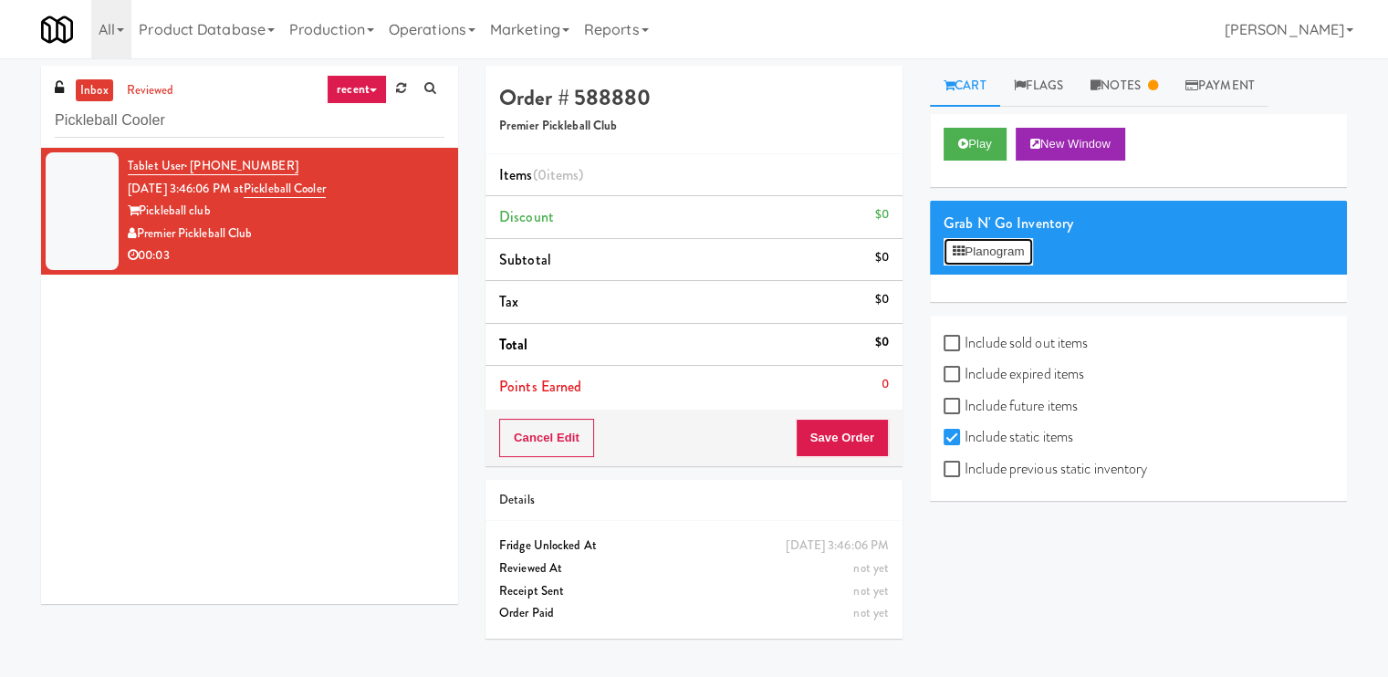
click at [1000, 249] on button "Planogram" at bounding box center [987, 251] width 89 height 27
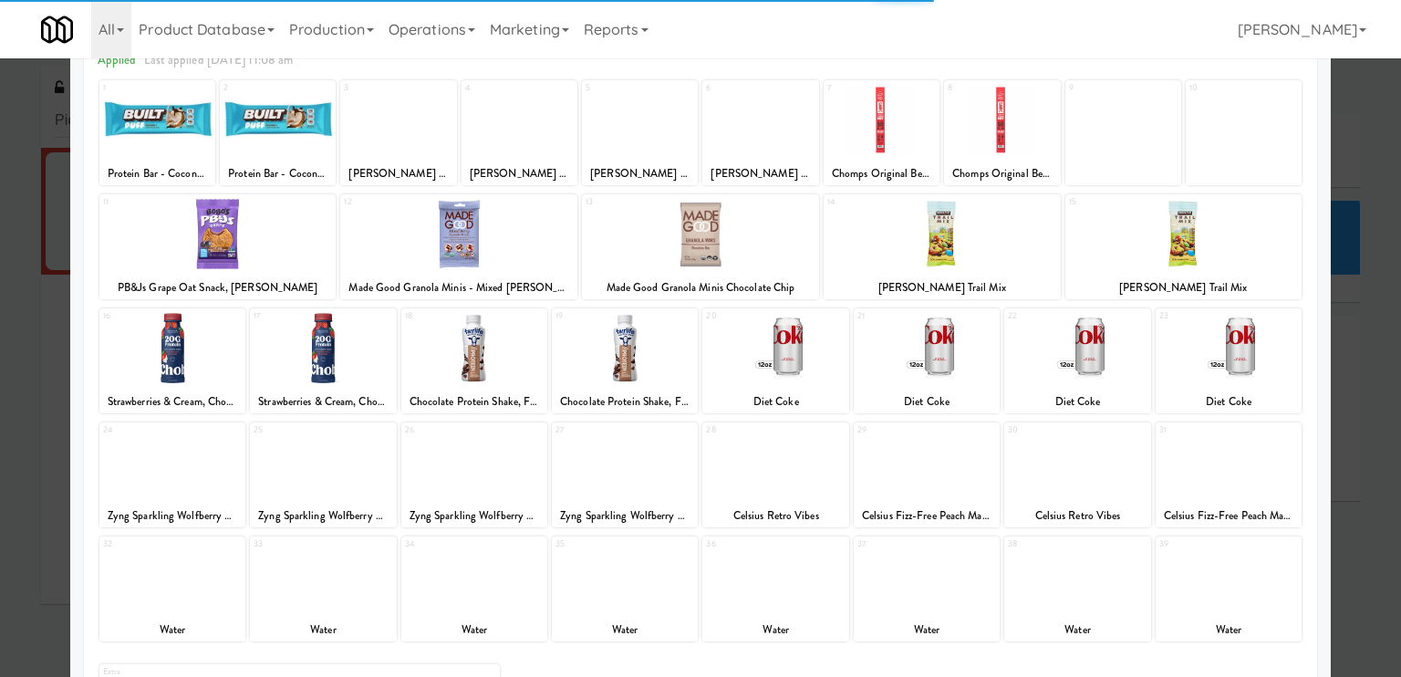
scroll to position [218, 0]
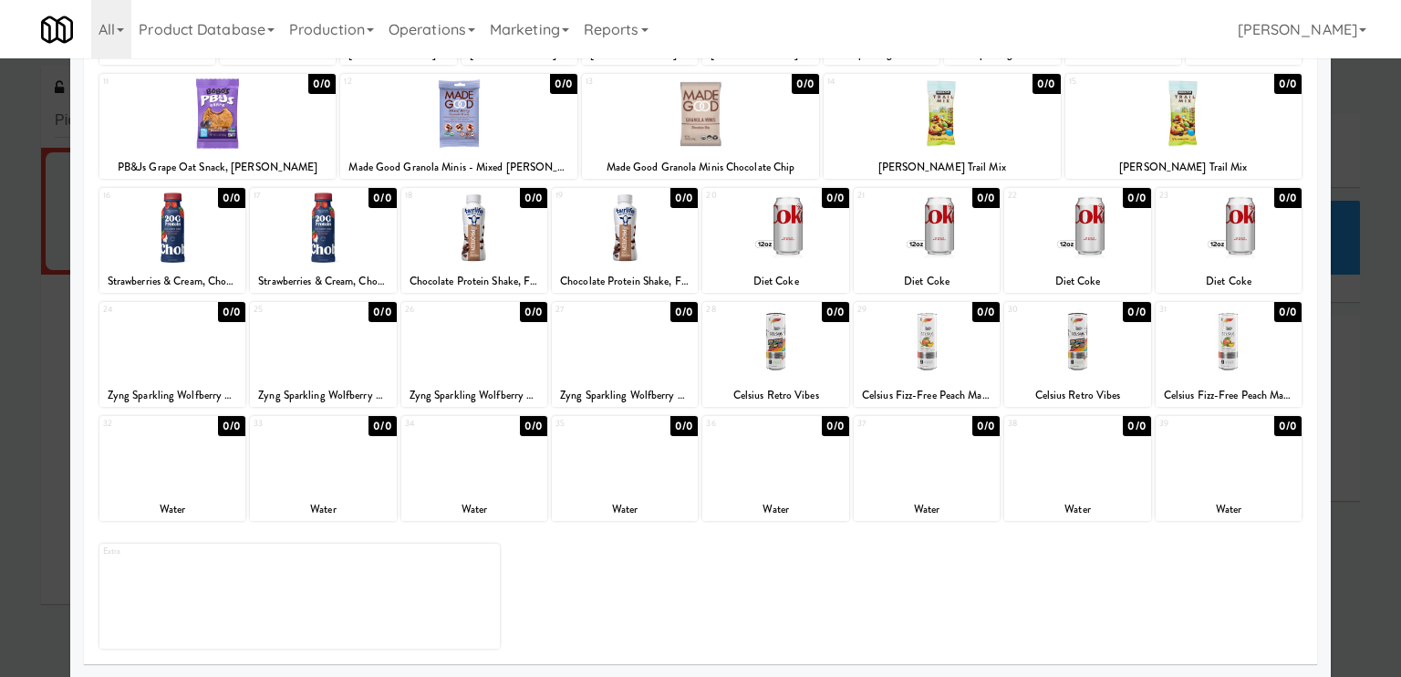
click at [338, 505] on div "Water" at bounding box center [323, 509] width 140 height 23
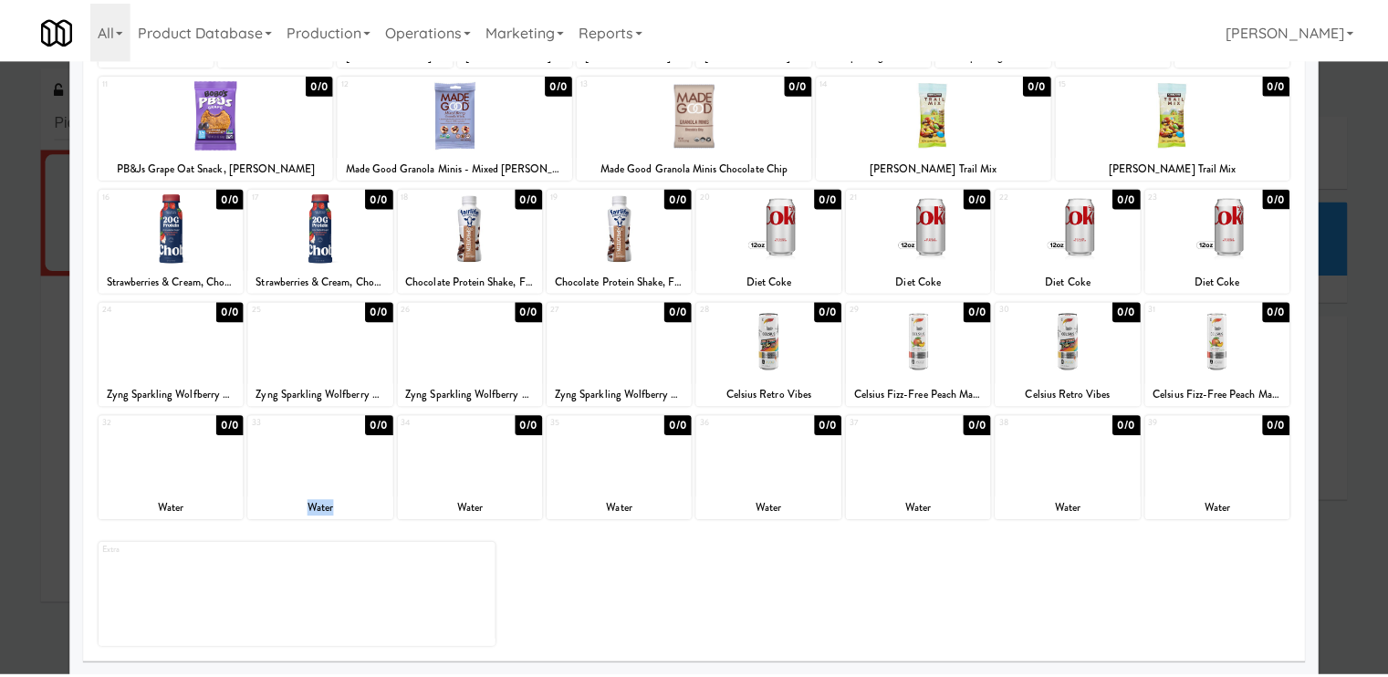
scroll to position [0, 0]
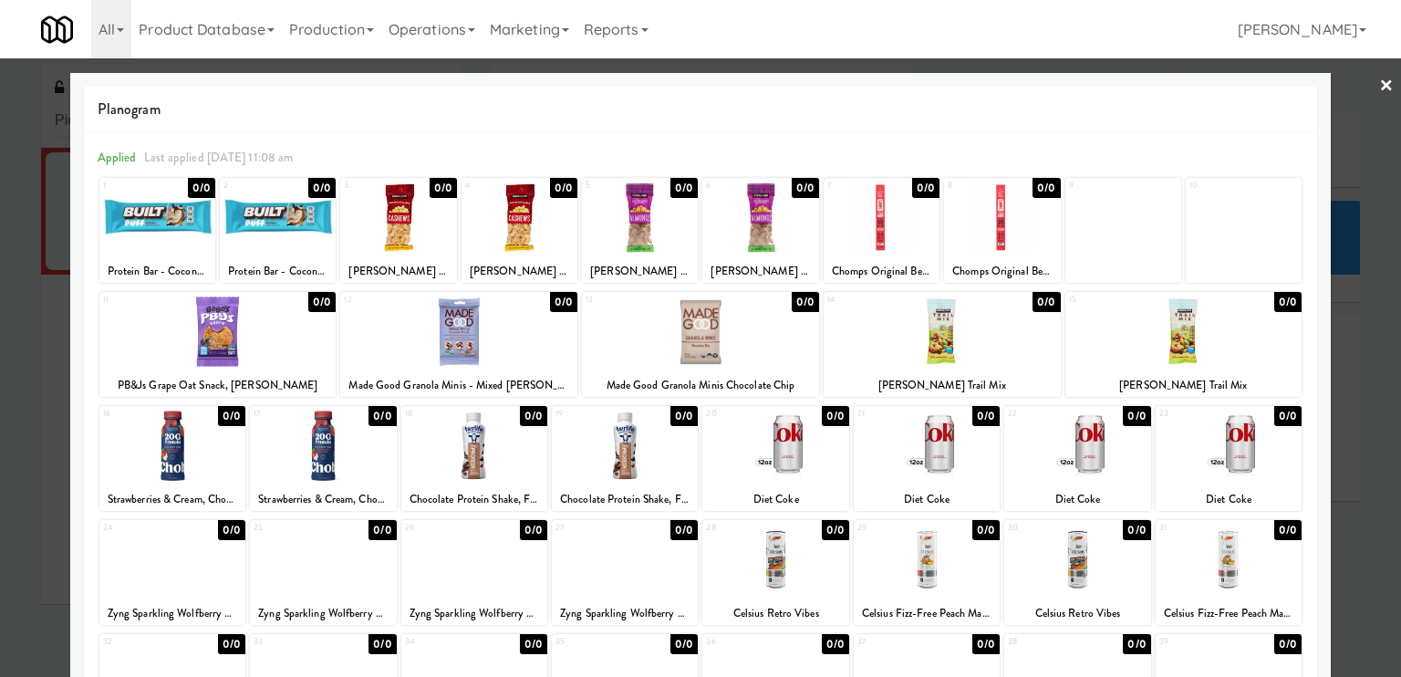
click at [1379, 69] on link "×" at bounding box center [1386, 86] width 15 height 57
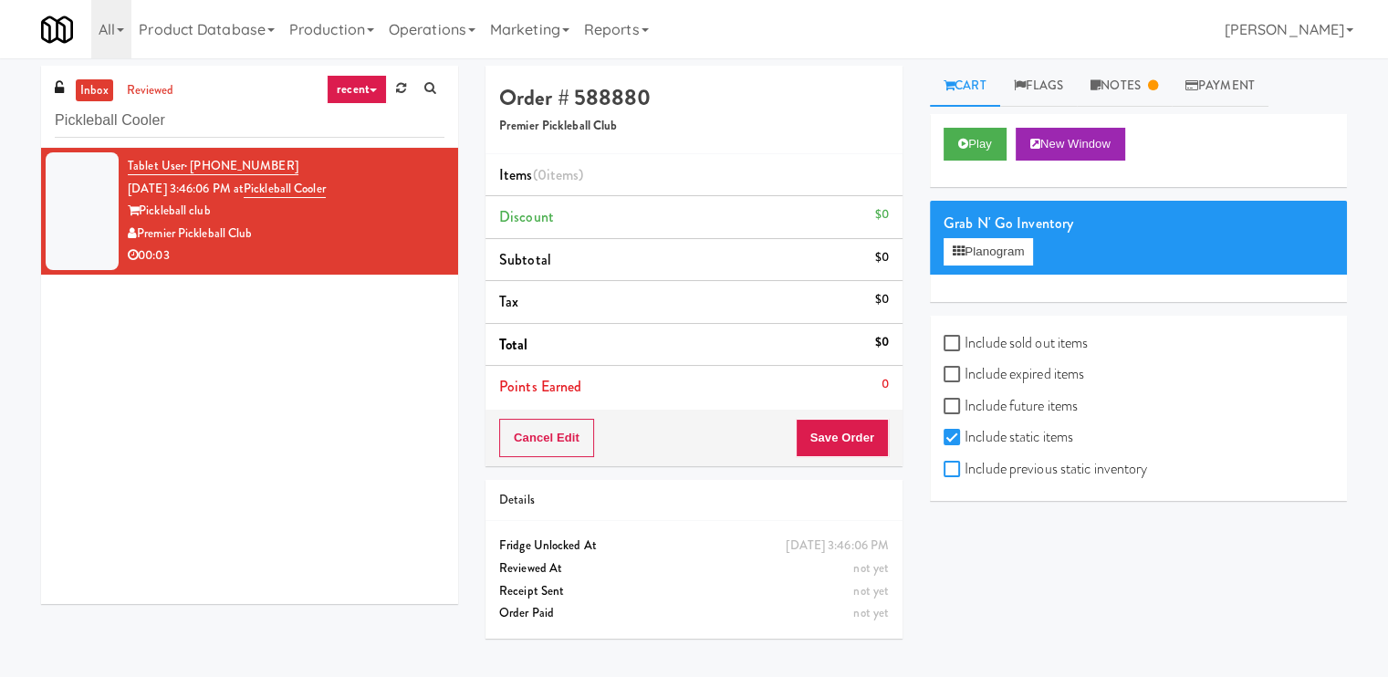
click at [959, 470] on input "Include previous static inventory" at bounding box center [953, 470] width 21 height 15
checkbox input "true"
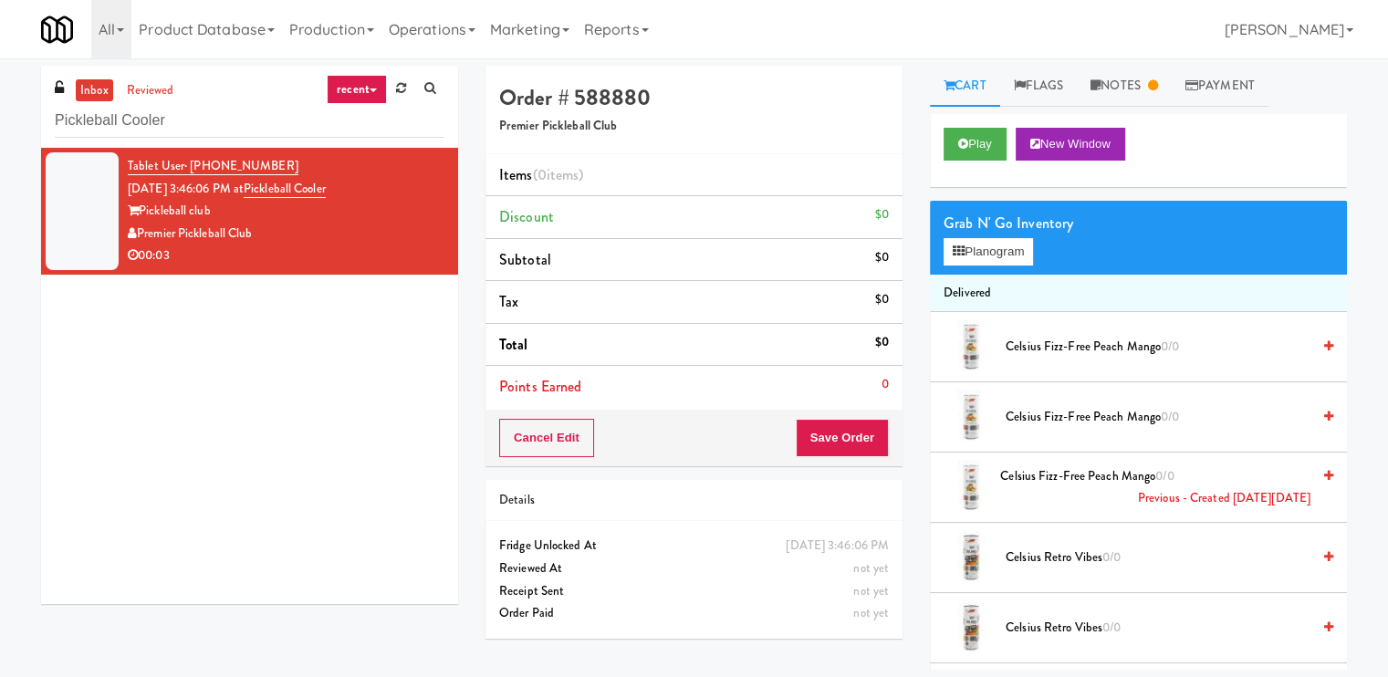
scroll to position [1939, 0]
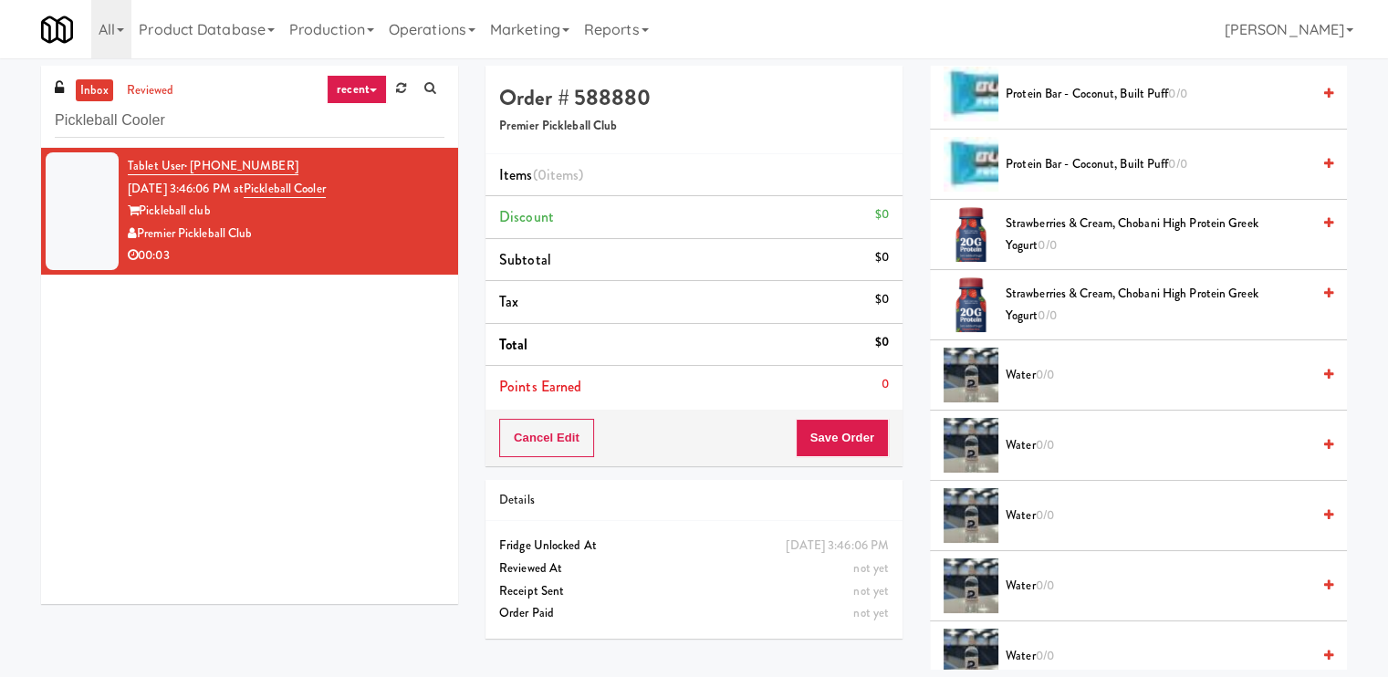
click at [1324, 369] on icon at bounding box center [1328, 375] width 9 height 12
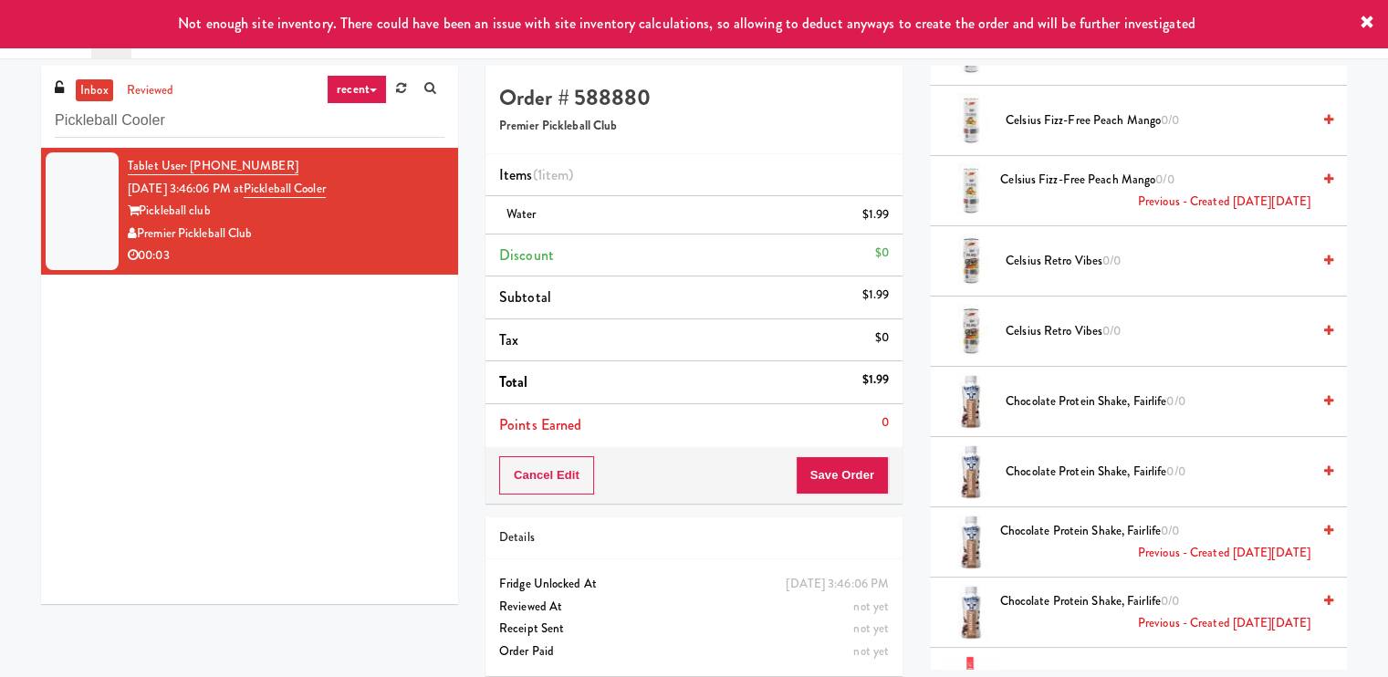
scroll to position [0, 0]
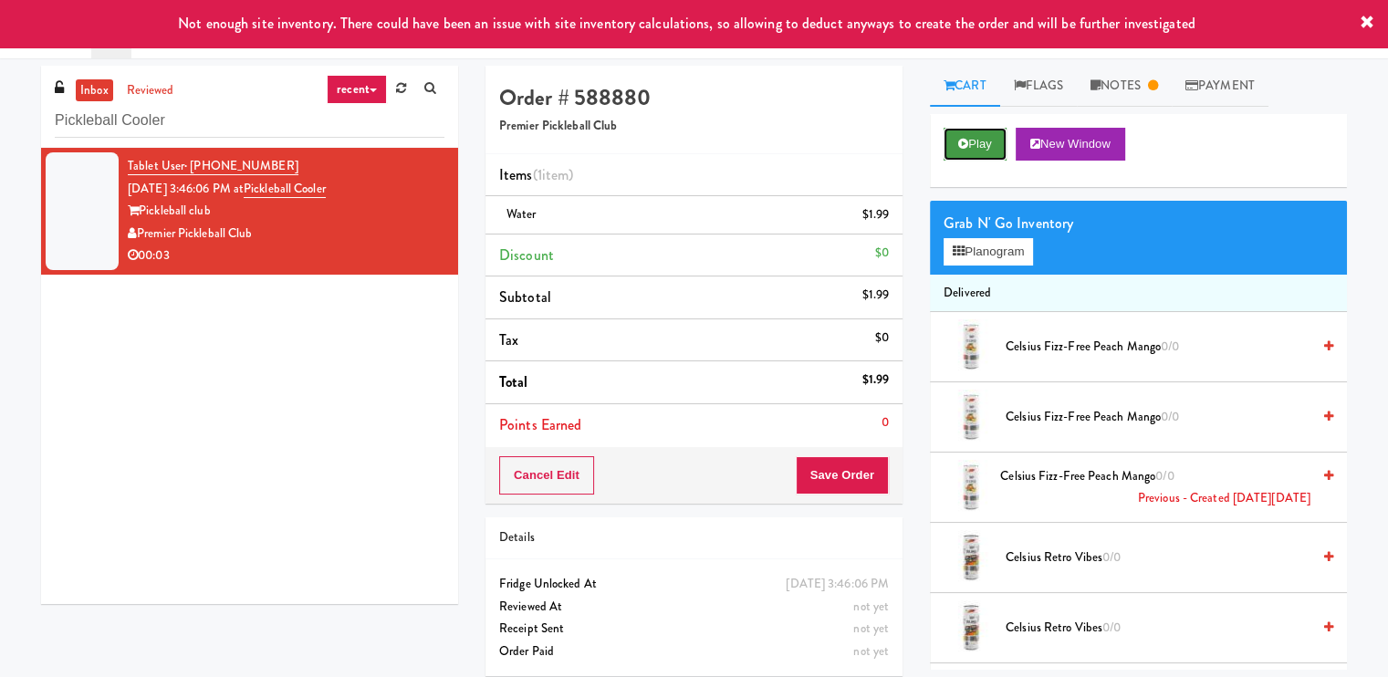
click at [977, 150] on button "Play" at bounding box center [974, 144] width 63 height 33
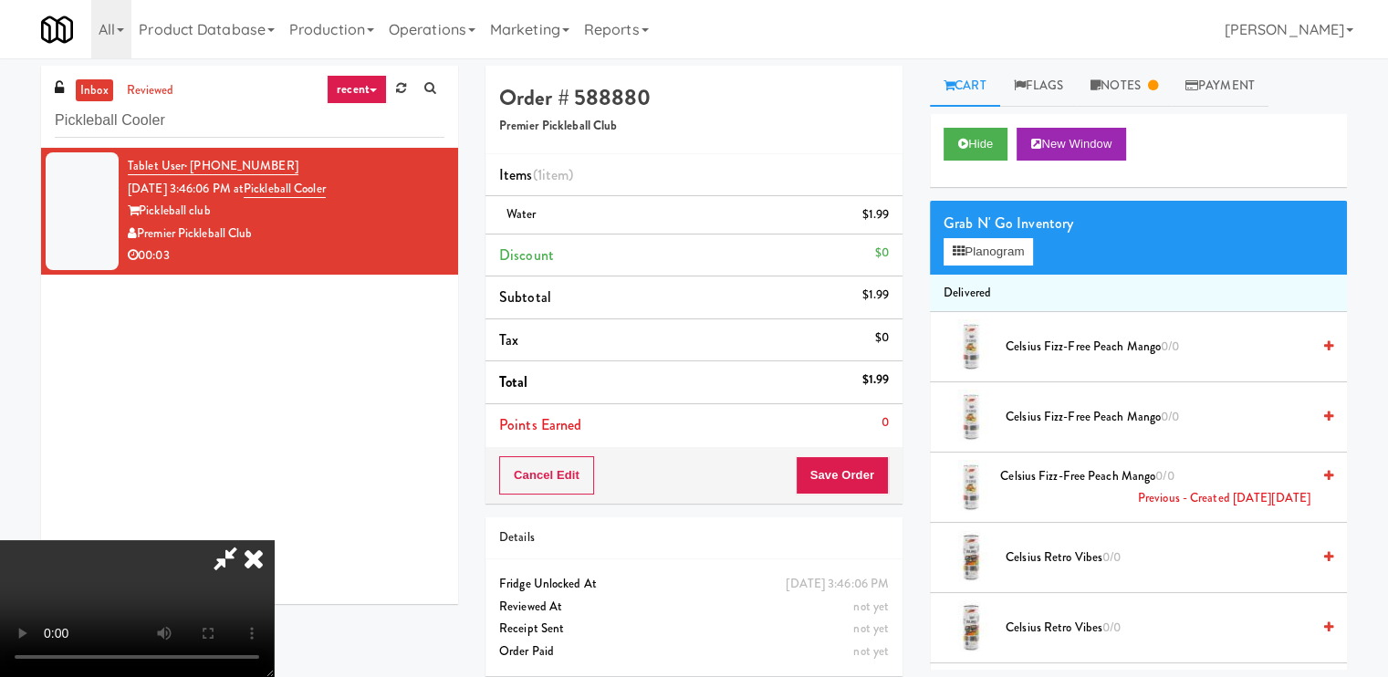
click at [274, 540] on icon at bounding box center [254, 558] width 40 height 36
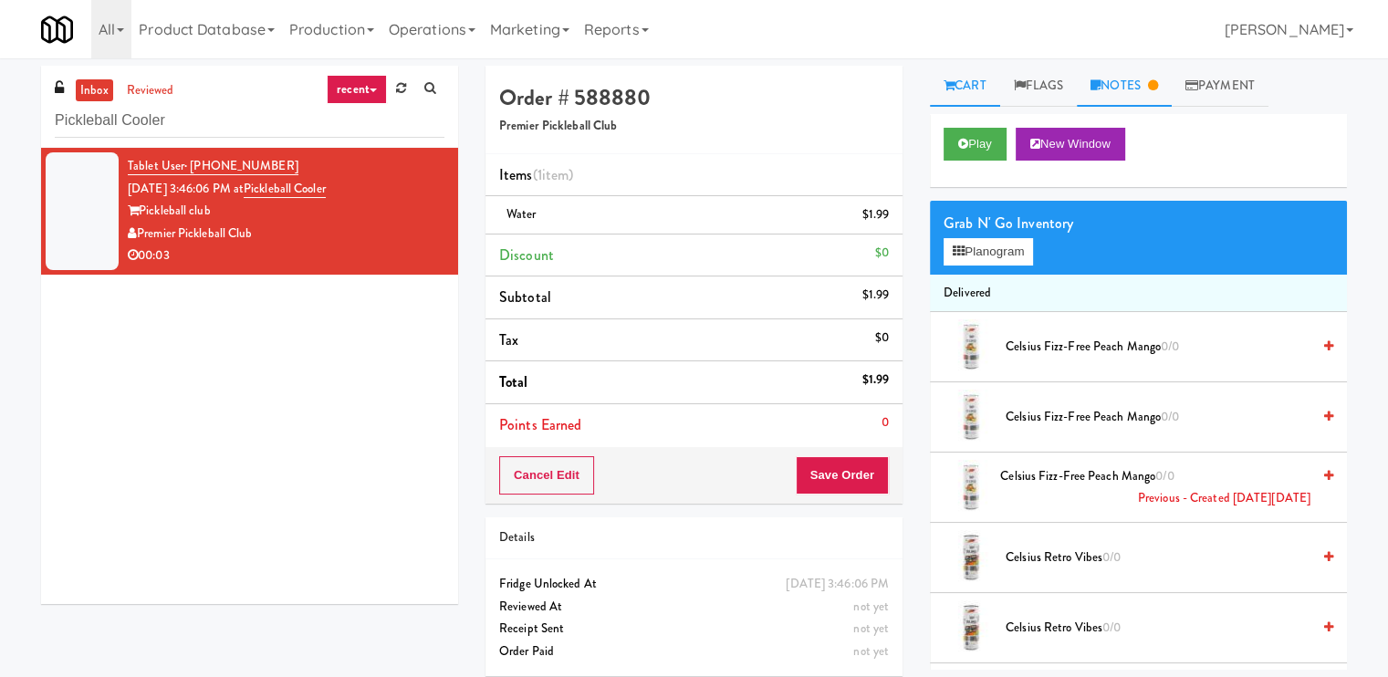
click at [1113, 79] on link "Notes" at bounding box center [1123, 86] width 95 height 41
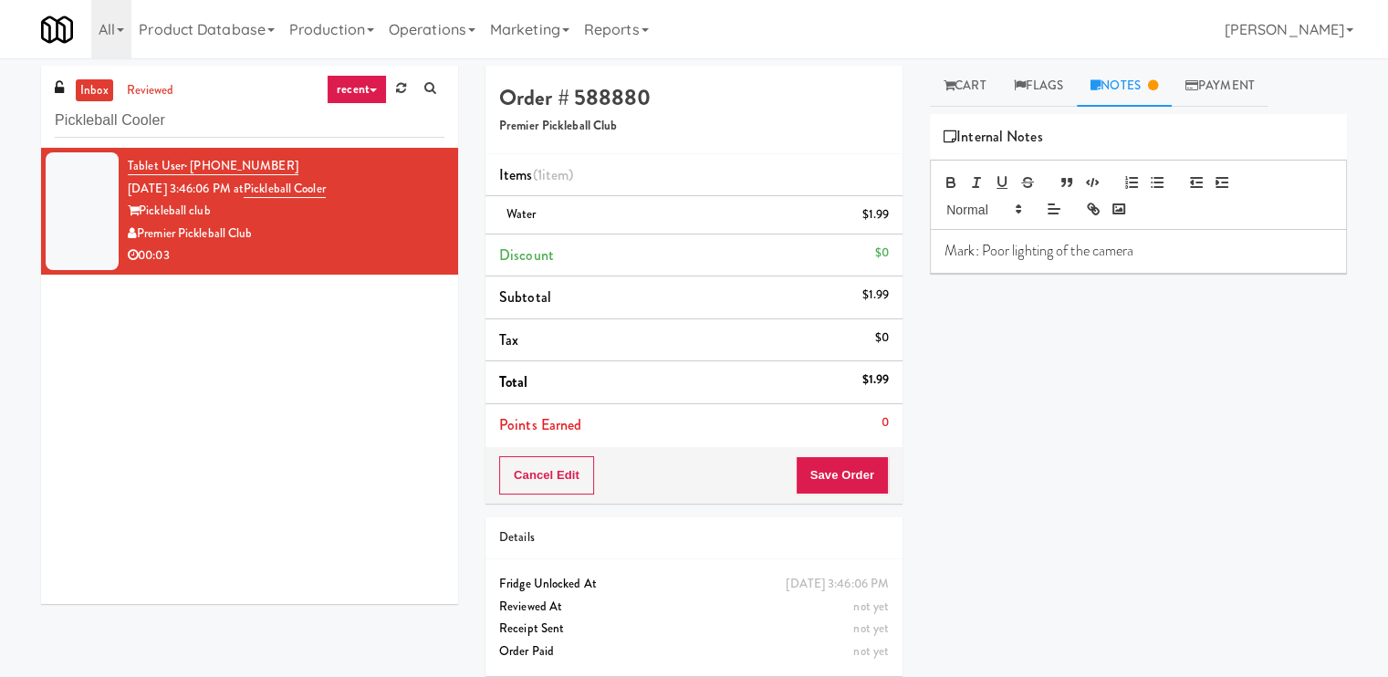
click at [1055, 258] on span "oor lighting of the camera" at bounding box center [1062, 250] width 144 height 21
click at [1055, 259] on span "oor lighting of the camera" at bounding box center [1062, 250] width 144 height 21
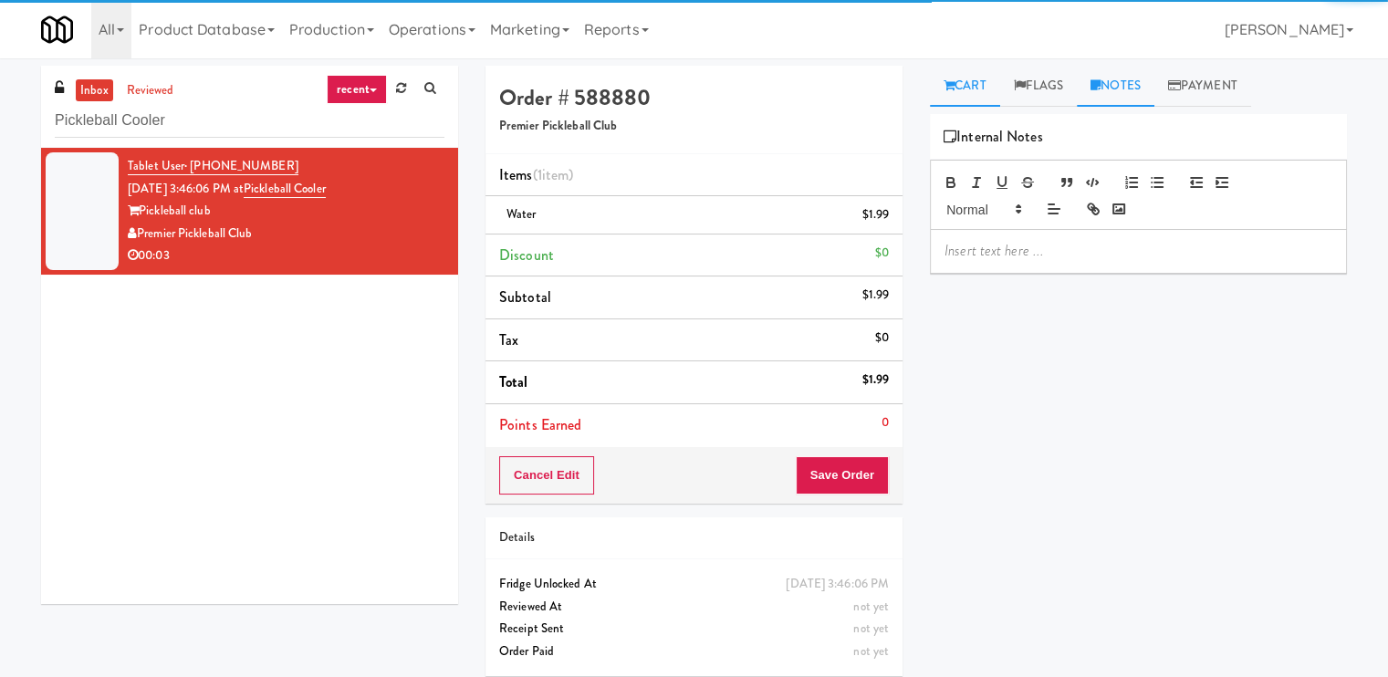
click at [968, 89] on link "Cart" at bounding box center [965, 86] width 70 height 41
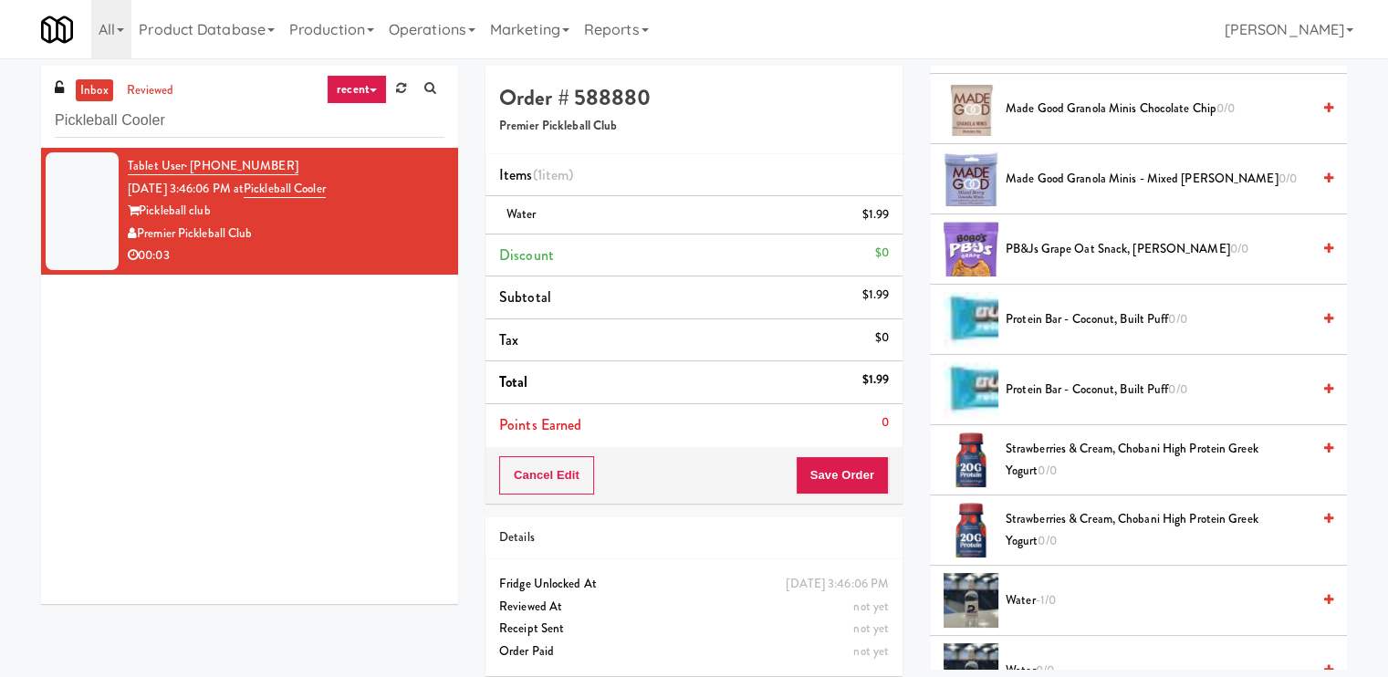
scroll to position [2281, 0]
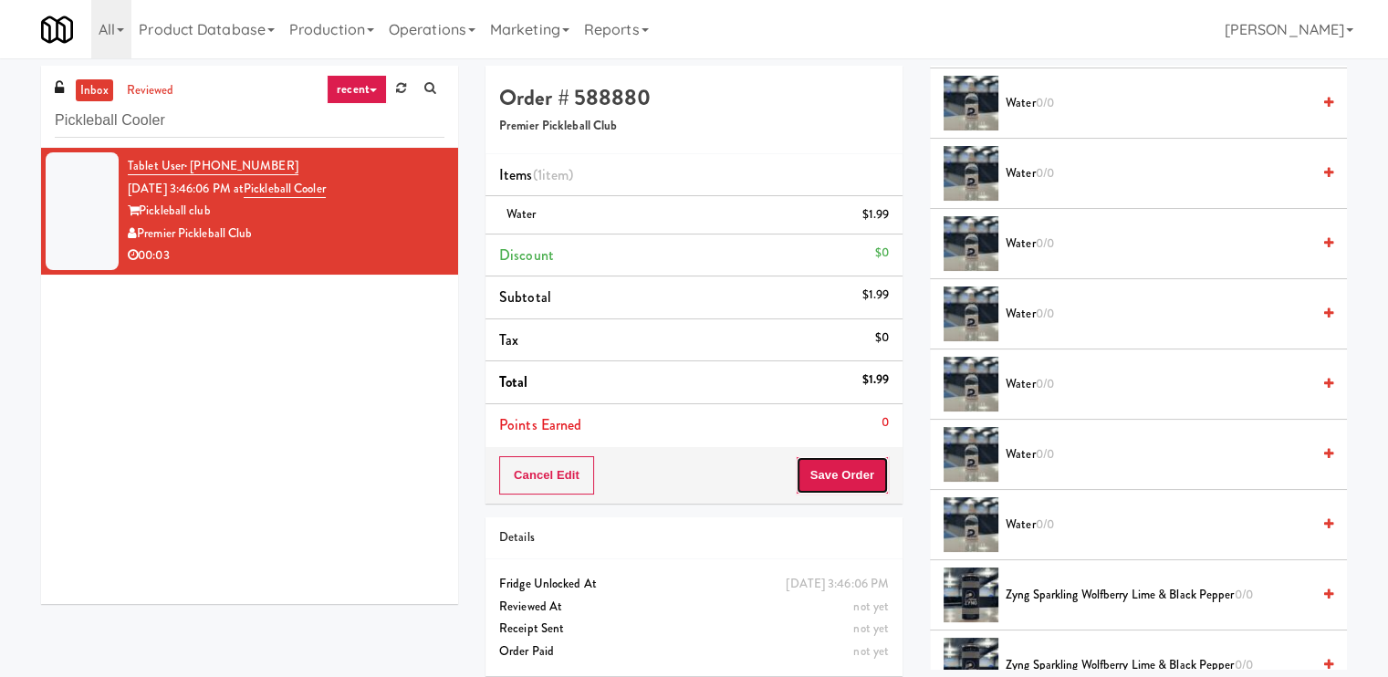
click at [824, 477] on button "Save Order" at bounding box center [841, 475] width 93 height 38
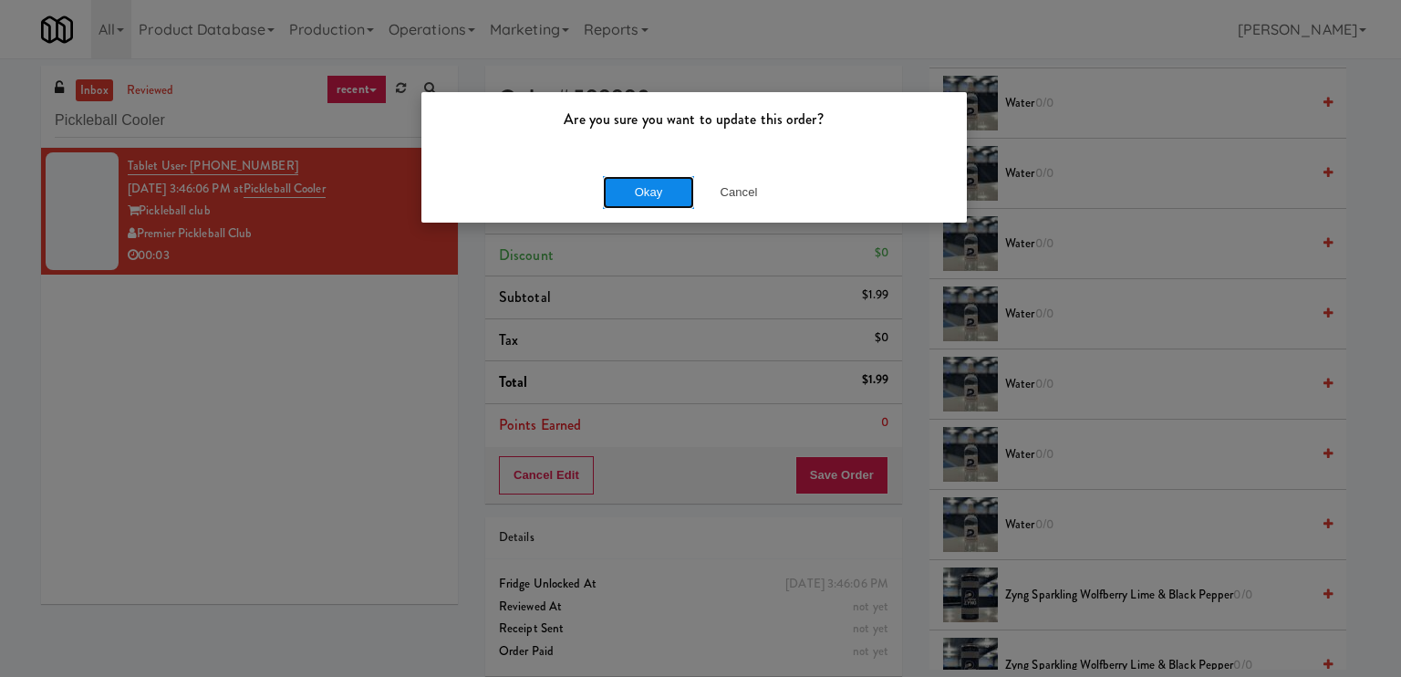
click at [653, 184] on button "Okay" at bounding box center [648, 192] width 91 height 33
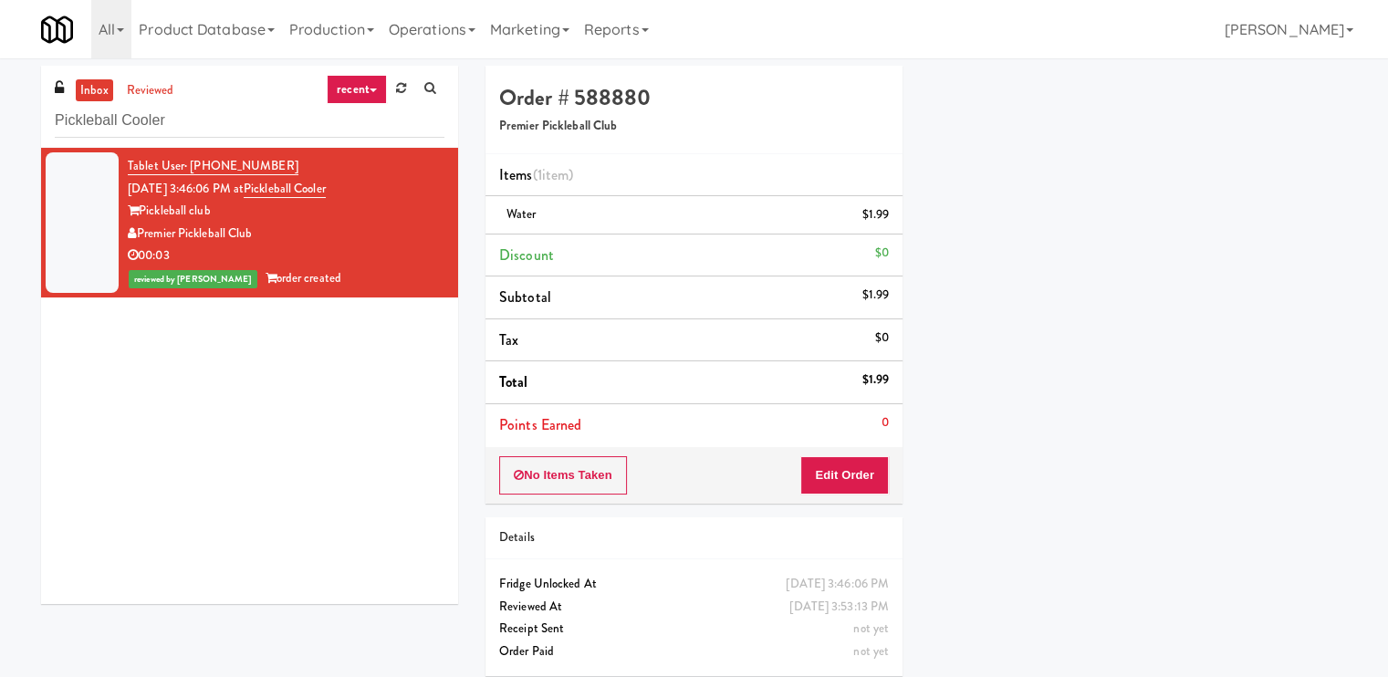
scroll to position [128, 0]
click at [247, 123] on input "Pickleball Cooler" at bounding box center [250, 121] width 390 height 34
paste input "(Food, Snack & Drink) MT OLIVE-ROBERTET Corporate"
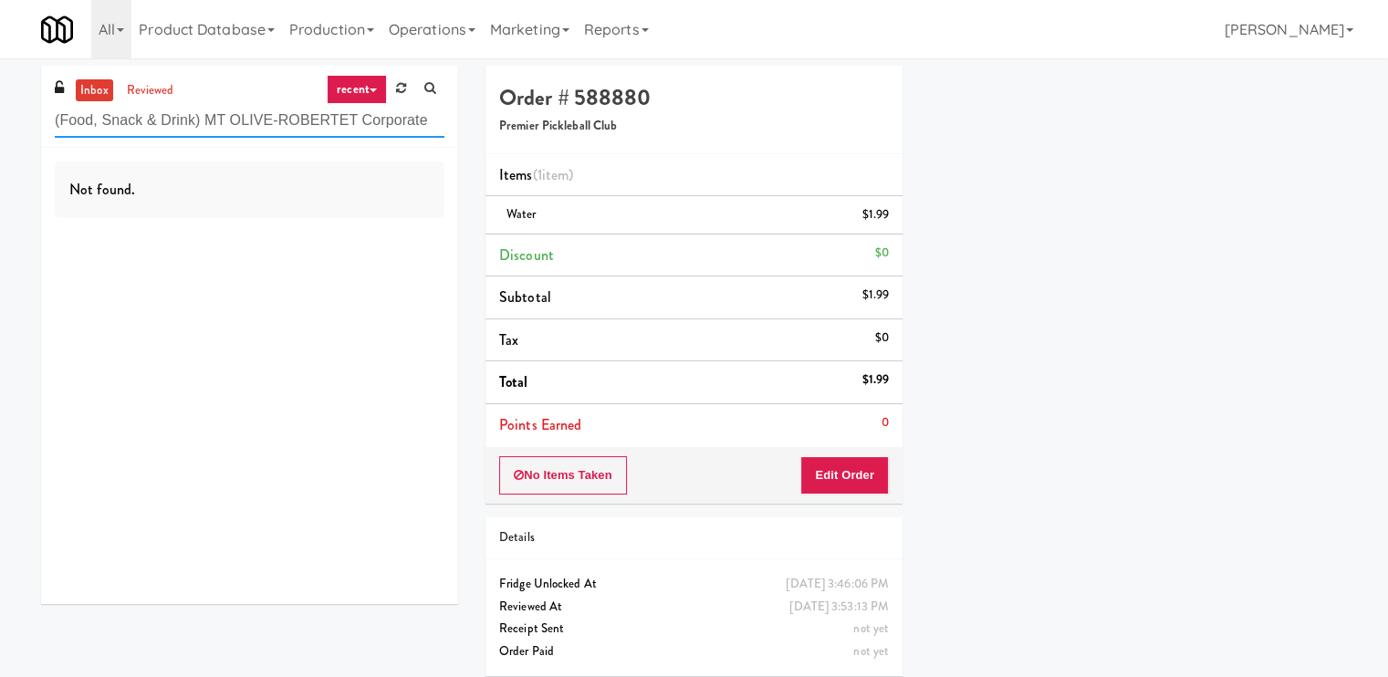
click at [235, 107] on input "(Food, Snack & Drink) MT OLIVE-ROBERTET Corporate" at bounding box center [250, 121] width 390 height 34
paste input "Estate - Pantry - Right"
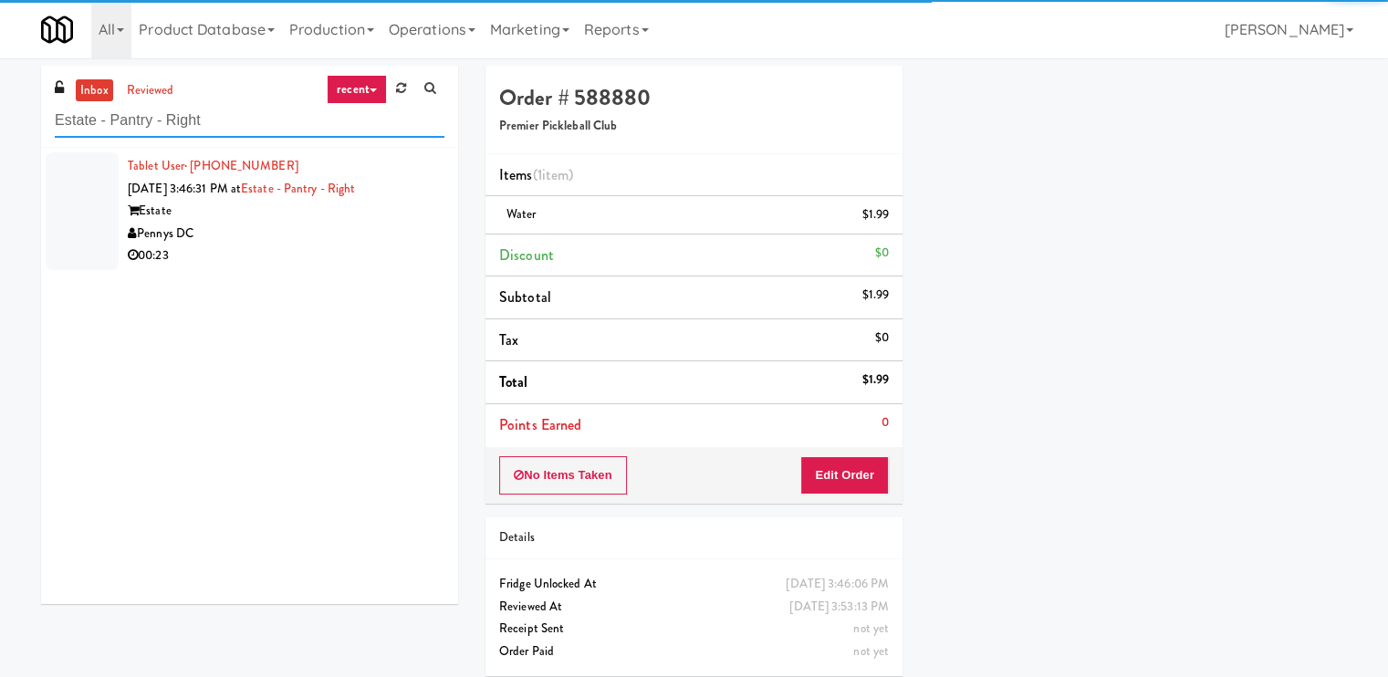
type input "Estate - Pantry - Right"
click at [294, 223] on div "Pennys DC" at bounding box center [286, 234] width 317 height 23
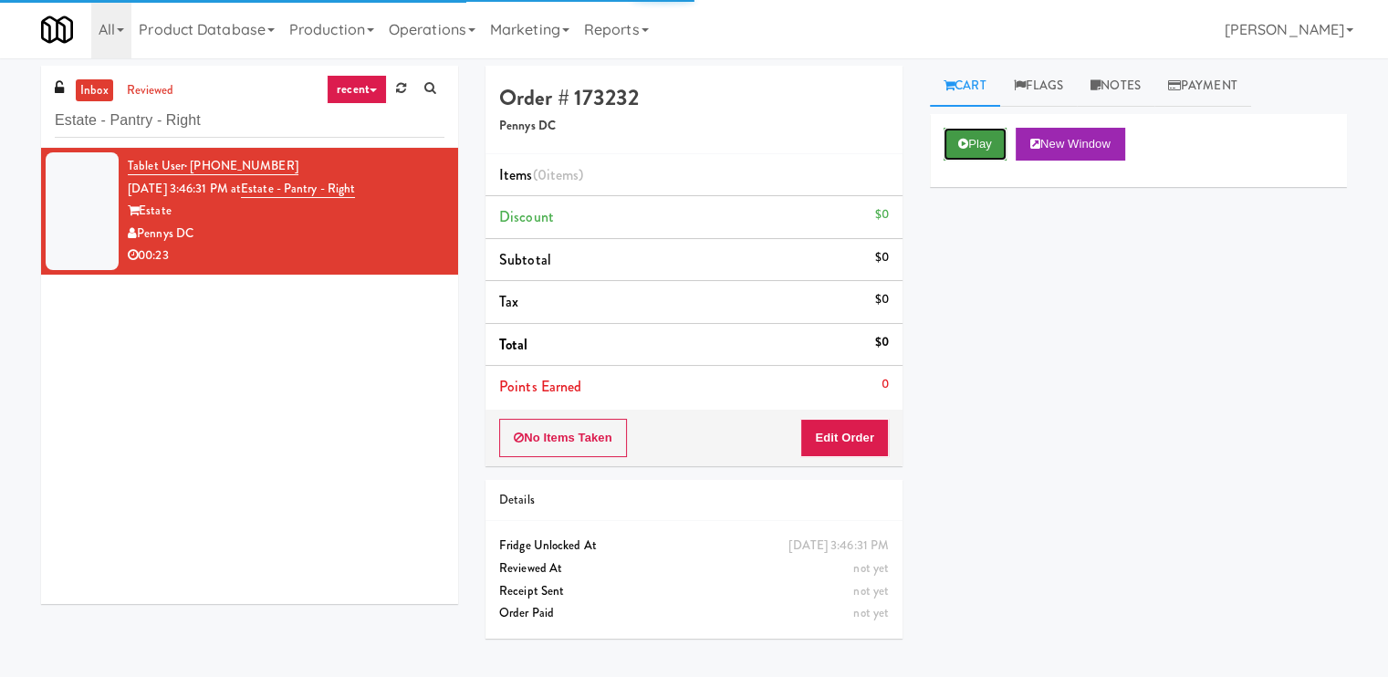
click at [962, 141] on icon at bounding box center [963, 144] width 10 height 12
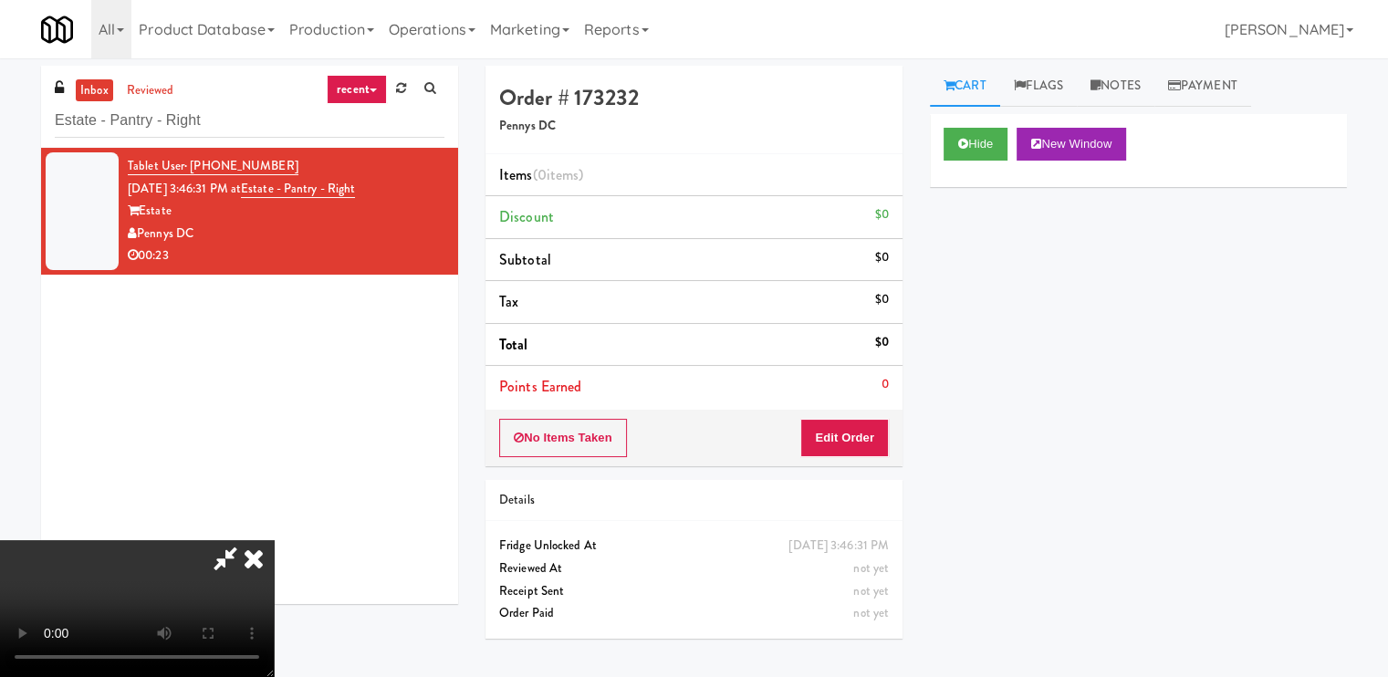
click at [274, 540] on video at bounding box center [137, 608] width 274 height 137
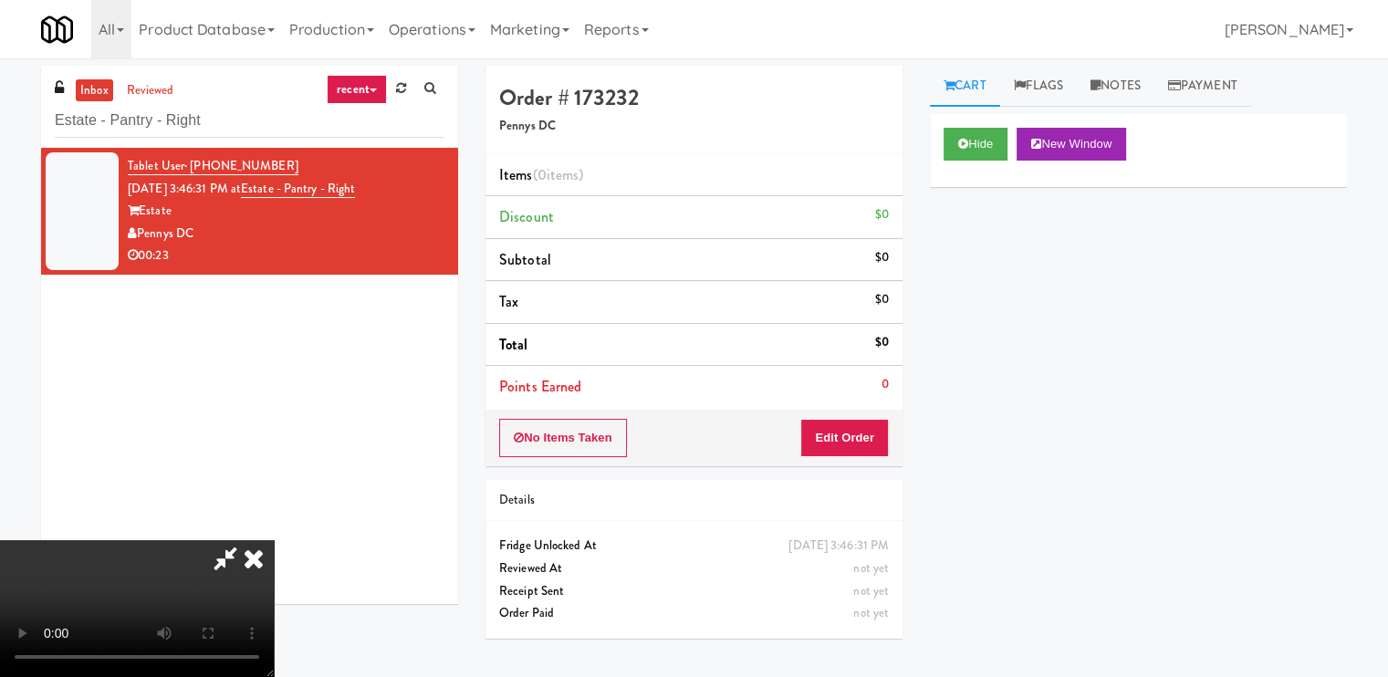
click at [274, 540] on video at bounding box center [137, 608] width 274 height 137
click at [863, 431] on button "Edit Order" at bounding box center [844, 438] width 88 height 38
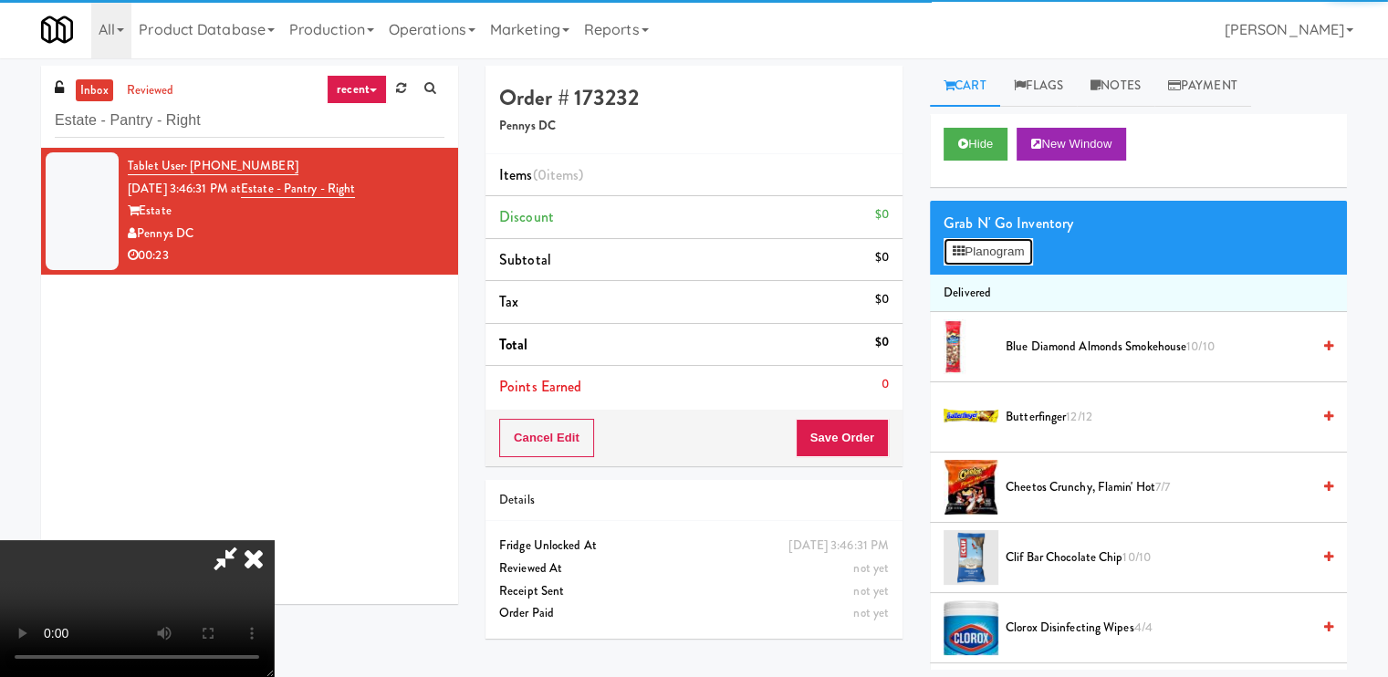
click at [977, 255] on button "Planogram" at bounding box center [987, 251] width 89 height 27
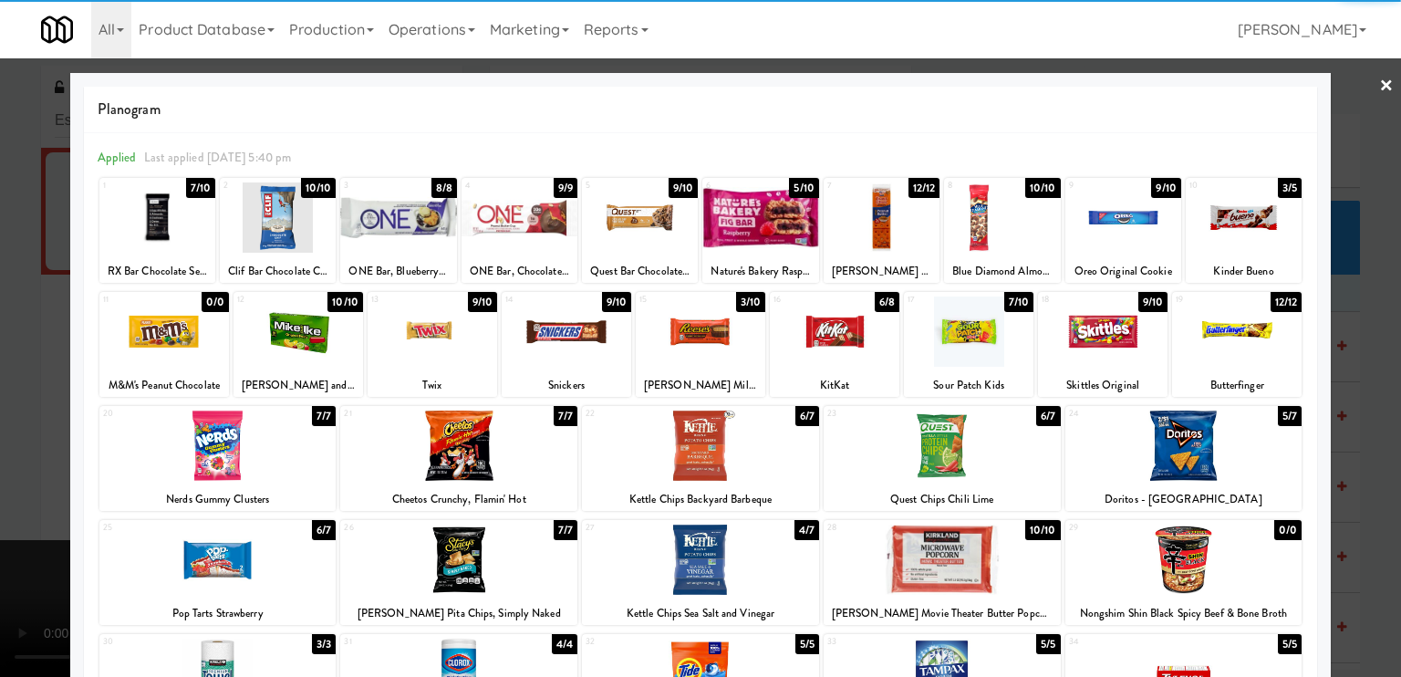
click at [895, 474] on div at bounding box center [942, 446] width 237 height 70
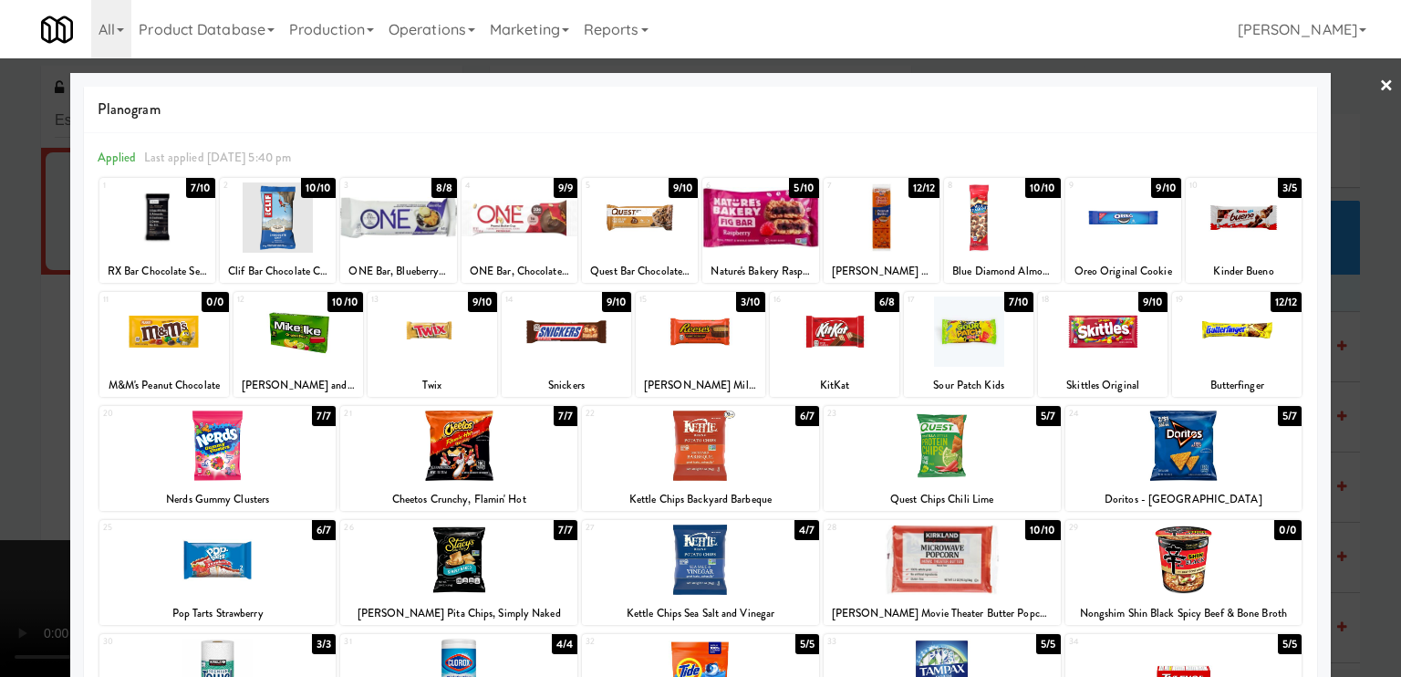
click at [66, 411] on div at bounding box center [700, 338] width 1401 height 677
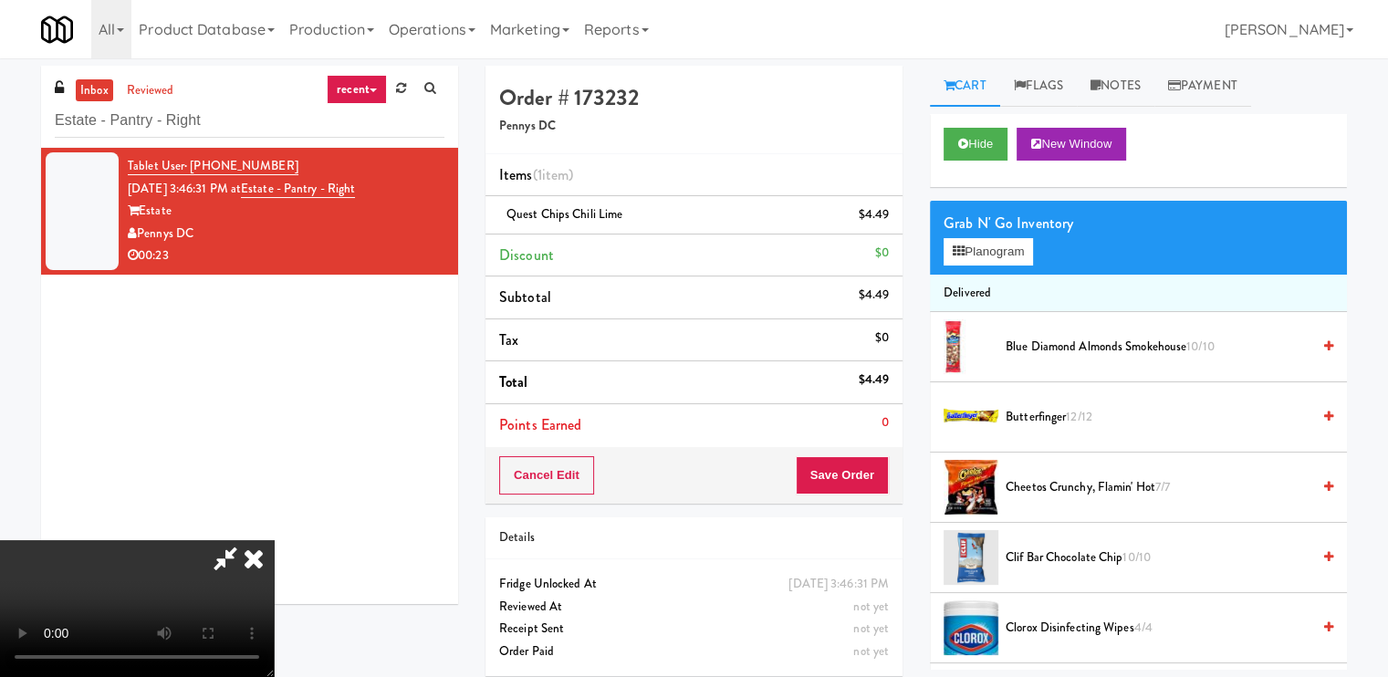
scroll to position [244, 0]
click at [274, 540] on video at bounding box center [137, 608] width 274 height 137
click at [274, 540] on icon at bounding box center [254, 558] width 40 height 36
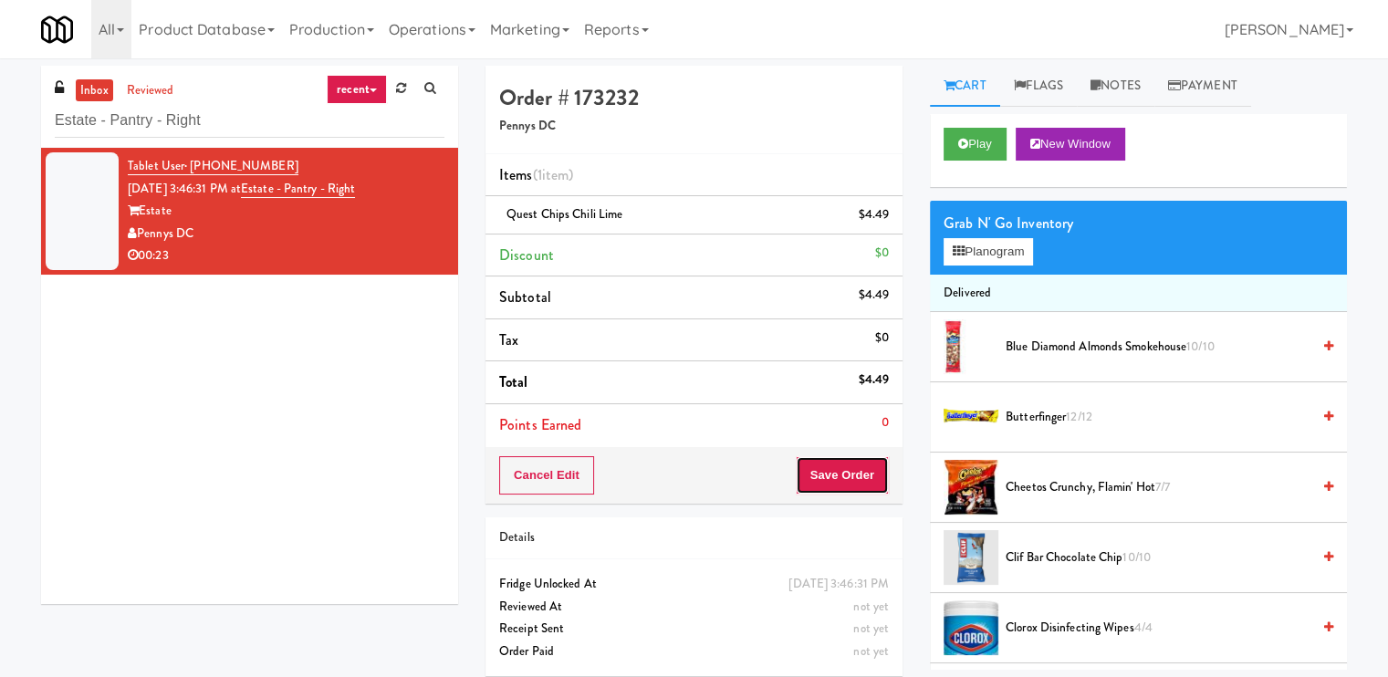
click at [865, 480] on button "Save Order" at bounding box center [841, 475] width 93 height 38
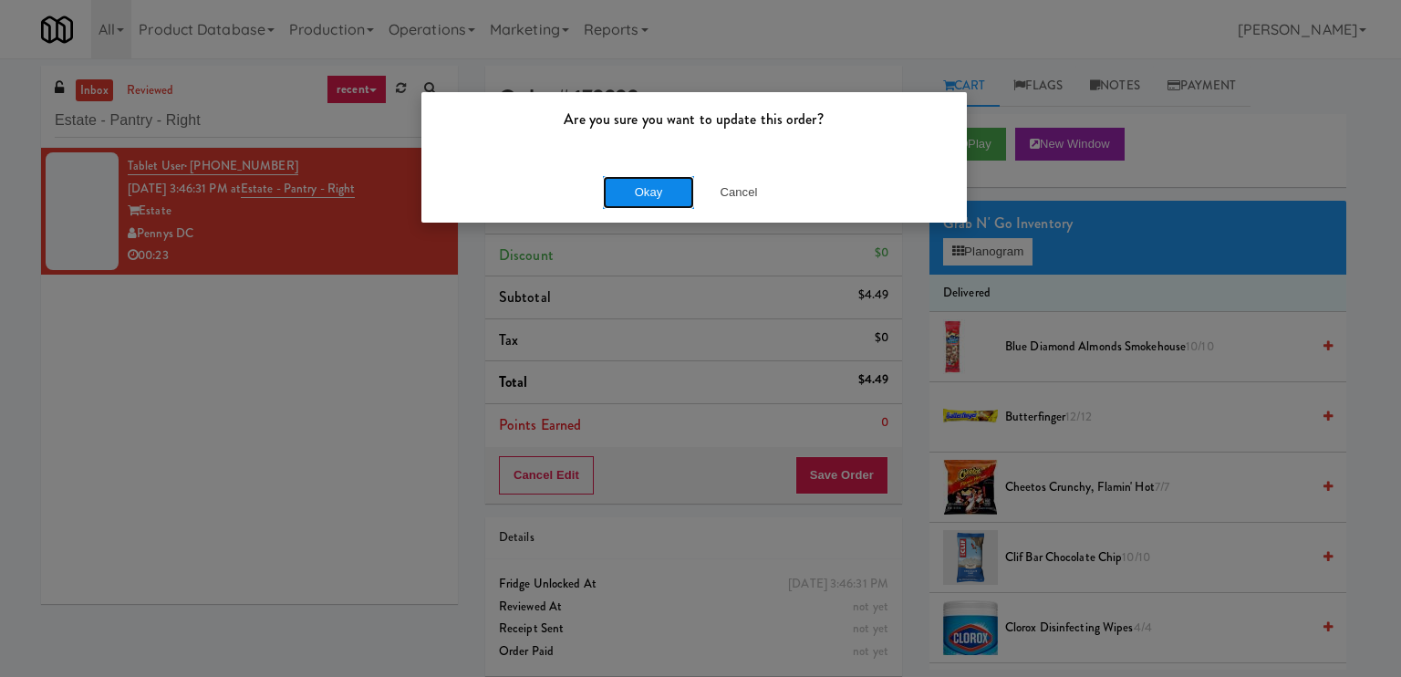
click at [639, 200] on button "Okay" at bounding box center [648, 192] width 91 height 33
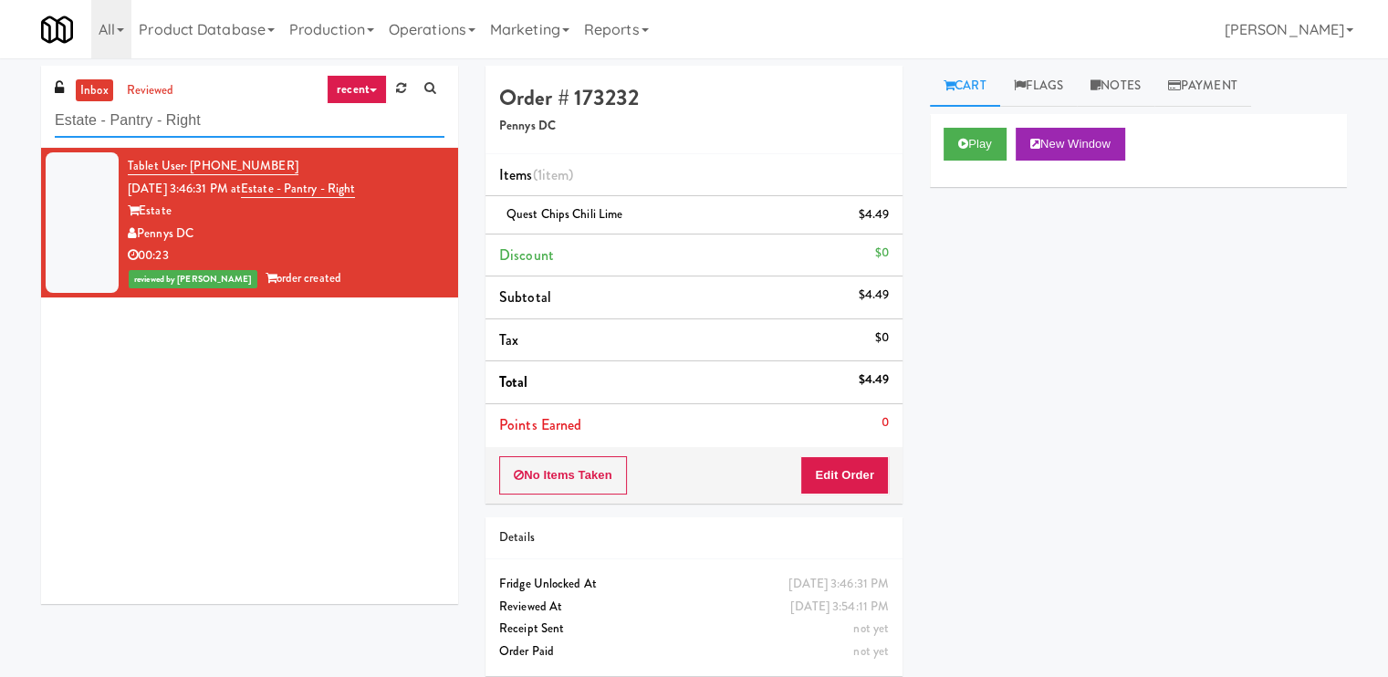
click at [205, 114] on input "Estate - Pantry - Right" at bounding box center [250, 121] width 390 height 34
paste input "SVNC Maintenance"
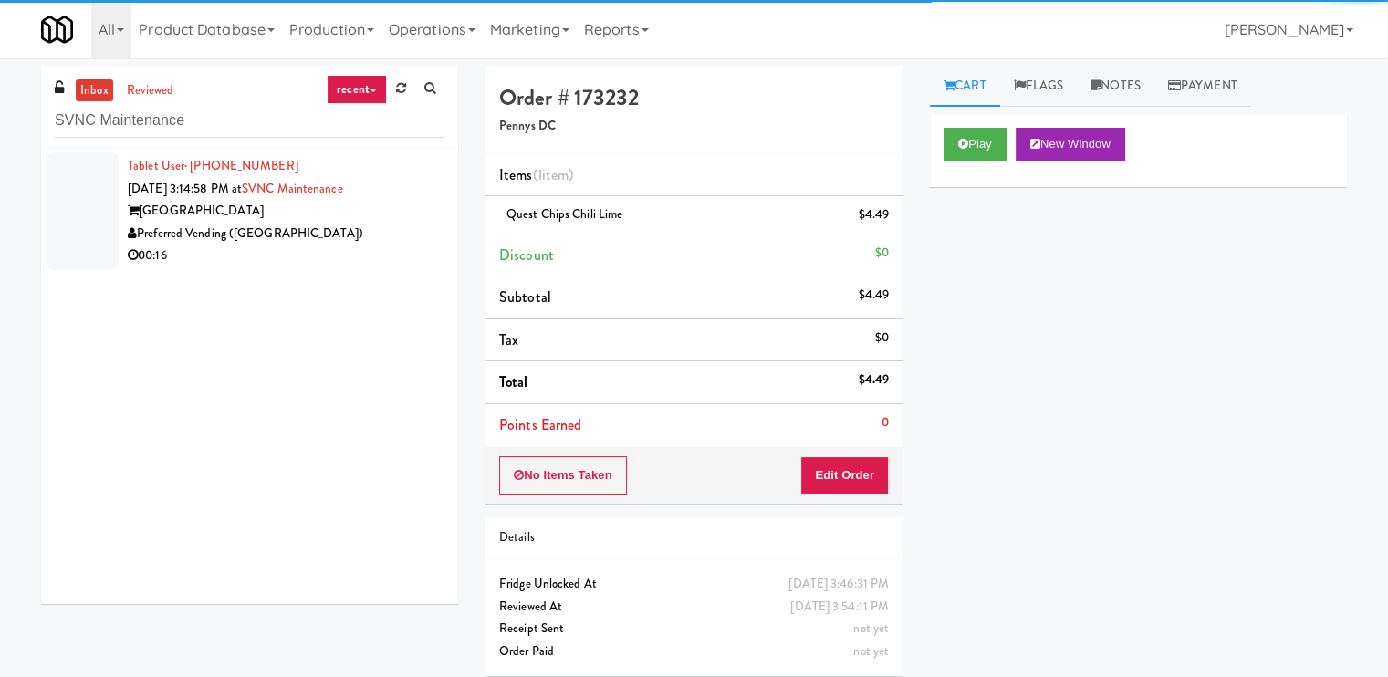
click at [348, 242] on div "Preferred Vending ([GEOGRAPHIC_DATA])" at bounding box center [286, 234] width 317 height 23
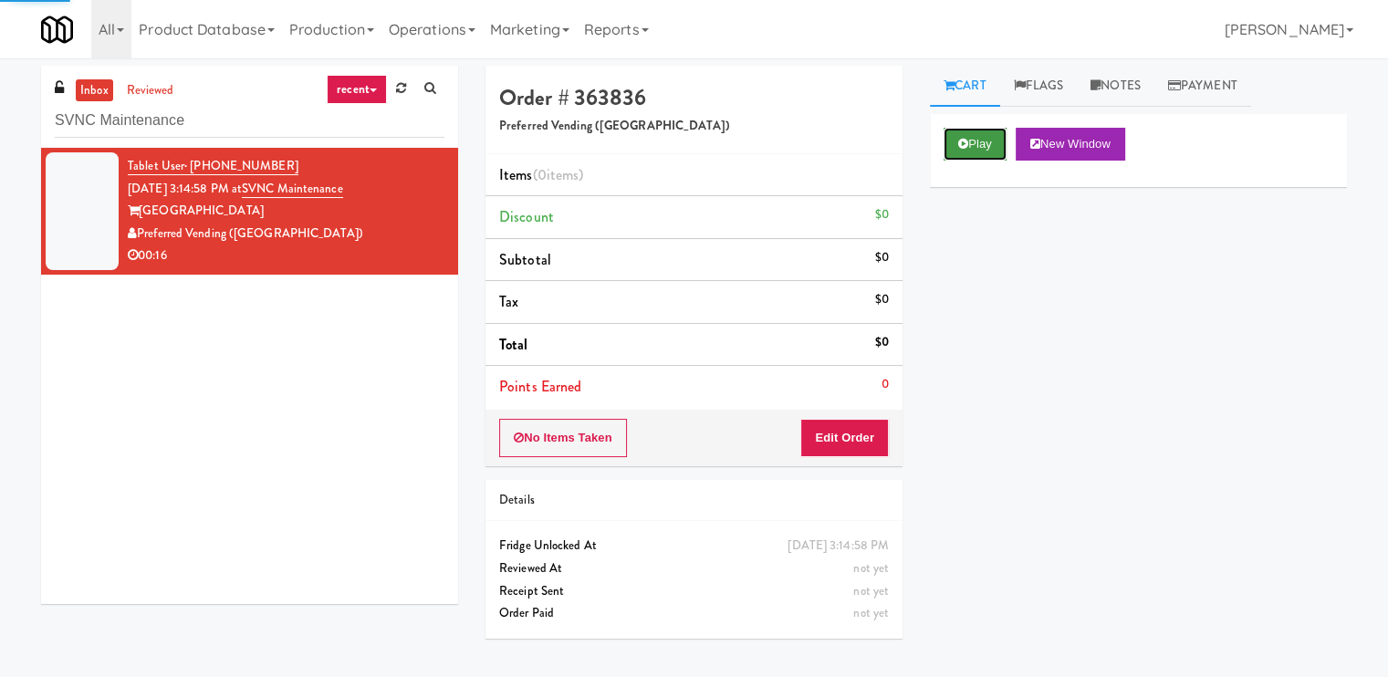
click at [977, 142] on button "Play" at bounding box center [974, 144] width 63 height 33
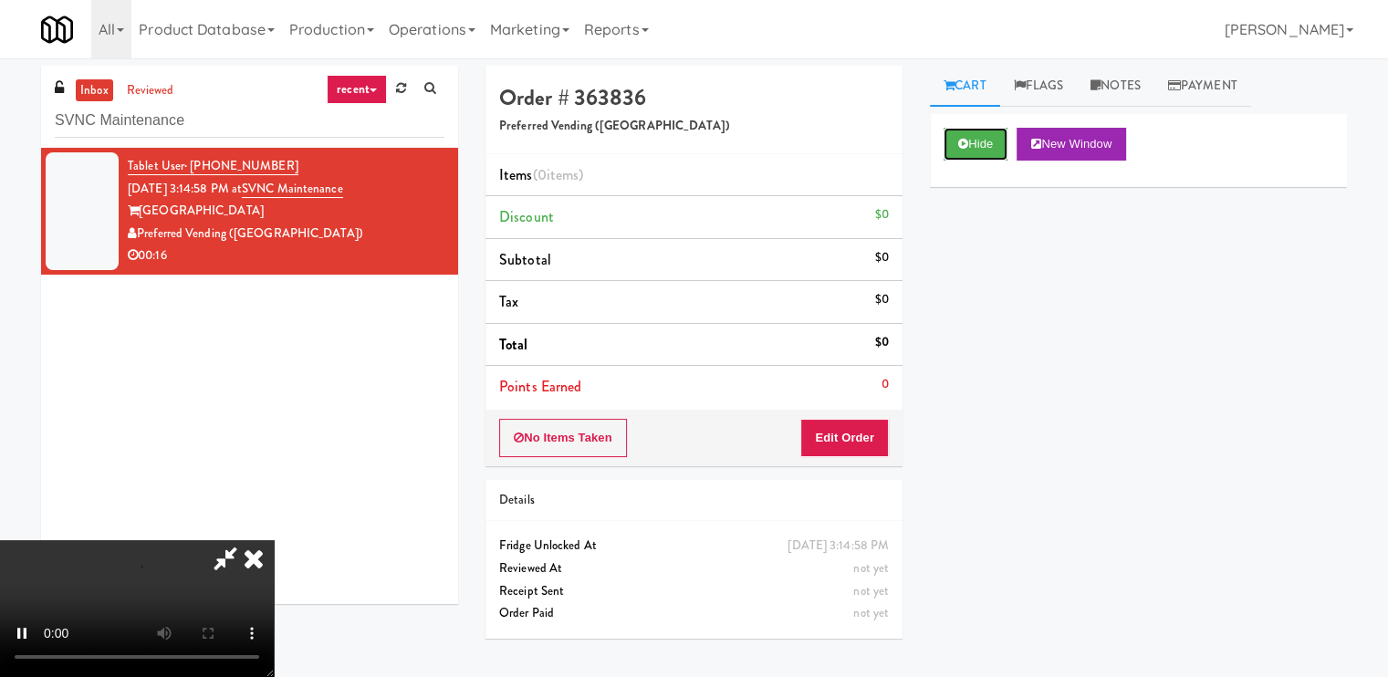
scroll to position [244, 0]
click at [274, 540] on video at bounding box center [137, 608] width 274 height 137
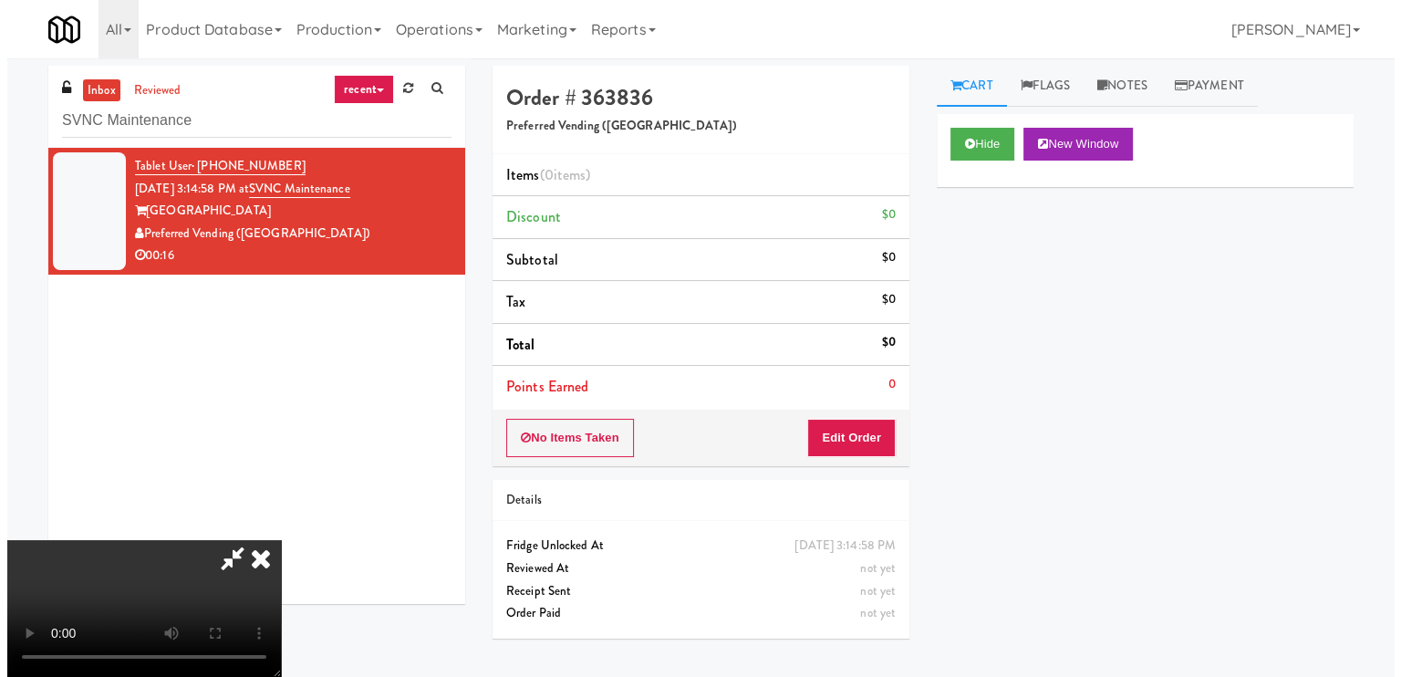
scroll to position [244, 0]
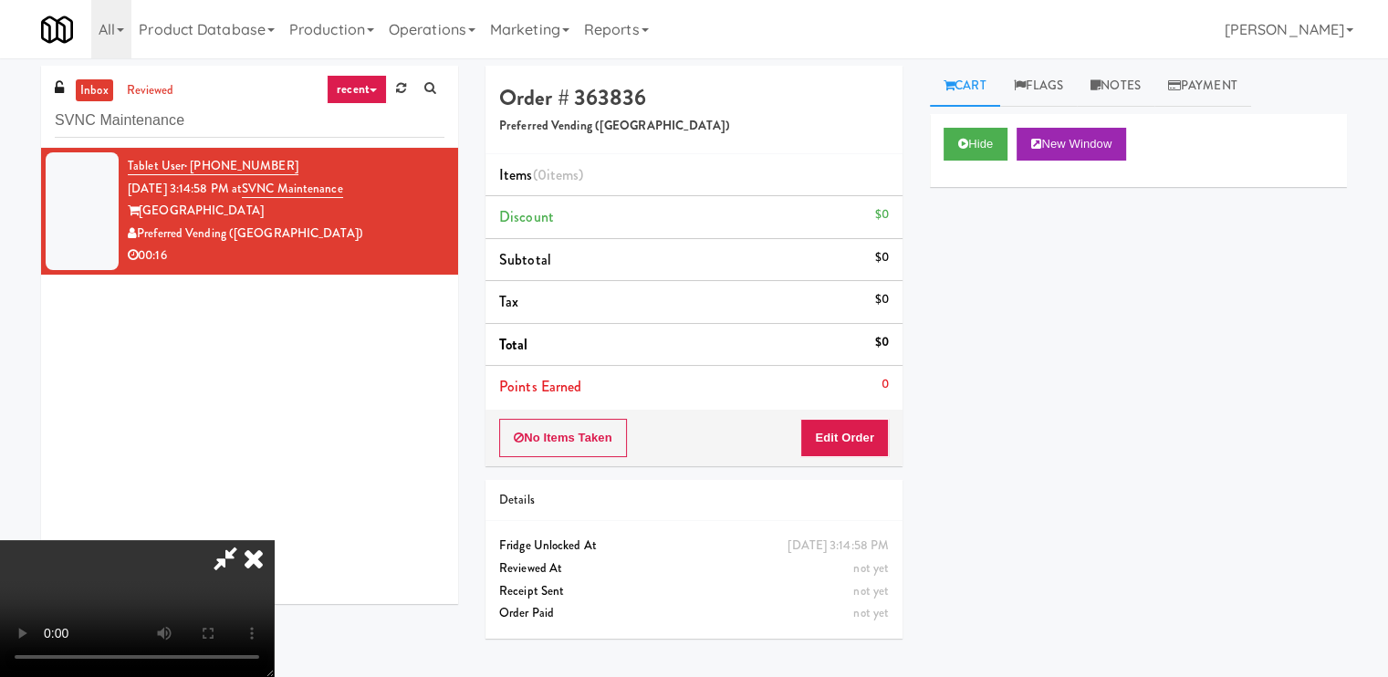
click at [274, 540] on video at bounding box center [137, 608] width 274 height 137
click at [865, 434] on button "Edit Order" at bounding box center [844, 438] width 88 height 38
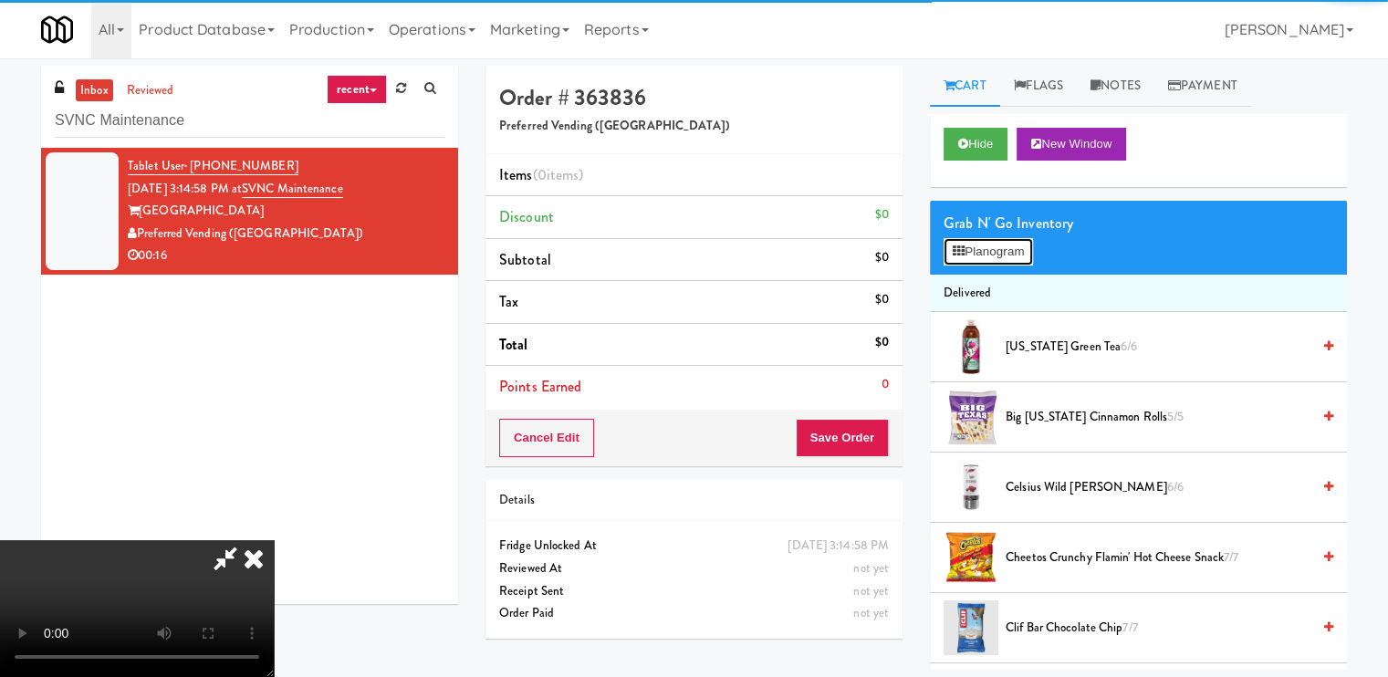
click at [955, 249] on icon at bounding box center [958, 251] width 12 height 12
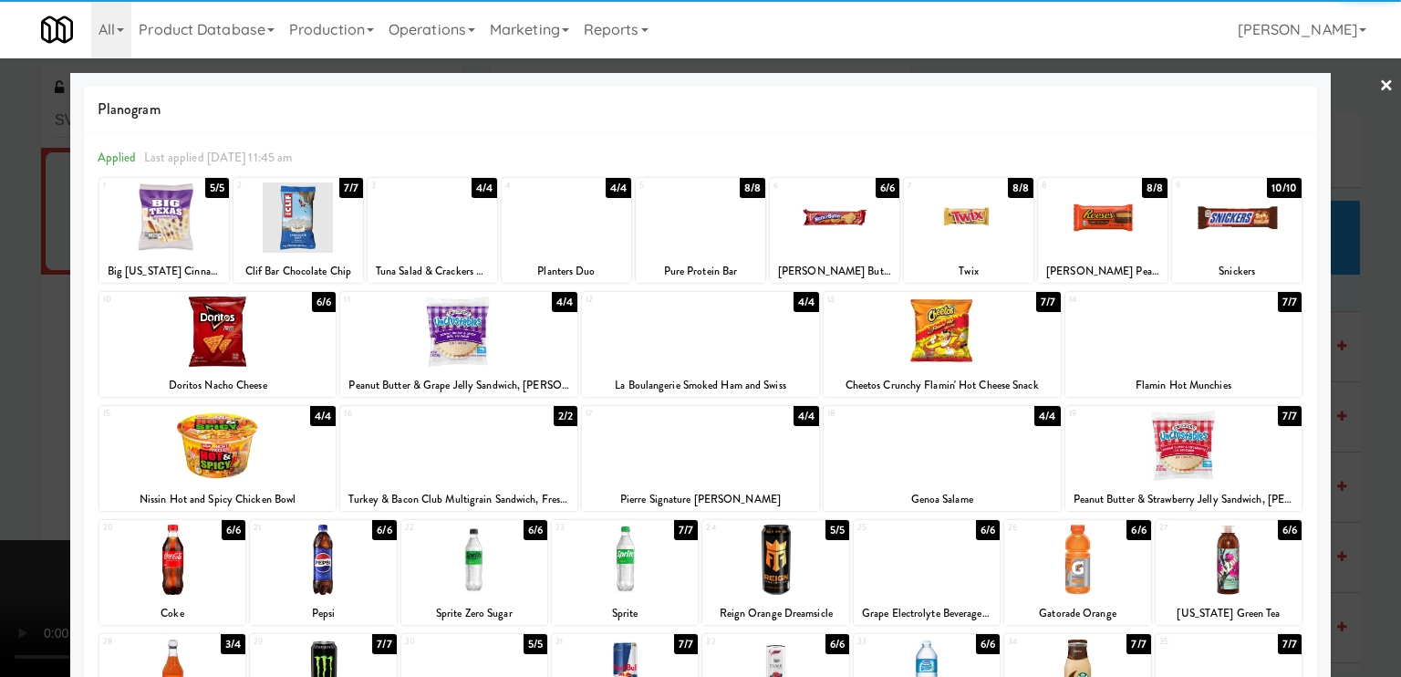
scroll to position [218, 0]
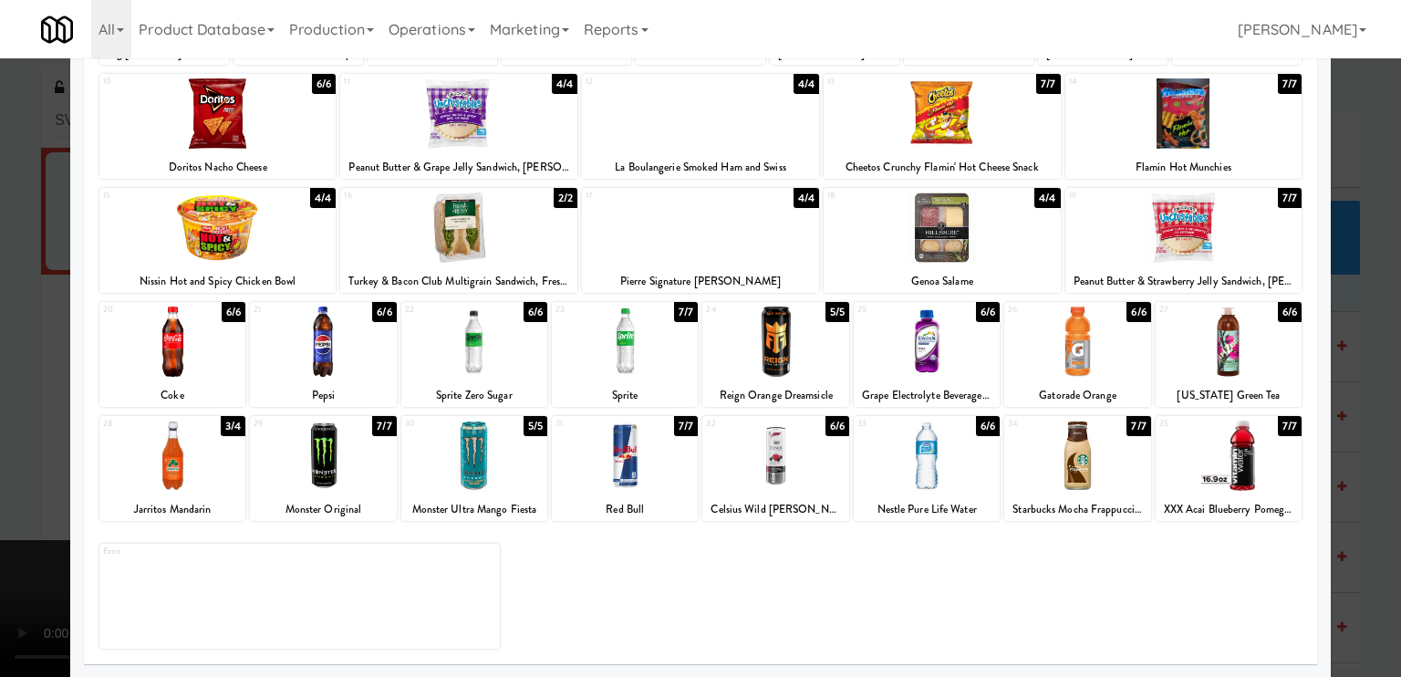
click at [764, 463] on div at bounding box center [775, 456] width 146 height 70
click at [1058, 342] on div at bounding box center [1077, 342] width 146 height 70
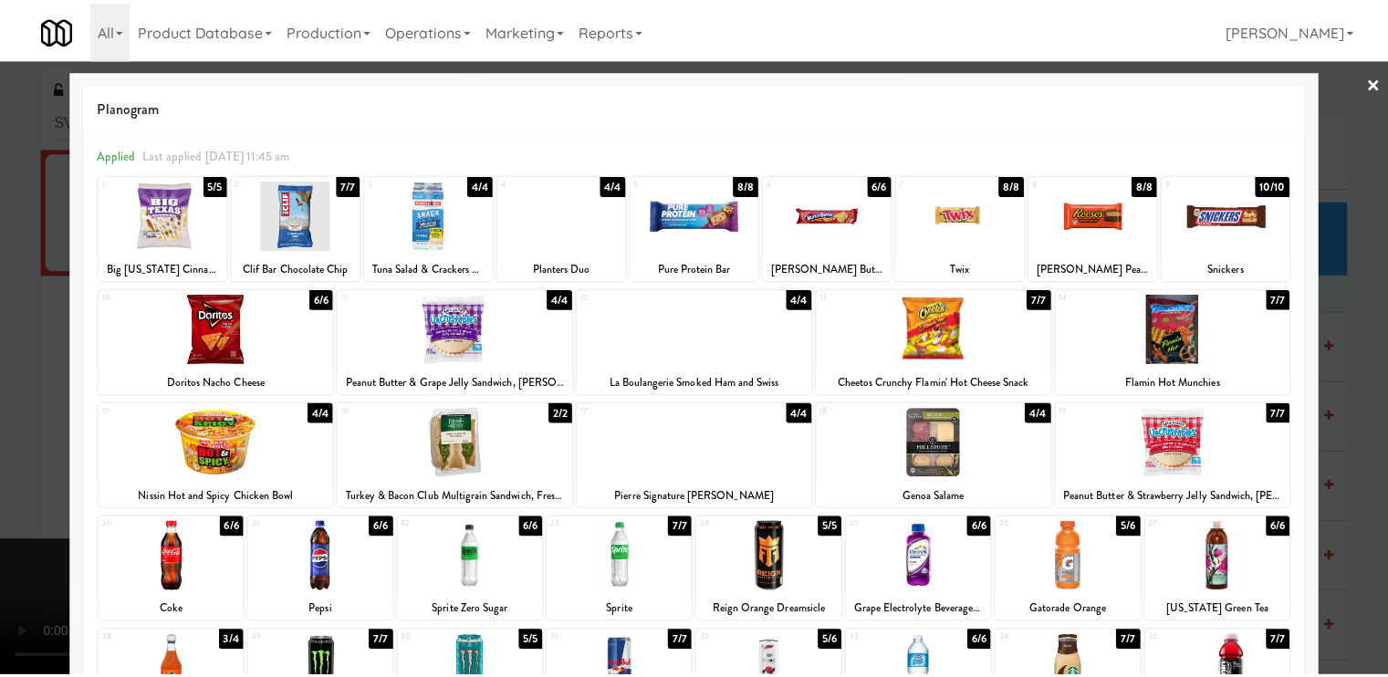
scroll to position [0, 0]
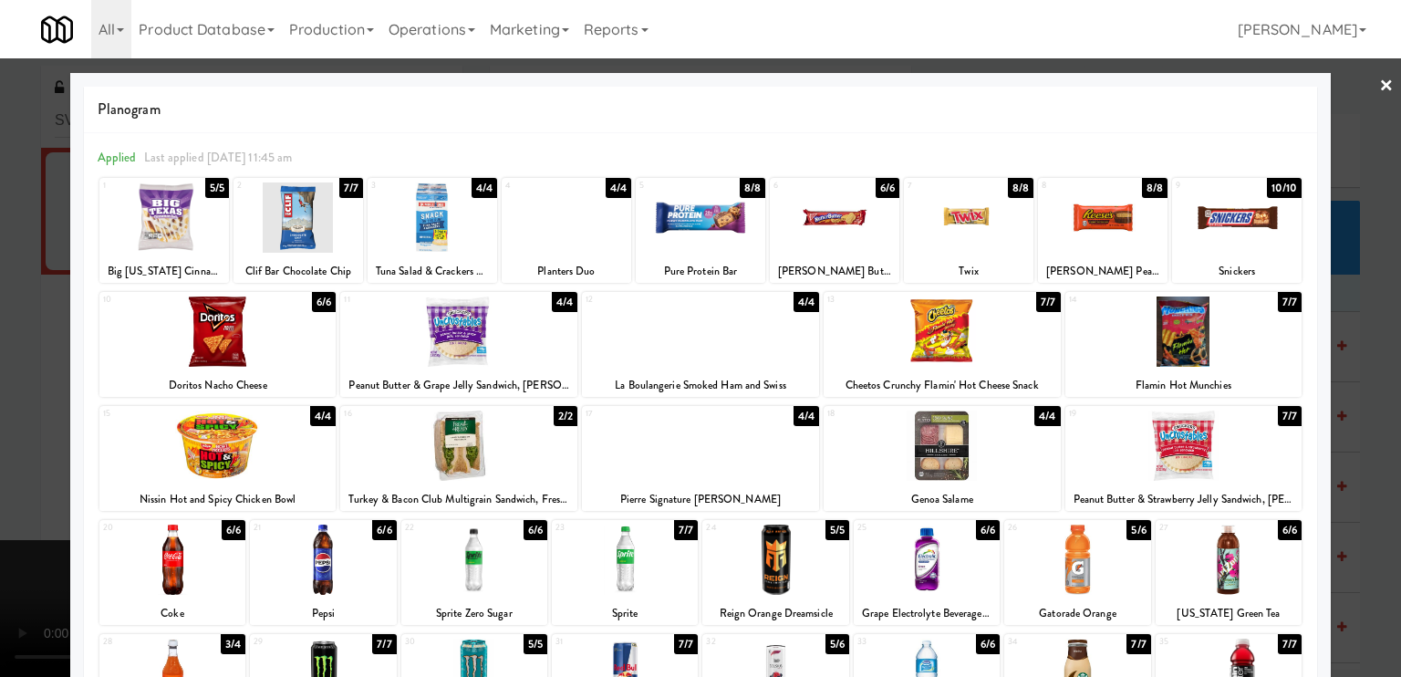
drag, startPoint x: 1371, startPoint y: 87, endPoint x: 1356, endPoint y: 87, distance: 15.5
click at [1363, 87] on div "× Planogram Applied Last applied [DATE] 11:45 am 1 5/5 Big [US_STATE] Cinnamon …" at bounding box center [700, 338] width 1401 height 677
click at [1381, 84] on div at bounding box center [700, 338] width 1401 height 677
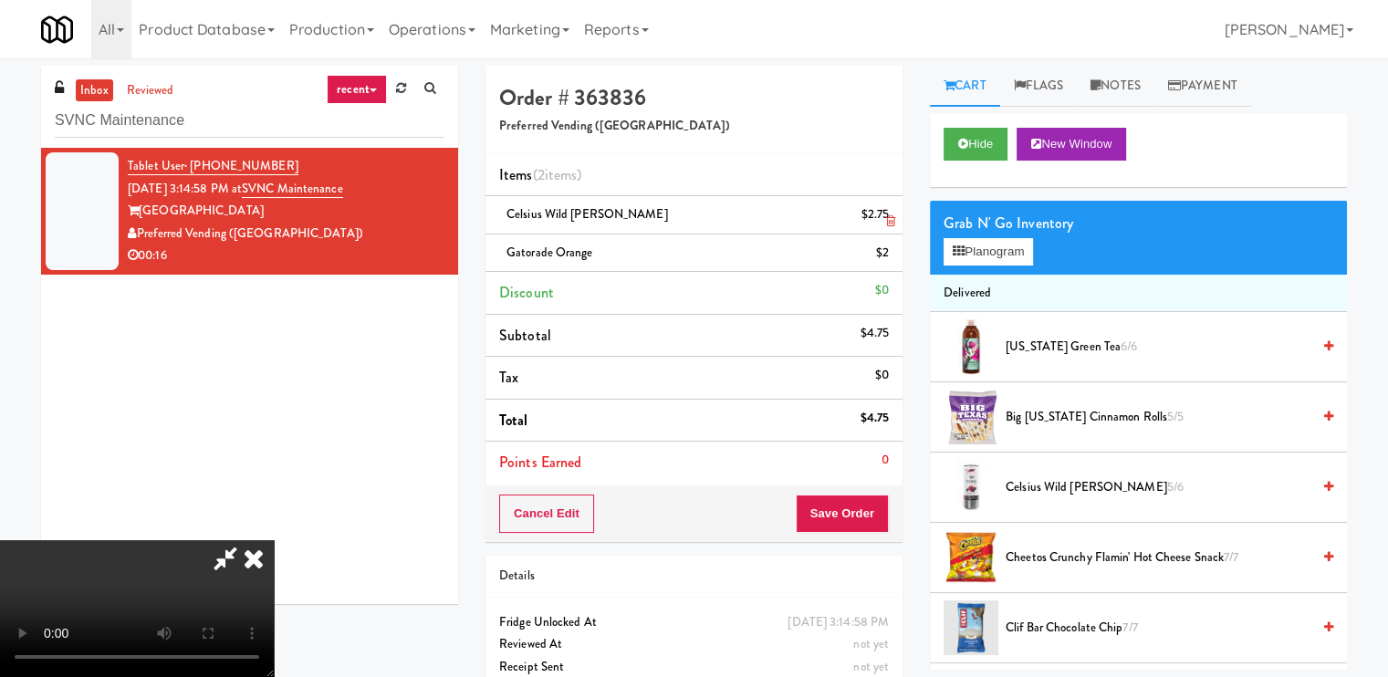
drag, startPoint x: 793, startPoint y: 76, endPoint x: 795, endPoint y: 233, distance: 156.9
click at [274, 540] on icon at bounding box center [254, 558] width 40 height 36
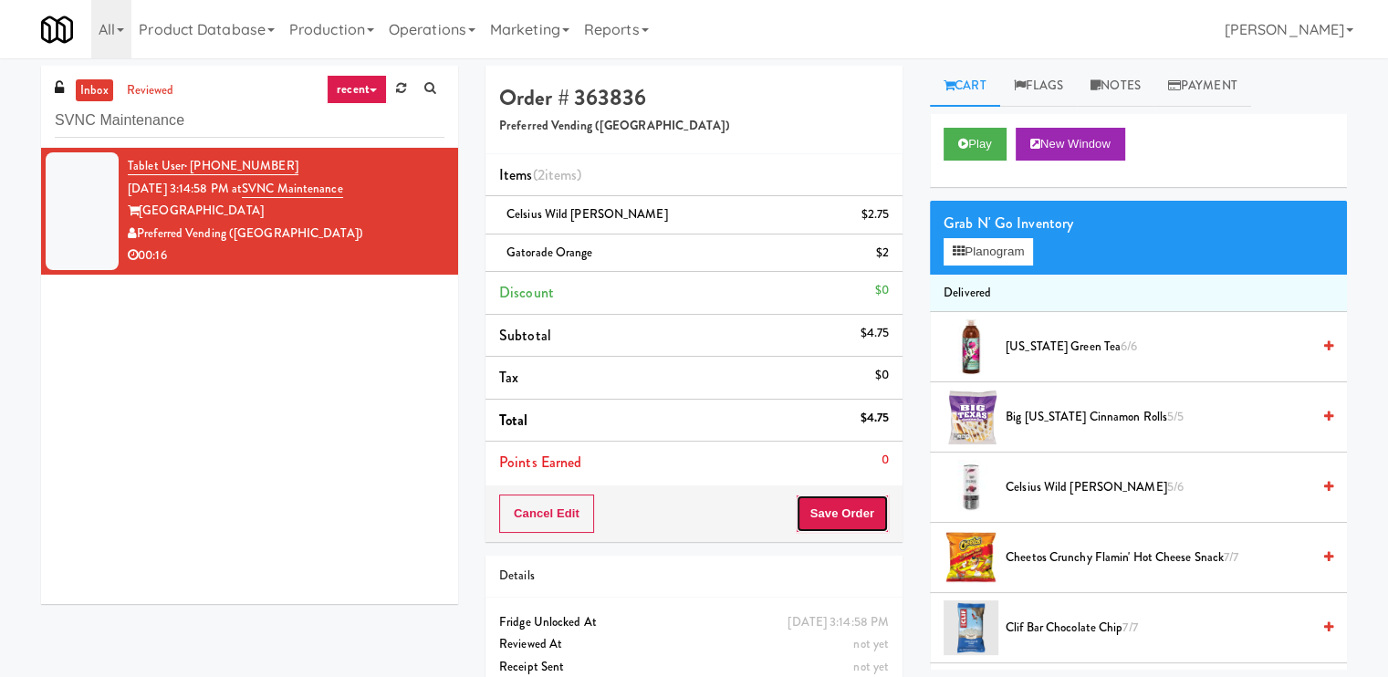
click at [827, 500] on button "Save Order" at bounding box center [841, 513] width 93 height 38
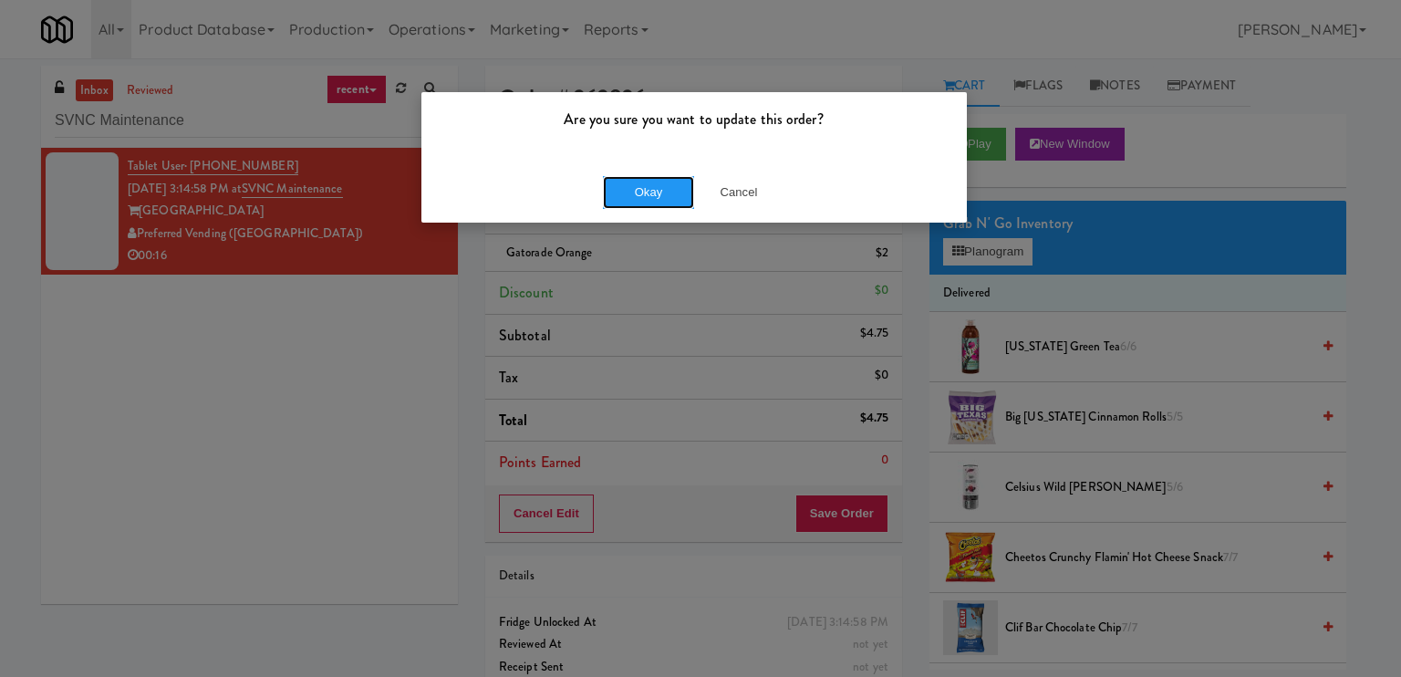
click at [620, 196] on button "Okay" at bounding box center [648, 192] width 91 height 33
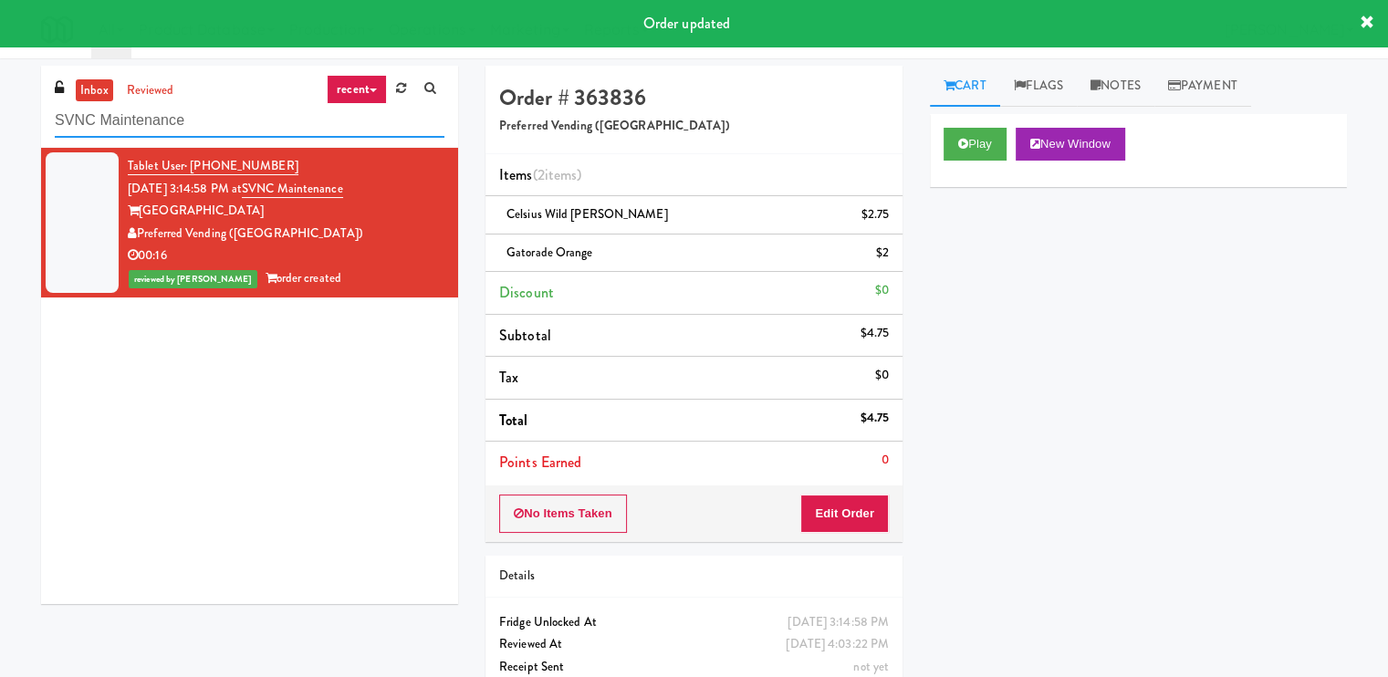
click at [231, 126] on input "SVNC Maintenance" at bounding box center [250, 121] width 390 height 34
click at [231, 128] on input "SVNC Maintenance" at bounding box center [250, 121] width 390 height 34
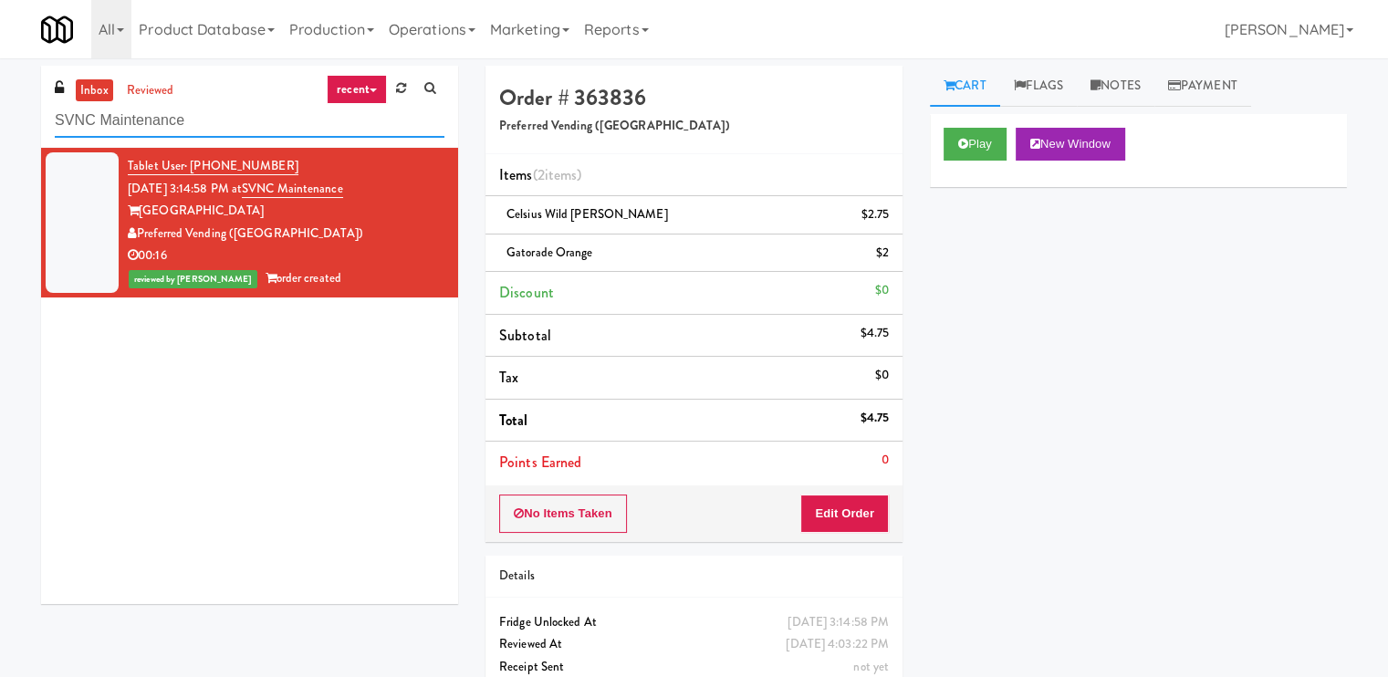
click at [231, 128] on input "SVNC Maintenance" at bounding box center [250, 121] width 390 height 34
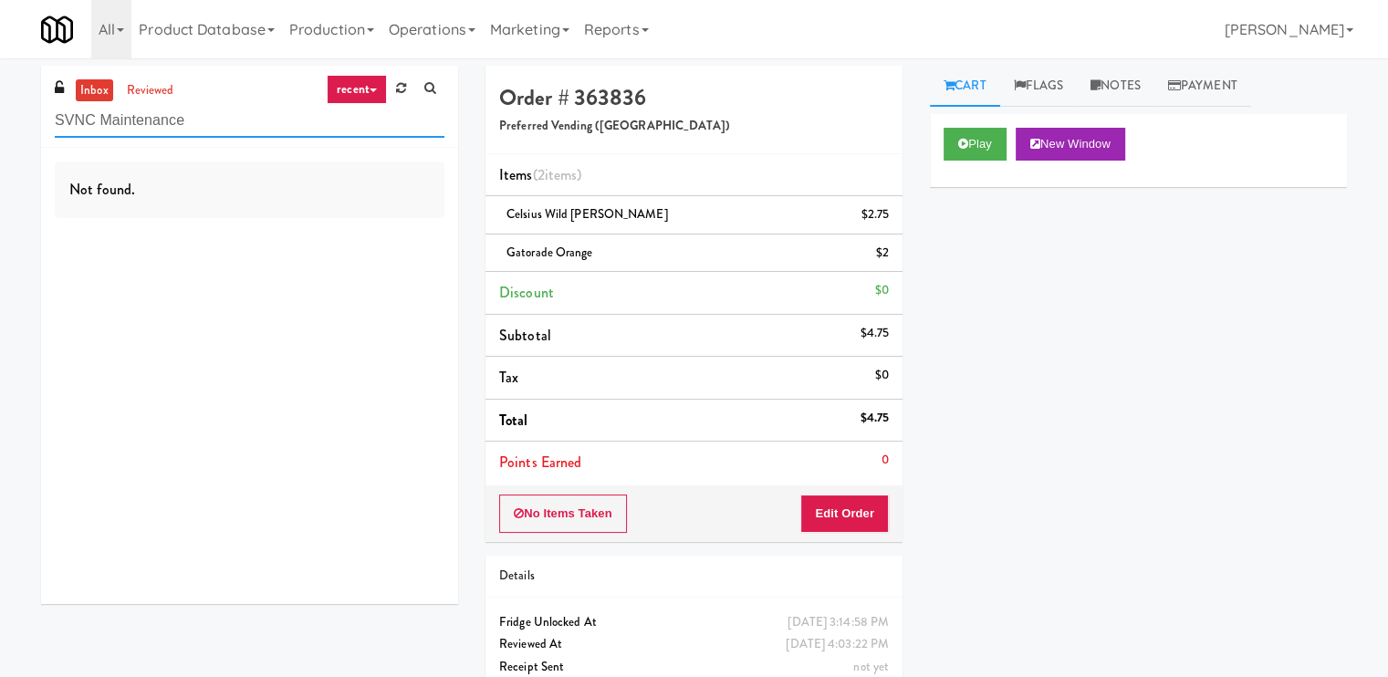
paste input "(Food, Snack & Drink) MT OLIVE-ROBERTET Corporat"
type input "(Food, Snack & Drink) MT OLIVE-ROBERTET Corporate"
click at [304, 122] on input "(Food, Snack & Drink) MT OLIVE-ROBERTET Corporate" at bounding box center [250, 121] width 390 height 34
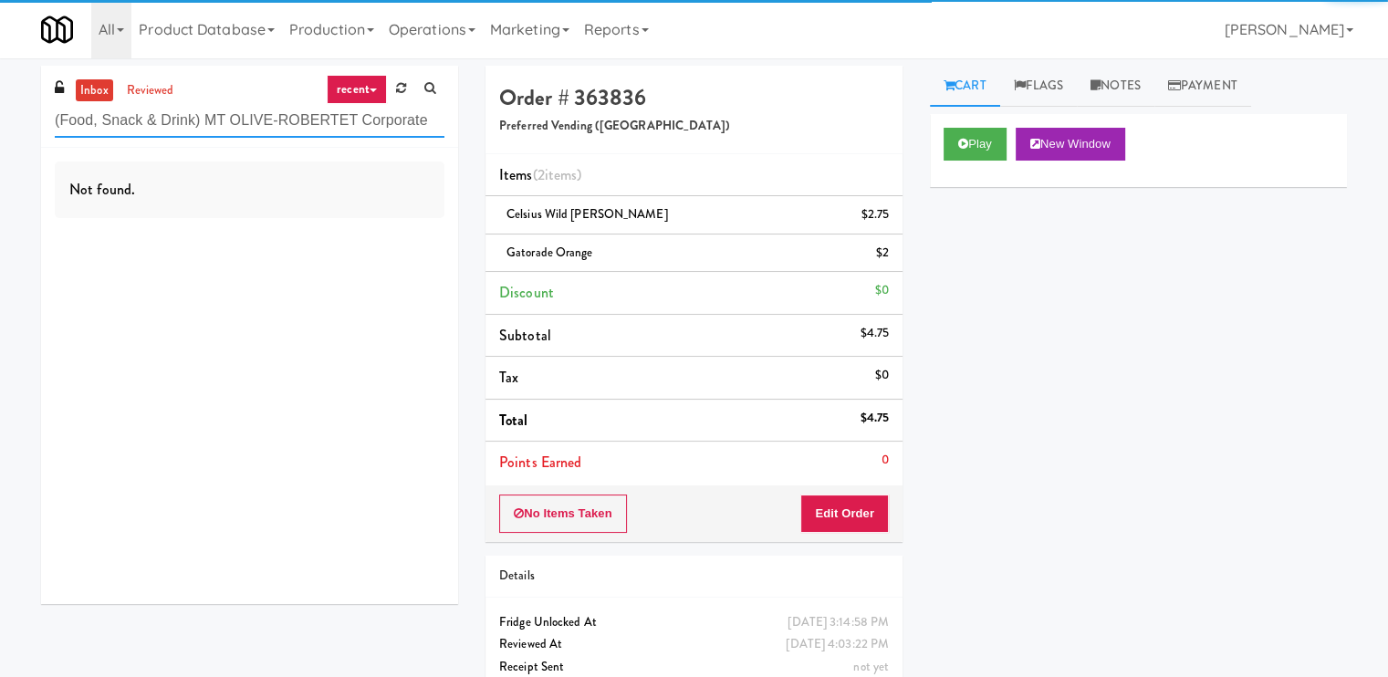
click at [304, 122] on input "(Food, Snack & Drink) MT OLIVE-ROBERTET Corporate" at bounding box center [250, 121] width 390 height 34
